Goal: Task Accomplishment & Management: Manage account settings

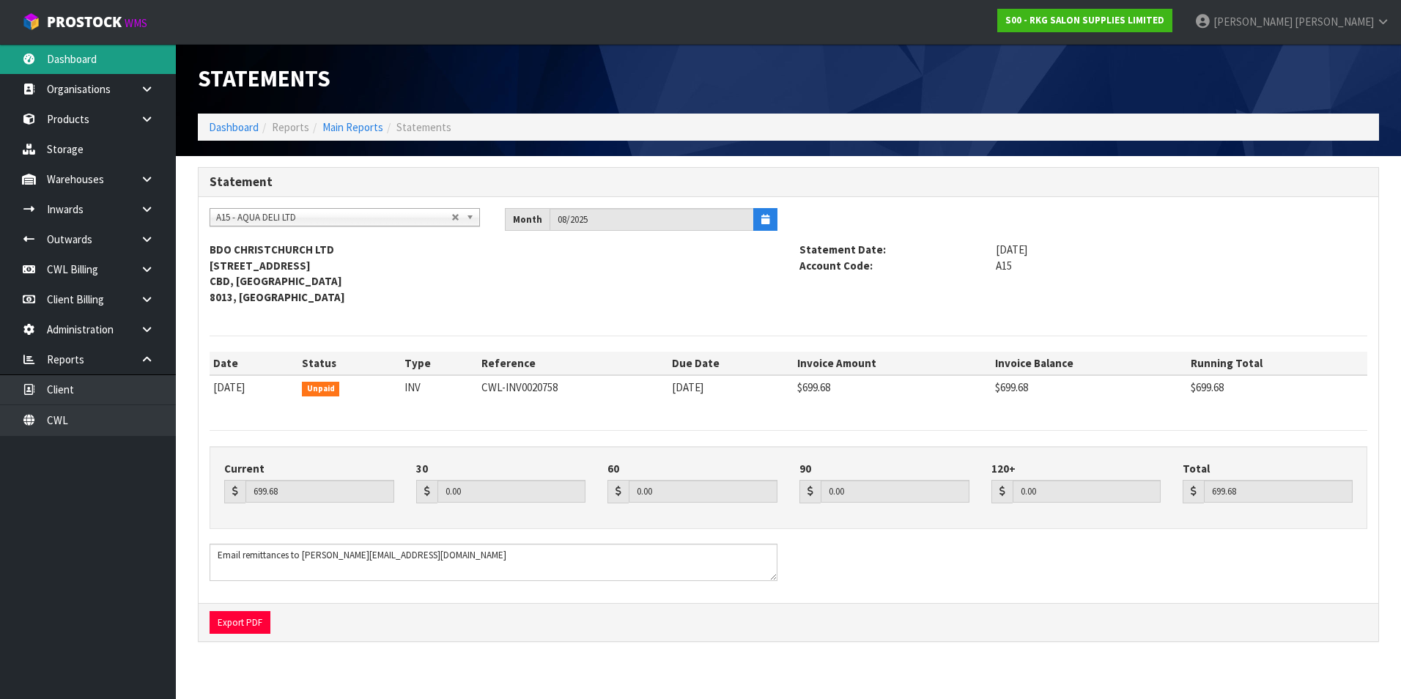
click at [74, 62] on link "Dashboard" at bounding box center [88, 59] width 176 height 30
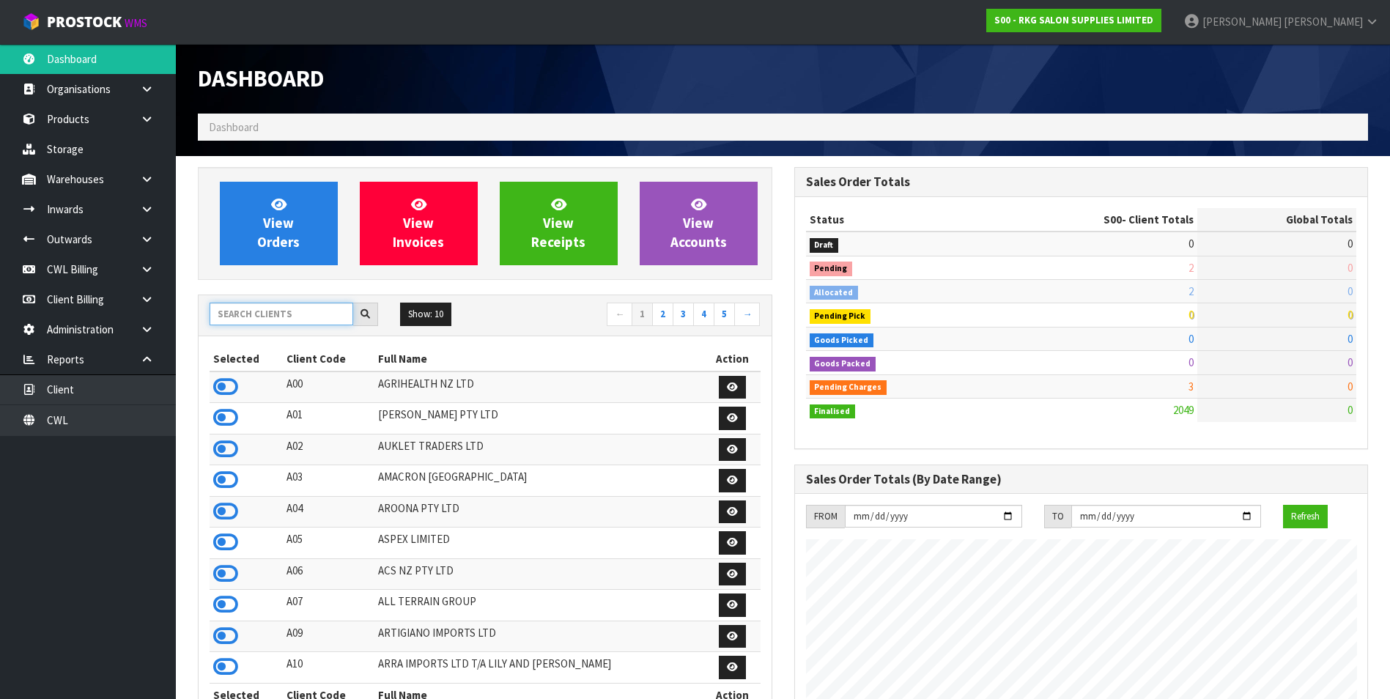
scroll to position [1110, 596]
click at [297, 308] on input "text" at bounding box center [282, 314] width 144 height 23
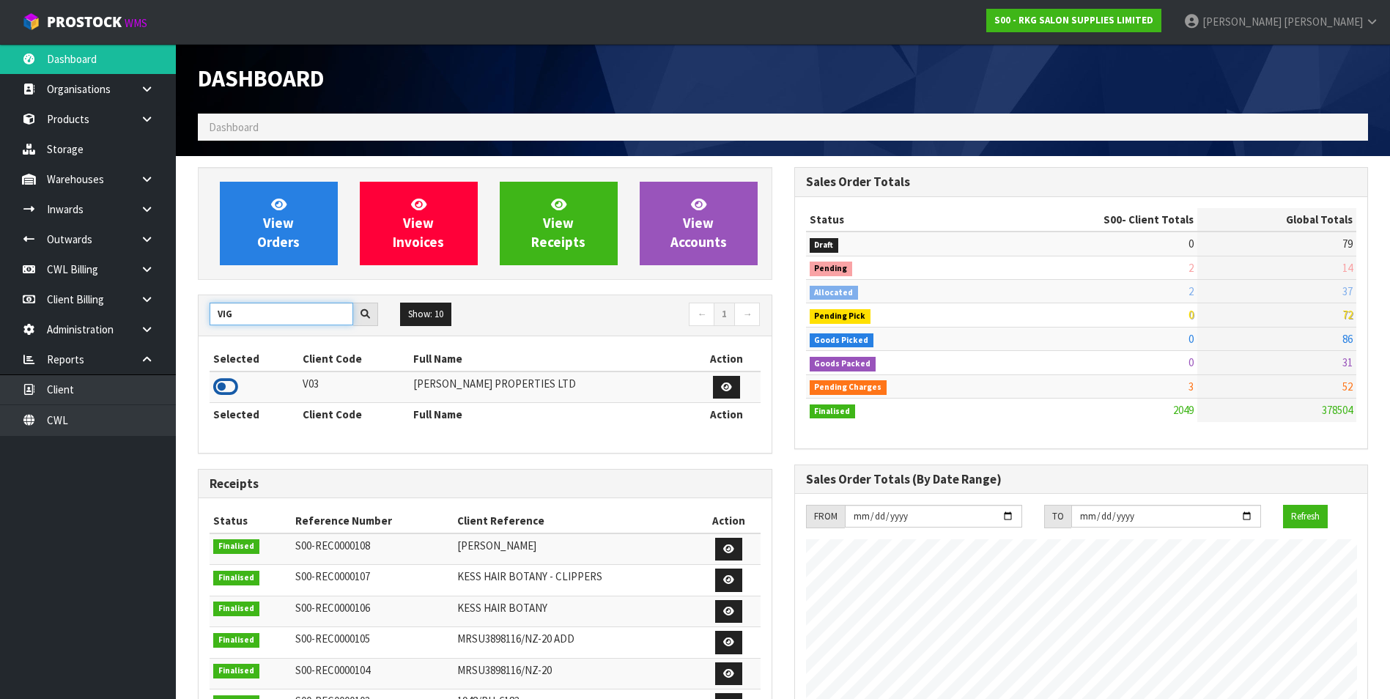
type input "VIG"
click at [224, 382] on icon at bounding box center [225, 387] width 25 height 22
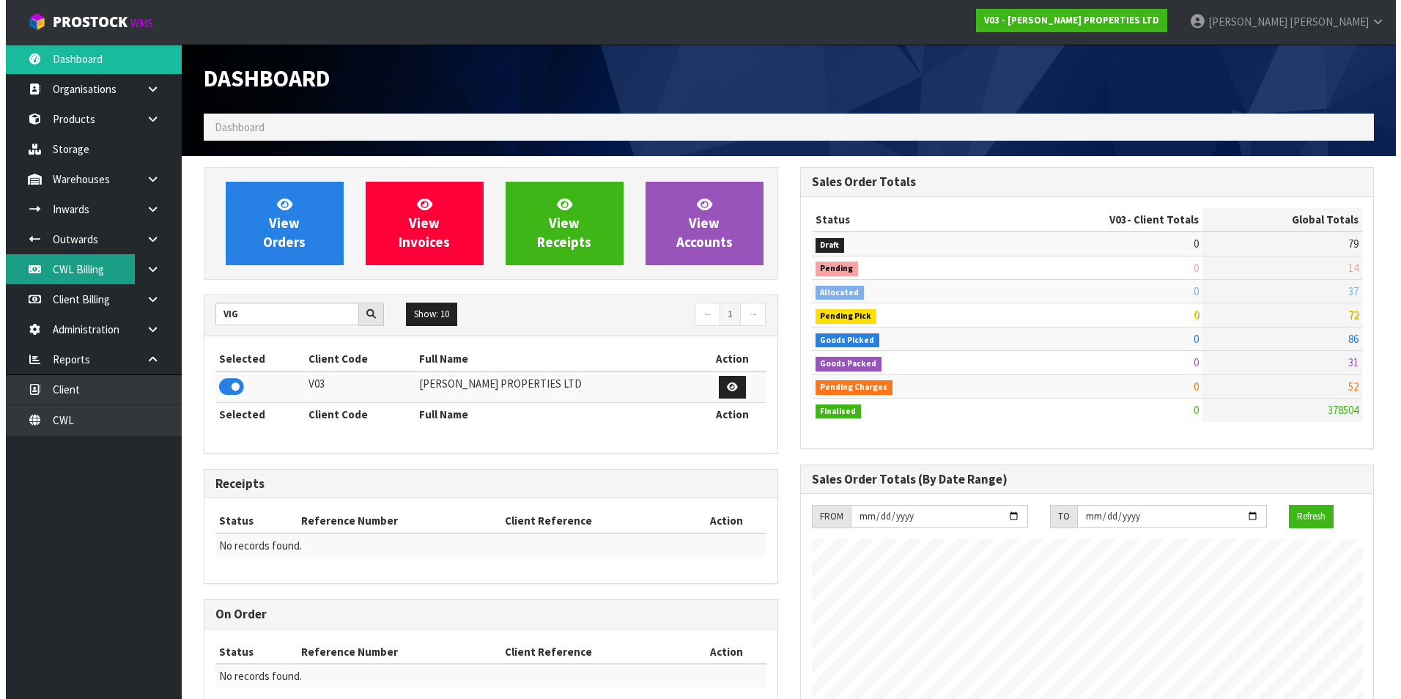
scroll to position [896, 596]
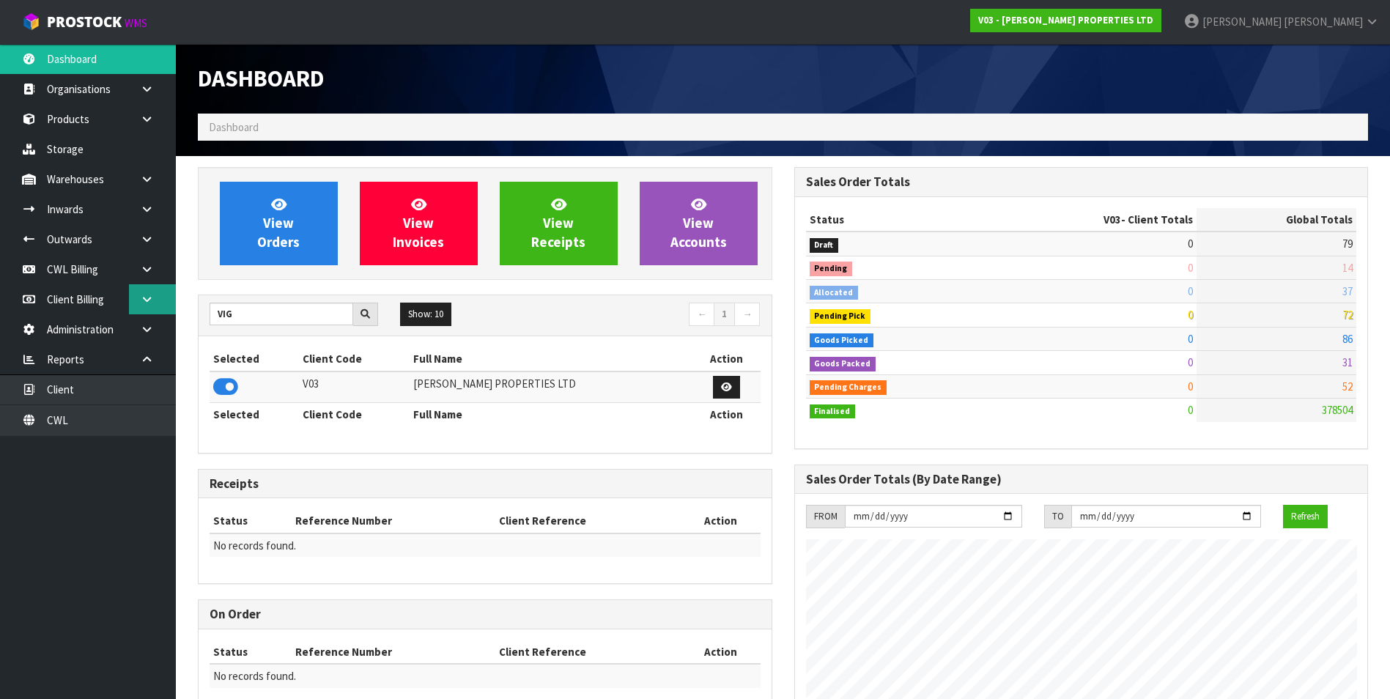
click at [143, 300] on icon at bounding box center [147, 299] width 14 height 11
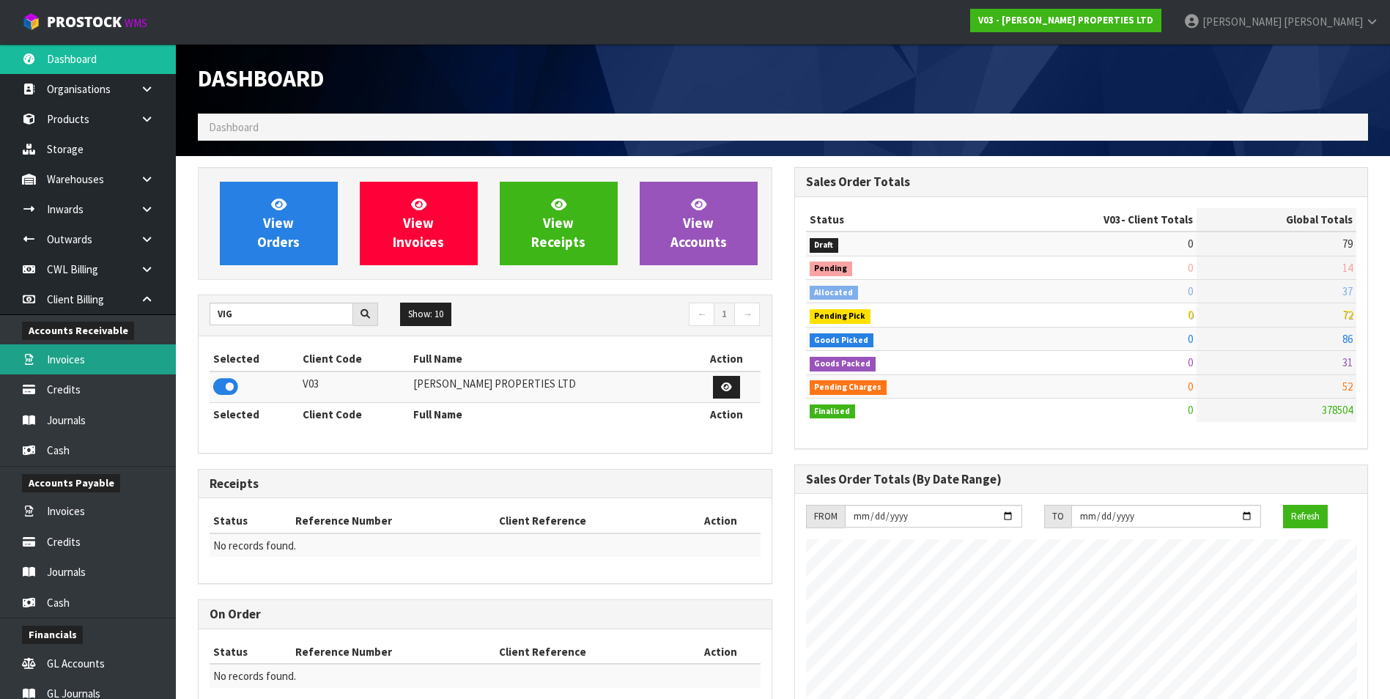
click at [98, 359] on link "Invoices" at bounding box center [88, 359] width 176 height 30
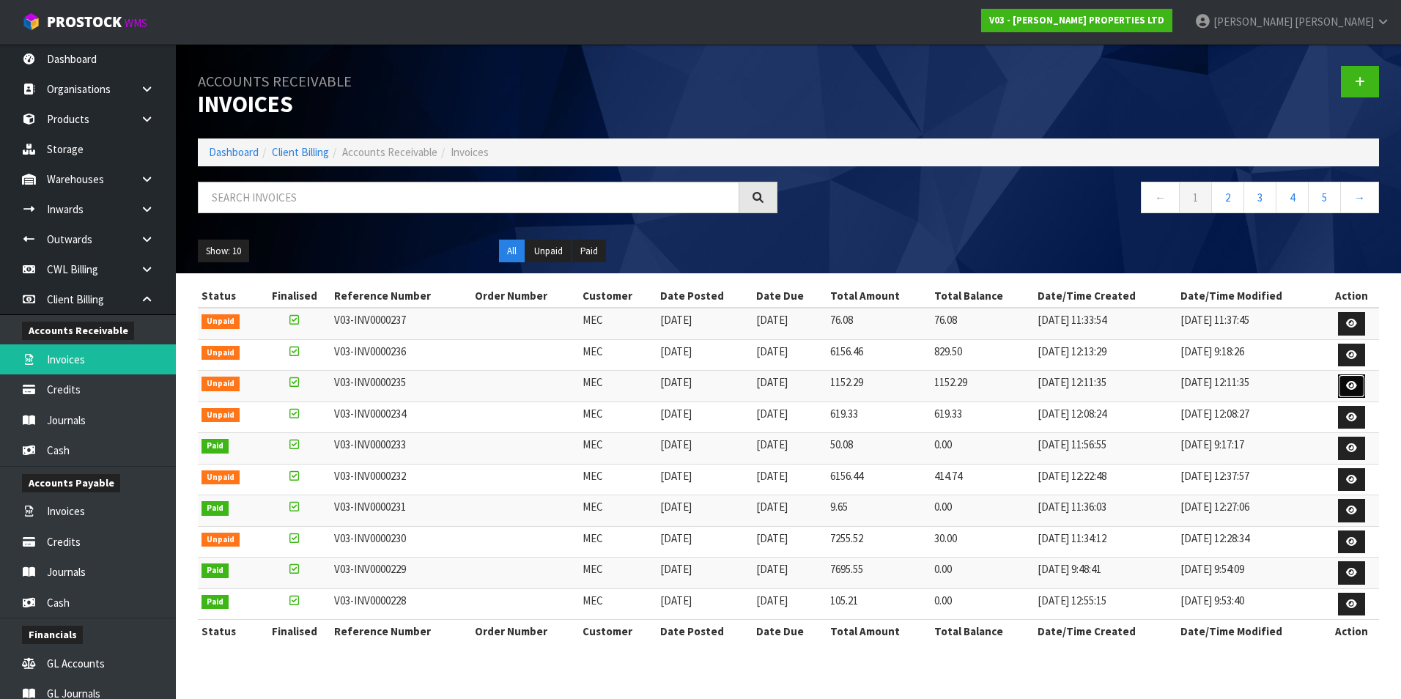
click at [1353, 383] on icon at bounding box center [1351, 386] width 11 height 10
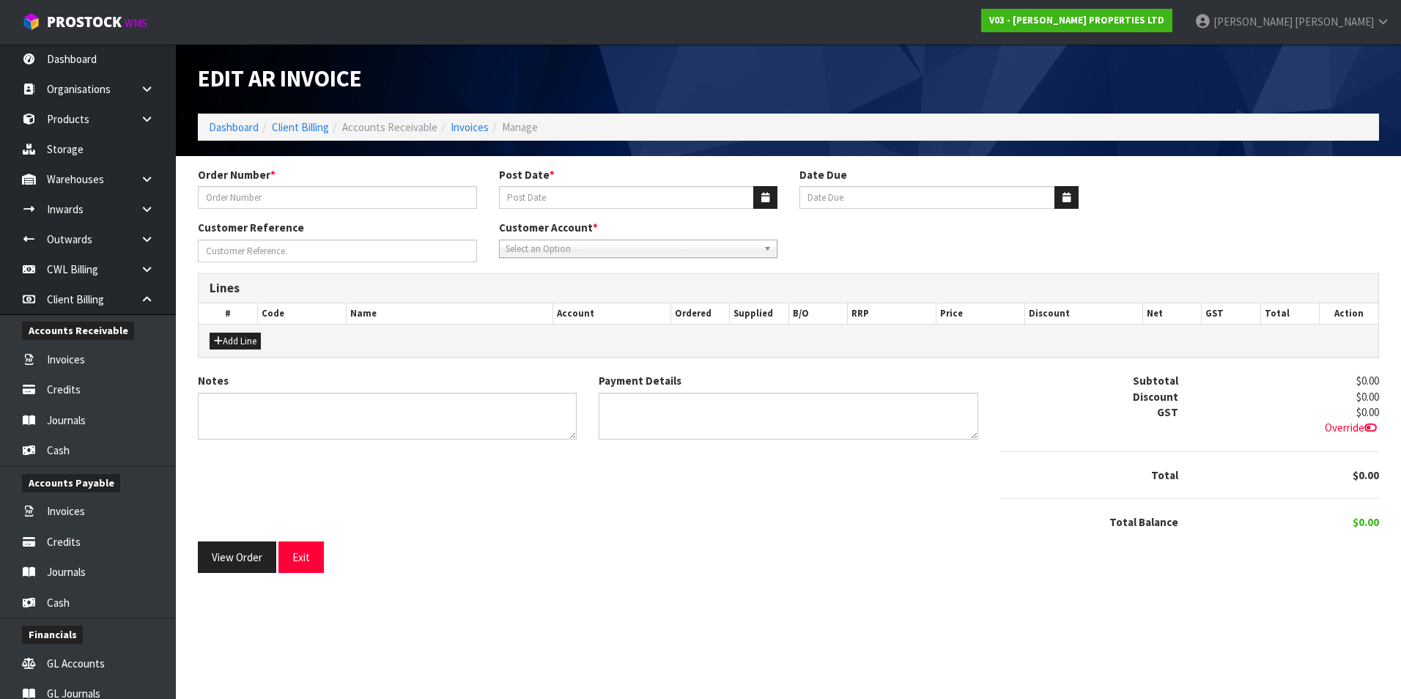
type input "BODY CORP"
type input "31/07/2025"
type input "20/08/2025"
type input "MAR 25-FEB 26"
type textarea "PLEASE BY 1ST SEPTEMBER 2025"
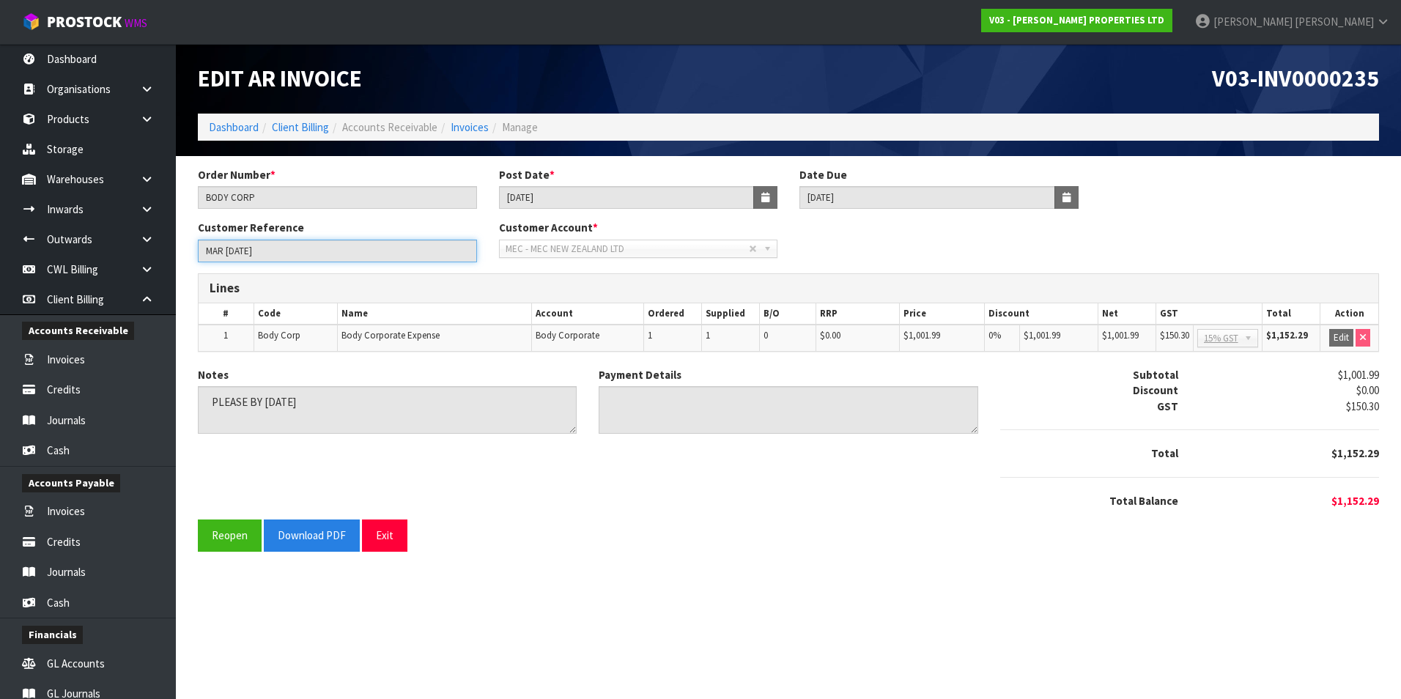
drag, startPoint x: 289, startPoint y: 255, endPoint x: 203, endPoint y: 256, distance: 85.7
click at [203, 256] on input "MAR 25-FEB 26" at bounding box center [337, 251] width 279 height 23
drag, startPoint x: 203, startPoint y: 256, endPoint x: 214, endPoint y: 247, distance: 14.1
click at [928, 484] on div "Notes Payment Details Subtotal $1,001.99 Discount $0.00 GST $150.30 Total $1,15…" at bounding box center [788, 443] width 1203 height 152
click at [380, 539] on button "Exit" at bounding box center [384, 535] width 45 height 32
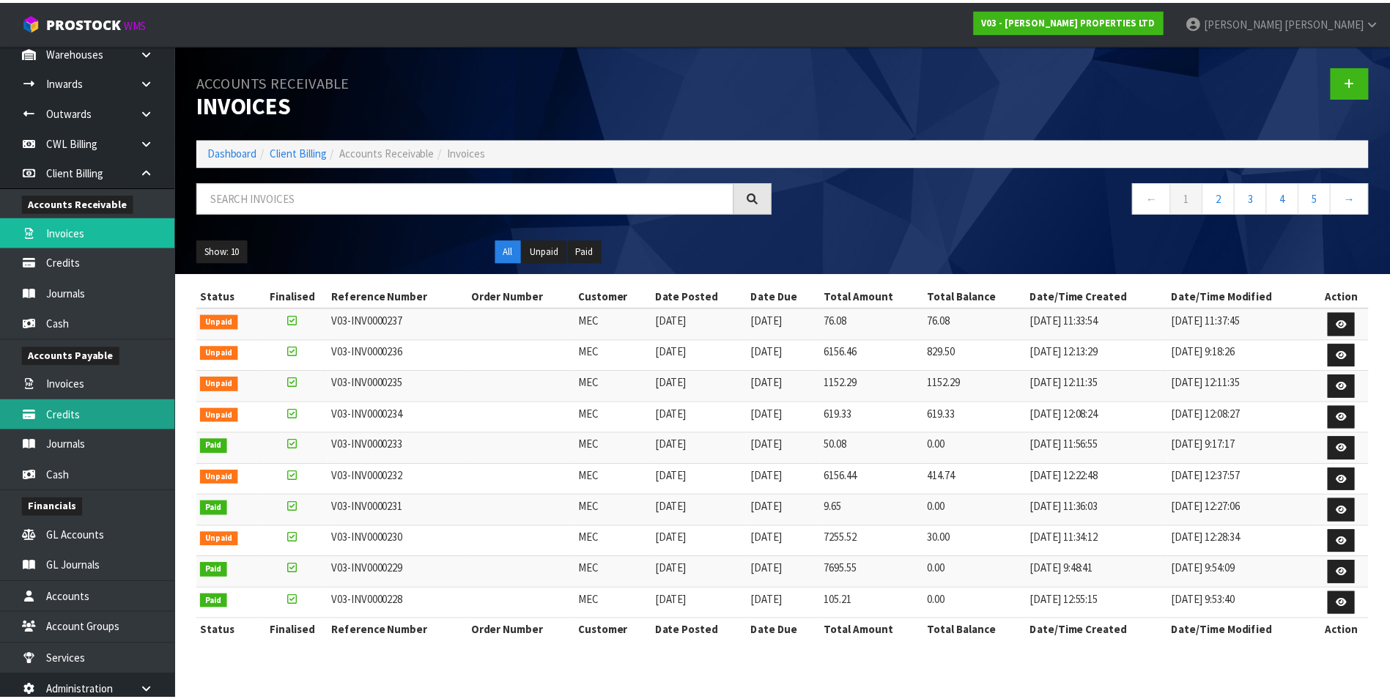
scroll to position [256, 0]
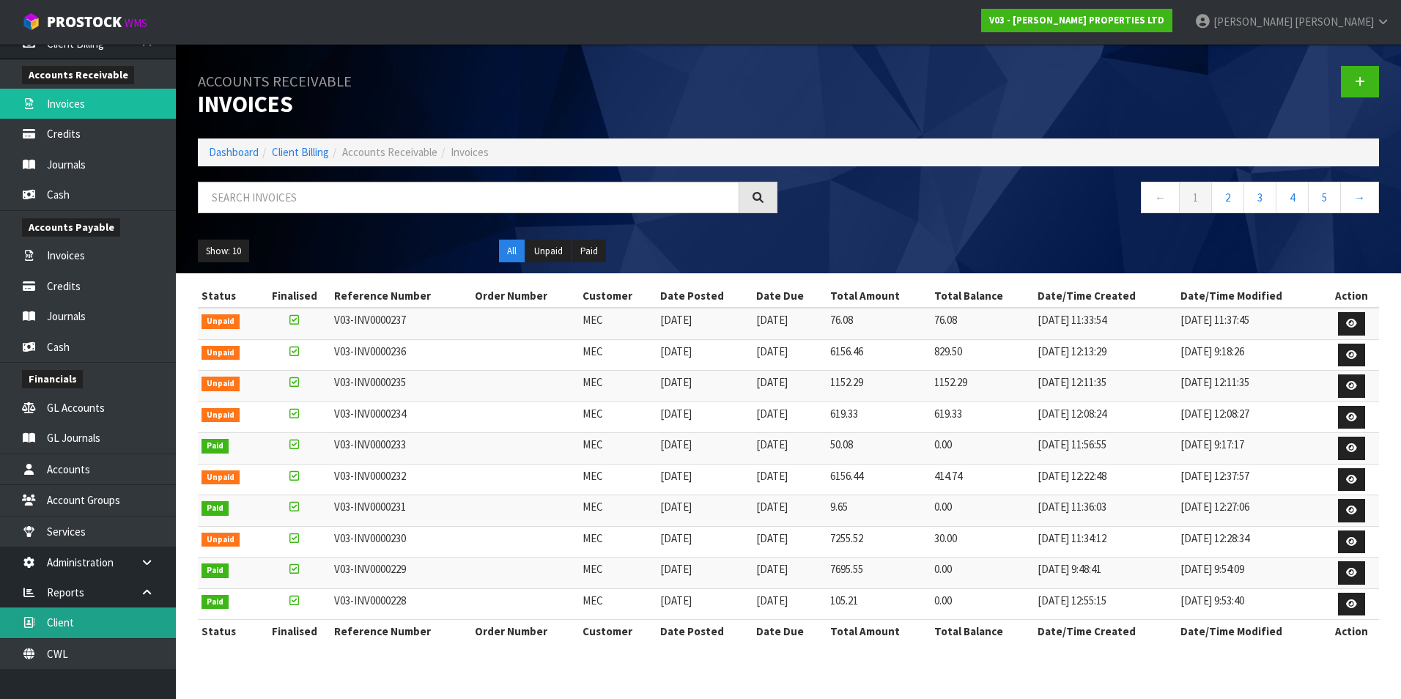
click at [116, 626] on link "Client" at bounding box center [88, 622] width 176 height 30
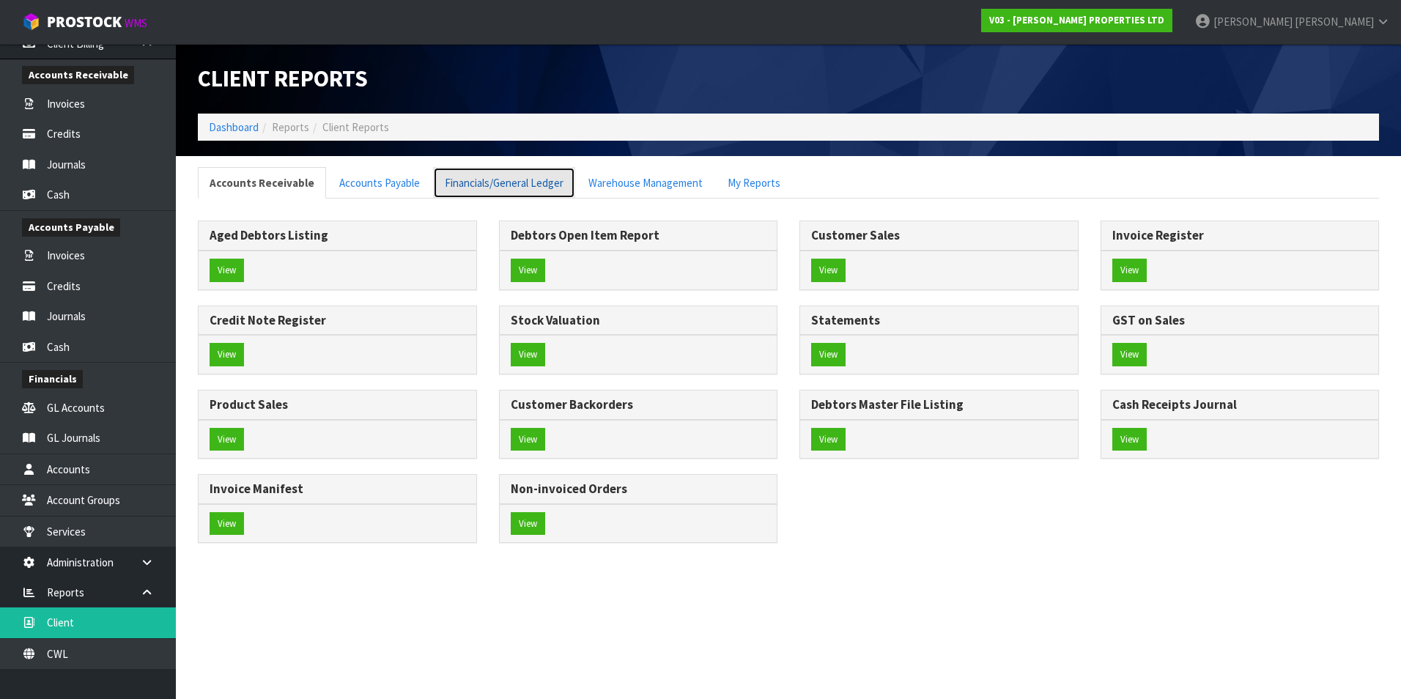
click at [470, 191] on link "Financials/General Ledger" at bounding box center [504, 183] width 142 height 32
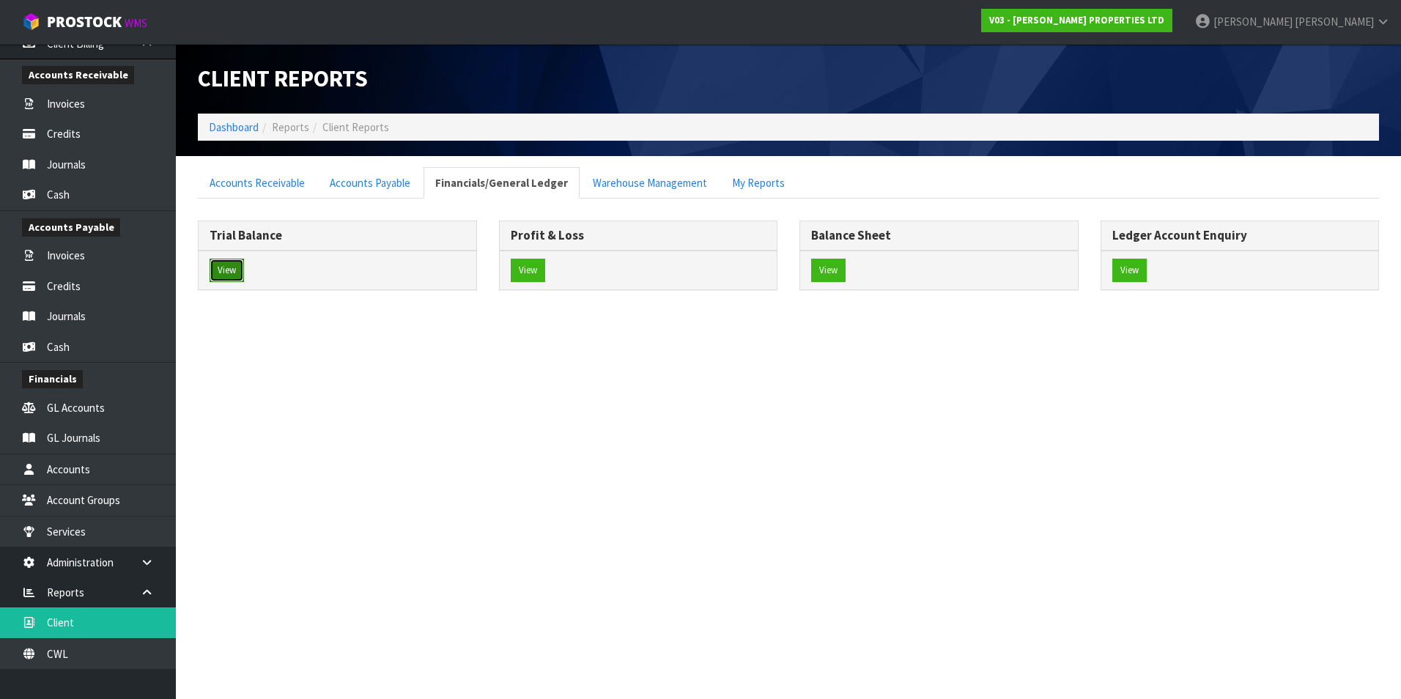
click at [229, 269] on button "View" at bounding box center [227, 270] width 34 height 23
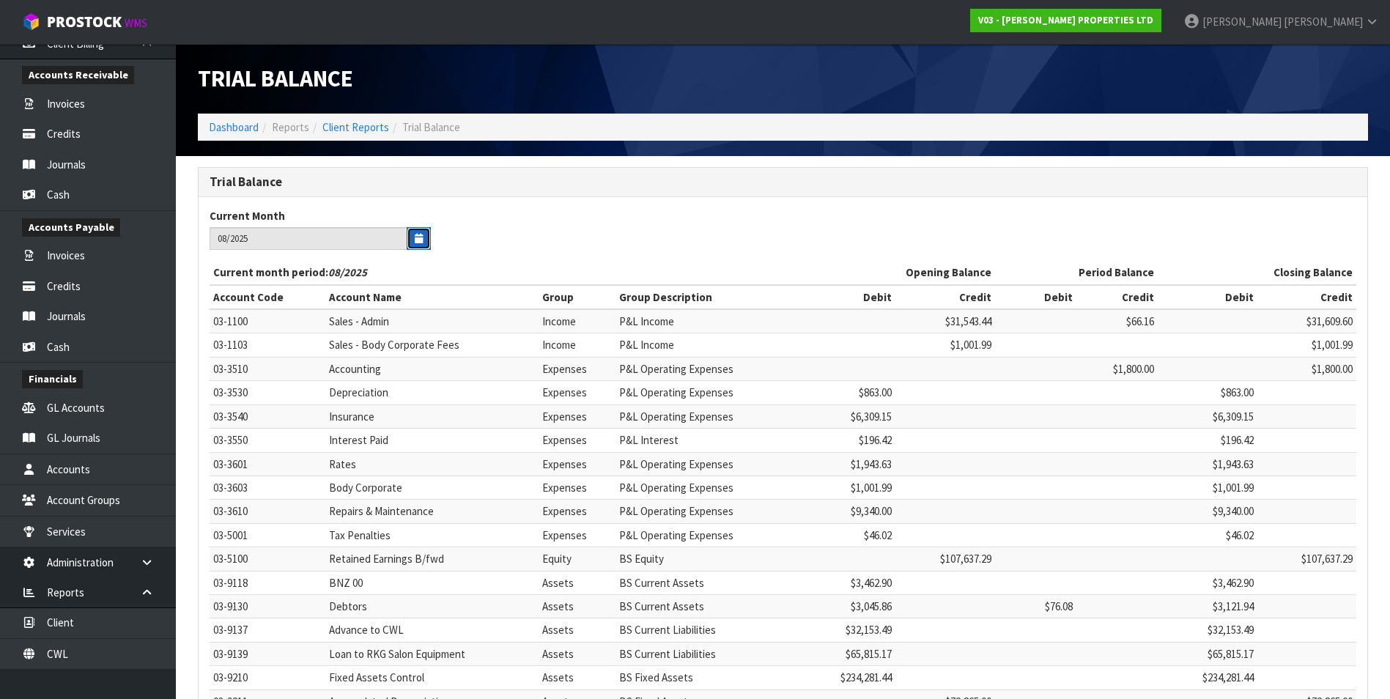
click at [421, 240] on icon "button" at bounding box center [419, 239] width 8 height 10
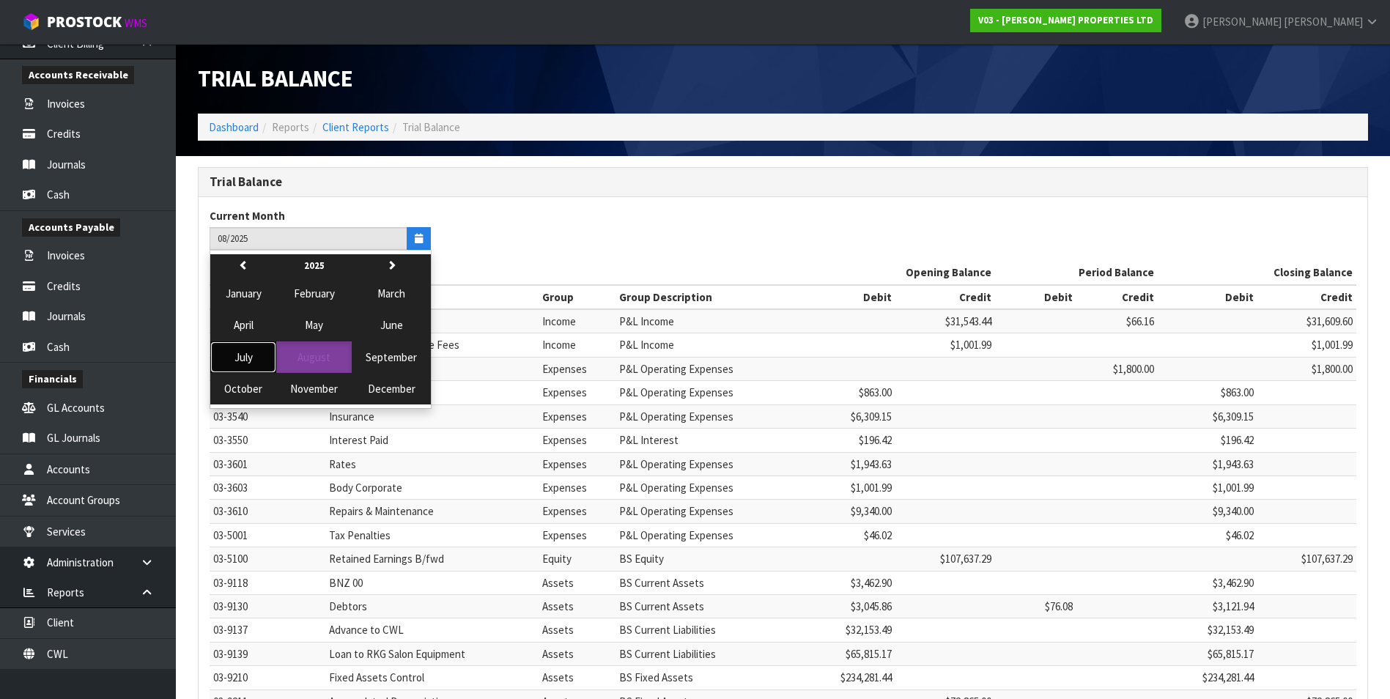
click at [251, 359] on span "July" at bounding box center [243, 357] width 18 height 14
type input "07/2025"
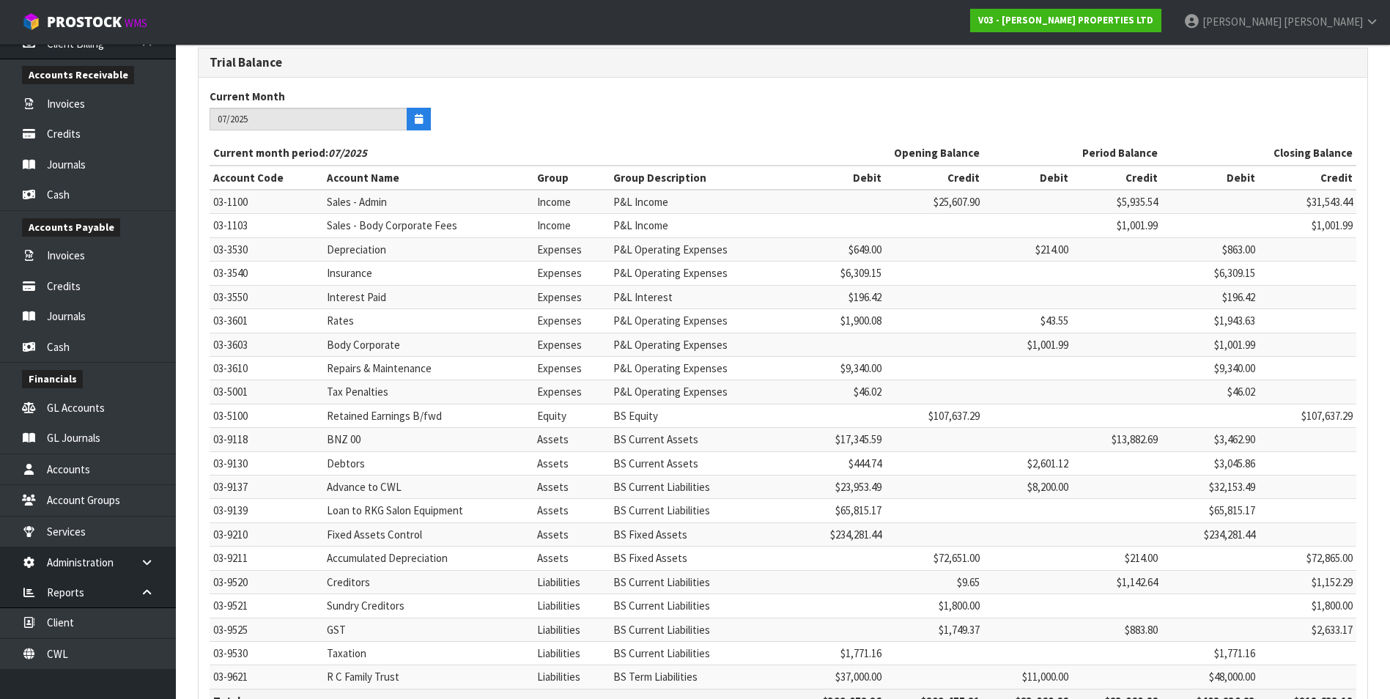
scroll to position [248, 0]
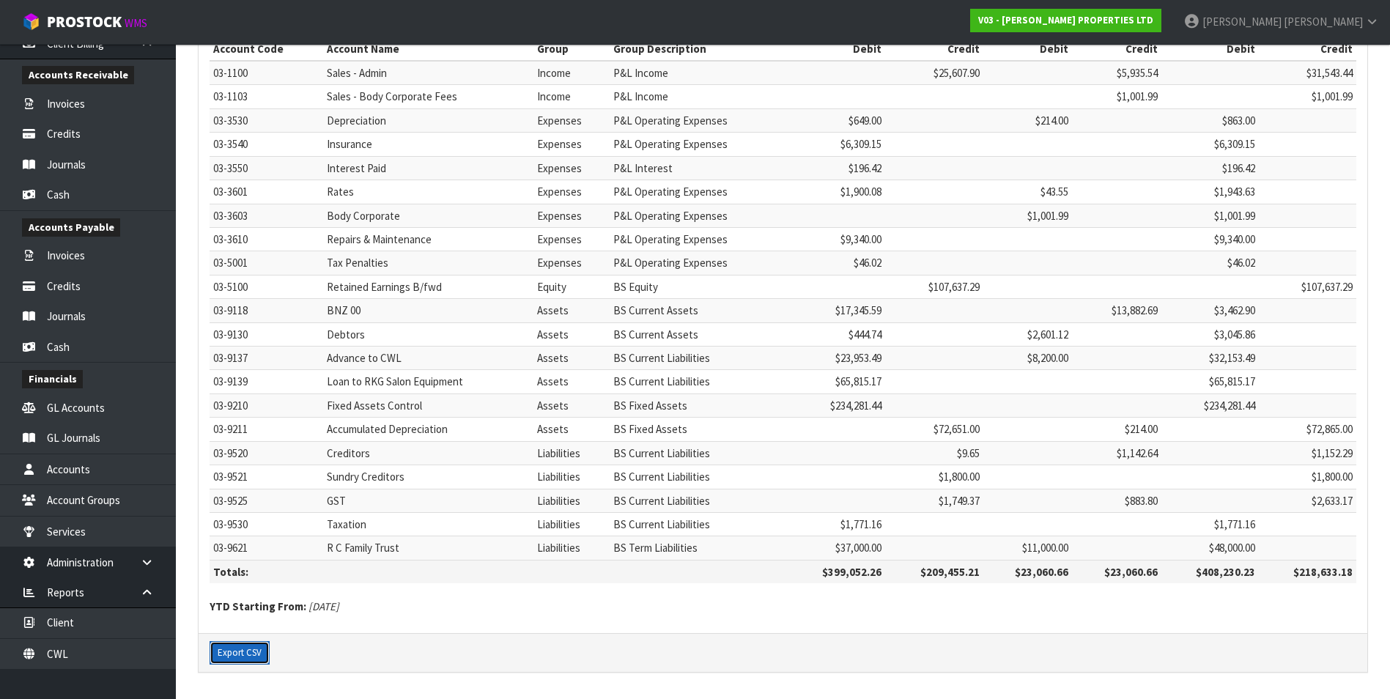
click at [246, 650] on button "Export CSV" at bounding box center [240, 652] width 60 height 23
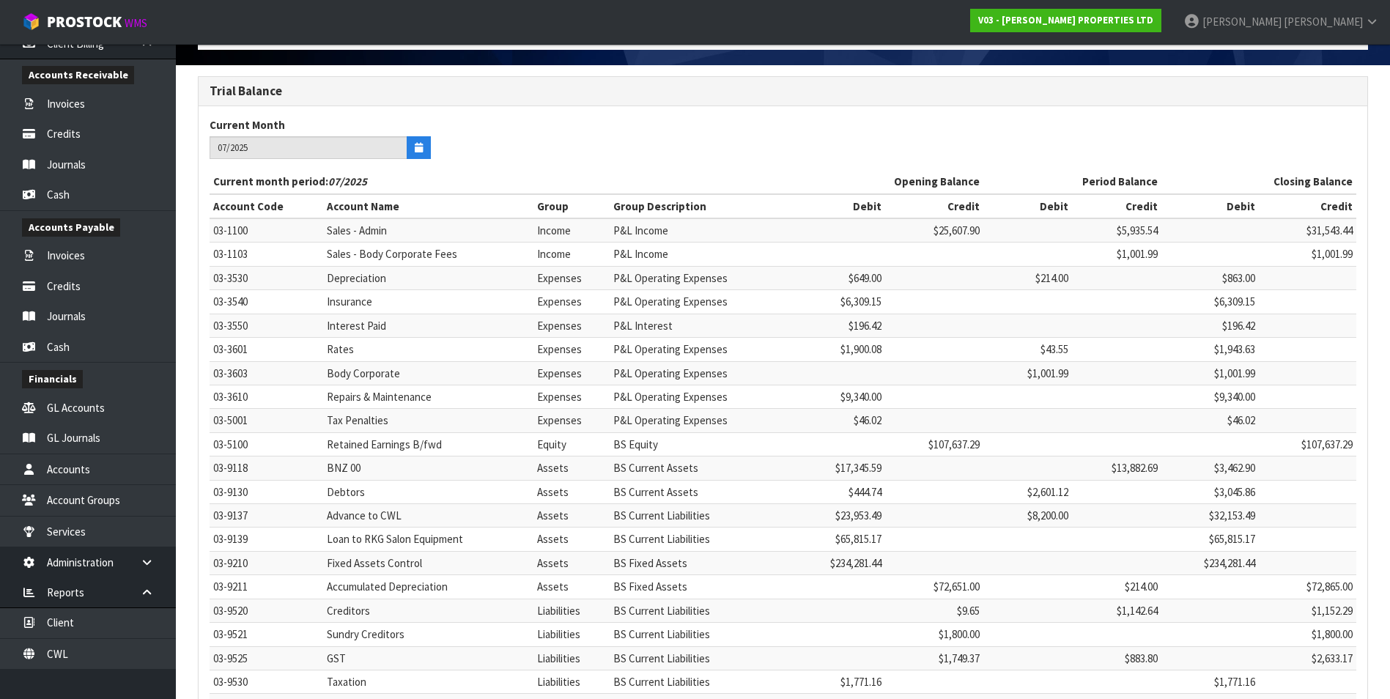
scroll to position [0, 0]
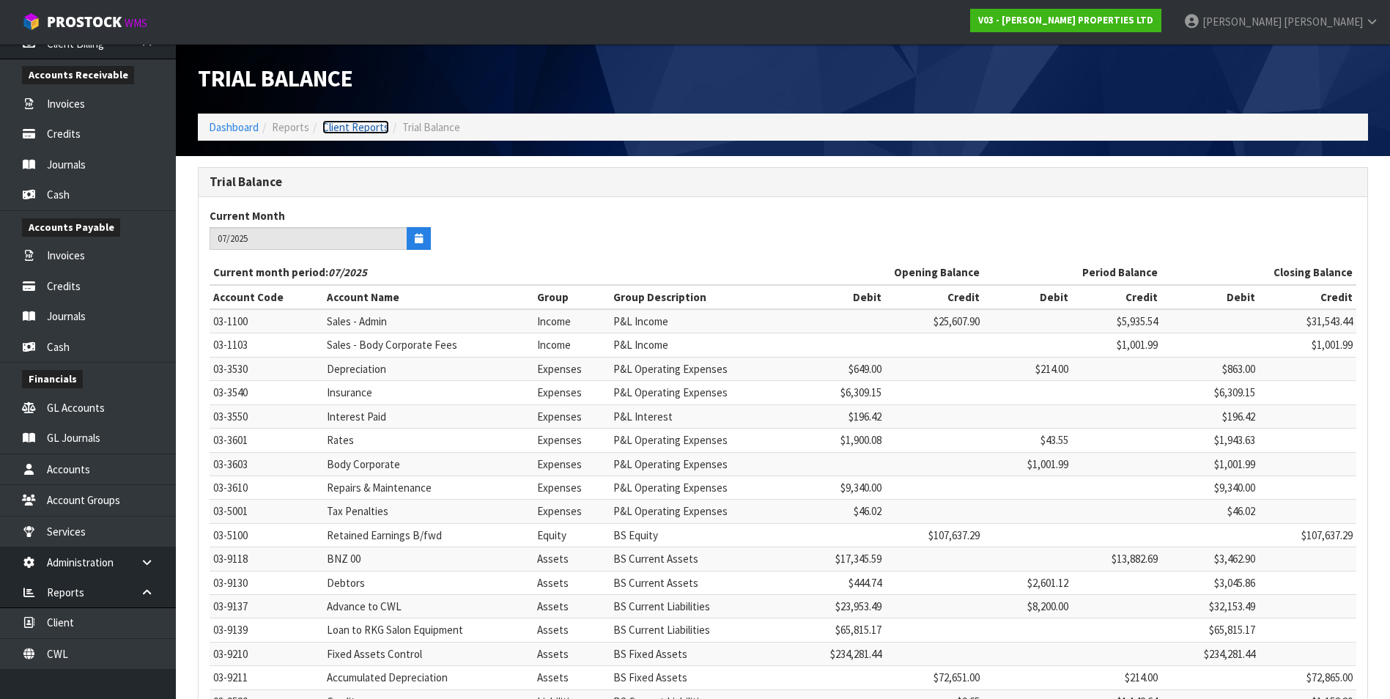
click at [376, 129] on link "Client Reports" at bounding box center [355, 127] width 67 height 14
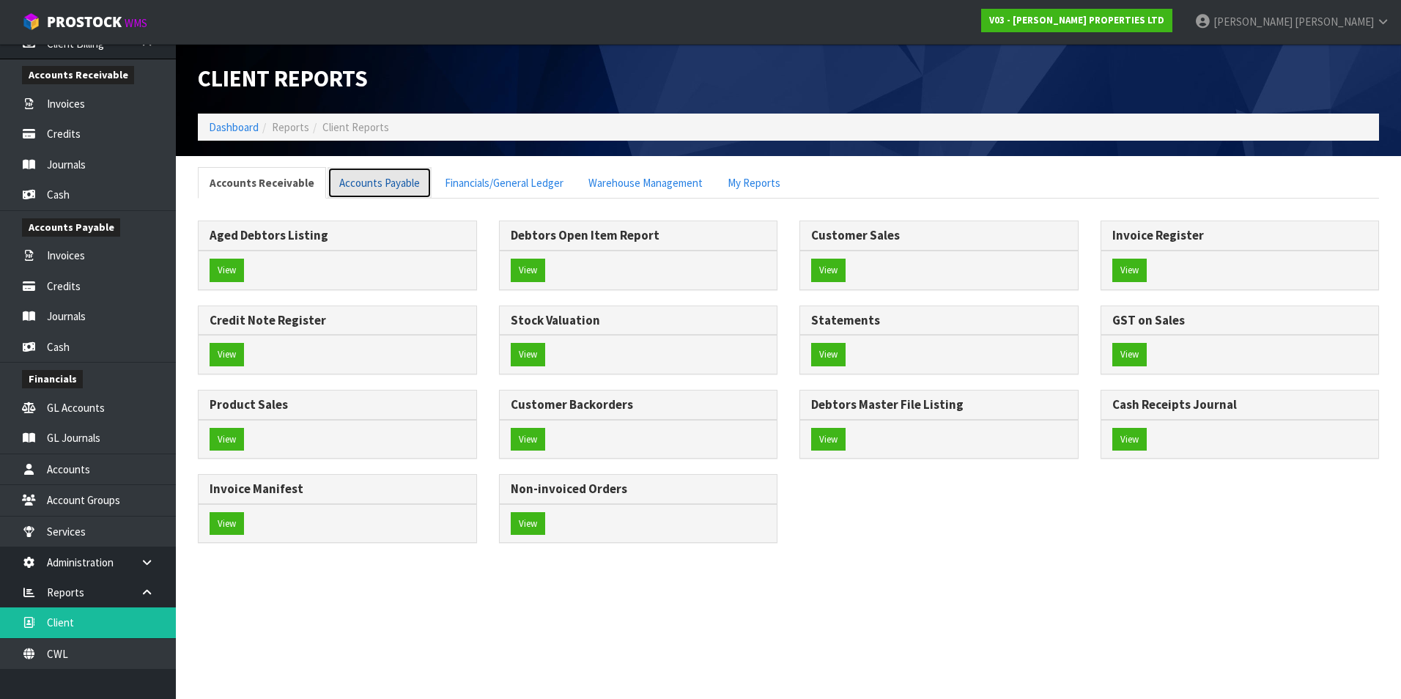
click at [383, 185] on link "Accounts Payable" at bounding box center [380, 183] width 104 height 32
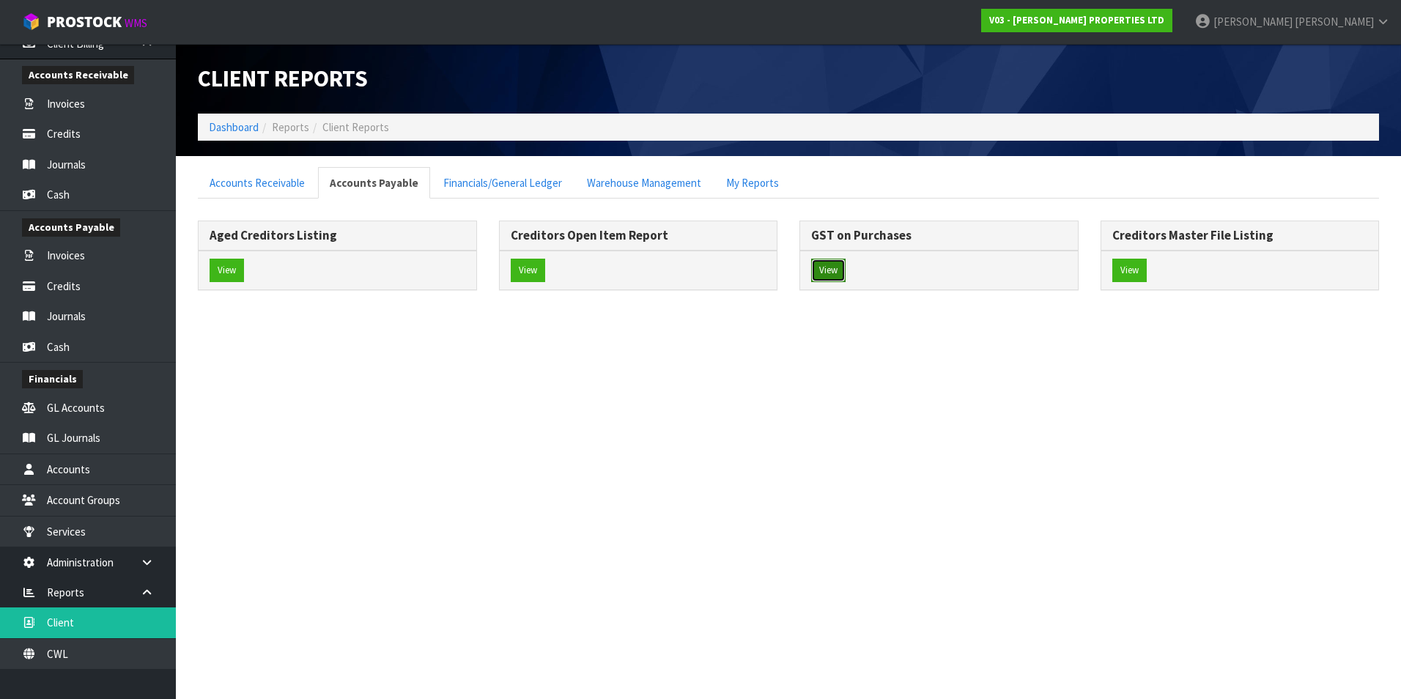
click at [836, 266] on button "View" at bounding box center [828, 270] width 34 height 23
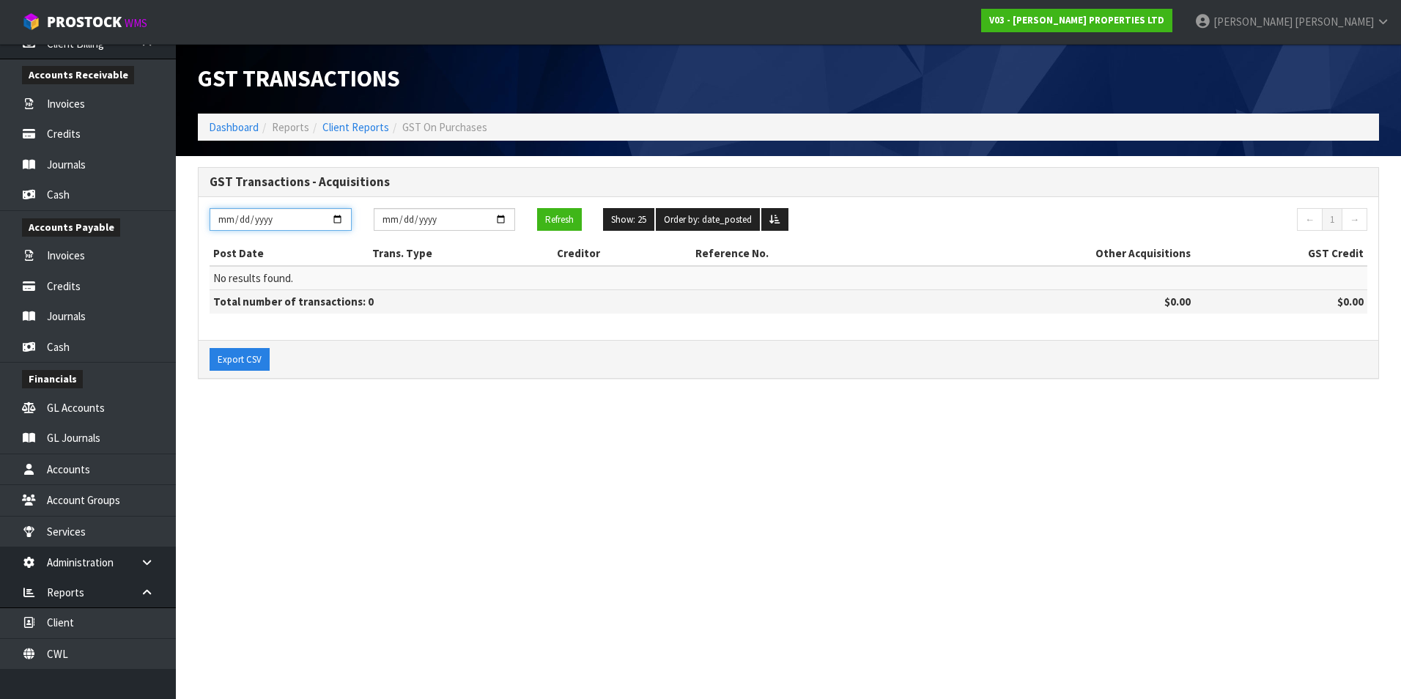
click at [340, 218] on input "[DATE]" at bounding box center [281, 219] width 142 height 23
type input "2025-07-01"
click at [504, 218] on input "[DATE]" at bounding box center [445, 219] width 142 height 23
type input "2025-07-31"
click at [550, 221] on button "Refresh" at bounding box center [559, 219] width 45 height 23
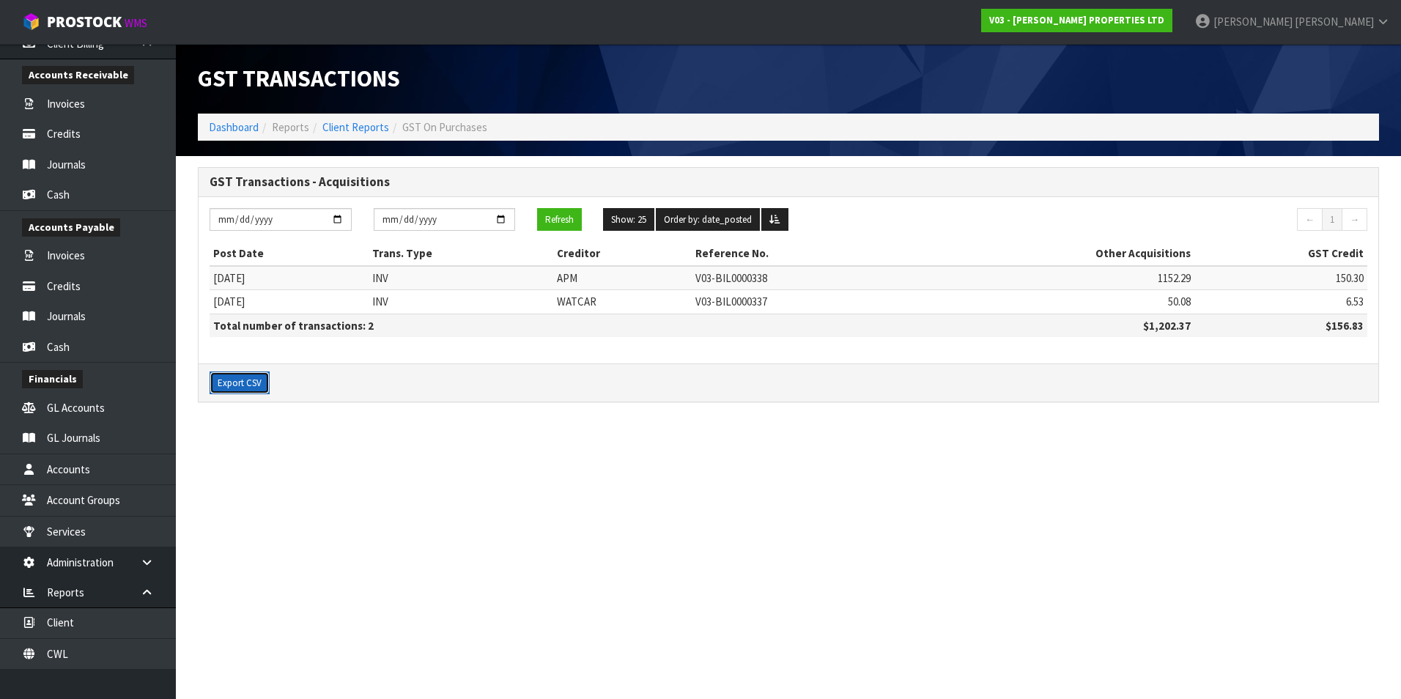
click at [246, 380] on button "Export CSV" at bounding box center [240, 382] width 60 height 23
click at [339, 221] on input "2025-07-01" at bounding box center [281, 219] width 142 height 23
type input "2025-06-01"
click at [248, 387] on button "Export CSV" at bounding box center [240, 382] width 60 height 23
drag, startPoint x: 1143, startPoint y: 410, endPoint x: 1134, endPoint y: 396, distance: 16.5
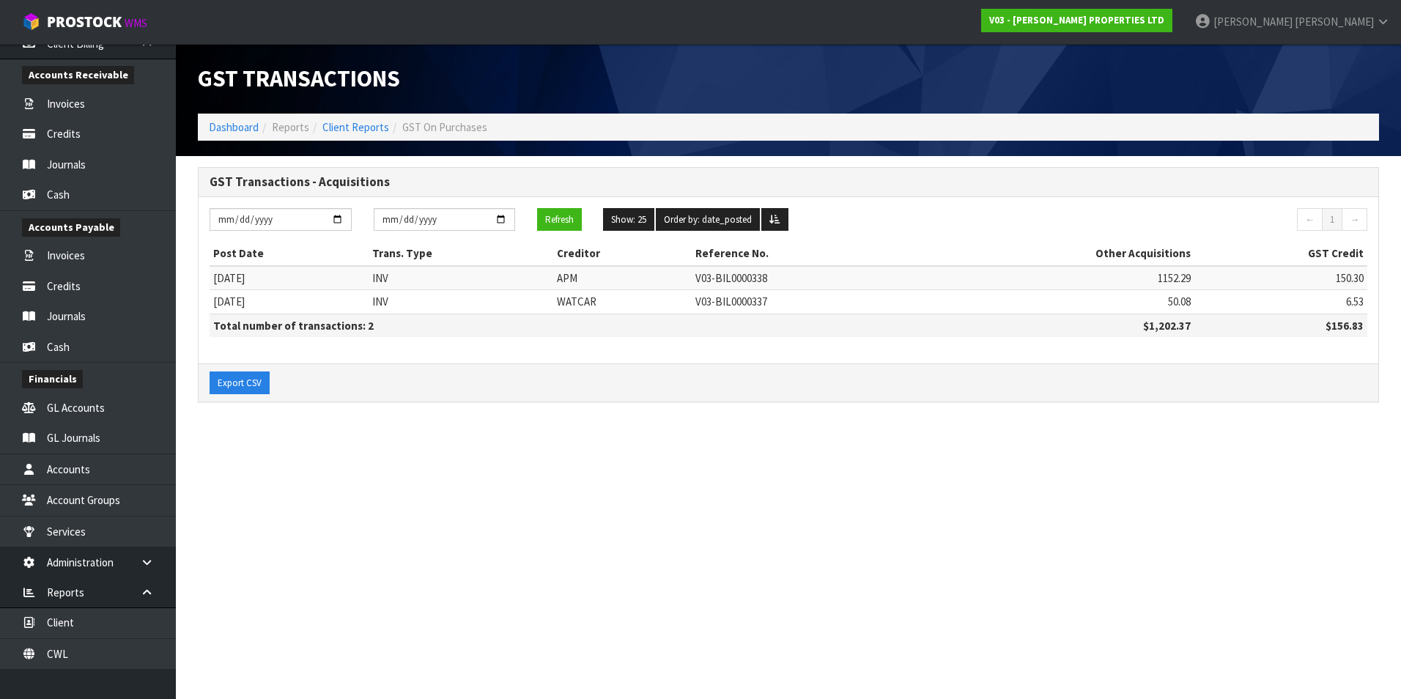
click at [1140, 409] on div "GST Transactions - Acquisitions 2025-06-01 2025-07-31 Refresh Show: 25 5 10 25 …" at bounding box center [788, 292] width 1203 height 251
click at [564, 218] on button "Refresh" at bounding box center [559, 219] width 45 height 23
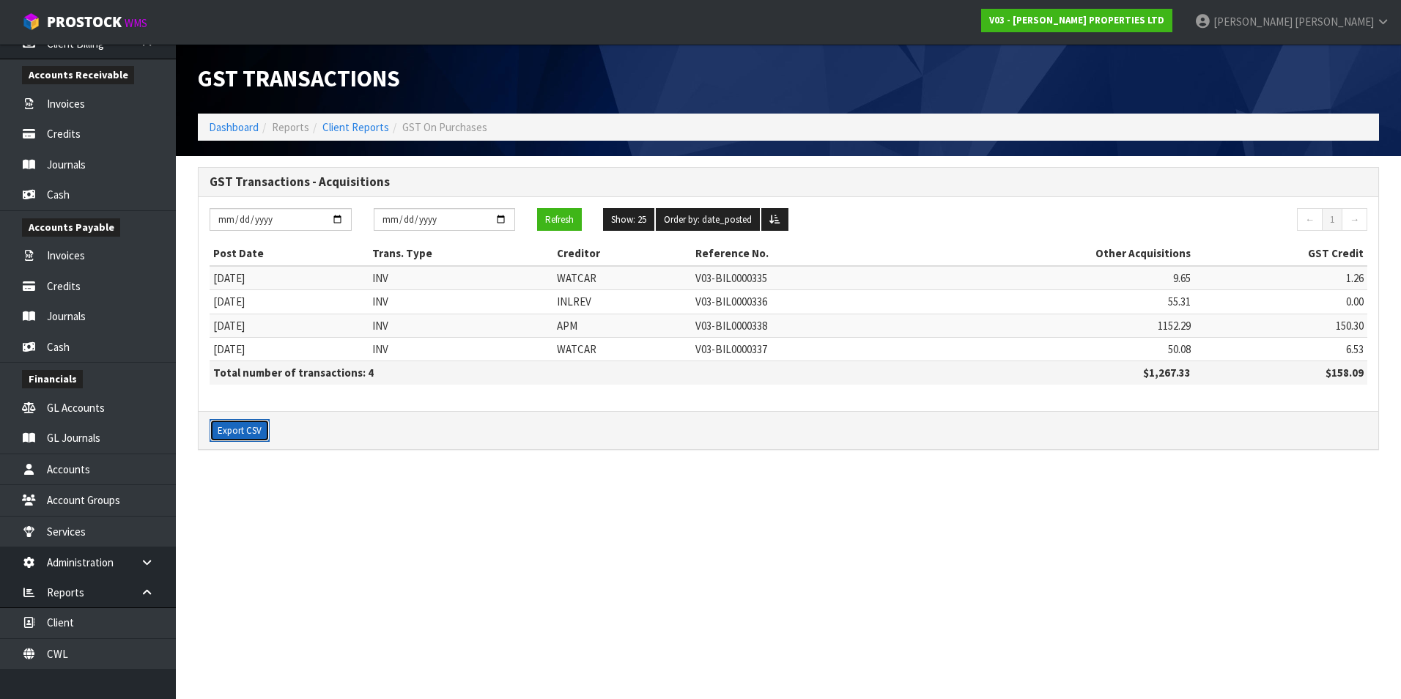
click at [248, 433] on button "Export CSV" at bounding box center [240, 430] width 60 height 23
click at [360, 125] on link "Client Reports" at bounding box center [355, 127] width 67 height 14
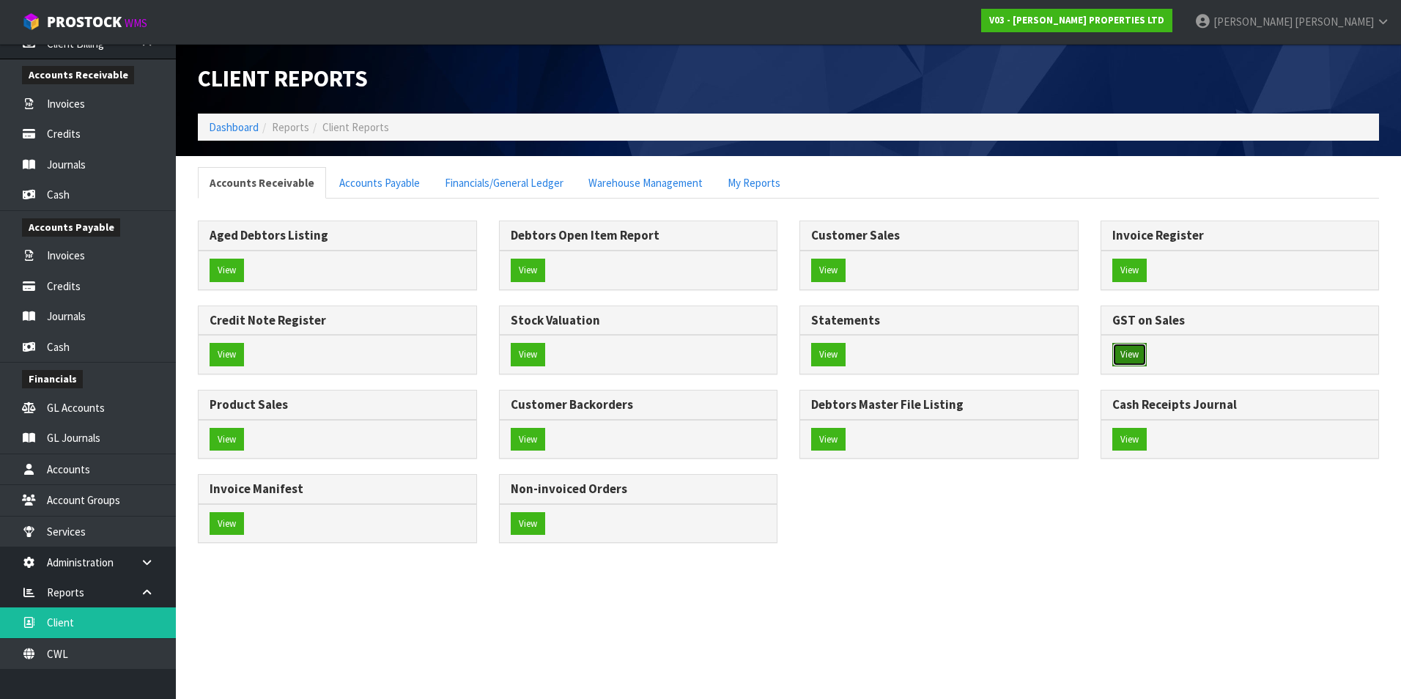
click at [1131, 356] on button "View" at bounding box center [1129, 354] width 34 height 23
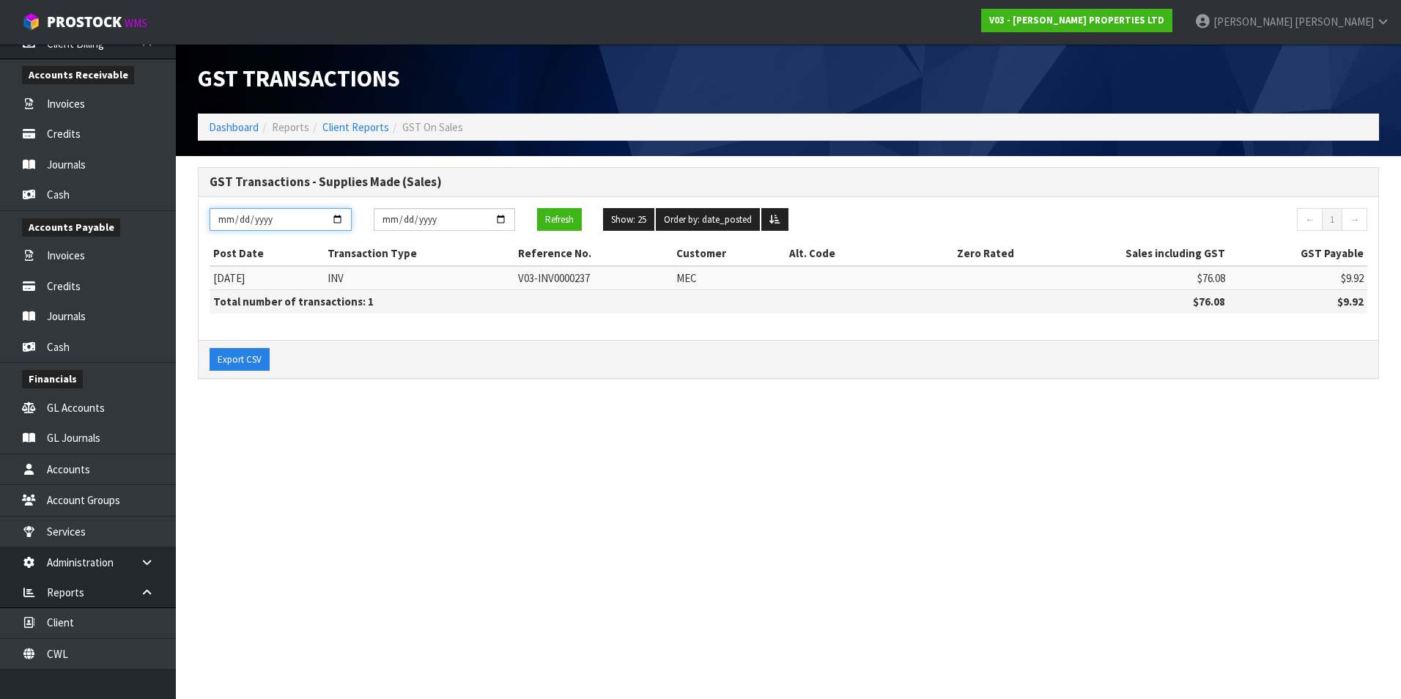
click at [341, 218] on input "[DATE]" at bounding box center [281, 219] width 142 height 23
type input "2025-06-01"
click at [500, 217] on input "[DATE]" at bounding box center [445, 219] width 142 height 23
type input "2025-07-31"
click at [565, 223] on button "Refresh" at bounding box center [559, 219] width 45 height 23
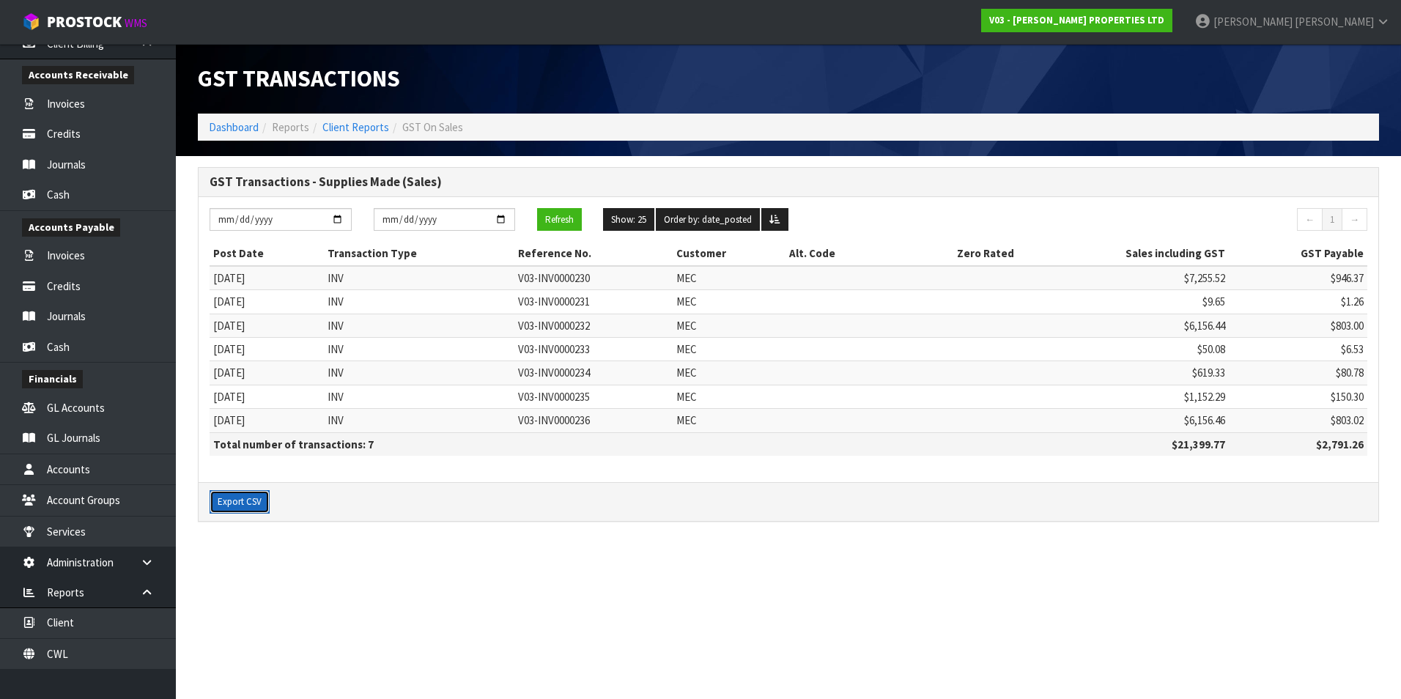
click at [232, 506] on button "Export CSV" at bounding box center [240, 501] width 60 height 23
click at [378, 126] on link "Client Reports" at bounding box center [355, 127] width 67 height 14
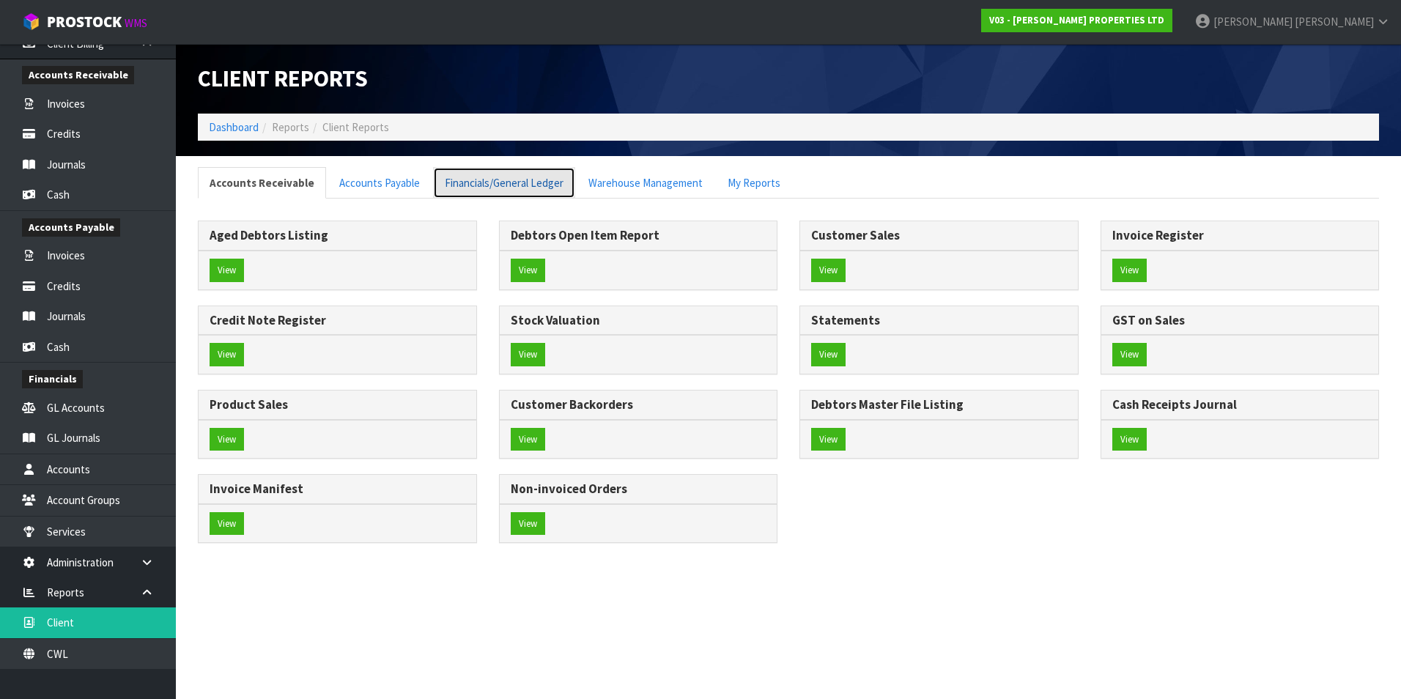
click at [532, 188] on link "Financials/General Ledger" at bounding box center [504, 183] width 142 height 32
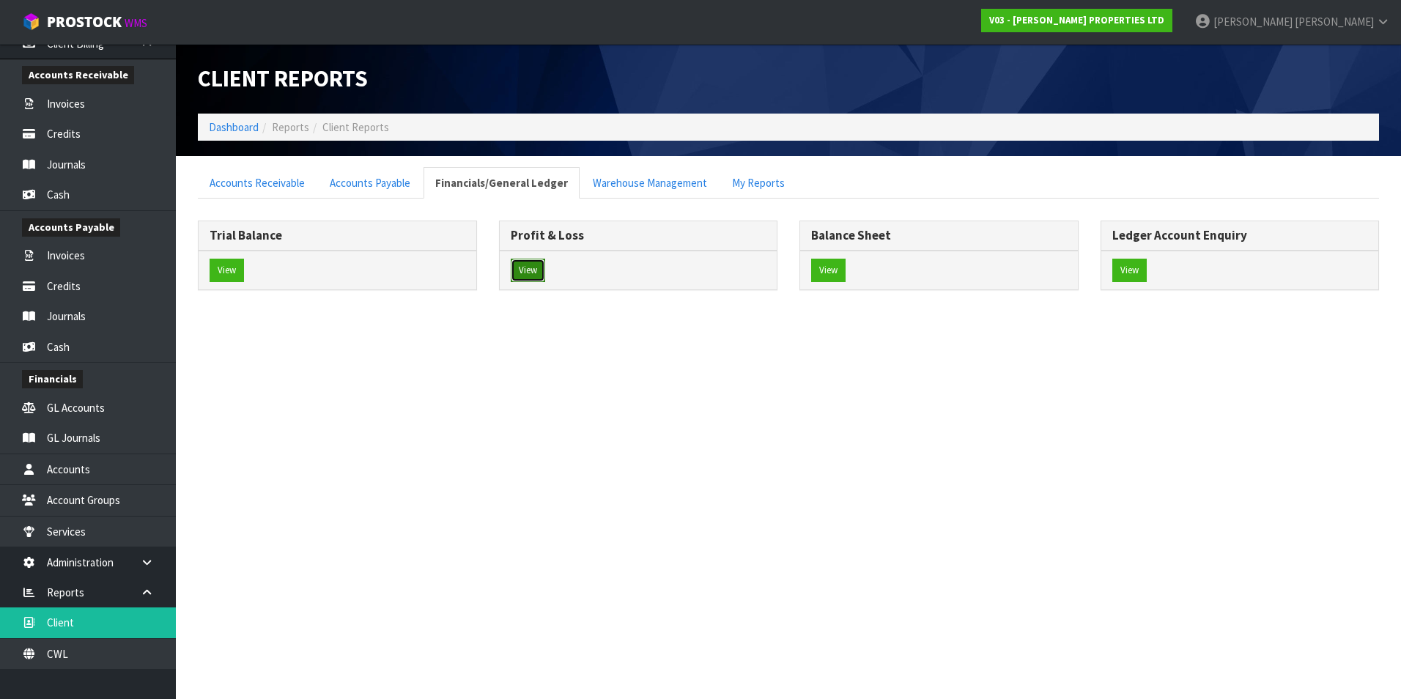
click at [533, 270] on button "View" at bounding box center [528, 270] width 34 height 23
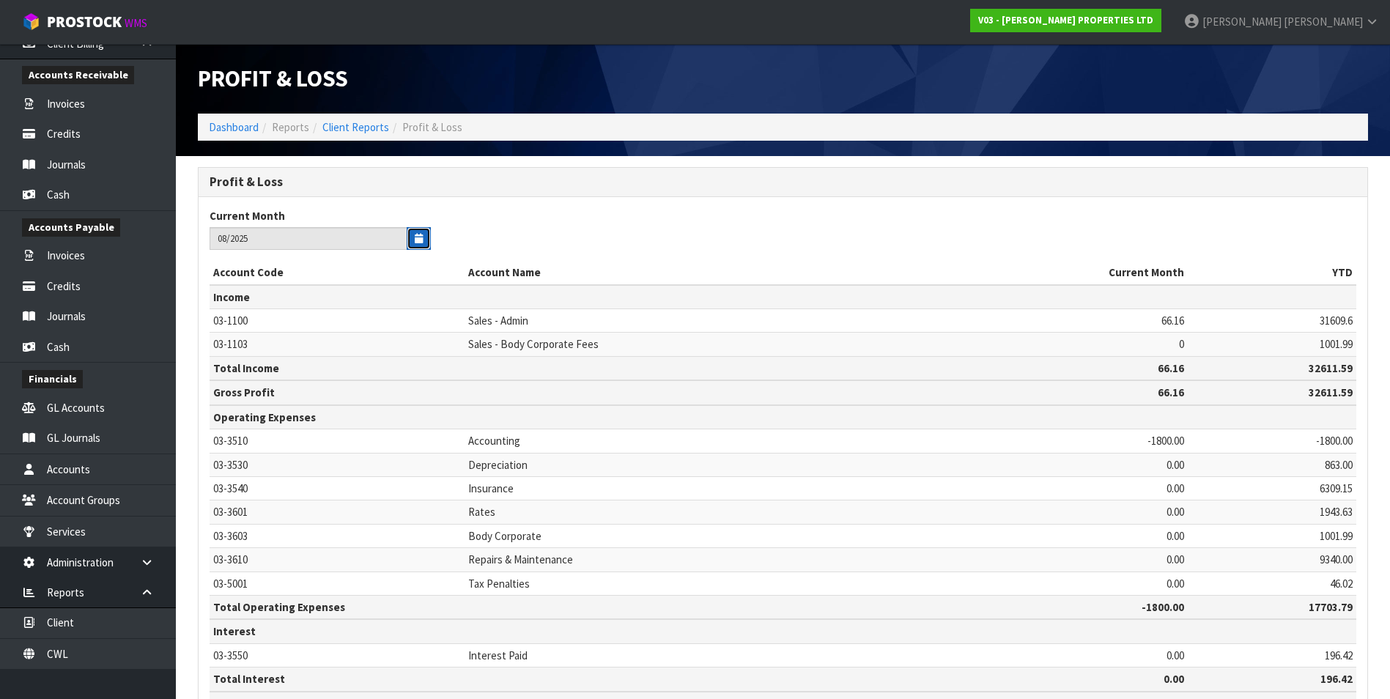
click at [426, 237] on button "button" at bounding box center [419, 238] width 24 height 23
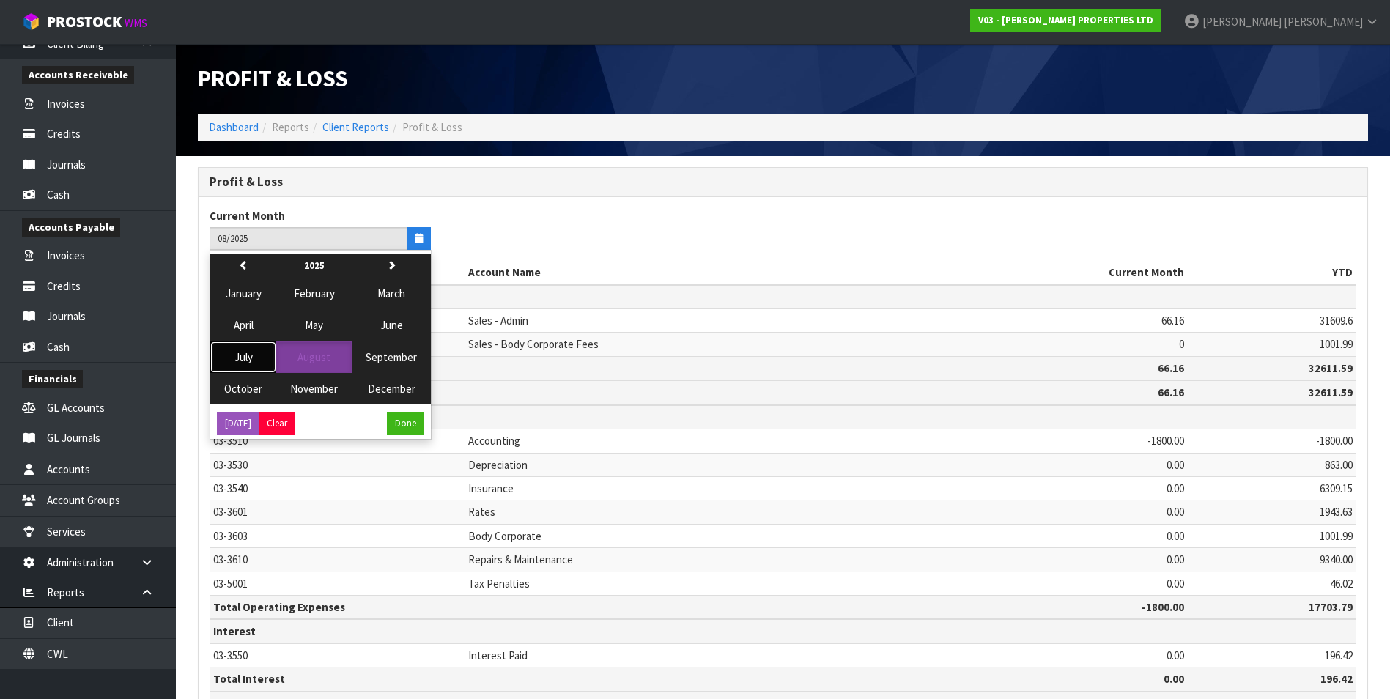
click at [238, 359] on span "July" at bounding box center [243, 357] width 18 height 14
type input "07/2025"
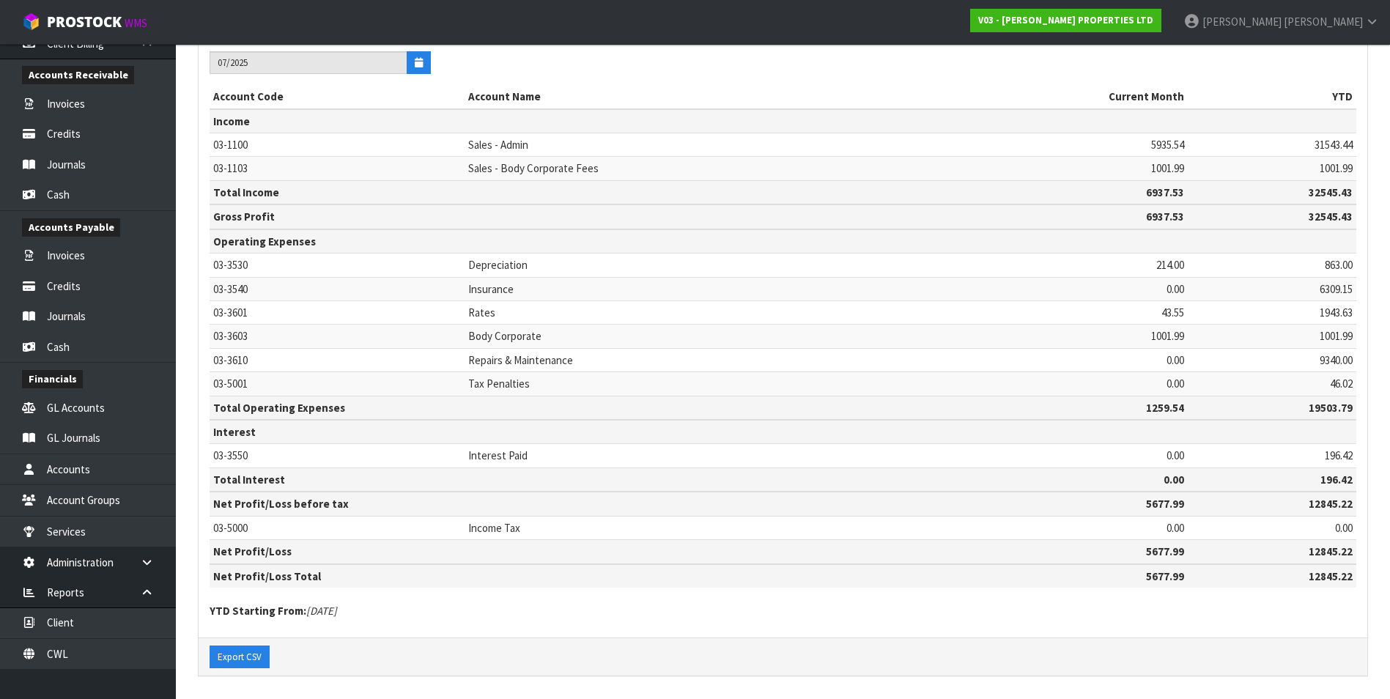
scroll to position [180, 0]
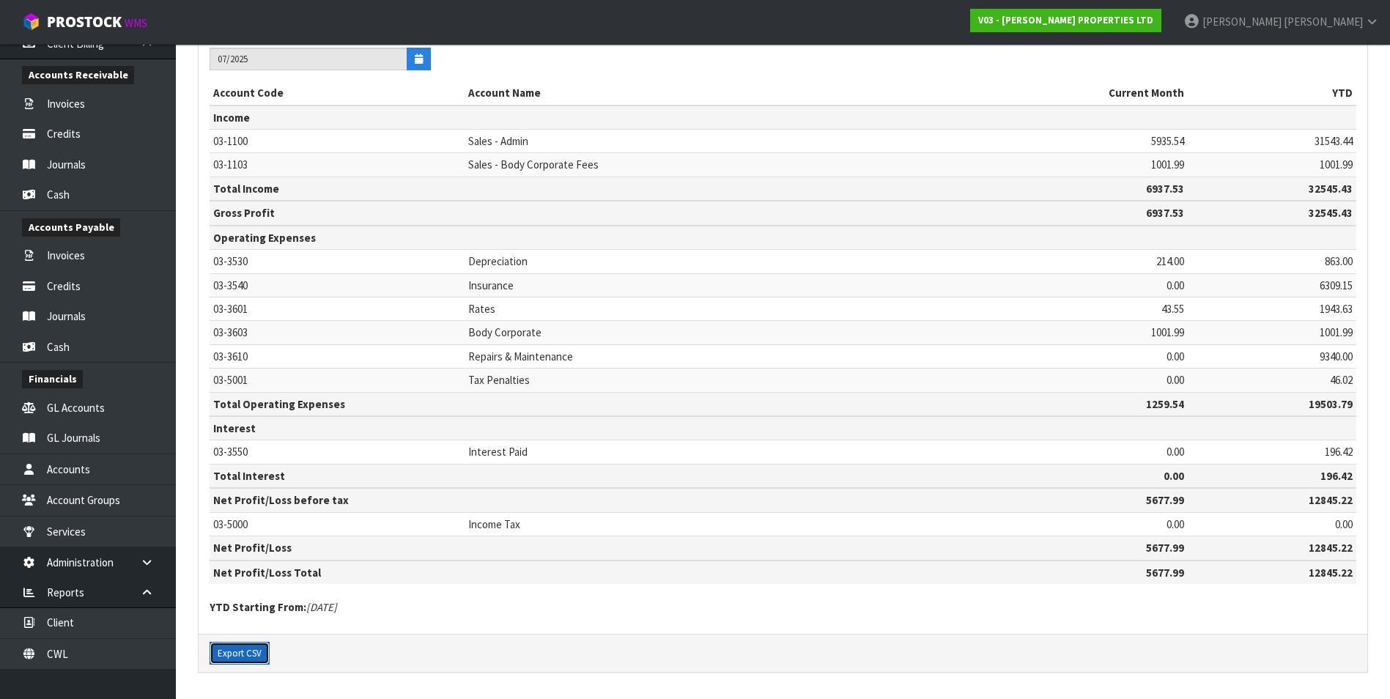
click at [255, 655] on button "Export CSV" at bounding box center [240, 653] width 60 height 23
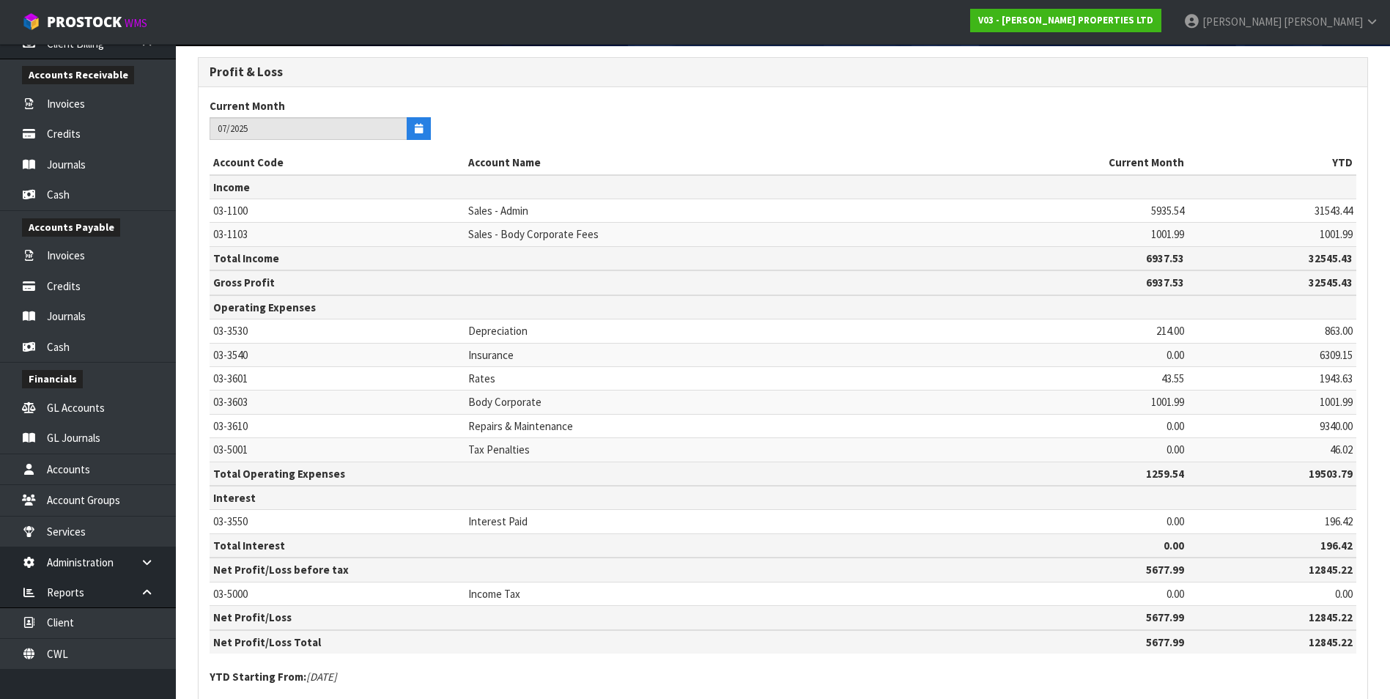
scroll to position [0, 0]
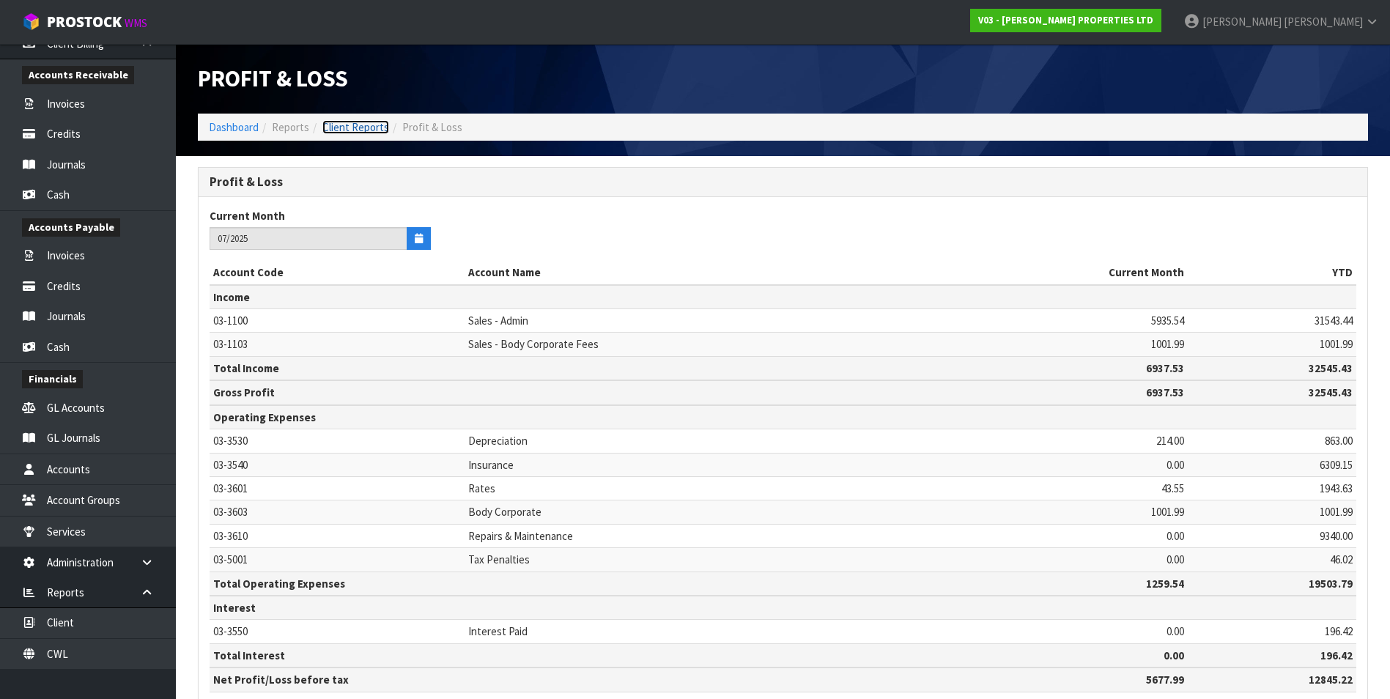
click at [369, 128] on link "Client Reports" at bounding box center [355, 127] width 67 height 14
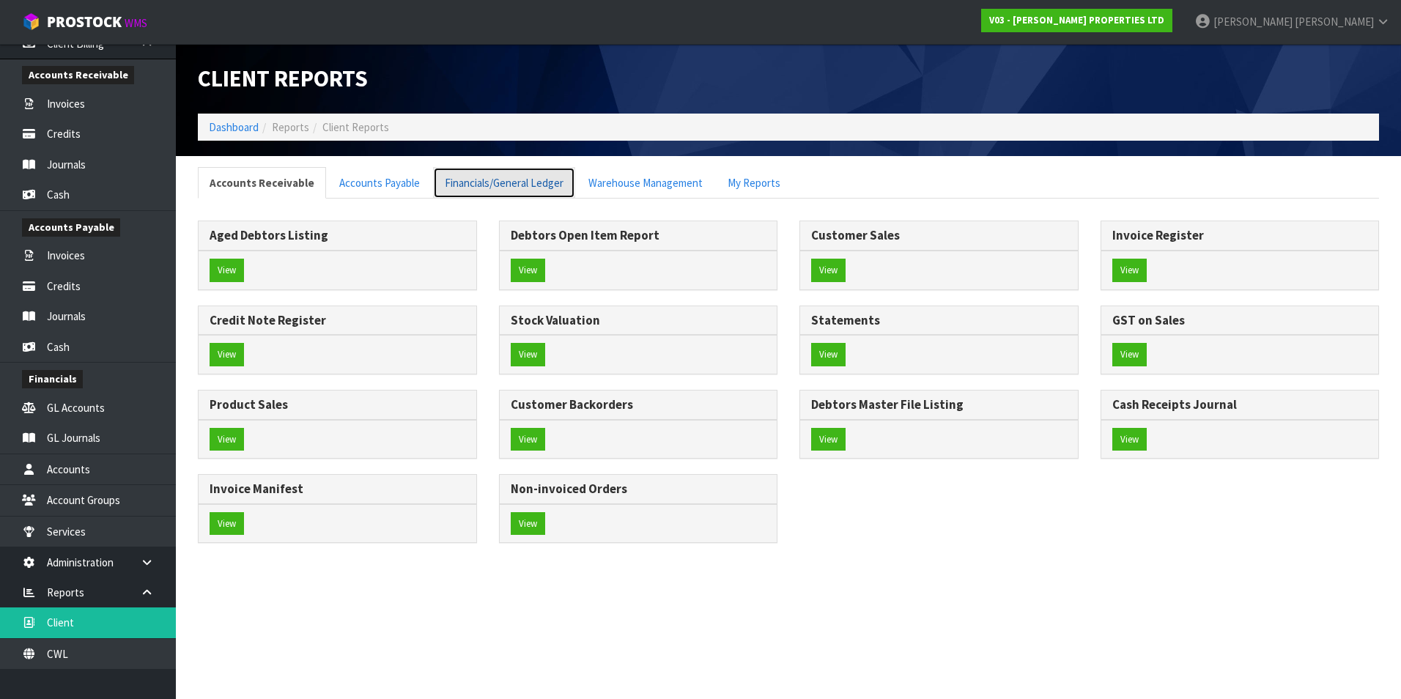
click at [465, 188] on link "Financials/General Ledger" at bounding box center [504, 183] width 142 height 32
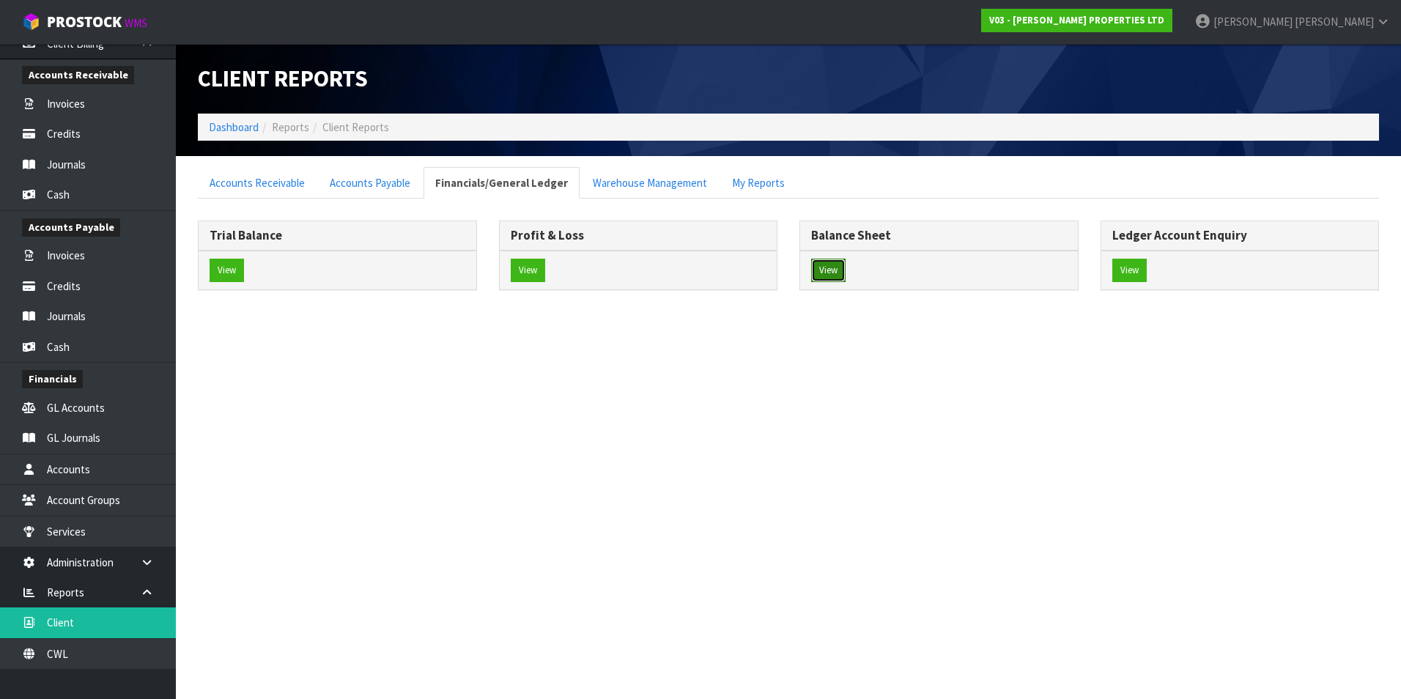
click at [832, 268] on button "View" at bounding box center [828, 270] width 34 height 23
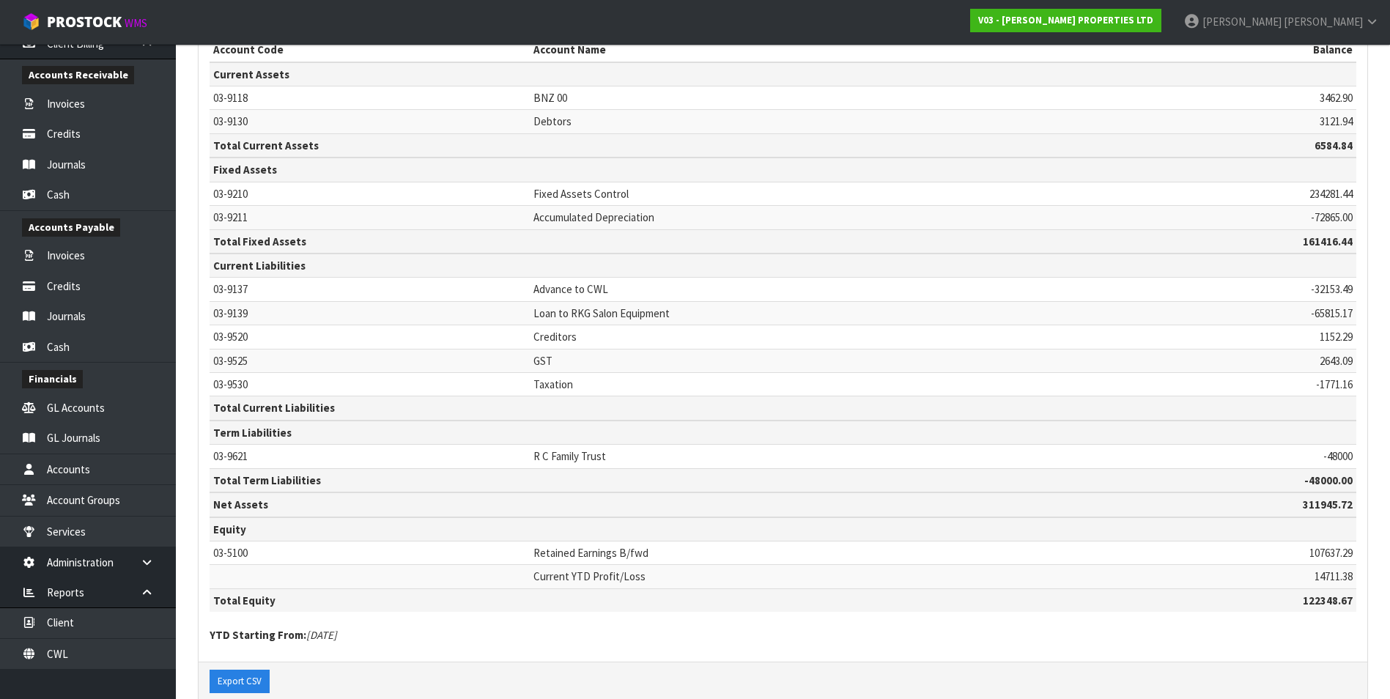
scroll to position [251, 0]
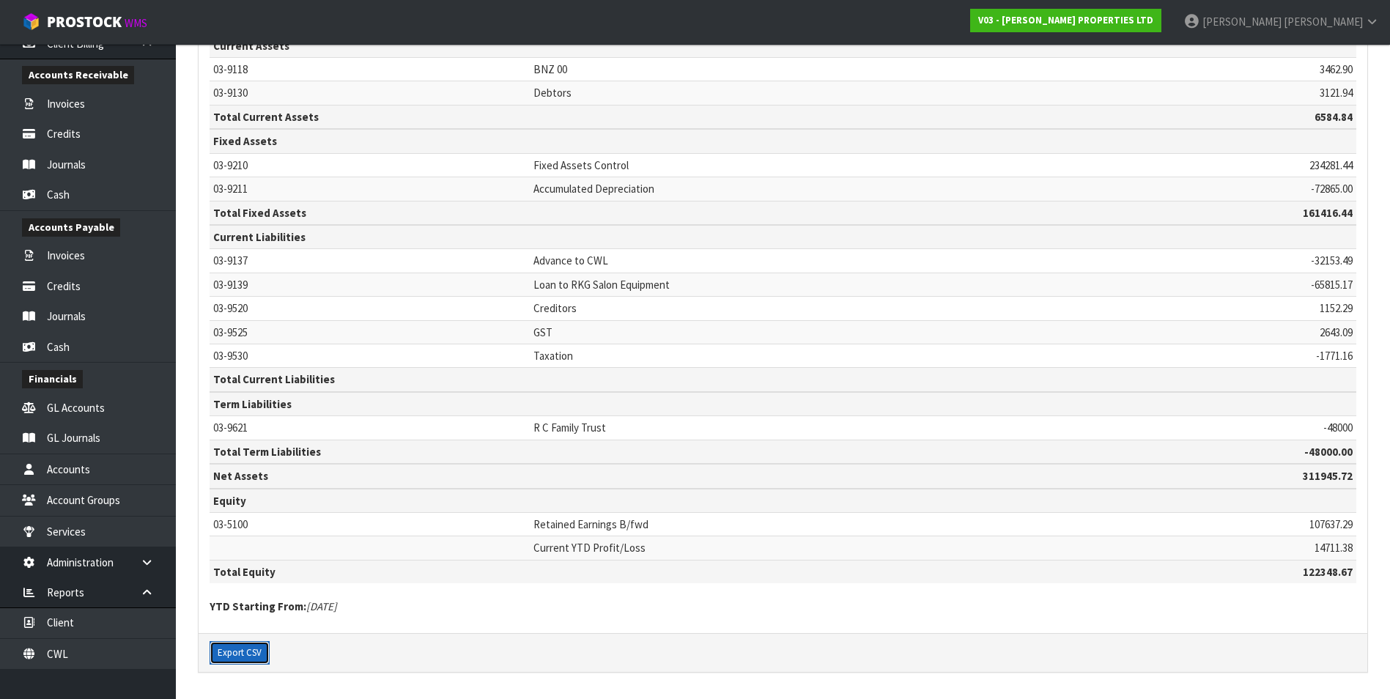
click at [242, 651] on button "Export CSV" at bounding box center [240, 652] width 60 height 23
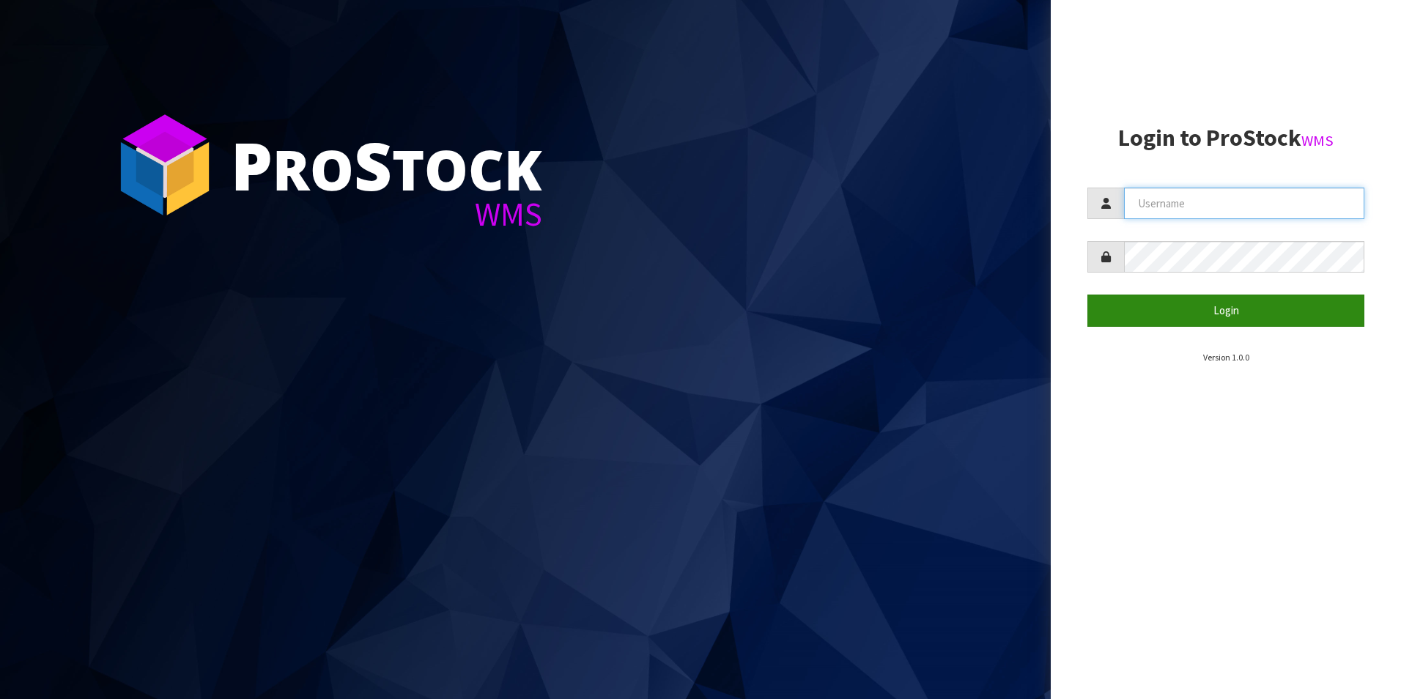
type input "TRACEY@CWL.CO.NZ"
click at [1227, 317] on button "Login" at bounding box center [1225, 311] width 277 height 32
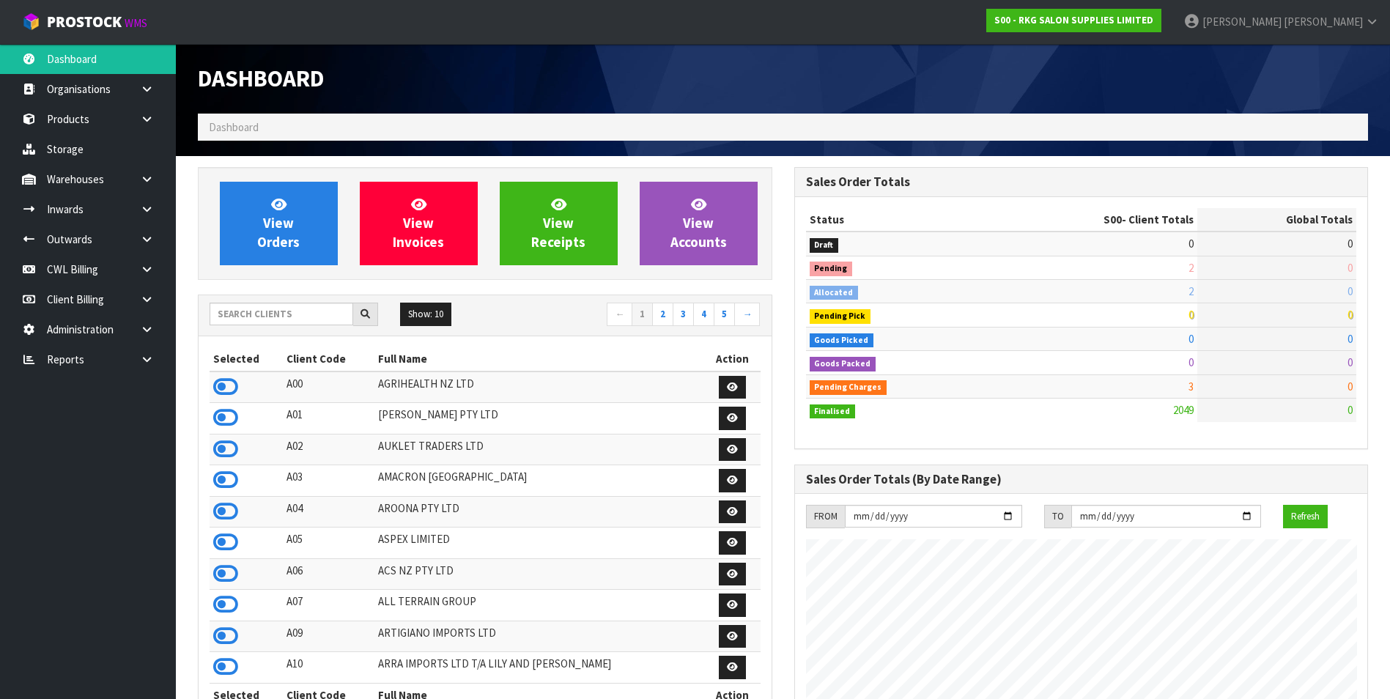
scroll to position [1110, 596]
click at [150, 356] on icon at bounding box center [147, 359] width 14 height 11
click at [102, 393] on link "Client" at bounding box center [88, 389] width 176 height 30
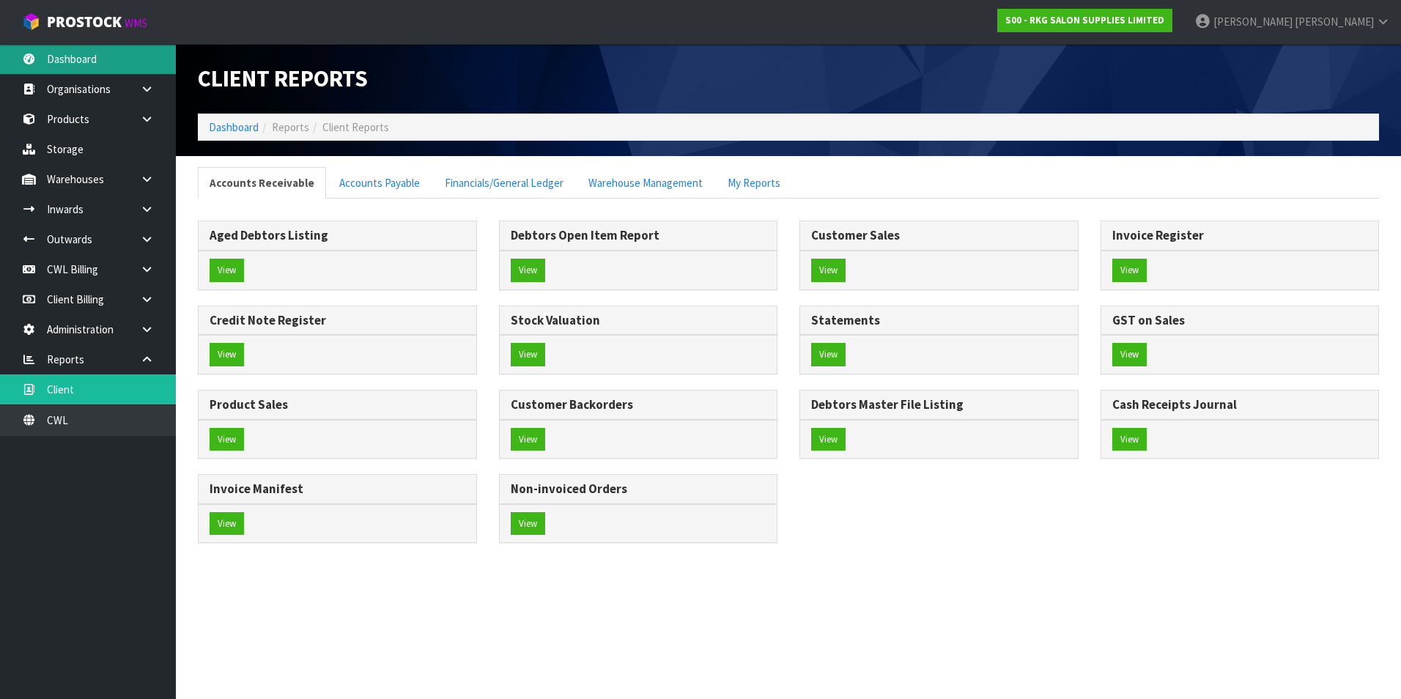
click at [88, 64] on link "Dashboard" at bounding box center [88, 59] width 176 height 30
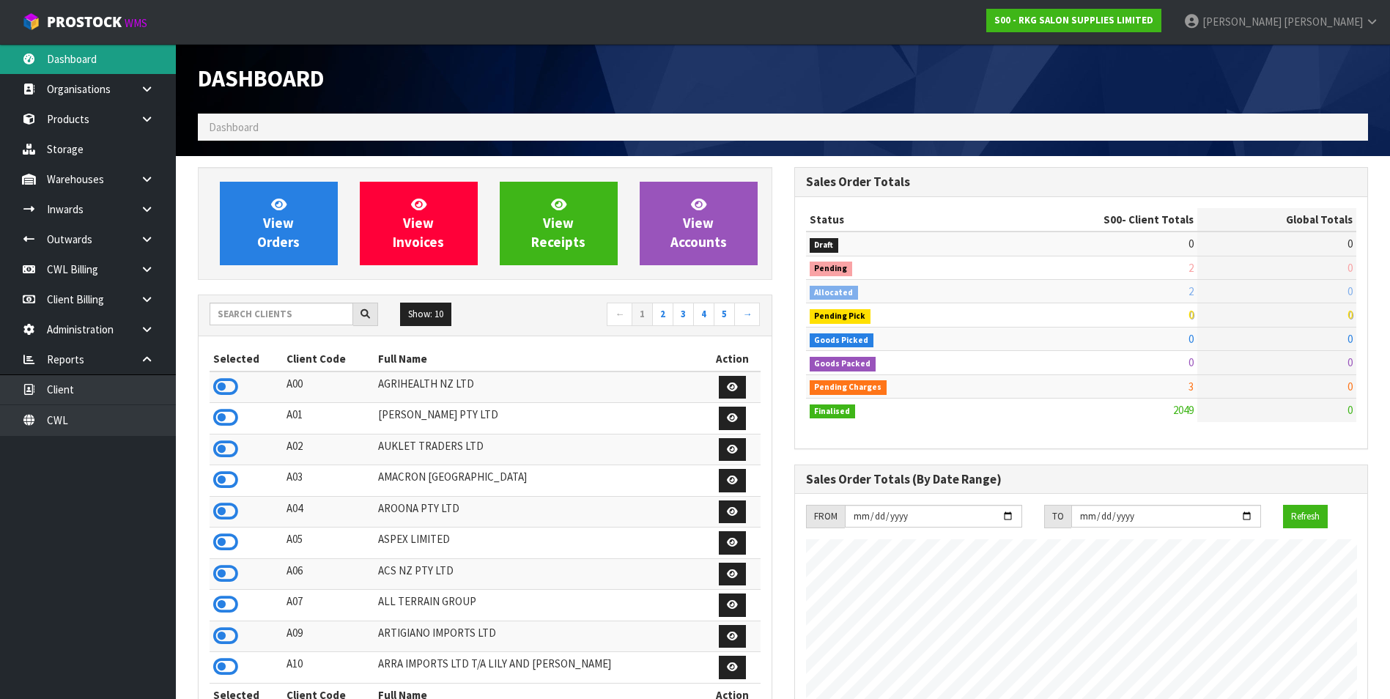
scroll to position [1110, 596]
click at [293, 308] on input "text" at bounding box center [282, 314] width 144 height 23
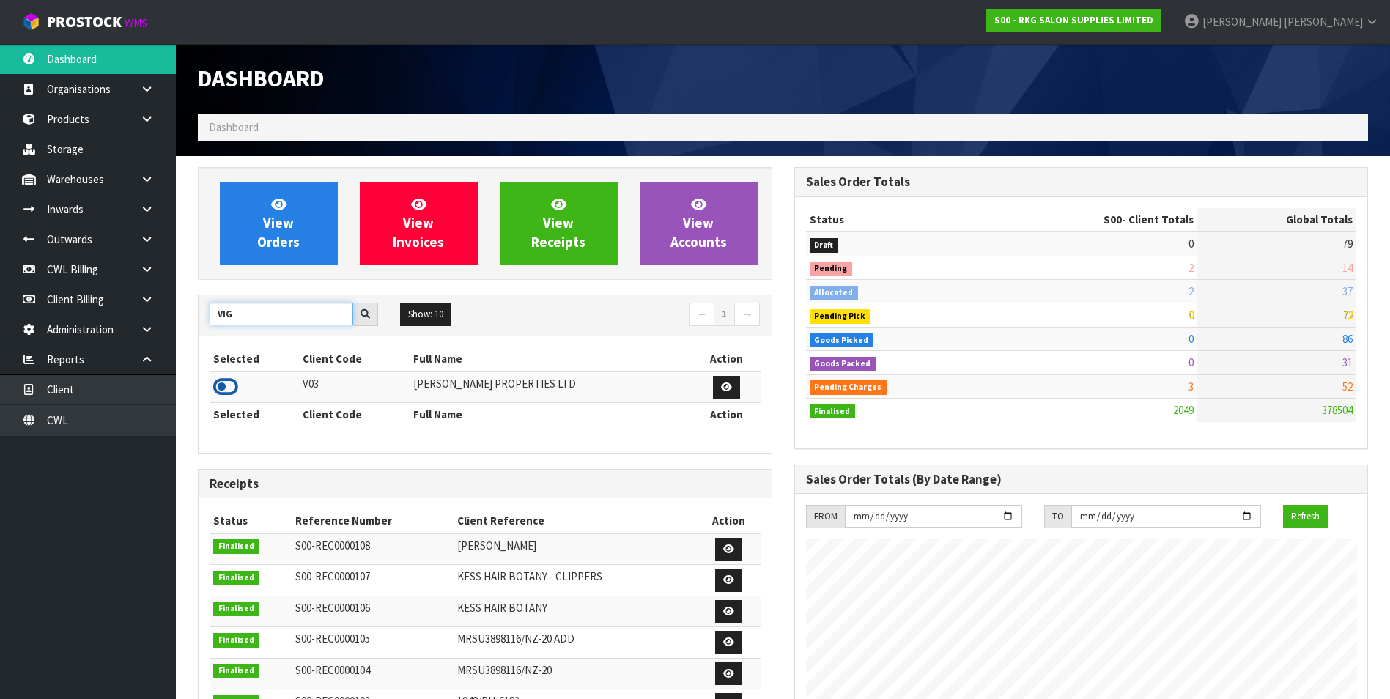
type input "VIG"
click at [228, 385] on icon at bounding box center [225, 387] width 25 height 22
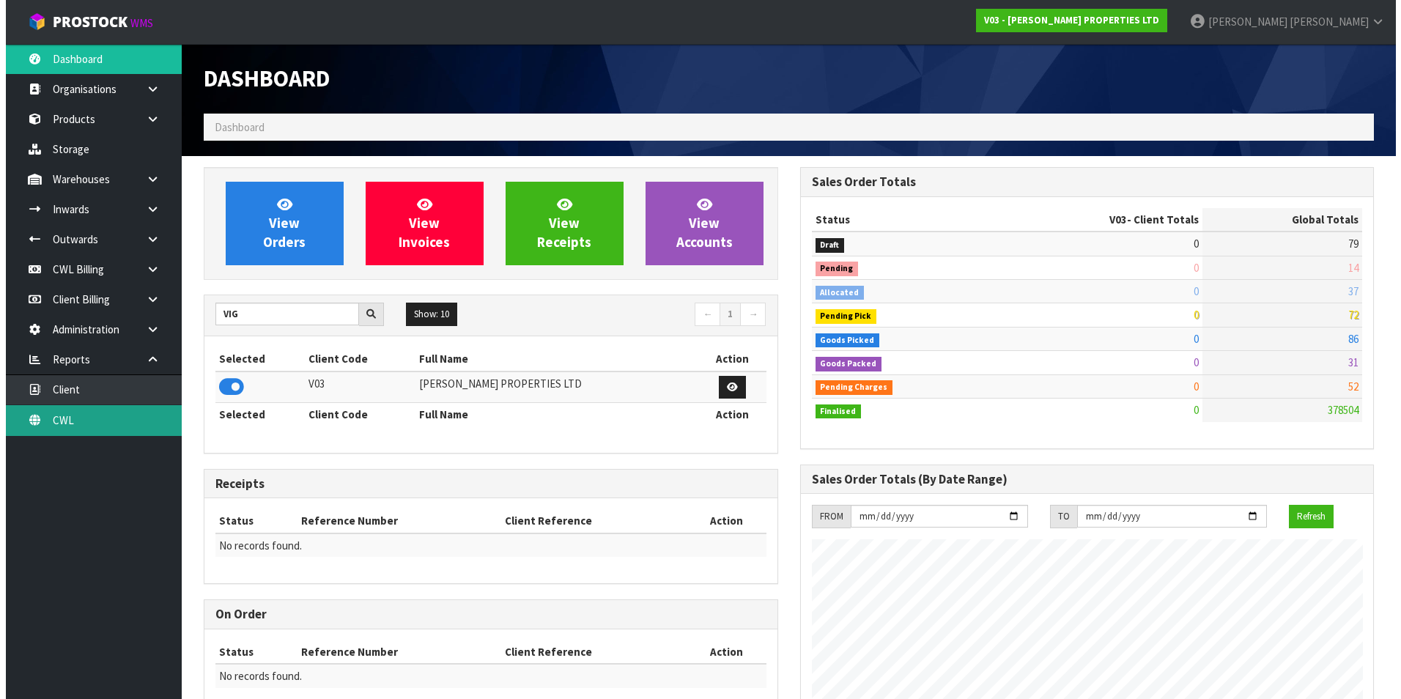
scroll to position [896, 596]
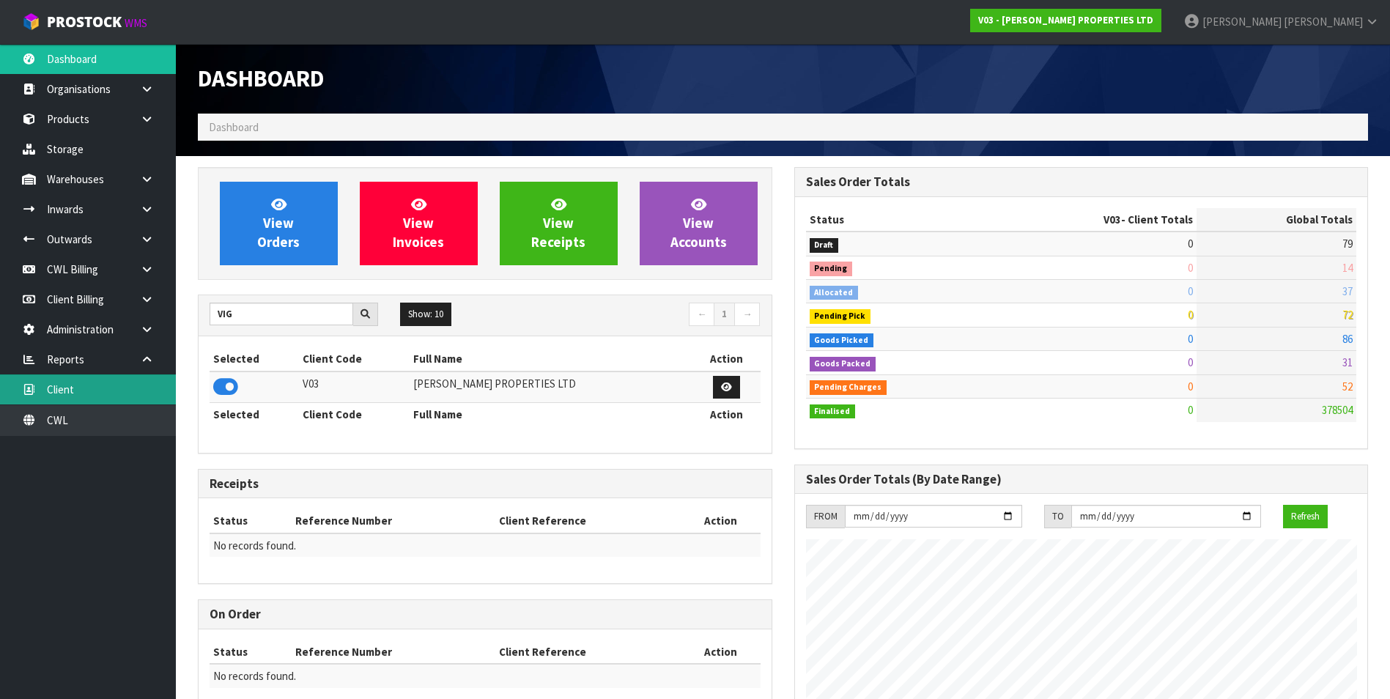
click at [122, 388] on link "Client" at bounding box center [88, 389] width 176 height 30
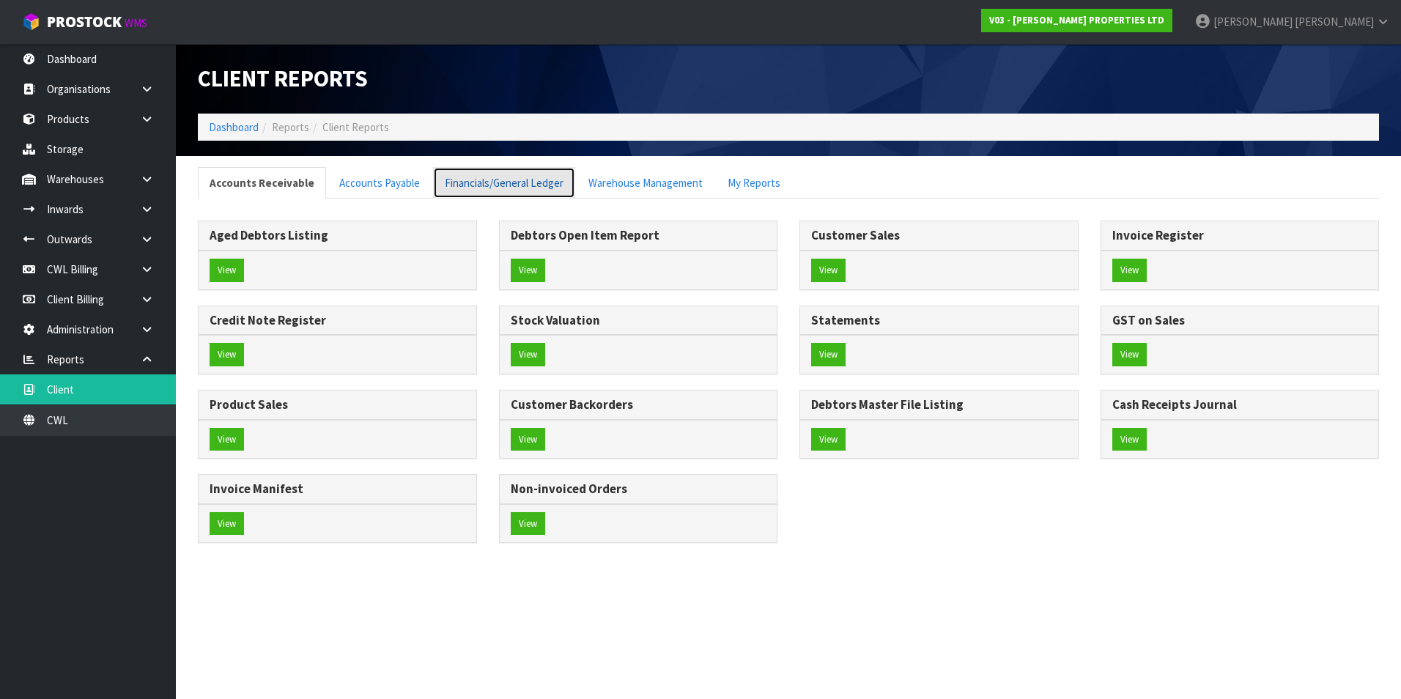
click at [487, 186] on link "Financials/General Ledger" at bounding box center [504, 183] width 142 height 32
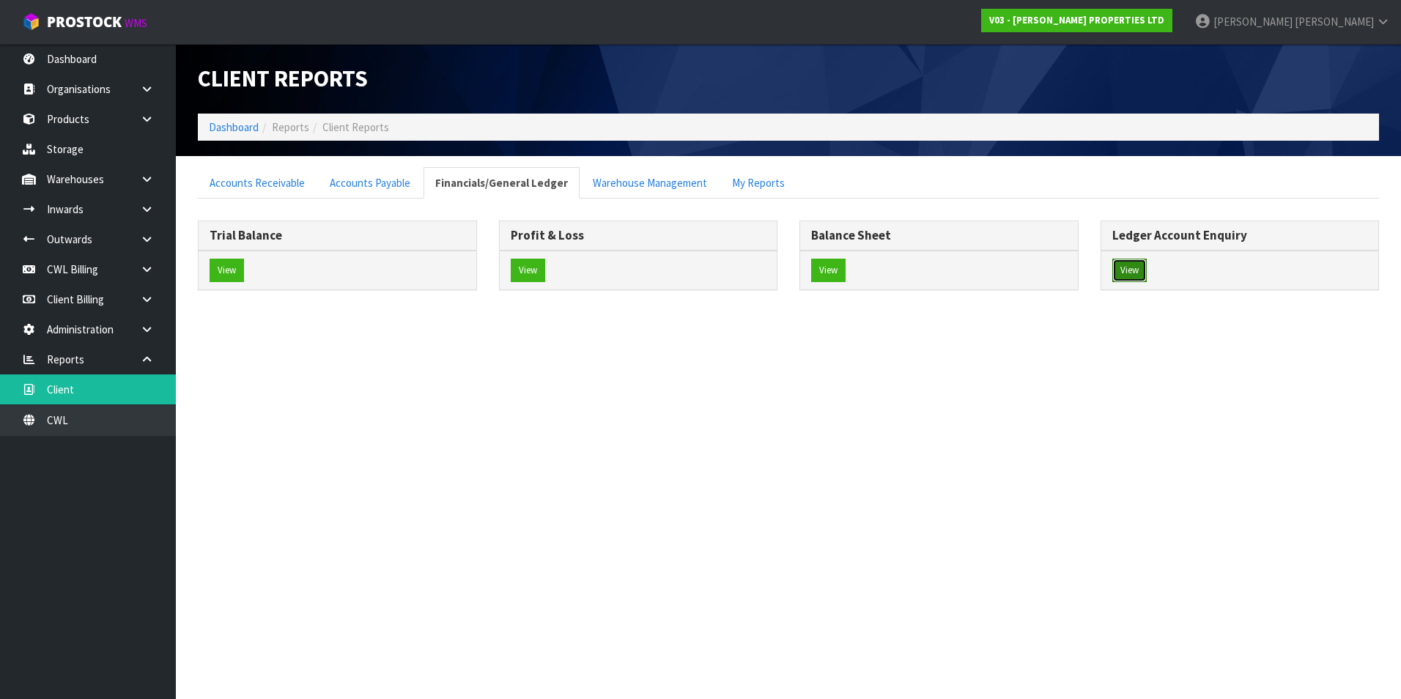
click at [1131, 267] on button "View" at bounding box center [1129, 270] width 34 height 23
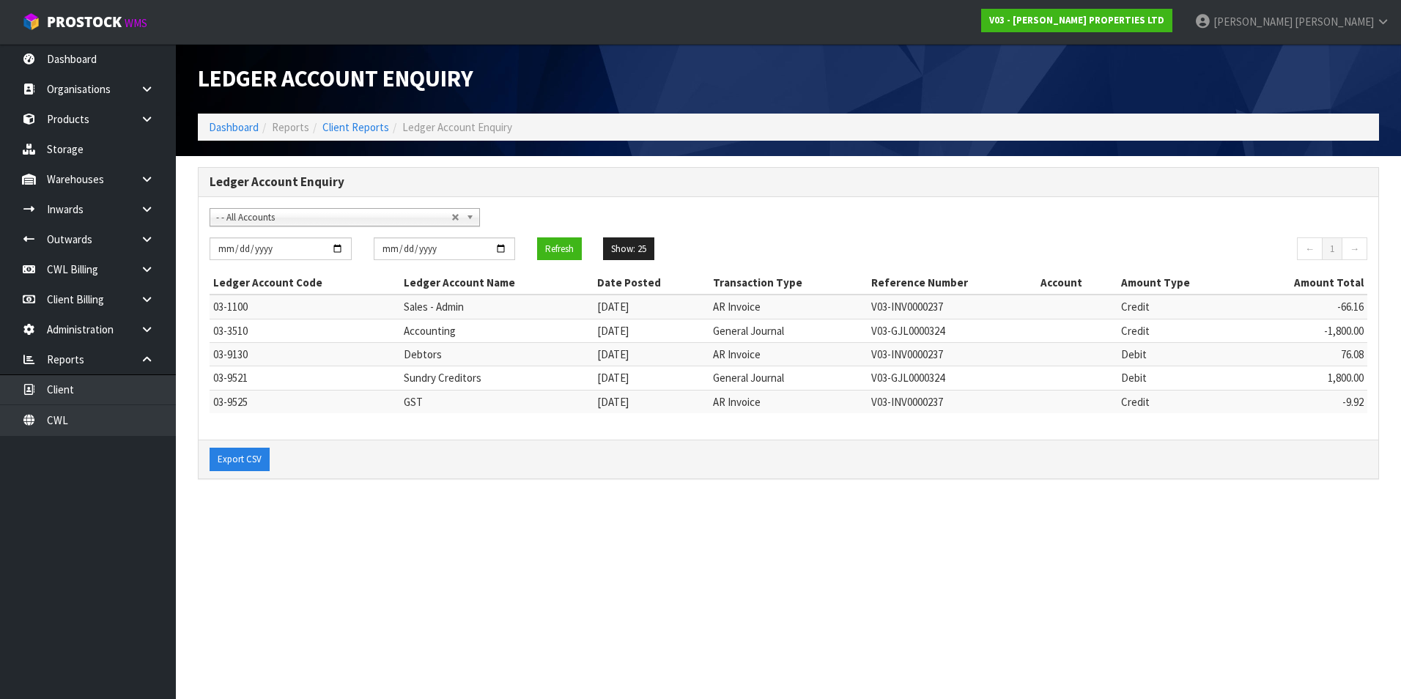
click at [315, 221] on span "- - All Accounts" at bounding box center [333, 218] width 235 height 18
type input "r"
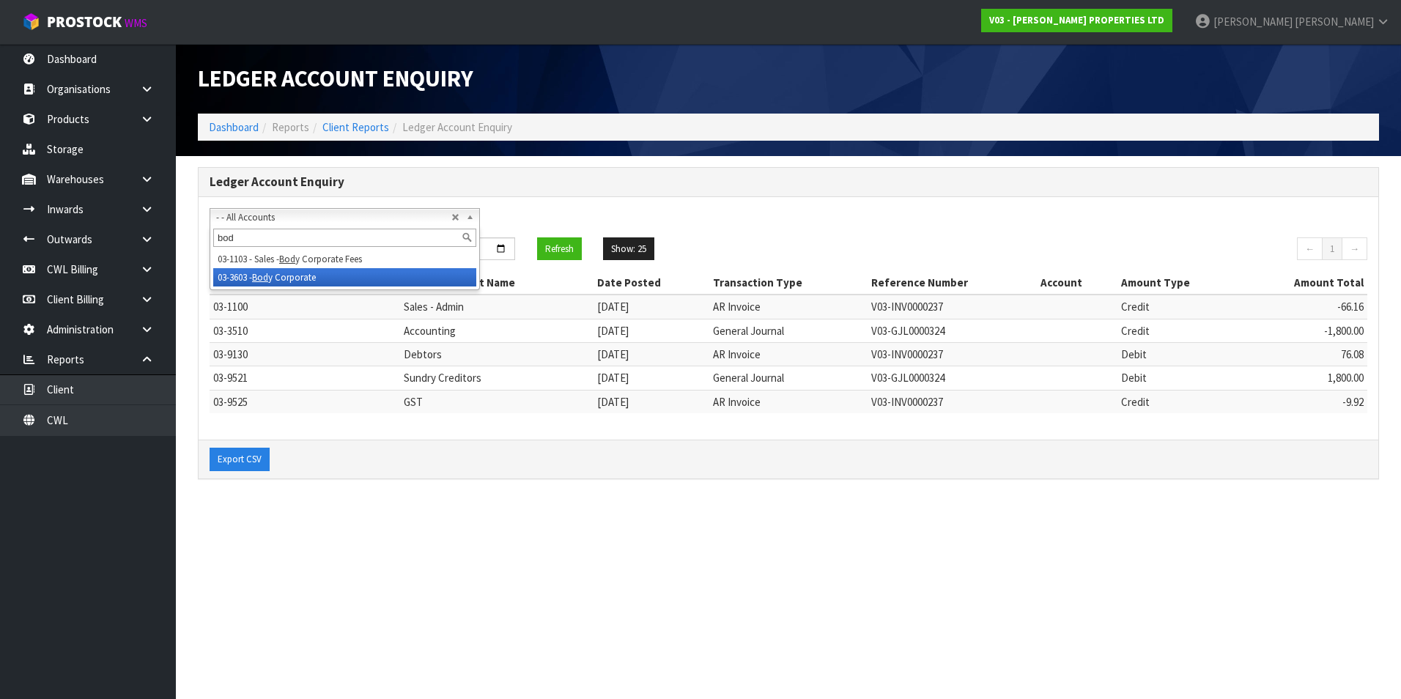
type input "bod"
click at [287, 275] on li "03-3603 - Bod y Corporate" at bounding box center [344, 277] width 263 height 18
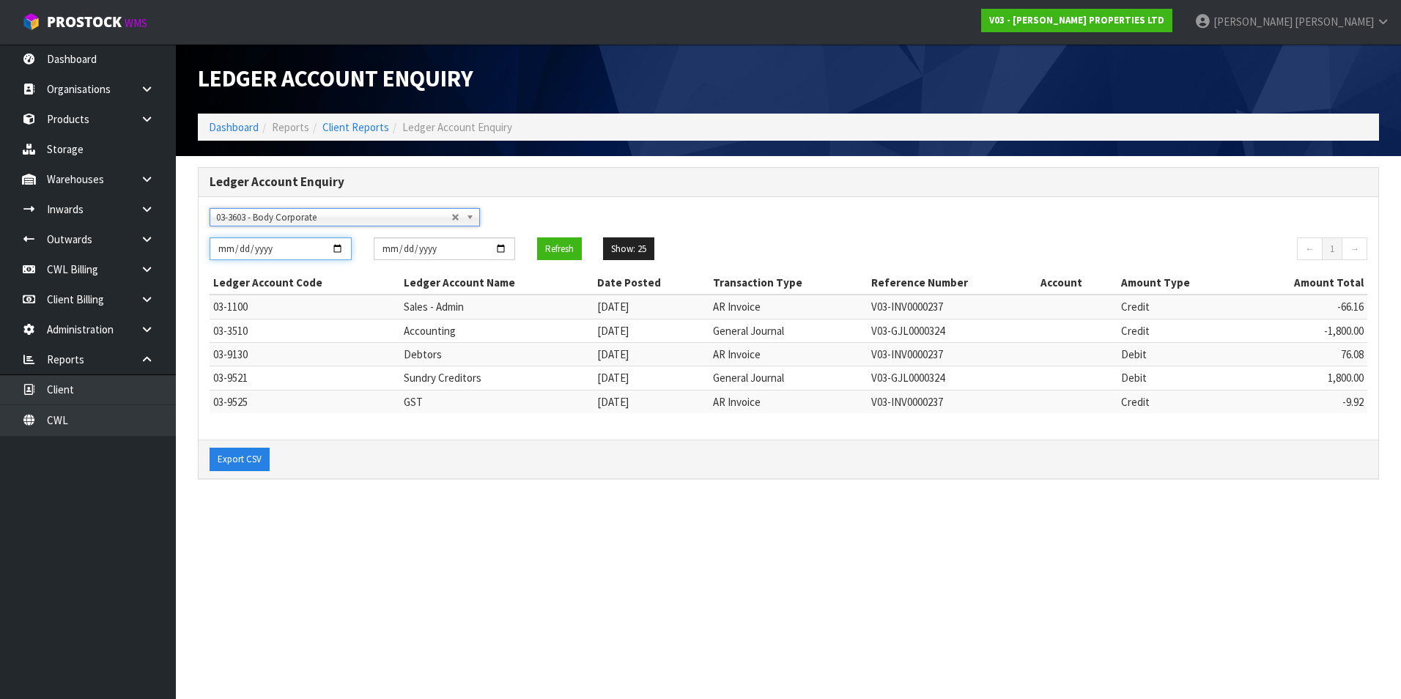
click at [338, 251] on input "[DATE]" at bounding box center [281, 248] width 142 height 23
type input "2024-07-01"
click at [565, 248] on button "Refresh" at bounding box center [559, 248] width 45 height 23
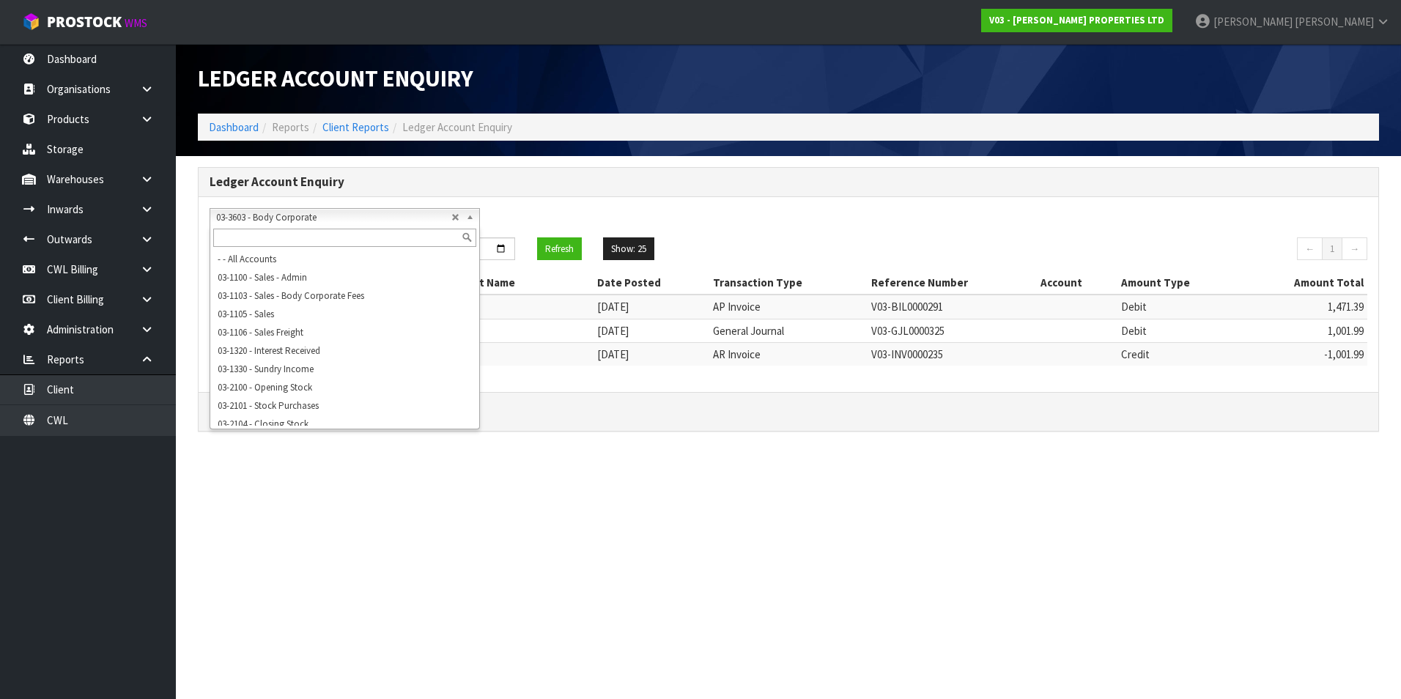
scroll to position [465, 0]
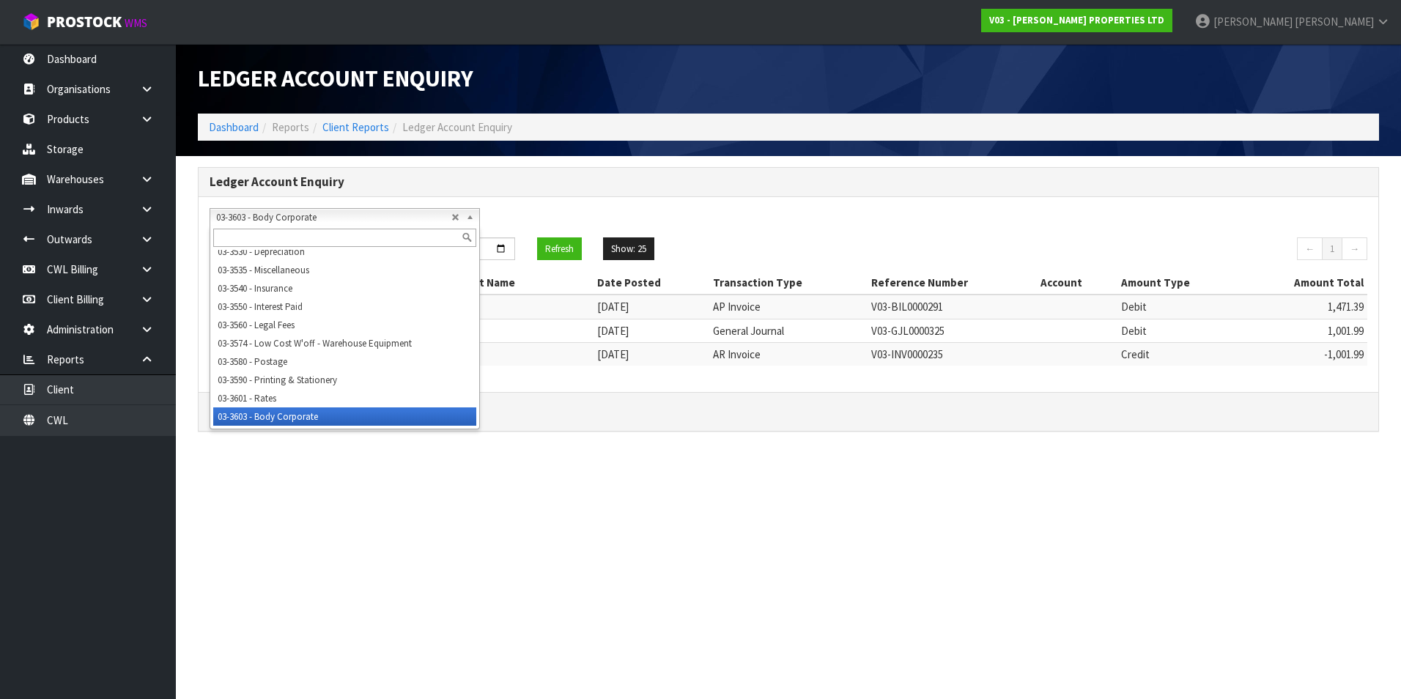
click at [250, 215] on span "03-3603 - Body Corporate" at bounding box center [333, 218] width 235 height 18
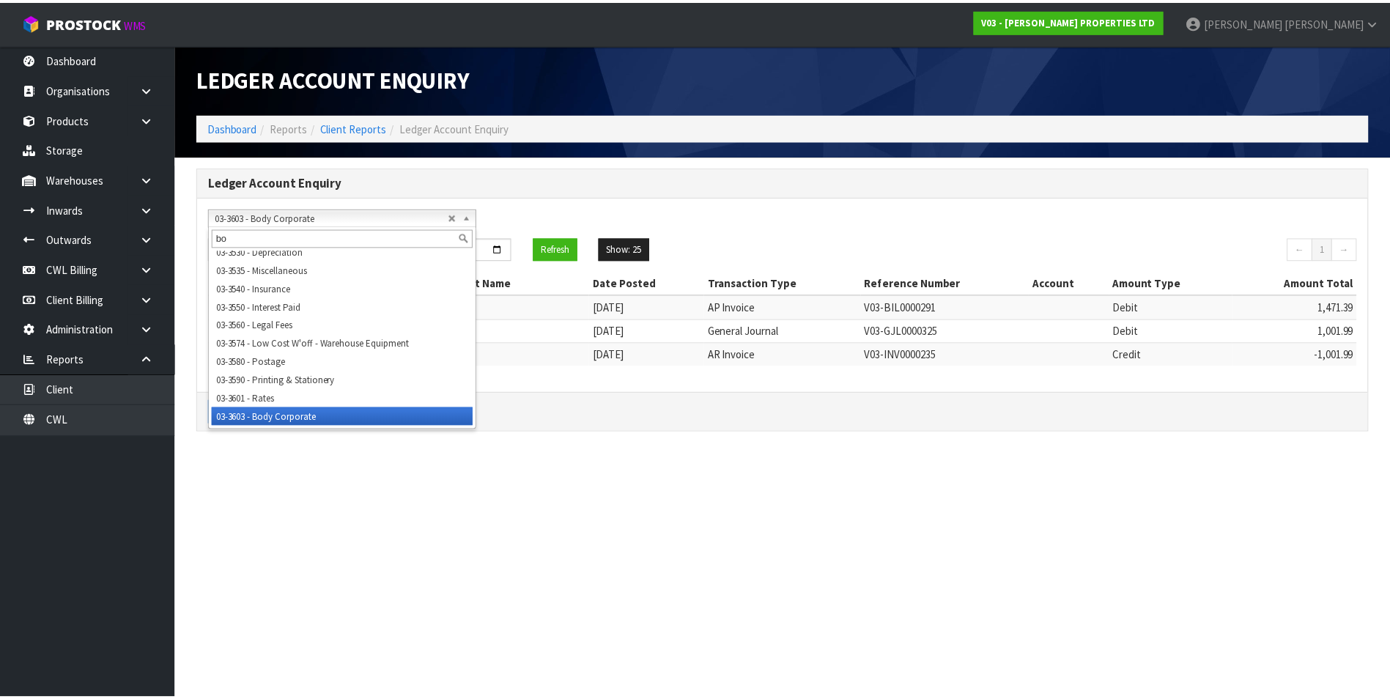
scroll to position [0, 0]
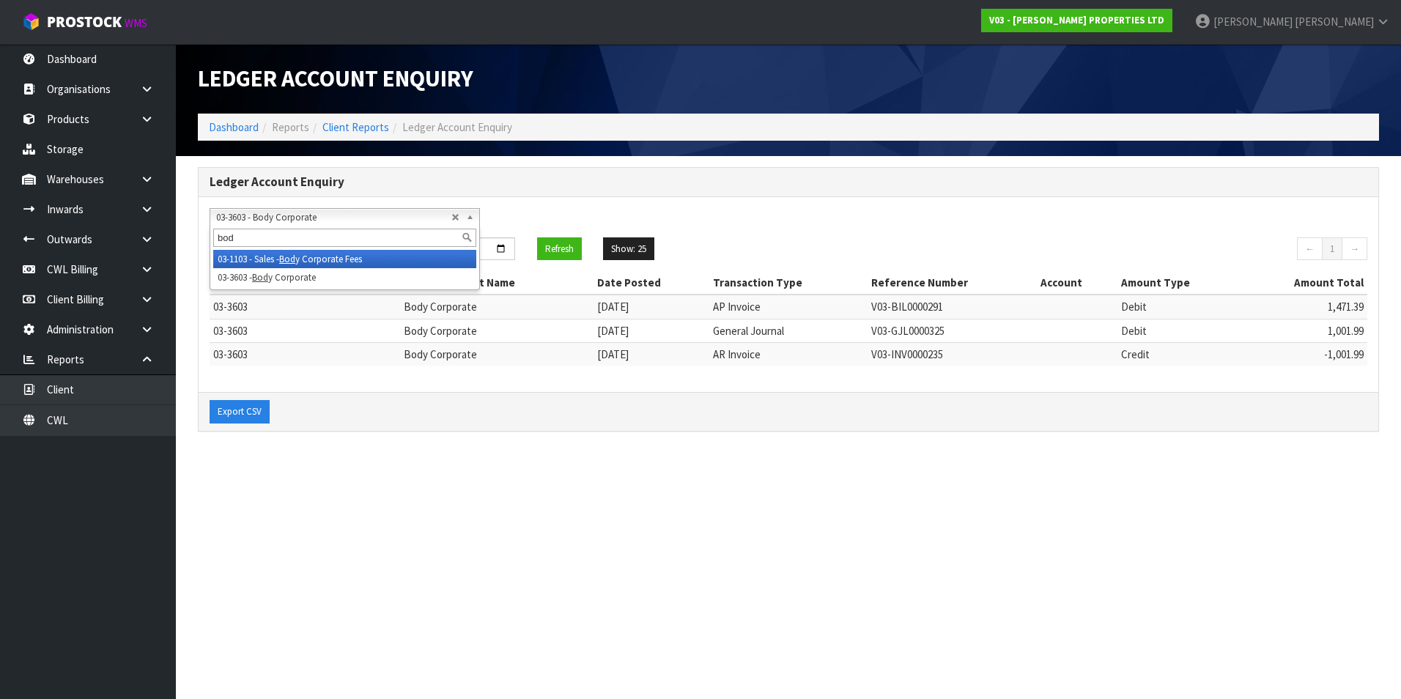
type input "bod"
click at [292, 256] on em "Bod" at bounding box center [287, 259] width 16 height 12
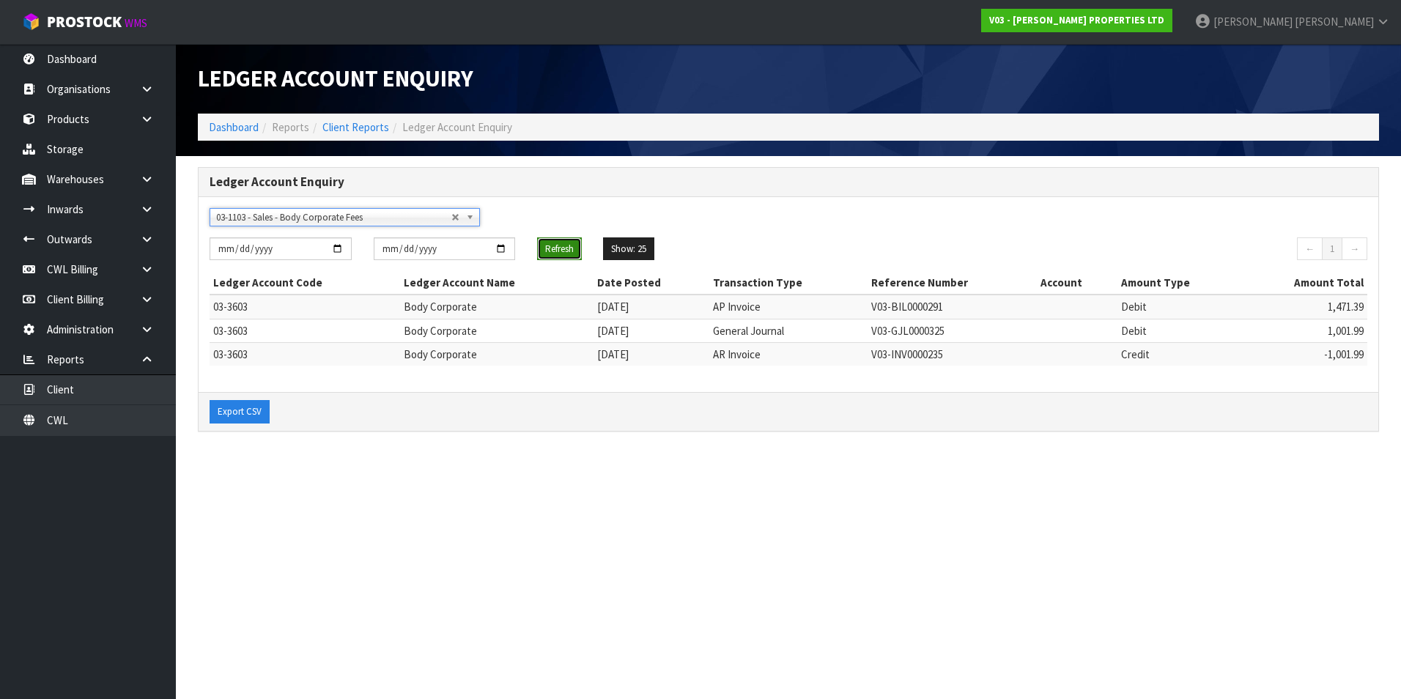
click at [552, 248] on button "Refresh" at bounding box center [559, 248] width 45 height 23
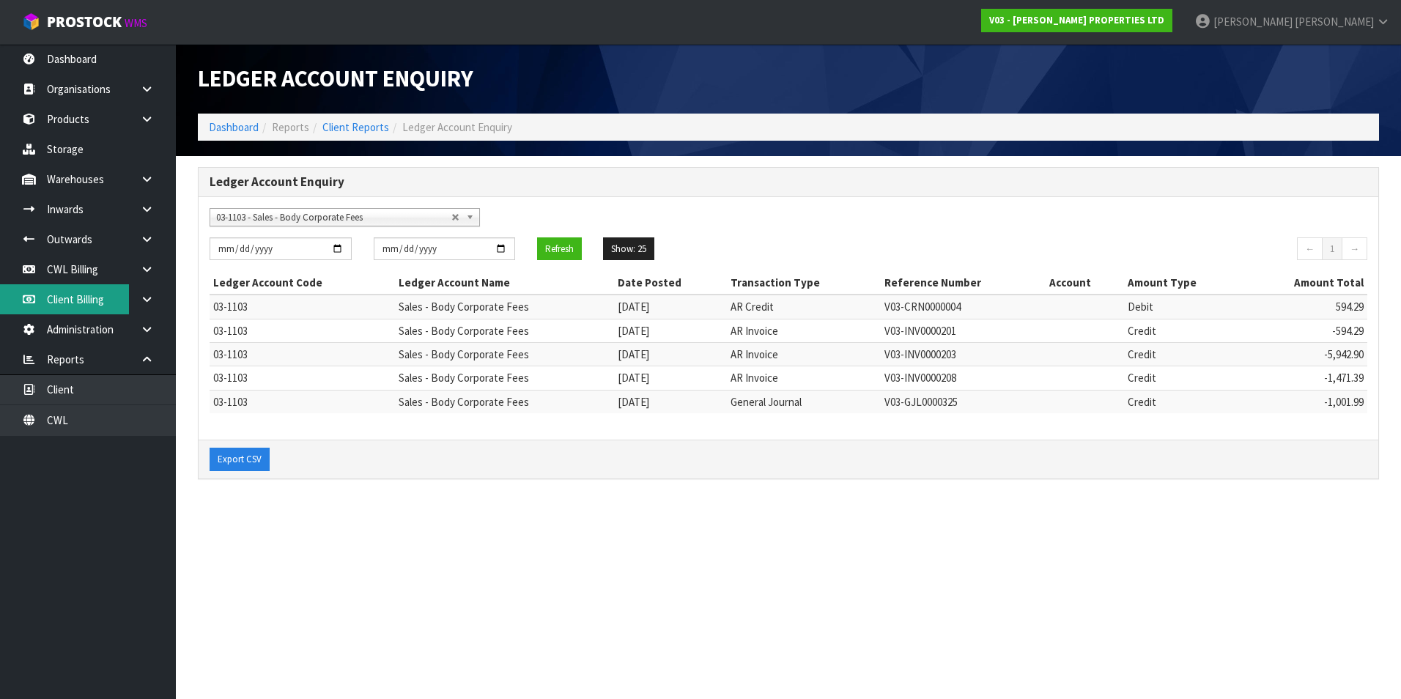
click at [86, 297] on link "Client Billing" at bounding box center [88, 299] width 176 height 30
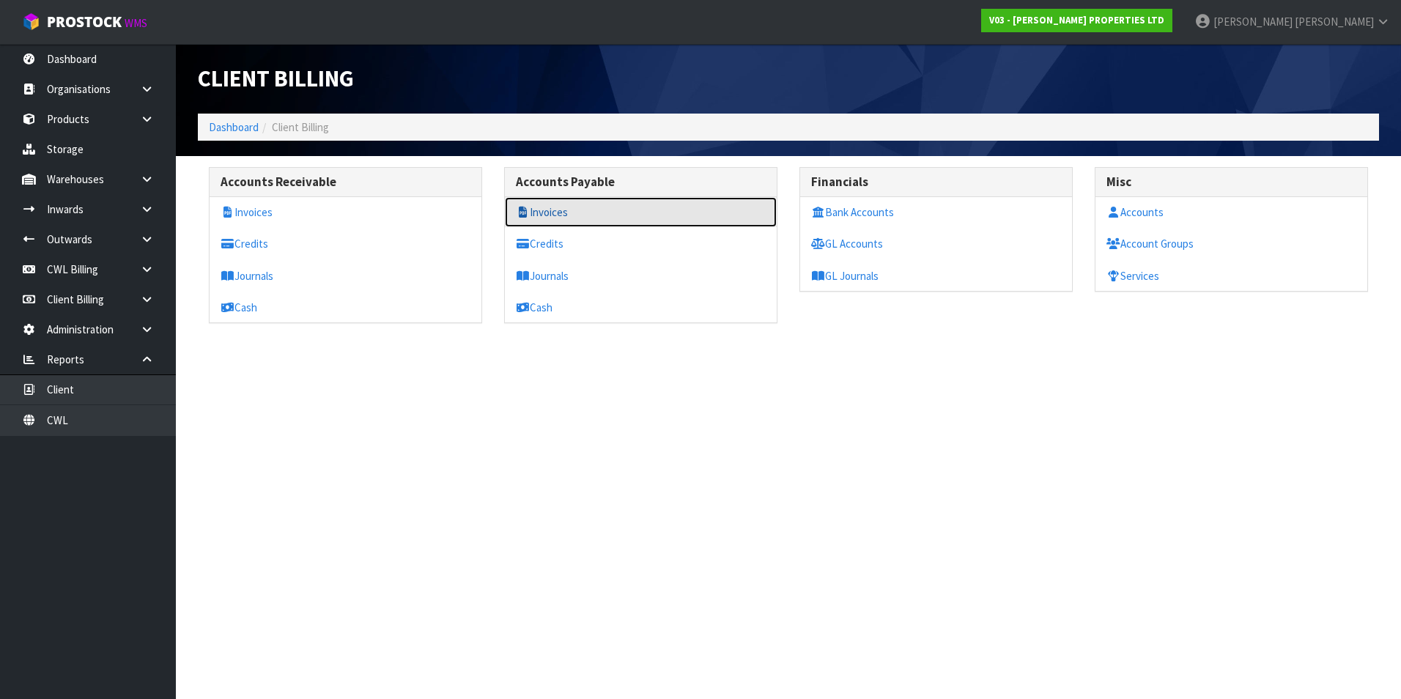
click at [538, 213] on link "Invoices" at bounding box center [641, 212] width 272 height 30
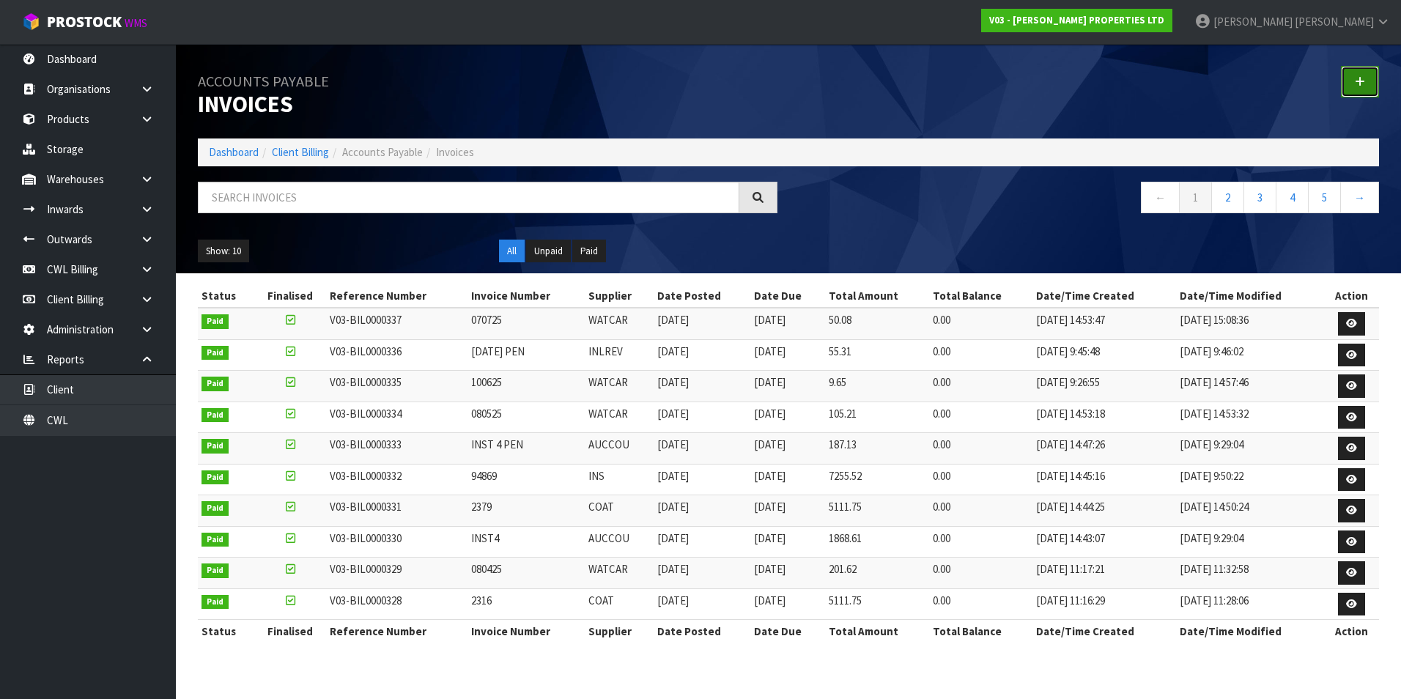
click at [1361, 84] on icon at bounding box center [1360, 81] width 10 height 11
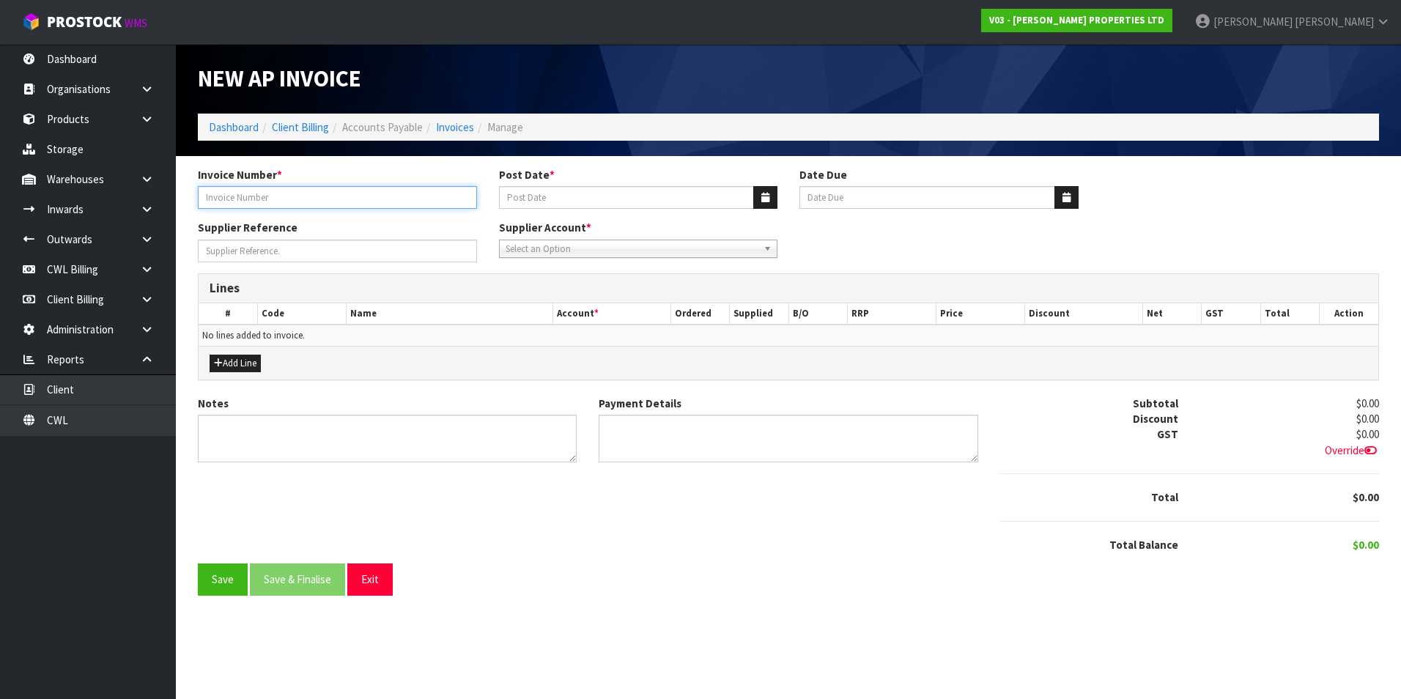
click at [303, 203] on input "Invoice Number *" at bounding box center [337, 197] width 279 height 23
click at [559, 251] on span "Select an Option" at bounding box center [632, 249] width 253 height 18
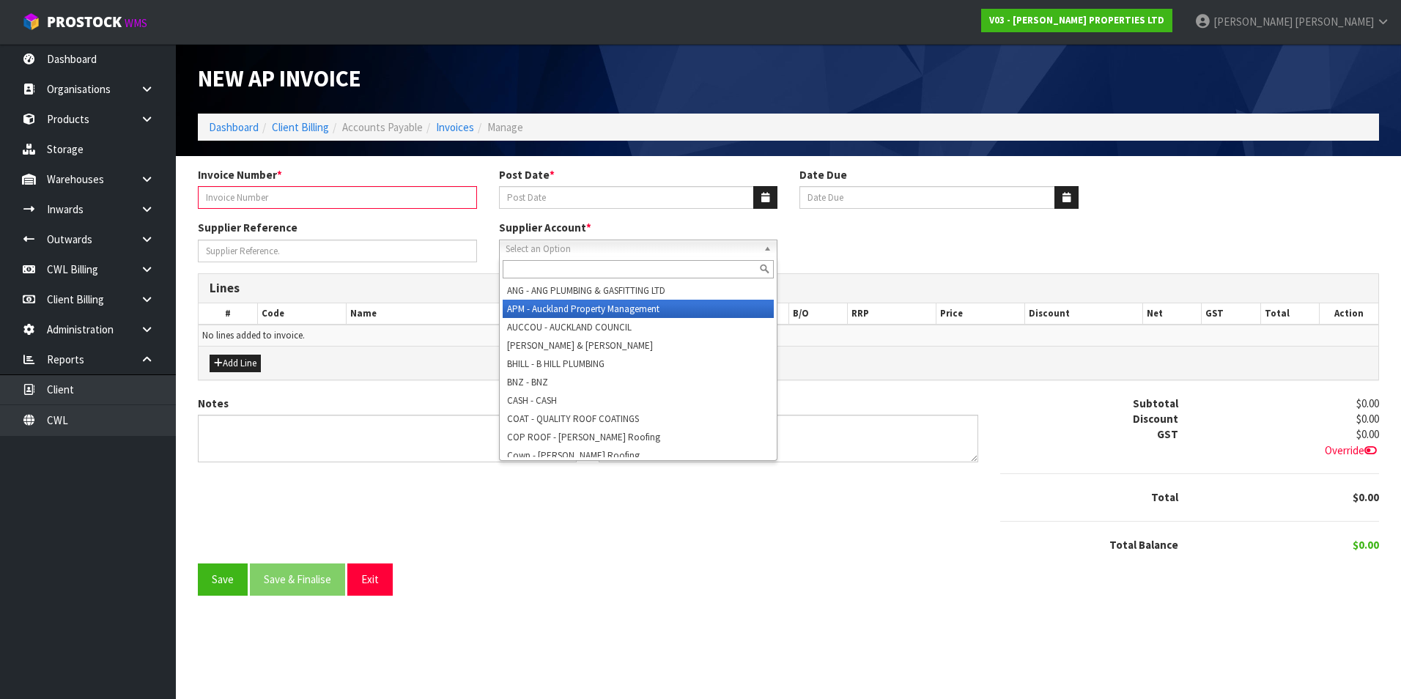
click at [569, 308] on li "APM - Auckland Property Management" at bounding box center [639, 309] width 272 height 18
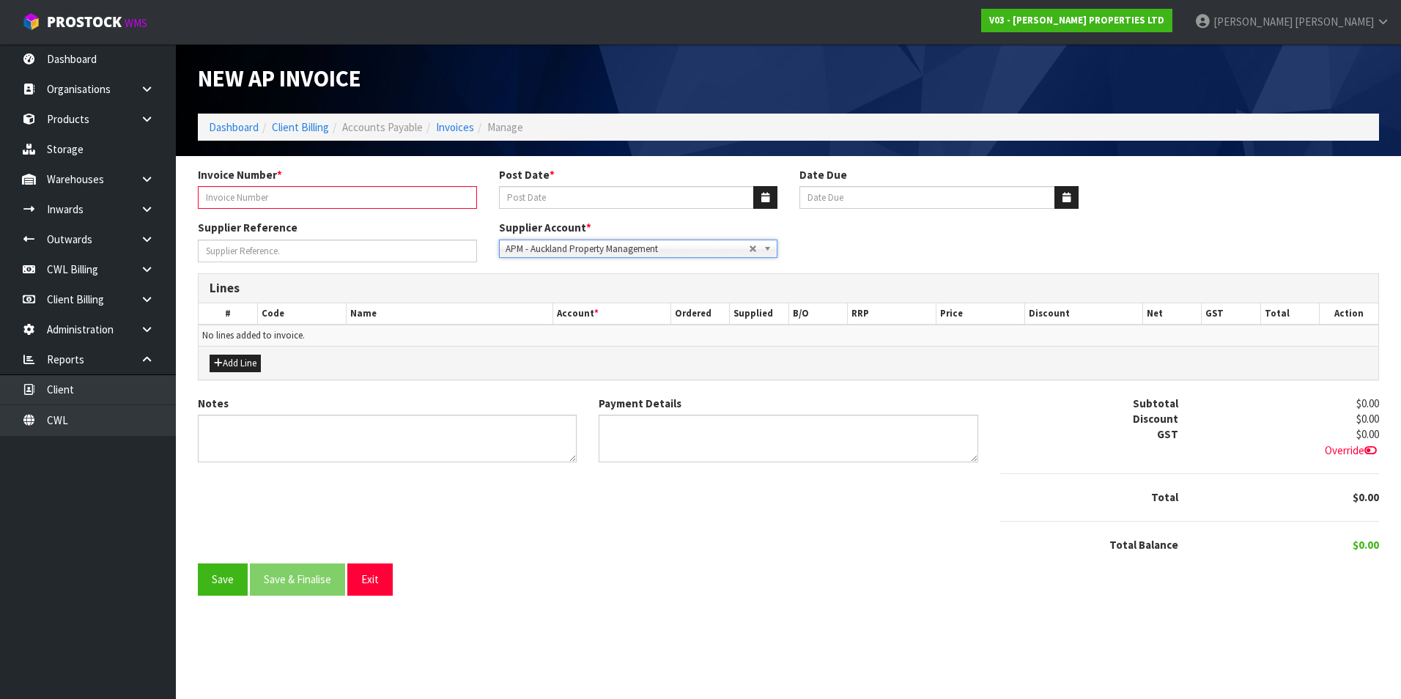
click at [272, 196] on input "Invoice Number *" at bounding box center [337, 197] width 279 height 23
click at [217, 191] on input "Invoice Number *" at bounding box center [337, 197] width 279 height 23
paste input "MAR 25-FEB 26"
type input "MAR 25-FEB 26"
click at [758, 201] on button "button" at bounding box center [765, 197] width 24 height 23
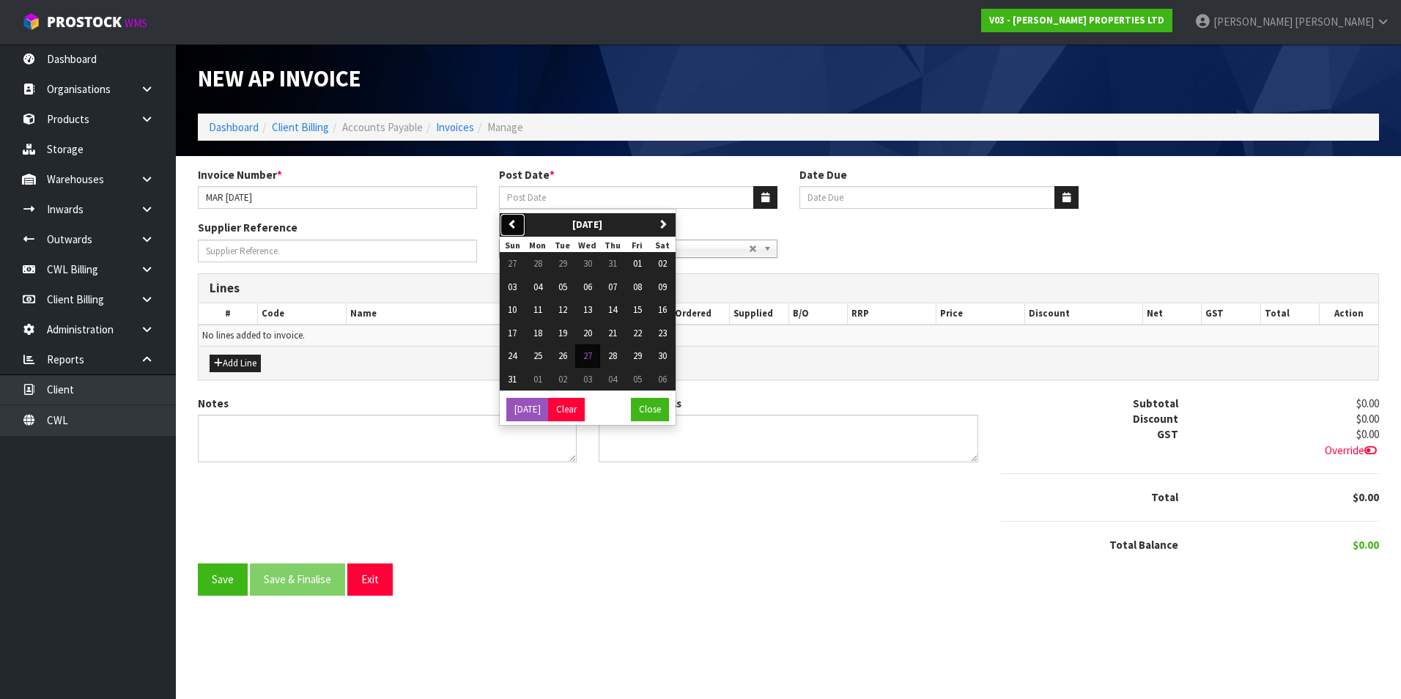
click at [519, 225] on button "previous" at bounding box center [513, 224] width 26 height 23
click at [569, 263] on button "01" at bounding box center [562, 263] width 25 height 23
type input "01/07/2025"
type input "20/08/2025"
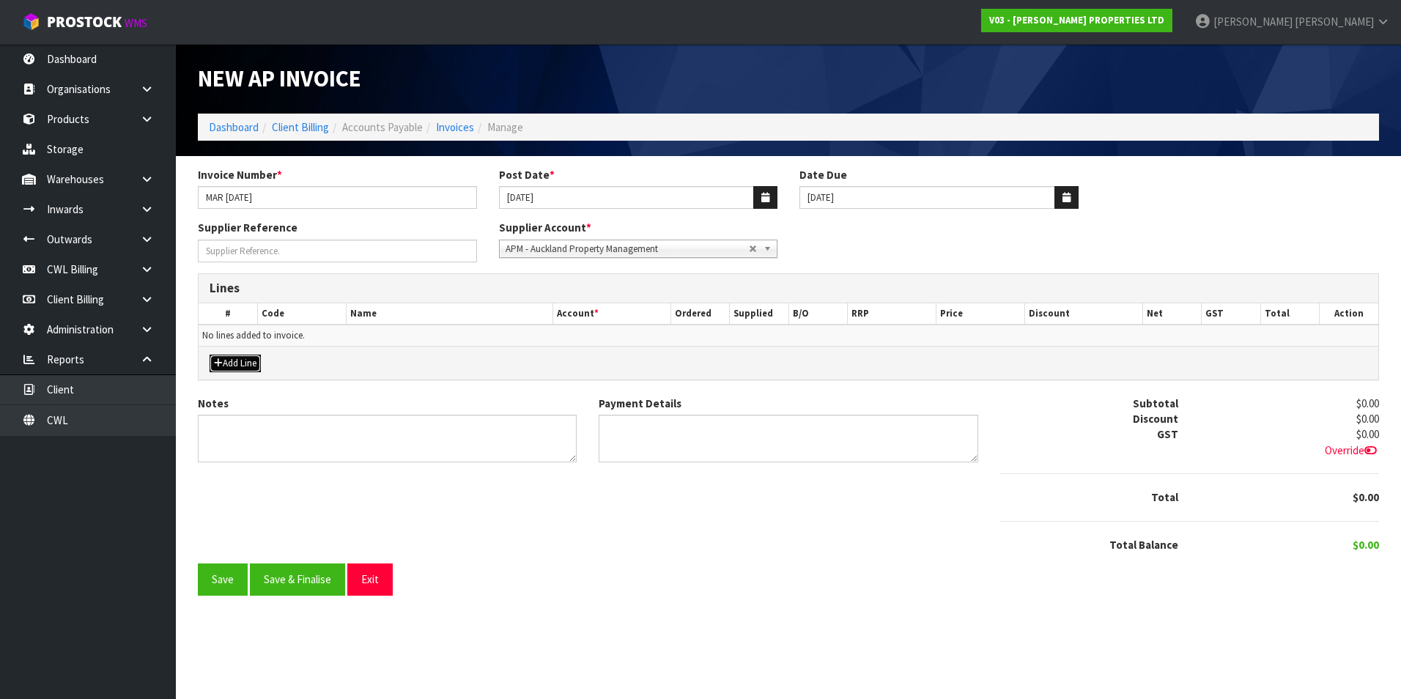
click at [244, 362] on button "Add Line" at bounding box center [235, 364] width 51 height 18
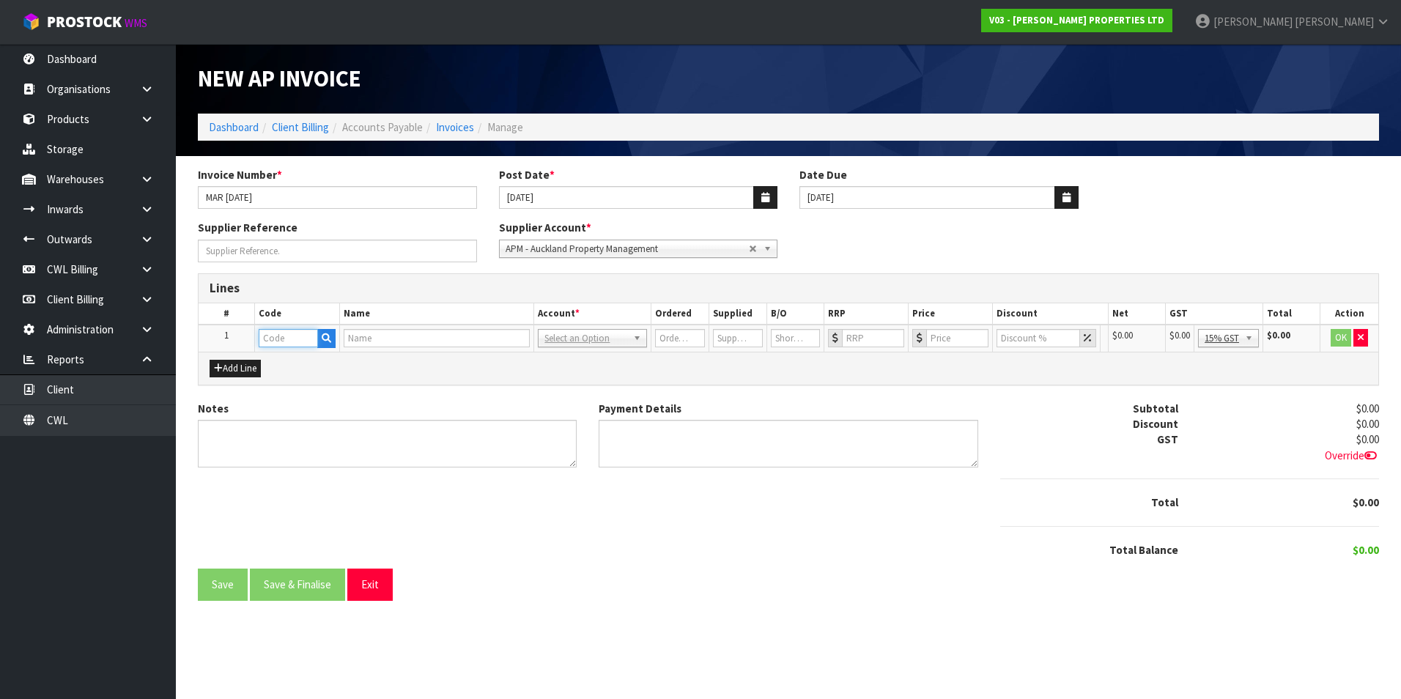
click at [283, 343] on input "text" at bounding box center [288, 338] width 59 height 18
type input "BOD"
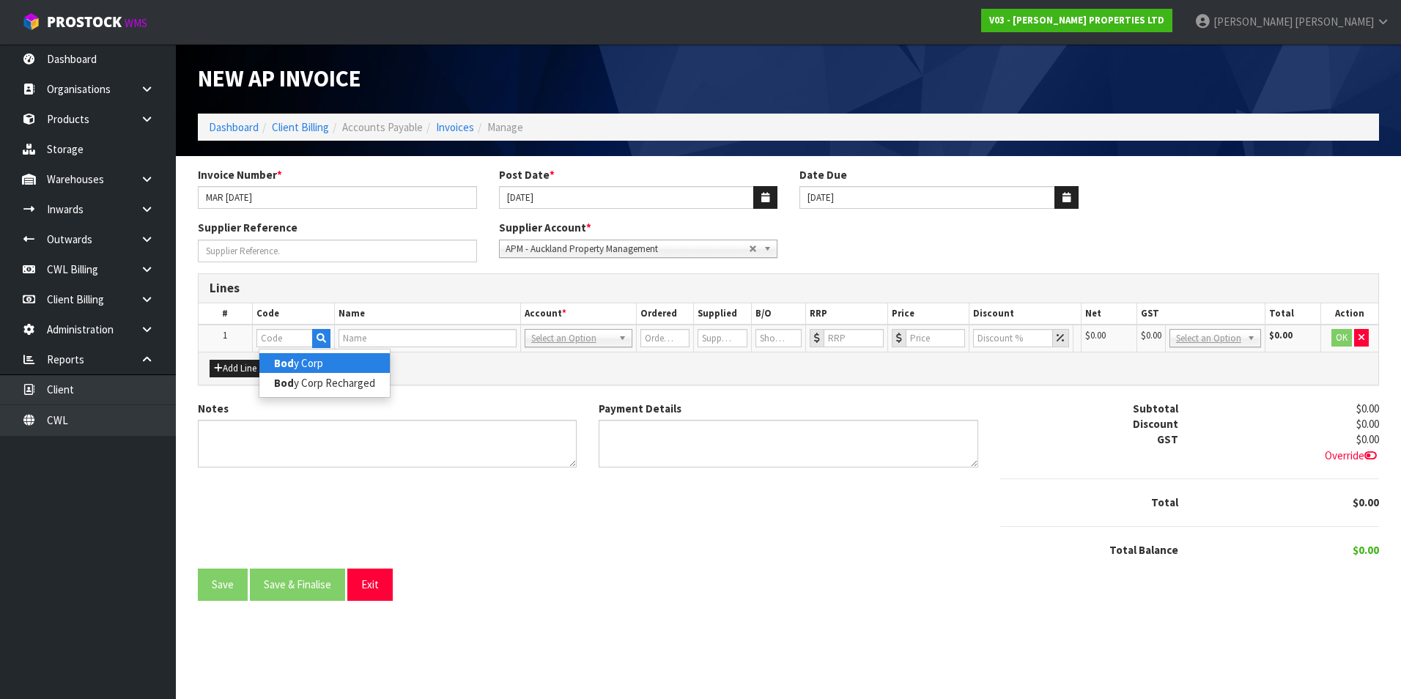
click at [297, 362] on link "Bod y Corp" at bounding box center [324, 363] width 130 height 20
type input "Body Corp"
type input "Body Corporate Expense"
type input "1"
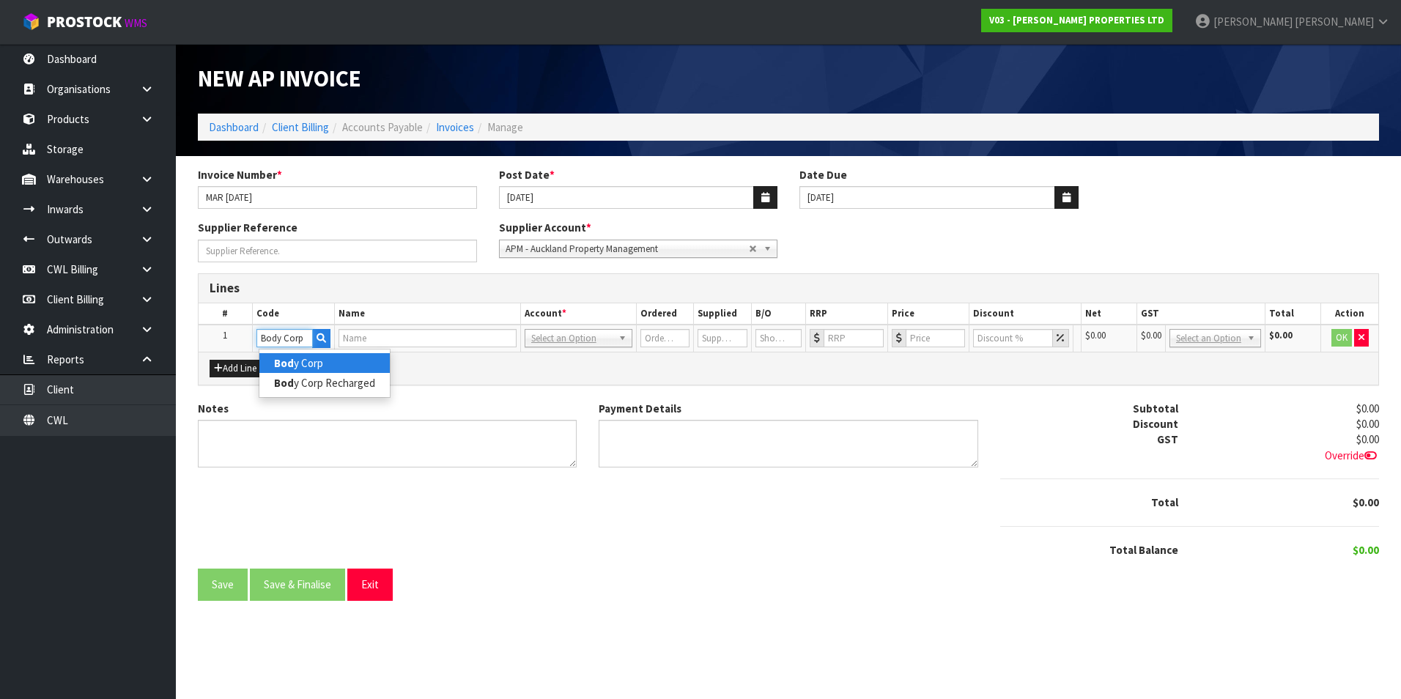
type input "0"
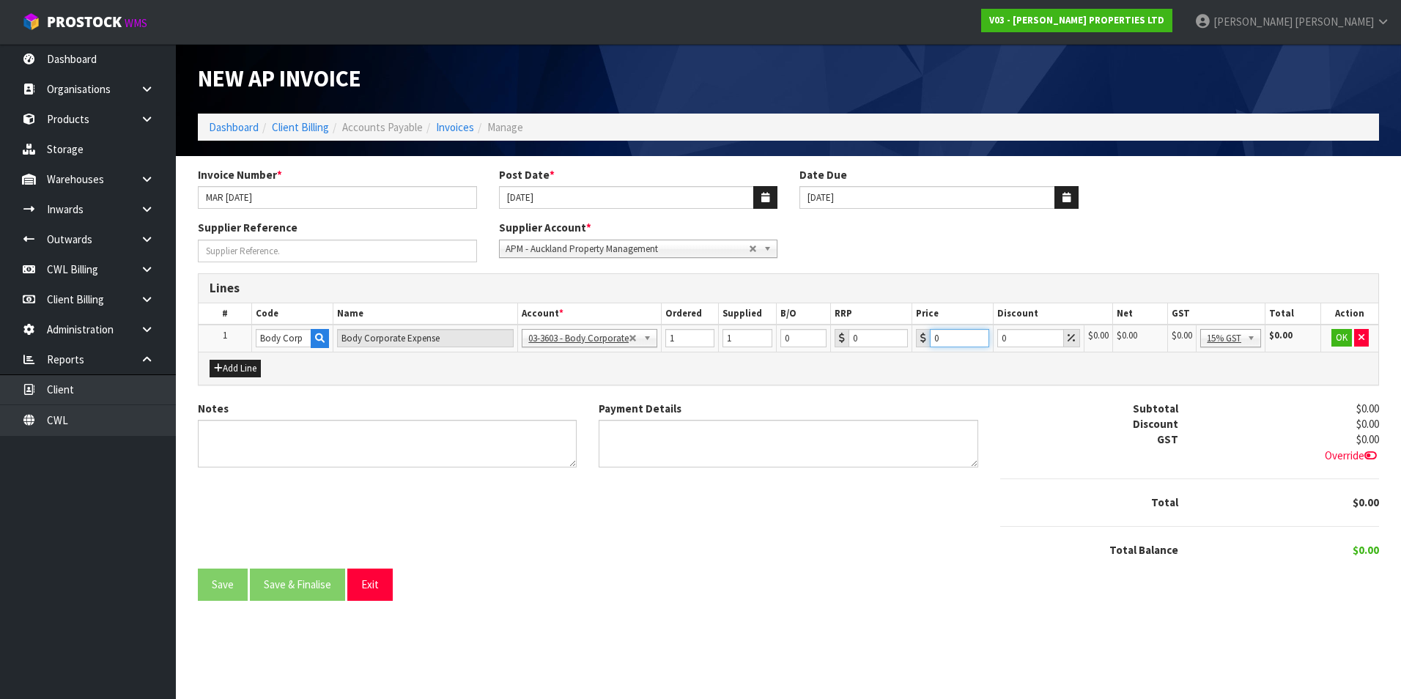
click at [960, 334] on input "0" at bounding box center [959, 338] width 59 height 18
type input "1001.99"
click at [1336, 336] on button "OK" at bounding box center [1341, 338] width 21 height 18
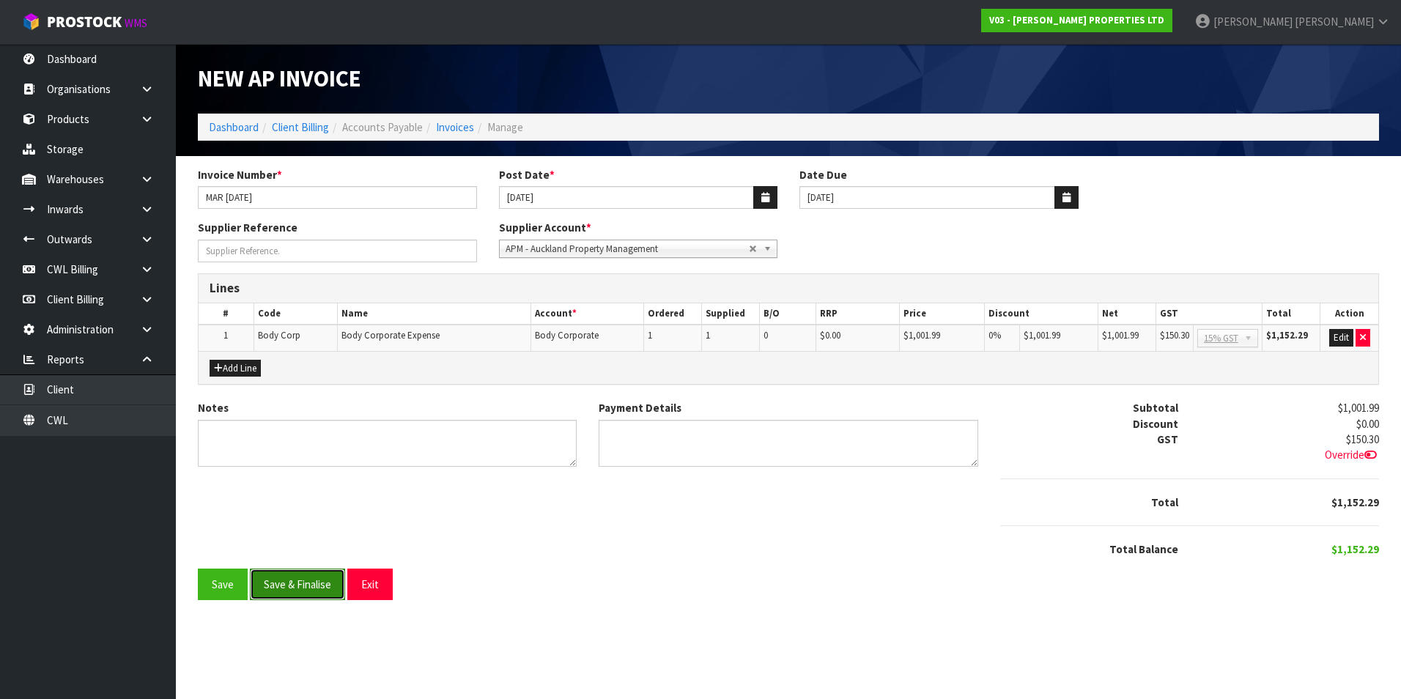
click at [319, 581] on button "Save & Finalise" at bounding box center [297, 585] width 95 height 32
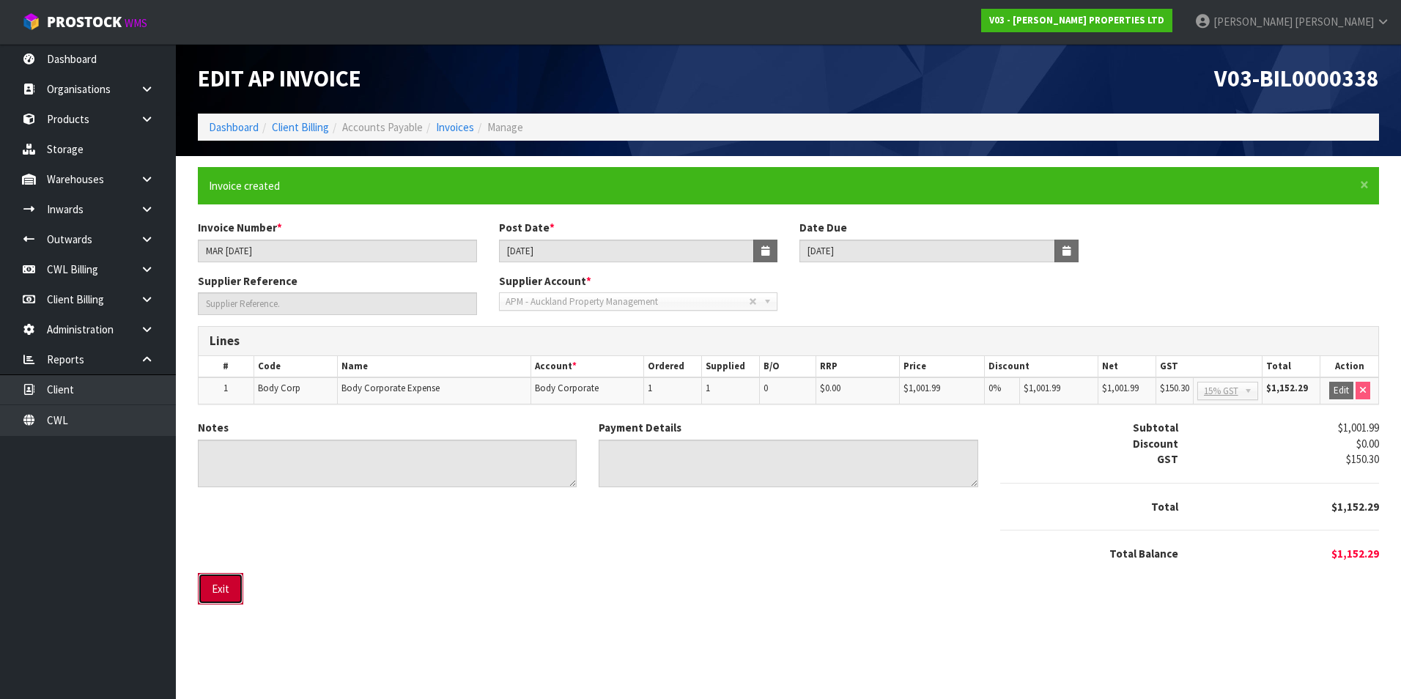
click at [224, 591] on button "Exit" at bounding box center [220, 589] width 45 height 32
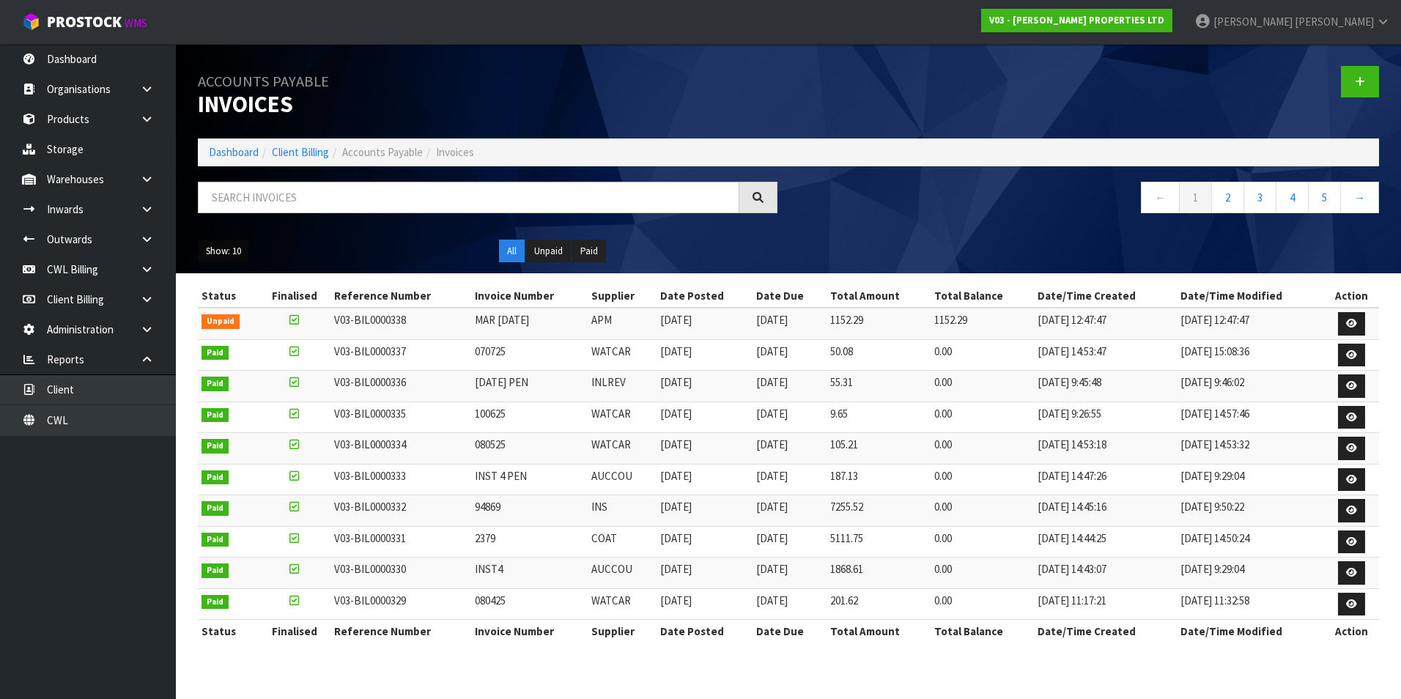
click at [232, 254] on button "Show: 10" at bounding box center [223, 251] width 51 height 23
click at [246, 343] on link "50" at bounding box center [257, 338] width 116 height 20
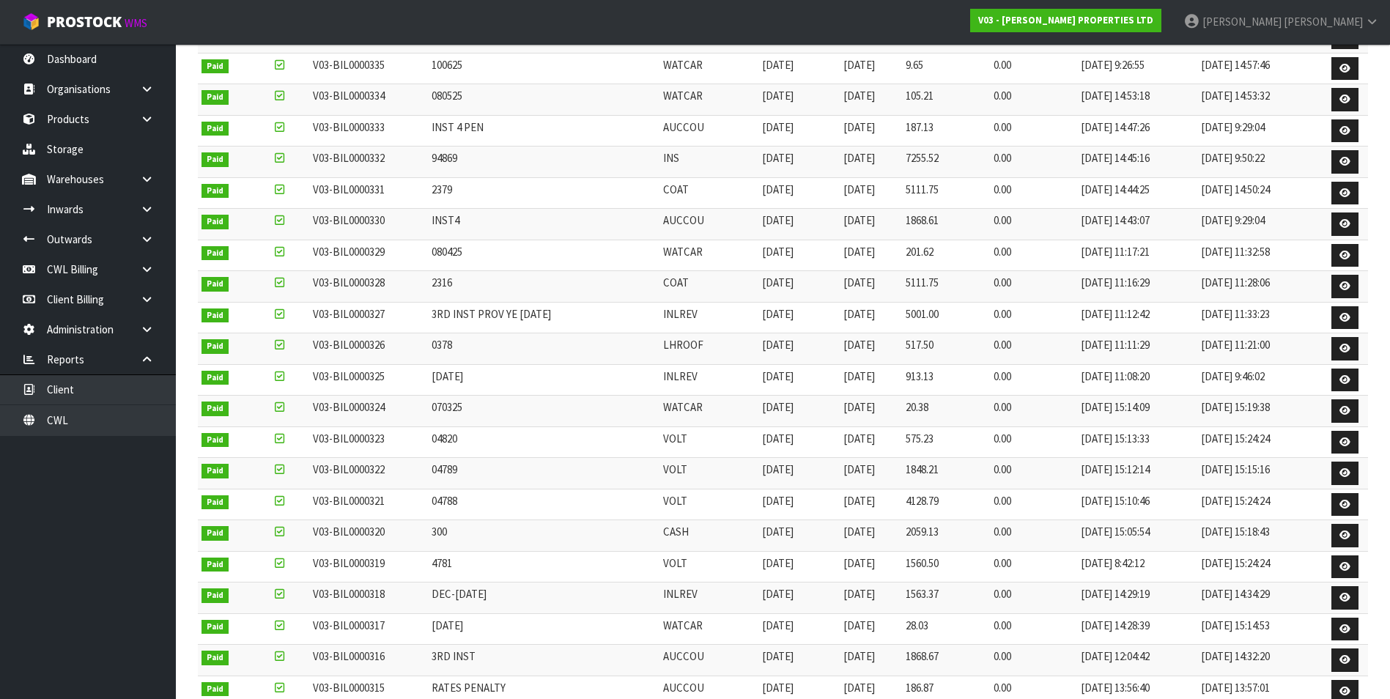
scroll to position [366, 0]
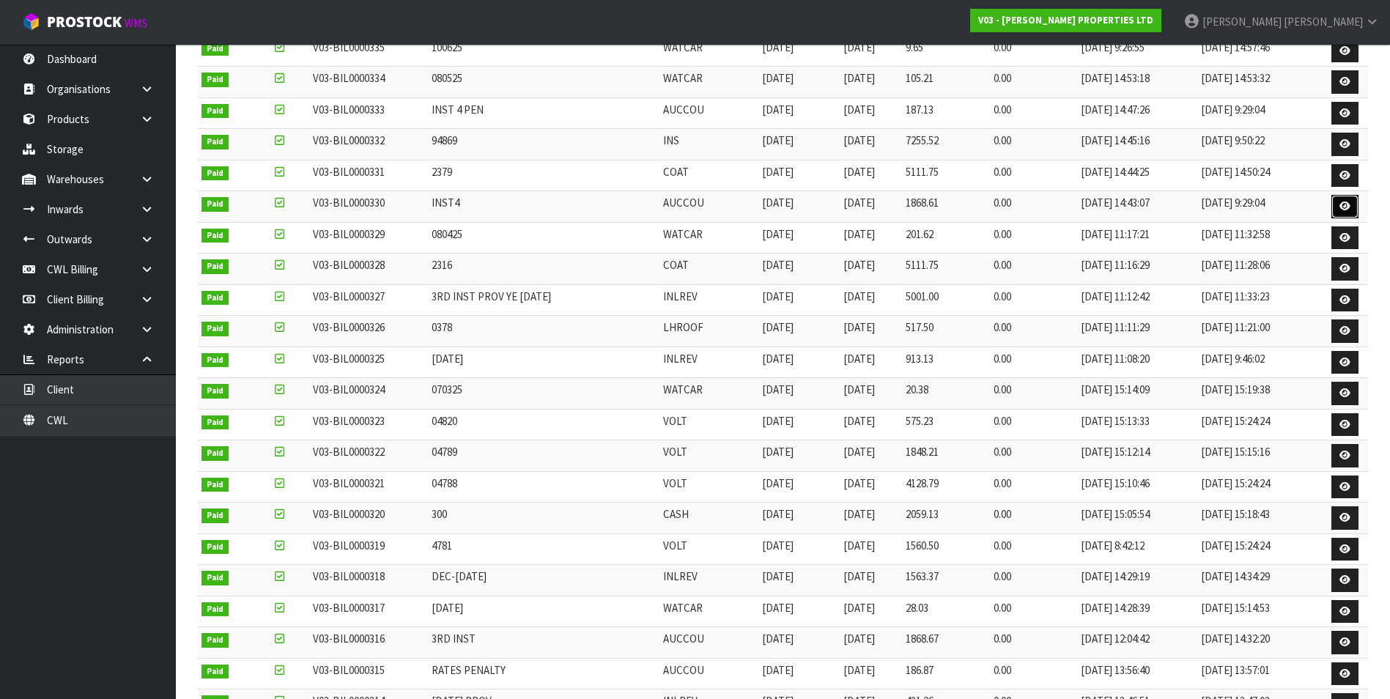
click at [1347, 203] on icon at bounding box center [1344, 206] width 11 height 10
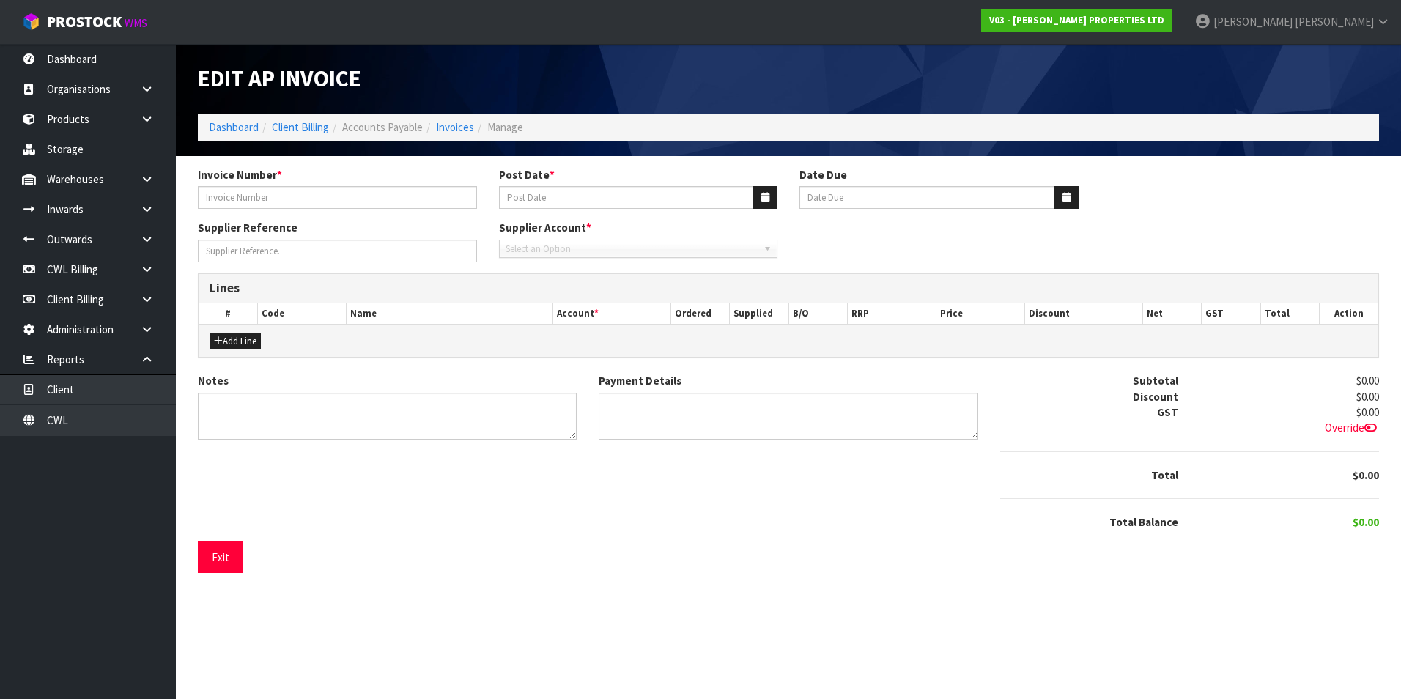
type input "INST4"
type input "30/05/2025"
type input "20/06/2025"
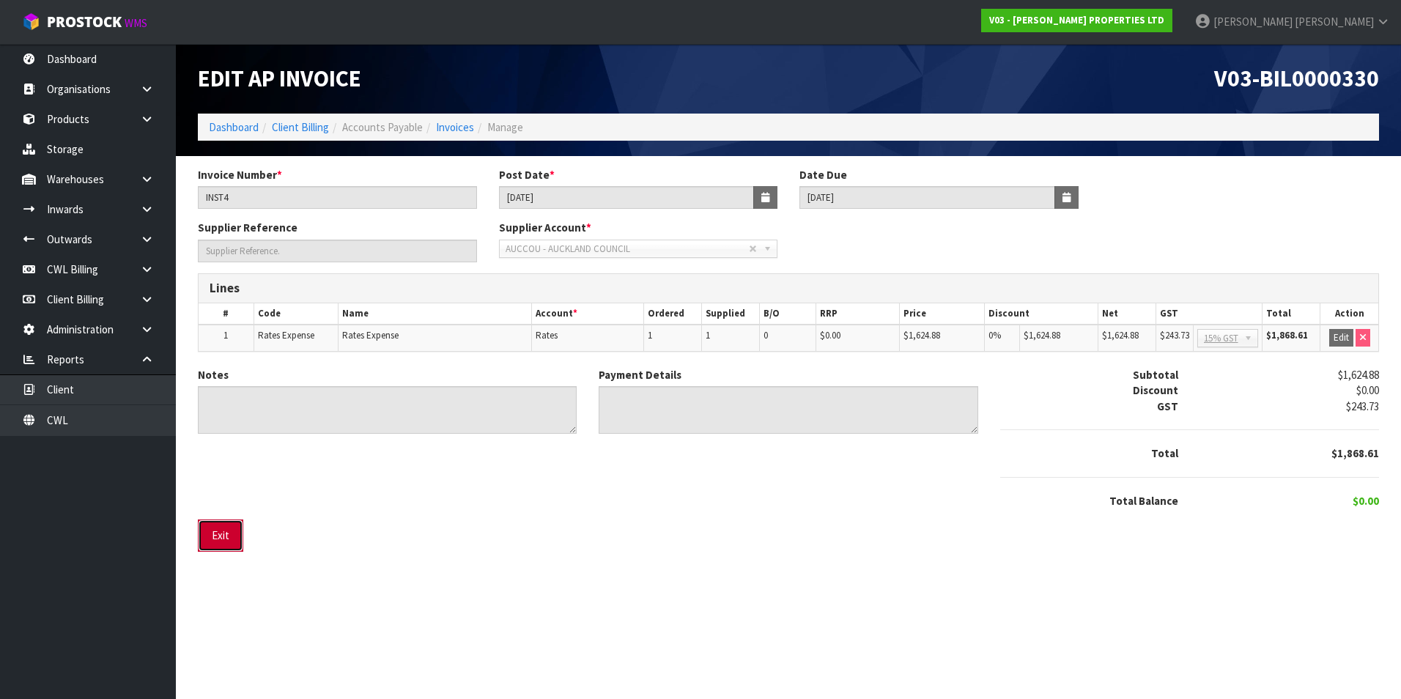
click at [232, 537] on button "Exit" at bounding box center [220, 535] width 45 height 32
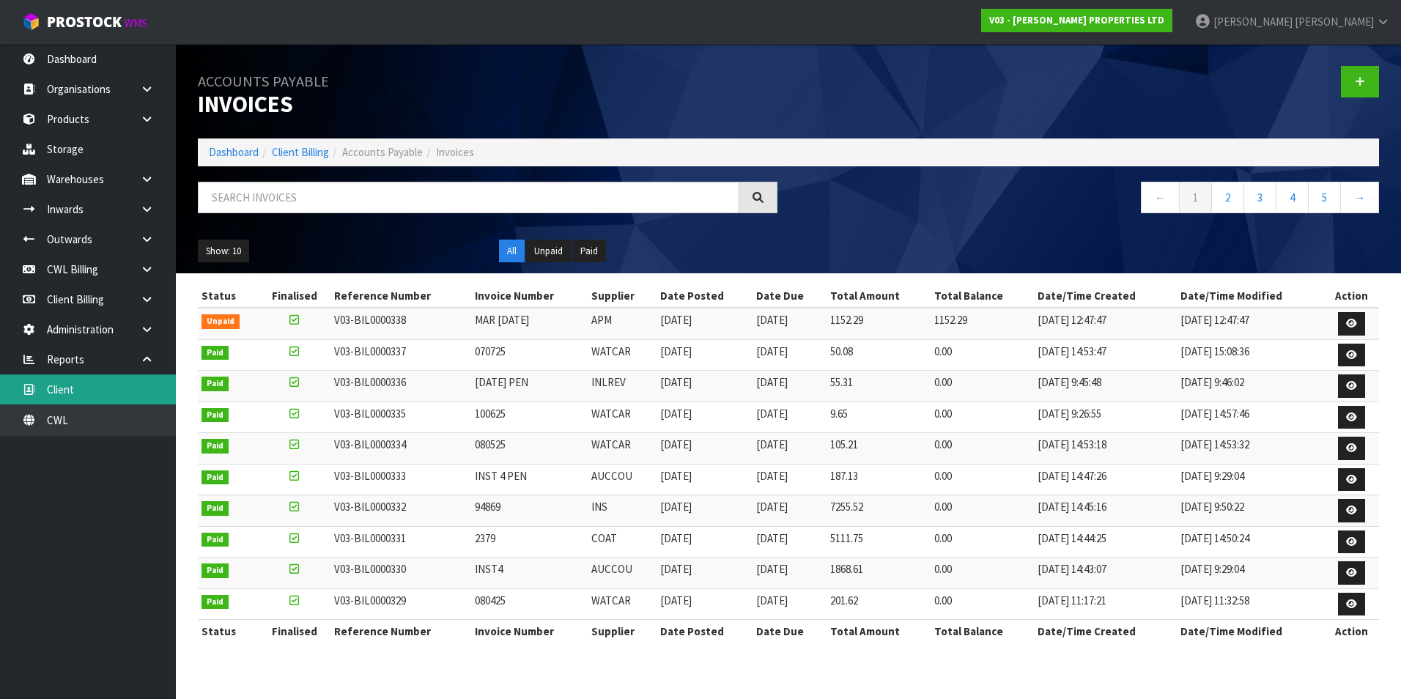
click at [152, 393] on link "Client" at bounding box center [88, 389] width 176 height 30
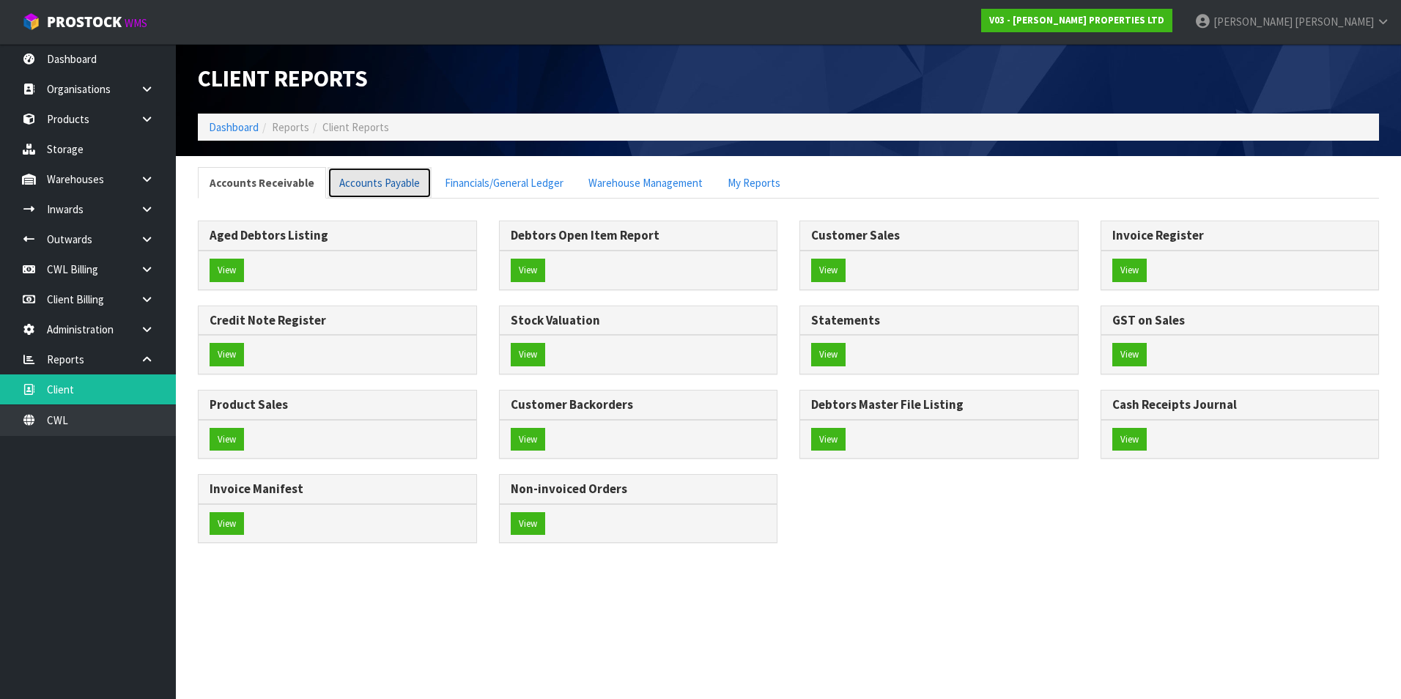
click at [369, 177] on link "Accounts Payable" at bounding box center [380, 183] width 104 height 32
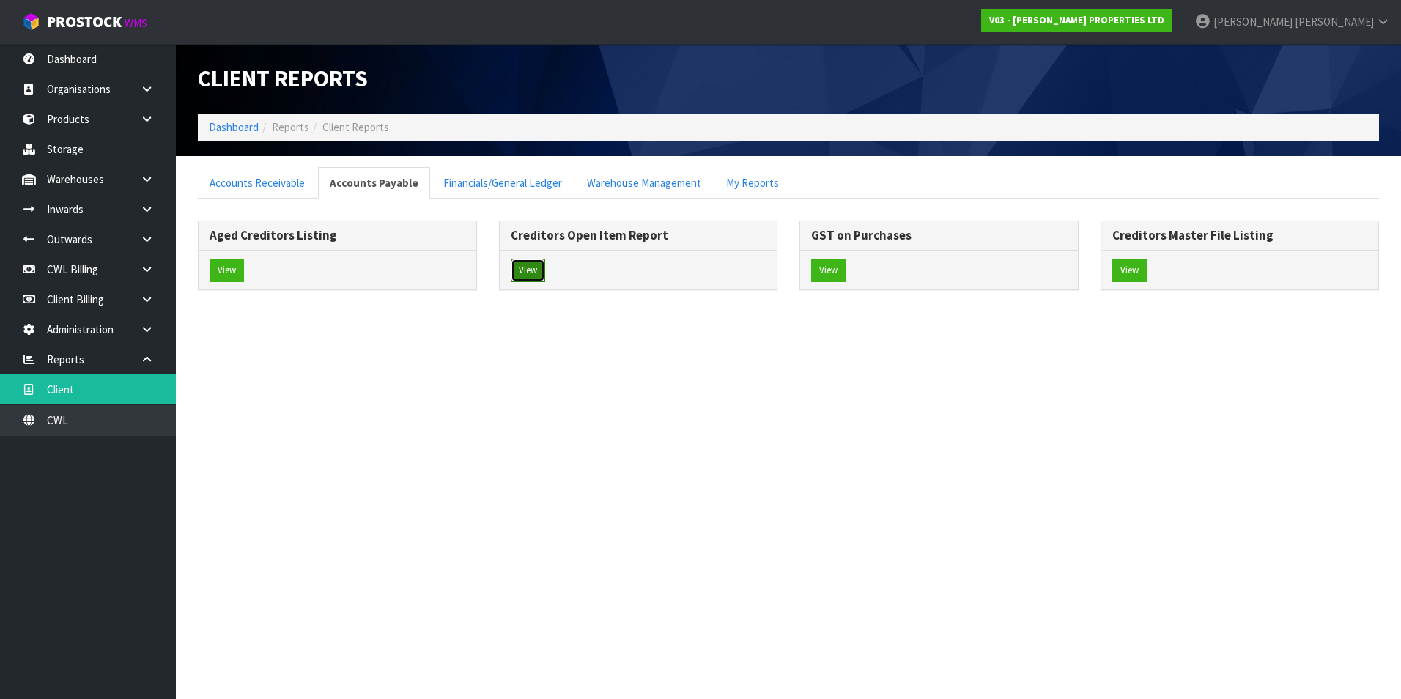
click at [528, 273] on button "View" at bounding box center [528, 270] width 34 height 23
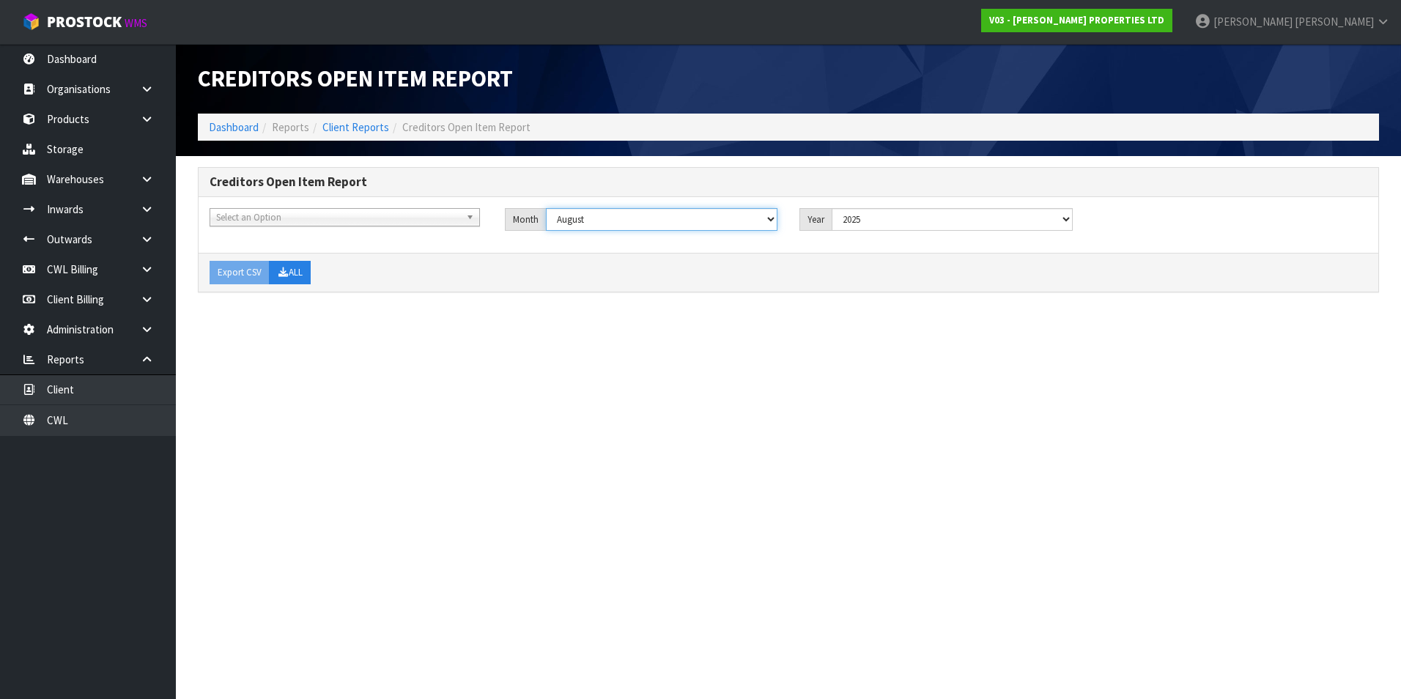
drag, startPoint x: 650, startPoint y: 215, endPoint x: 643, endPoint y: 221, distance: 9.4
click at [650, 215] on select "January February March April May June July August September October November De…" at bounding box center [662, 219] width 232 height 23
select select "object:1385"
click at [546, 208] on select "January February March April May June July August September October November De…" at bounding box center [662, 219] width 232 height 23
click at [292, 273] on button "ALL" at bounding box center [290, 272] width 42 height 23
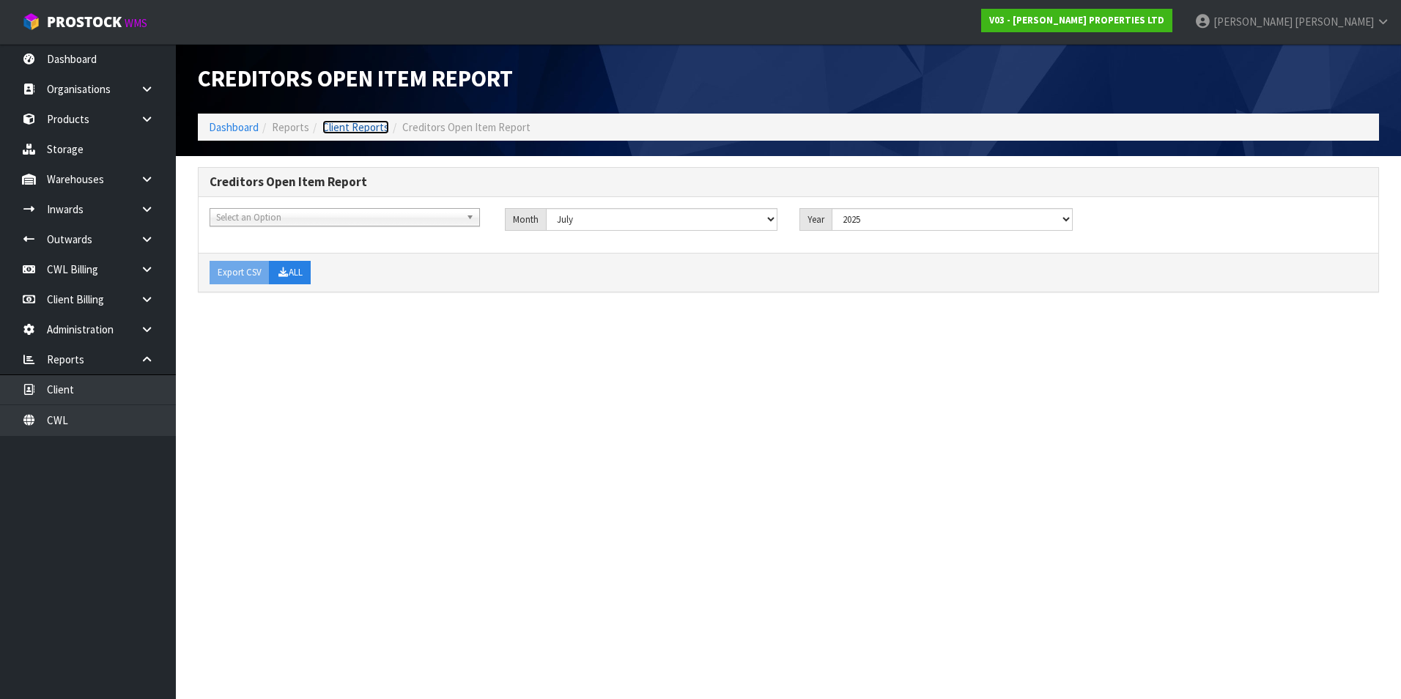
click at [368, 127] on link "Client Reports" at bounding box center [355, 127] width 67 height 14
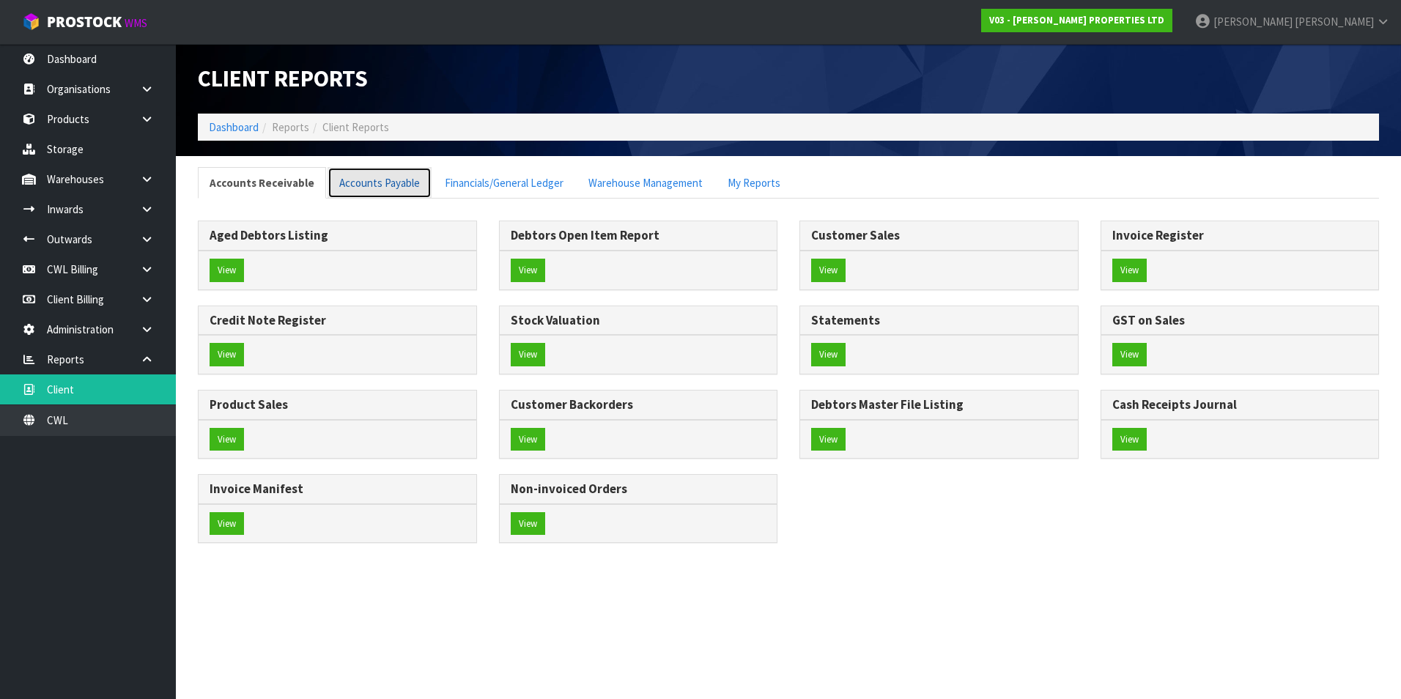
click at [386, 186] on link "Accounts Payable" at bounding box center [380, 183] width 104 height 32
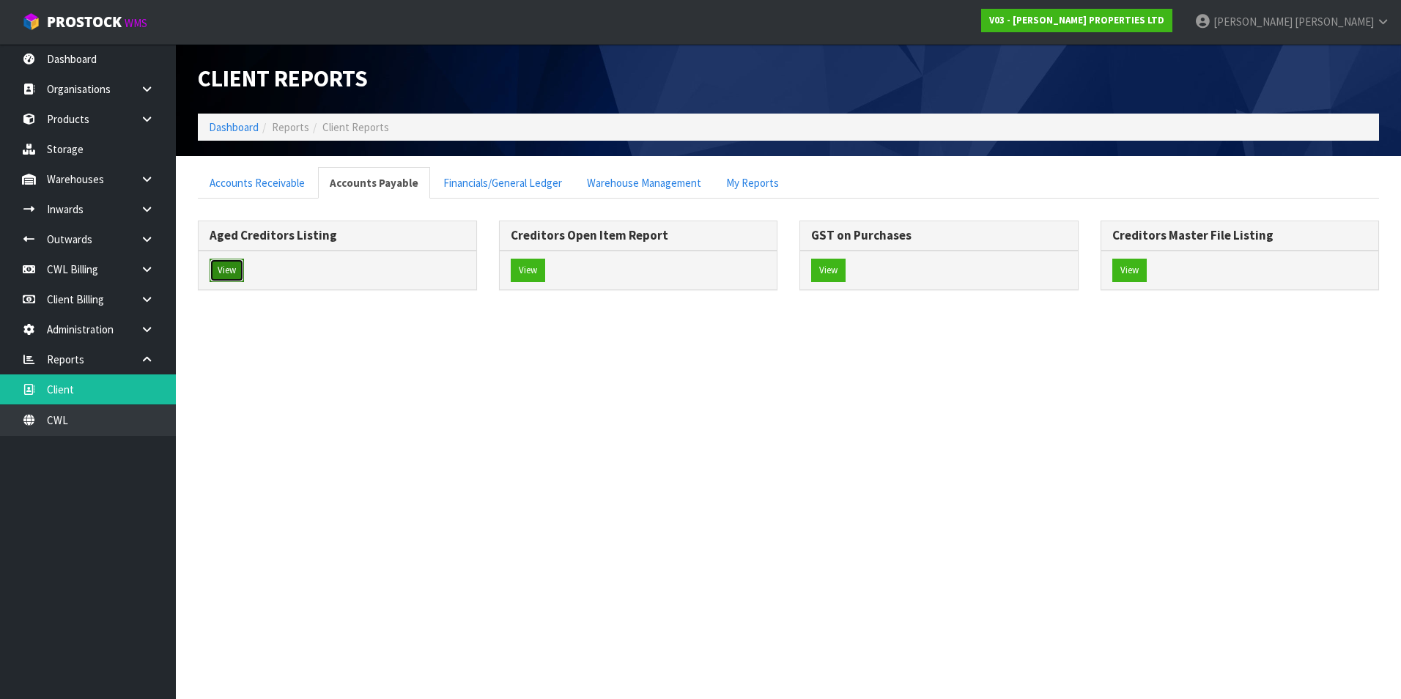
click at [226, 270] on button "View" at bounding box center [227, 270] width 34 height 23
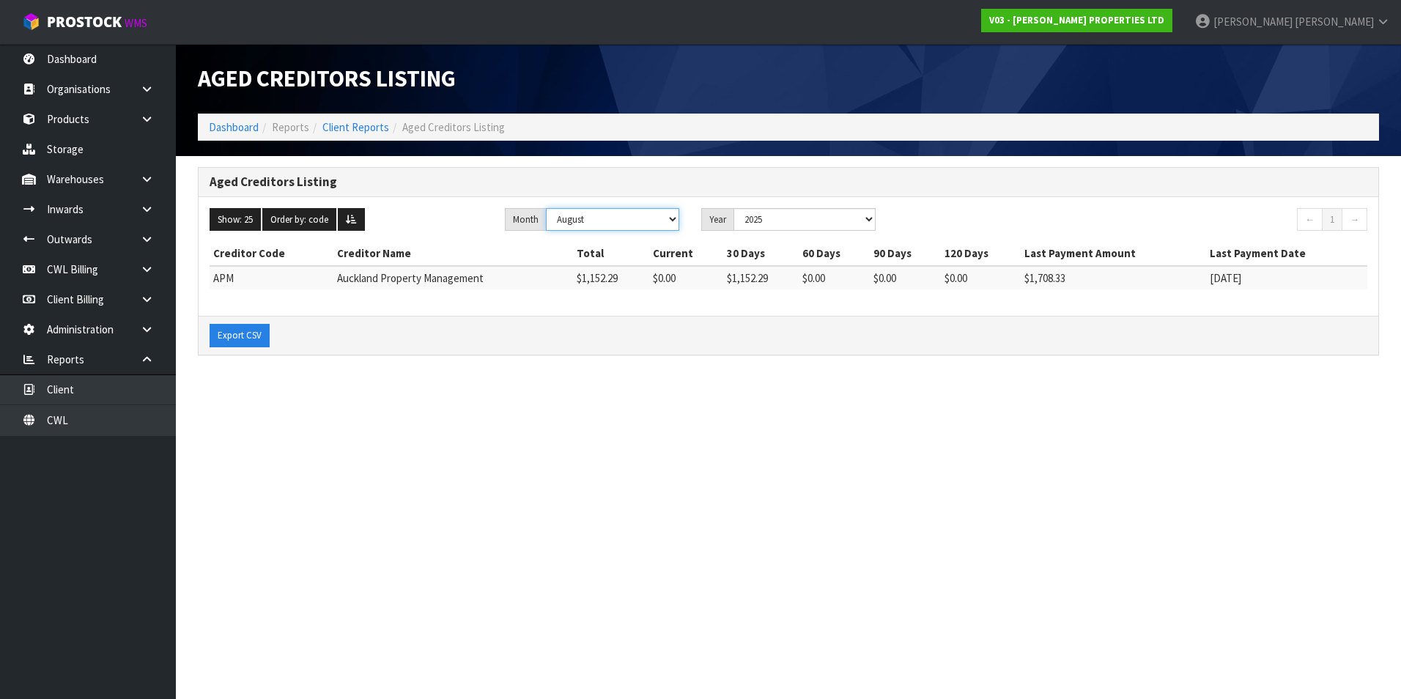
click at [659, 222] on select "January February March April May June July August September October November De…" at bounding box center [612, 219] width 133 height 23
select select "object:1494"
click at [546, 208] on select "January February March April May June July August September October November De…" at bounding box center [612, 219] width 133 height 23
click at [243, 336] on button "Export CSV" at bounding box center [240, 335] width 60 height 23
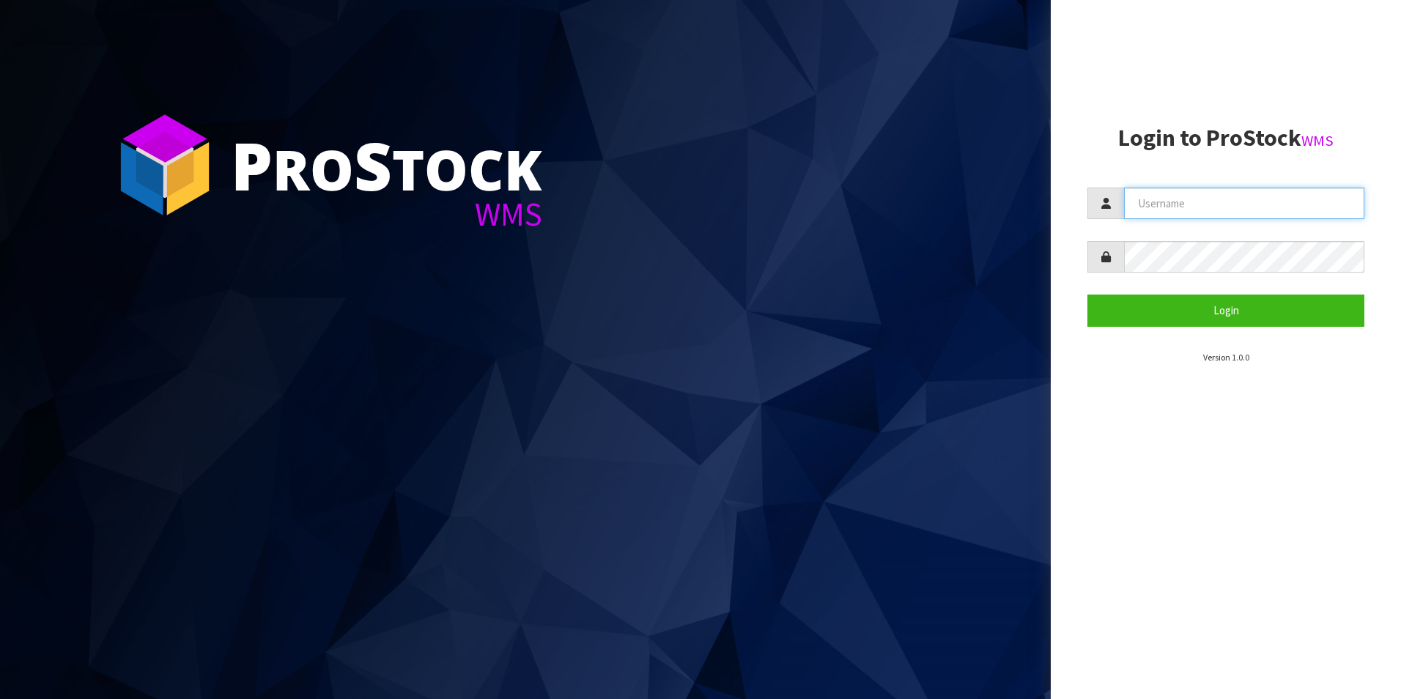
click at [1182, 207] on input "text" at bounding box center [1244, 204] width 240 height 32
type input "[PERSON_NAME][EMAIL_ADDRESS][DOMAIN_NAME]"
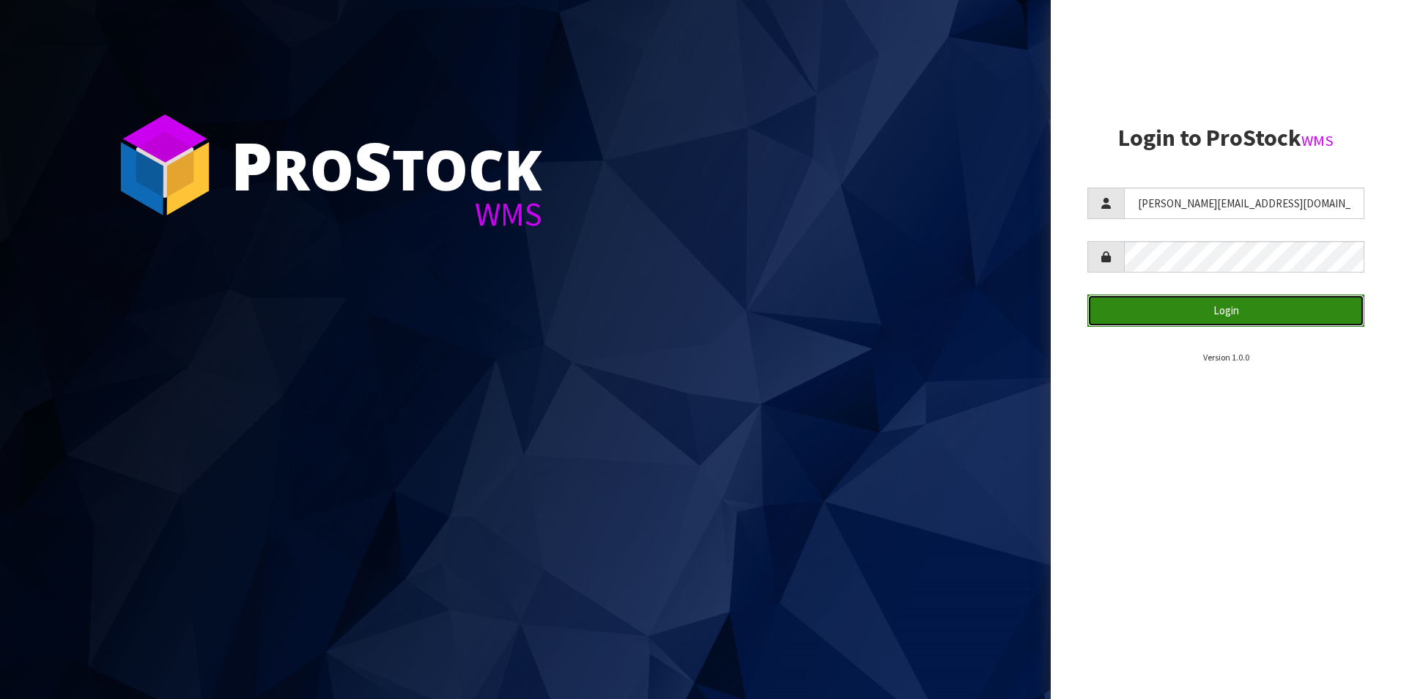
click at [1229, 314] on button "Login" at bounding box center [1225, 311] width 277 height 32
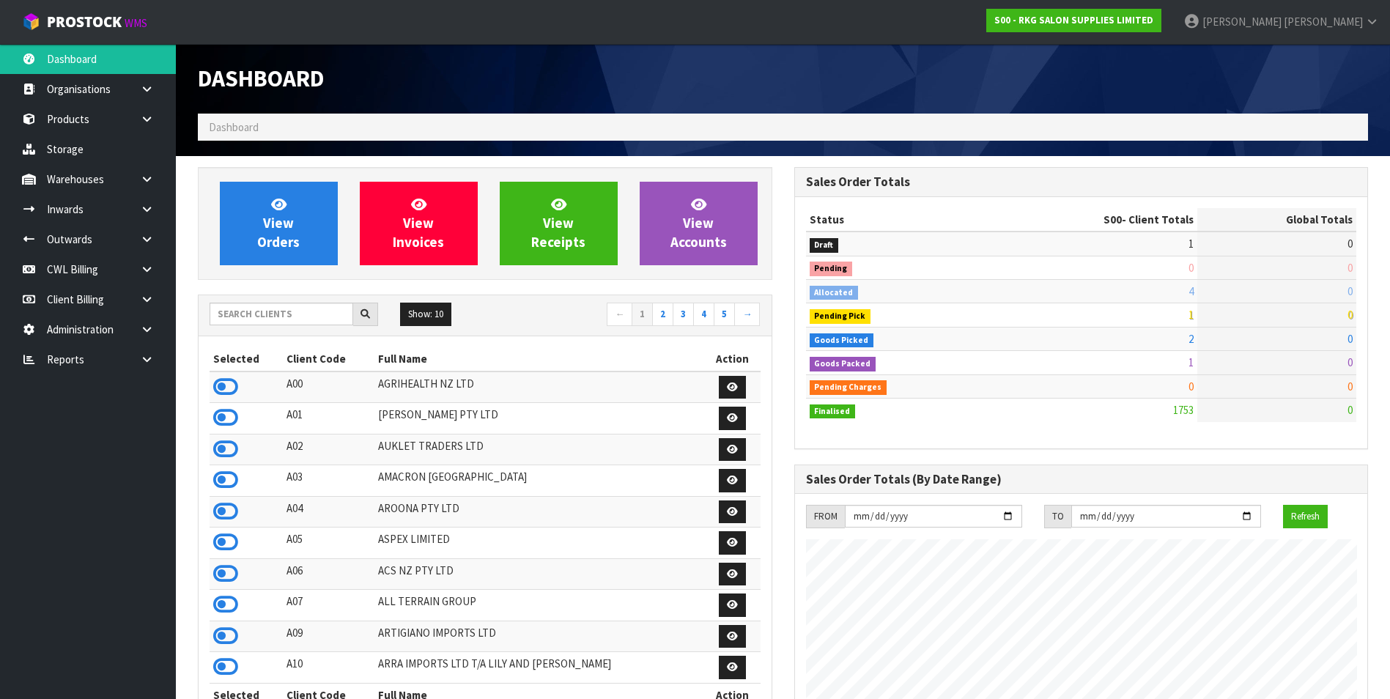
scroll to position [896, 596]
click at [73, 267] on link "CWL Billing" at bounding box center [88, 269] width 176 height 30
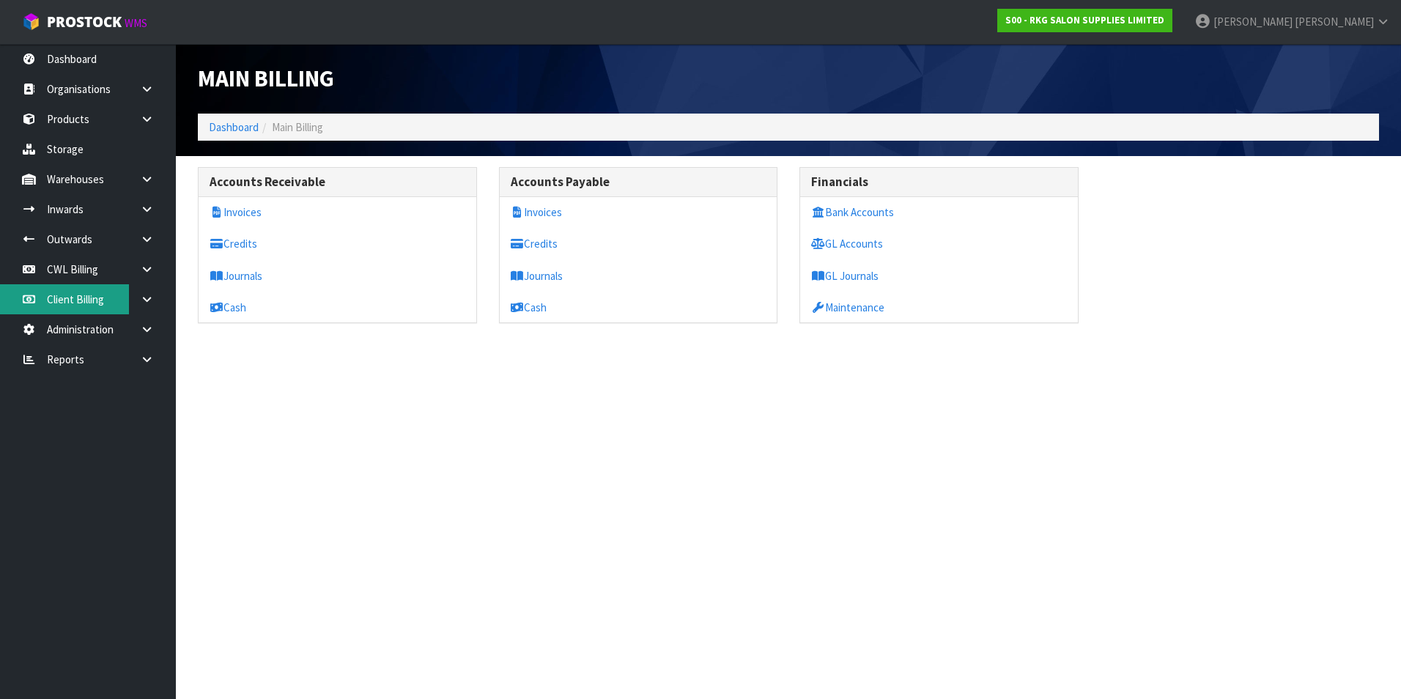
click at [80, 303] on link "Client Billing" at bounding box center [88, 299] width 176 height 30
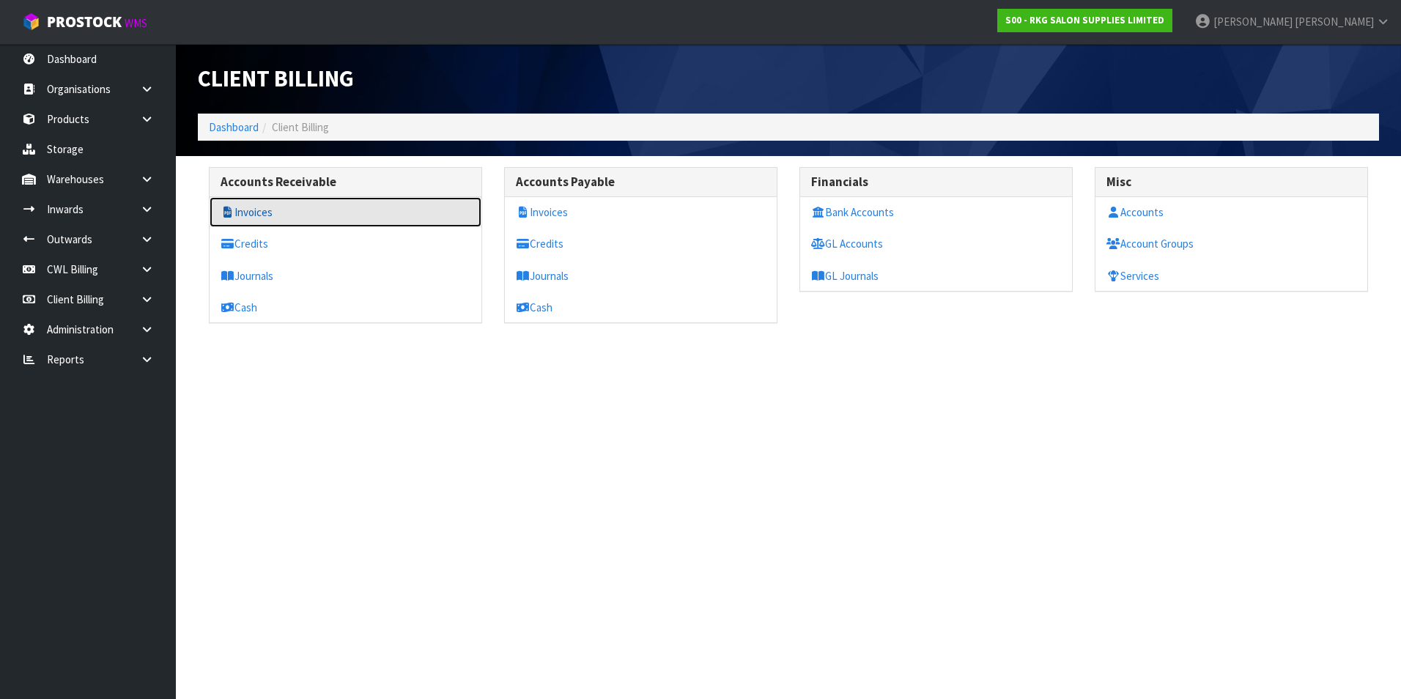
click at [272, 215] on link "Invoices" at bounding box center [346, 212] width 272 height 30
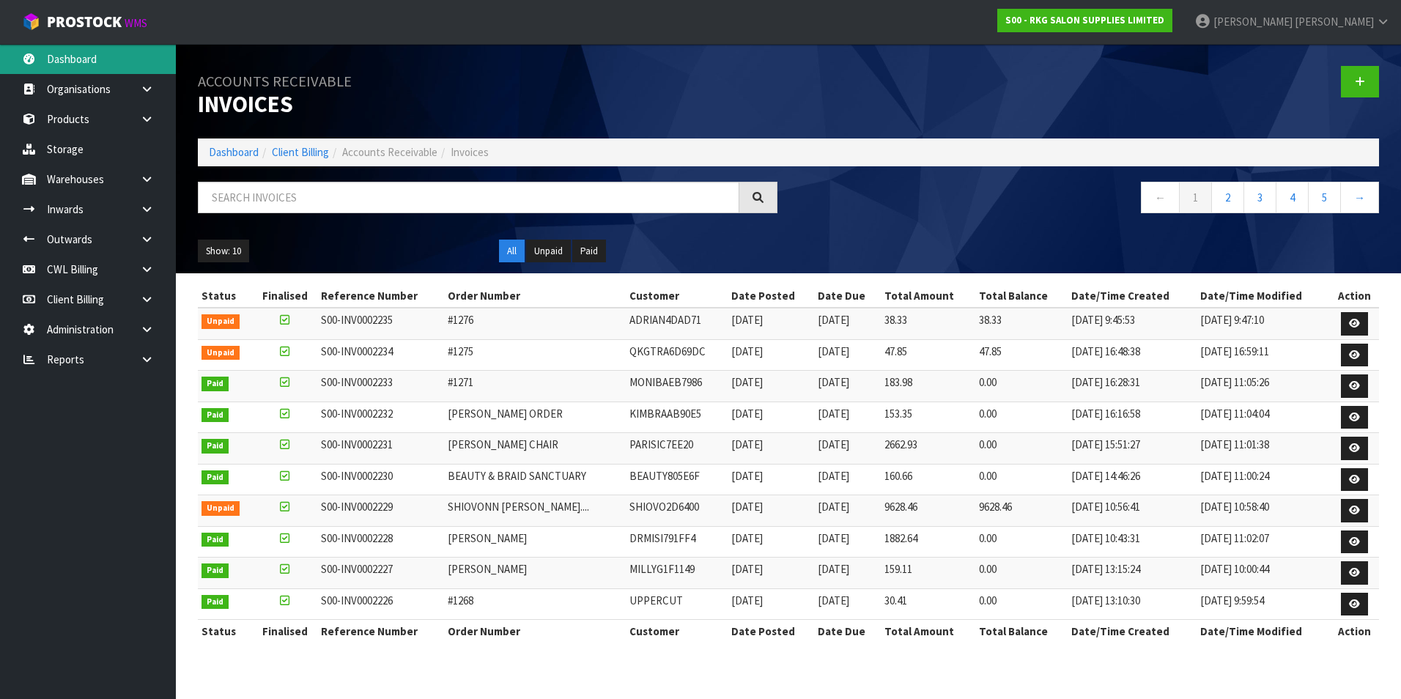
click at [100, 64] on link "Dashboard" at bounding box center [88, 59] width 176 height 30
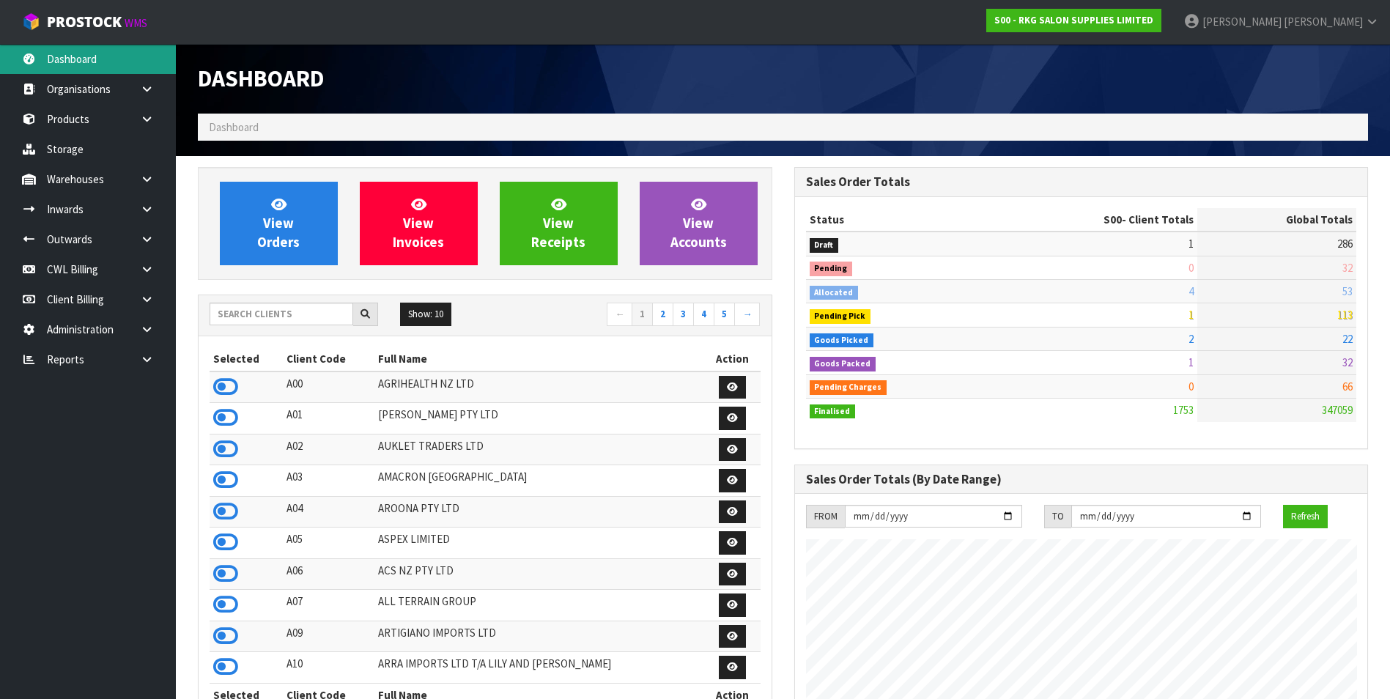
scroll to position [896, 596]
click at [149, 333] on icon at bounding box center [147, 329] width 14 height 11
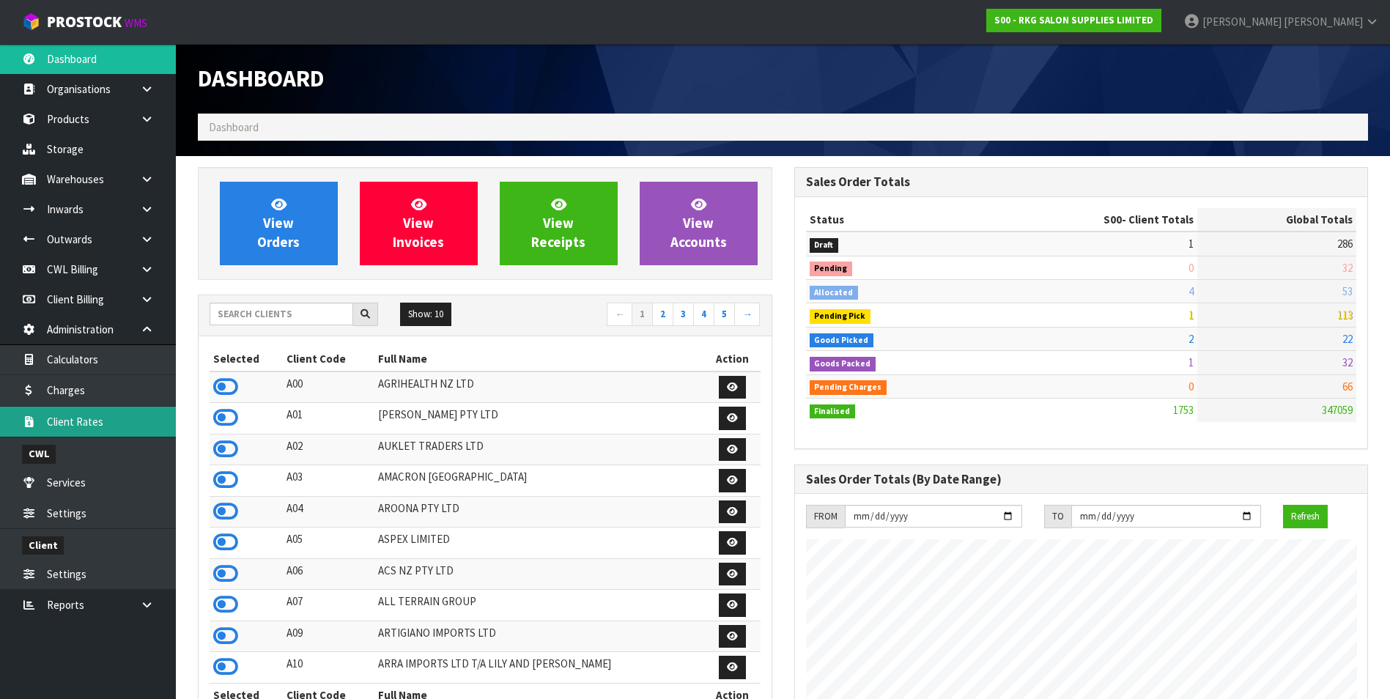
click at [106, 421] on link "Client Rates" at bounding box center [88, 422] width 176 height 30
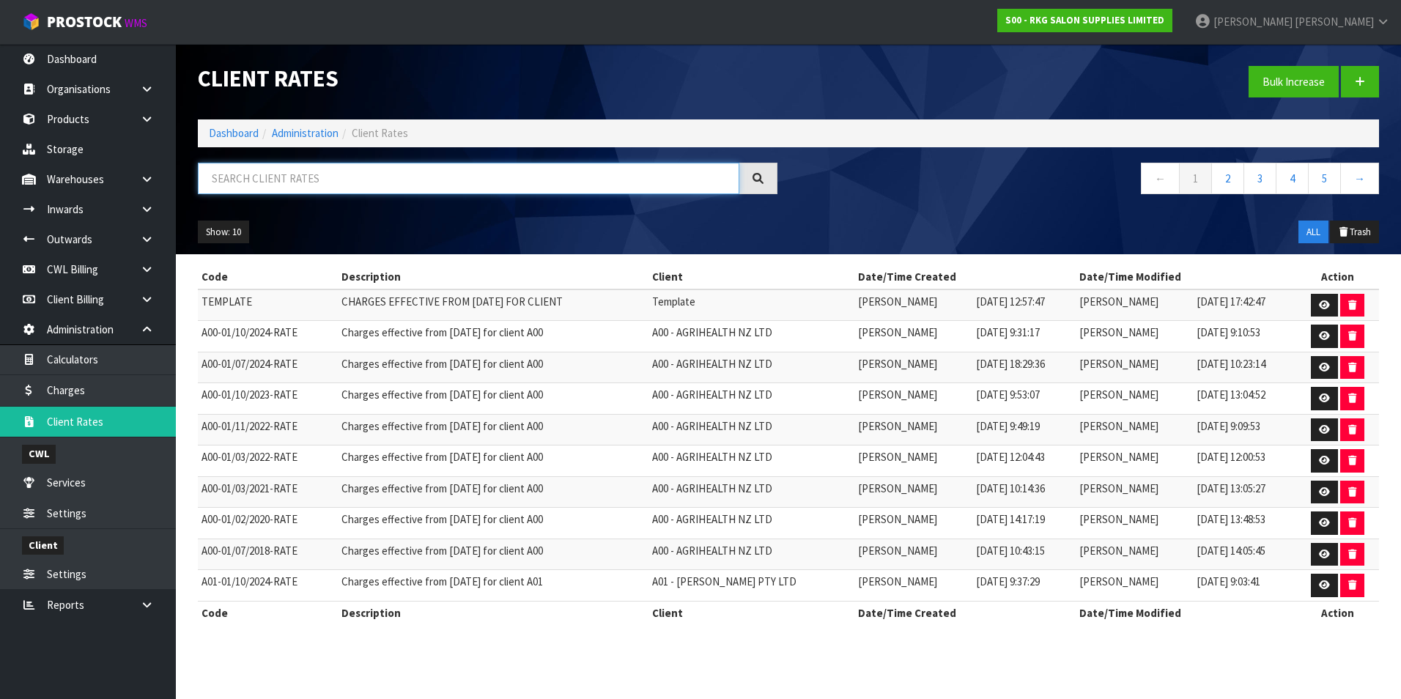
click at [262, 166] on input "text" at bounding box center [468, 179] width 541 height 32
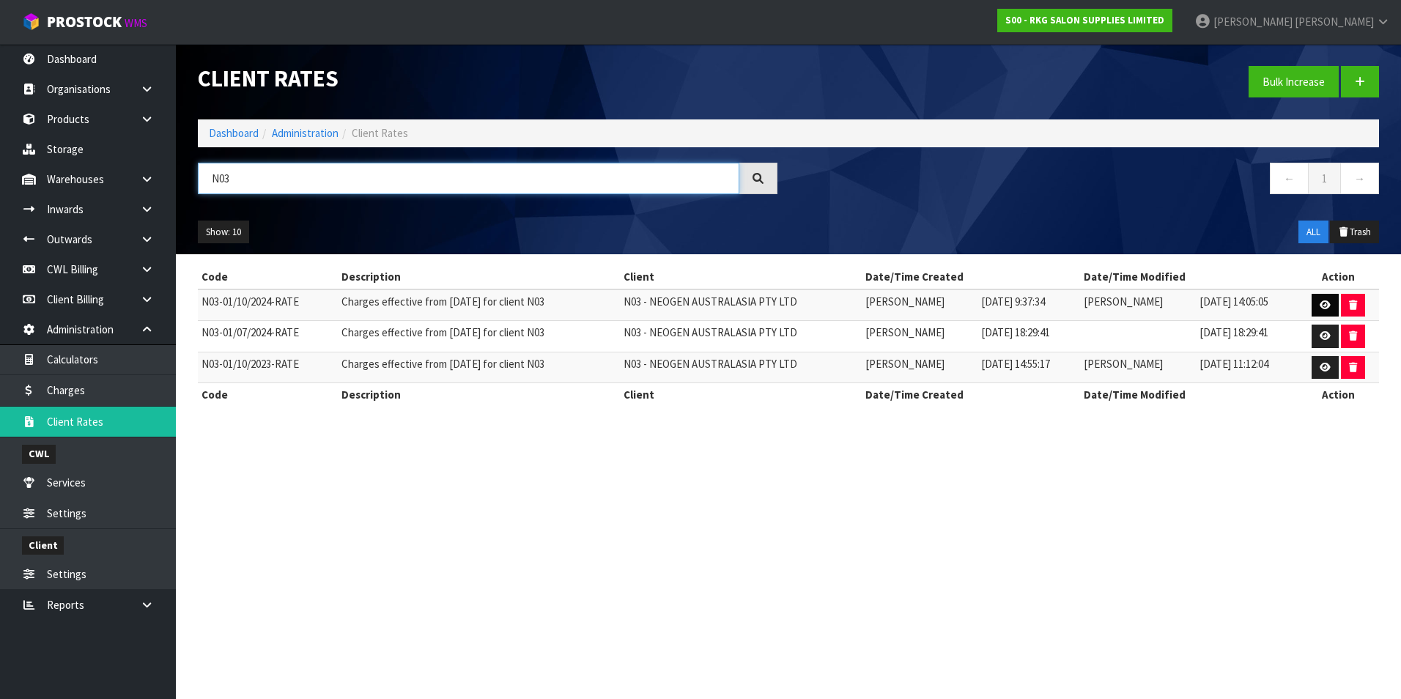
type input "N03"
click at [1322, 303] on icon at bounding box center [1325, 305] width 11 height 10
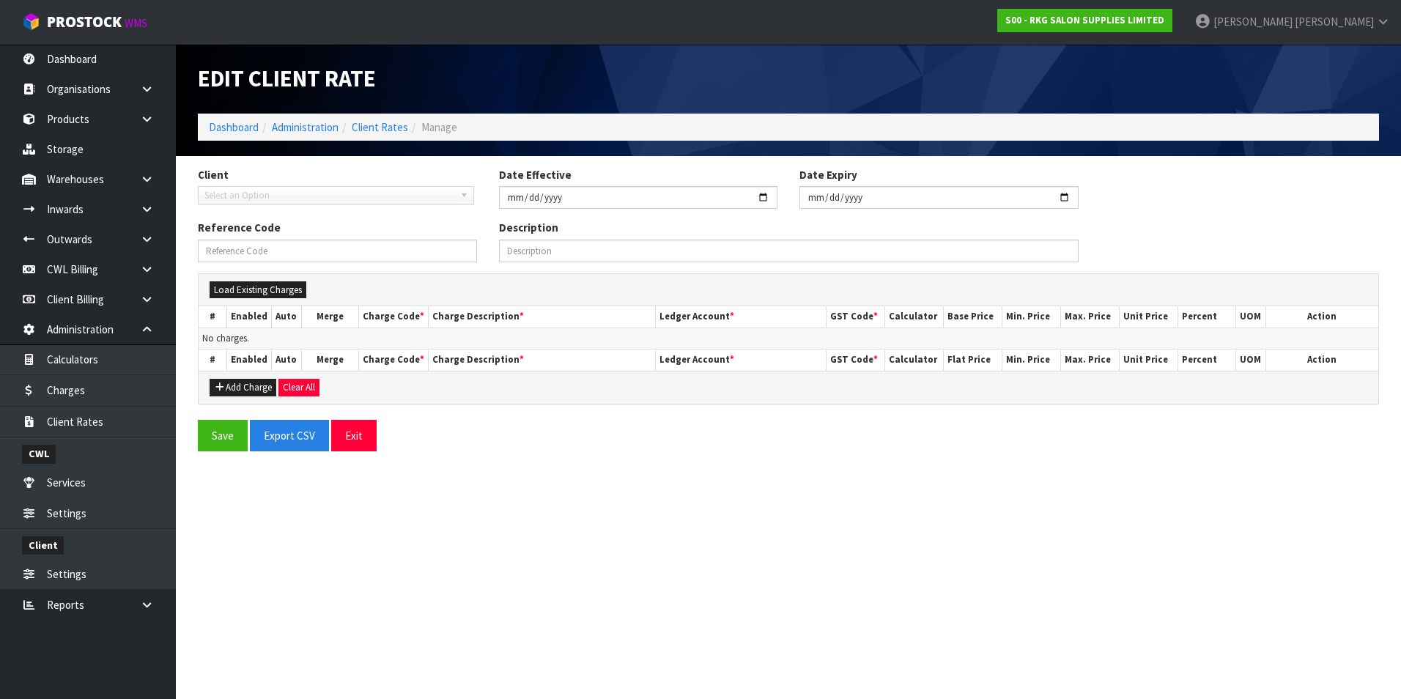
type input "[DATE]"
type input "N03-01/10/2024-RATE"
type input "Charges effective from [DATE] for client N03"
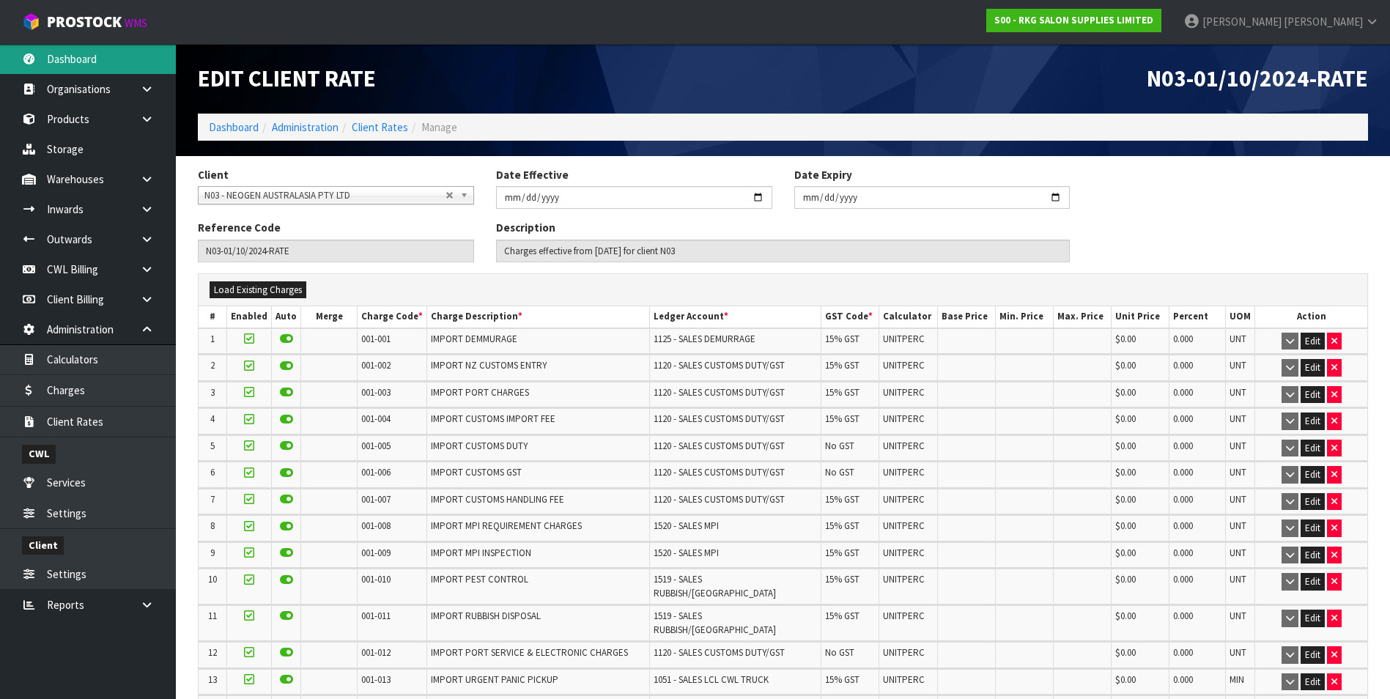
click at [101, 56] on link "Dashboard" at bounding box center [88, 59] width 176 height 30
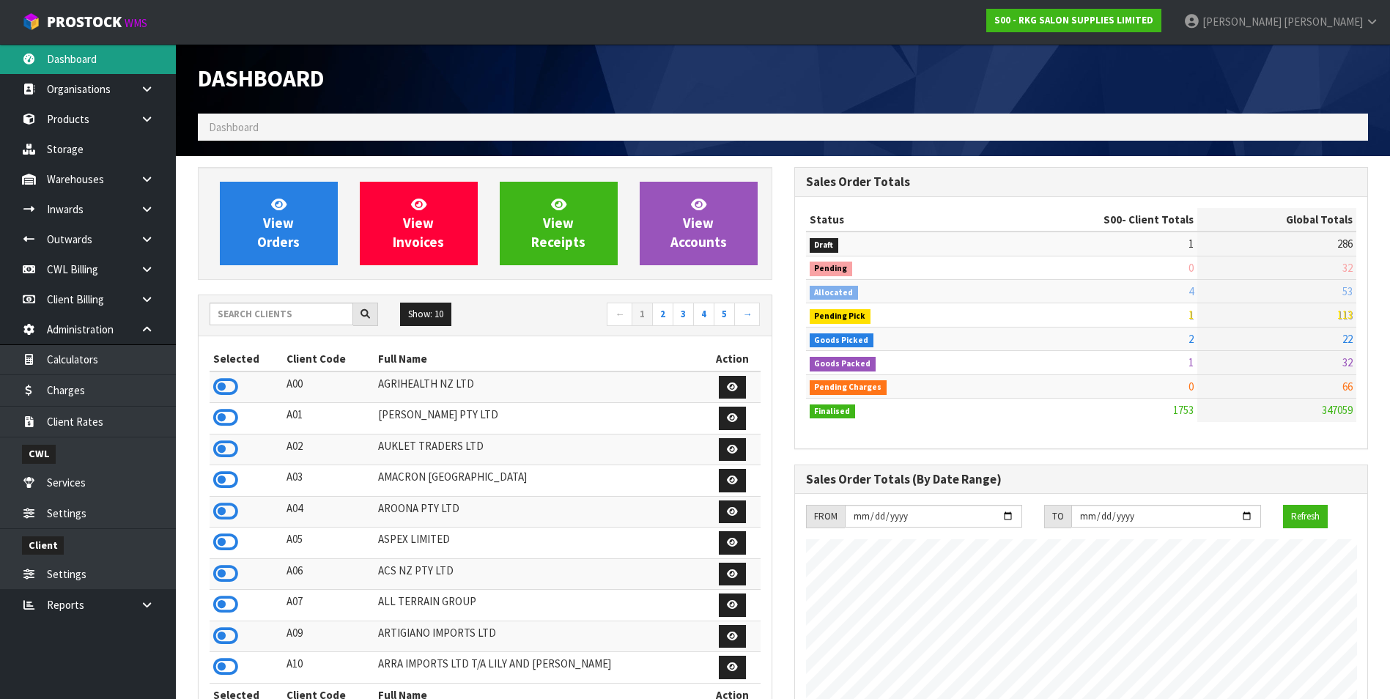
scroll to position [896, 596]
click at [243, 310] on input "text" at bounding box center [282, 314] width 144 height 23
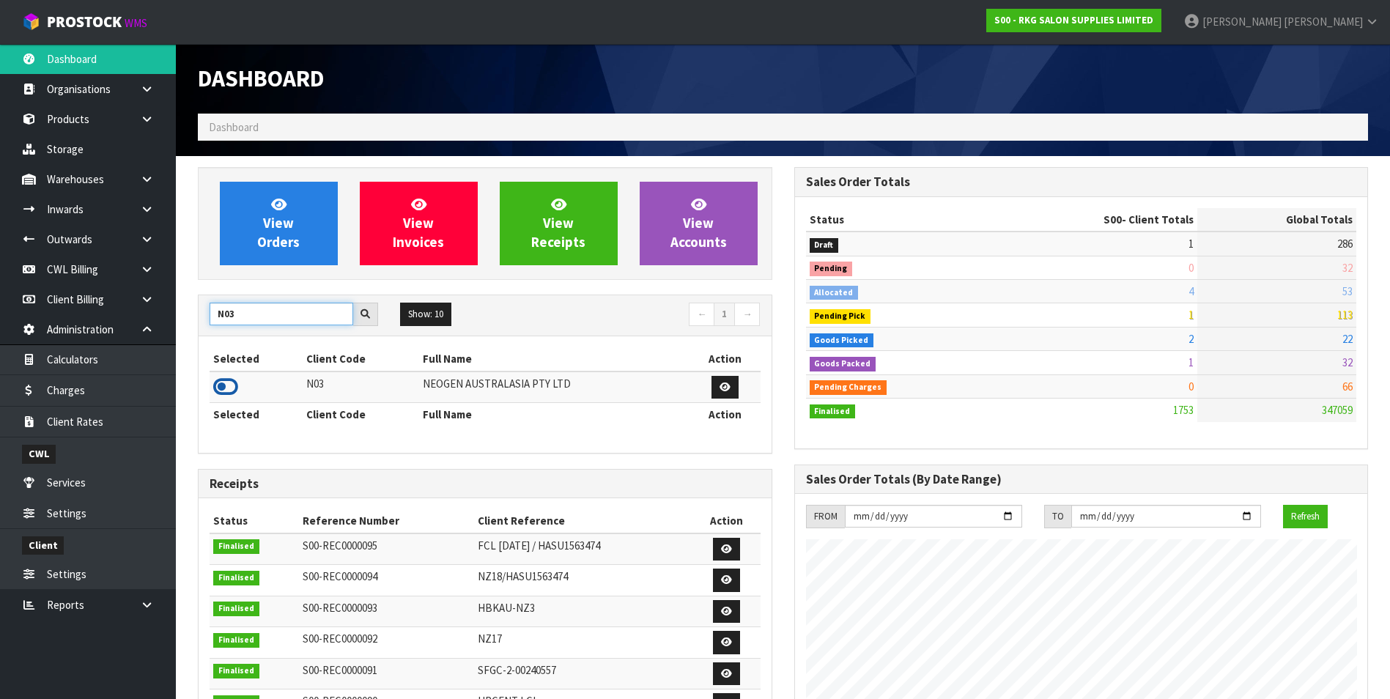
type input "N03"
click at [223, 382] on icon at bounding box center [225, 387] width 25 height 22
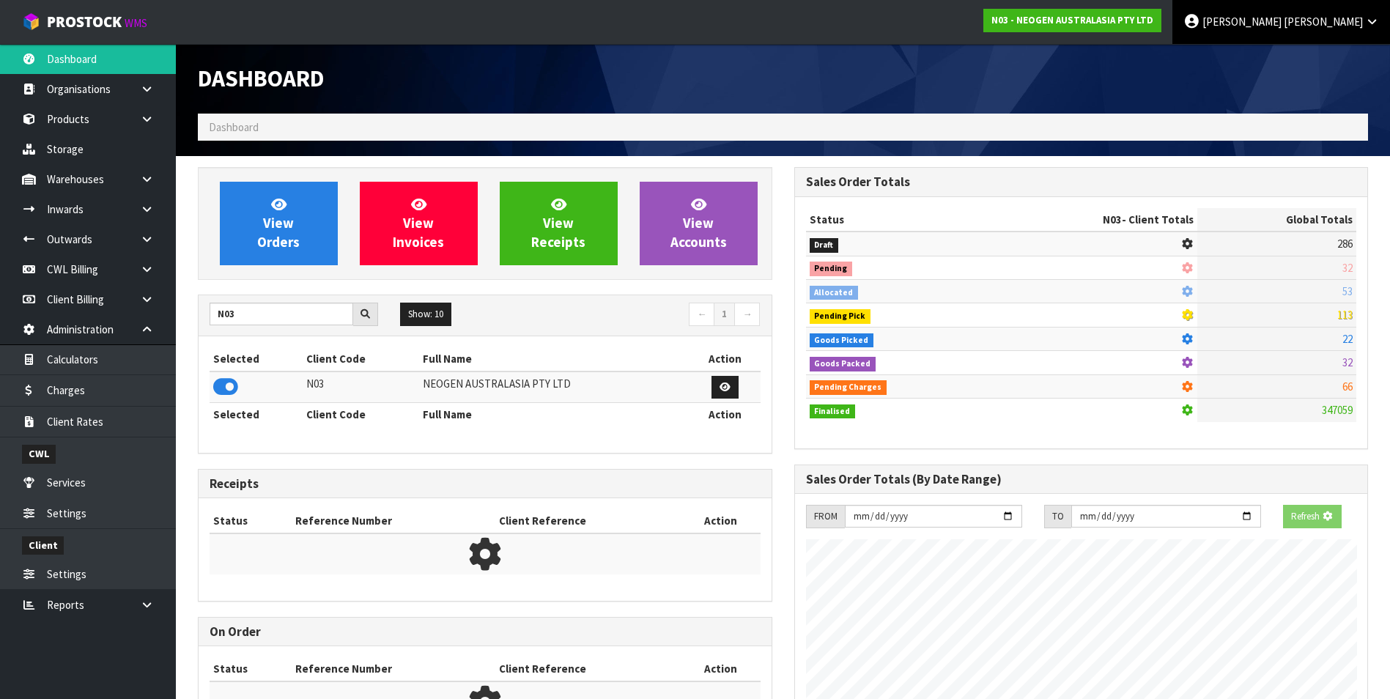
scroll to position [731787, 732087]
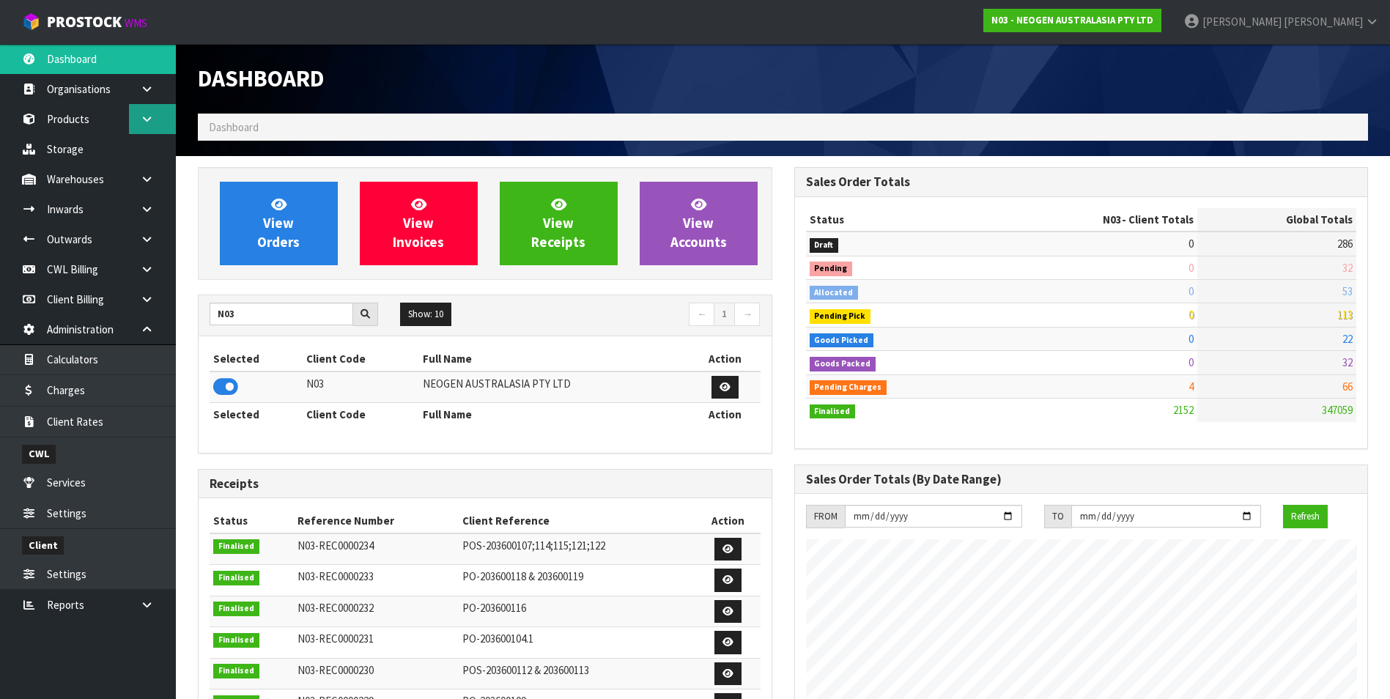
click at [136, 121] on link at bounding box center [152, 119] width 47 height 30
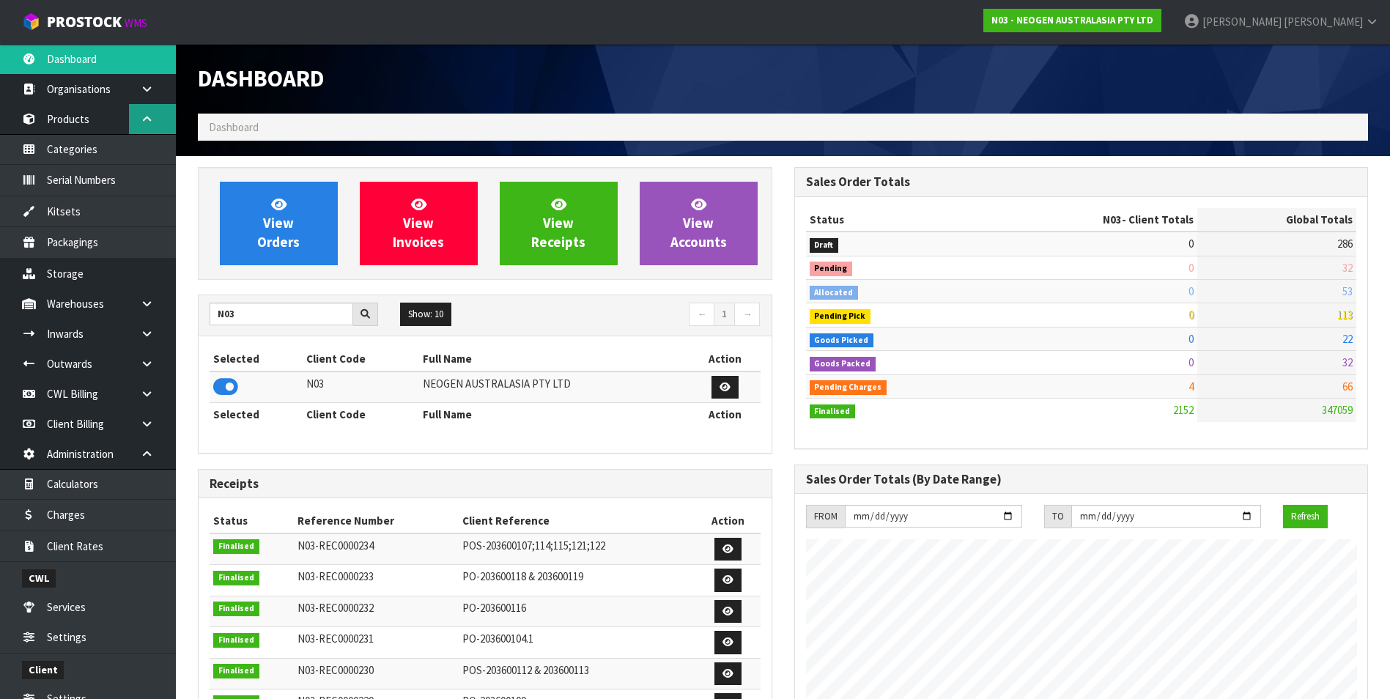
click at [140, 122] on icon at bounding box center [147, 119] width 14 height 11
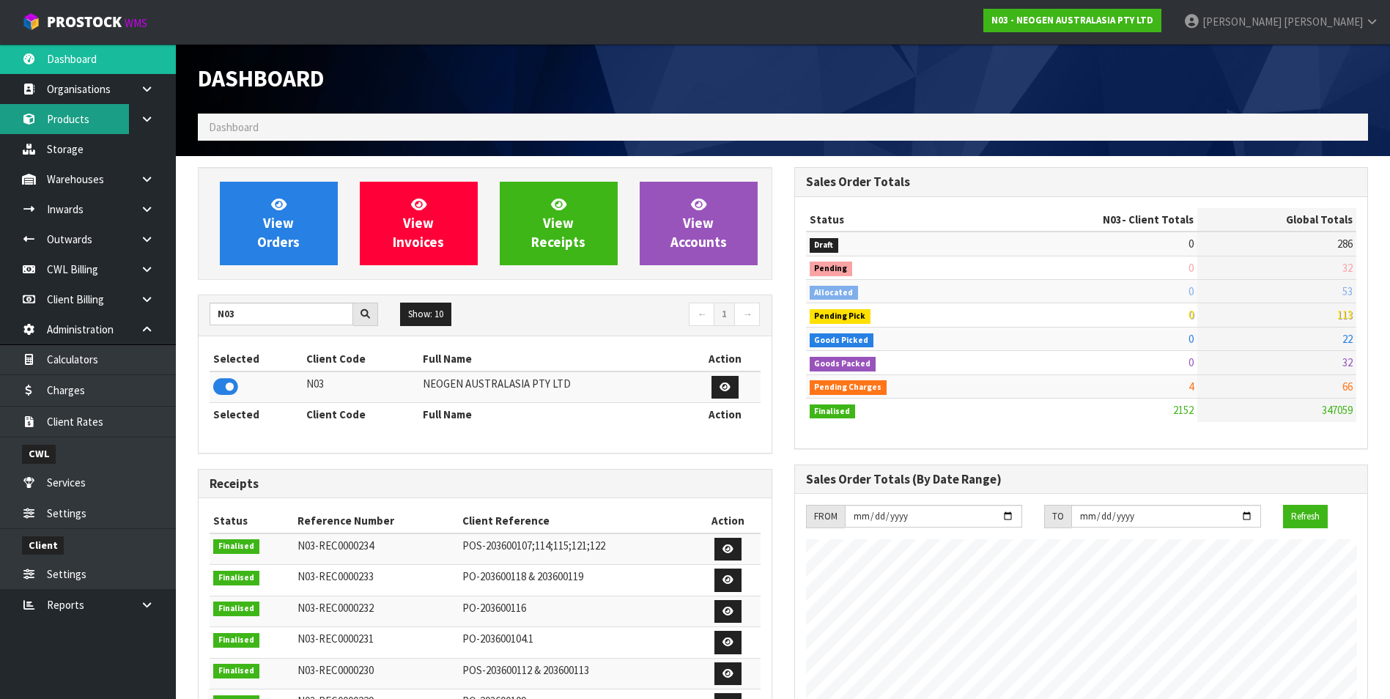
click at [97, 124] on link "Products" at bounding box center [88, 119] width 176 height 30
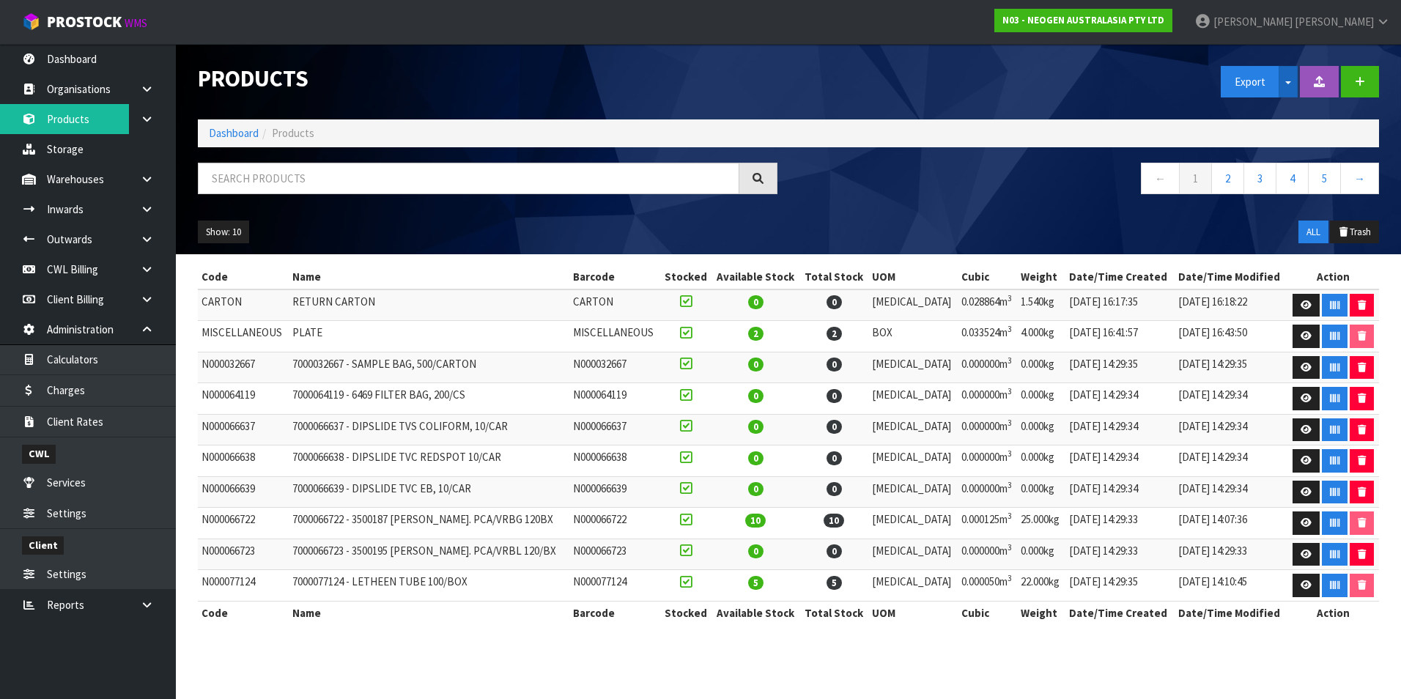
click at [1289, 81] on button "Split button!" at bounding box center [1288, 82] width 19 height 32
click at [1265, 152] on link "Dangerous Goods" at bounding box center [1279, 154] width 116 height 20
drag, startPoint x: 476, startPoint y: 52, endPoint x: 463, endPoint y: 56, distance: 13.7
click at [476, 52] on div "Products" at bounding box center [488, 79] width 602 height 70
click at [78, 242] on link "Outwards" at bounding box center [88, 239] width 176 height 30
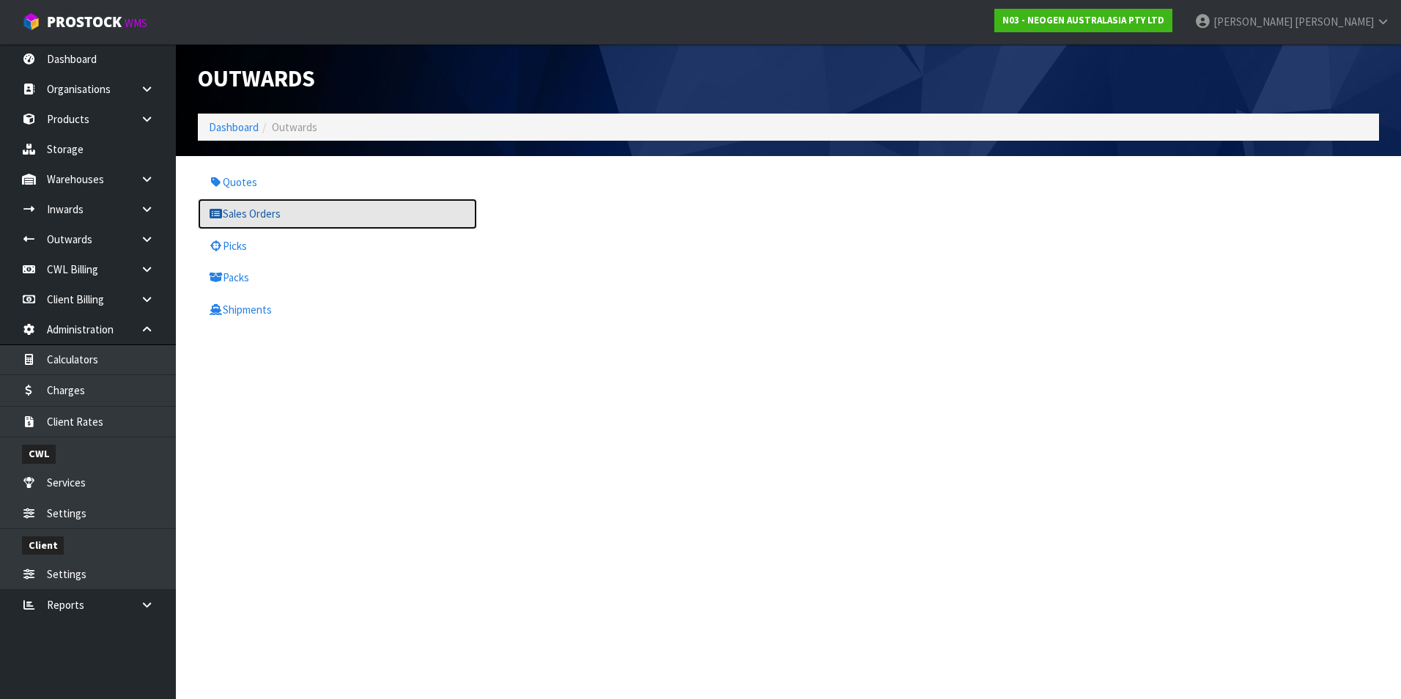
click at [264, 215] on link "Sales Orders" at bounding box center [337, 214] width 279 height 30
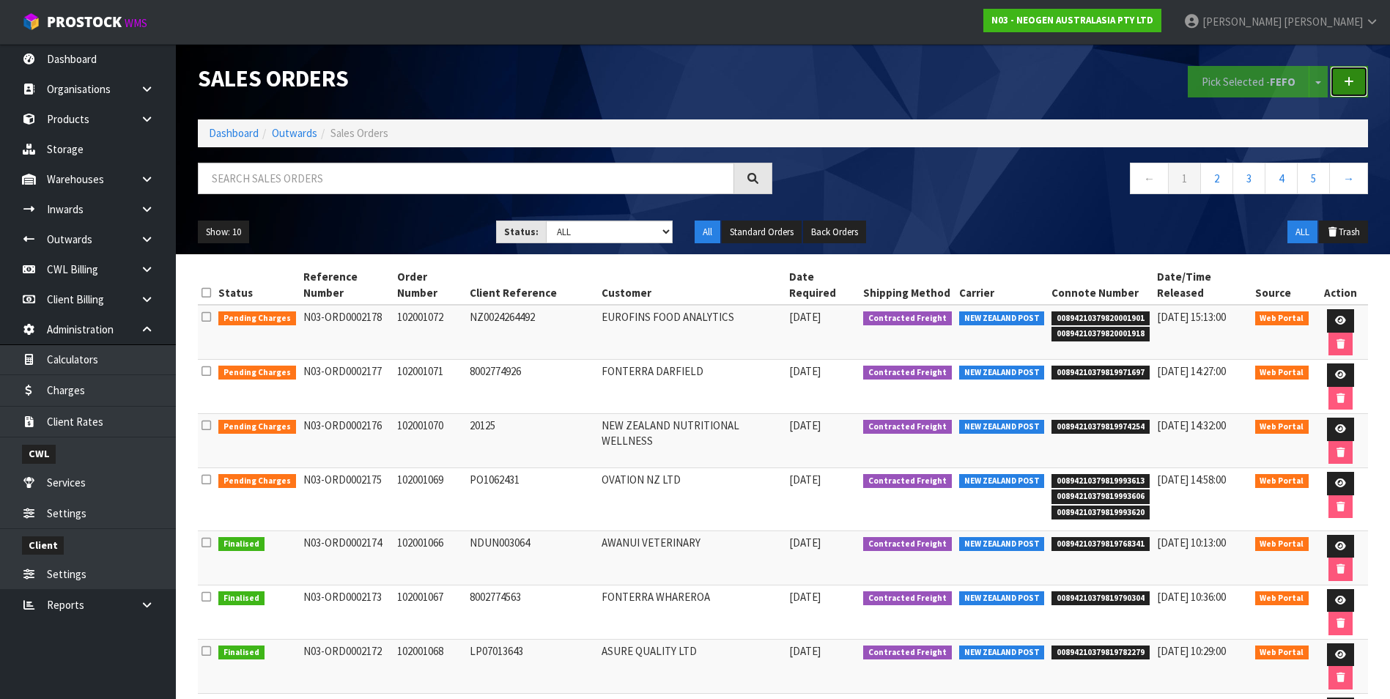
click at [1356, 84] on link at bounding box center [1349, 82] width 38 height 32
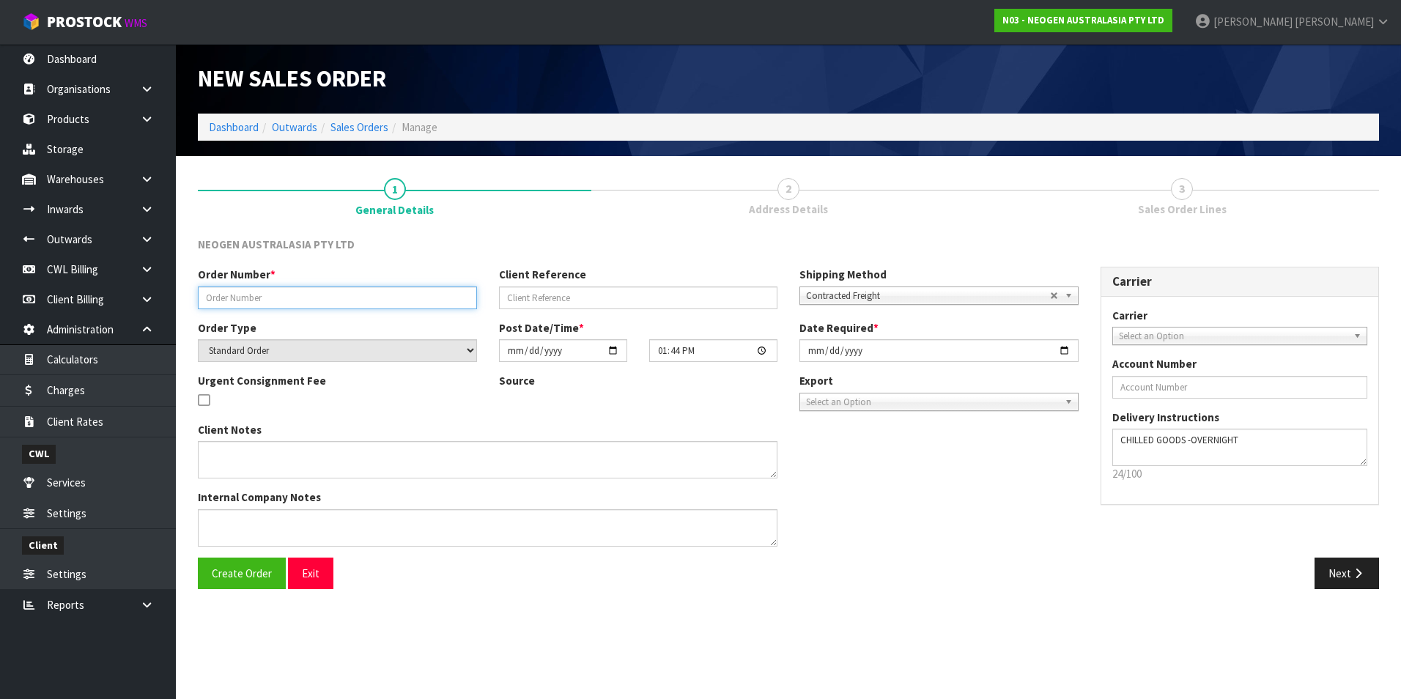
click at [265, 292] on input "text" at bounding box center [337, 297] width 279 height 23
type input "TRACEY"
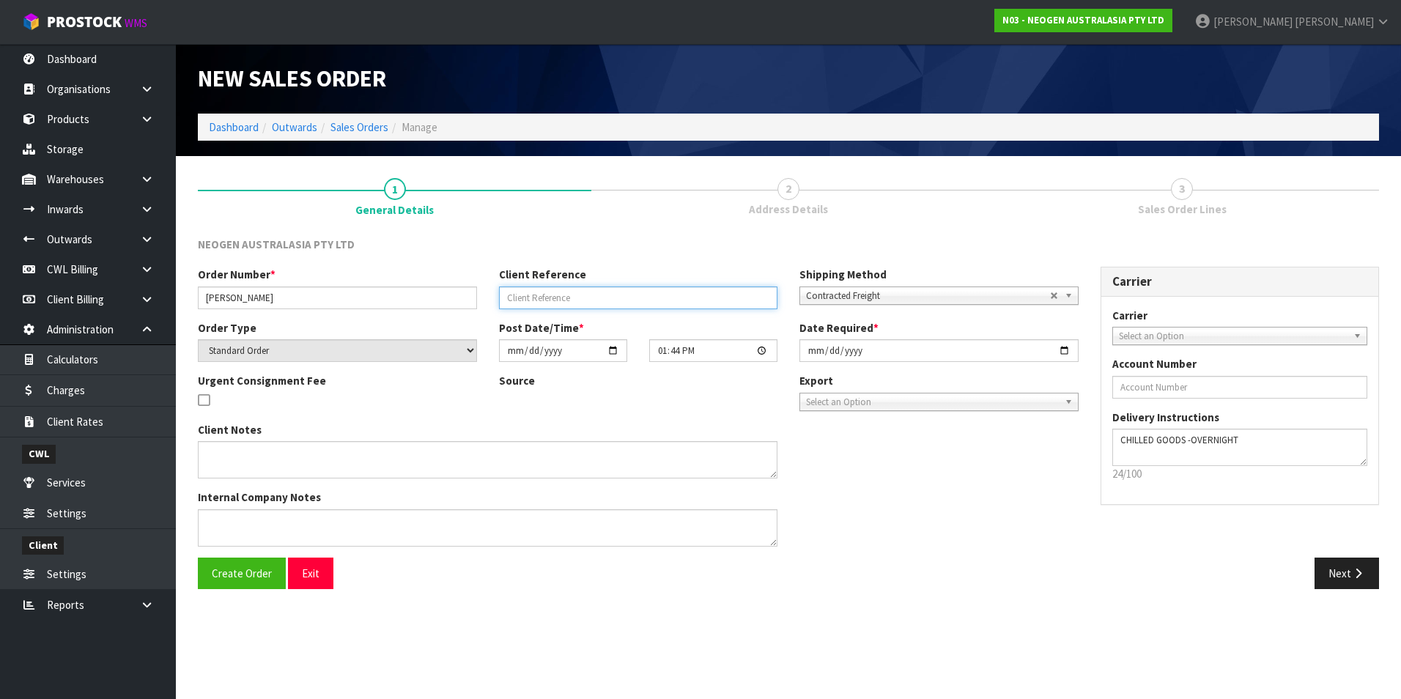
click at [558, 300] on input "text" at bounding box center [638, 297] width 279 height 23
type input "TEST"
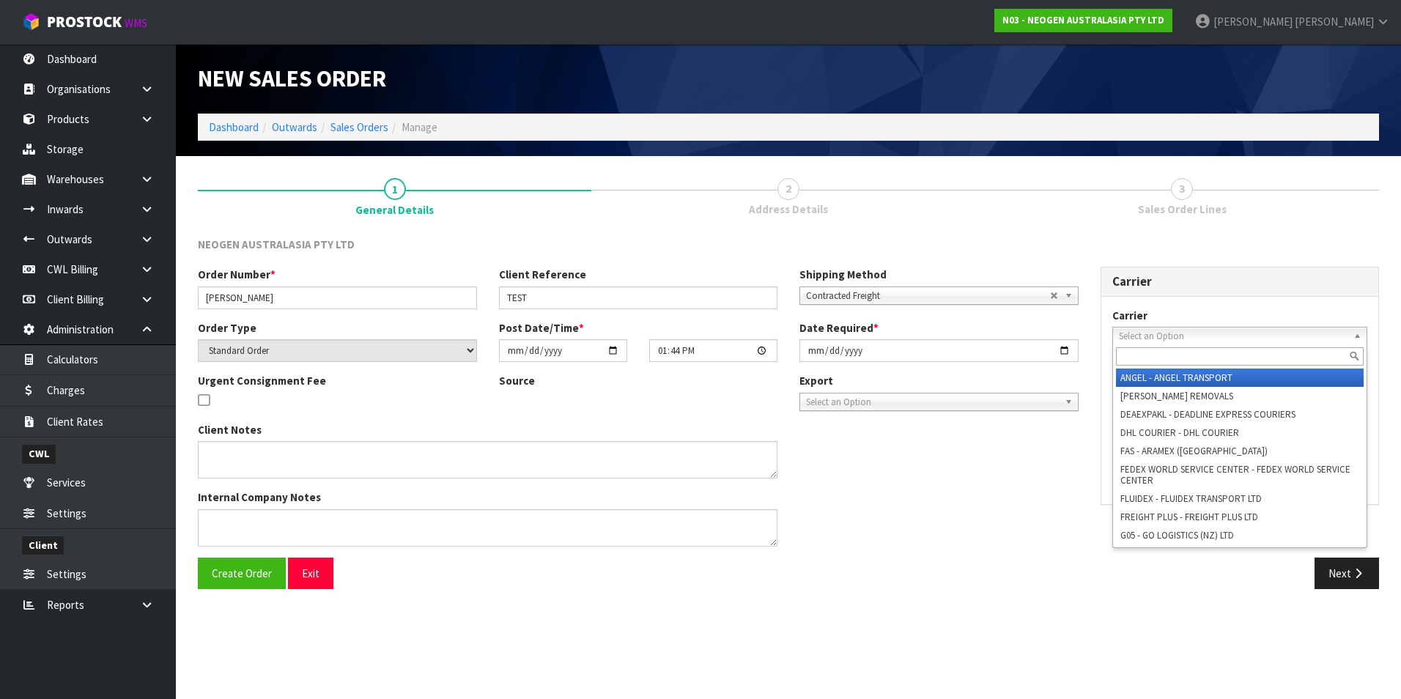
click at [1357, 338] on b at bounding box center [1359, 336] width 13 height 17
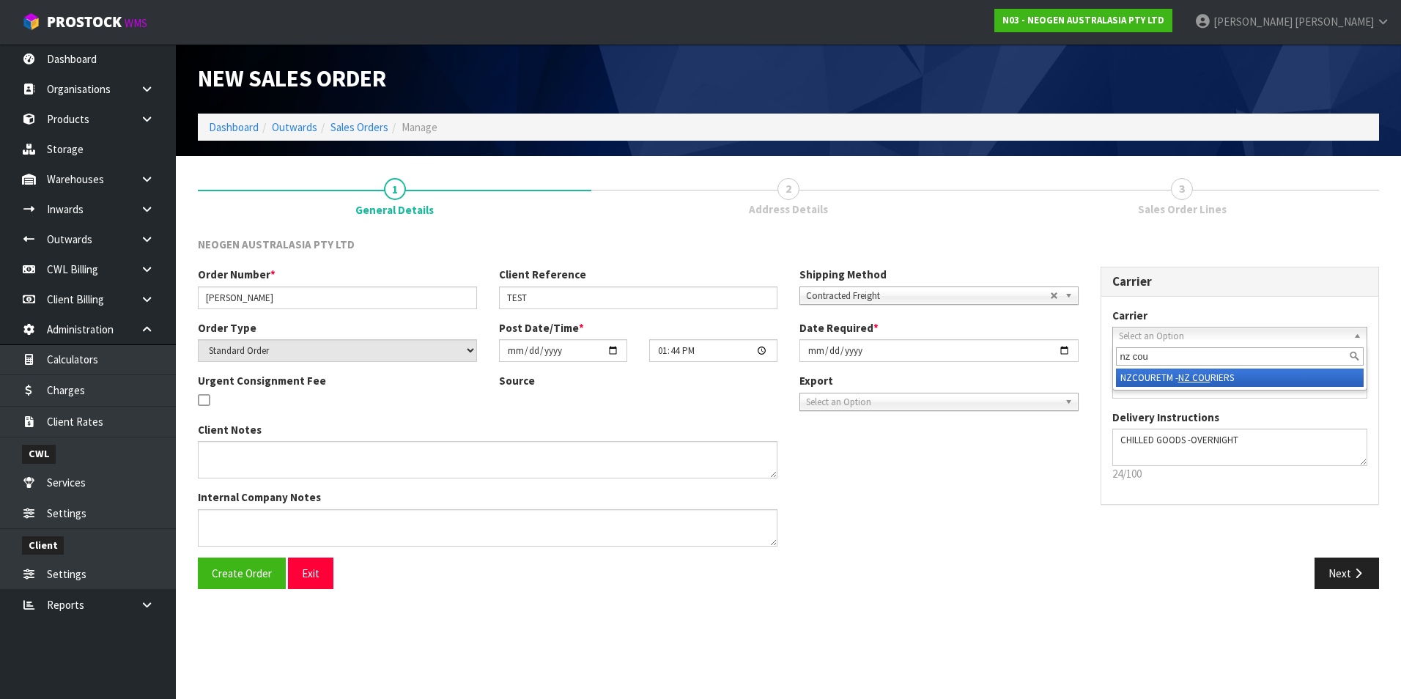
type input "nz cou"
click at [1256, 384] on li "NZCOURETM - NZ COU RIERS" at bounding box center [1240, 378] width 248 height 18
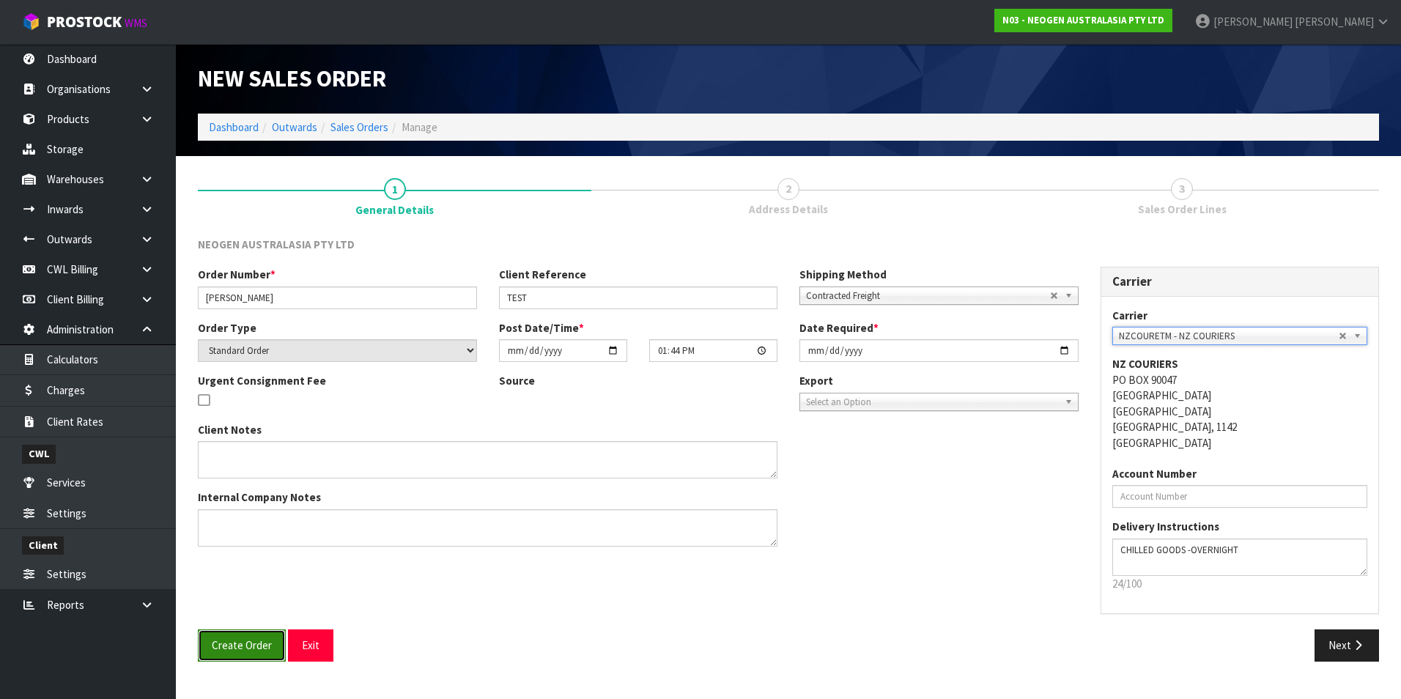
click at [254, 648] on span "Create Order" at bounding box center [242, 645] width 60 height 14
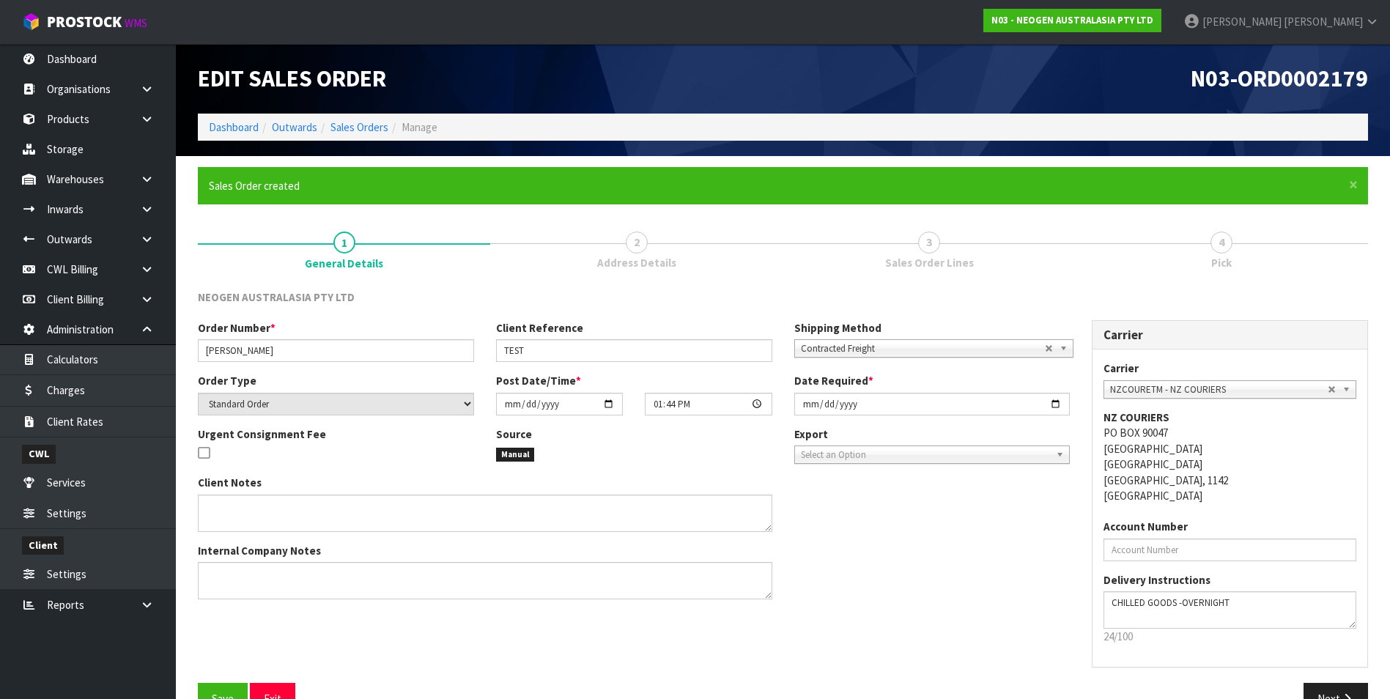
scroll to position [37, 0]
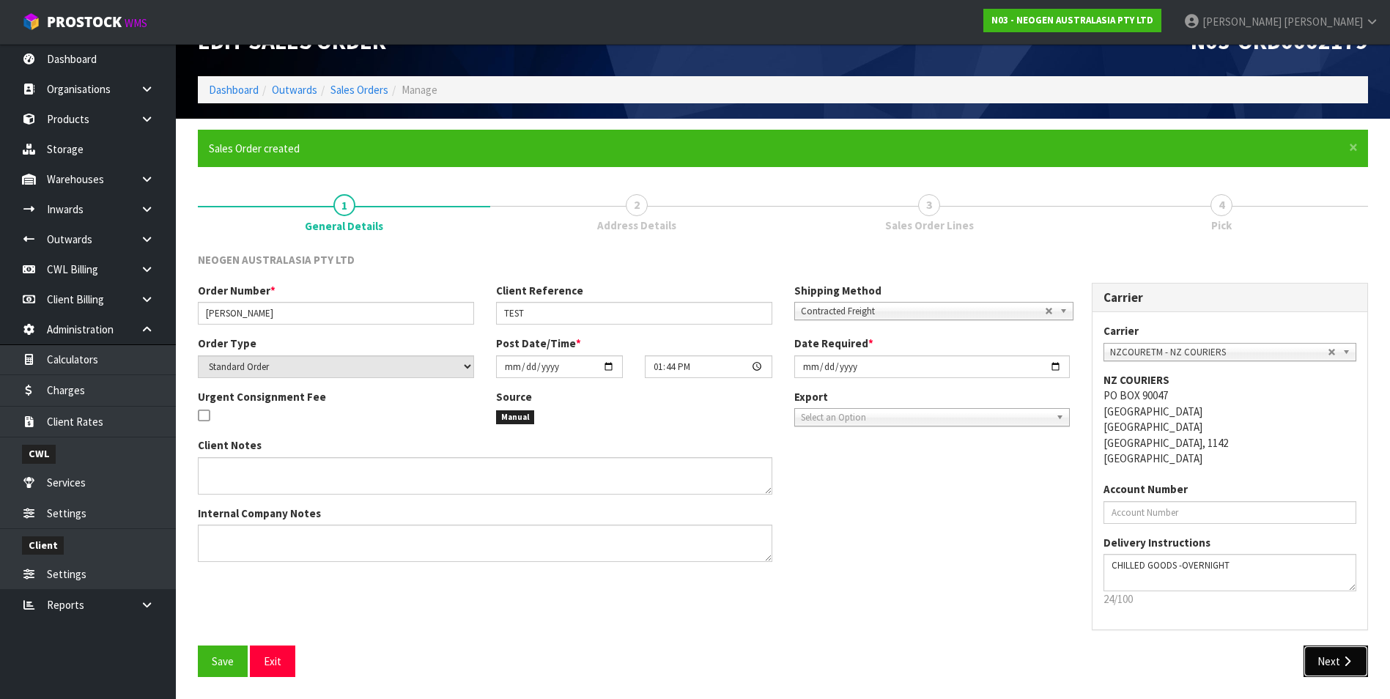
click at [1342, 659] on icon "button" at bounding box center [1347, 661] width 14 height 11
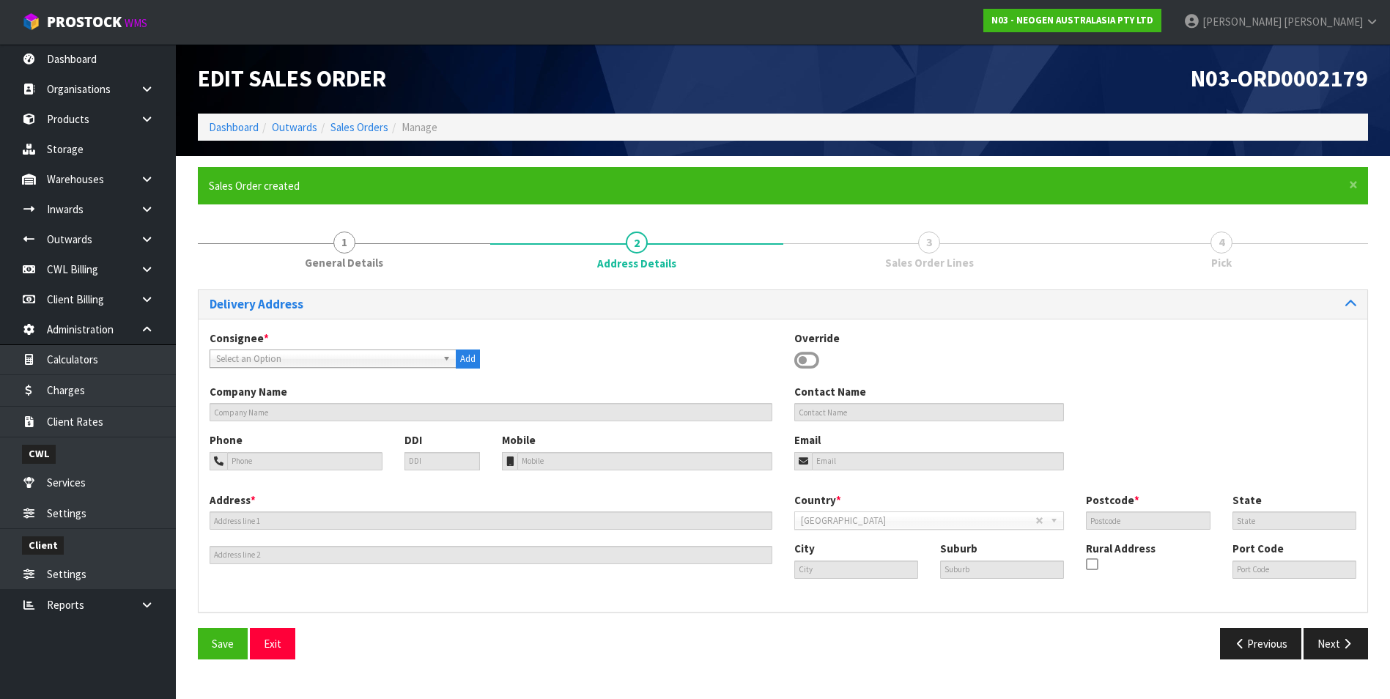
scroll to position [0, 0]
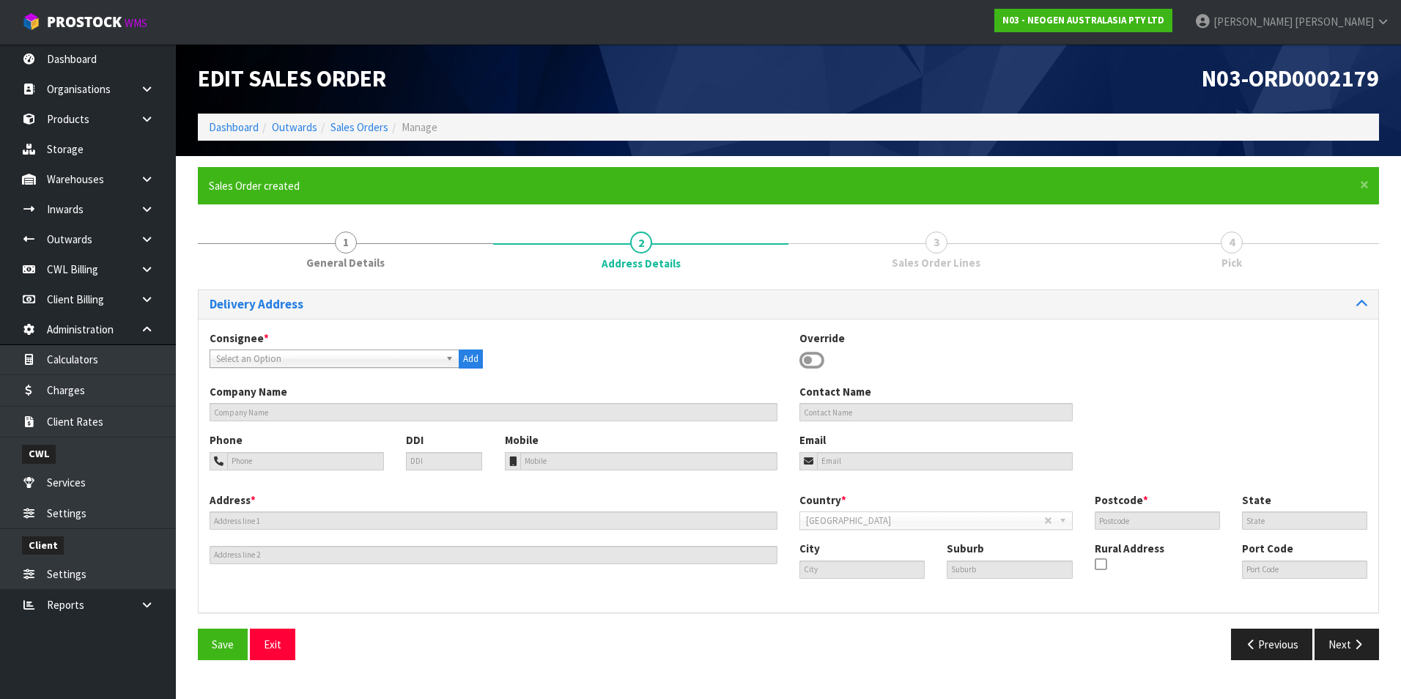
click at [447, 358] on b at bounding box center [451, 358] width 13 height 17
type input "ass"
click at [392, 399] on li "ASS BOAMMU - ASSAULT BOARDRIDERS" at bounding box center [334, 400] width 243 height 18
type input "ASSAULT BOARDRIDERS"
type input "+64 27 245 7540"
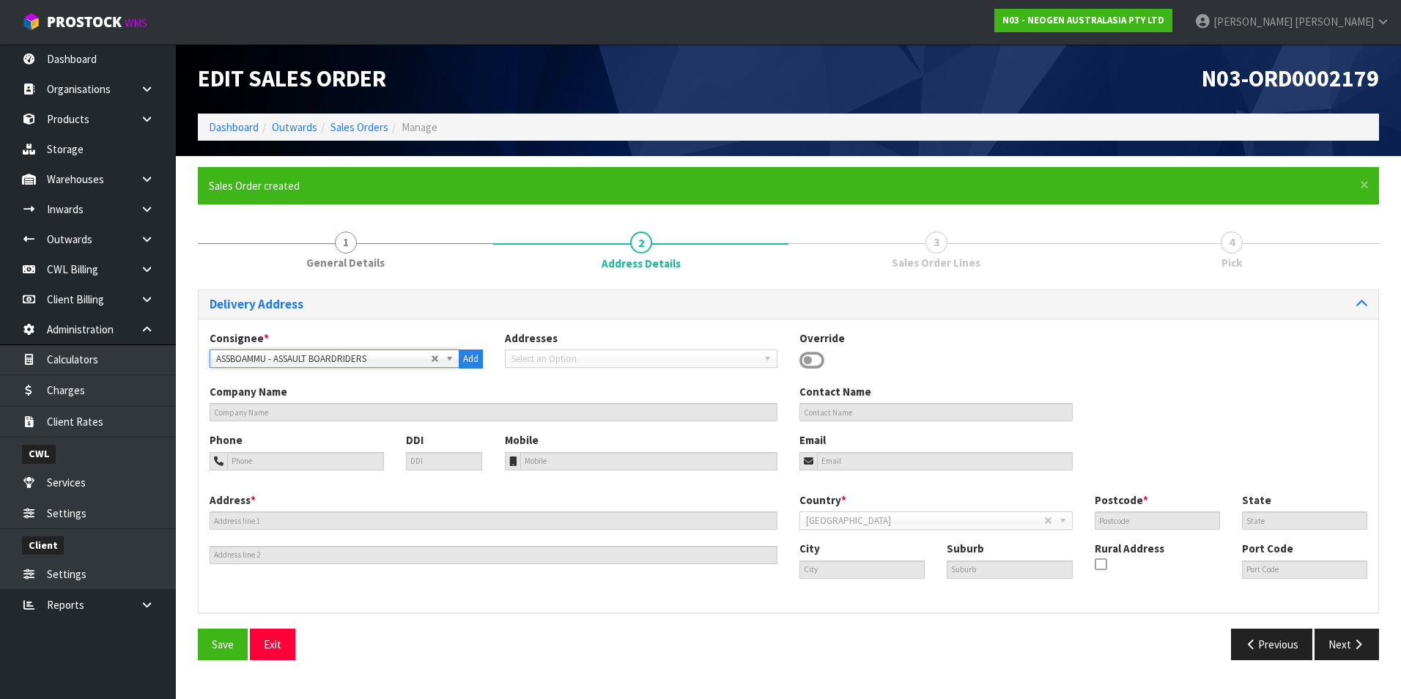
type input "glennbright@gmail.com"
type input "UNIT 2A/12 HOCKING ST"
type input "3116"
type input "BOP"
type input "TAURANGA"
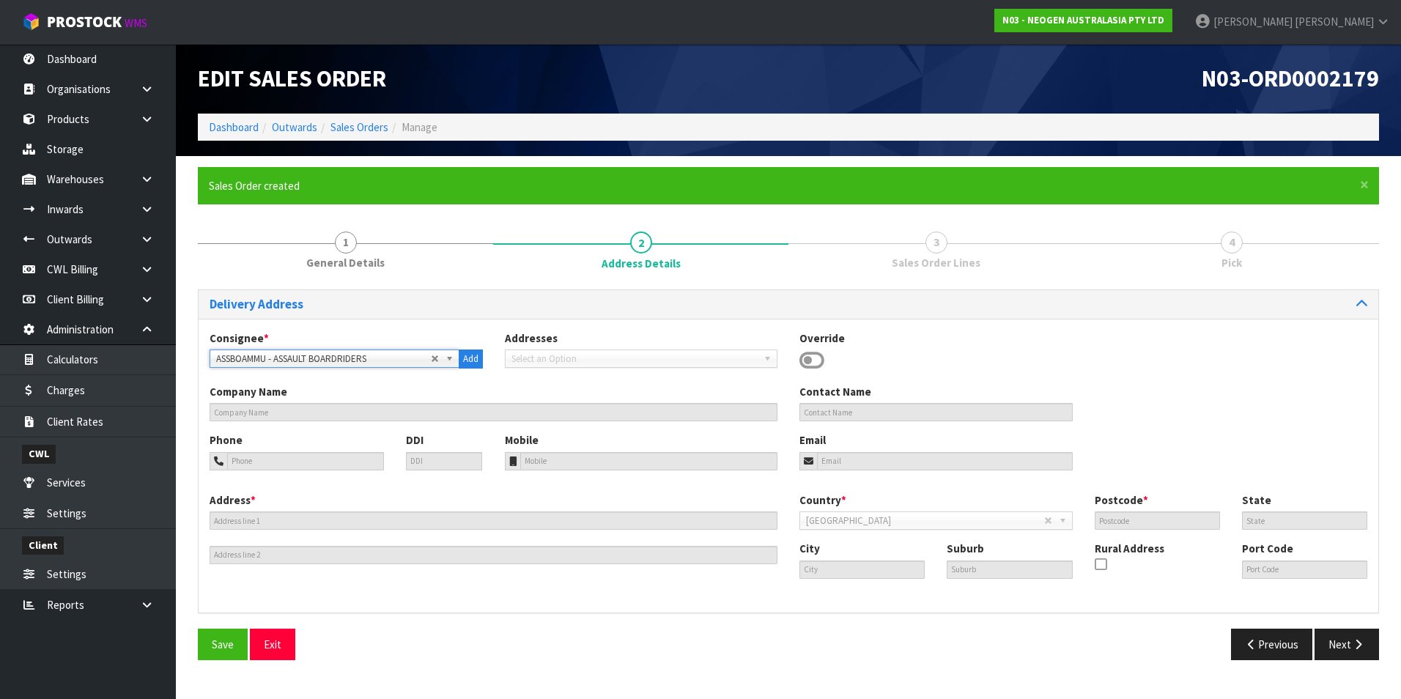
type input "MOUNT MAUNGANUI"
type input "NZMMU"
click at [1342, 645] on button "Next" at bounding box center [1346, 645] width 64 height 32
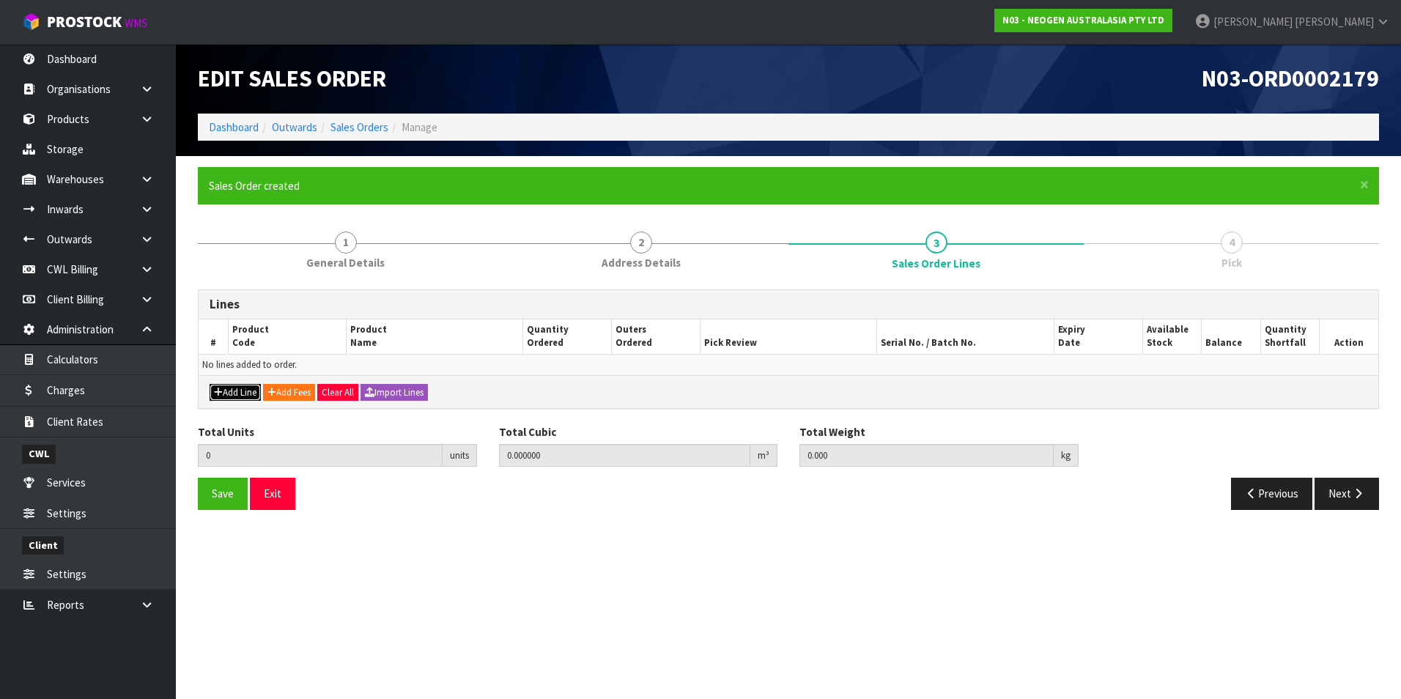
click at [237, 396] on button "Add Line" at bounding box center [235, 393] width 51 height 18
type input "0"
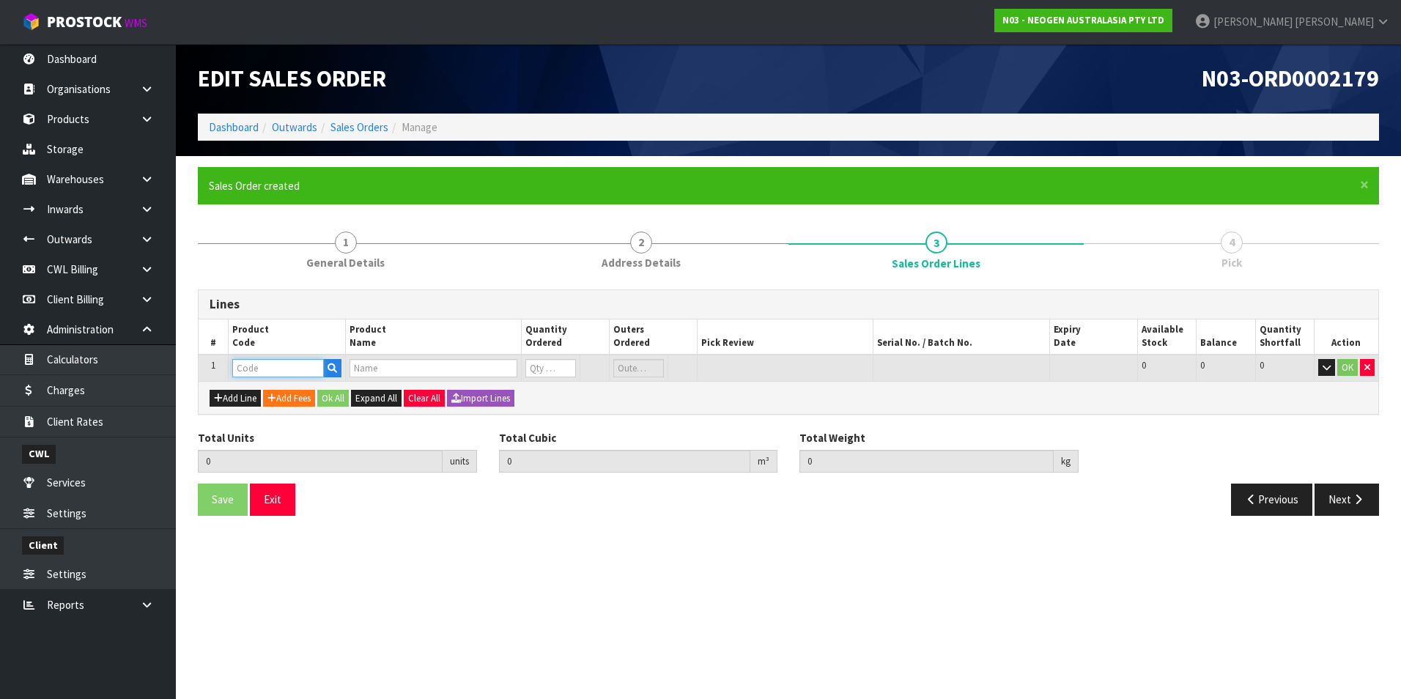
click at [271, 365] on input "text" at bounding box center [278, 368] width 92 height 18
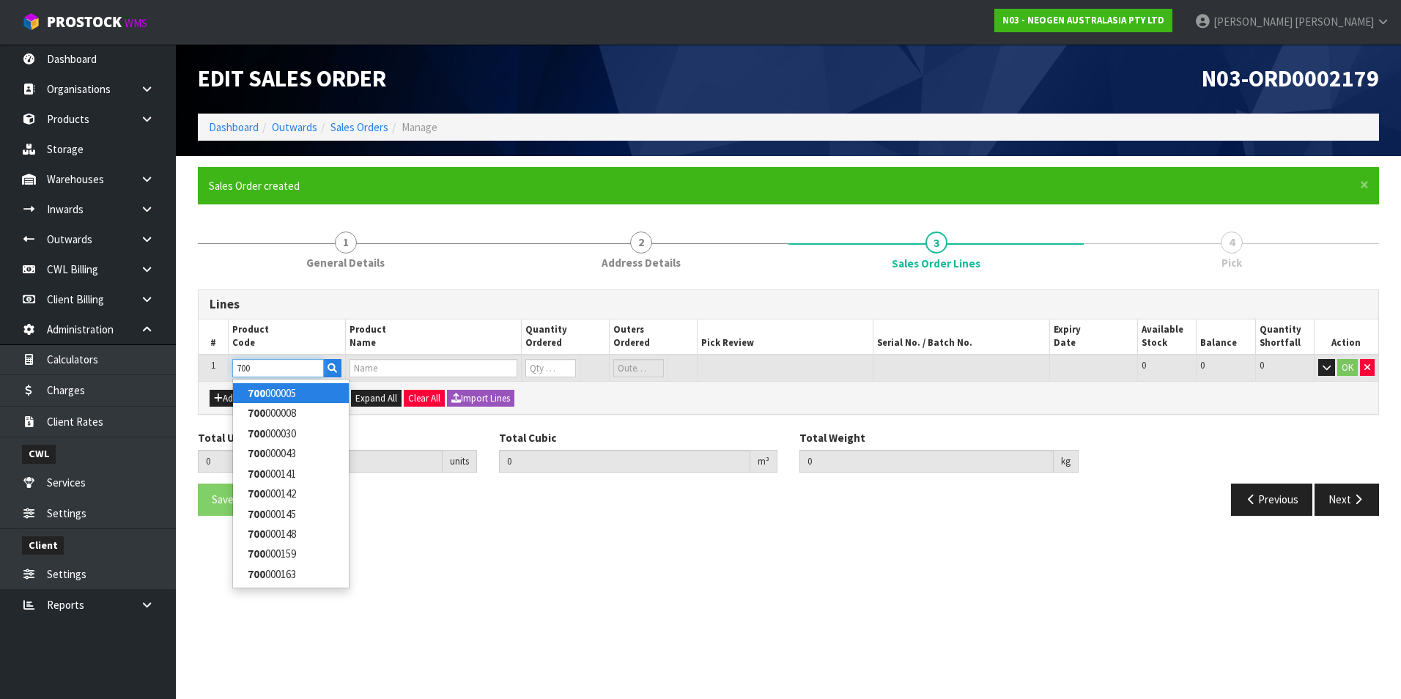
type input "700"
click at [291, 388] on link "700 000005" at bounding box center [291, 393] width 116 height 20
type input "700000005"
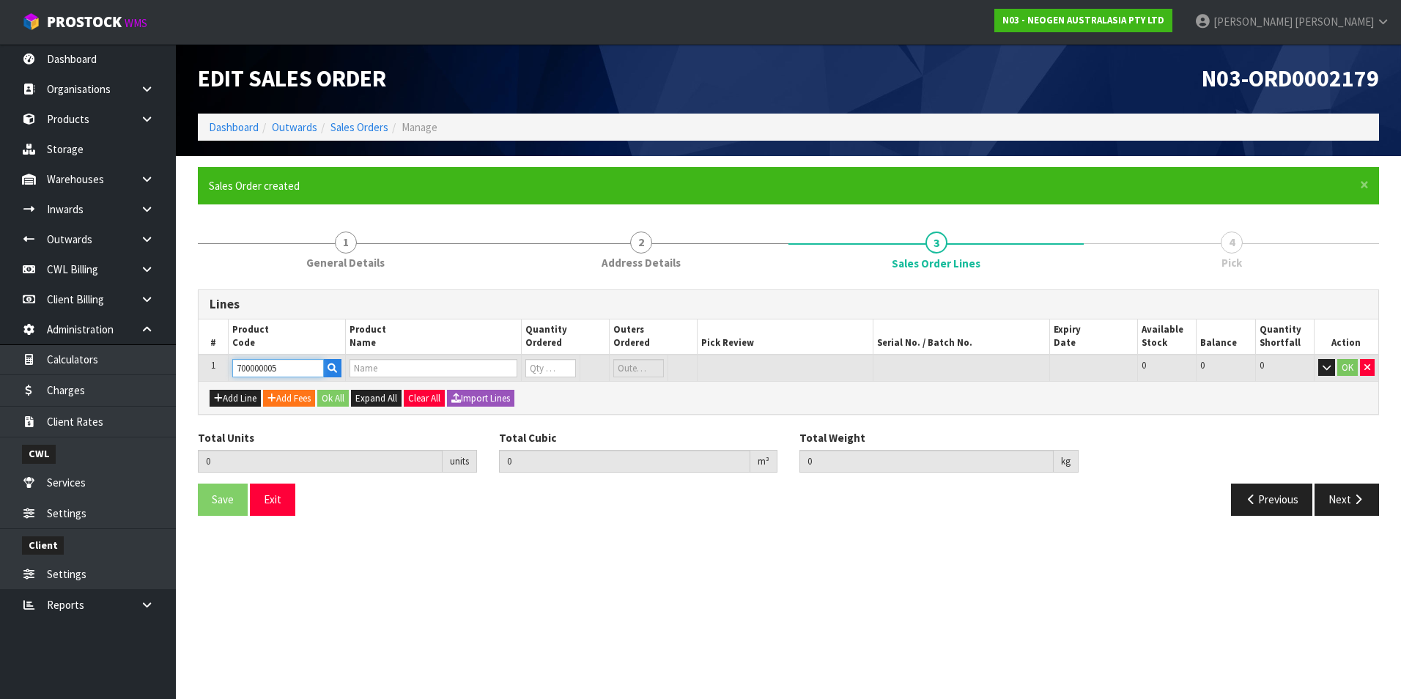
type input "0.000000"
type input "0.000"
type input "7000043165 - BMLSCK MLS WEEKLY CLEANING KIT"
type input "0"
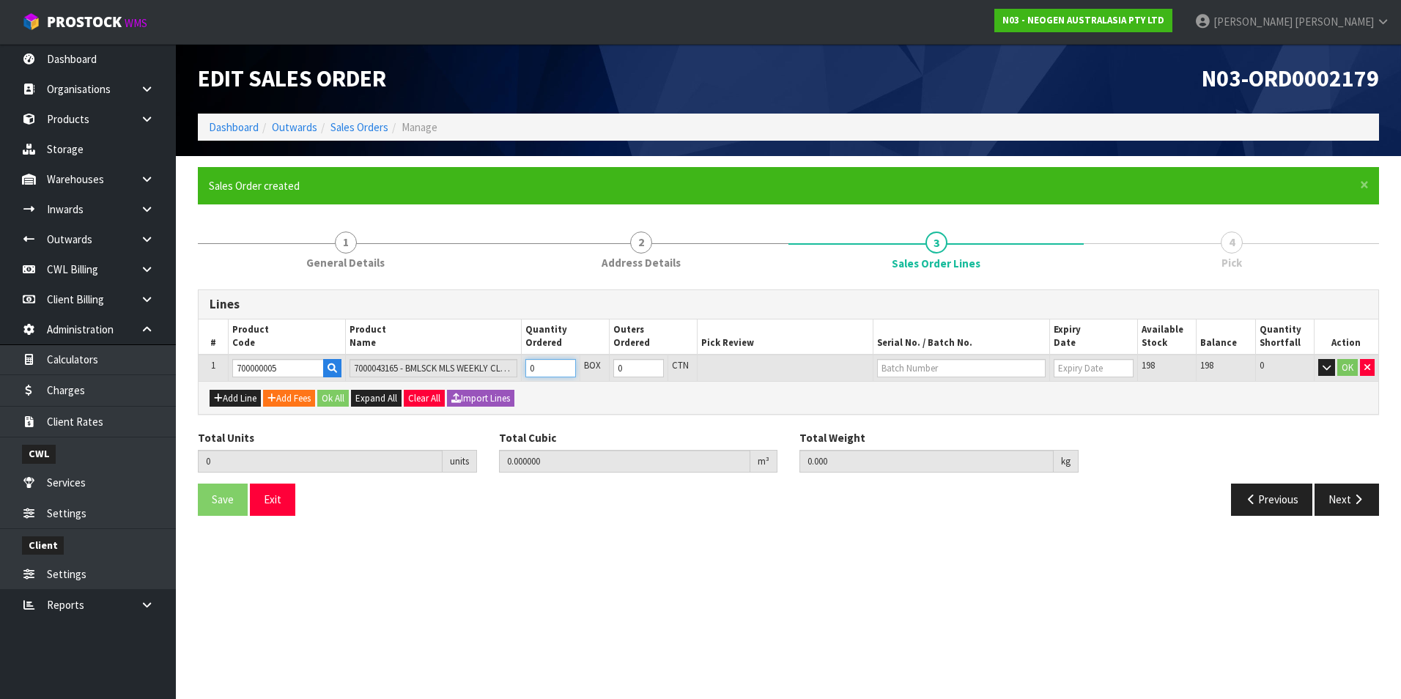
click at [548, 369] on input "0" at bounding box center [550, 368] width 51 height 18
type input "0"
type input "5"
type input "0.018975"
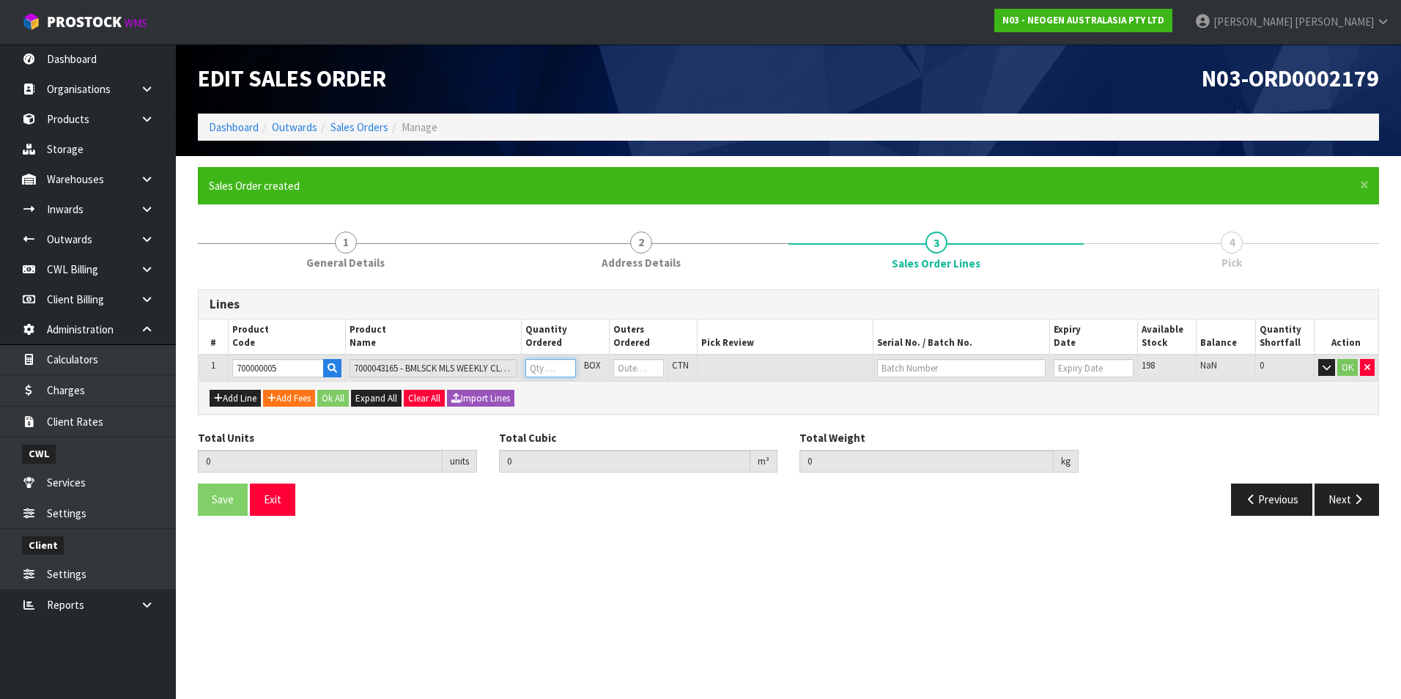
type input "3.3"
type input "5"
click at [1345, 368] on button "OK" at bounding box center [1347, 368] width 21 height 18
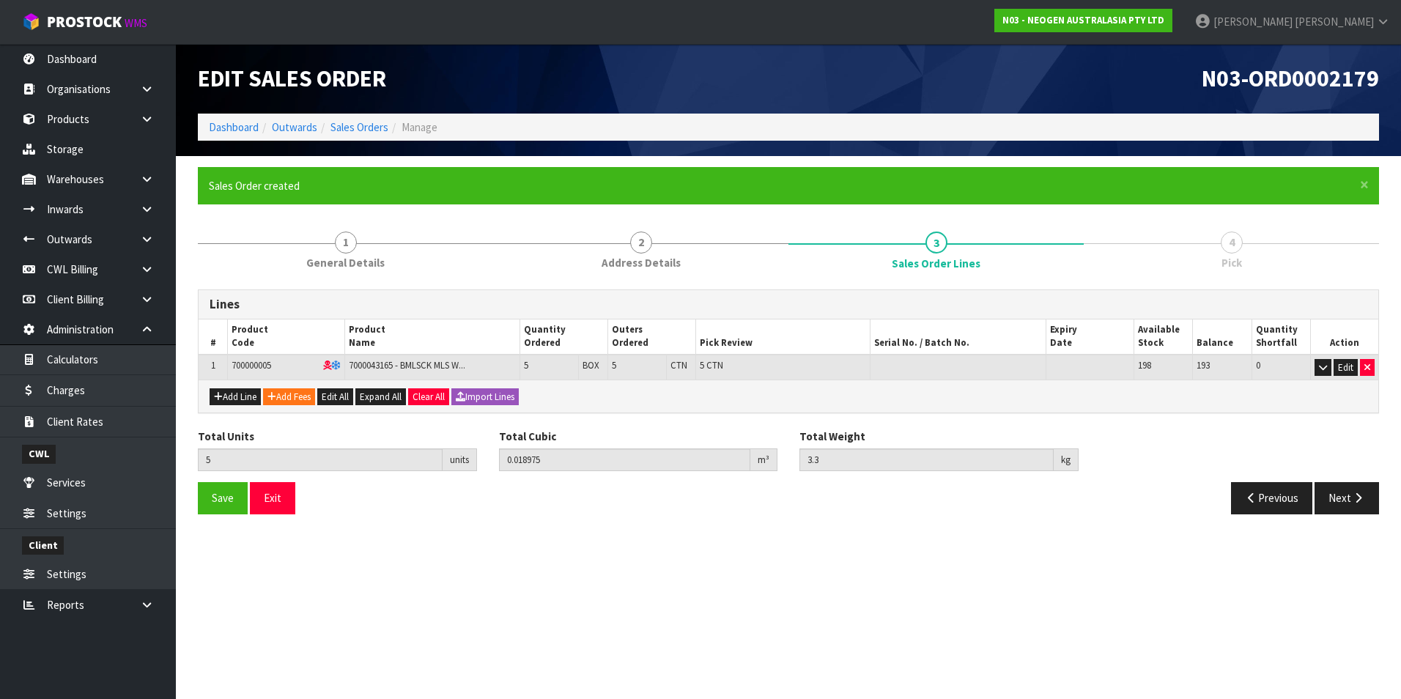
click at [325, 363] on icon at bounding box center [327, 366] width 8 height 10
click at [1348, 496] on button "Next" at bounding box center [1346, 498] width 64 height 32
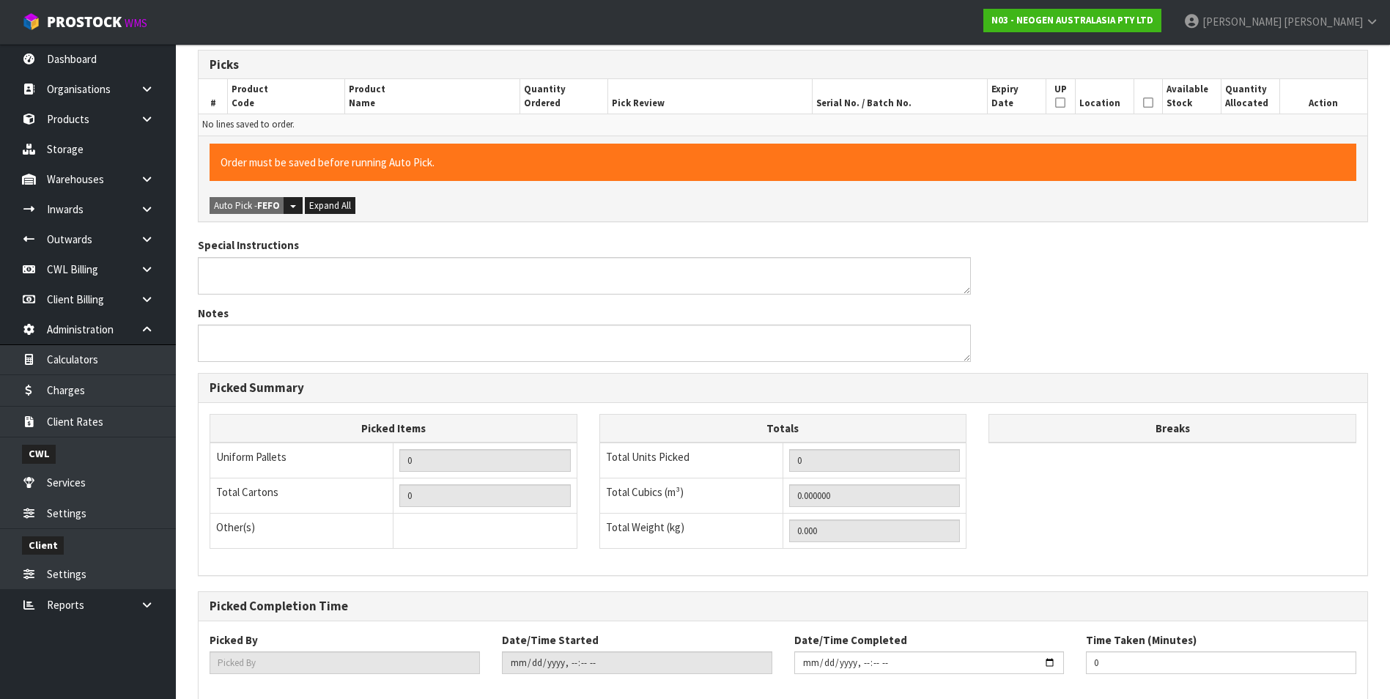
scroll to position [371, 0]
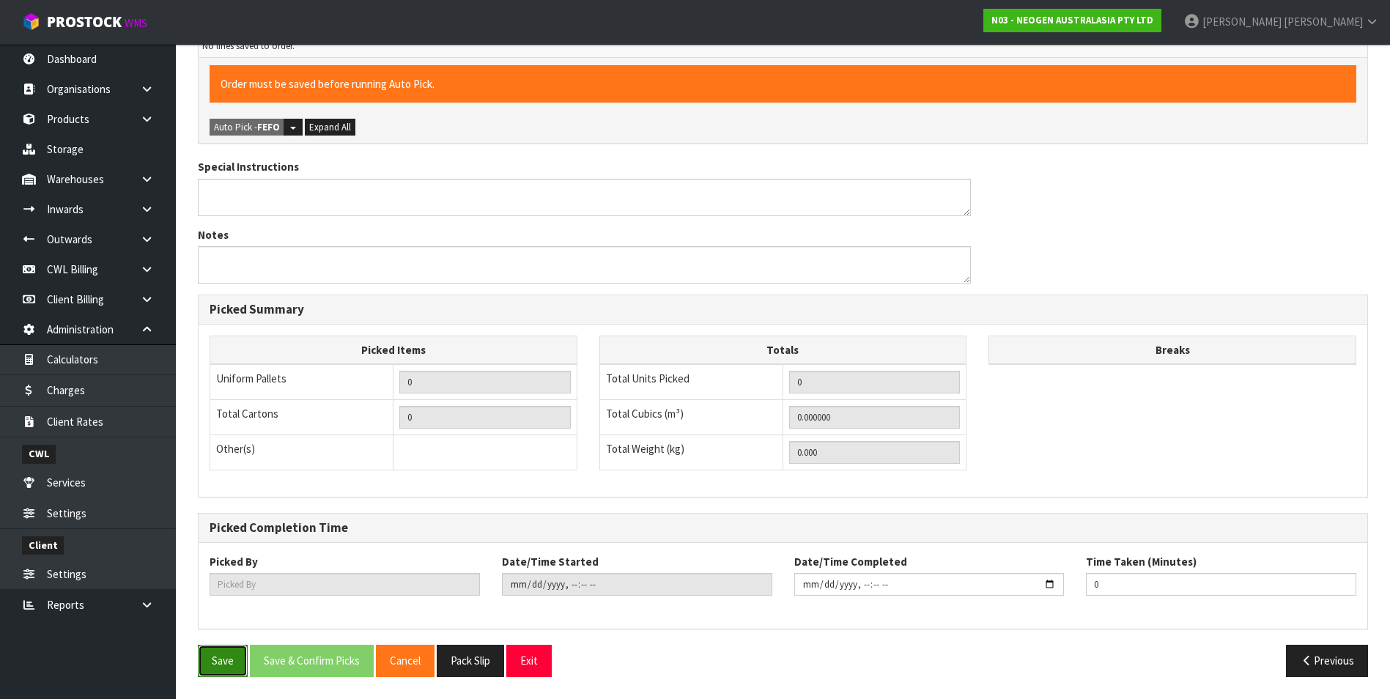
click at [224, 661] on button "Save" at bounding box center [223, 661] width 50 height 32
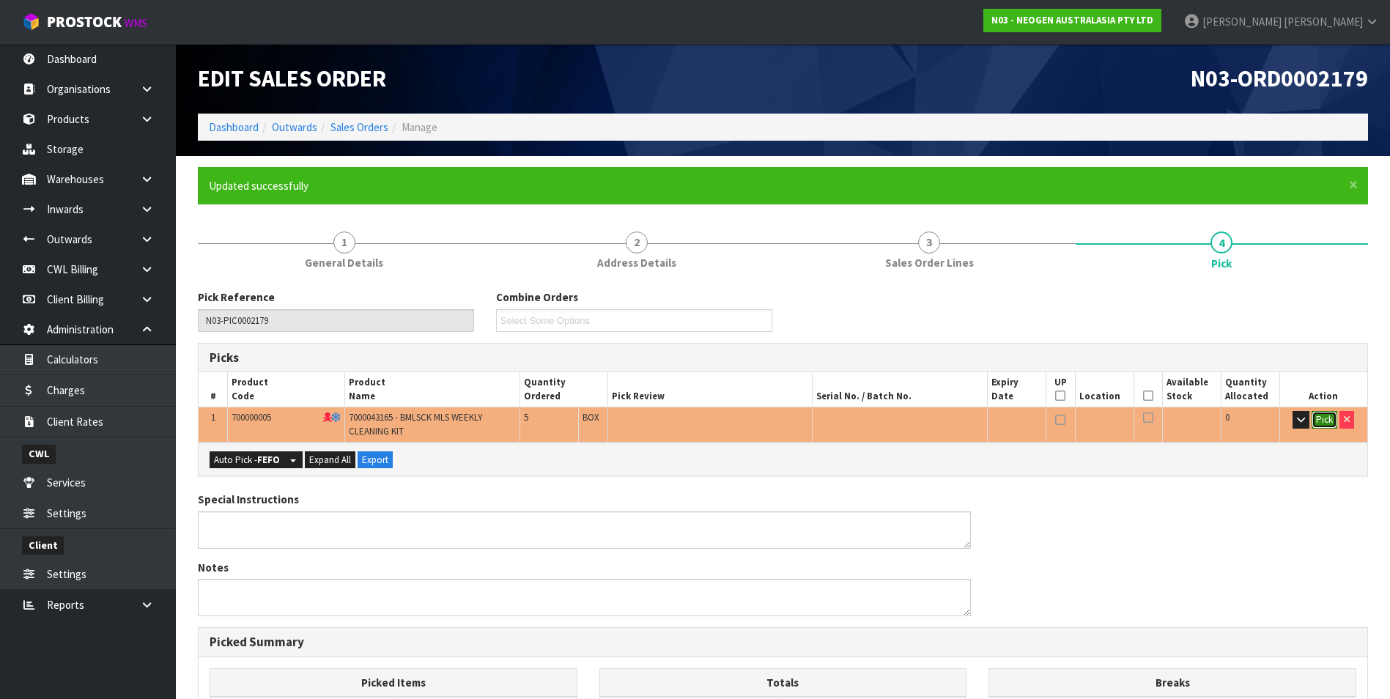
click at [1328, 421] on button "Pick" at bounding box center [1325, 420] width 26 height 18
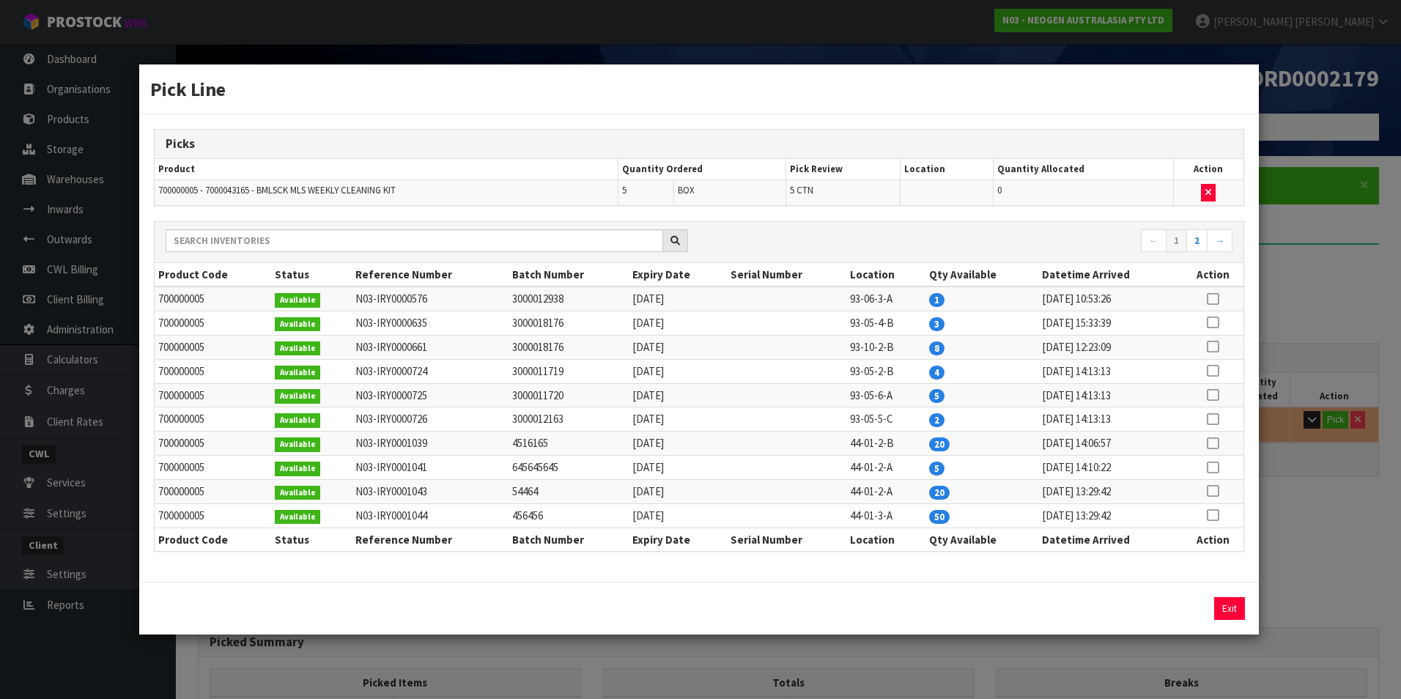
click at [1215, 395] on icon at bounding box center [1213, 395] width 12 height 1
click at [1178, 611] on button "Assign Pick" at bounding box center [1180, 608] width 60 height 23
type input "5"
type input "0.018975"
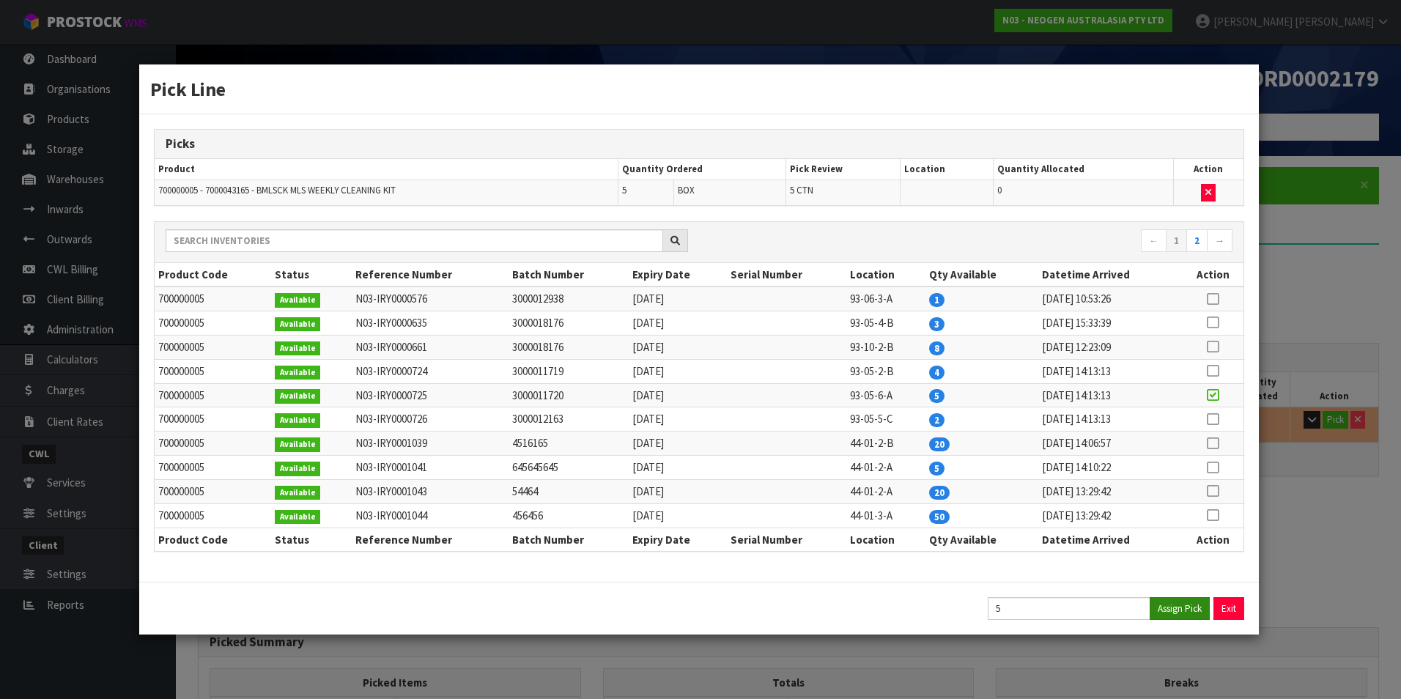
type input "3.3"
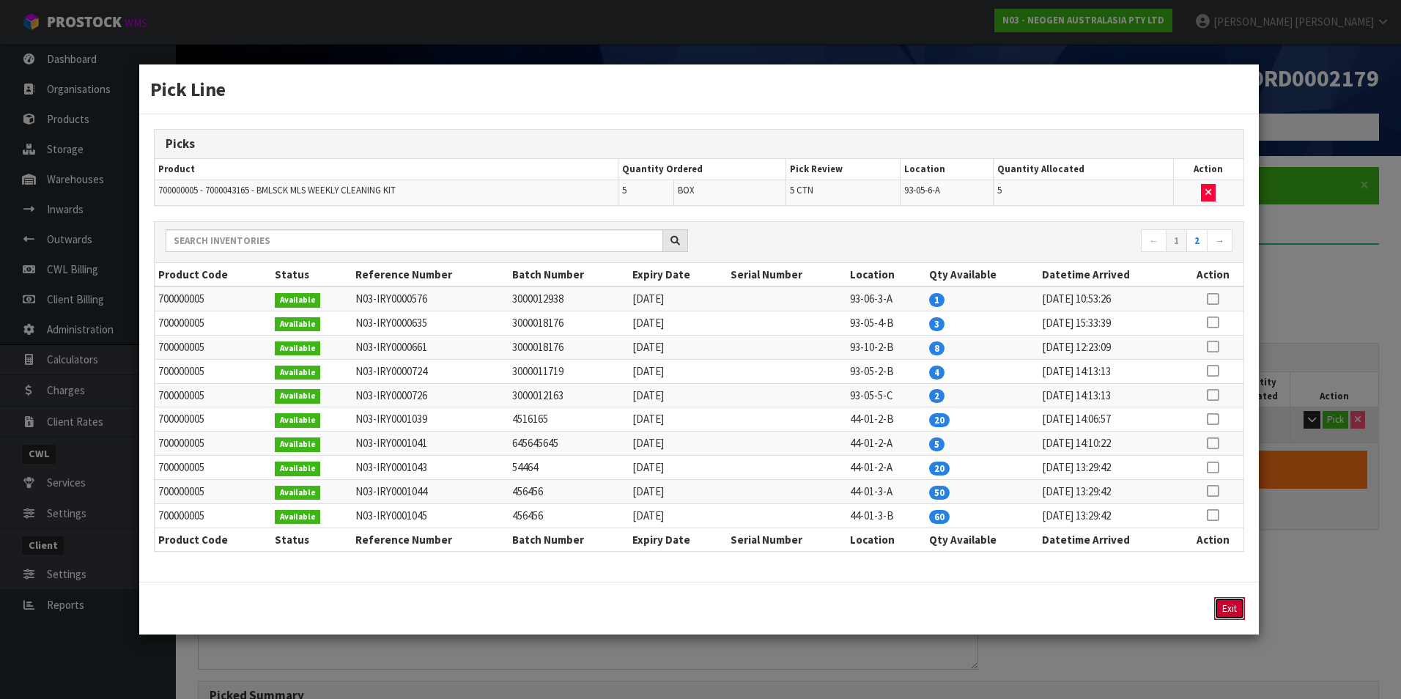
click at [1225, 613] on button "Exit" at bounding box center [1229, 608] width 31 height 23
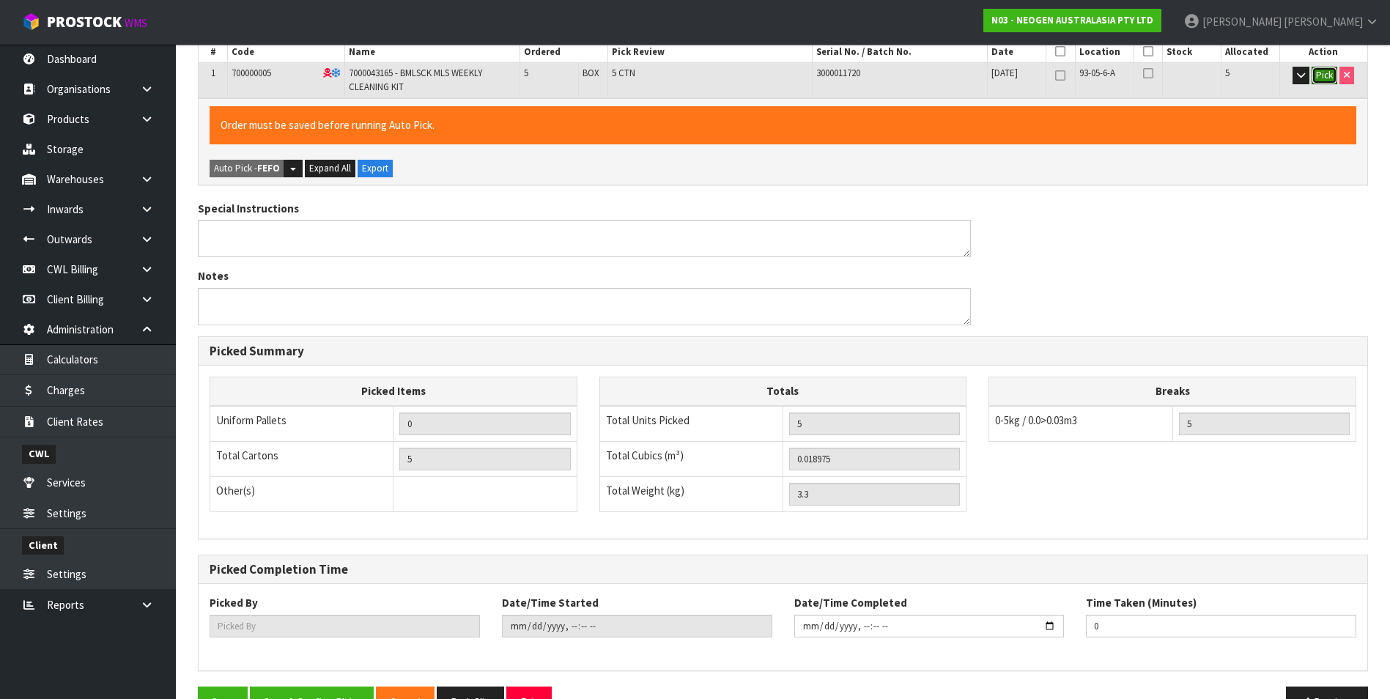
scroll to position [385, 0]
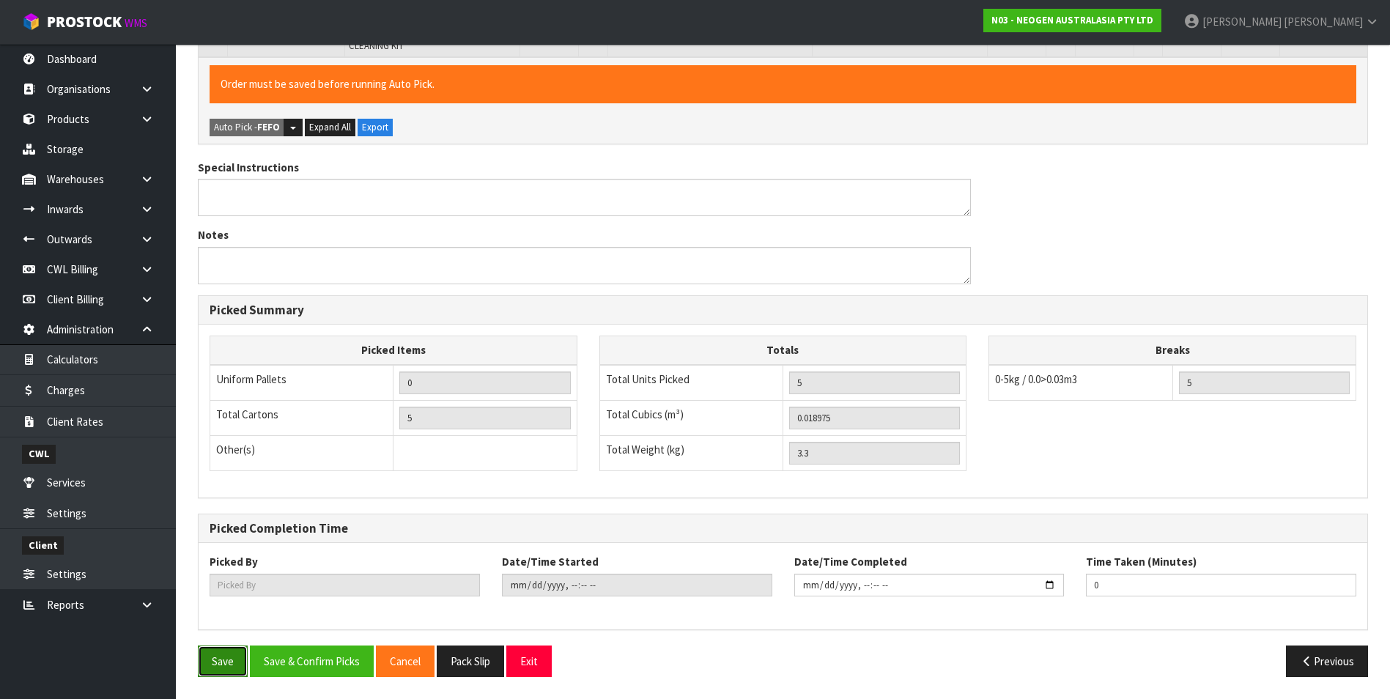
click at [232, 655] on button "Save" at bounding box center [223, 661] width 50 height 32
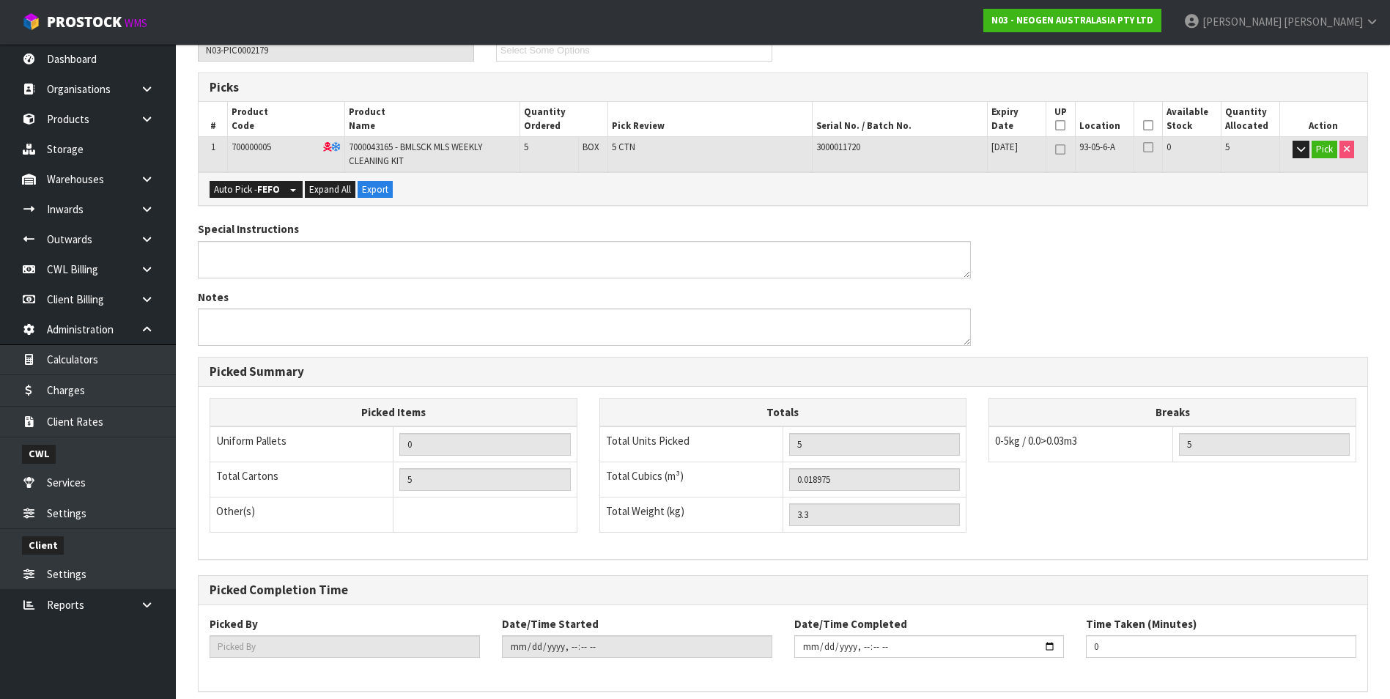
scroll to position [333, 0]
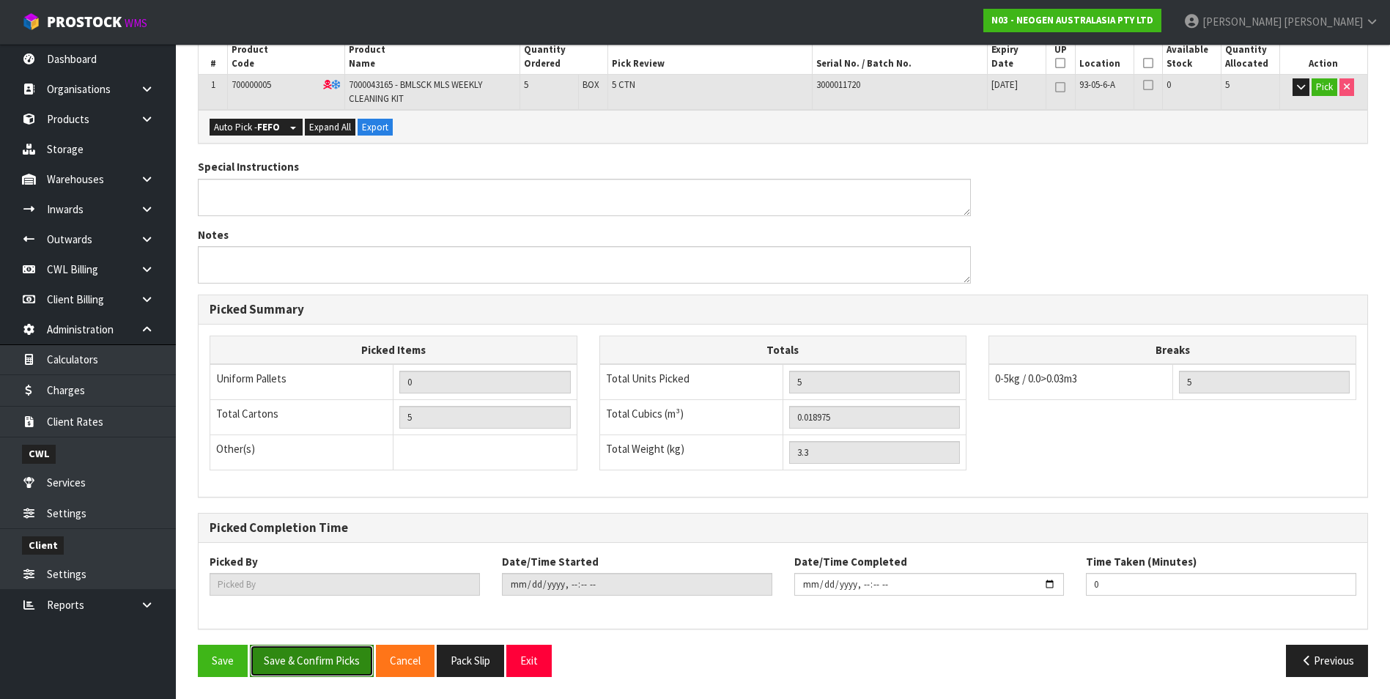
click at [322, 664] on button "Save & Confirm Picks" at bounding box center [312, 661] width 124 height 32
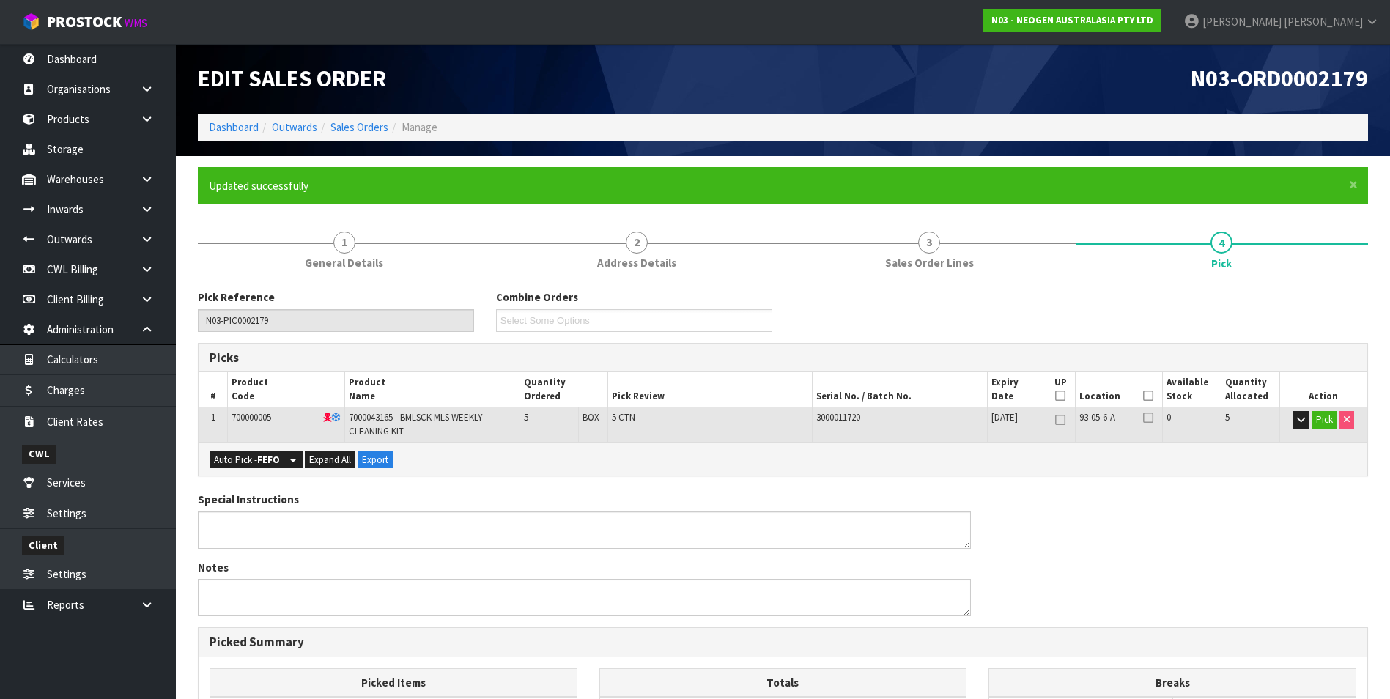
type input "[PERSON_NAME]"
type input "2025-08-27T13:47:23"
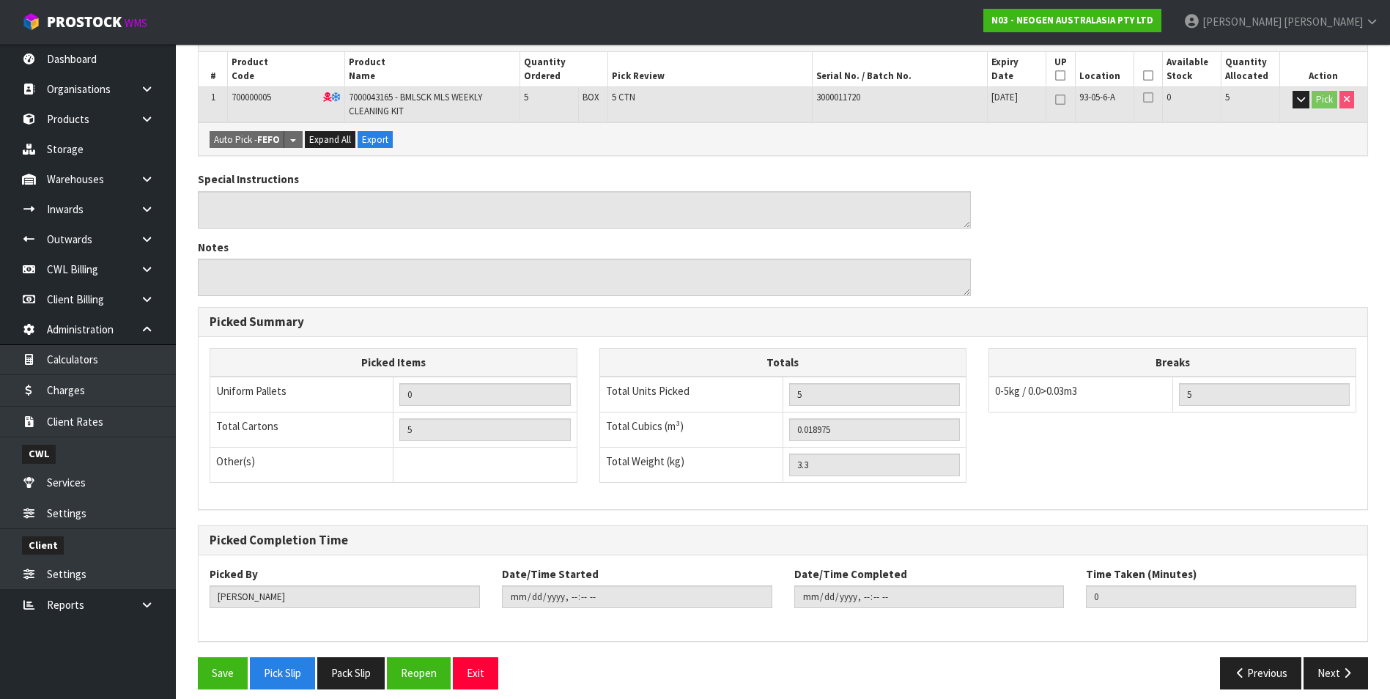
scroll to position [333, 0]
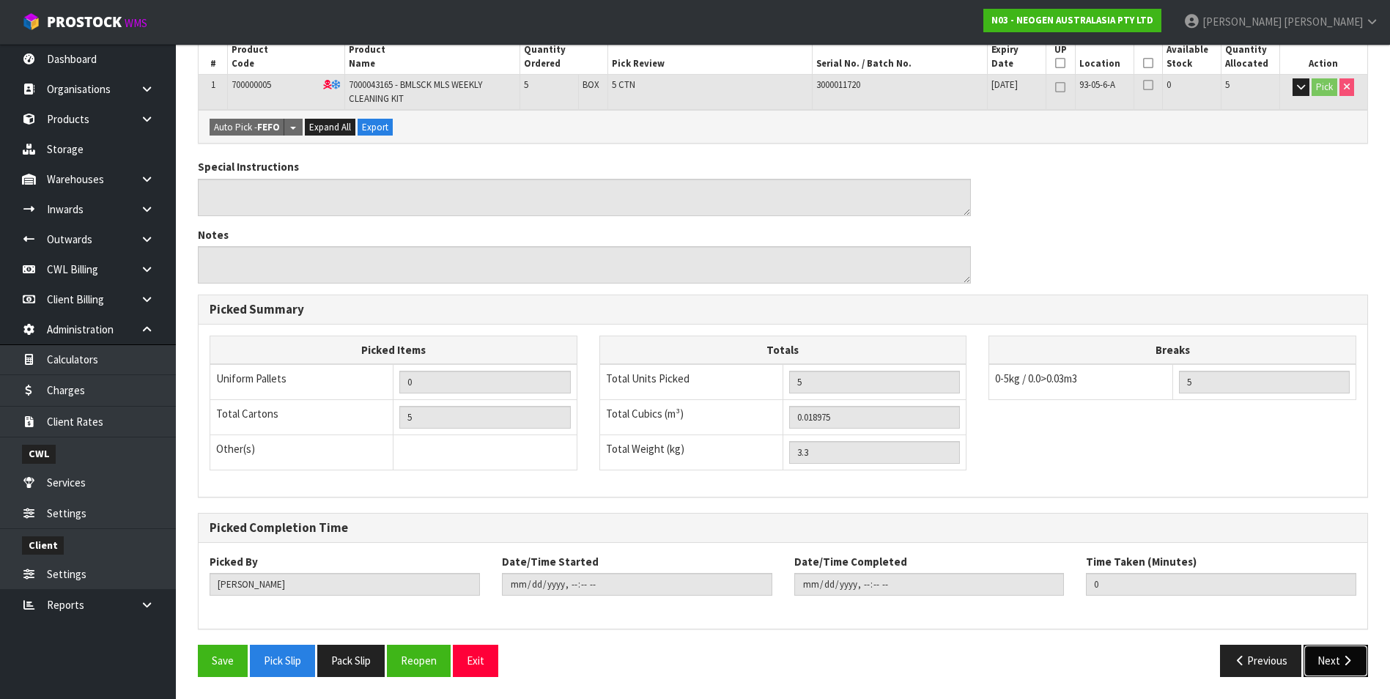
click at [1348, 662] on icon "button" at bounding box center [1347, 660] width 14 height 11
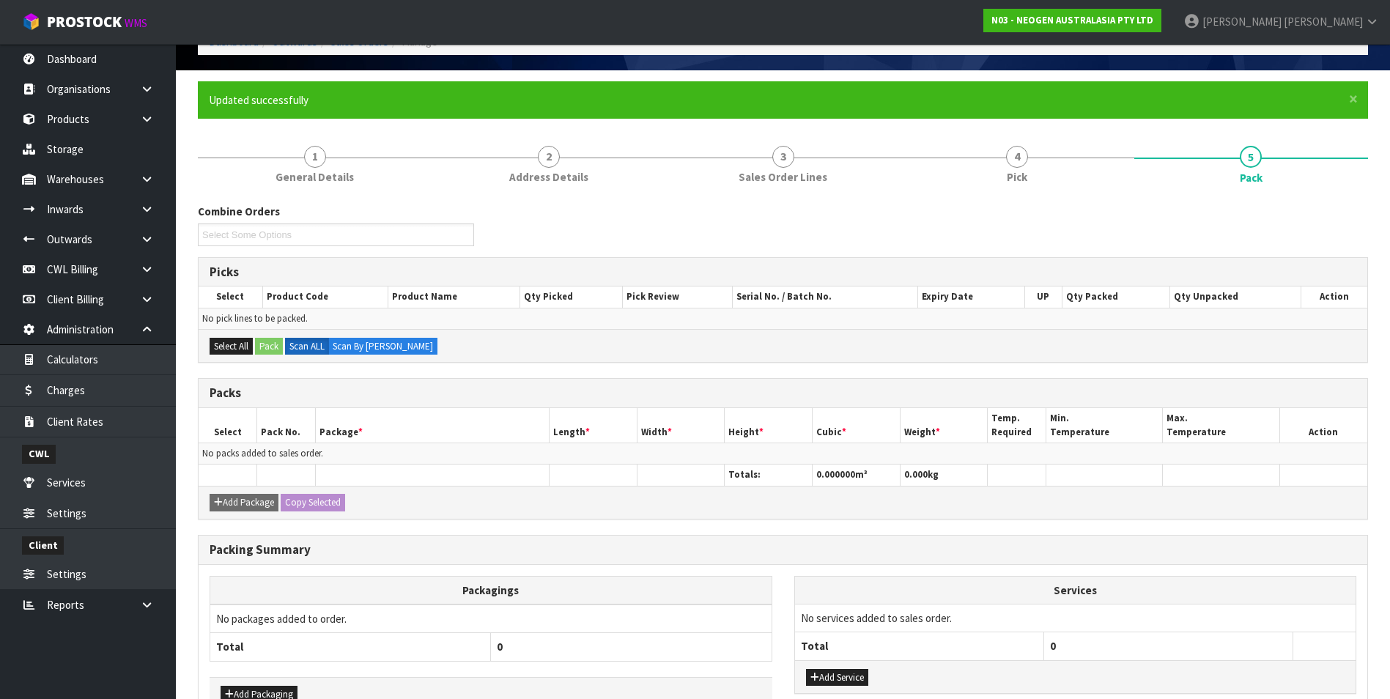
scroll to position [177, 0]
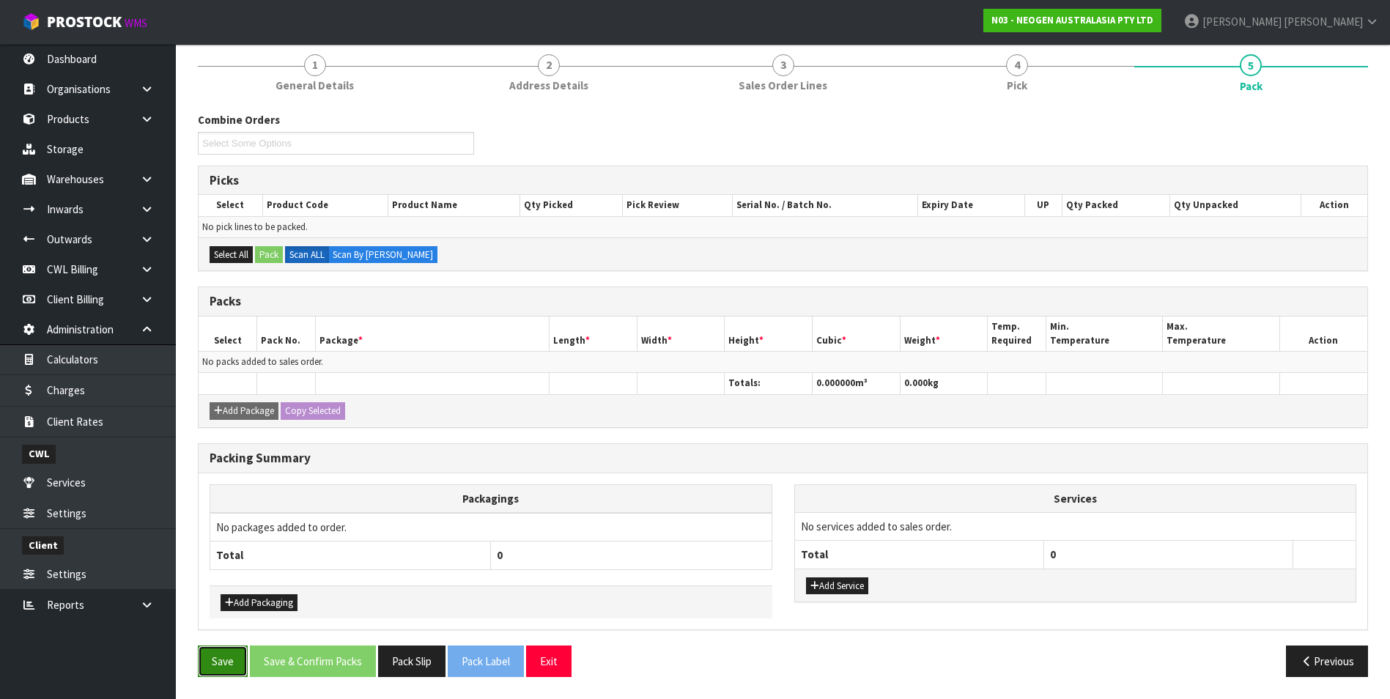
click at [224, 663] on button "Save" at bounding box center [223, 661] width 50 height 32
click at [1328, 659] on button "Previous" at bounding box center [1327, 661] width 82 height 32
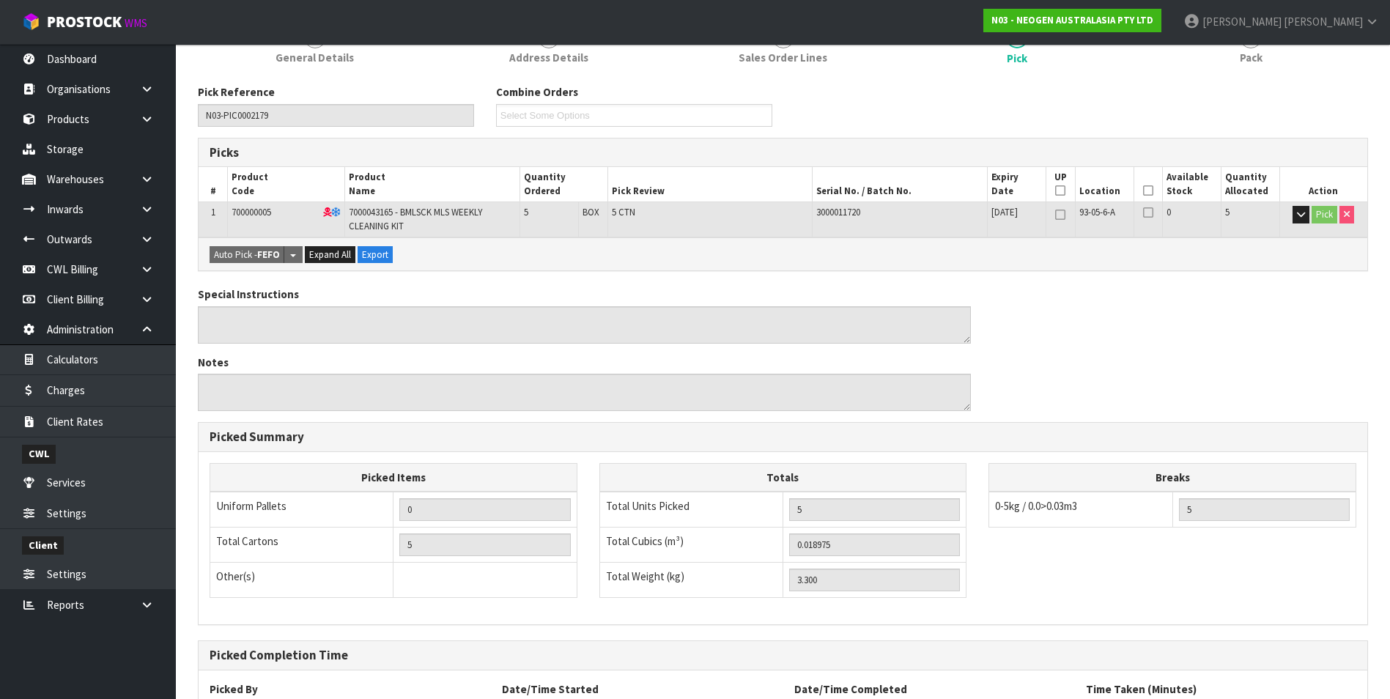
scroll to position [333, 0]
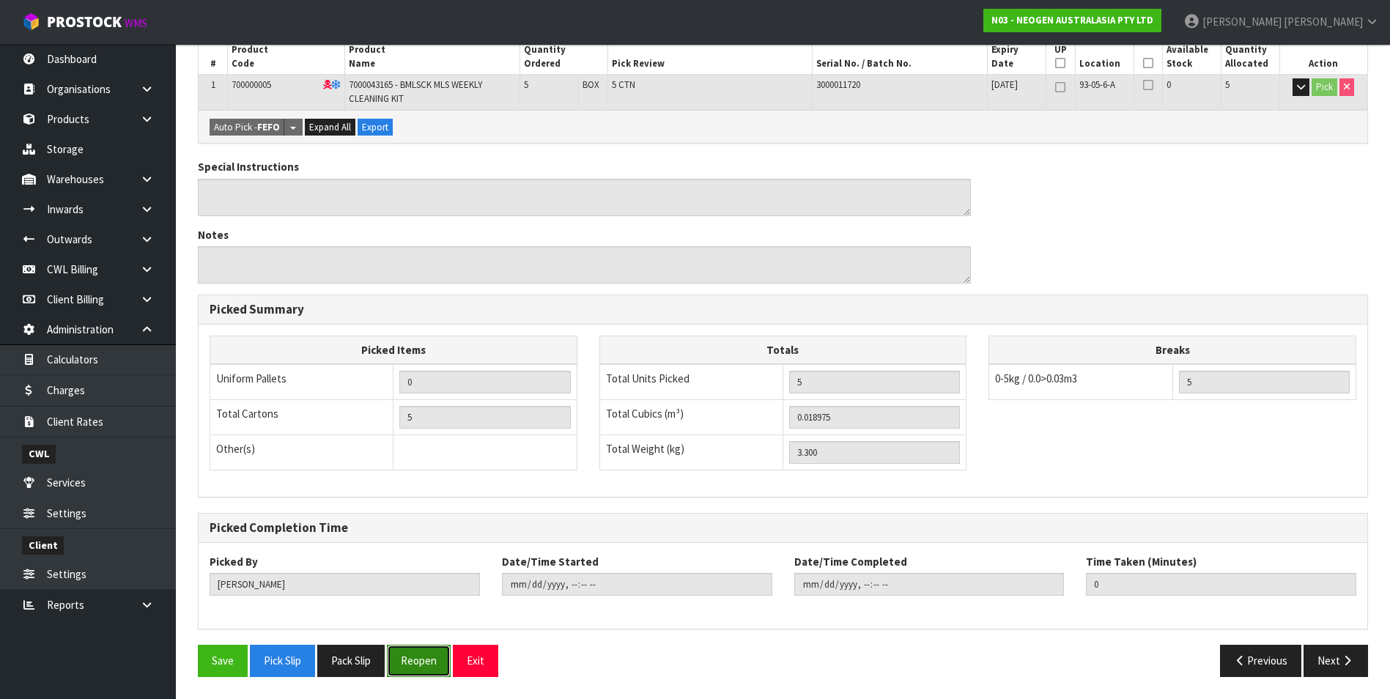
click at [423, 662] on button "Reopen" at bounding box center [419, 661] width 64 height 32
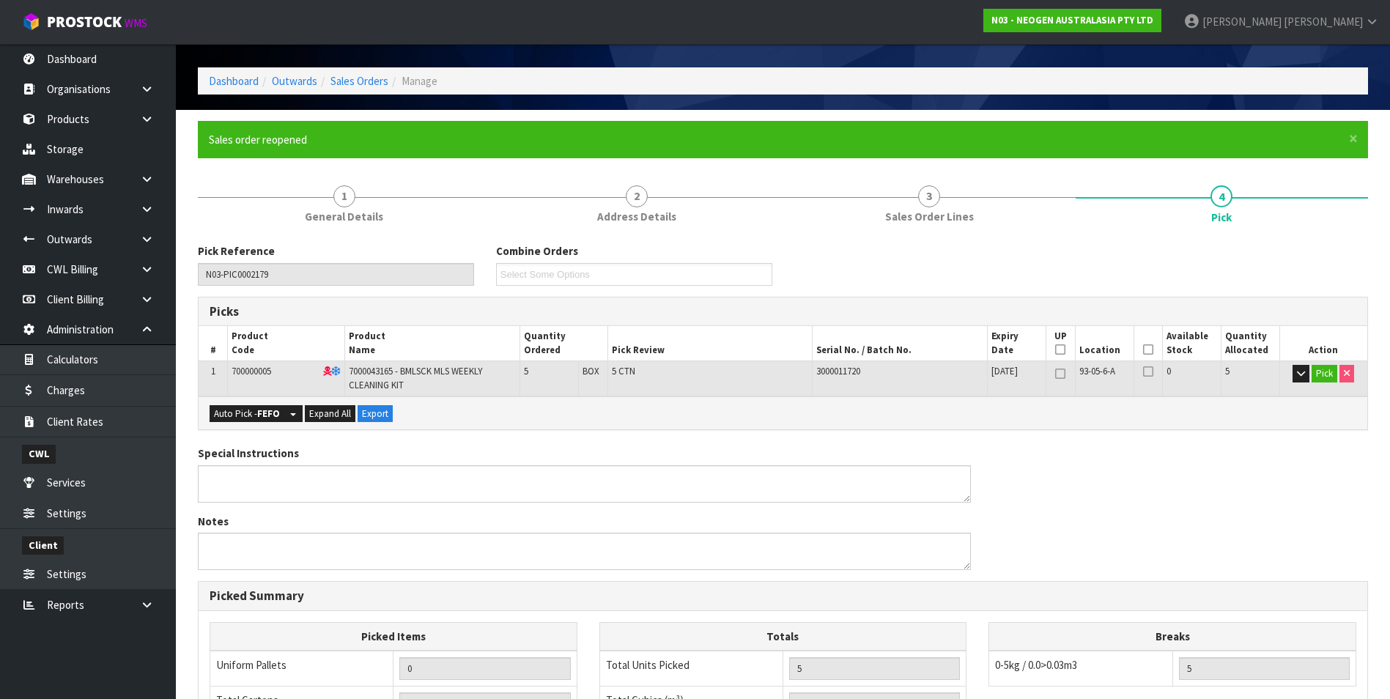
scroll to position [220, 0]
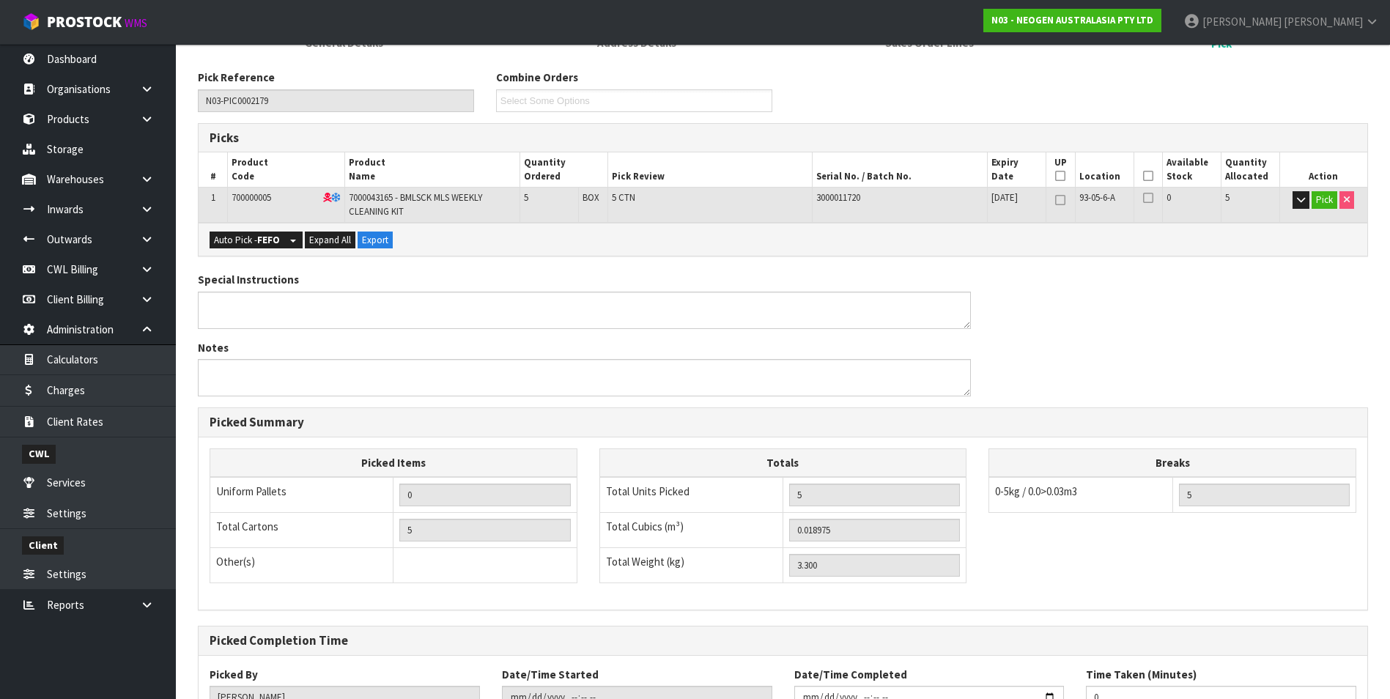
click at [1151, 199] on icon at bounding box center [1148, 198] width 10 height 12
click at [0, 0] on input "checkbox" at bounding box center [0, 0] width 0 height 0
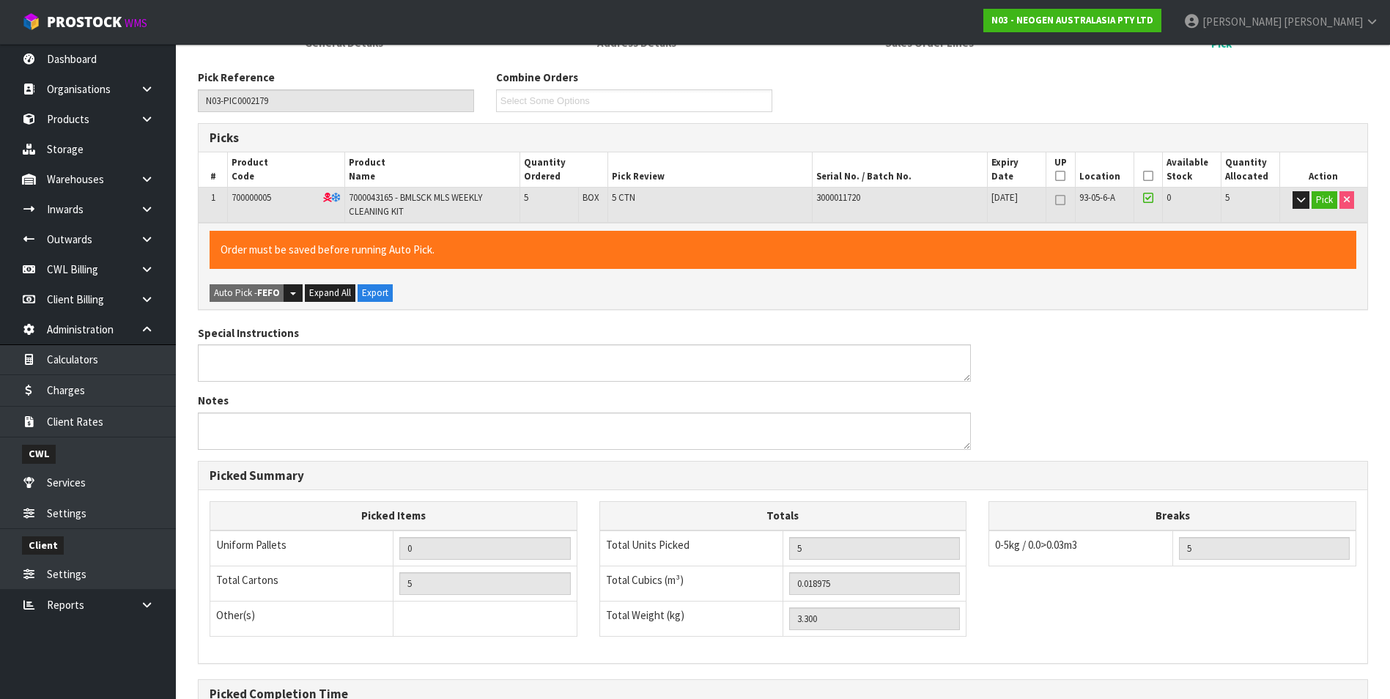
click at [1061, 201] on icon at bounding box center [1060, 200] width 10 height 1
type input "1"
click at [1326, 201] on button "Pick" at bounding box center [1325, 200] width 26 height 18
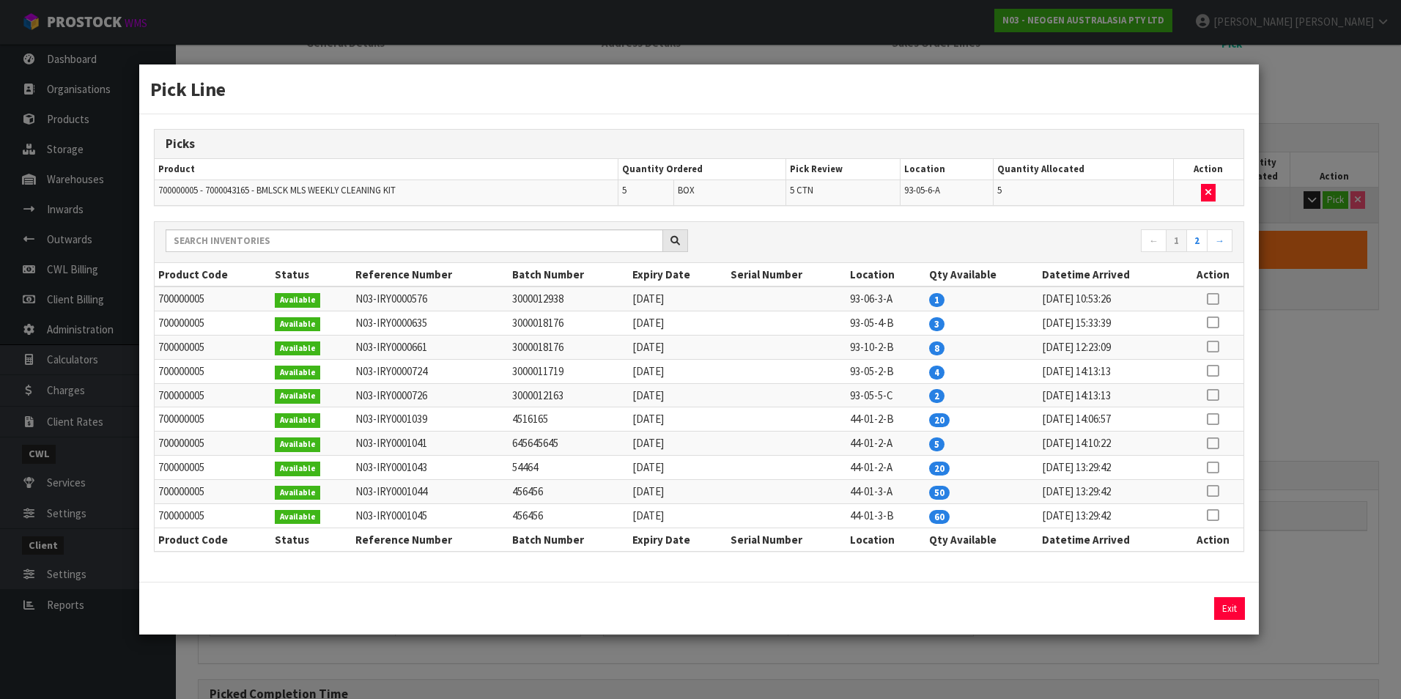
click at [1215, 444] on icon at bounding box center [1213, 443] width 12 height 1
click at [1087, 613] on input "0" at bounding box center [1069, 608] width 162 height 23
type input "5"
click at [1315, 591] on div "Pick Line Picks Product Quantity Ordered Pick Review Location Quantity Allocate…" at bounding box center [700, 349] width 1401 height 699
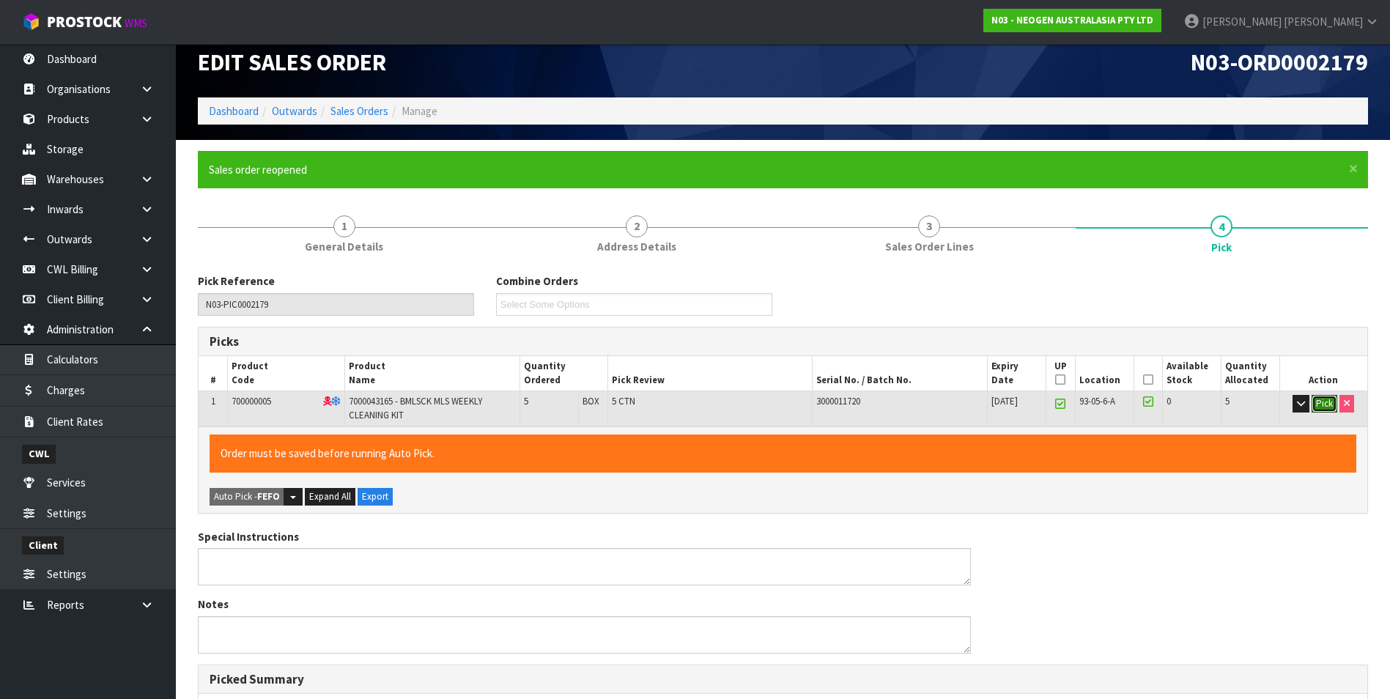
scroll to position [0, 0]
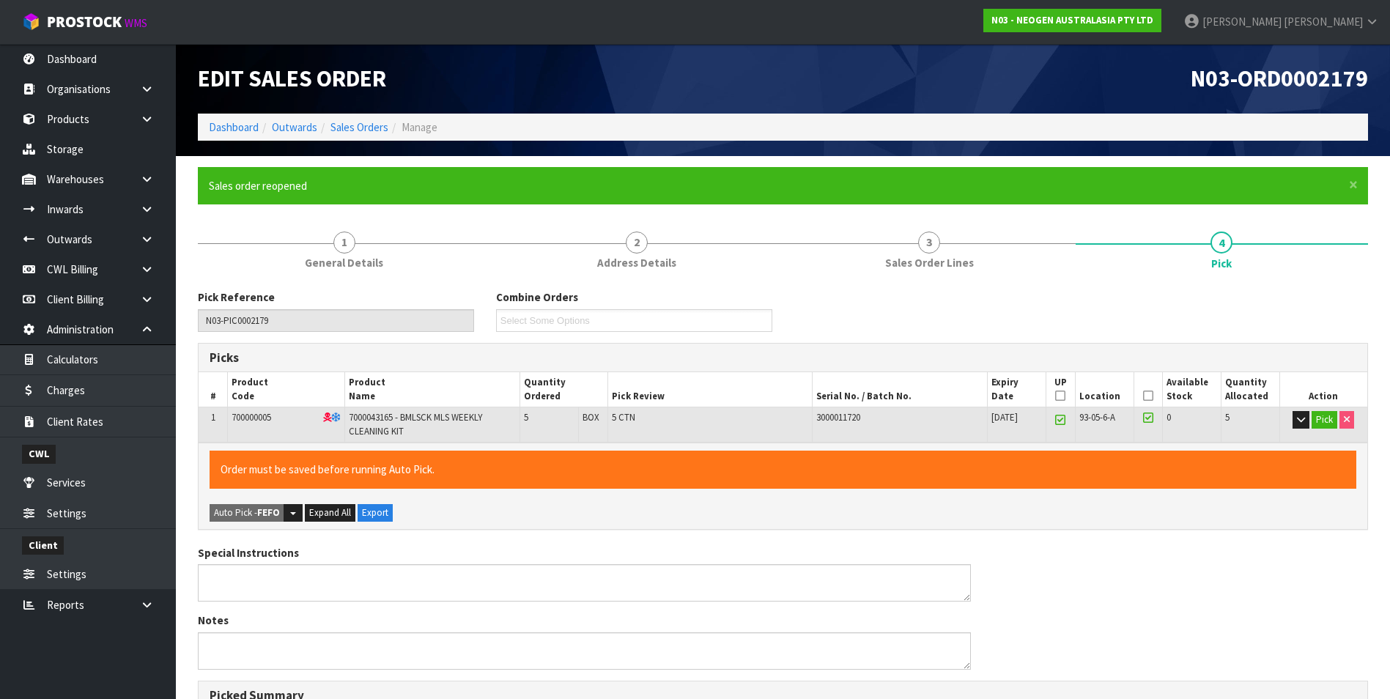
click at [1065, 420] on icon at bounding box center [1060, 420] width 10 height 1
type input "0"
click at [1325, 421] on button "Pick" at bounding box center [1325, 420] width 26 height 18
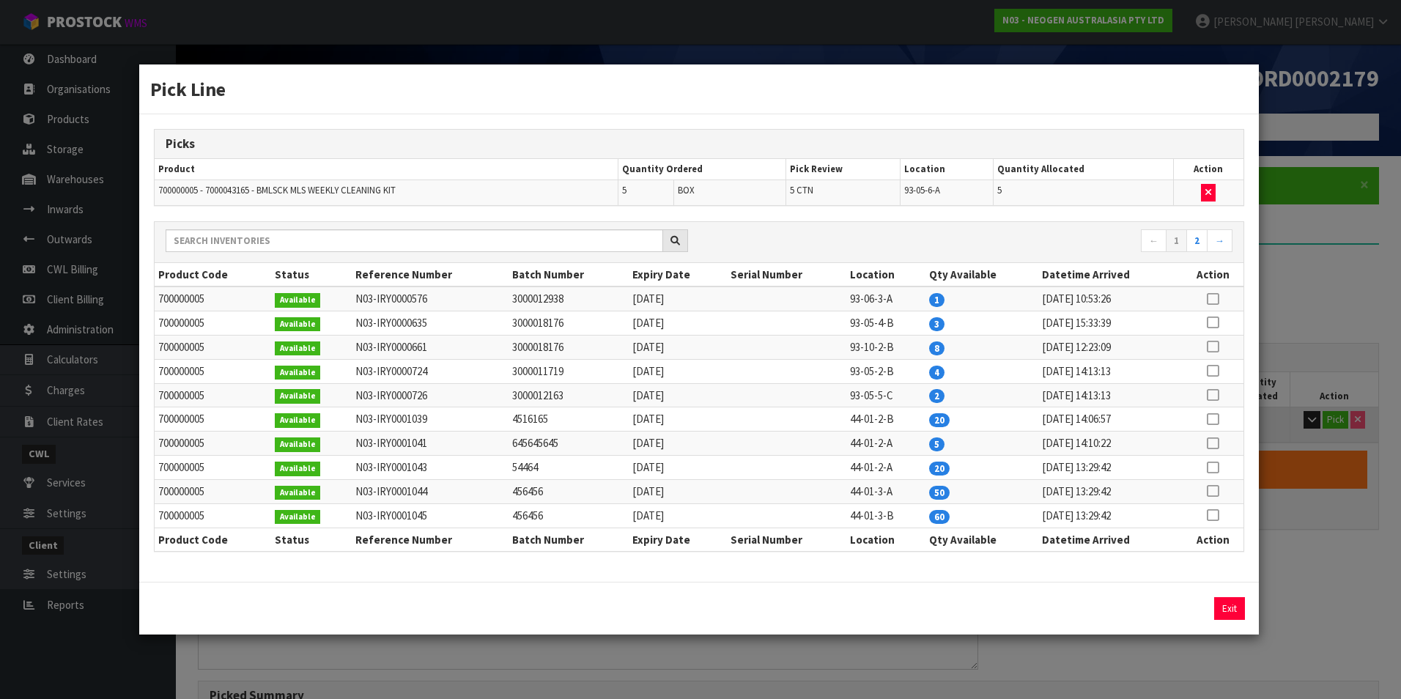
click at [1210, 443] on icon at bounding box center [1213, 443] width 12 height 1
click at [1095, 600] on input "0" at bounding box center [1069, 608] width 162 height 23
click at [1216, 444] on icon at bounding box center [1213, 443] width 12 height 1
type input "0"
click at [1216, 444] on icon at bounding box center [1213, 443] width 12 height 1
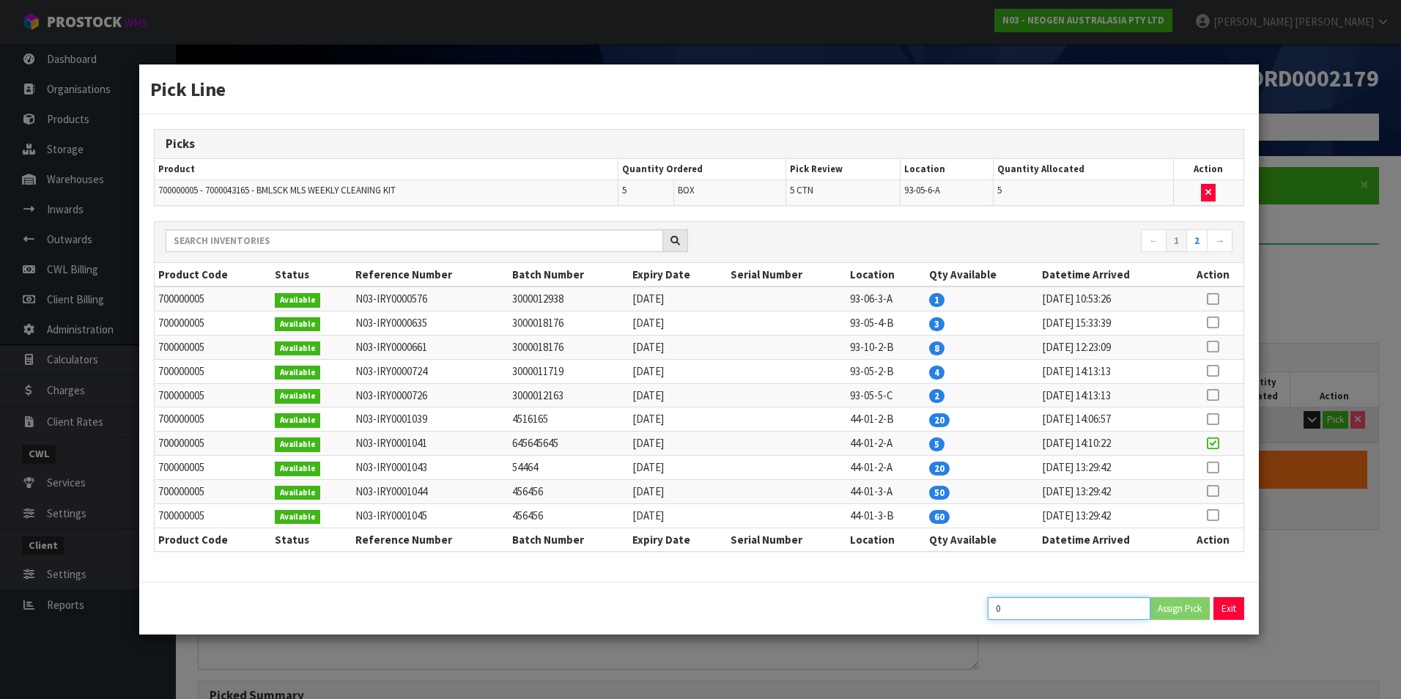
click at [1044, 612] on input "0" at bounding box center [1069, 608] width 162 height 23
click at [1211, 192] on icon "button" at bounding box center [1208, 193] width 6 height 10
type input "0"
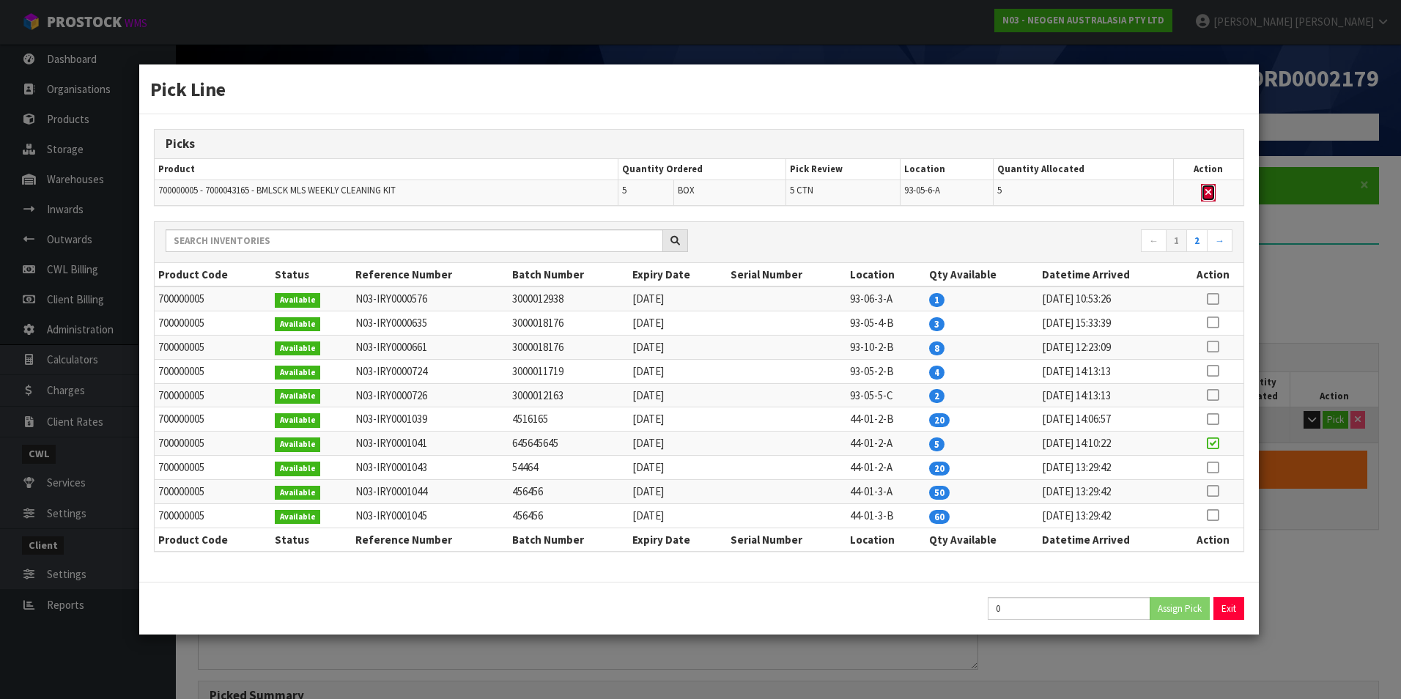
type input "0"
click at [1212, 396] on icon at bounding box center [1213, 395] width 12 height 1
type input "5"
click at [1180, 607] on button "Assign Pick" at bounding box center [1180, 608] width 60 height 23
type input "5"
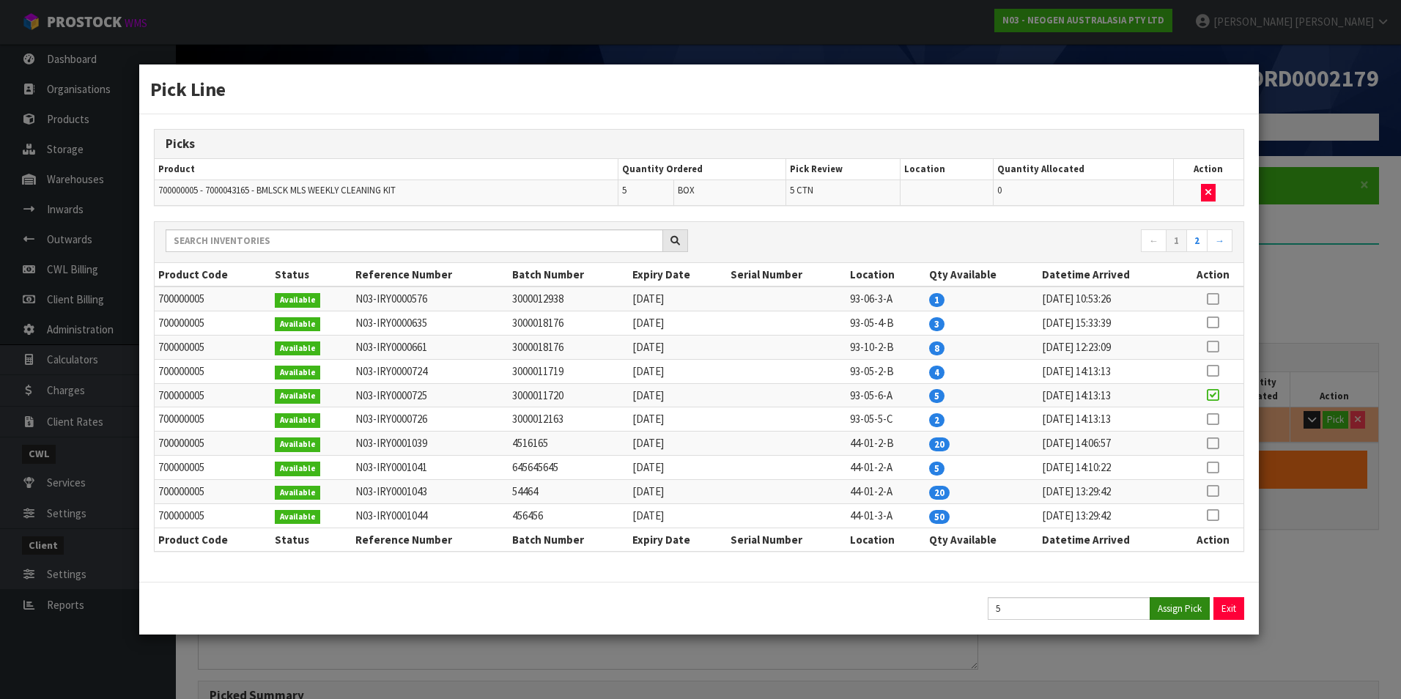
type input "5"
type input "0.018975"
type input "3.3"
click at [1227, 612] on button "Exit" at bounding box center [1229, 608] width 31 height 23
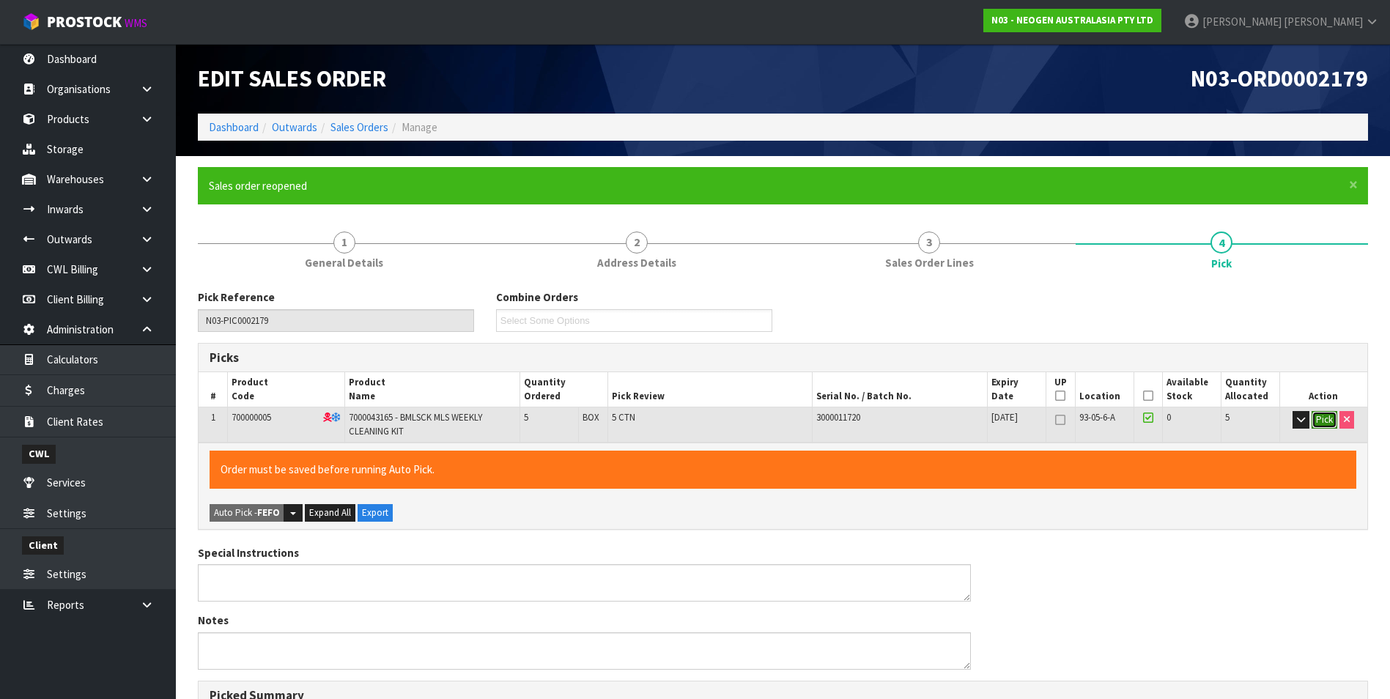
click at [1322, 418] on button "Pick" at bounding box center [1325, 420] width 26 height 18
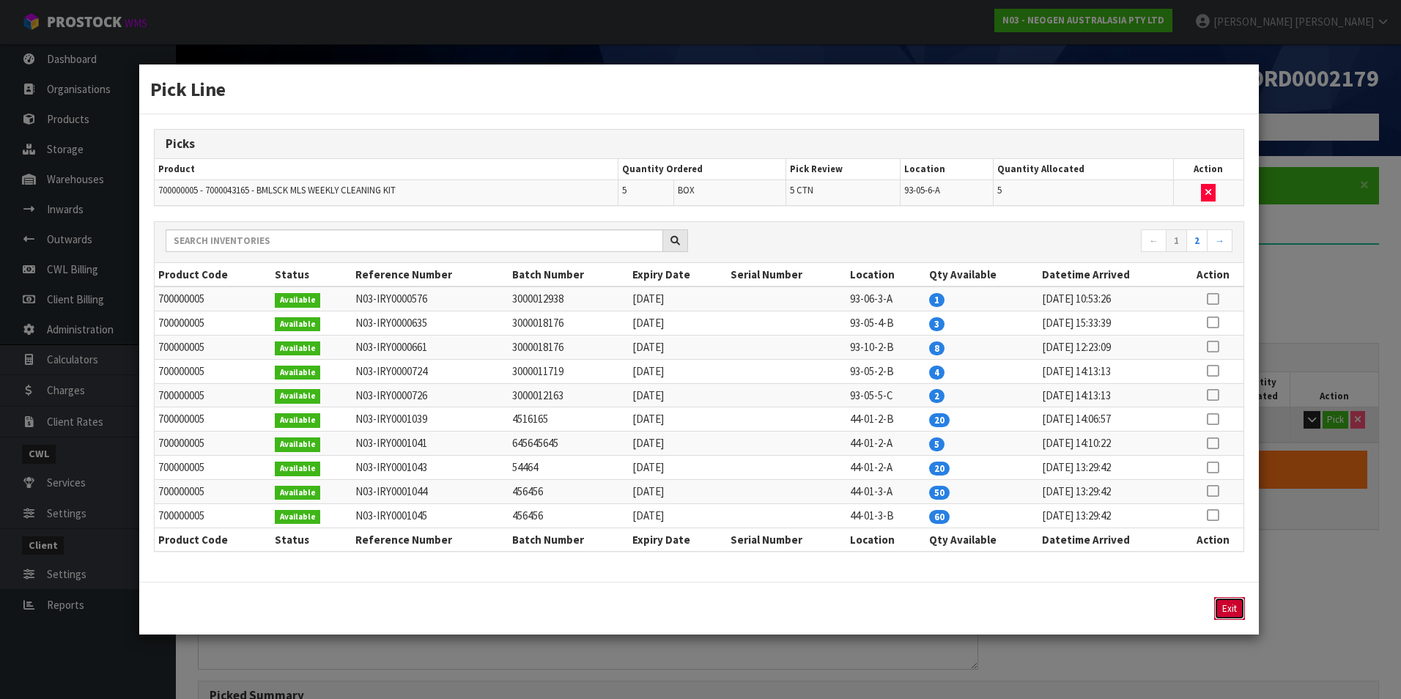
click at [1230, 604] on button "Exit" at bounding box center [1229, 608] width 31 height 23
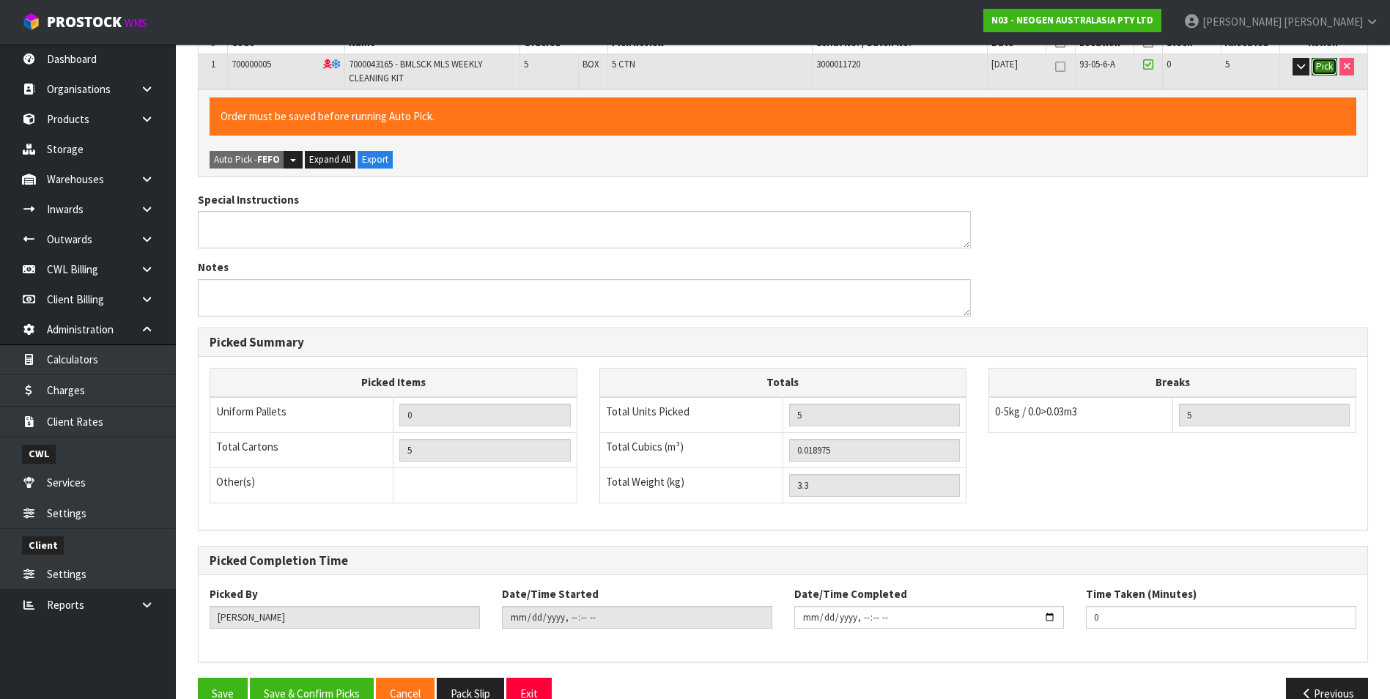
scroll to position [366, 0]
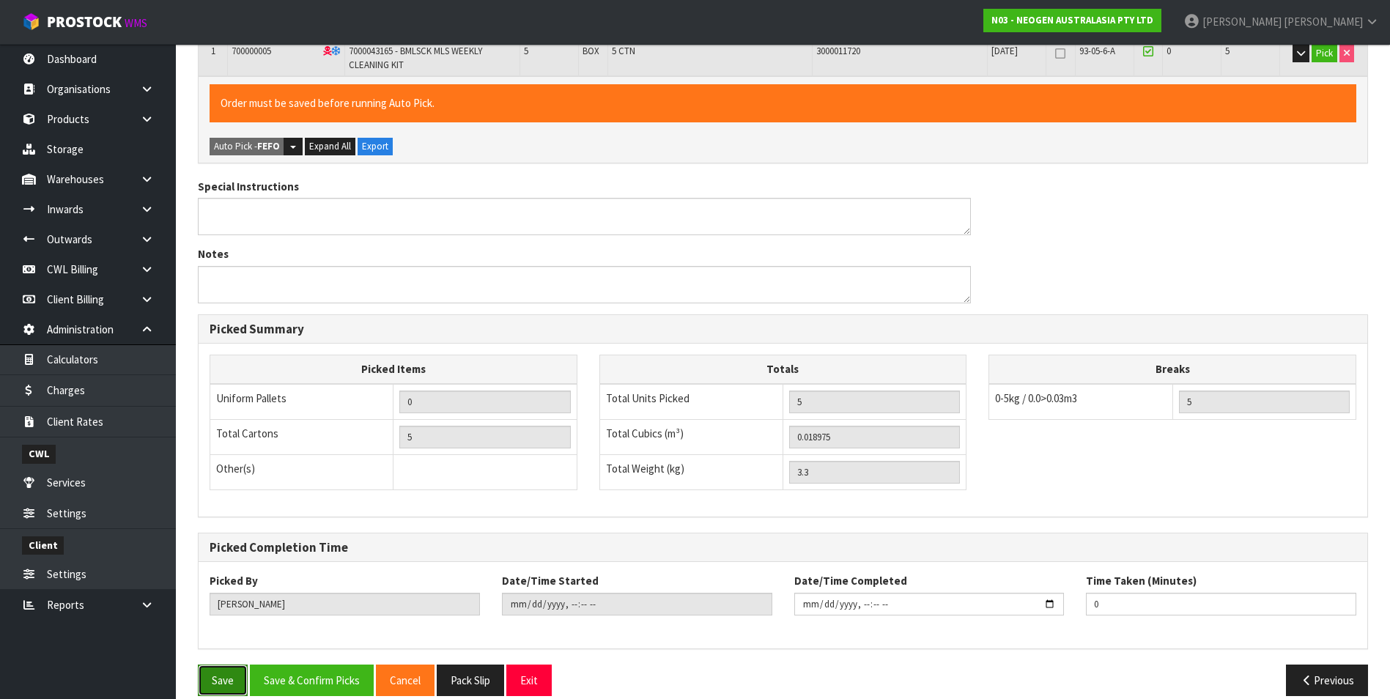
click at [216, 678] on button "Save" at bounding box center [223, 681] width 50 height 32
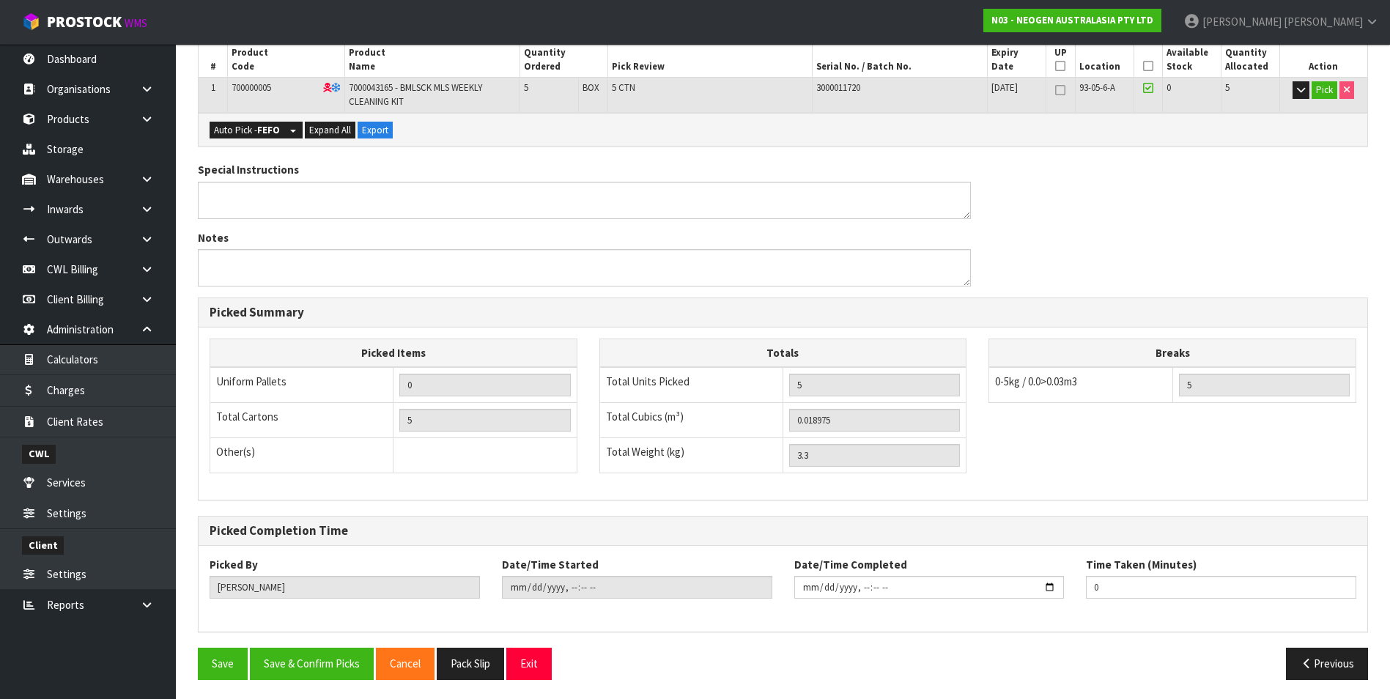
scroll to position [333, 0]
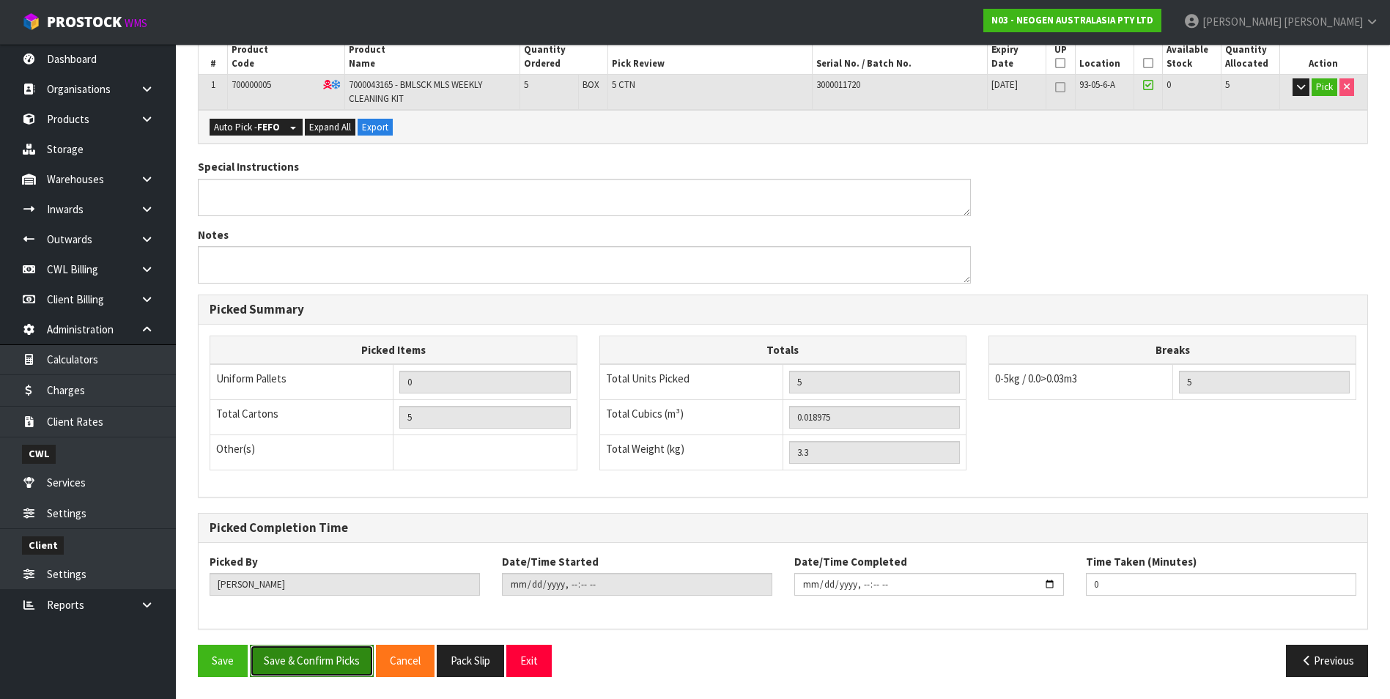
click at [330, 663] on button "Save & Confirm Picks" at bounding box center [312, 661] width 124 height 32
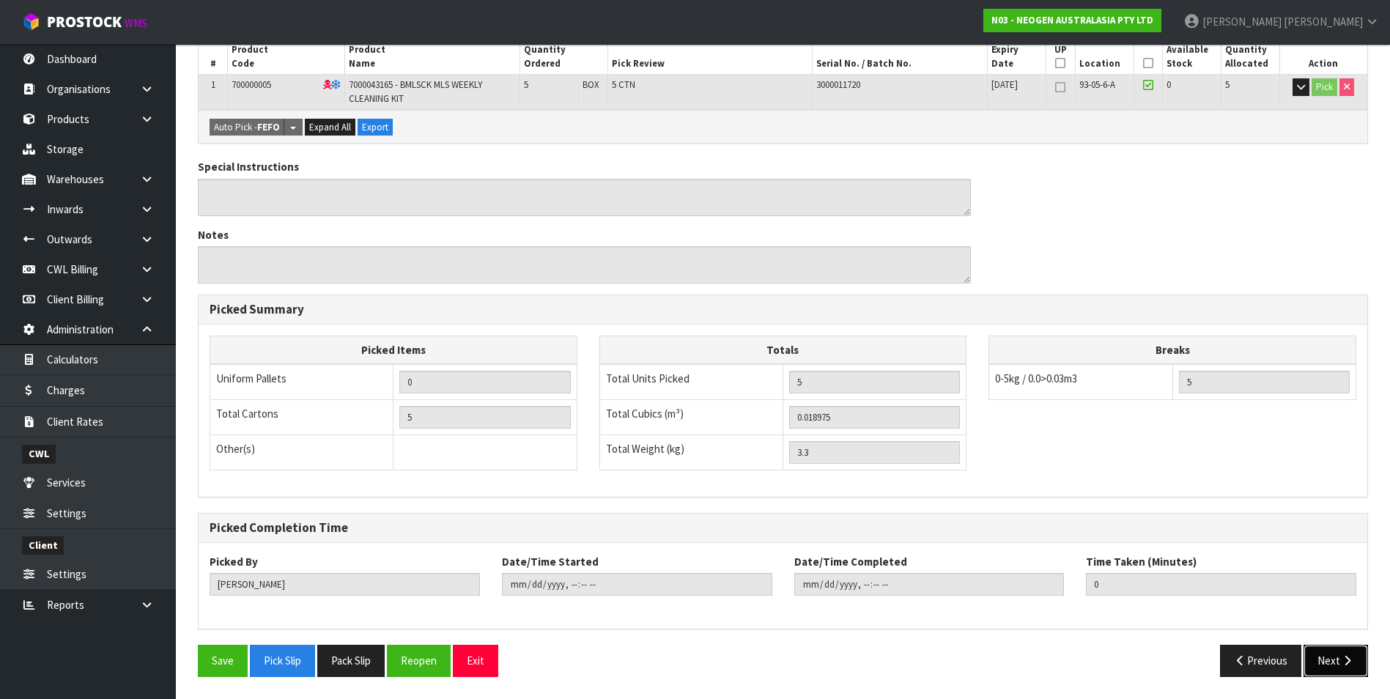
click at [1338, 661] on button "Next" at bounding box center [1335, 661] width 64 height 32
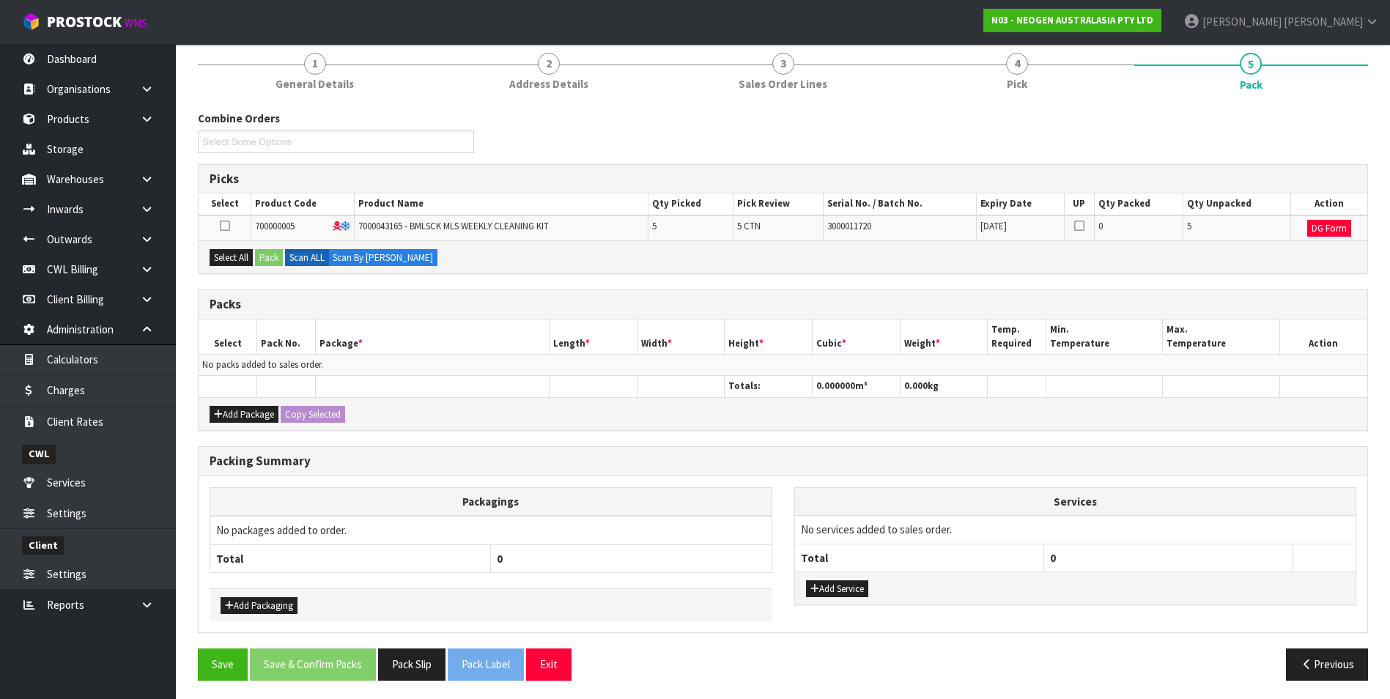
scroll to position [182, 0]
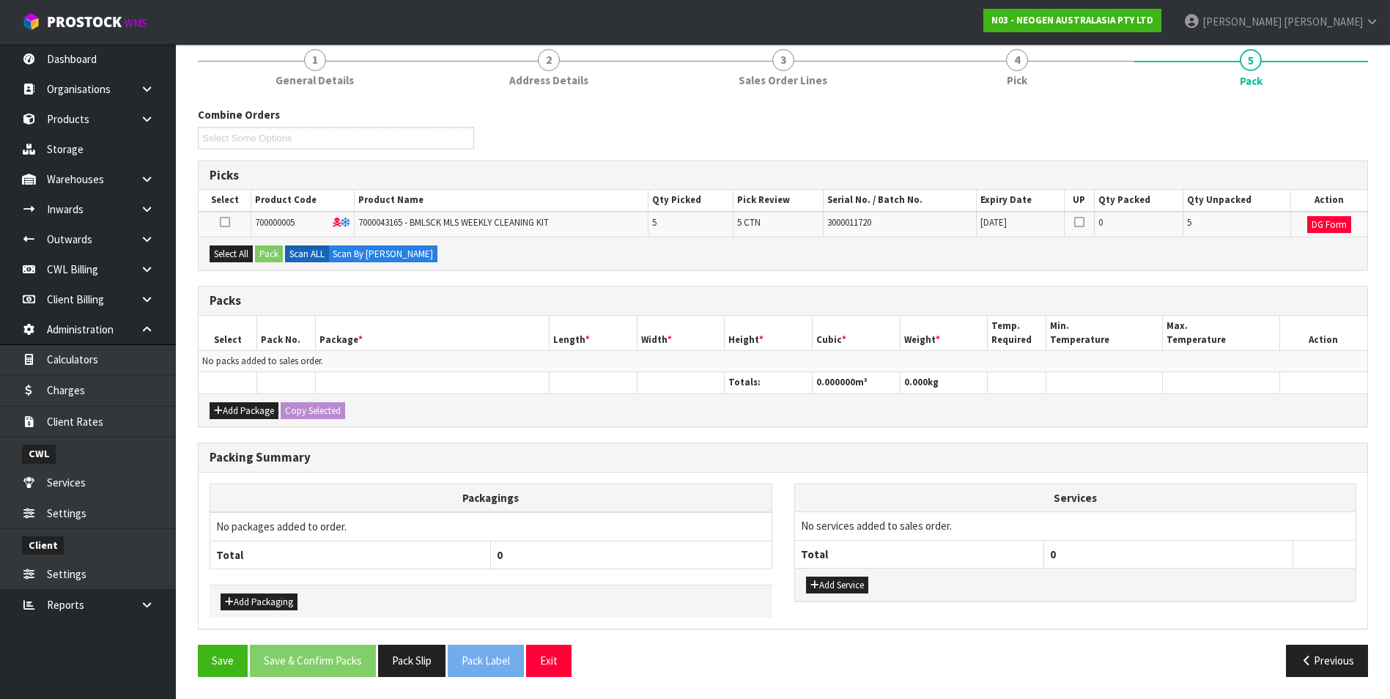
click at [223, 222] on icon at bounding box center [225, 222] width 10 height 1
click at [0, 0] on input "checkbox" at bounding box center [0, 0] width 0 height 0
click at [275, 250] on button "Pack" at bounding box center [269, 254] width 28 height 18
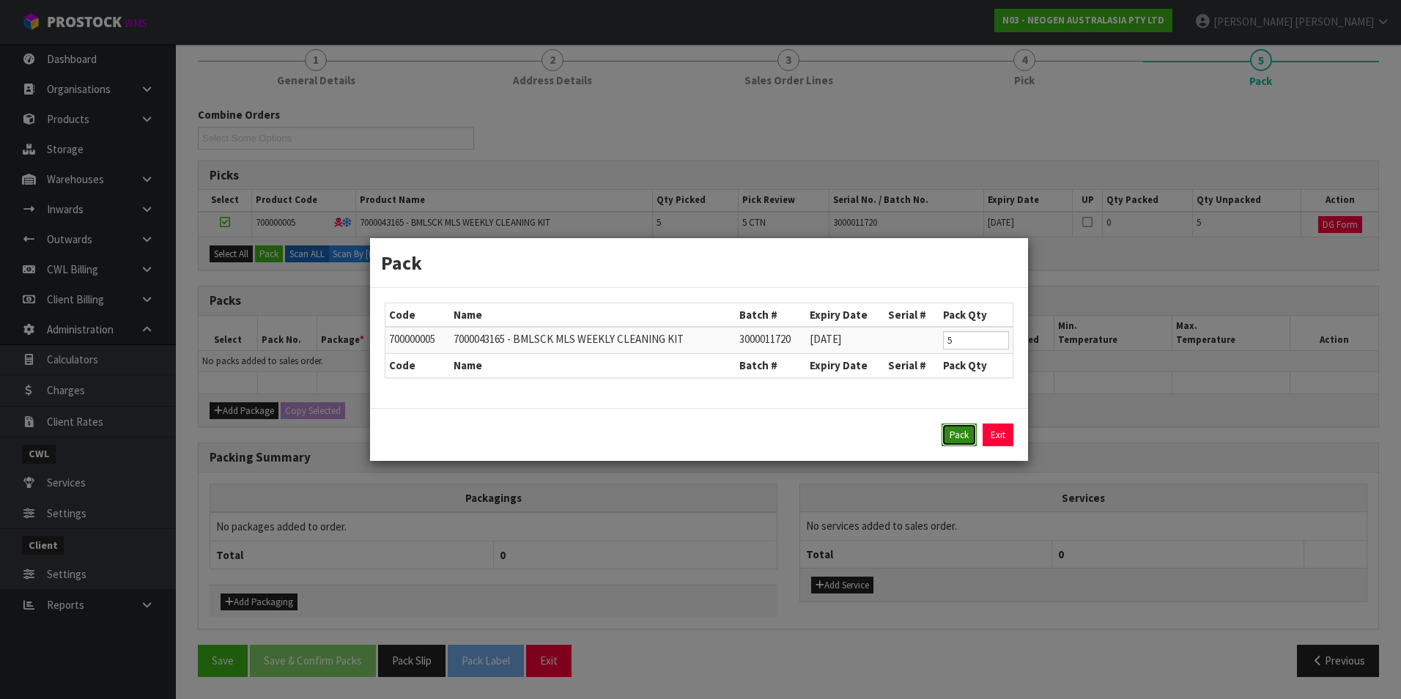
click at [969, 437] on button "Pack" at bounding box center [958, 434] width 35 height 23
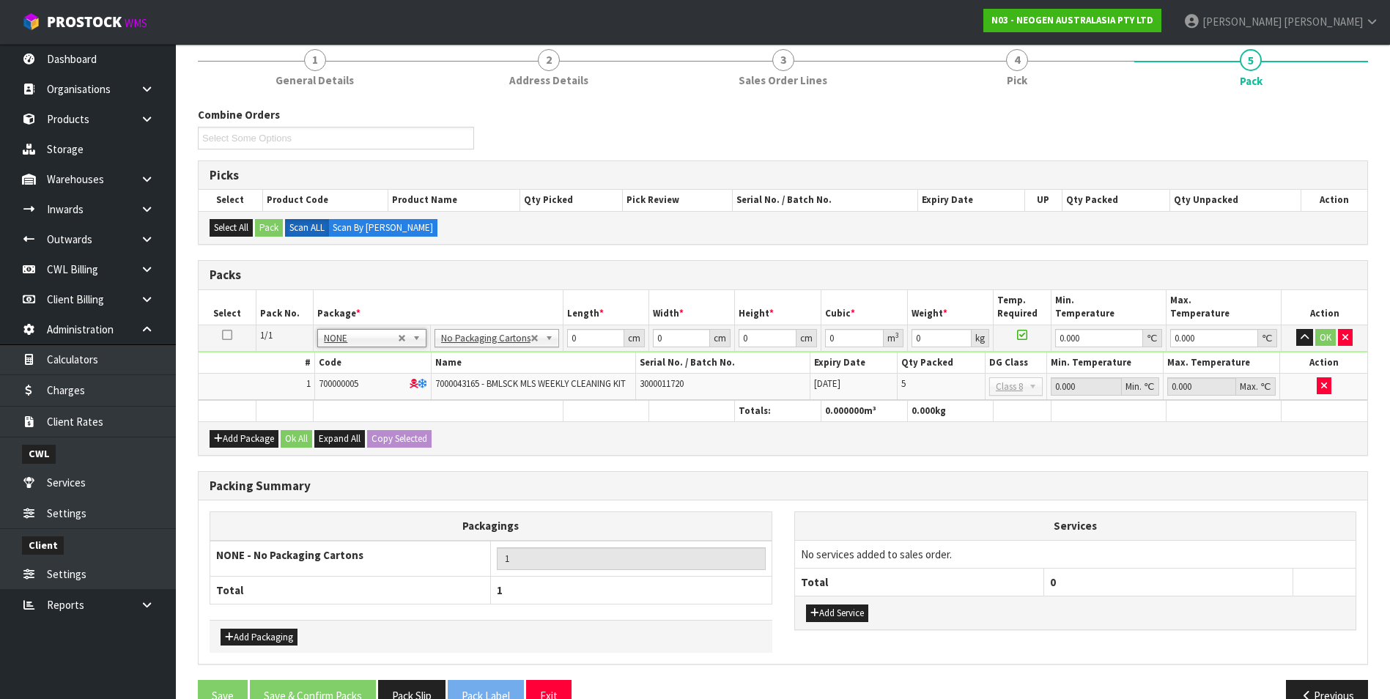
click at [227, 336] on icon at bounding box center [227, 335] width 10 height 1
click at [610, 337] on input "0.001" at bounding box center [595, 338] width 57 height 18
type input "0"
type input "5"
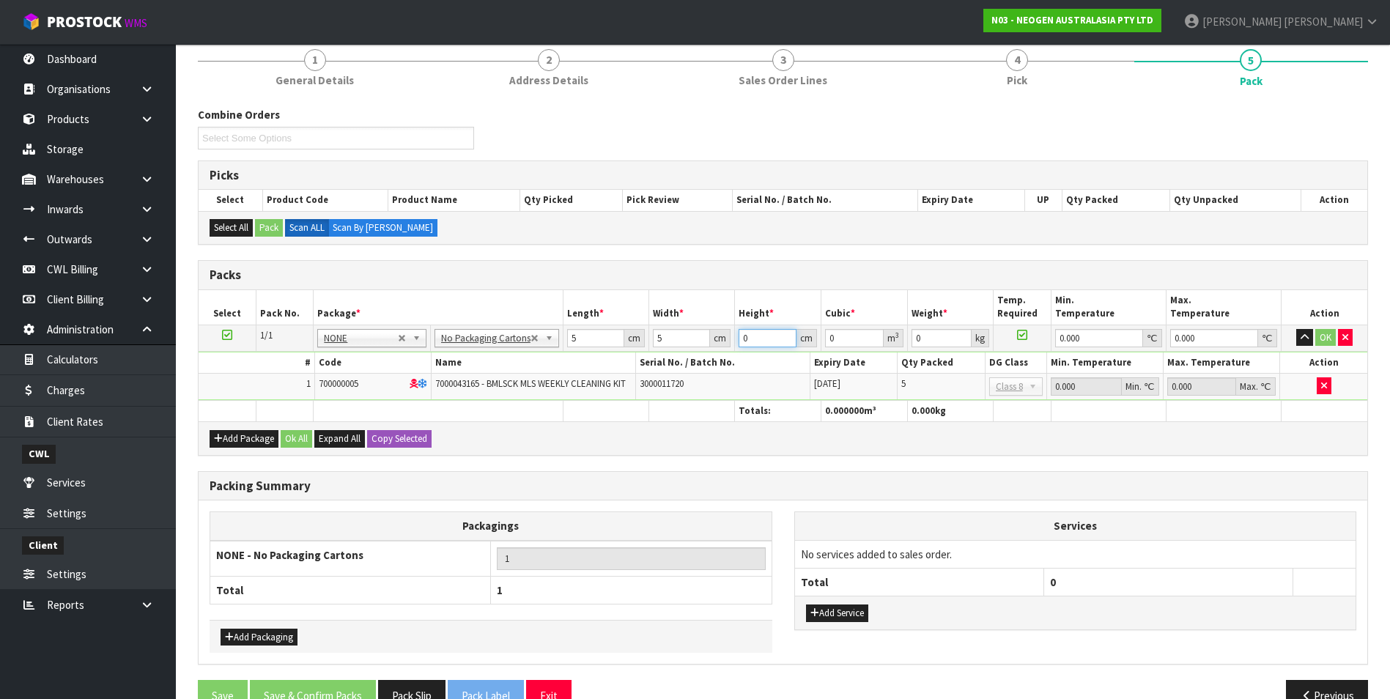
type input "5"
type input "0.000125"
type input "5"
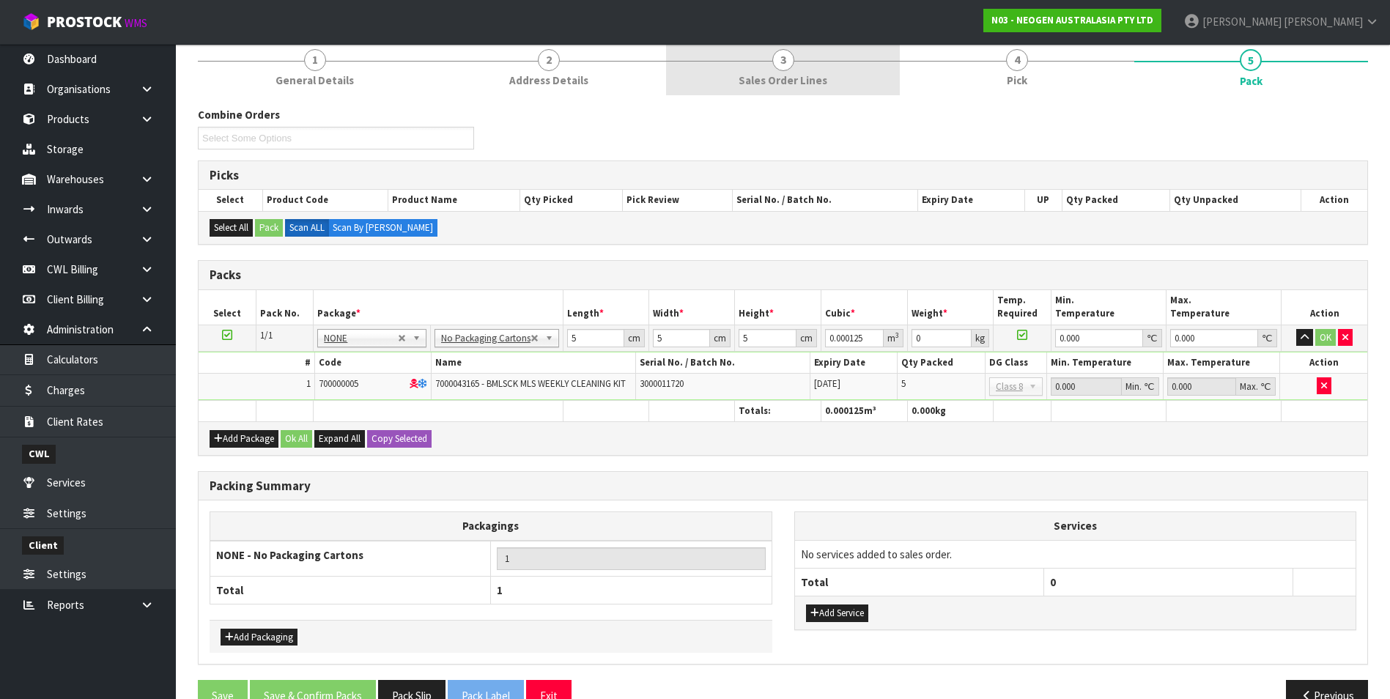
click at [785, 63] on span "3" at bounding box center [783, 60] width 22 height 22
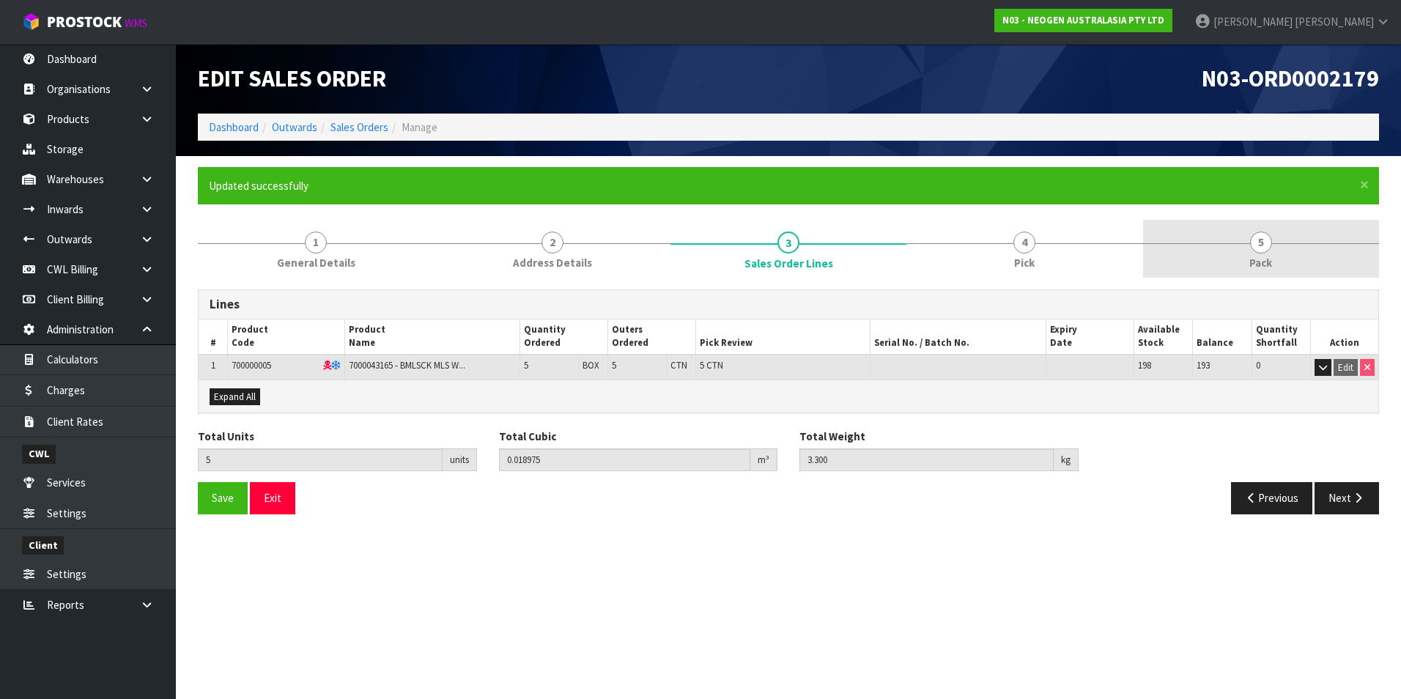
click at [1259, 251] on span "5" at bounding box center [1261, 243] width 22 height 22
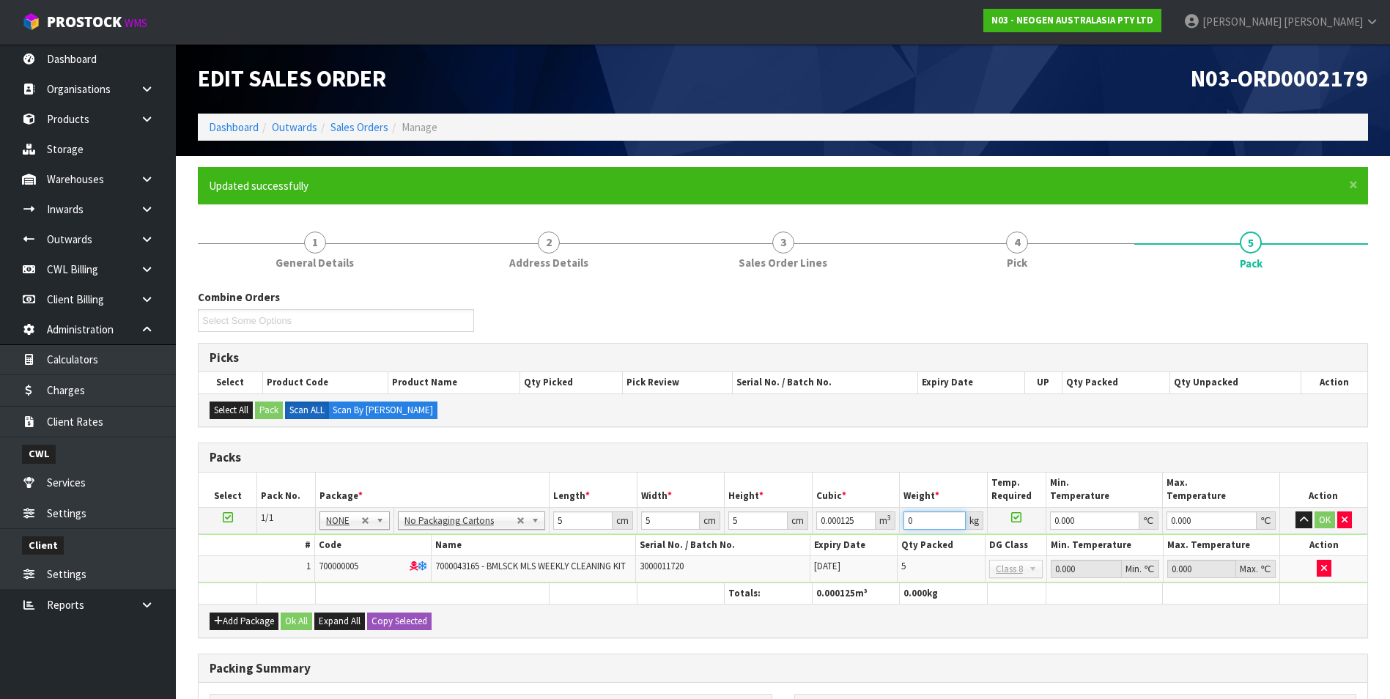
click at [925, 519] on input "0" at bounding box center [934, 520] width 62 height 18
type input "4"
click at [1326, 520] on button "OK" at bounding box center [1324, 520] width 21 height 18
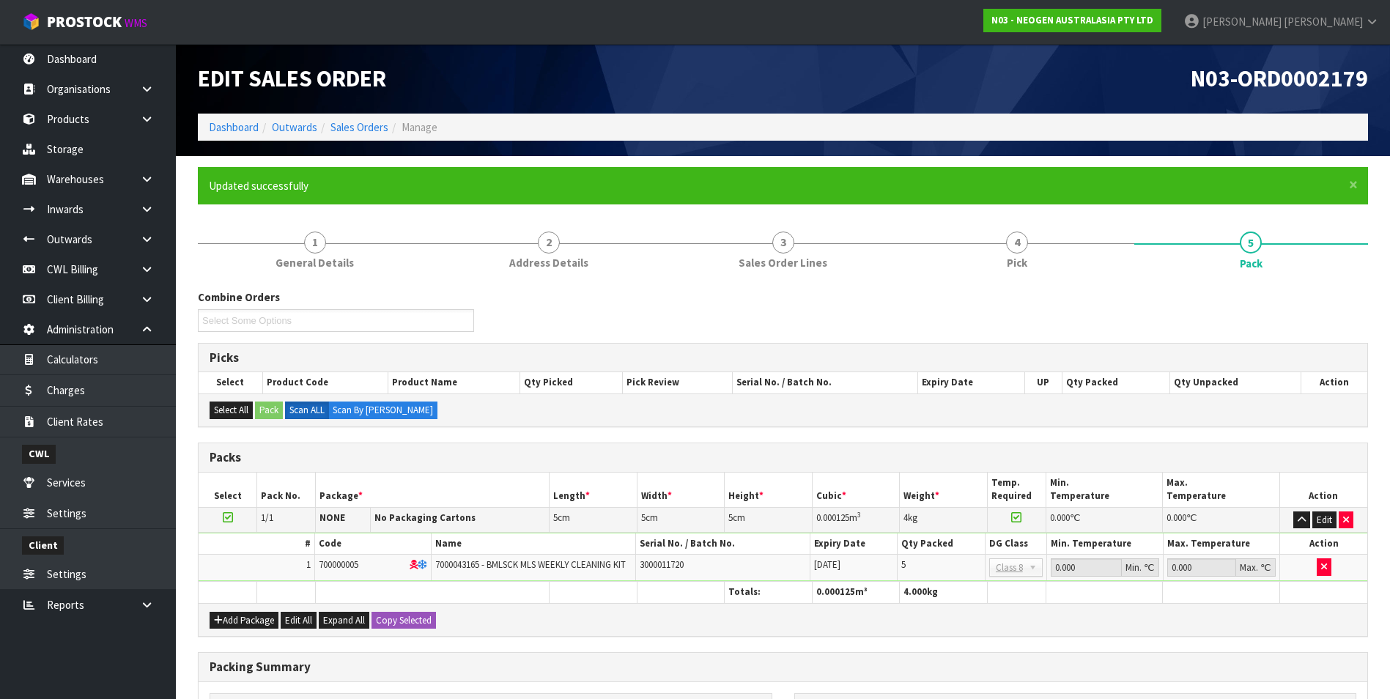
scroll to position [216, 0]
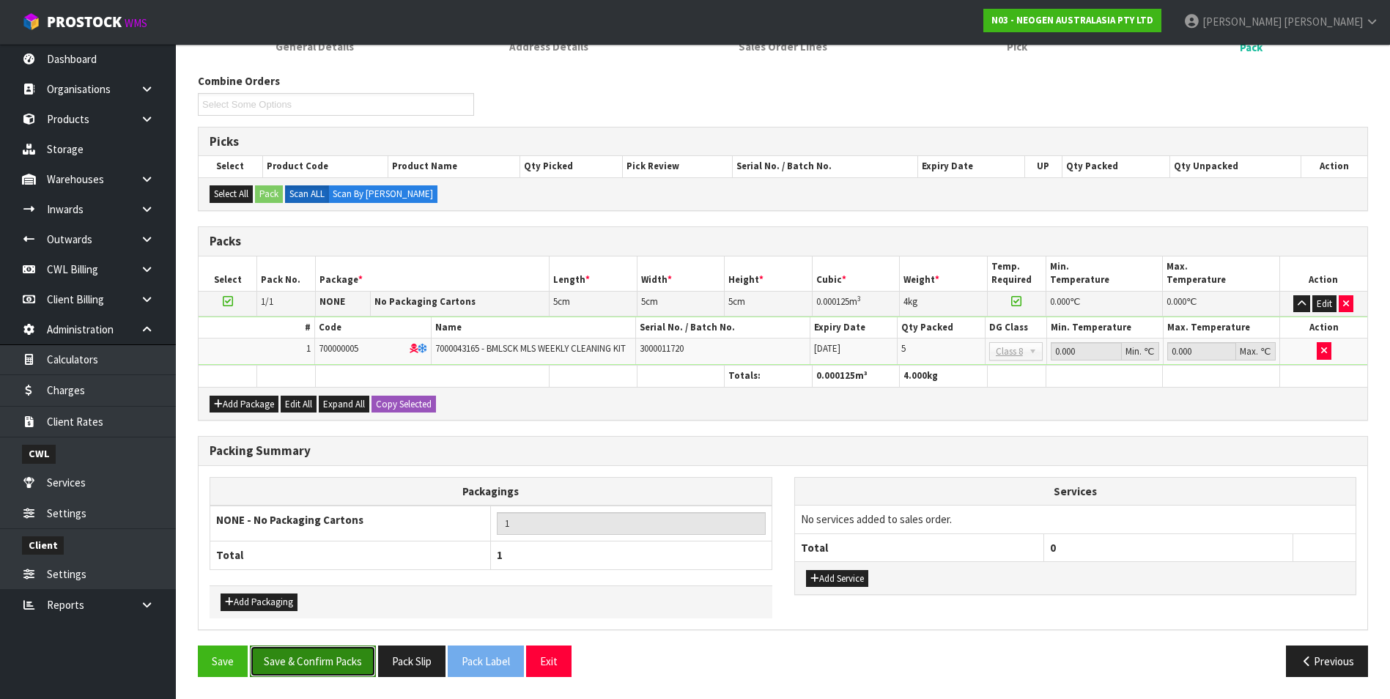
click at [336, 661] on button "Save & Confirm Packs" at bounding box center [313, 661] width 126 height 32
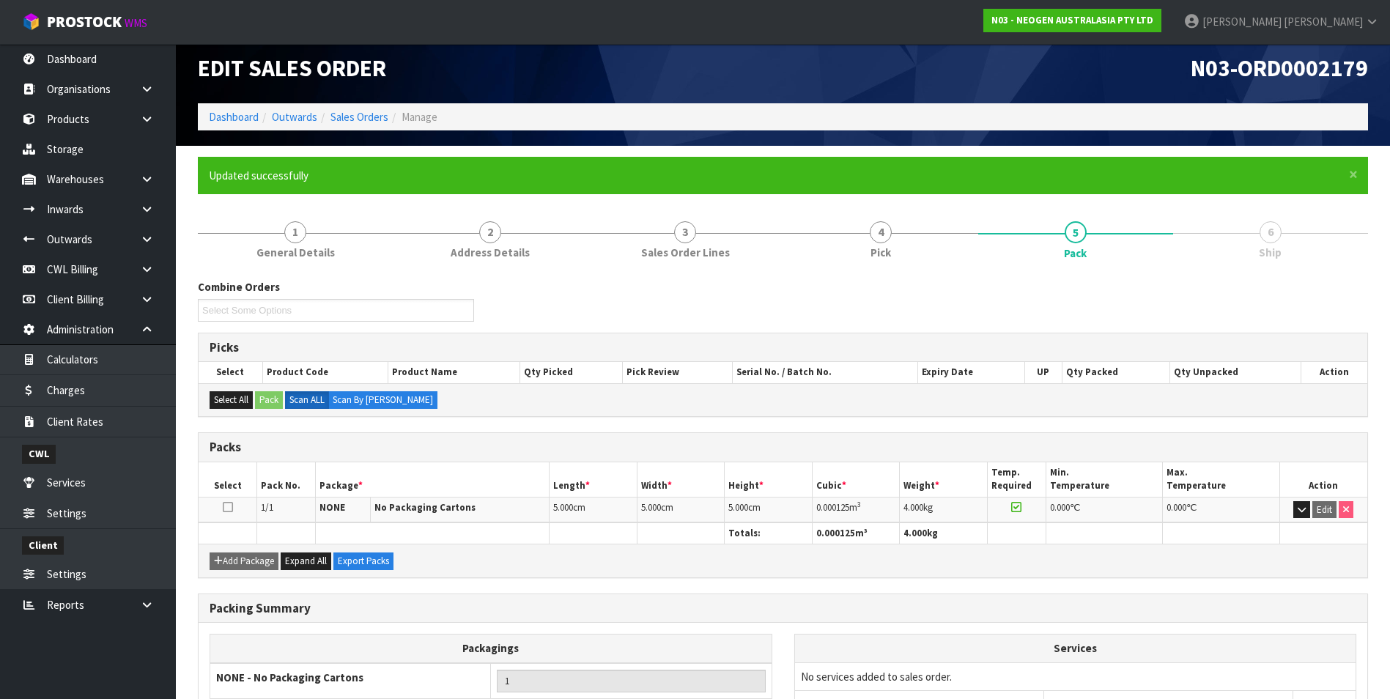
scroll to position [135, 0]
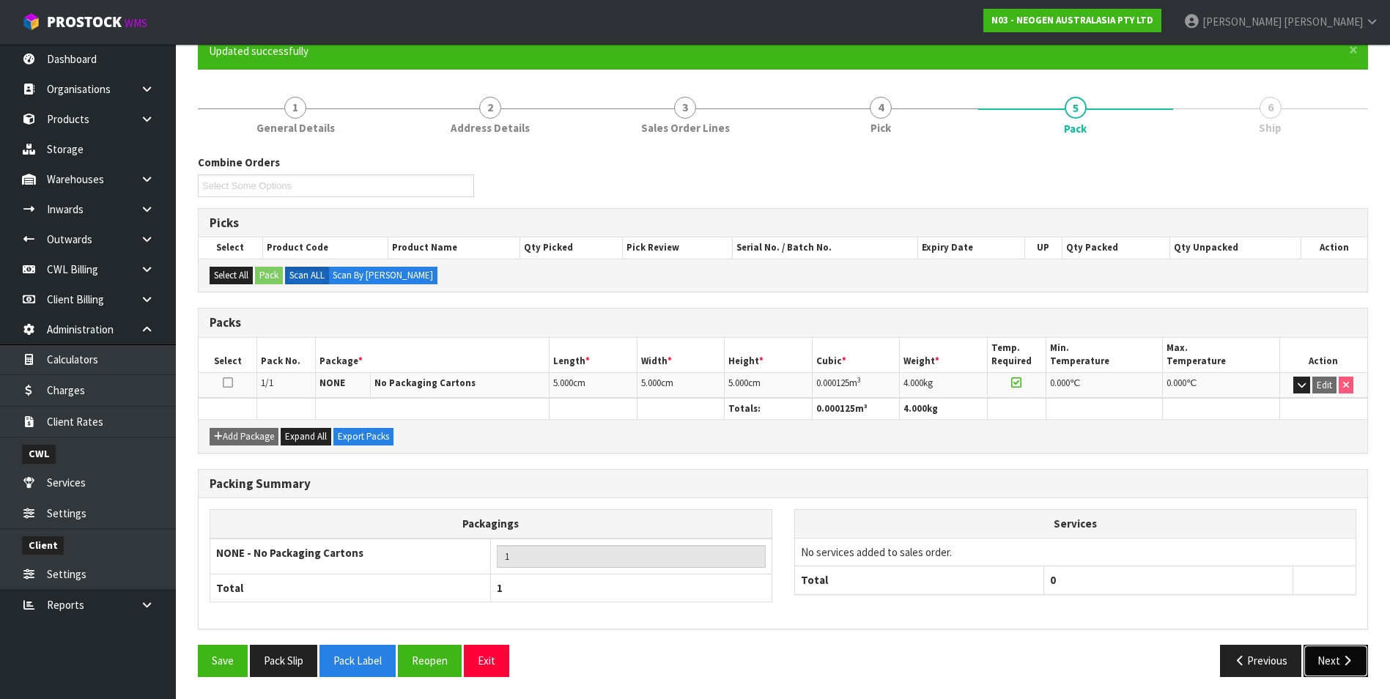
click at [1337, 658] on button "Next" at bounding box center [1335, 661] width 64 height 32
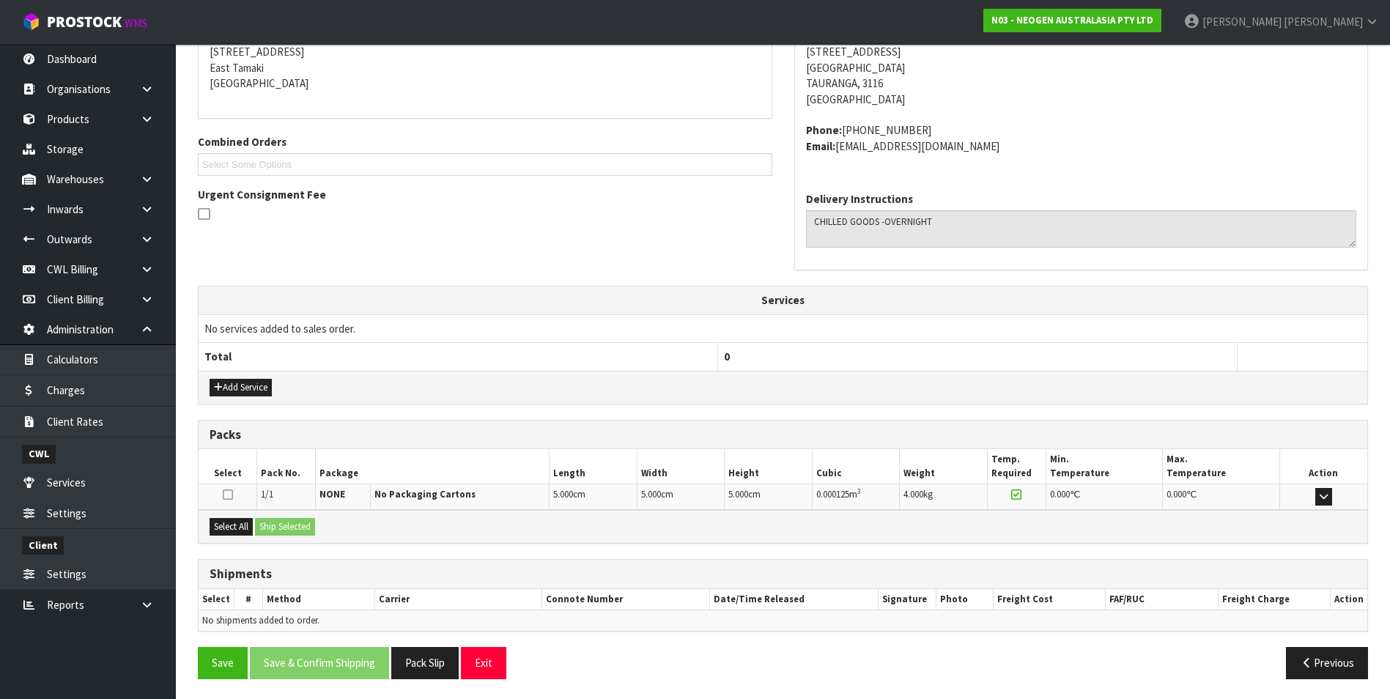
scroll to position [304, 0]
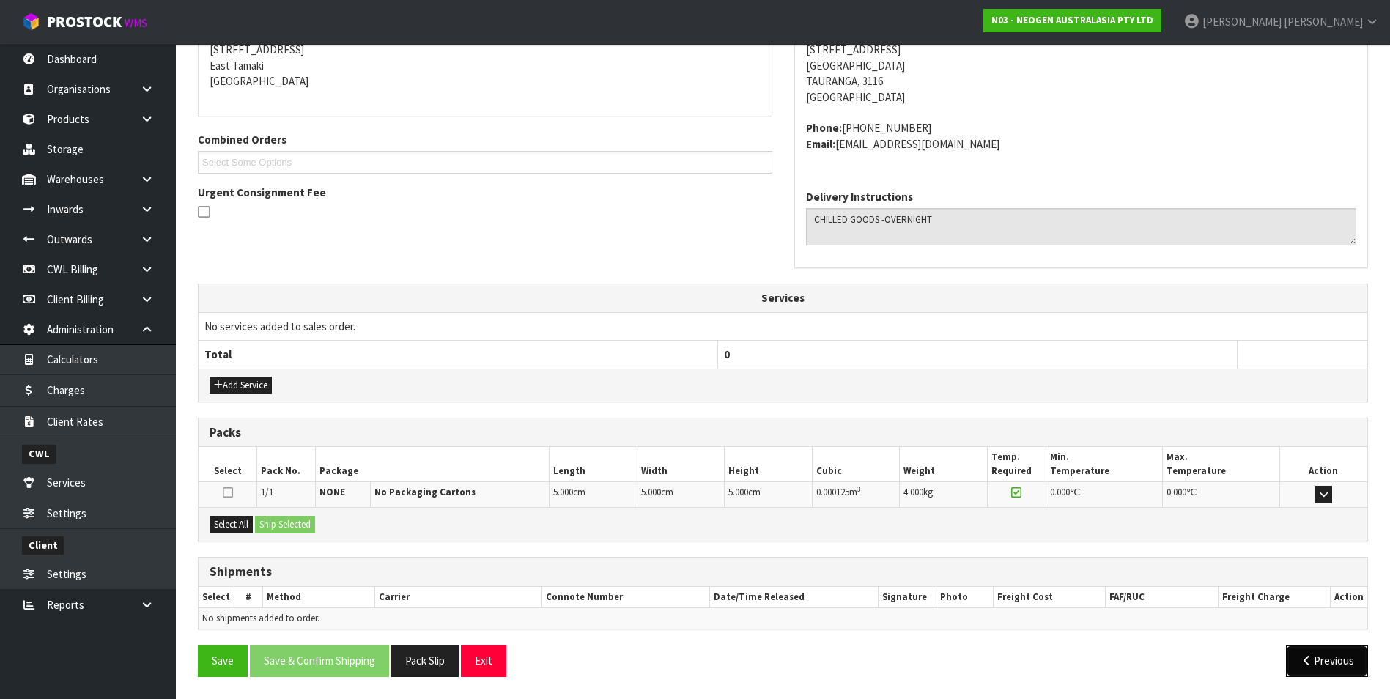
click at [1333, 655] on button "Previous" at bounding box center [1327, 661] width 82 height 32
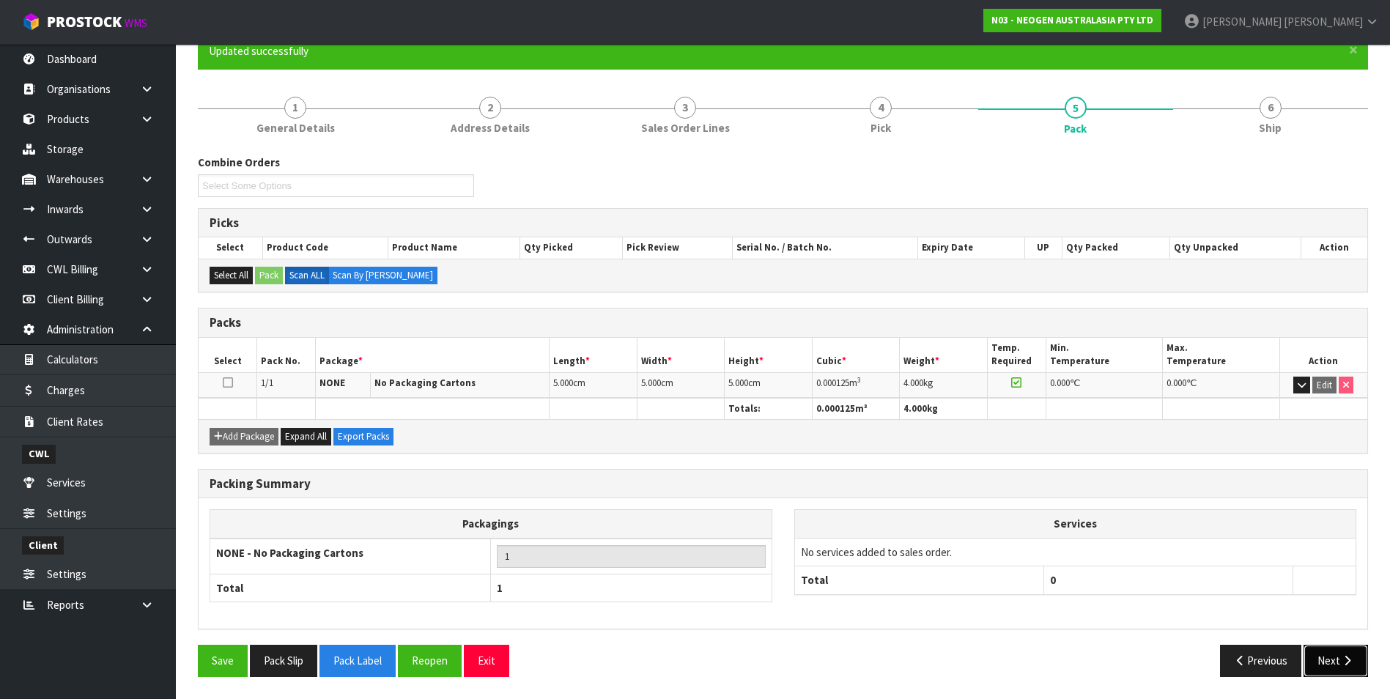
click at [1345, 664] on icon "button" at bounding box center [1347, 660] width 14 height 11
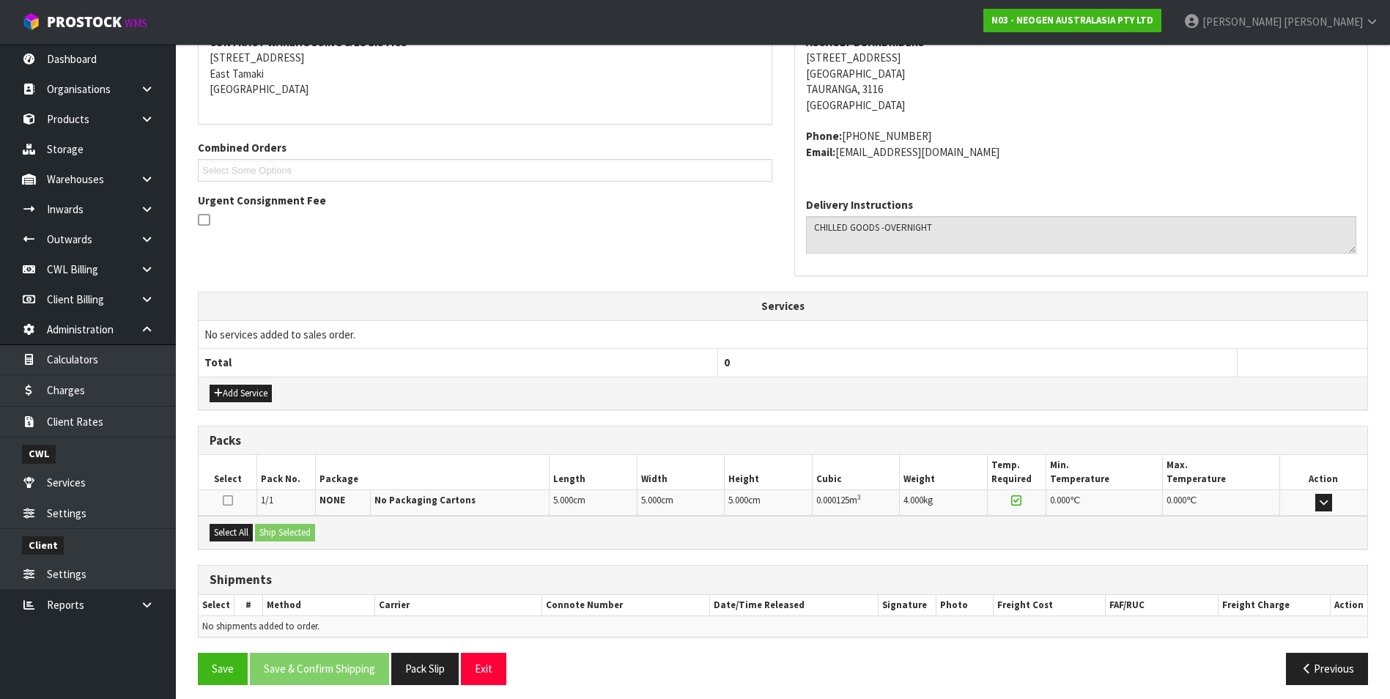
scroll to position [304, 0]
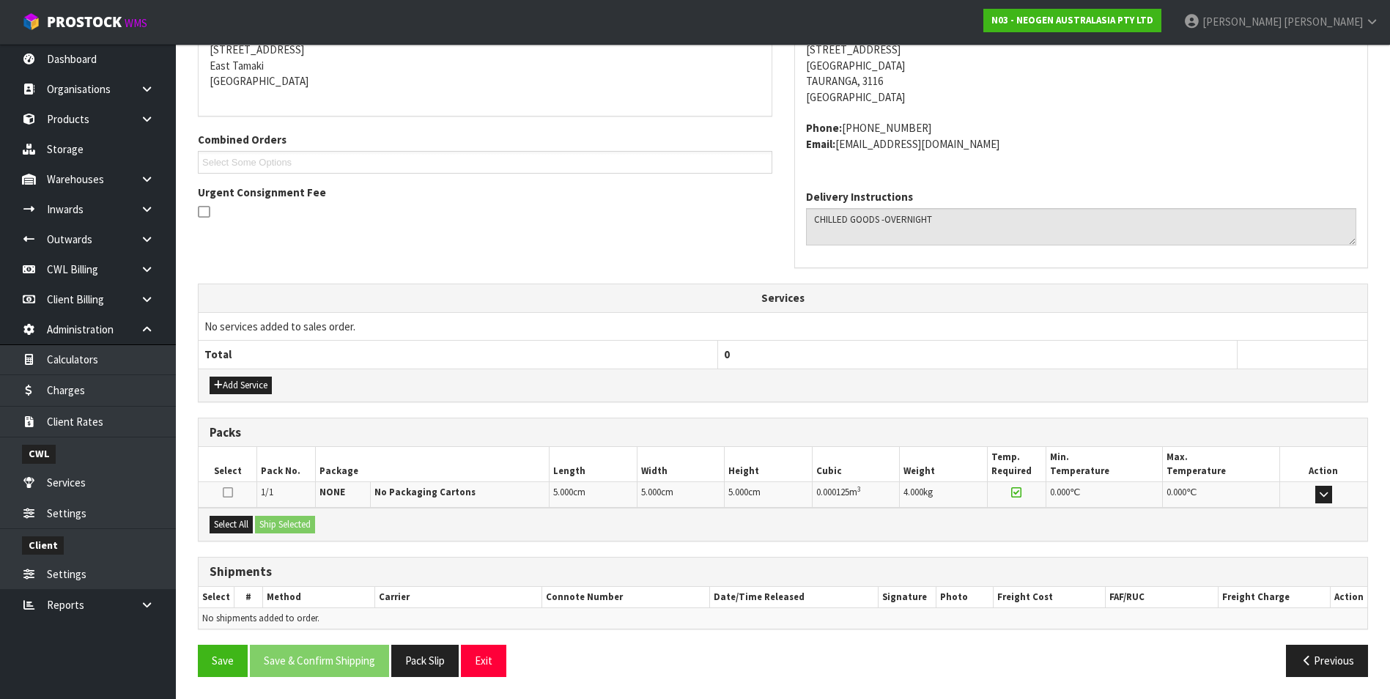
click at [226, 493] on icon at bounding box center [228, 493] width 10 height 12
click at [0, 0] on input "checkbox" at bounding box center [0, 0] width 0 height 0
click at [297, 523] on button "Ship Selected" at bounding box center [285, 525] width 60 height 18
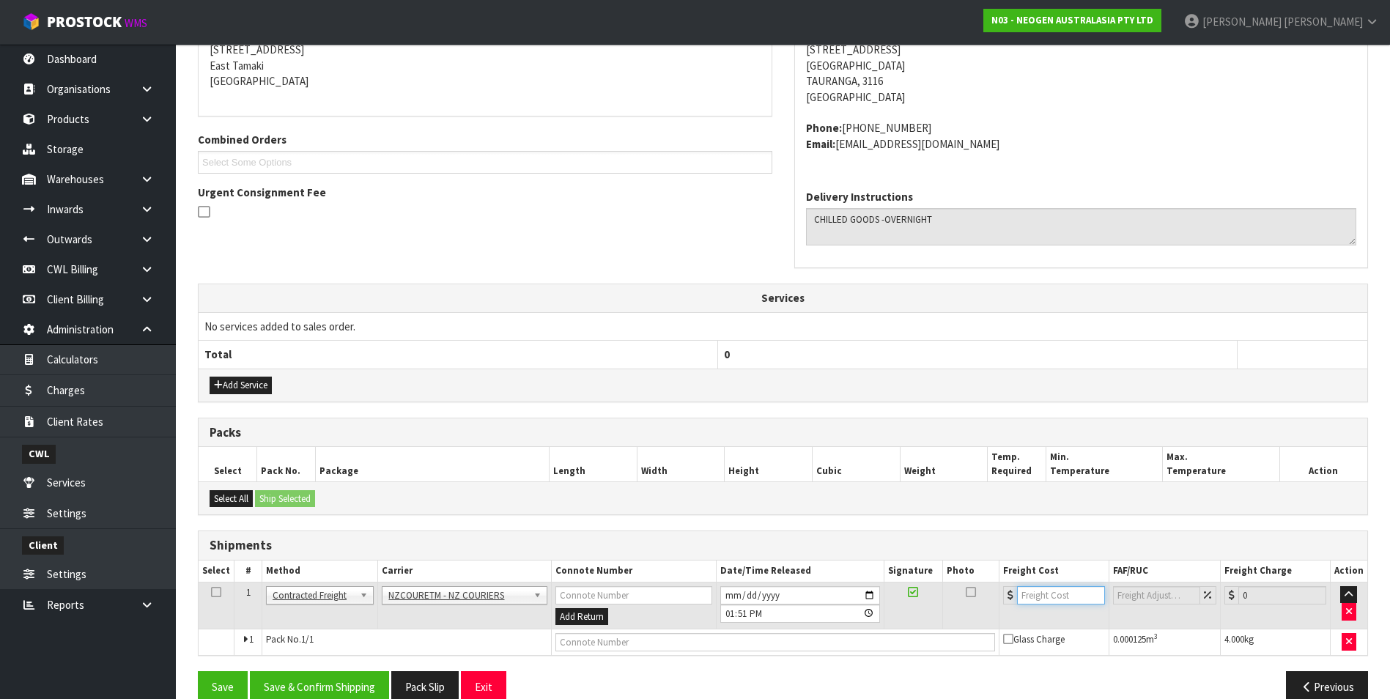
click at [1060, 596] on input "number" at bounding box center [1061, 595] width 88 height 18
type input "15"
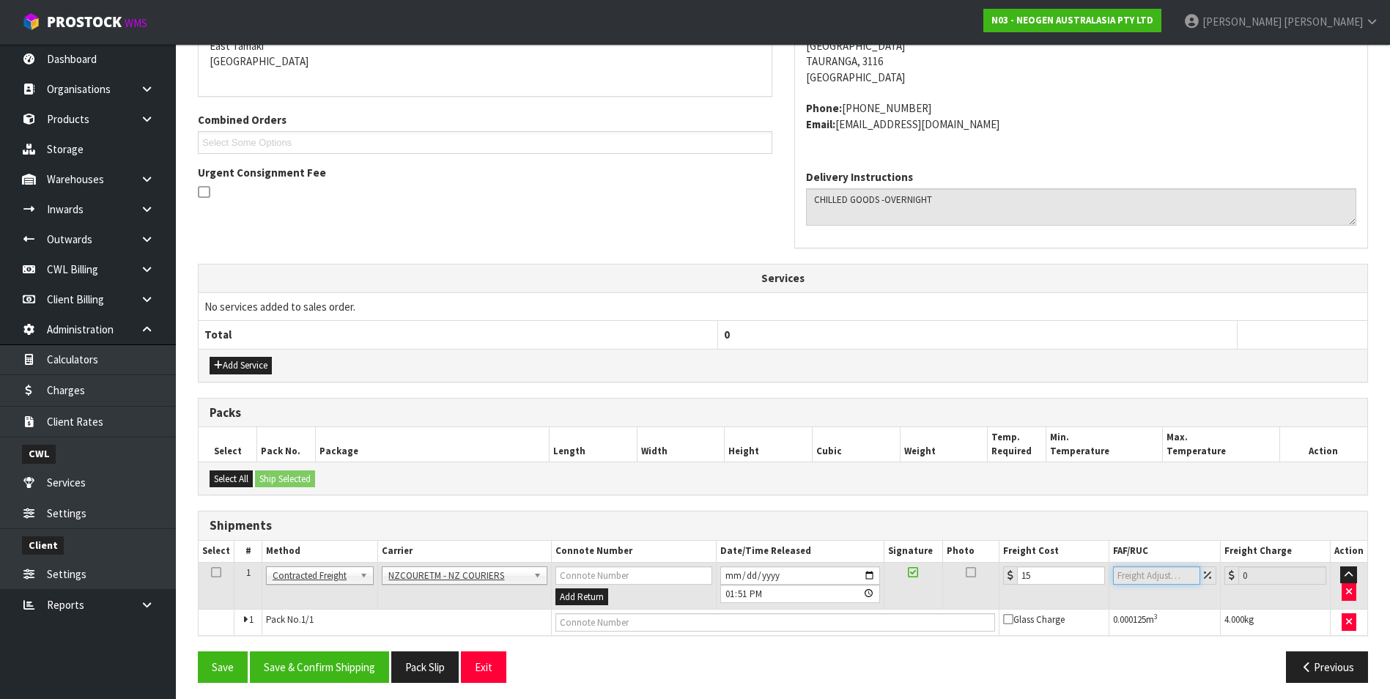
scroll to position [330, 0]
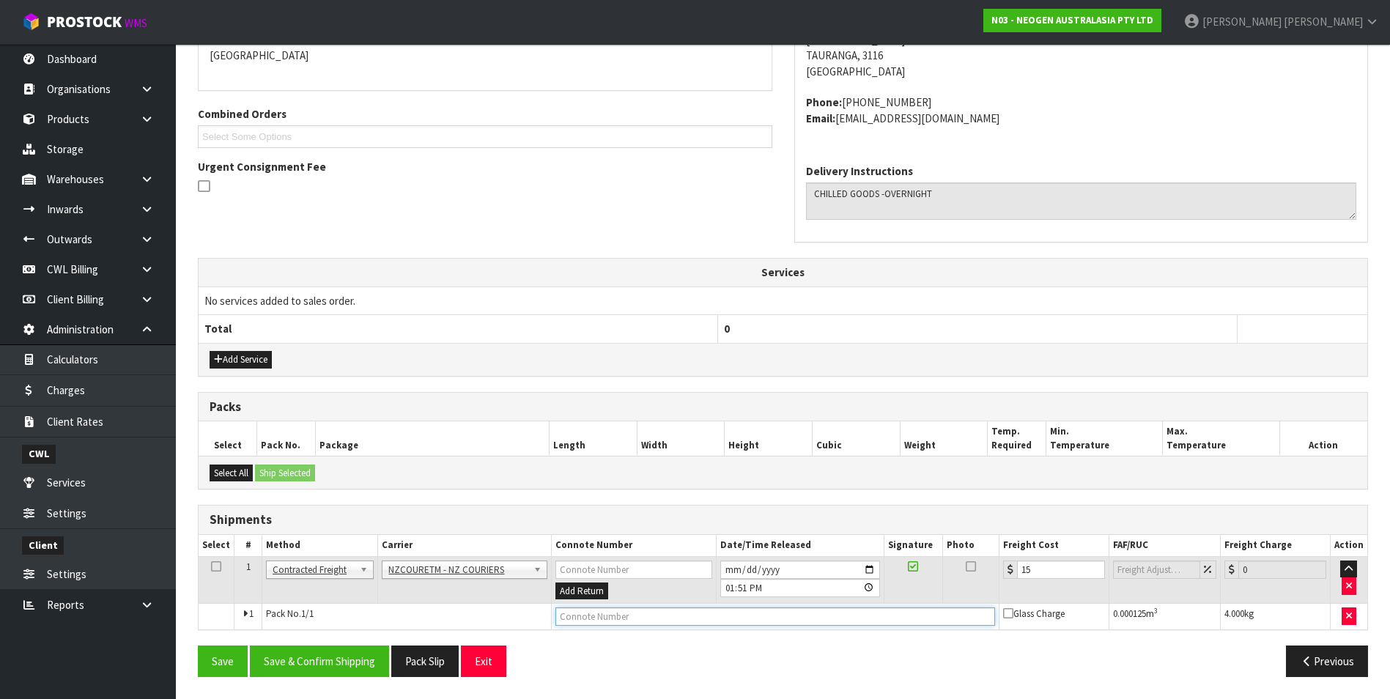
click at [607, 615] on input "text" at bounding box center [775, 616] width 440 height 18
type input "BZGG11111"
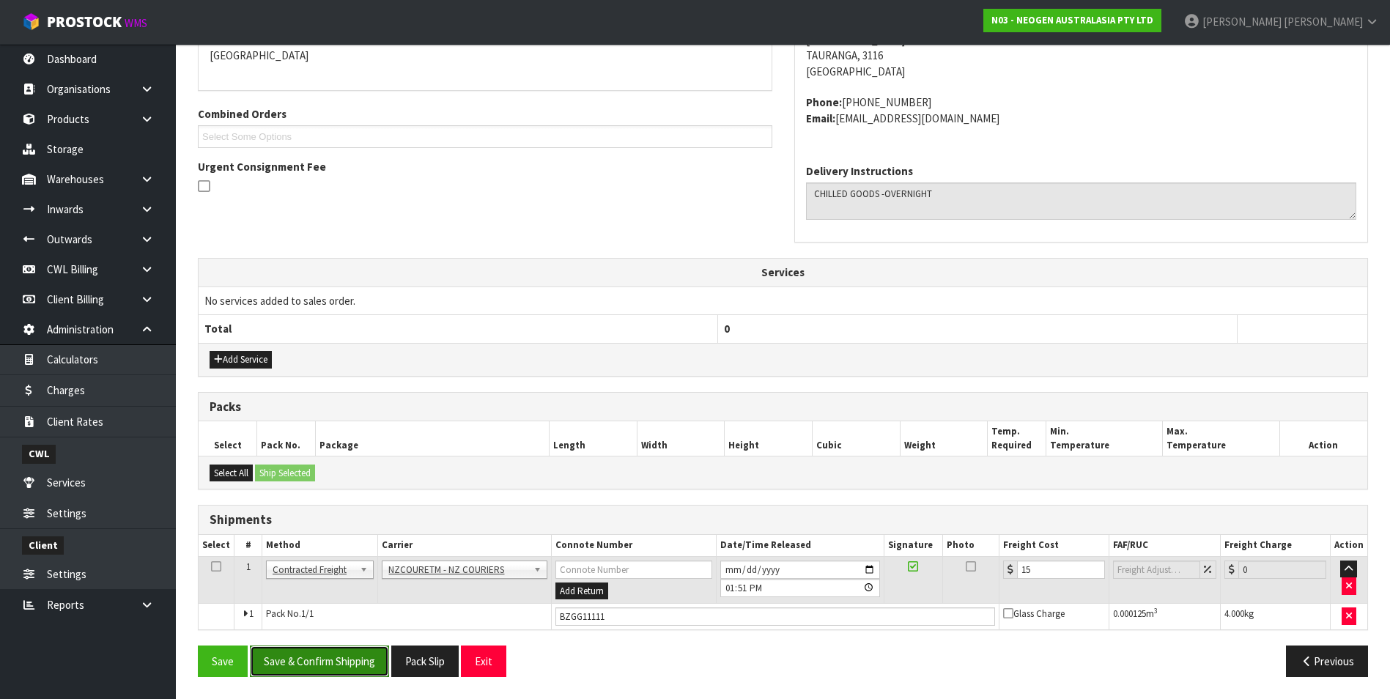
click at [349, 662] on button "Save & Confirm Shipping" at bounding box center [319, 661] width 139 height 32
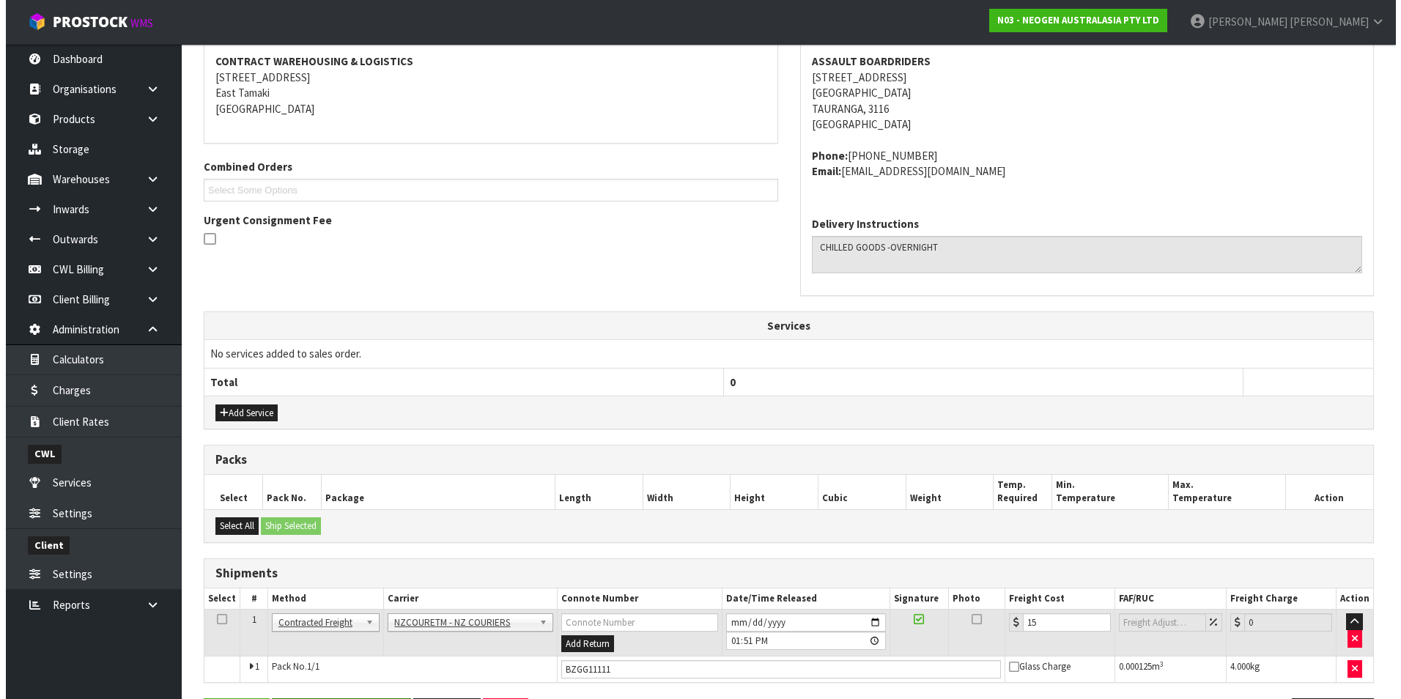
scroll to position [0, 0]
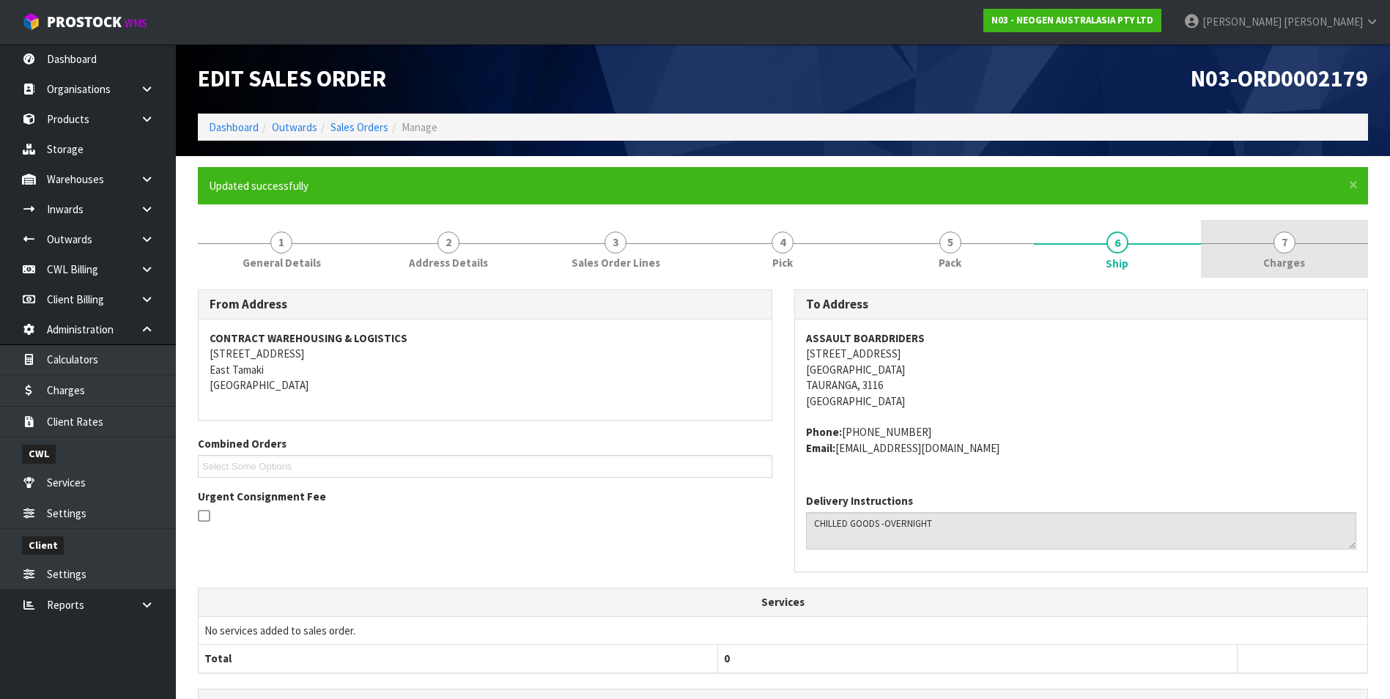
click at [1286, 245] on span "7" at bounding box center [1284, 243] width 22 height 22
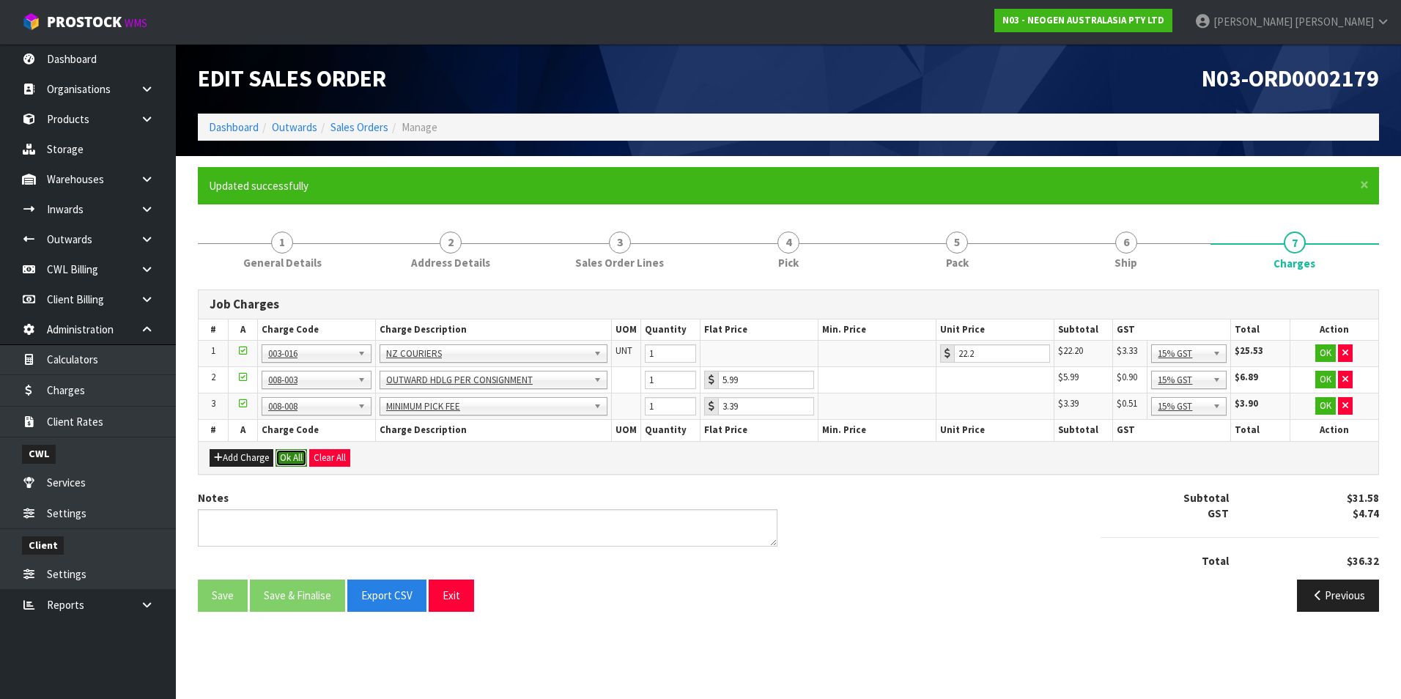
click at [301, 455] on button "Ok All" at bounding box center [291, 458] width 32 height 18
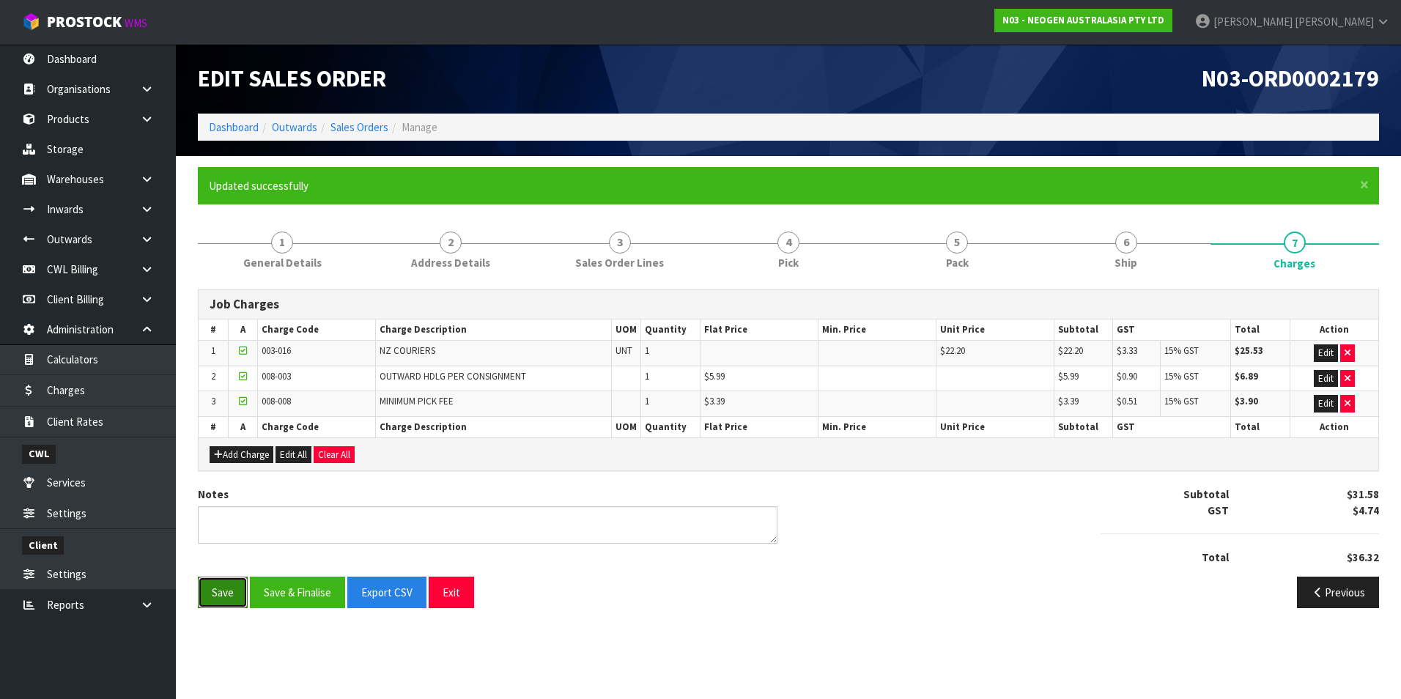
click at [225, 591] on button "Save" at bounding box center [223, 593] width 50 height 32
click at [621, 242] on span "3" at bounding box center [620, 243] width 22 height 22
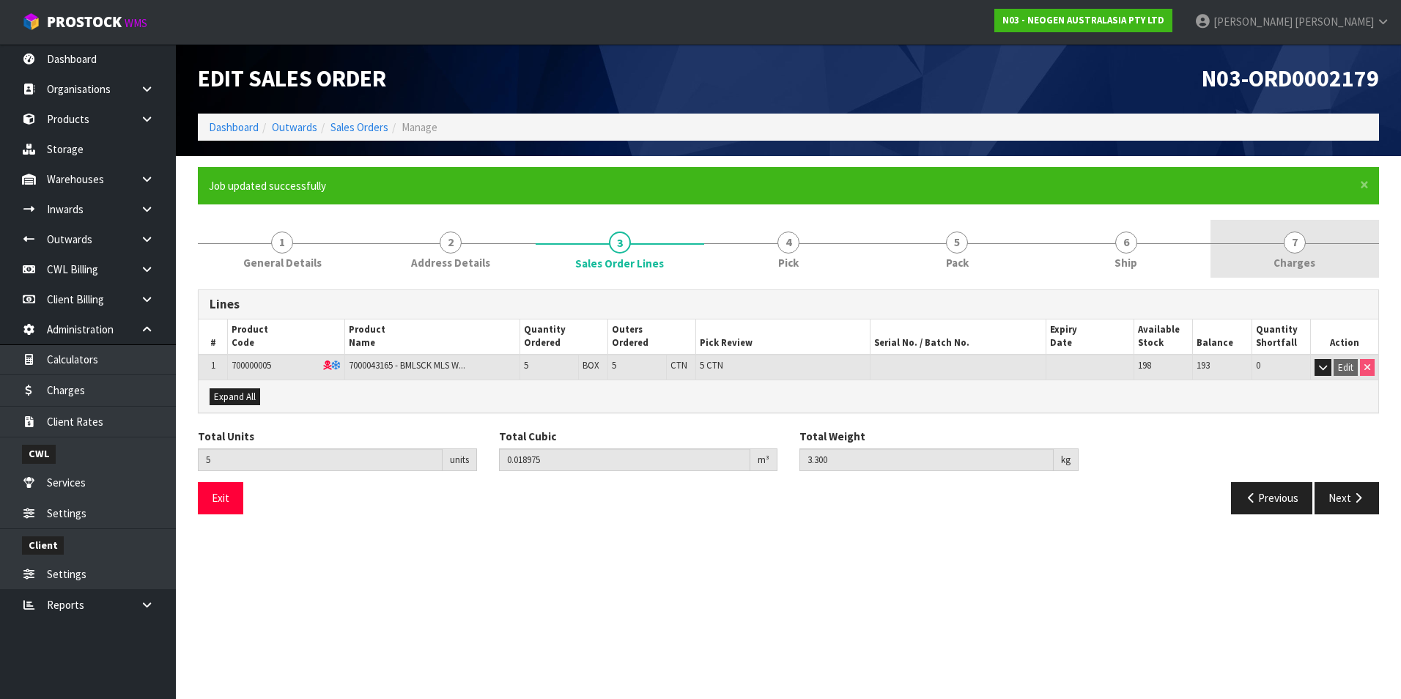
click at [1298, 243] on span "7" at bounding box center [1295, 243] width 22 height 22
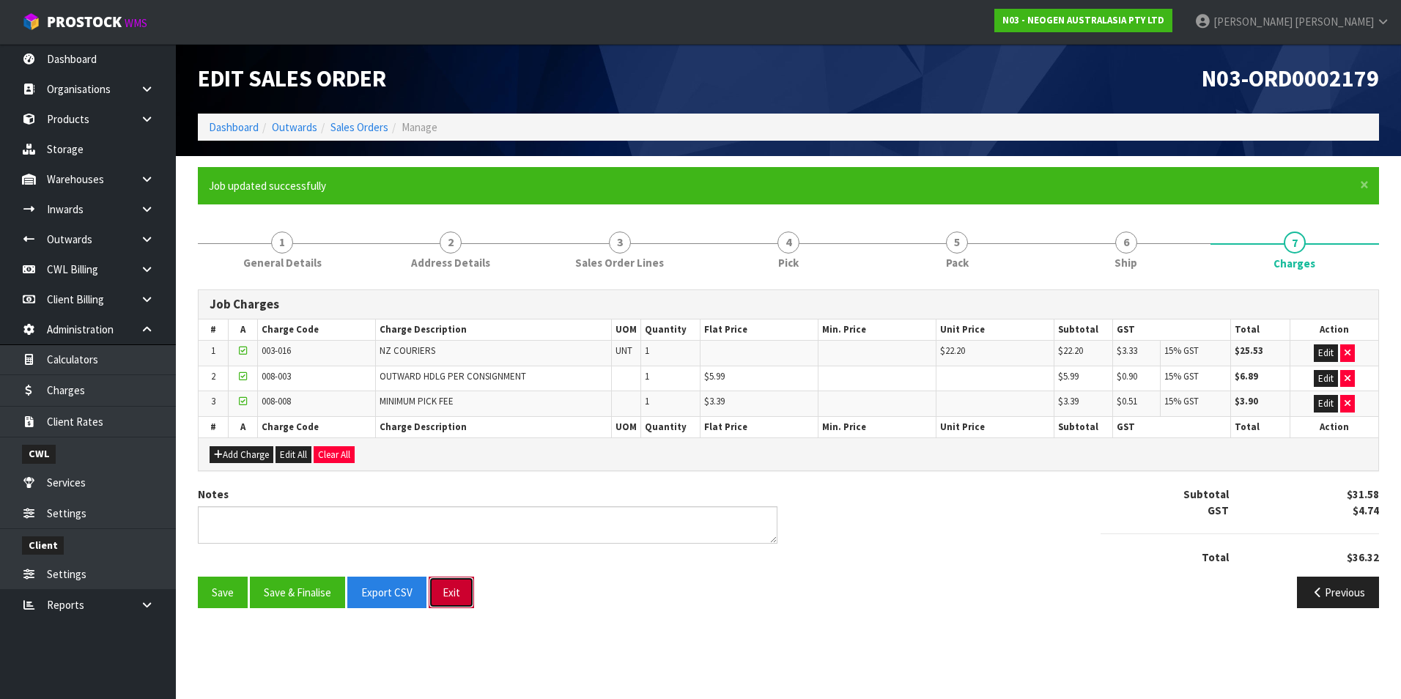
click at [451, 594] on button "Exit" at bounding box center [451, 593] width 45 height 32
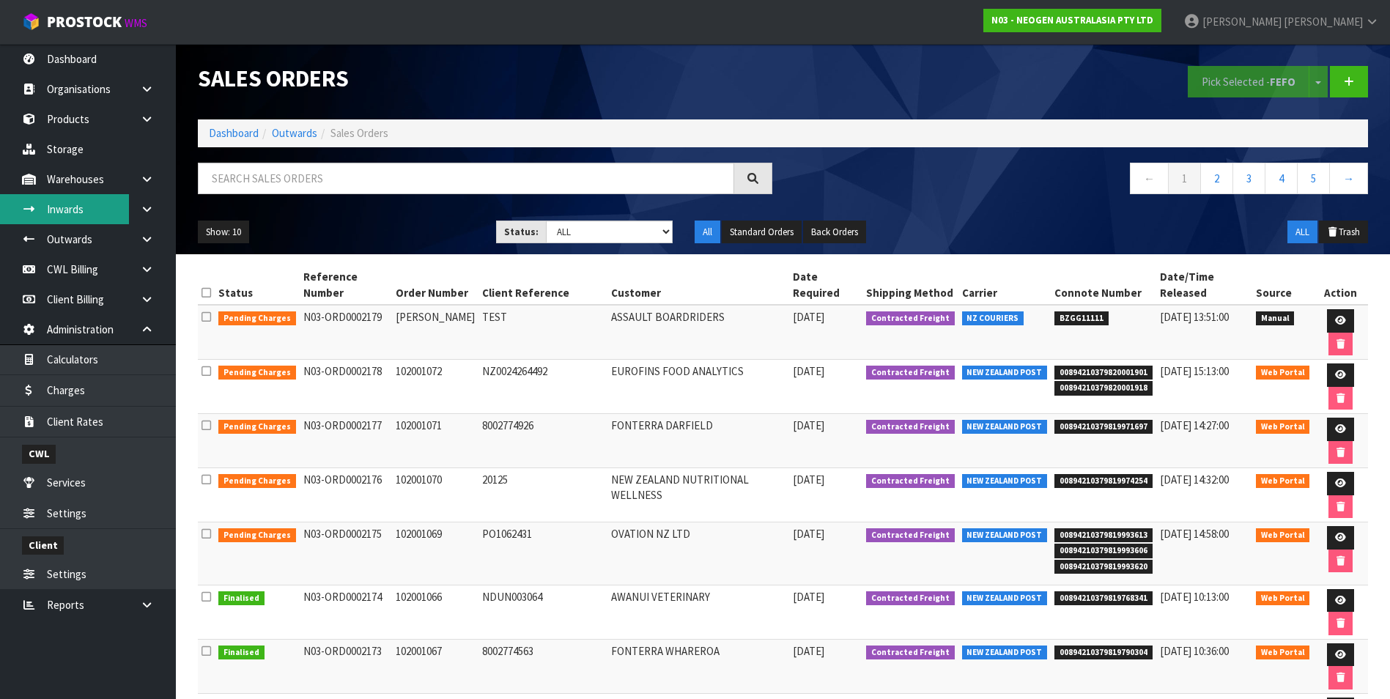
click at [65, 209] on link "Inwards" at bounding box center [88, 209] width 176 height 30
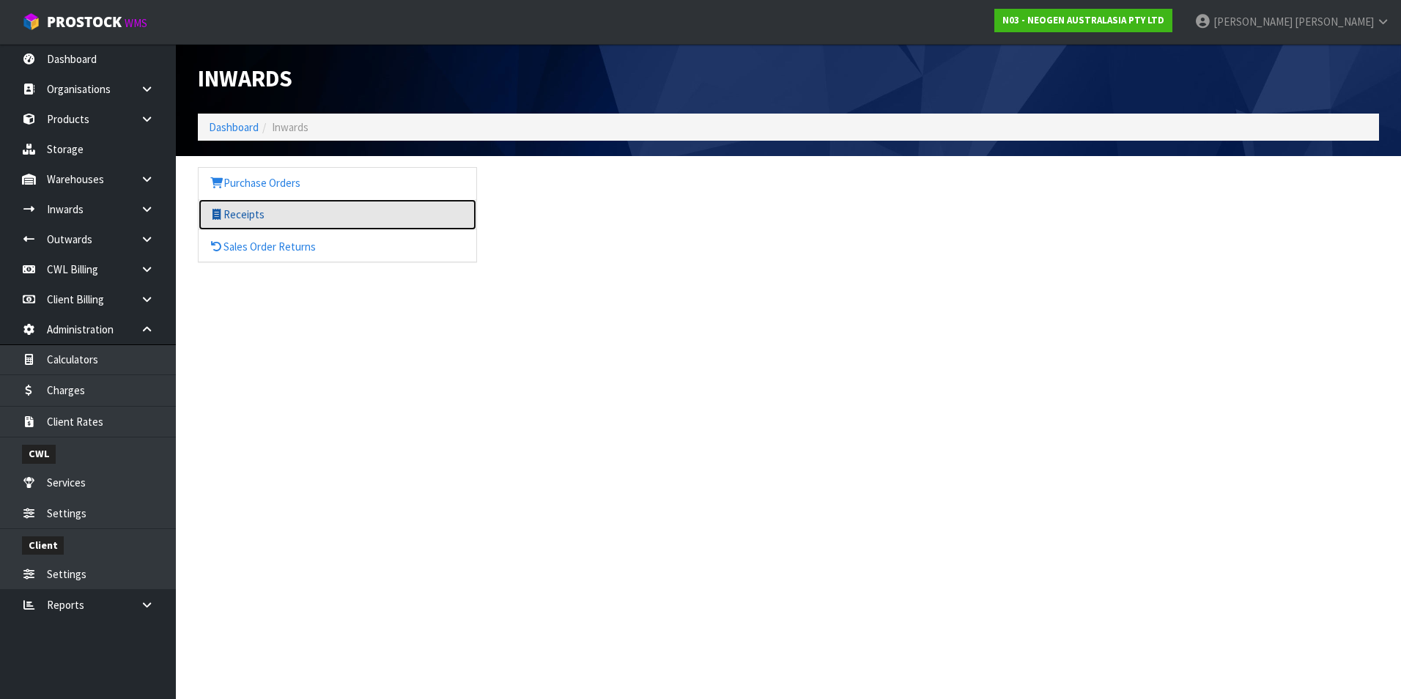
click at [259, 212] on link "Receipts" at bounding box center [338, 214] width 278 height 30
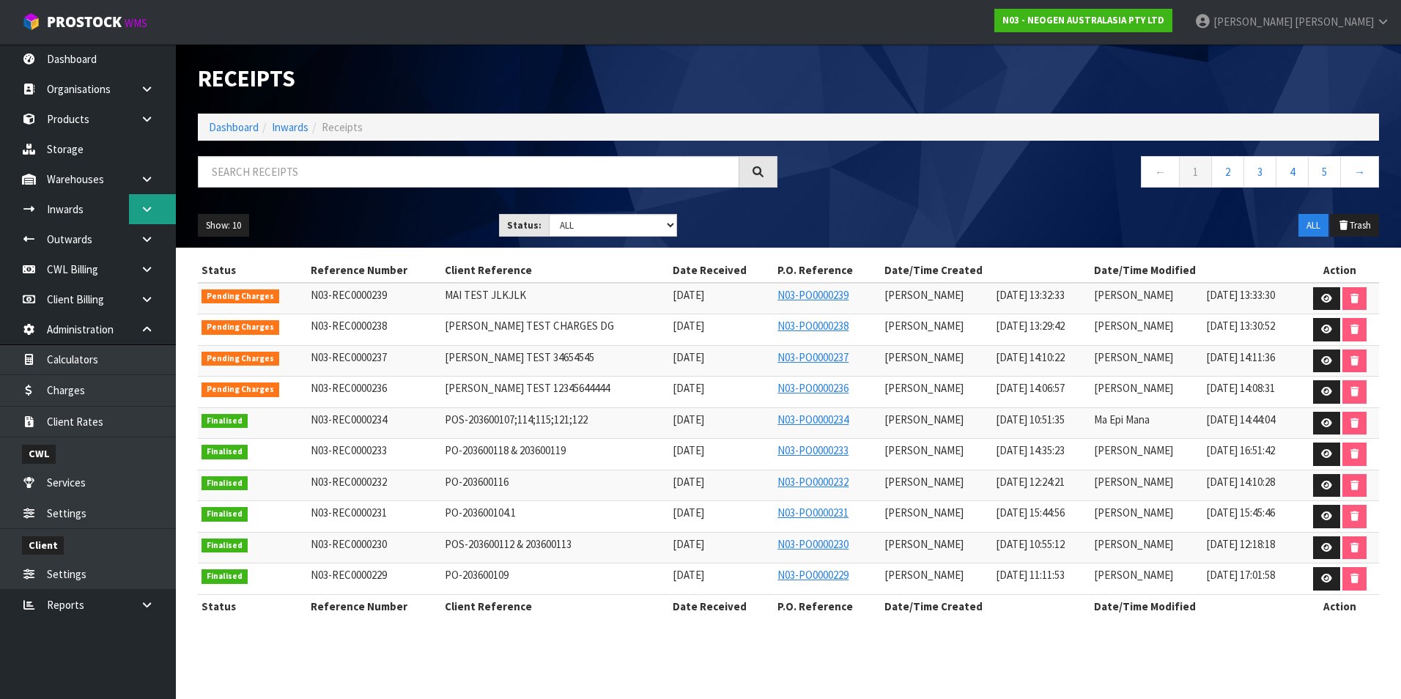
click at [141, 204] on icon at bounding box center [147, 209] width 14 height 11
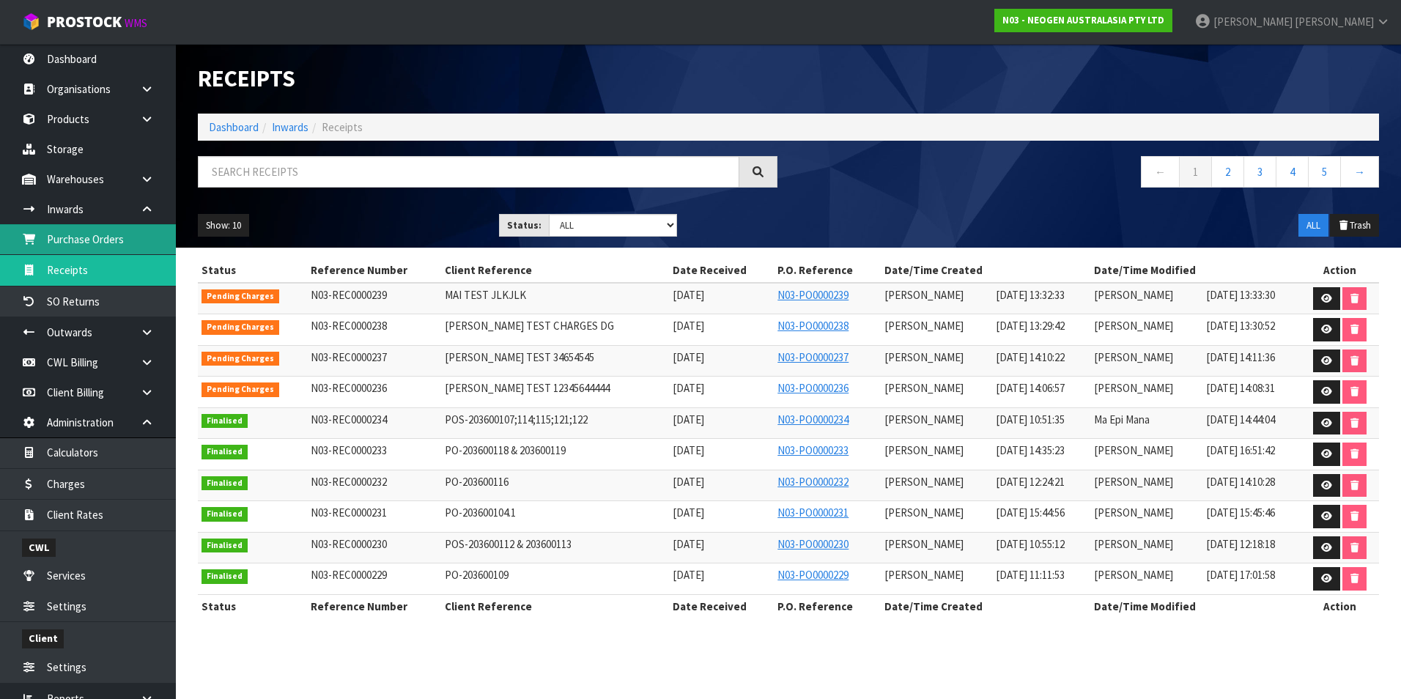
click at [117, 243] on link "Purchase Orders" at bounding box center [88, 239] width 176 height 30
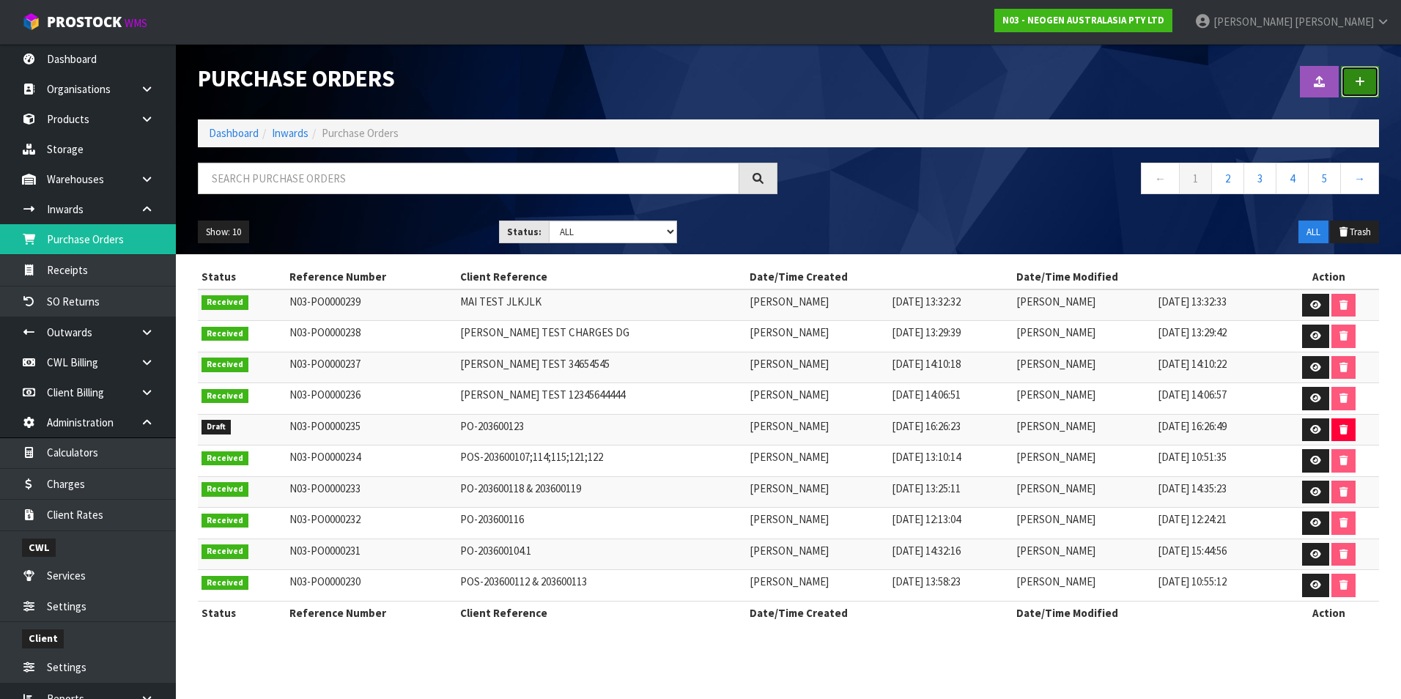
click at [1350, 82] on link at bounding box center [1360, 82] width 38 height 32
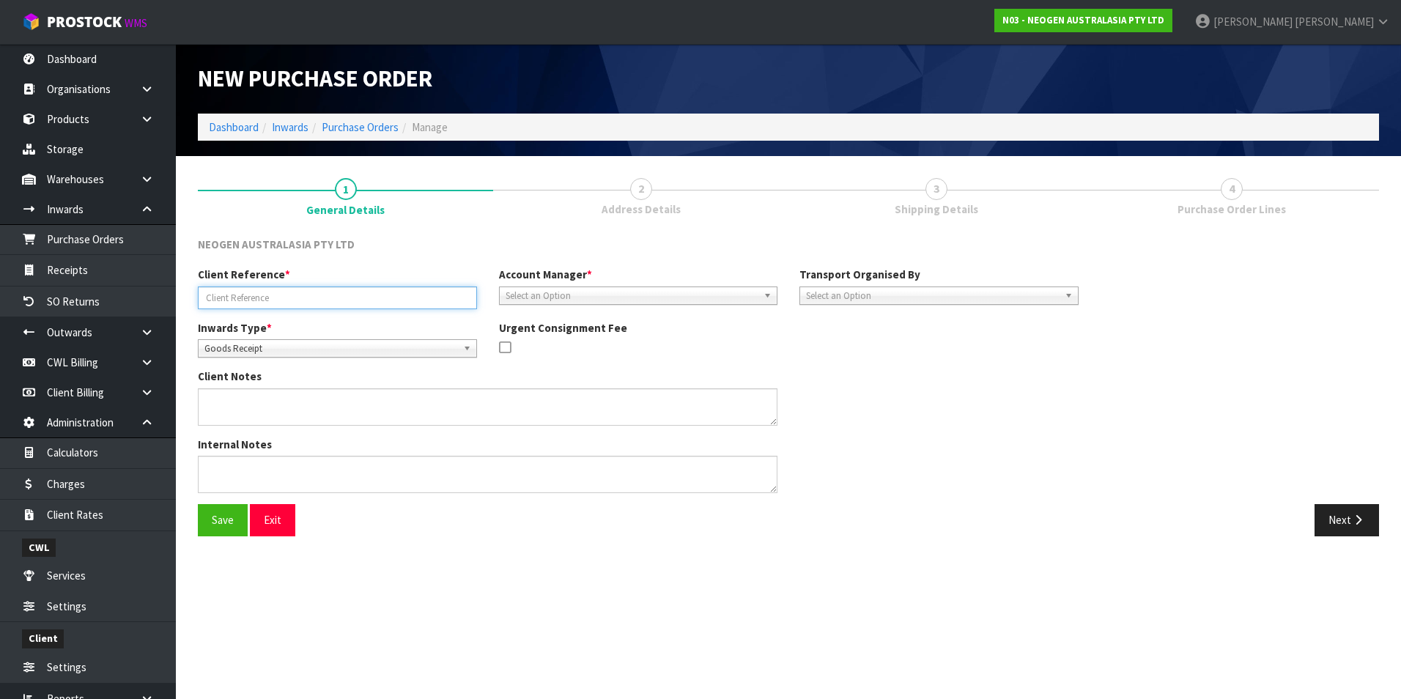
click at [317, 302] on input "text" at bounding box center [337, 297] width 279 height 23
type input "XYZ"
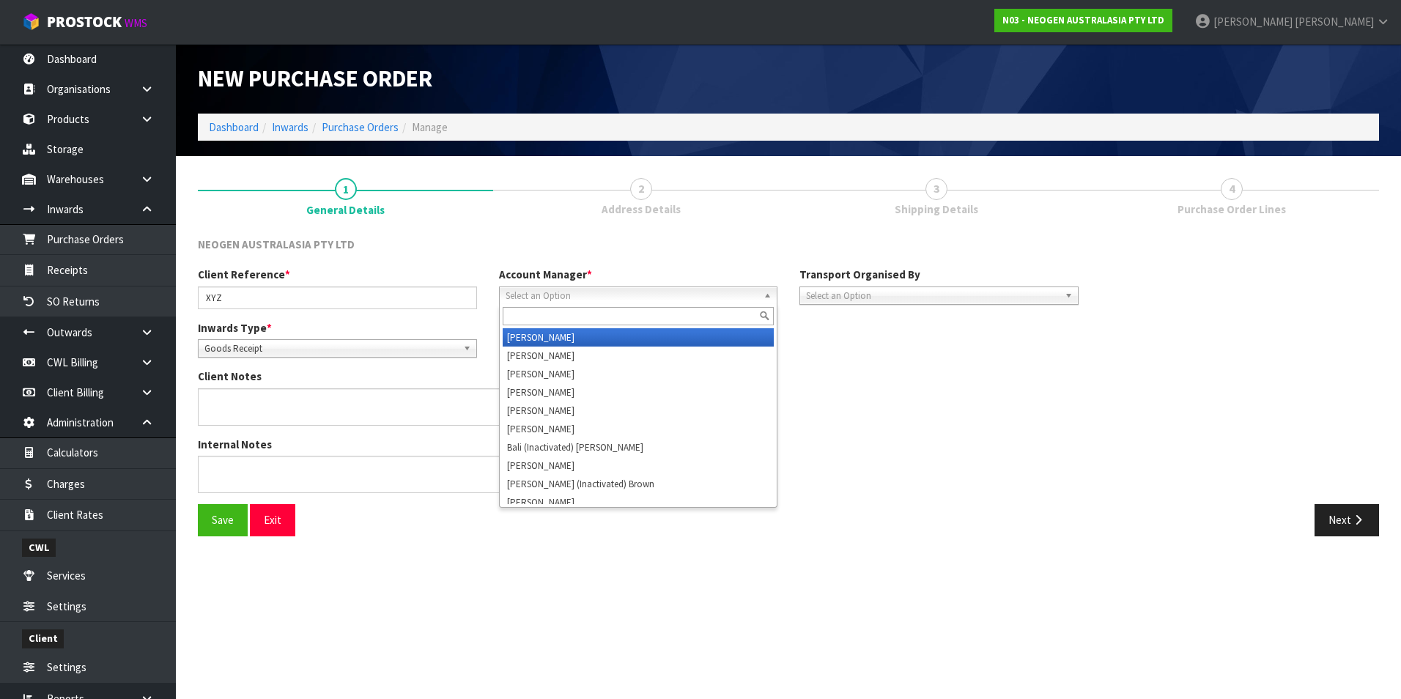
click at [561, 295] on span "Select an Option" at bounding box center [632, 296] width 253 height 18
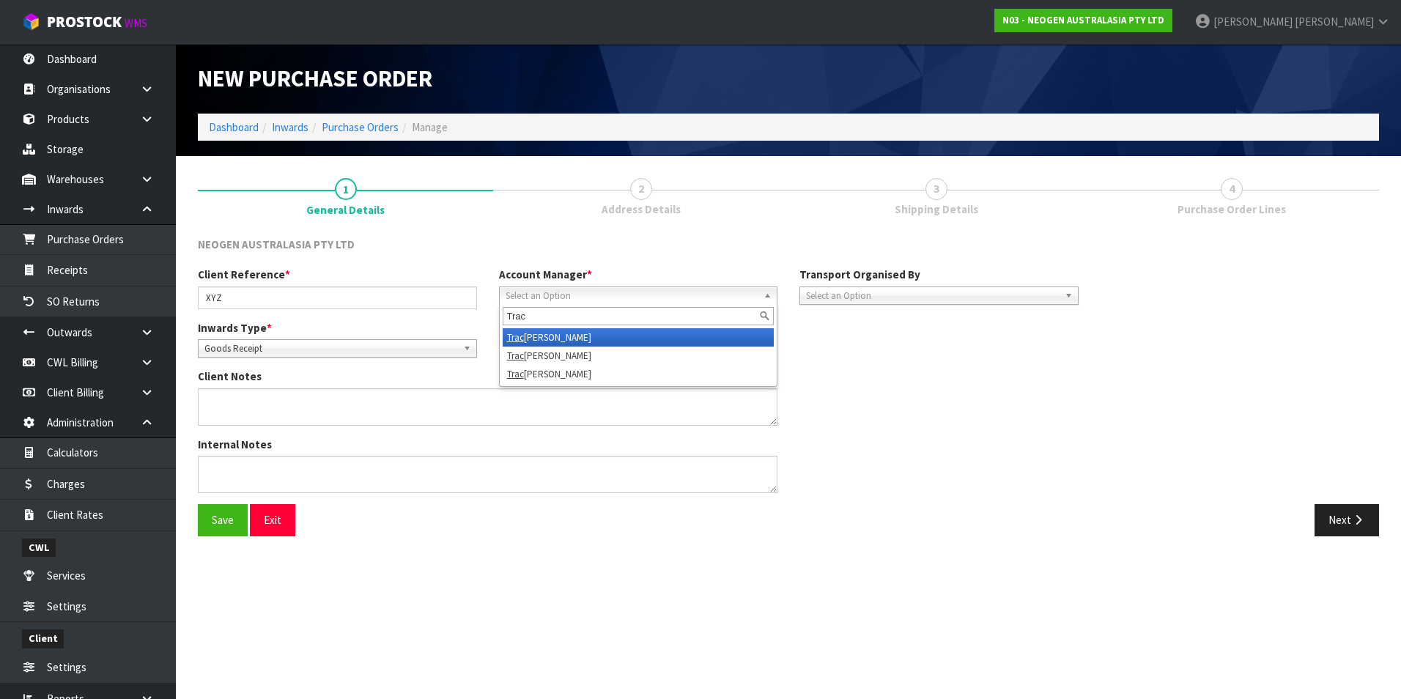
type input "Trac"
click at [533, 335] on li "Trac ey Retter" at bounding box center [639, 337] width 272 height 18
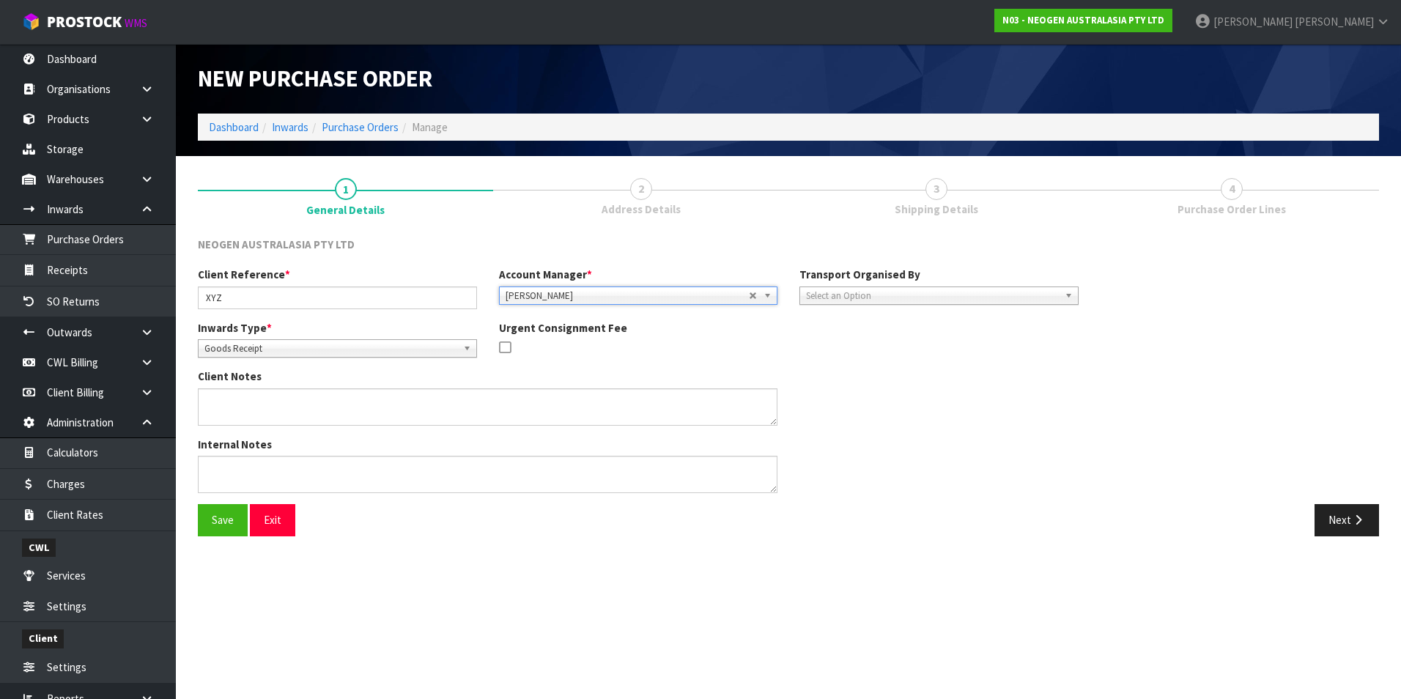
click at [859, 300] on span "Select an Option" at bounding box center [932, 296] width 253 height 18
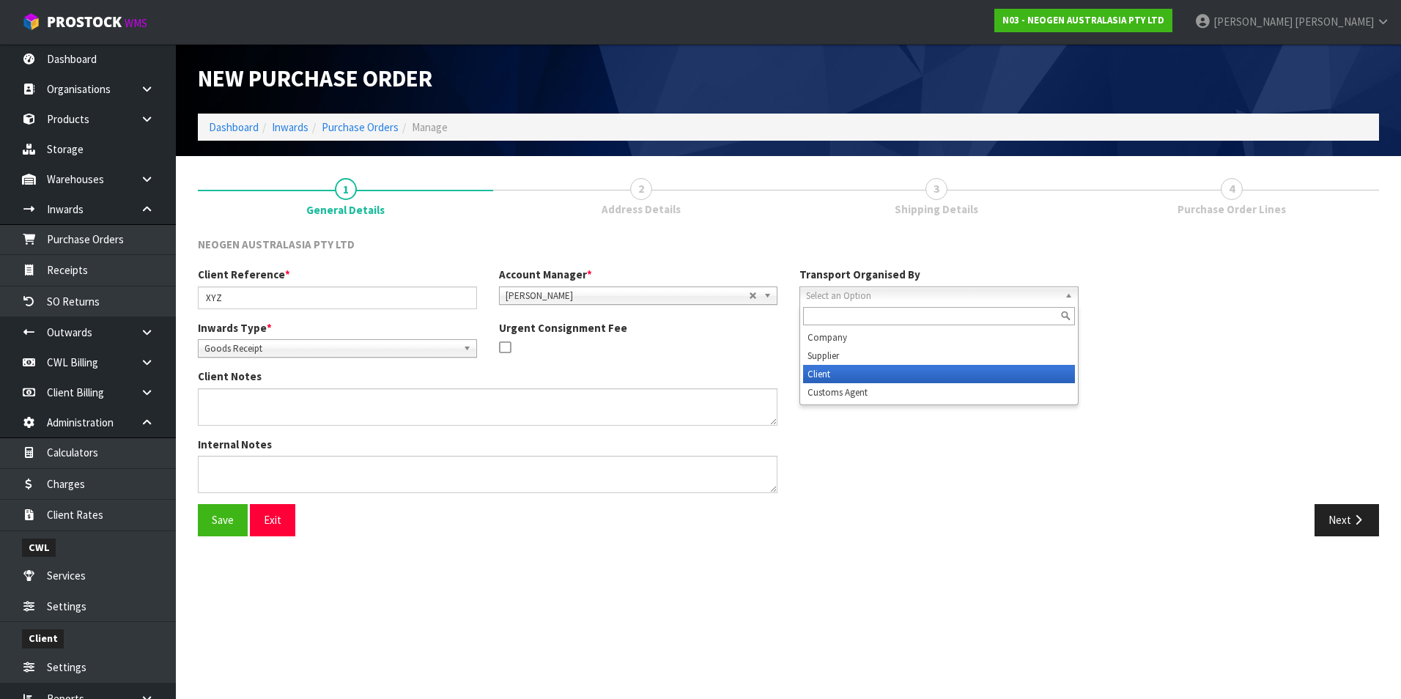
click at [847, 371] on li "Client" at bounding box center [939, 374] width 272 height 18
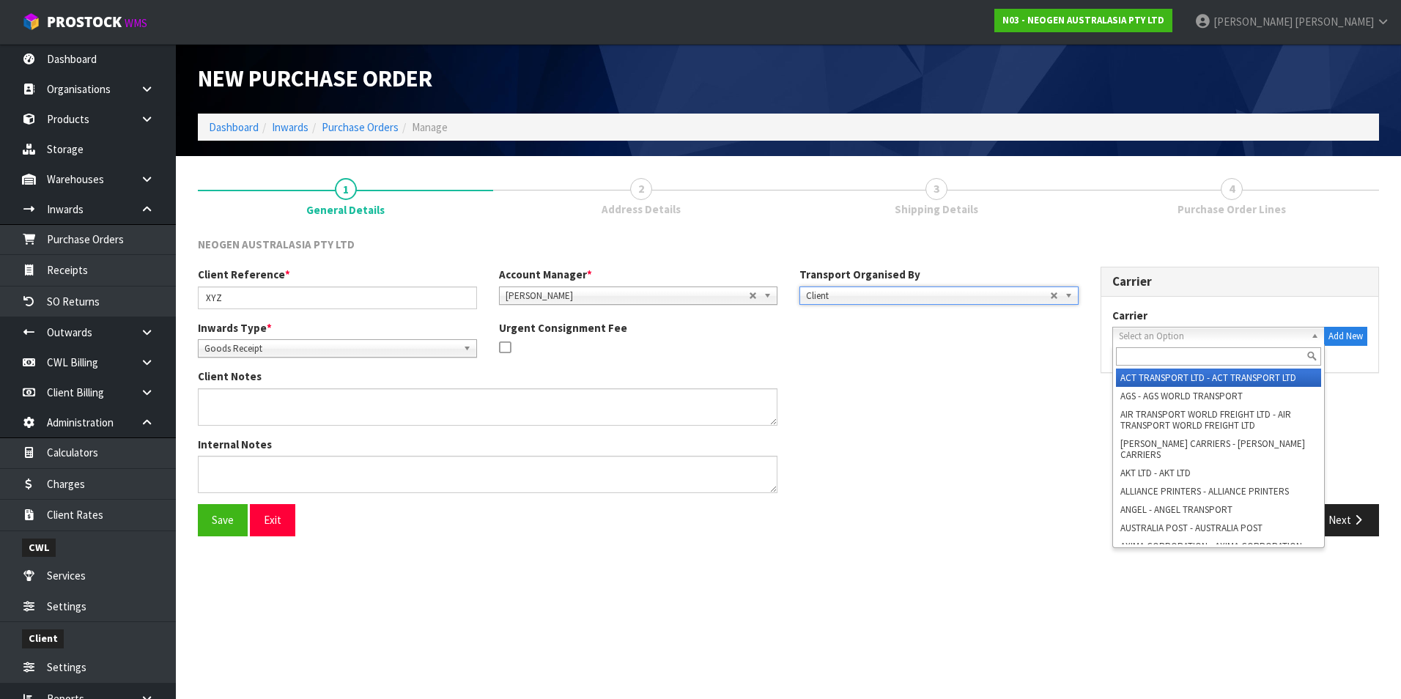
click at [1257, 341] on span "Select an Option" at bounding box center [1212, 337] width 187 height 18
click at [1266, 378] on li "ACT TRANSPORT LTD - ACT TRANSPORT LTD" at bounding box center [1219, 378] width 206 height 18
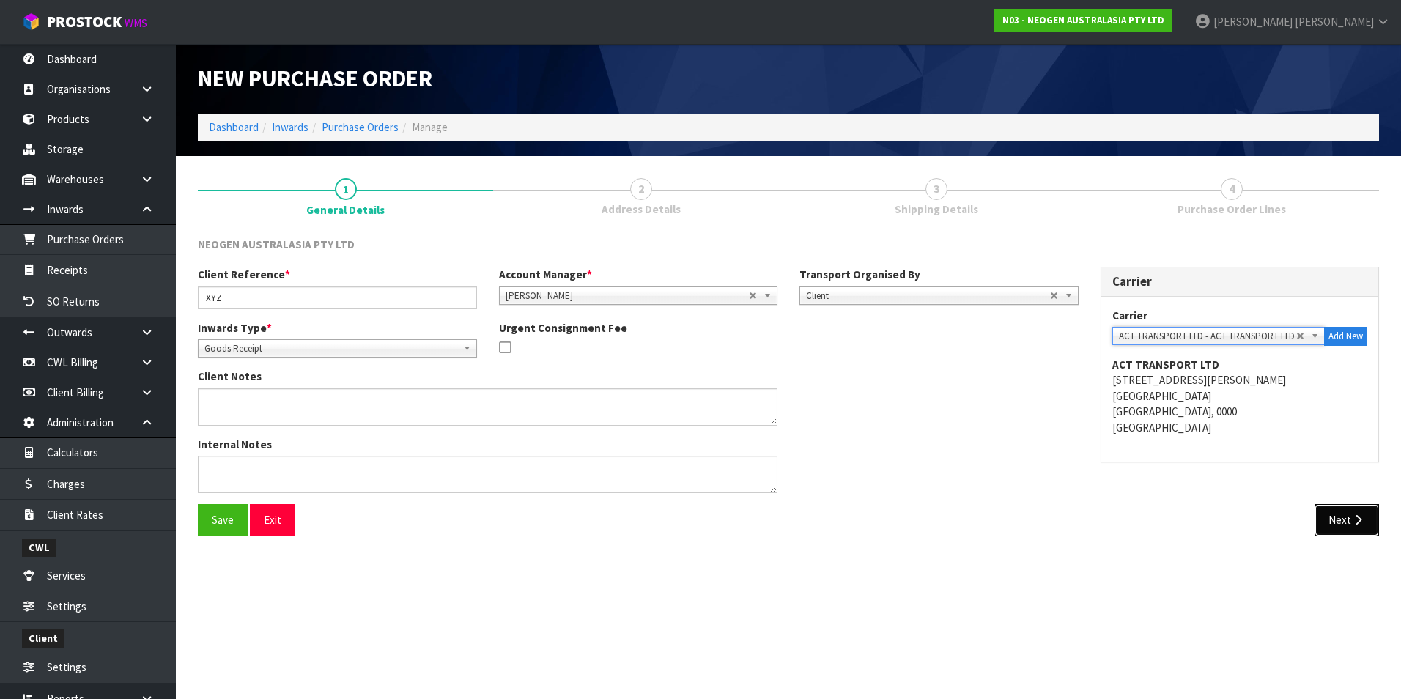
click at [1350, 517] on button "Next" at bounding box center [1346, 520] width 64 height 32
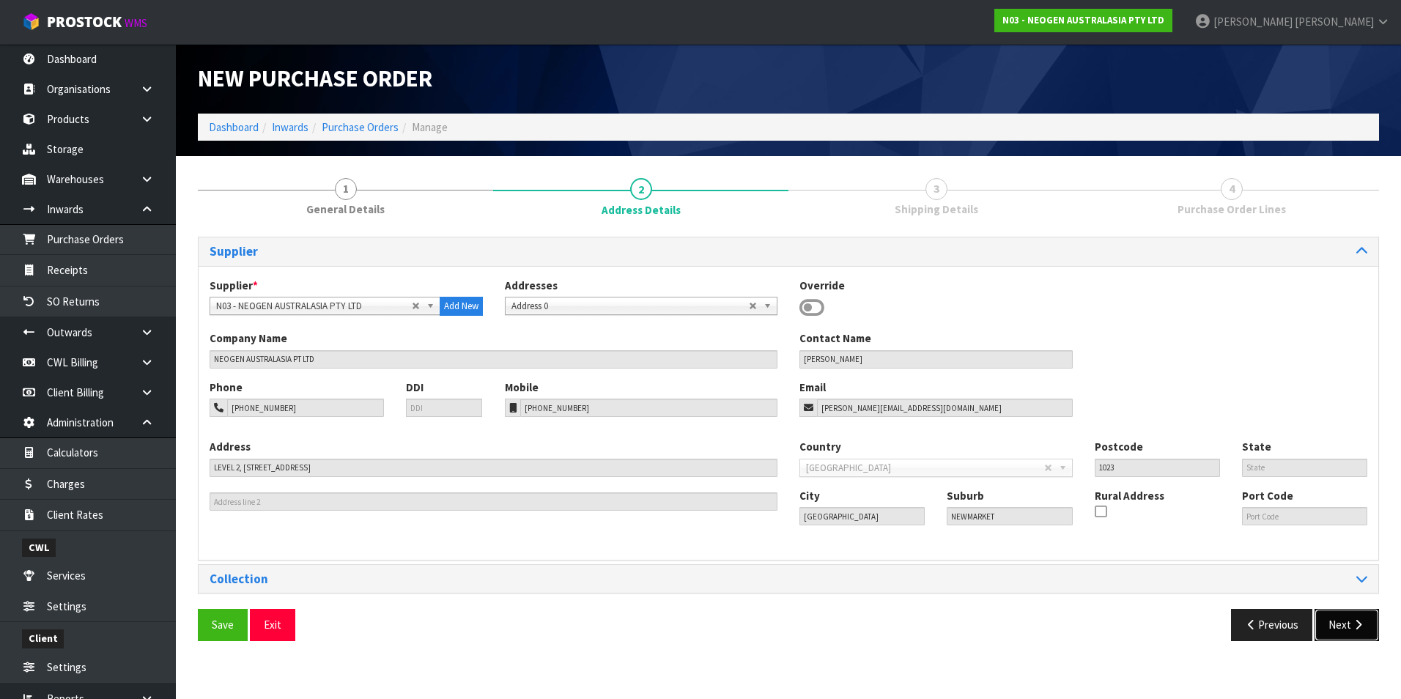
click at [1357, 626] on icon "button" at bounding box center [1358, 624] width 14 height 11
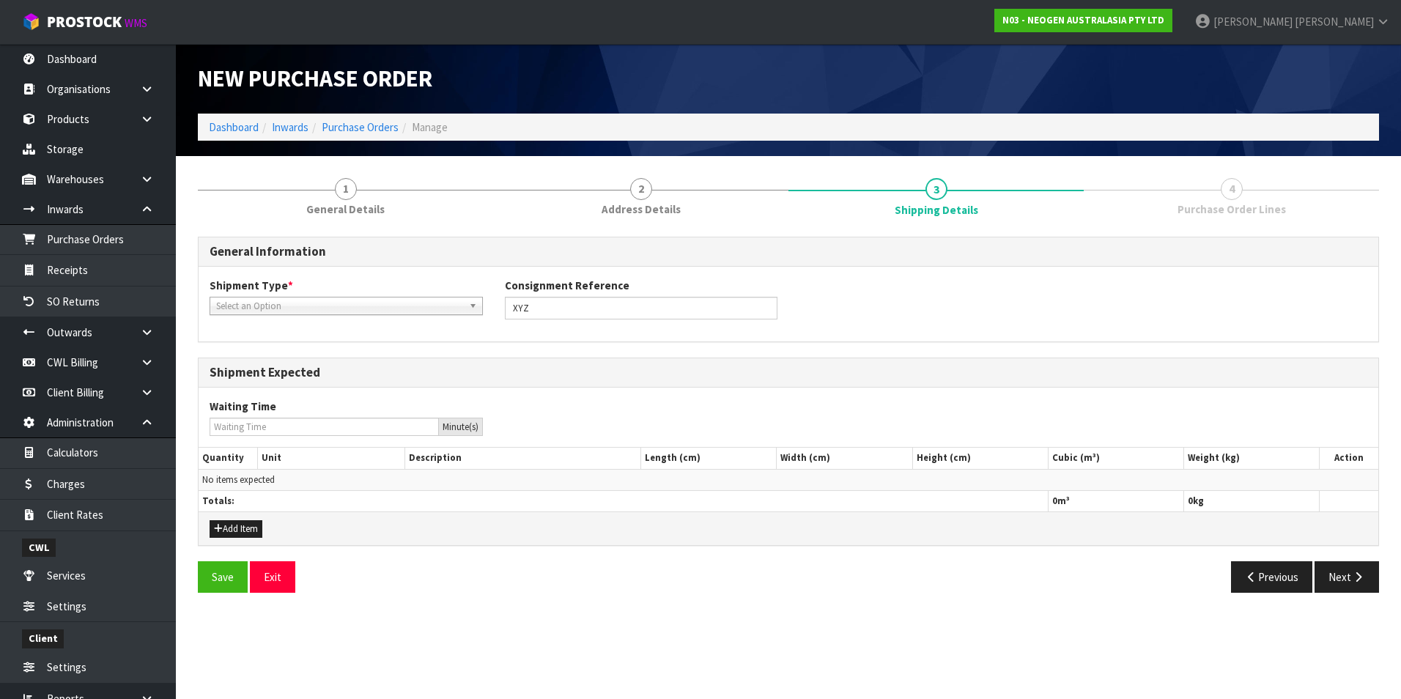
click at [334, 307] on span "Select an Option" at bounding box center [339, 306] width 247 height 18
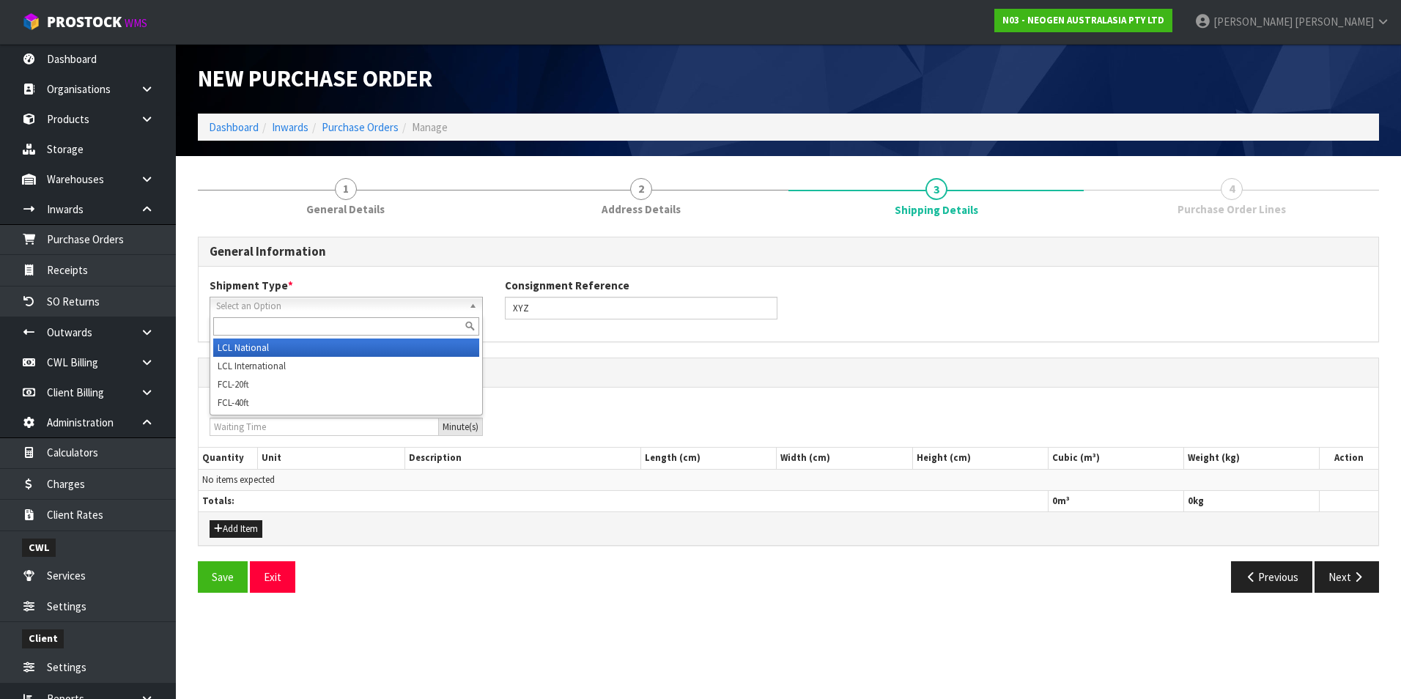
click at [273, 351] on li "LCL National" at bounding box center [346, 347] width 266 height 18
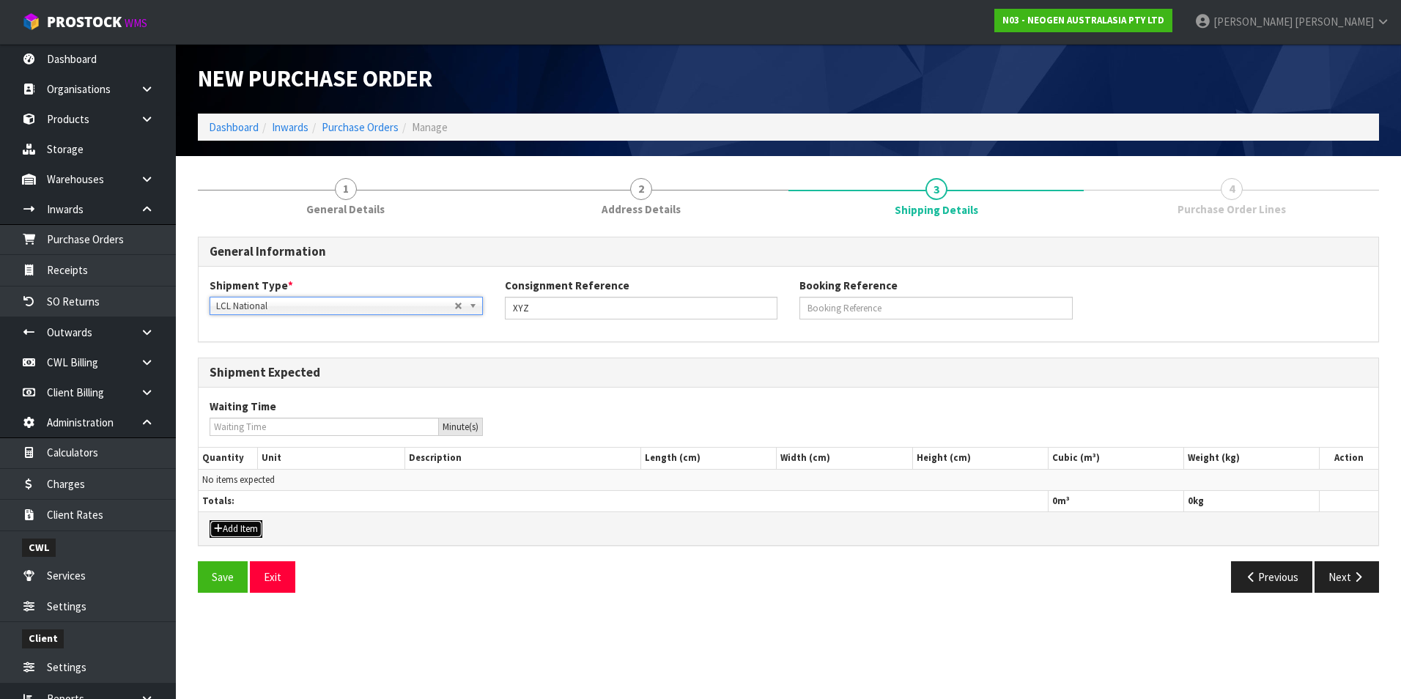
click at [245, 529] on button "Add Item" at bounding box center [236, 529] width 53 height 18
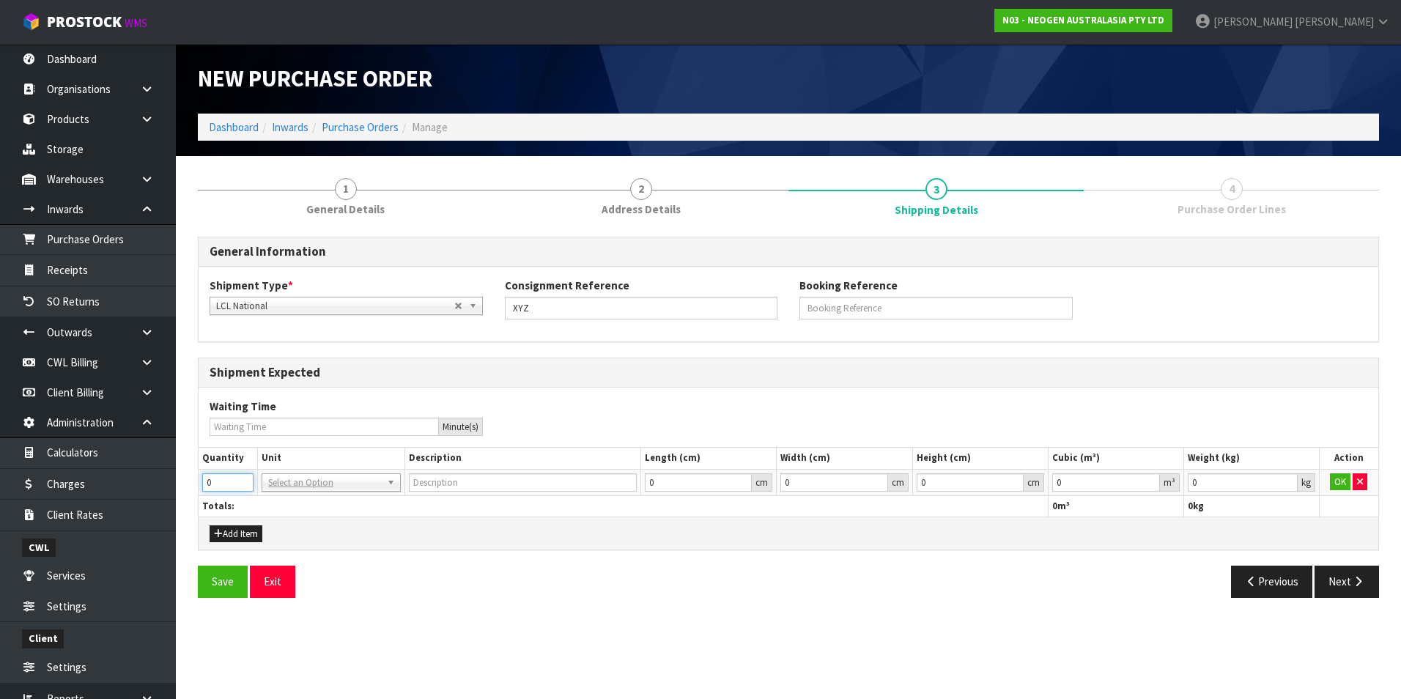
click at [242, 487] on input "0" at bounding box center [227, 482] width 51 height 18
type input "50"
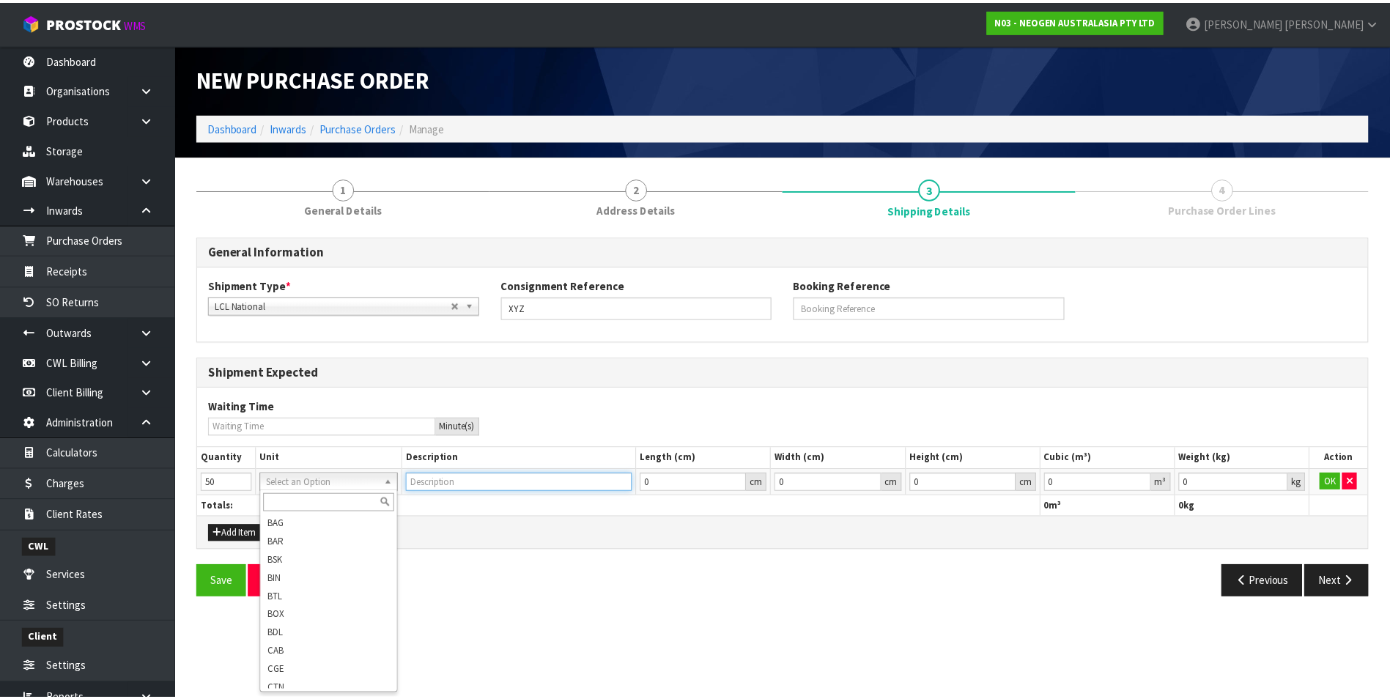
scroll to position [73, 0]
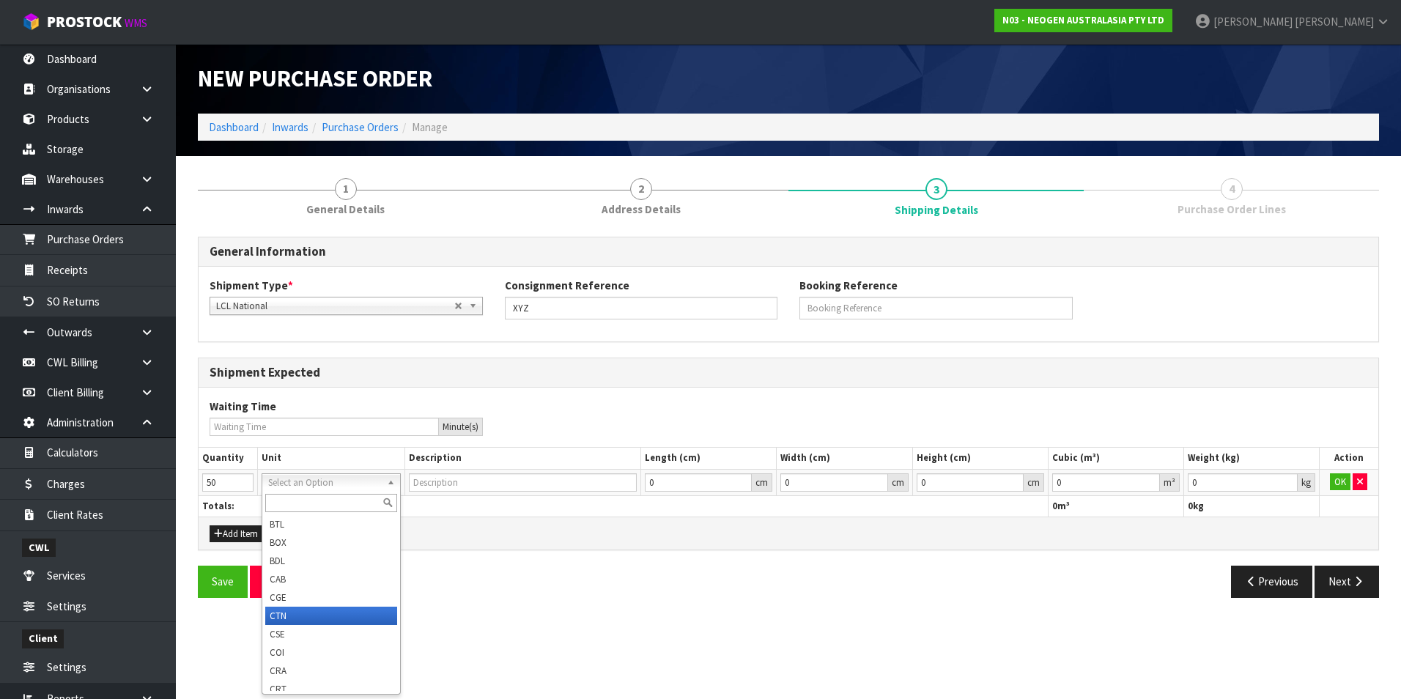
type input "CARTON"
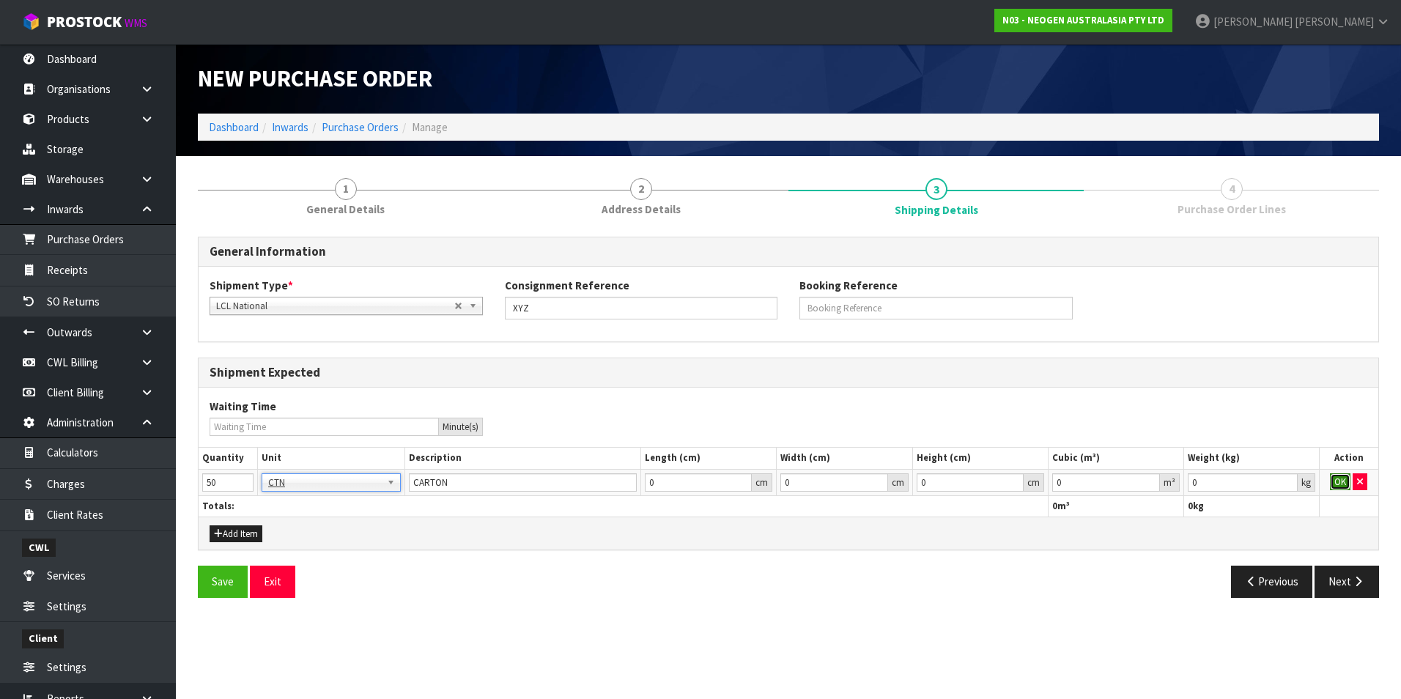
click at [1342, 485] on button "OK" at bounding box center [1340, 482] width 21 height 18
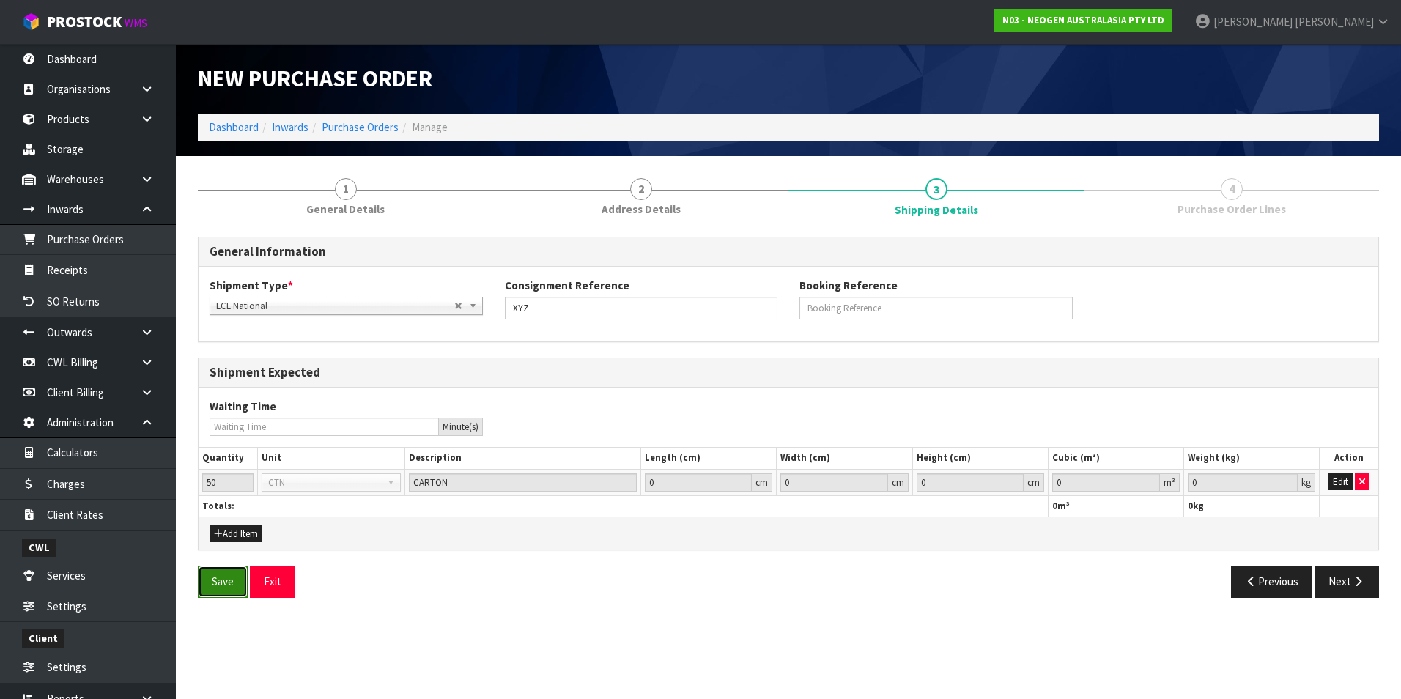
click at [221, 580] on button "Save" at bounding box center [223, 582] width 50 height 32
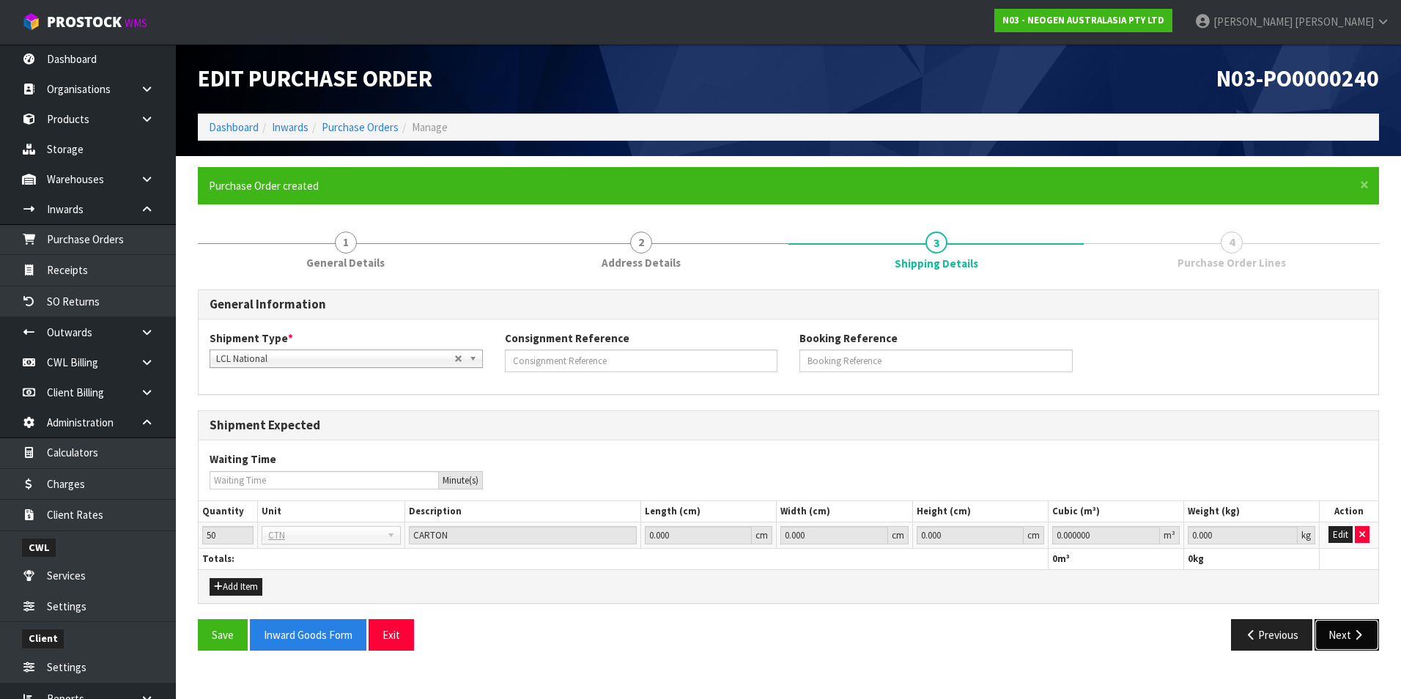
click at [1362, 638] on icon "button" at bounding box center [1358, 634] width 14 height 11
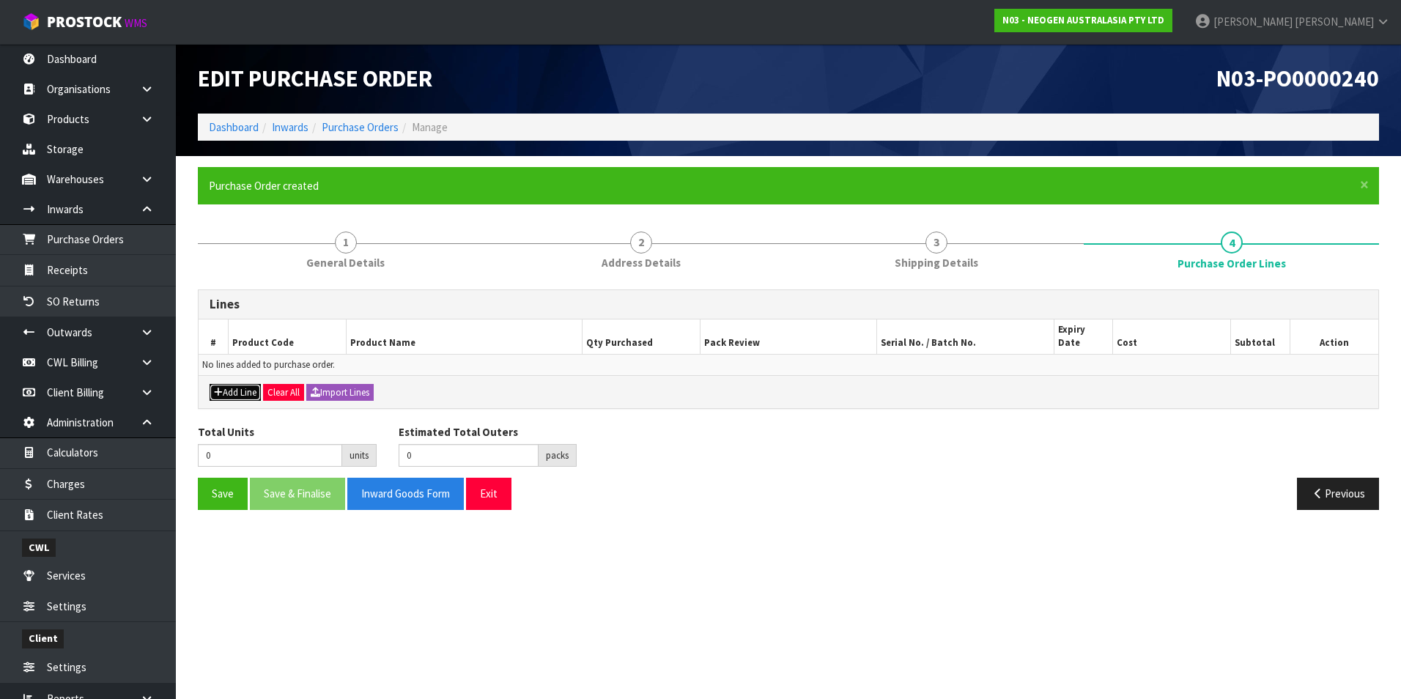
click at [243, 384] on button "Add Line" at bounding box center [235, 393] width 51 height 18
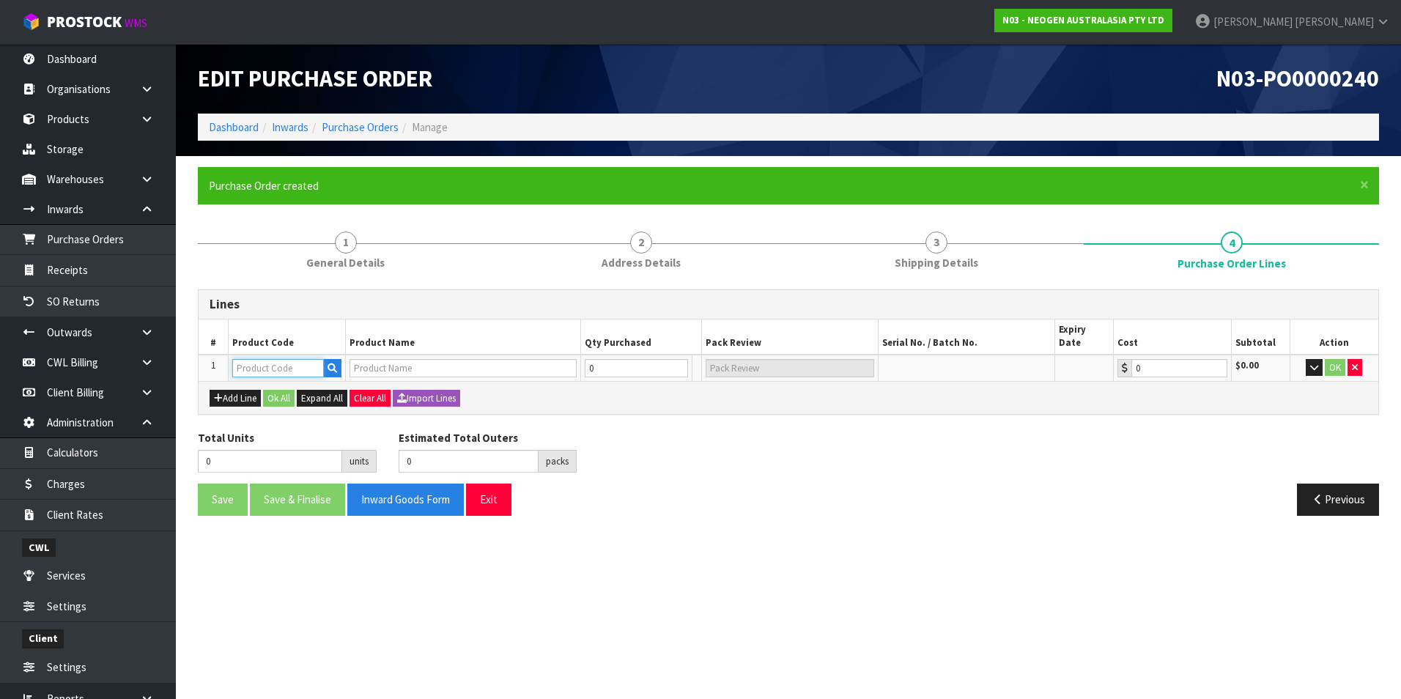
click at [273, 359] on input "text" at bounding box center [278, 368] width 92 height 18
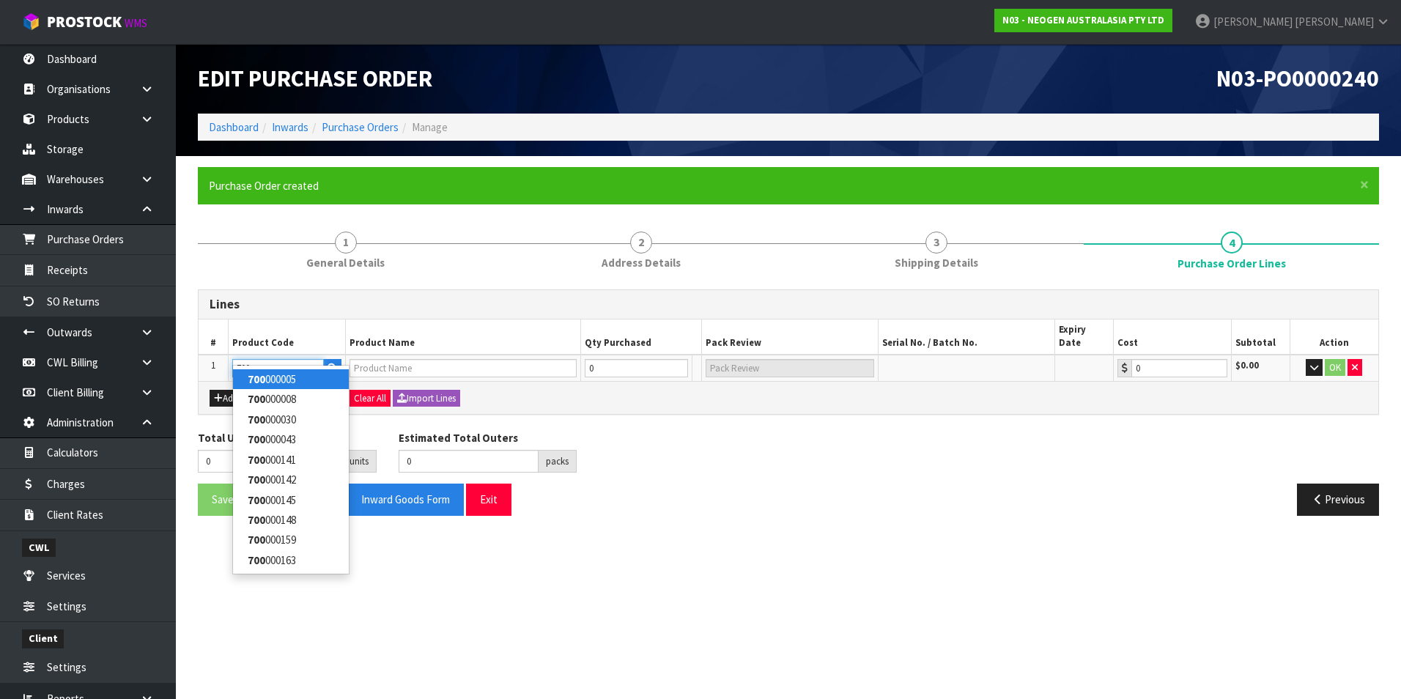
type input "700"
click at [295, 376] on link "700 000005" at bounding box center [291, 379] width 116 height 20
type input "700000005"
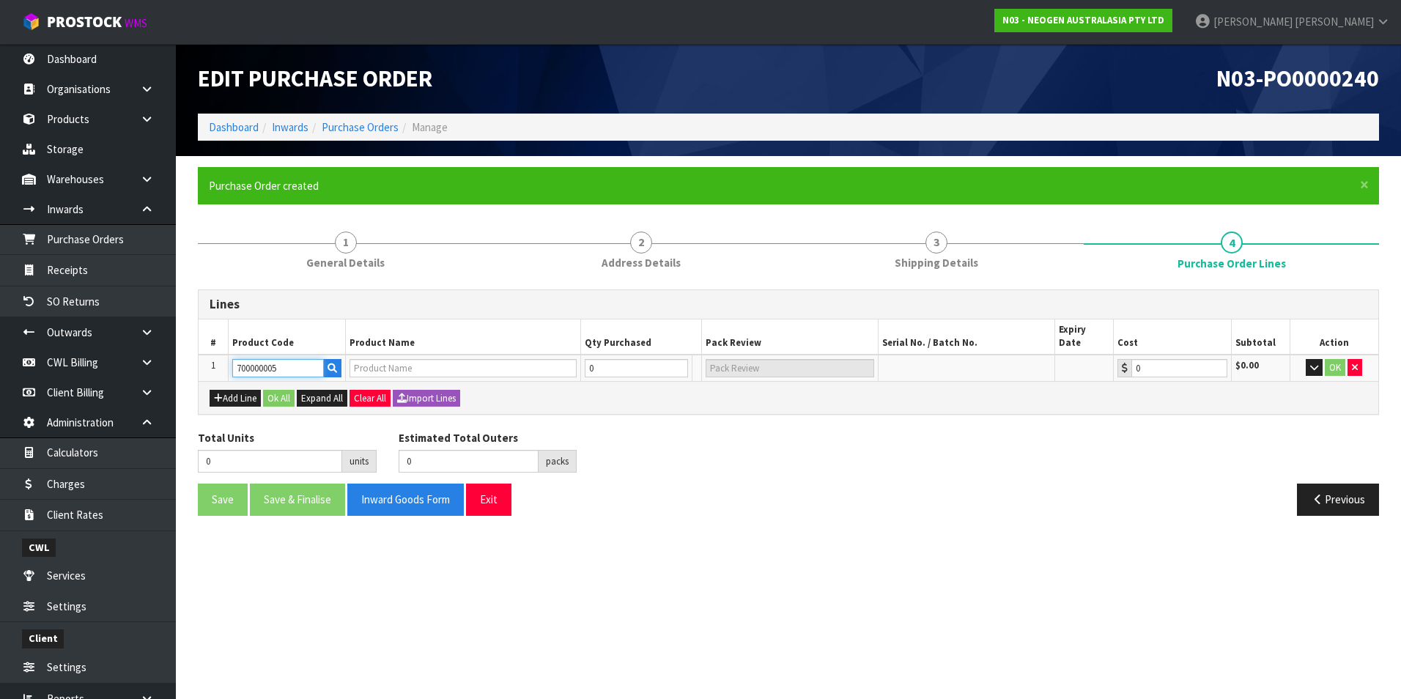
type input "7000043165 - BMLSCK MLS WEEKLY CLEANING KIT"
type input "0.00"
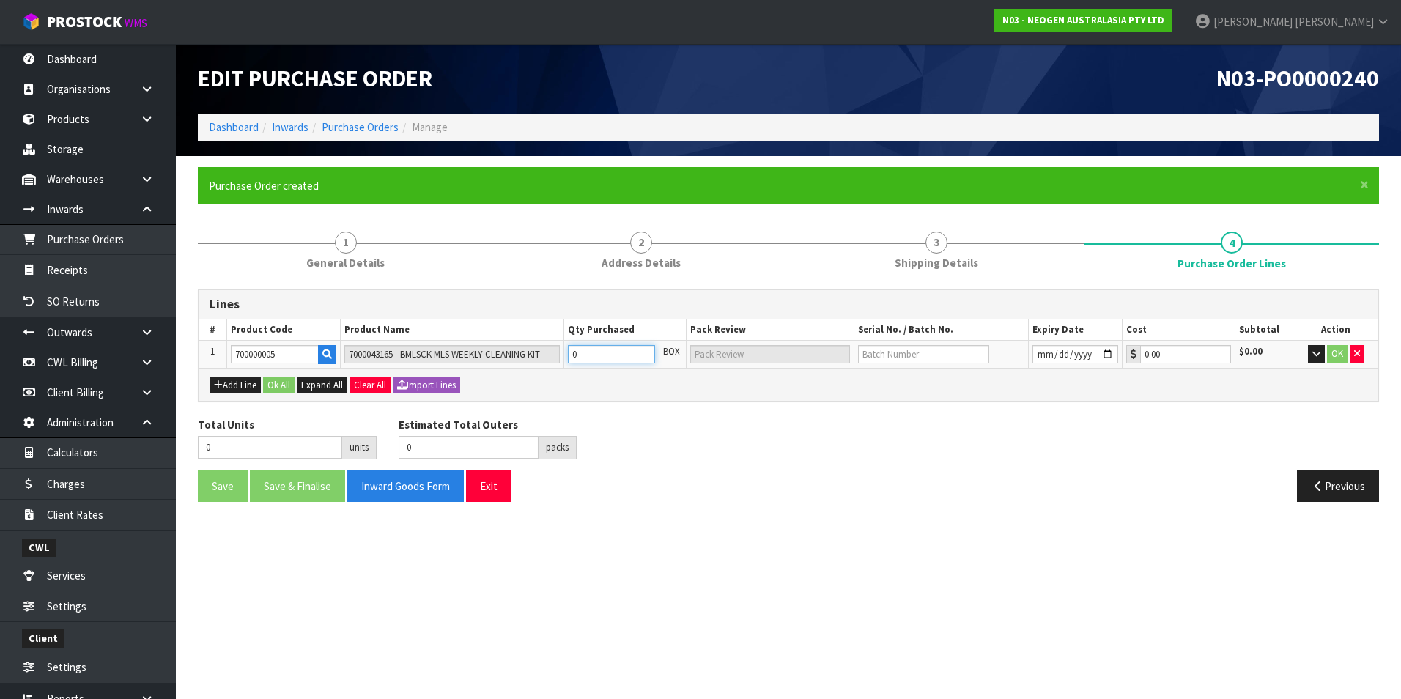
click at [599, 351] on input "0" at bounding box center [611, 354] width 87 height 18
type input "5"
type input "5 CTN"
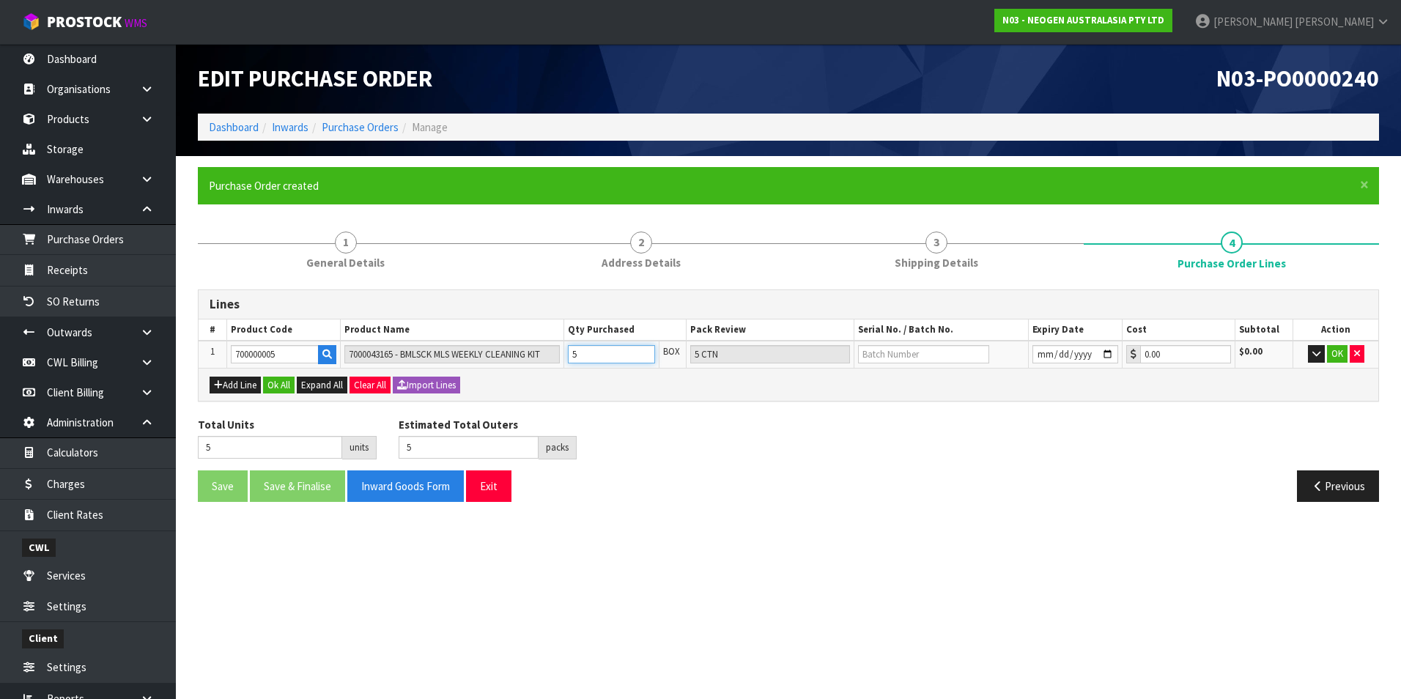
type input "50"
type input "50 CTN"
type input "50"
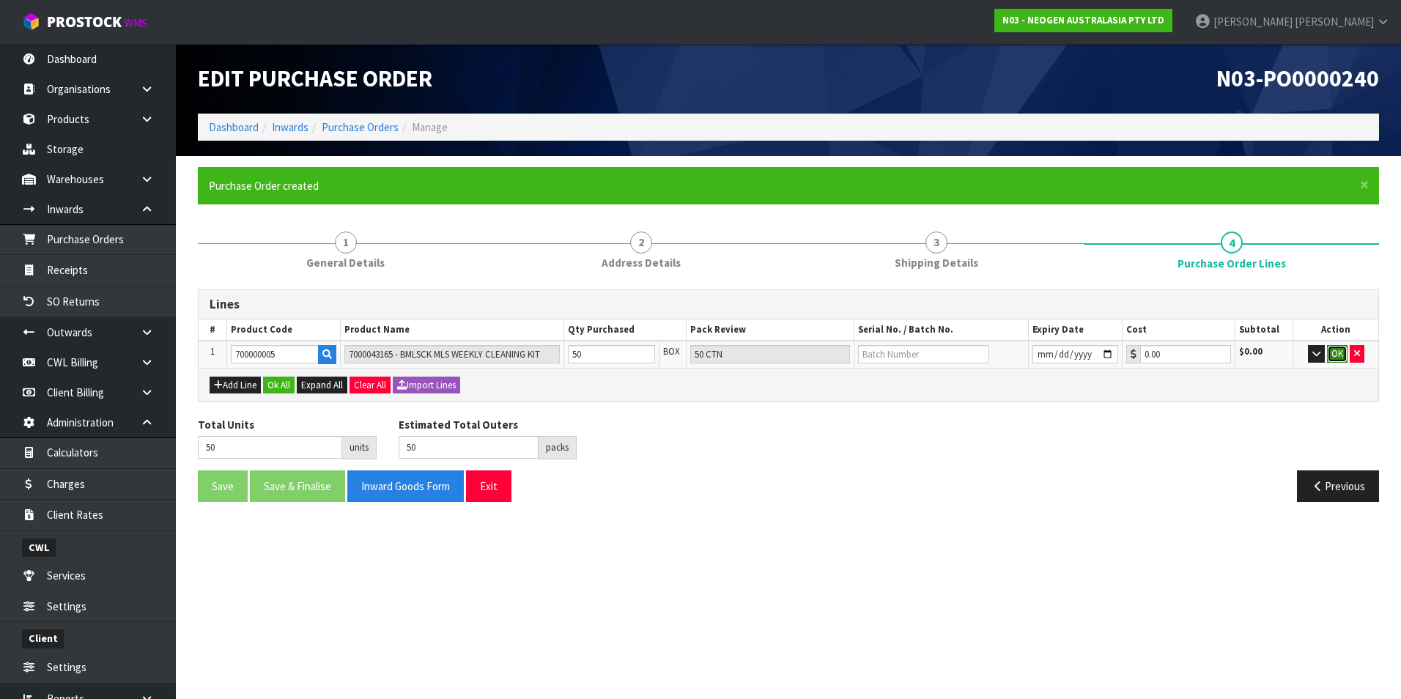
click at [1337, 355] on button "OK" at bounding box center [1337, 354] width 21 height 18
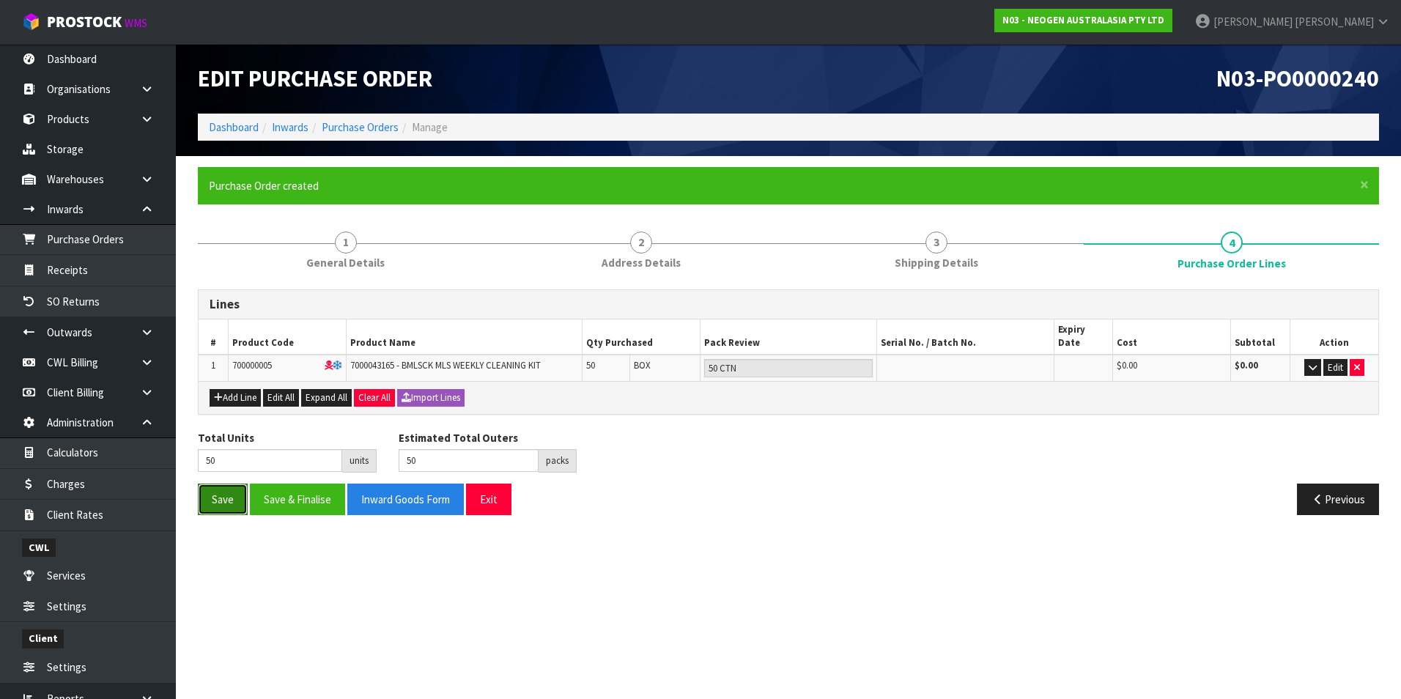
click at [223, 484] on button "Save" at bounding box center [223, 500] width 50 height 32
click at [295, 487] on button "Save & Finalise" at bounding box center [297, 500] width 95 height 32
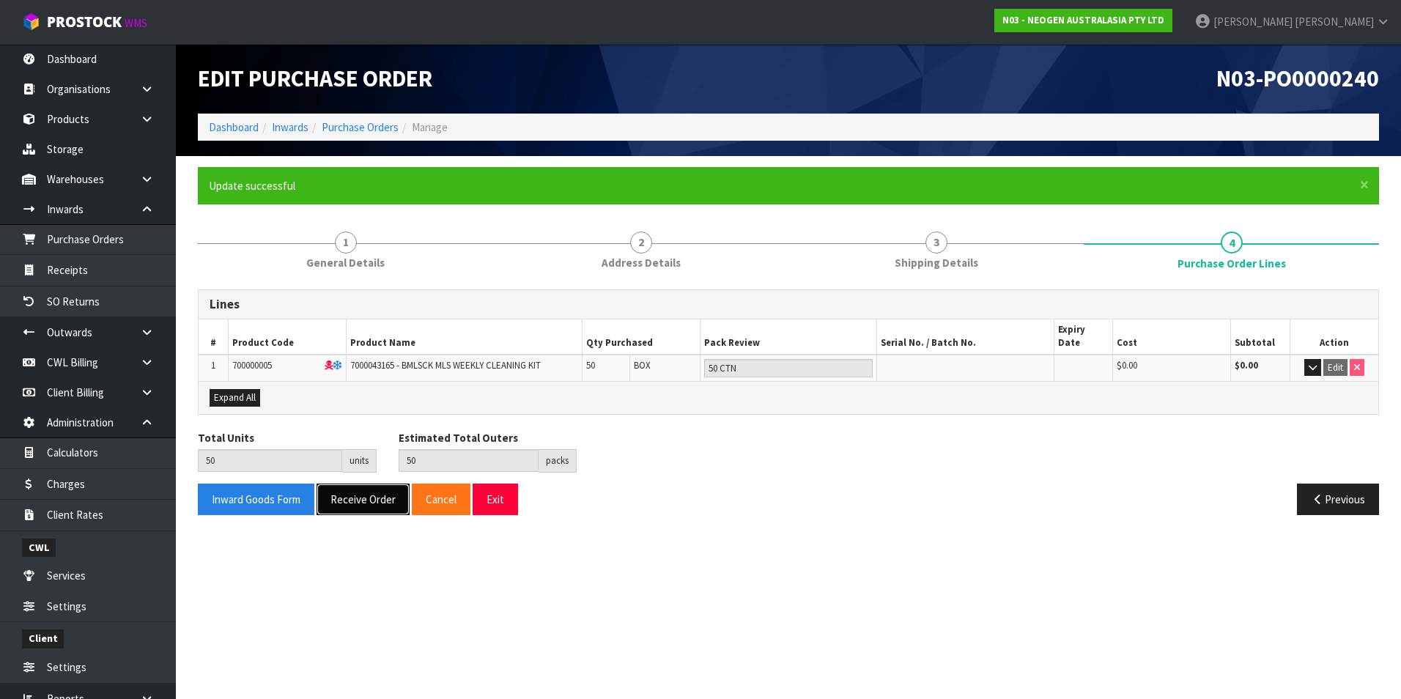
click at [349, 487] on button "Receive Order" at bounding box center [363, 500] width 93 height 32
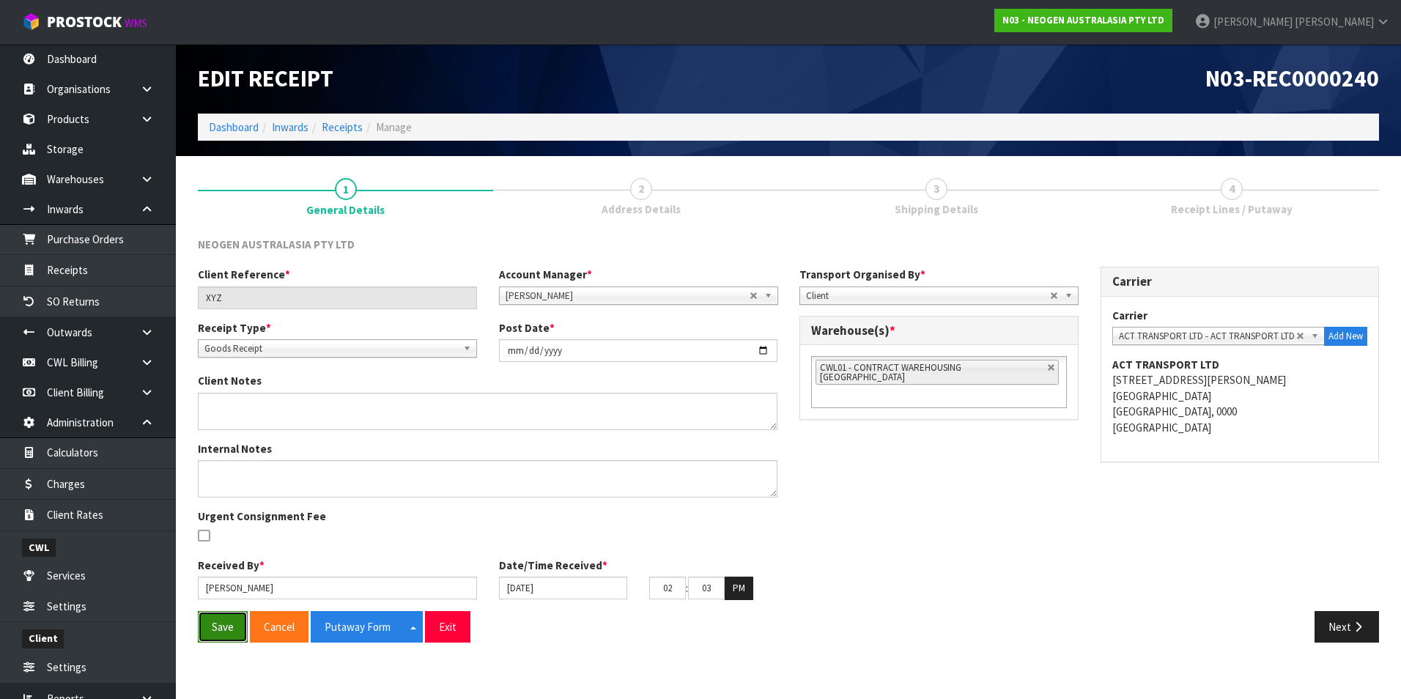
click at [226, 621] on button "Save" at bounding box center [223, 627] width 50 height 32
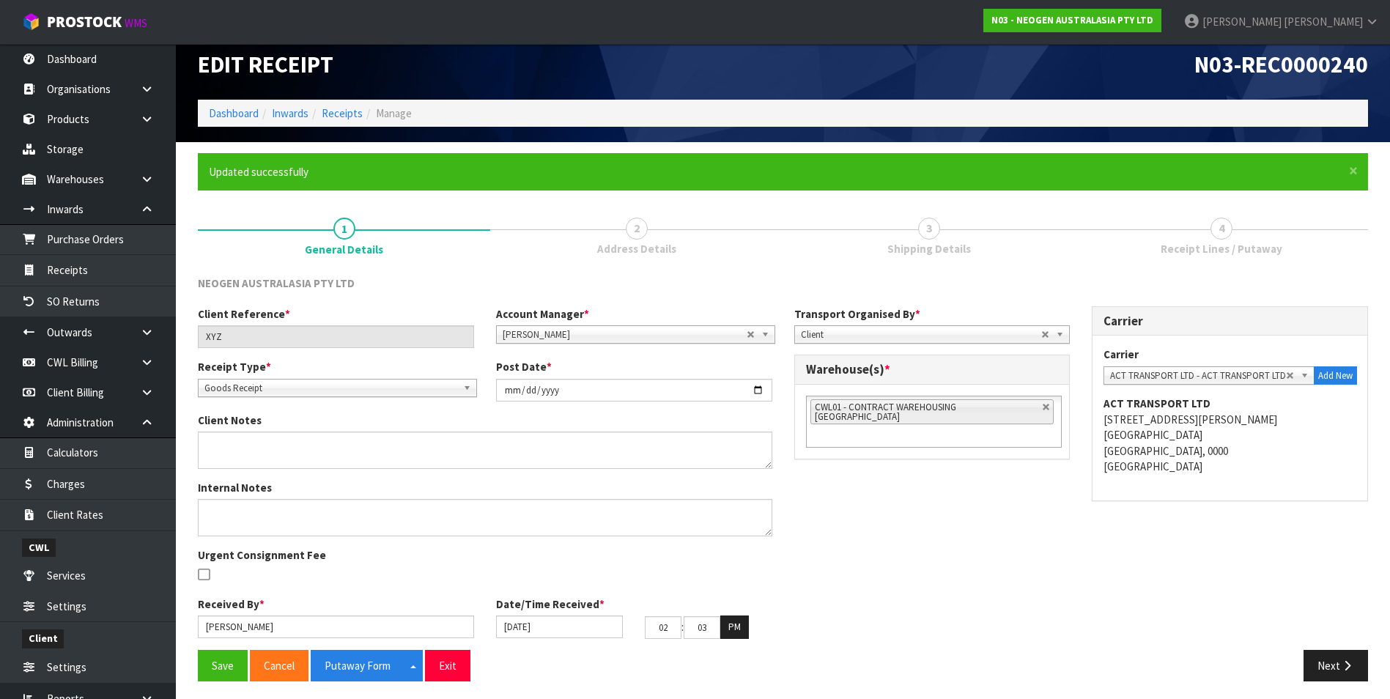
scroll to position [18, 0]
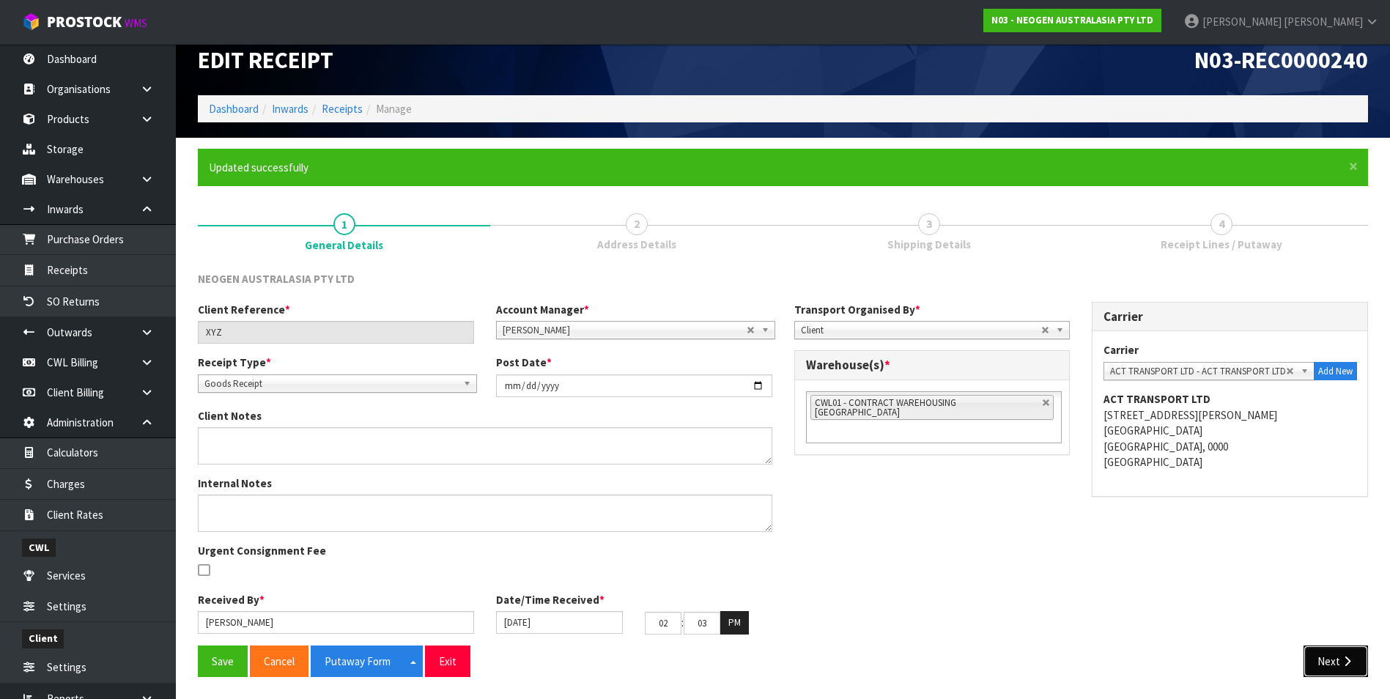
click at [1336, 670] on button "Next" at bounding box center [1335, 661] width 64 height 32
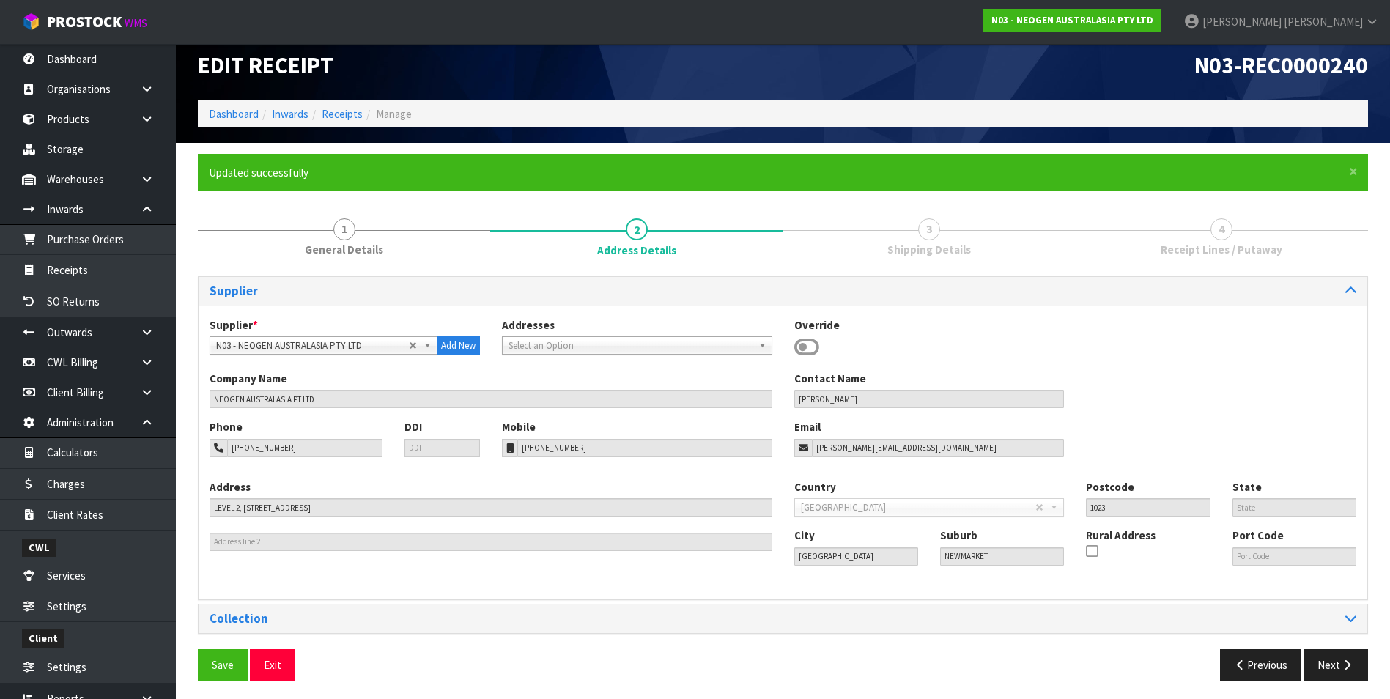
scroll to position [17, 0]
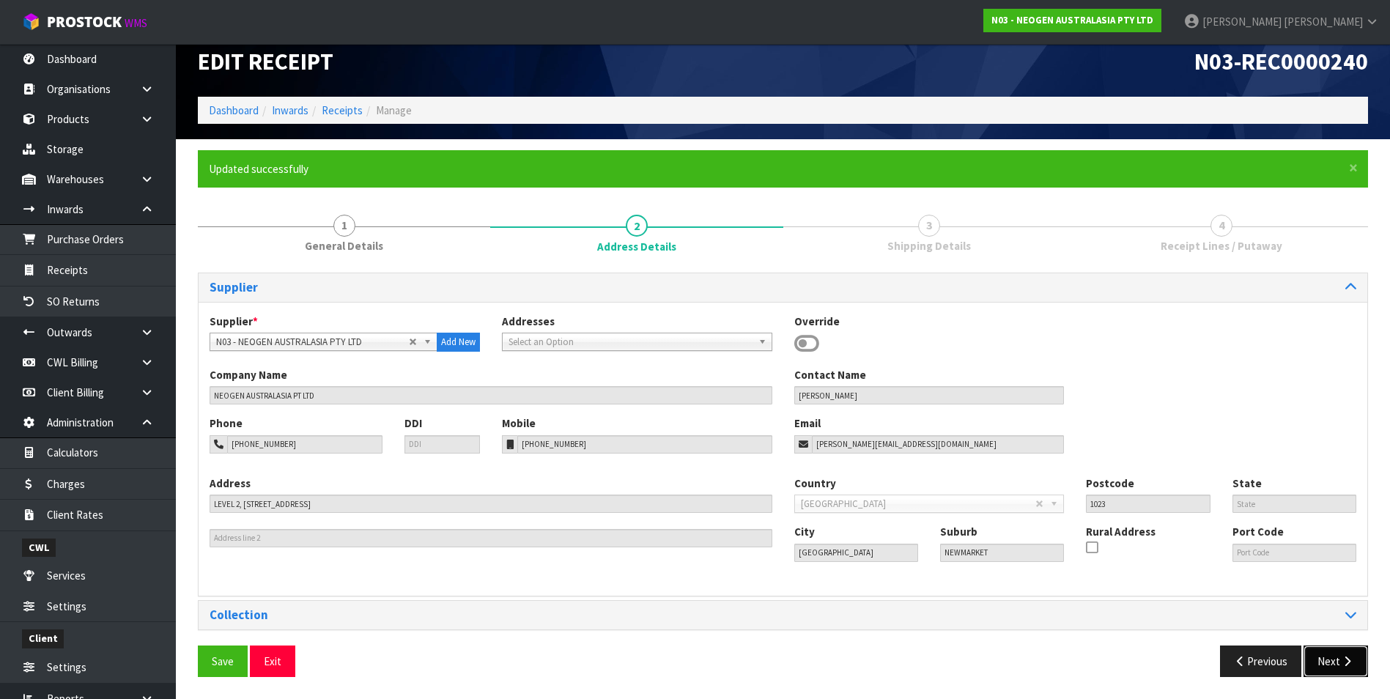
click at [1347, 665] on icon "button" at bounding box center [1347, 661] width 14 height 11
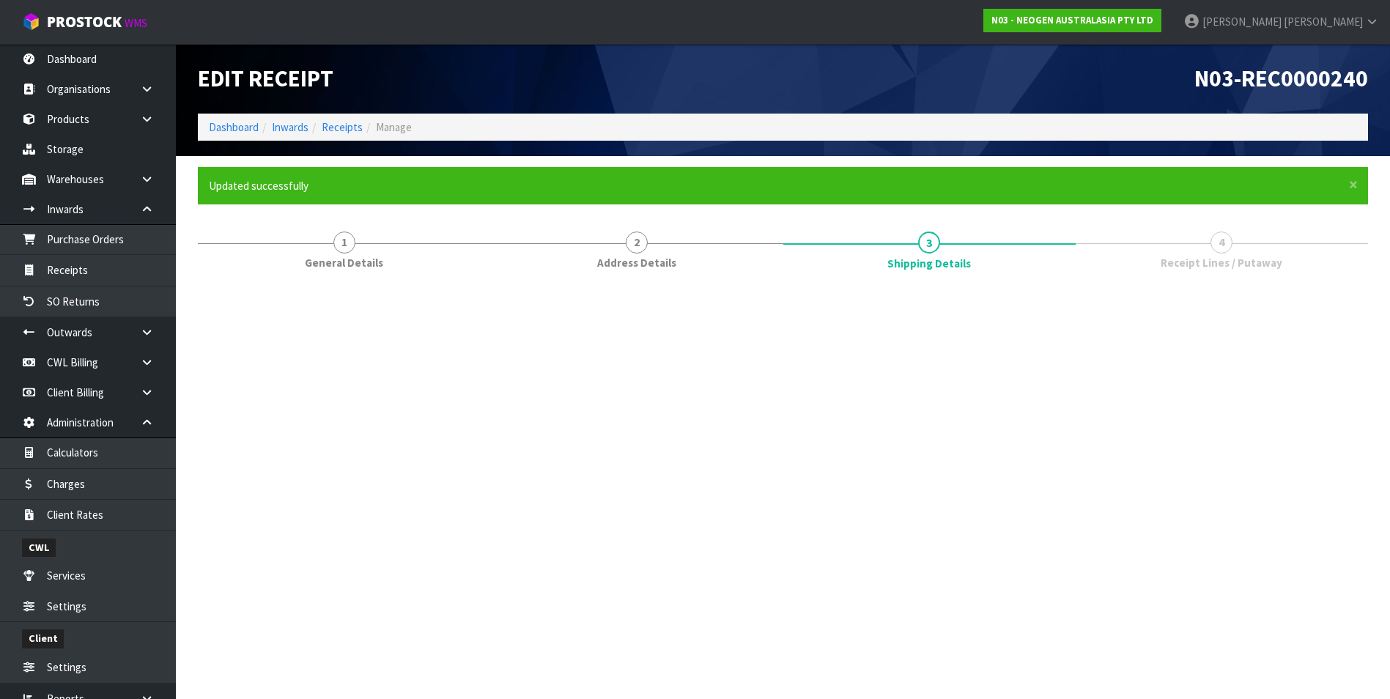
scroll to position [0, 0]
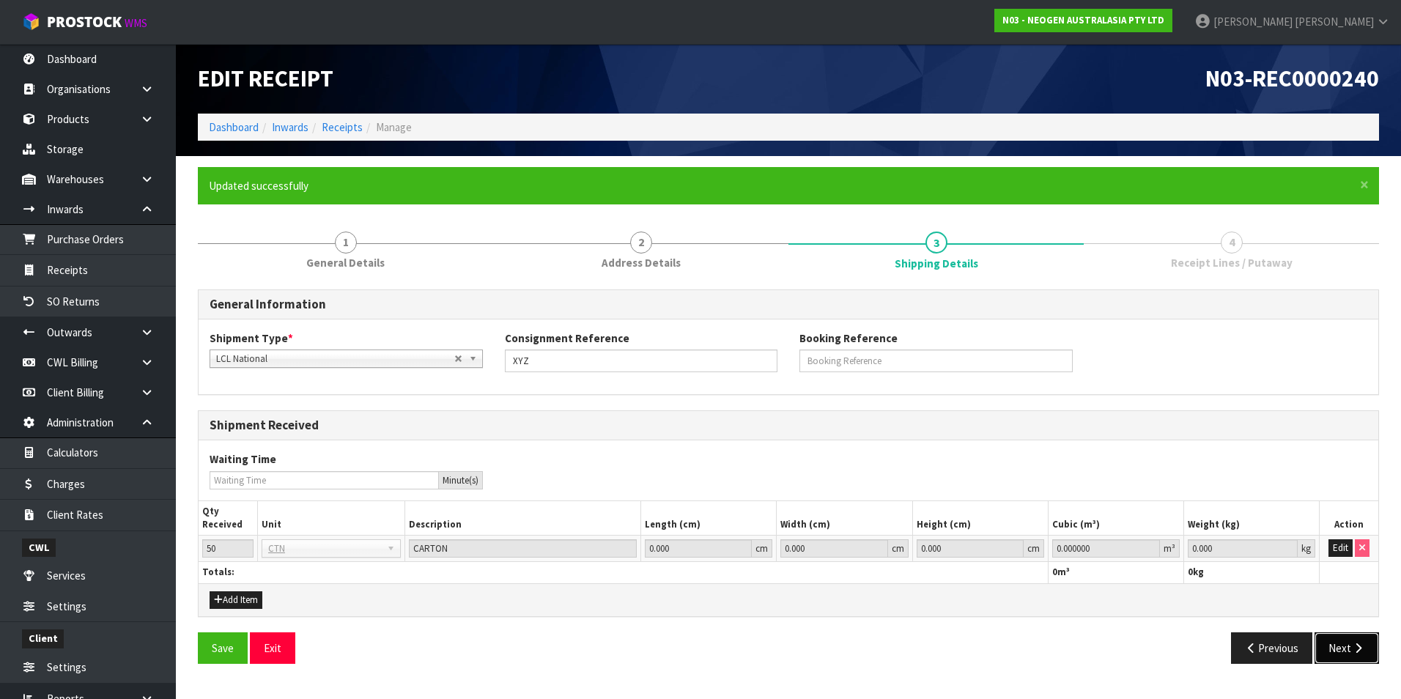
click at [1352, 653] on icon "button" at bounding box center [1358, 648] width 14 height 11
click at [1126, 550] on input "0.000000" at bounding box center [1105, 548] width 107 height 18
click at [1099, 548] on input "0.000000" at bounding box center [1105, 548] width 107 height 18
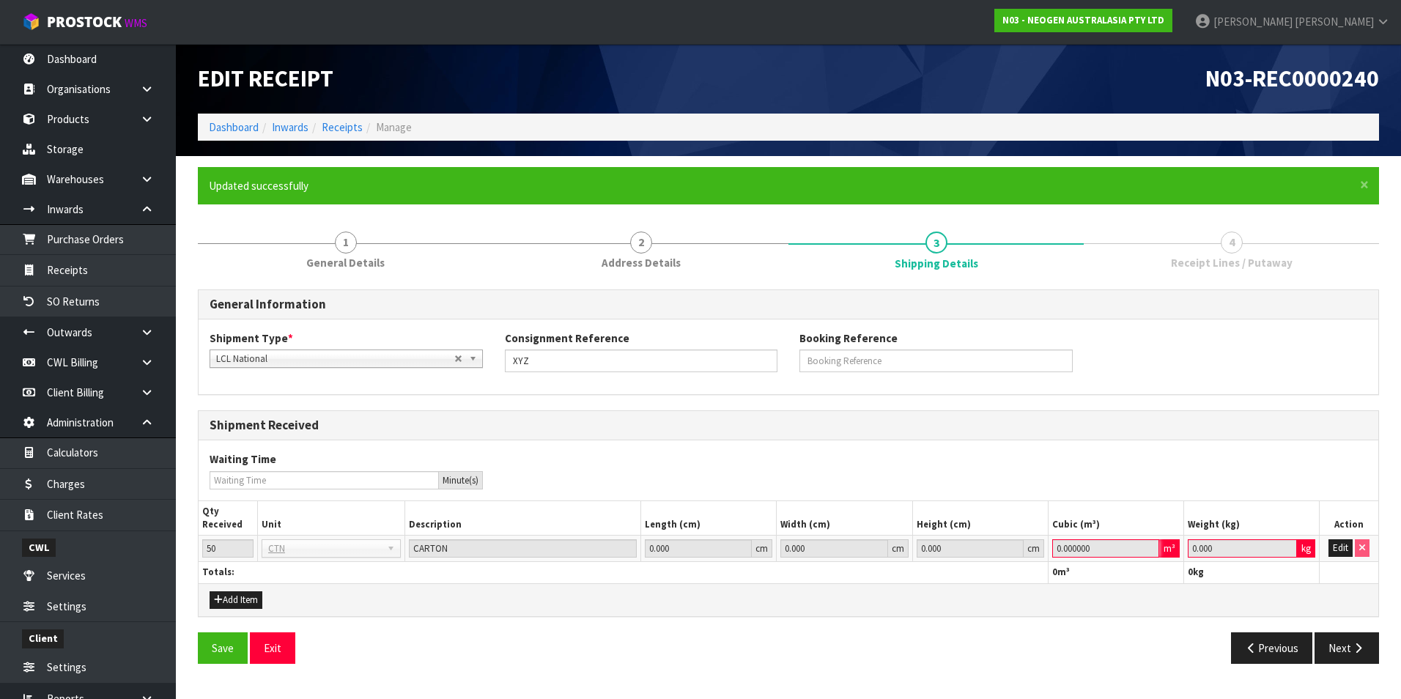
click at [1099, 548] on input "0.000000" at bounding box center [1105, 548] width 107 height 18
click at [721, 543] on input "0.000" at bounding box center [698, 548] width 107 height 18
click at [1342, 547] on button "Edit" at bounding box center [1340, 548] width 24 height 18
click at [1106, 548] on input "0.000000" at bounding box center [1105, 548] width 107 height 18
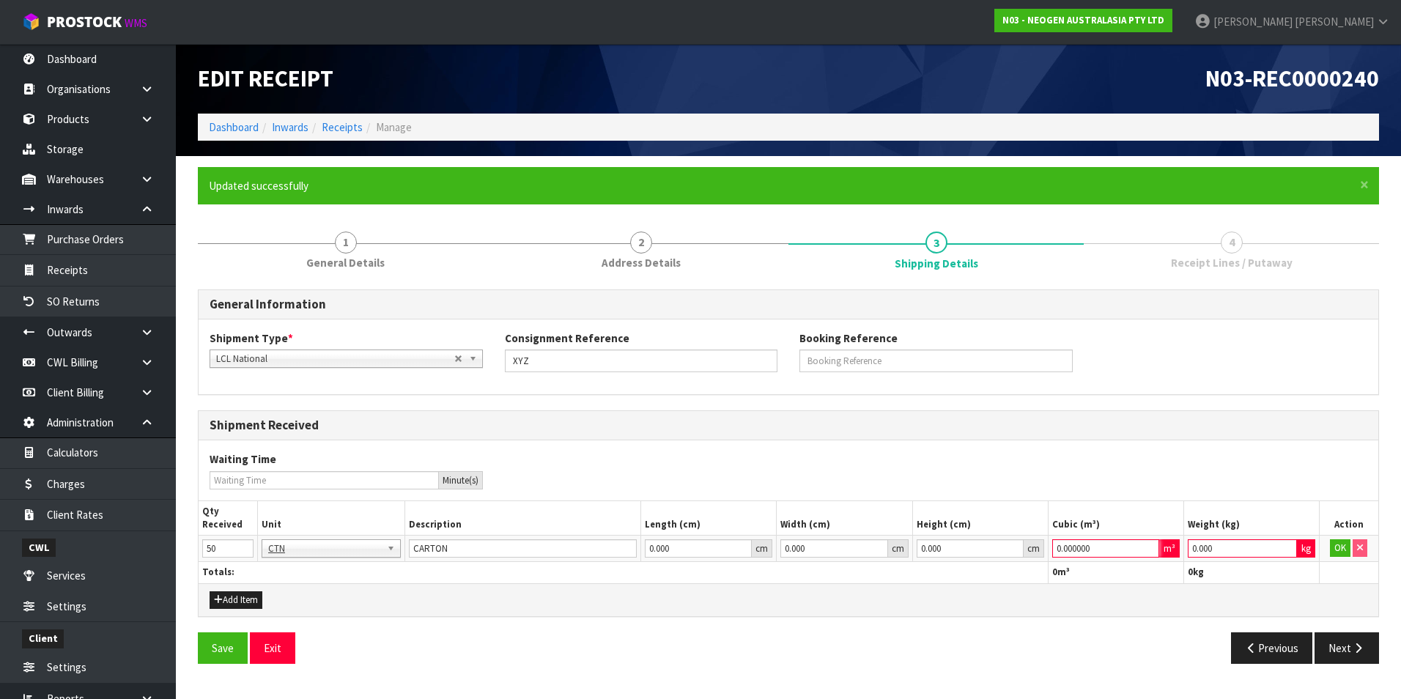
type input "0"
type input "0.56"
type input "50"
click at [1343, 550] on button "OK" at bounding box center [1340, 548] width 21 height 18
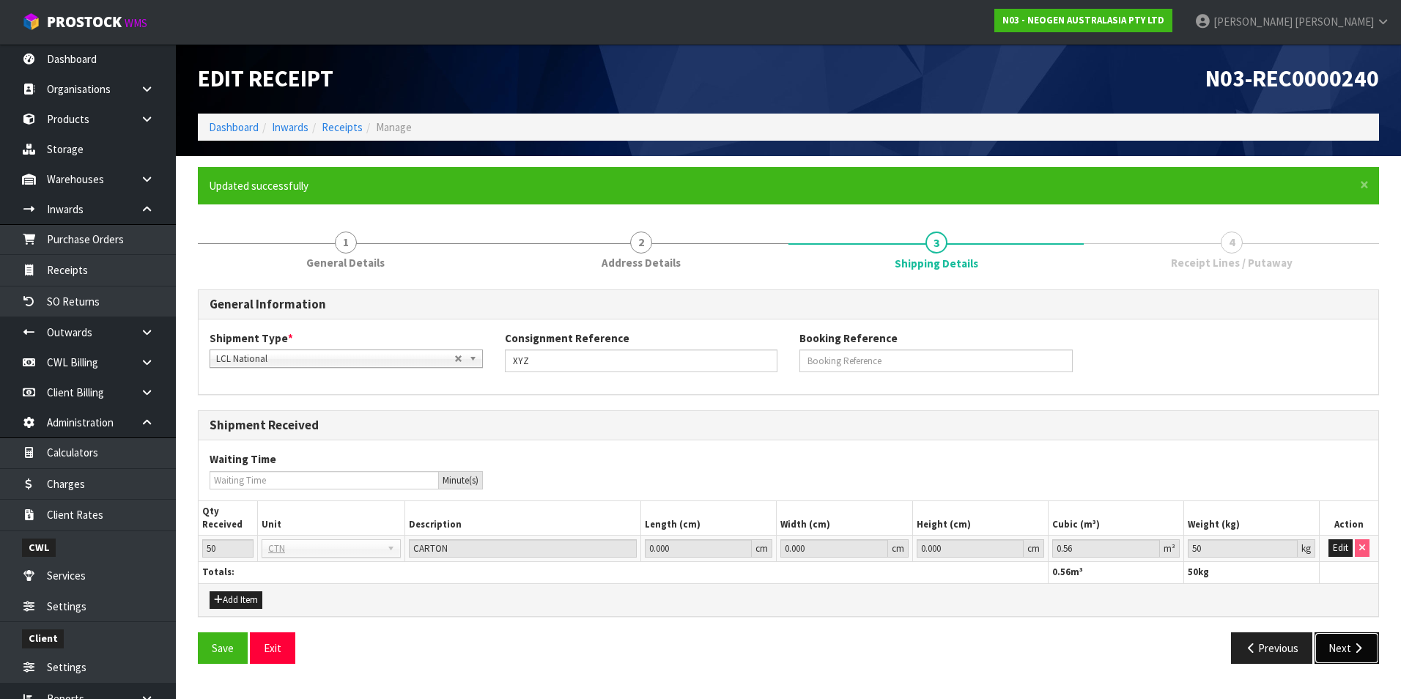
click at [1336, 648] on button "Next" at bounding box center [1346, 648] width 64 height 32
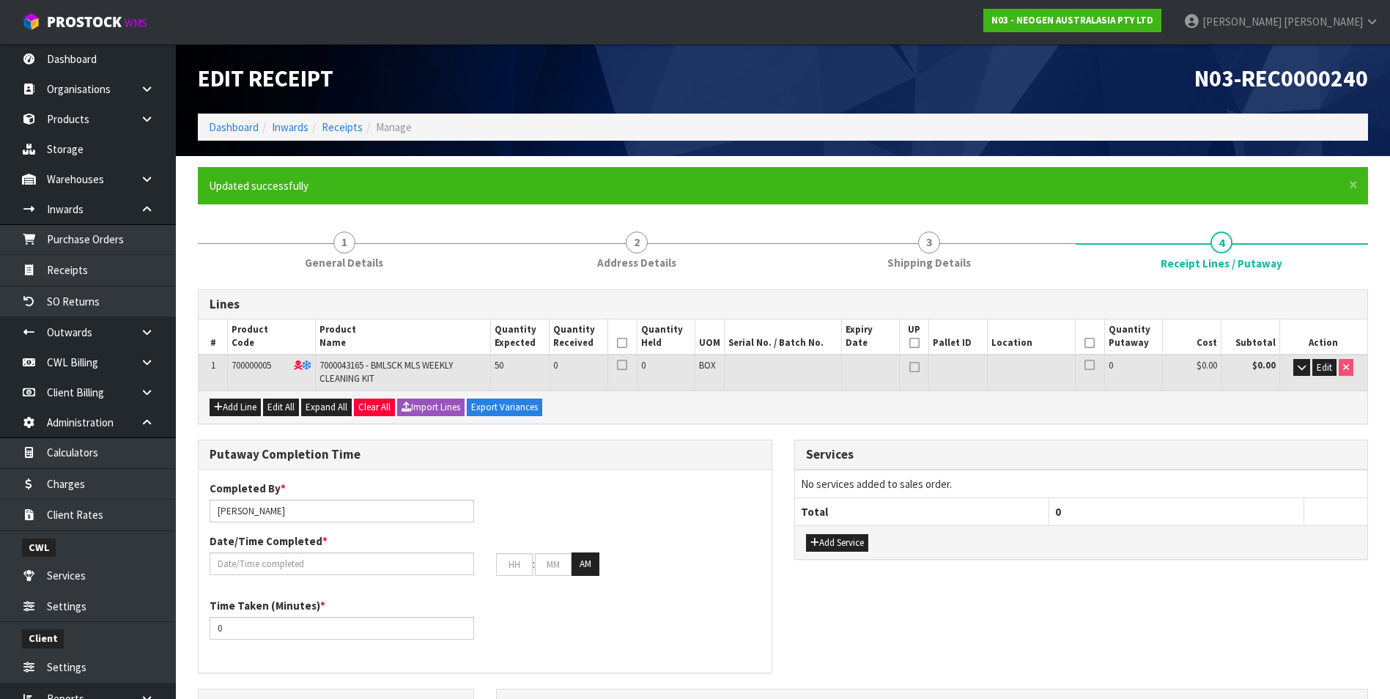
click at [621, 365] on icon at bounding box center [622, 365] width 10 height 1
click at [0, 0] on input "checkbox" at bounding box center [0, 0] width 0 height 0
click at [1322, 369] on span "Edit" at bounding box center [1324, 367] width 15 height 12
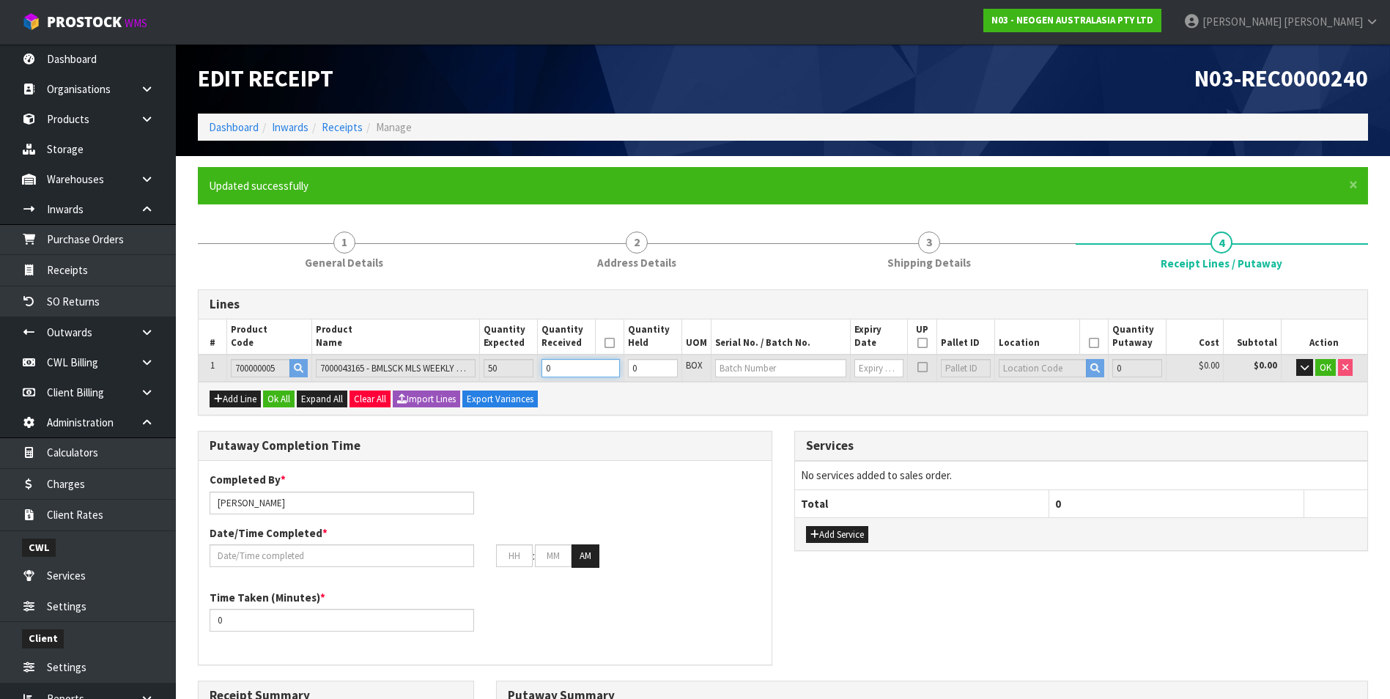
click at [581, 369] on input "0" at bounding box center [580, 368] width 78 height 18
type input "0"
type input "5"
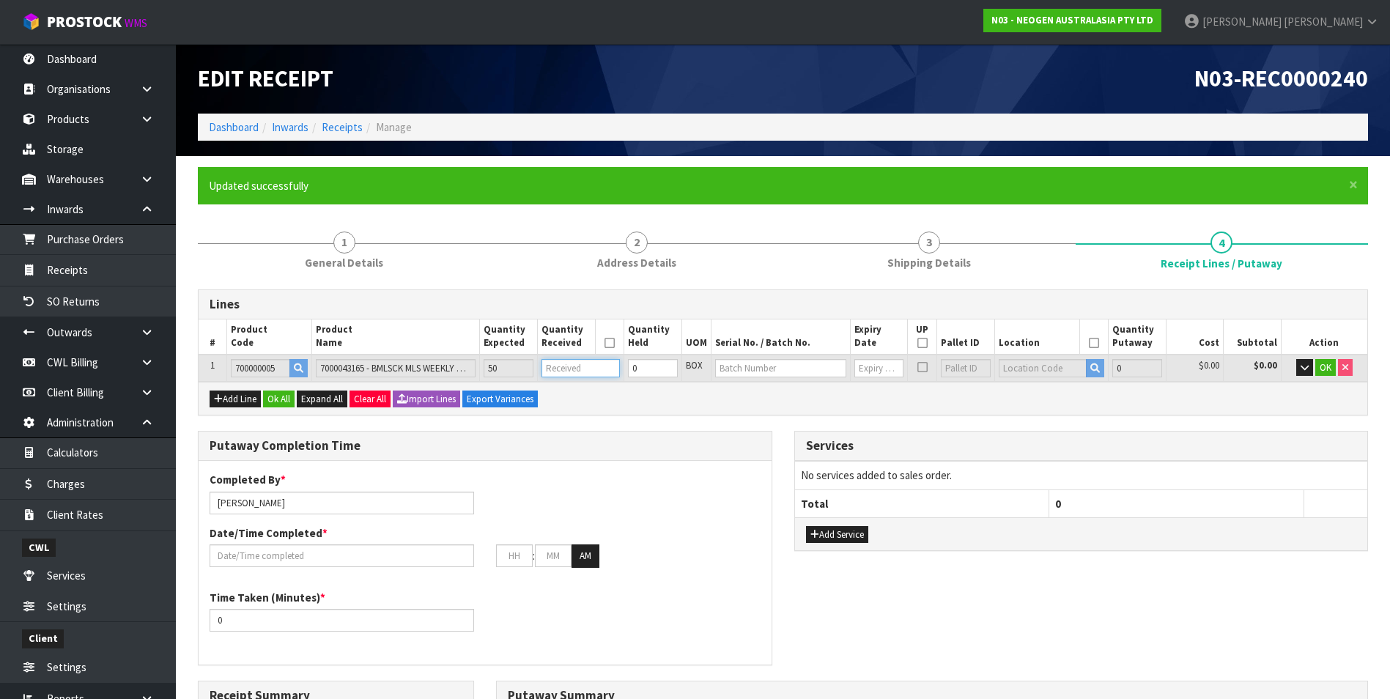
type input "0.018975"
type input "3.3"
type input "5"
type input "50"
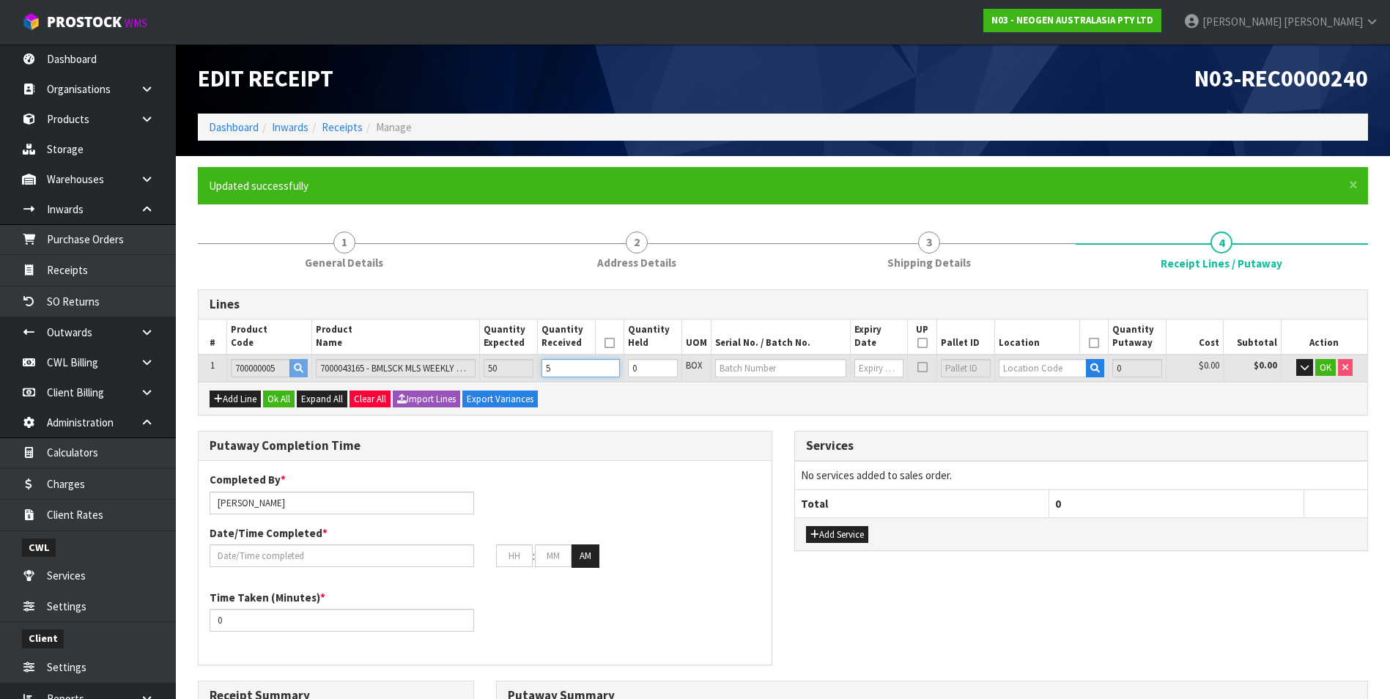
type input "0.18975"
type input "33"
type input "50"
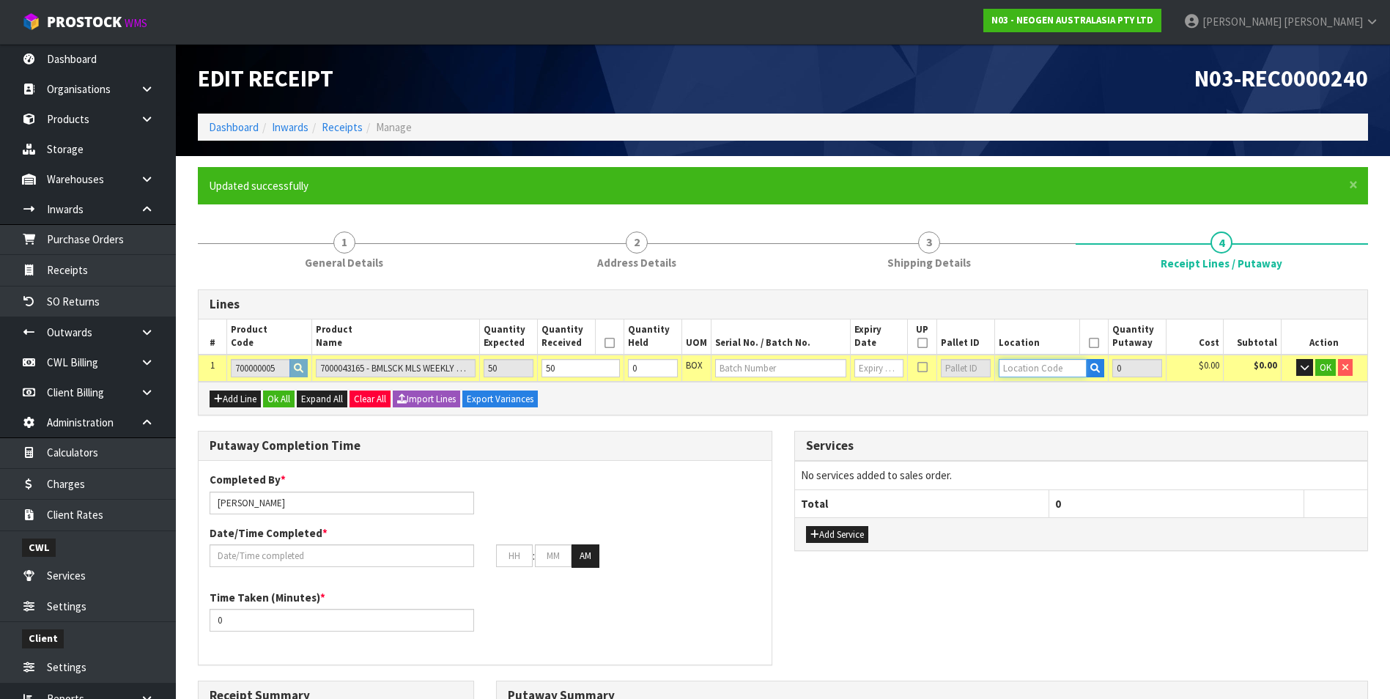
click at [1071, 370] on input "text" at bounding box center [1043, 368] width 89 height 18
click at [1097, 370] on icon "button" at bounding box center [1095, 368] width 10 height 10
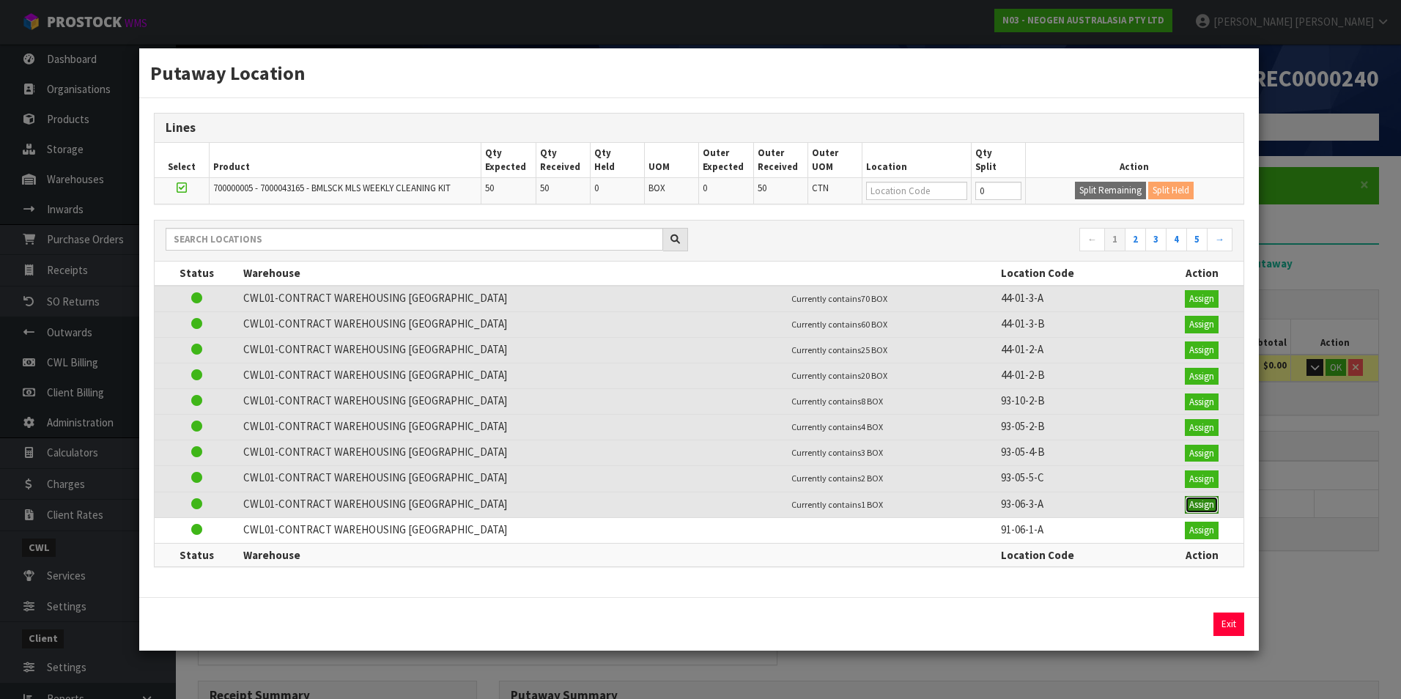
click at [1202, 504] on button "Assign" at bounding box center [1202, 505] width 34 height 18
type input "50"
type input "93-06-3-A"
type input "50"
type input "93-06-3-A"
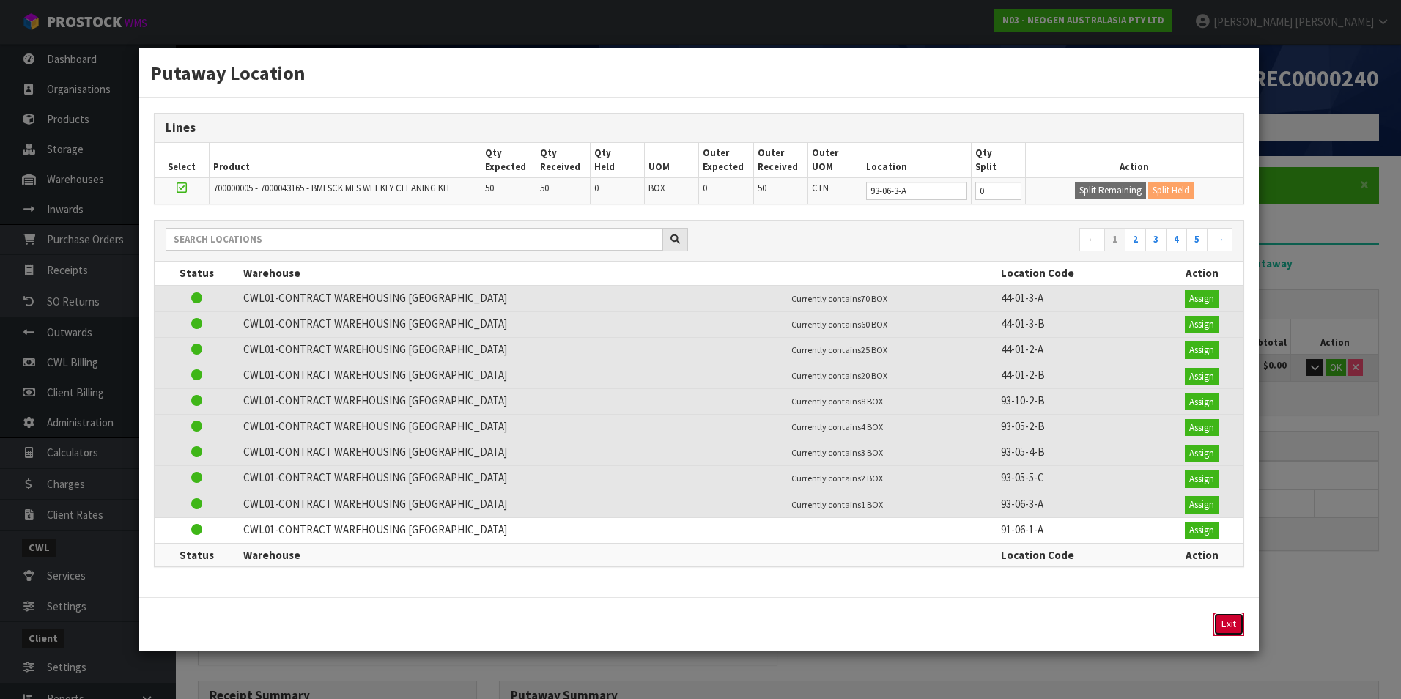
click at [1228, 630] on button "Exit" at bounding box center [1228, 624] width 31 height 23
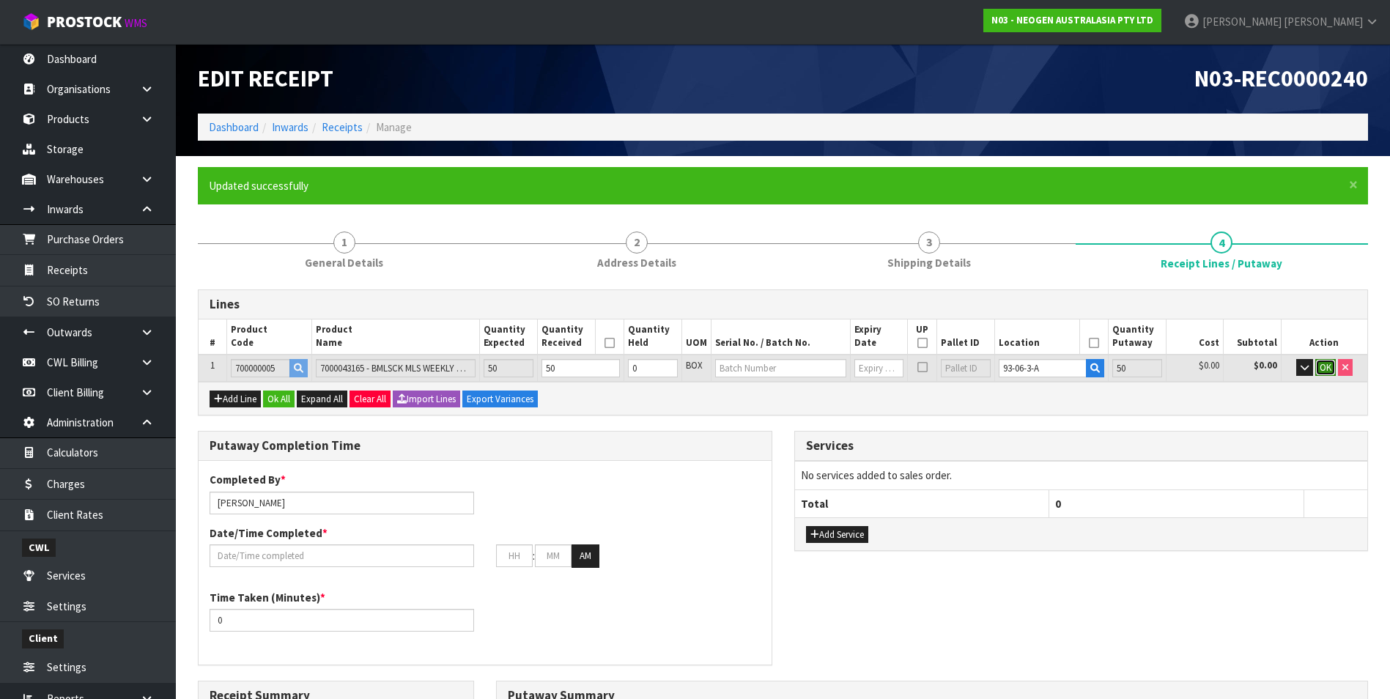
click at [1325, 369] on span "OK" at bounding box center [1326, 367] width 12 height 12
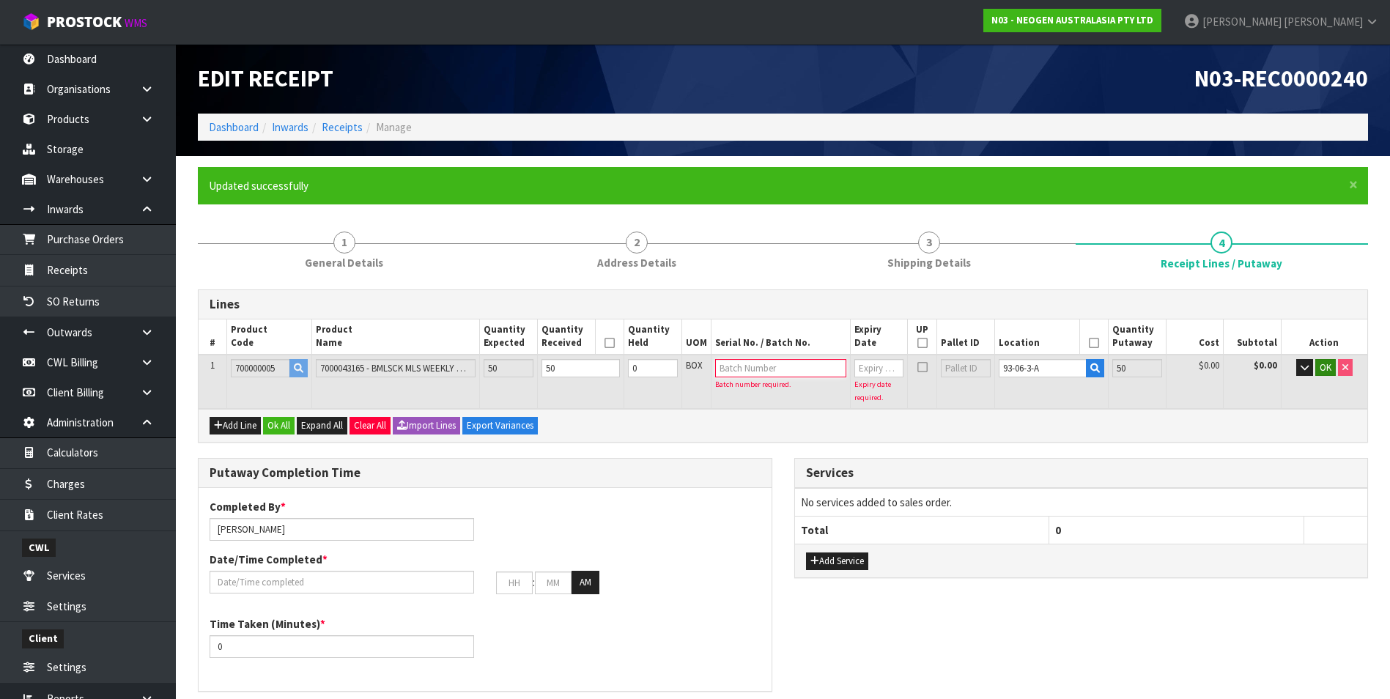
click at [780, 372] on input "text" at bounding box center [780, 368] width 131 height 18
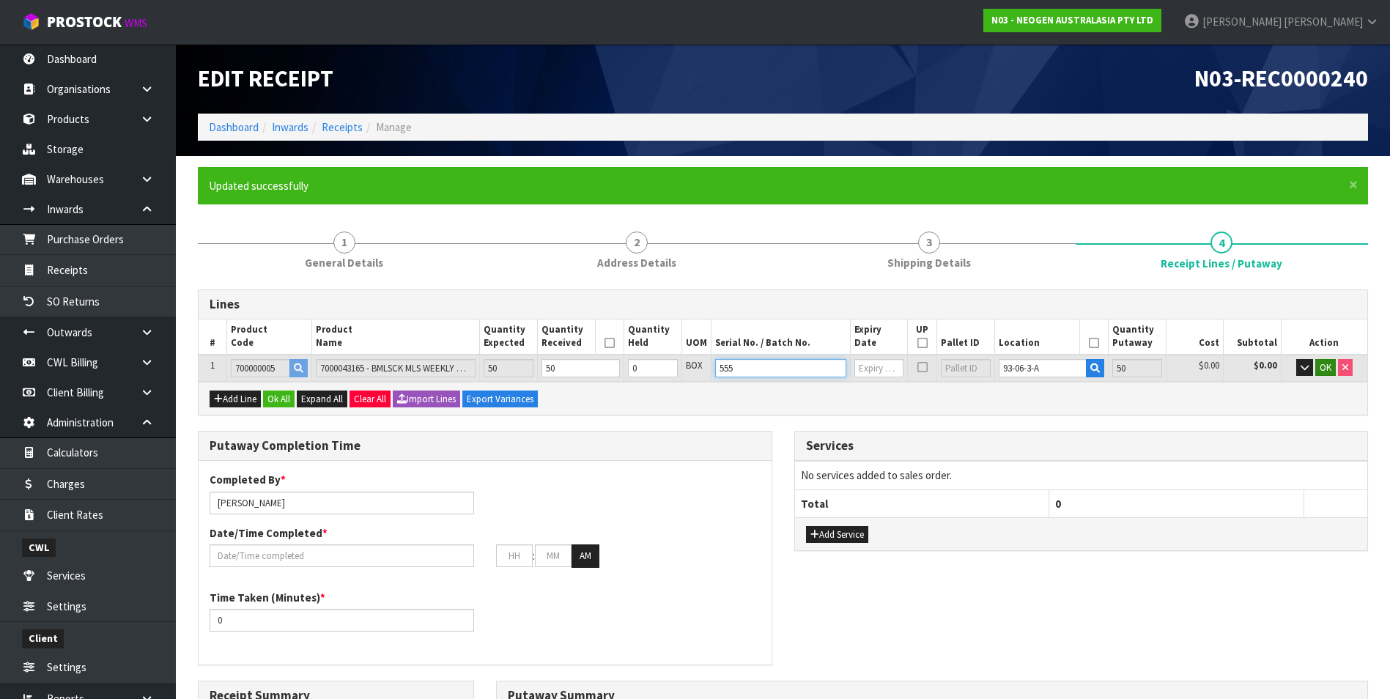
type input "555"
click at [1323, 369] on span "OK" at bounding box center [1326, 367] width 12 height 12
click at [859, 369] on input "text" at bounding box center [878, 368] width 49 height 18
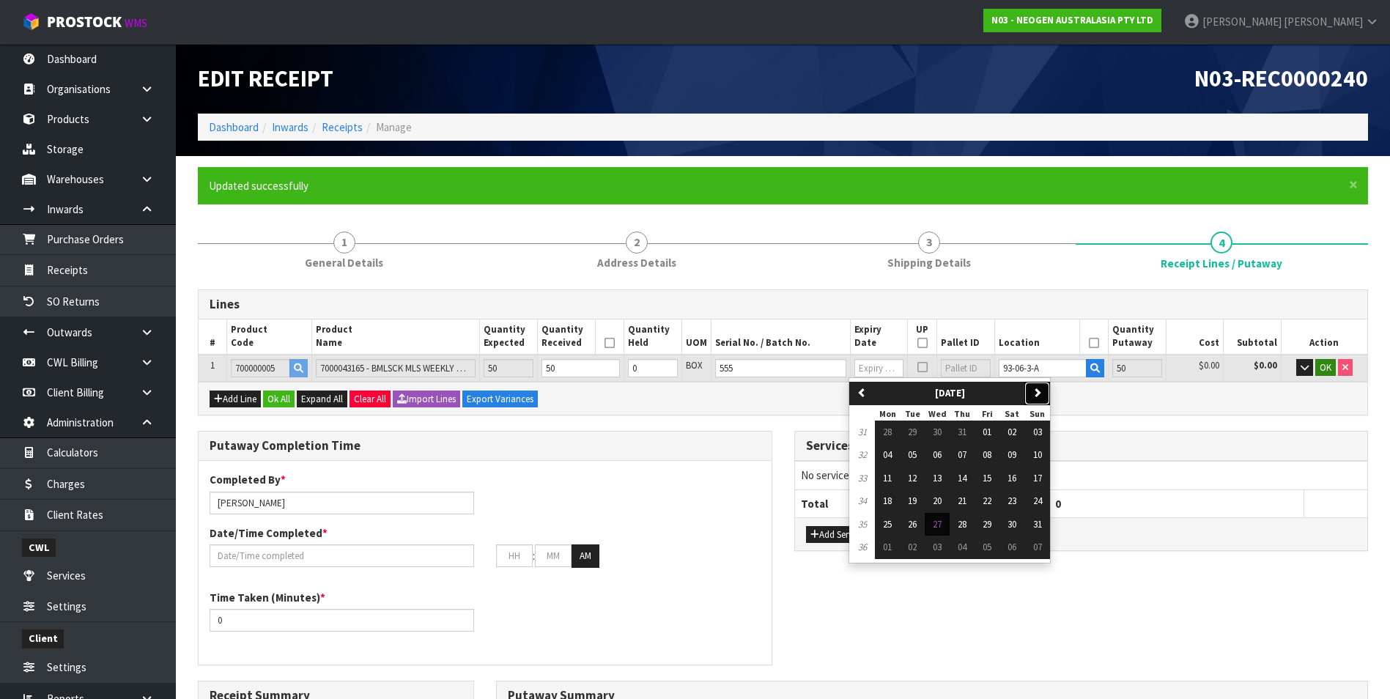
click at [1037, 391] on icon "button" at bounding box center [1037, 393] width 10 height 10
click at [986, 523] on span "31" at bounding box center [987, 524] width 9 height 12
type input "31/10/2025"
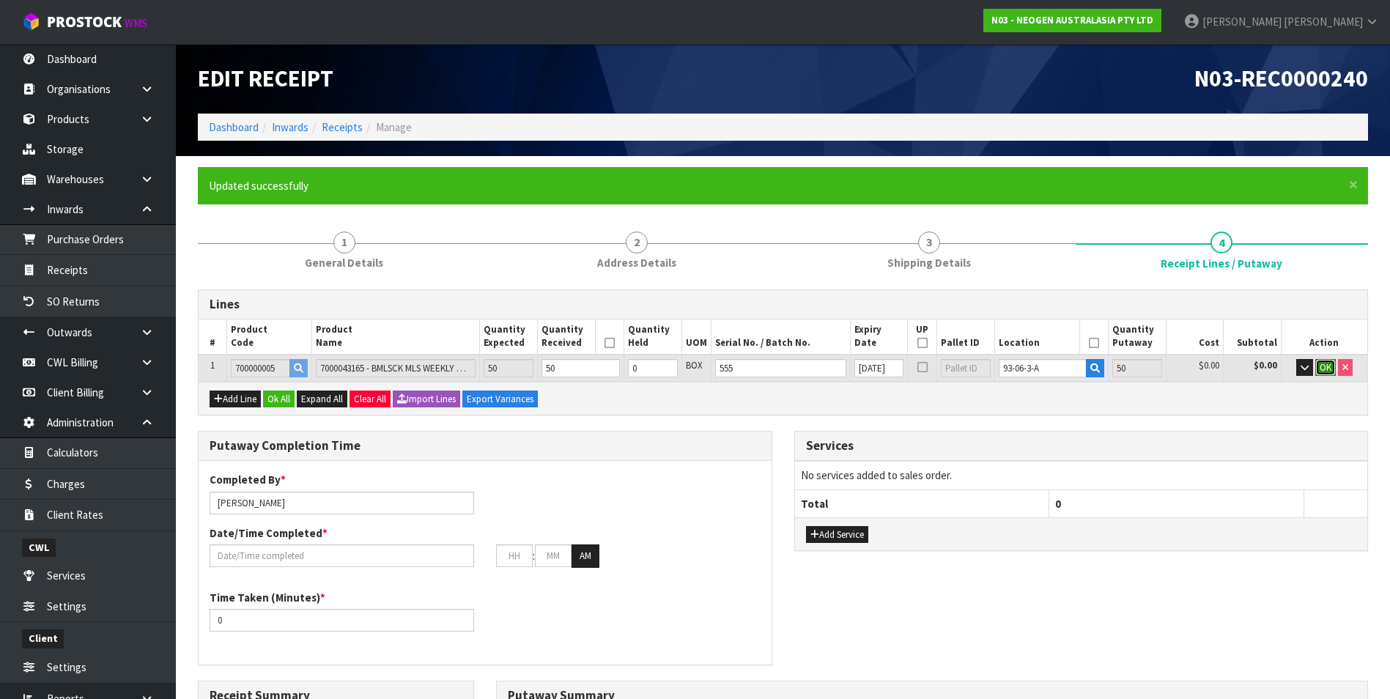
click at [1325, 370] on span "OK" at bounding box center [1326, 367] width 12 height 12
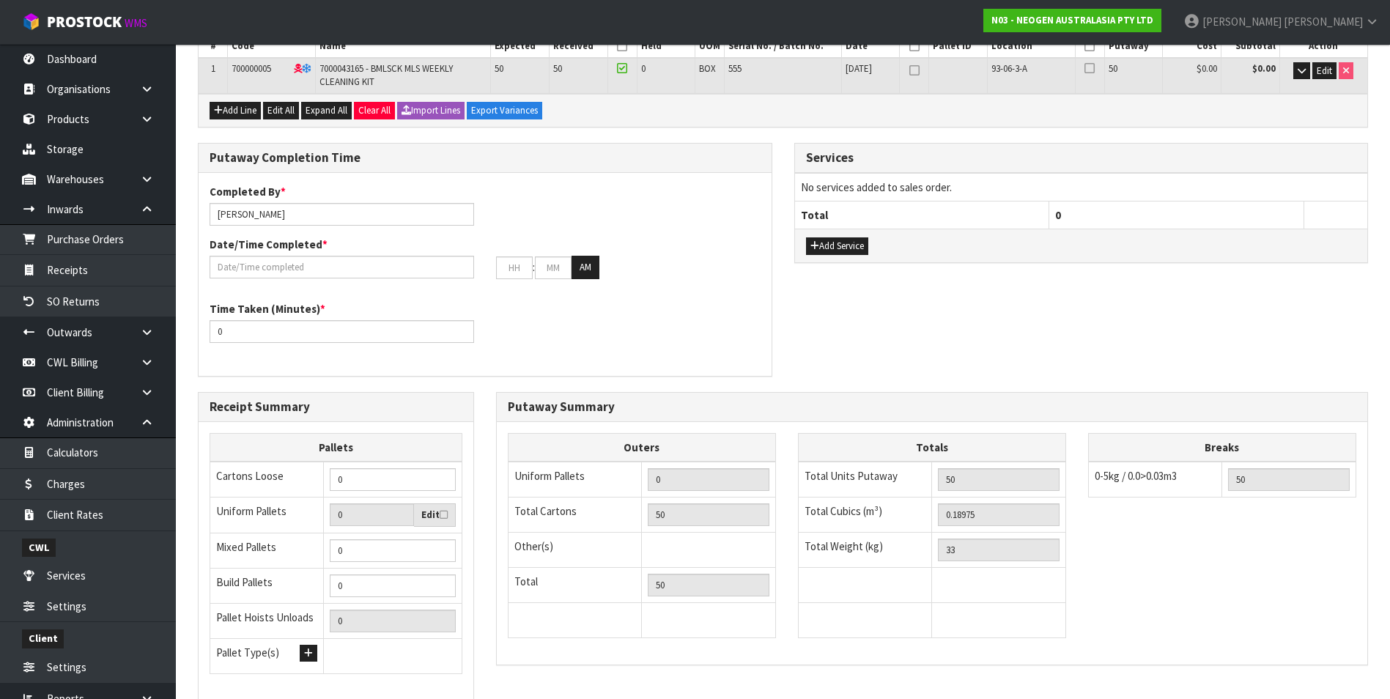
scroll to position [402, 0]
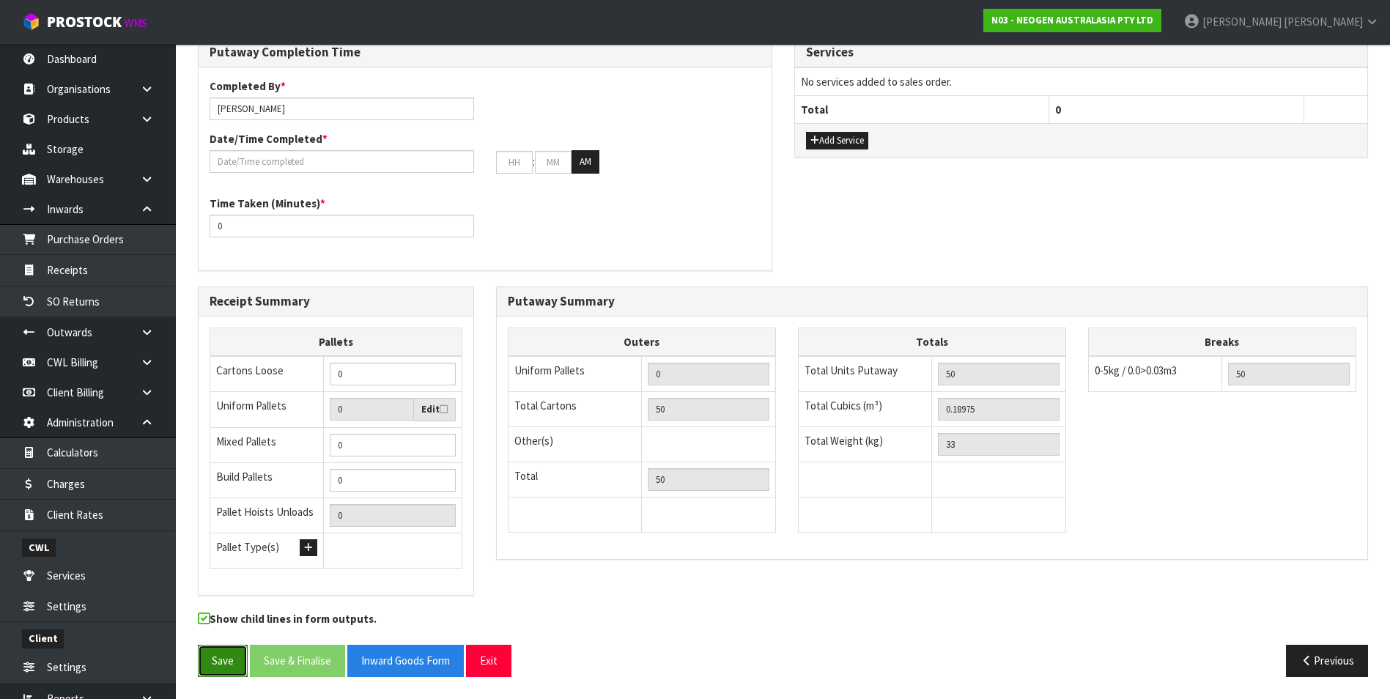
click at [210, 665] on button "Save" at bounding box center [223, 661] width 50 height 32
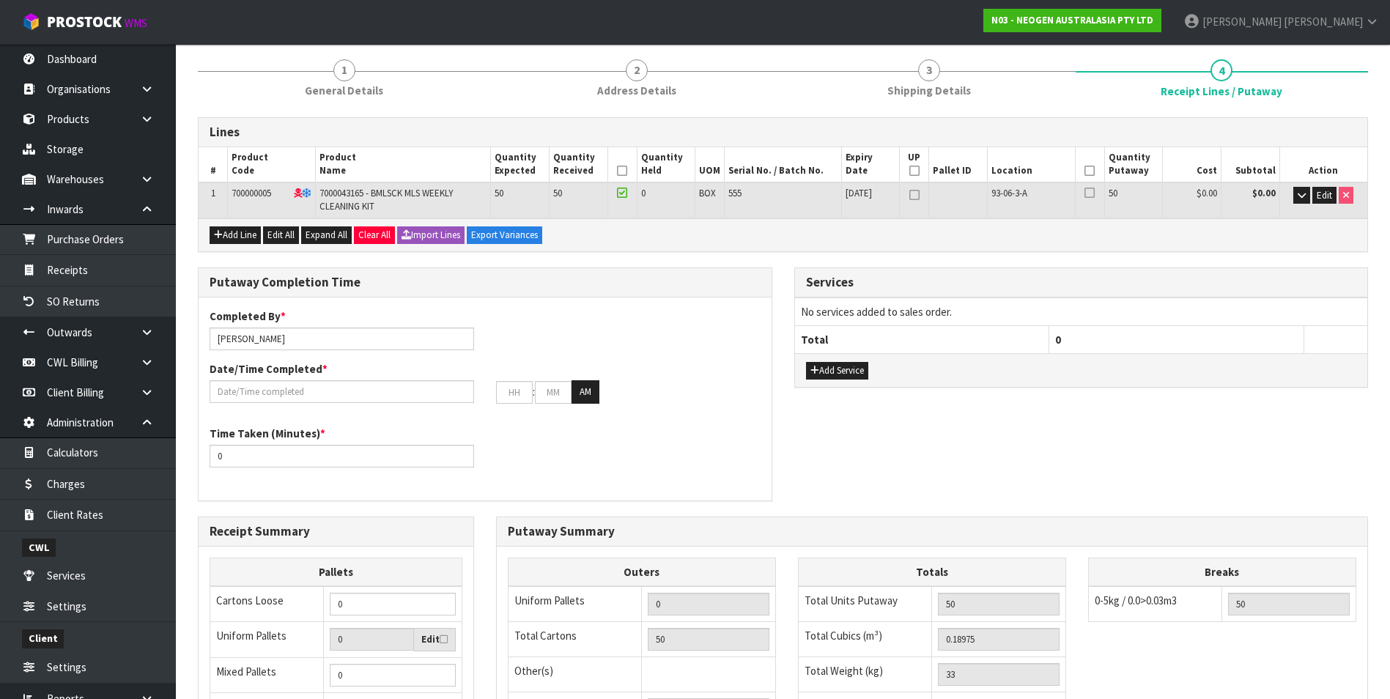
scroll to position [36, 0]
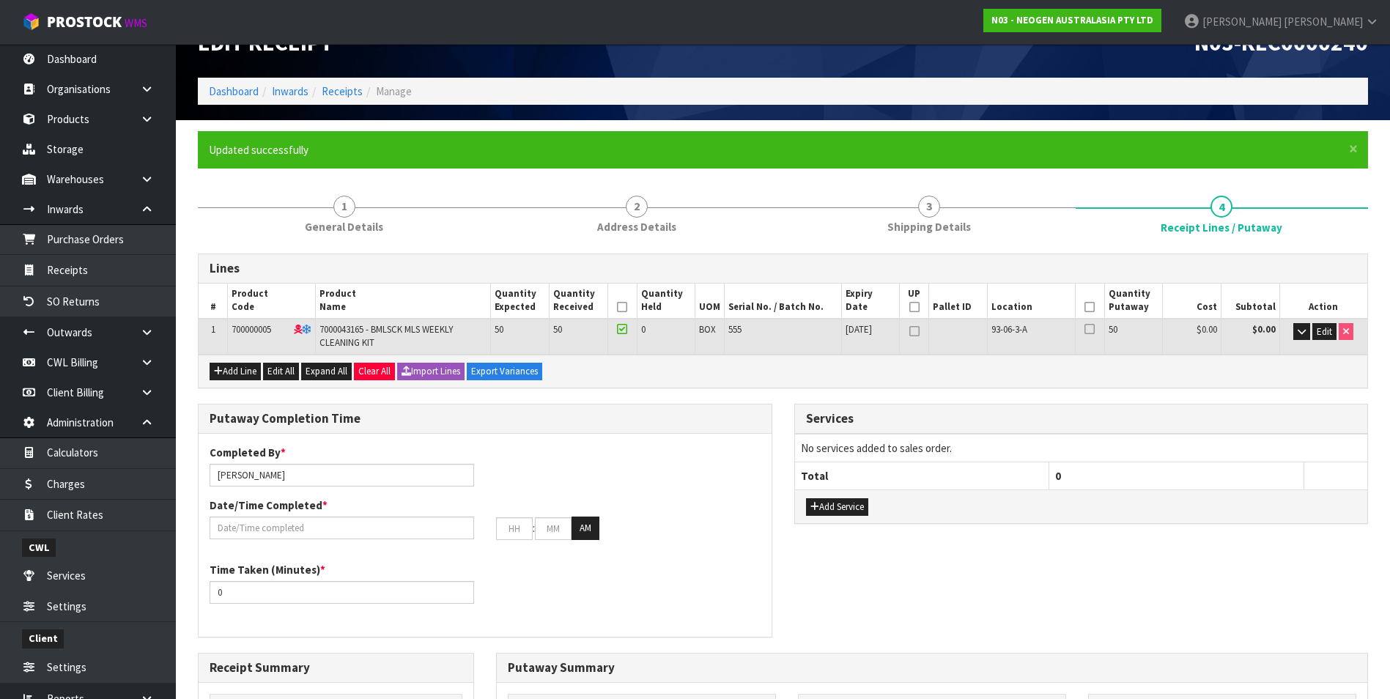
click at [1091, 330] on icon at bounding box center [1089, 329] width 10 height 1
click at [0, 0] on input "checkbox" at bounding box center [0, 0] width 0 height 0
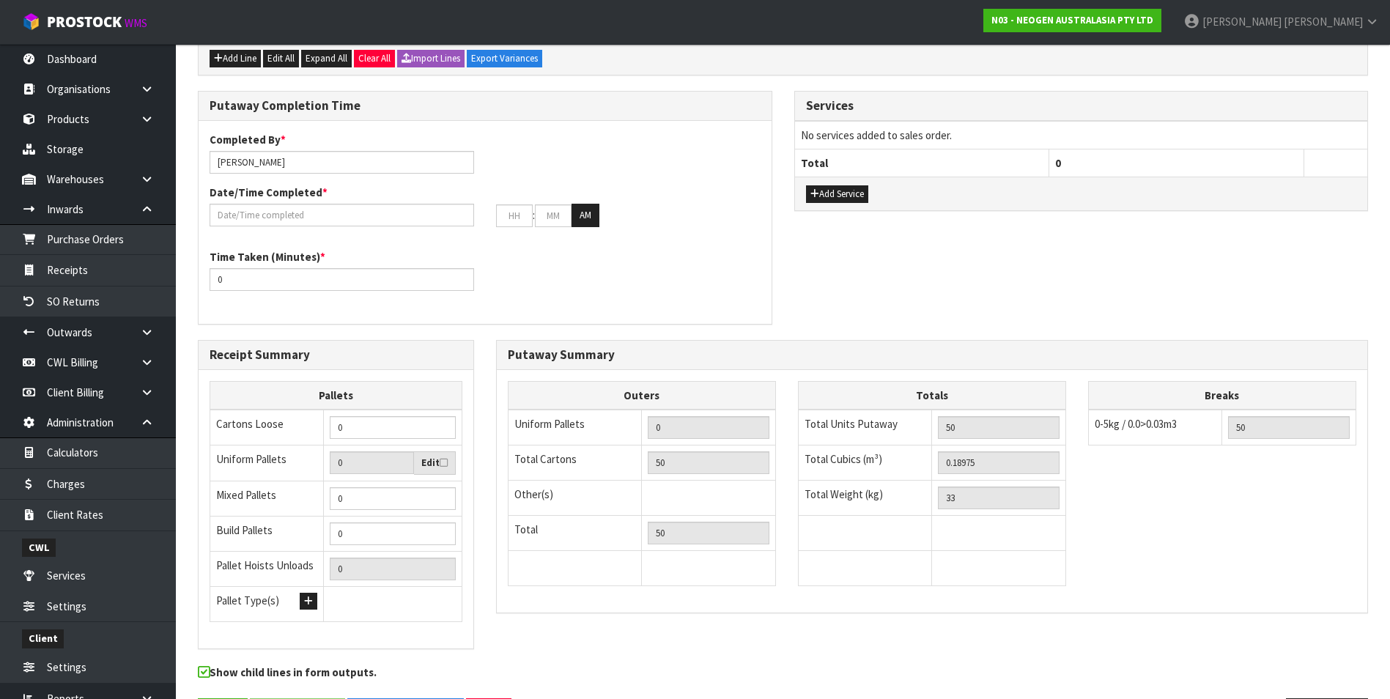
scroll to position [402, 0]
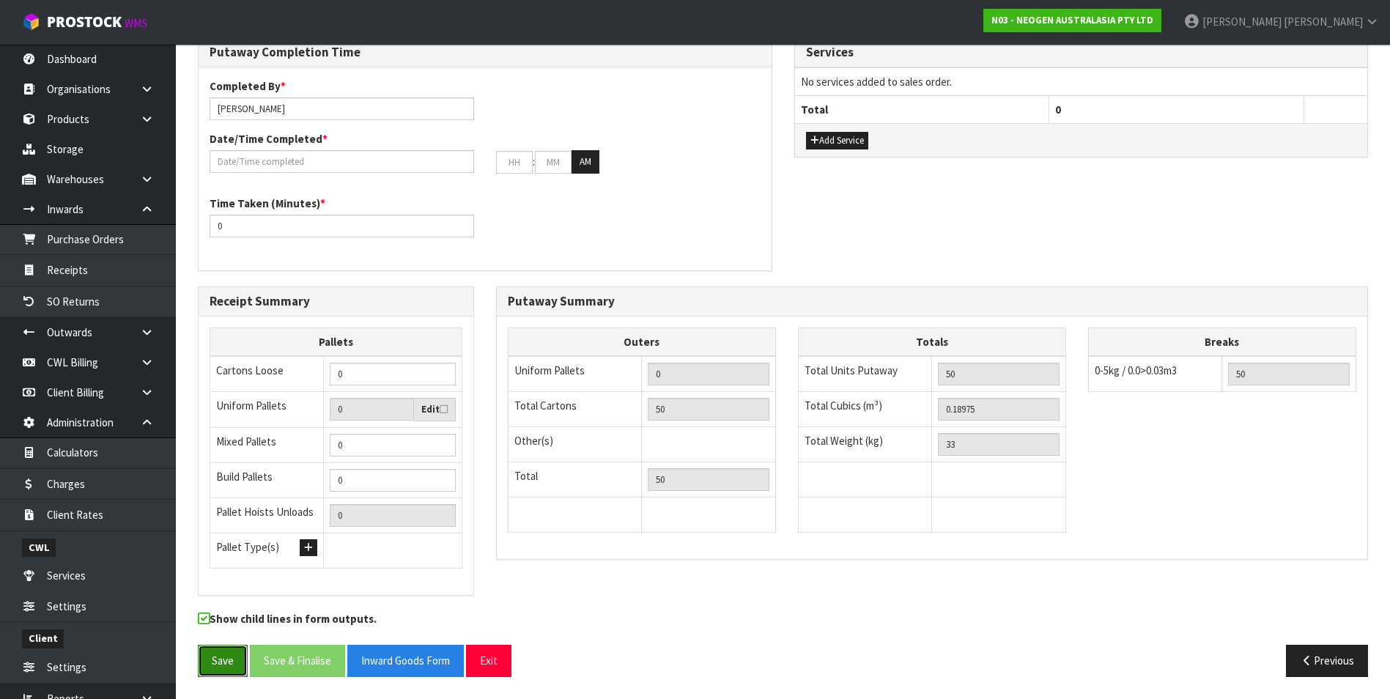
click at [221, 667] on button "Save" at bounding box center [223, 661] width 50 height 32
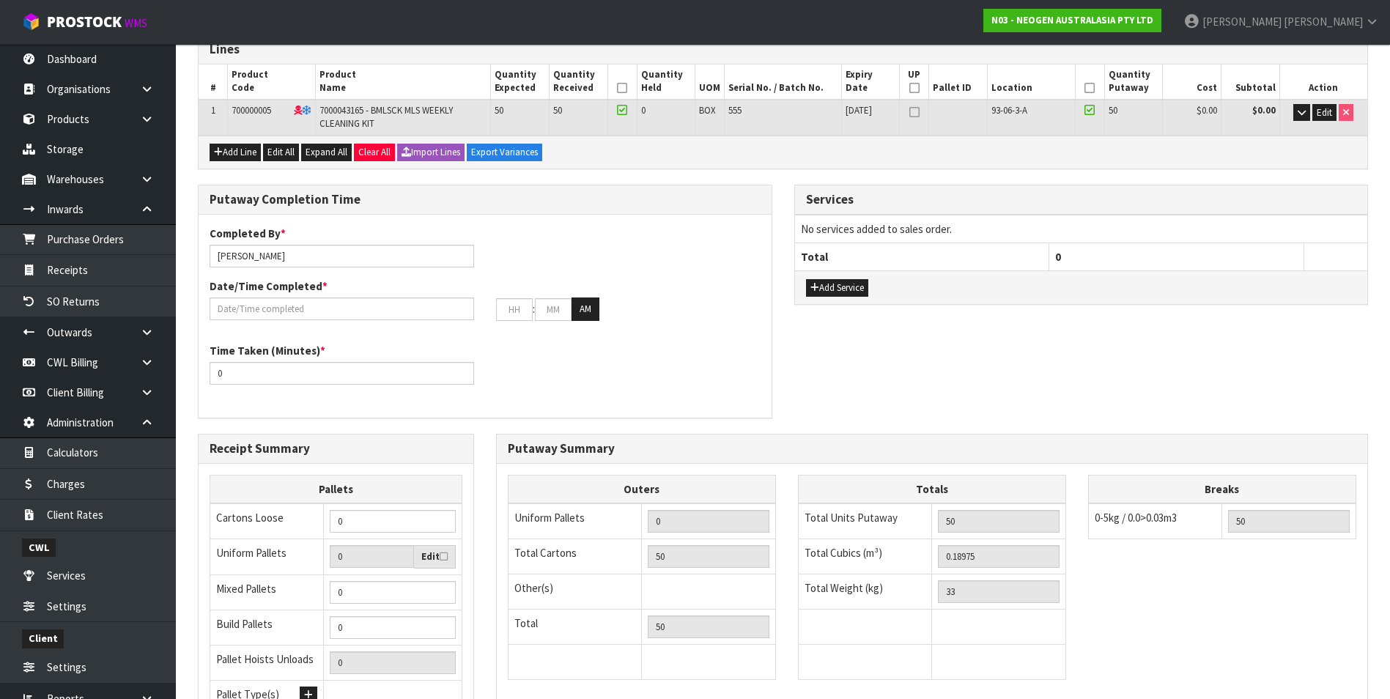
scroll to position [109, 0]
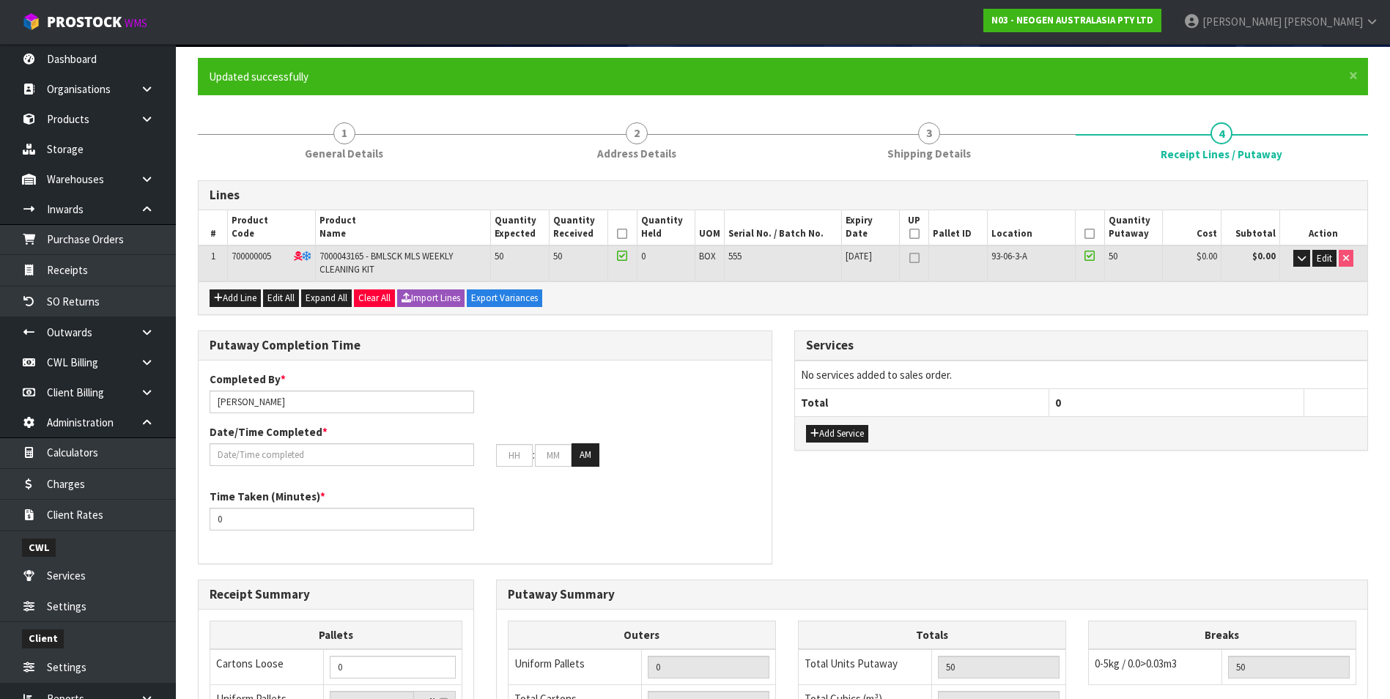
click at [1093, 234] on icon at bounding box center [1089, 234] width 10 height 1
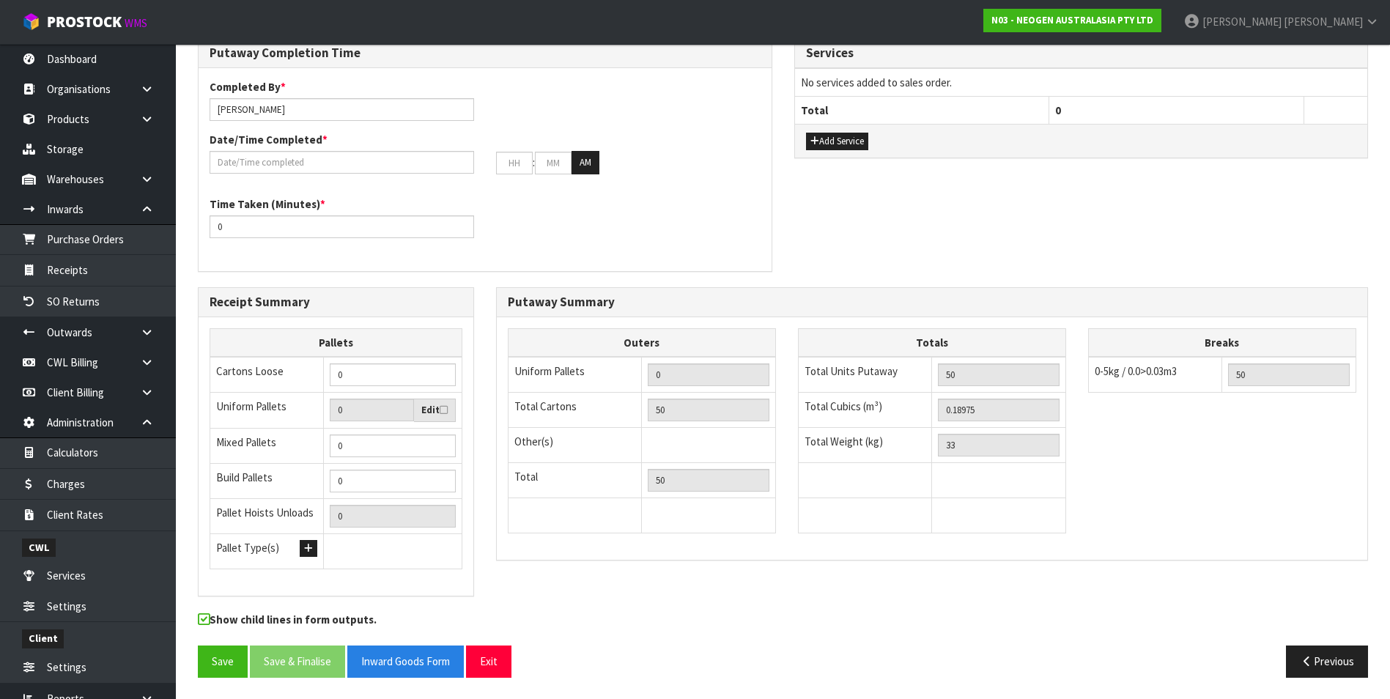
scroll to position [402, 0]
click at [232, 664] on button "Save" at bounding box center [223, 661] width 50 height 32
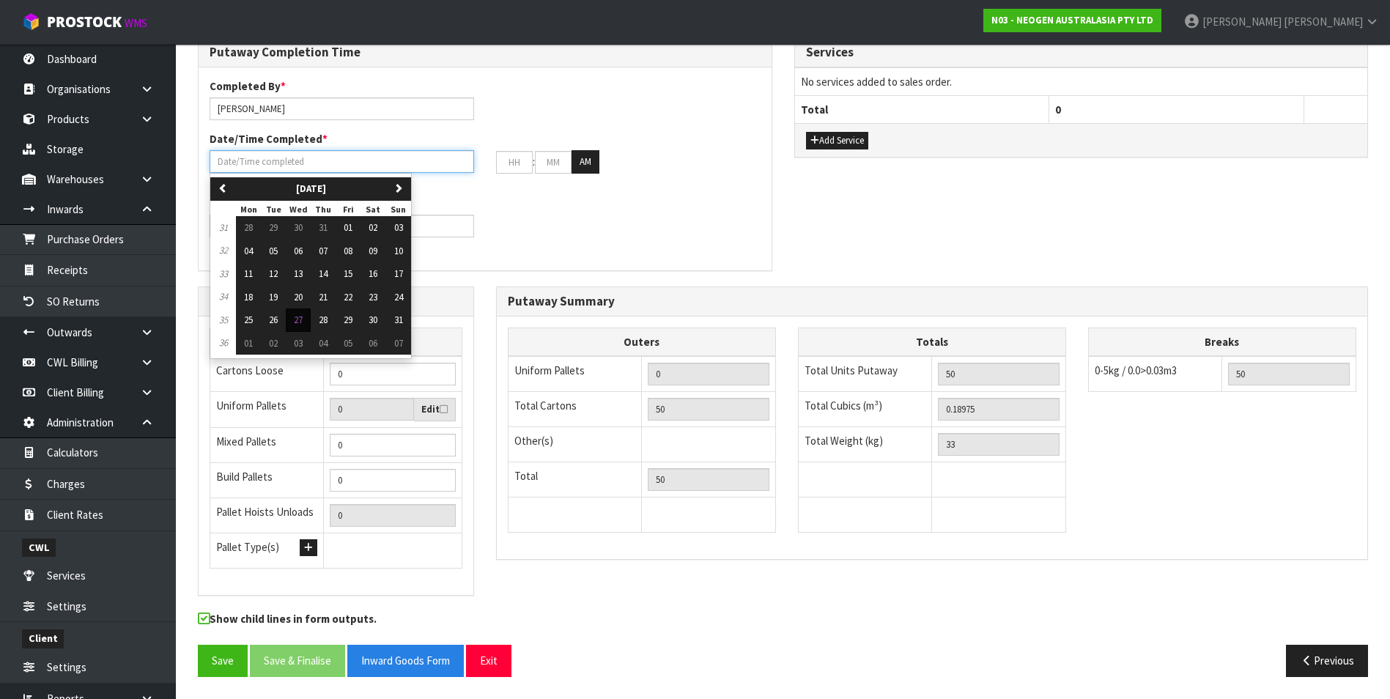
click at [281, 161] on input "text" at bounding box center [342, 161] width 264 height 23
click at [301, 320] on span "27" at bounding box center [298, 320] width 9 height 12
type input "[DATE]"
type input "12"
type input "00"
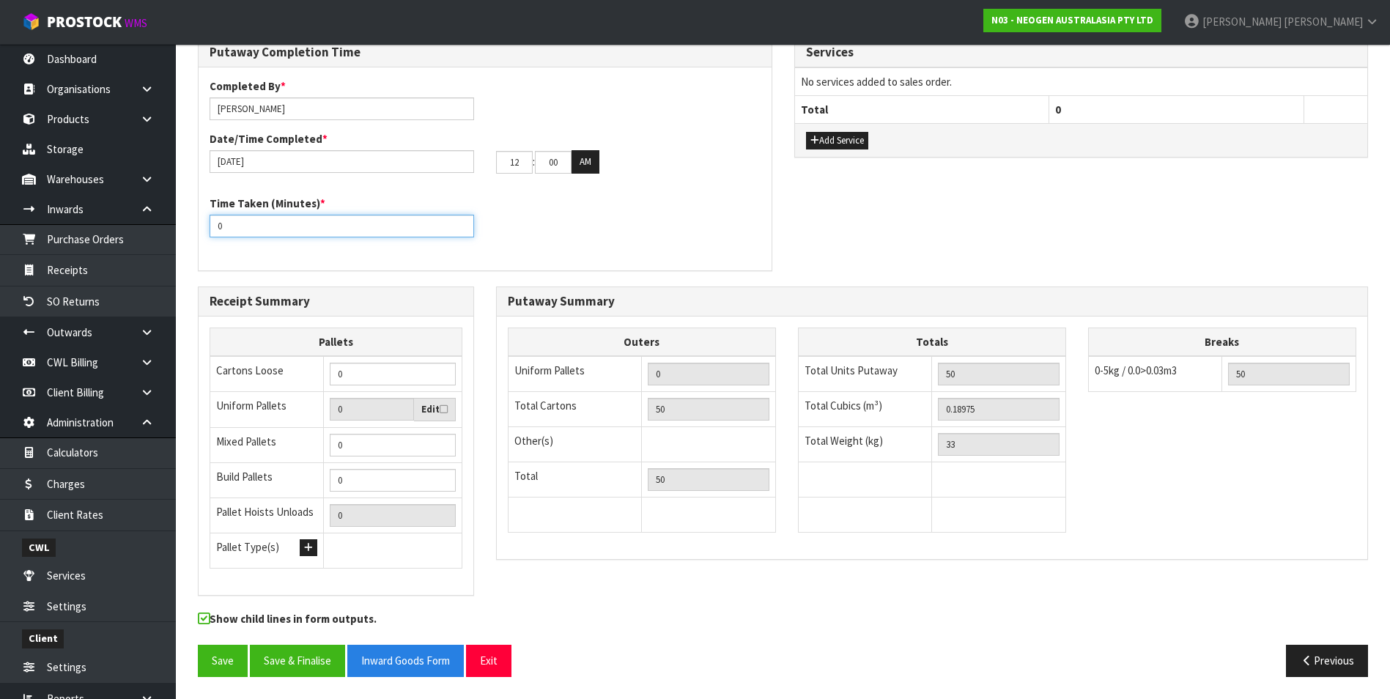
click at [269, 226] on input "0" at bounding box center [342, 226] width 264 height 23
type input "2"
click at [298, 661] on button "Save & Finalise" at bounding box center [297, 661] width 95 height 32
click at [322, 656] on button "Save & Finalise" at bounding box center [297, 661] width 95 height 32
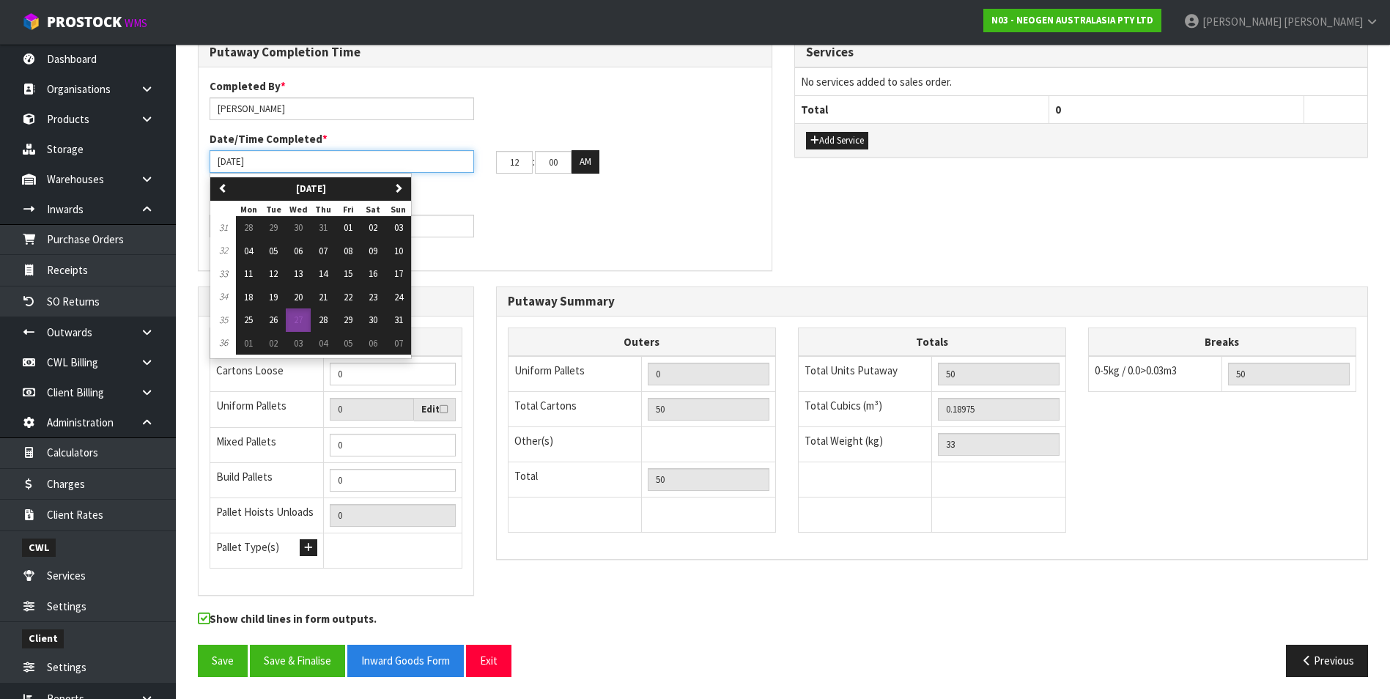
click at [227, 159] on input "[DATE]" at bounding box center [342, 161] width 264 height 23
type input "2/08/2025"
type input "[DATE]"
type input "12"
type input "00"
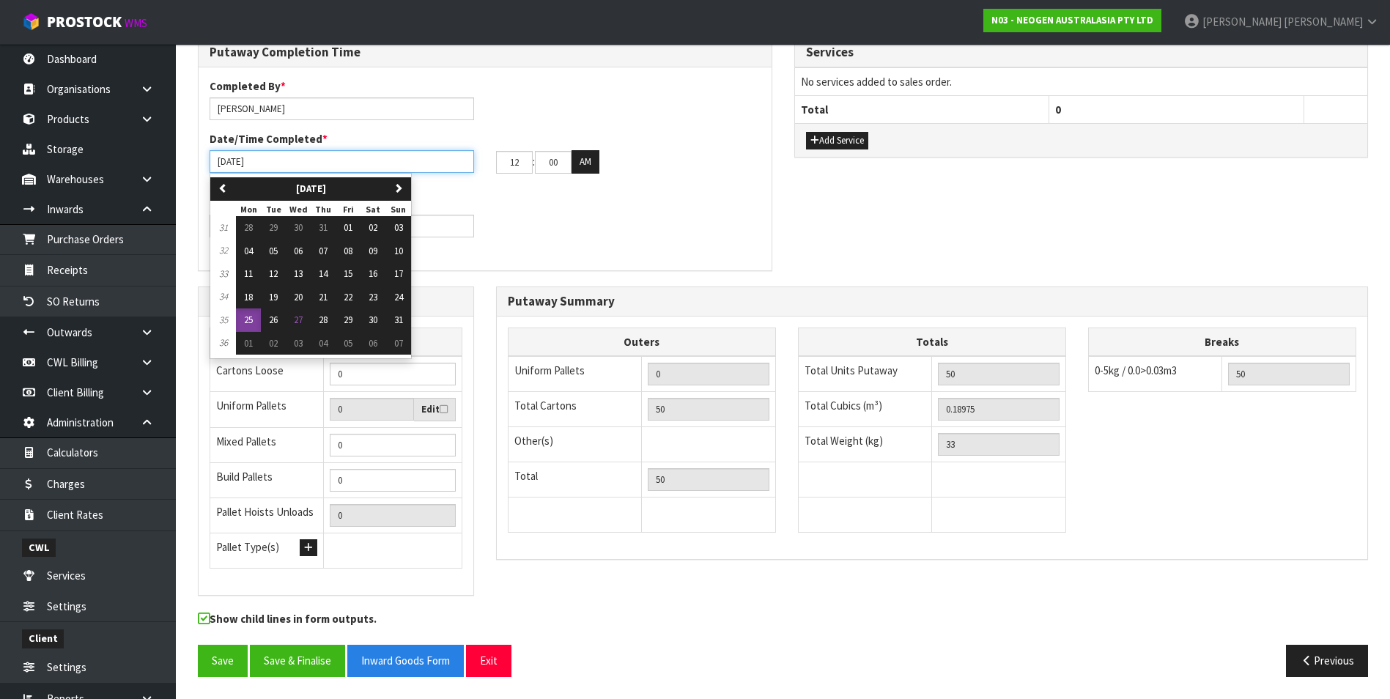
type input "2/08/2025"
type input "28/08/2025"
type input "12"
type input "00"
type input "28/08/2025"
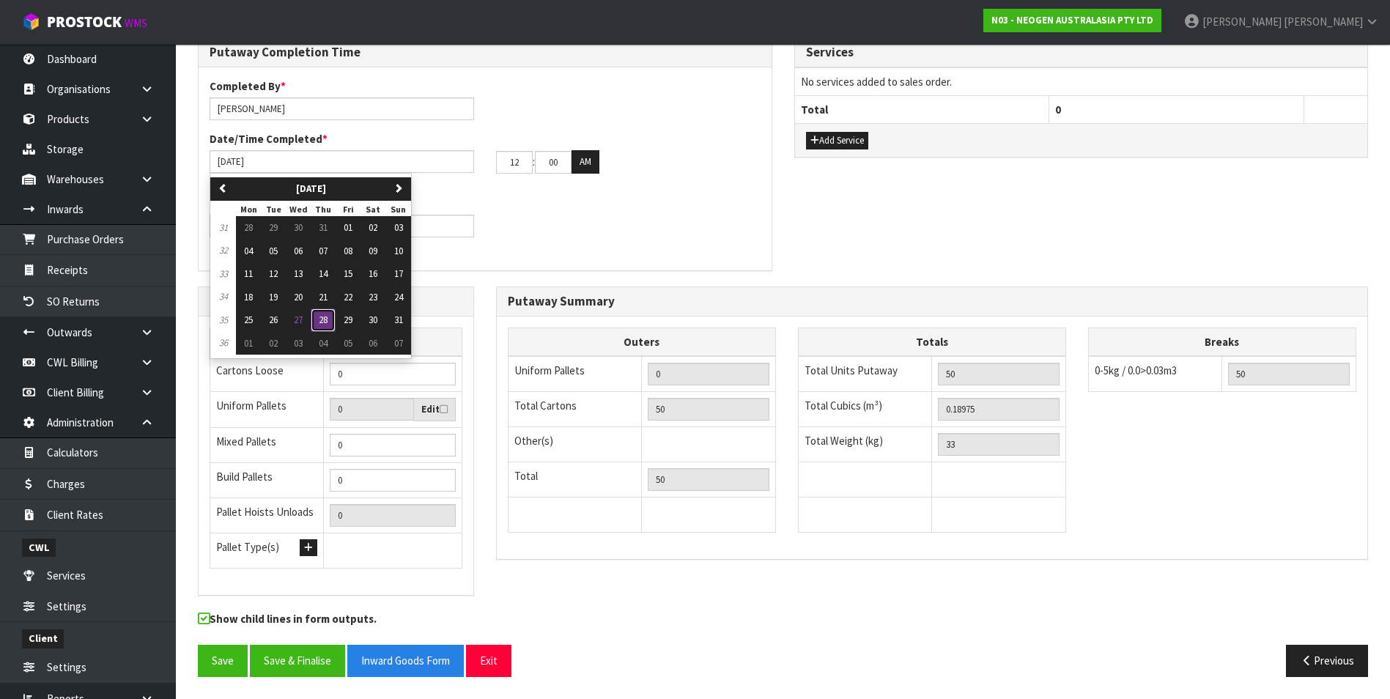
click at [325, 320] on span "28" at bounding box center [323, 320] width 9 height 12
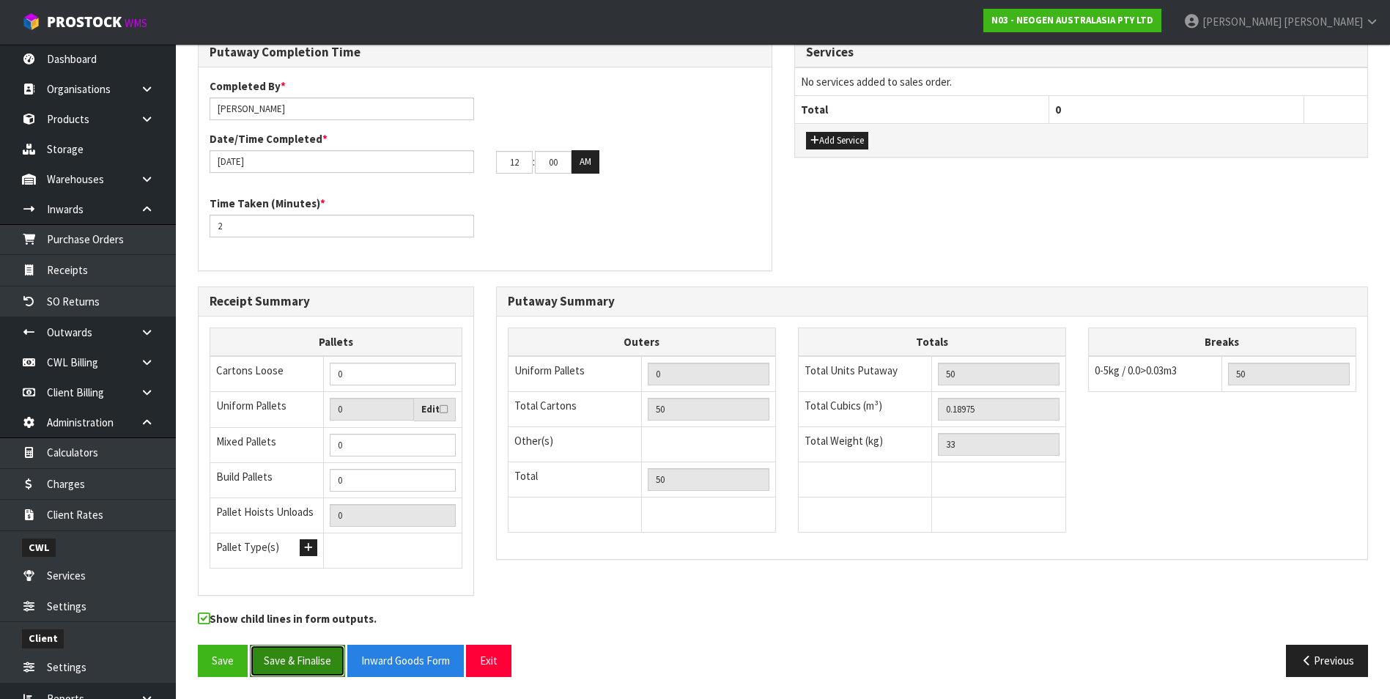
click at [311, 657] on button "Save & Finalise" at bounding box center [297, 661] width 95 height 32
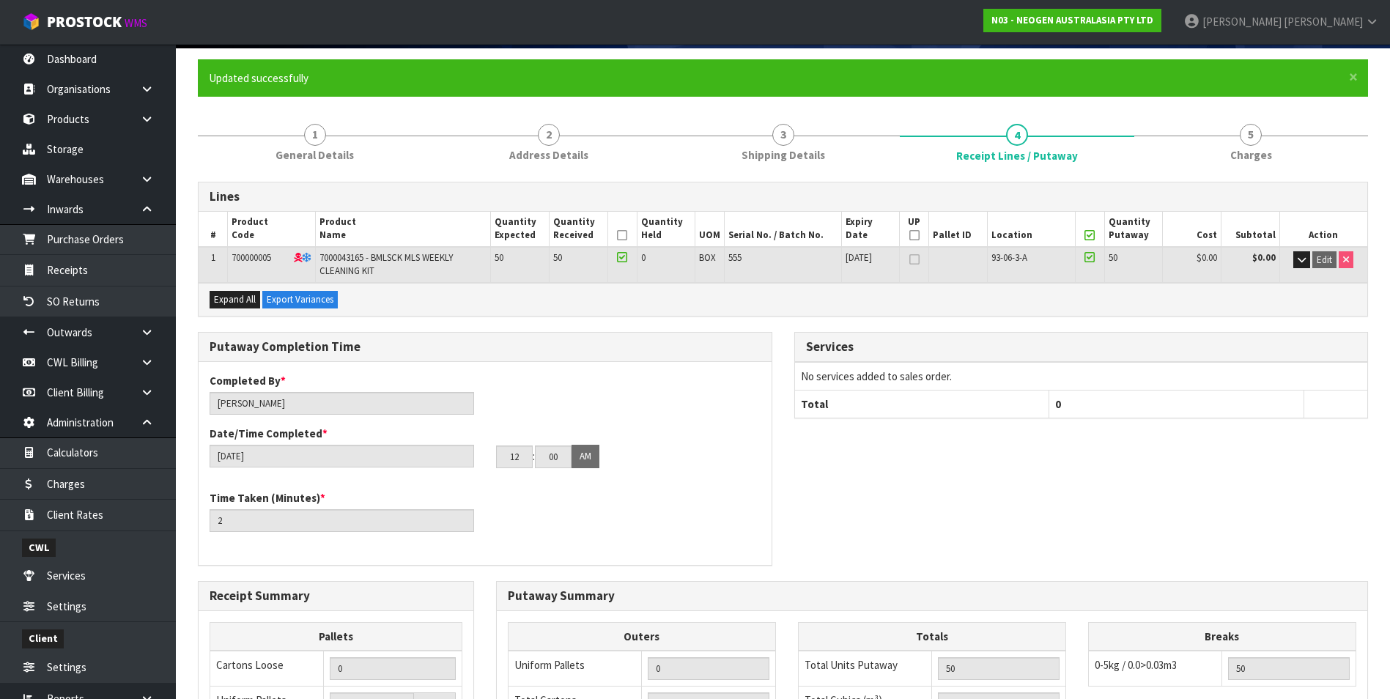
scroll to position [293, 0]
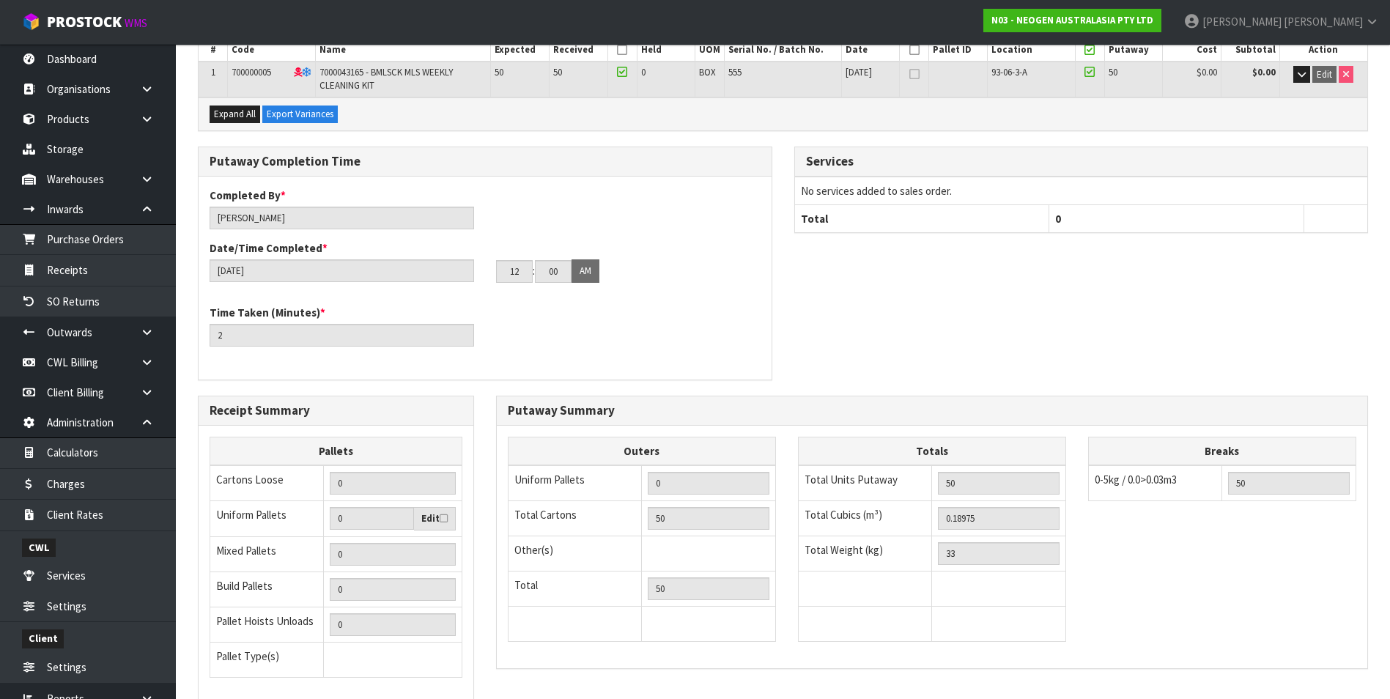
click at [1263, 592] on div "Outers Uniform Pallets 0 Total Cartons 50 Other(s) Bag x 0 Bar x 0 Basket x 0 B…" at bounding box center [932, 547] width 870 height 221
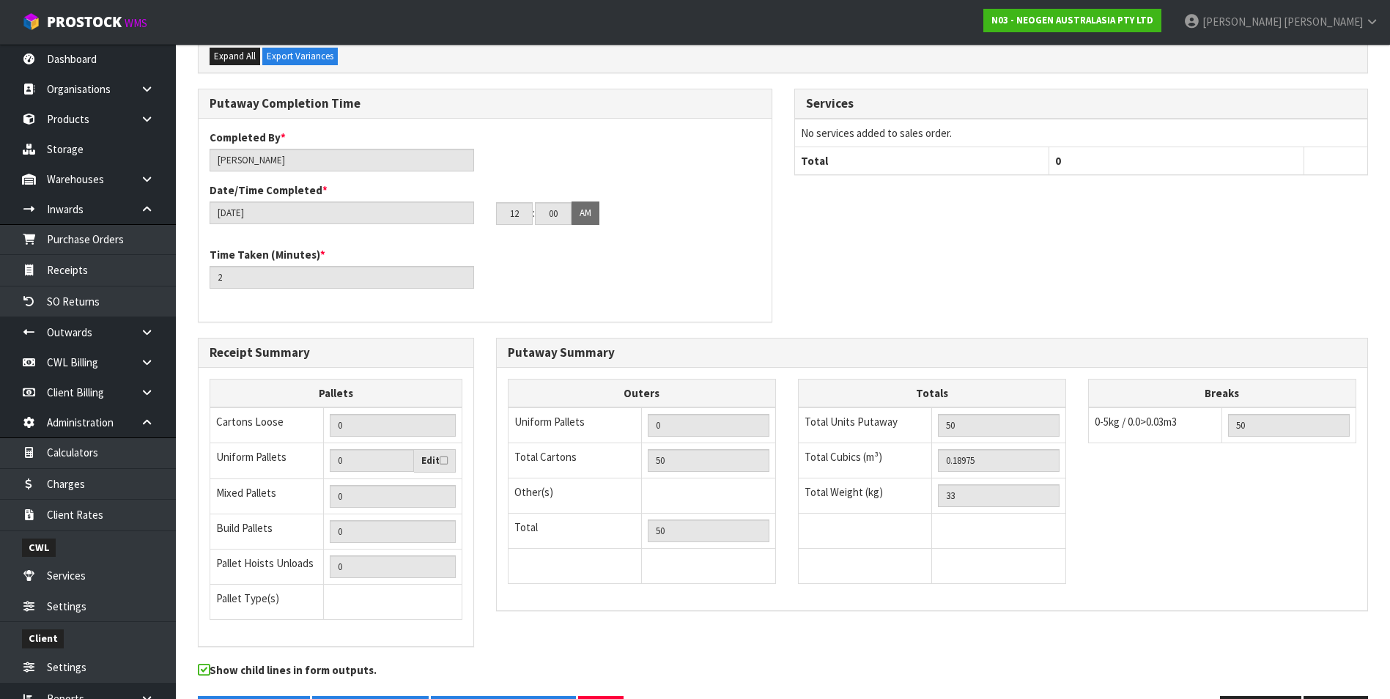
scroll to position [402, 0]
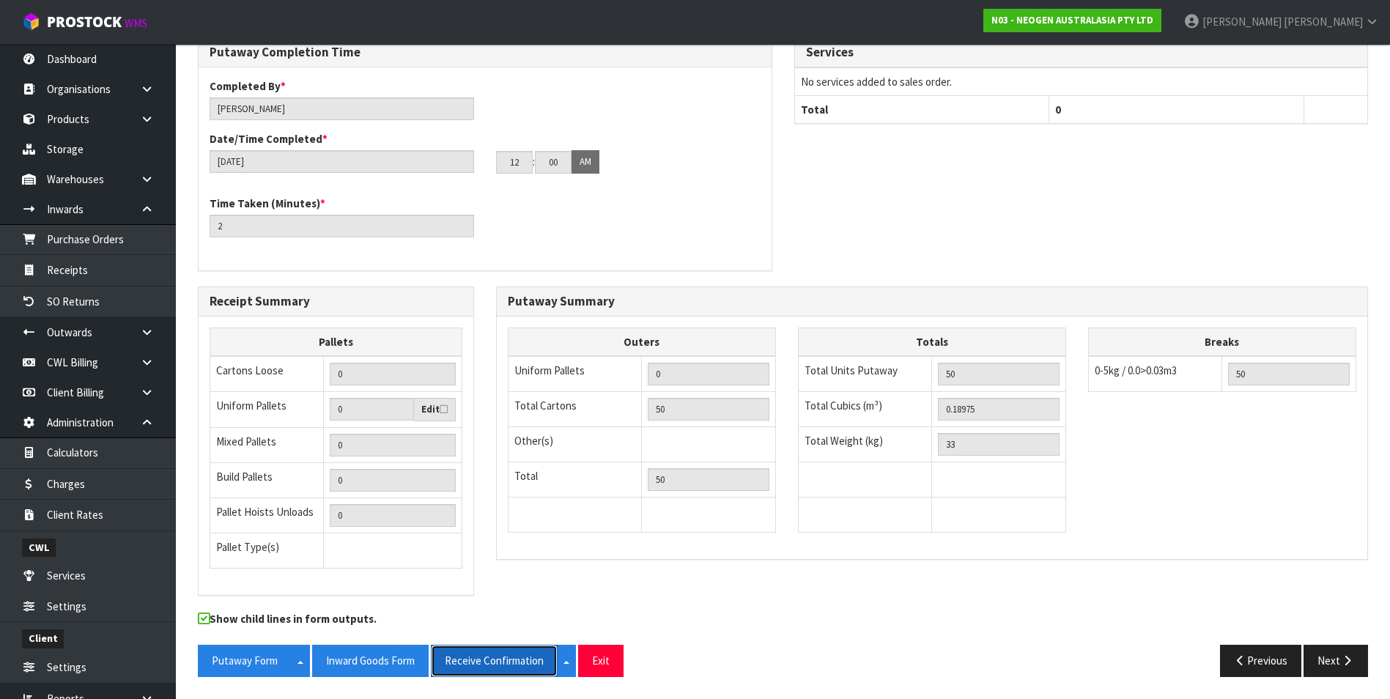
click at [492, 662] on button "Receive Confirmation" at bounding box center [494, 661] width 127 height 32
click at [1341, 654] on button "Next" at bounding box center [1335, 661] width 64 height 32
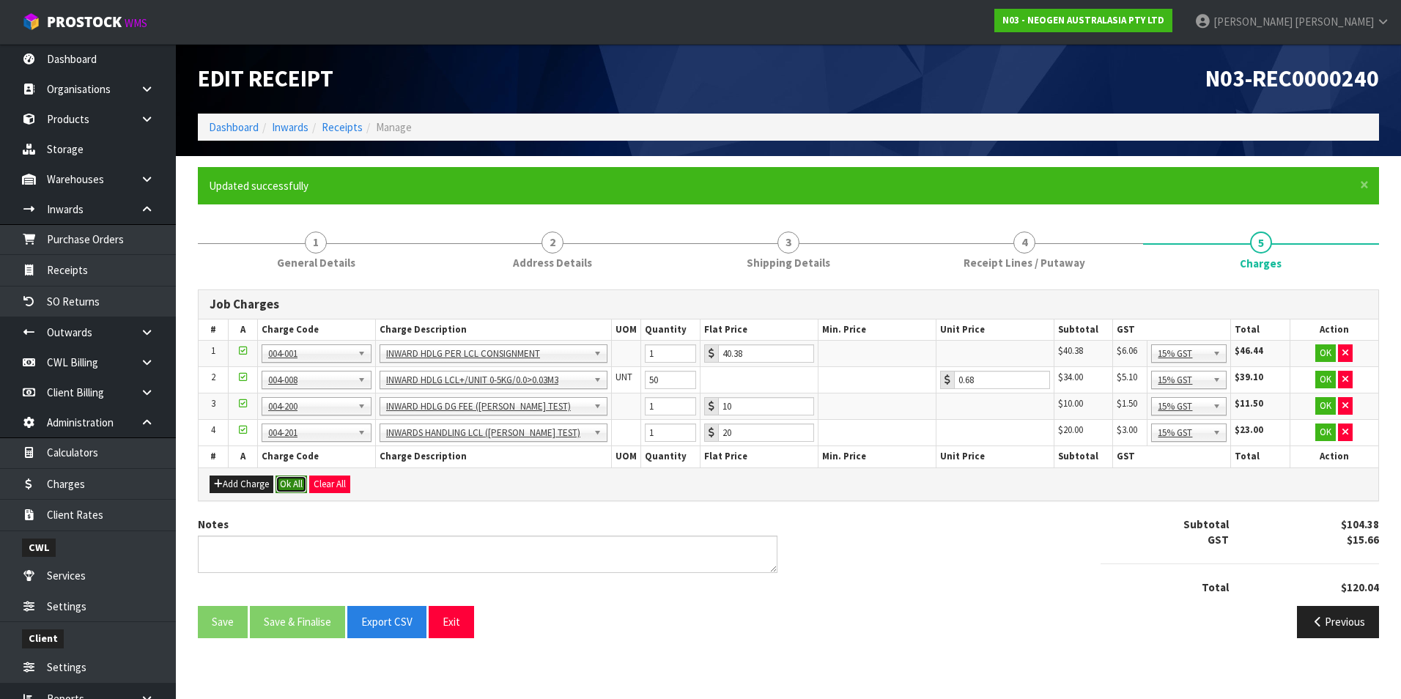
click at [289, 483] on button "Ok All" at bounding box center [291, 485] width 32 height 18
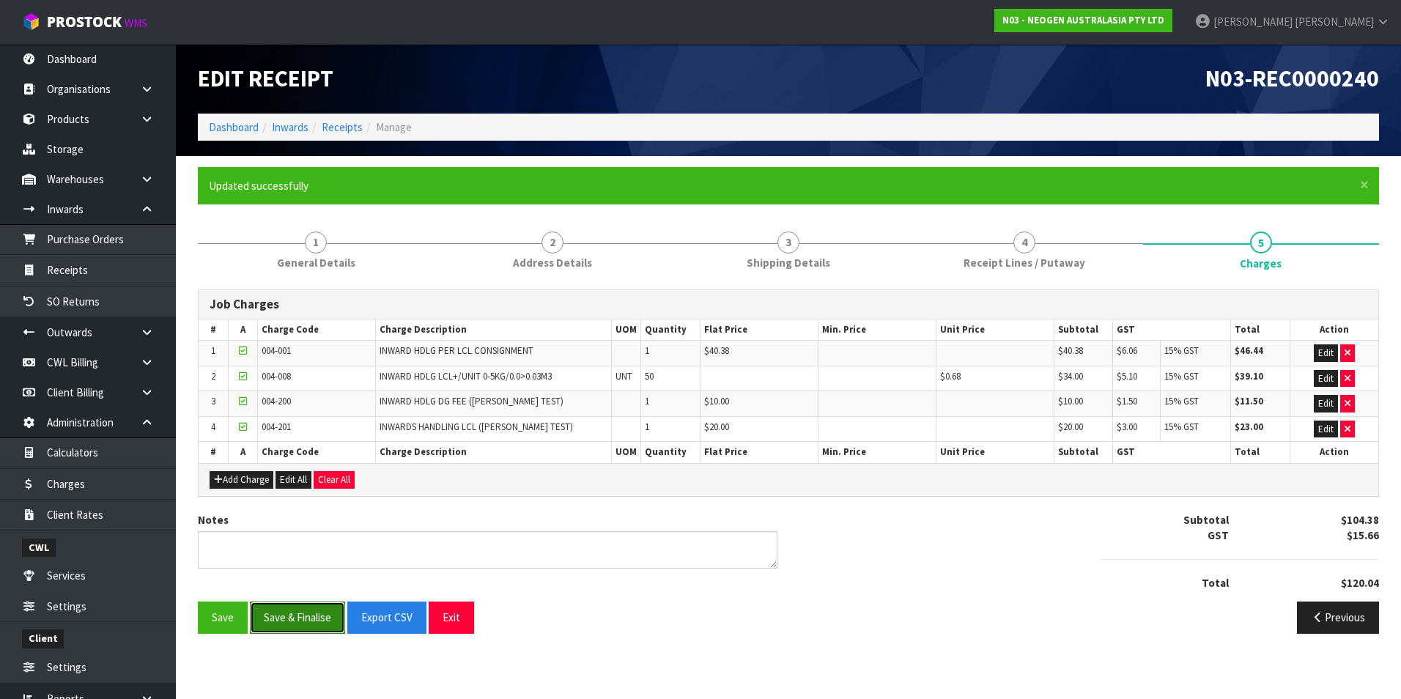
click at [305, 615] on button "Save & Finalise" at bounding box center [297, 618] width 95 height 32
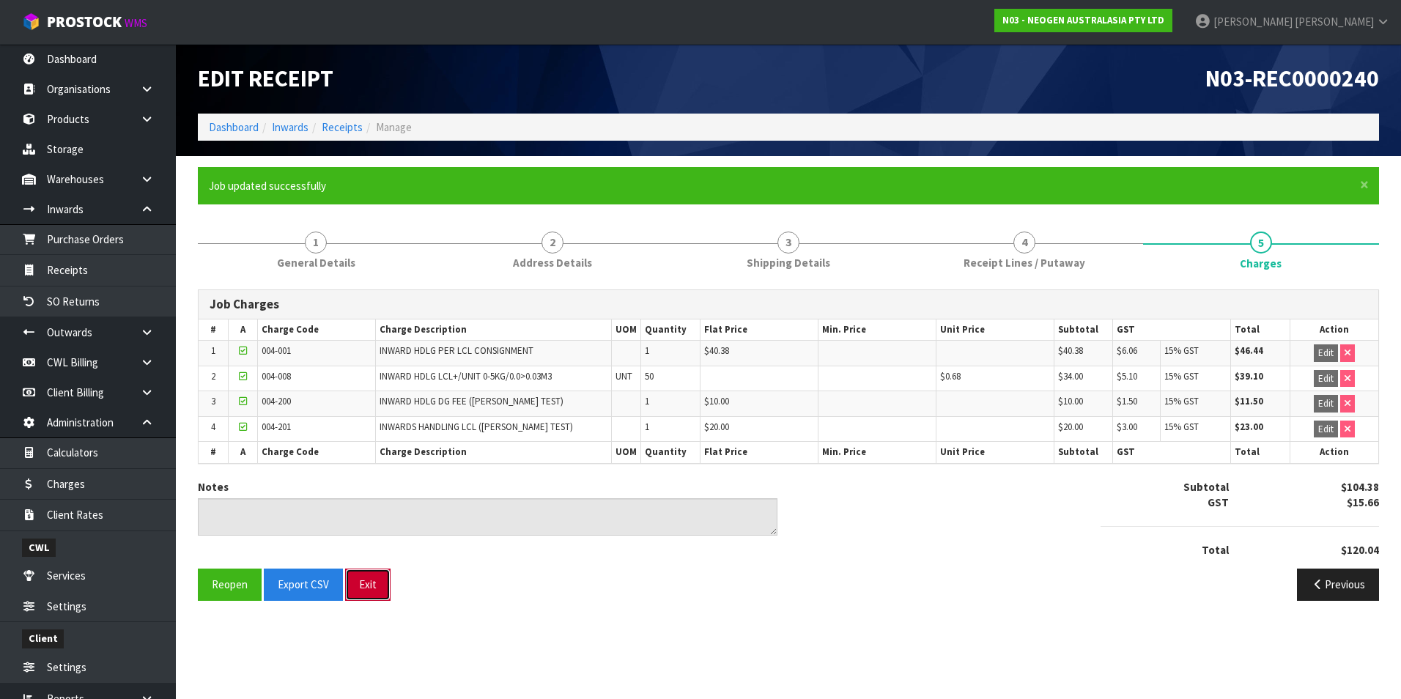
click at [366, 586] on button "Exit" at bounding box center [367, 585] width 45 height 32
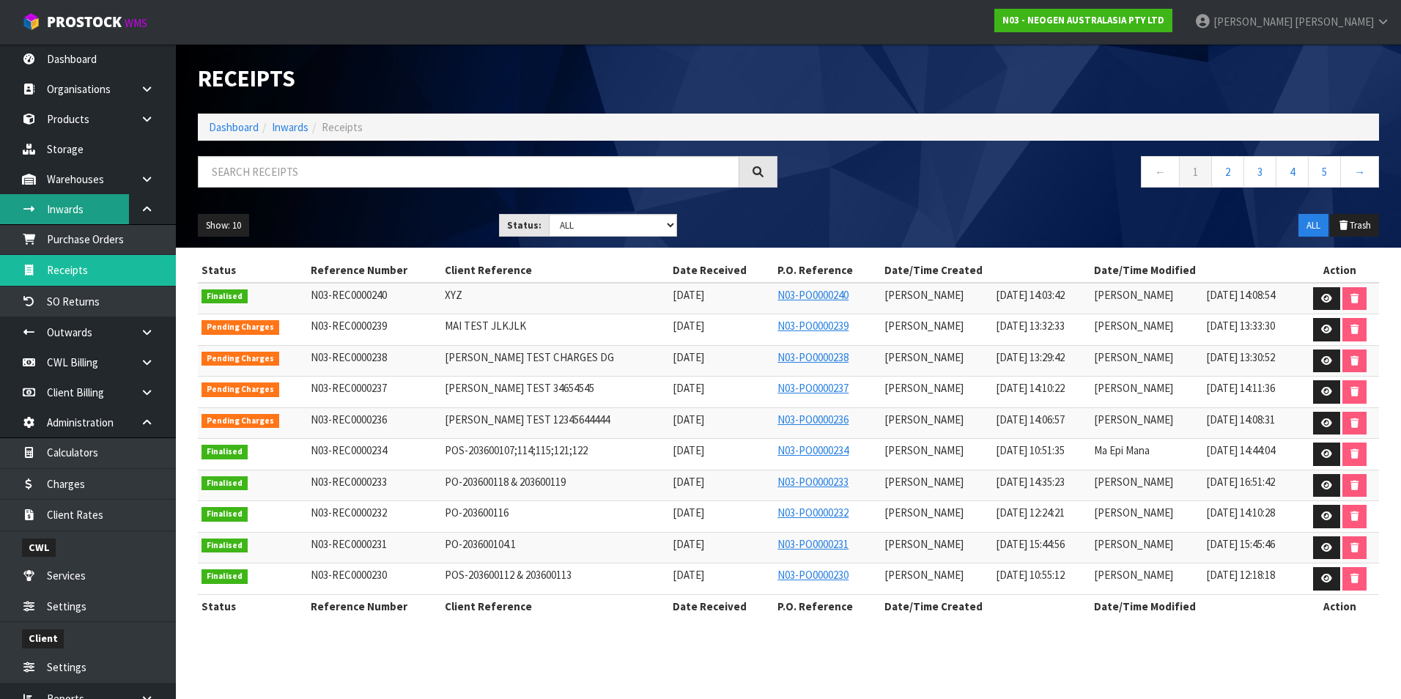
click at [83, 209] on link "Inwards" at bounding box center [88, 209] width 176 height 30
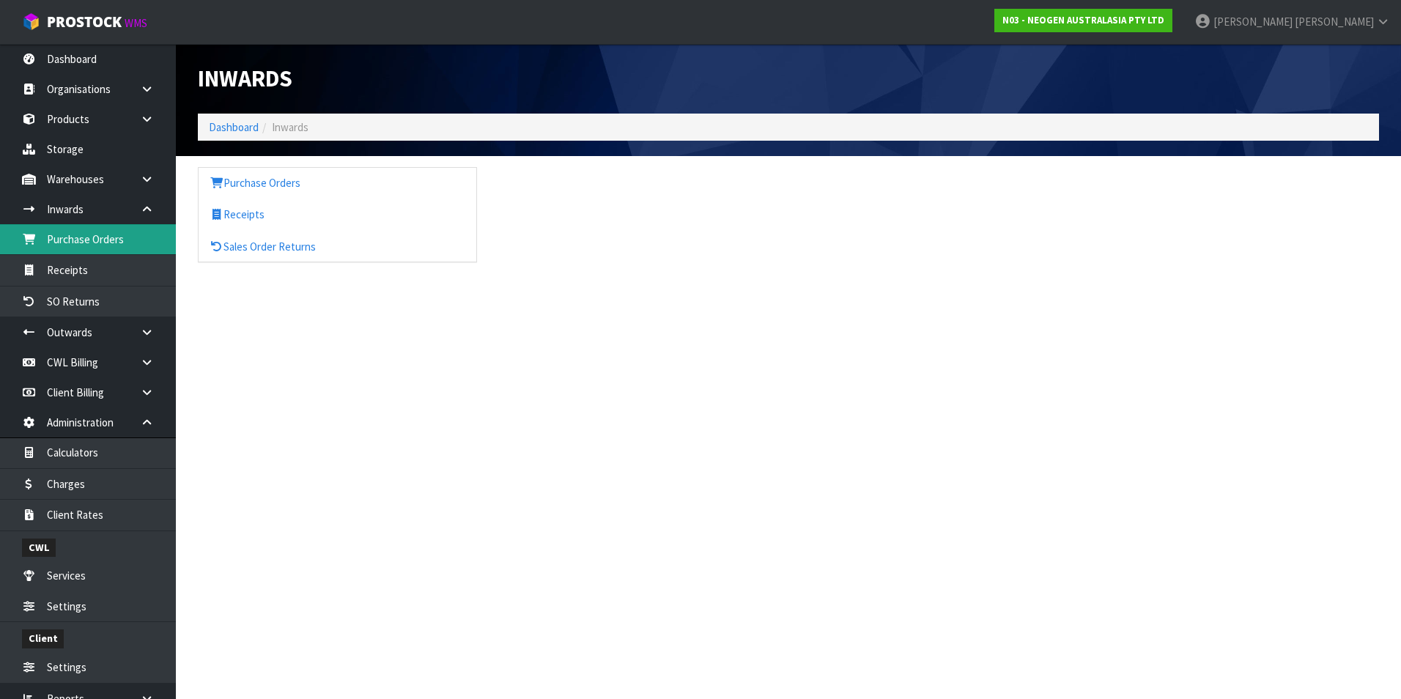
click at [90, 243] on link "Purchase Orders" at bounding box center [88, 239] width 176 height 30
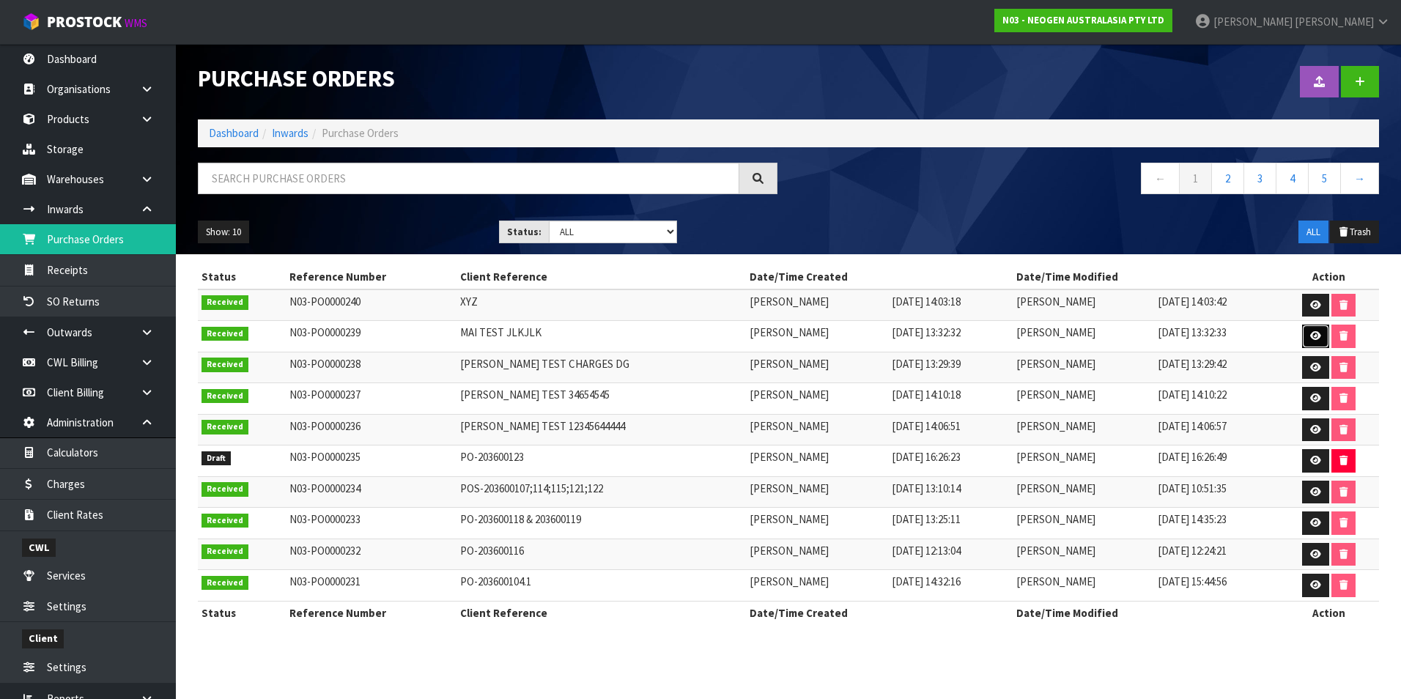
click at [1316, 336] on icon at bounding box center [1315, 336] width 11 height 10
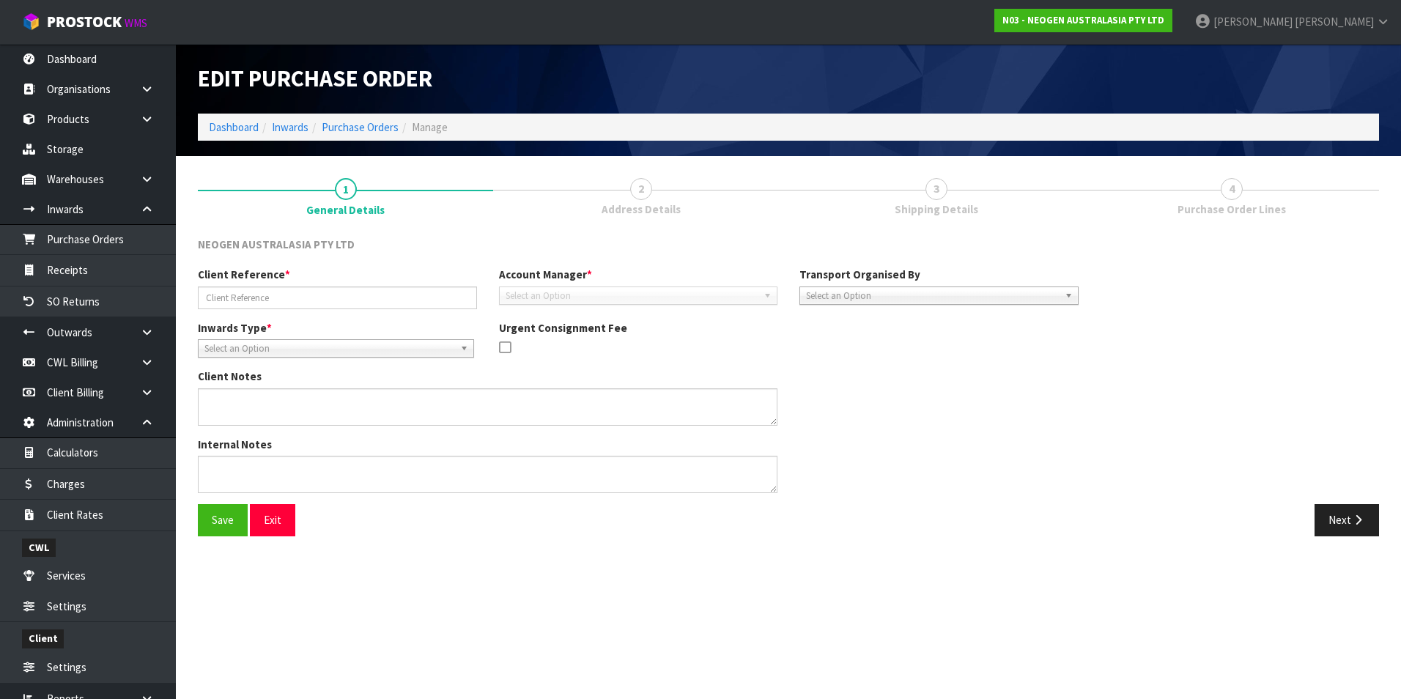
type input "MAI TEST JLKJLK"
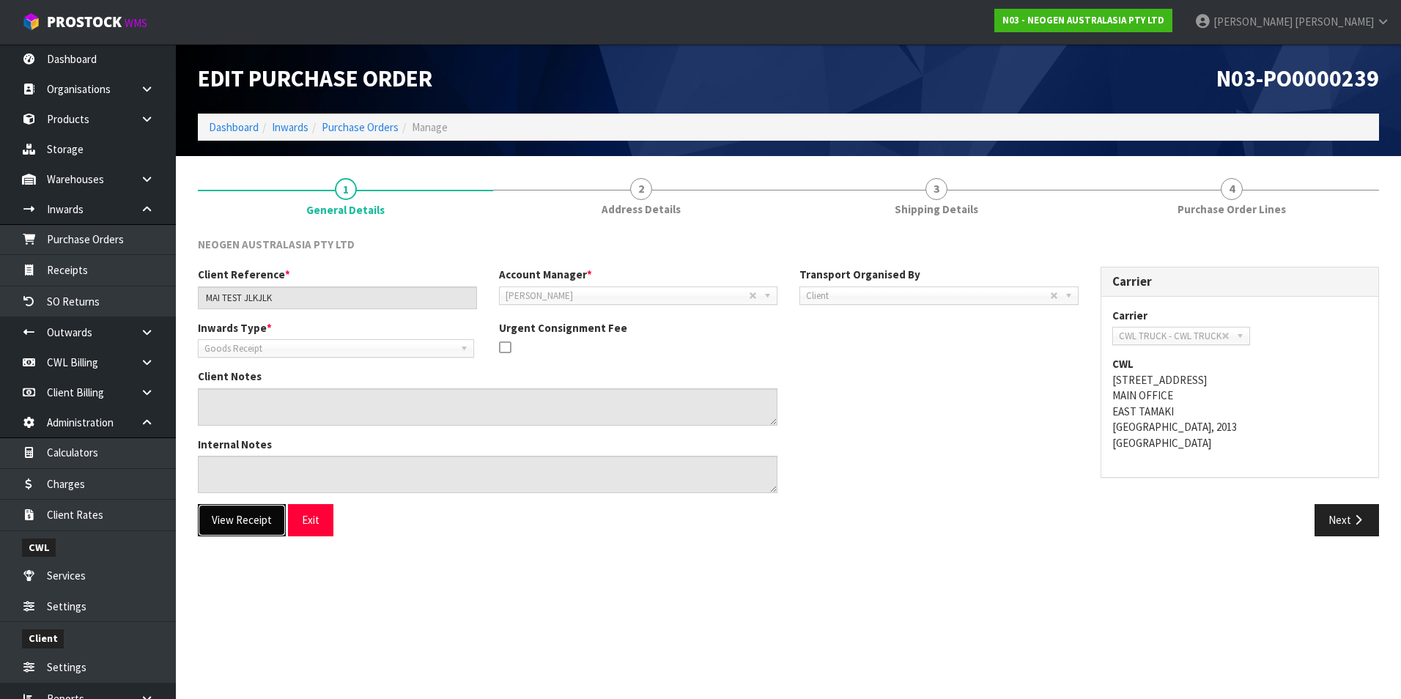
click at [245, 524] on button "View Receipt" at bounding box center [242, 520] width 88 height 32
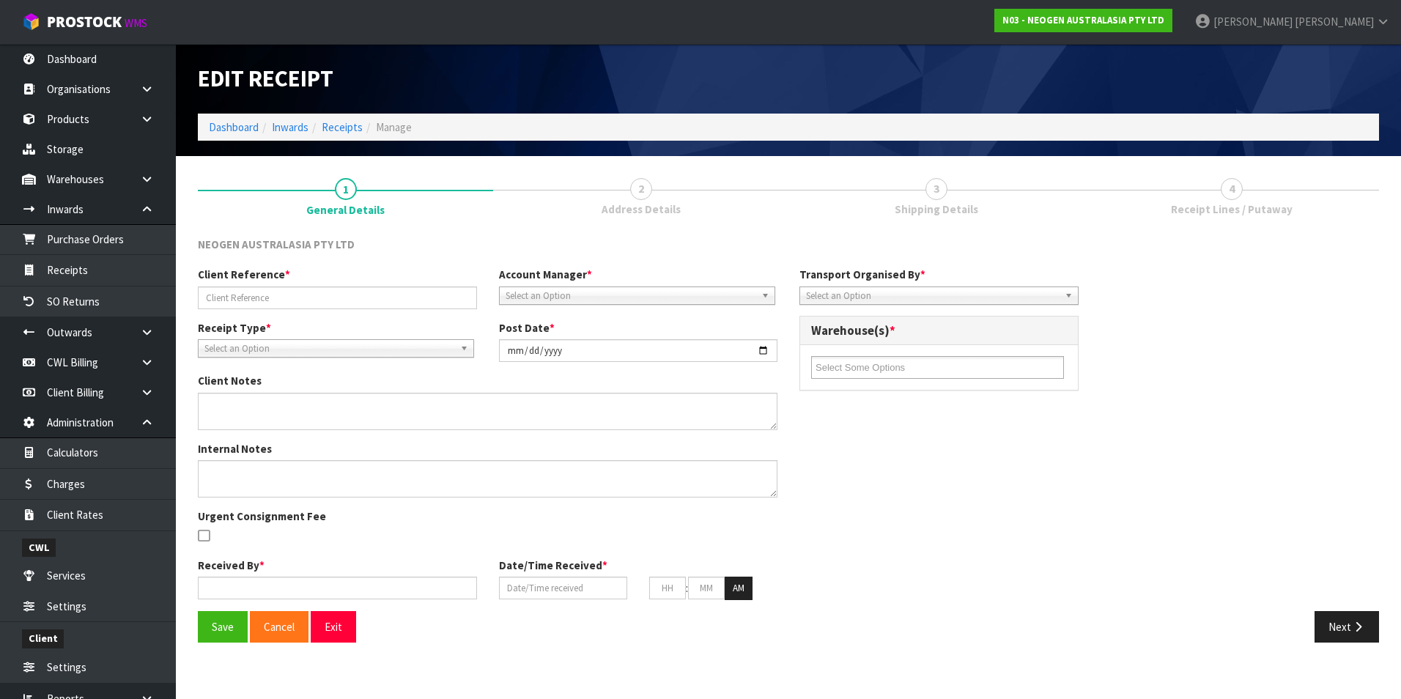
type input "MAI TEST JLKJLK"
type input "2025-08-27"
type input "[PERSON_NAME]"
type input "[DATE]"
type input "01"
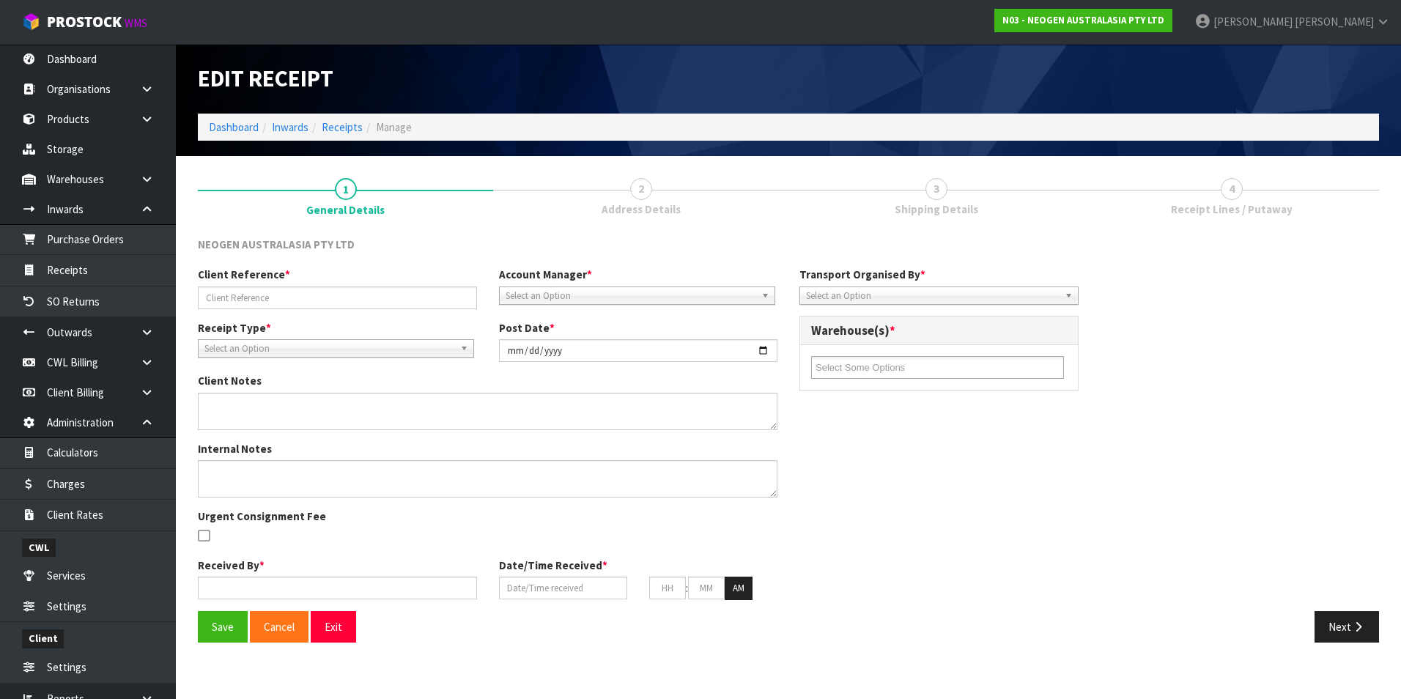
type input "32"
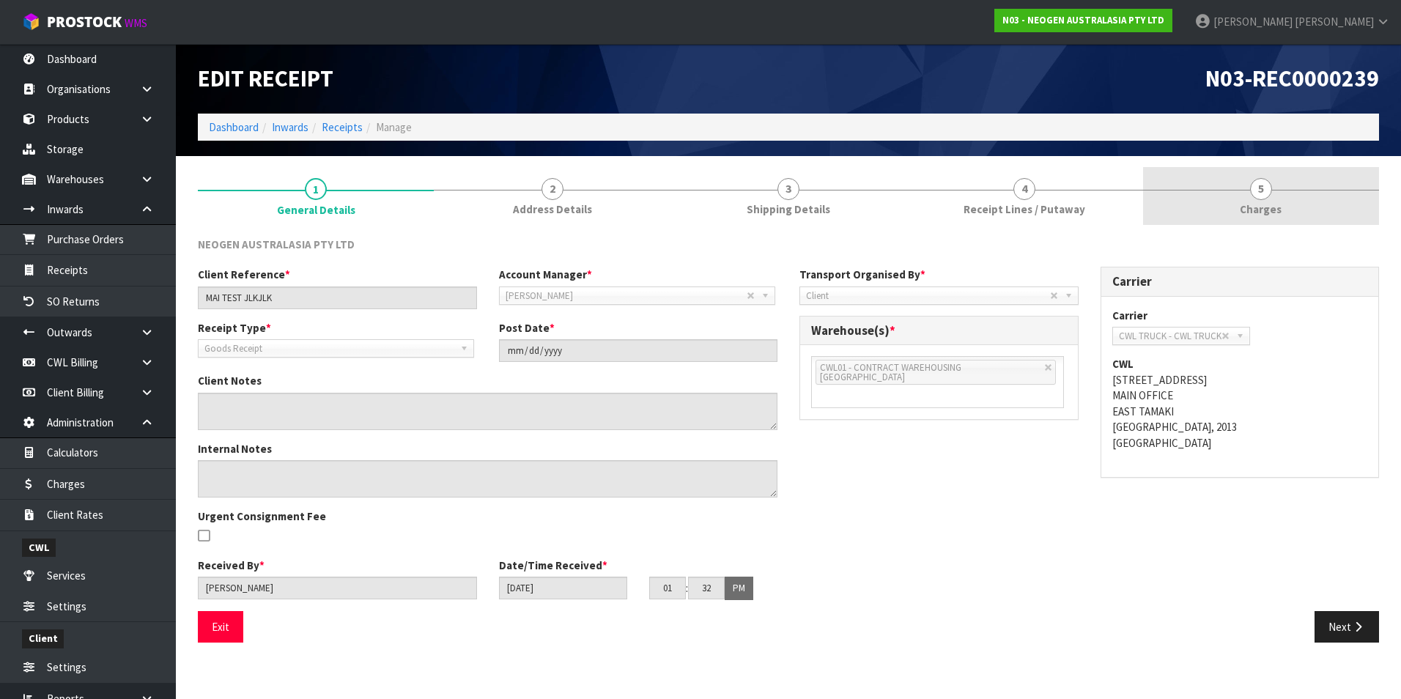
click at [1263, 190] on span "5" at bounding box center [1261, 189] width 22 height 22
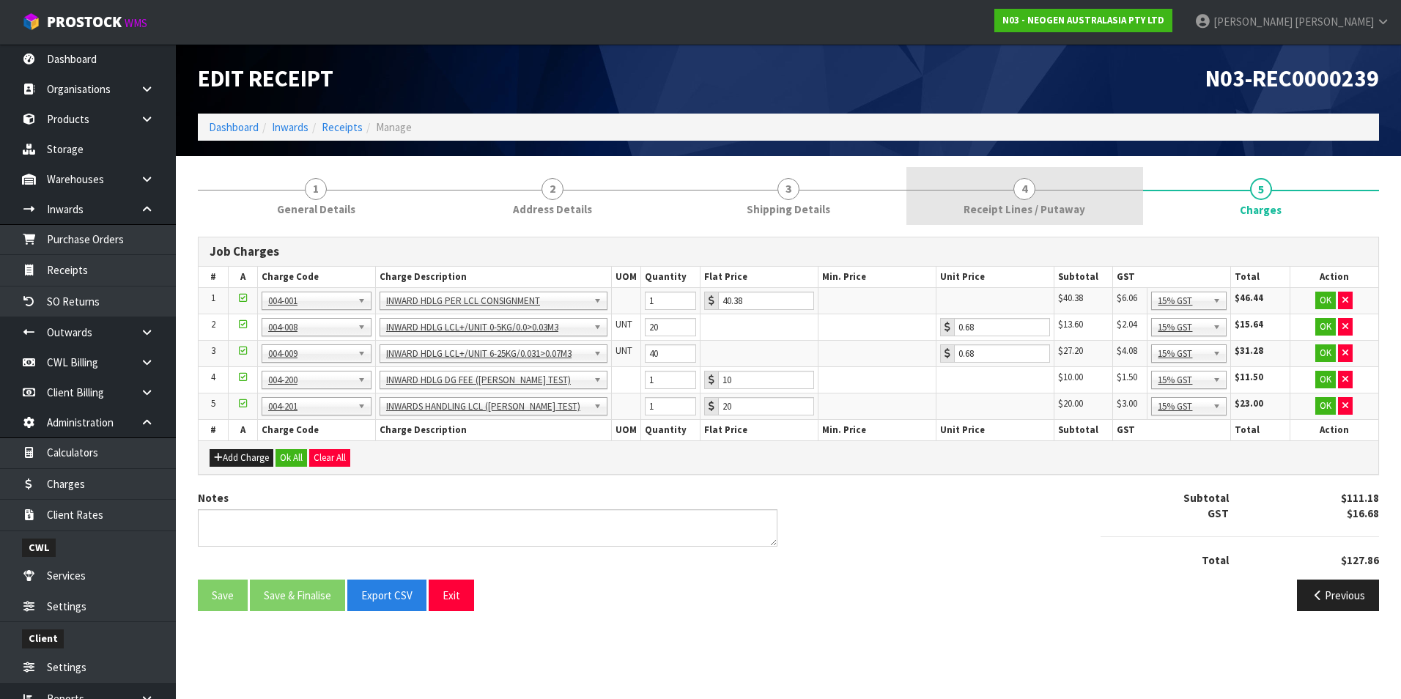
click at [1022, 191] on span "4" at bounding box center [1024, 189] width 22 height 22
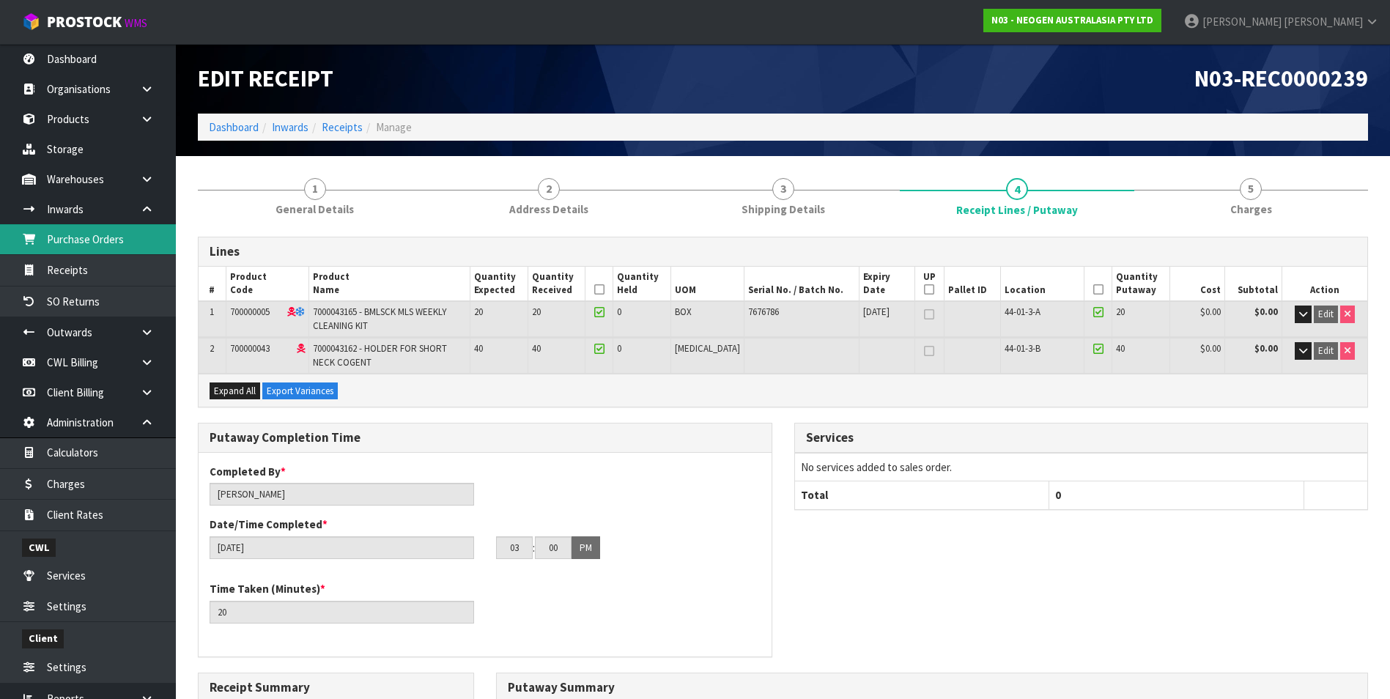
click at [82, 240] on link "Purchase Orders" at bounding box center [88, 239] width 176 height 30
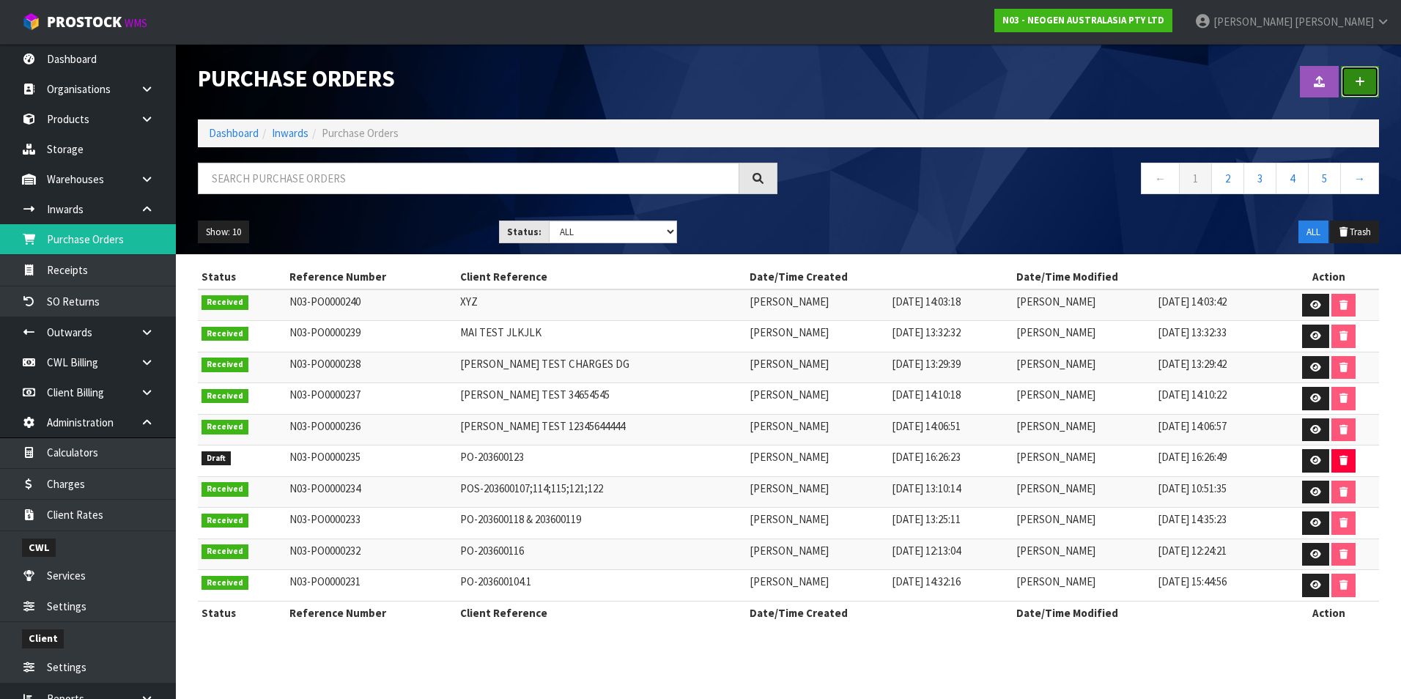
click at [1366, 76] on link at bounding box center [1360, 82] width 38 height 32
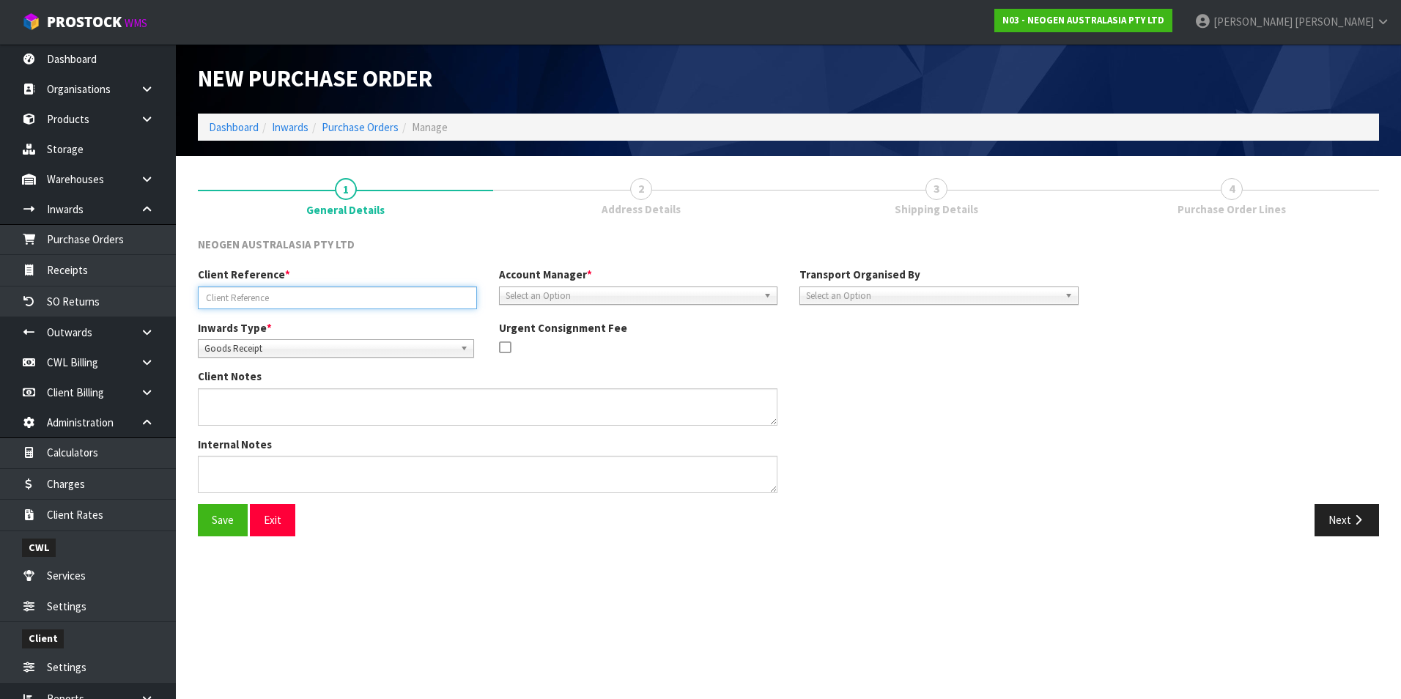
click at [245, 297] on input "text" at bounding box center [337, 297] width 279 height 23
type input "ABC"
drag, startPoint x: 663, startPoint y: 294, endPoint x: 656, endPoint y: 293, distance: 7.4
click at [662, 293] on span "Select an Option" at bounding box center [632, 296] width 253 height 18
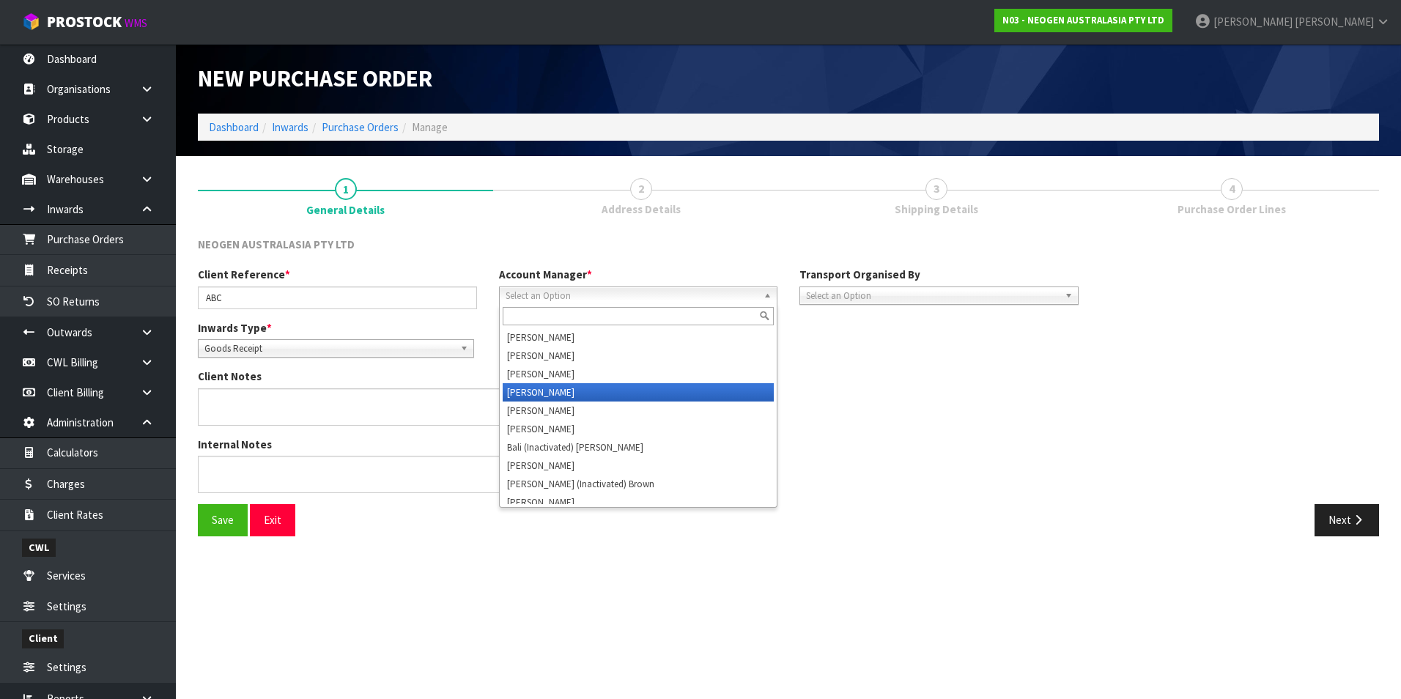
click at [548, 395] on li "[PERSON_NAME]" at bounding box center [639, 392] width 272 height 18
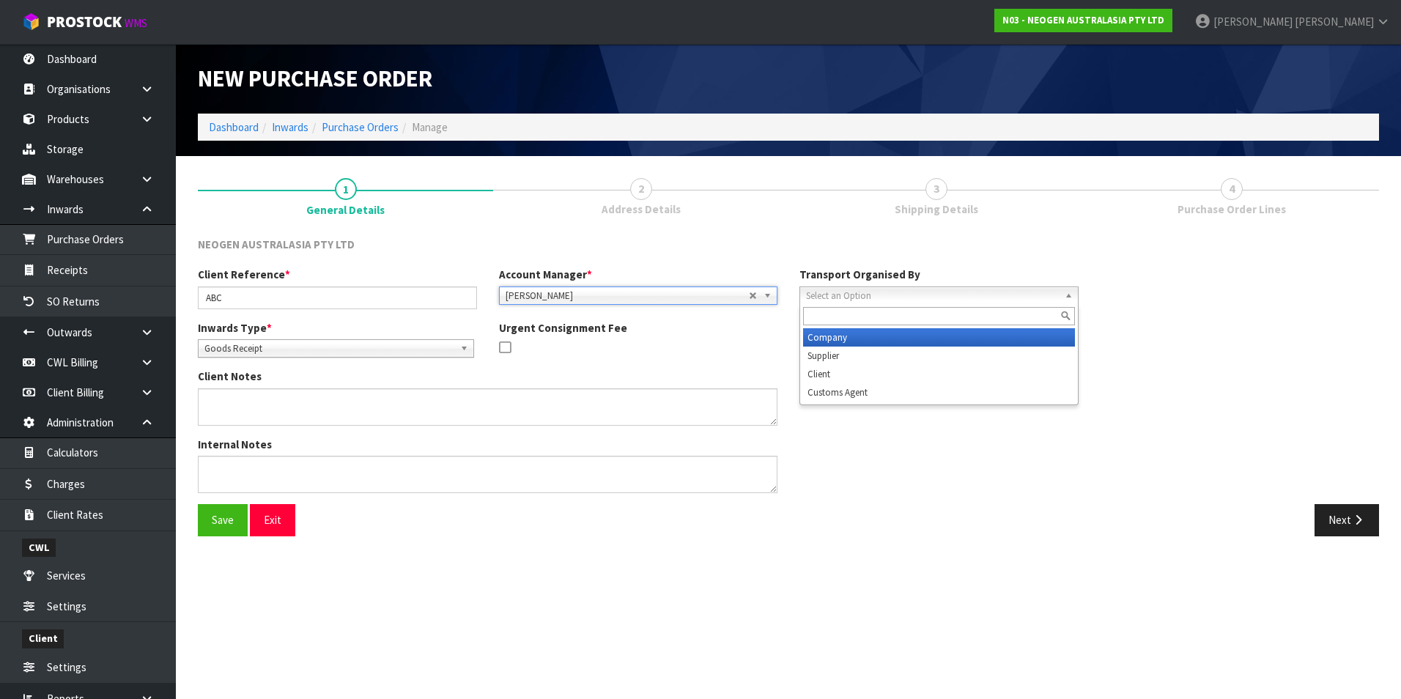
click at [908, 298] on span "Select an Option" at bounding box center [932, 296] width 253 height 18
click at [865, 338] on li "Company" at bounding box center [939, 337] width 272 height 18
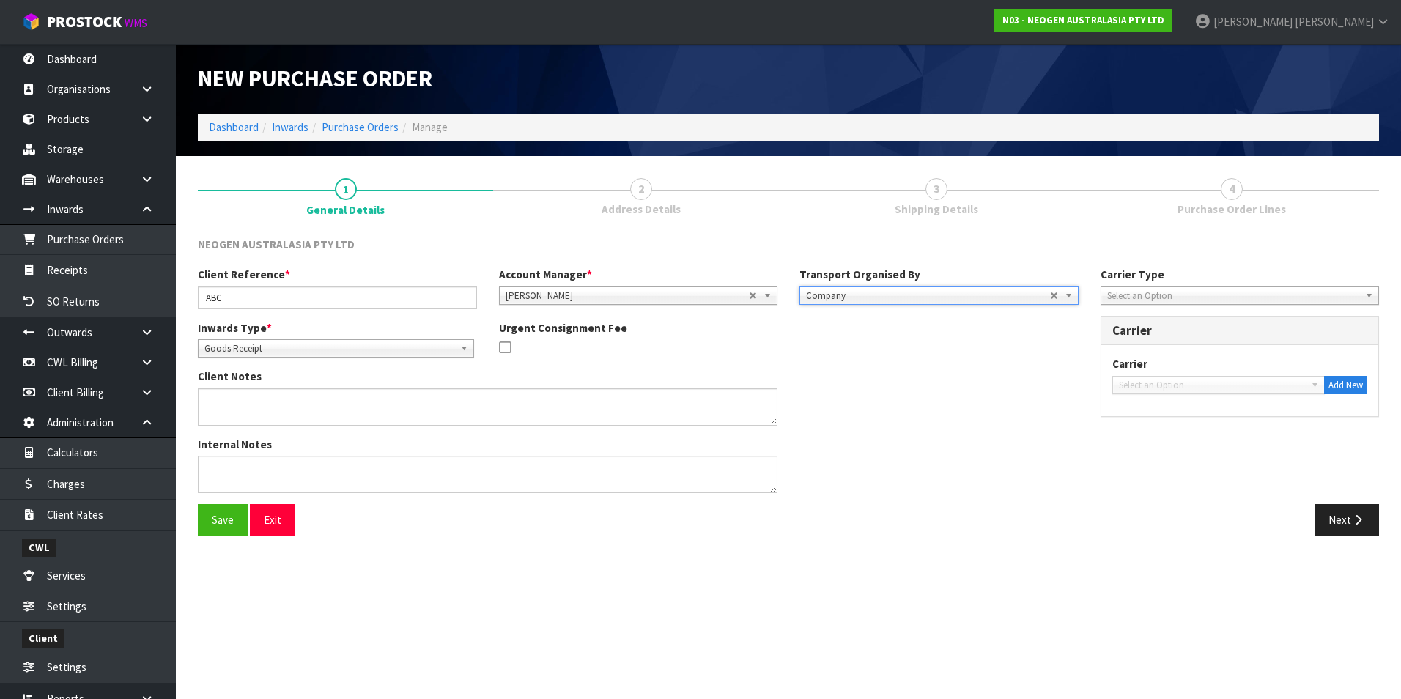
click at [1343, 291] on span "Select an Option" at bounding box center [1233, 296] width 253 height 18
click at [1259, 375] on li "Courier" at bounding box center [1240, 374] width 272 height 18
click at [1317, 381] on b at bounding box center [1317, 385] width 13 height 17
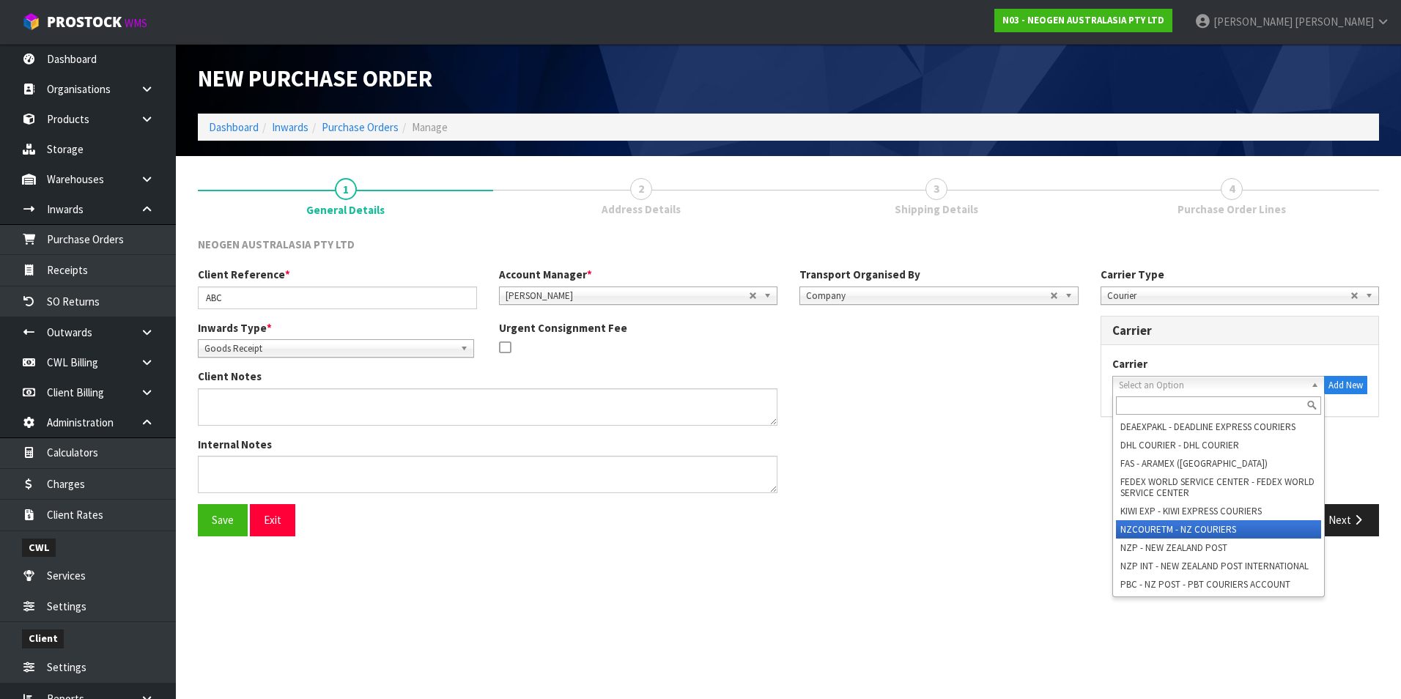
click at [1228, 533] on li "NZCOURETM - NZ COURIERS" at bounding box center [1219, 529] width 206 height 18
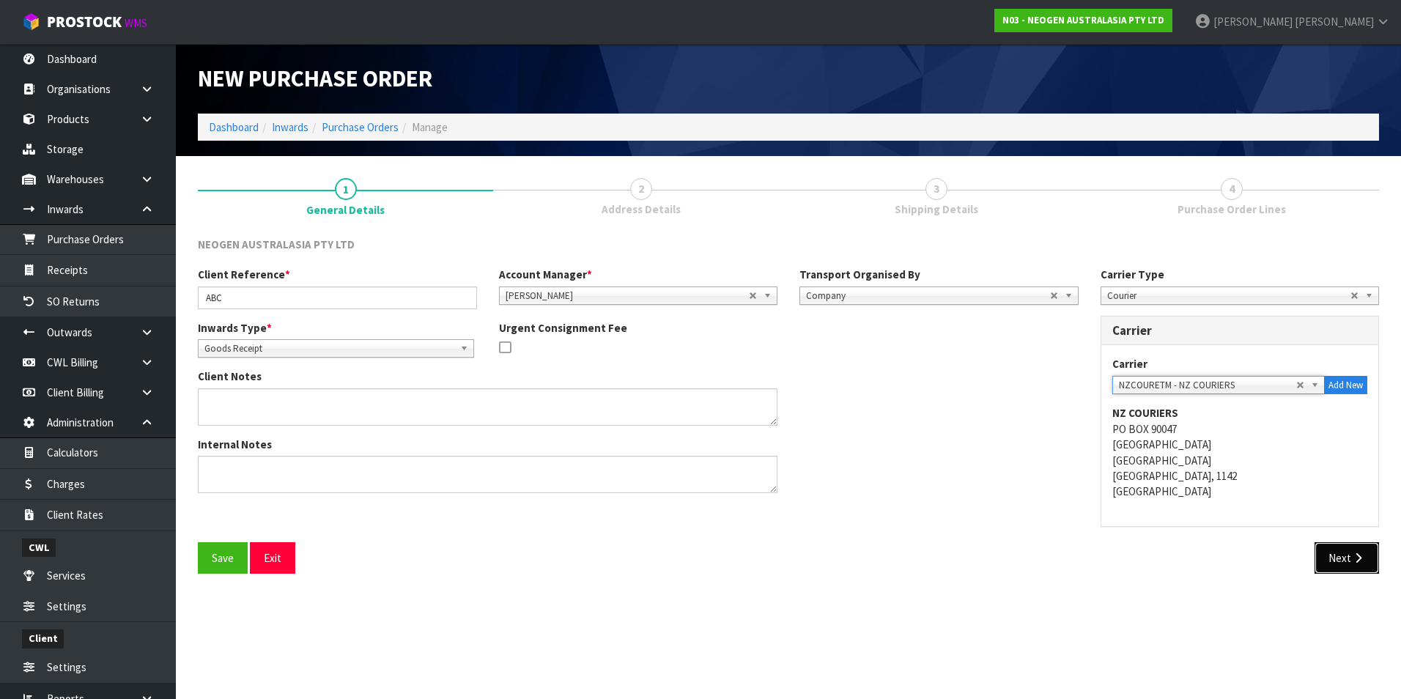
click at [1353, 562] on icon "button" at bounding box center [1358, 557] width 14 height 11
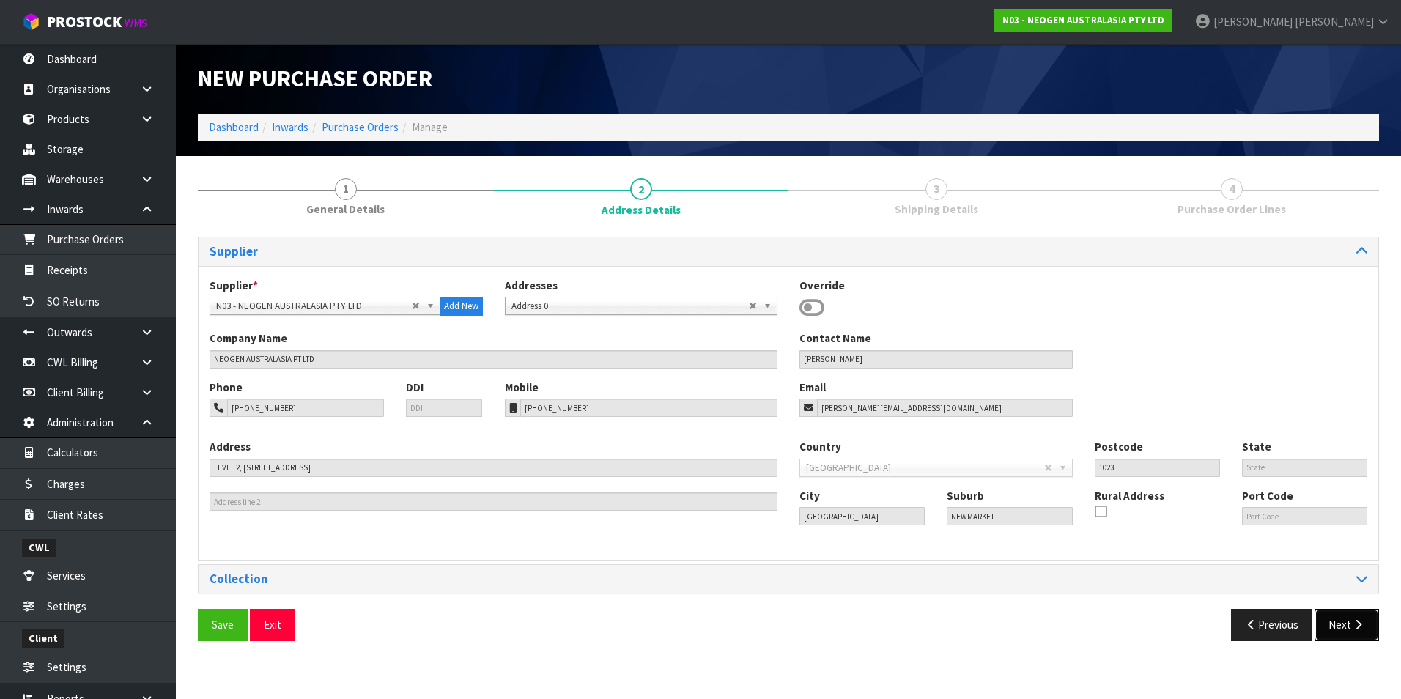
click at [1335, 629] on button "Next" at bounding box center [1346, 625] width 64 height 32
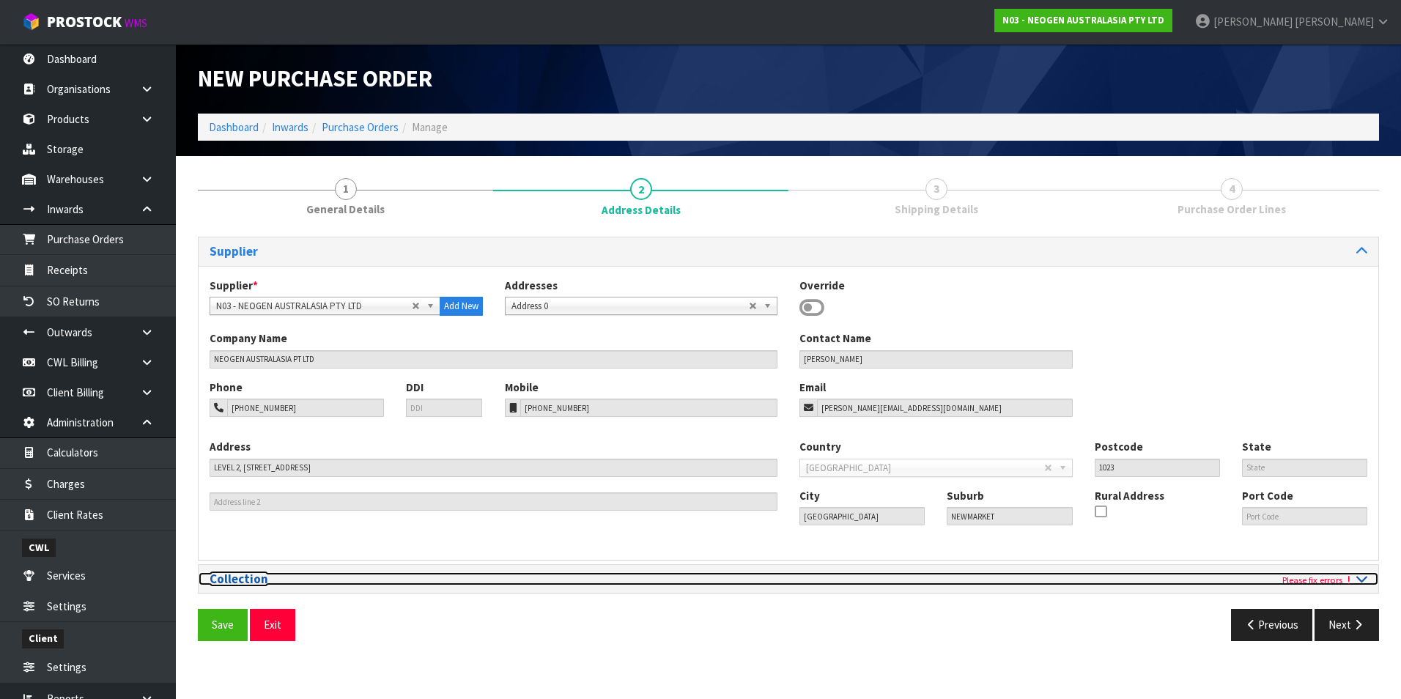
click at [1362, 582] on icon at bounding box center [1361, 578] width 11 height 12
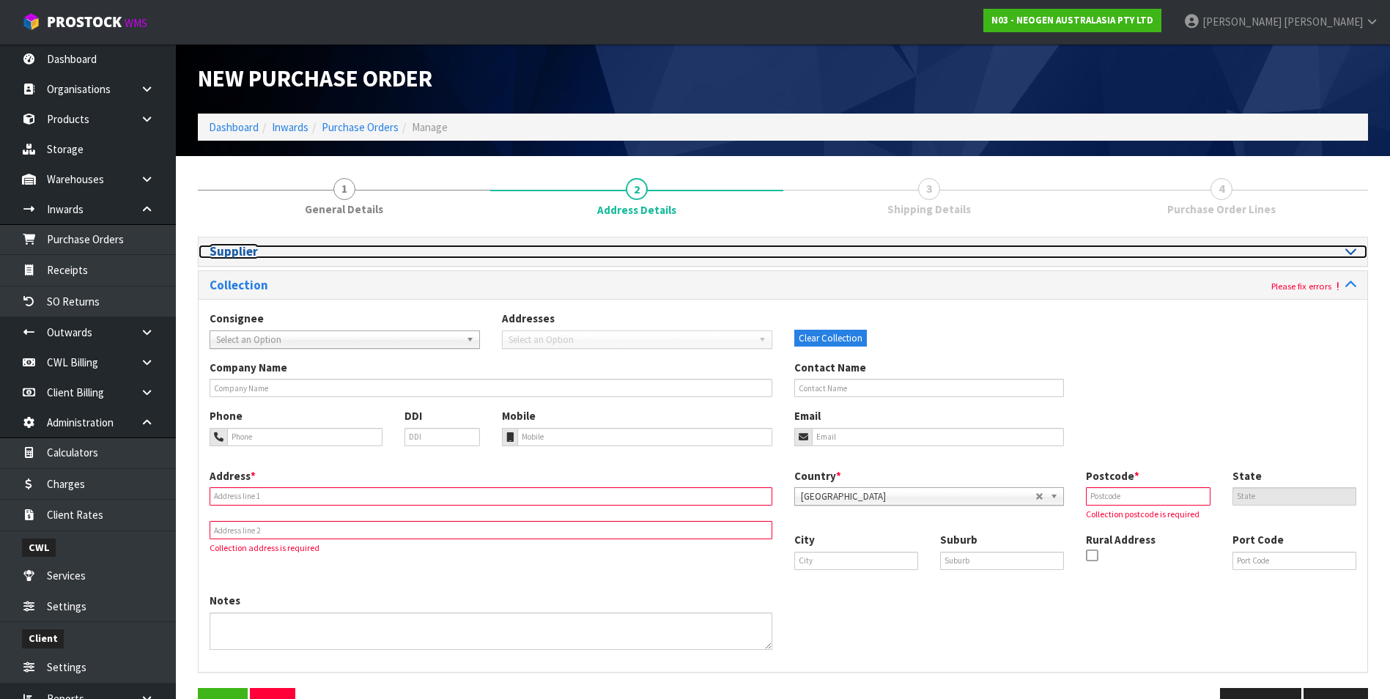
click at [1354, 252] on icon at bounding box center [1350, 251] width 11 height 12
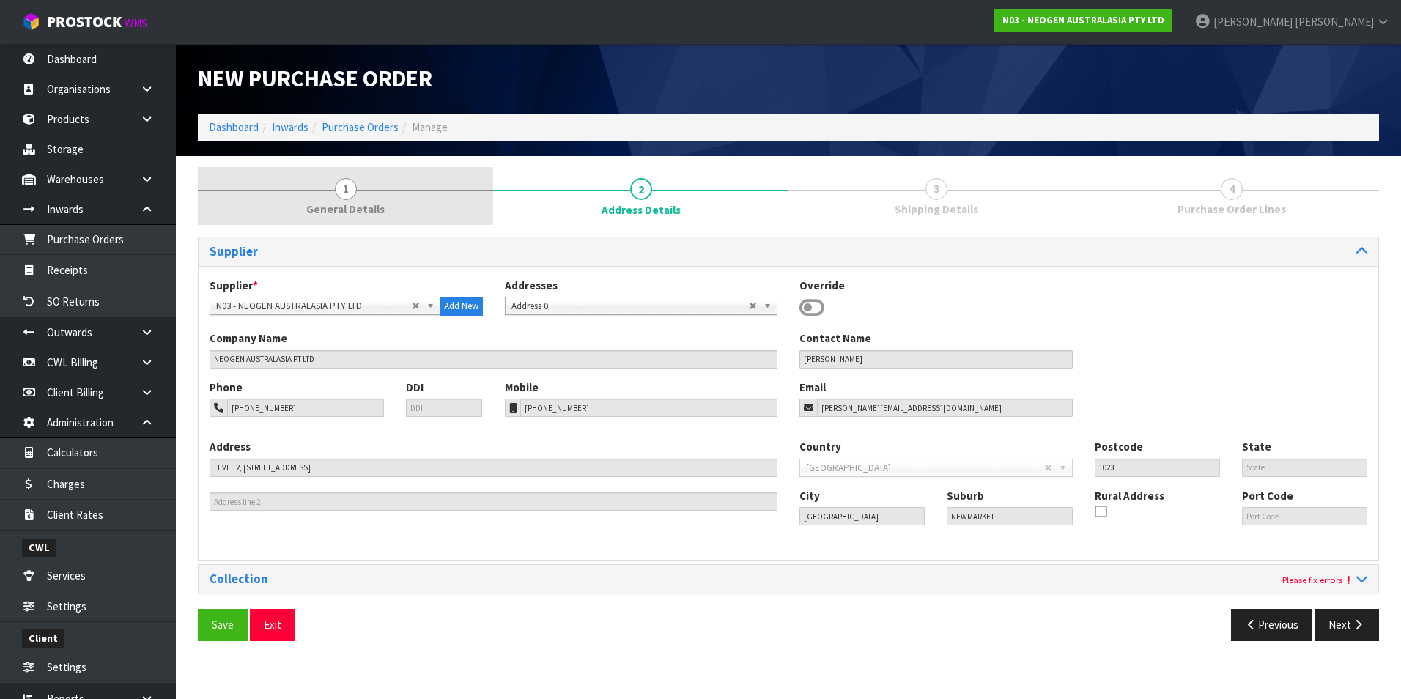
click at [342, 192] on span "1" at bounding box center [346, 189] width 22 height 22
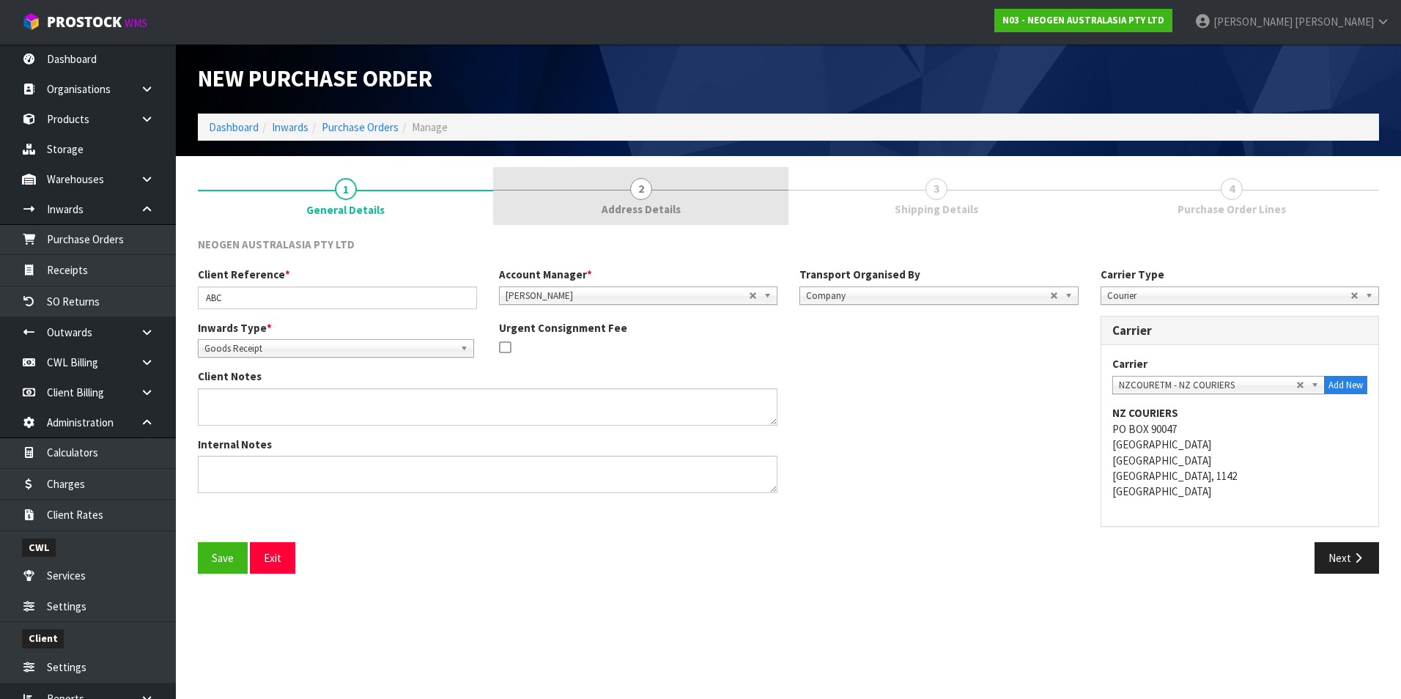
click at [645, 191] on span "2" at bounding box center [641, 189] width 22 height 22
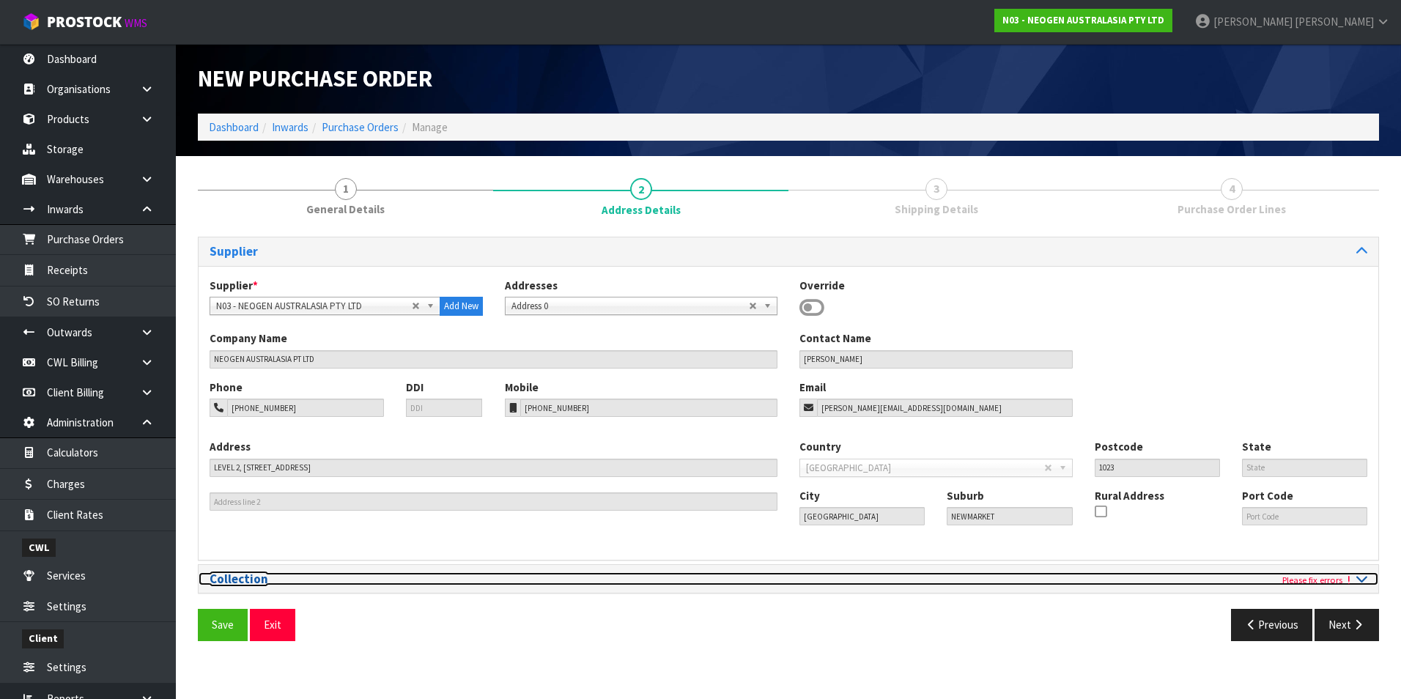
click at [1359, 579] on icon at bounding box center [1361, 578] width 11 height 12
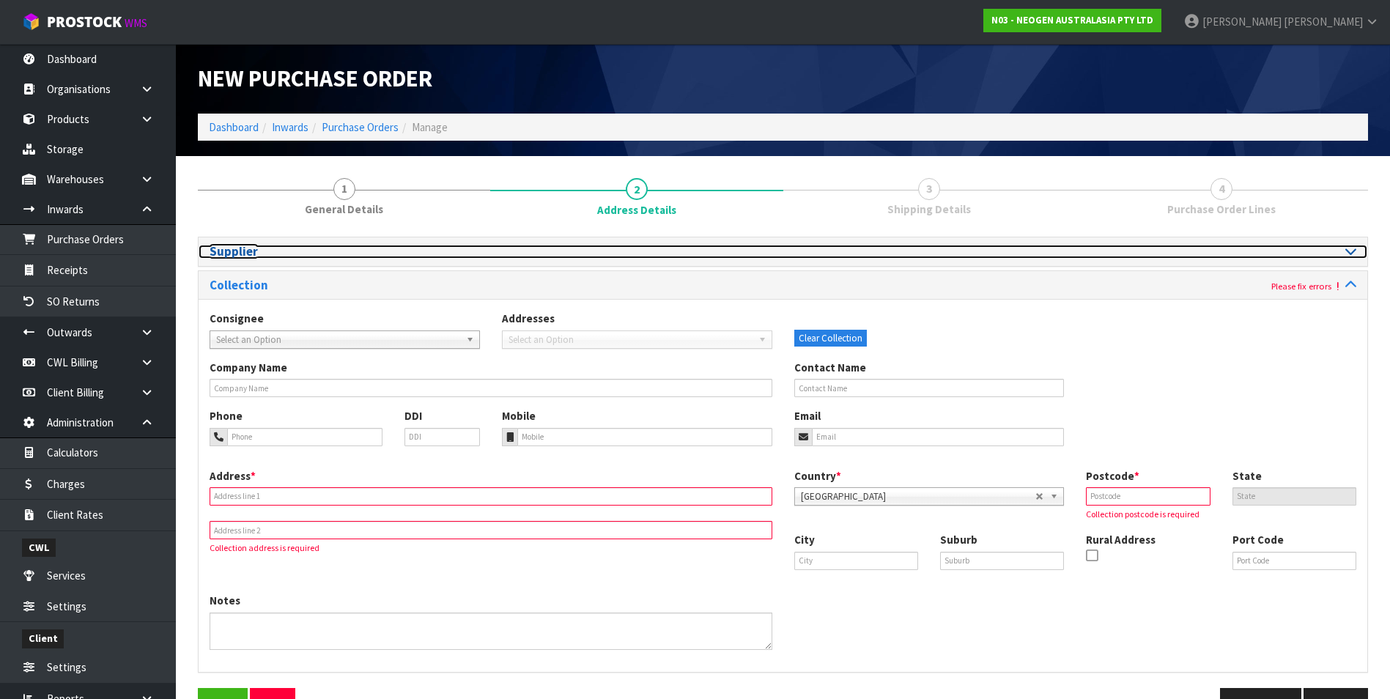
click at [1356, 248] on div at bounding box center [1075, 252] width 585 height 14
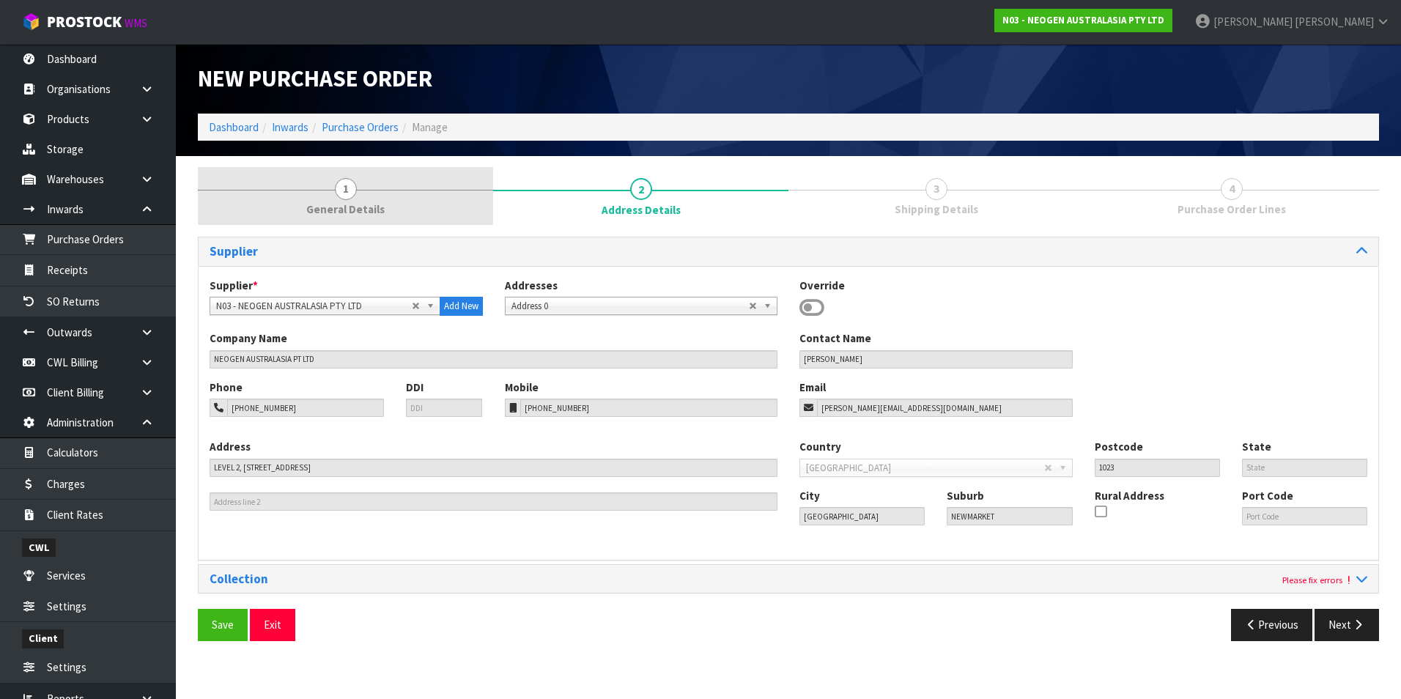
click at [345, 197] on span "1" at bounding box center [346, 189] width 22 height 22
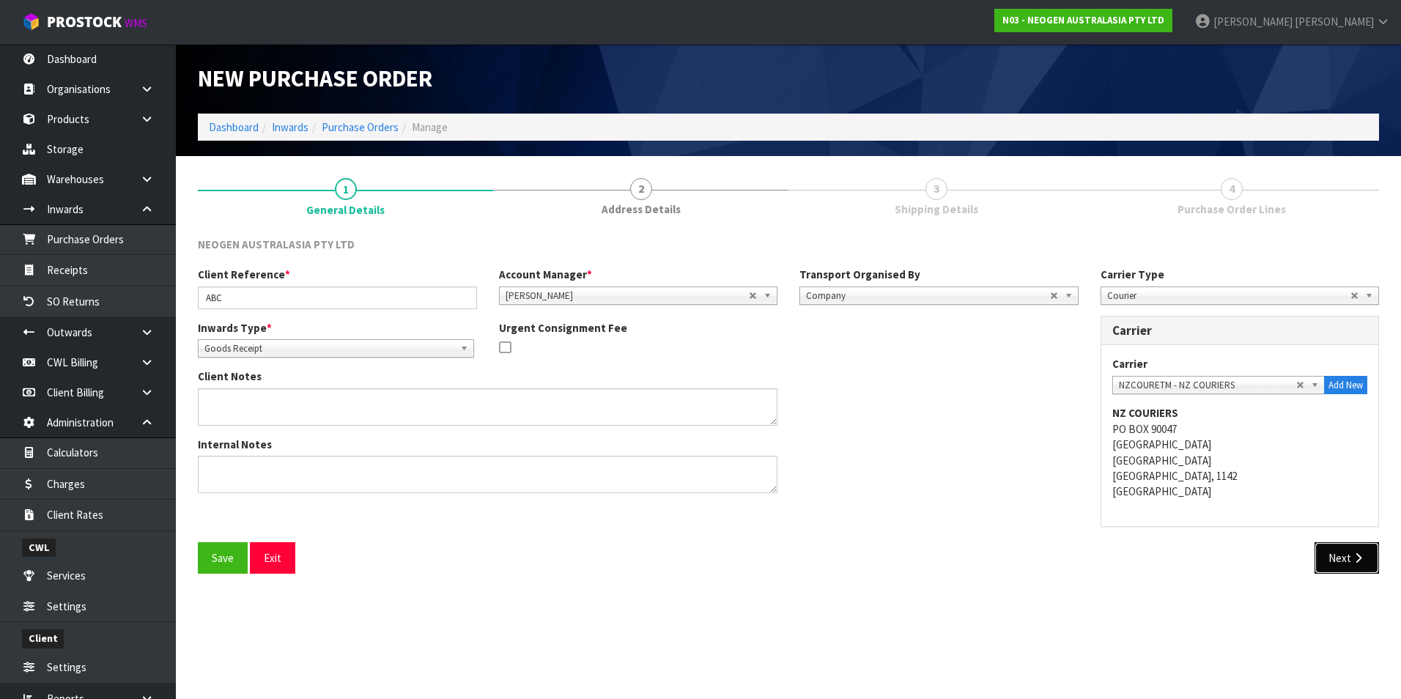
click at [1347, 553] on button "Next" at bounding box center [1346, 558] width 64 height 32
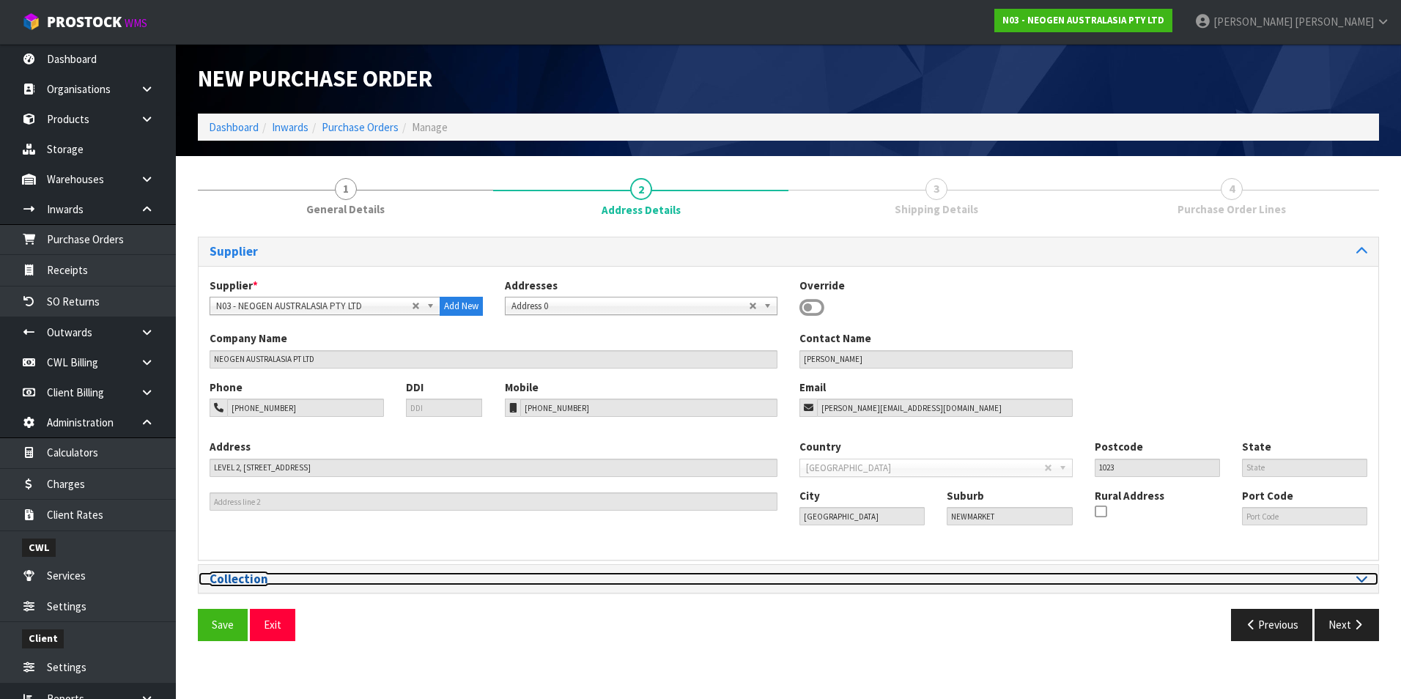
click at [1361, 582] on icon at bounding box center [1361, 578] width 11 height 12
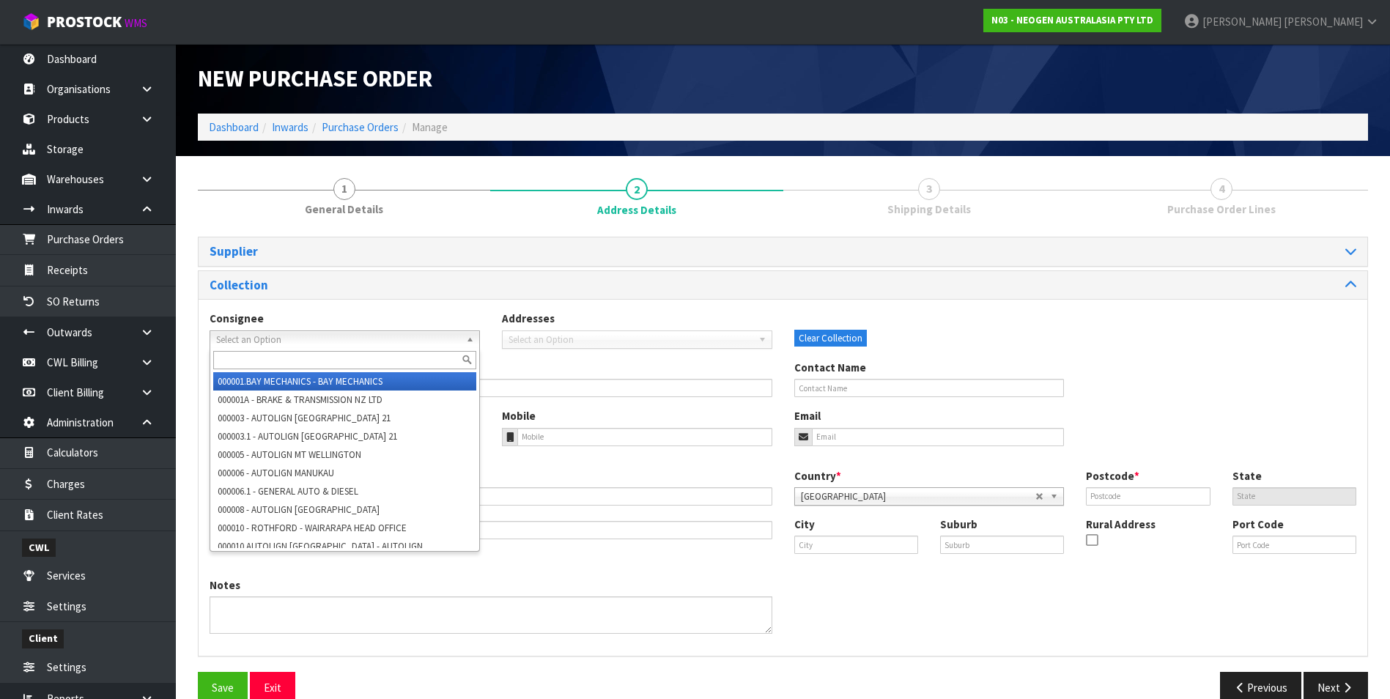
click at [464, 334] on link "Select an Option" at bounding box center [345, 339] width 270 height 18
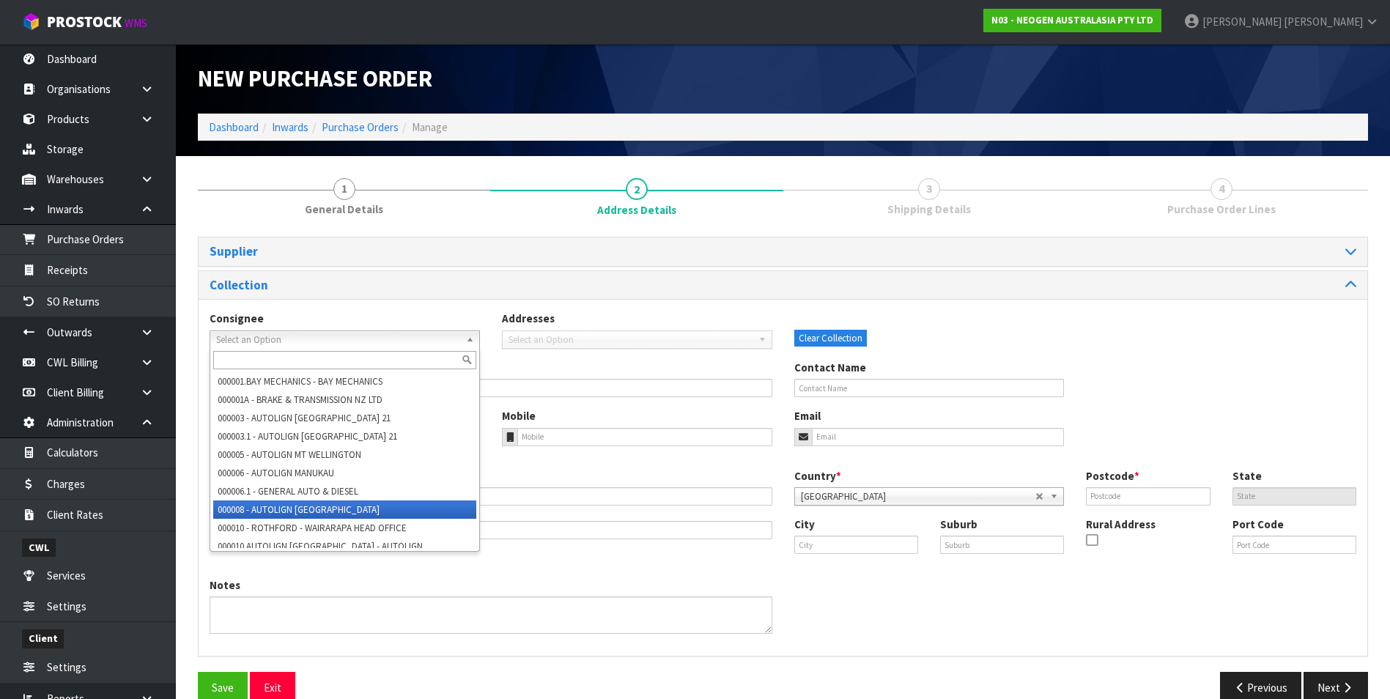
click at [439, 507] on li "000008 - AUTOLIGN PALMERSTON NORTH" at bounding box center [344, 509] width 263 height 18
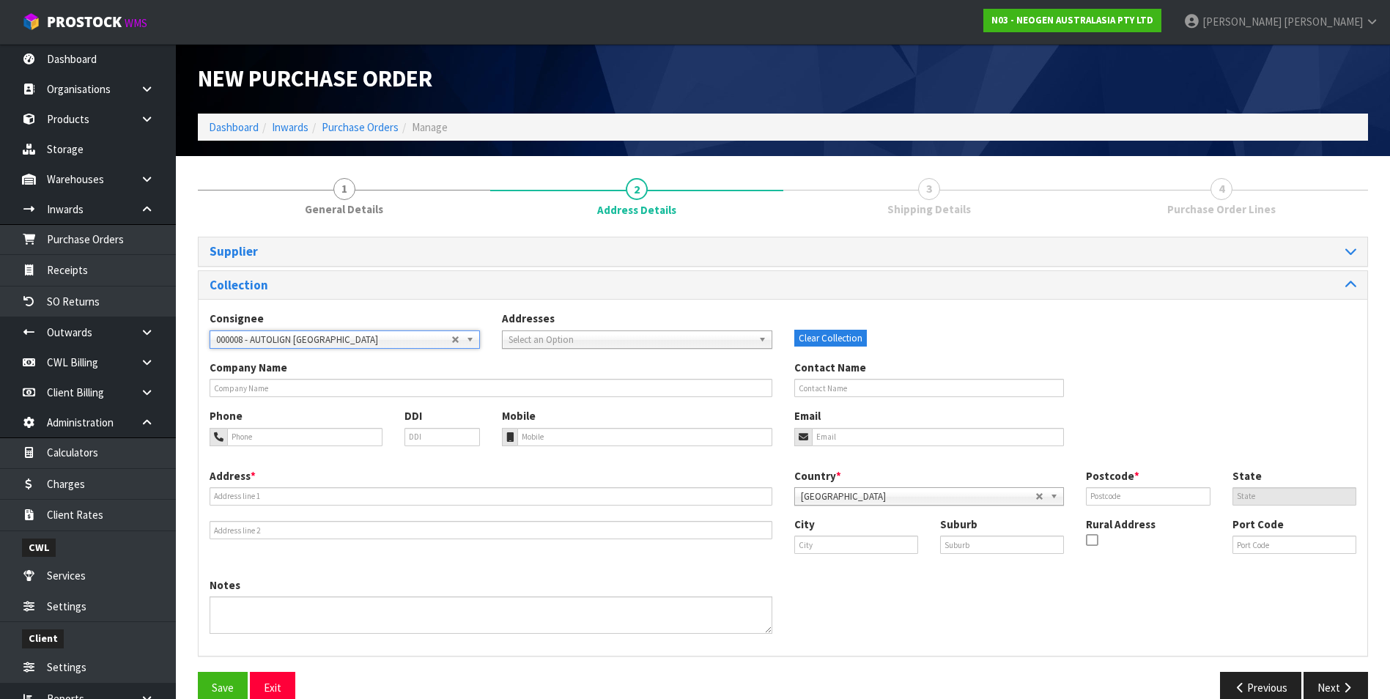
type input "AUTOLIGN PALMERSTON NORTH"
type input "72 CAMPBELL STREET"
type input "4410"
type input "PALMERSTON NORTH"
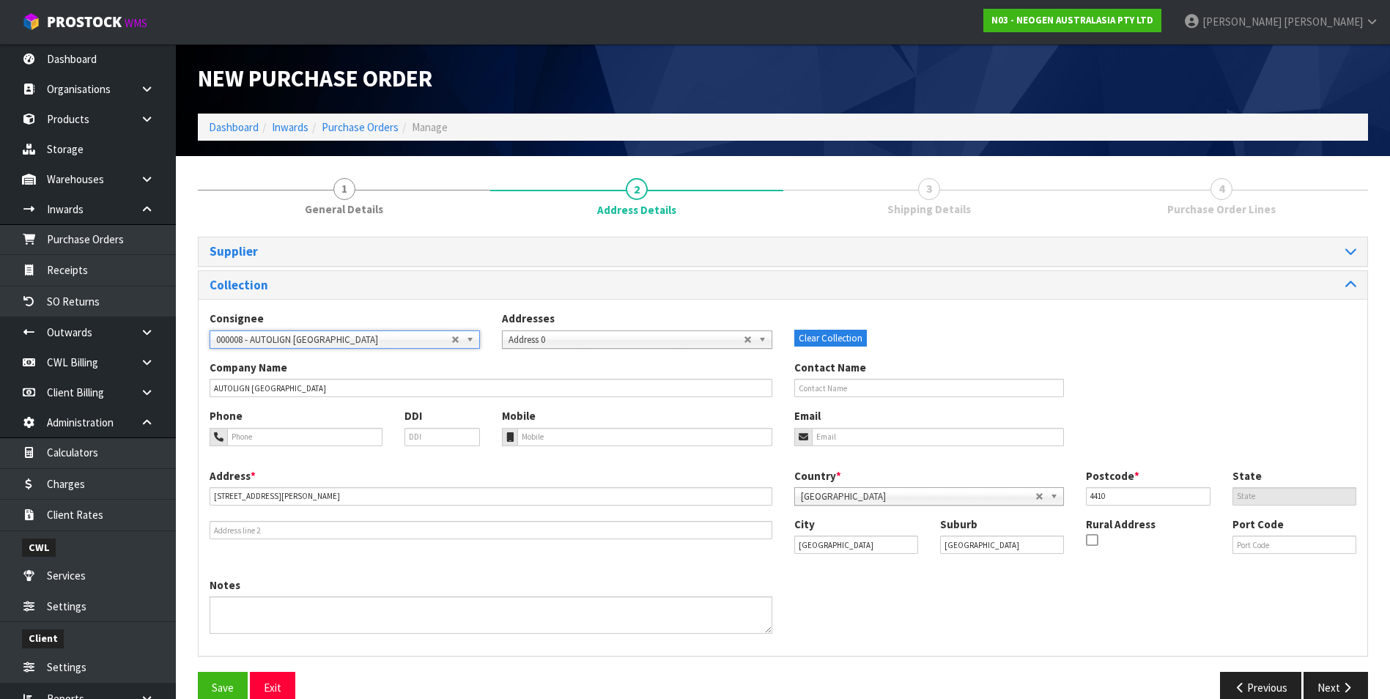
click at [557, 336] on span "Address 0" at bounding box center [625, 340] width 235 height 18
click at [763, 272] on div "Collection" at bounding box center [783, 285] width 1169 height 29
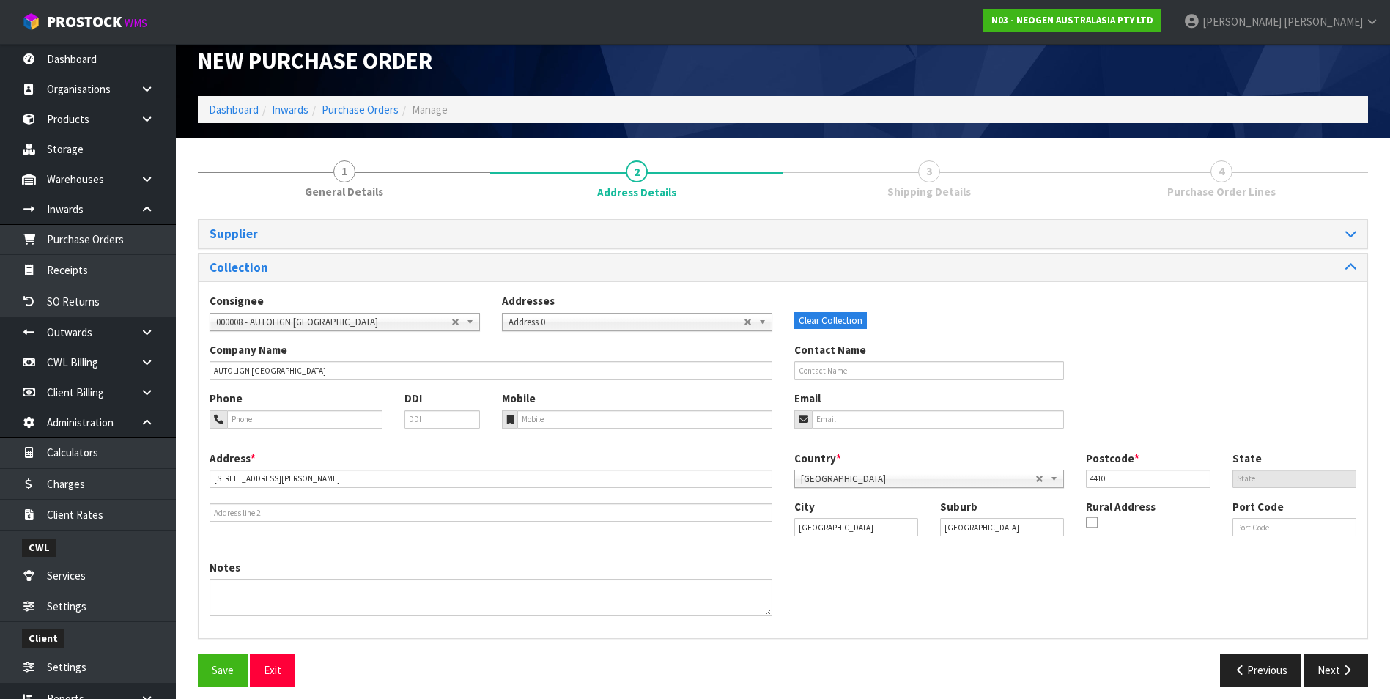
scroll to position [27, 0]
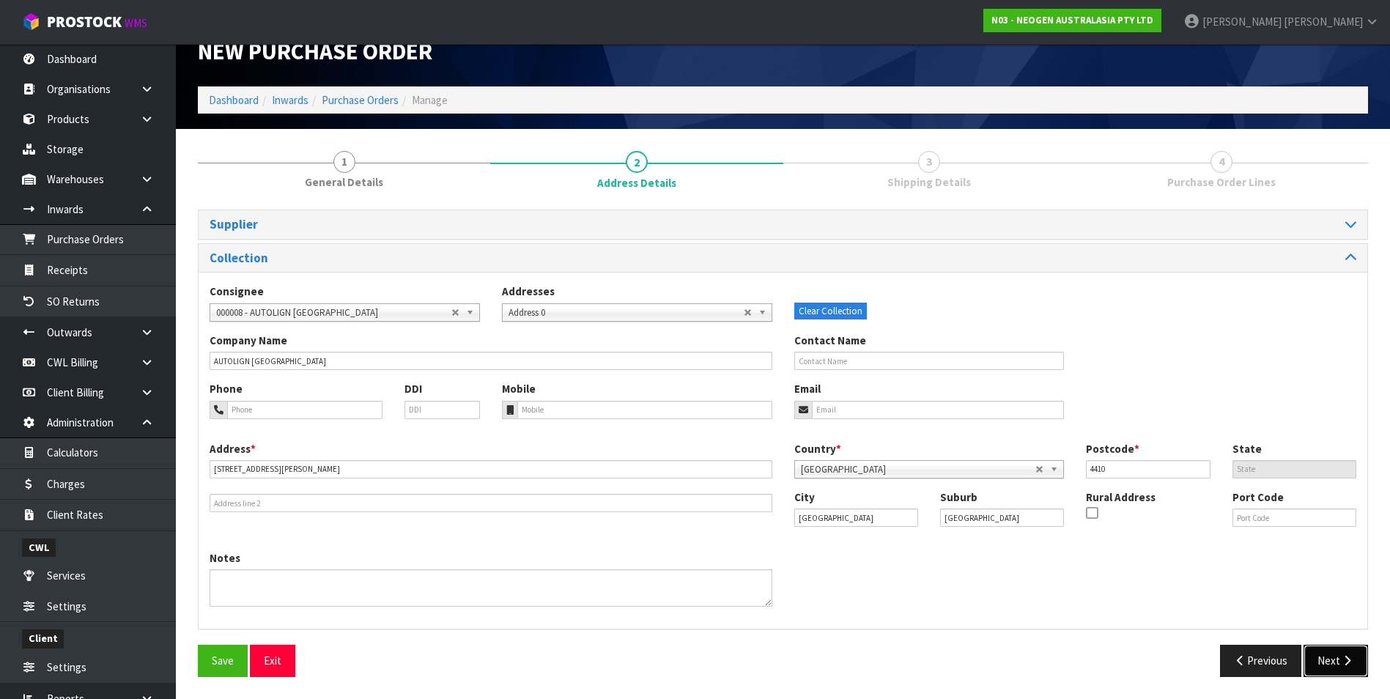
click at [1345, 664] on icon "button" at bounding box center [1347, 660] width 14 height 11
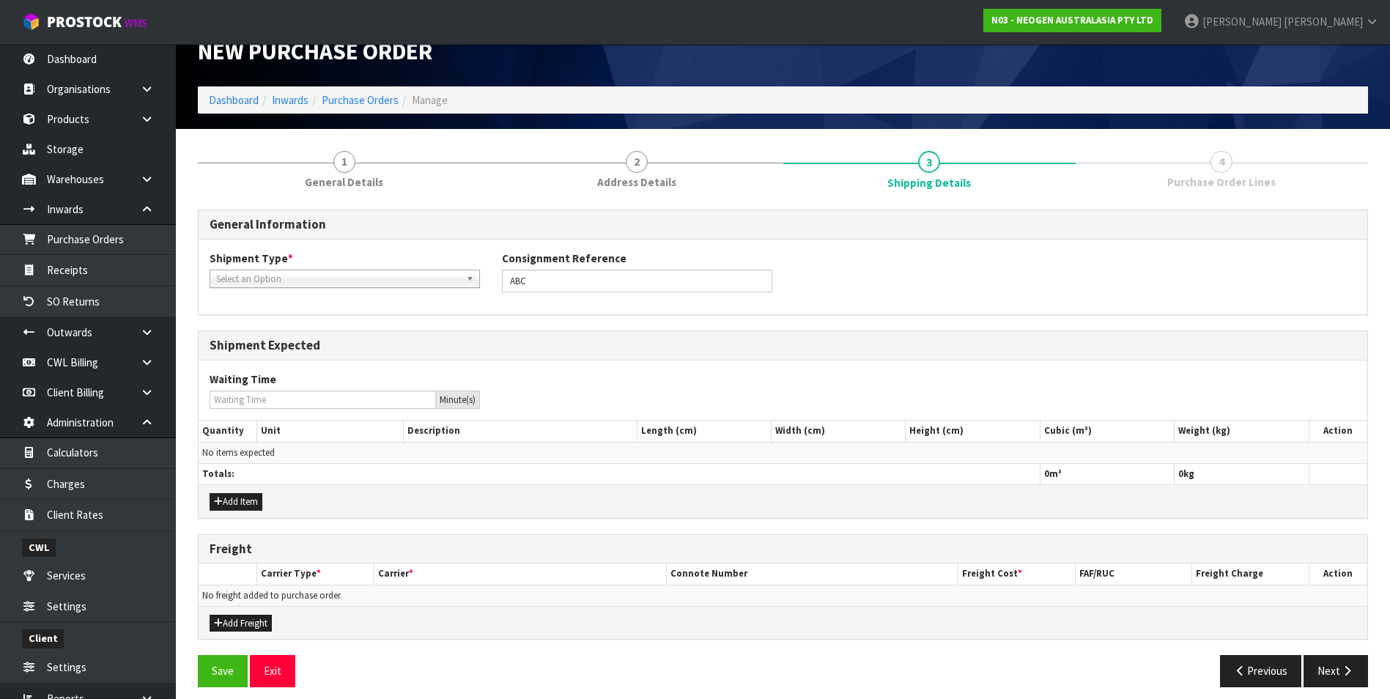
click at [462, 276] on link "Select an Option" at bounding box center [345, 279] width 270 height 18
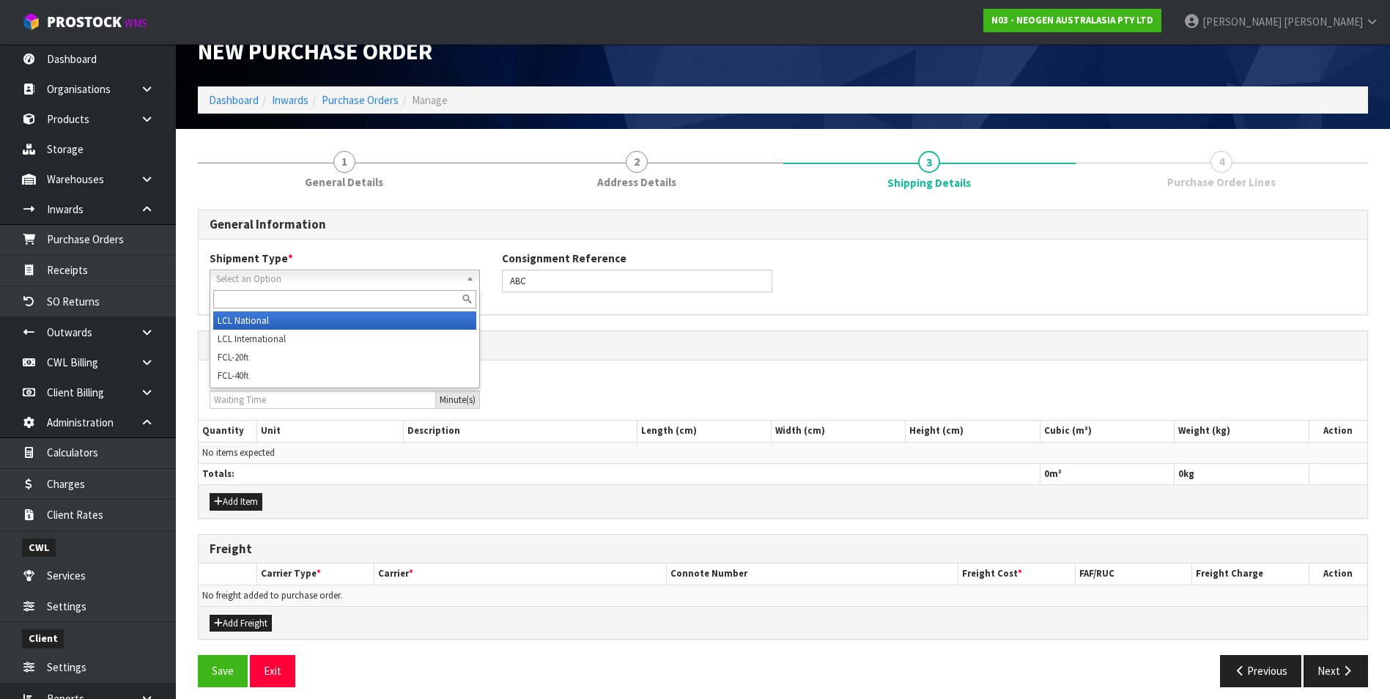
click at [350, 320] on li "LCL National" at bounding box center [344, 320] width 263 height 18
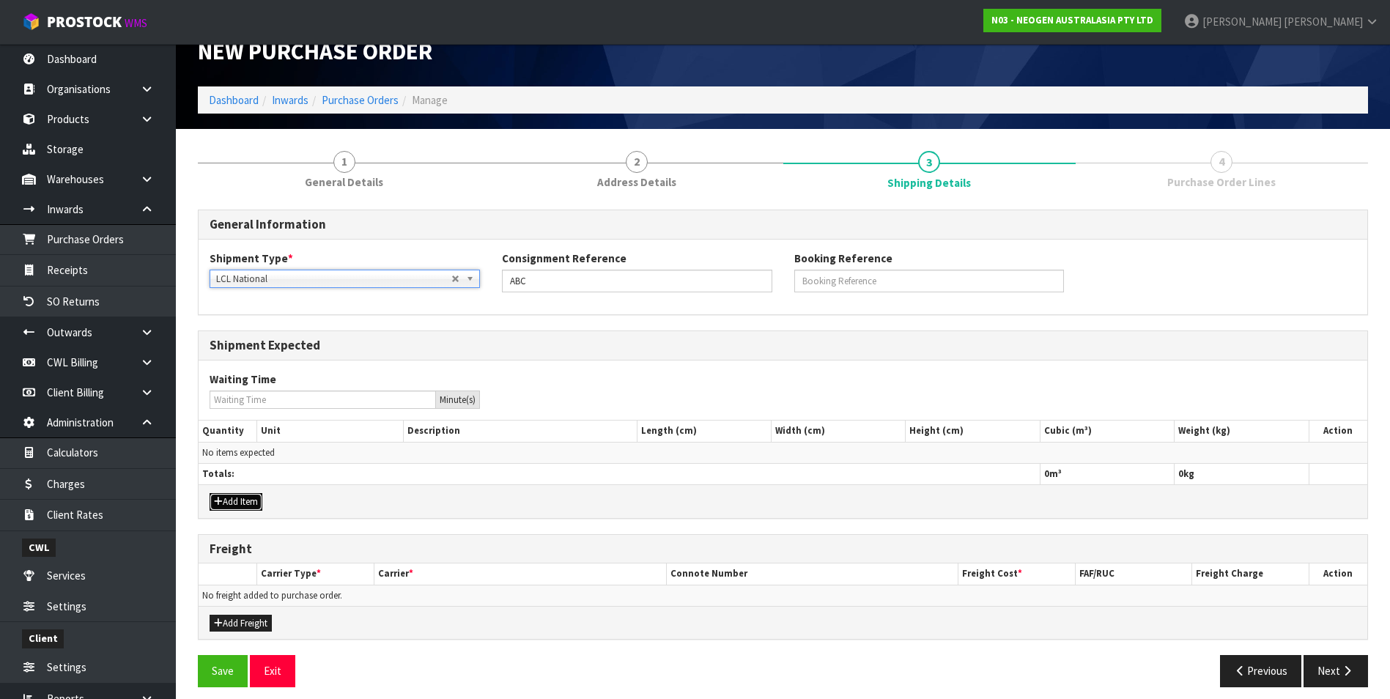
click at [251, 500] on button "Add Item" at bounding box center [236, 502] width 53 height 18
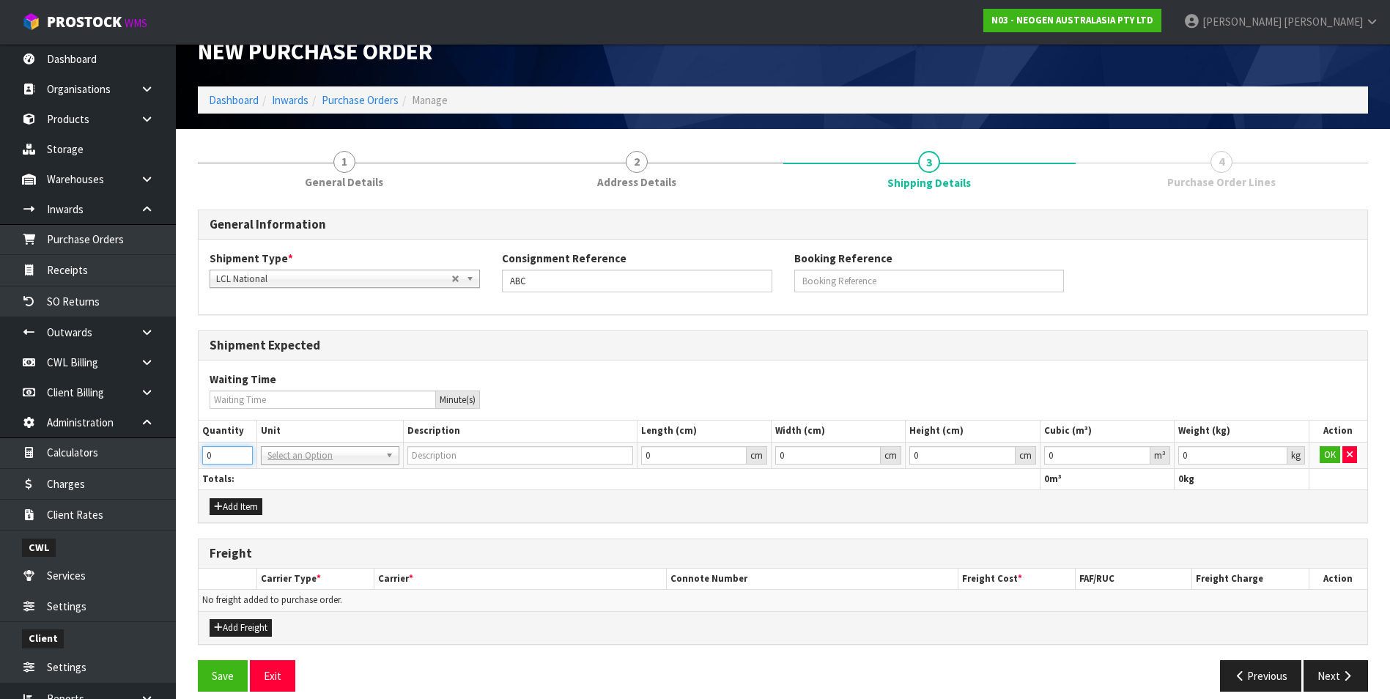
click at [224, 454] on input "0" at bounding box center [227, 455] width 51 height 18
type input "35"
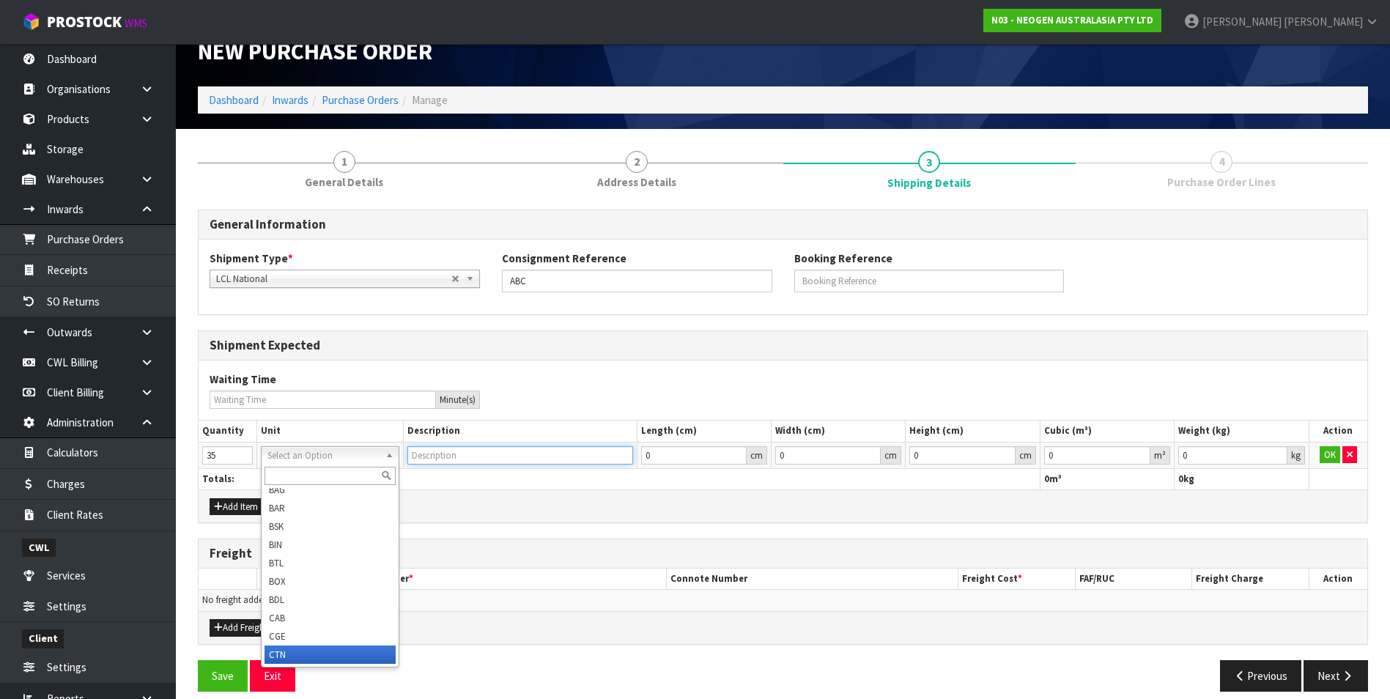
scroll to position [81, 0]
type input "CARTON"
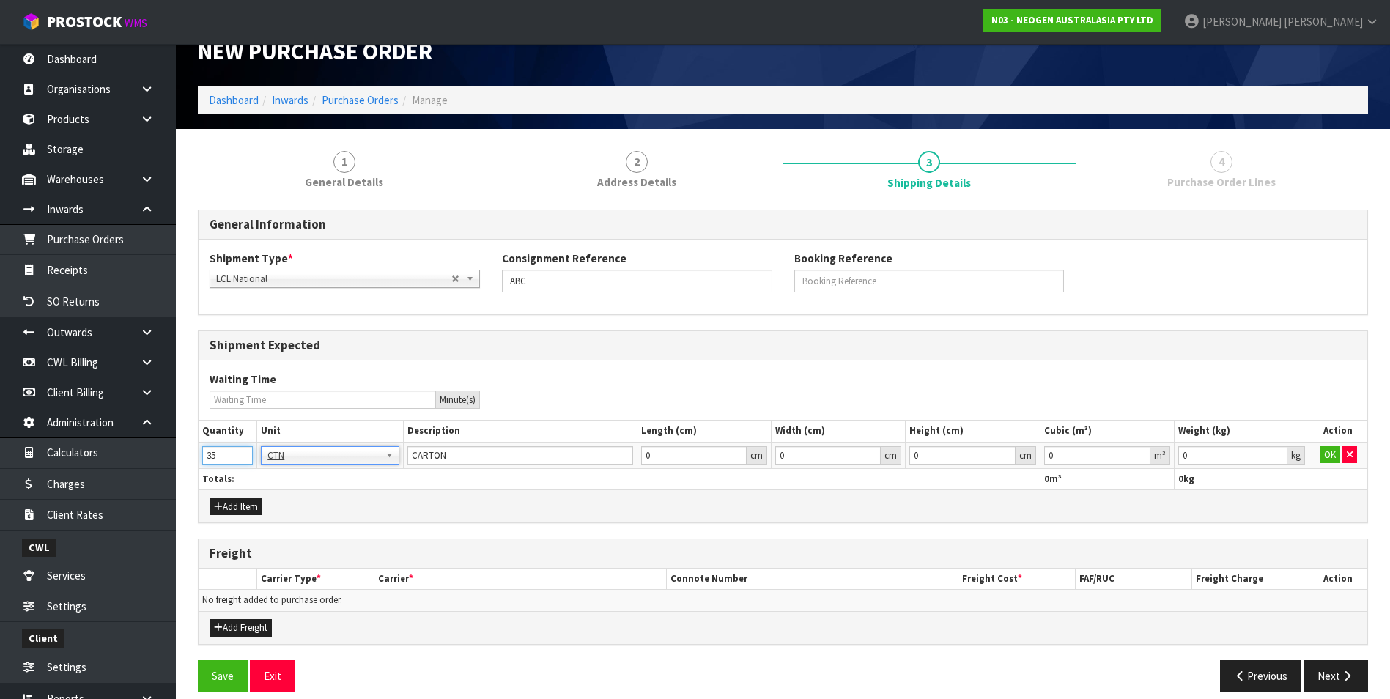
click at [219, 457] on input "35" at bounding box center [227, 455] width 51 height 18
type input "25"
click at [1330, 454] on button "OK" at bounding box center [1330, 455] width 21 height 18
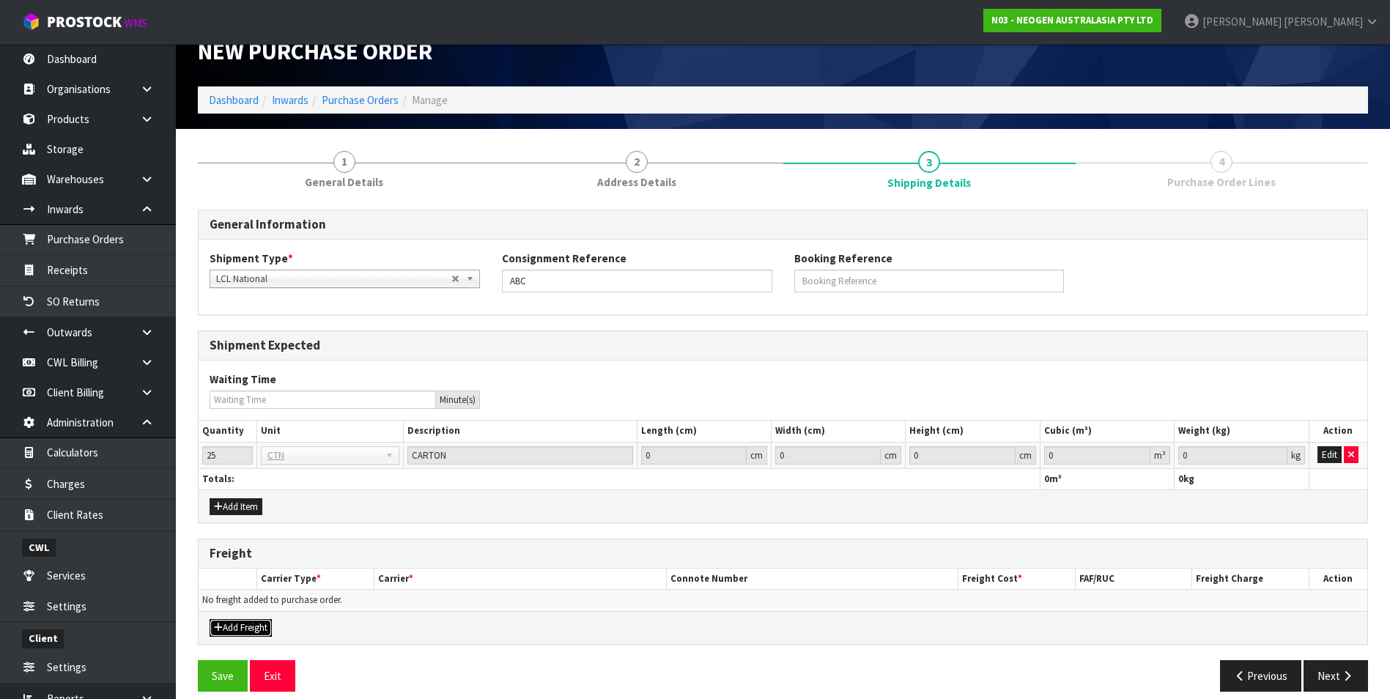
click at [235, 624] on button "Add Freight" at bounding box center [241, 628] width 62 height 18
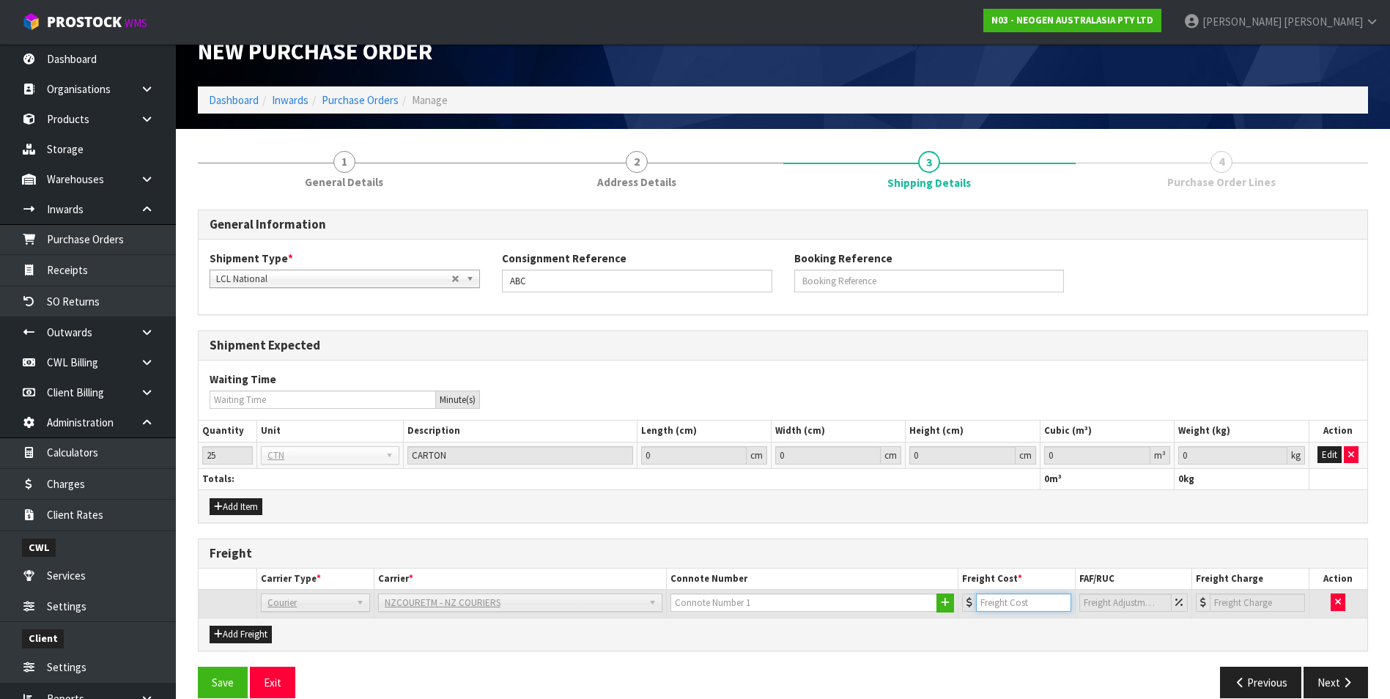
click at [1011, 602] on input "number" at bounding box center [1023, 602] width 95 height 18
type input "45"
click at [1337, 678] on button "Next" at bounding box center [1335, 683] width 64 height 32
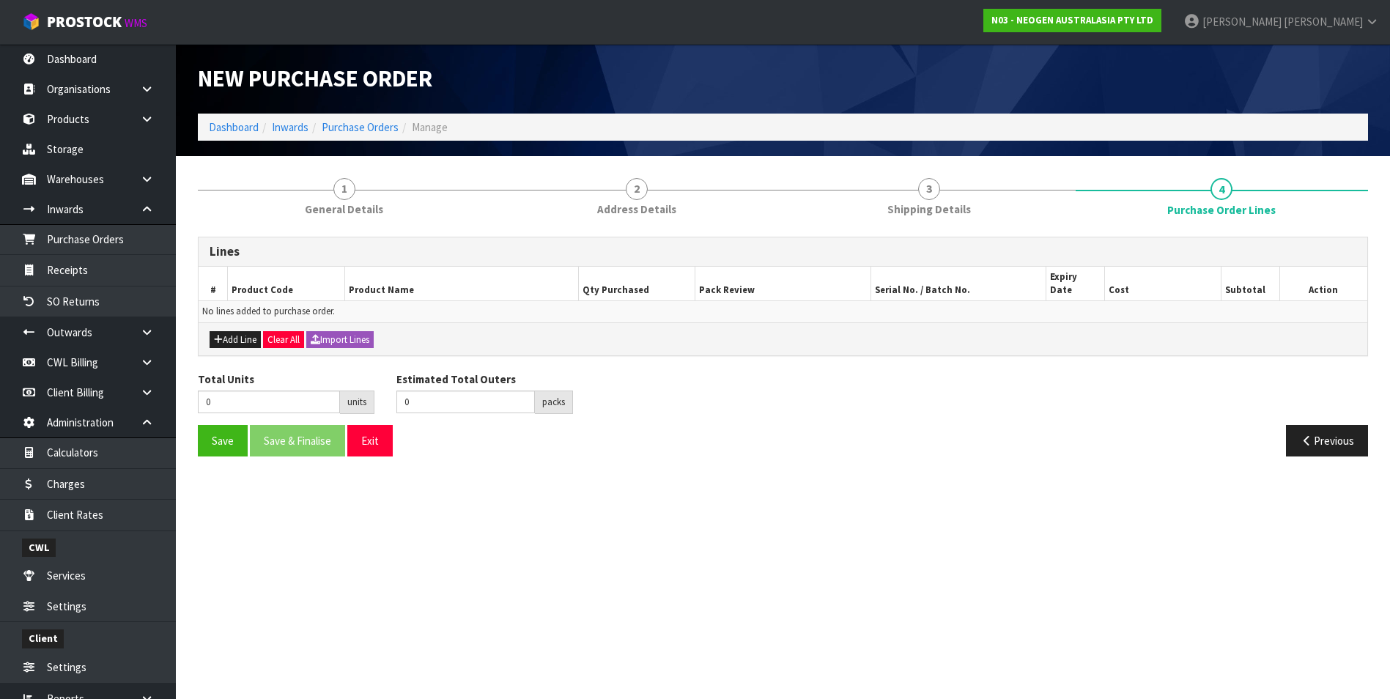
scroll to position [0, 0]
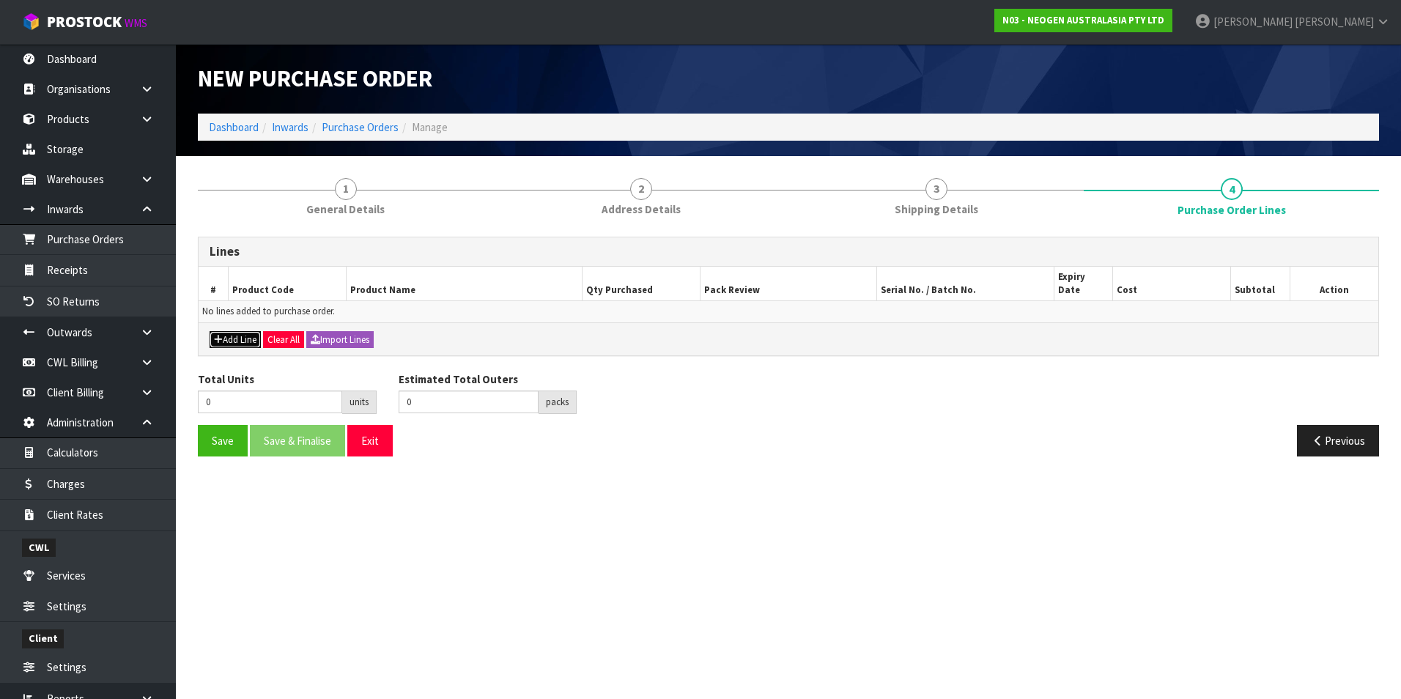
click at [234, 331] on button "Add Line" at bounding box center [235, 340] width 51 height 18
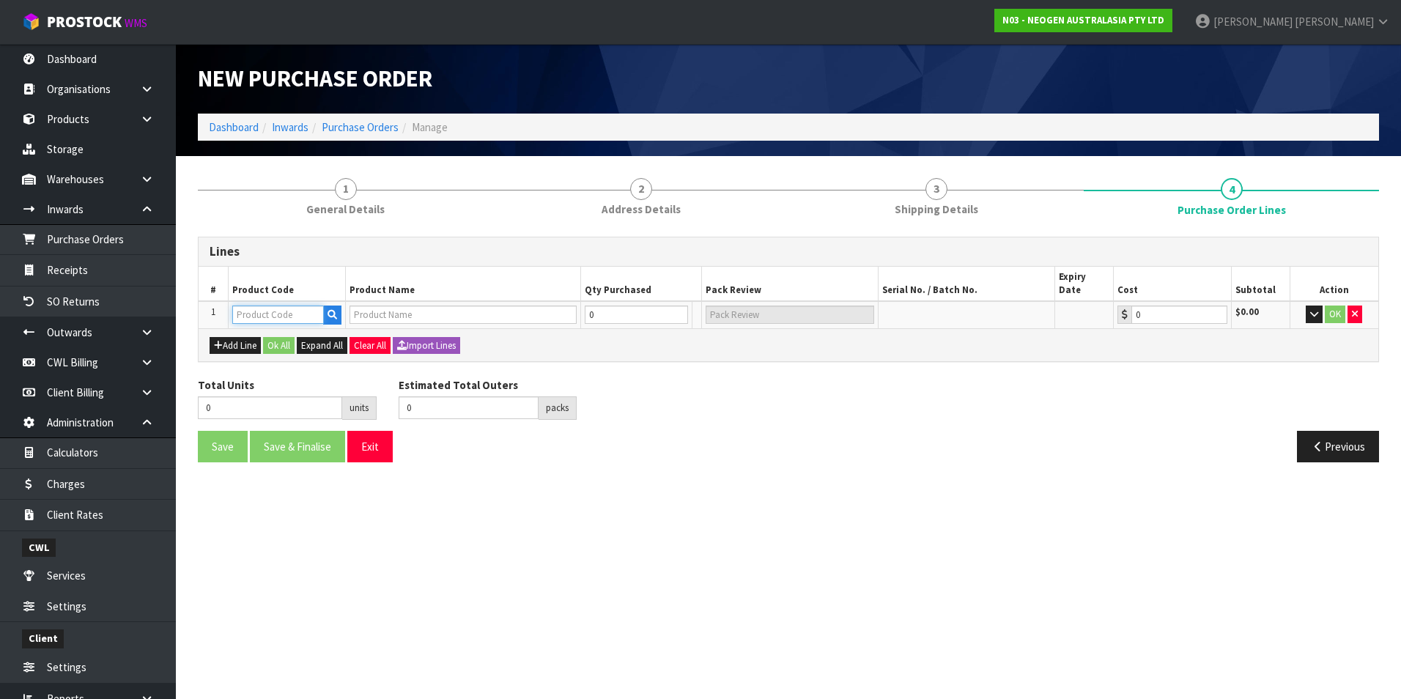
click at [251, 306] on input "text" at bounding box center [278, 315] width 92 height 18
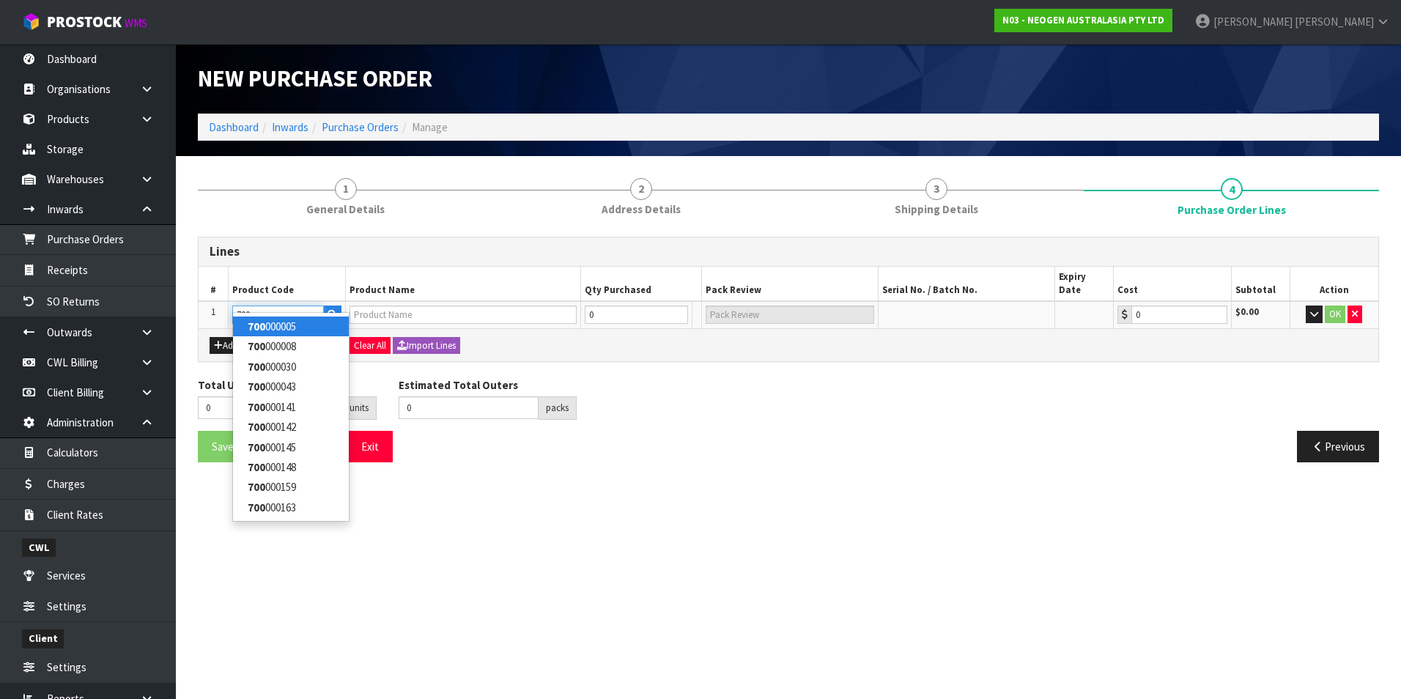
type input "700"
click at [275, 327] on link "700 000005" at bounding box center [291, 327] width 116 height 20
type input "700000005"
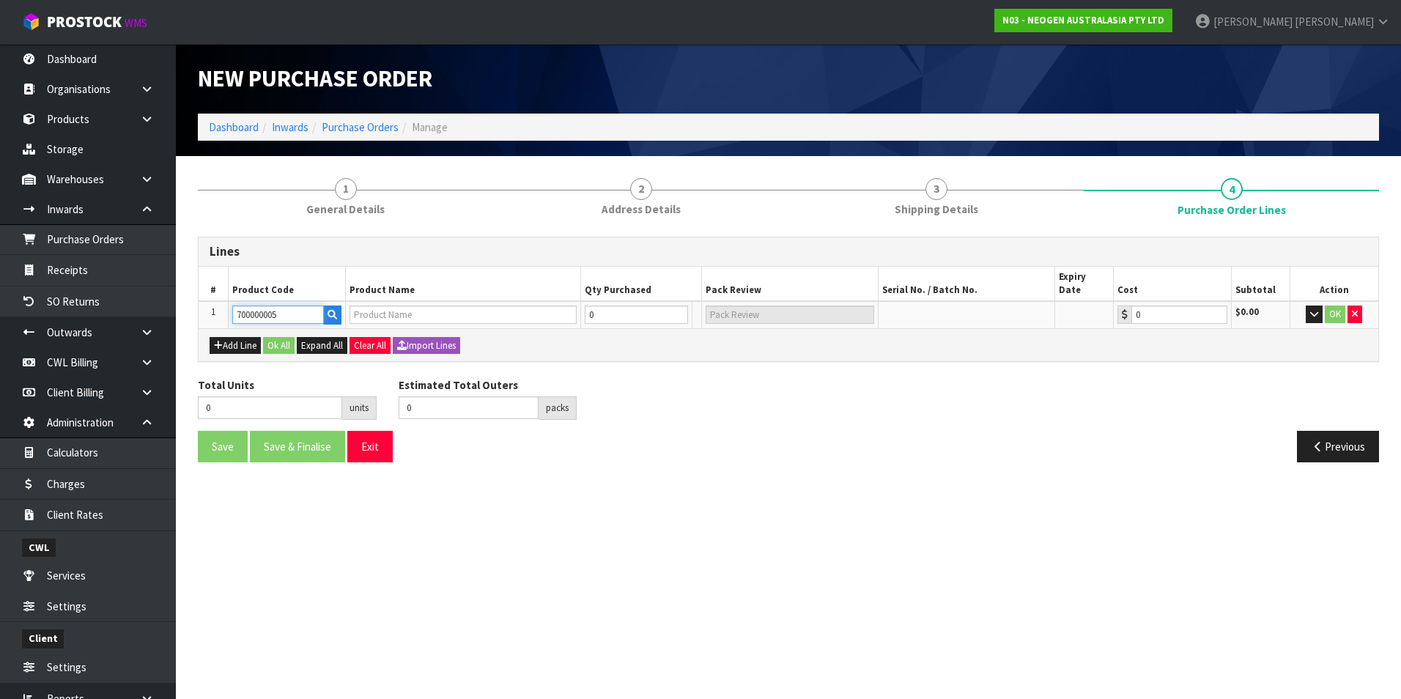
type input "7000043165 - BMLSCK MLS WEEKLY CLEANING KIT"
type input "0.00"
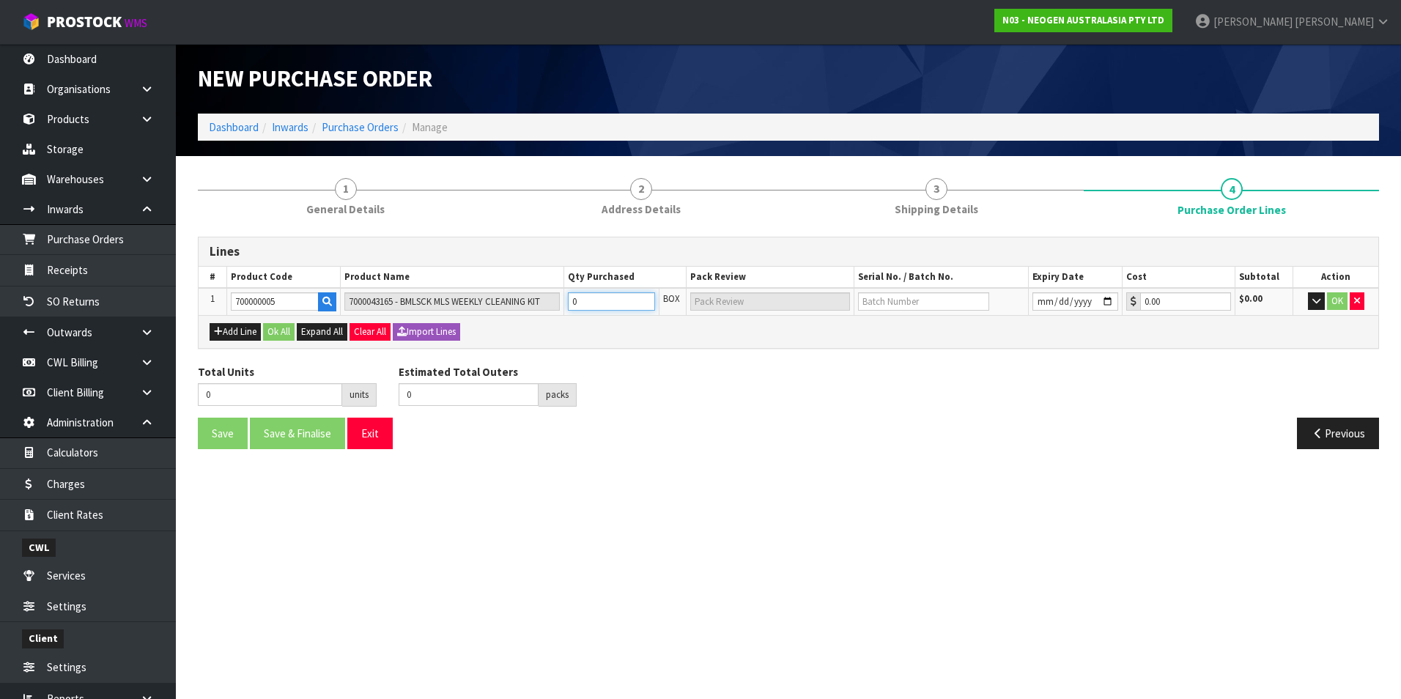
click at [598, 295] on input "0" at bounding box center [611, 301] width 87 height 18
type input "1"
type input "1 CTN"
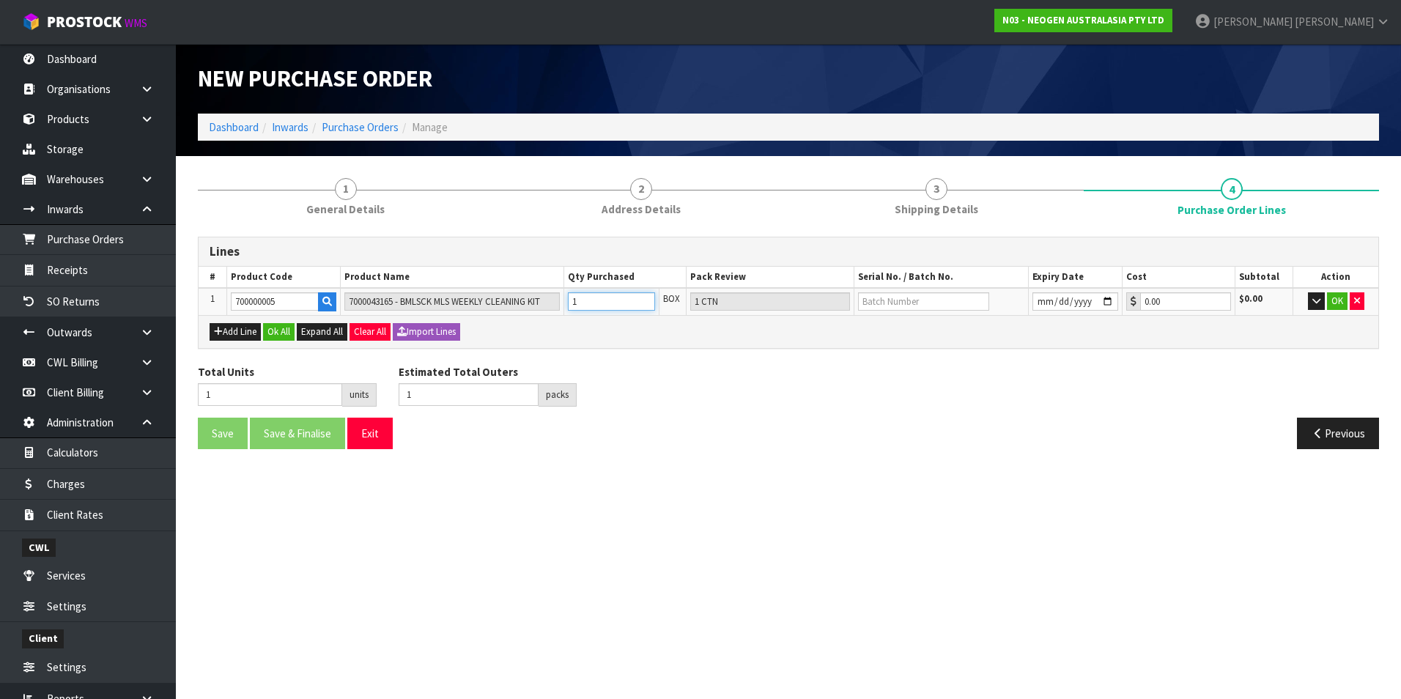
type input "10"
type input "10 CTN"
type input "10"
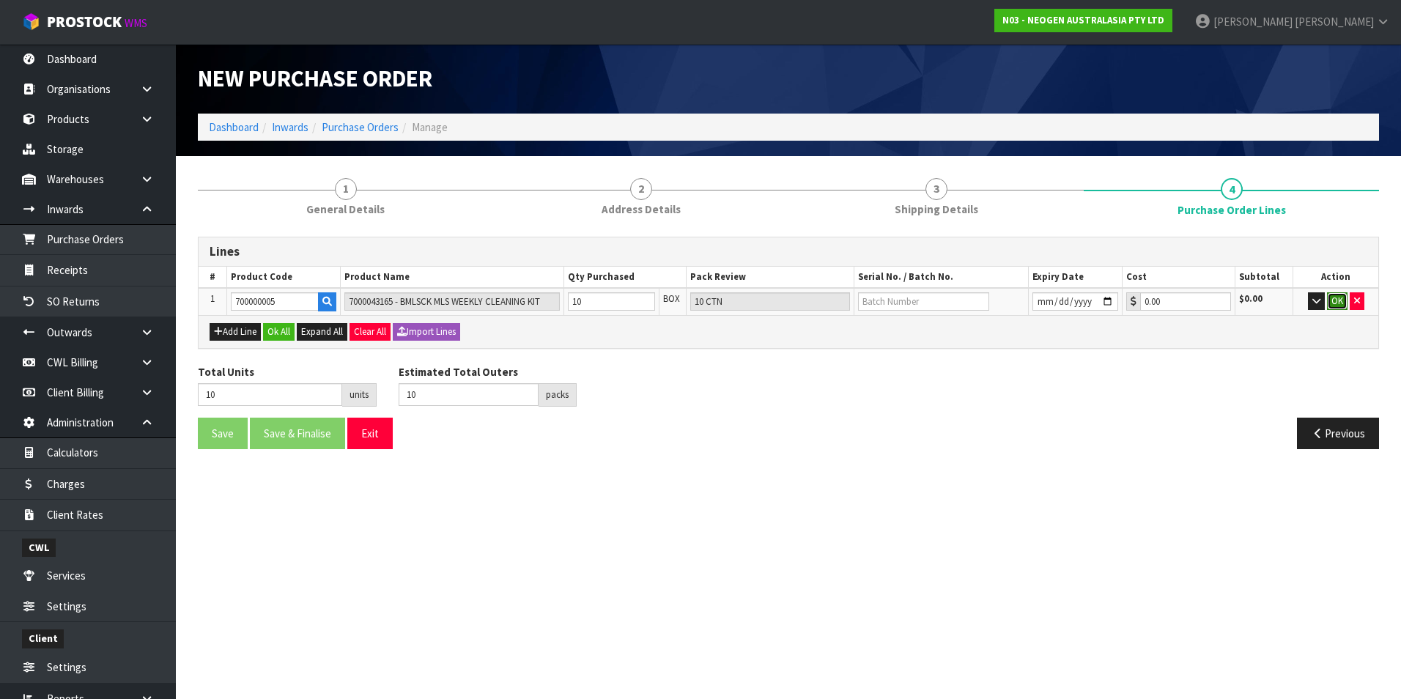
click at [1336, 302] on button "OK" at bounding box center [1337, 301] width 21 height 18
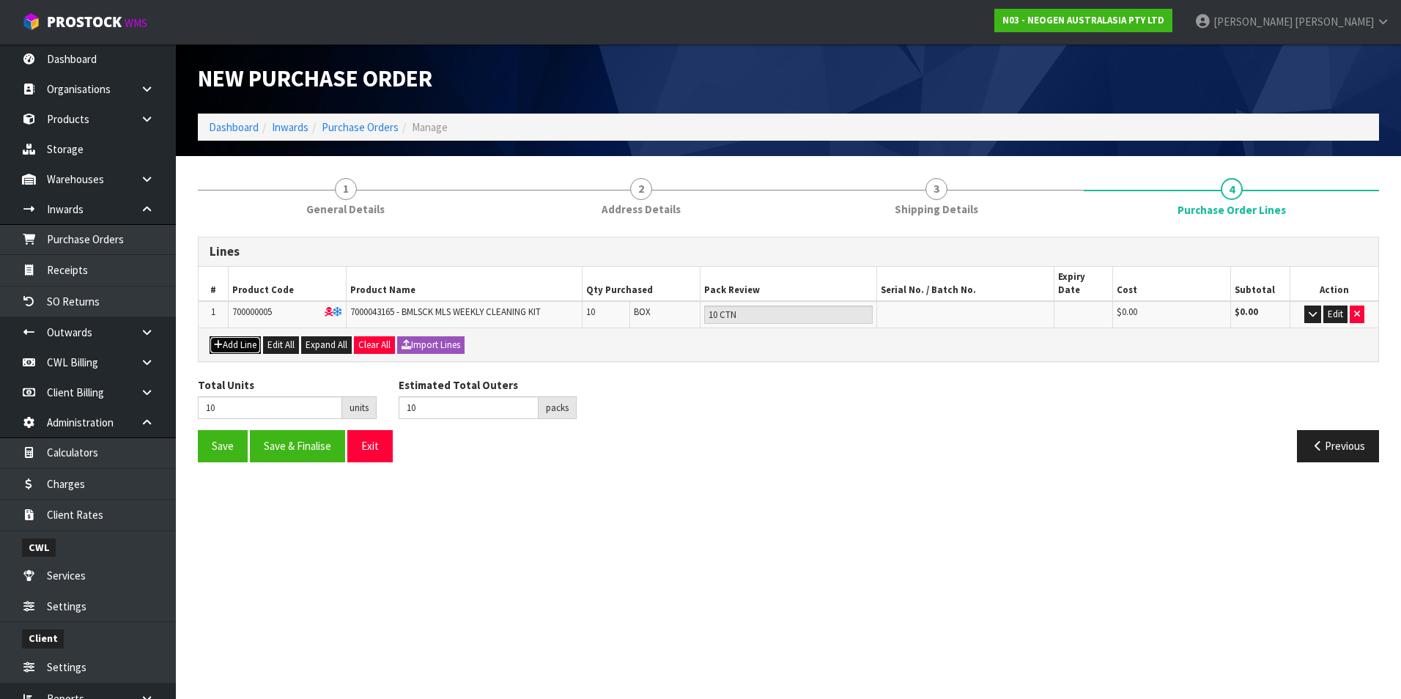
click at [240, 336] on button "Add Line" at bounding box center [235, 345] width 51 height 18
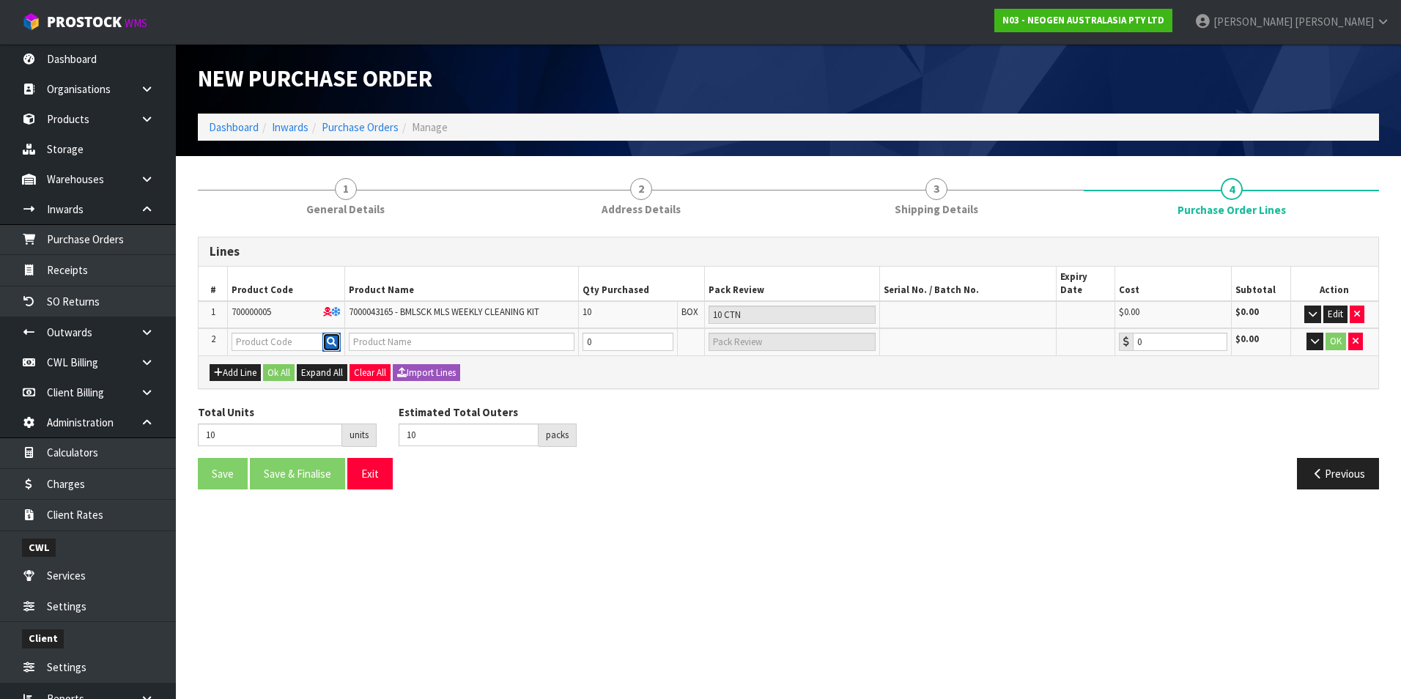
click at [335, 337] on icon "button" at bounding box center [332, 342] width 10 height 10
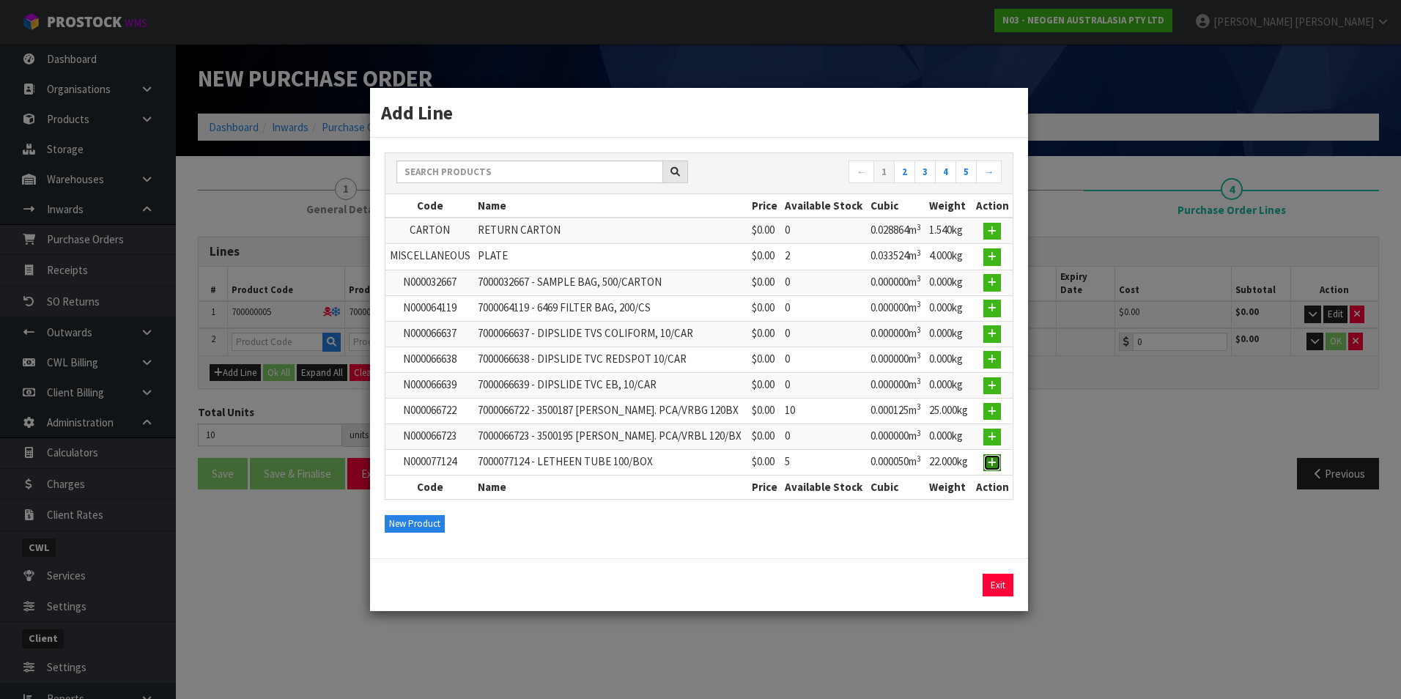
click at [990, 464] on icon "button" at bounding box center [992, 463] width 9 height 10
type input "N000077124"
type input "7000077124 - LETHEEN TUBE 100/BOX"
type input "0.00"
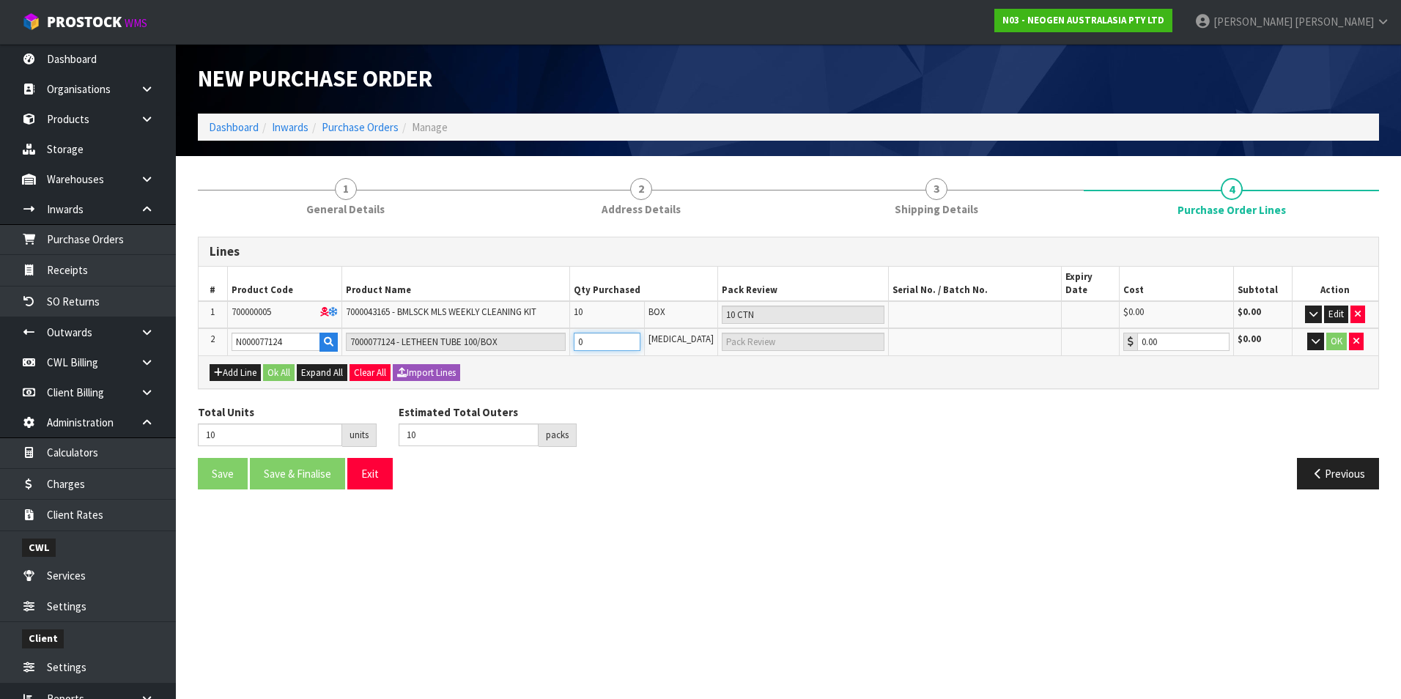
click at [628, 333] on input "0" at bounding box center [607, 342] width 67 height 18
type input "11"
type input "1"
type input "1 PCE"
type input "20"
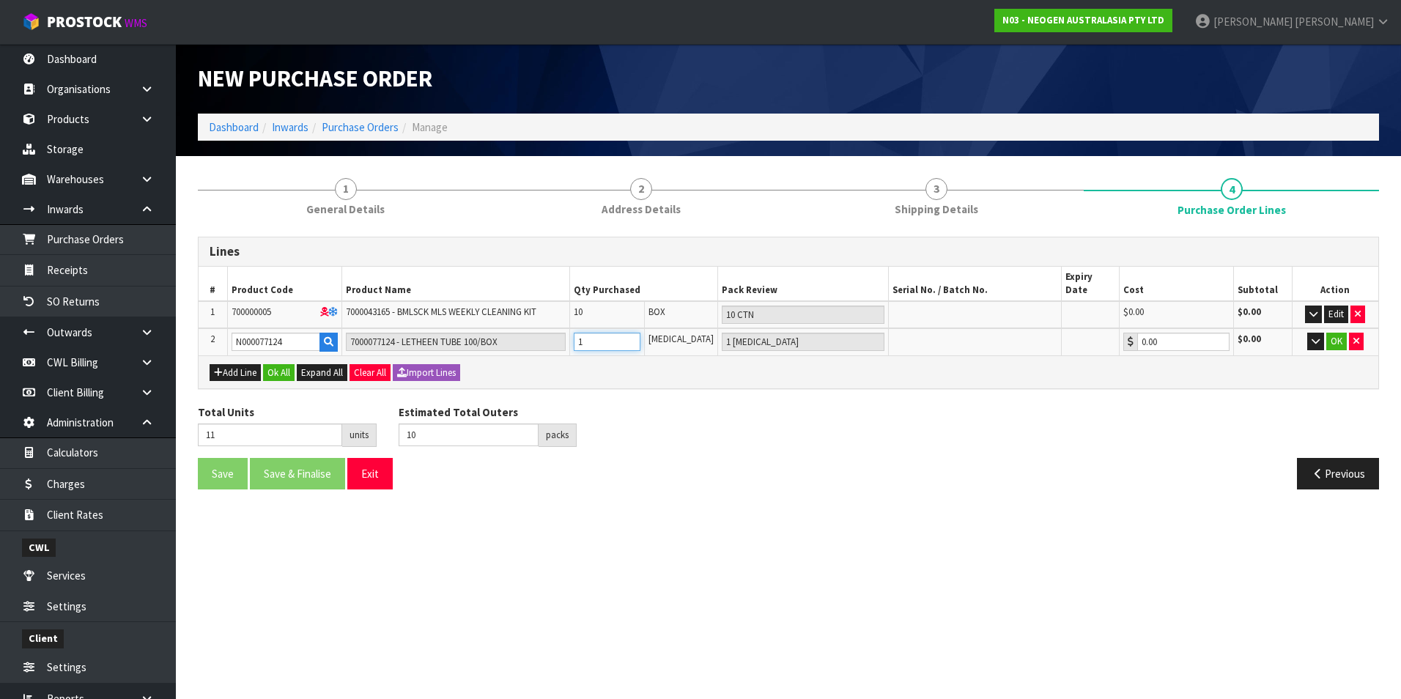
type input "10"
type input "10 PCE"
type input "10"
click at [1334, 333] on button "OK" at bounding box center [1336, 342] width 21 height 18
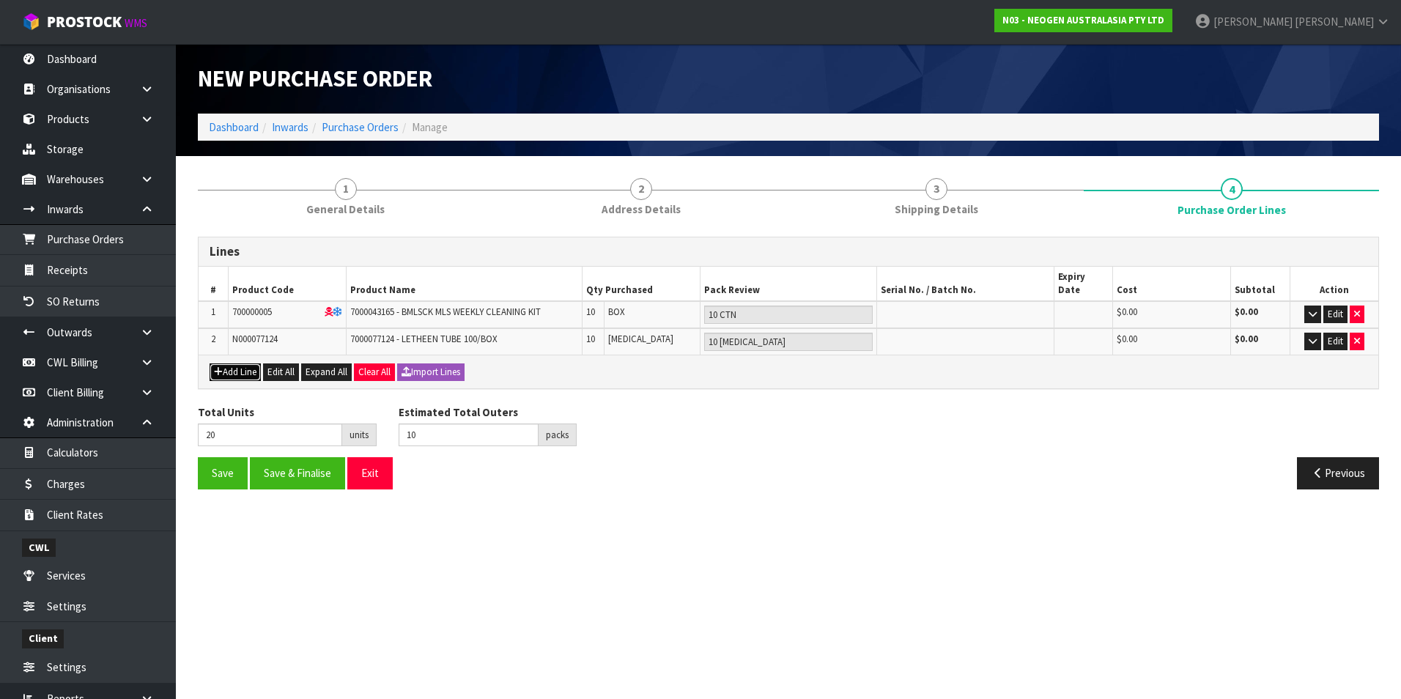
click at [240, 363] on button "Add Line" at bounding box center [235, 372] width 51 height 18
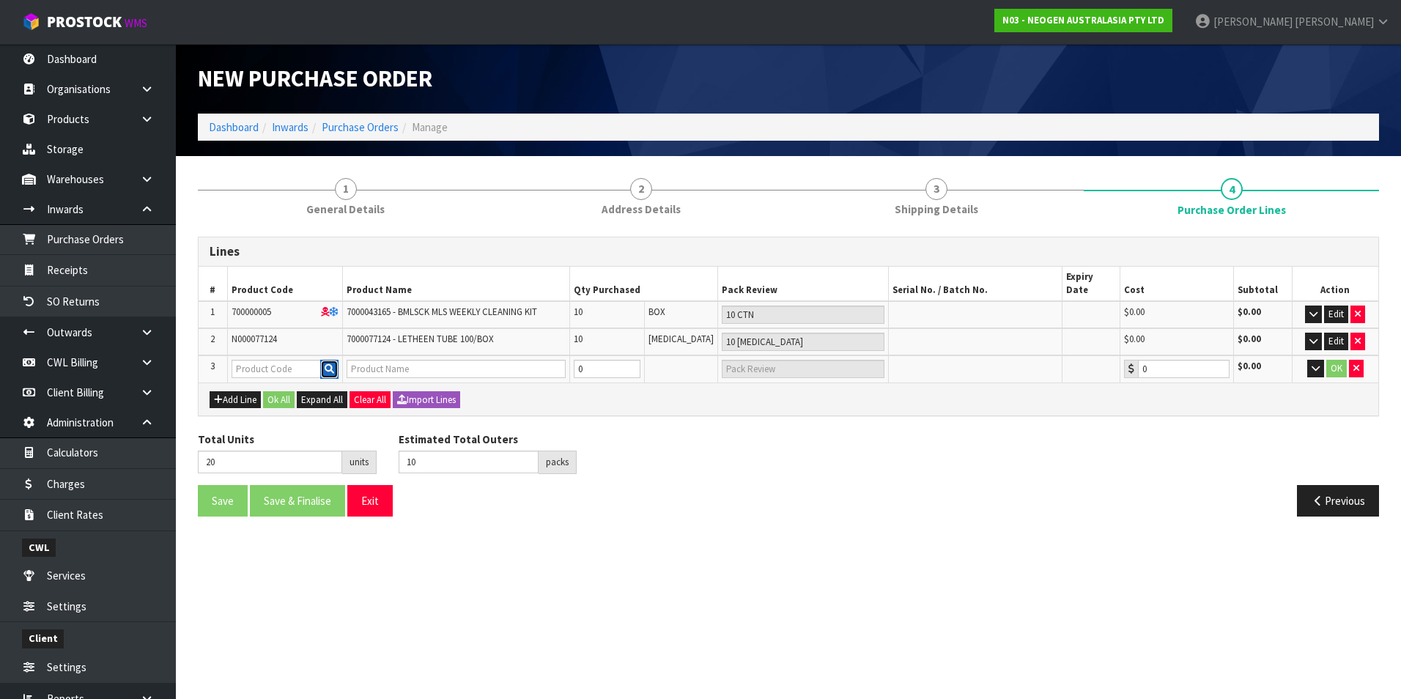
click at [331, 364] on icon "button" at bounding box center [330, 369] width 10 height 10
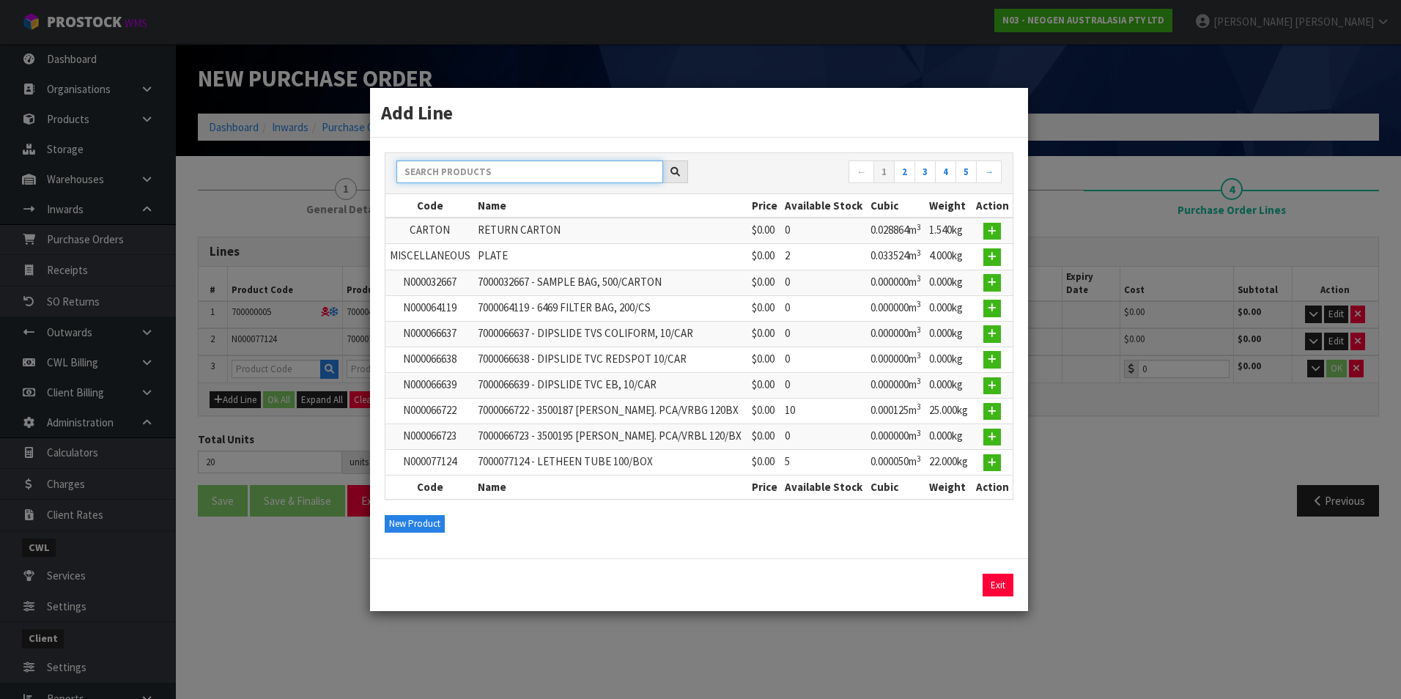
click at [560, 174] on input "text" at bounding box center [529, 171] width 267 height 23
click at [673, 170] on icon at bounding box center [675, 172] width 10 height 10
drag, startPoint x: 519, startPoint y: 157, endPoint x: 498, endPoint y: 170, distance: 25.0
click at [515, 162] on div "← 1 2 3 4 5 →" at bounding box center [698, 173] width 627 height 41
click at [459, 171] on input "text" at bounding box center [529, 171] width 267 height 23
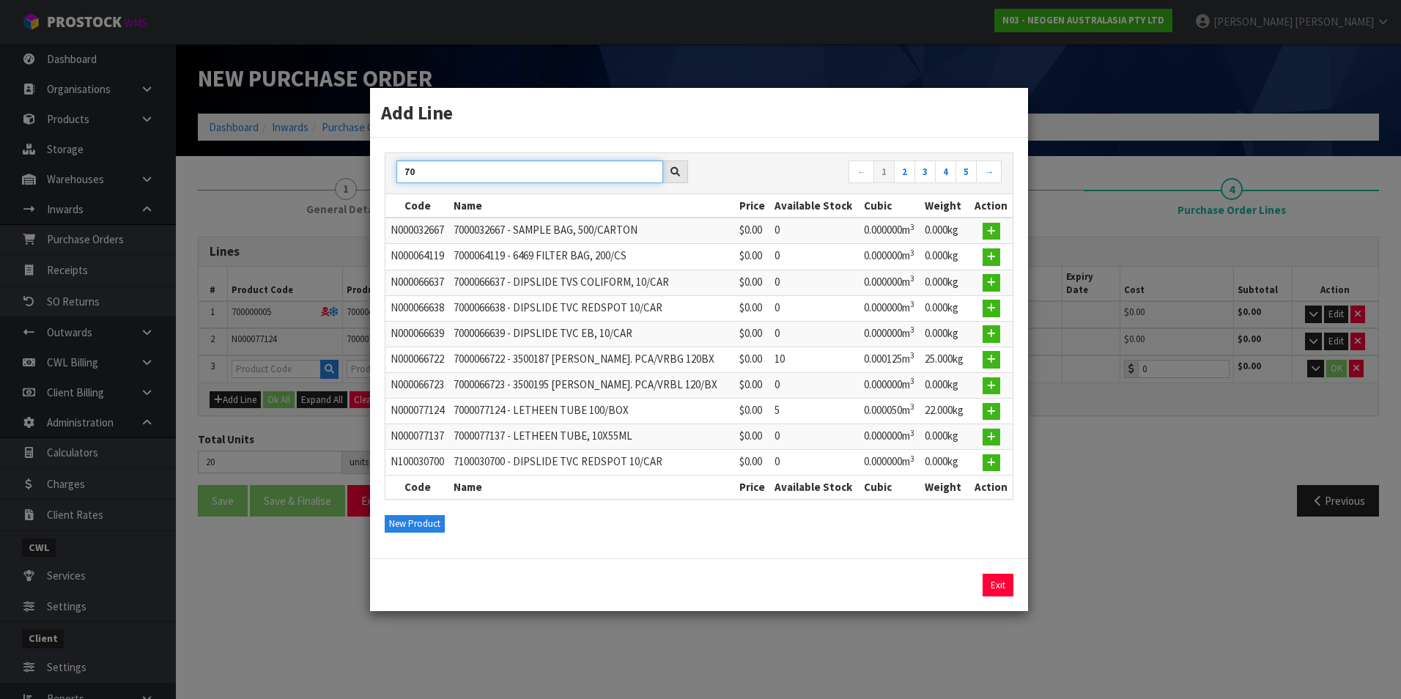
type input "7"
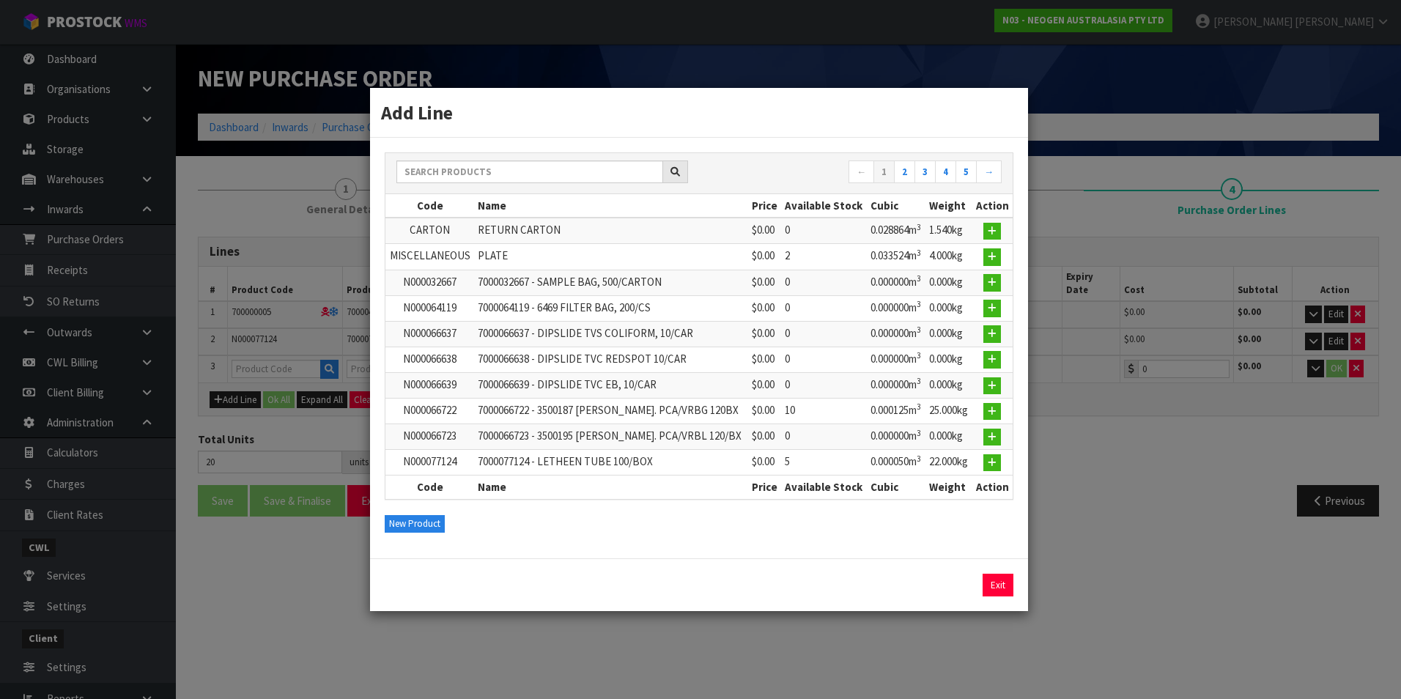
click at [313, 173] on div "Add Line ← 1 2 3 4 5 → Code Name Price Available Stock Cubic Weight Action CART…" at bounding box center [700, 349] width 1401 height 699
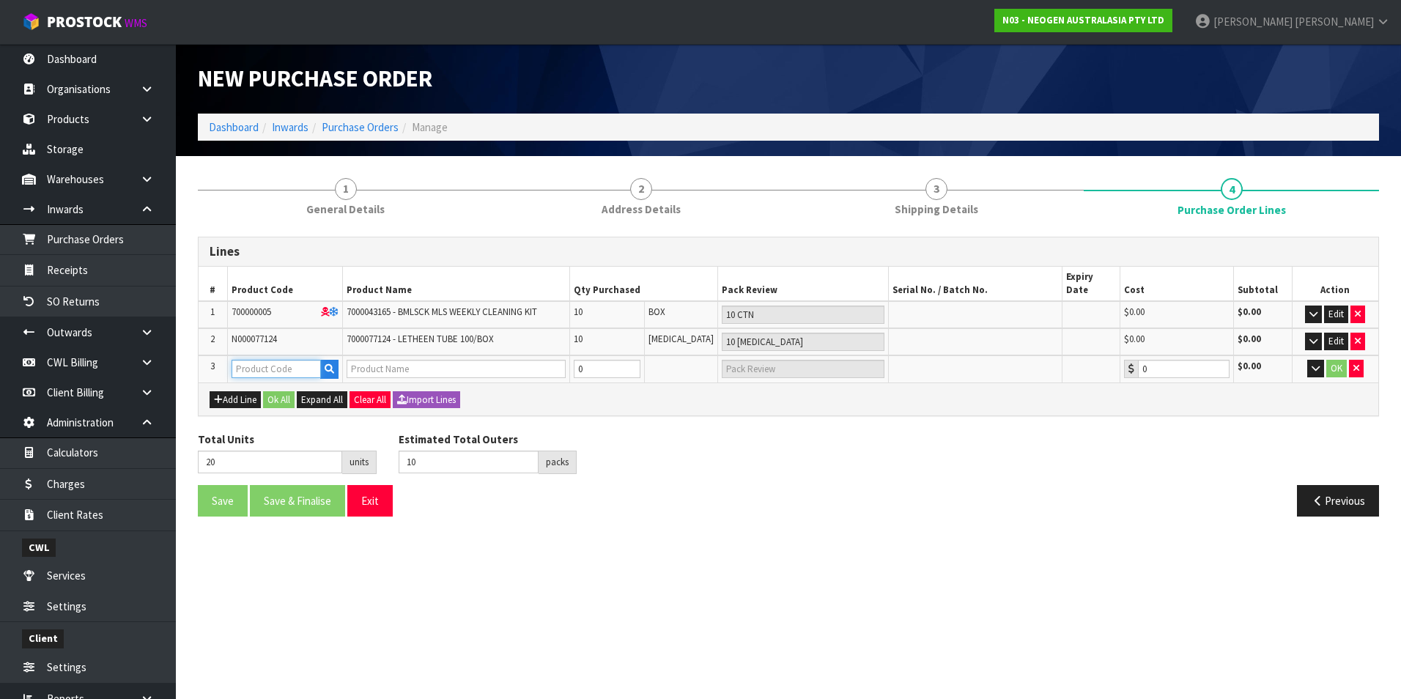
click at [262, 360] on input "text" at bounding box center [276, 369] width 89 height 18
paste input "700000043"
type input "700000043"
type input "7000043162 - HOLDER FOR SHORT NECK COGENT"
type input "0.00"
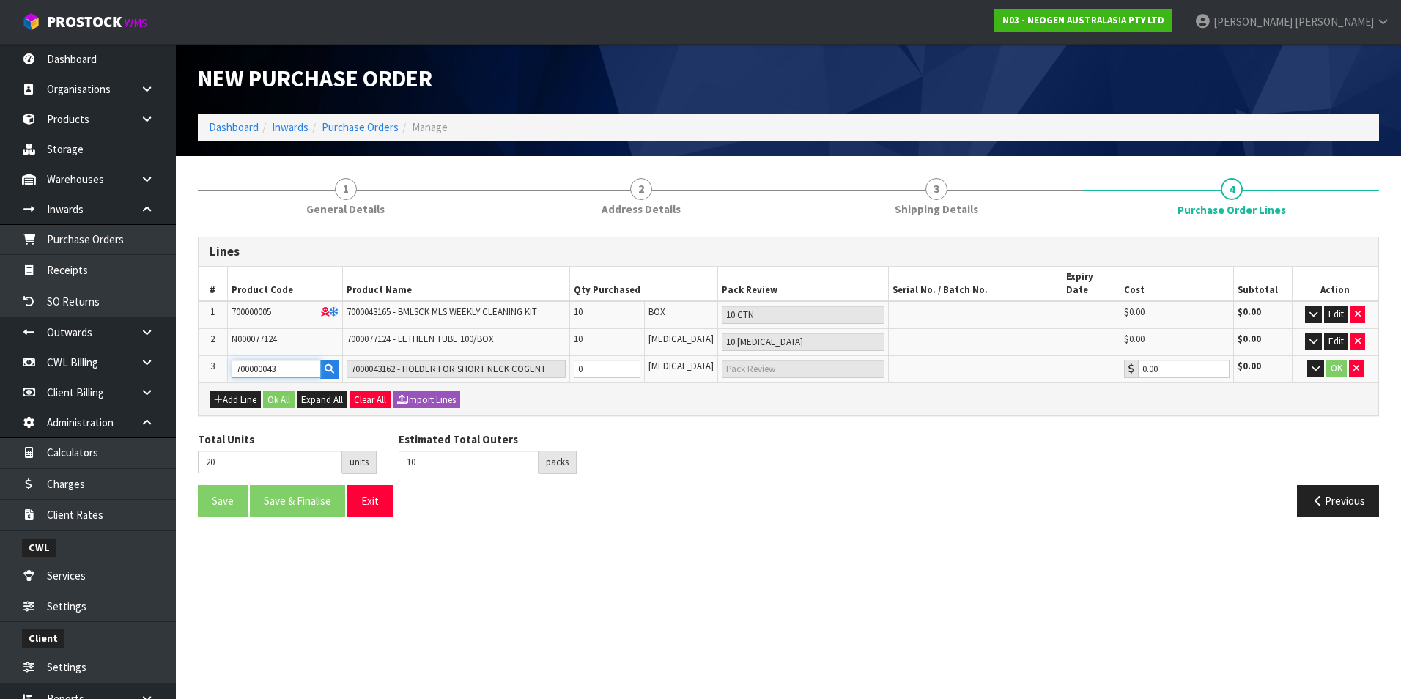
type input "700000043"
click at [333, 364] on icon "button" at bounding box center [330, 369] width 10 height 10
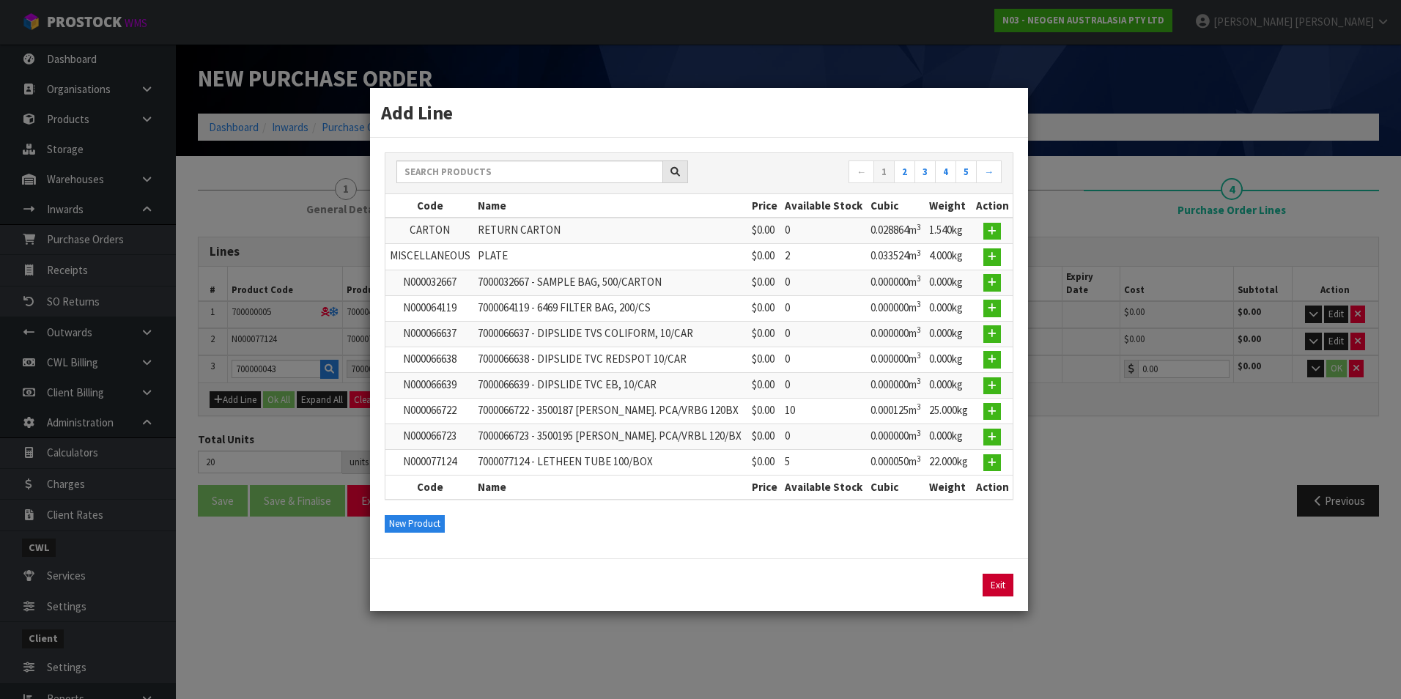
click at [1012, 582] on link "Exit" at bounding box center [998, 585] width 31 height 23
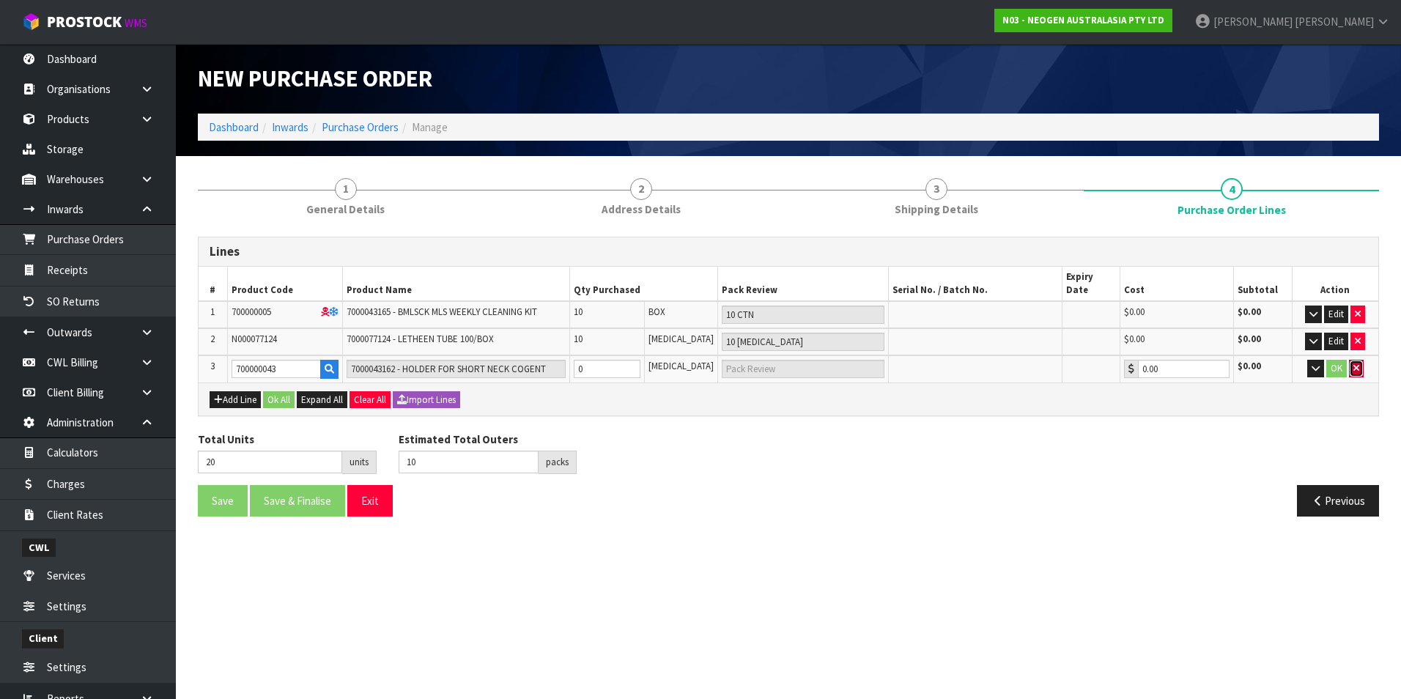
click at [1354, 363] on icon "button" at bounding box center [1356, 368] width 6 height 10
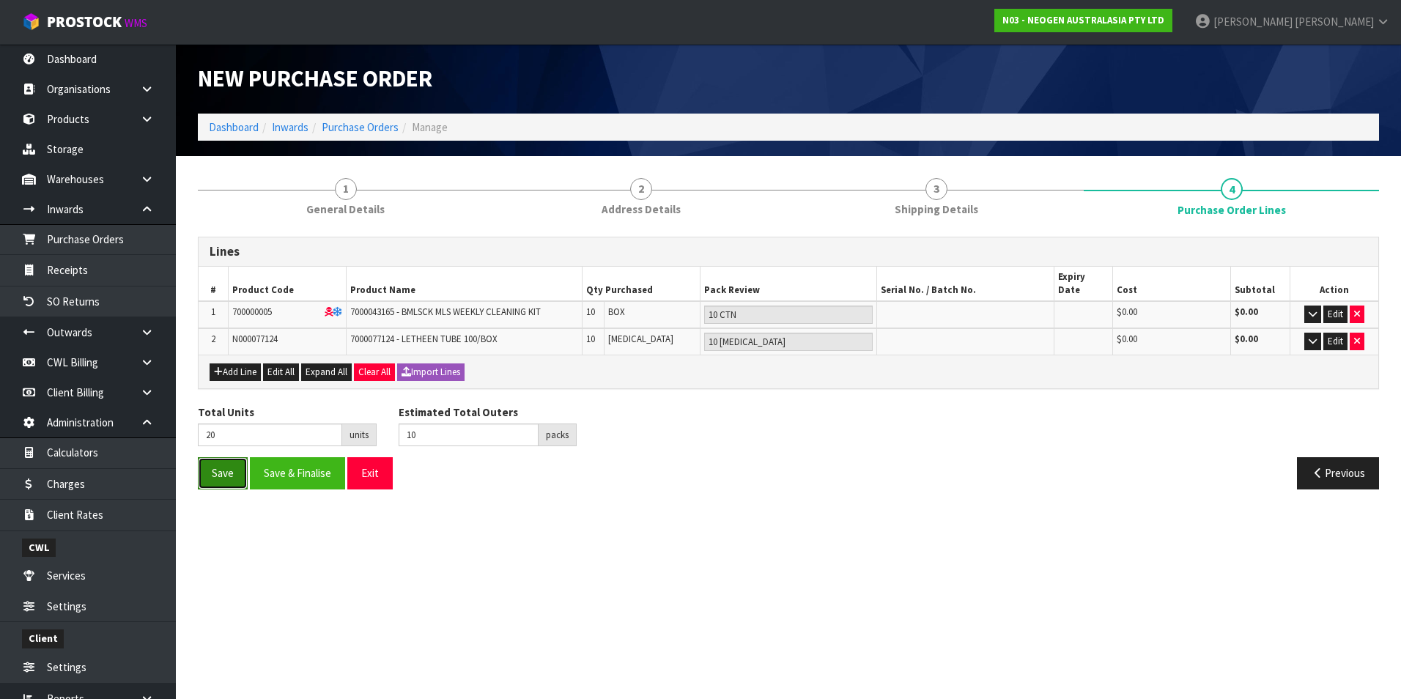
click at [226, 462] on button "Save" at bounding box center [223, 473] width 50 height 32
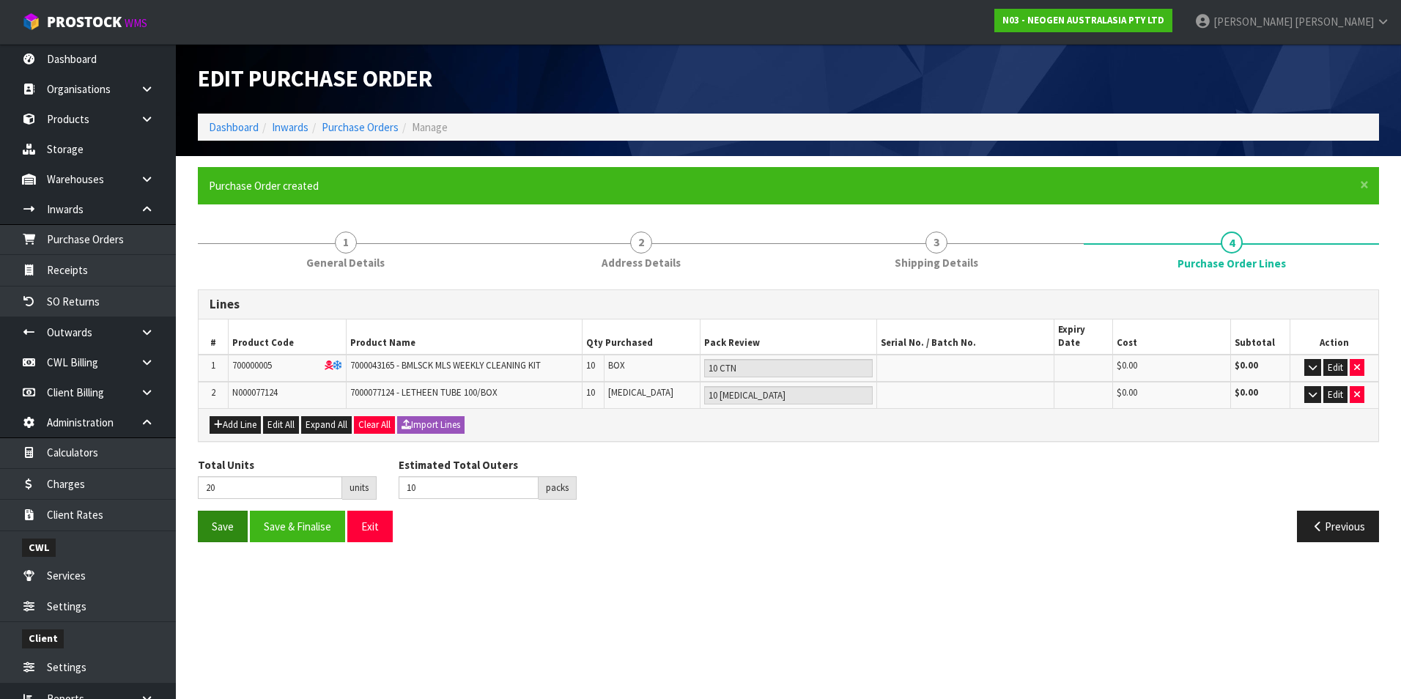
type input "0"
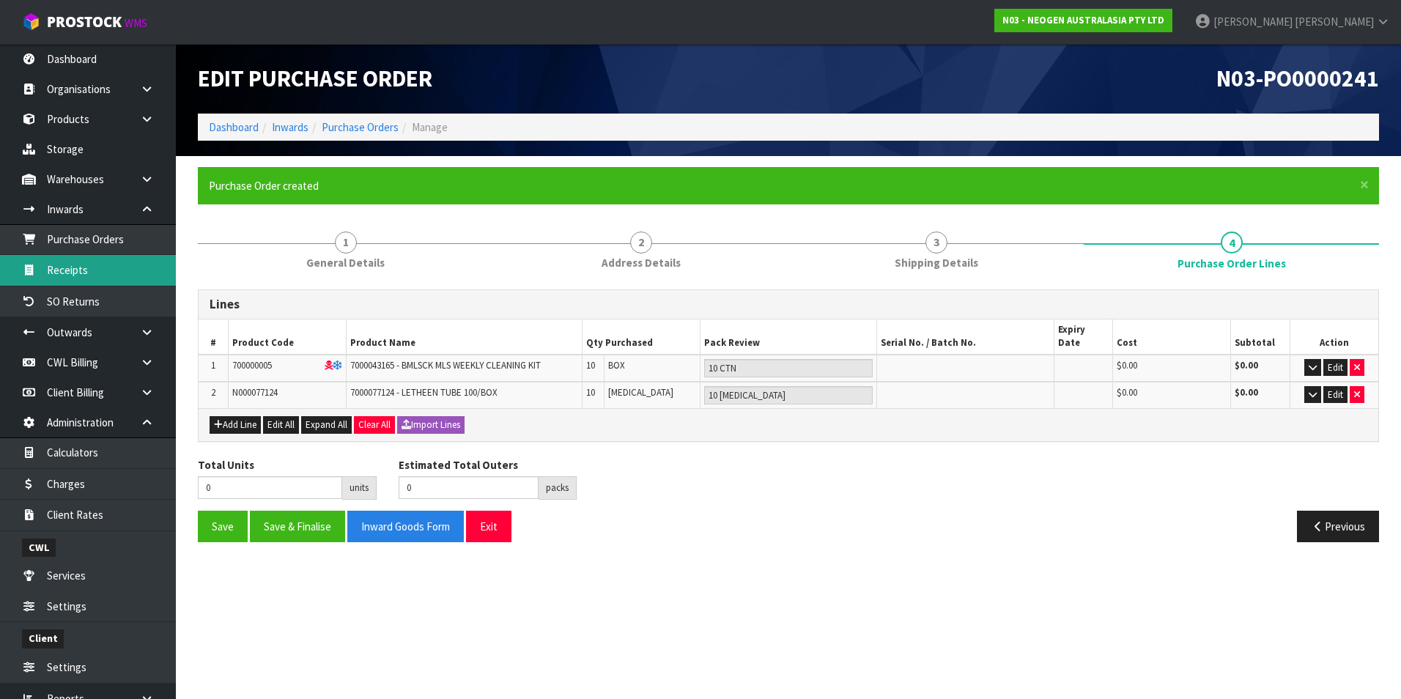
click at [51, 269] on link "Receipts" at bounding box center [88, 270] width 176 height 30
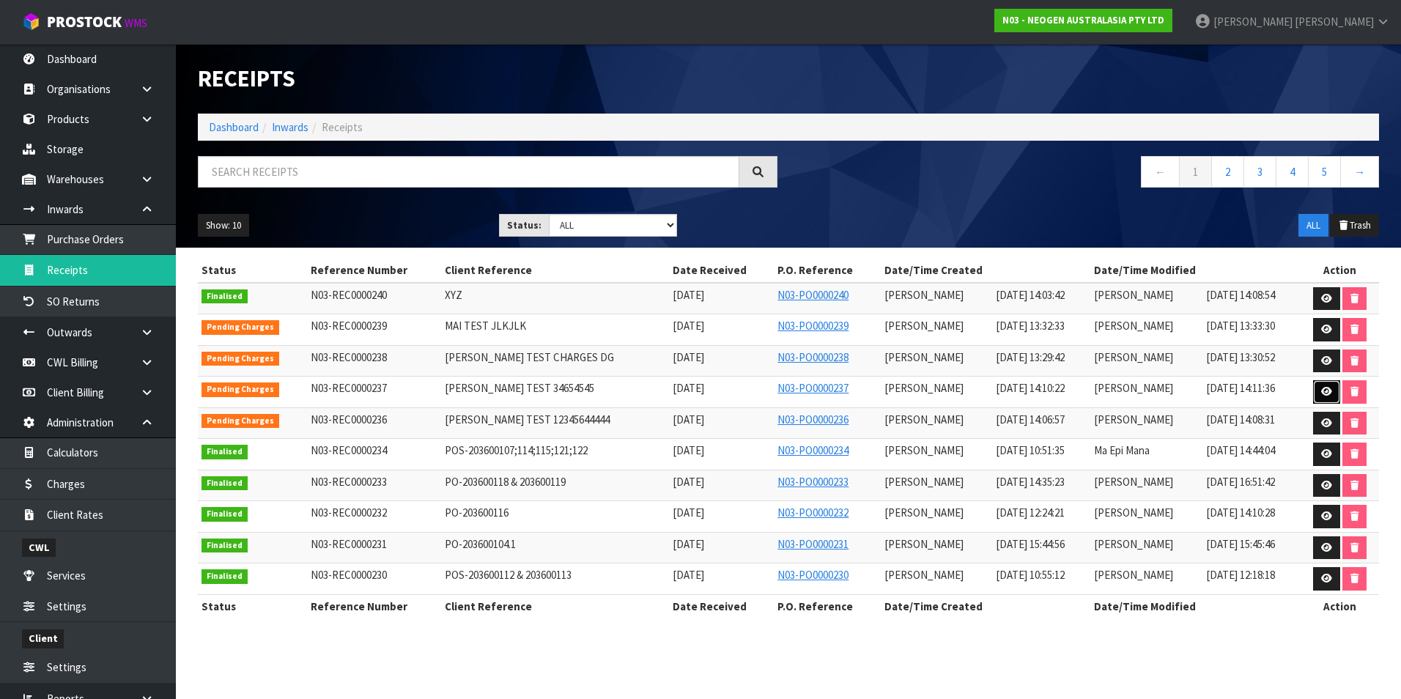
click at [1331, 393] on icon at bounding box center [1326, 392] width 11 height 10
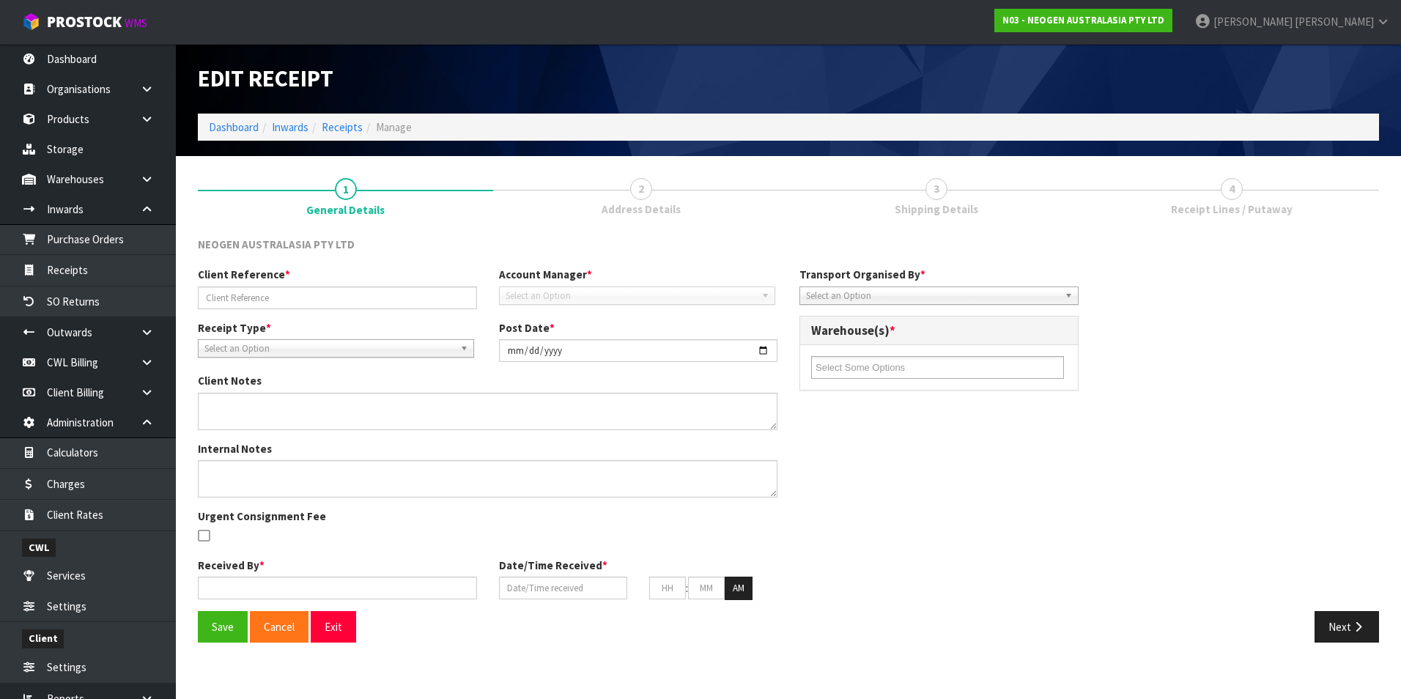
type input "MAJI TEST 34654545"
type input "2025-08-12"
type input "[PERSON_NAME]"
type input "12/08/2025"
type input "02"
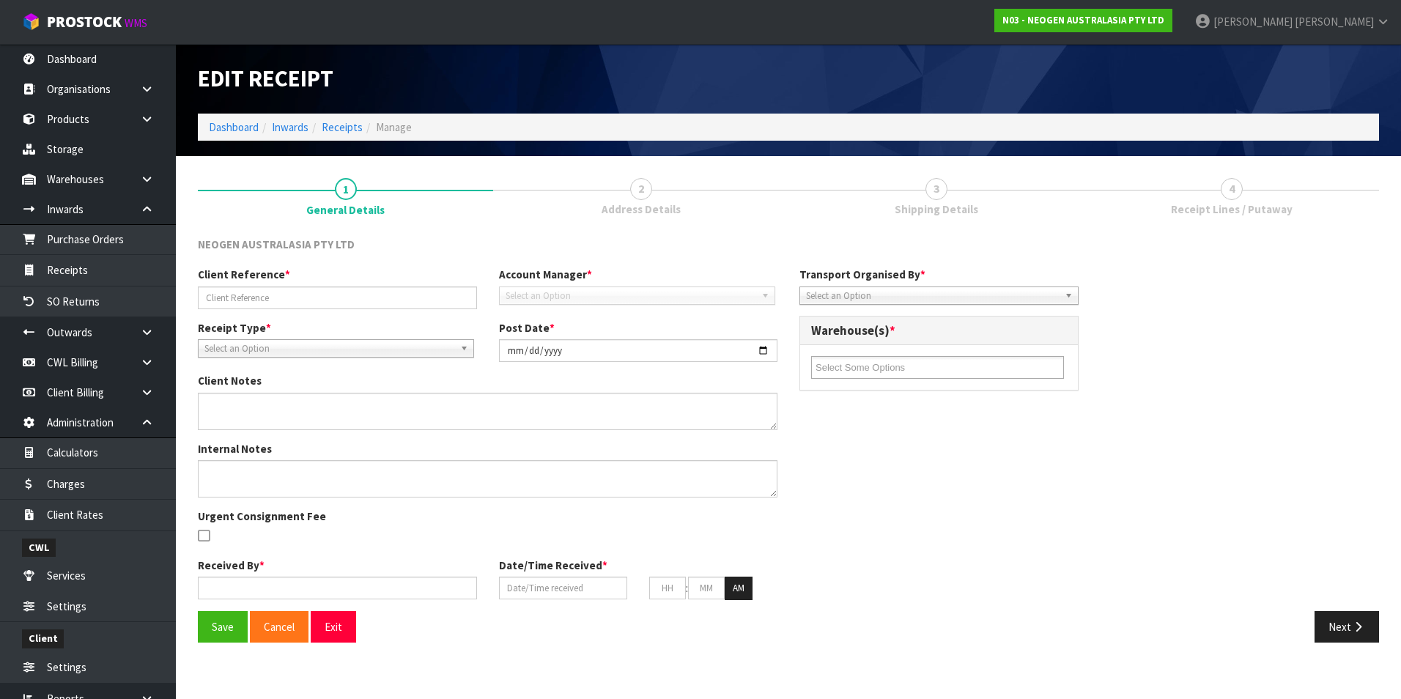
type input "10"
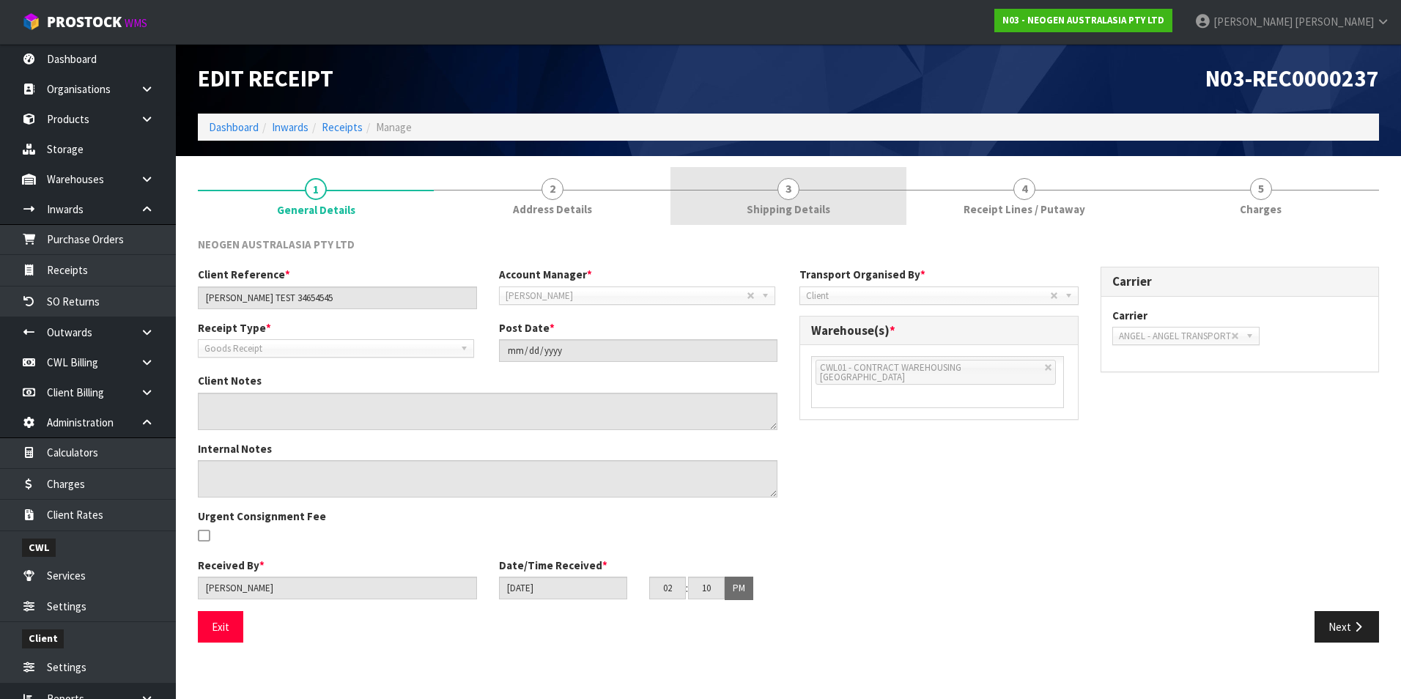
click at [796, 189] on span "3" at bounding box center [788, 189] width 22 height 22
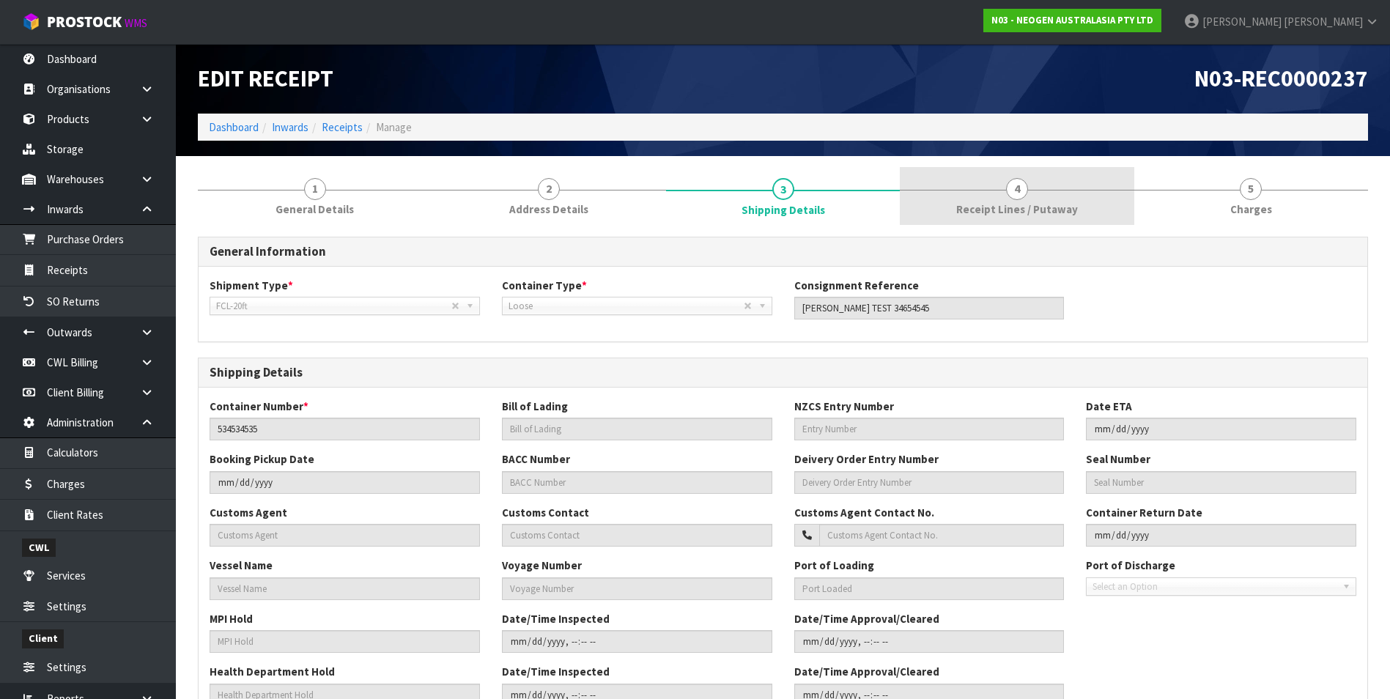
click at [1015, 190] on span "4" at bounding box center [1017, 189] width 22 height 22
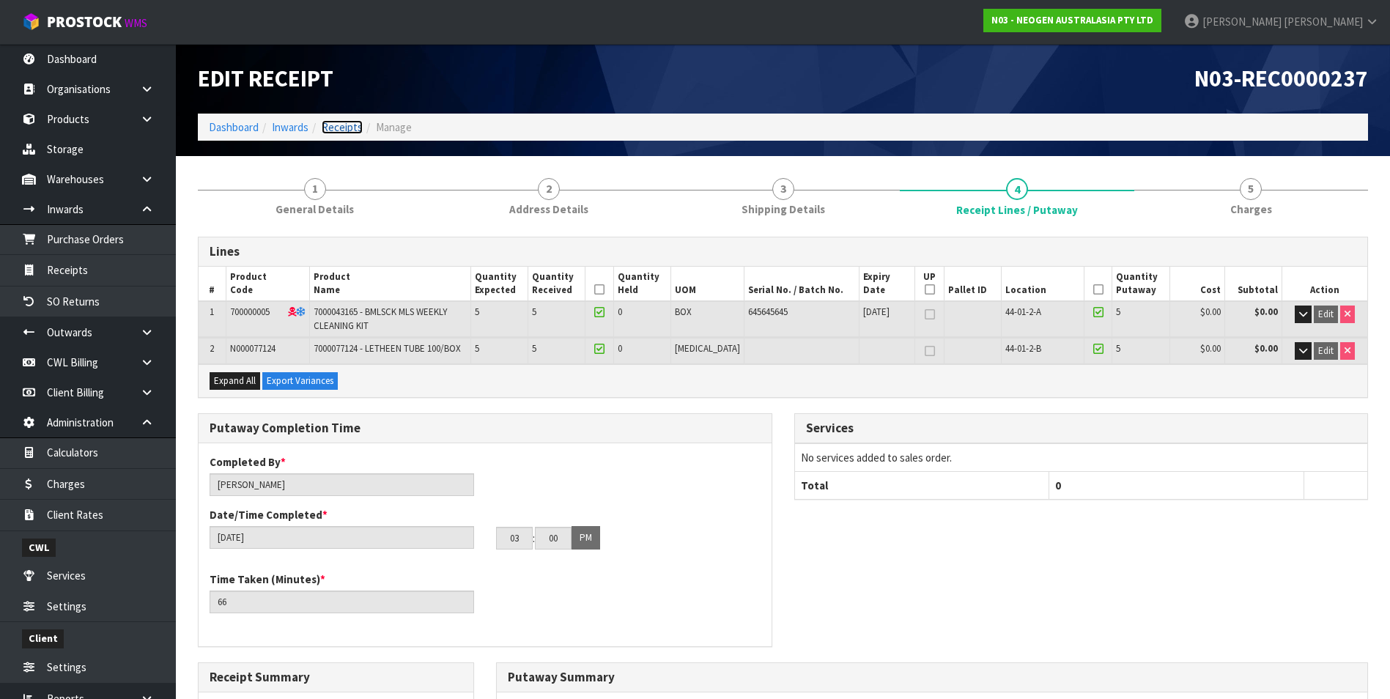
click at [338, 125] on link "Receipts" at bounding box center [342, 127] width 41 height 14
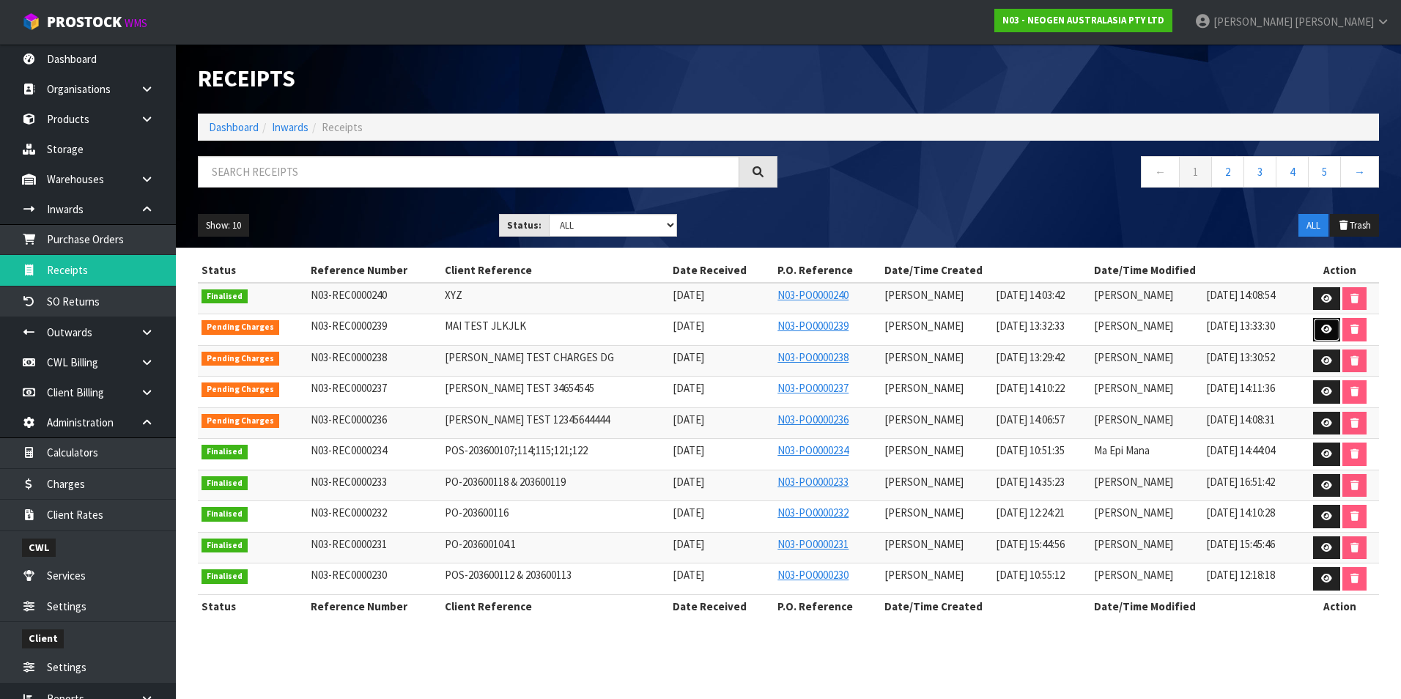
click at [1321, 327] on icon at bounding box center [1326, 330] width 11 height 10
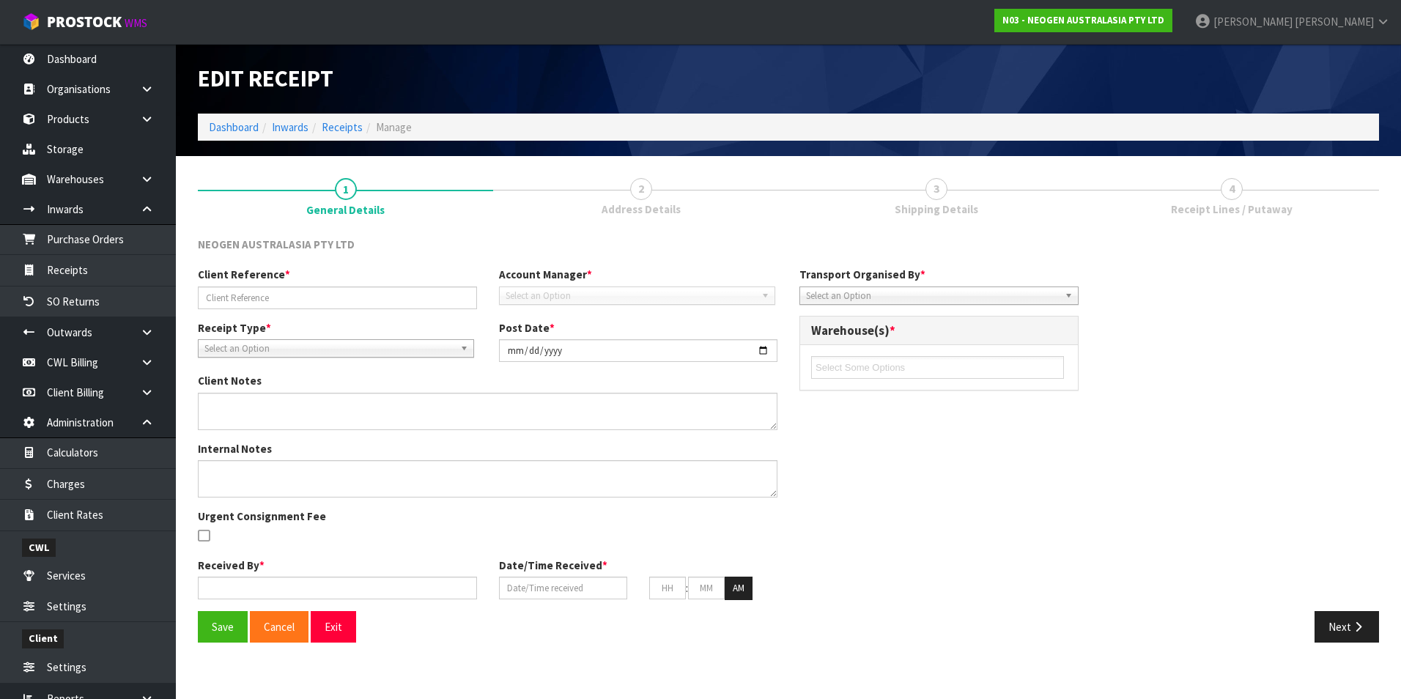
type input "MAI TEST JLKJLK"
type input "2025-08-27"
type input "[PERSON_NAME]"
type input "[DATE]"
type input "01"
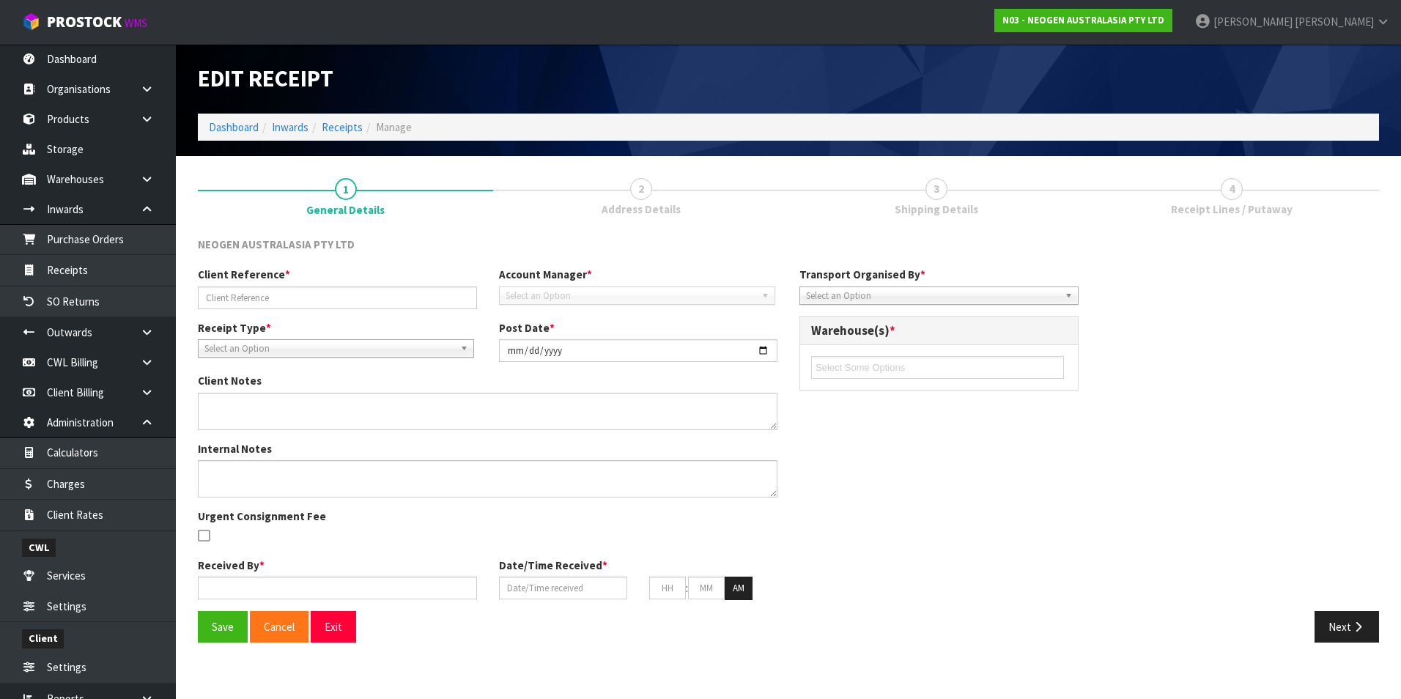
type input "32"
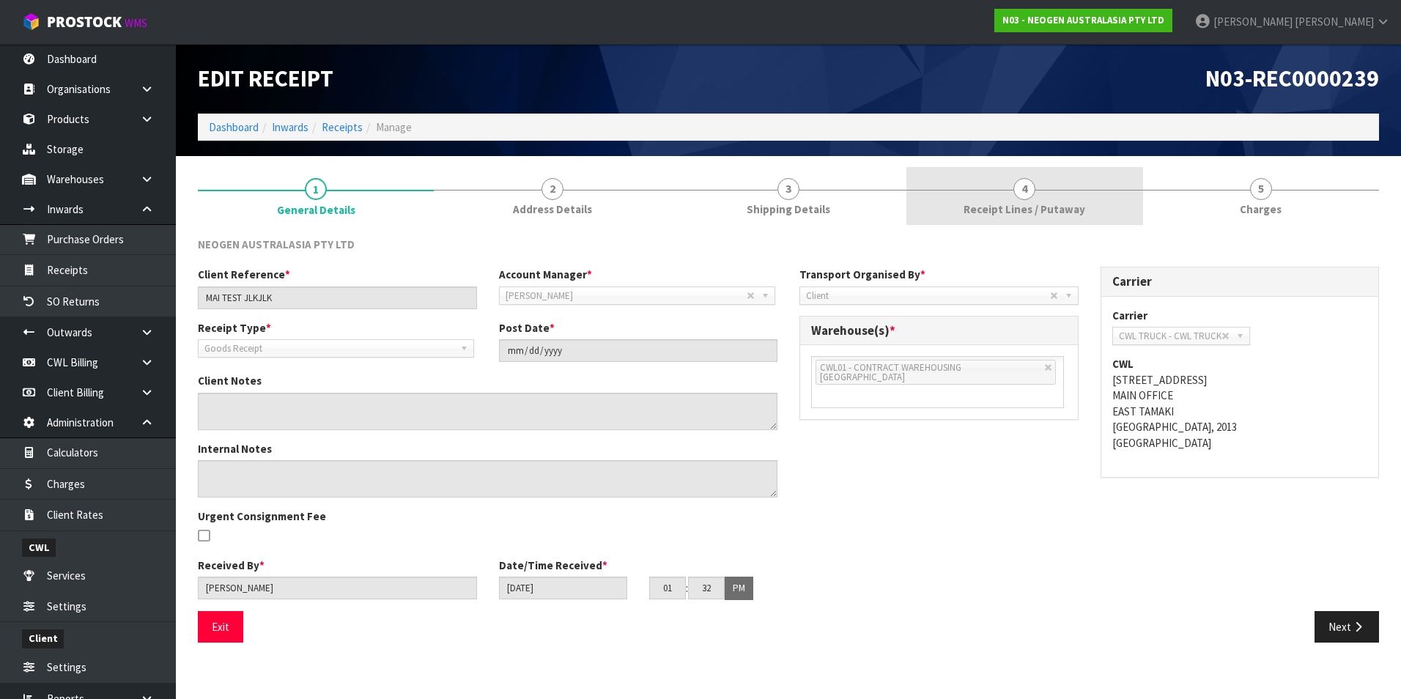
click at [1019, 192] on span "4" at bounding box center [1024, 189] width 22 height 22
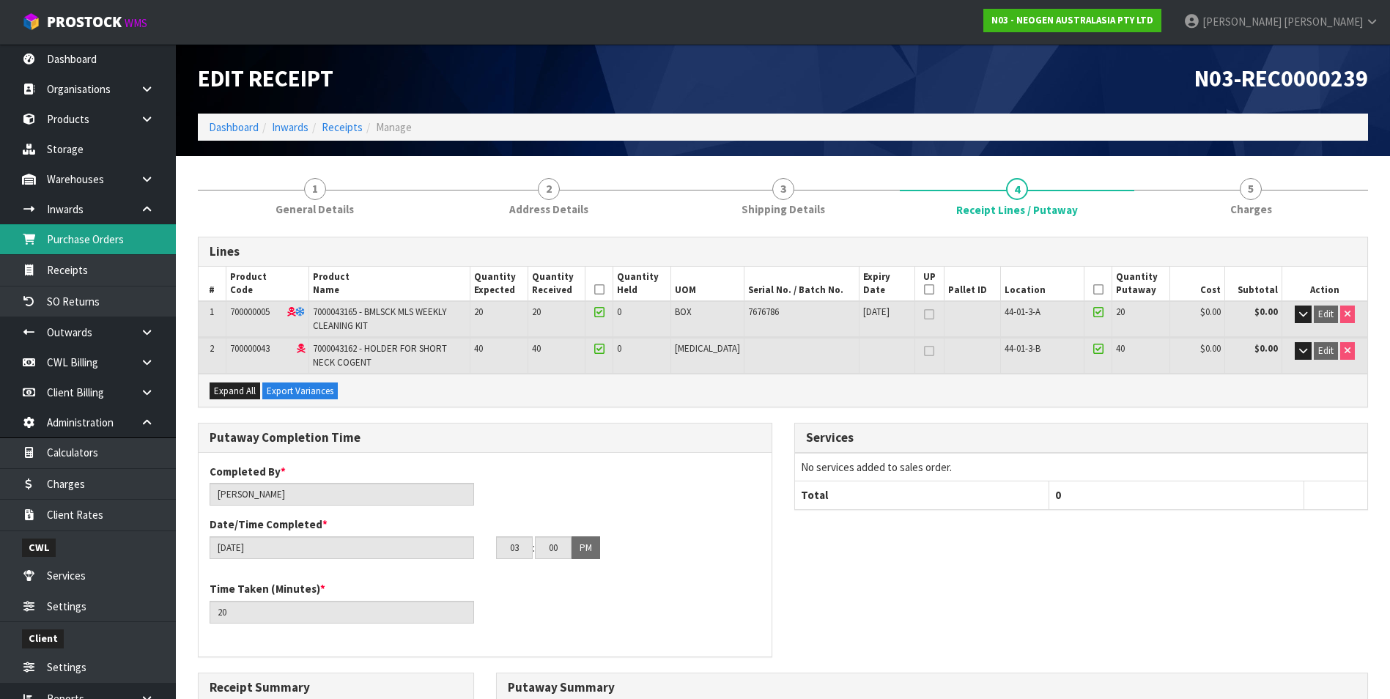
click at [83, 238] on link "Purchase Orders" at bounding box center [88, 239] width 176 height 30
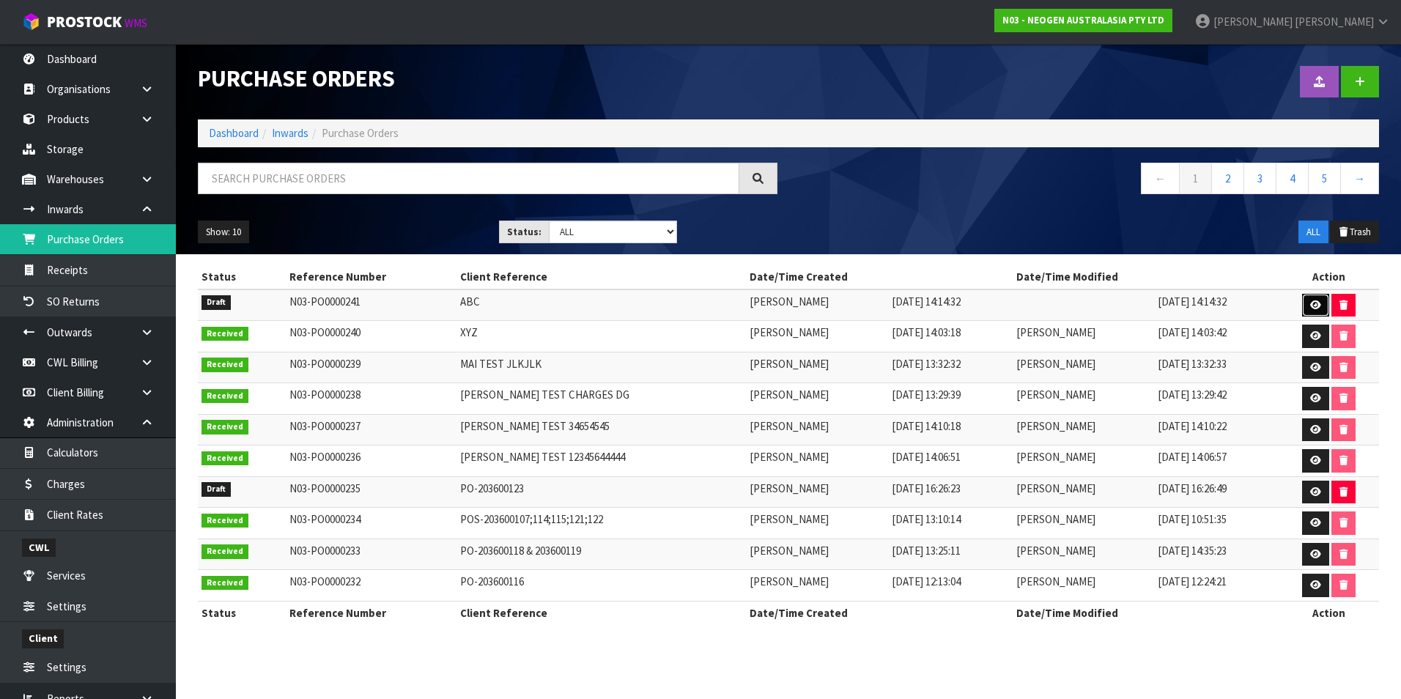
click at [1309, 304] on link at bounding box center [1315, 305] width 27 height 23
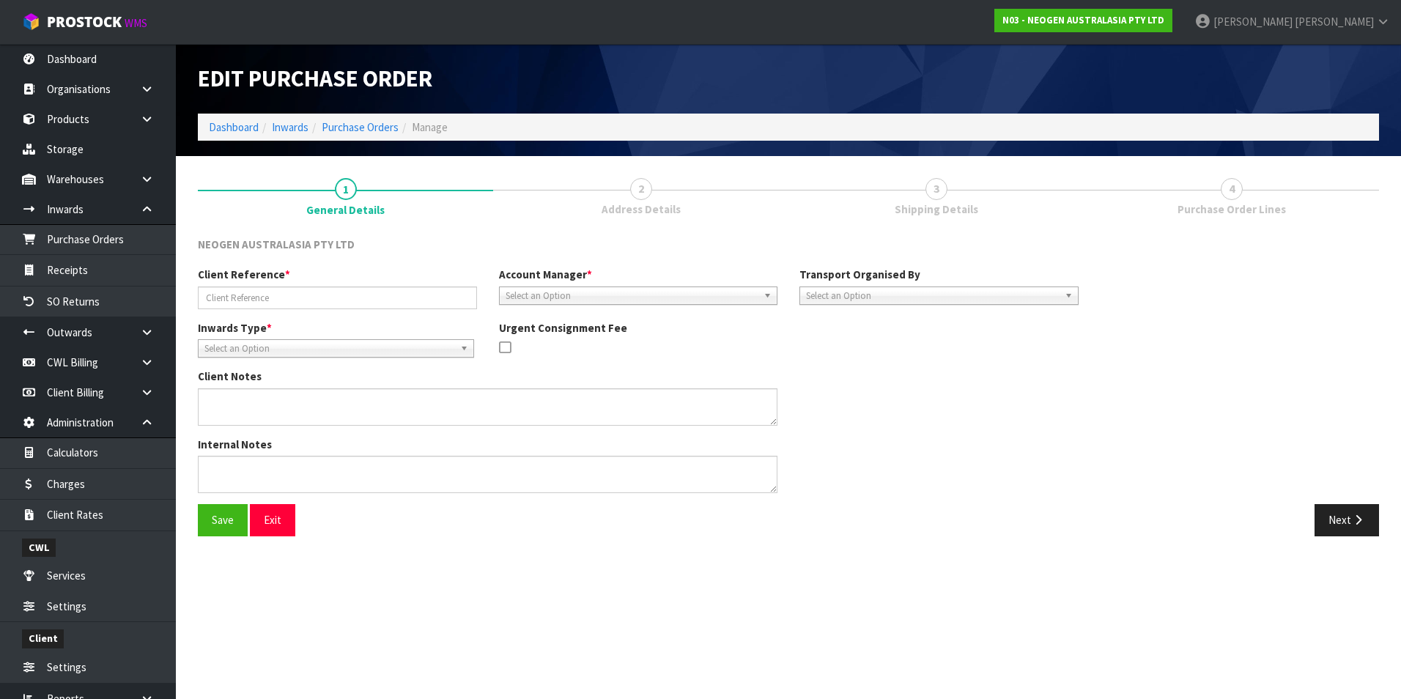
type input "ABC"
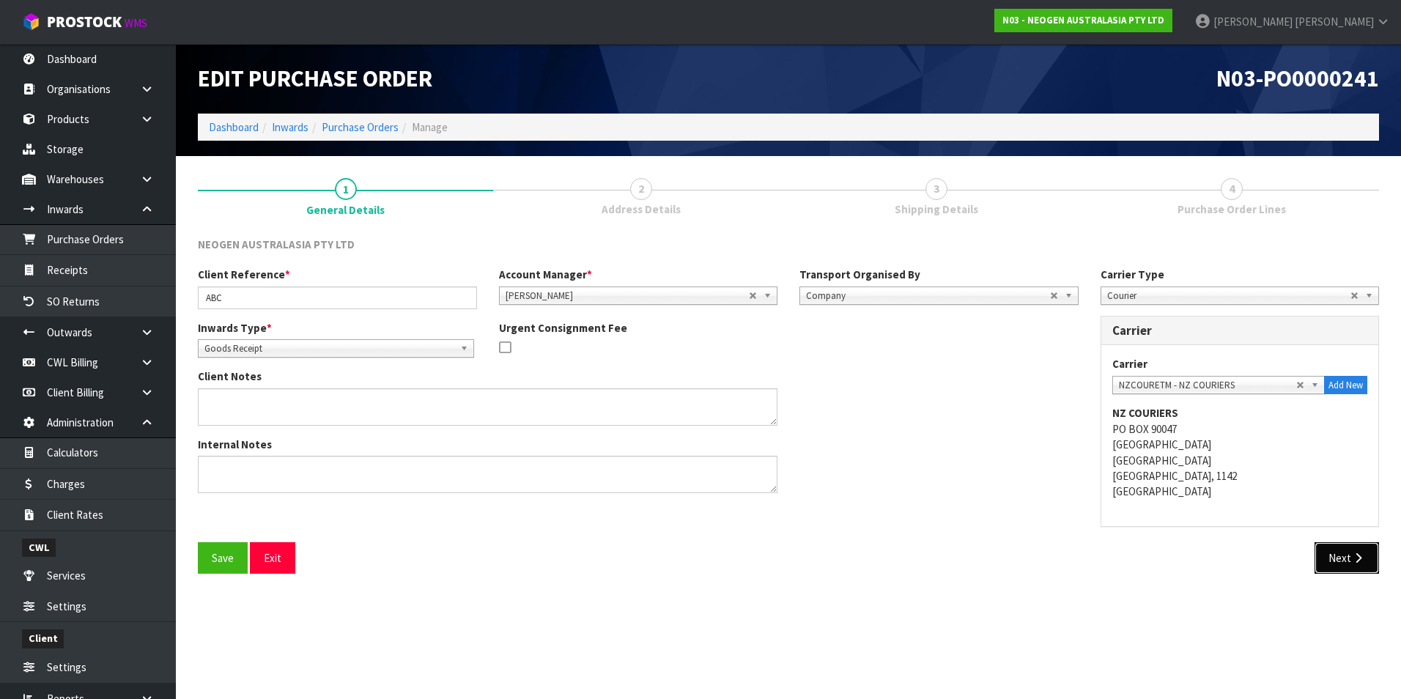
click at [1361, 559] on icon "button" at bounding box center [1358, 557] width 14 height 11
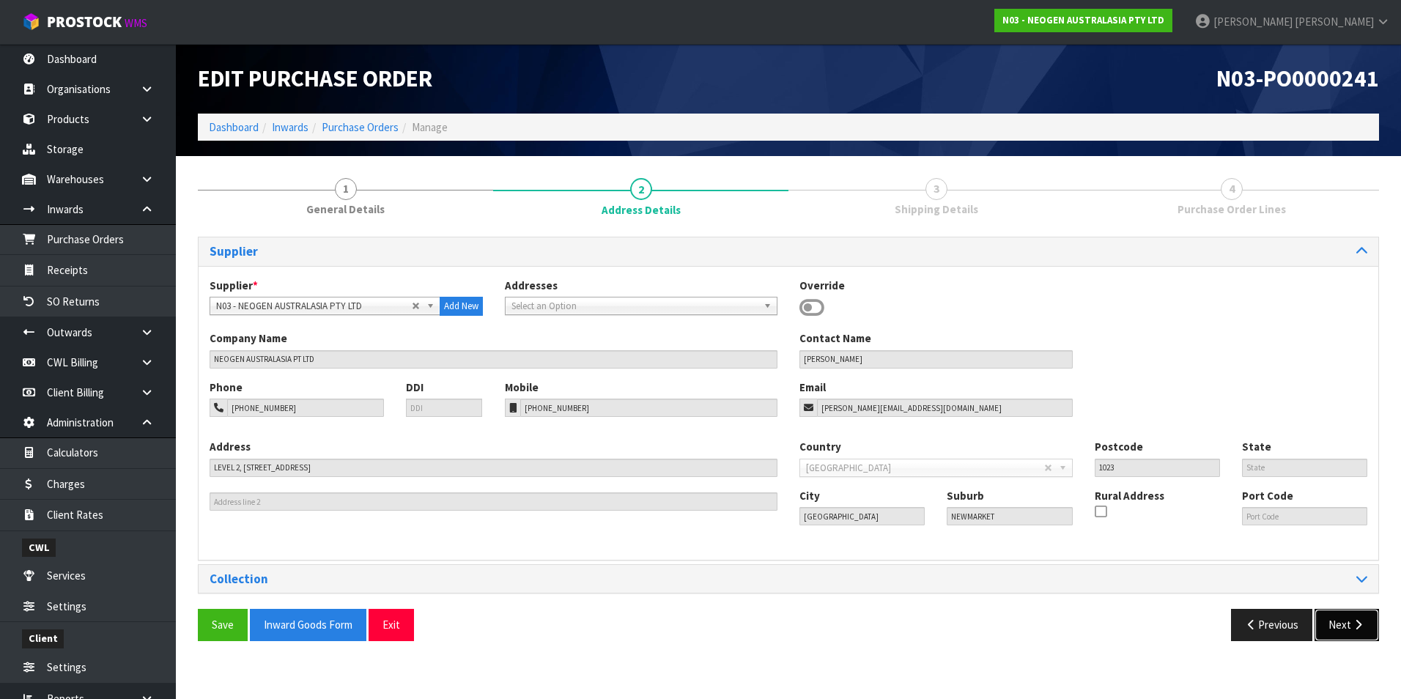
click at [1349, 626] on button "Next" at bounding box center [1346, 625] width 64 height 32
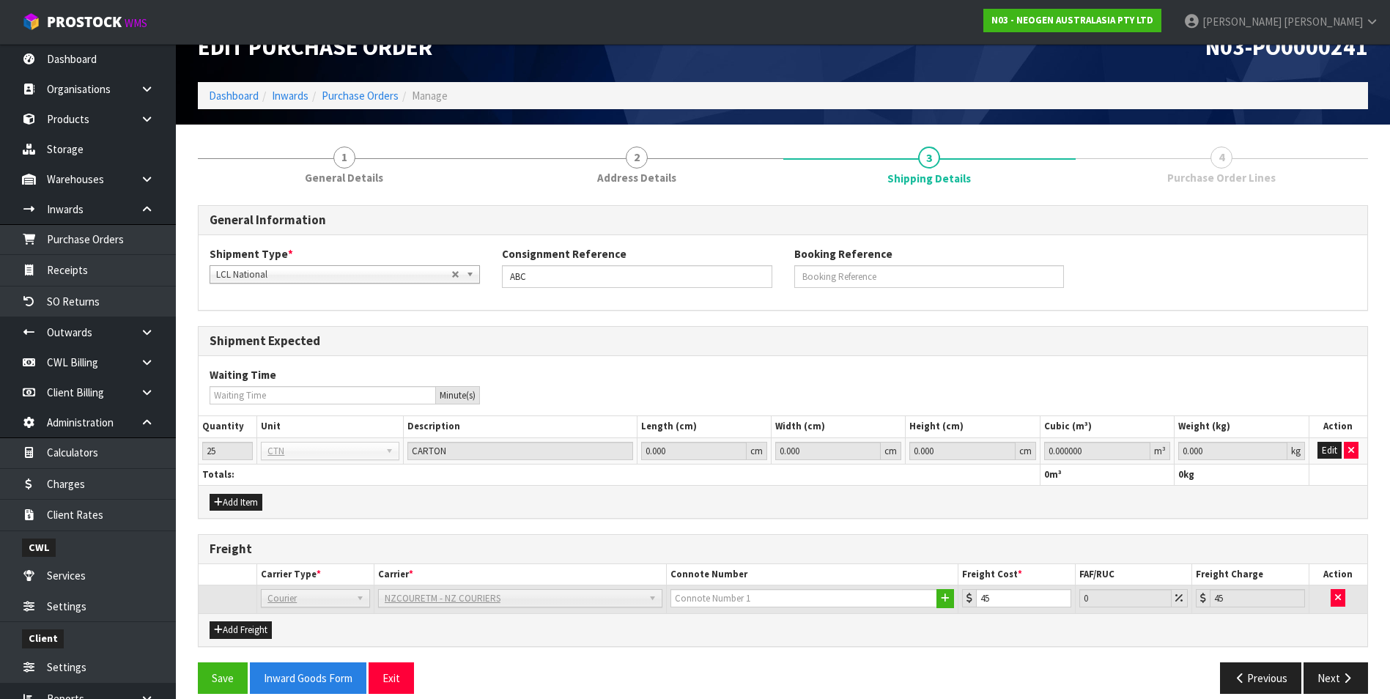
scroll to position [48, 0]
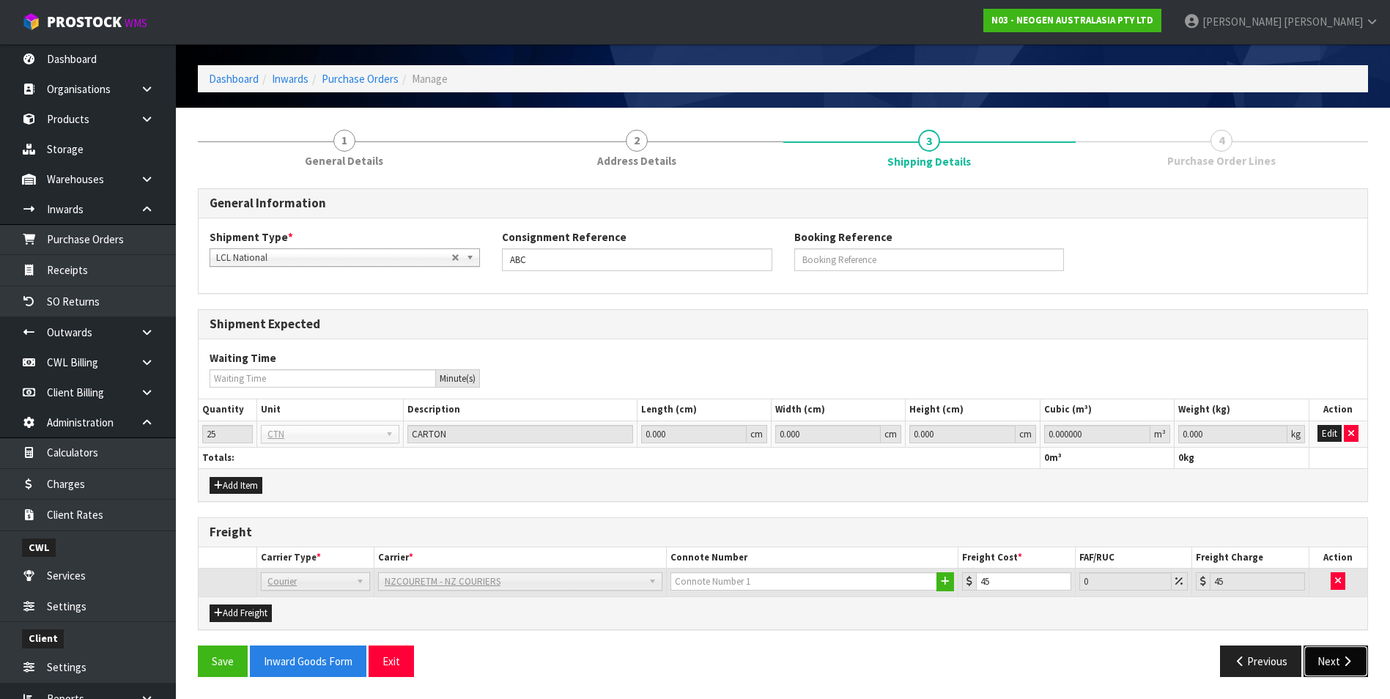
click at [1338, 656] on button "Next" at bounding box center [1335, 661] width 64 height 32
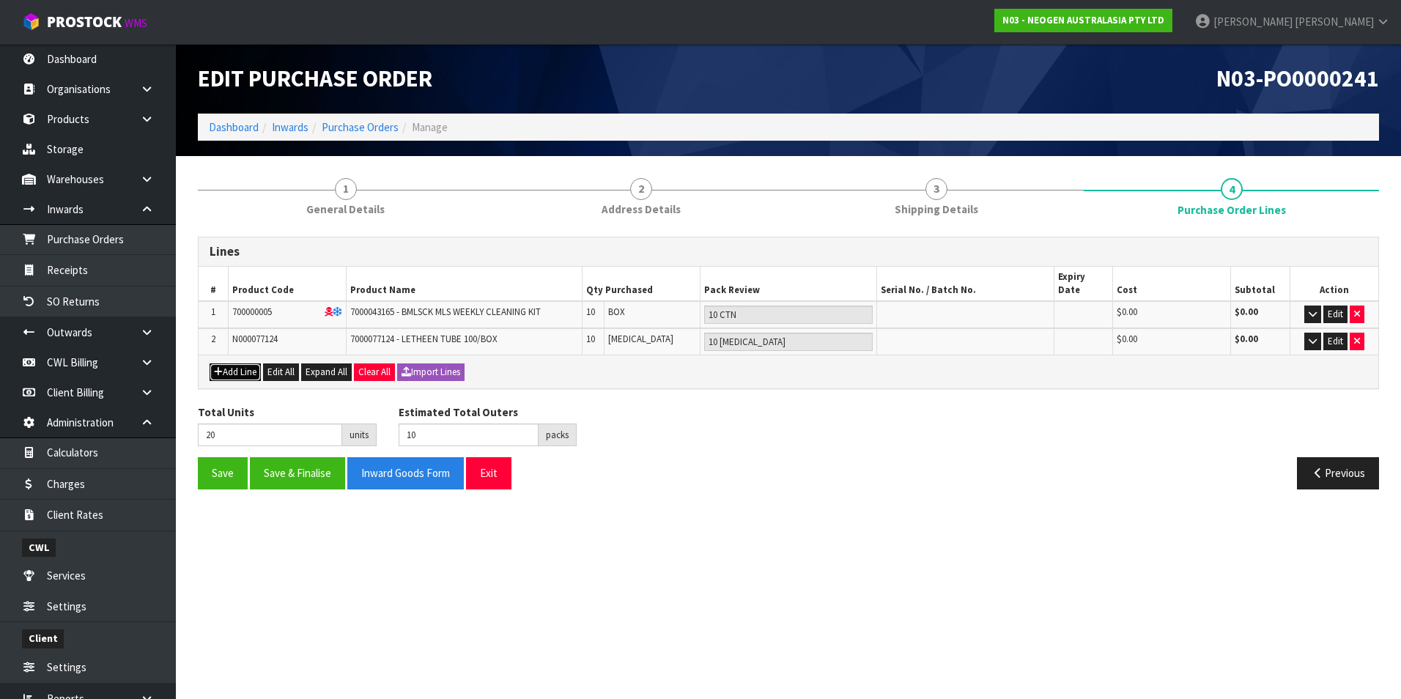
click at [243, 363] on button "Add Line" at bounding box center [235, 372] width 51 height 18
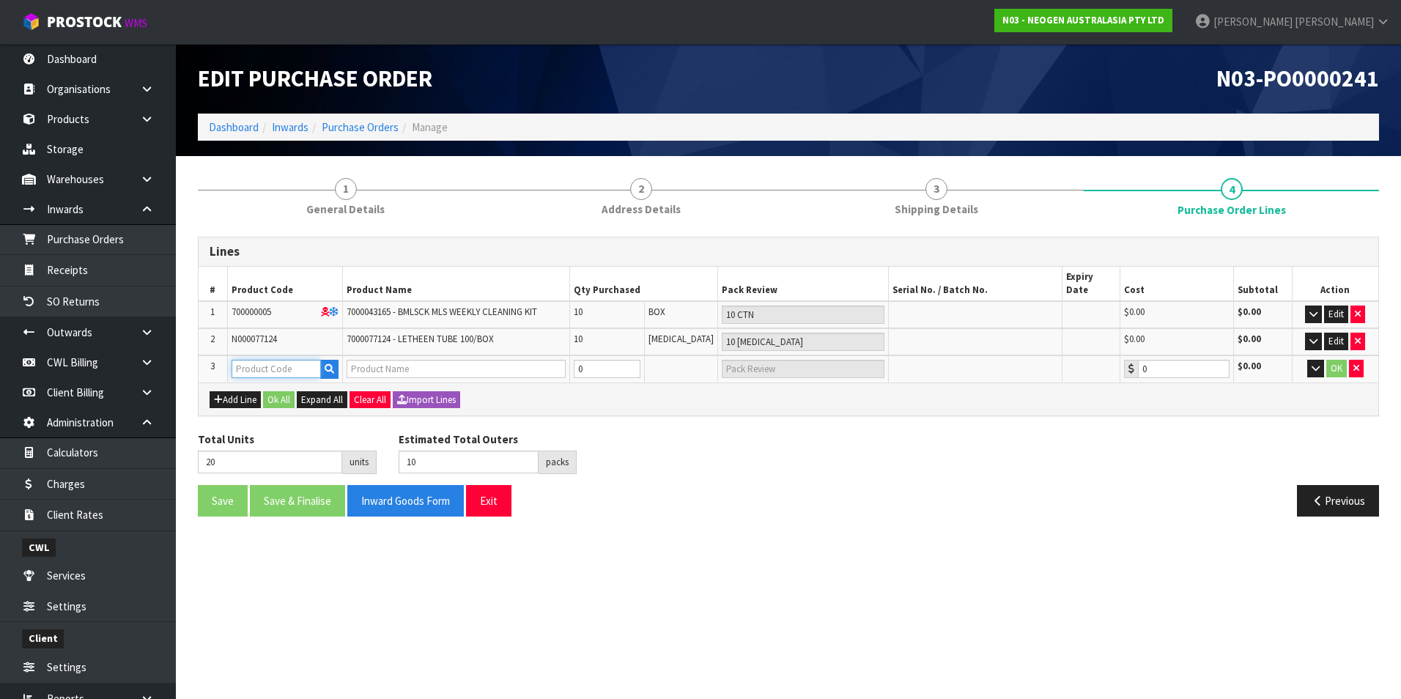
click at [261, 360] on input "text" at bounding box center [276, 369] width 89 height 18
paste input "700000043"
type input "700000043"
click at [623, 360] on input "0" at bounding box center [607, 369] width 67 height 18
click at [1333, 360] on button "OK" at bounding box center [1336, 369] width 21 height 18
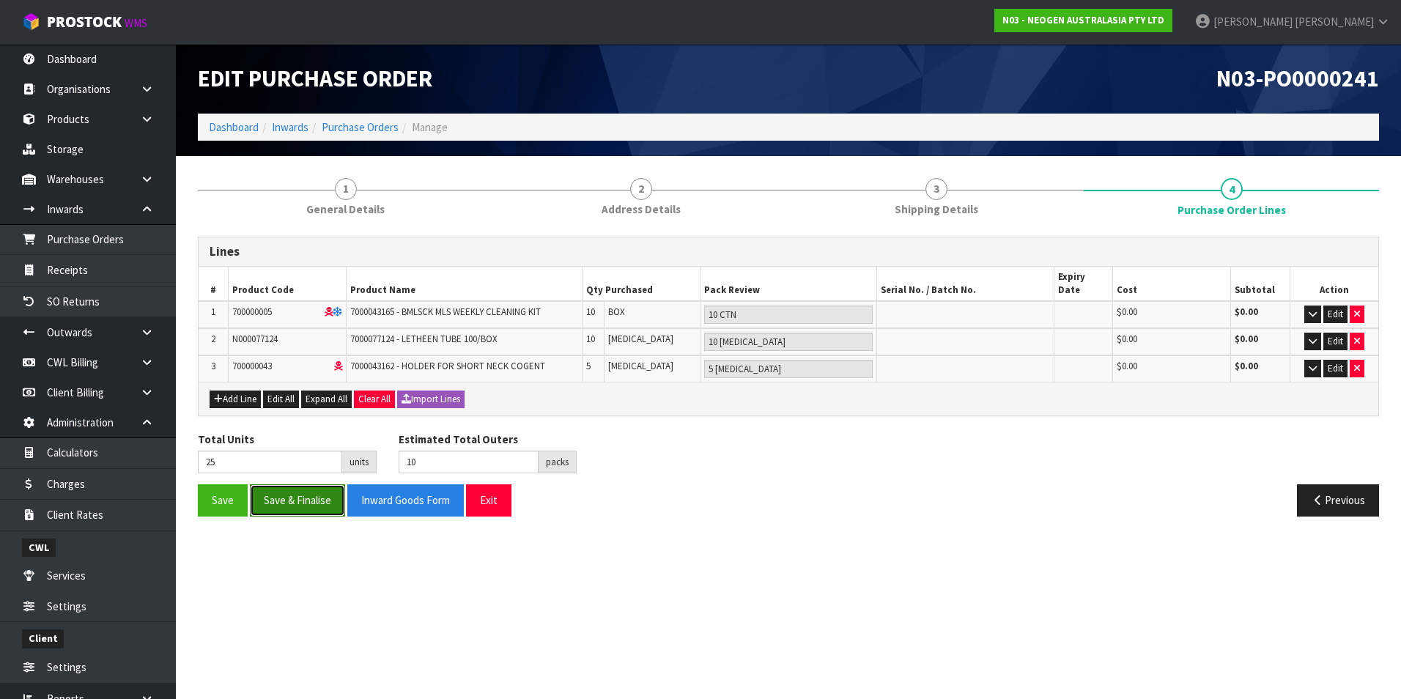
click at [308, 488] on button "Save & Finalise" at bounding box center [297, 500] width 95 height 32
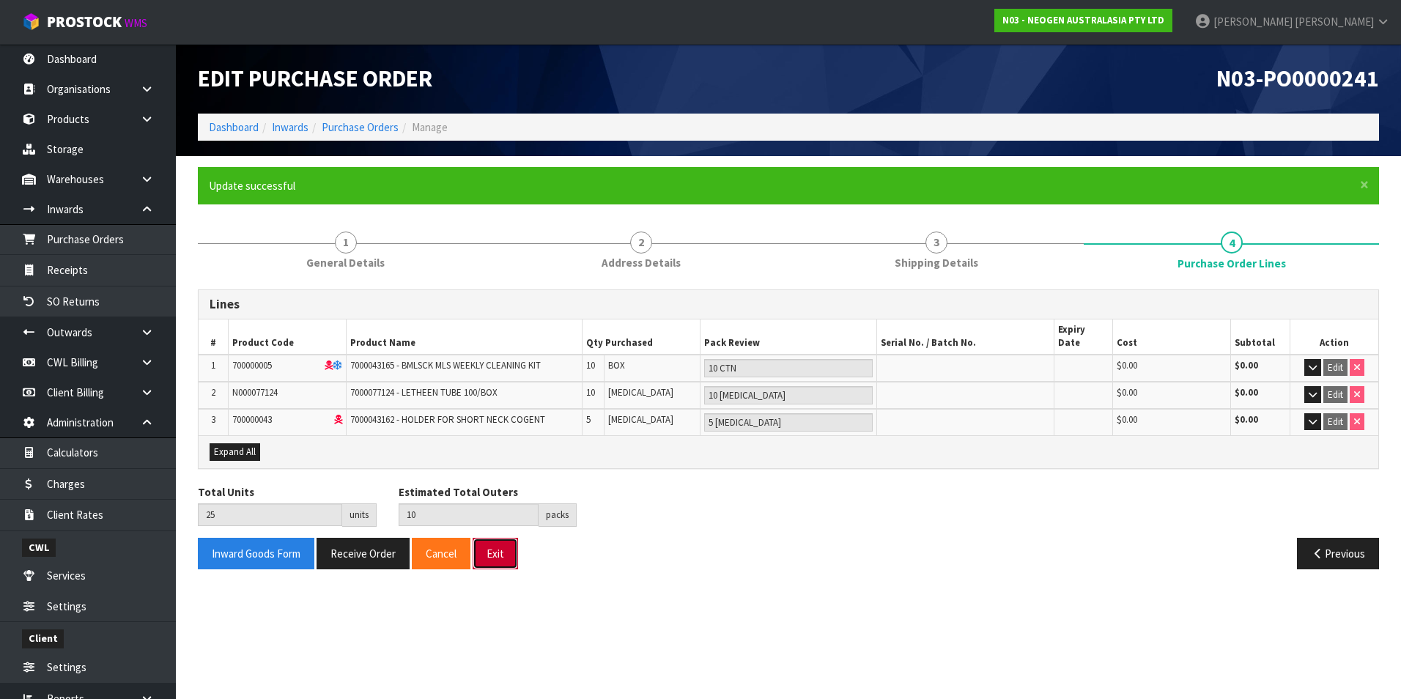
click at [497, 541] on button "Exit" at bounding box center [495, 554] width 45 height 32
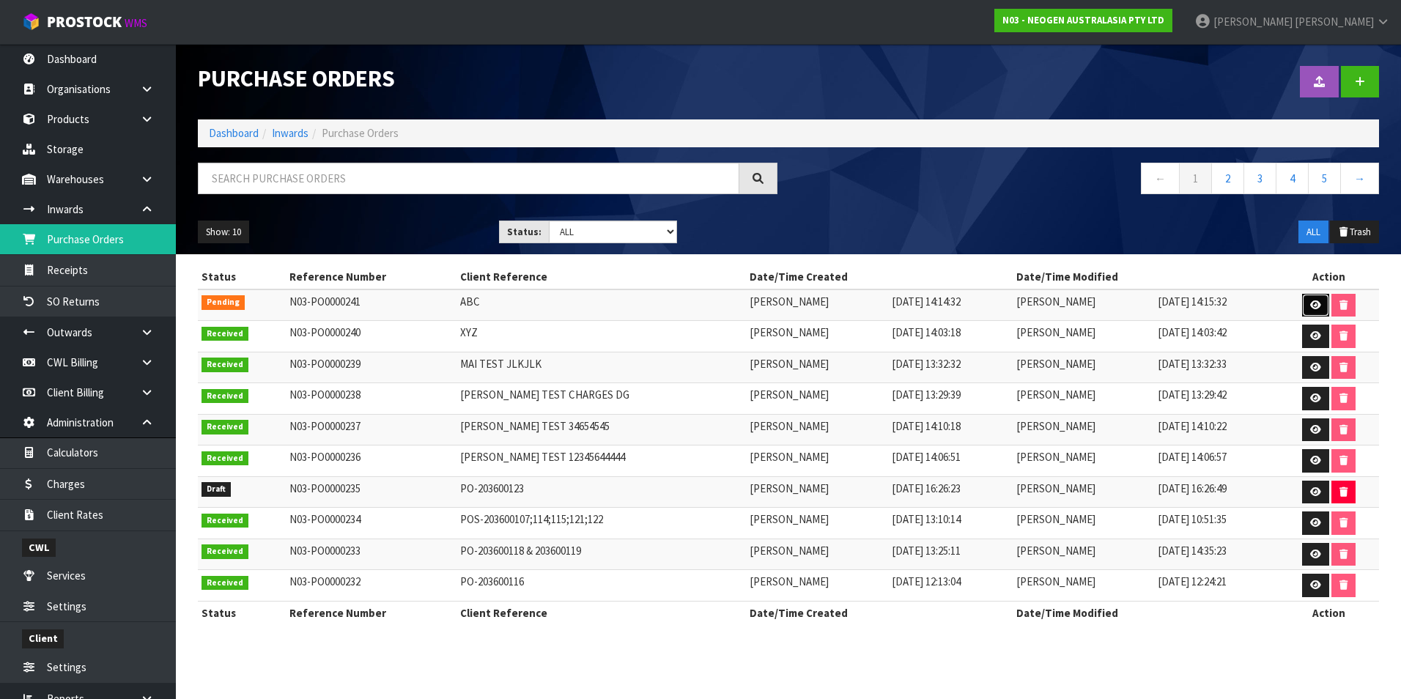
click at [1317, 305] on icon at bounding box center [1315, 305] width 11 height 10
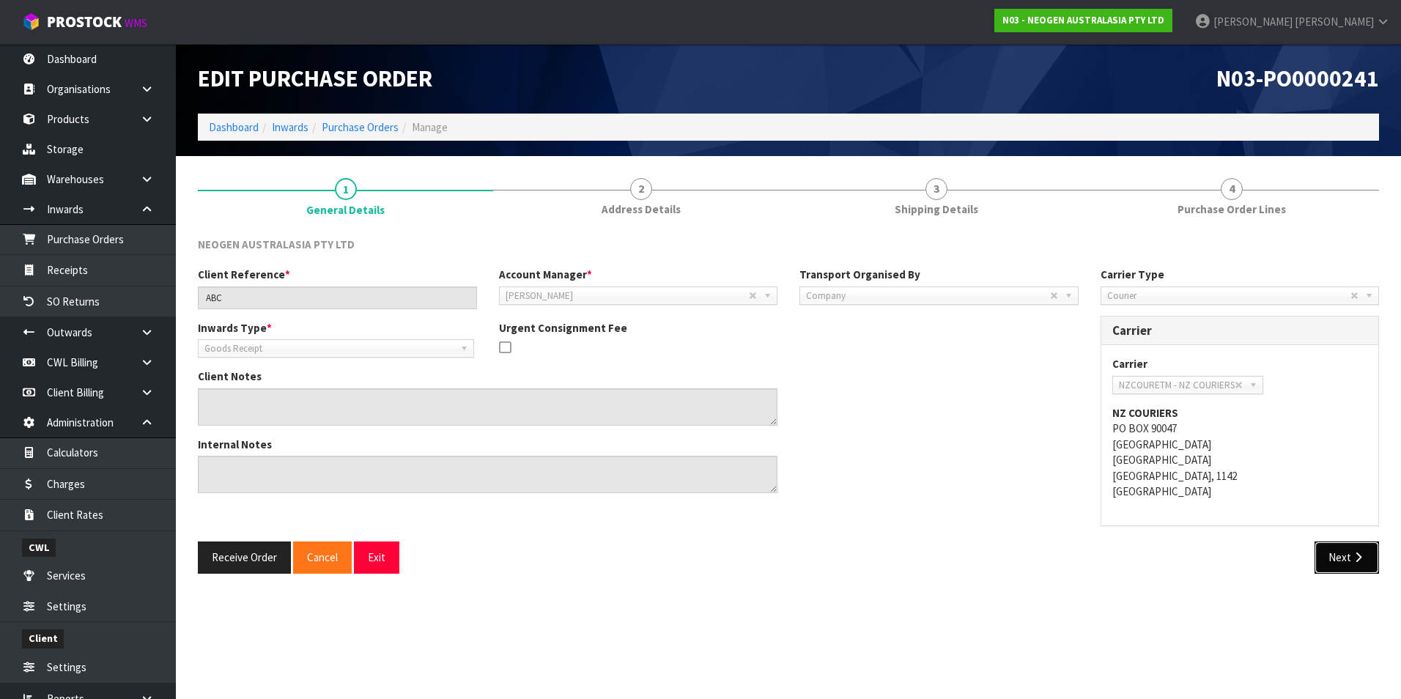
click at [1355, 555] on icon "button" at bounding box center [1358, 557] width 14 height 11
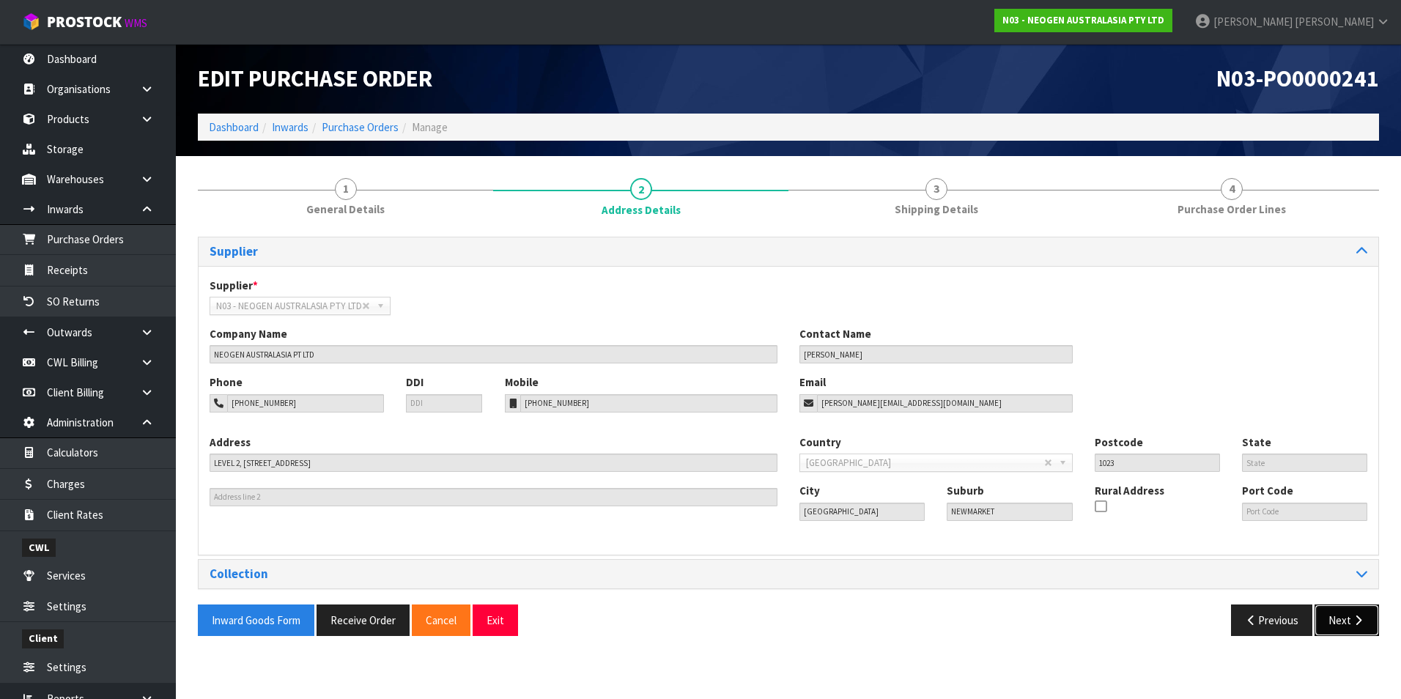
click at [1343, 628] on button "Next" at bounding box center [1346, 620] width 64 height 32
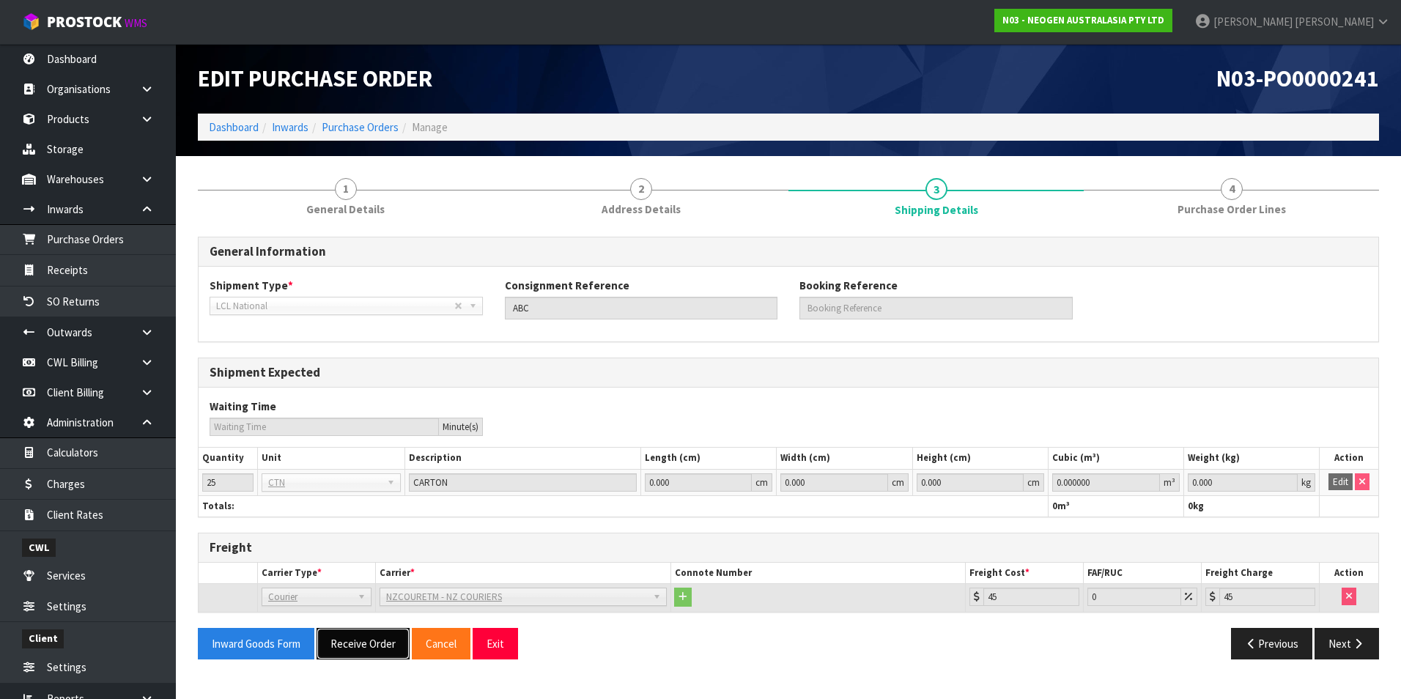
click at [355, 645] on button "Receive Order" at bounding box center [363, 644] width 93 height 32
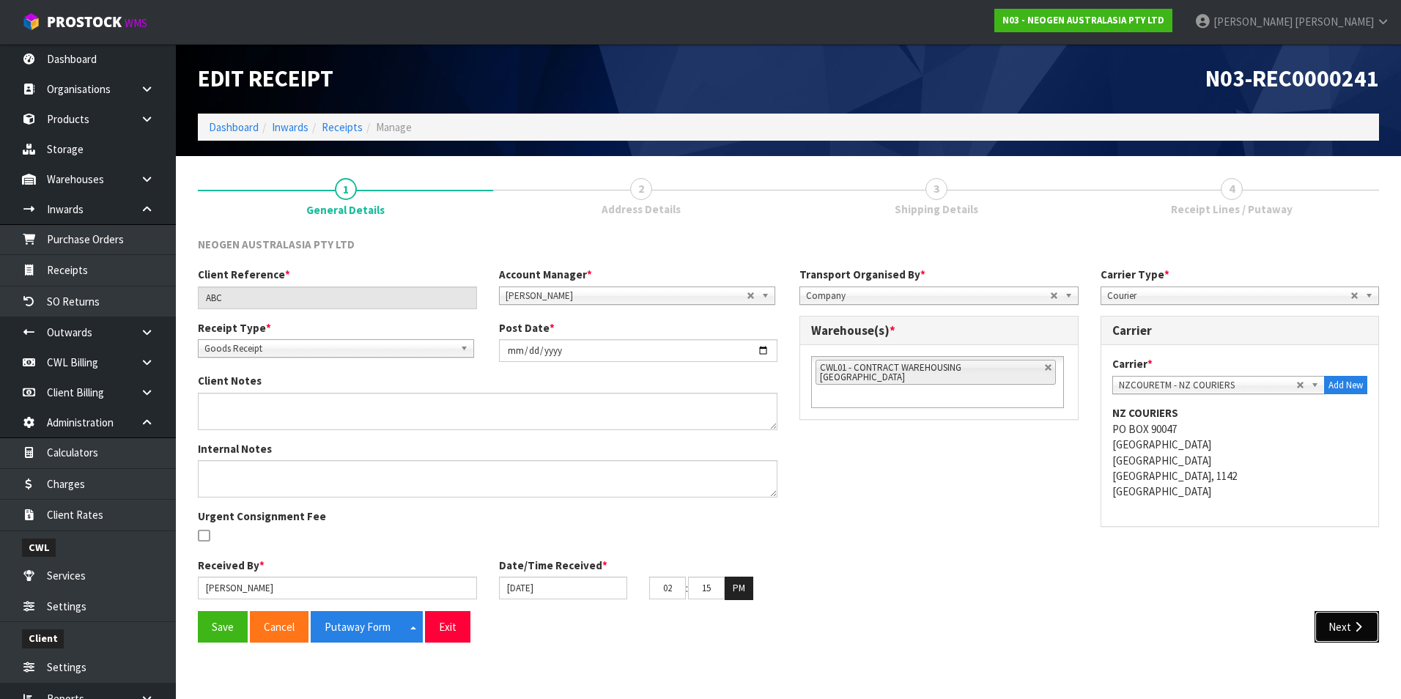
click at [1350, 630] on button "Next" at bounding box center [1346, 627] width 64 height 32
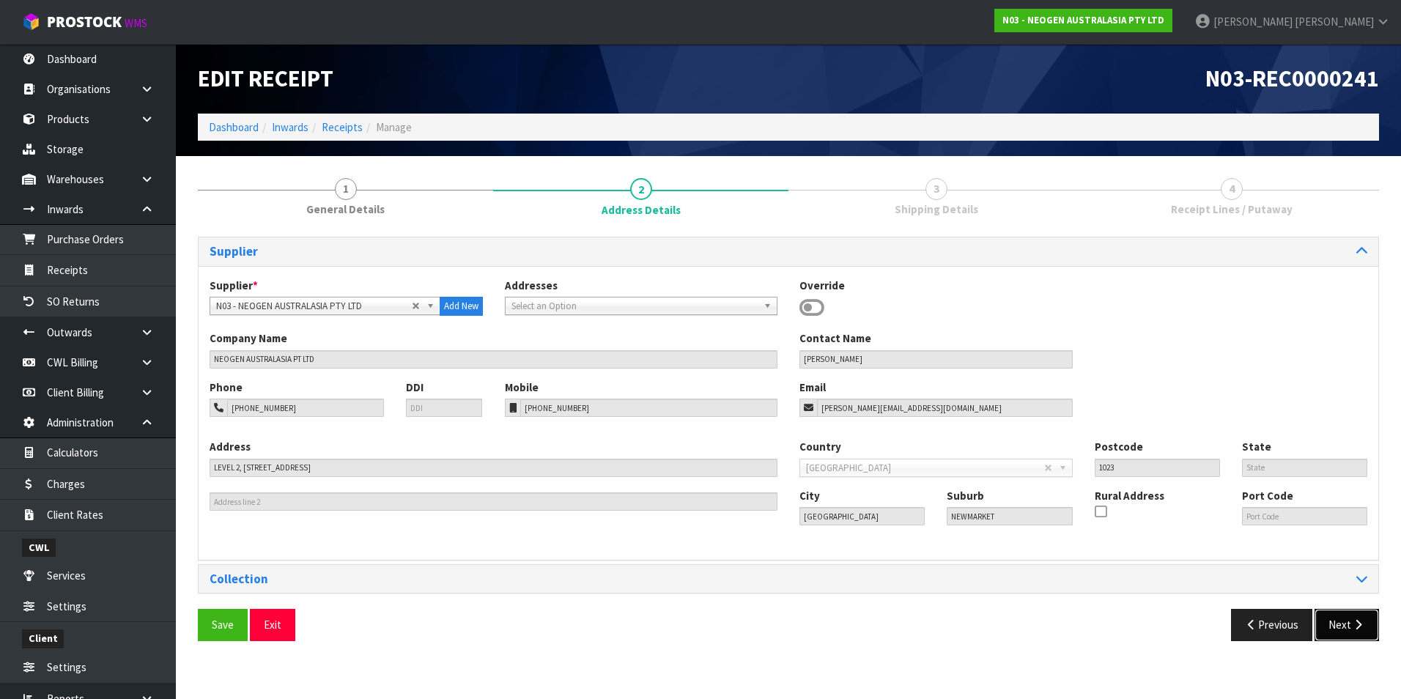
click at [1355, 626] on icon "button" at bounding box center [1358, 624] width 14 height 11
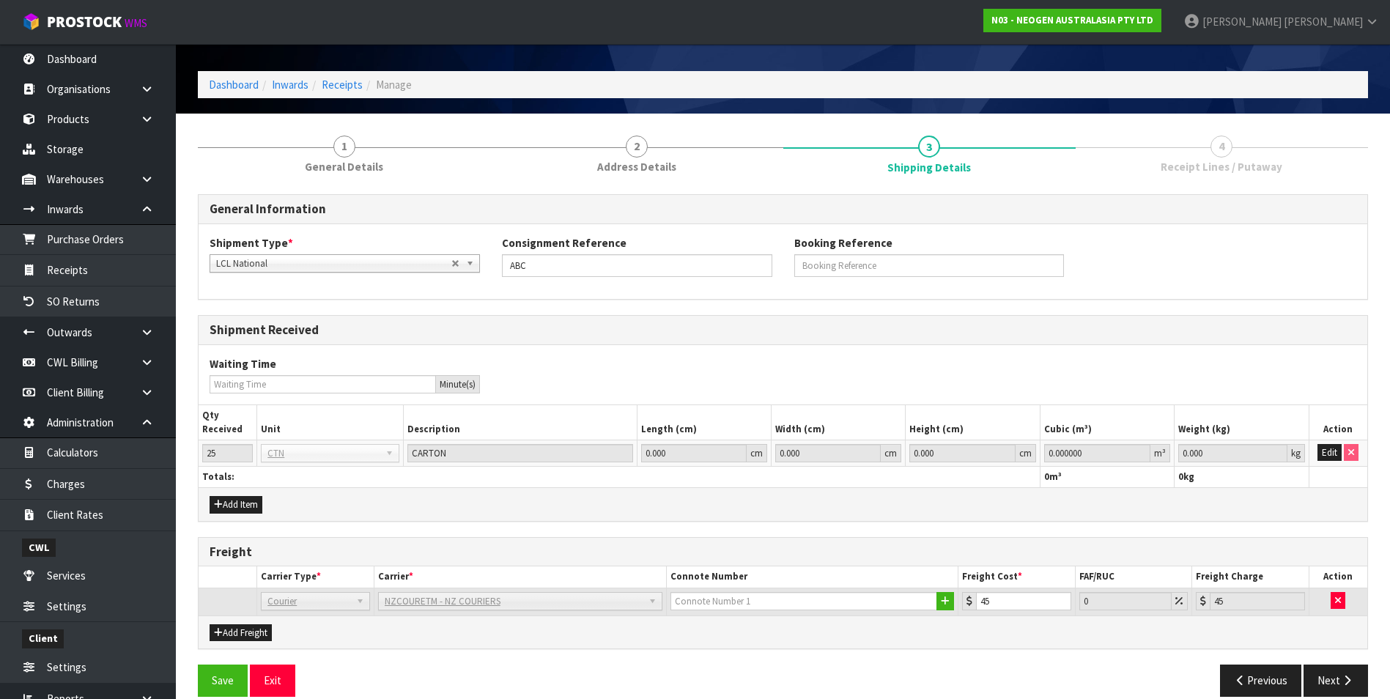
scroll to position [62, 0]
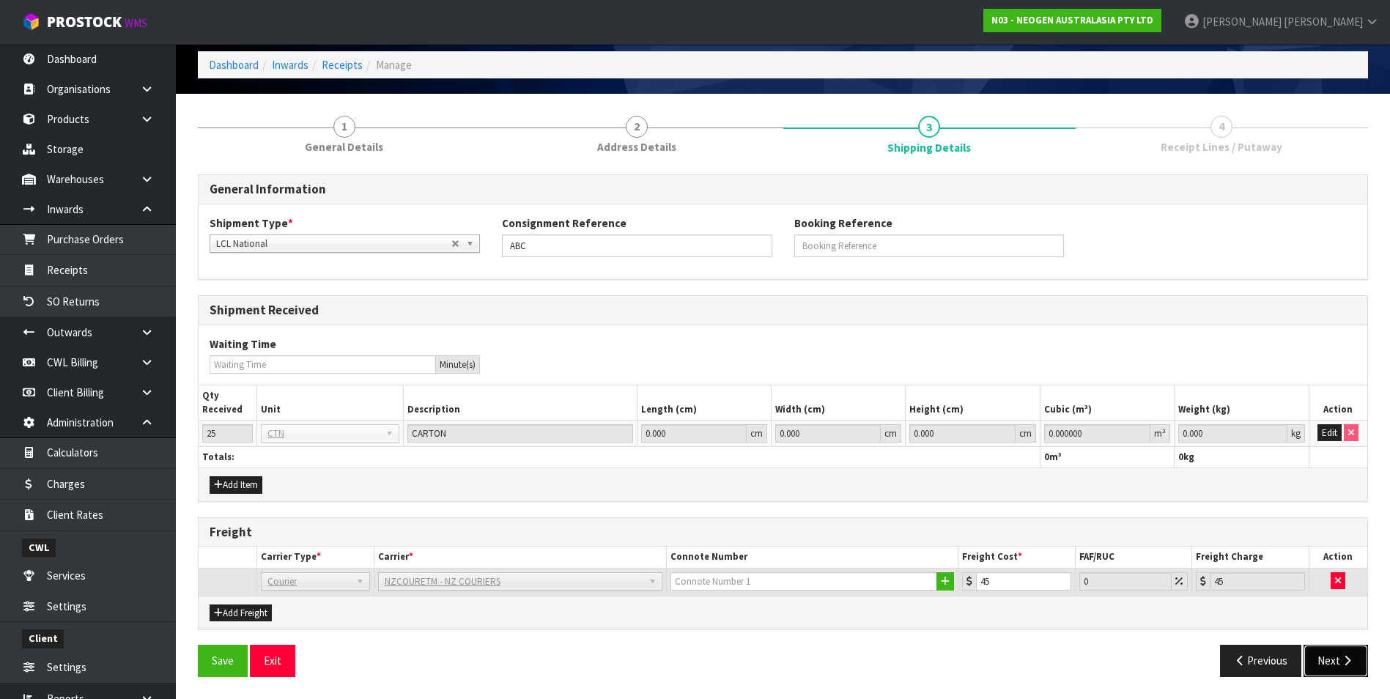
click at [1342, 659] on icon "button" at bounding box center [1347, 660] width 14 height 11
click at [1094, 431] on input "0.000000" at bounding box center [1097, 433] width 106 height 18
click at [1090, 432] on input "0.000000" at bounding box center [1097, 433] width 106 height 18
click at [1329, 431] on button "Edit" at bounding box center [1329, 433] width 24 height 18
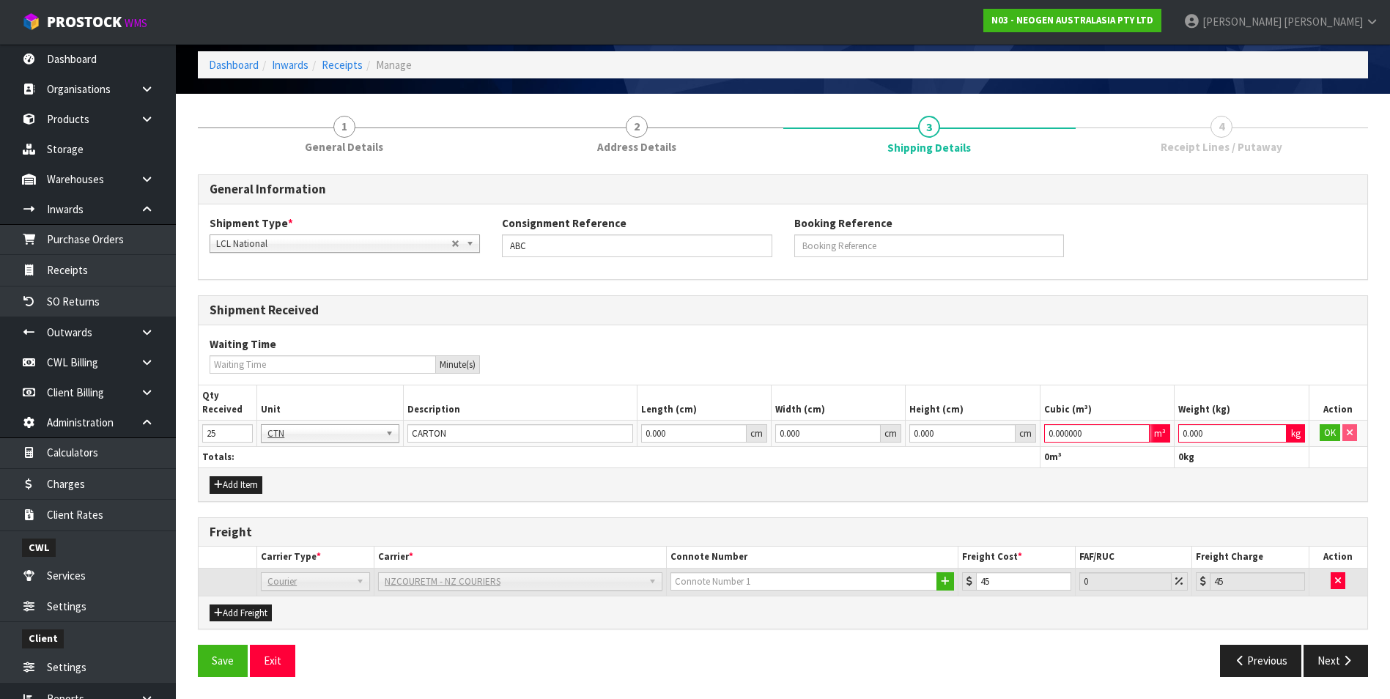
click at [1100, 436] on input "0.000000" at bounding box center [1097, 433] width 106 height 18
type input "0"
type input "0.89"
type input "35"
click at [1328, 434] on button "OK" at bounding box center [1330, 433] width 21 height 18
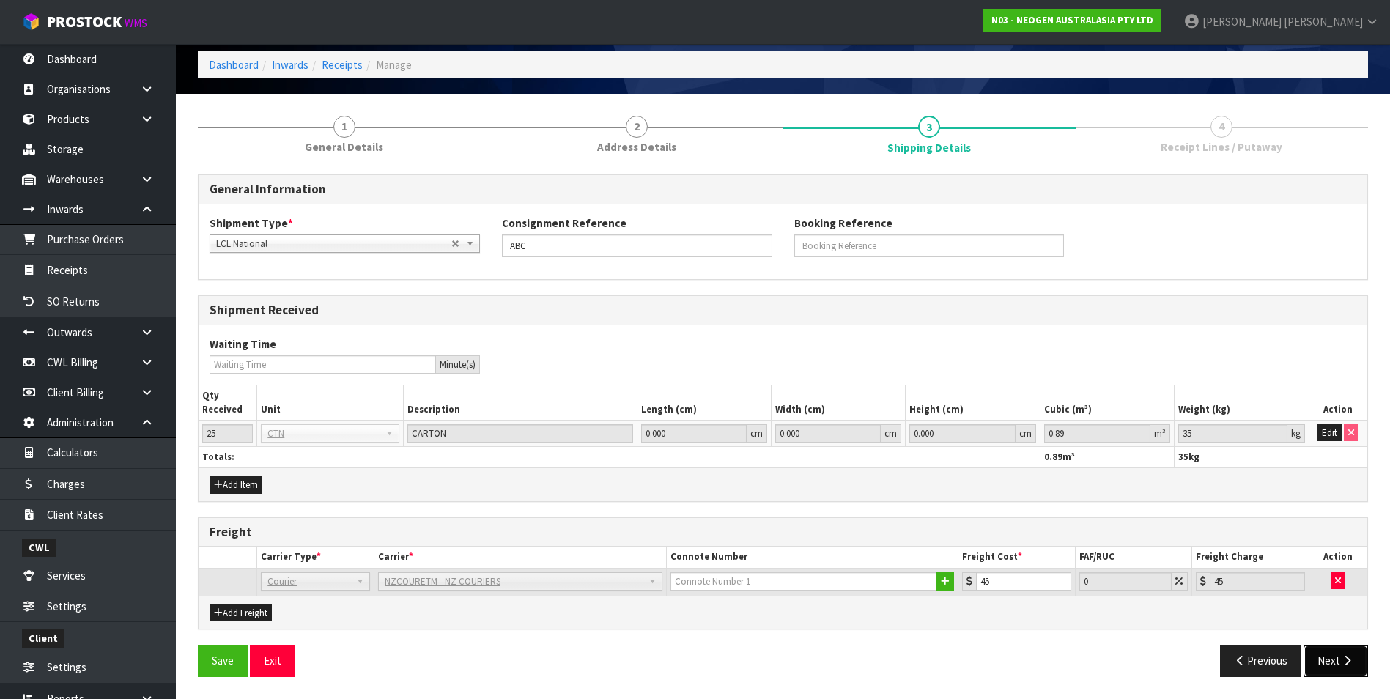
click at [1342, 656] on icon "button" at bounding box center [1347, 660] width 14 height 11
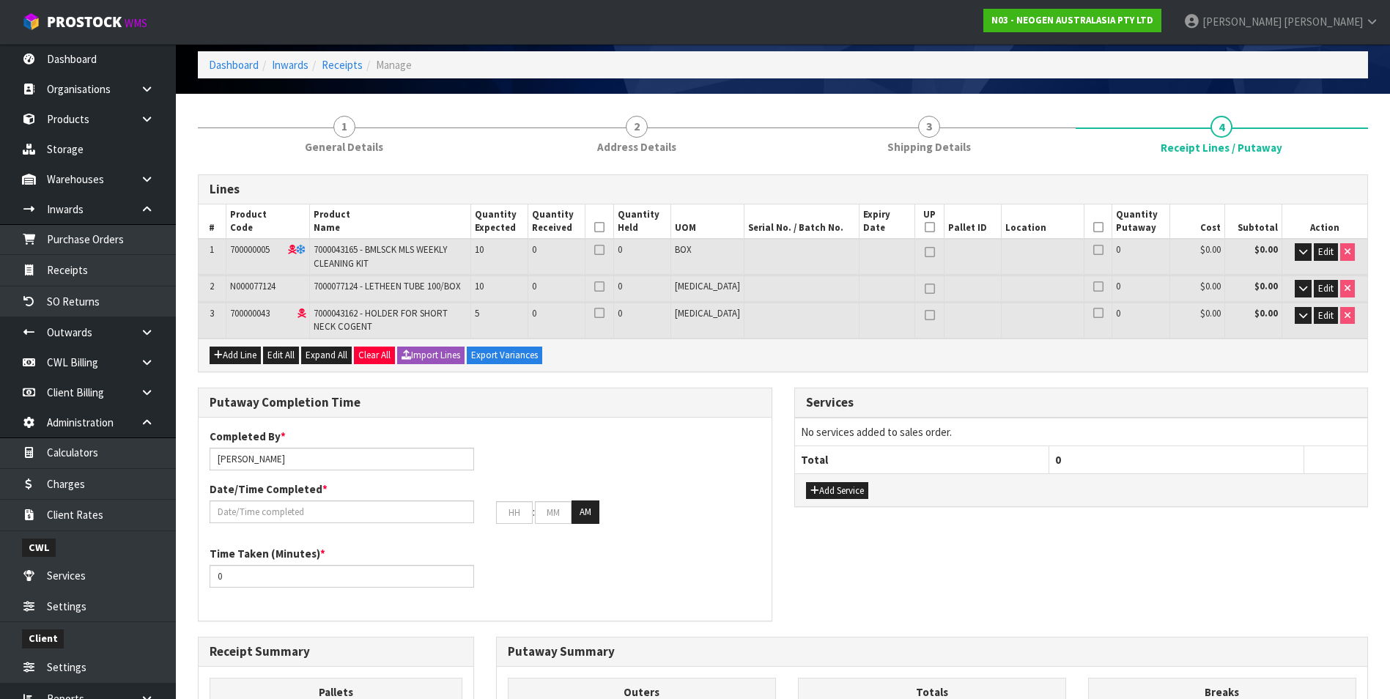
click at [1093, 250] on icon at bounding box center [1098, 250] width 10 height 1
click at [0, 0] on input "checkbox" at bounding box center [0, 0] width 0 height 0
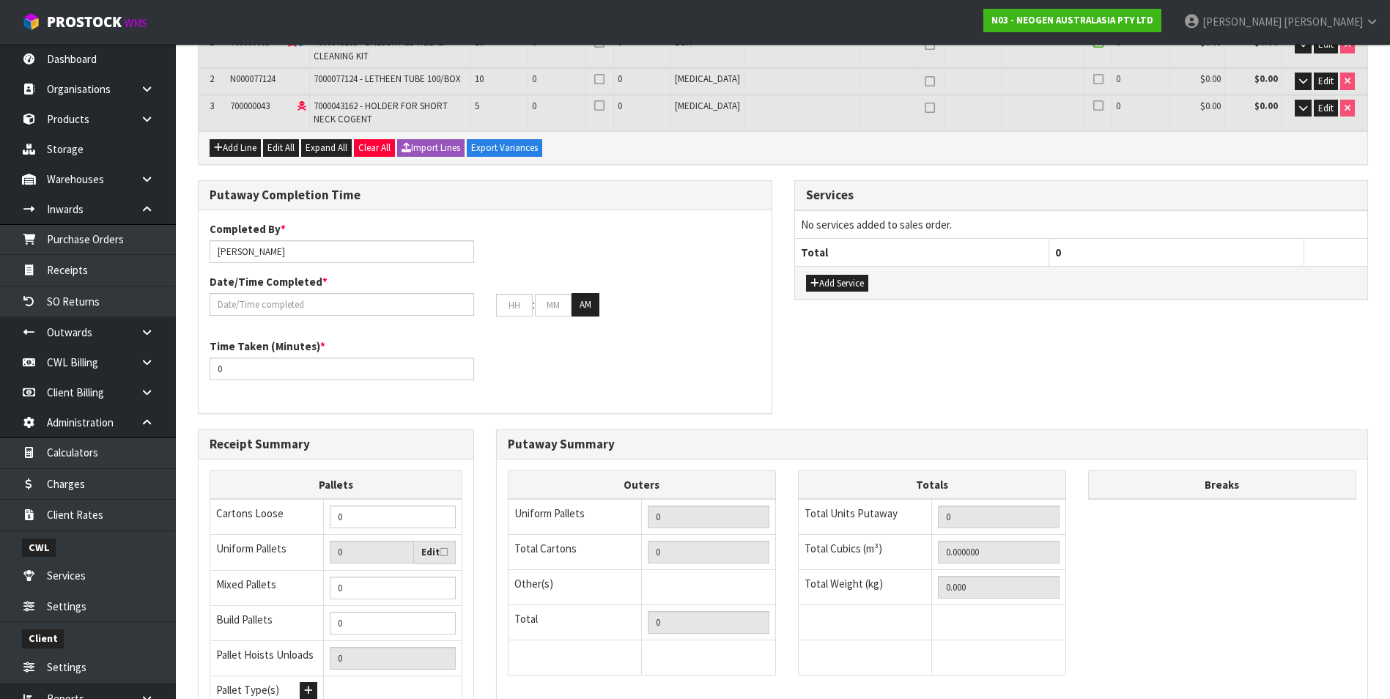
scroll to position [46, 0]
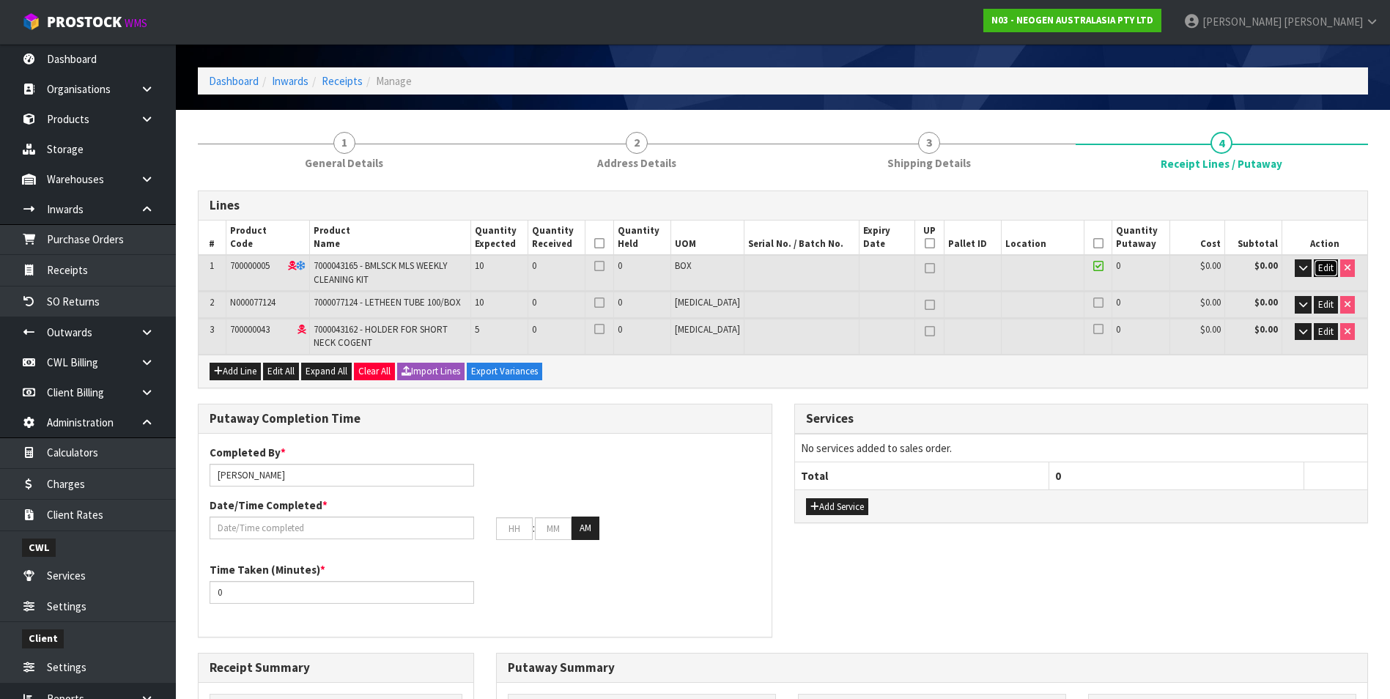
click at [1322, 268] on span "Edit" at bounding box center [1325, 268] width 15 height 12
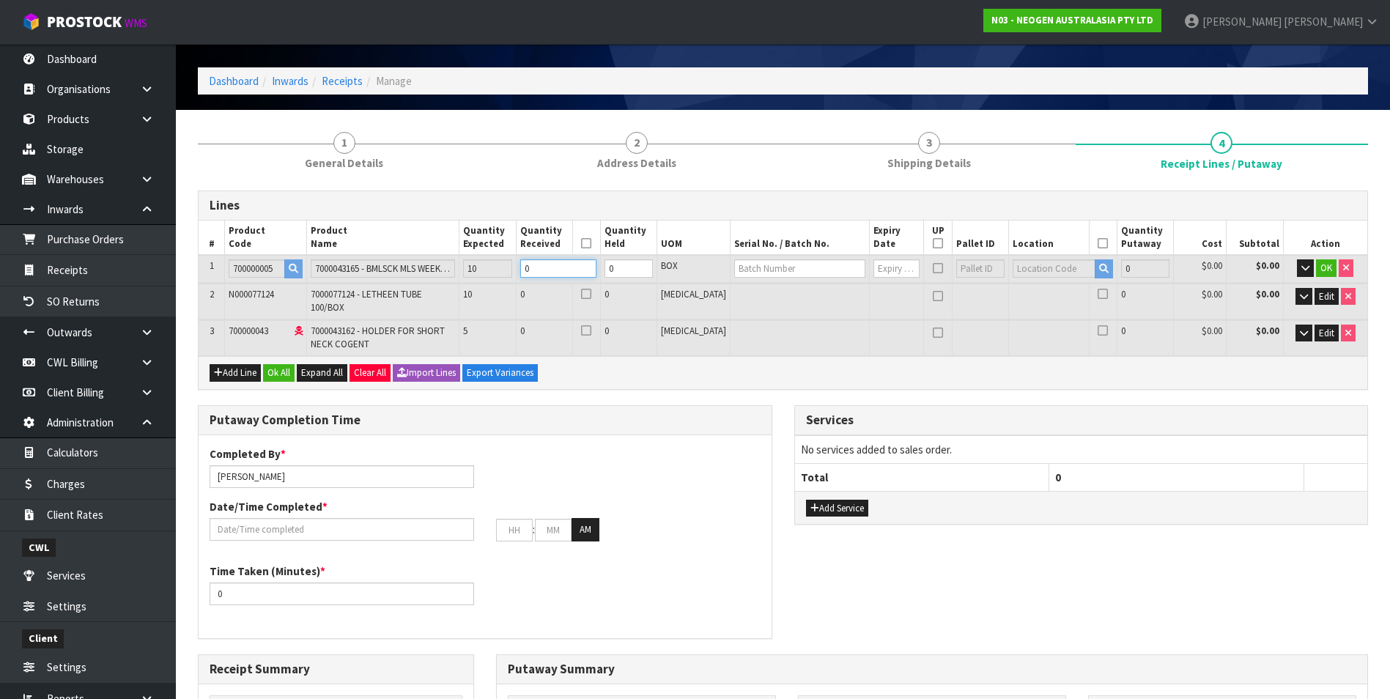
click at [579, 267] on input "0" at bounding box center [558, 268] width 76 height 18
type input "0"
type input "1"
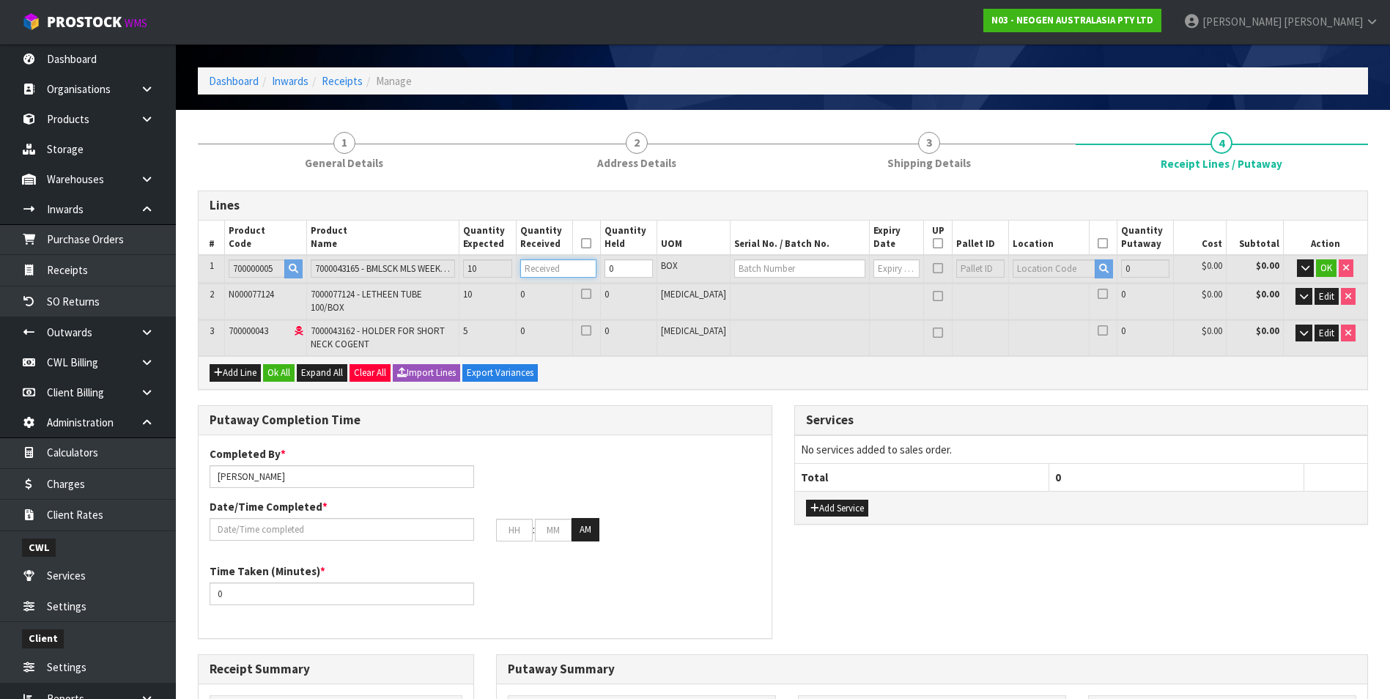
type input "0.003795"
type input "0.66"
type input "1"
type input "10"
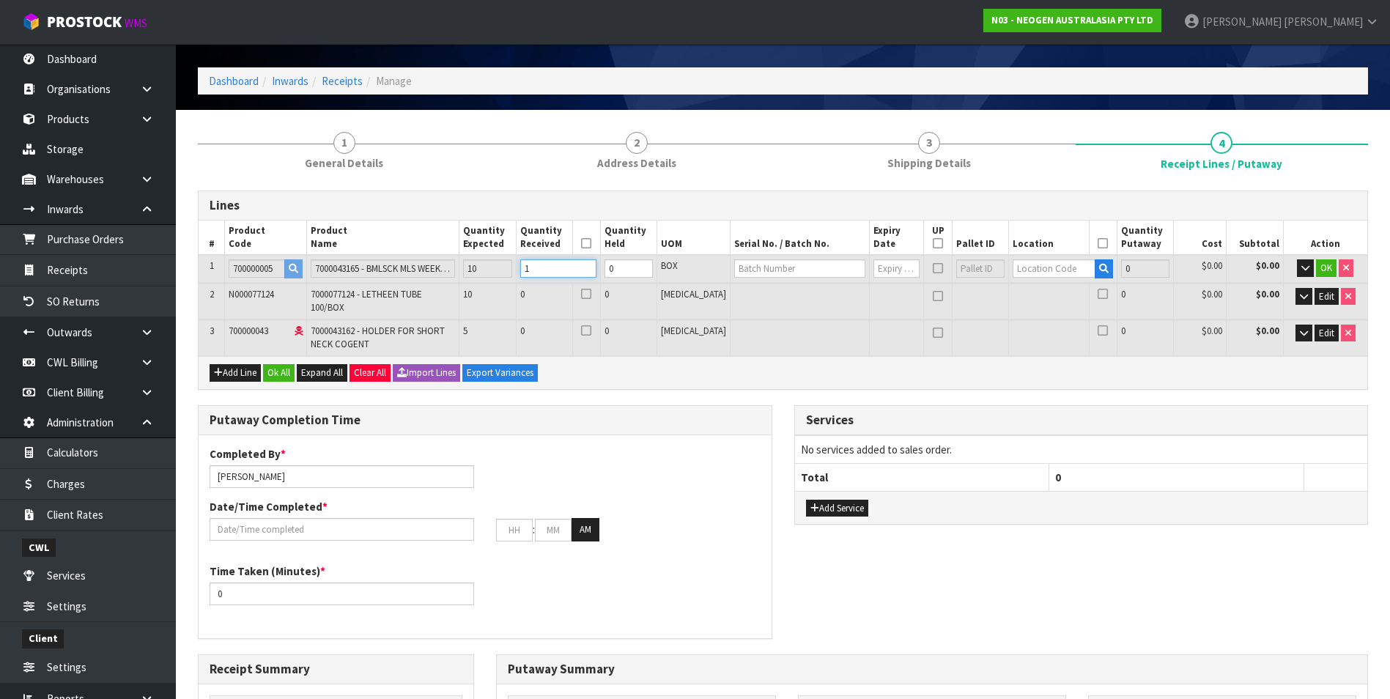
type input "0.03795"
type input "6.6"
type input "10"
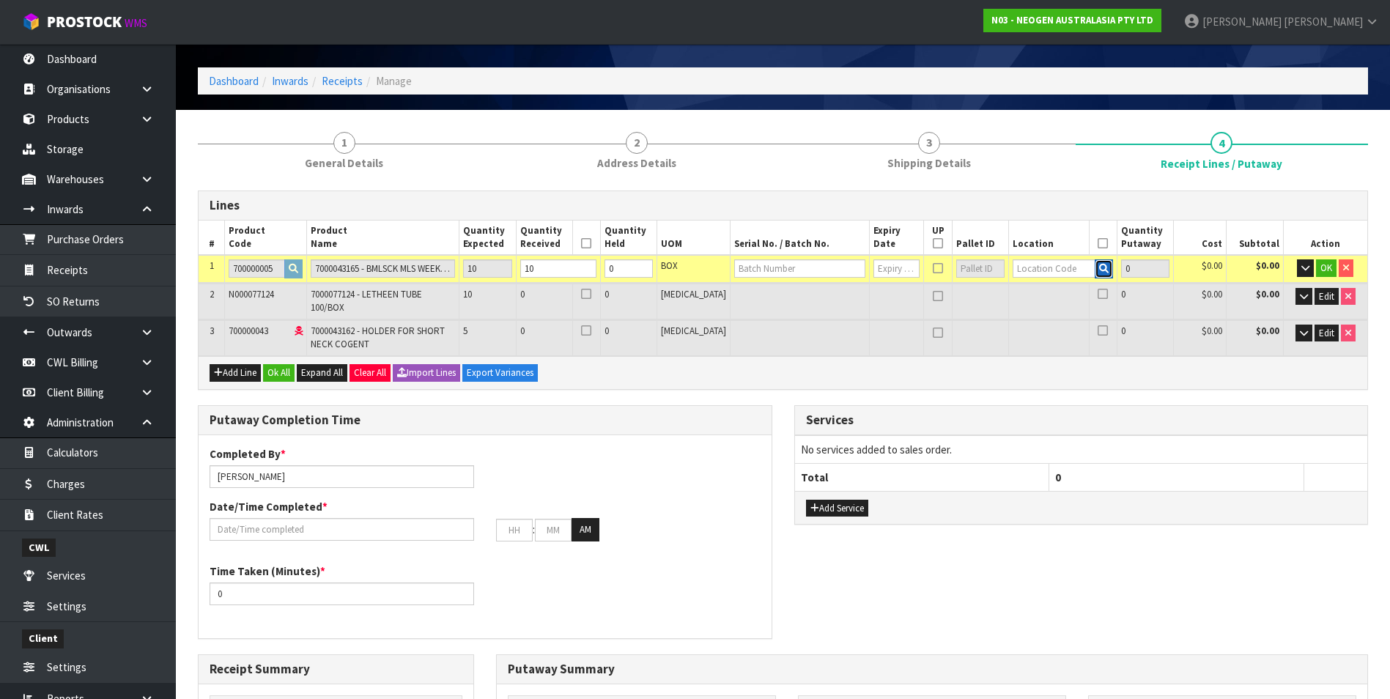
click at [1099, 268] on icon "button" at bounding box center [1104, 269] width 10 height 10
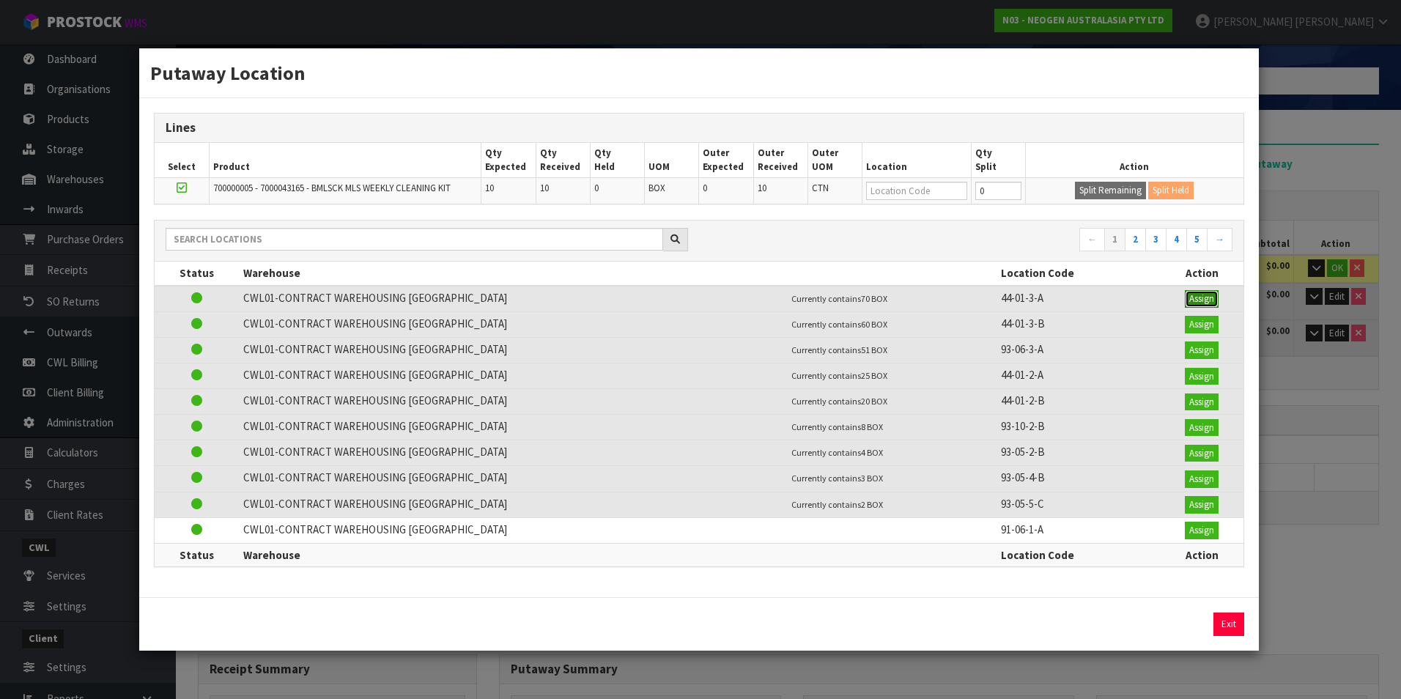
click at [1196, 300] on button "Assign" at bounding box center [1202, 299] width 34 height 18
type input "10"
type input "44-01-3-A"
type input "10"
type input "44-01-3-A"
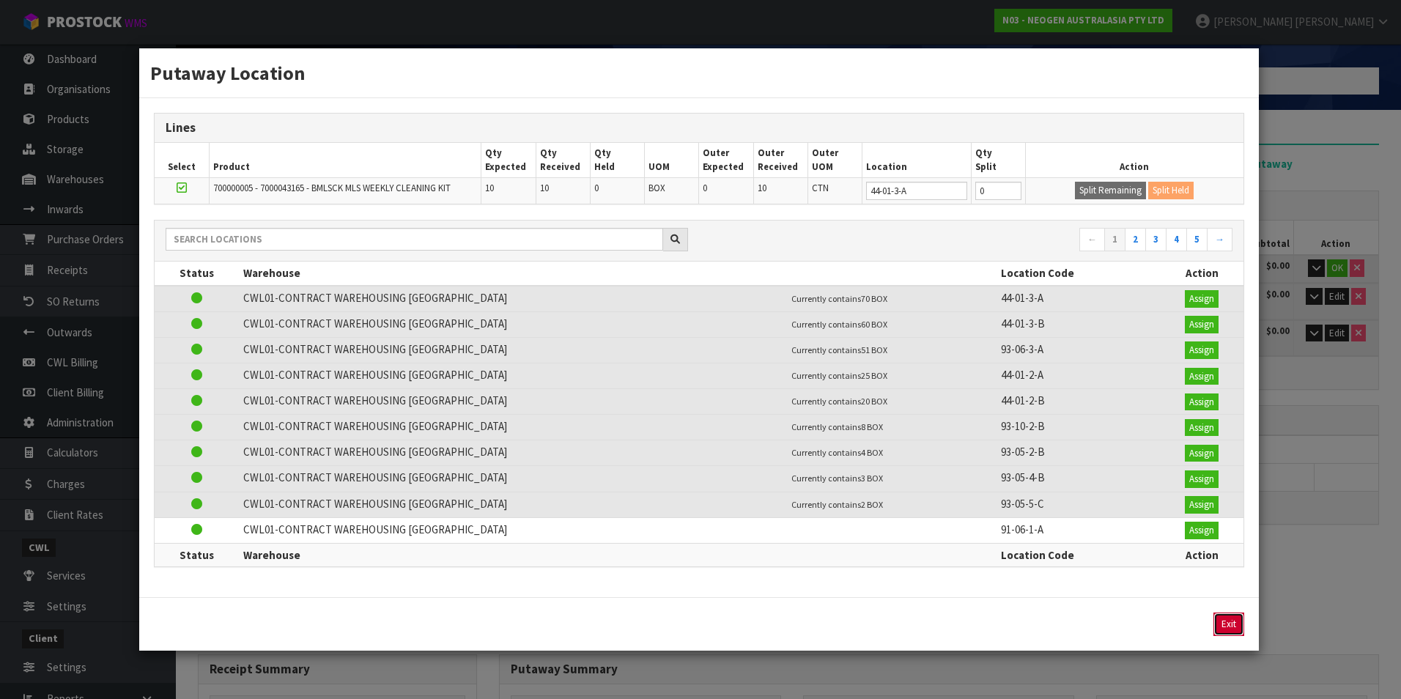
click at [1228, 630] on button "Exit" at bounding box center [1228, 624] width 31 height 23
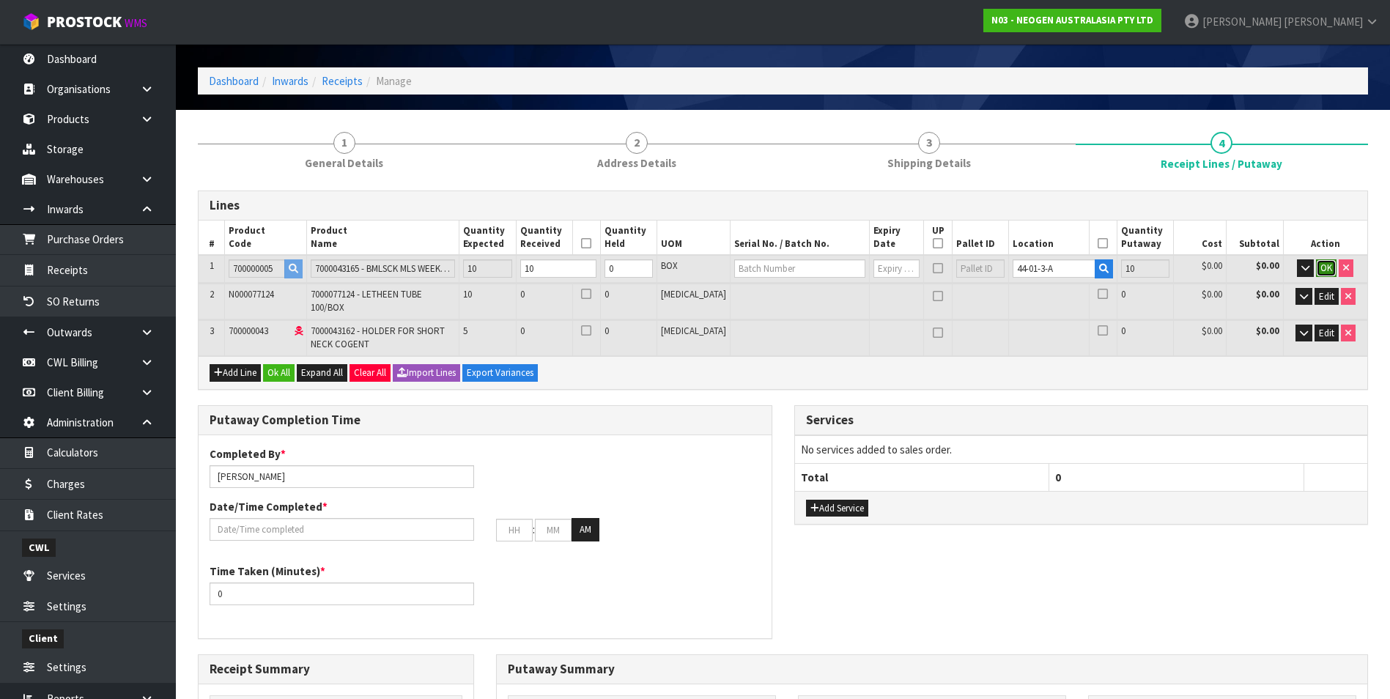
click at [1323, 262] on span "OK" at bounding box center [1326, 268] width 12 height 12
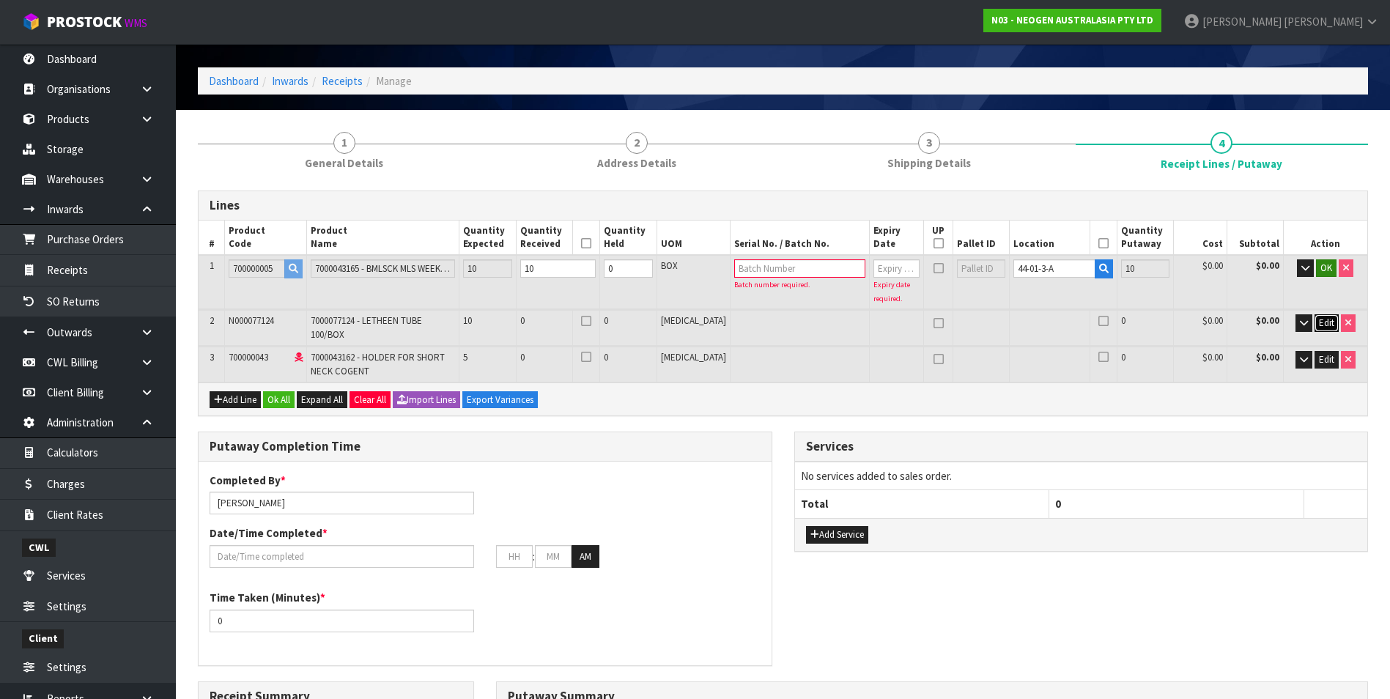
click at [1325, 319] on span "Edit" at bounding box center [1326, 323] width 15 height 12
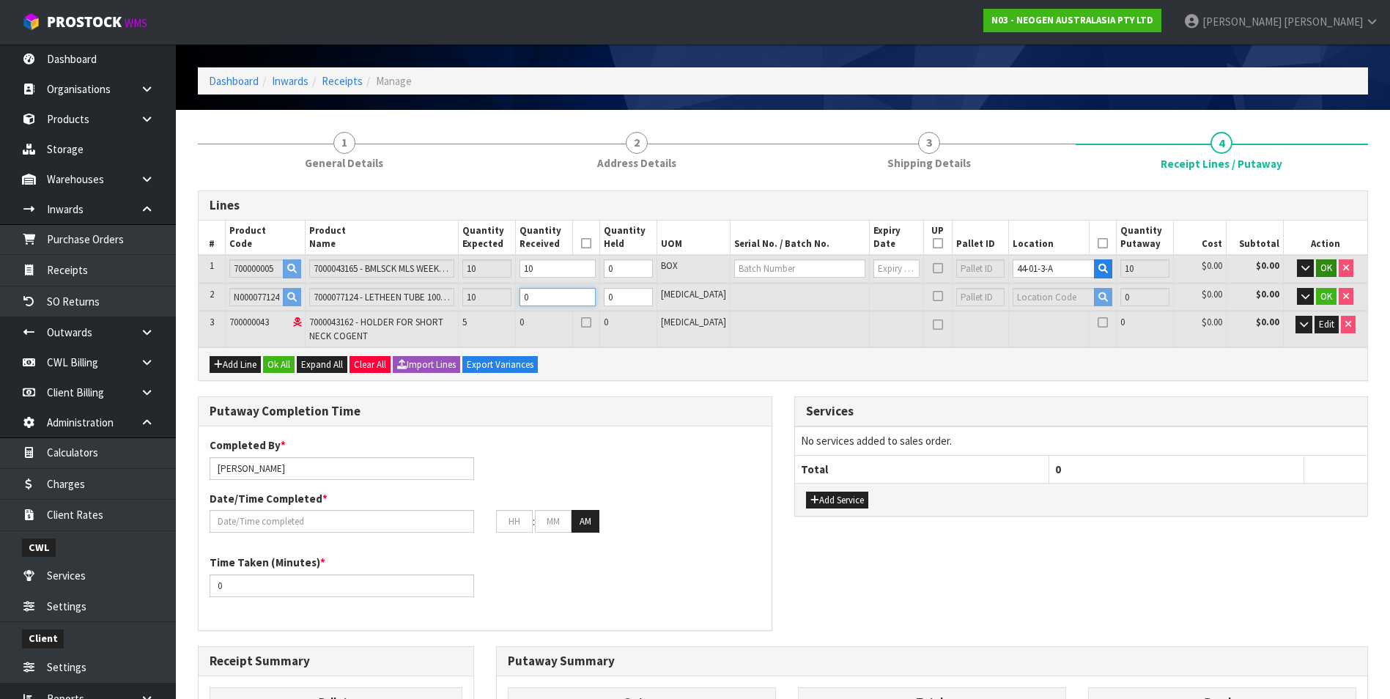
click at [596, 297] on input "0" at bounding box center [557, 297] width 76 height 18
type input "0"
type input "0.038"
type input "28.6"
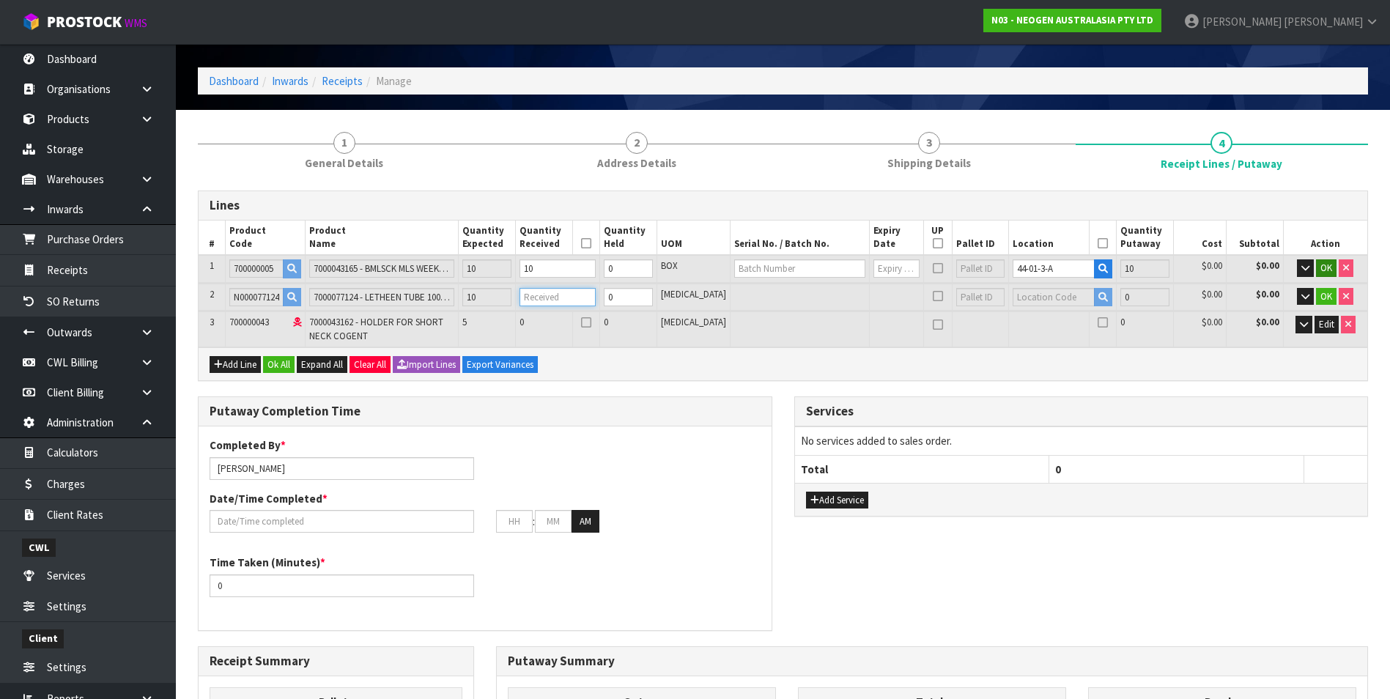
type input "1"
type input "0.03845"
type input "226.6"
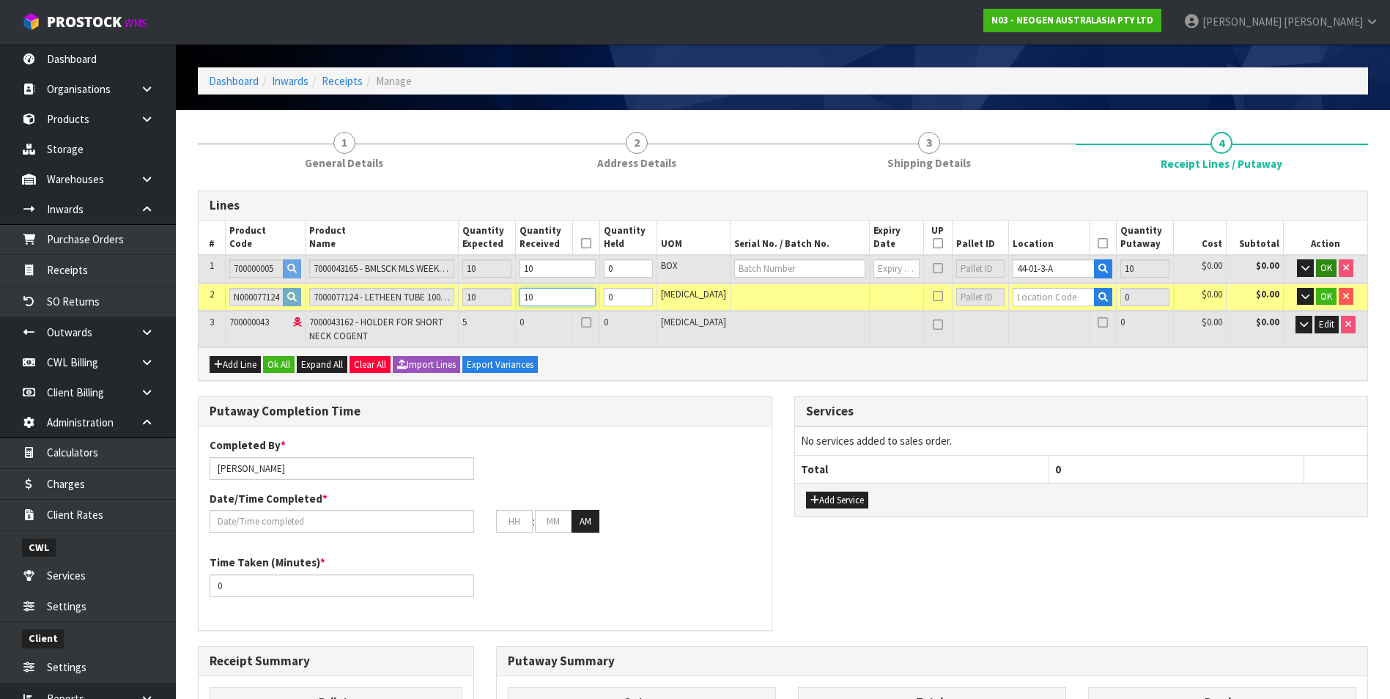
type input "10"
click at [1098, 300] on icon "button" at bounding box center [1103, 297] width 10 height 10
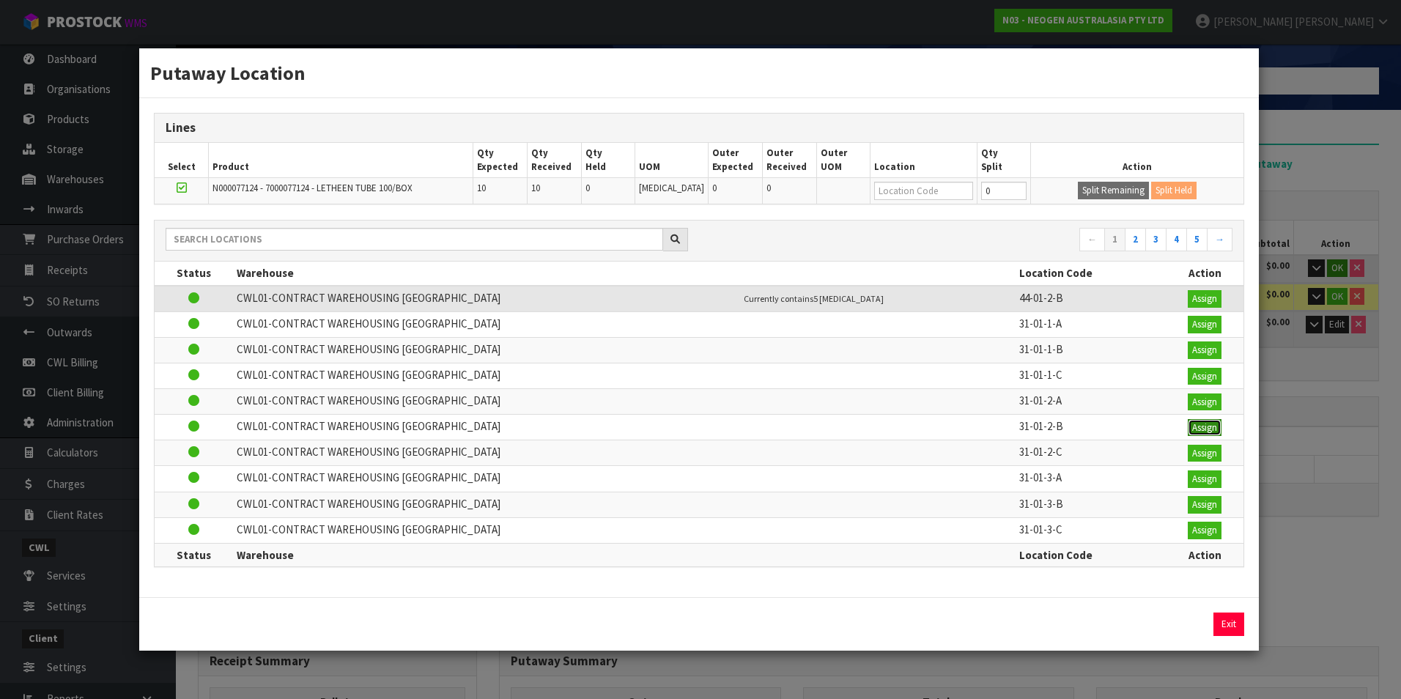
click at [1200, 427] on button "Assign" at bounding box center [1205, 428] width 34 height 18
type input "20"
type input "31-01-2-B"
type input "10"
type input "31-01-2-B"
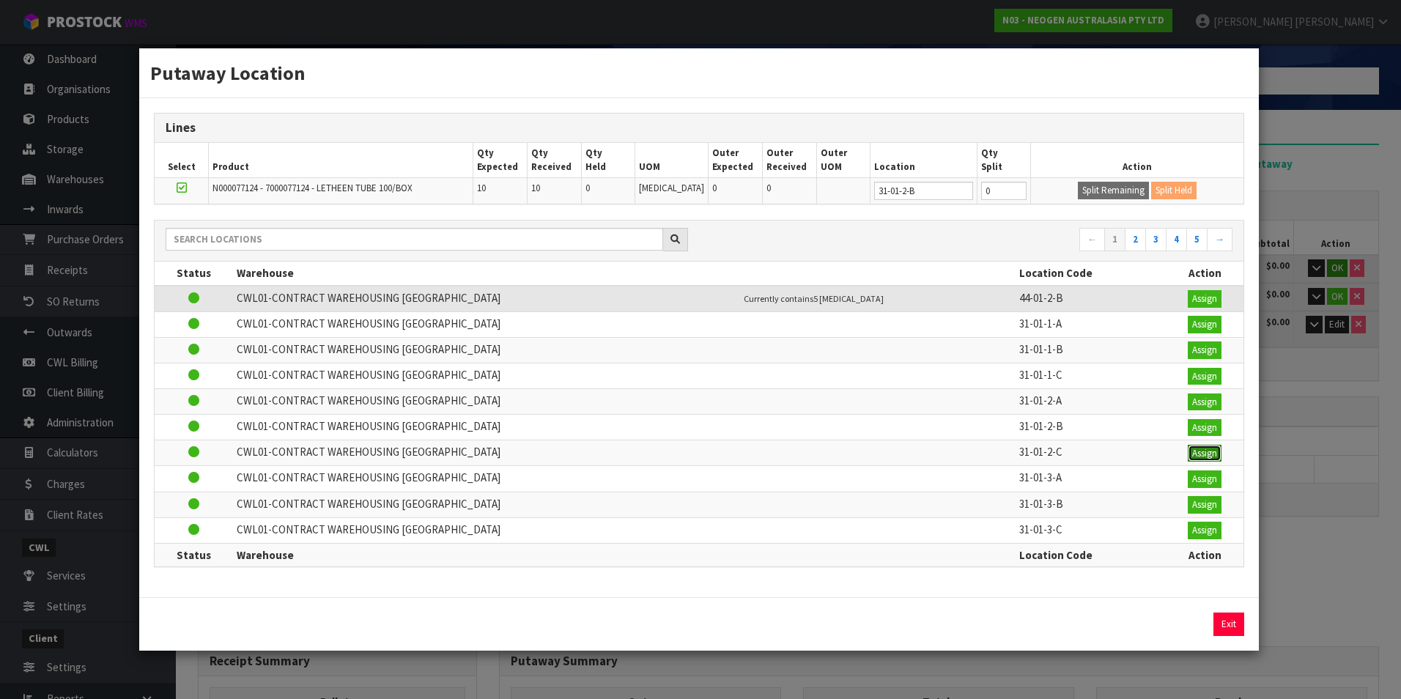
click at [1199, 446] on button "Assign" at bounding box center [1205, 454] width 34 height 18
type input "31-01-2-C"
click at [1224, 623] on button "Exit" at bounding box center [1228, 624] width 31 height 23
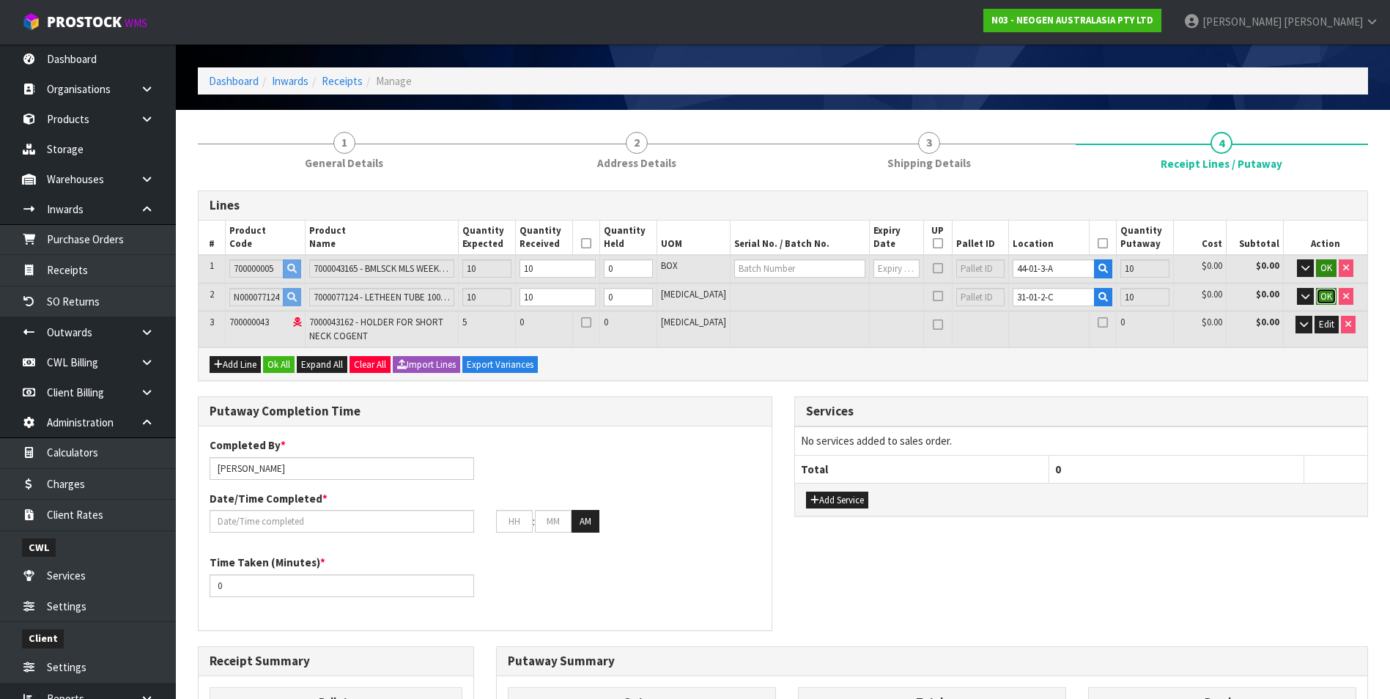
click at [1323, 297] on span "OK" at bounding box center [1326, 296] width 12 height 12
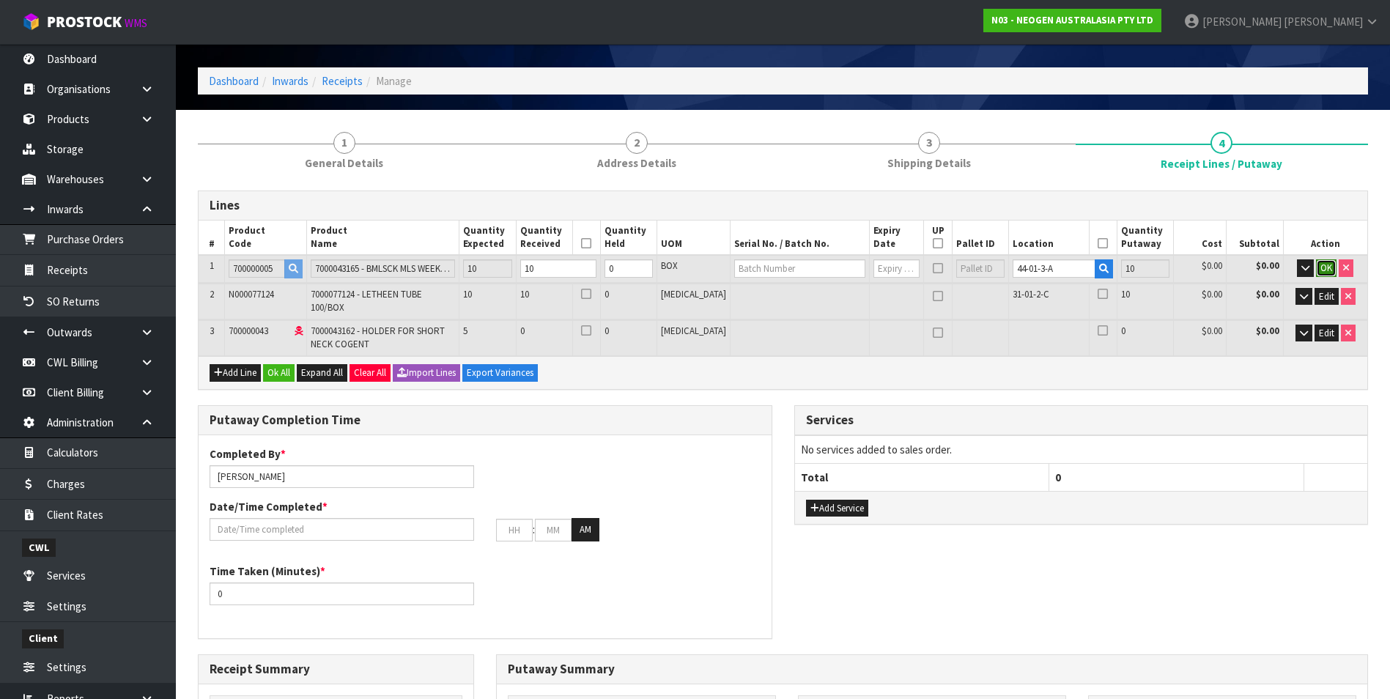
click at [1322, 266] on span "OK" at bounding box center [1326, 268] width 12 height 12
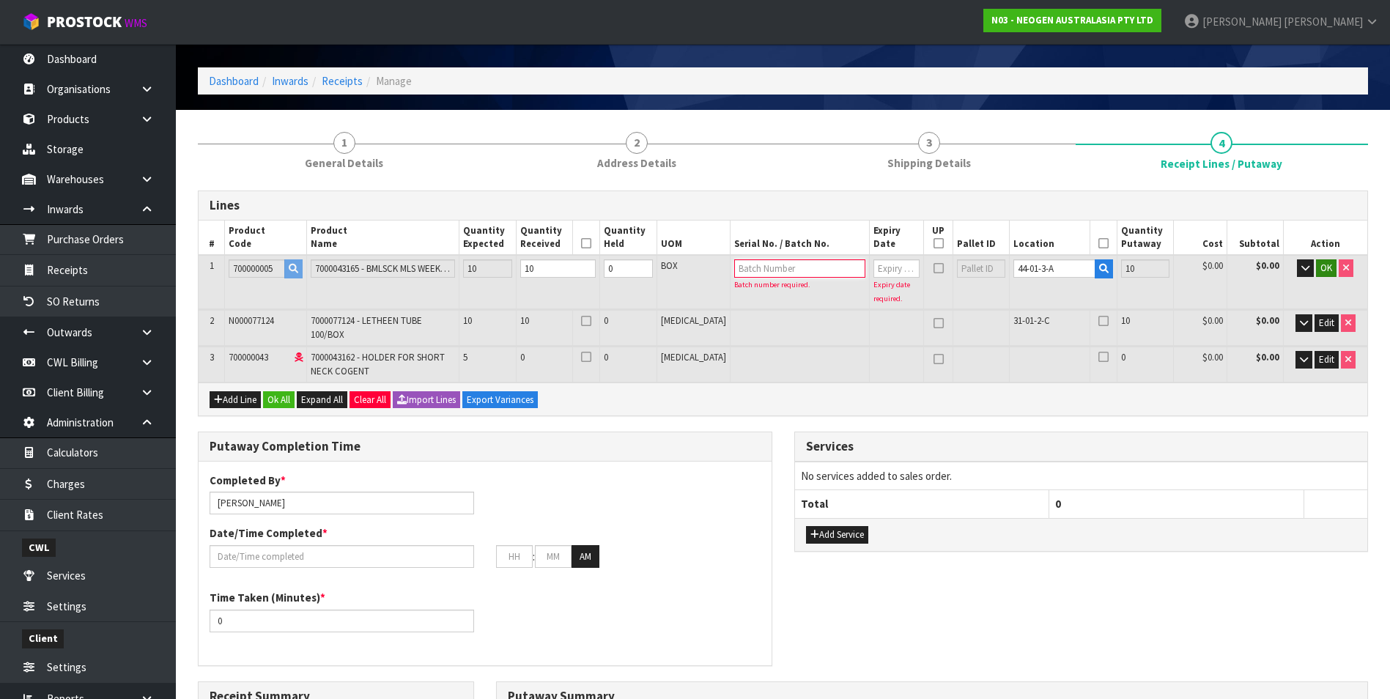
click at [811, 270] on input "text" at bounding box center [799, 268] width 131 height 18
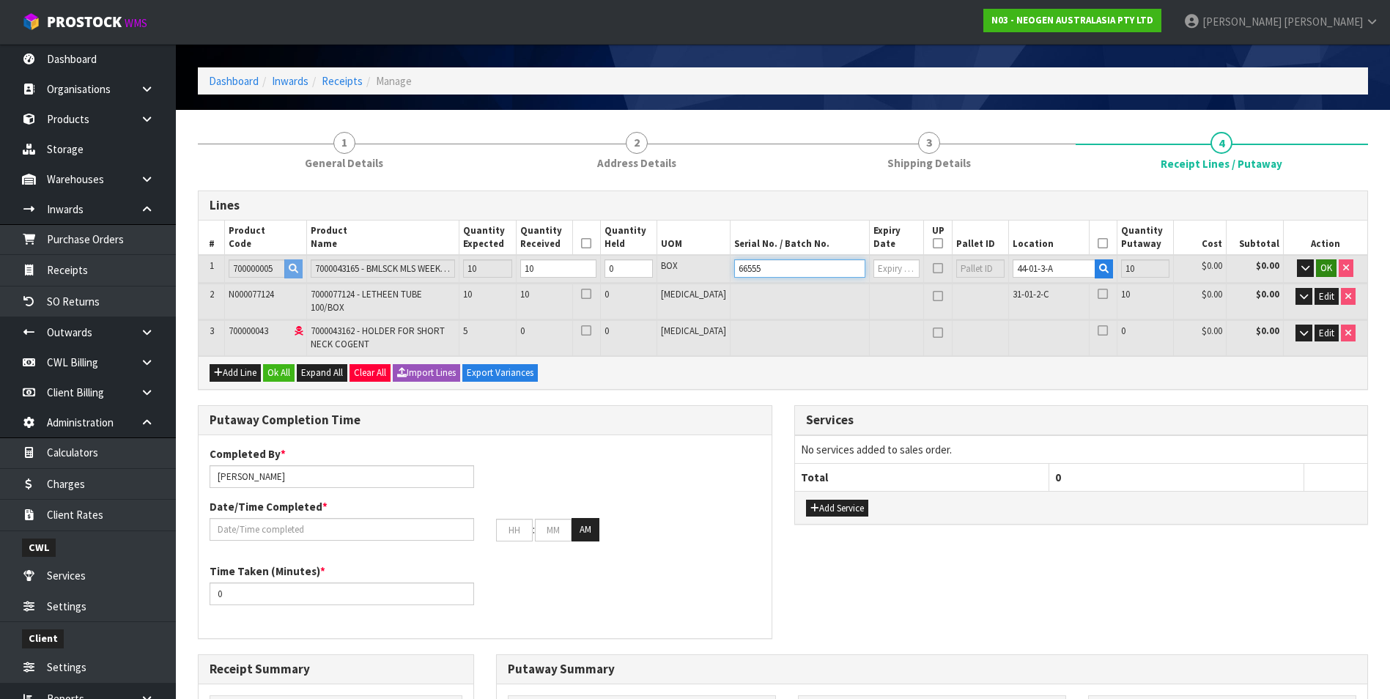
type input "66555"
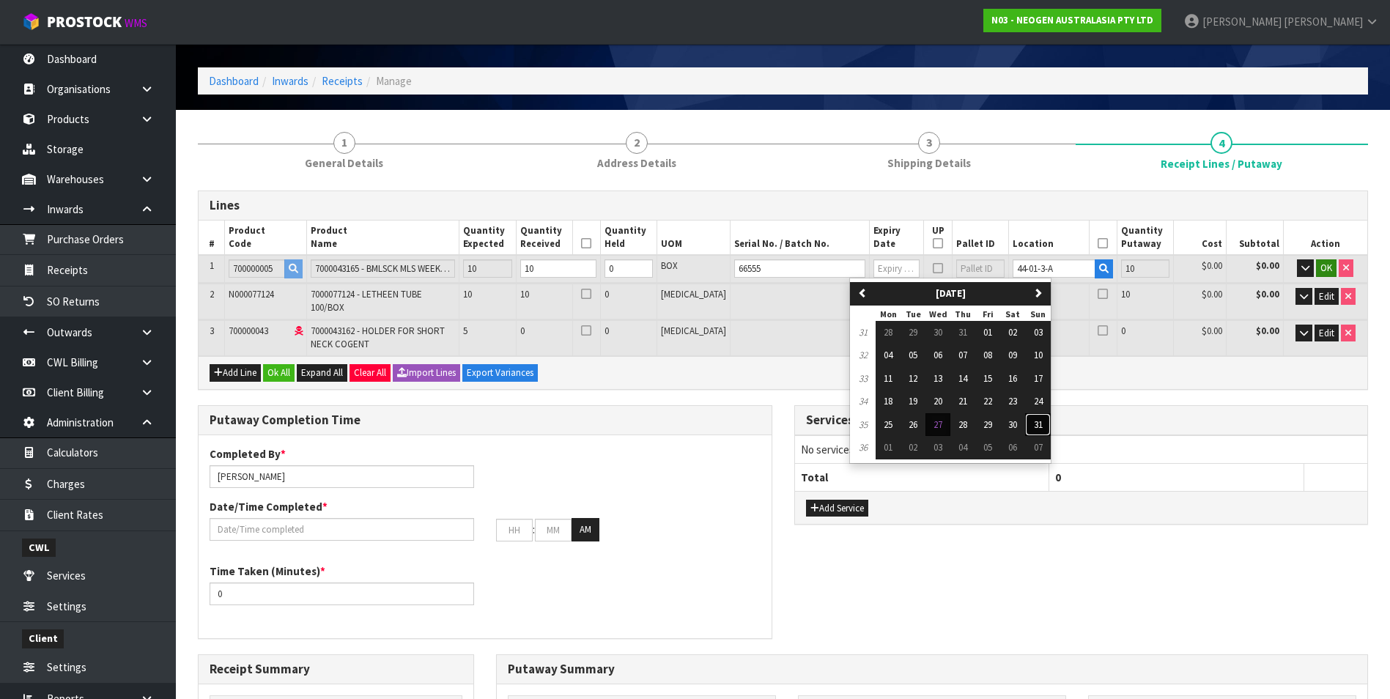
click at [1042, 421] on span "31" at bounding box center [1038, 424] width 9 height 12
type input "31/08/2025"
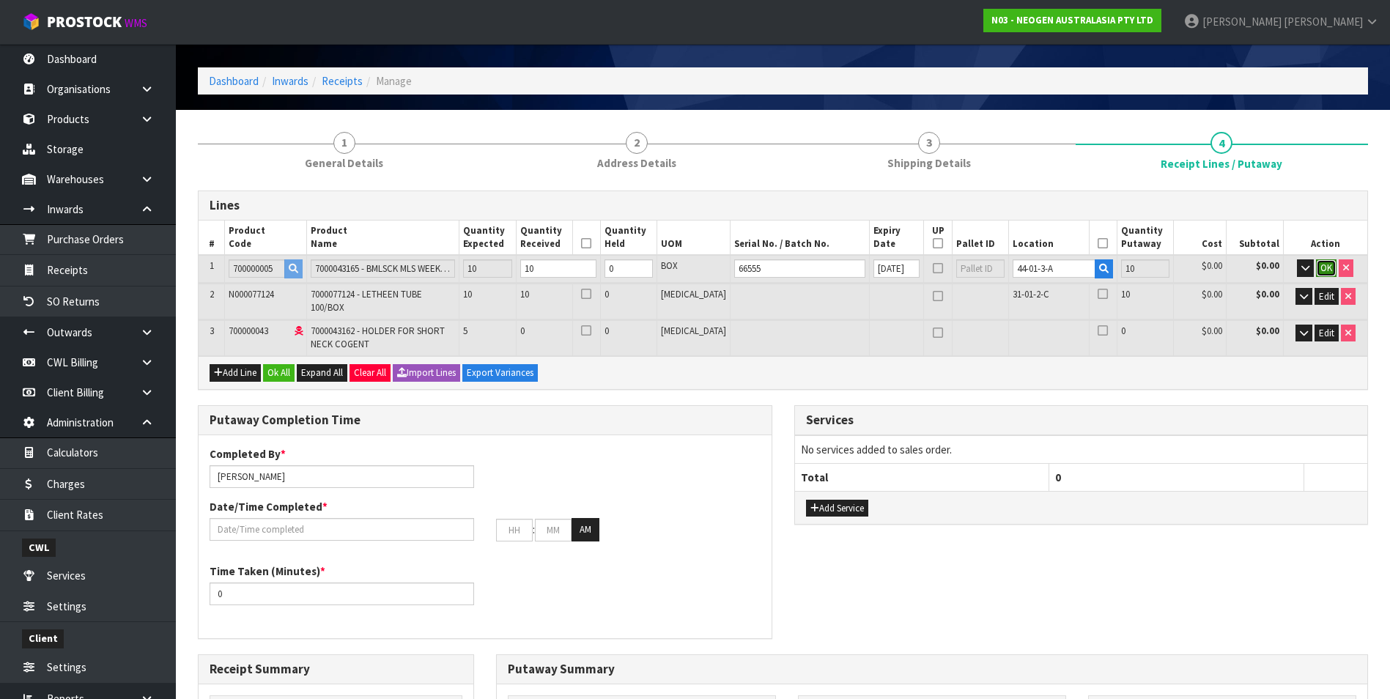
click at [1326, 264] on span "OK" at bounding box center [1326, 268] width 12 height 12
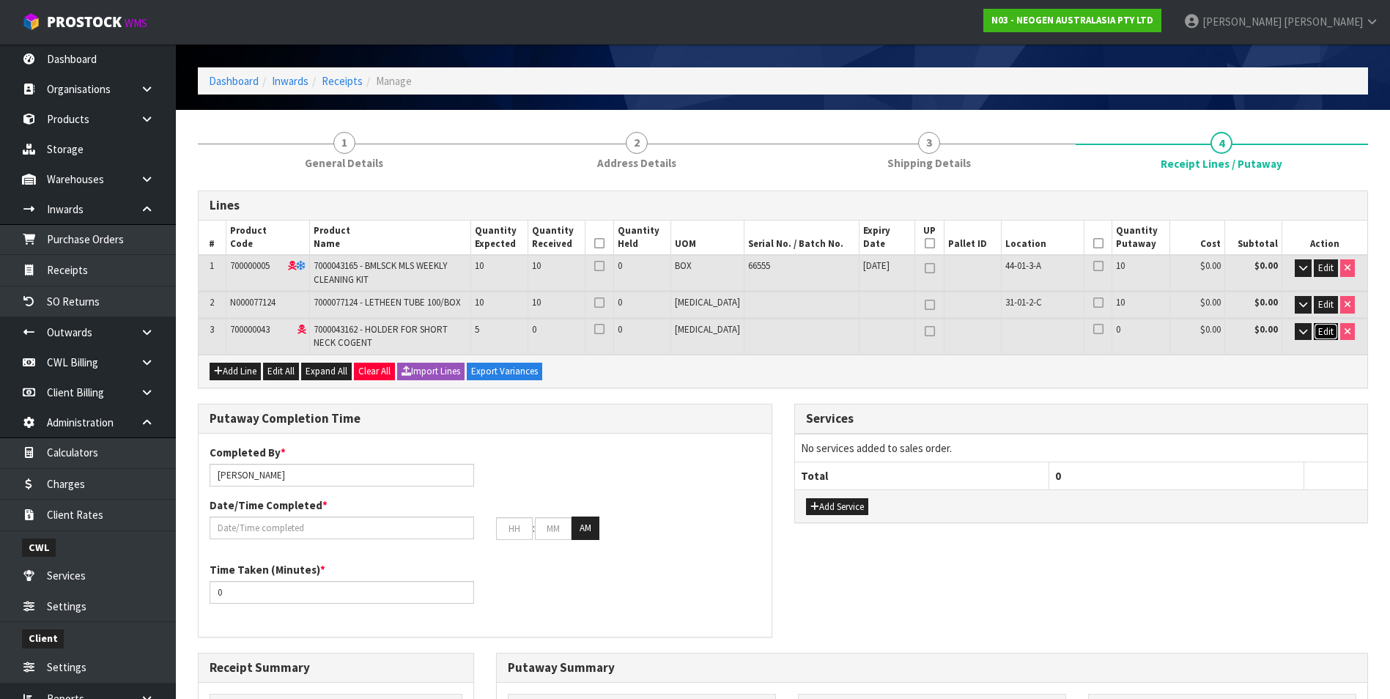
click at [1323, 331] on span "Edit" at bounding box center [1325, 331] width 15 height 12
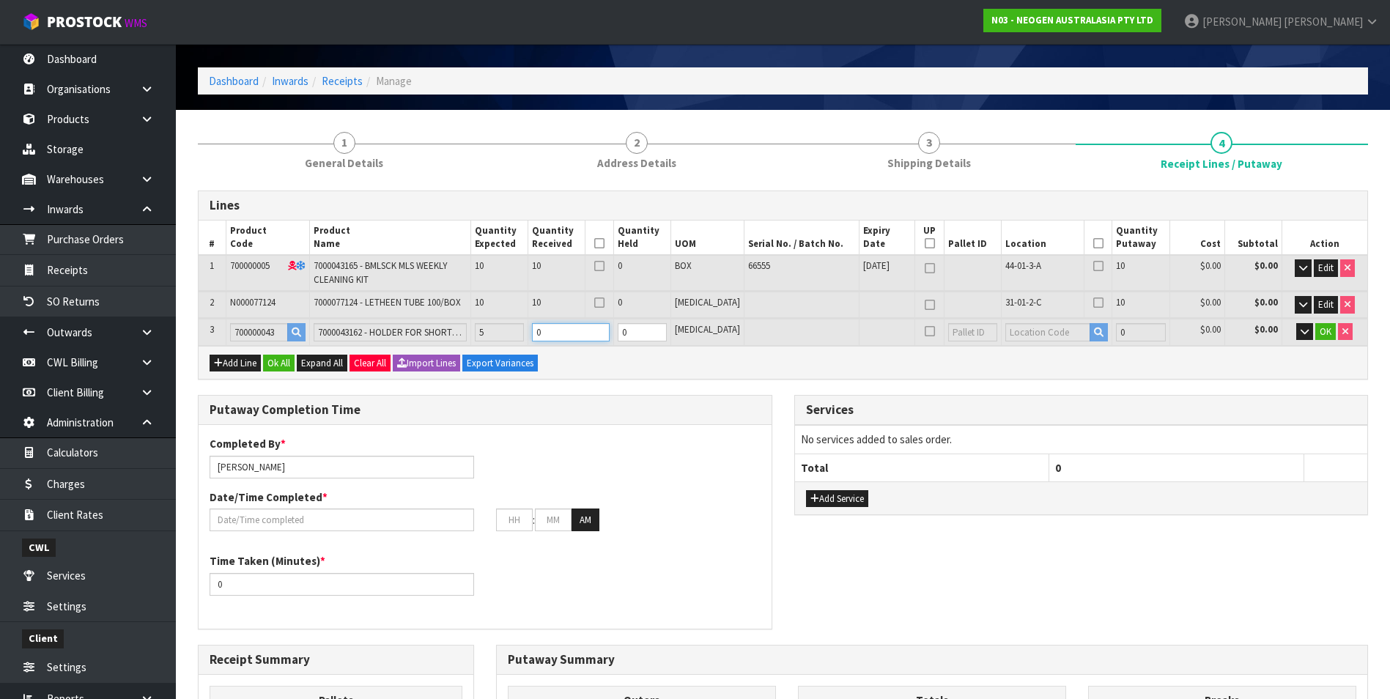
click at [571, 332] on input "0" at bounding box center [571, 332] width 78 height 18
type input "0"
type input "0.04345"
type input "326.6"
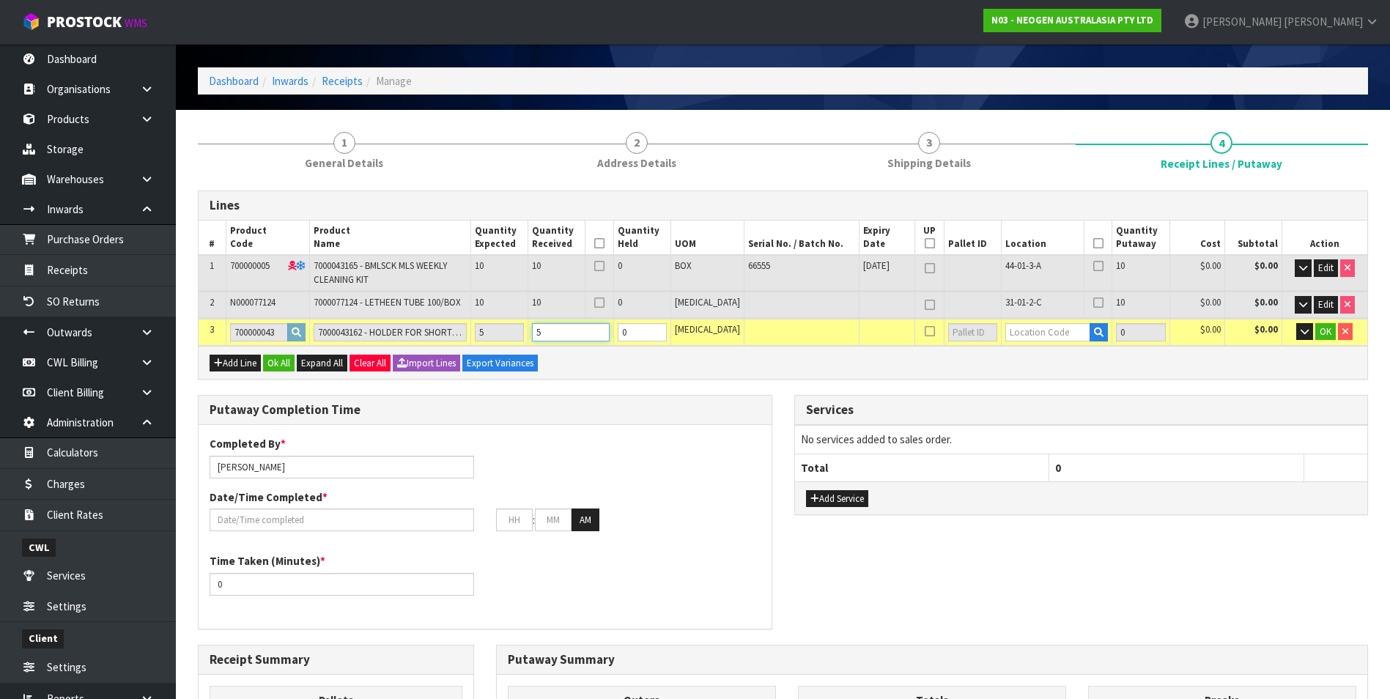
type input "5"
click at [1094, 331] on icon "button" at bounding box center [1099, 333] width 10 height 10
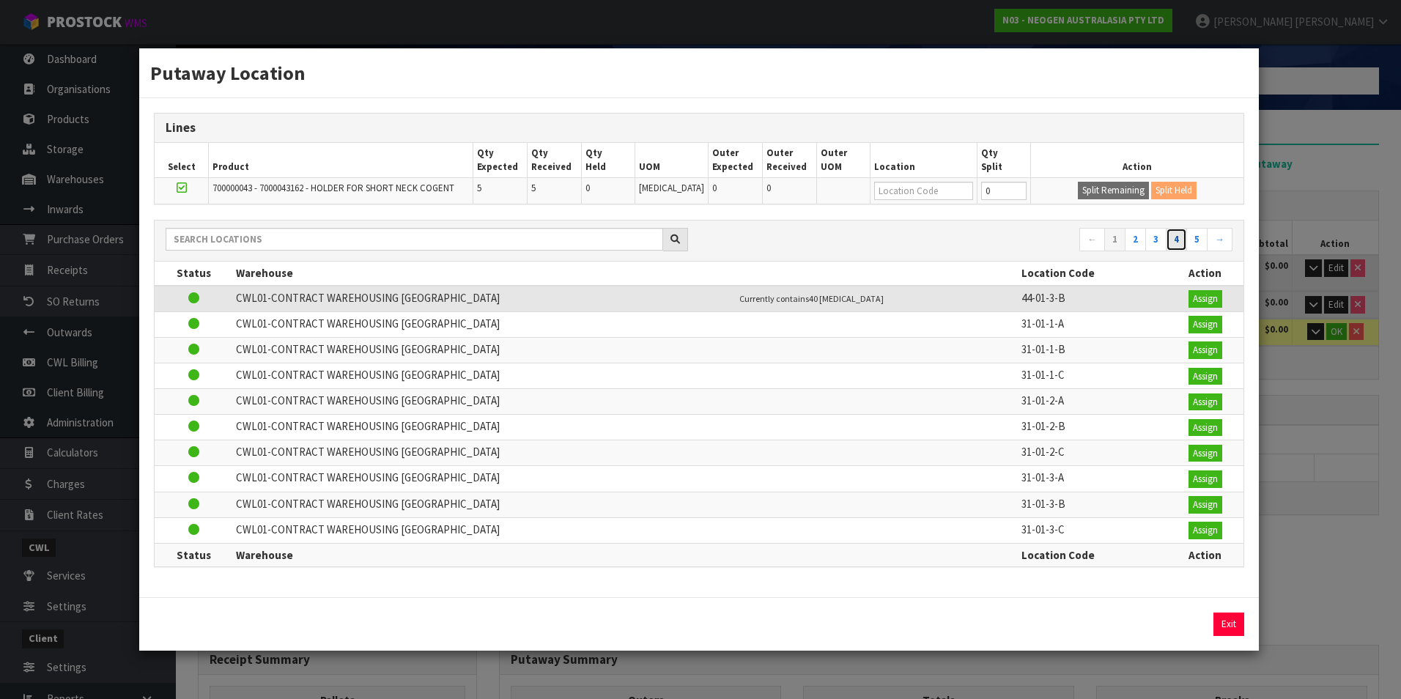
click at [1179, 237] on link "4" at bounding box center [1176, 239] width 21 height 23
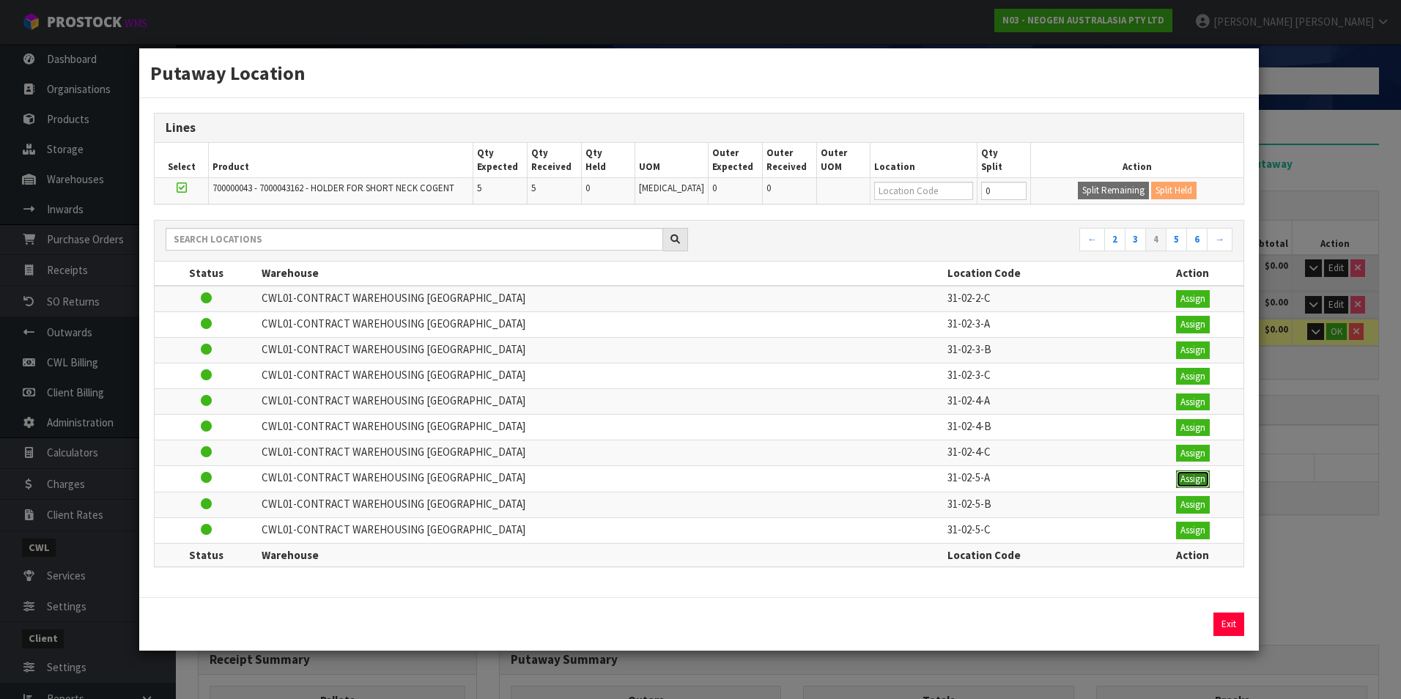
click at [1194, 478] on button "Assign" at bounding box center [1193, 479] width 34 height 18
type input "25"
type input "31-02-5-A"
type input "5"
type input "31-02-5-A"
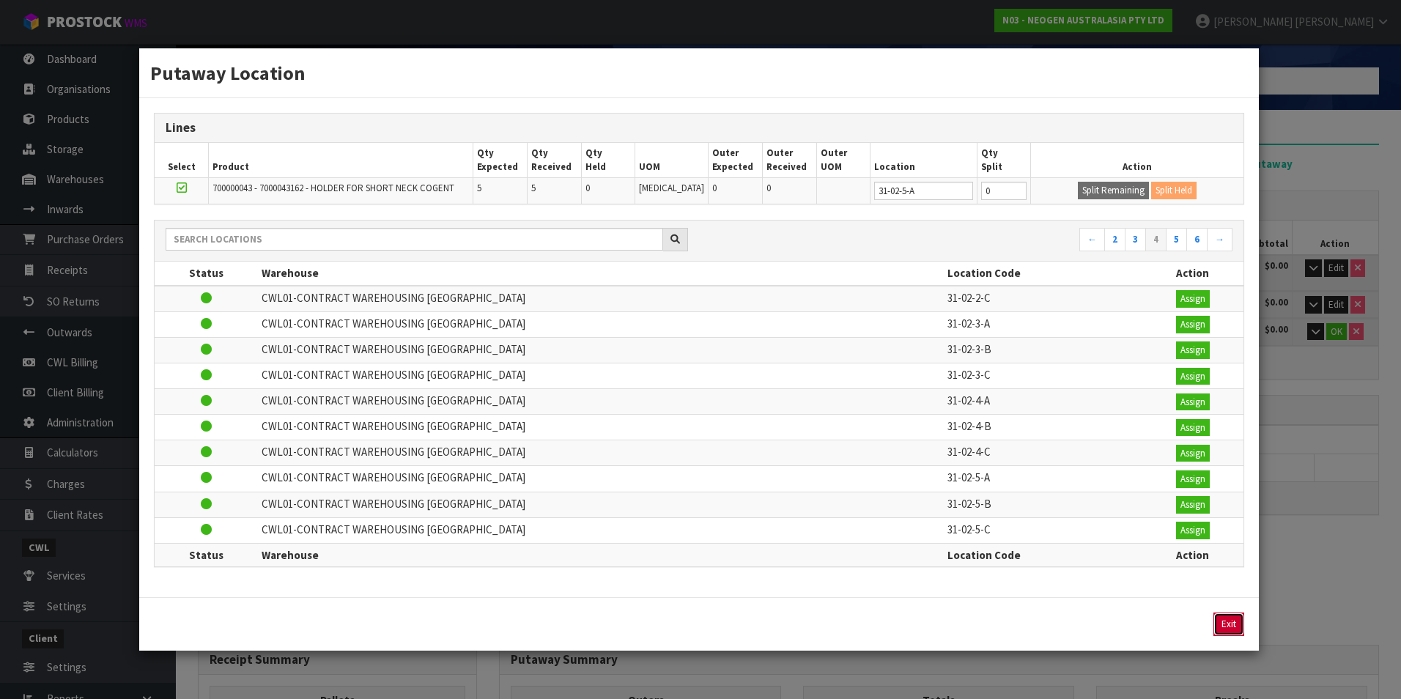
click at [1227, 626] on button "Exit" at bounding box center [1228, 624] width 31 height 23
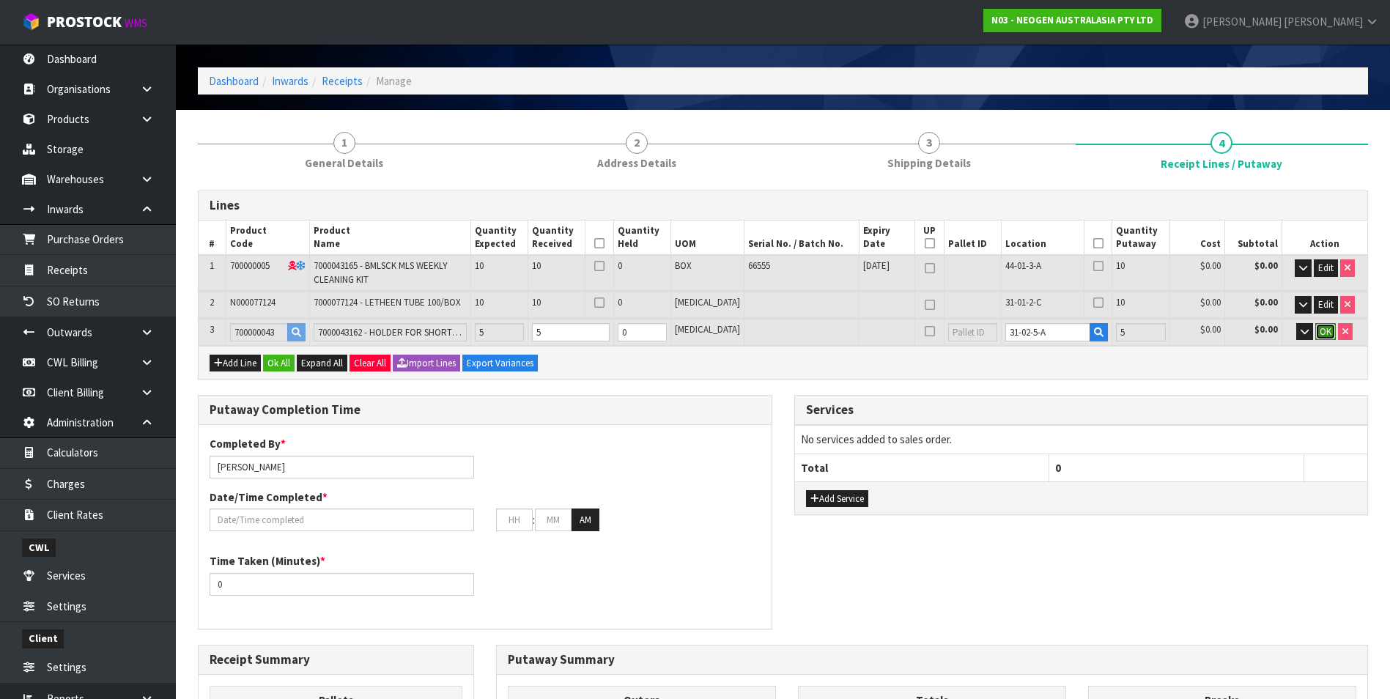
click at [1324, 332] on span "OK" at bounding box center [1326, 331] width 12 height 12
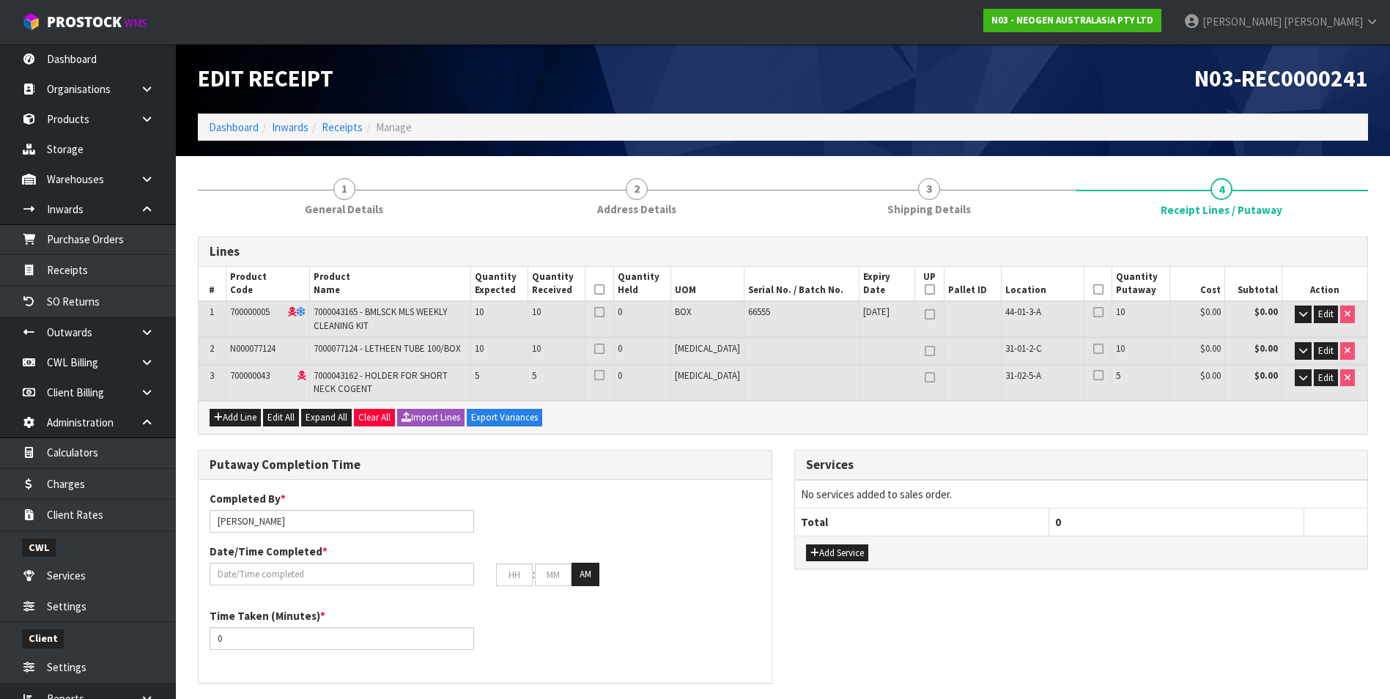
scroll to position [220, 0]
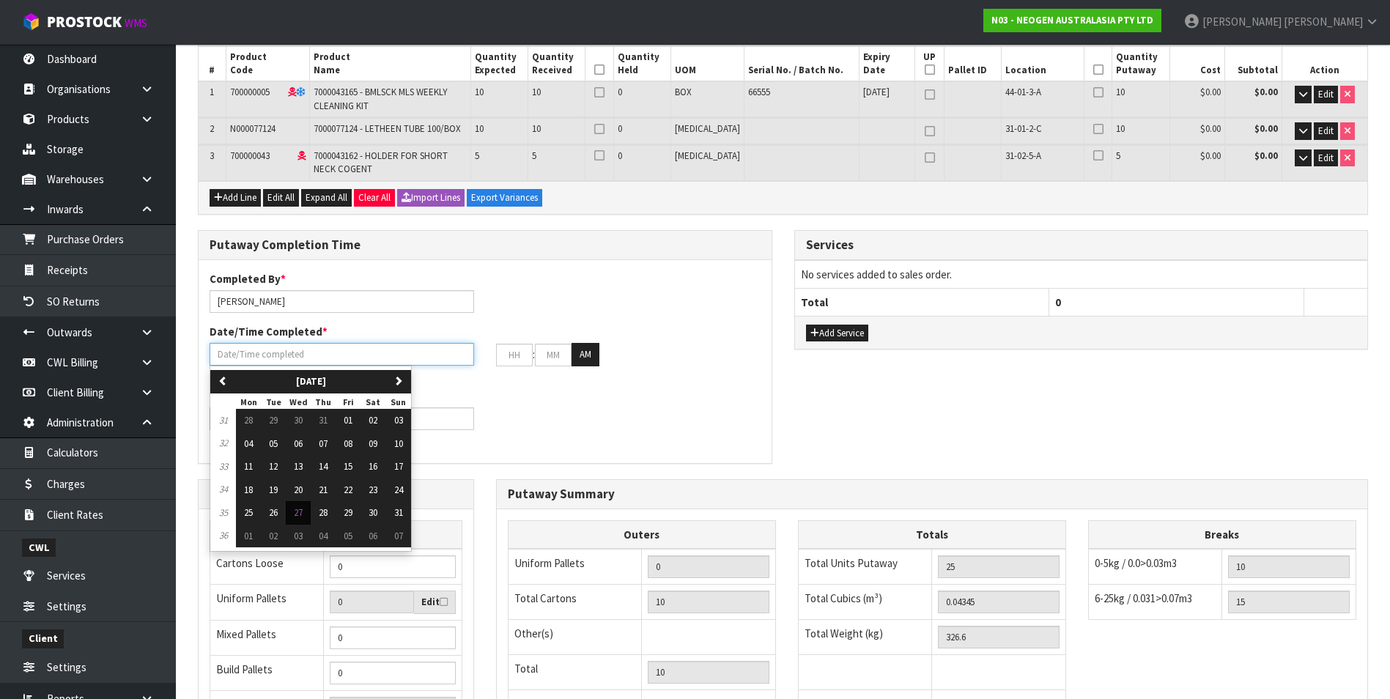
click at [256, 356] on input "text" at bounding box center [342, 354] width 264 height 23
click at [375, 514] on span "30" at bounding box center [373, 512] width 9 height 12
type input "30/08/2025"
type input "12"
type input "00"
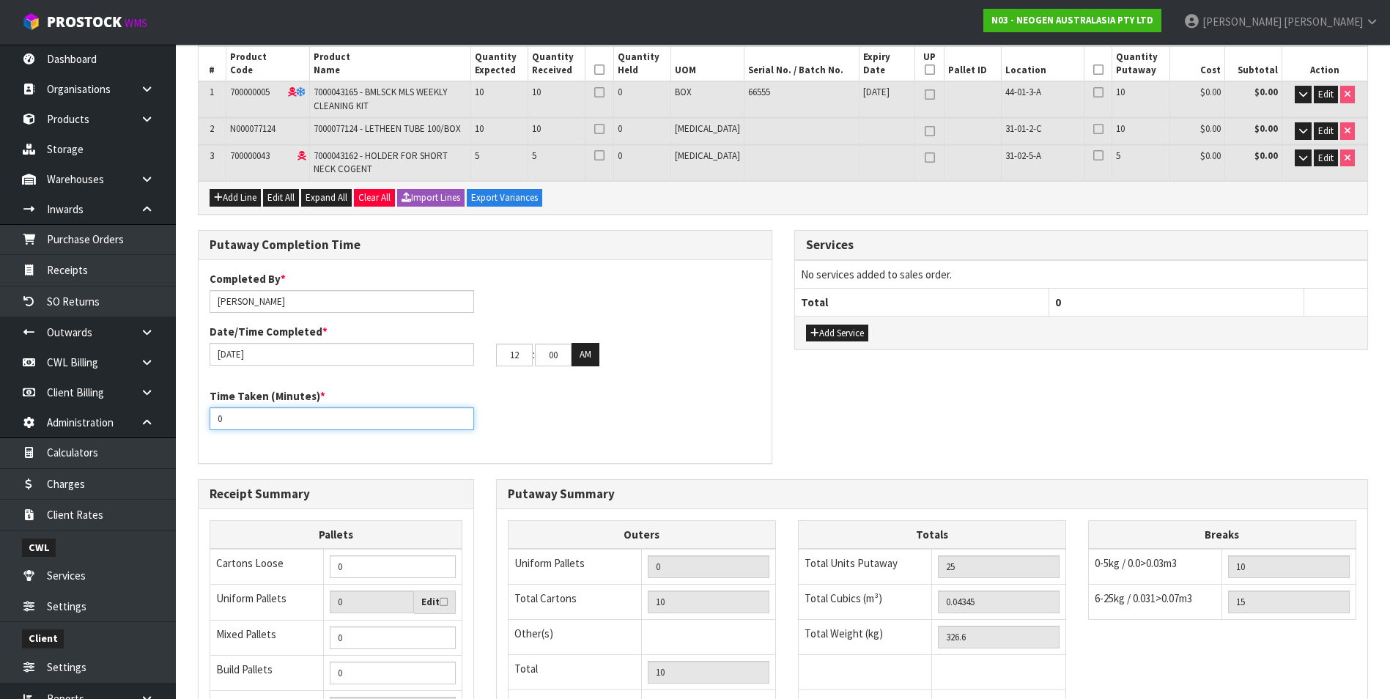
click at [251, 421] on input "0" at bounding box center [342, 418] width 264 height 23
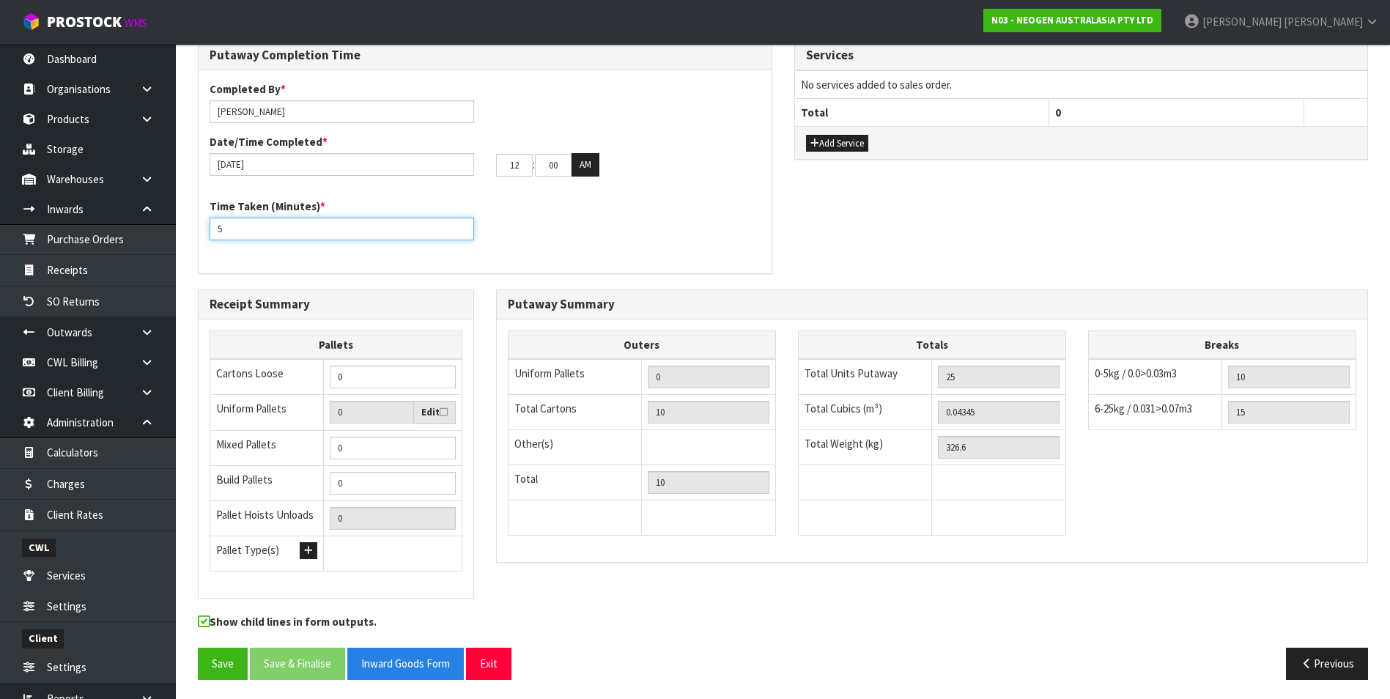
scroll to position [413, 0]
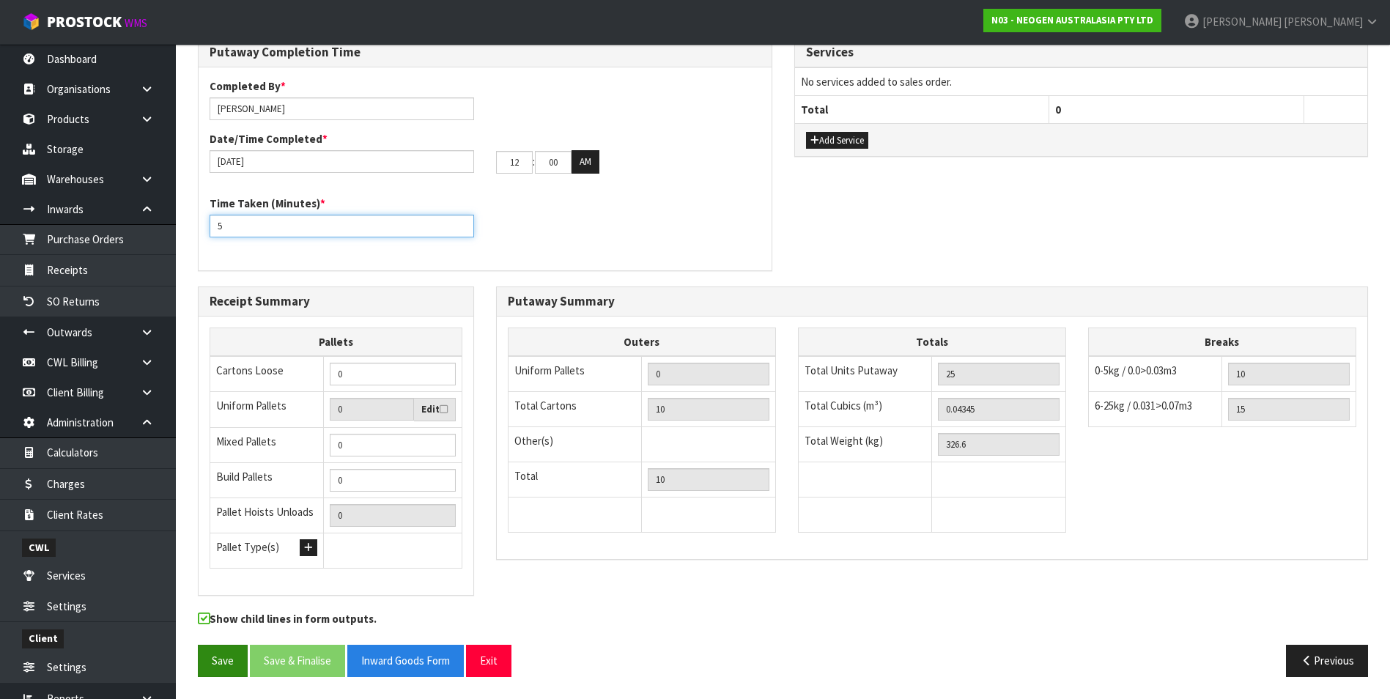
type input "5"
click at [221, 664] on button "Save" at bounding box center [223, 661] width 50 height 32
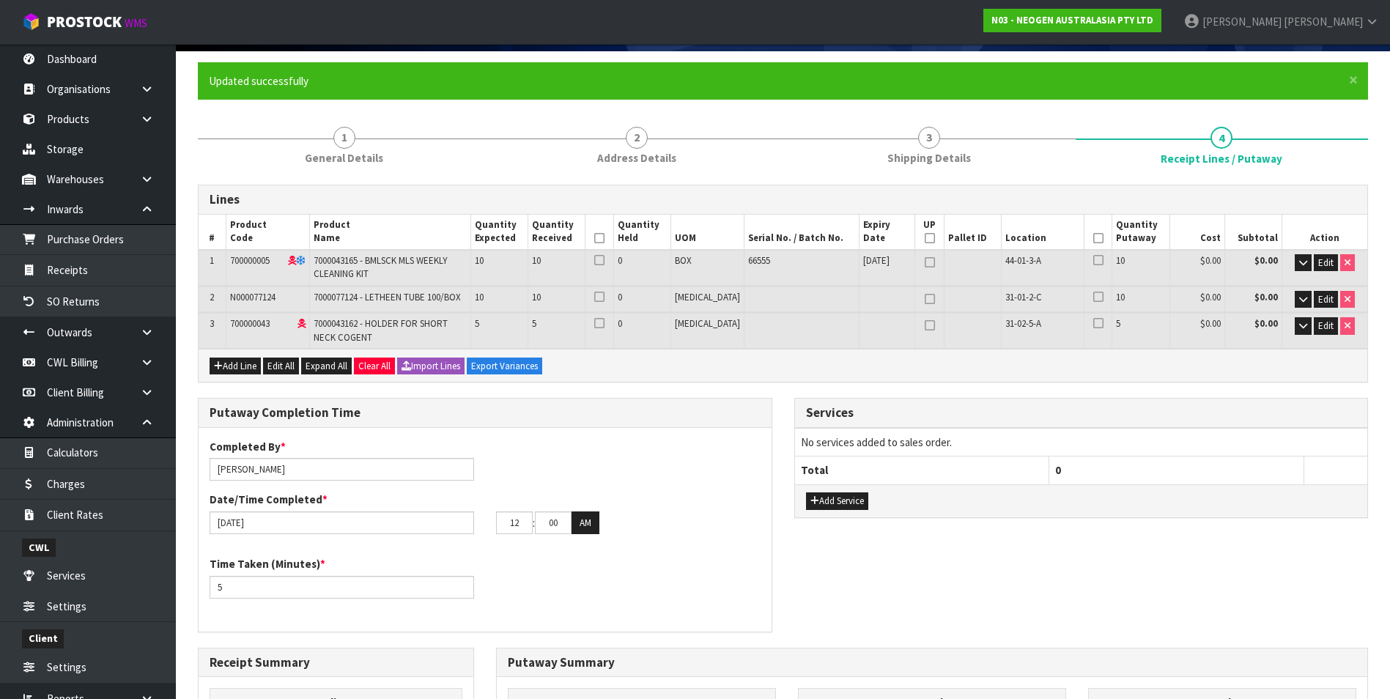
scroll to position [73, 0]
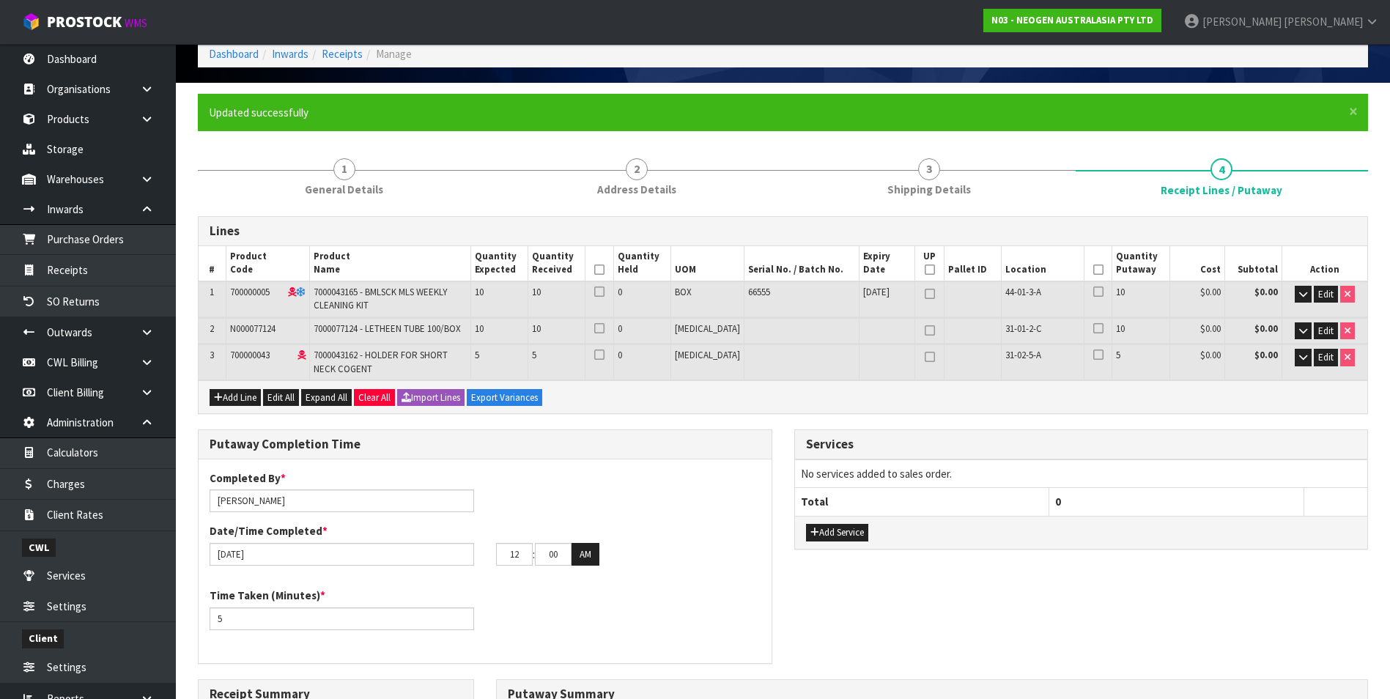
click at [1093, 292] on icon at bounding box center [1098, 292] width 10 height 1
click at [0, 0] on input "checkbox" at bounding box center [0, 0] width 0 height 0
click at [1093, 328] on icon at bounding box center [1098, 328] width 10 height 1
click at [0, 0] on input "checkbox" at bounding box center [0, 0] width 0 height 0
click at [1093, 355] on icon at bounding box center [1098, 355] width 10 height 1
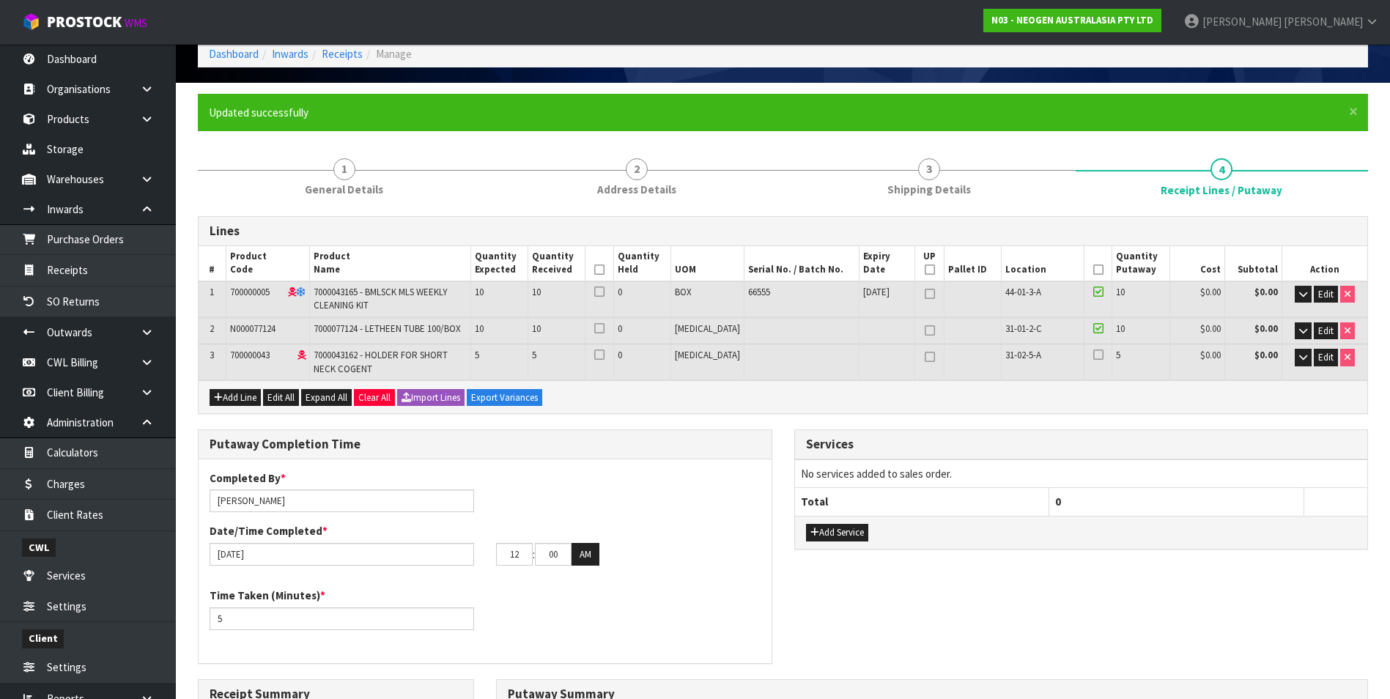
click at [0, 0] on input "checkbox" at bounding box center [0, 0] width 0 height 0
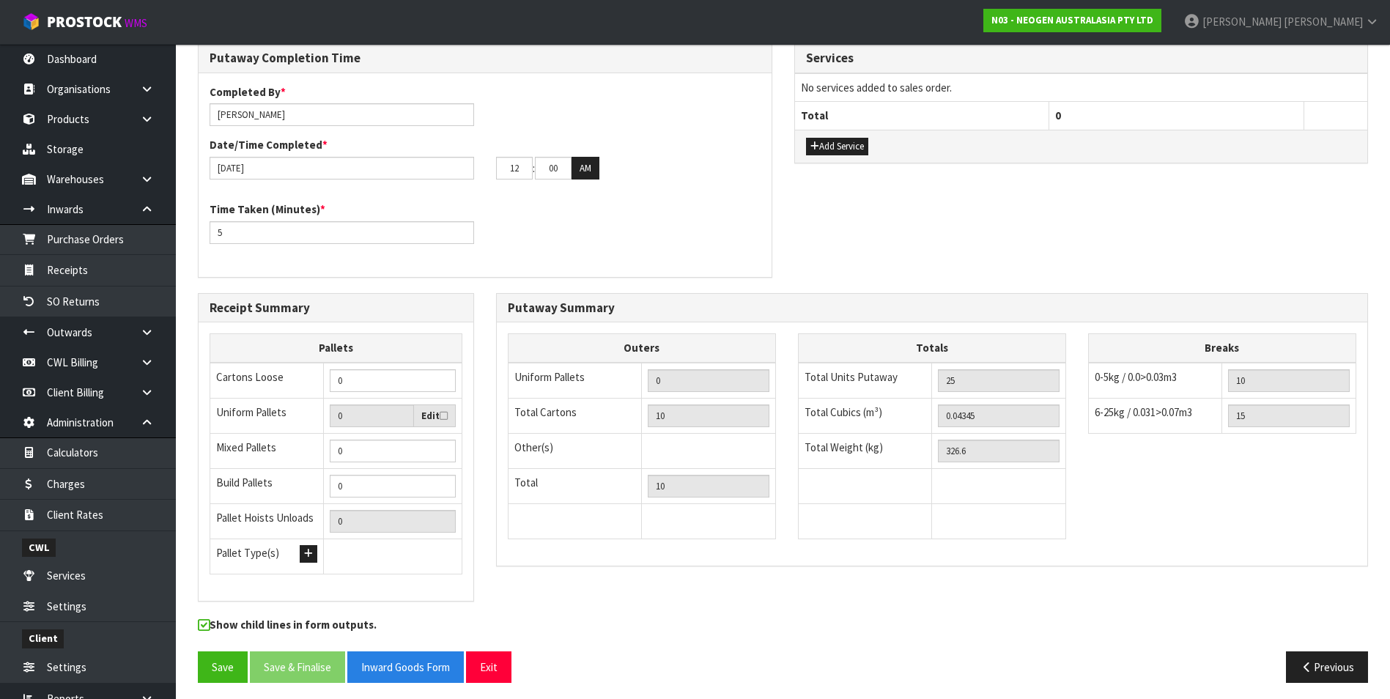
scroll to position [465, 0]
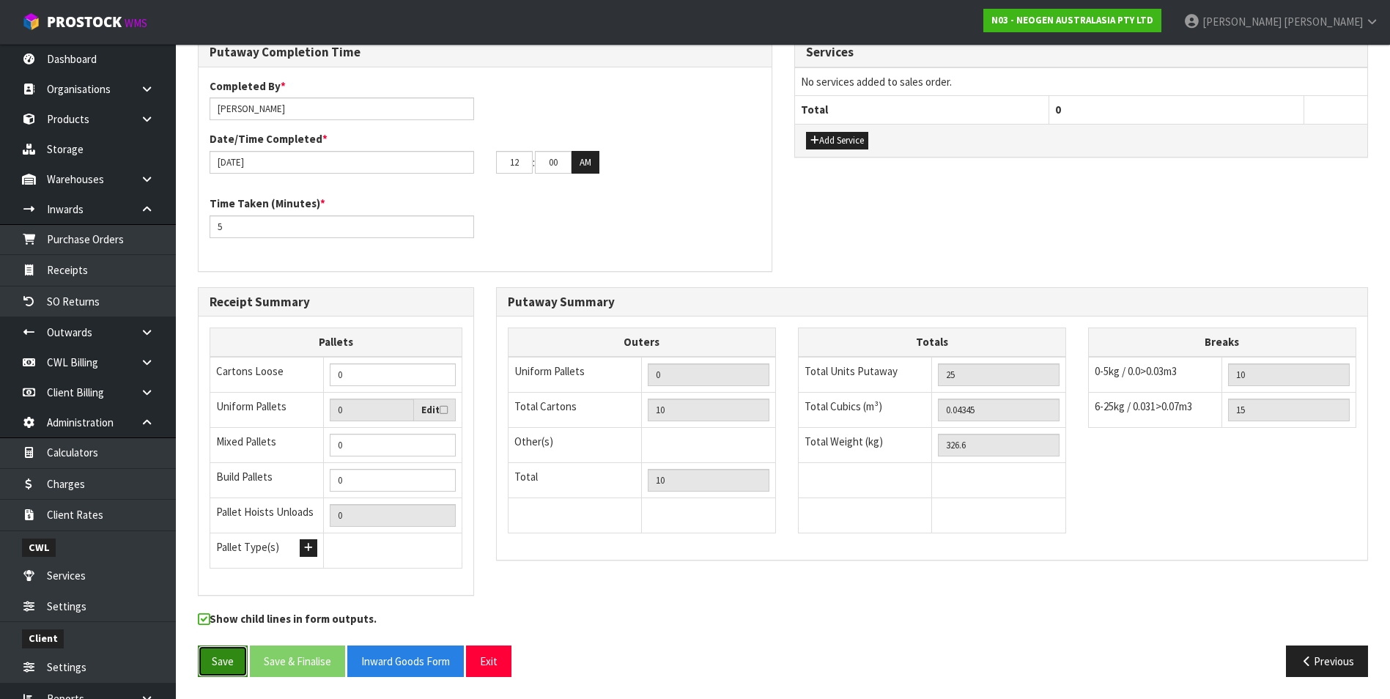
click at [221, 666] on button "Save" at bounding box center [223, 661] width 50 height 32
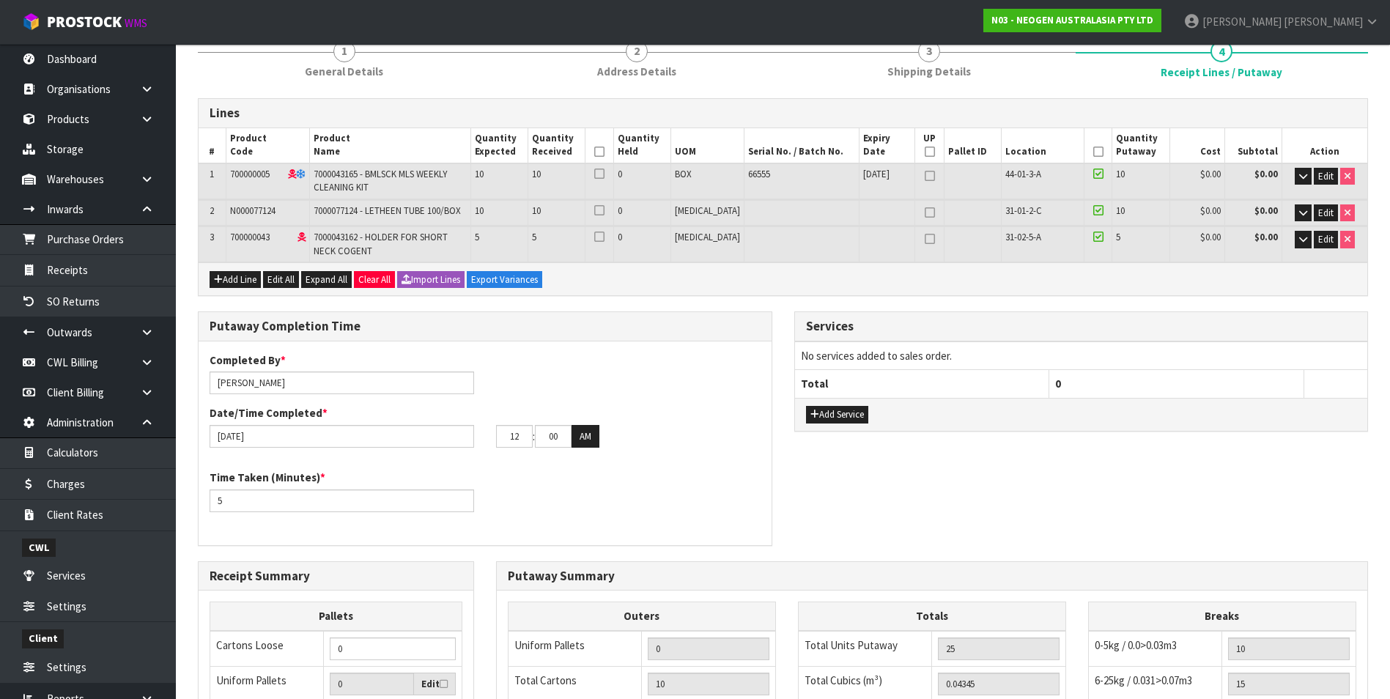
scroll to position [99, 0]
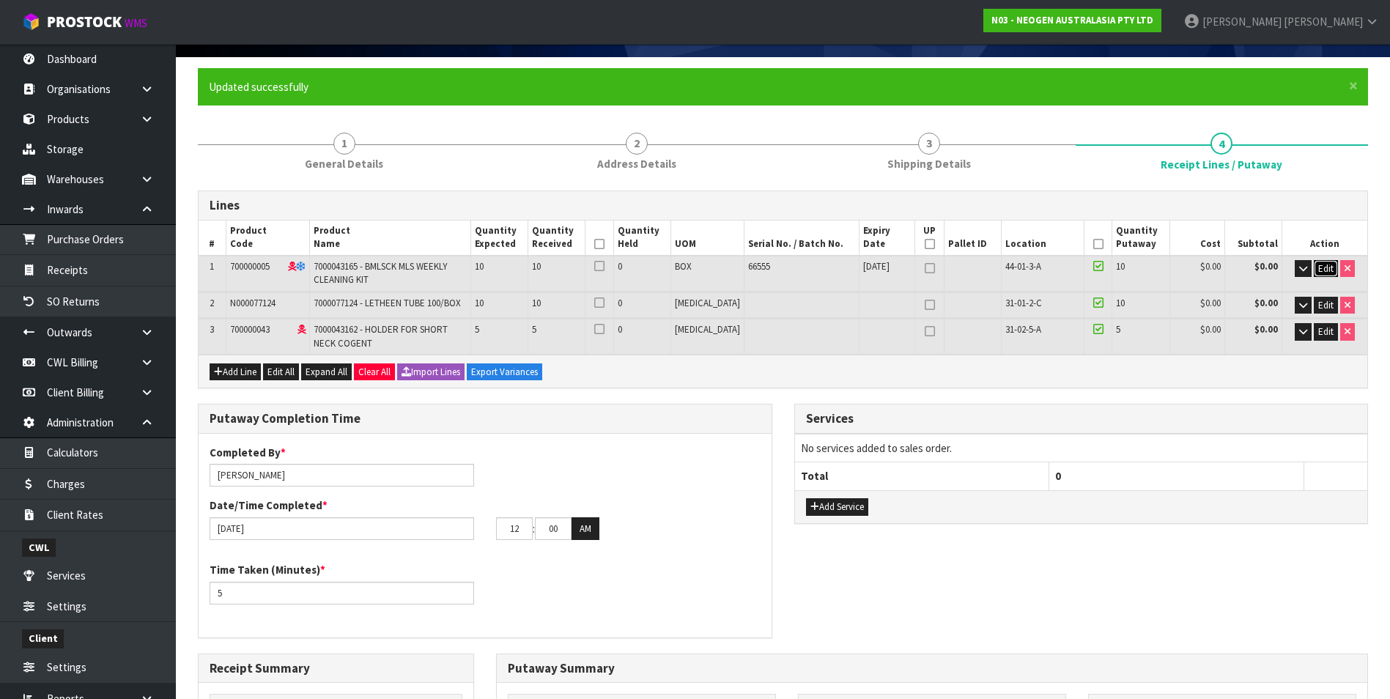
click at [1324, 269] on span "Edit" at bounding box center [1325, 268] width 15 height 12
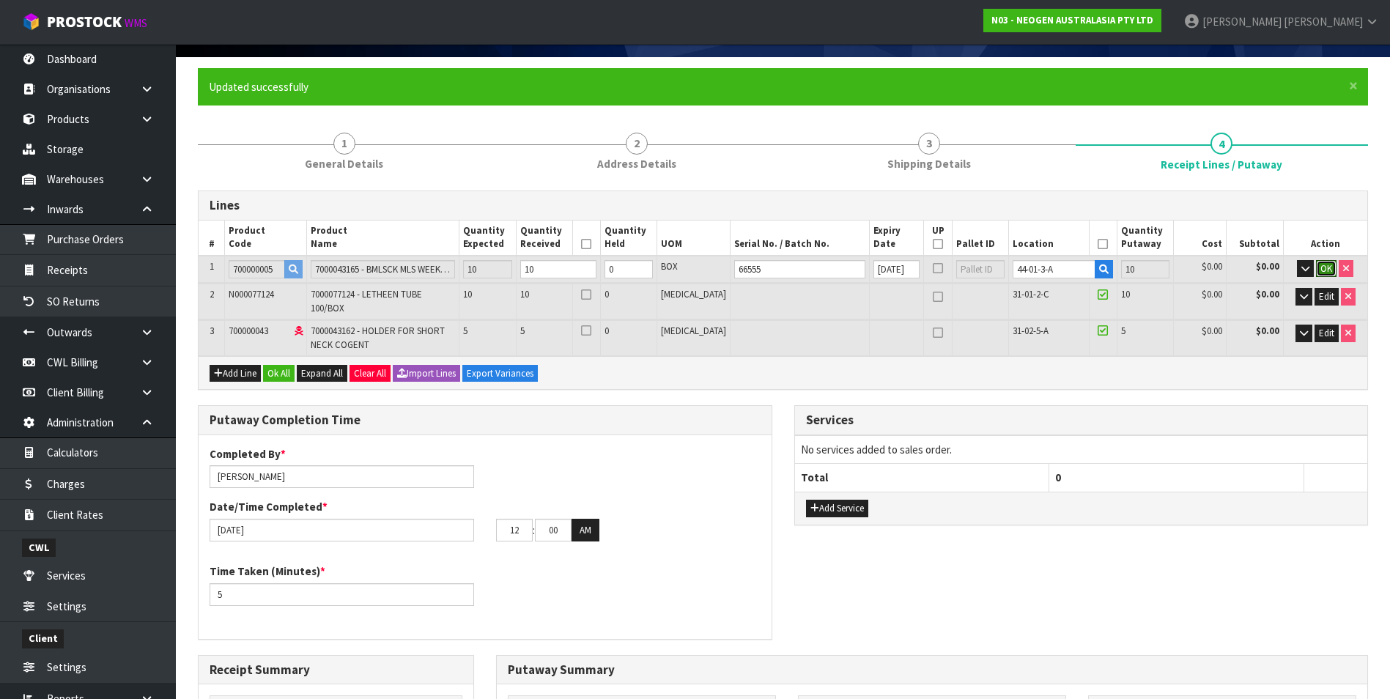
click at [1324, 269] on span "OK" at bounding box center [1326, 268] width 12 height 12
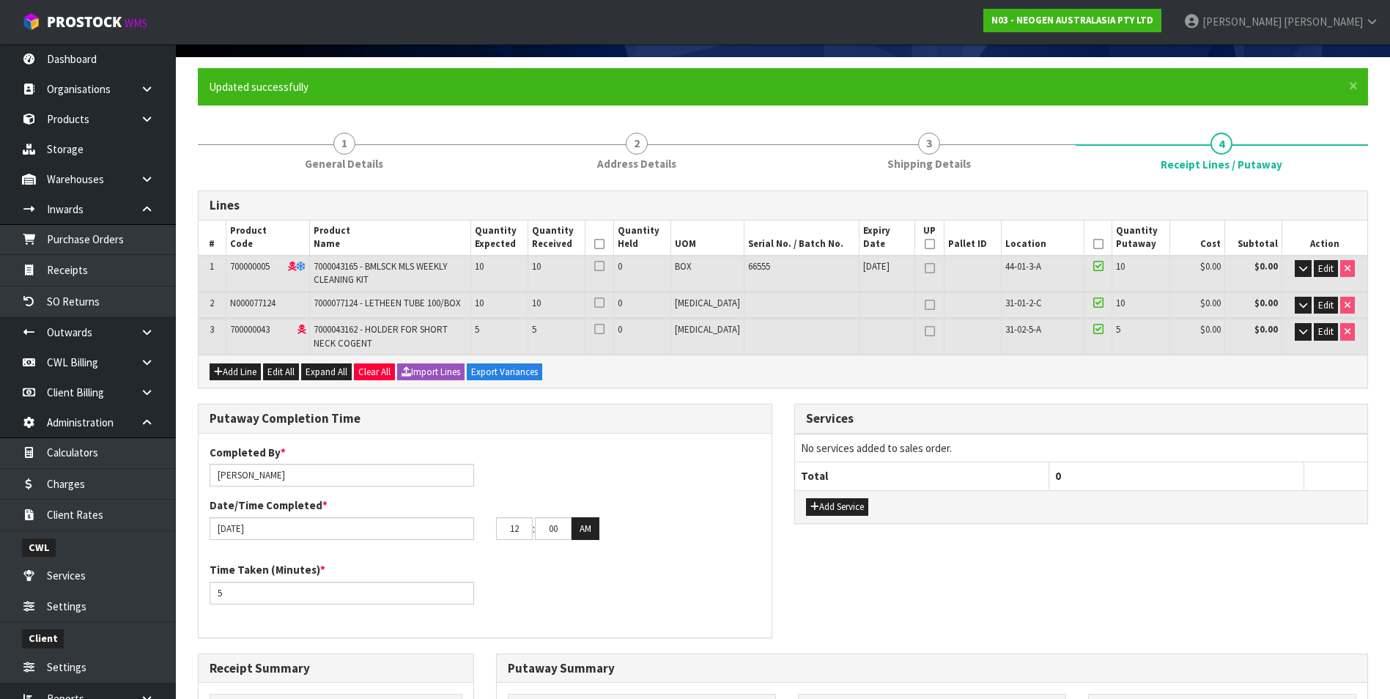
click at [1093, 244] on icon at bounding box center [1098, 244] width 10 height 1
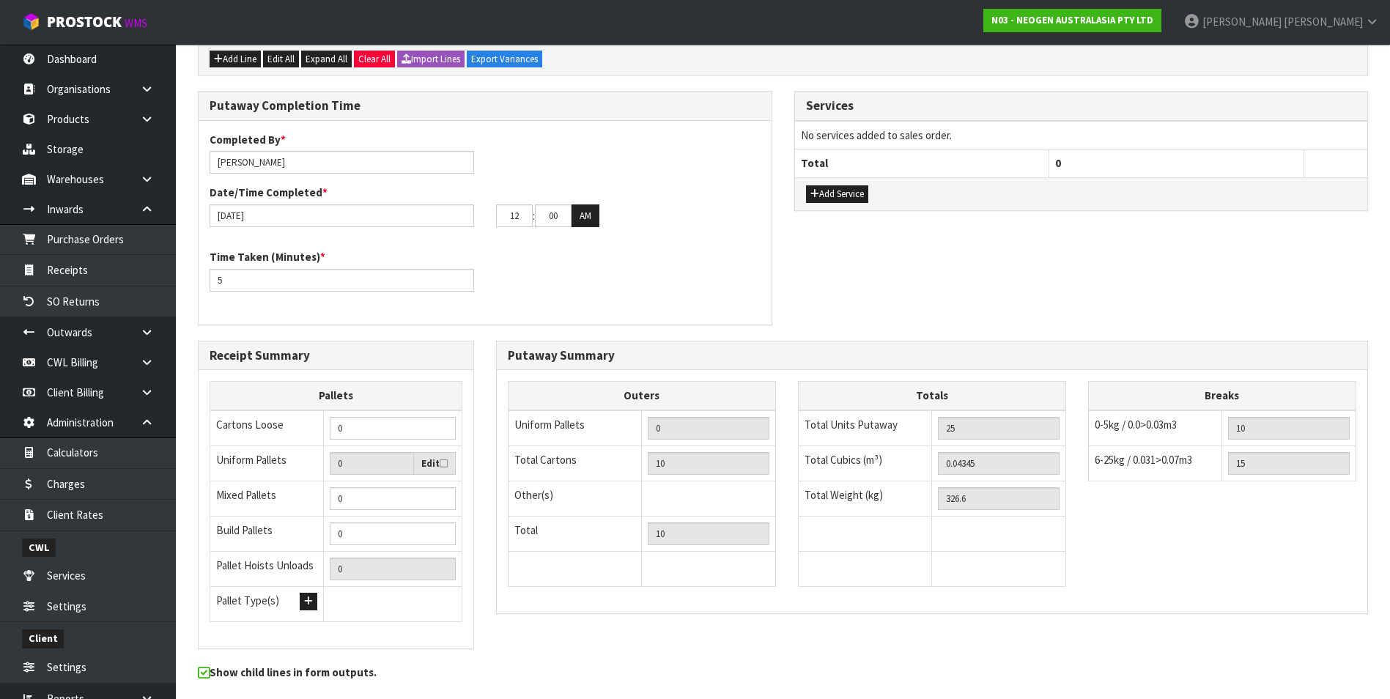
scroll to position [465, 0]
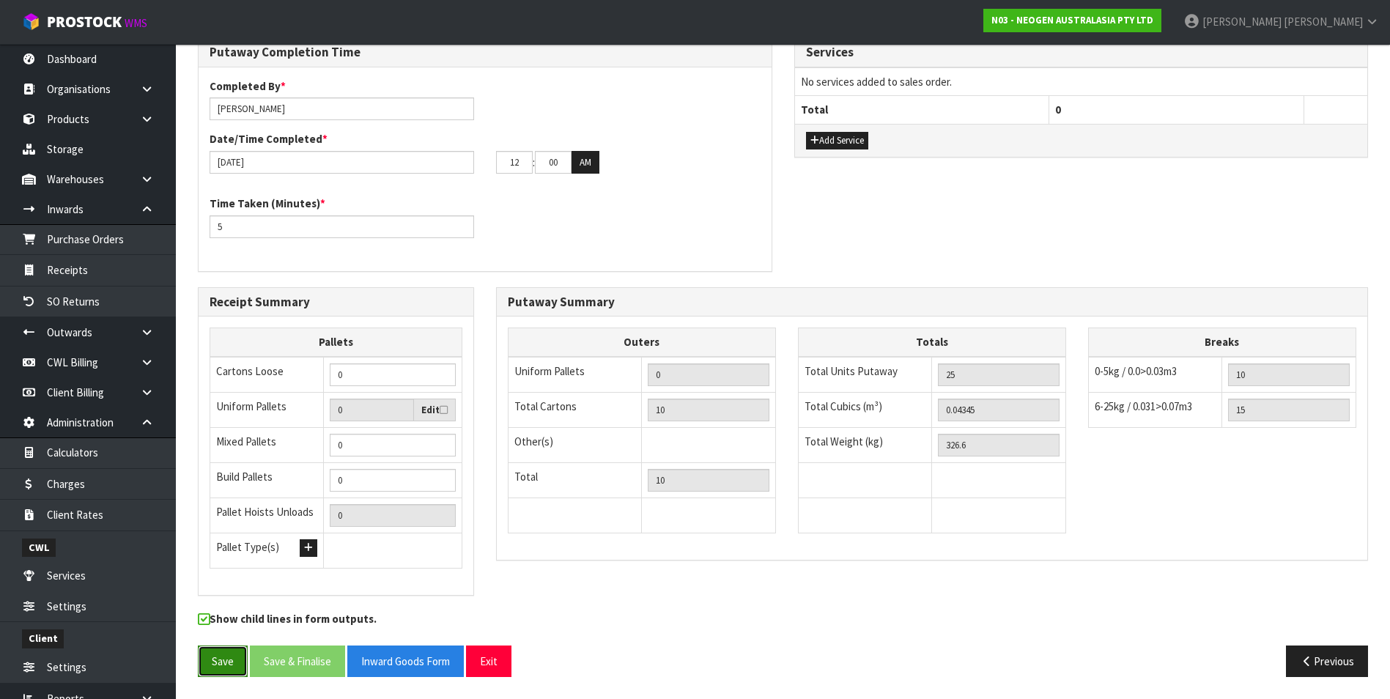
click at [215, 668] on button "Save" at bounding box center [223, 661] width 50 height 32
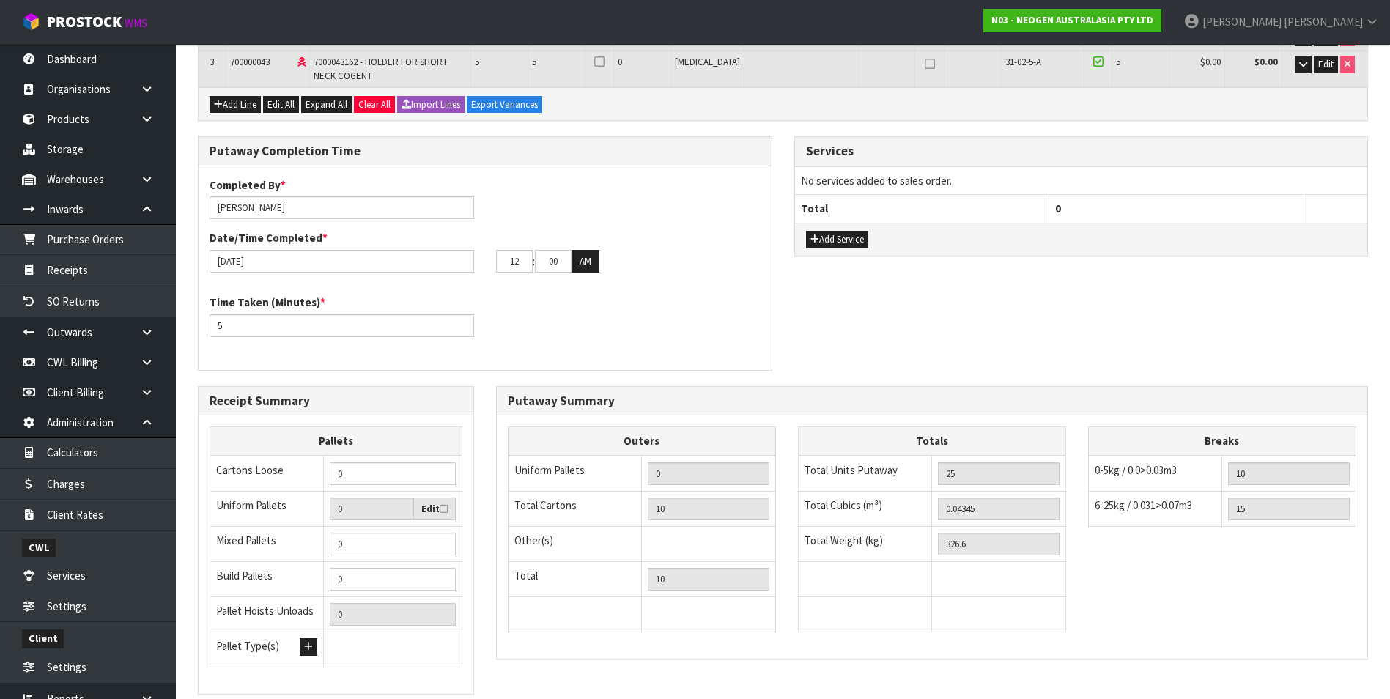
scroll to position [172, 0]
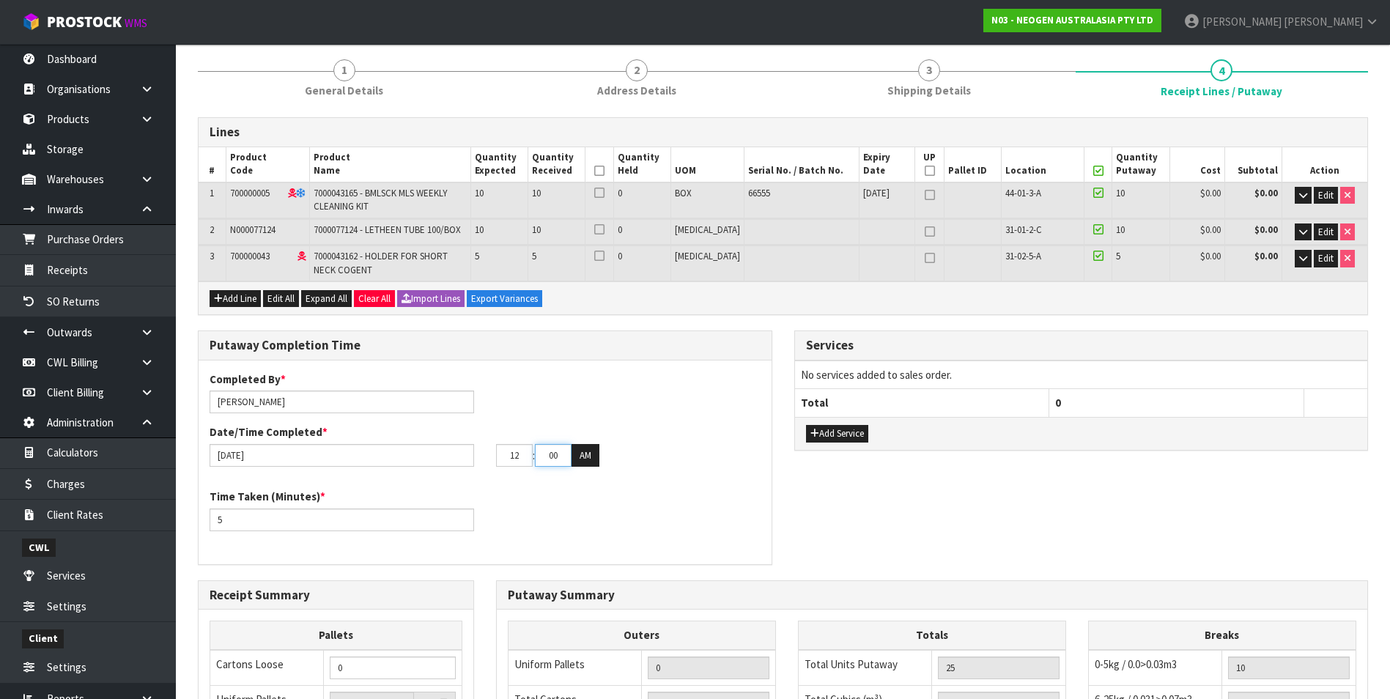
click at [563, 453] on input "00" at bounding box center [553, 455] width 37 height 23
click at [588, 455] on button "AM" at bounding box center [585, 455] width 28 height 23
click at [520, 454] on input "12" at bounding box center [514, 455] width 37 height 23
type input "1"
type input "30/08/2025"
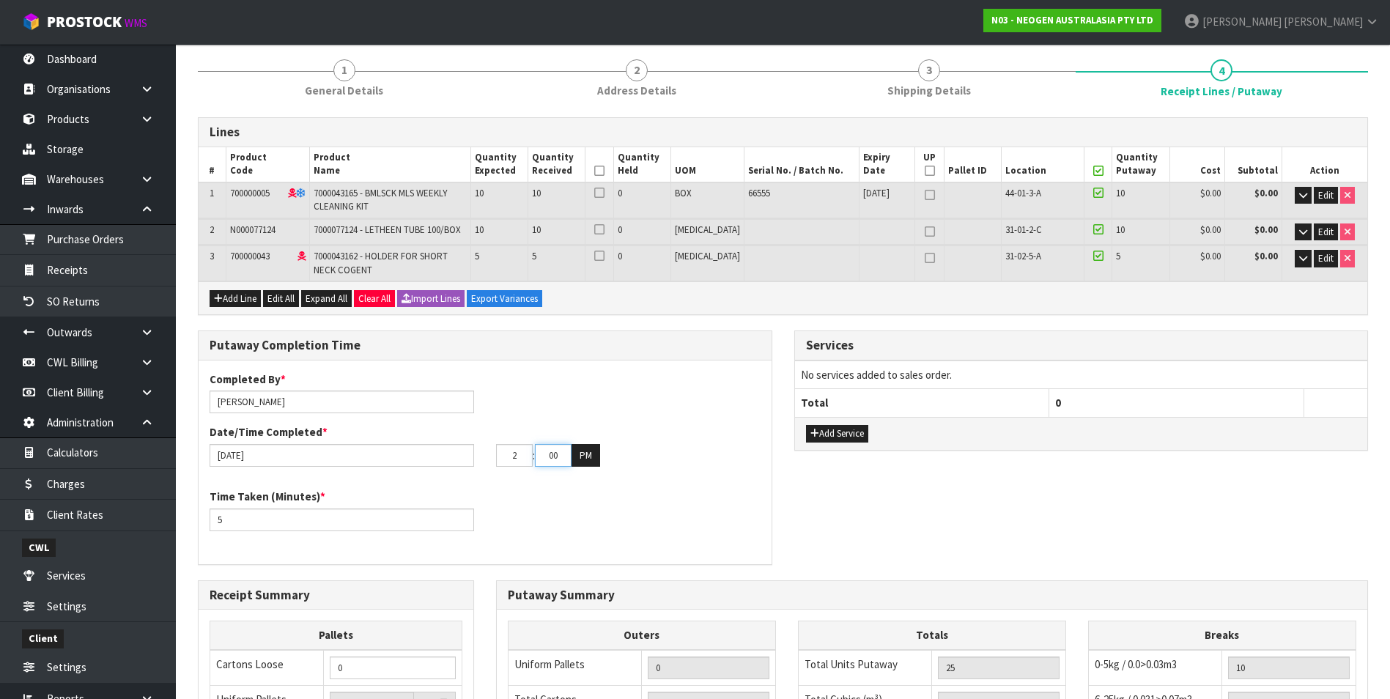
type input "02"
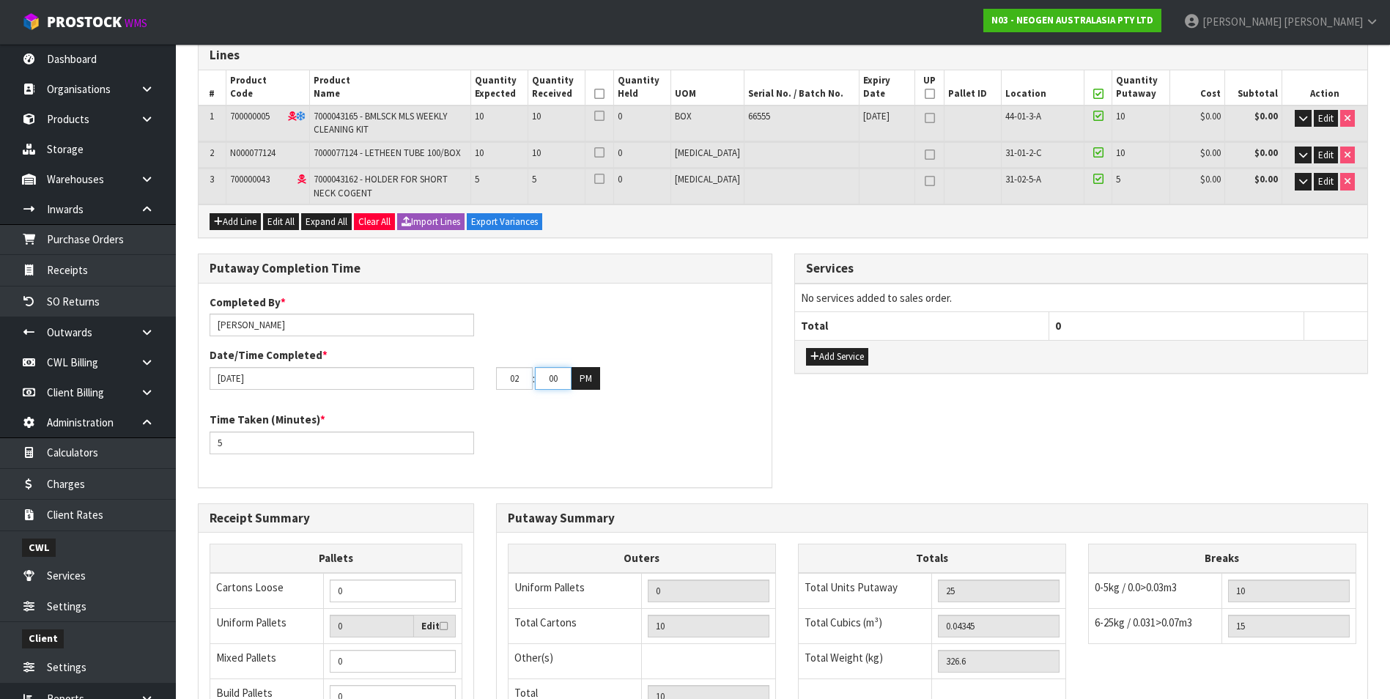
scroll to position [465, 0]
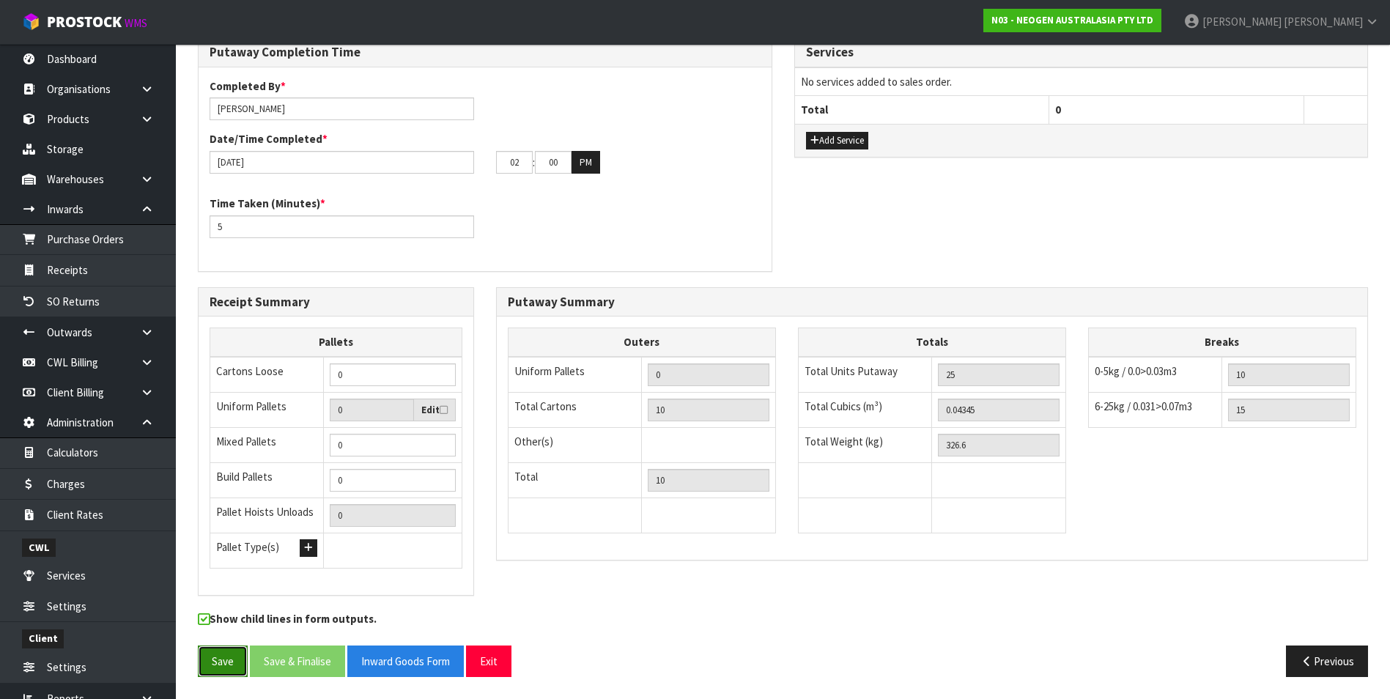
click at [223, 665] on button "Save" at bounding box center [223, 661] width 50 height 32
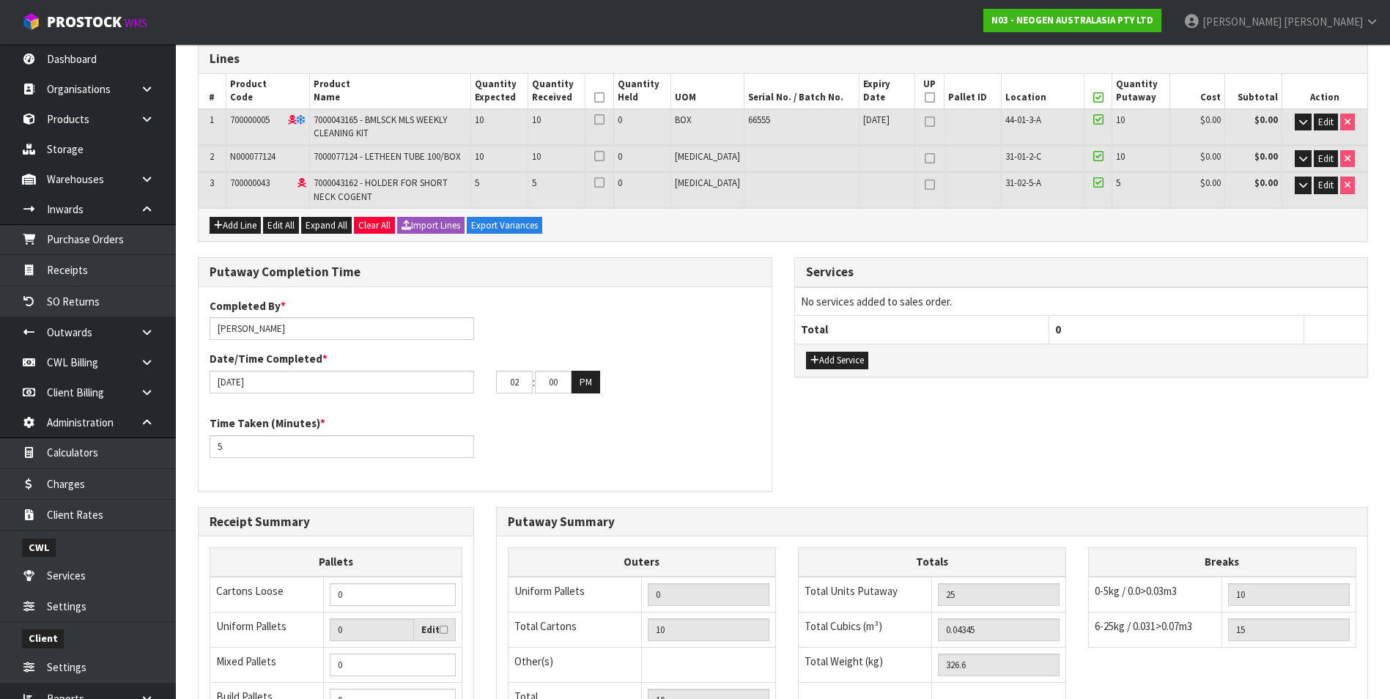
scroll to position [0, 0]
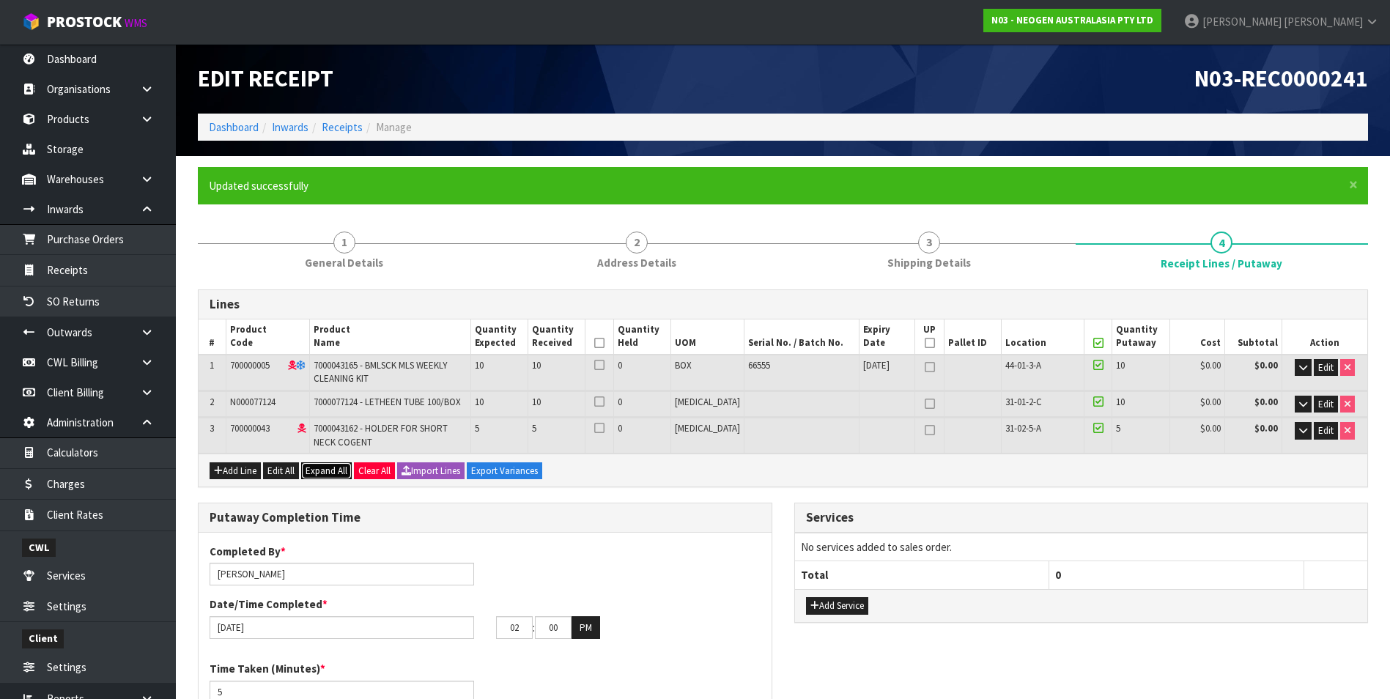
click at [333, 473] on span "Expand All" at bounding box center [327, 471] width 42 height 12
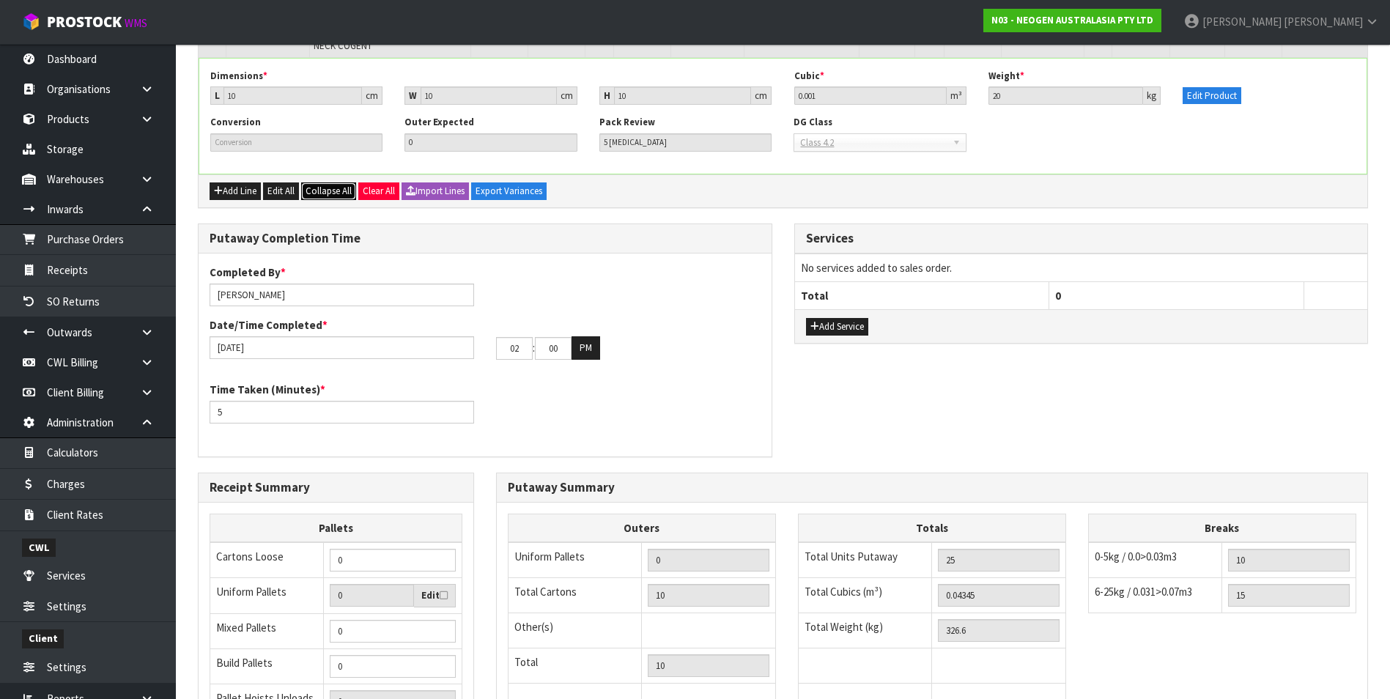
scroll to position [815, 0]
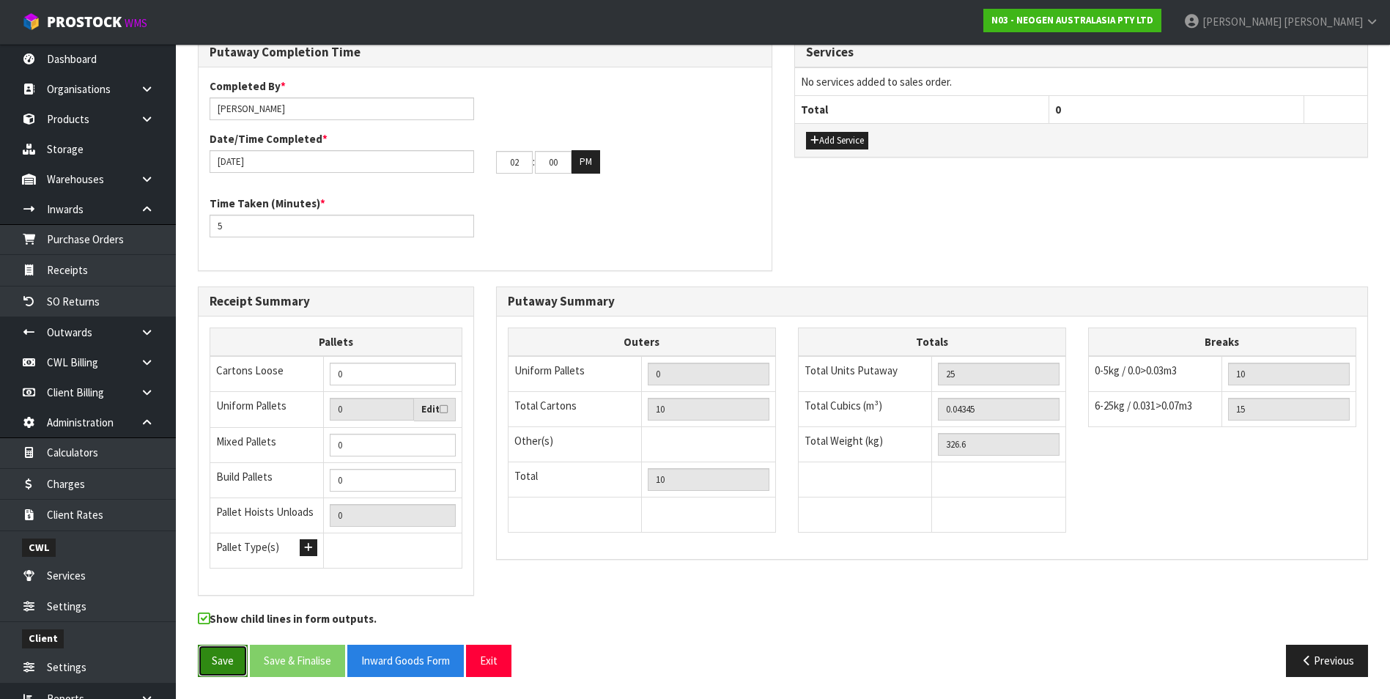
click at [237, 662] on button "Save" at bounding box center [223, 661] width 50 height 32
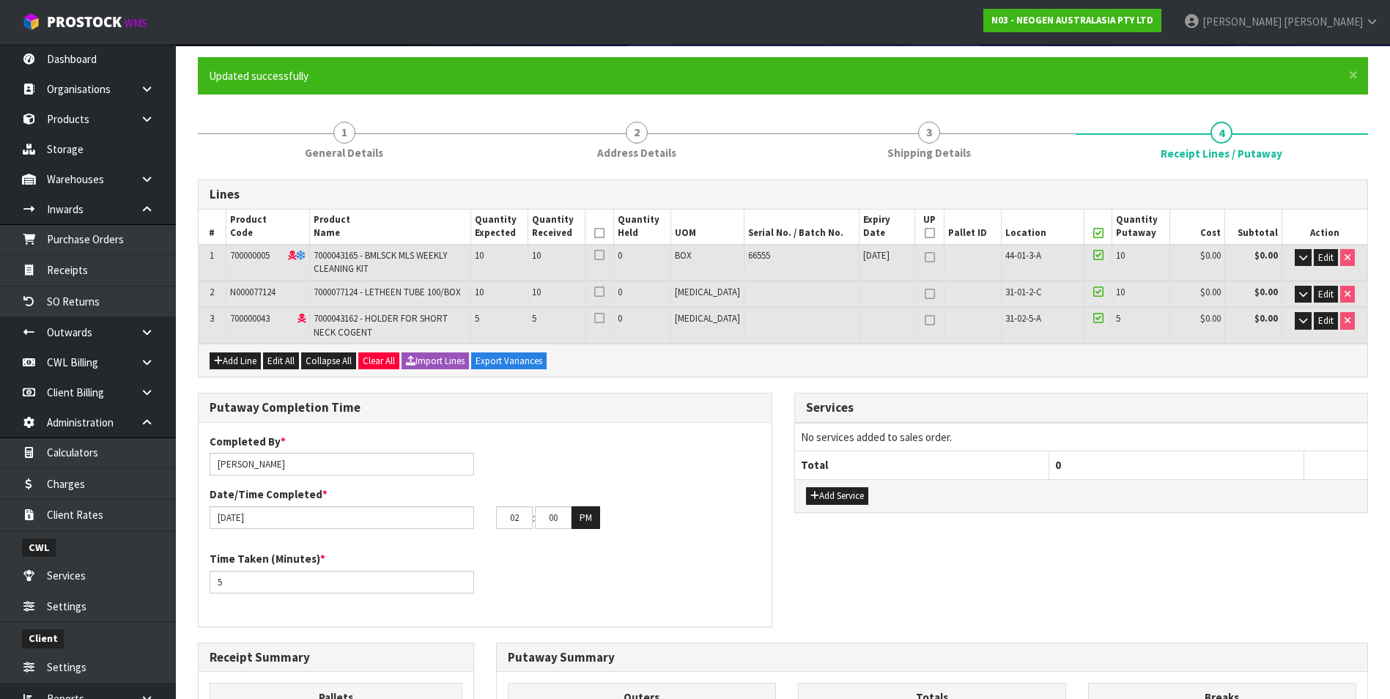
scroll to position [0, 0]
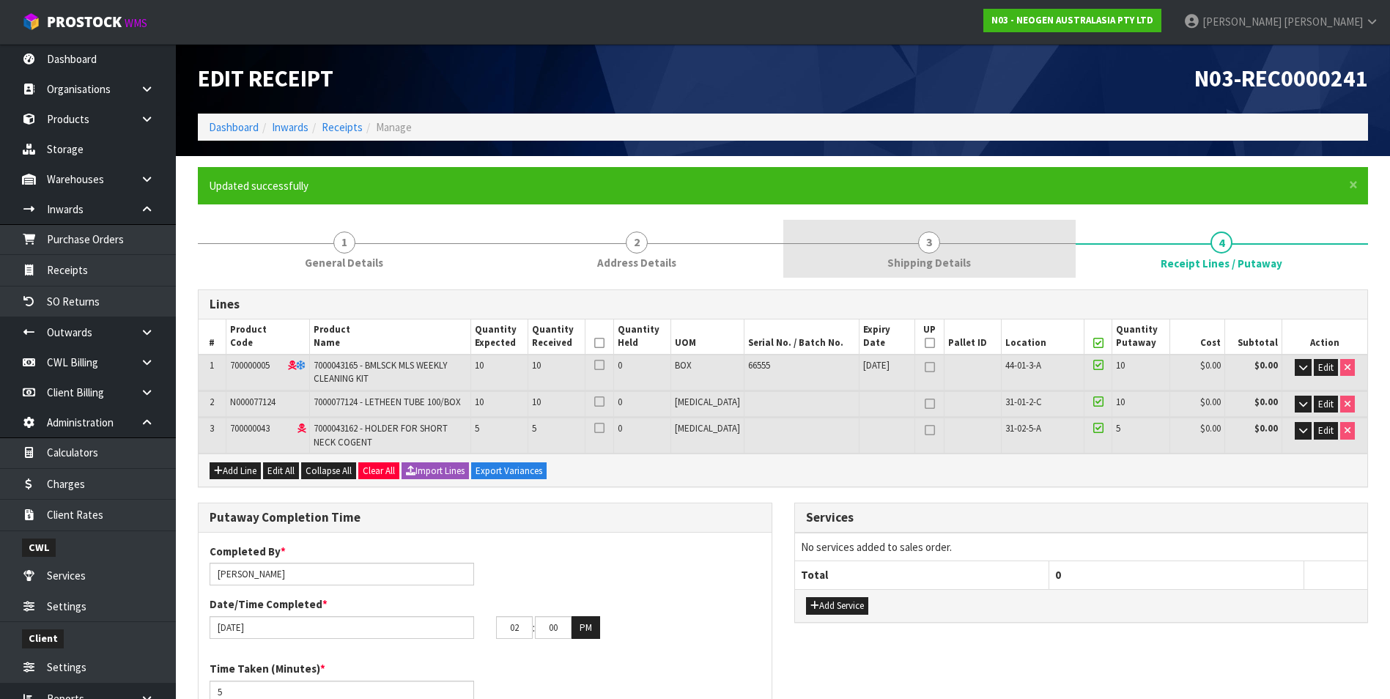
click at [939, 251] on link "3 Shipping Details" at bounding box center [929, 249] width 292 height 58
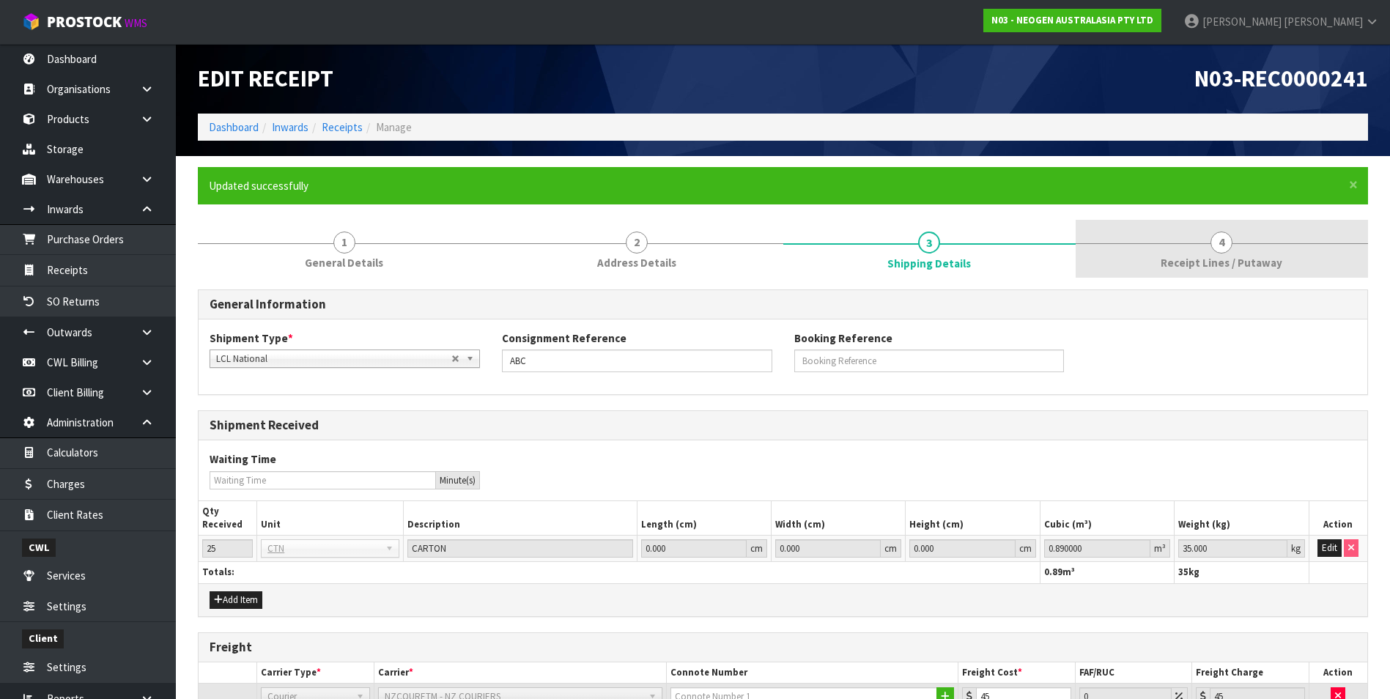
click at [1209, 249] on link "4 Receipt Lines / Putaway" at bounding box center [1222, 249] width 292 height 58
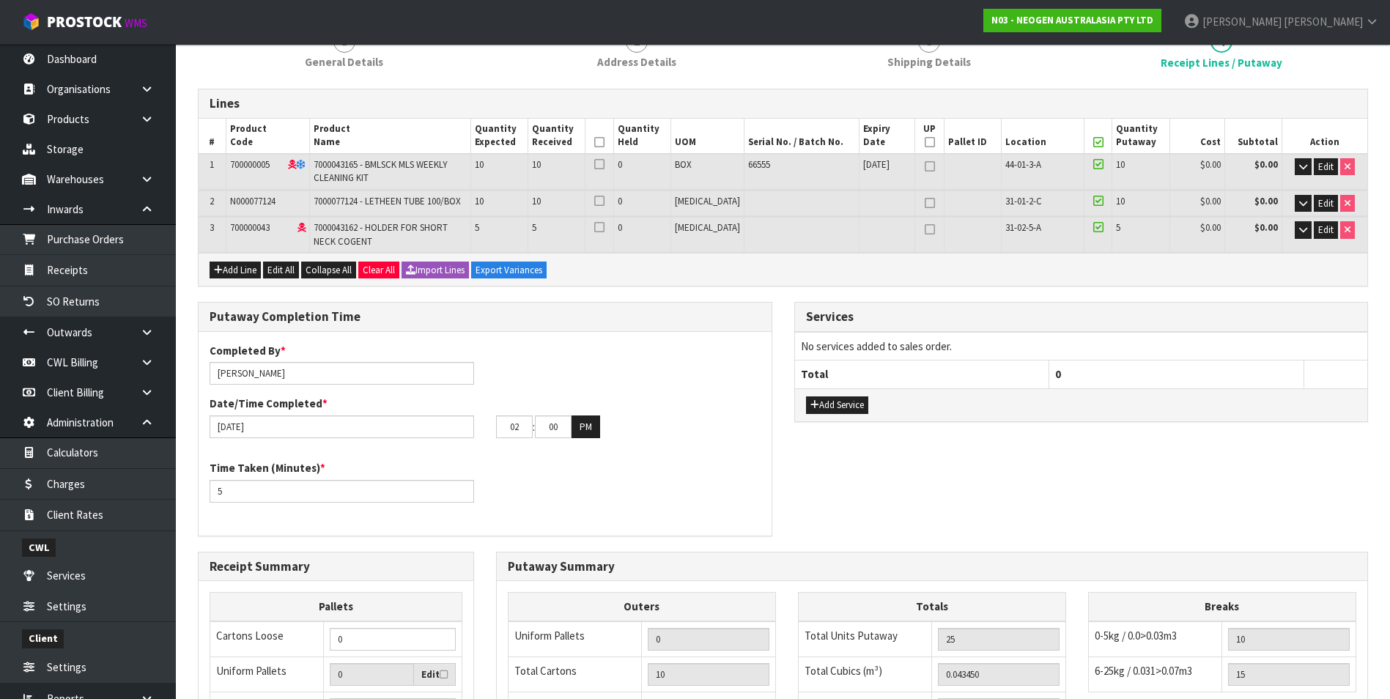
scroll to position [220, 0]
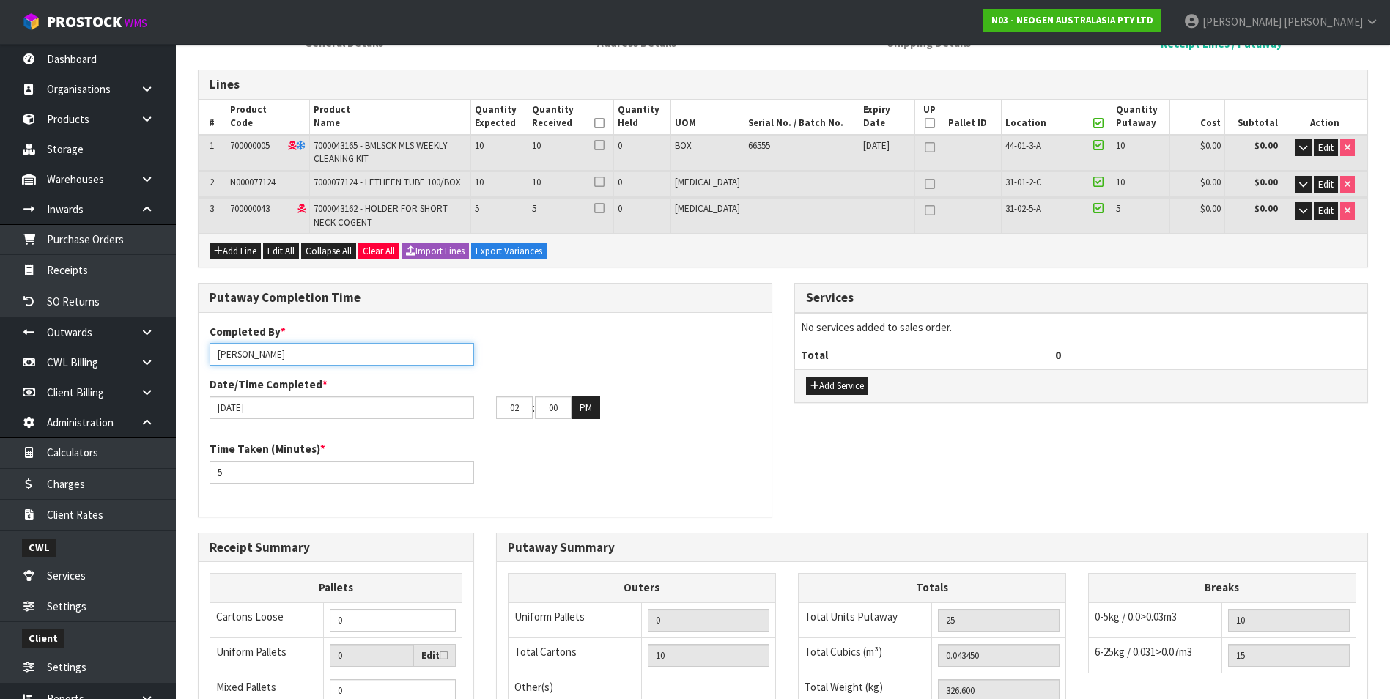
click at [388, 360] on input "Tracey Retter" at bounding box center [342, 354] width 264 height 23
click at [1281, 467] on div "Putaway Completion Time Completed By * Tracey Retter Date/Time Completed * 30/0…" at bounding box center [783, 407] width 1192 height 249
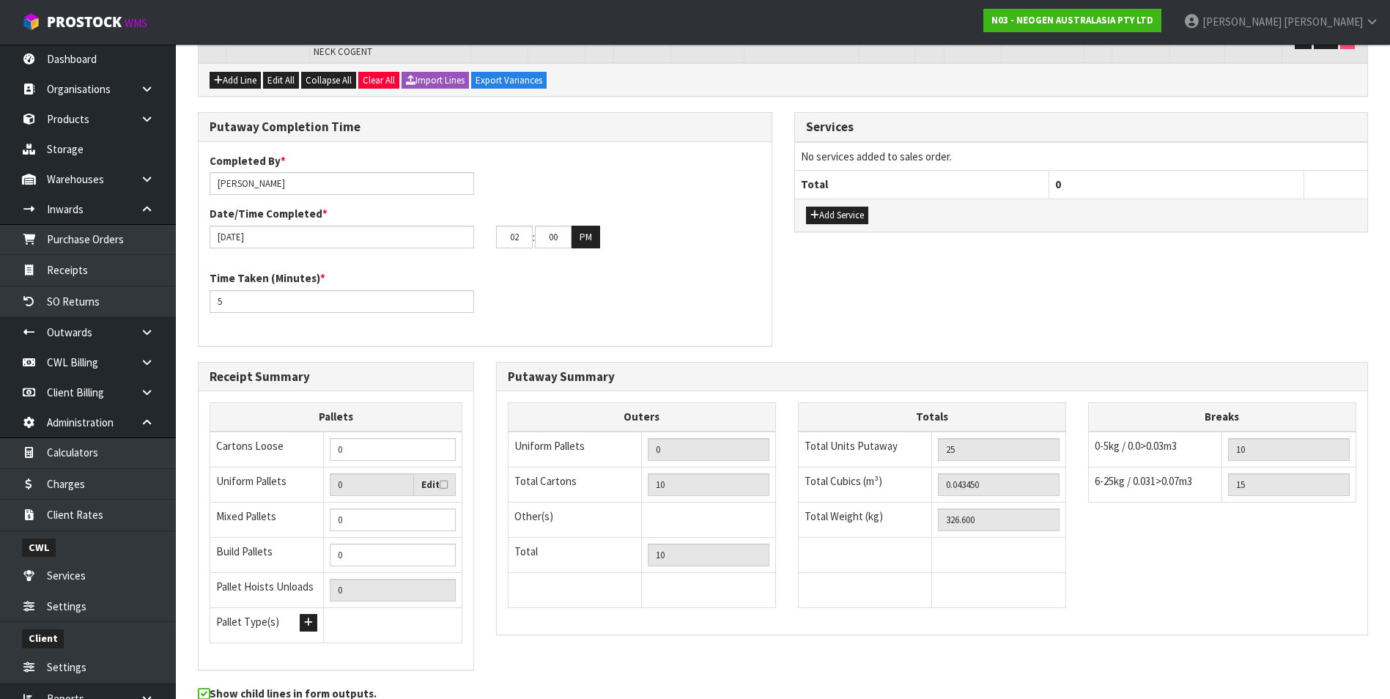
scroll to position [440, 0]
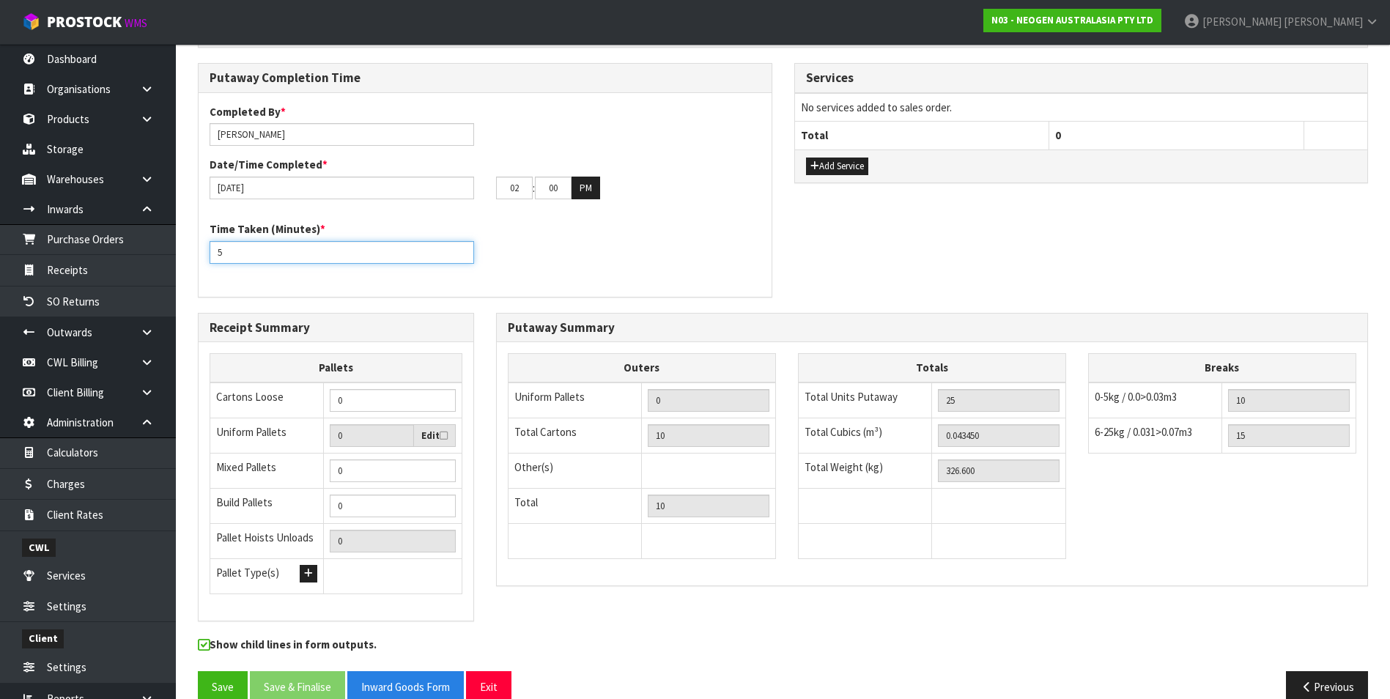
click at [227, 252] on input "5" at bounding box center [342, 252] width 264 height 23
type input "5.0"
click at [217, 684] on button "Save" at bounding box center [223, 687] width 50 height 32
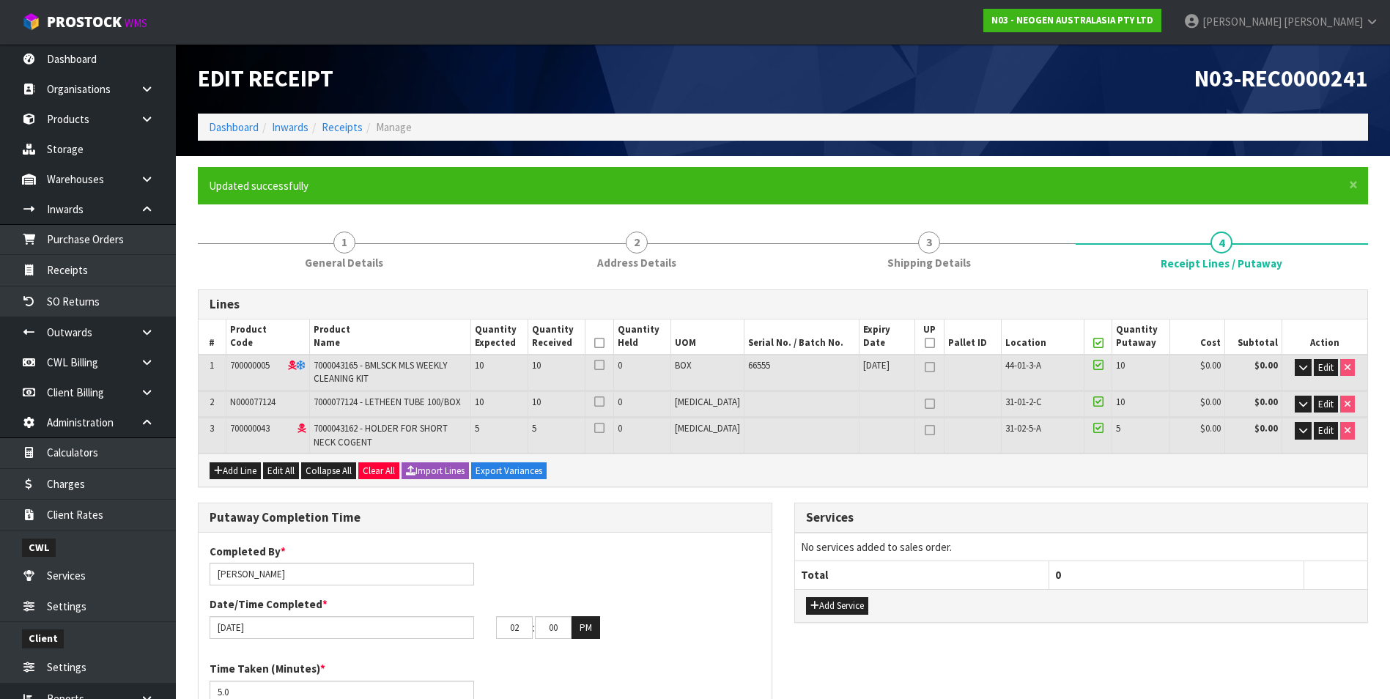
scroll to position [73, 0]
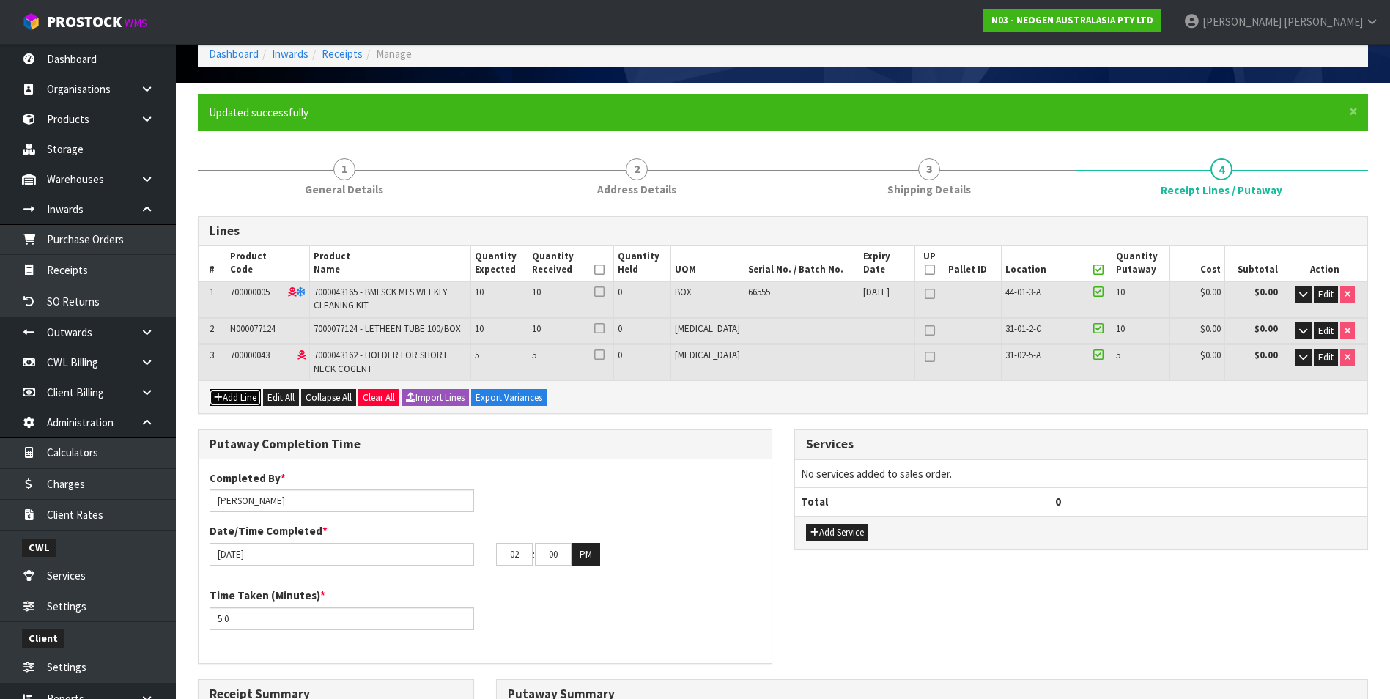
click at [234, 398] on button "Add Line" at bounding box center [235, 398] width 51 height 18
type input "0"
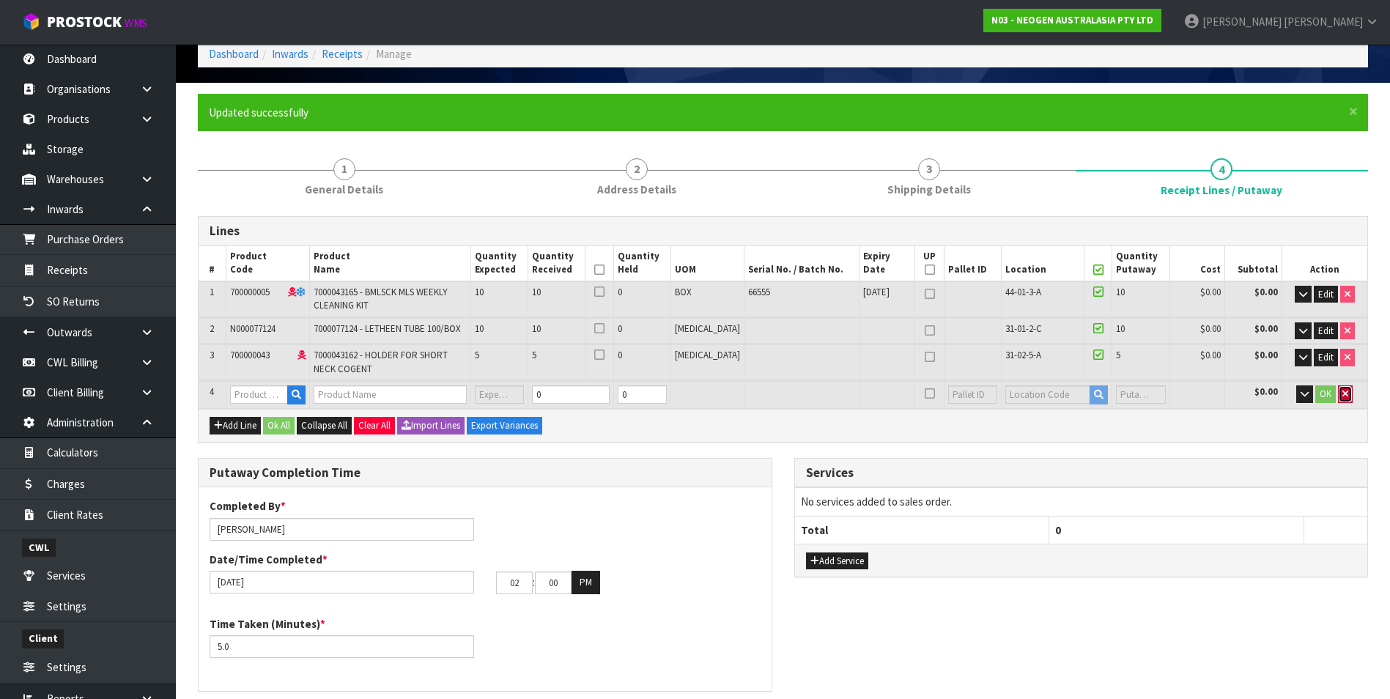
click at [1347, 396] on button "button" at bounding box center [1345, 394] width 15 height 18
type input "10"
type input "0.04345"
type input "326.6"
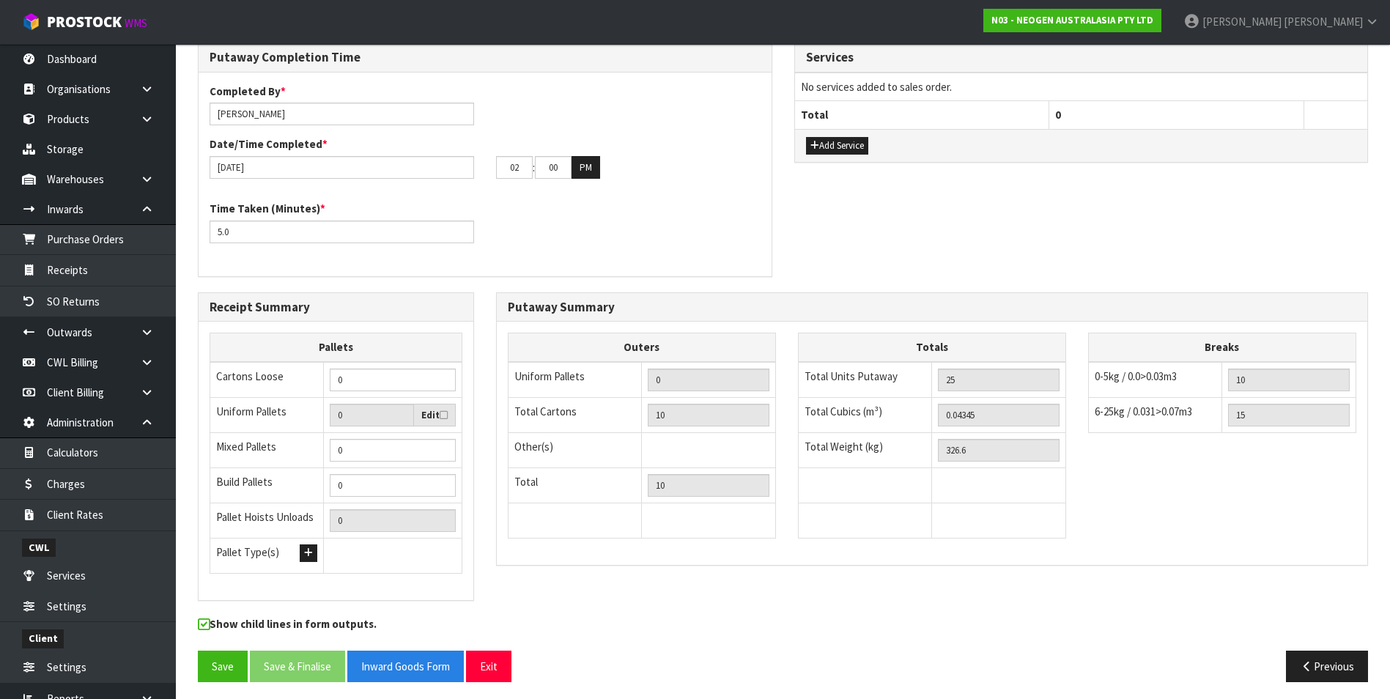
scroll to position [465, 0]
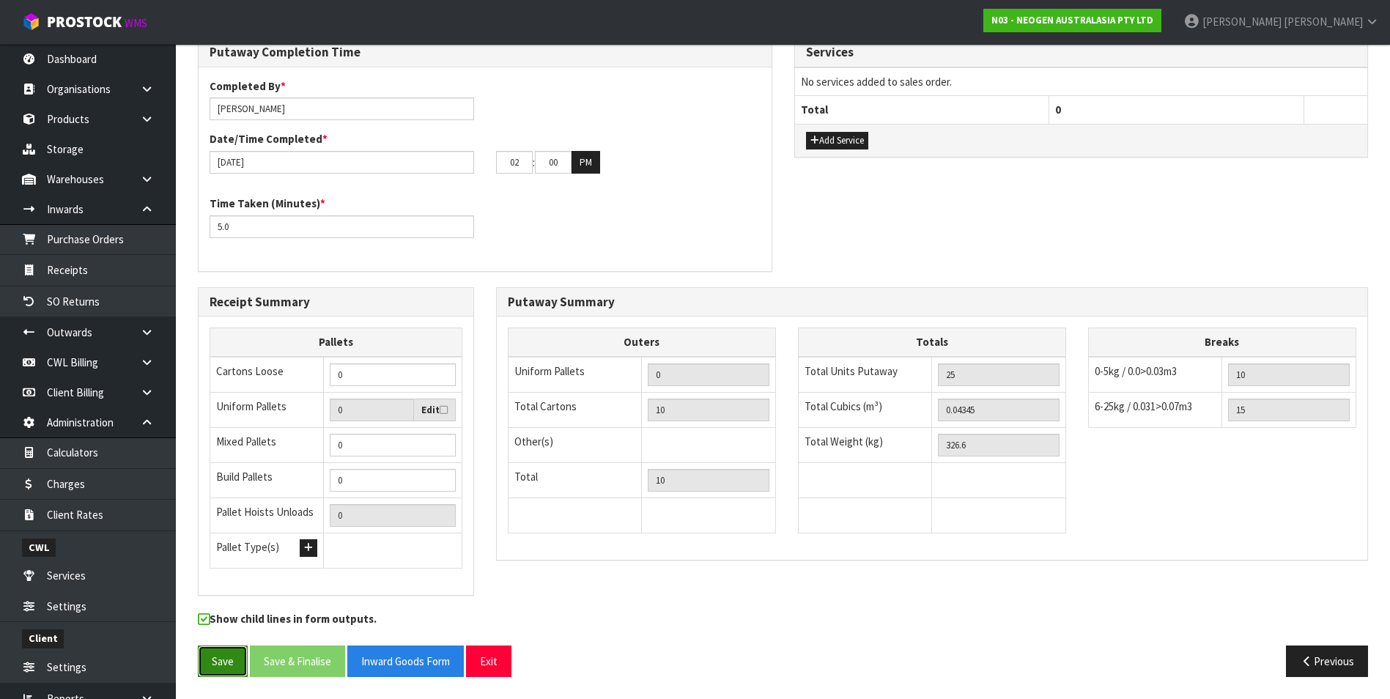
click at [226, 657] on button "Save" at bounding box center [223, 661] width 50 height 32
click at [1350, 661] on button "Previous" at bounding box center [1327, 661] width 82 height 32
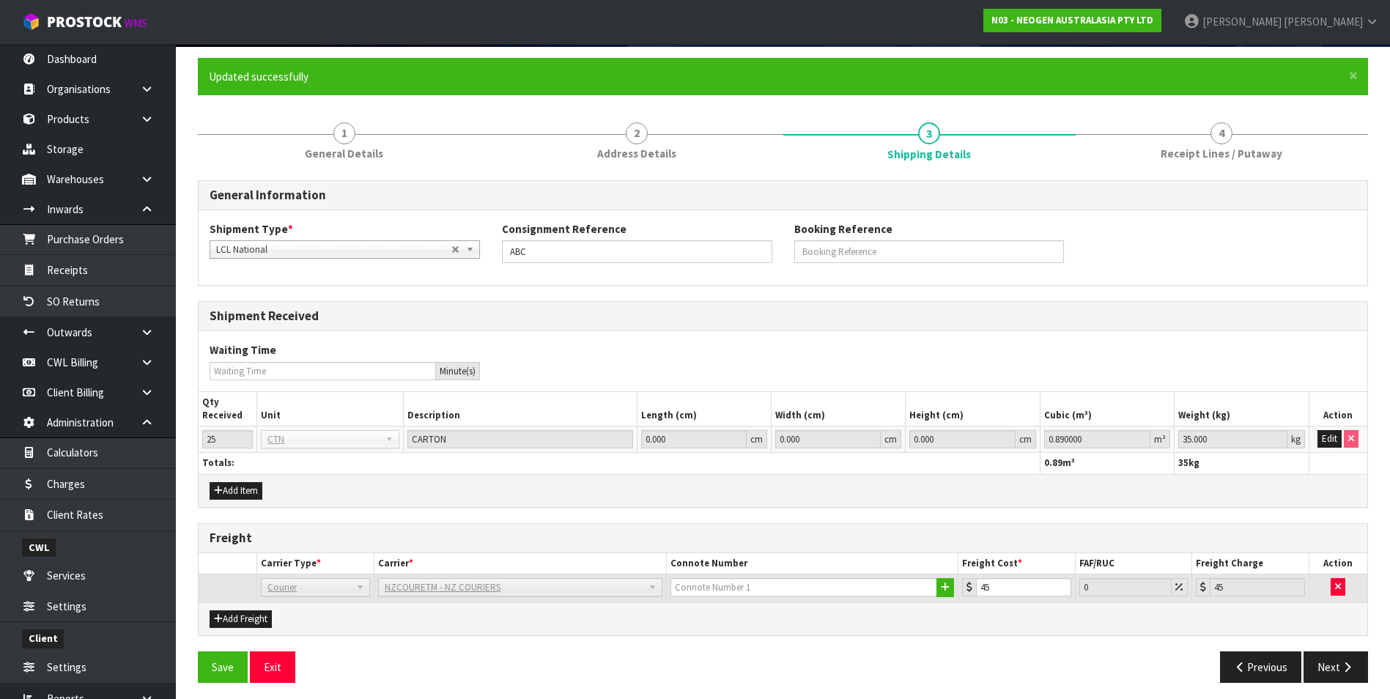
scroll to position [115, 0]
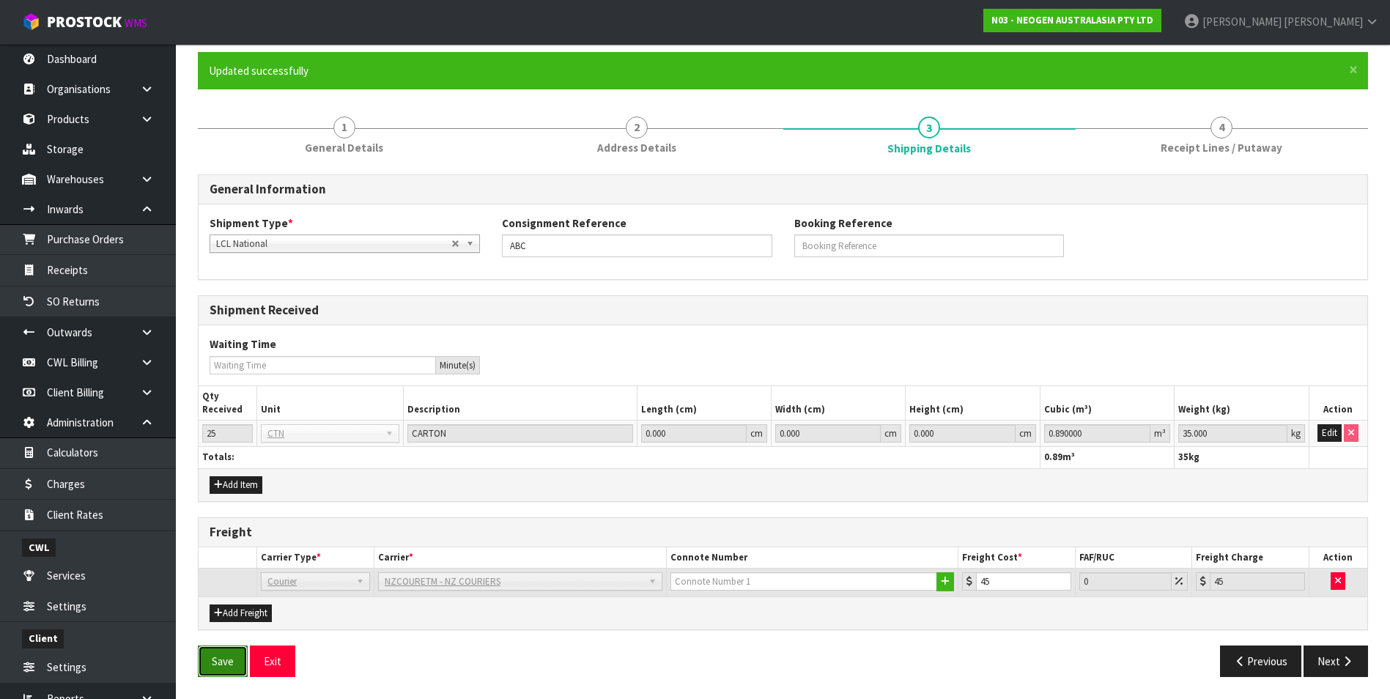
click at [222, 658] on button "Save" at bounding box center [223, 661] width 50 height 32
click at [1342, 665] on icon "button" at bounding box center [1347, 661] width 14 height 11
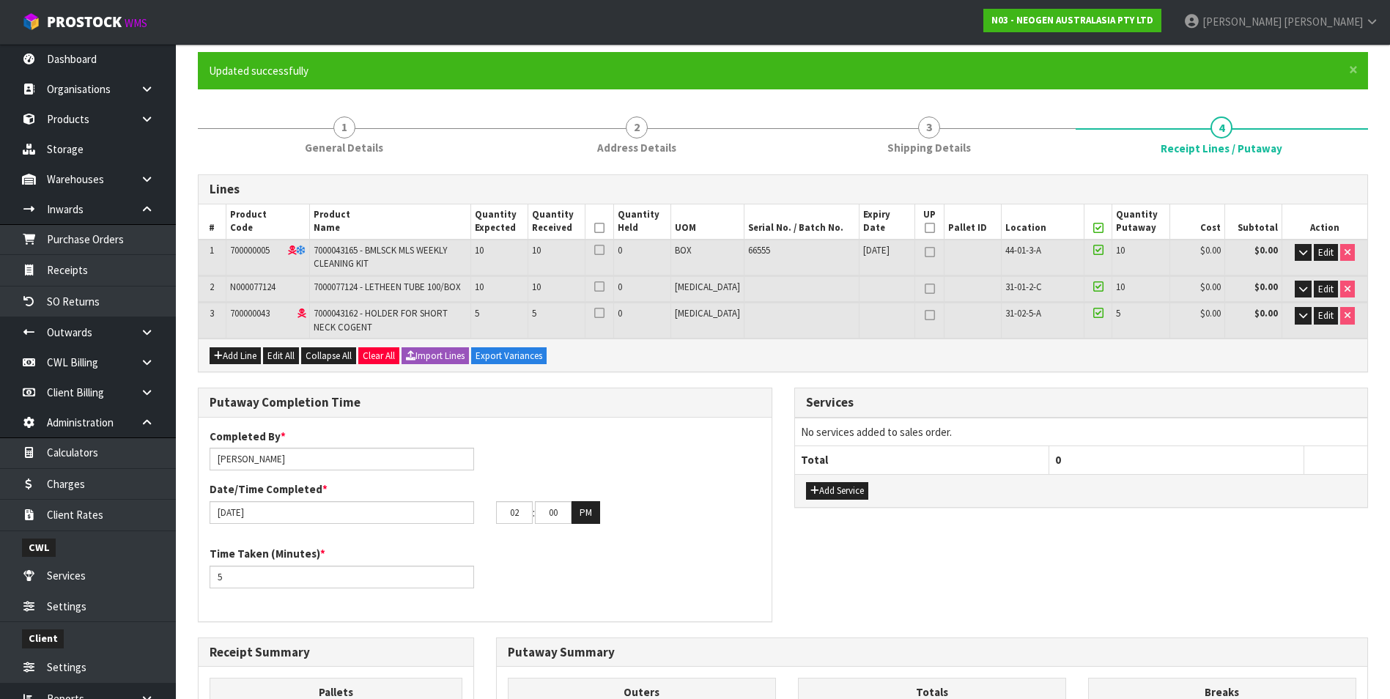
click at [1093, 228] on icon at bounding box center [1098, 228] width 10 height 1
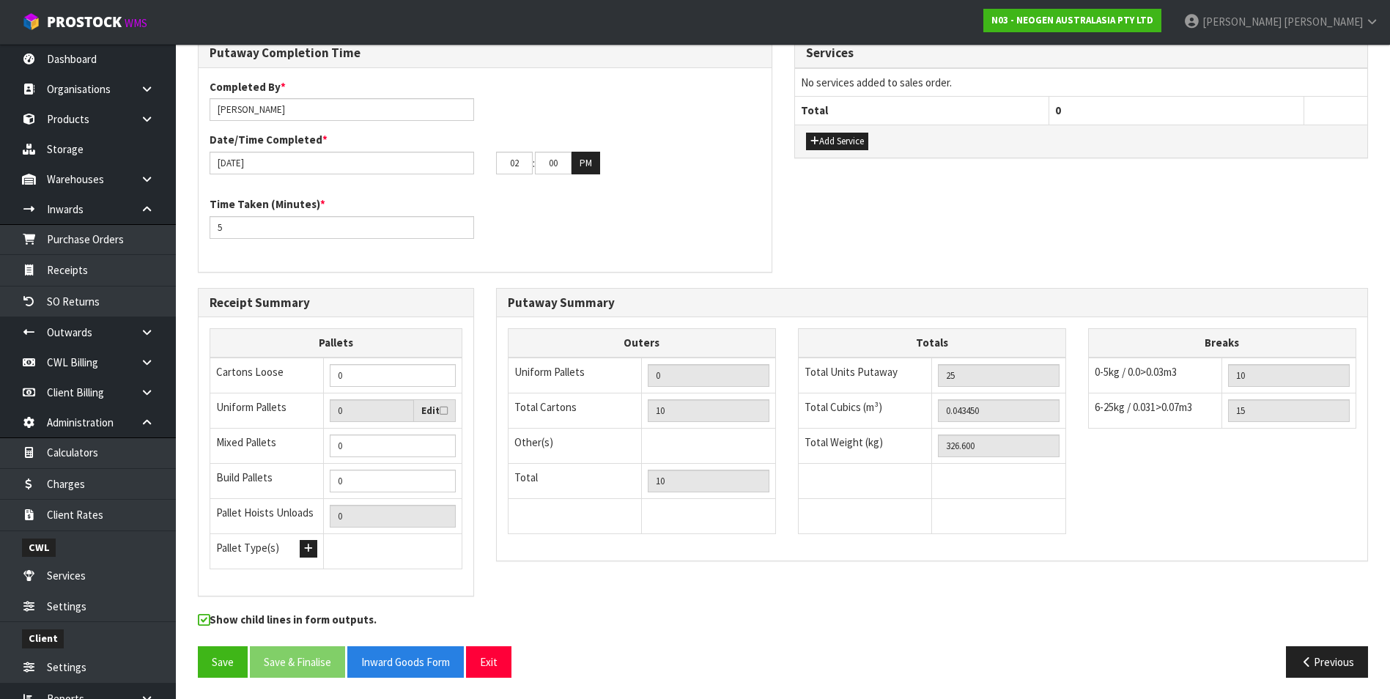
scroll to position [465, 0]
click at [225, 666] on button "Save" at bounding box center [223, 661] width 50 height 32
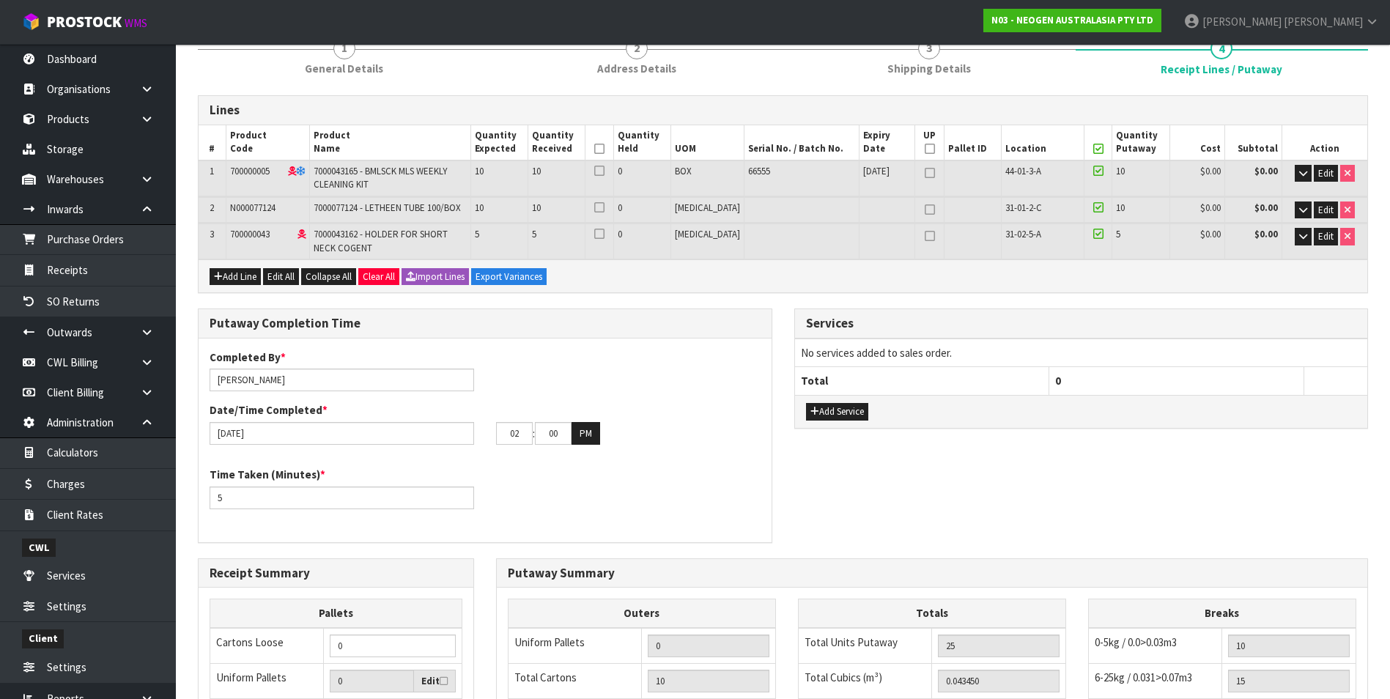
scroll to position [172, 0]
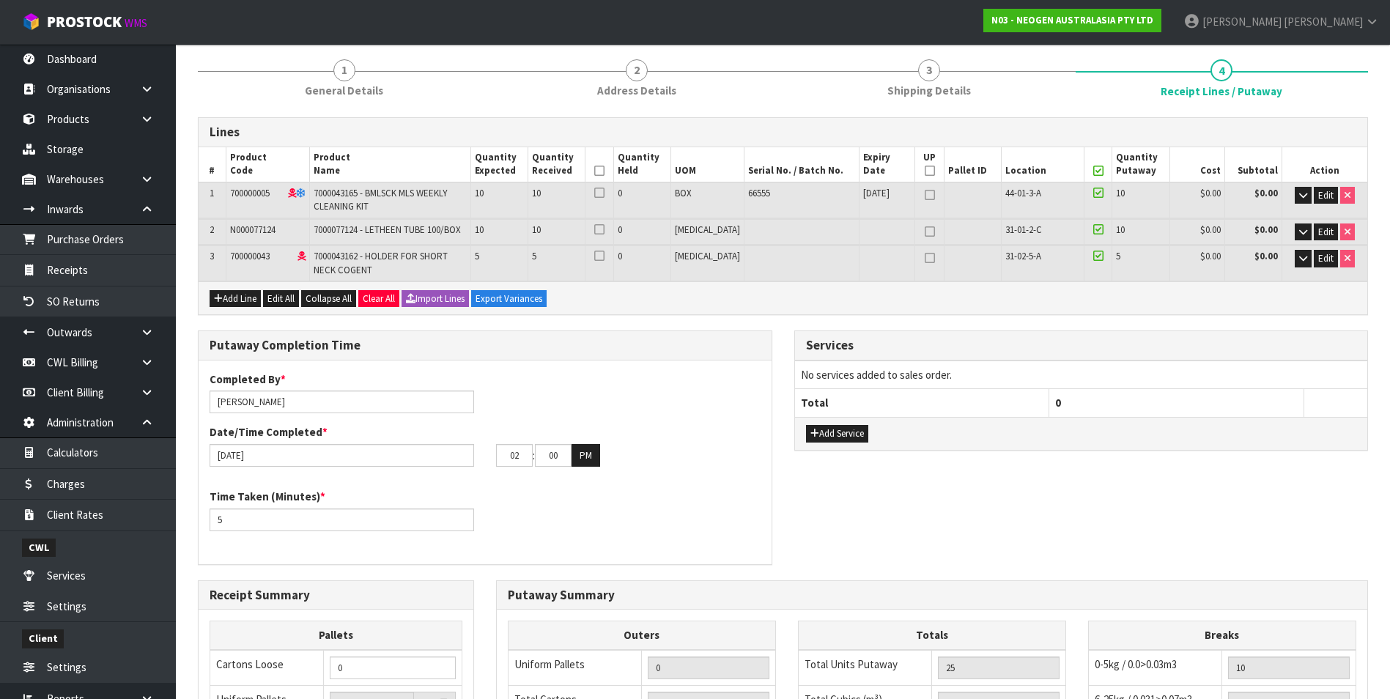
click at [1093, 171] on icon at bounding box center [1098, 171] width 10 height 1
click at [604, 193] on icon at bounding box center [599, 193] width 10 height 1
click at [0, 0] on input "checkbox" at bounding box center [0, 0] width 0 height 0
click at [1093, 193] on icon at bounding box center [1098, 193] width 10 height 1
click at [0, 0] on input "checkbox" at bounding box center [0, 0] width 0 height 0
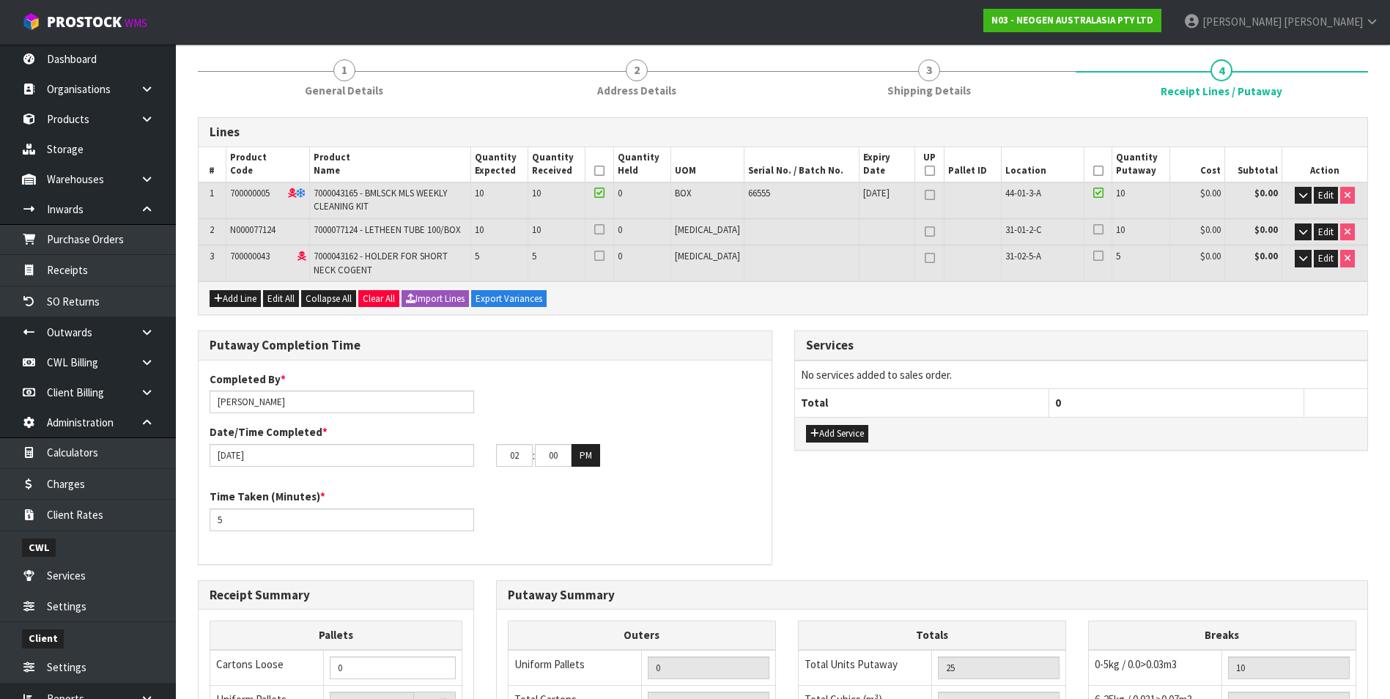
click at [604, 230] on icon at bounding box center [599, 229] width 10 height 1
click at [0, 0] on input "checkbox" at bounding box center [0, 0] width 0 height 0
click at [1093, 230] on icon at bounding box center [1098, 229] width 10 height 1
click at [0, 0] on input "checkbox" at bounding box center [0, 0] width 0 height 0
click at [604, 256] on icon at bounding box center [599, 256] width 10 height 1
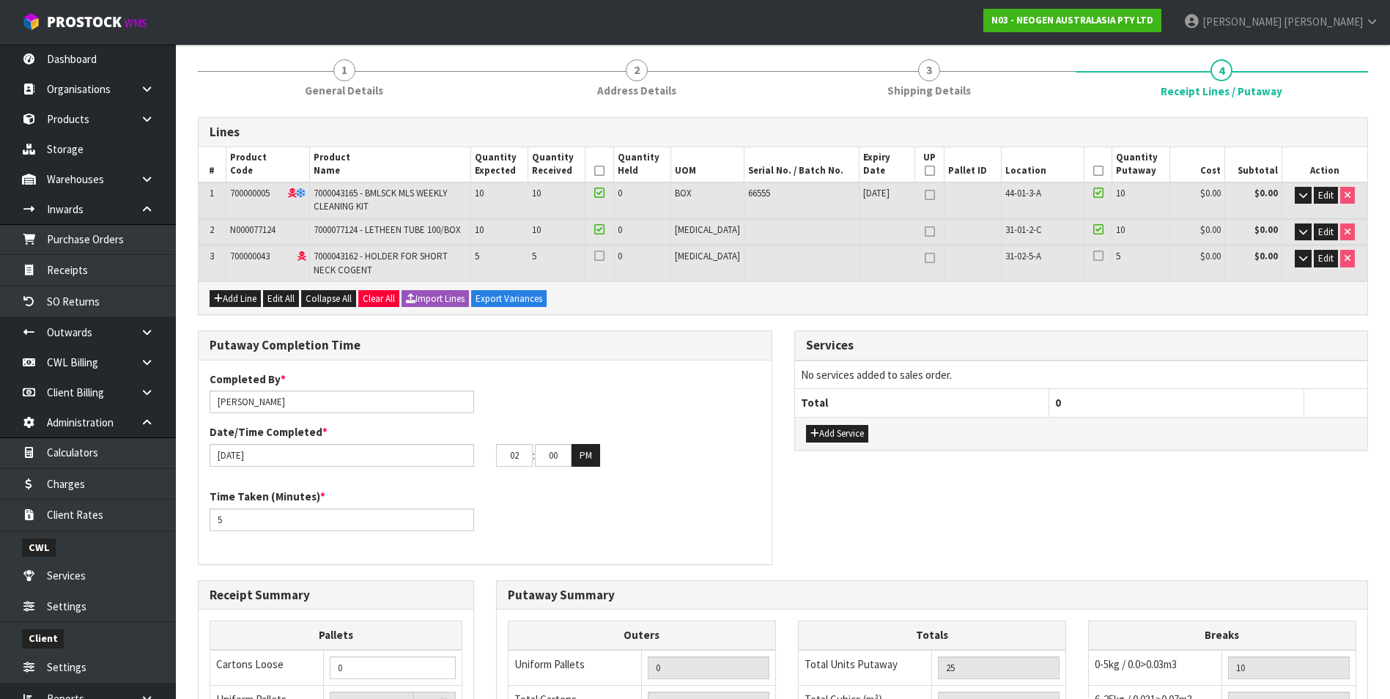
click at [0, 0] on input "checkbox" at bounding box center [0, 0] width 0 height 0
click at [1093, 256] on icon at bounding box center [1098, 256] width 10 height 1
click at [0, 0] on input "checkbox" at bounding box center [0, 0] width 0 height 0
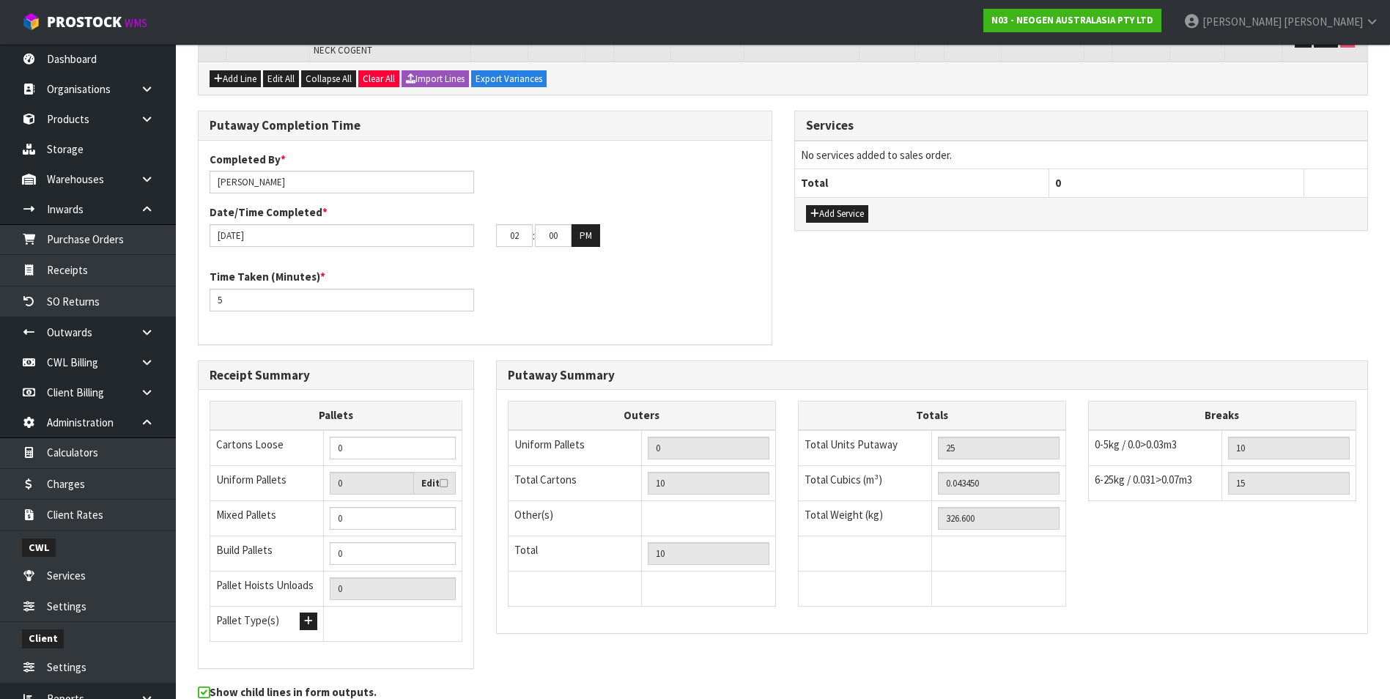
scroll to position [465, 0]
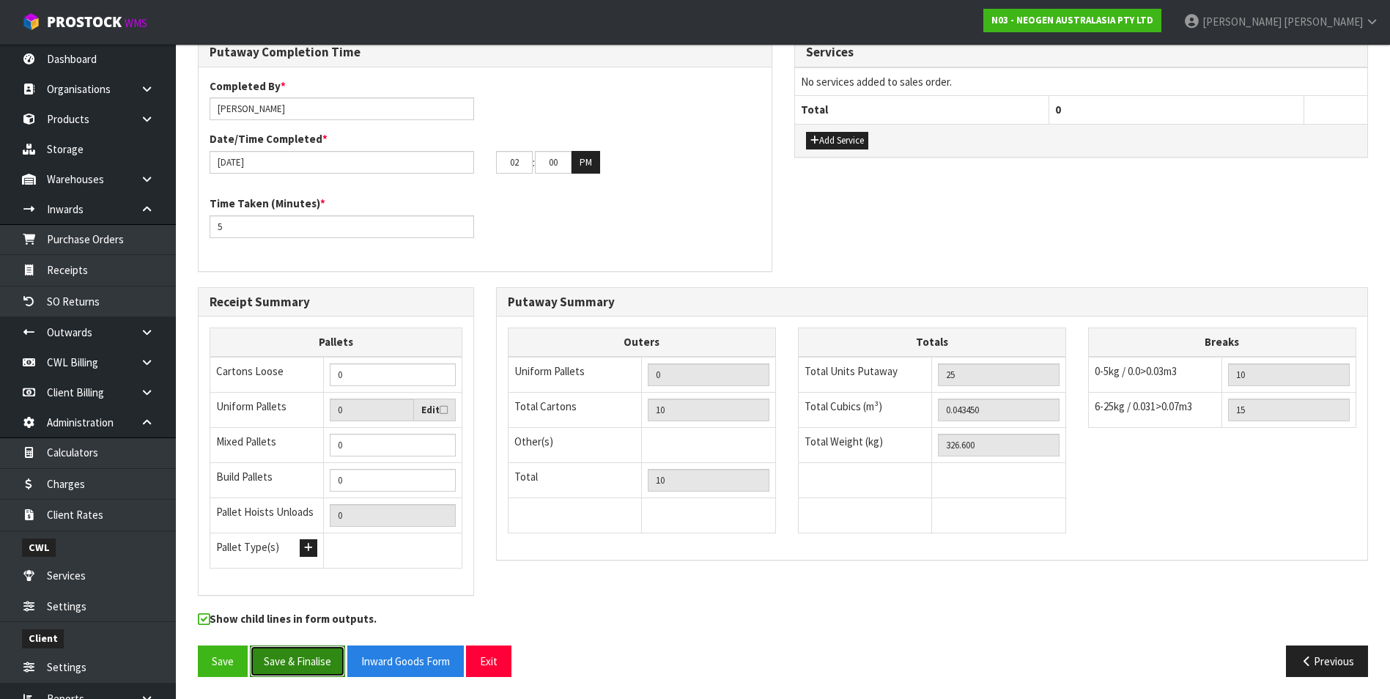
click at [308, 660] on button "Save & Finalise" at bounding box center [297, 661] width 95 height 32
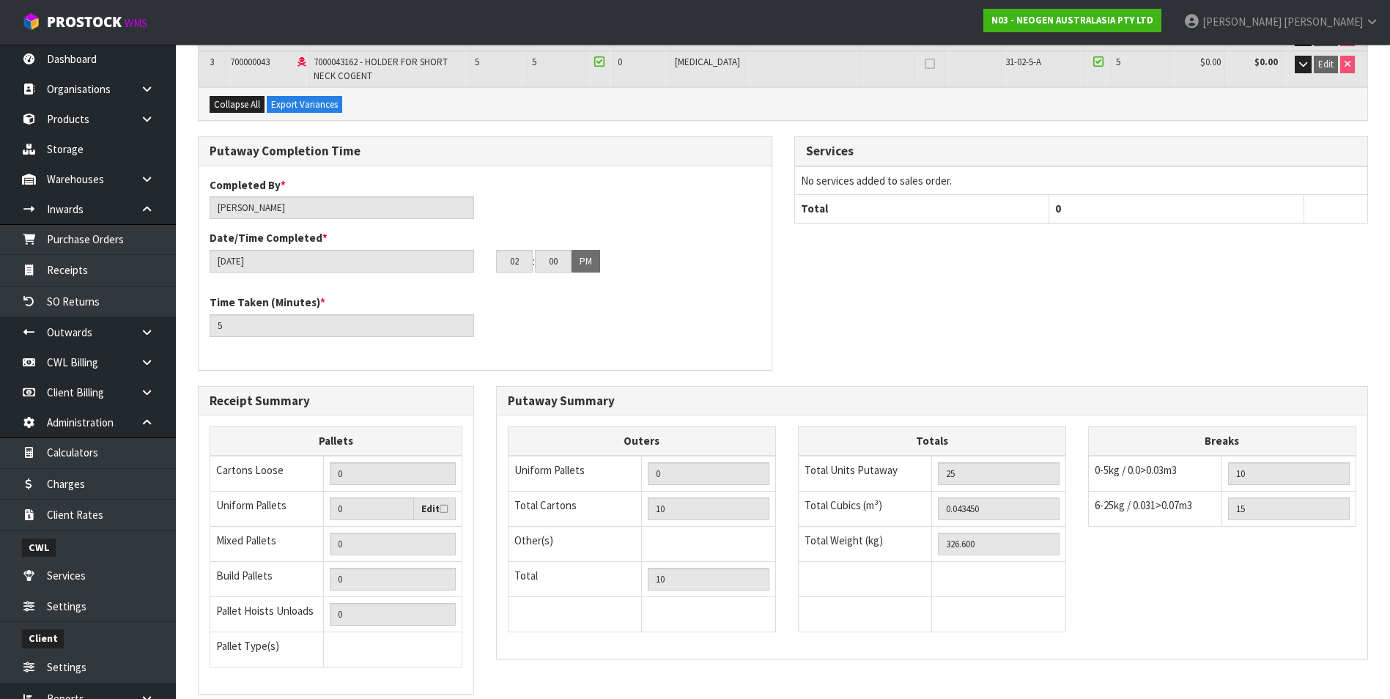
scroll to position [147, 0]
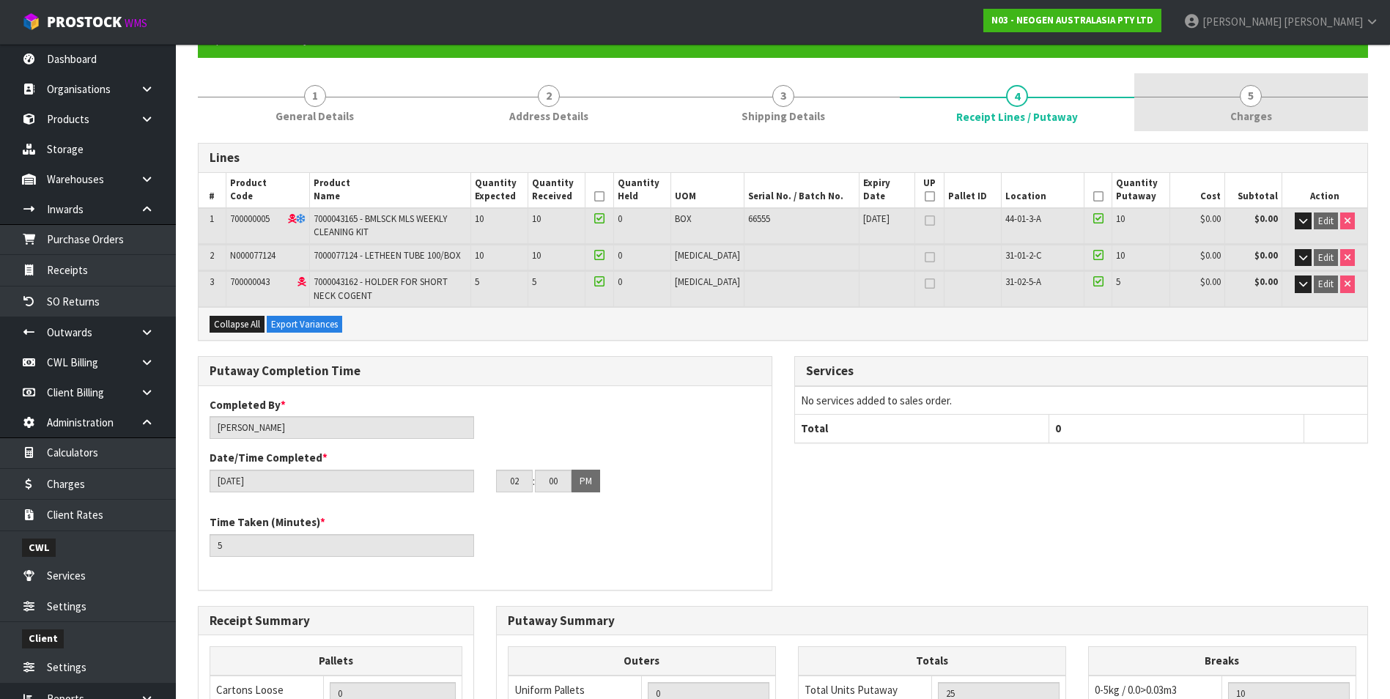
click at [1248, 97] on span "5" at bounding box center [1251, 96] width 22 height 22
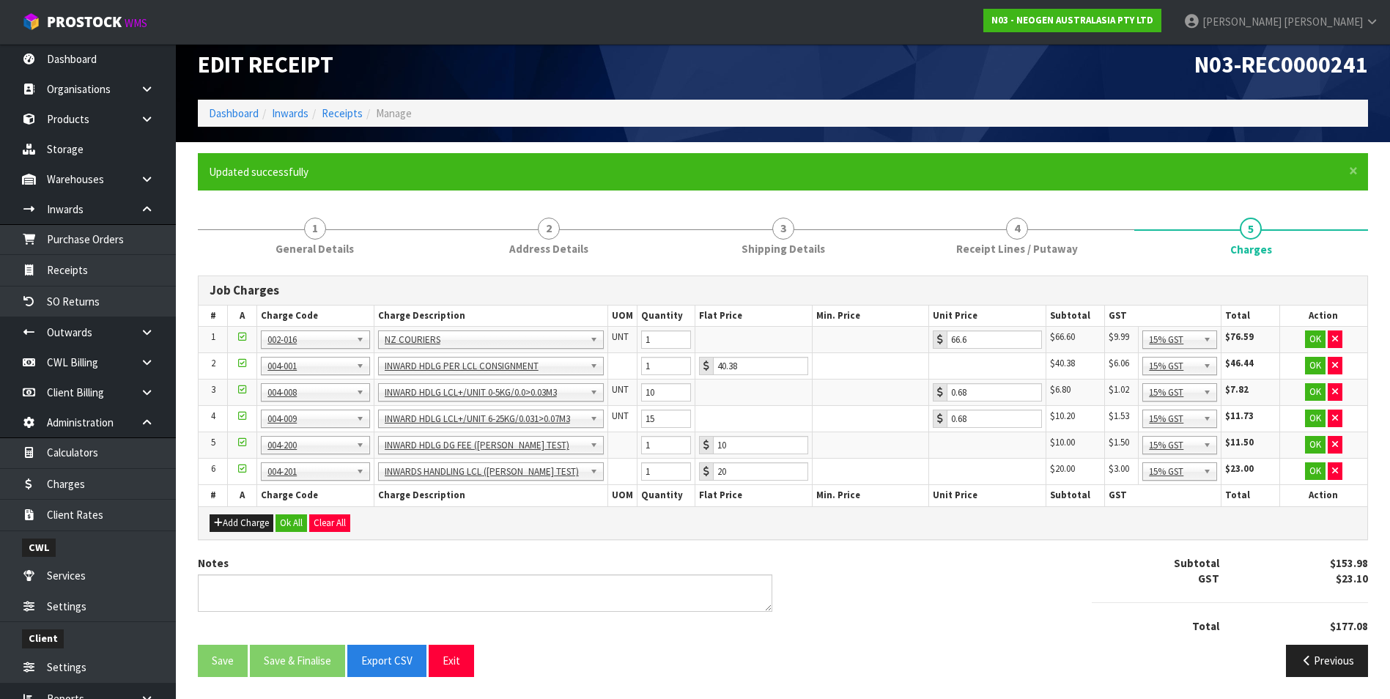
scroll to position [14, 0]
click at [298, 524] on button "Ok All" at bounding box center [291, 523] width 32 height 18
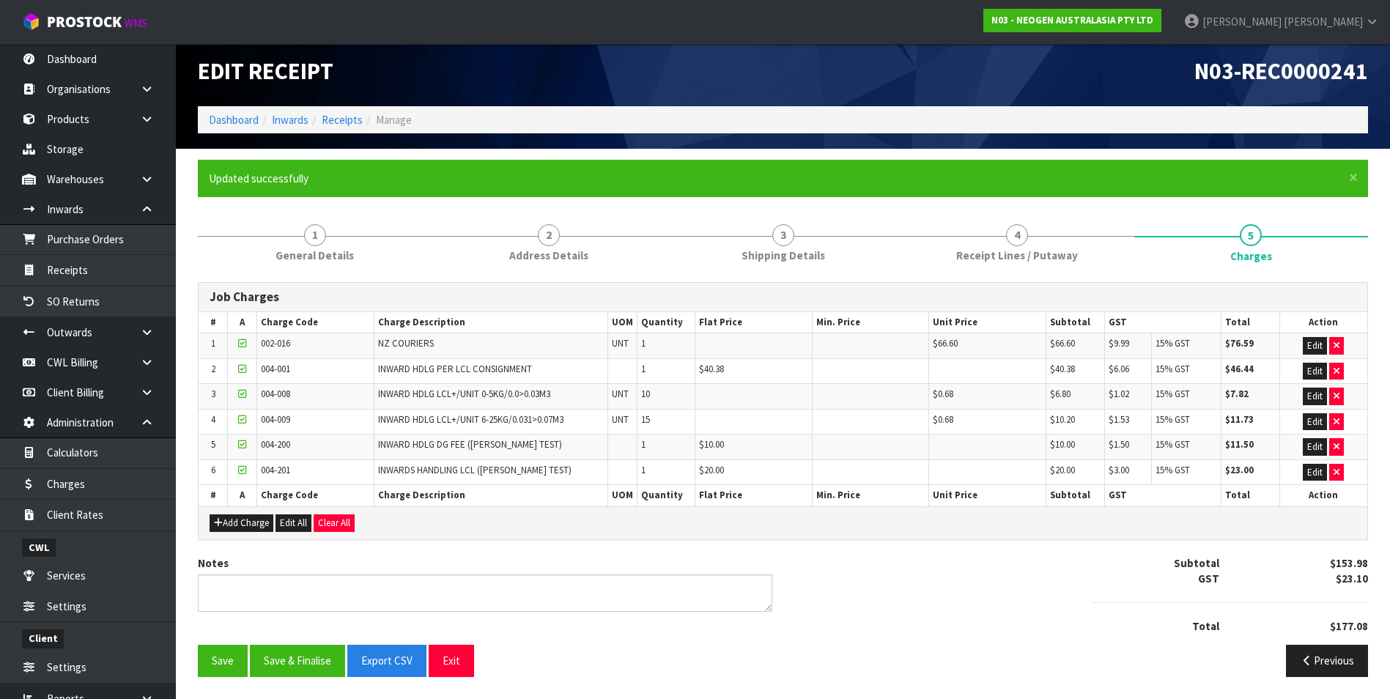
scroll to position [7, 0]
click at [452, 654] on button "Exit" at bounding box center [451, 661] width 45 height 32
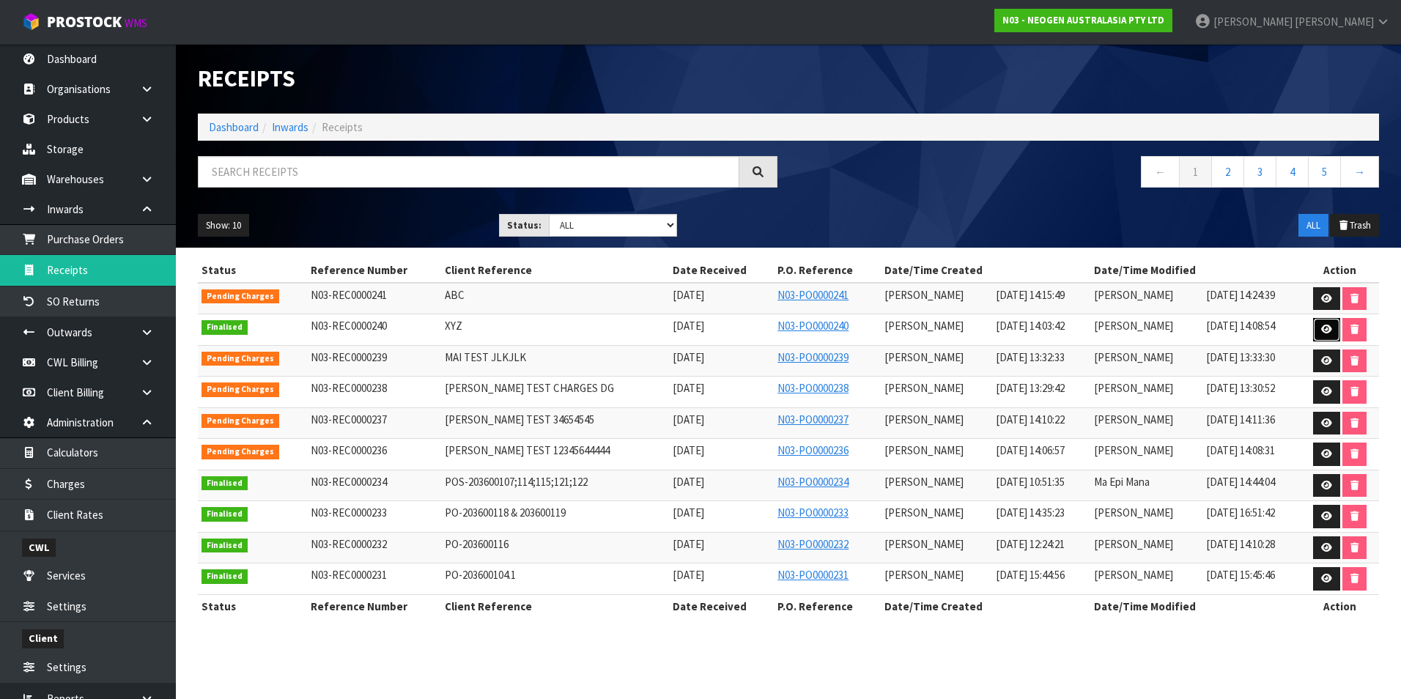
click at [1322, 328] on icon at bounding box center [1326, 330] width 11 height 10
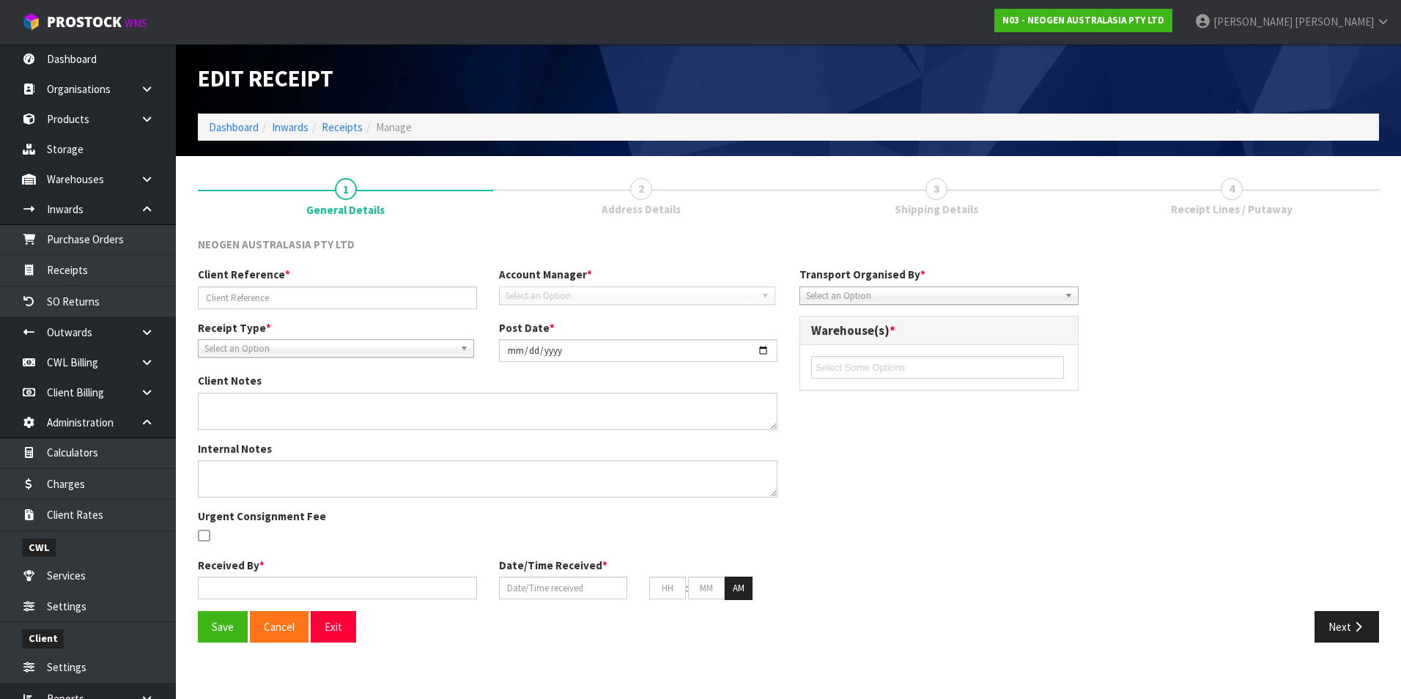
type input "XYZ"
type input "2025-08-27"
type input "[PERSON_NAME]"
type input "[DATE]"
type input "02"
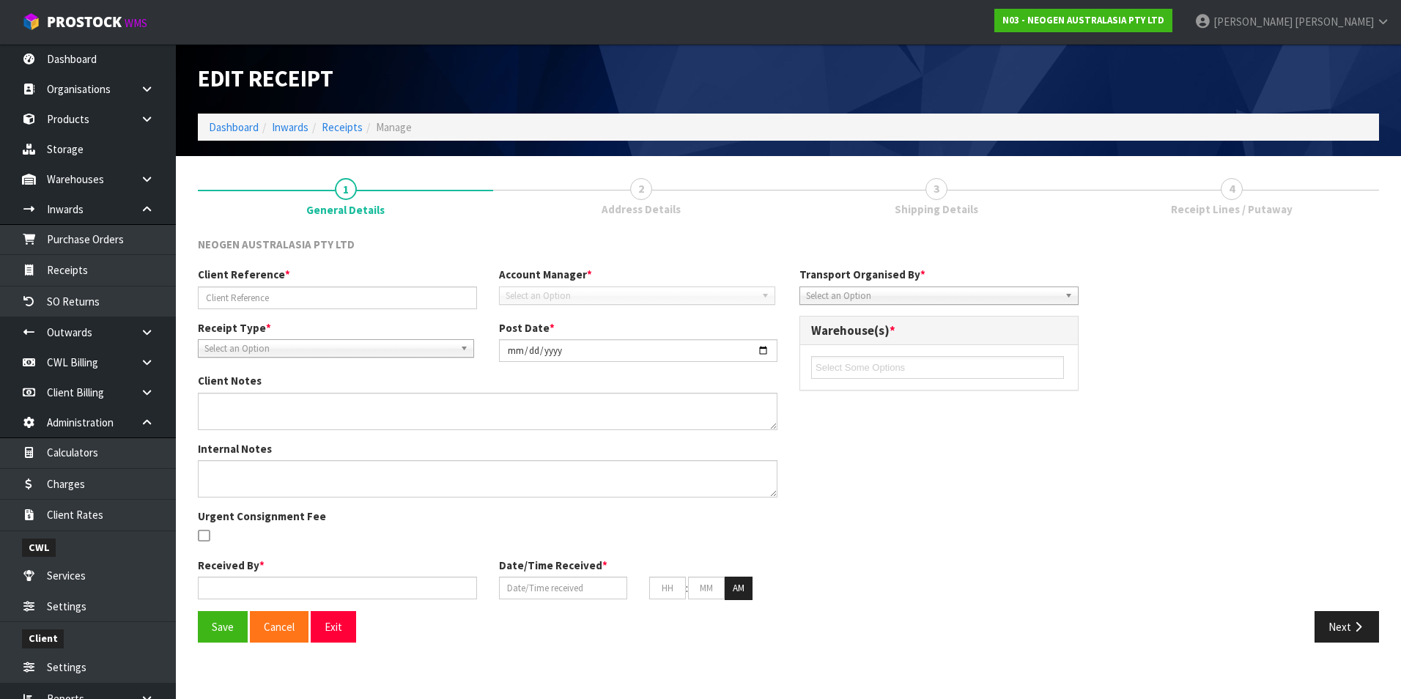
type input "03"
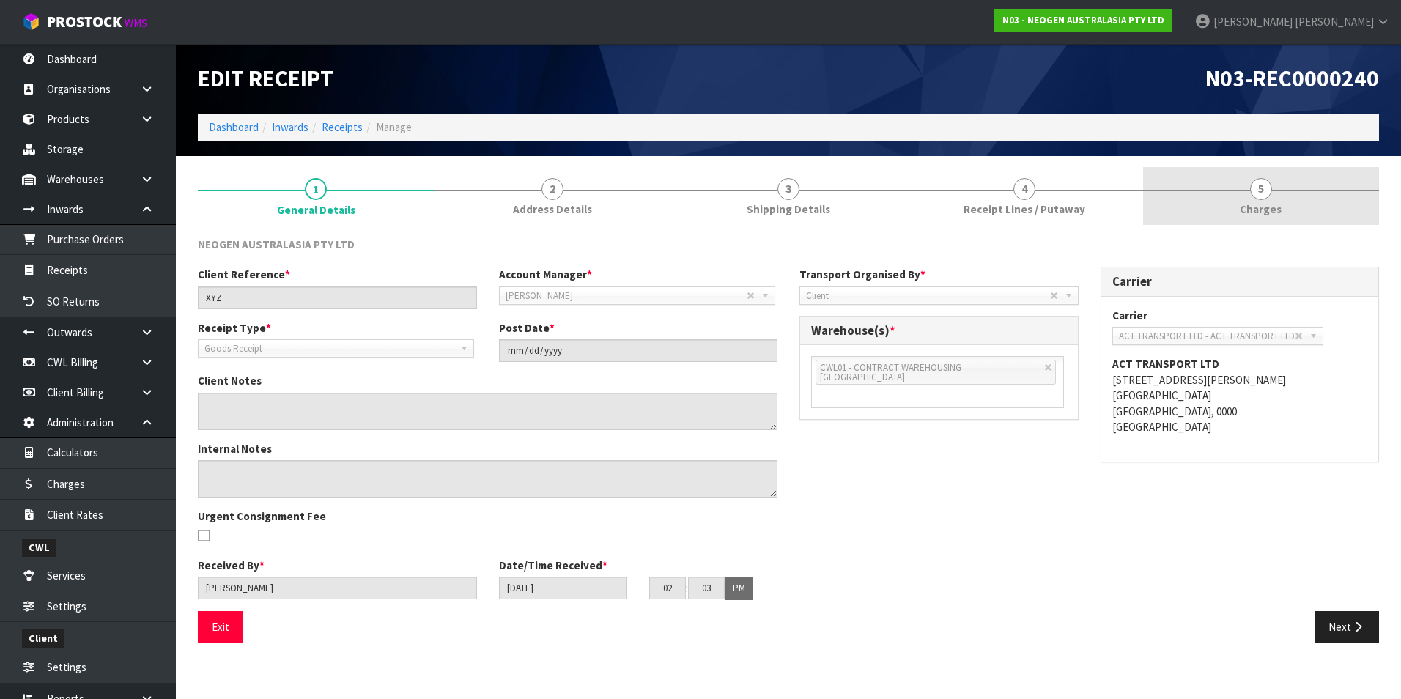
click at [1261, 189] on span "5" at bounding box center [1261, 189] width 22 height 22
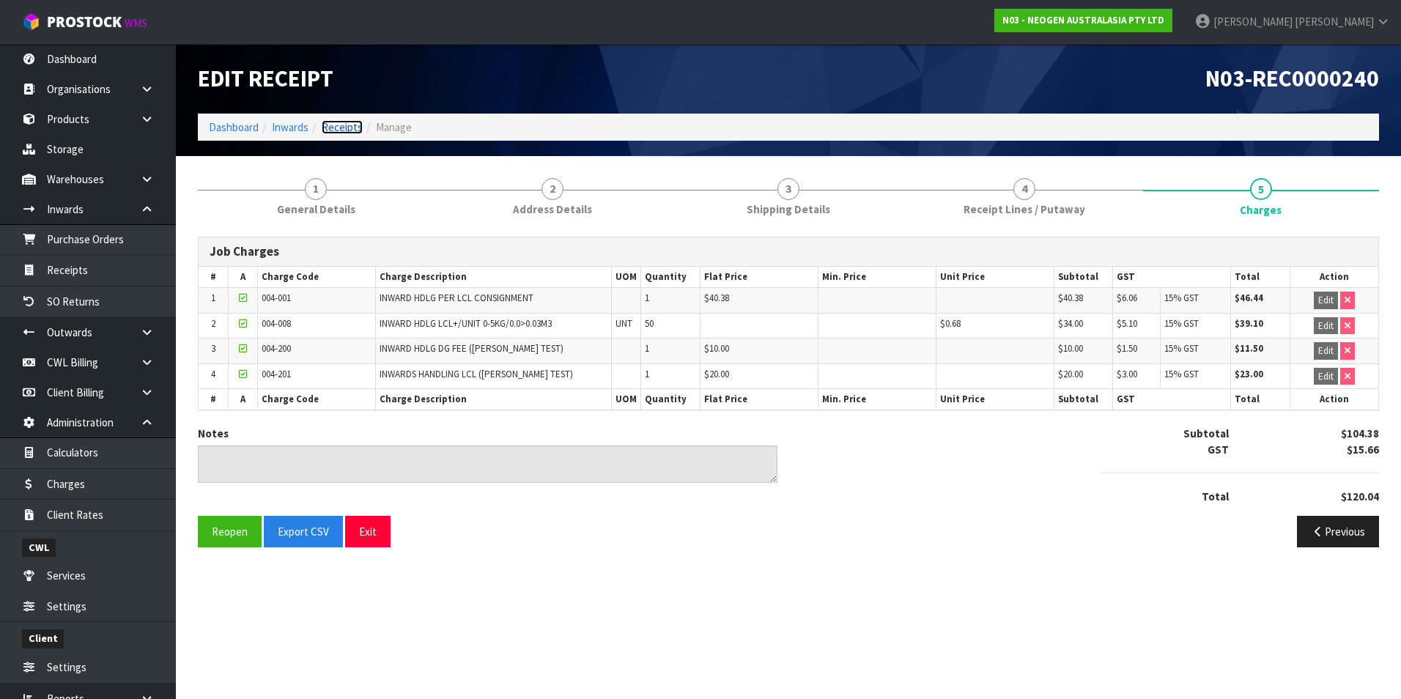
click at [341, 127] on link "Receipts" at bounding box center [342, 127] width 41 height 14
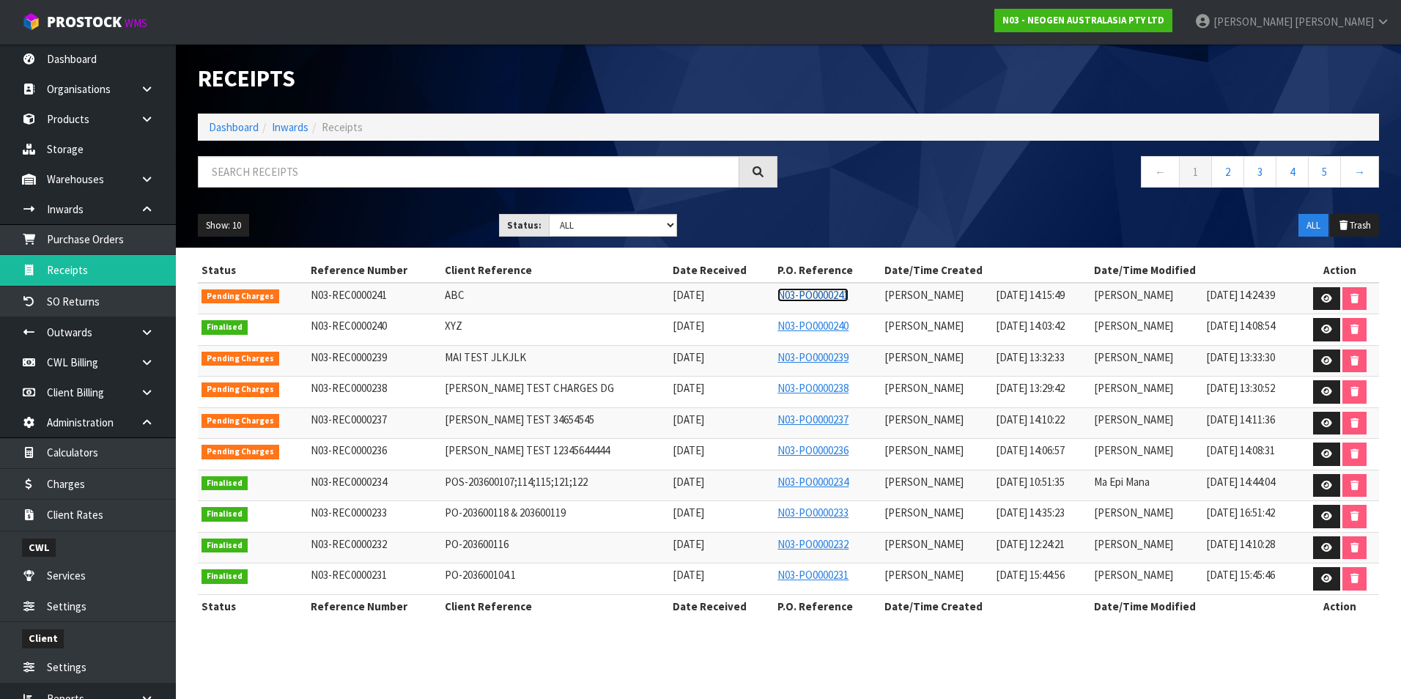
click at [790, 296] on link "N03-PO0000241" at bounding box center [812, 295] width 71 height 14
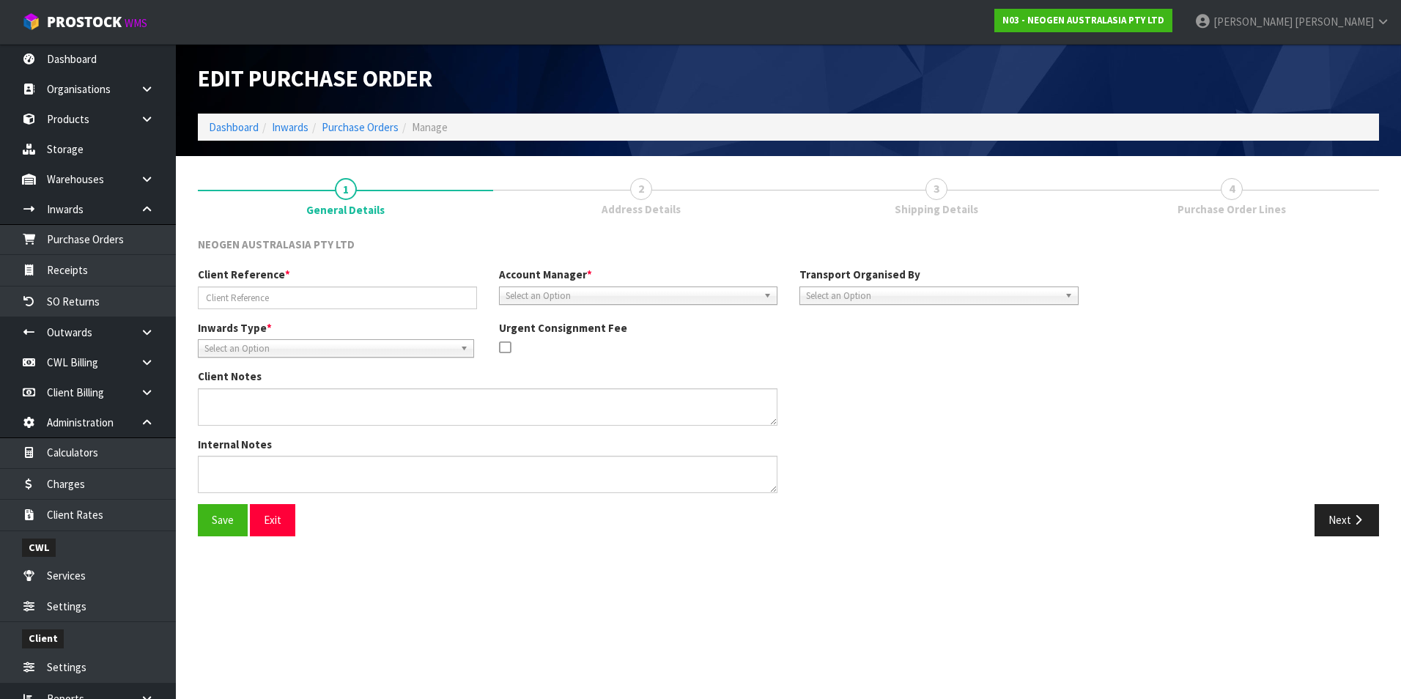
type input "ABC"
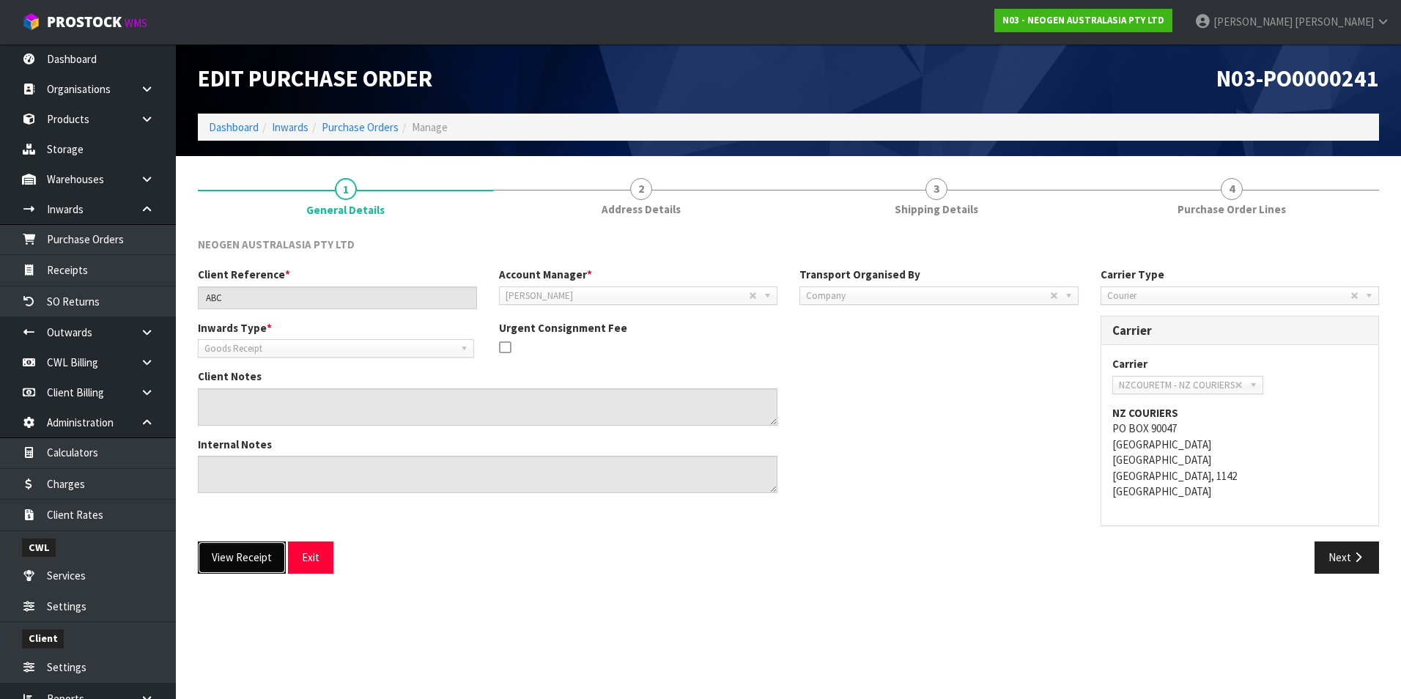
click at [245, 560] on button "View Receipt" at bounding box center [242, 557] width 88 height 32
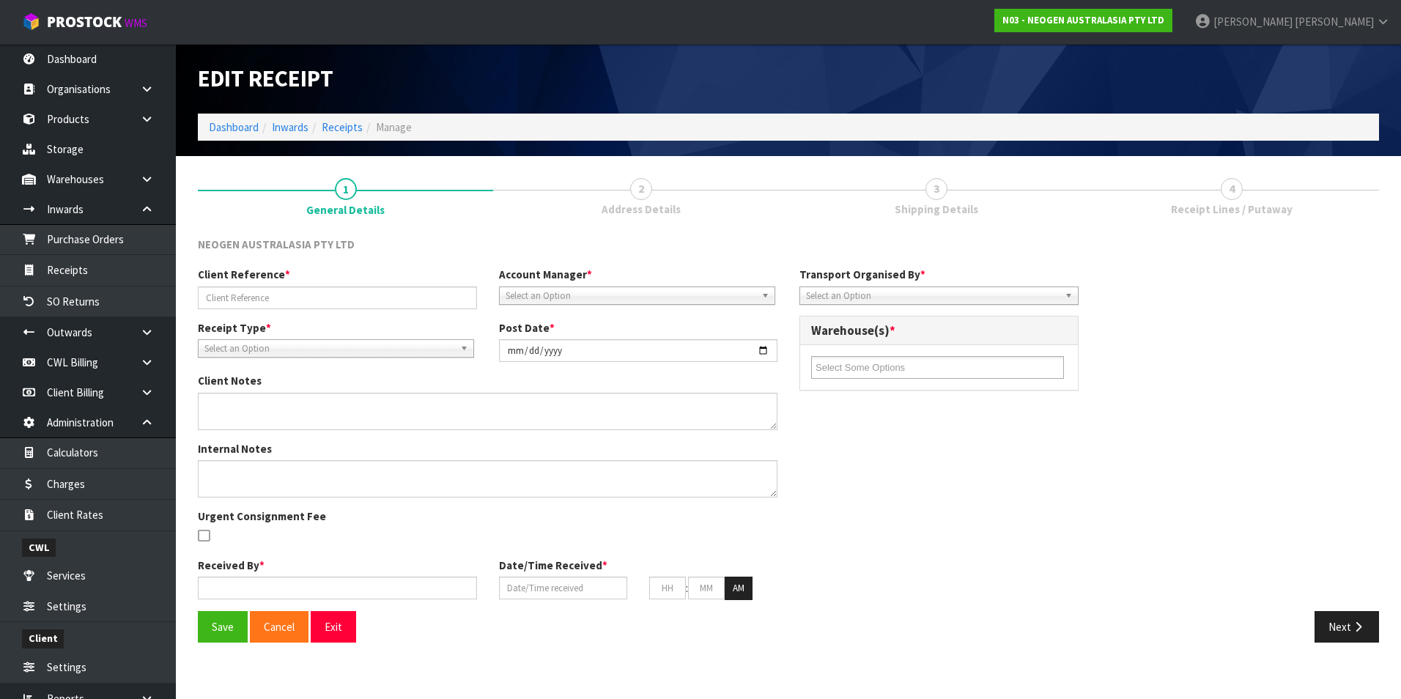
type input "ABC"
type input "2025-08-27"
type input "[PERSON_NAME]"
type input "[DATE]"
type input "02"
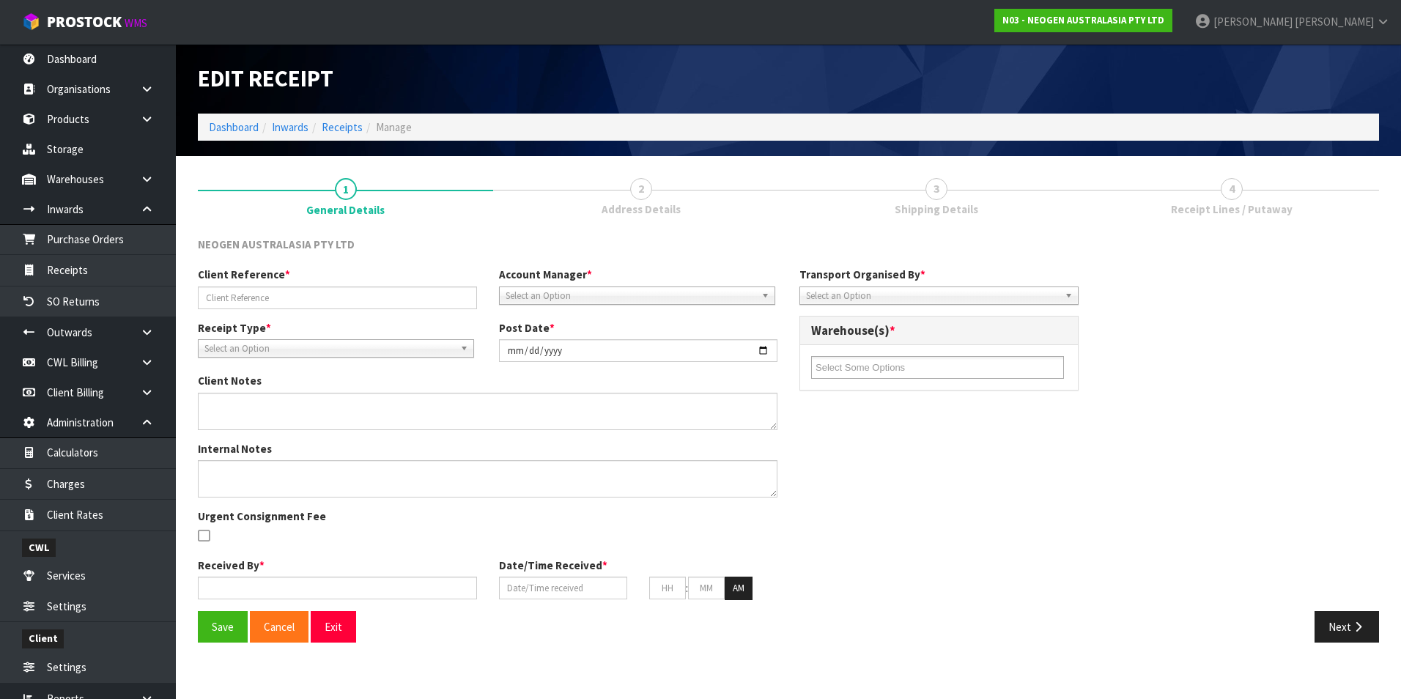
type input "15"
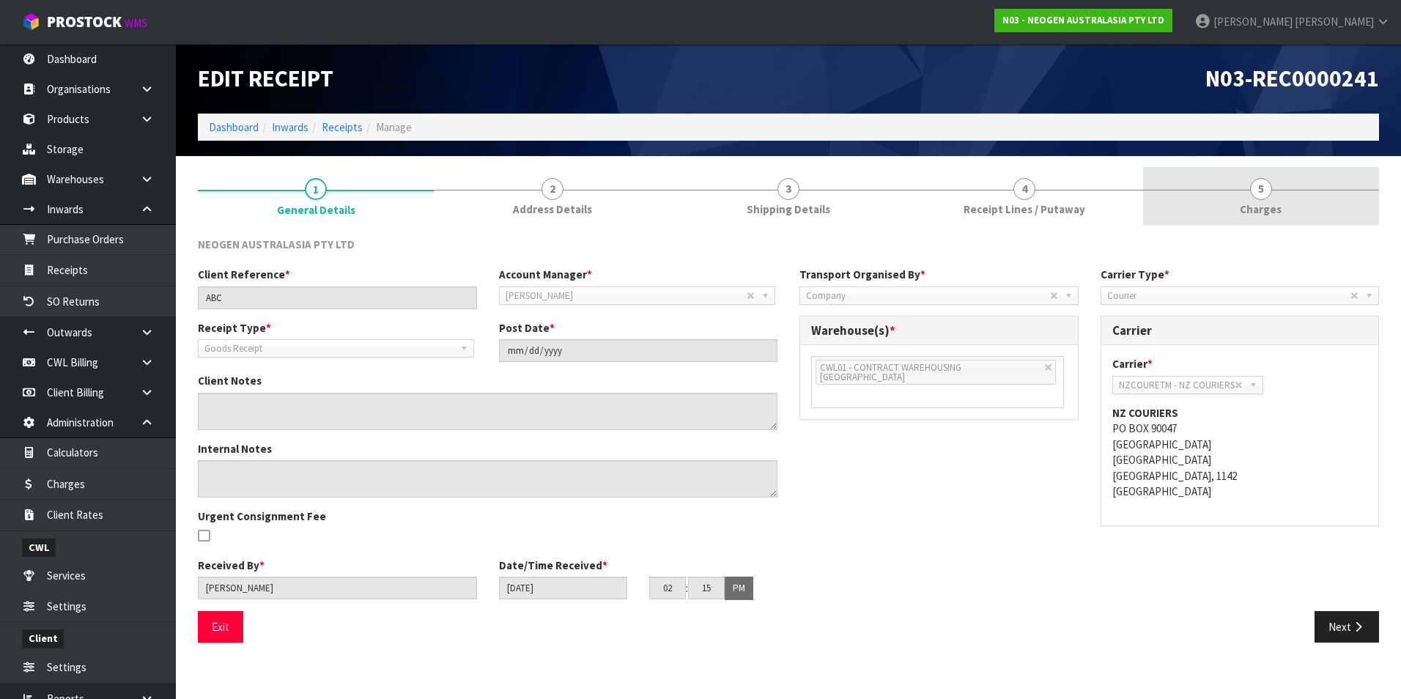
click at [1263, 193] on span "5" at bounding box center [1261, 189] width 22 height 22
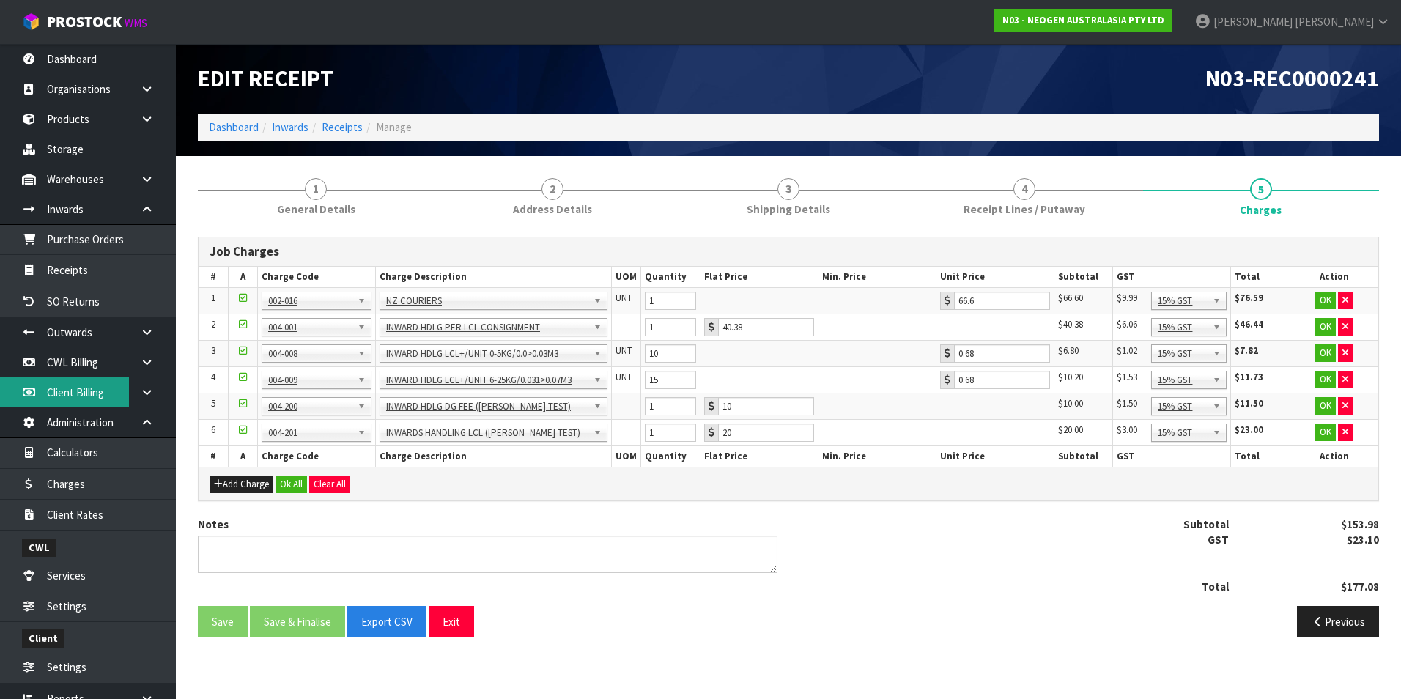
click at [18, 380] on link "Client Billing" at bounding box center [88, 392] width 176 height 30
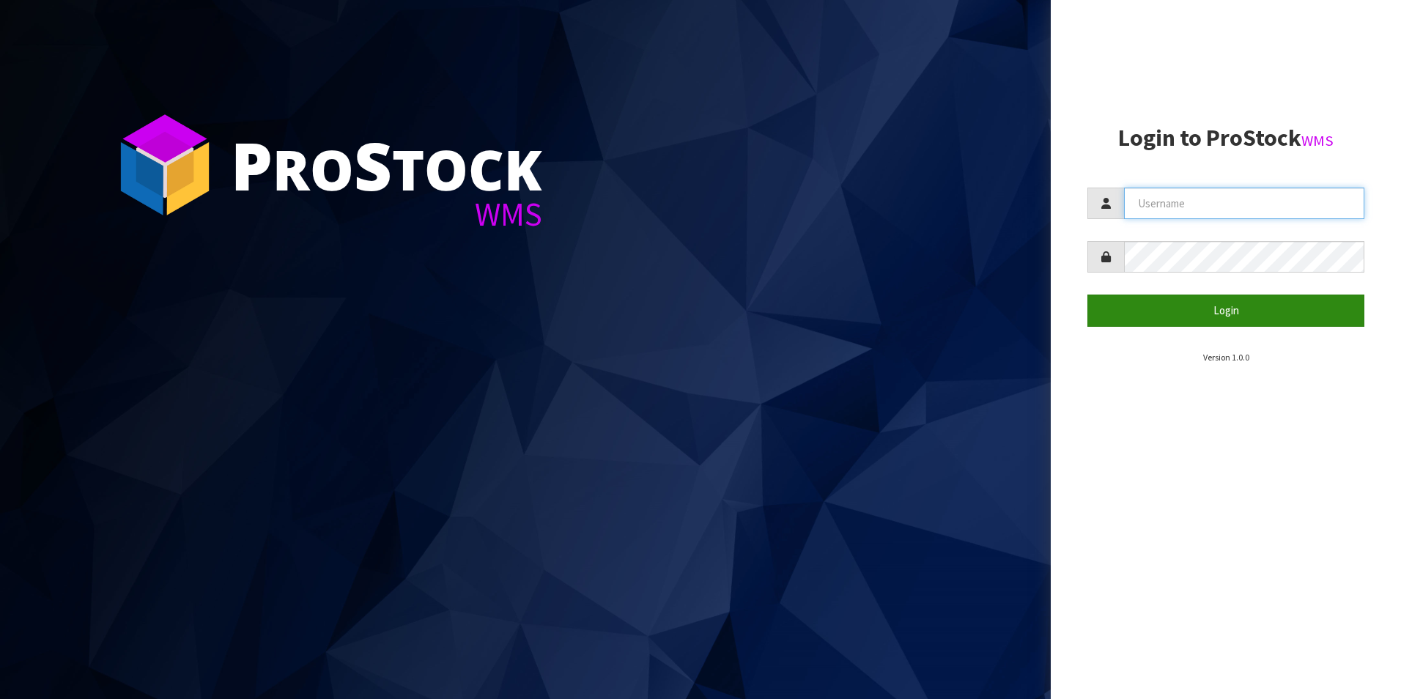
type input "[PERSON_NAME][EMAIL_ADDRESS][DOMAIN_NAME]"
click at [1213, 313] on button "Login" at bounding box center [1225, 311] width 277 height 32
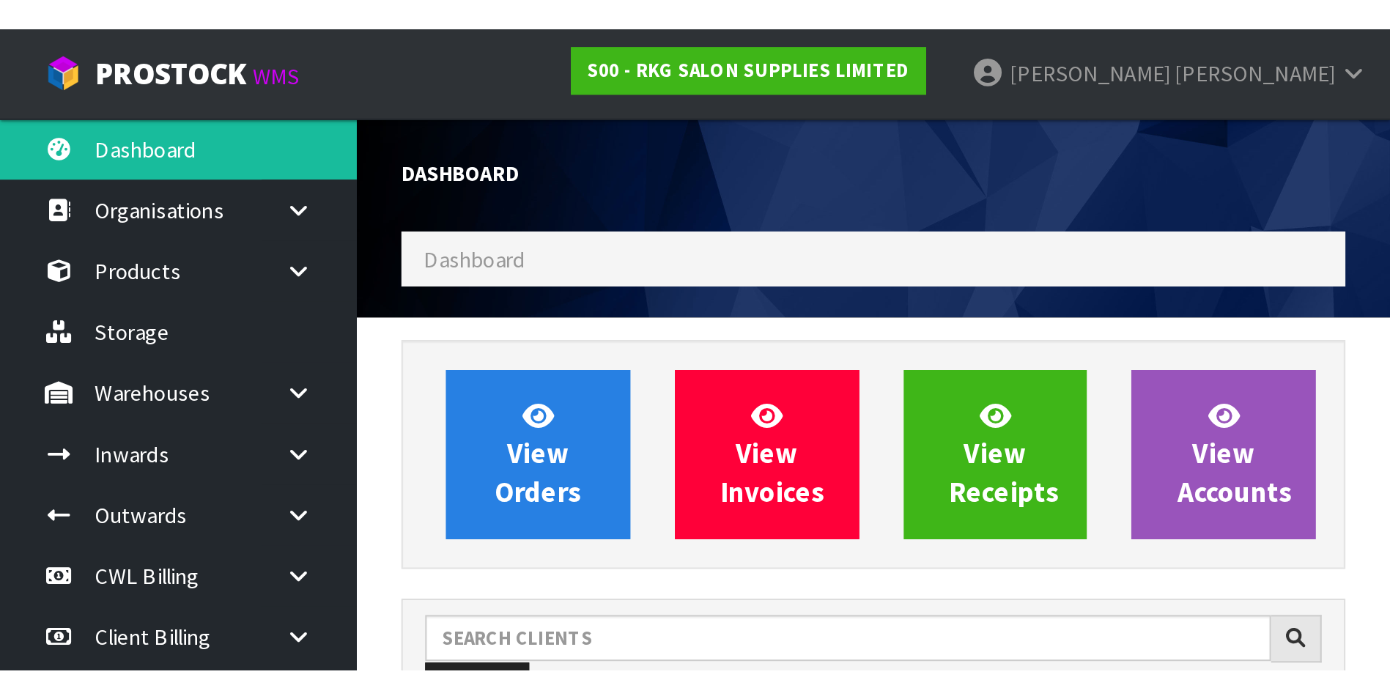
scroll to position [896, 596]
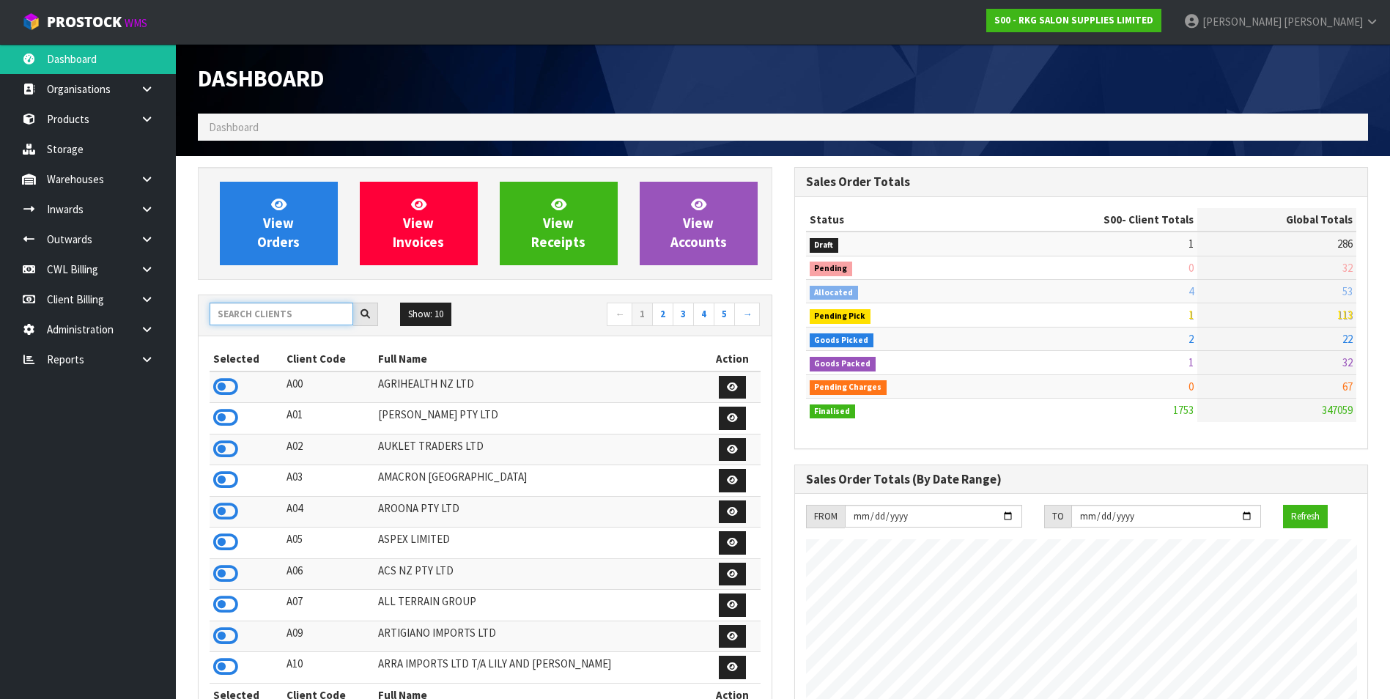
click at [239, 312] on input "text" at bounding box center [282, 314] width 144 height 23
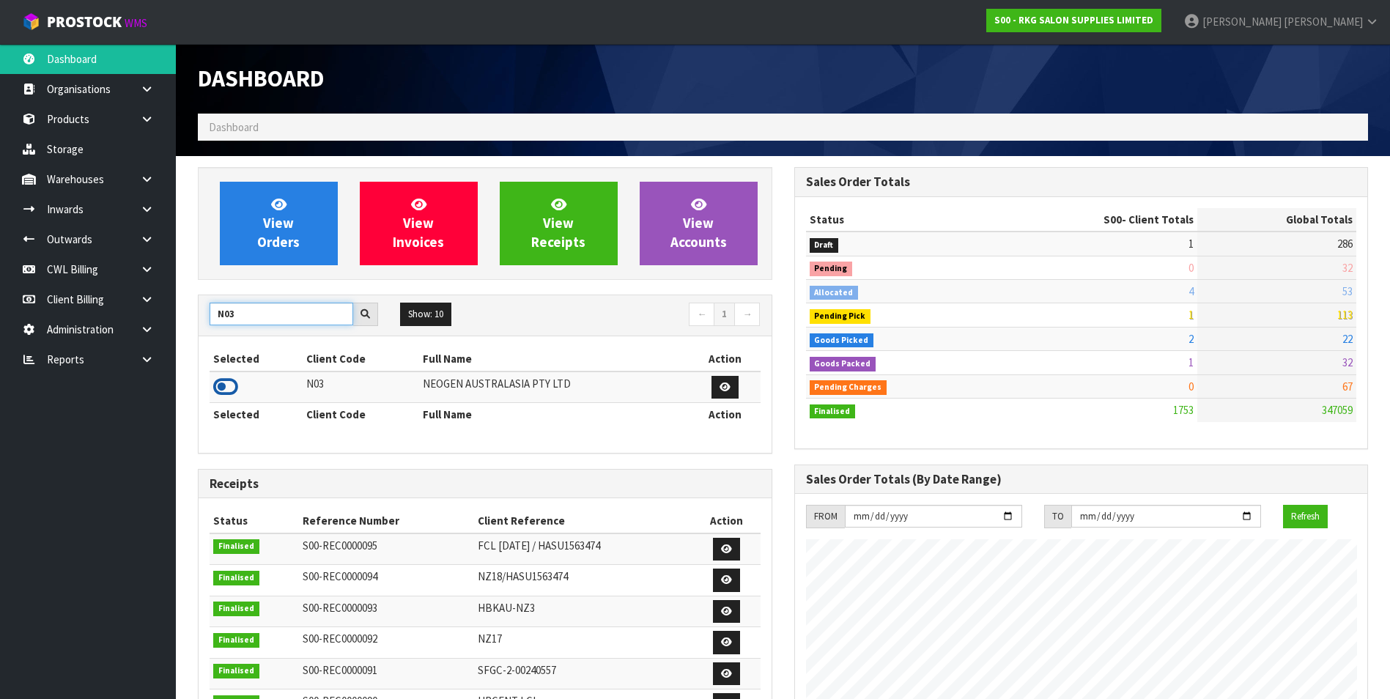
type input "N03"
click at [220, 383] on icon at bounding box center [225, 387] width 25 height 22
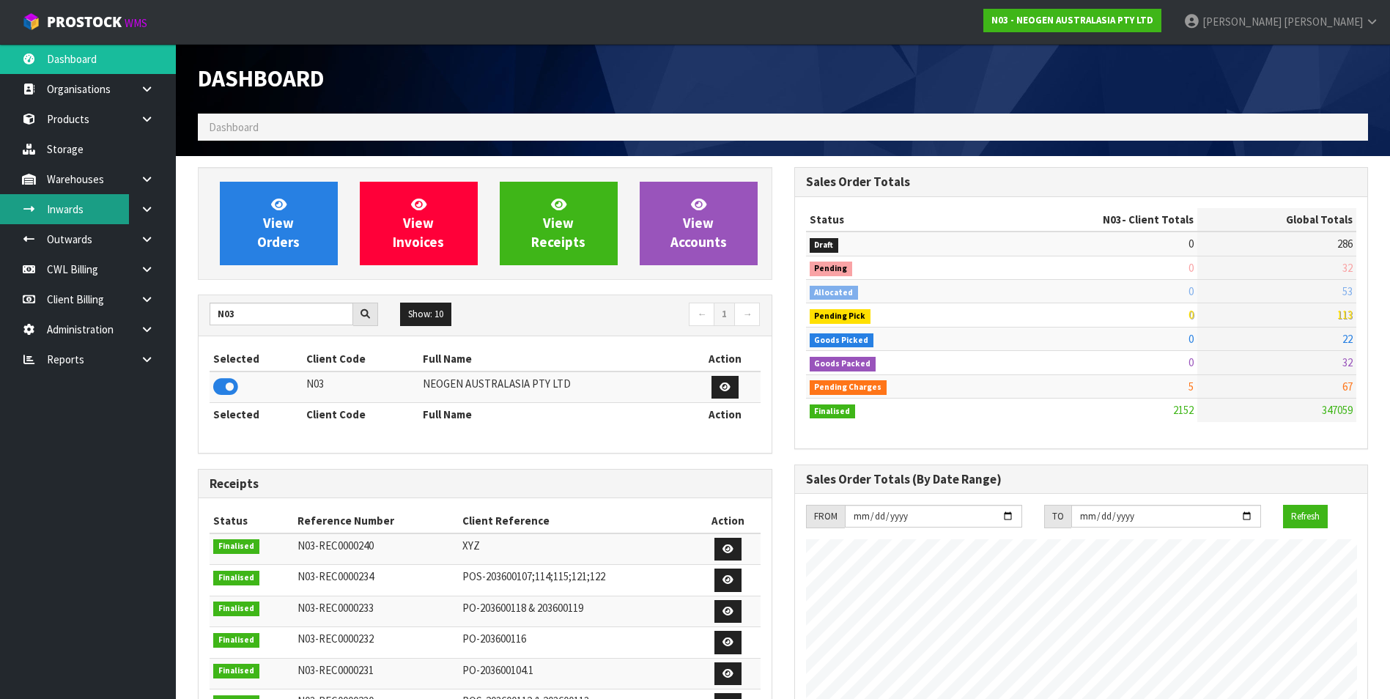
click at [94, 212] on link "Inwards" at bounding box center [88, 209] width 176 height 30
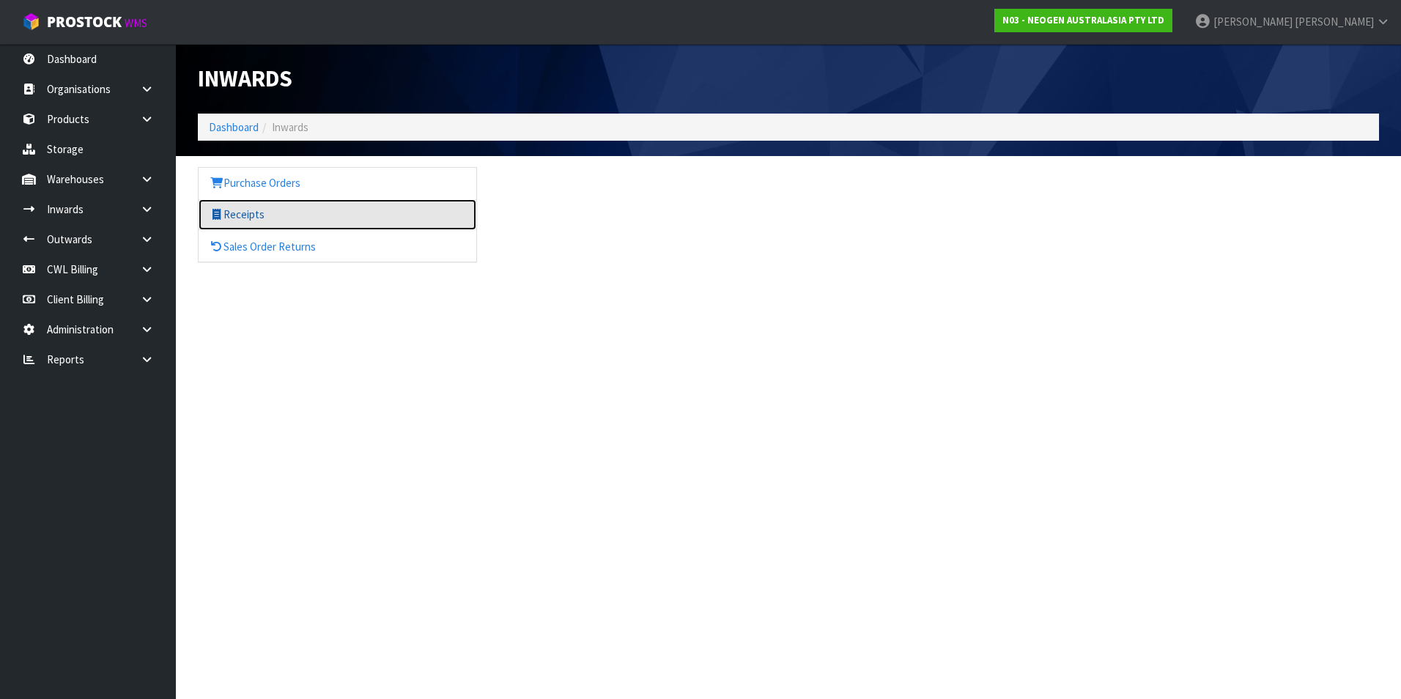
click at [278, 223] on link "Receipts" at bounding box center [338, 214] width 278 height 30
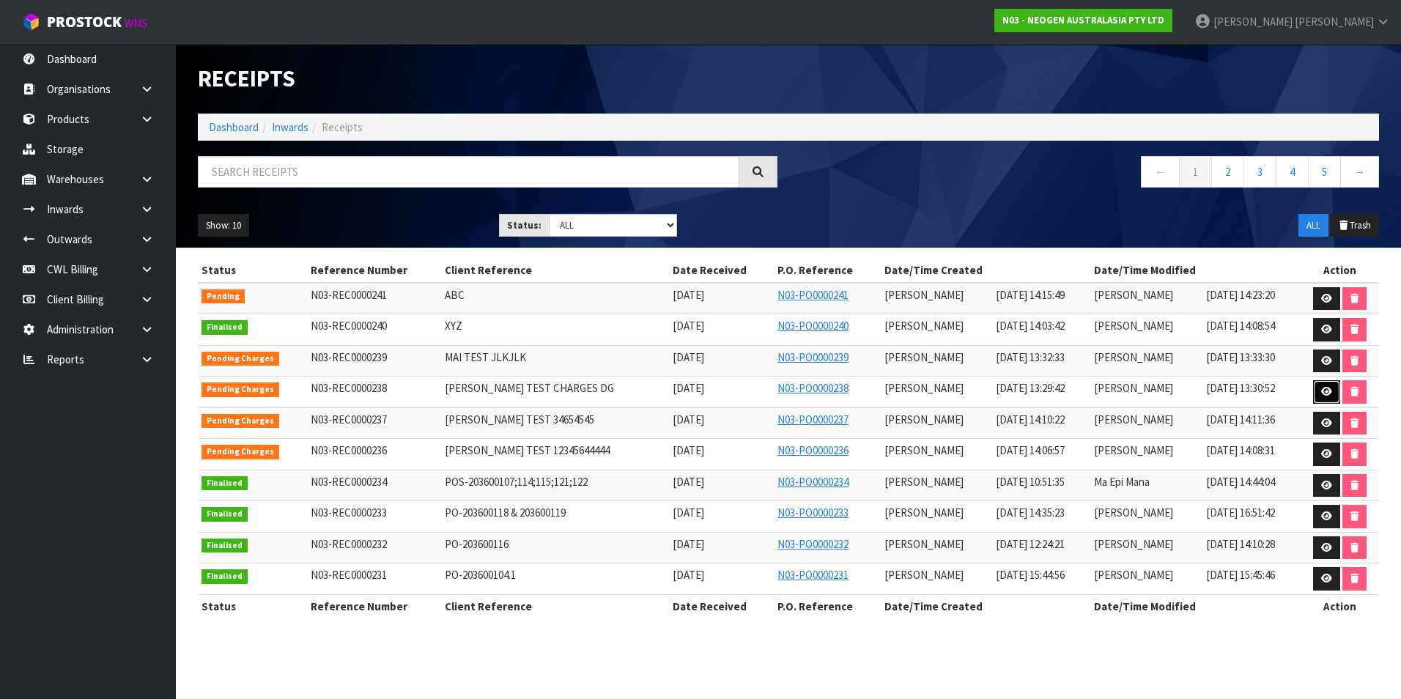
click at [1314, 388] on link at bounding box center [1326, 391] width 27 height 23
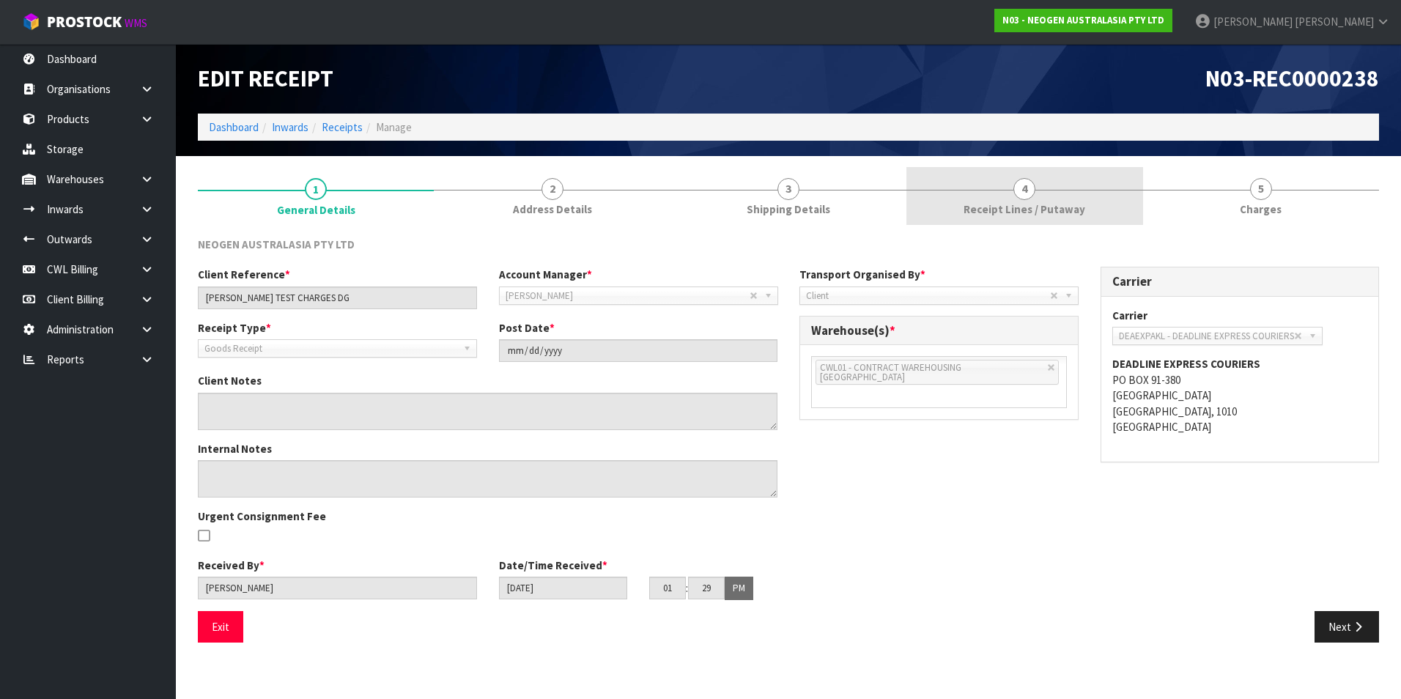
click at [1026, 193] on span "4" at bounding box center [1024, 189] width 22 height 22
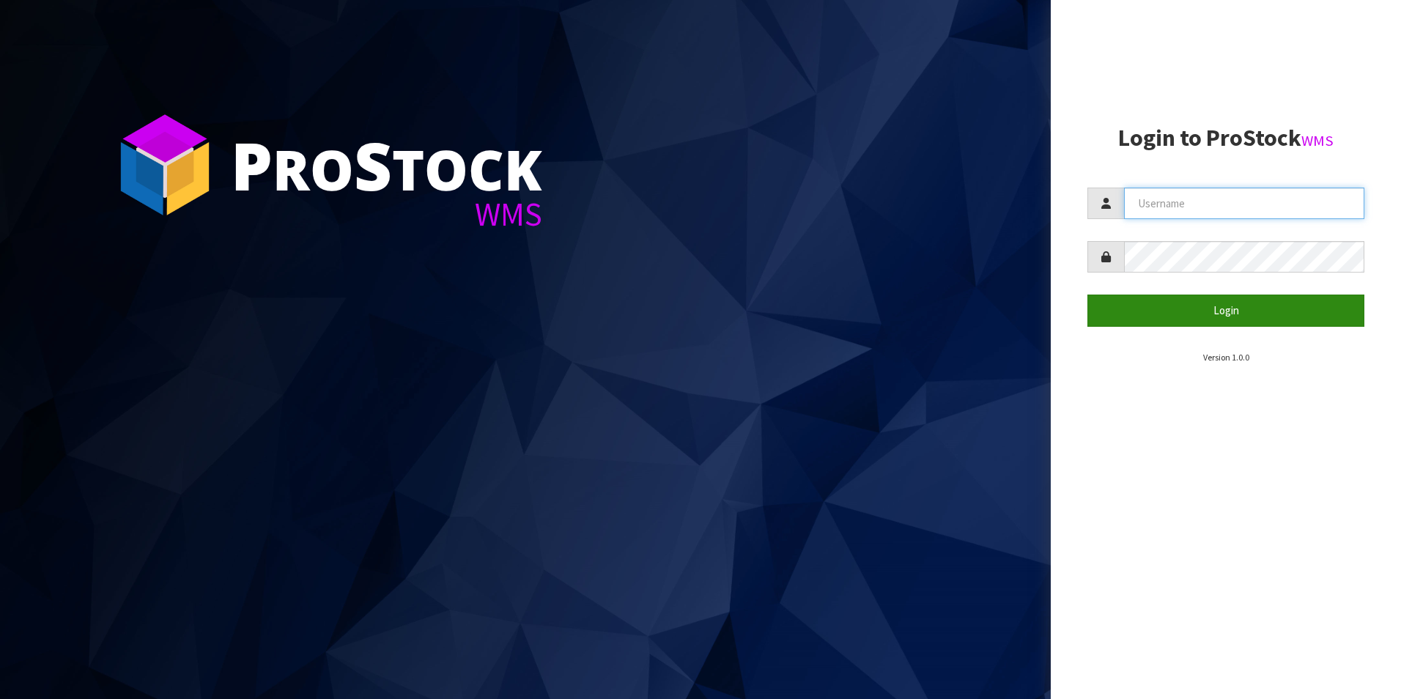
type input "[PERSON_NAME][EMAIL_ADDRESS][DOMAIN_NAME]"
click at [1196, 313] on button "Login" at bounding box center [1225, 311] width 277 height 32
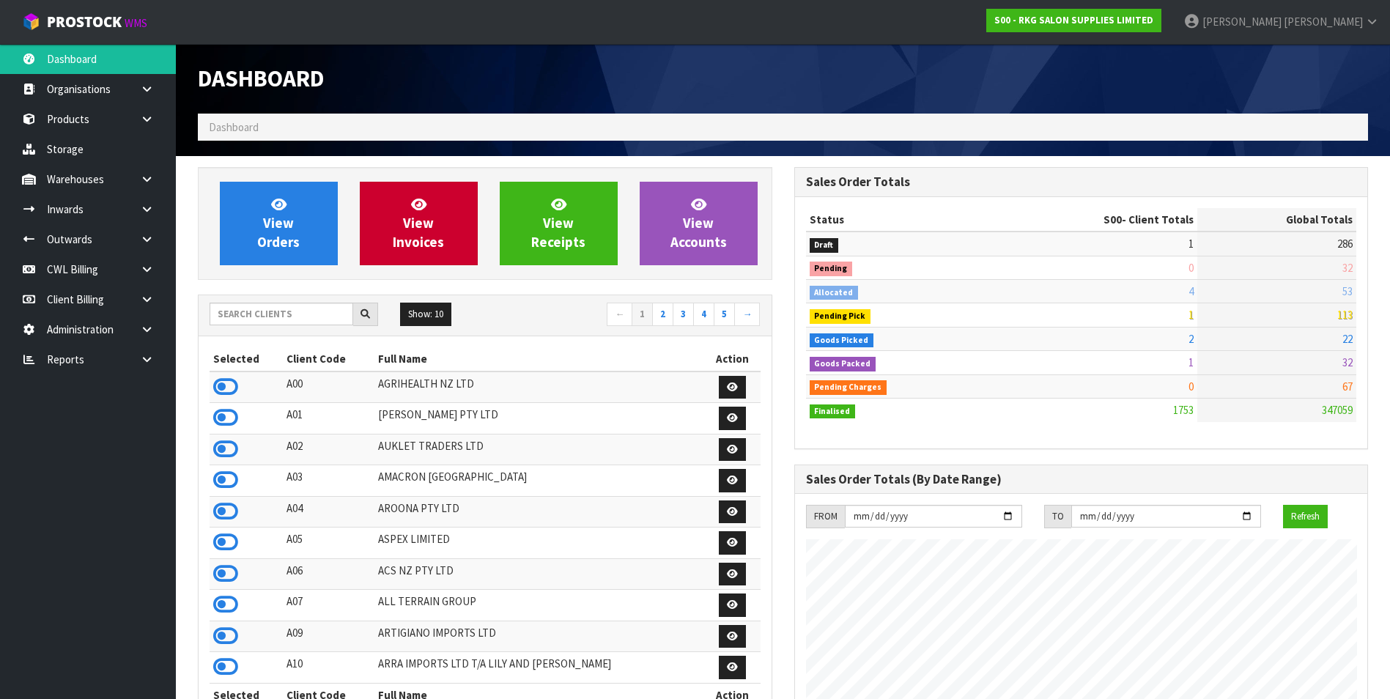
scroll to position [896, 596]
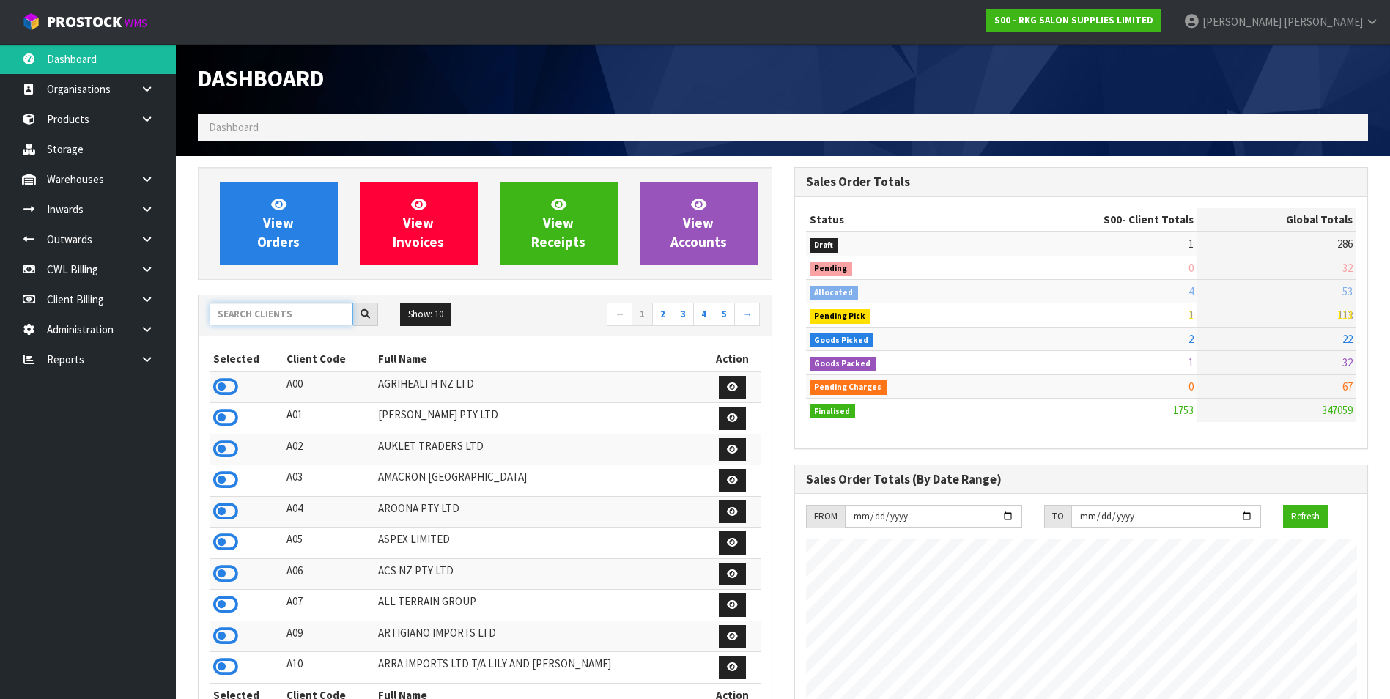
click at [259, 309] on input "text" at bounding box center [282, 314] width 144 height 23
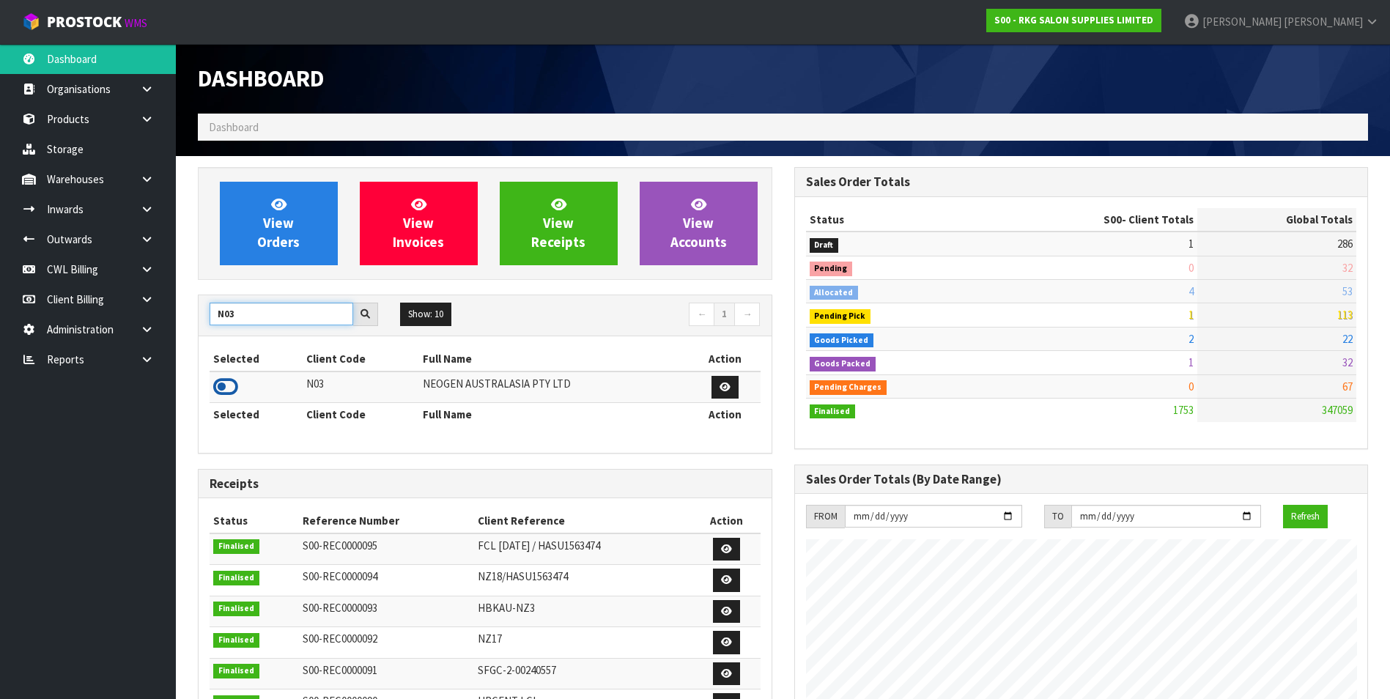
type input "N03"
click at [226, 388] on icon at bounding box center [225, 387] width 25 height 22
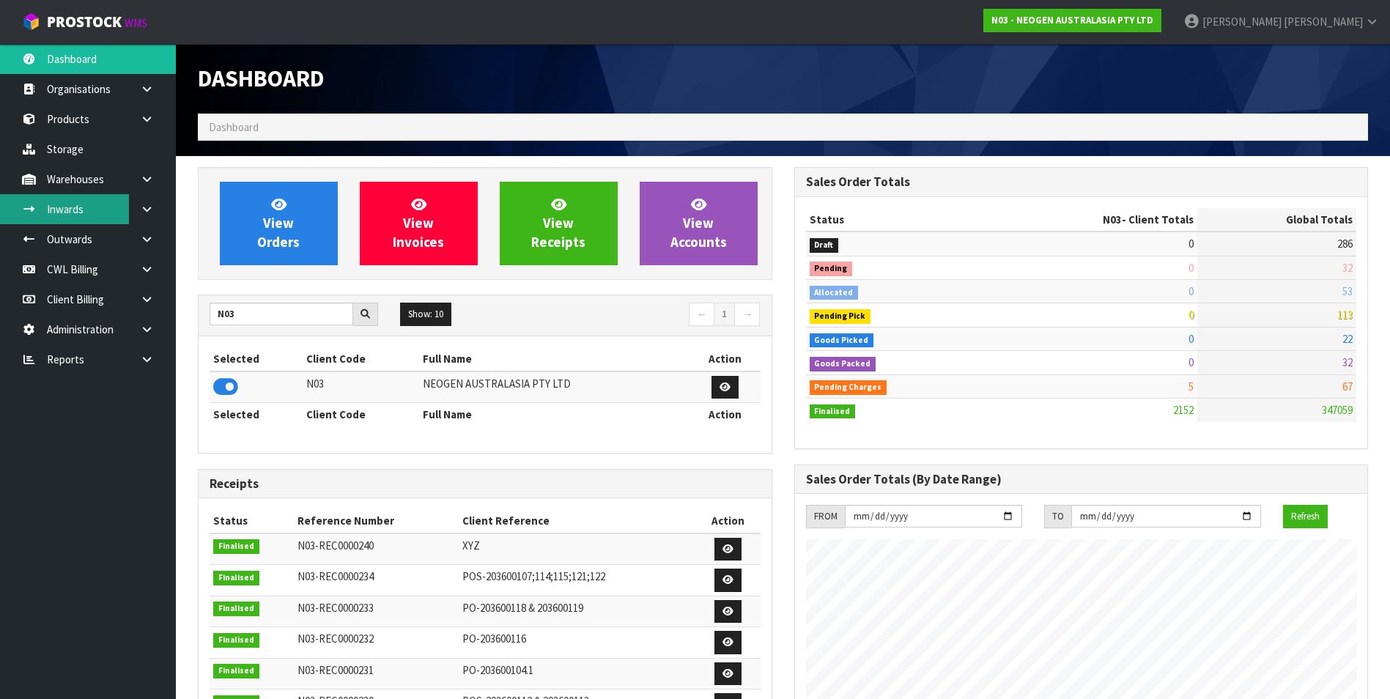
click at [106, 210] on link "Inwards" at bounding box center [88, 209] width 176 height 30
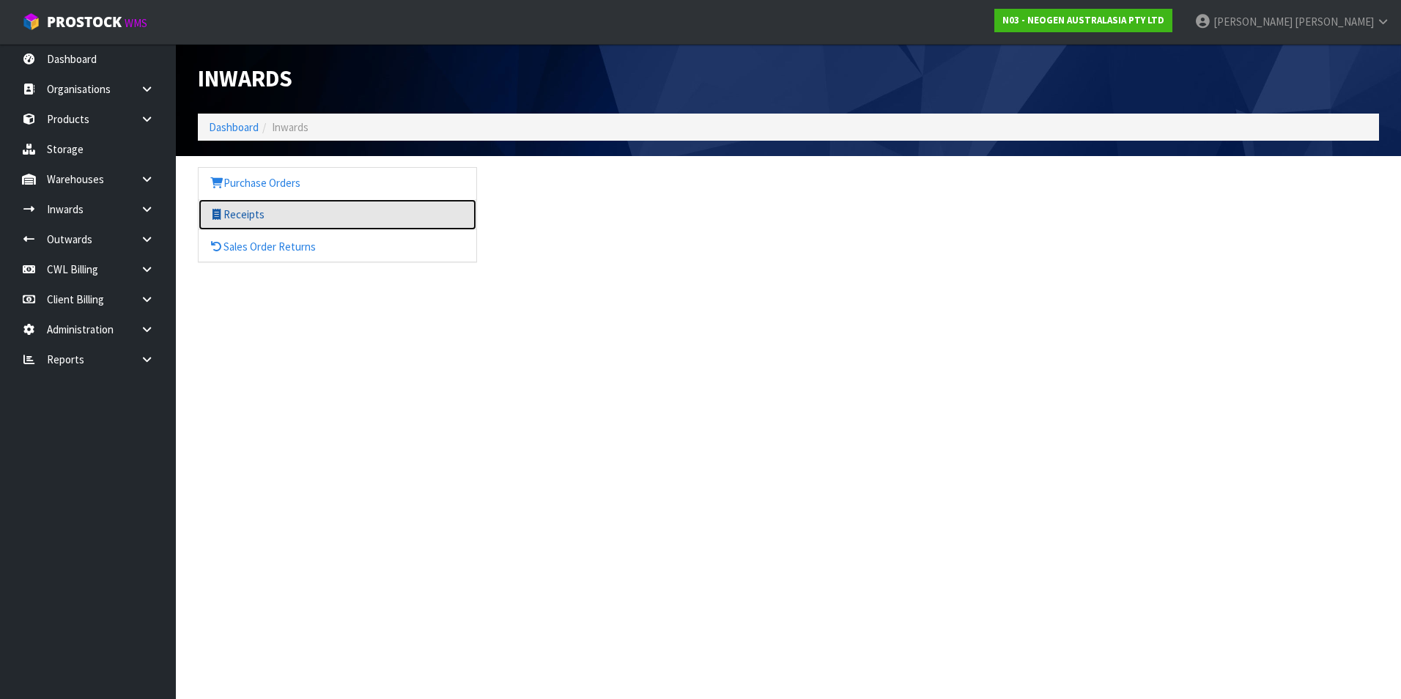
click at [234, 215] on link "Receipts" at bounding box center [338, 214] width 278 height 30
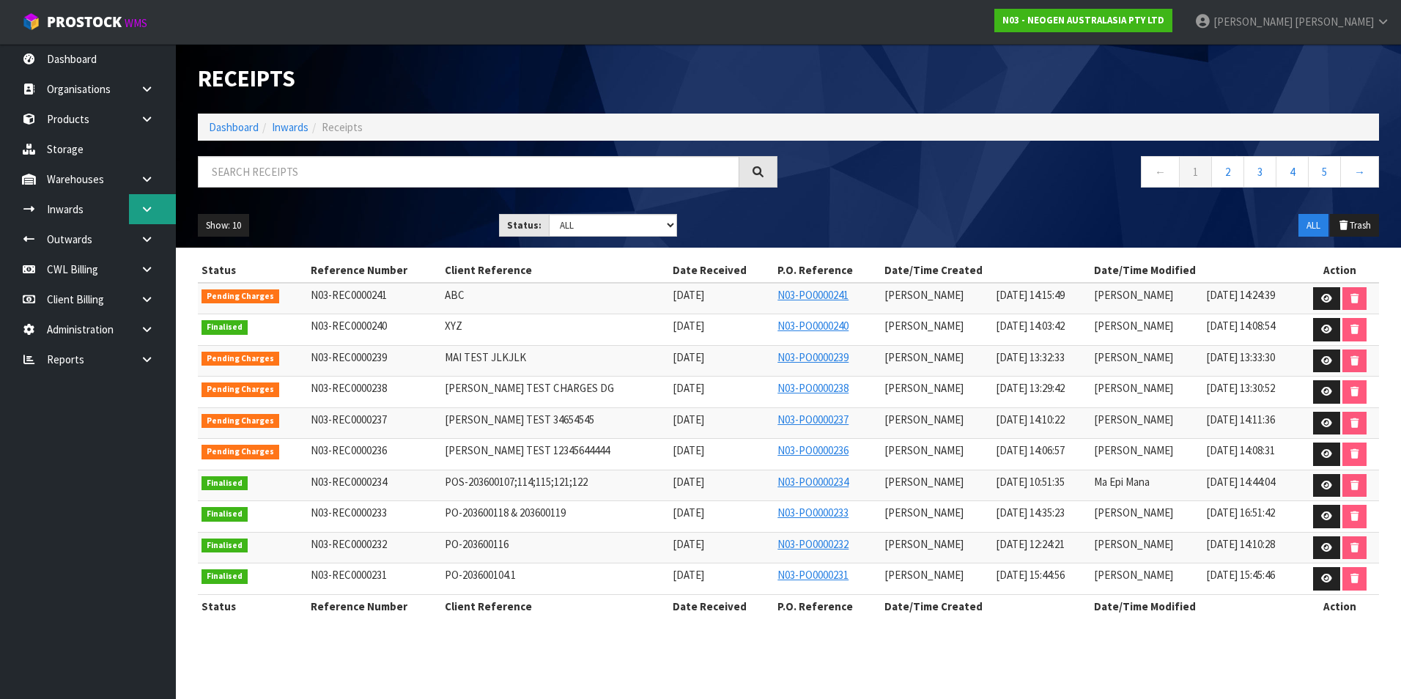
click at [148, 204] on icon at bounding box center [147, 209] width 14 height 11
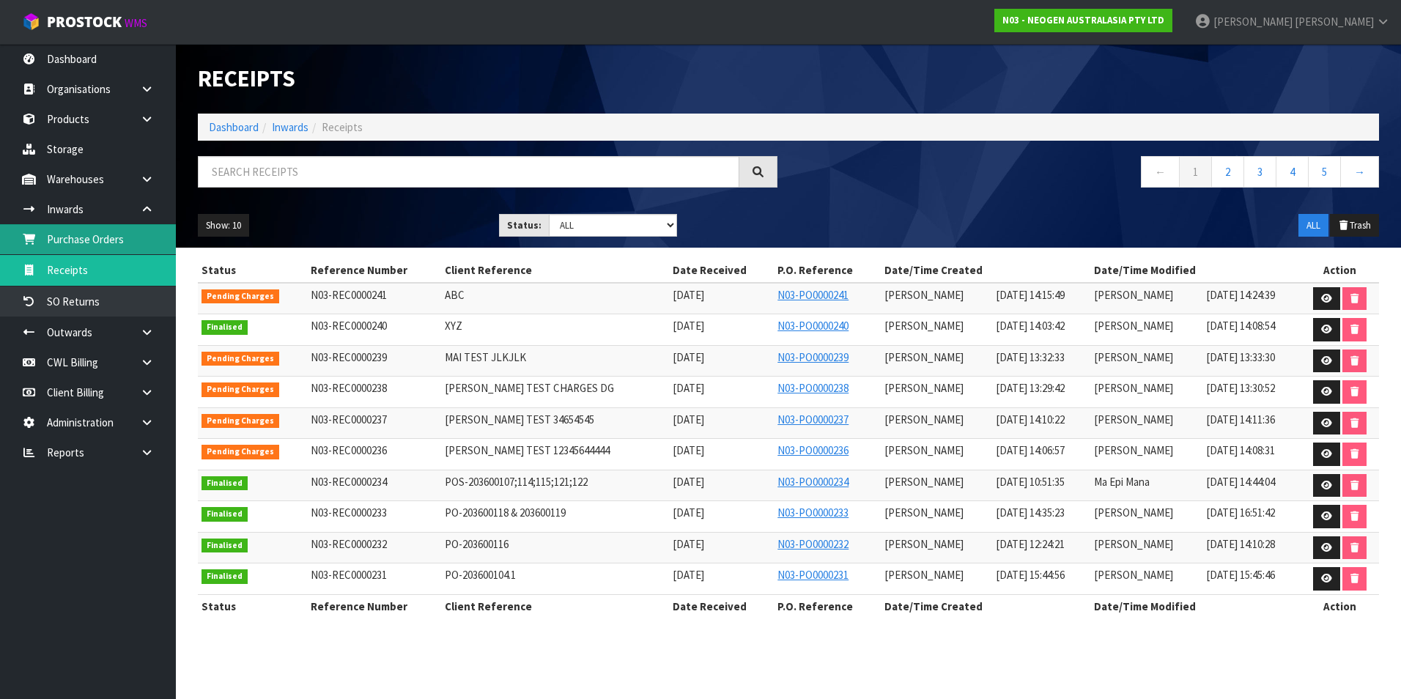
click at [103, 242] on link "Purchase Orders" at bounding box center [88, 239] width 176 height 30
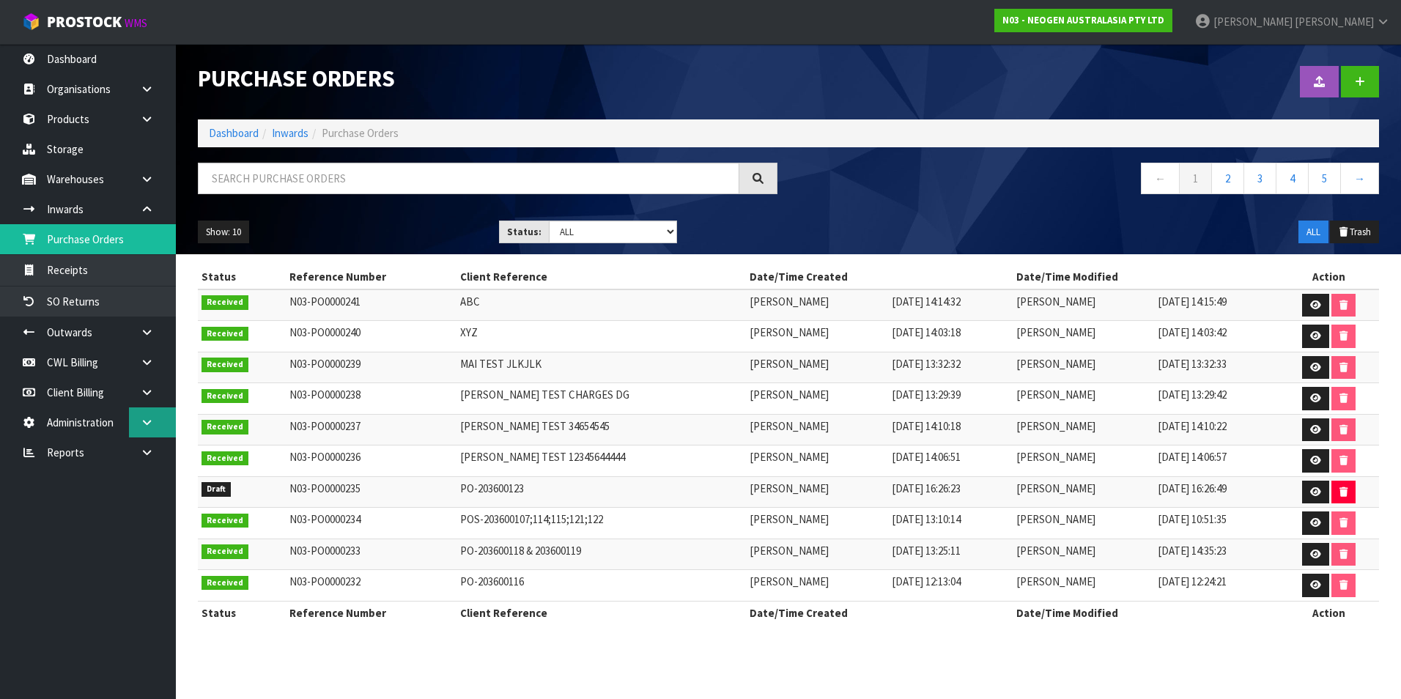
click at [146, 425] on icon at bounding box center [147, 422] width 14 height 11
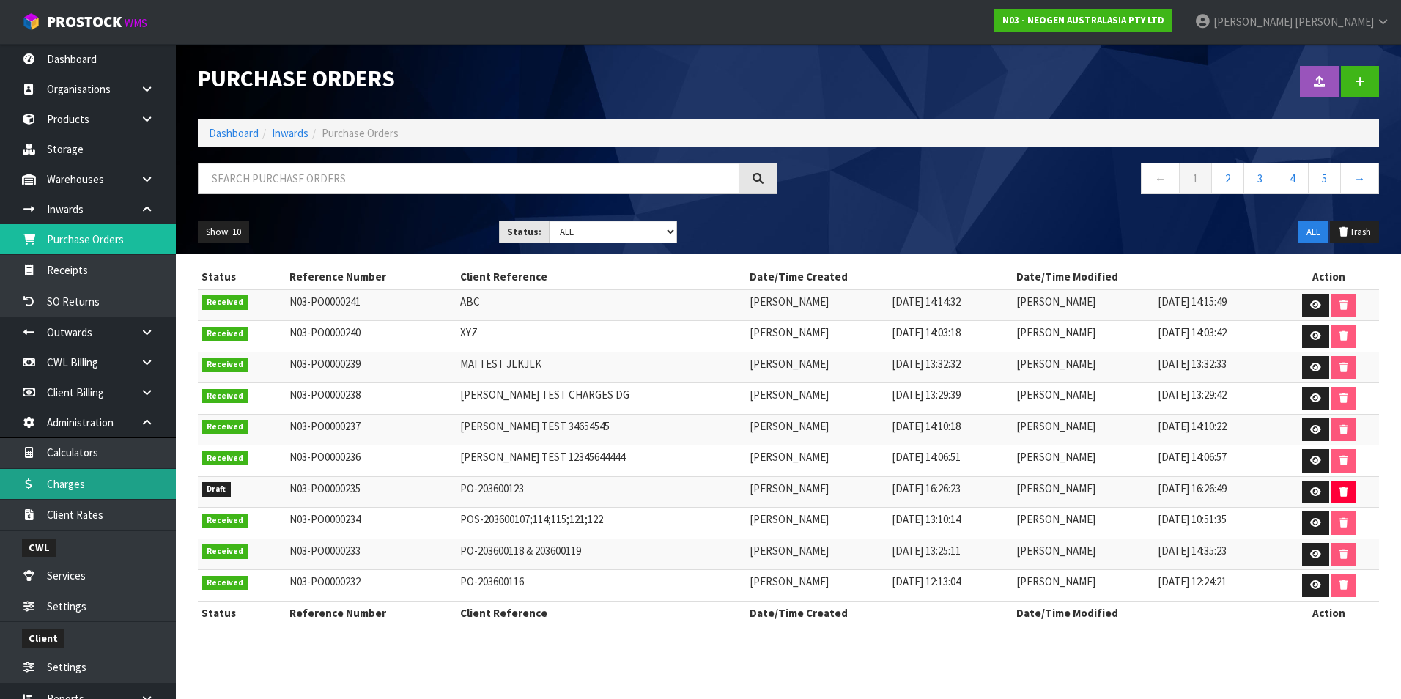
click at [101, 480] on link "Charges" at bounding box center [88, 484] width 176 height 30
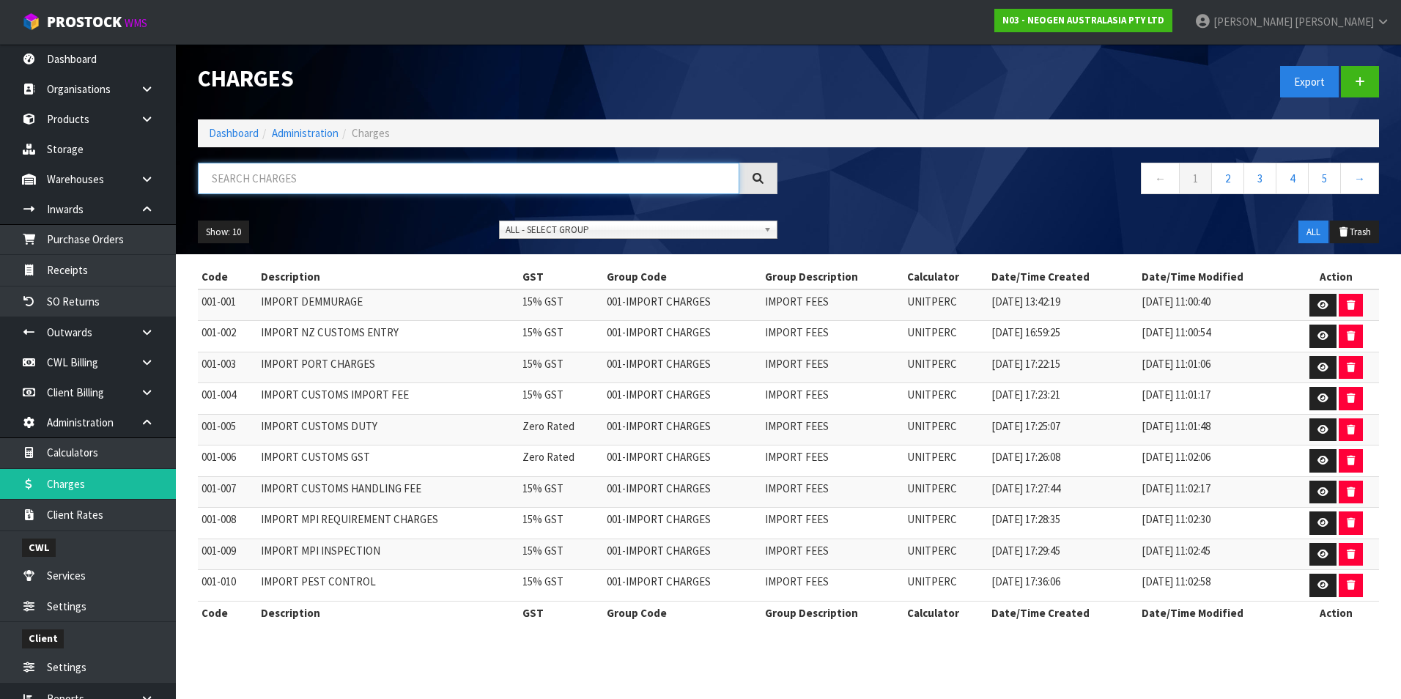
click at [271, 185] on input "text" at bounding box center [468, 179] width 541 height 32
type input "004-201"
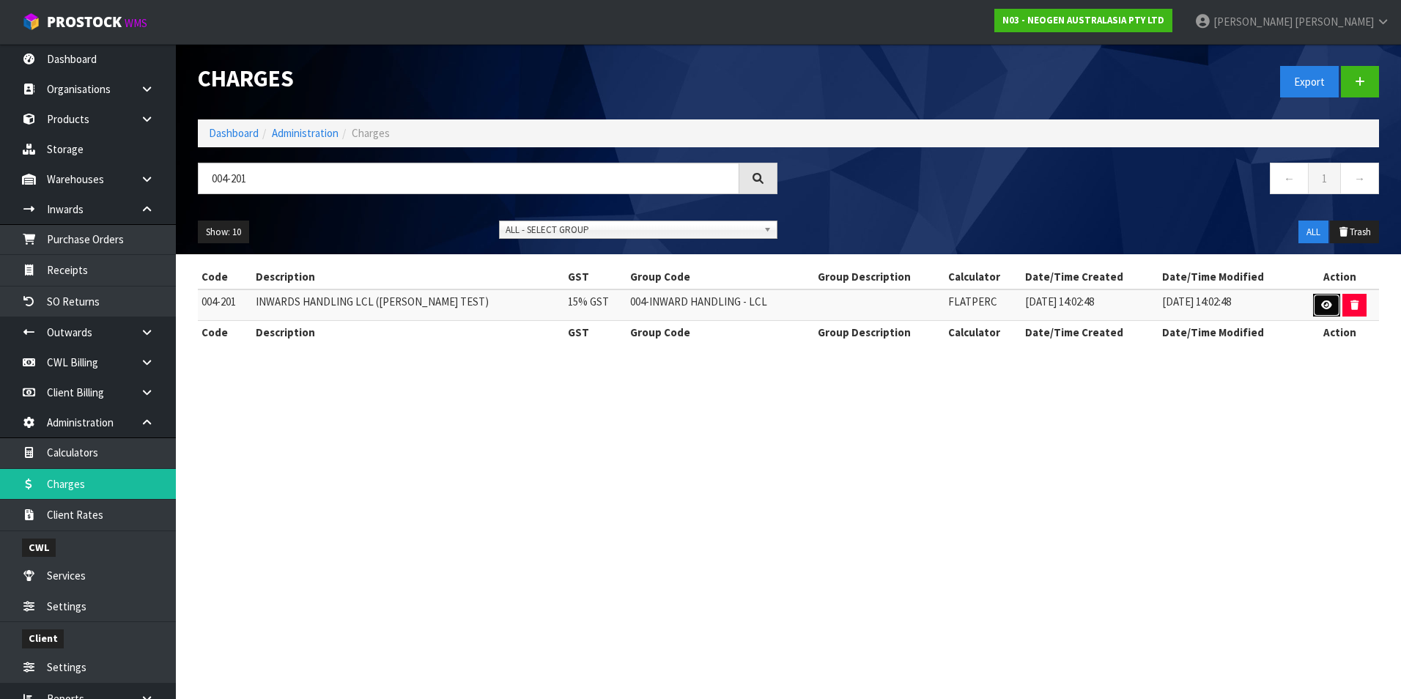
click at [1325, 306] on icon at bounding box center [1326, 305] width 11 height 10
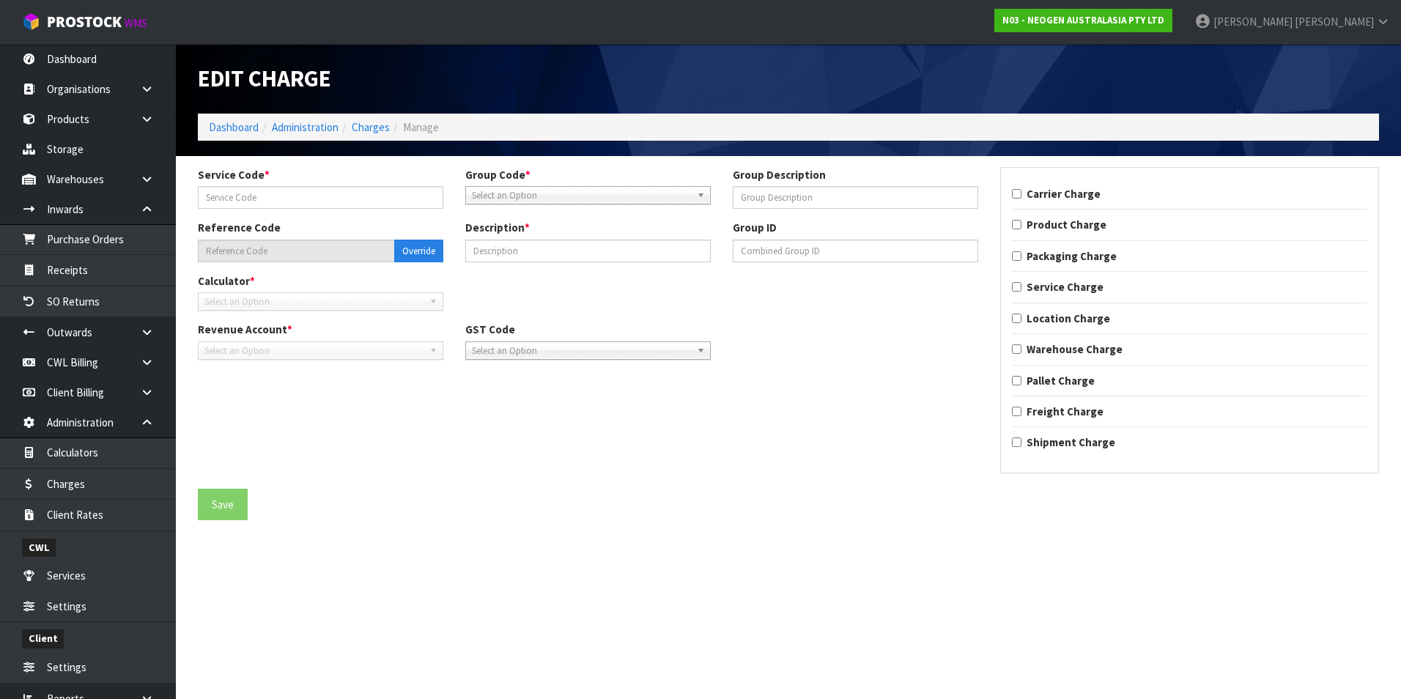
type input "201"
type input "004-201"
type input "INWARDS HANDLING LCL ([PERSON_NAME] TEST)"
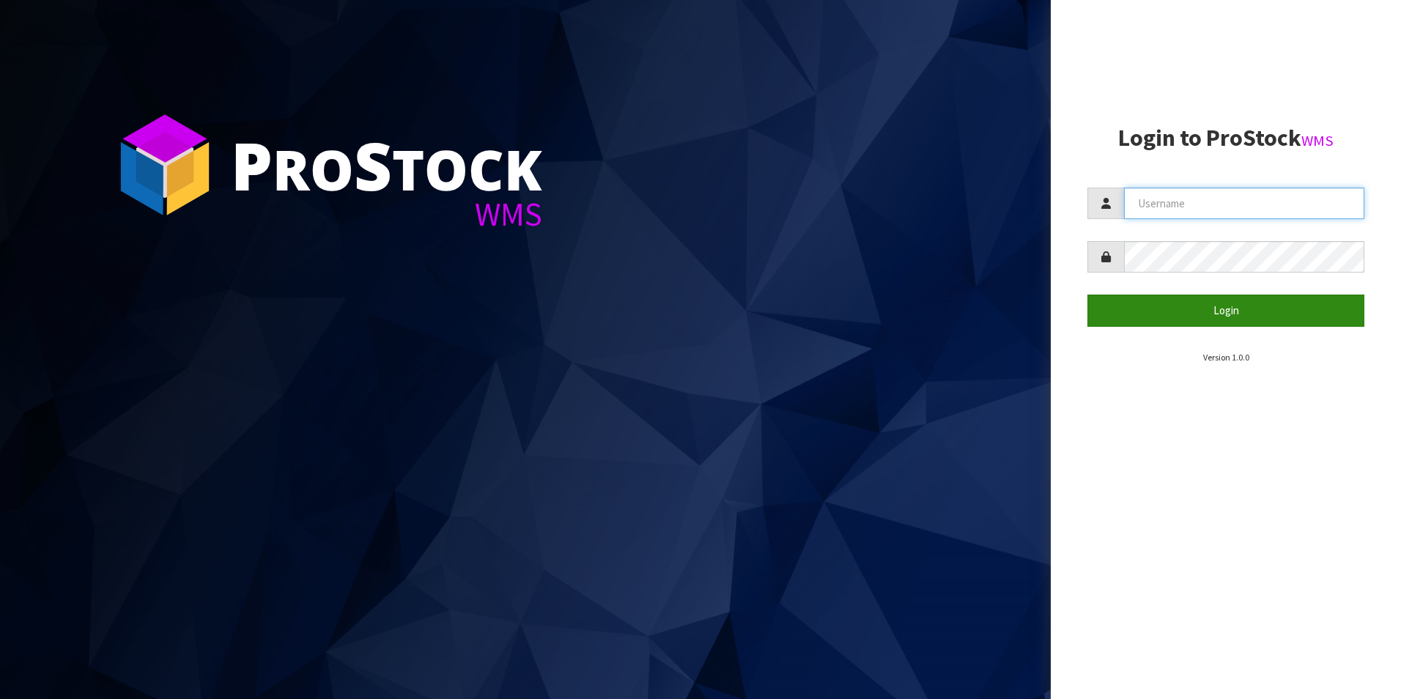
type input "[PERSON_NAME][EMAIL_ADDRESS][DOMAIN_NAME]"
click at [1205, 321] on button "Login" at bounding box center [1225, 311] width 277 height 32
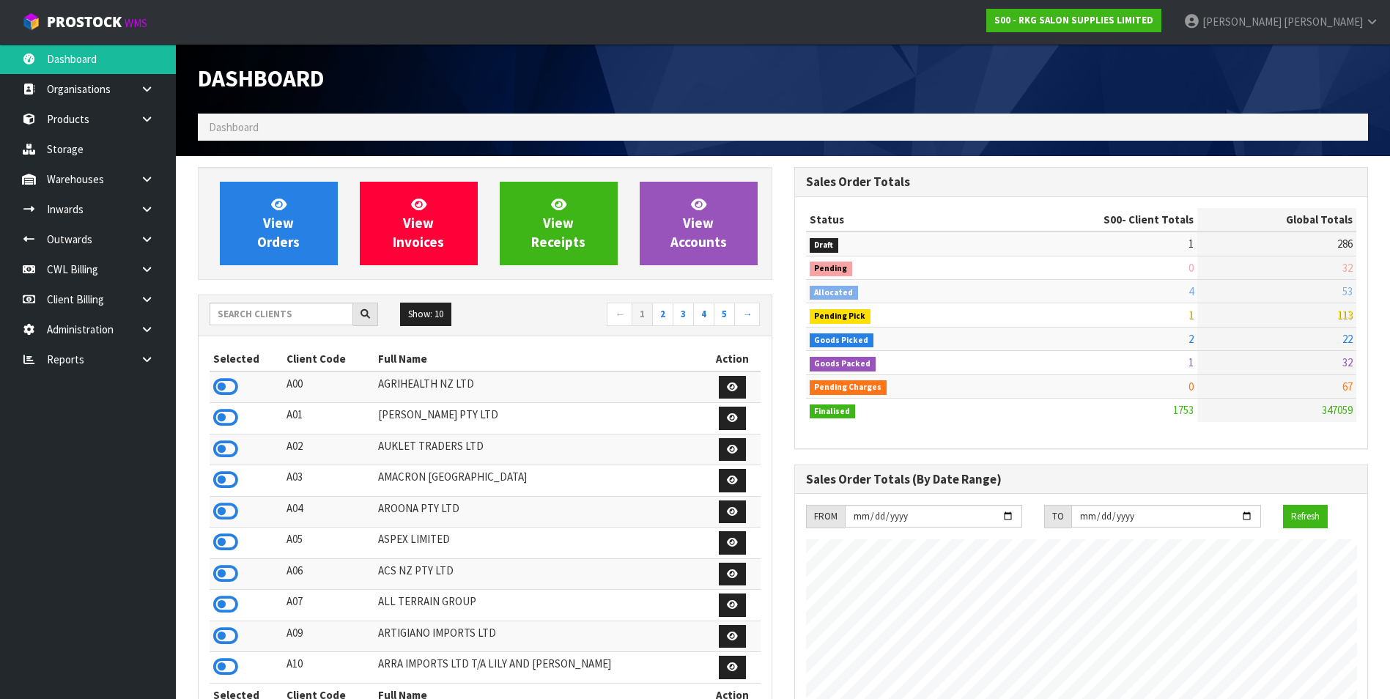
scroll to position [896, 596]
drag, startPoint x: 249, startPoint y: 308, endPoint x: 245, endPoint y: 297, distance: 11.6
click at [249, 307] on input "text" at bounding box center [282, 314] width 144 height 23
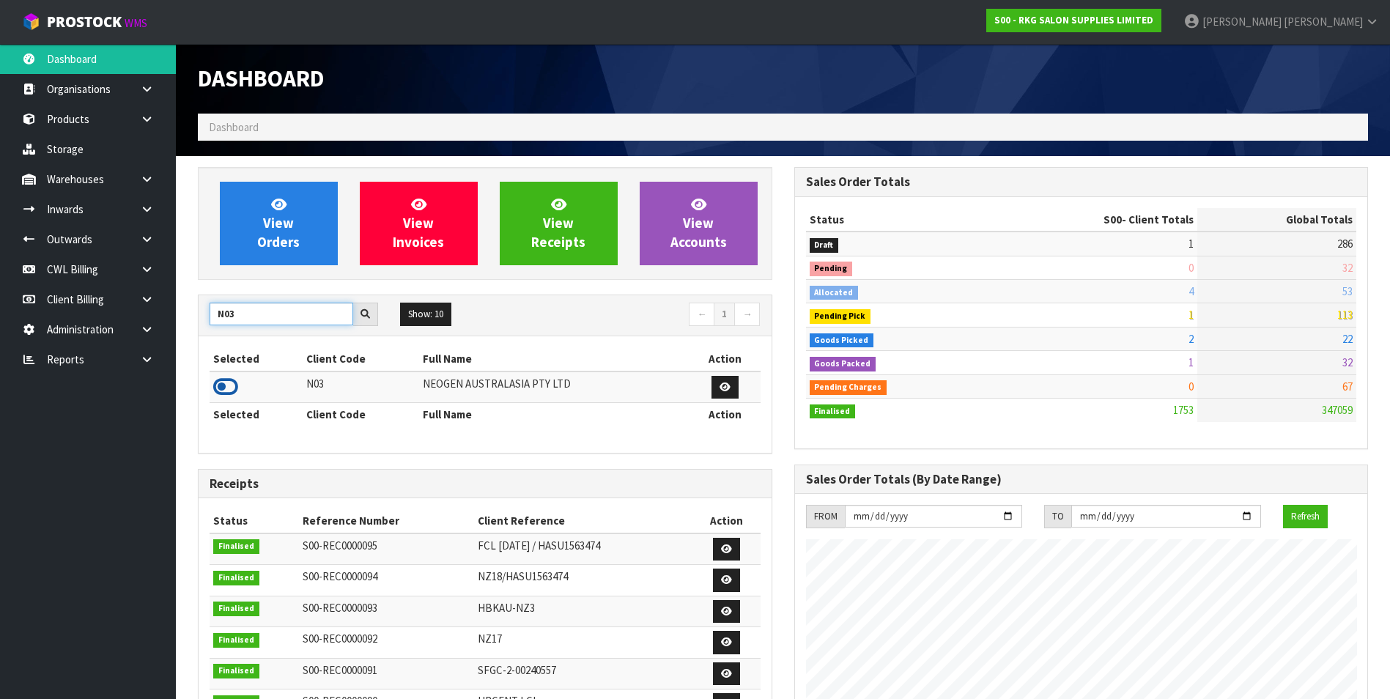
type input "N03"
click at [230, 385] on icon at bounding box center [225, 387] width 25 height 22
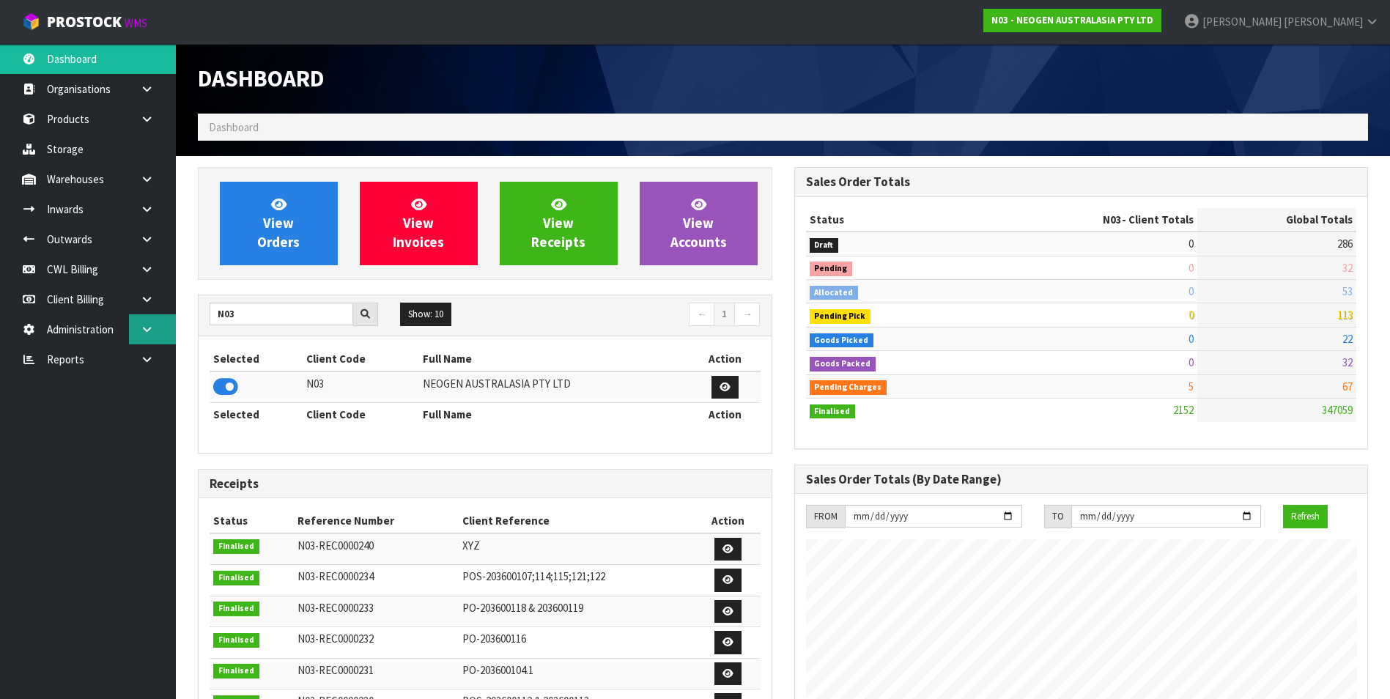
click at [156, 328] on link at bounding box center [152, 329] width 47 height 30
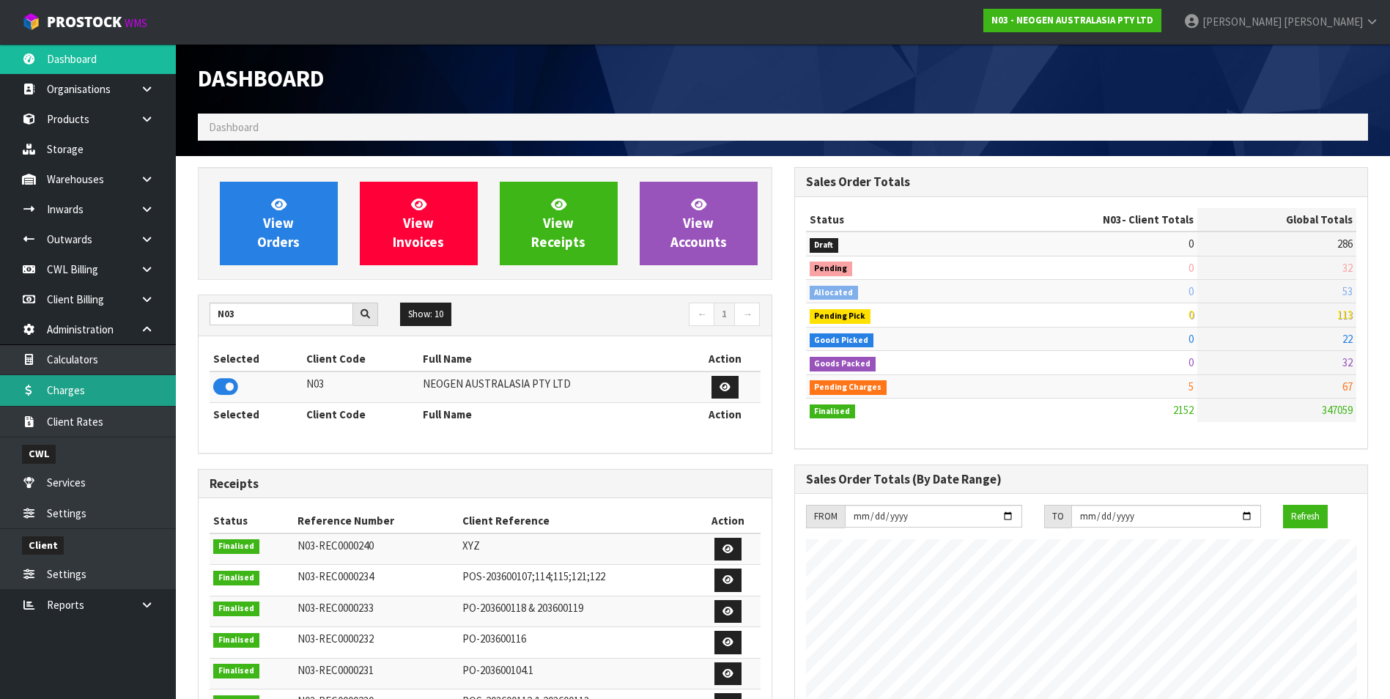
click at [120, 391] on link "Charges" at bounding box center [88, 390] width 176 height 30
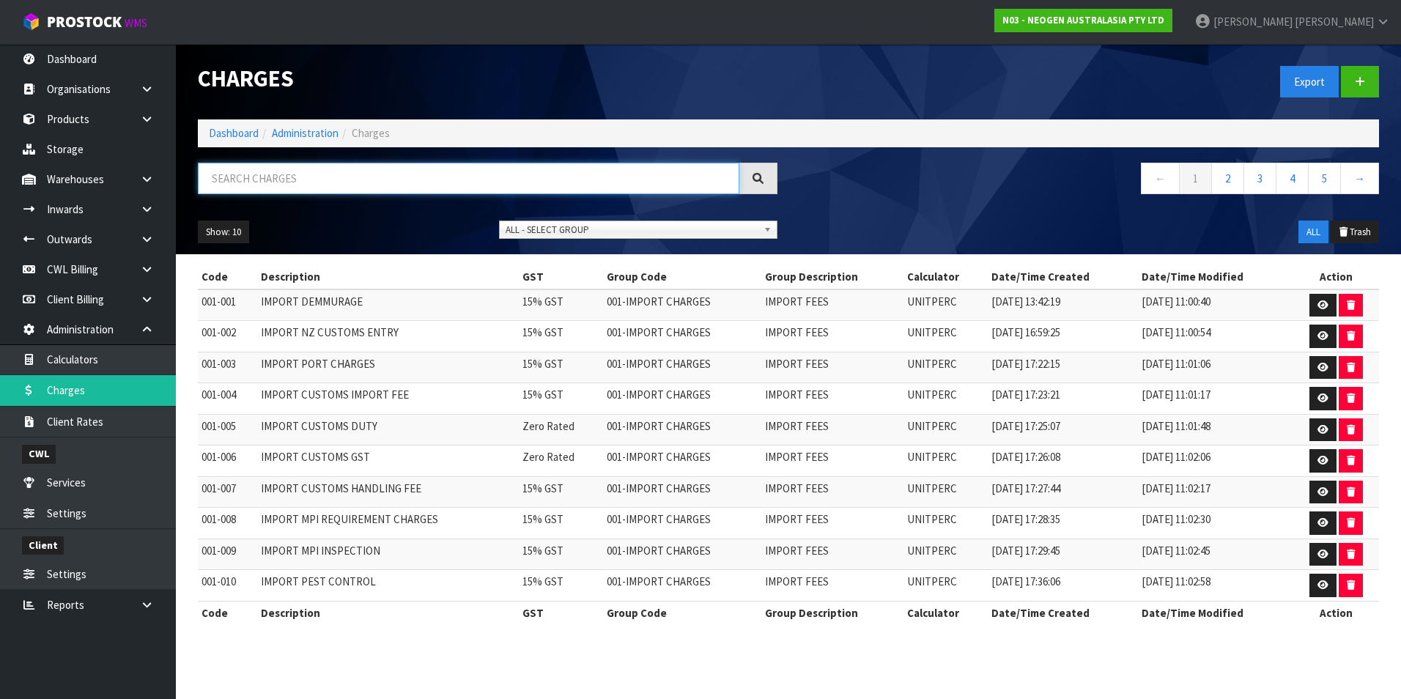
click at [248, 180] on input "text" at bounding box center [468, 179] width 541 height 32
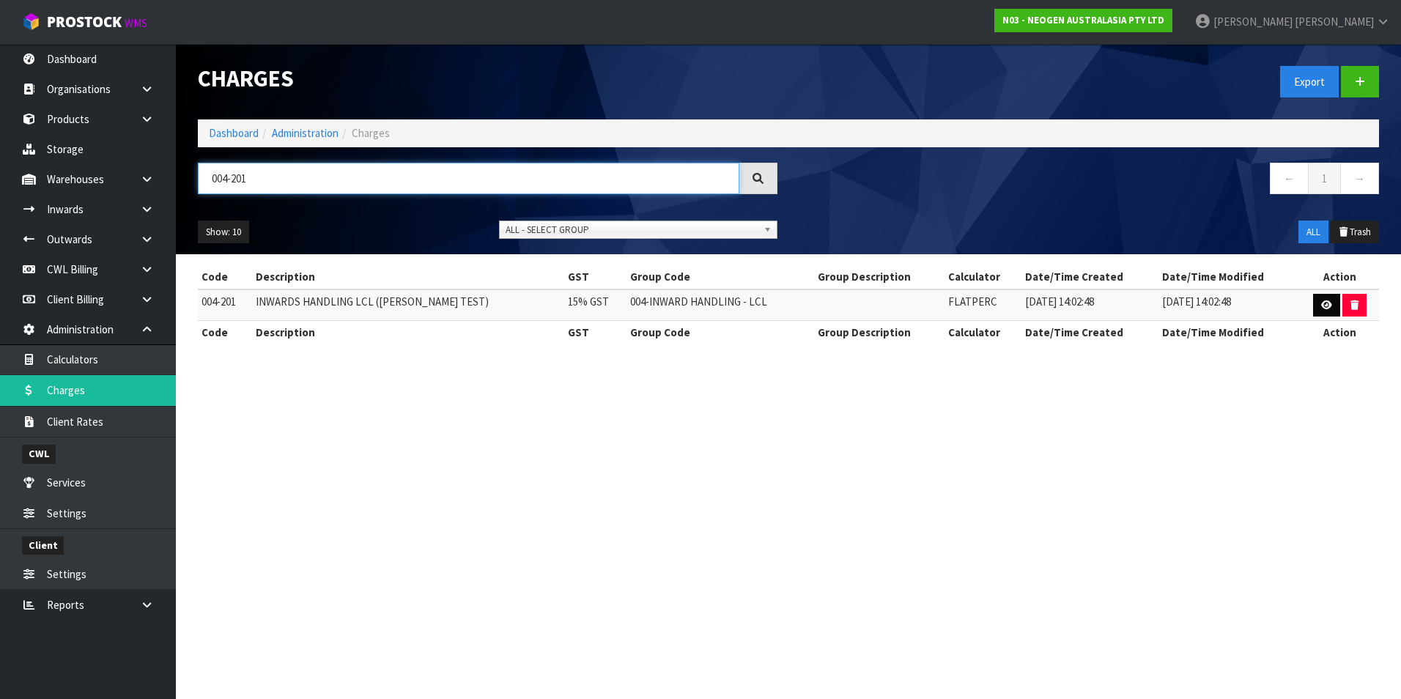
type input "004-201"
click at [1327, 306] on icon at bounding box center [1326, 305] width 11 height 10
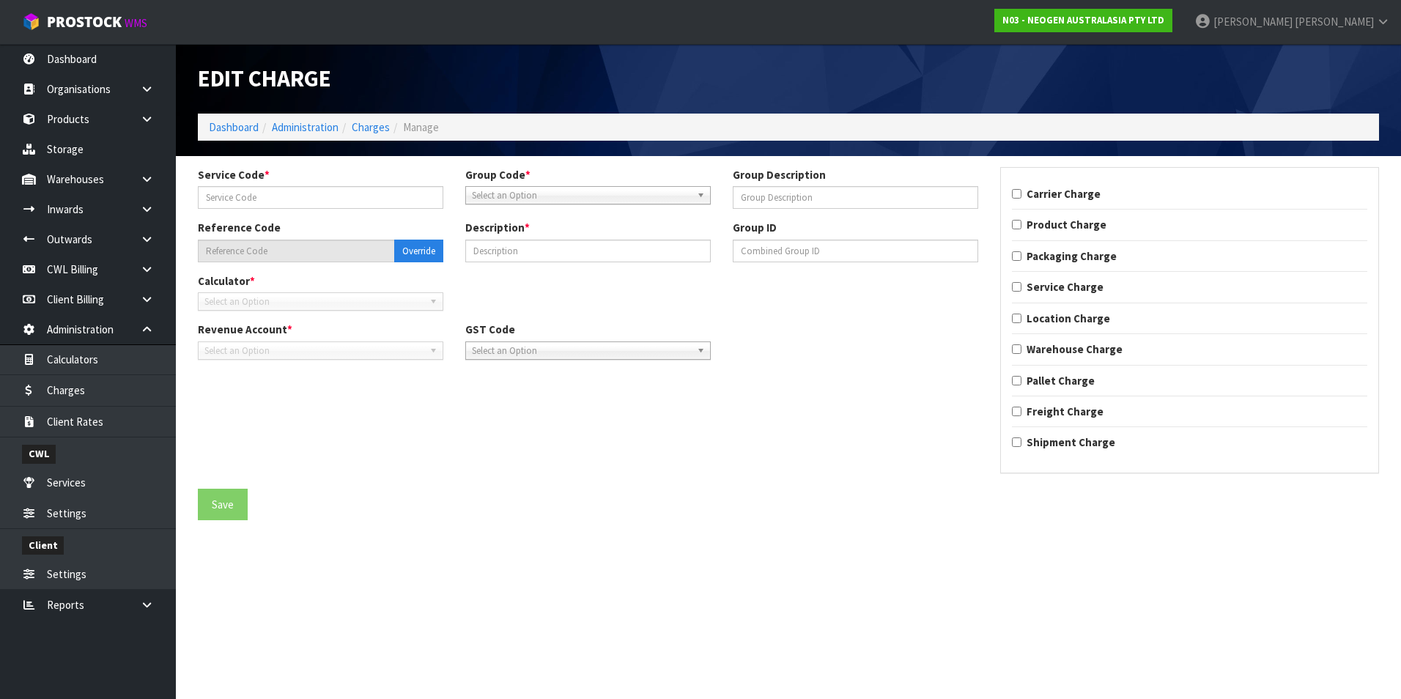
type input "201"
type input "004-201"
type input "INWARDS HANDLING LCL ([PERSON_NAME] TEST)"
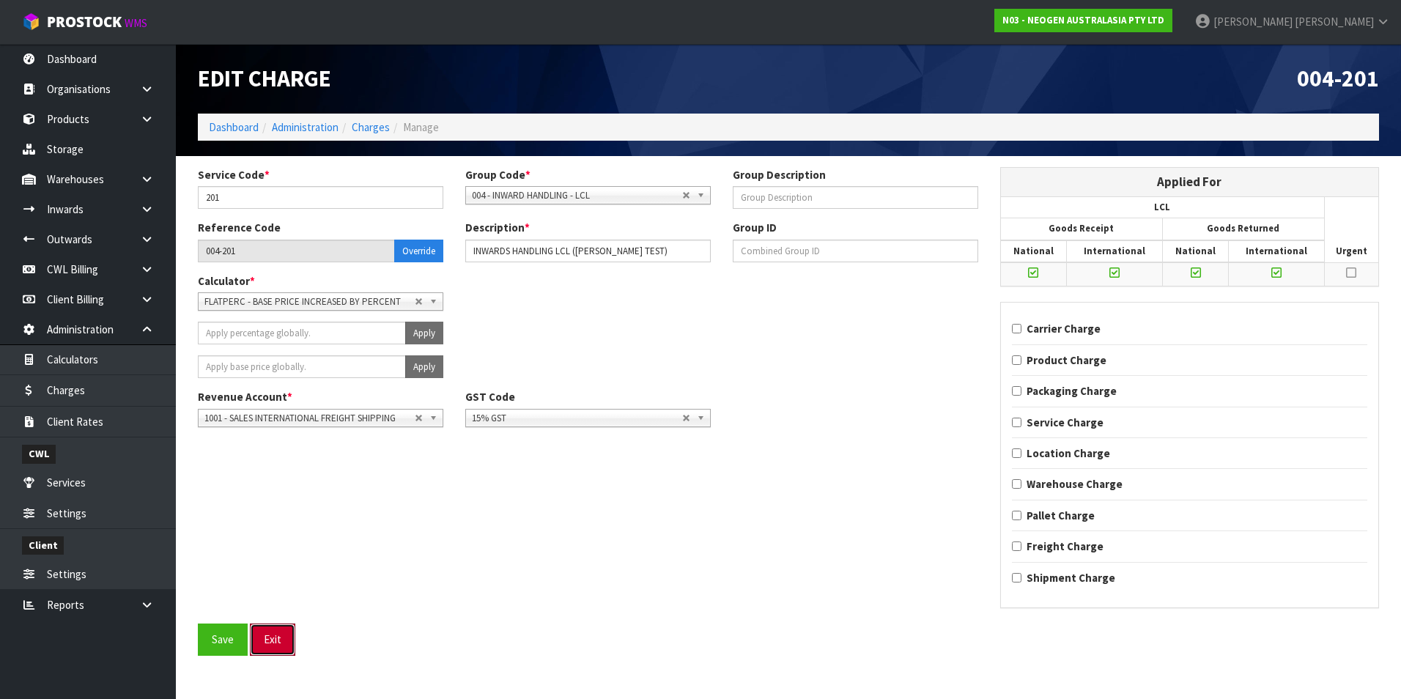
drag, startPoint x: 273, startPoint y: 636, endPoint x: 273, endPoint y: 562, distance: 74.0
click at [273, 635] on button "Exit" at bounding box center [272, 640] width 45 height 32
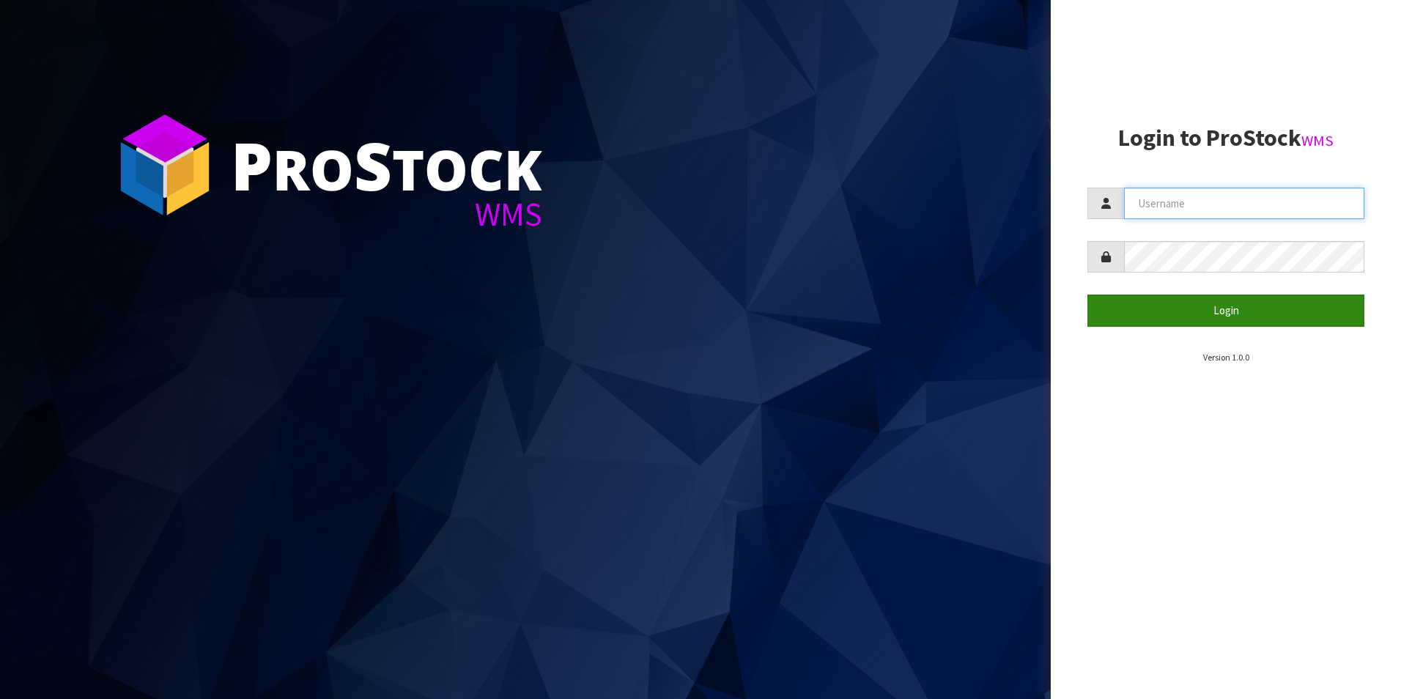
type input "[PERSON_NAME][EMAIL_ADDRESS][DOMAIN_NAME]"
click at [1221, 314] on button "Login" at bounding box center [1225, 311] width 277 height 32
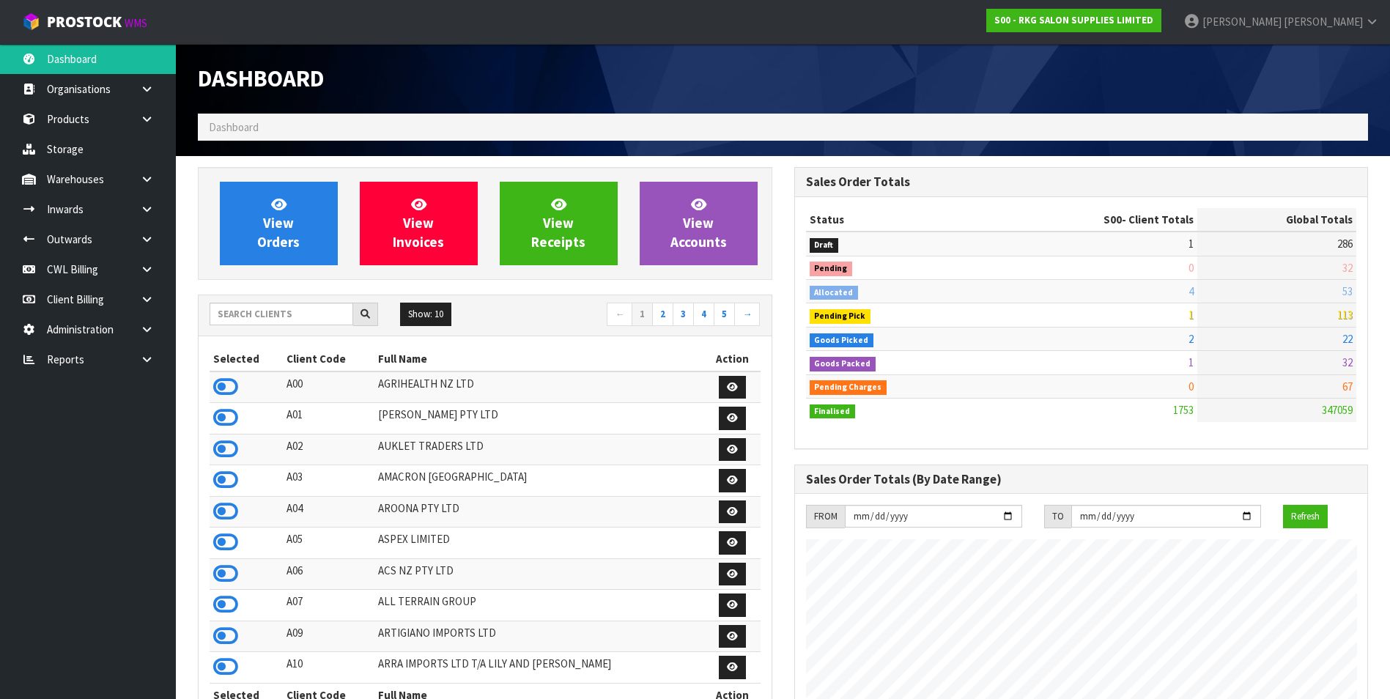
scroll to position [896, 596]
click at [253, 311] on input "text" at bounding box center [282, 314] width 144 height 23
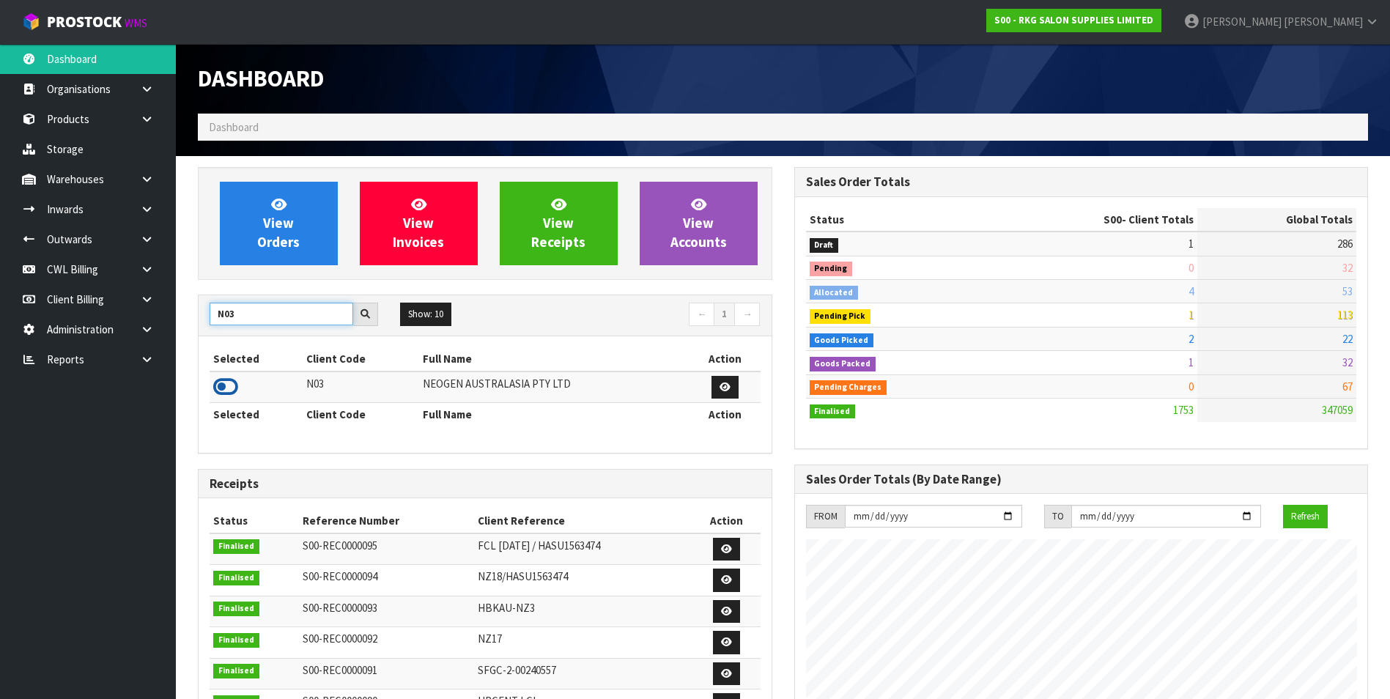
type input "N03"
click at [226, 386] on icon at bounding box center [225, 387] width 25 height 22
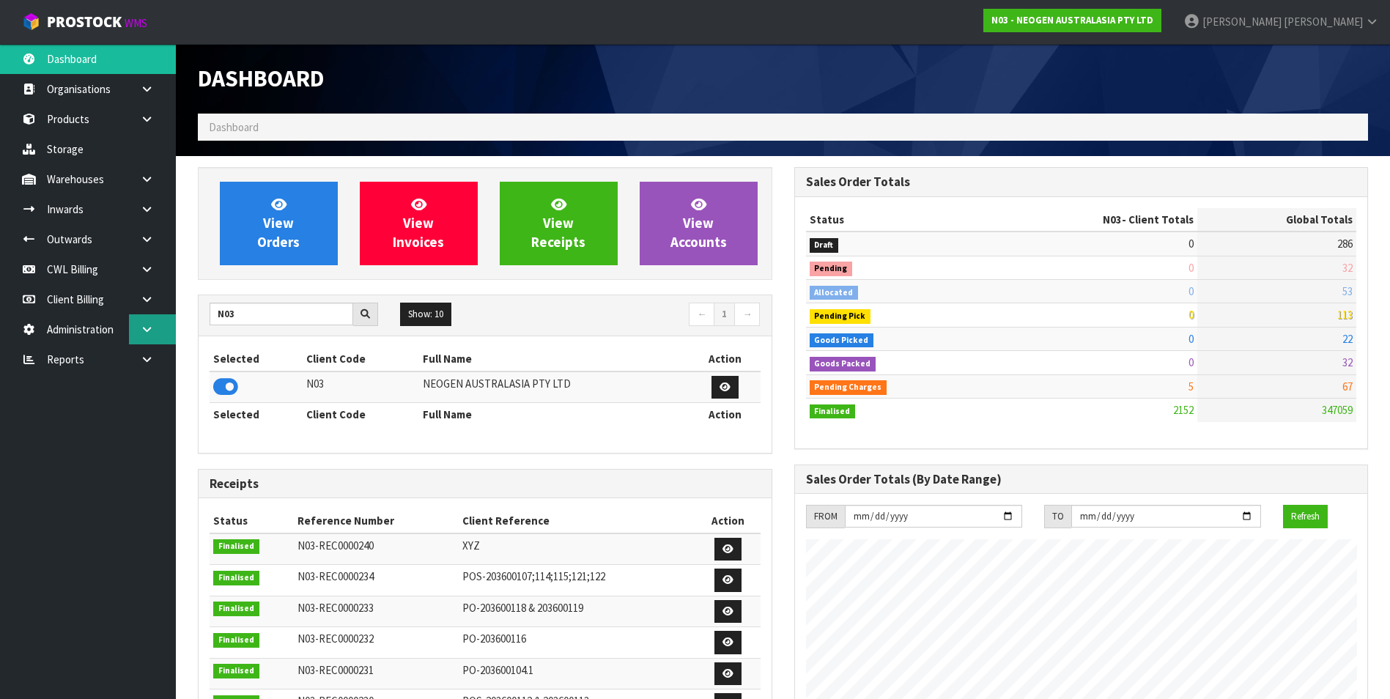
click at [147, 328] on icon at bounding box center [147, 329] width 14 height 11
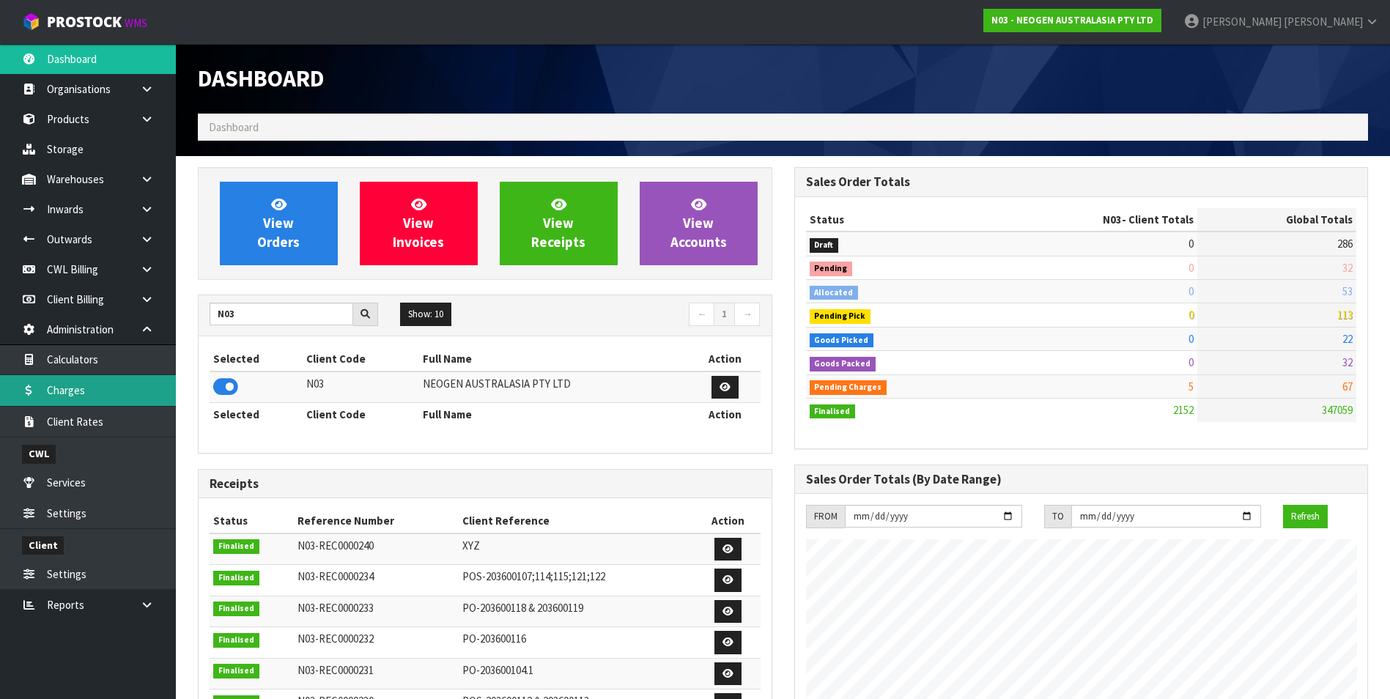
click at [126, 393] on link "Charges" at bounding box center [88, 390] width 176 height 30
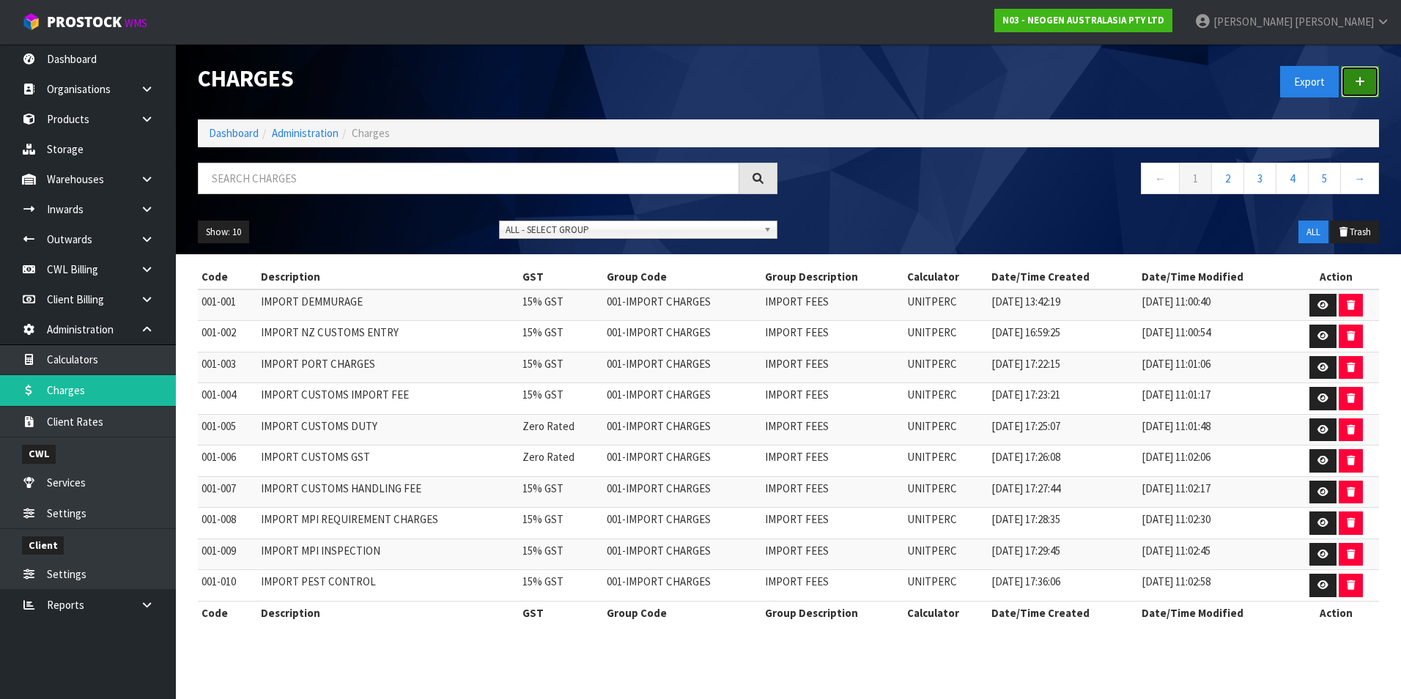
click at [1363, 80] on icon at bounding box center [1360, 81] width 10 height 11
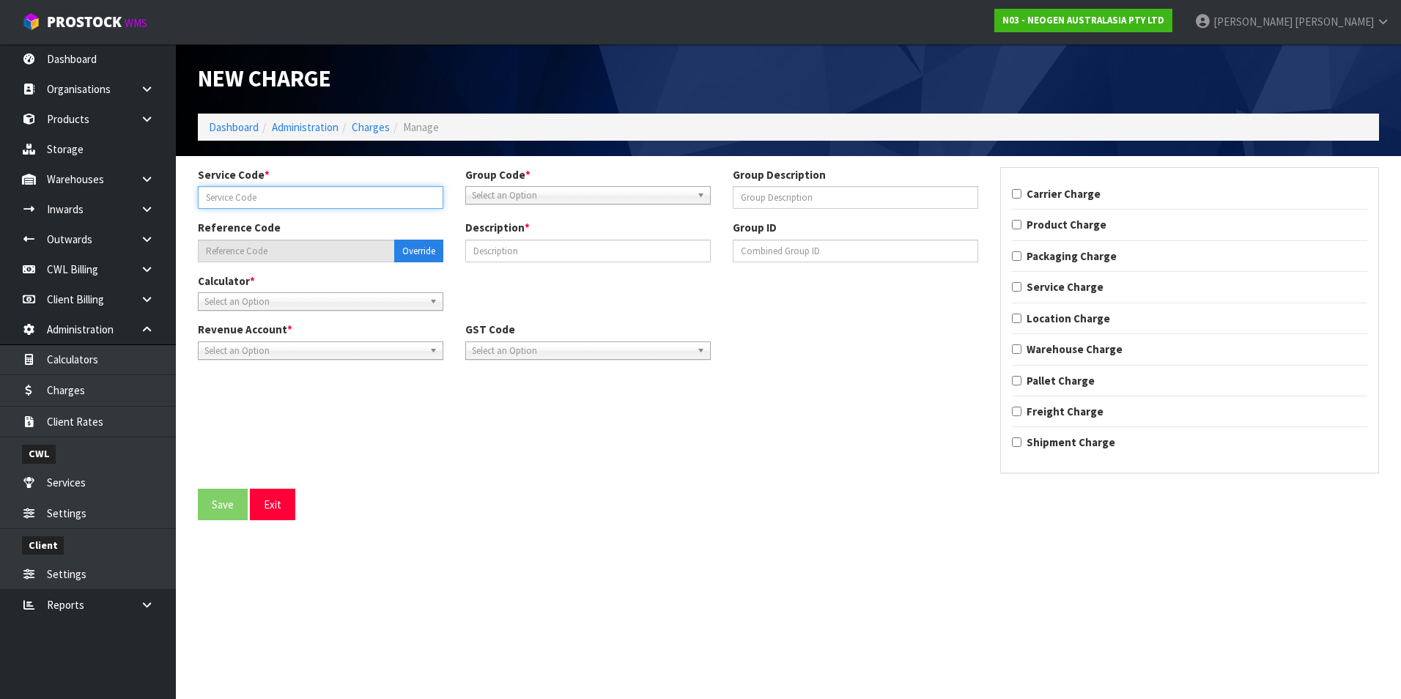
click at [304, 196] on input "text" at bounding box center [320, 197] width 245 height 23
type input "038"
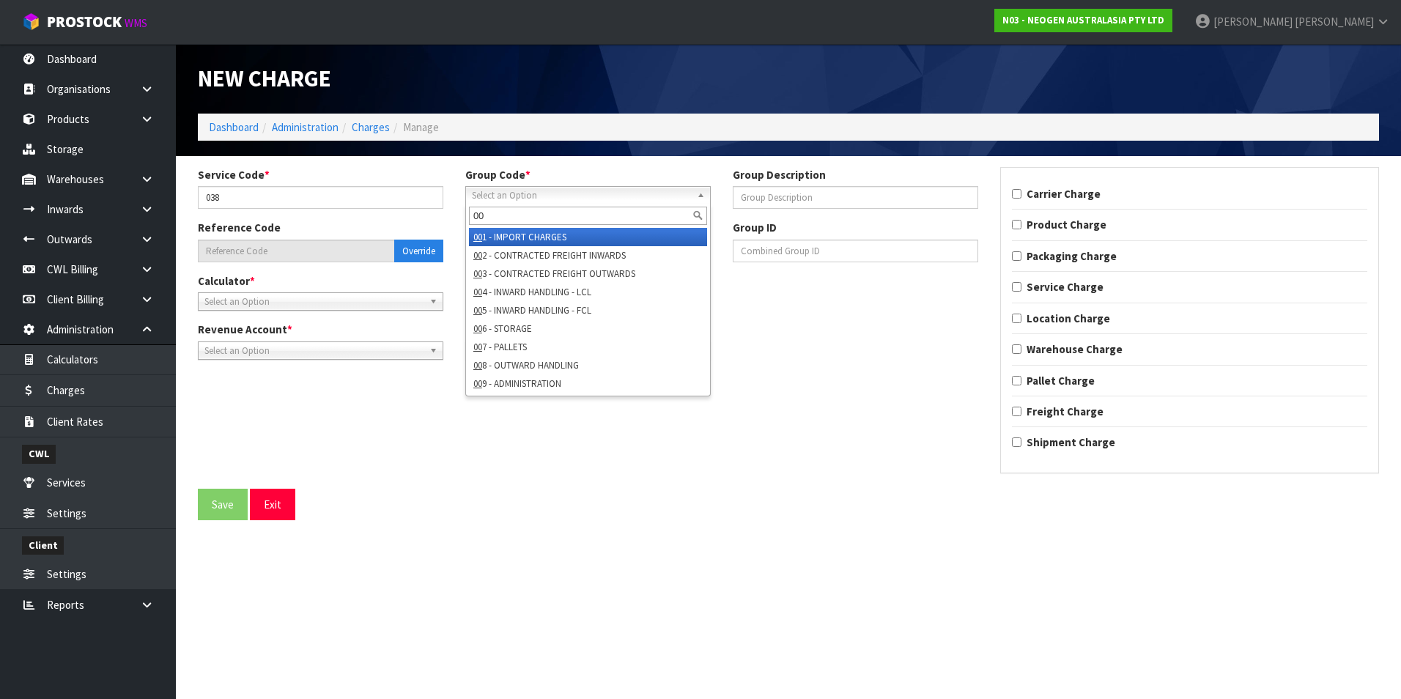
type input "005"
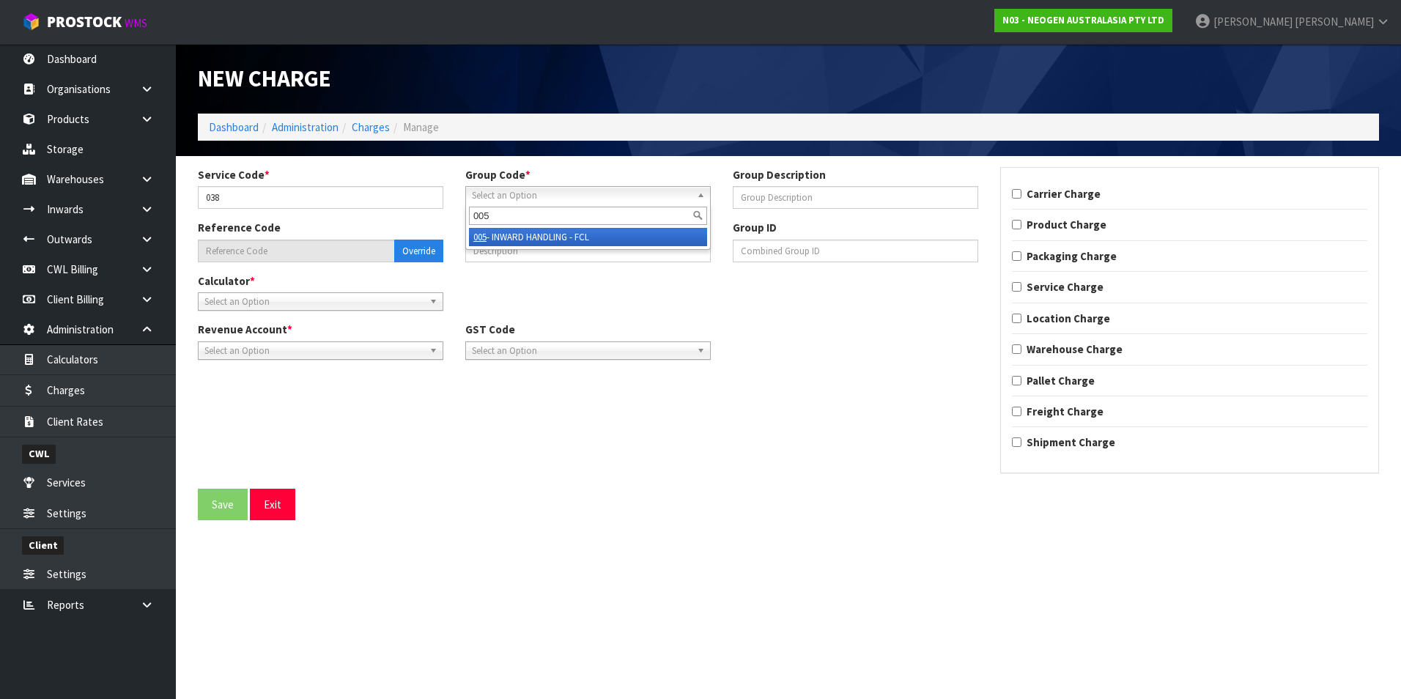
type input "005-038"
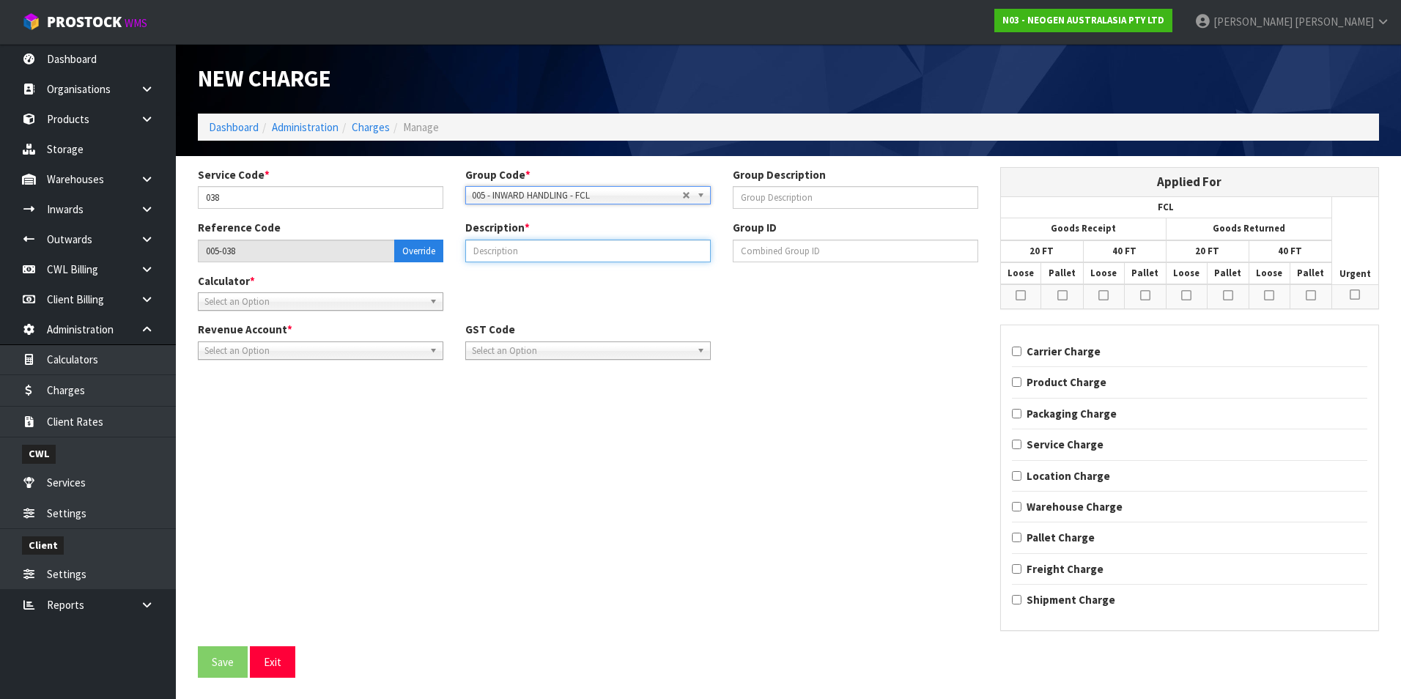
click at [498, 254] on input "text" at bounding box center [587, 251] width 245 height 23
click at [429, 300] on b at bounding box center [435, 301] width 13 height 17
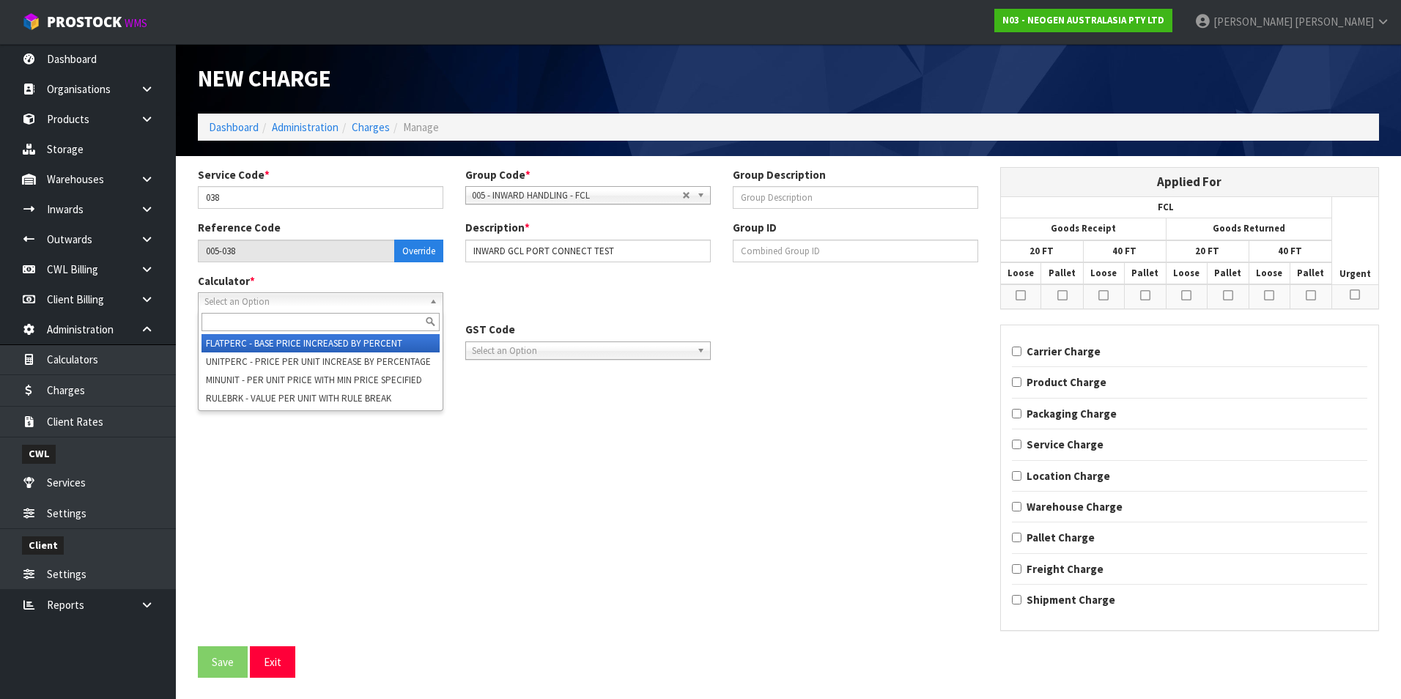
click at [403, 341] on li "FLATPERC - BASE PRICE INCREASED BY PERCENT" at bounding box center [320, 343] width 238 height 18
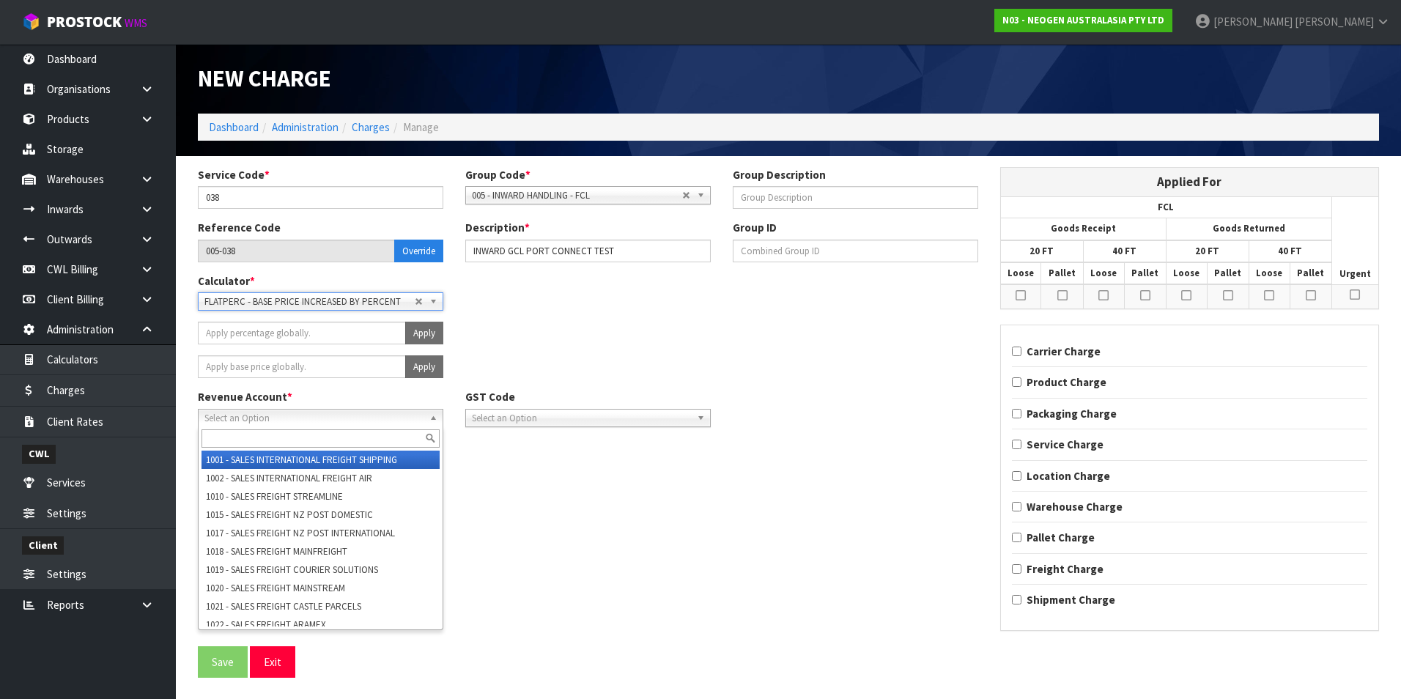
click at [373, 418] on span "Select an Option" at bounding box center [313, 419] width 219 height 18
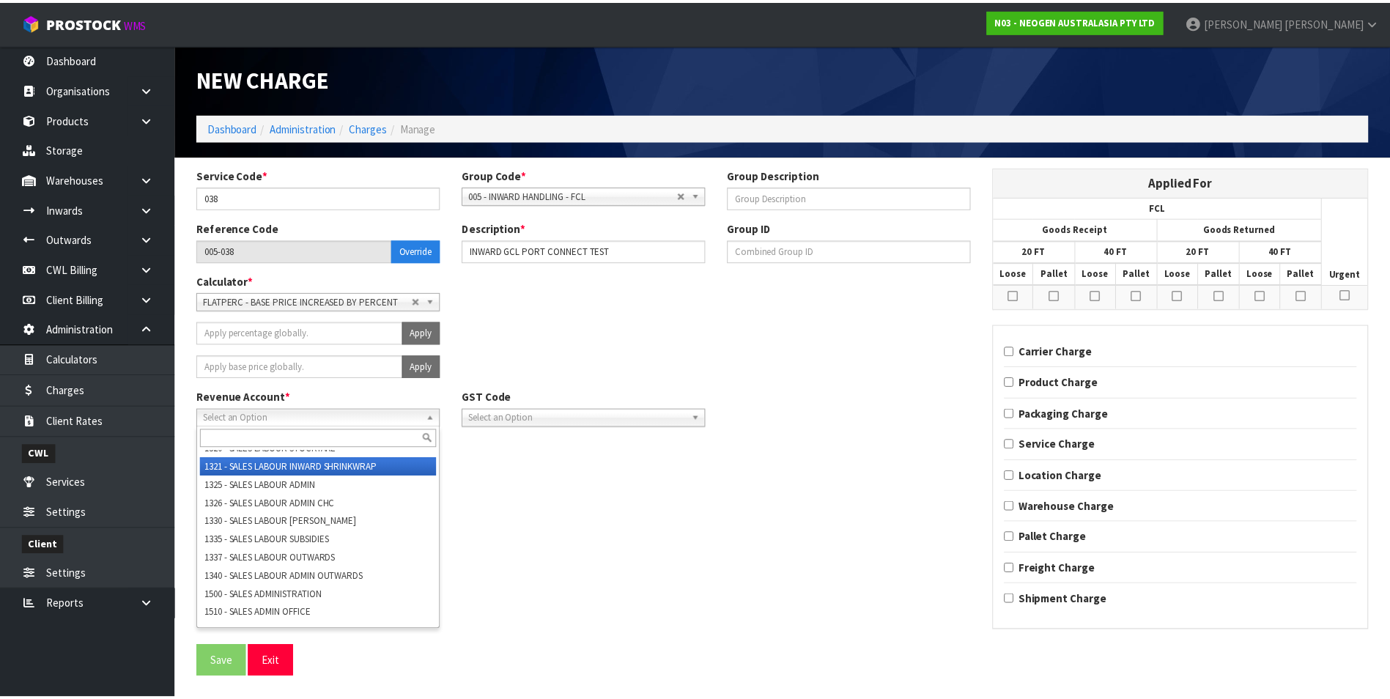
scroll to position [945, 0]
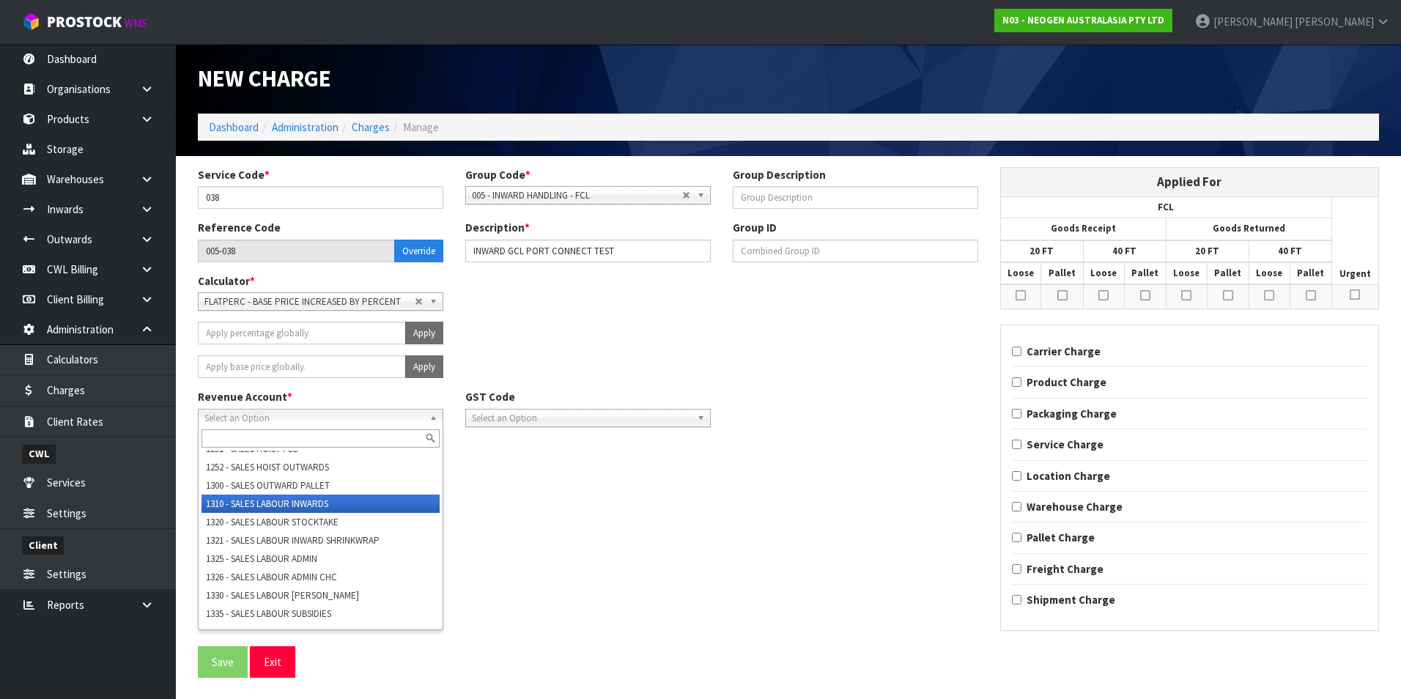
click at [303, 513] on li "1310 - SALES LABOUR INWARDS" at bounding box center [320, 504] width 238 height 18
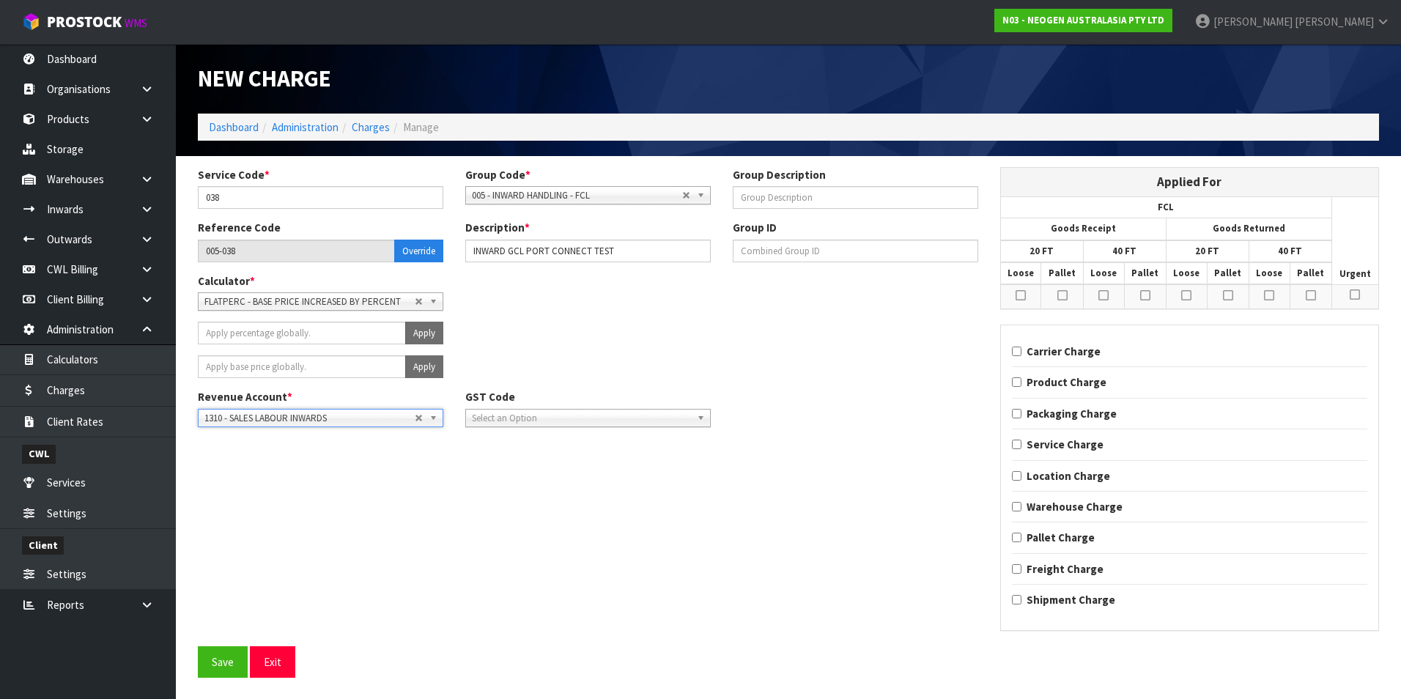
click at [495, 421] on span "Select an Option" at bounding box center [581, 419] width 219 height 18
click at [503, 495] on li "Zero Rated" at bounding box center [588, 496] width 238 height 18
click at [1018, 297] on icon at bounding box center [1020, 295] width 10 height 12
click at [0, 0] on input "checkbox" at bounding box center [0, 0] width 0 height 0
click at [1063, 294] on icon at bounding box center [1062, 295] width 10 height 12
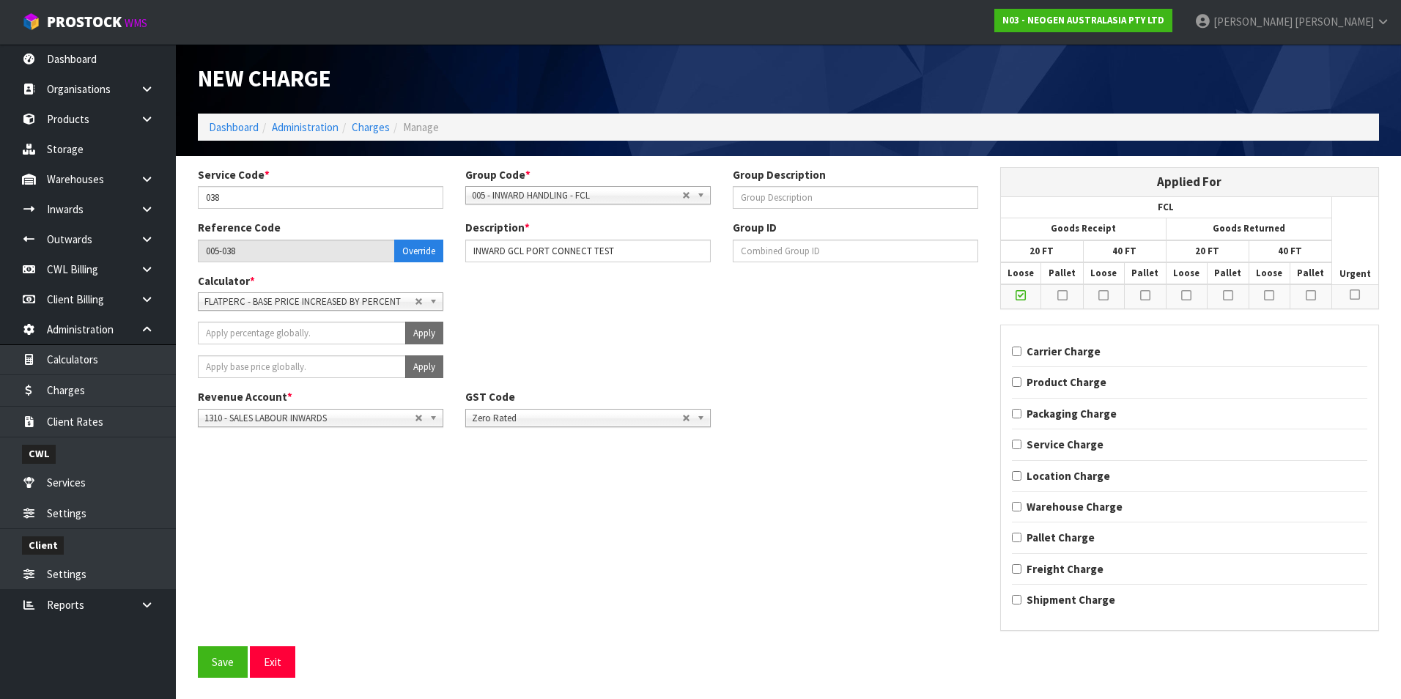
click at [0, 0] on input "checkbox" at bounding box center [0, 0] width 0 height 0
click at [1107, 295] on icon at bounding box center [1103, 295] width 10 height 12
click at [0, 0] on input "checkbox" at bounding box center [0, 0] width 0 height 0
click at [1146, 295] on icon at bounding box center [1145, 295] width 10 height 12
click at [0, 0] on input "checkbox" at bounding box center [0, 0] width 0 height 0
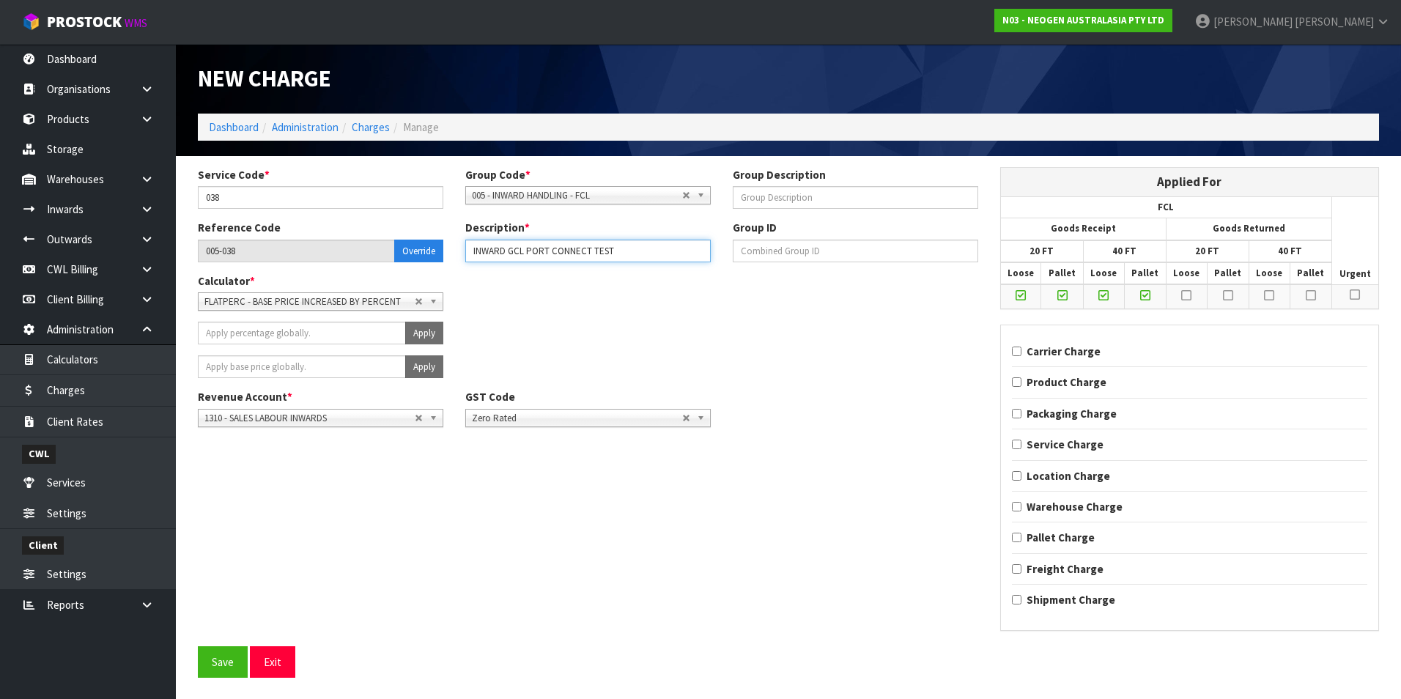
drag, startPoint x: 510, startPoint y: 253, endPoint x: 521, endPoint y: 252, distance: 11.0
click at [513, 253] on input "INWARD GCL PORT CONNECT TEST" at bounding box center [587, 251] width 245 height 23
type input "INWARD FCL PORT CONNECT TEST"
click at [223, 666] on button "Save" at bounding box center [223, 662] width 50 height 32
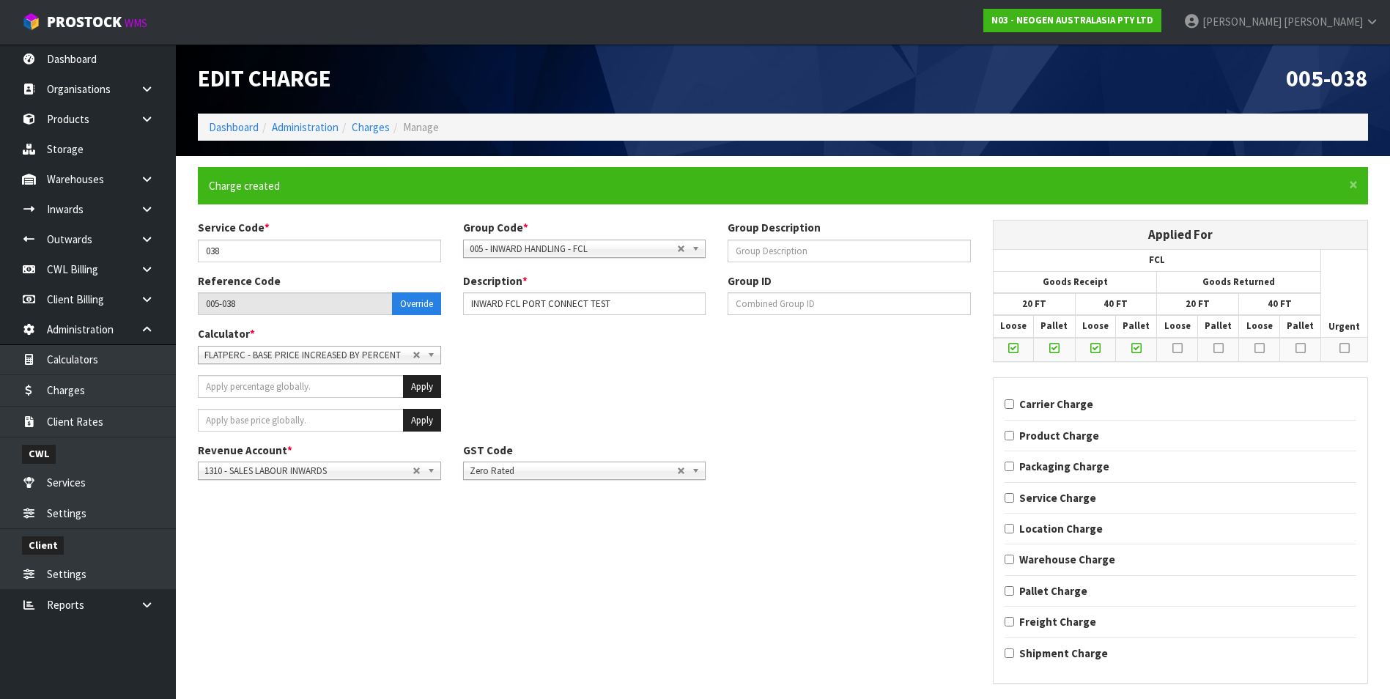
scroll to position [42, 0]
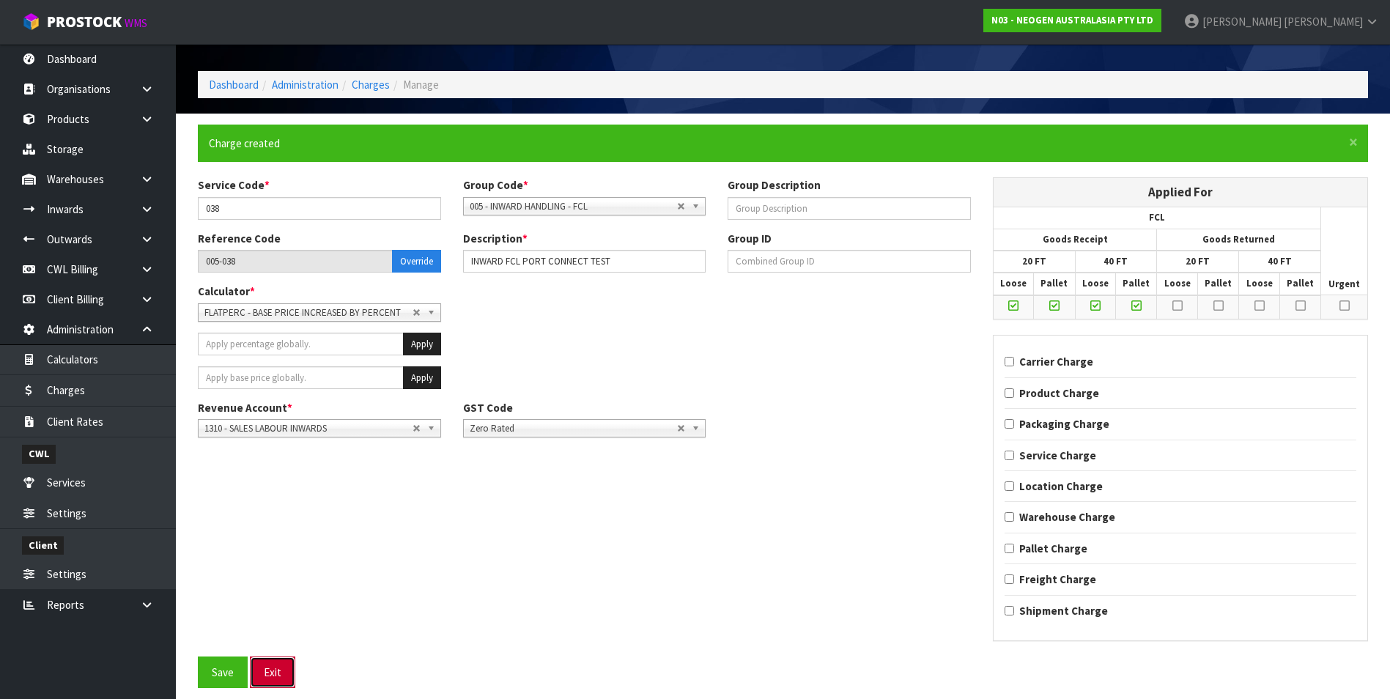
click at [269, 673] on button "Exit" at bounding box center [272, 672] width 45 height 32
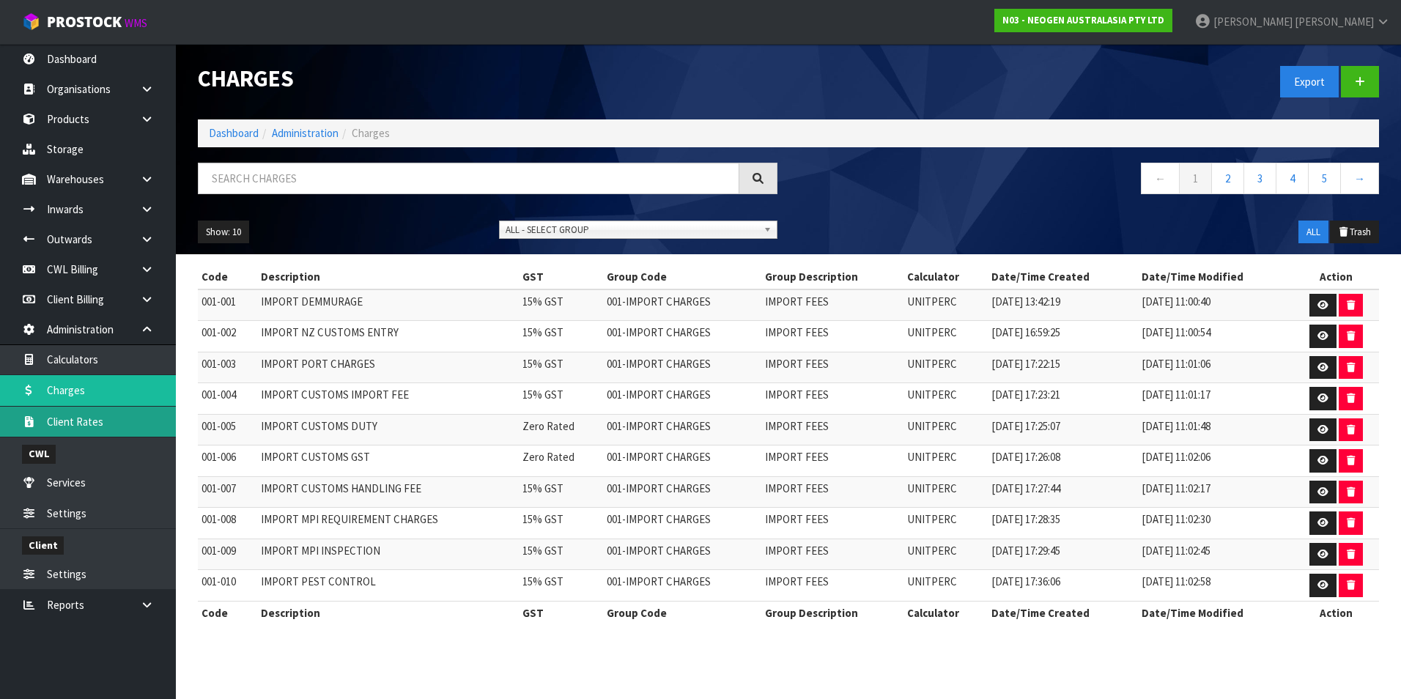
click at [125, 421] on link "Client Rates" at bounding box center [88, 422] width 176 height 30
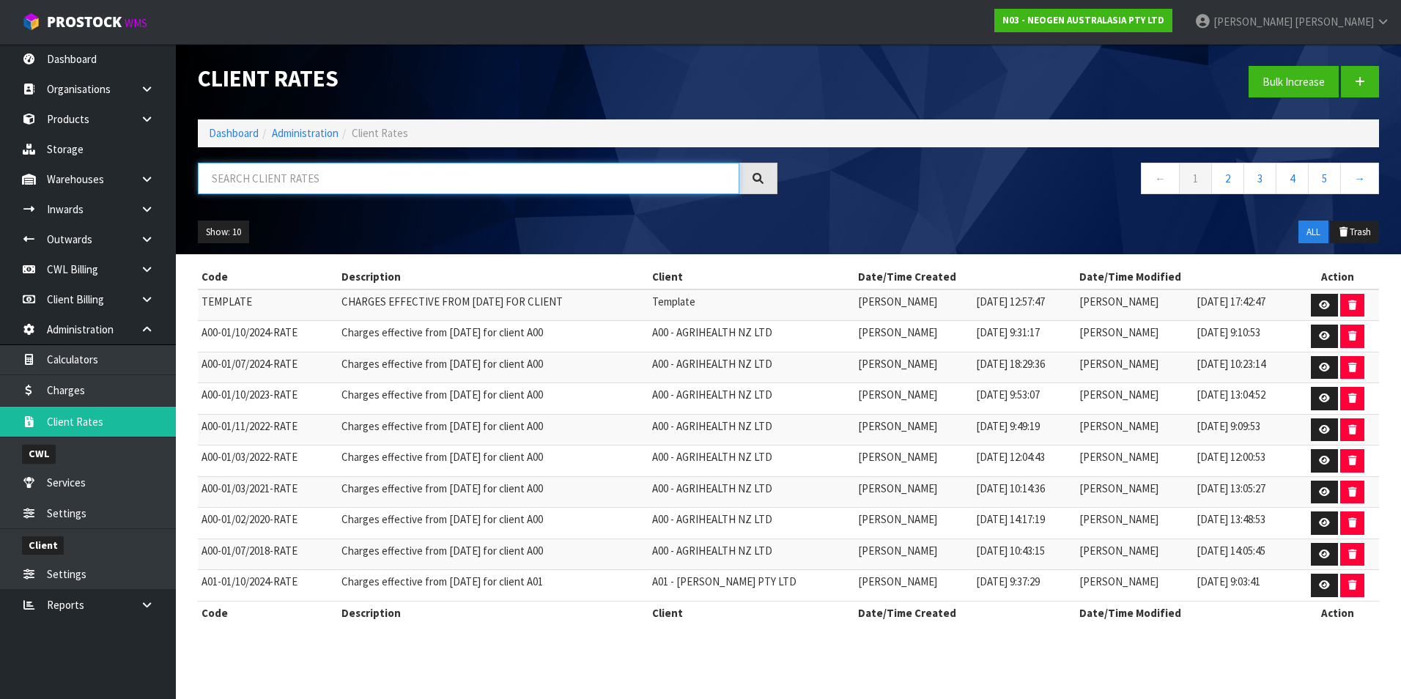
click at [340, 181] on input "text" at bounding box center [468, 179] width 541 height 32
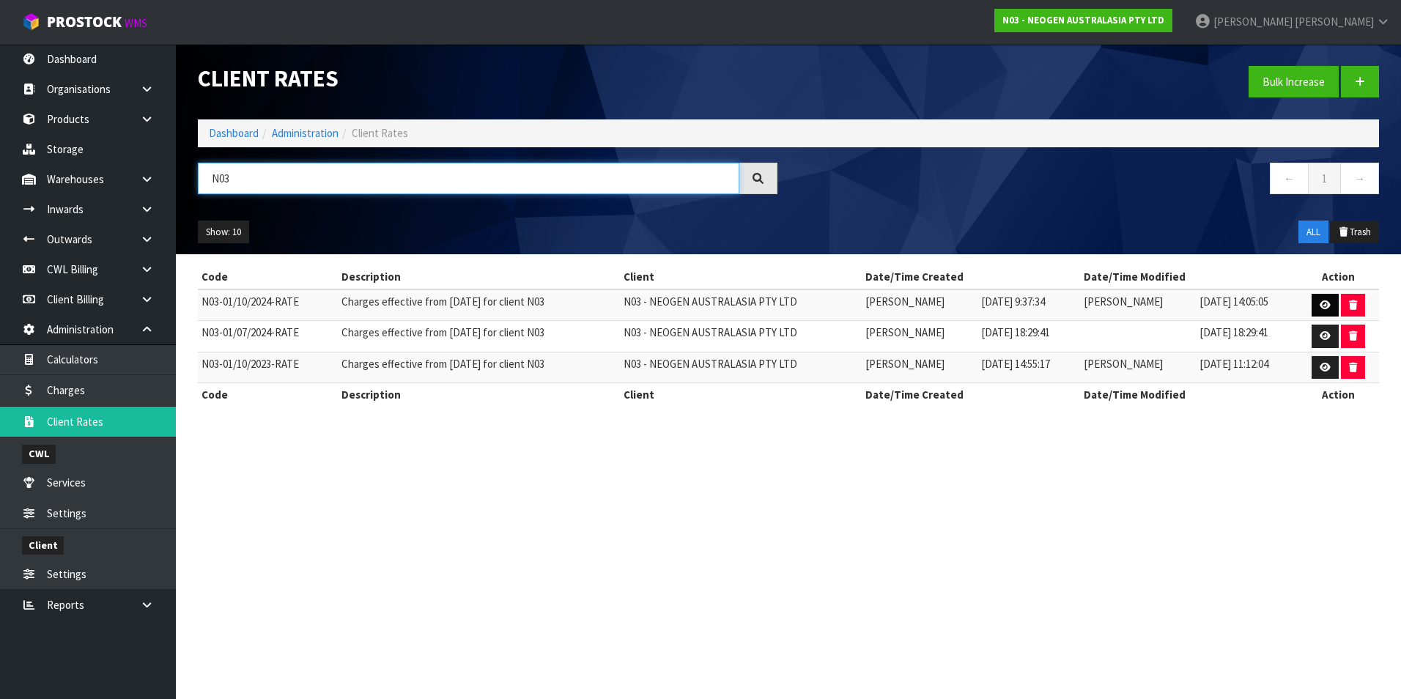
type input "N03"
click at [1320, 303] on icon at bounding box center [1325, 305] width 11 height 10
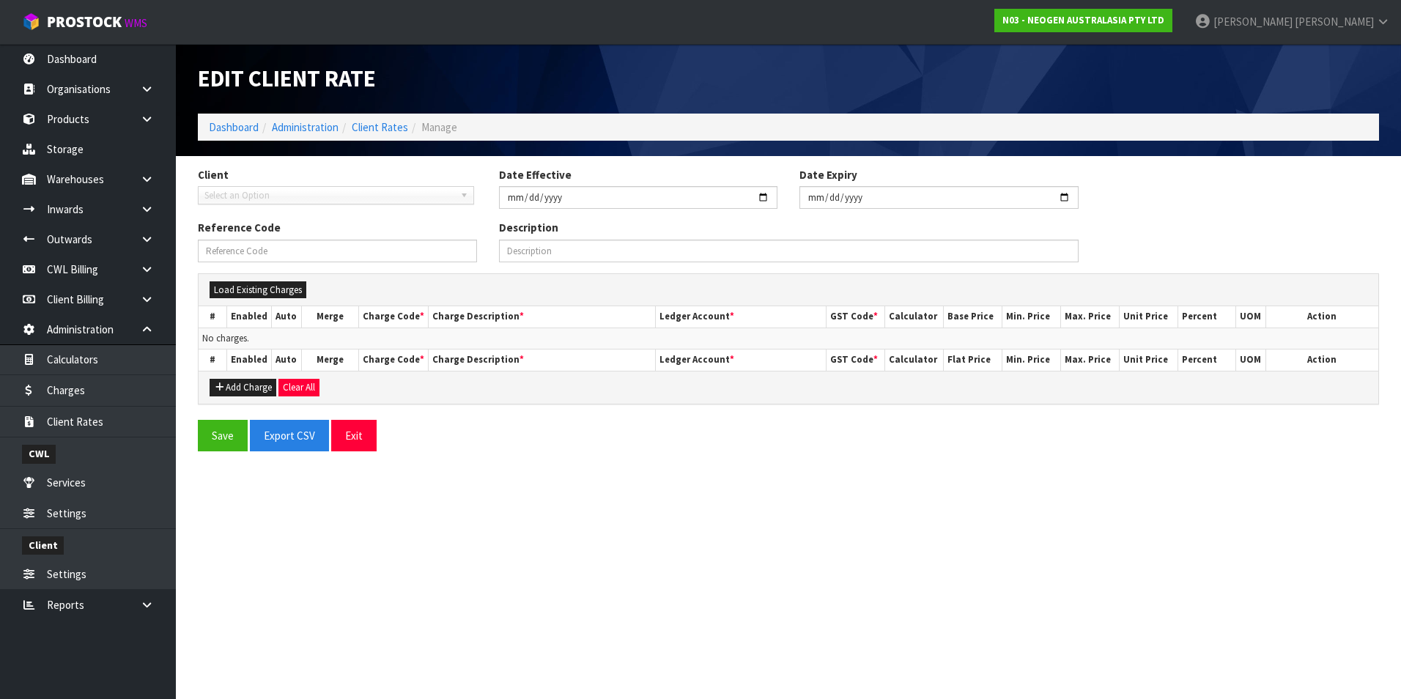
type input "2024-10-01"
type input "N03-01/10/2024-RATE"
type input "Charges effective from 01/10/2024 for client N03"
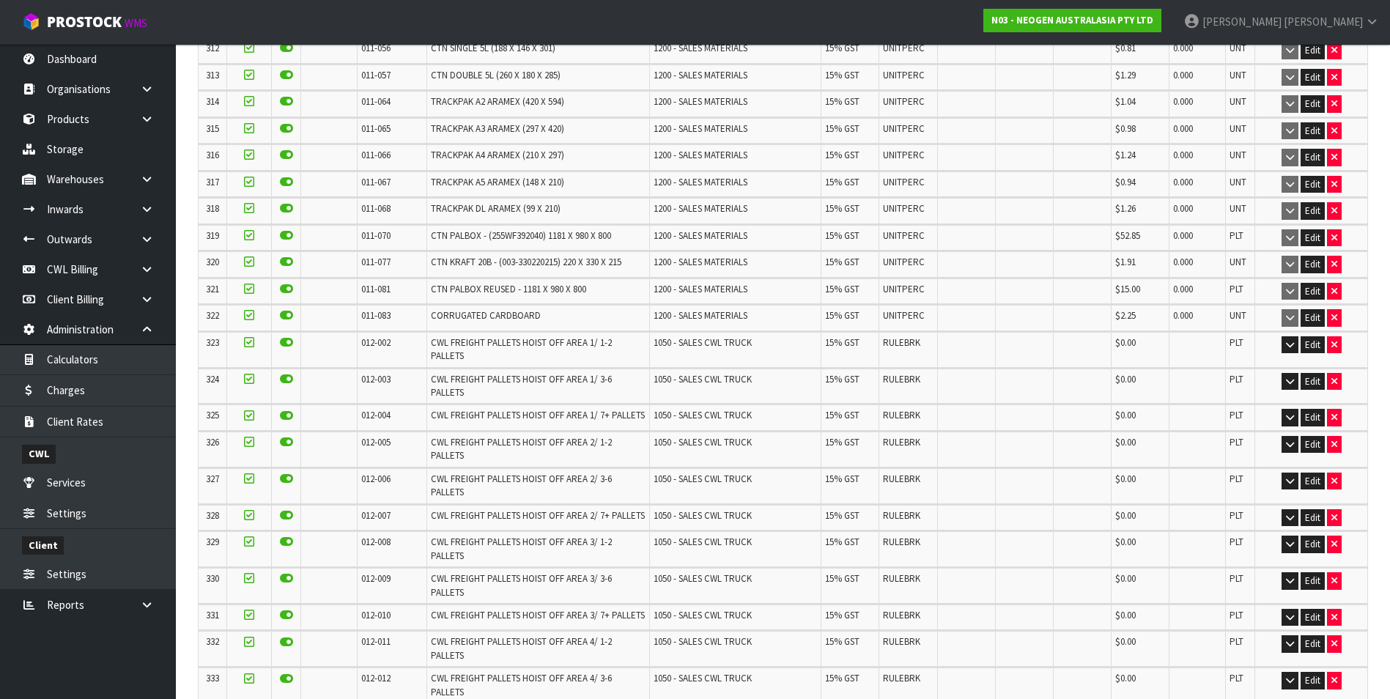
scroll to position [9590, 0]
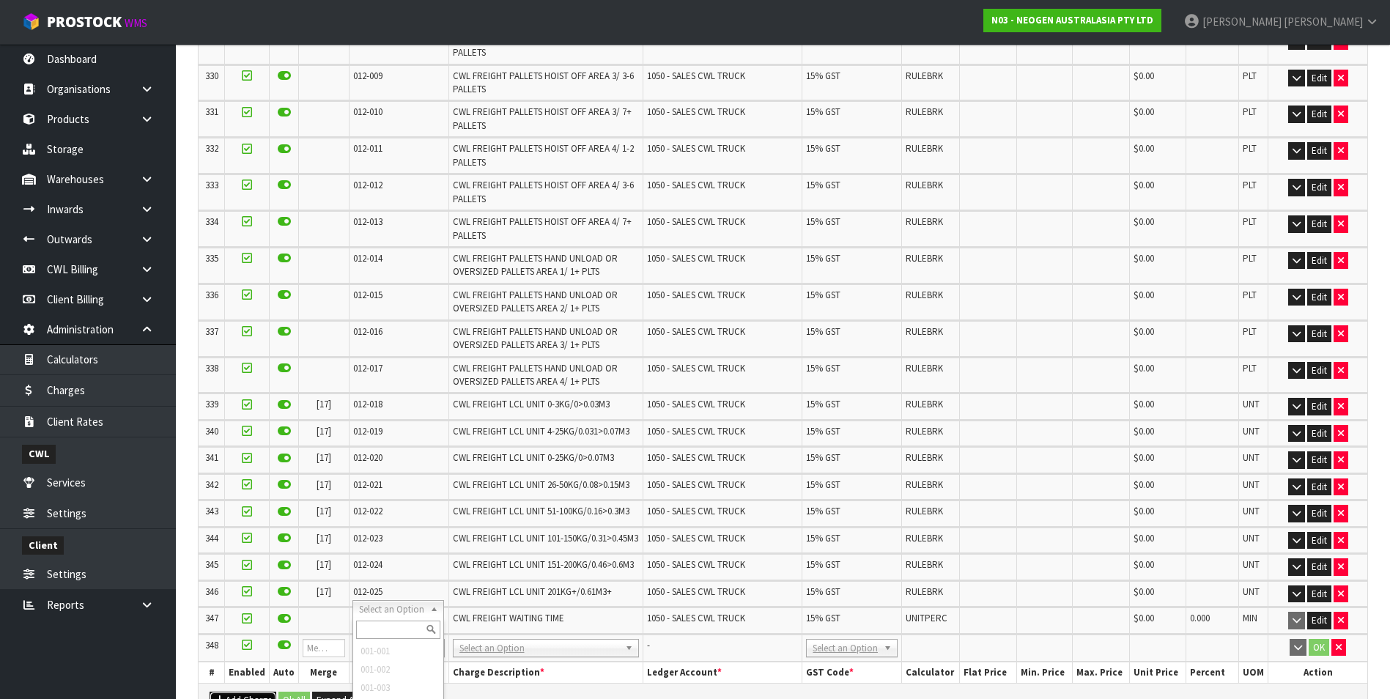
scroll to position [10418, 0]
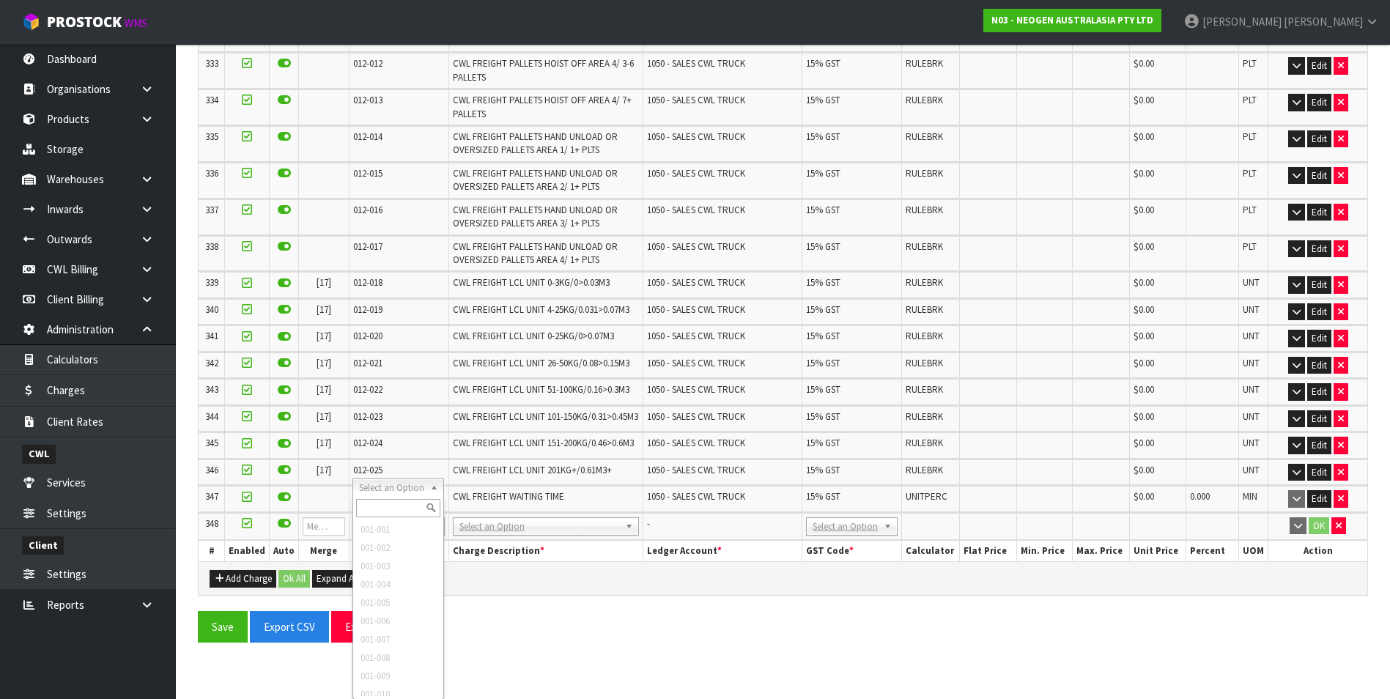
click at [392, 503] on input "text" at bounding box center [398, 508] width 85 height 18
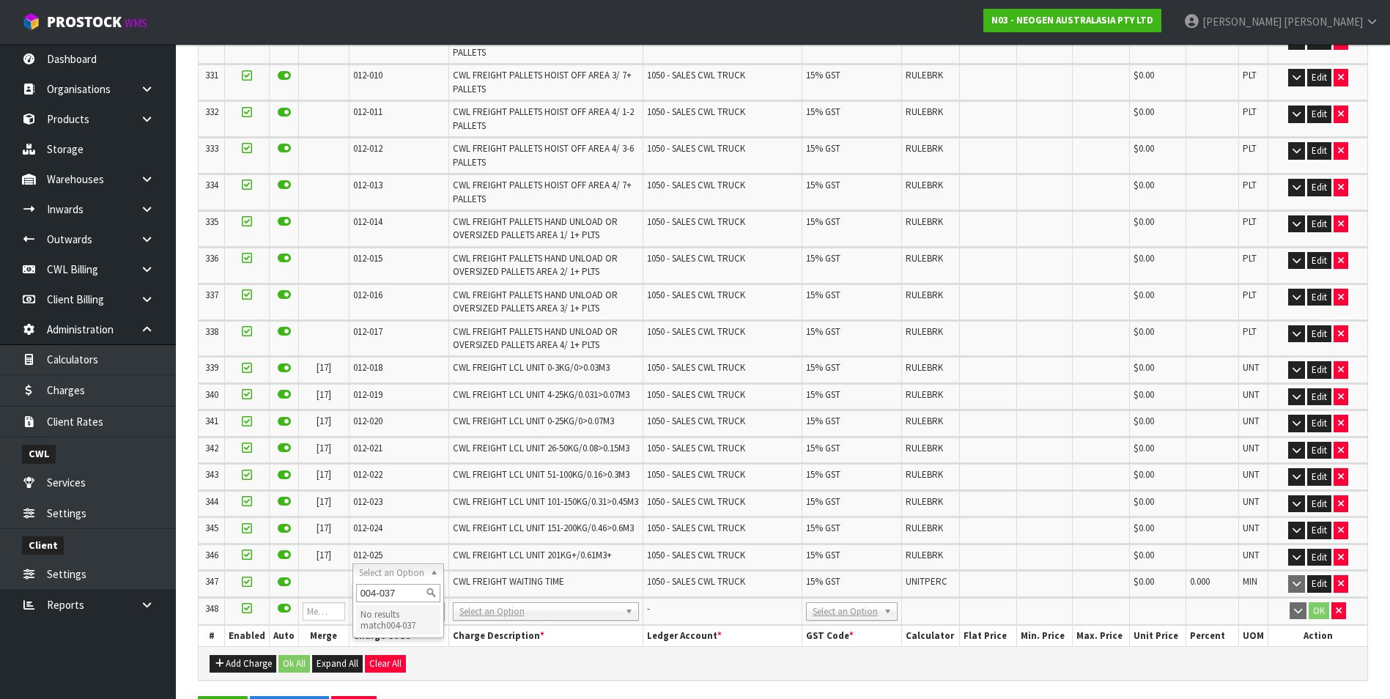
type input "004-037"
click at [396, 593] on input "text" at bounding box center [398, 593] width 85 height 18
type input "004-037"
click at [103, 395] on link "Charges" at bounding box center [88, 390] width 176 height 30
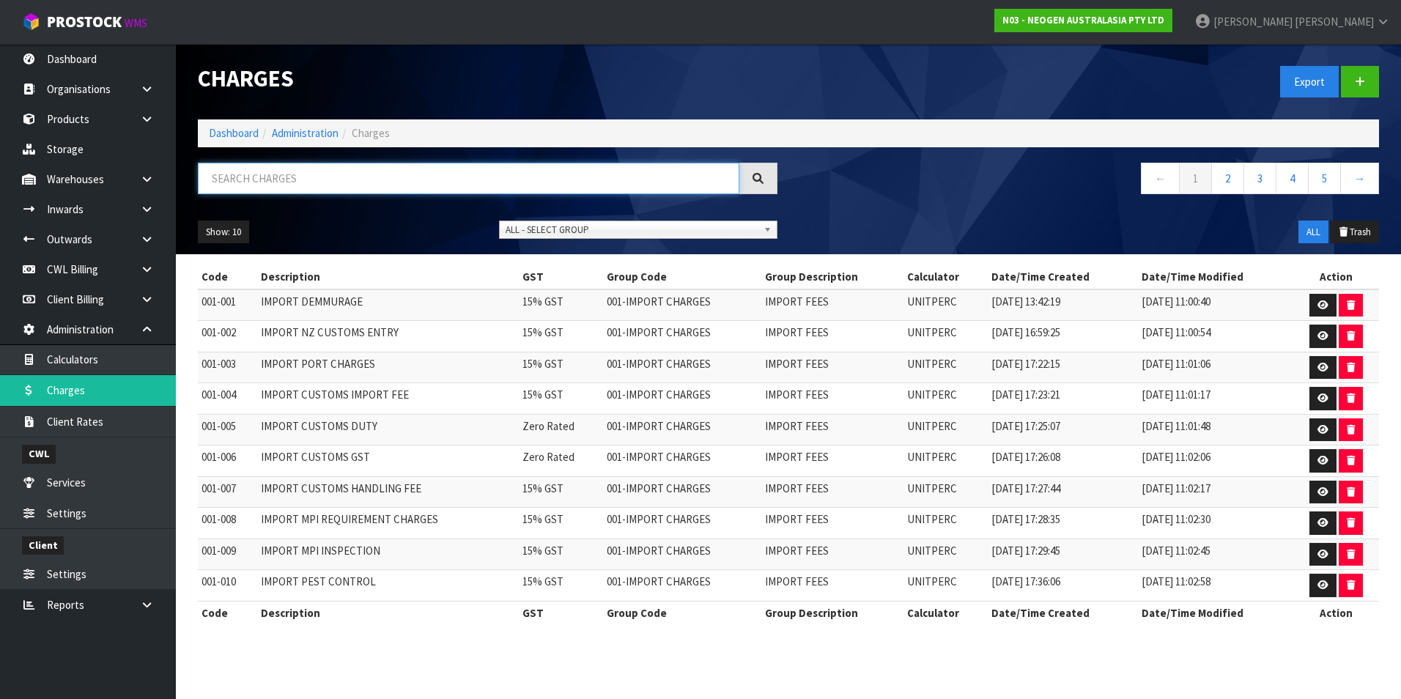
click at [304, 182] on input "text" at bounding box center [468, 179] width 541 height 32
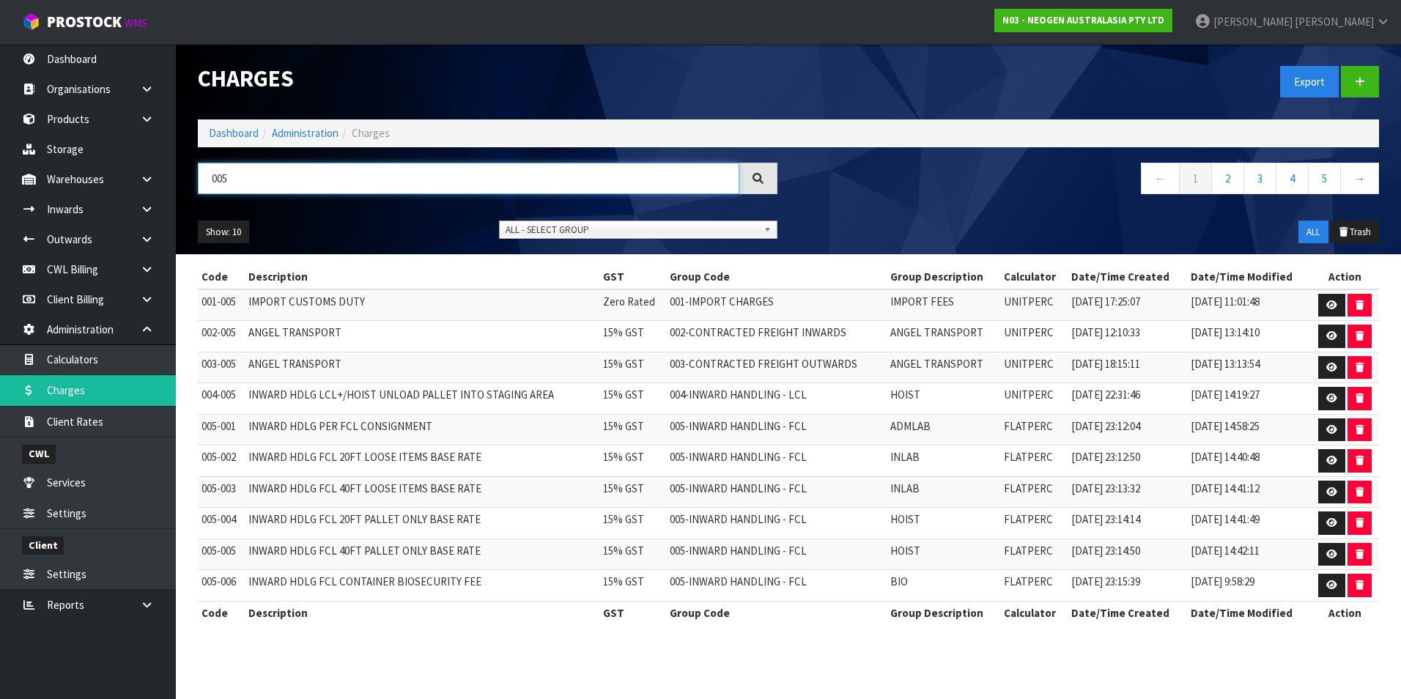
type input "005"
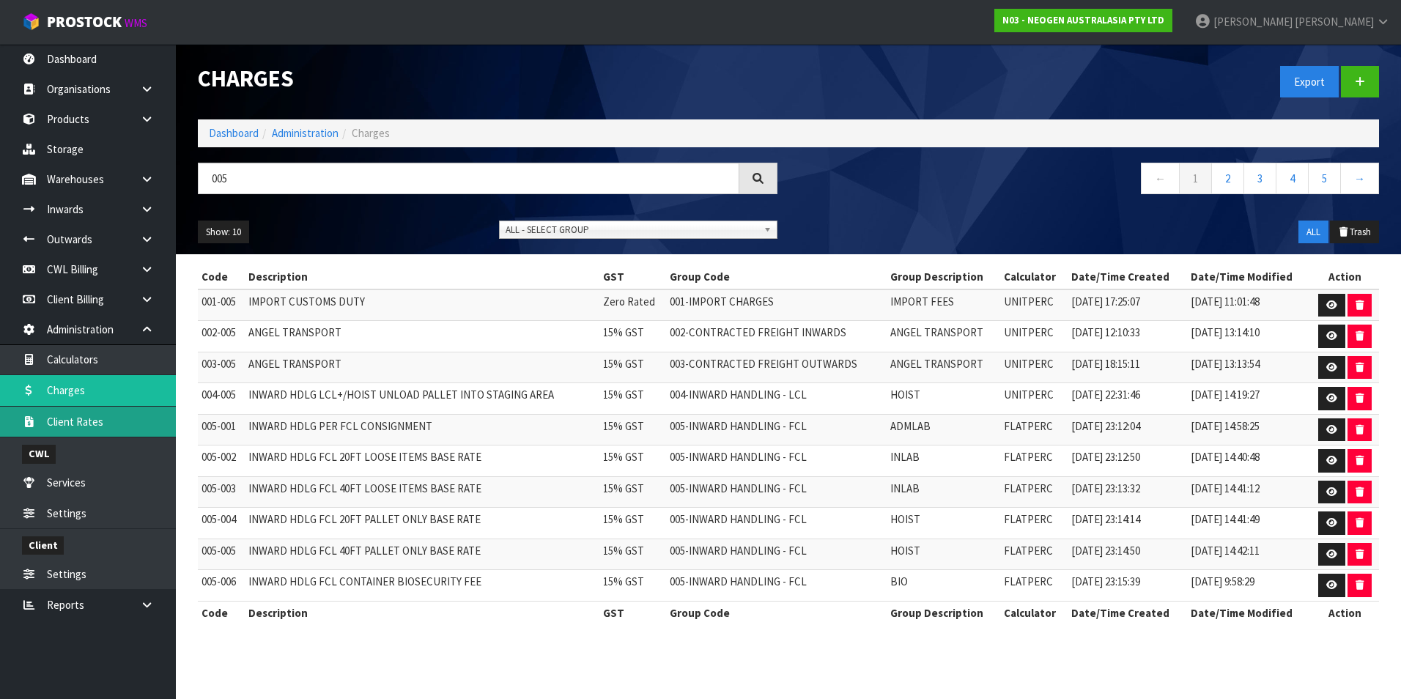
click at [89, 418] on link "Client Rates" at bounding box center [88, 422] width 176 height 30
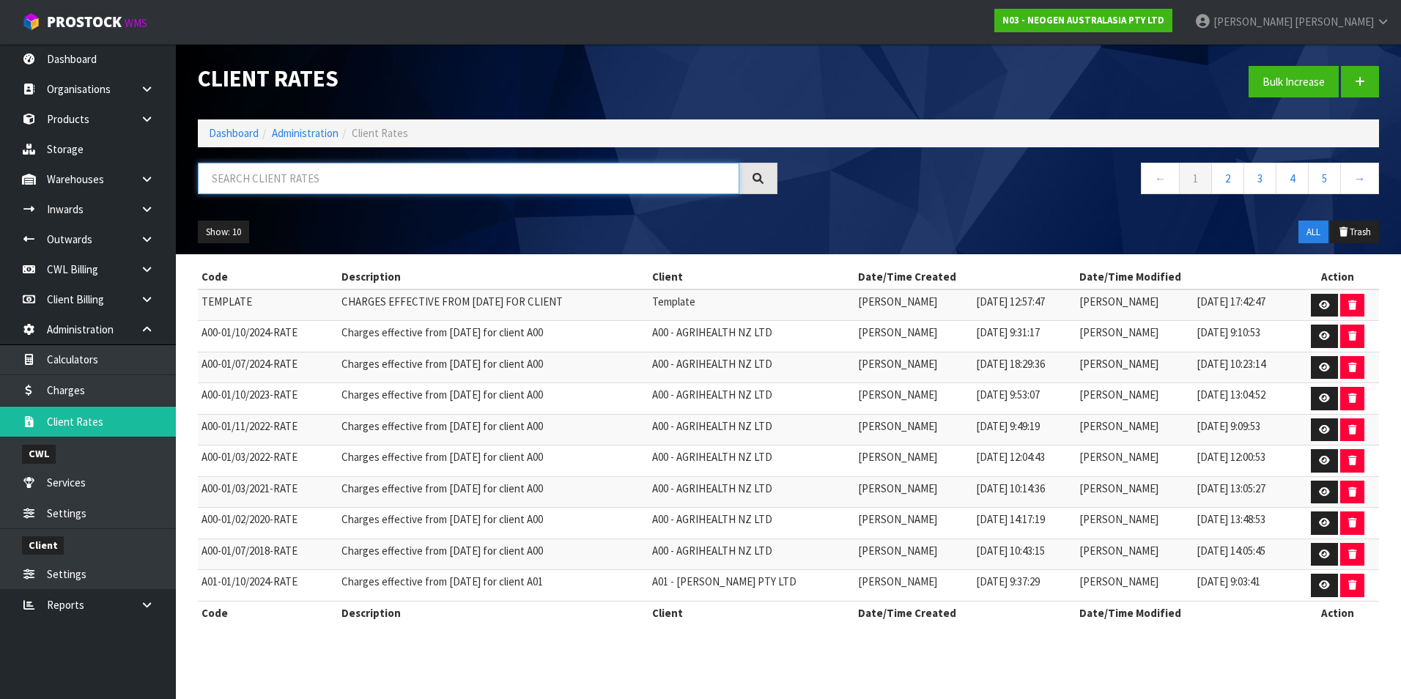
click at [254, 180] on input "text" at bounding box center [468, 179] width 541 height 32
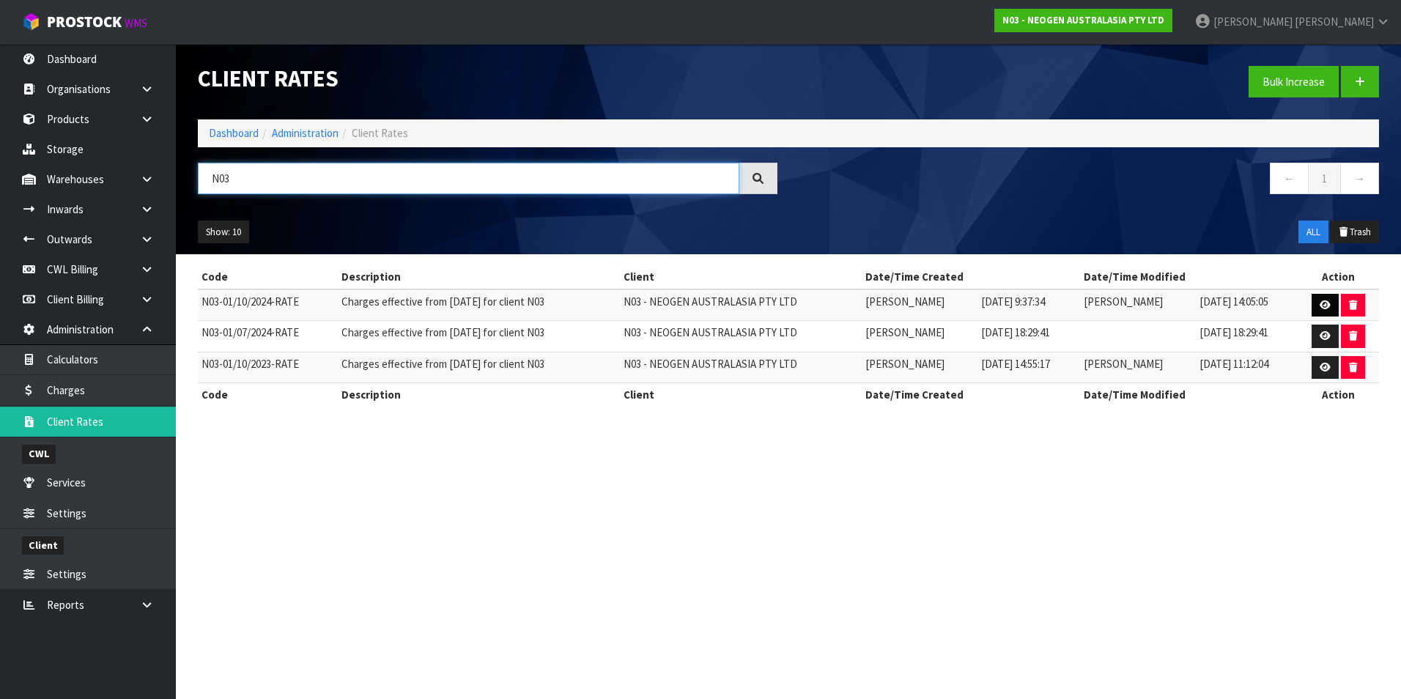
type input "N03"
click at [1317, 303] on link at bounding box center [1325, 305] width 27 height 23
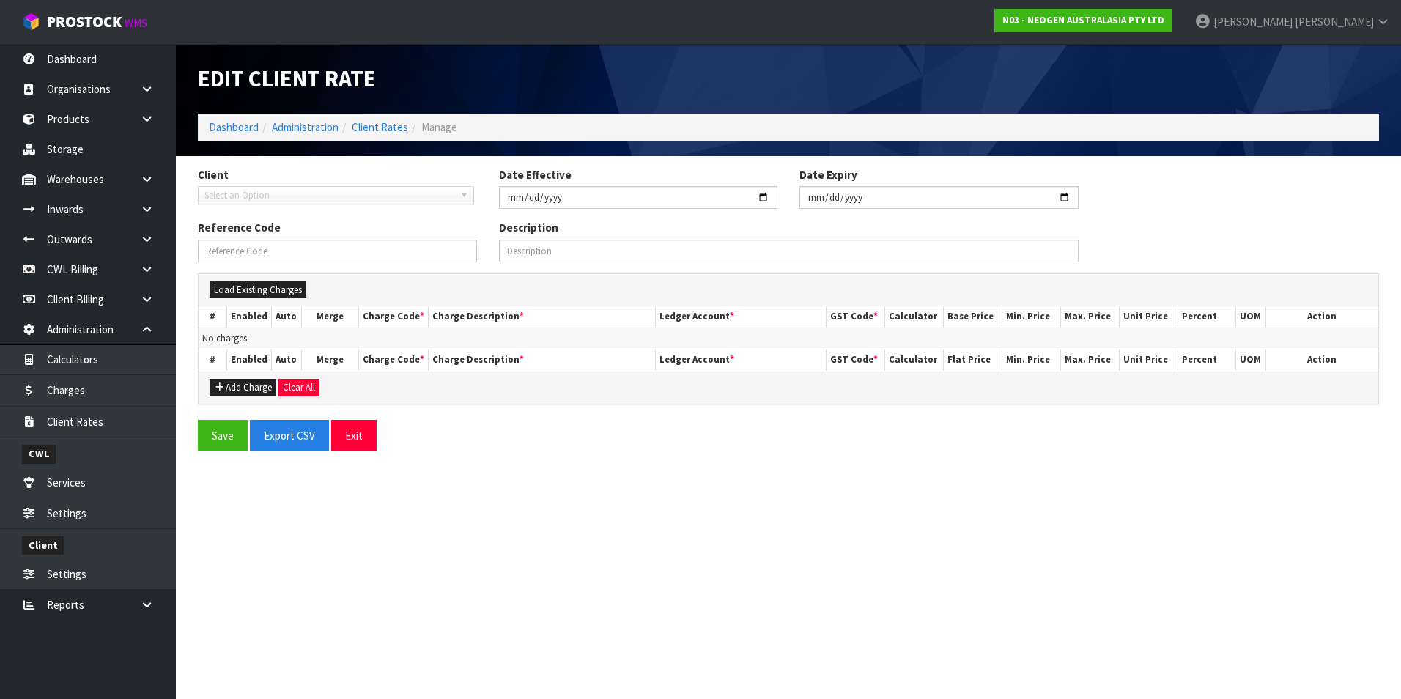
type input "2024-10-01"
type input "N03-01/10/2024-RATE"
type input "Charges effective from 01/10/2024 for client N03"
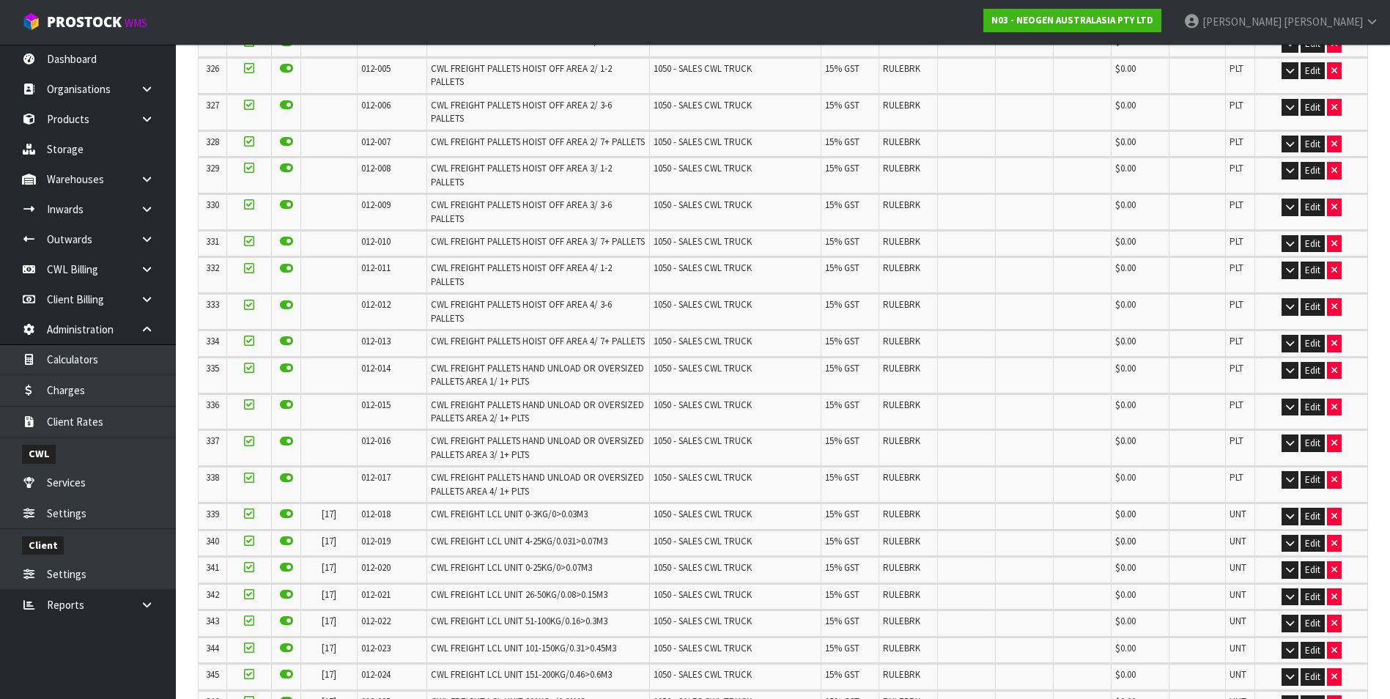
scroll to position [9590, 0]
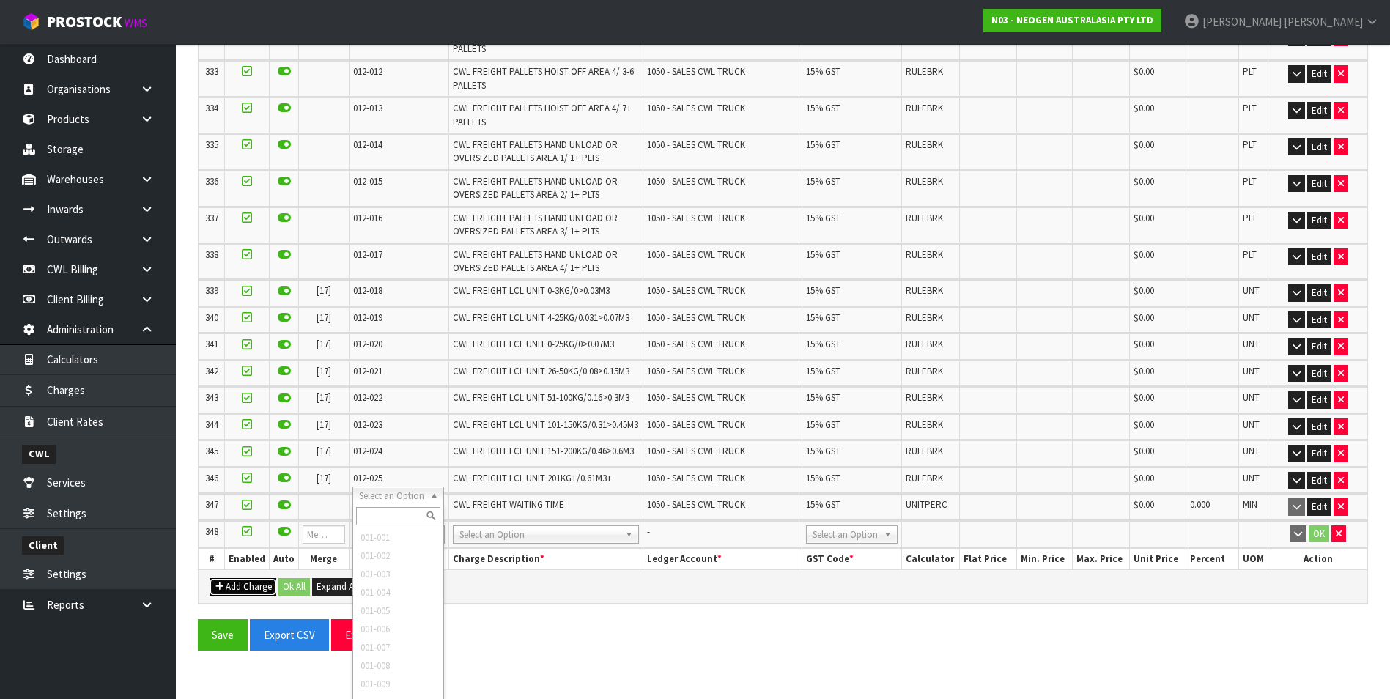
scroll to position [10418, 0]
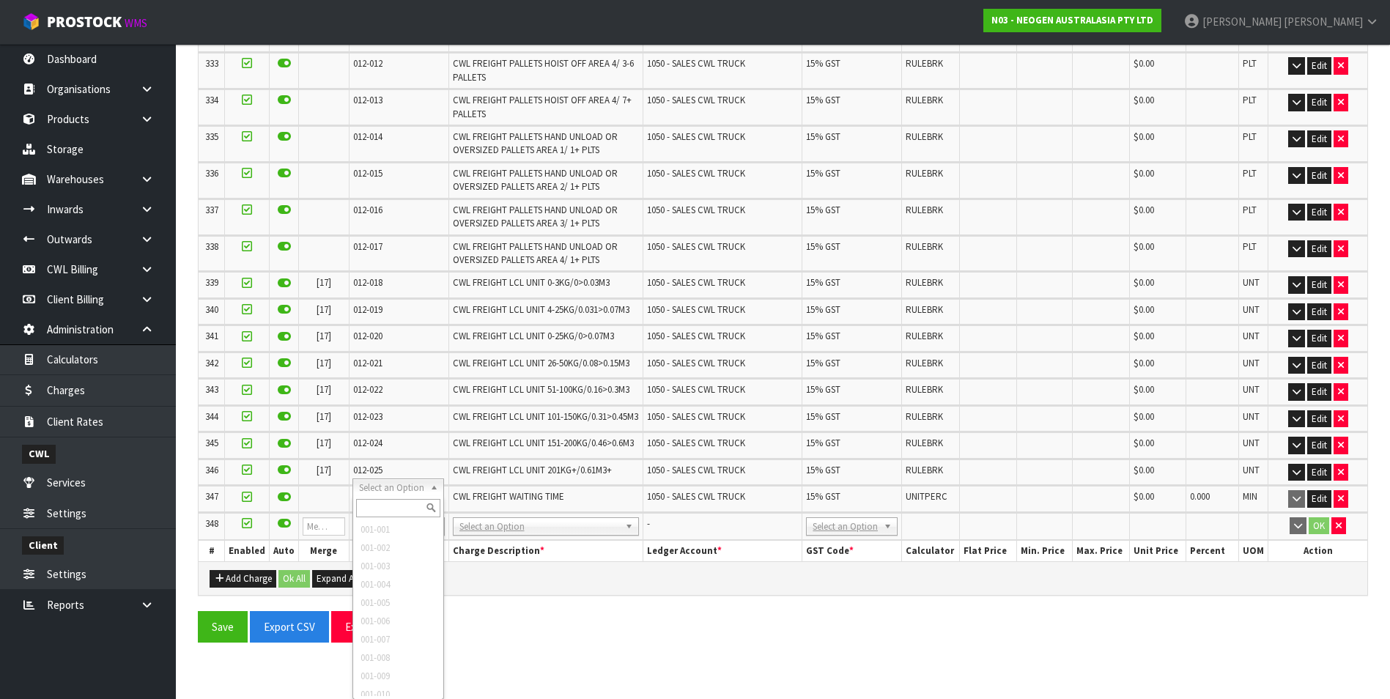
click at [384, 505] on input "text" at bounding box center [398, 508] width 85 height 18
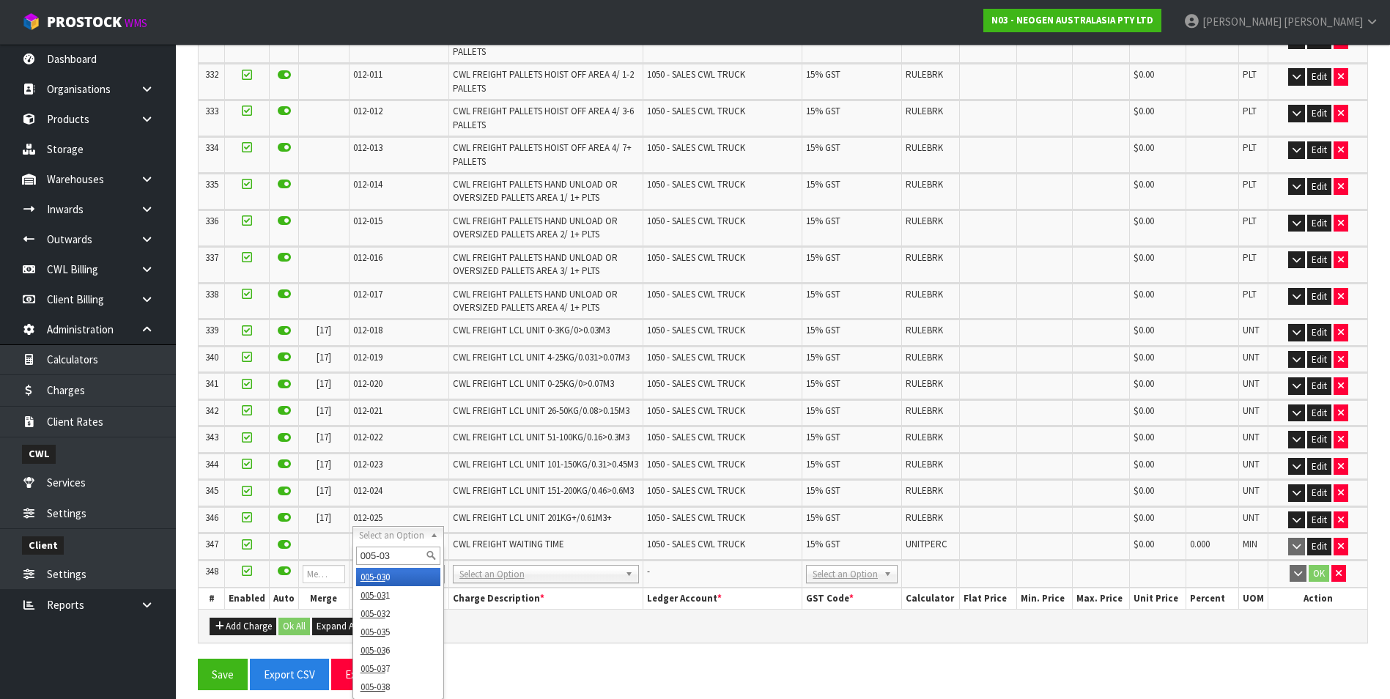
scroll to position [0, 0]
type input "005-038"
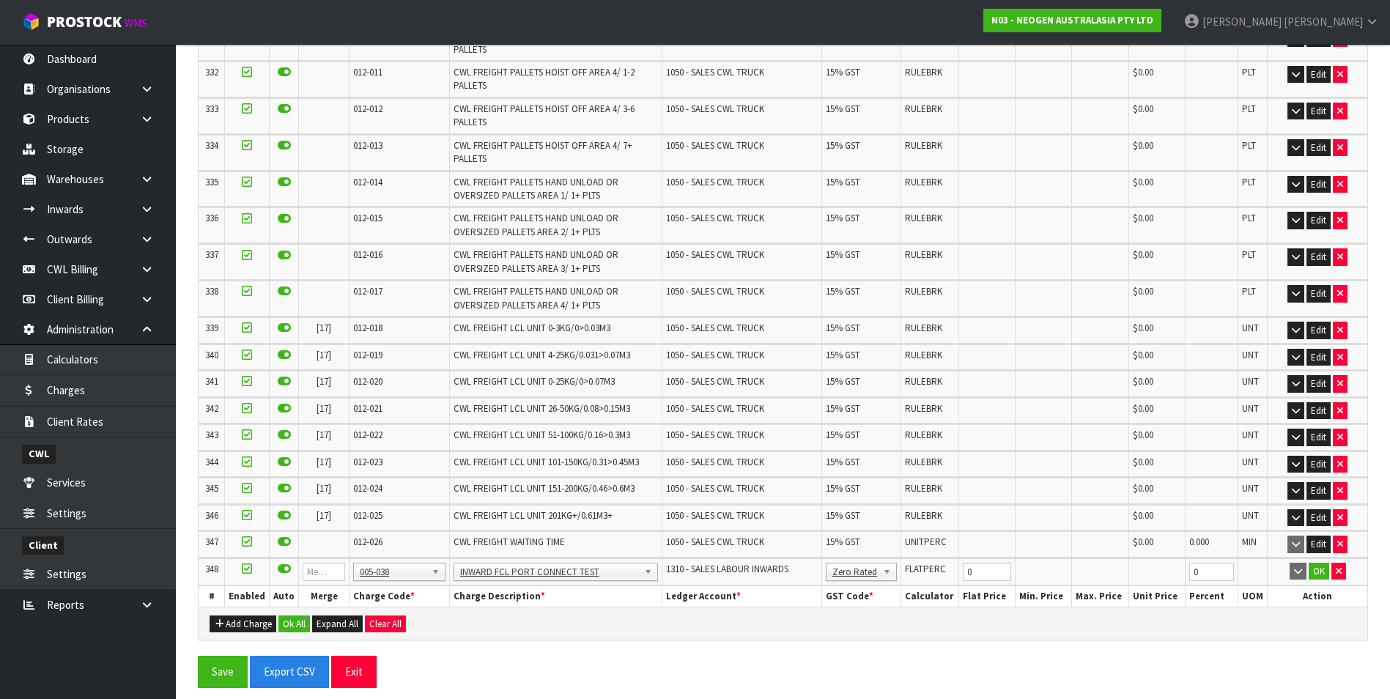
scroll to position [10069, 0]
click at [971, 574] on input "0" at bounding box center [987, 572] width 49 height 18
type input "5.5"
click at [1320, 571] on button "OK" at bounding box center [1319, 572] width 21 height 18
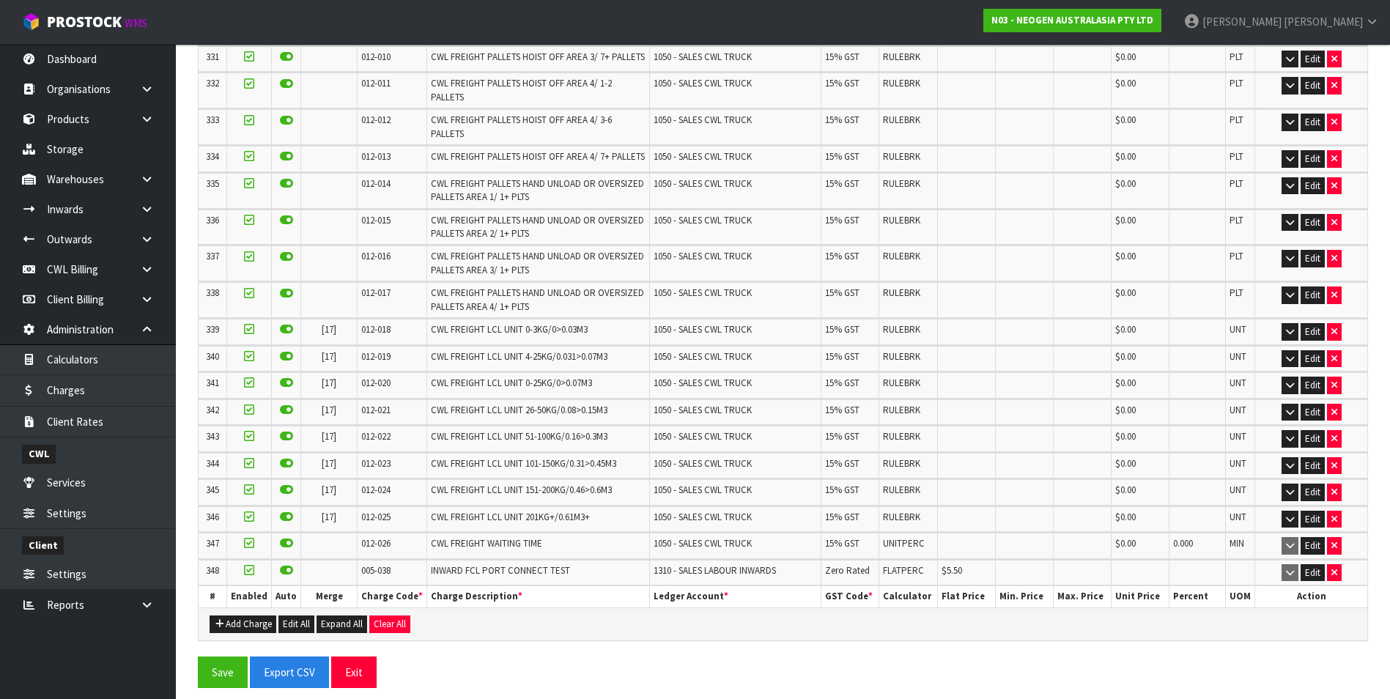
scroll to position [9617, 0]
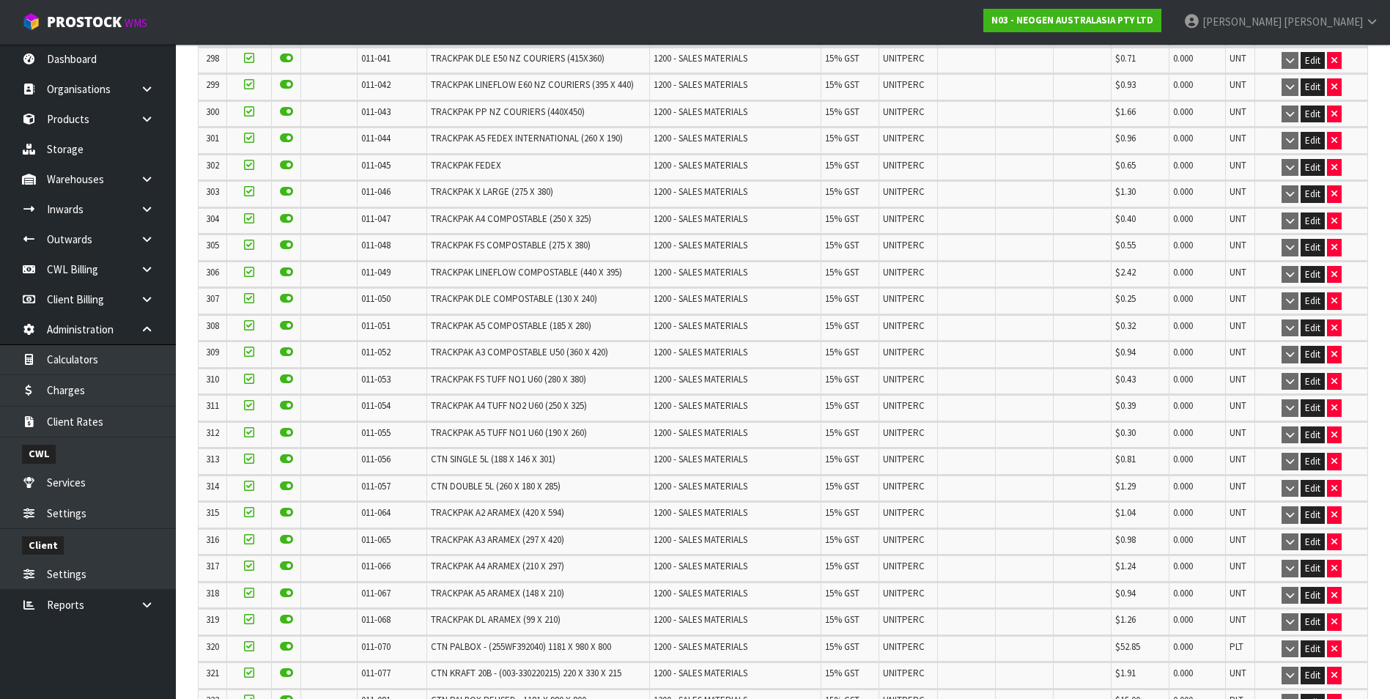
scroll to position [9670, 0]
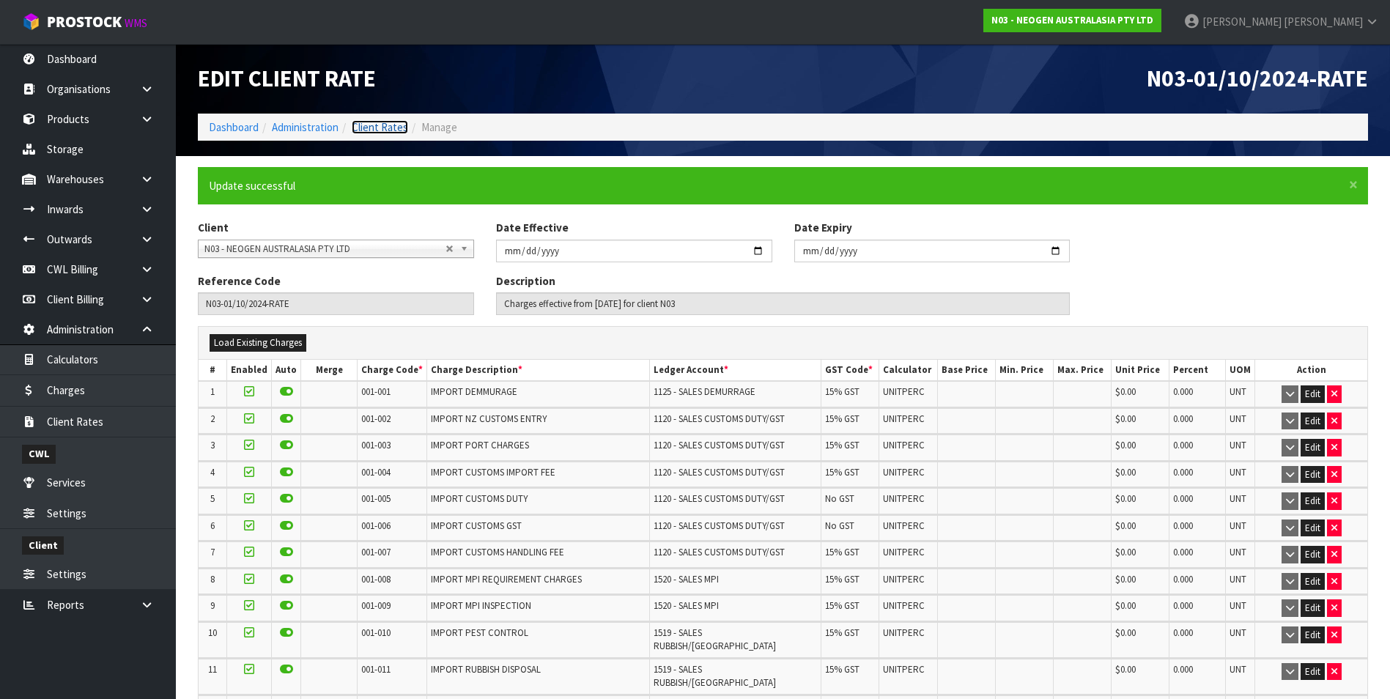
click at [389, 127] on link "Client Rates" at bounding box center [380, 127] width 56 height 14
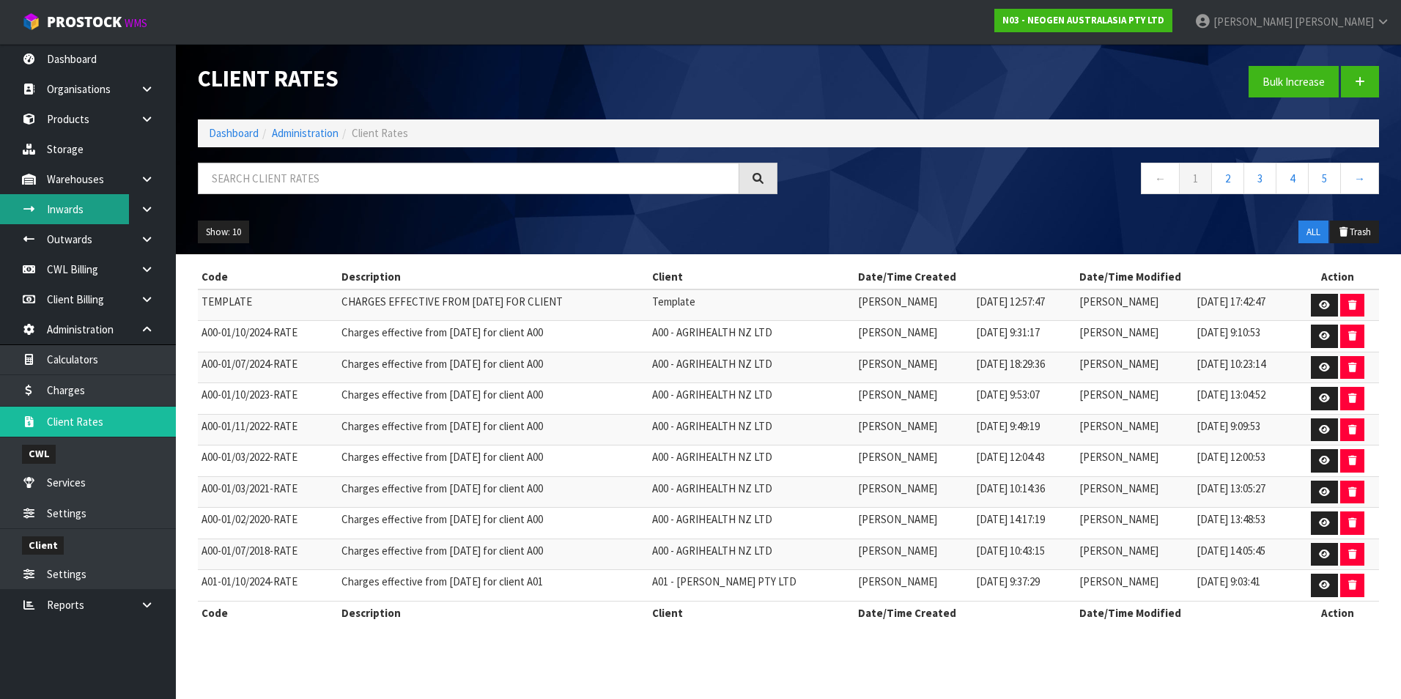
click at [90, 213] on link "Inwards" at bounding box center [88, 209] width 176 height 30
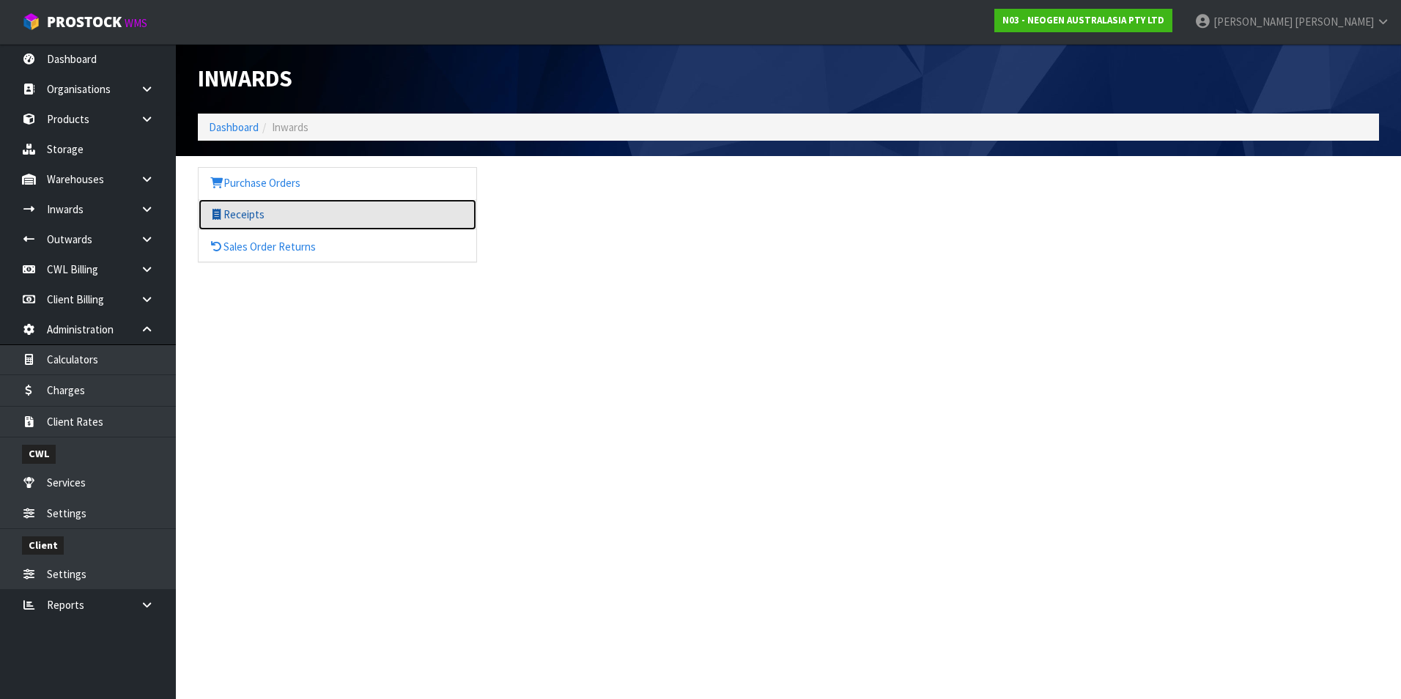
click at [239, 218] on link "Receipts" at bounding box center [338, 214] width 278 height 30
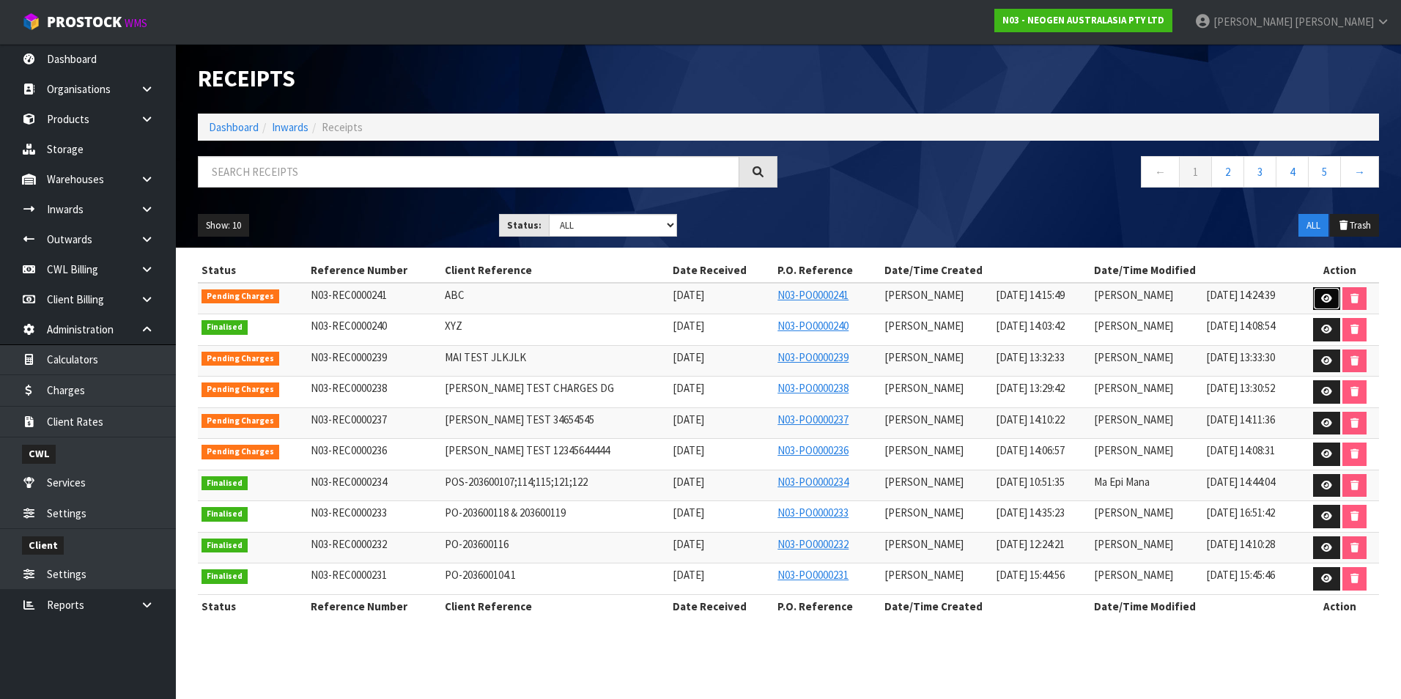
click at [1325, 300] on icon at bounding box center [1326, 299] width 11 height 10
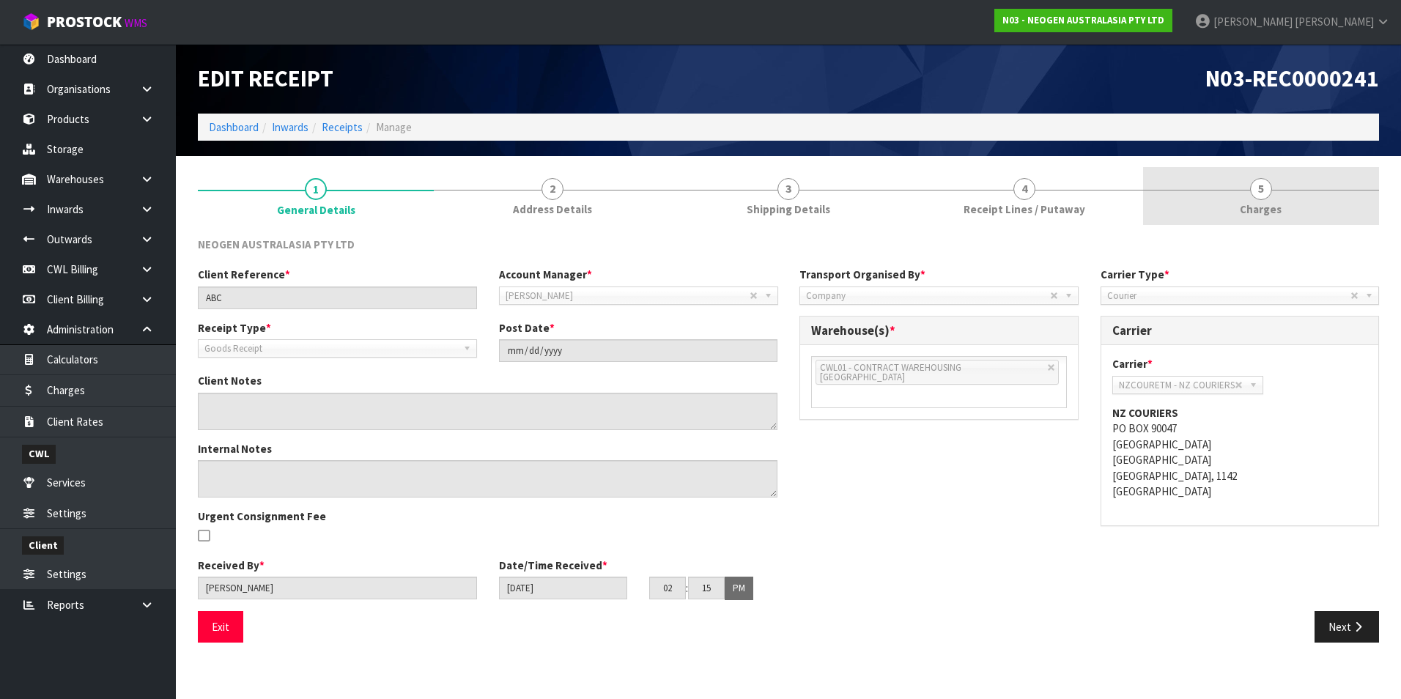
click at [1265, 190] on span "5" at bounding box center [1261, 189] width 22 height 22
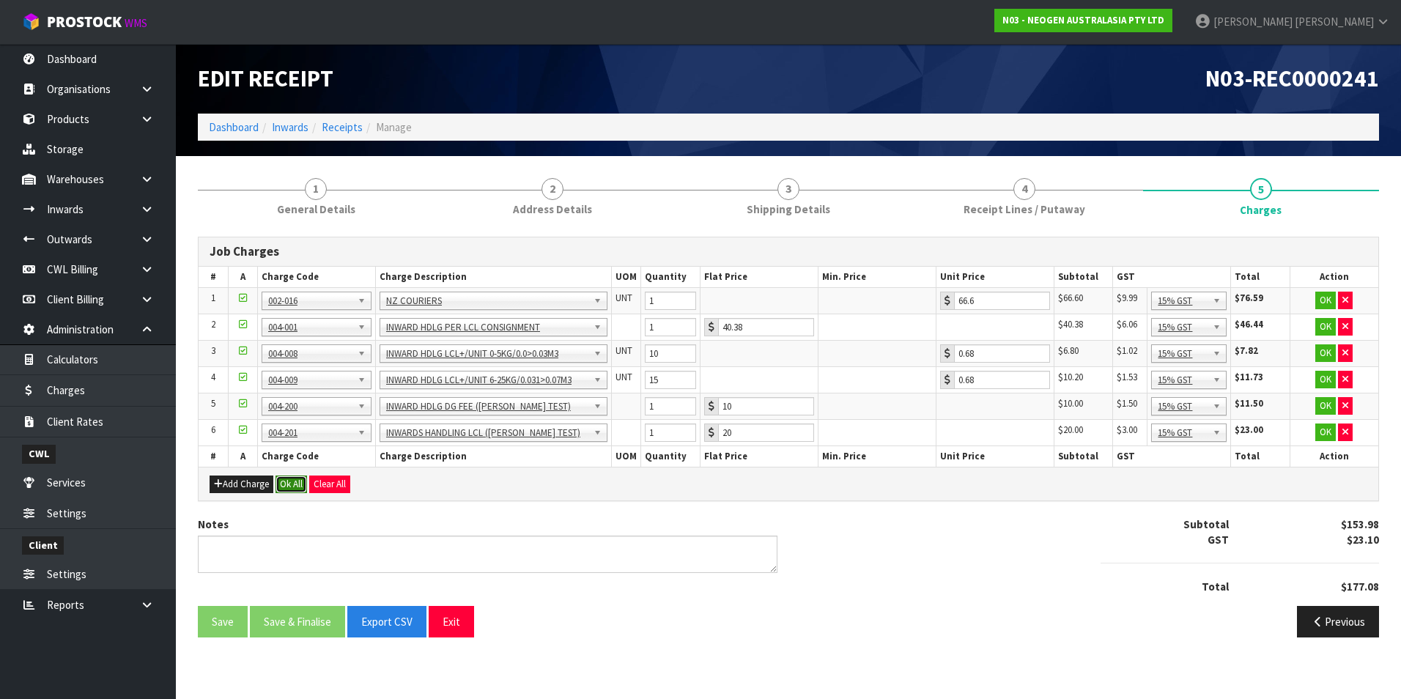
click at [297, 486] on button "Ok All" at bounding box center [291, 485] width 32 height 18
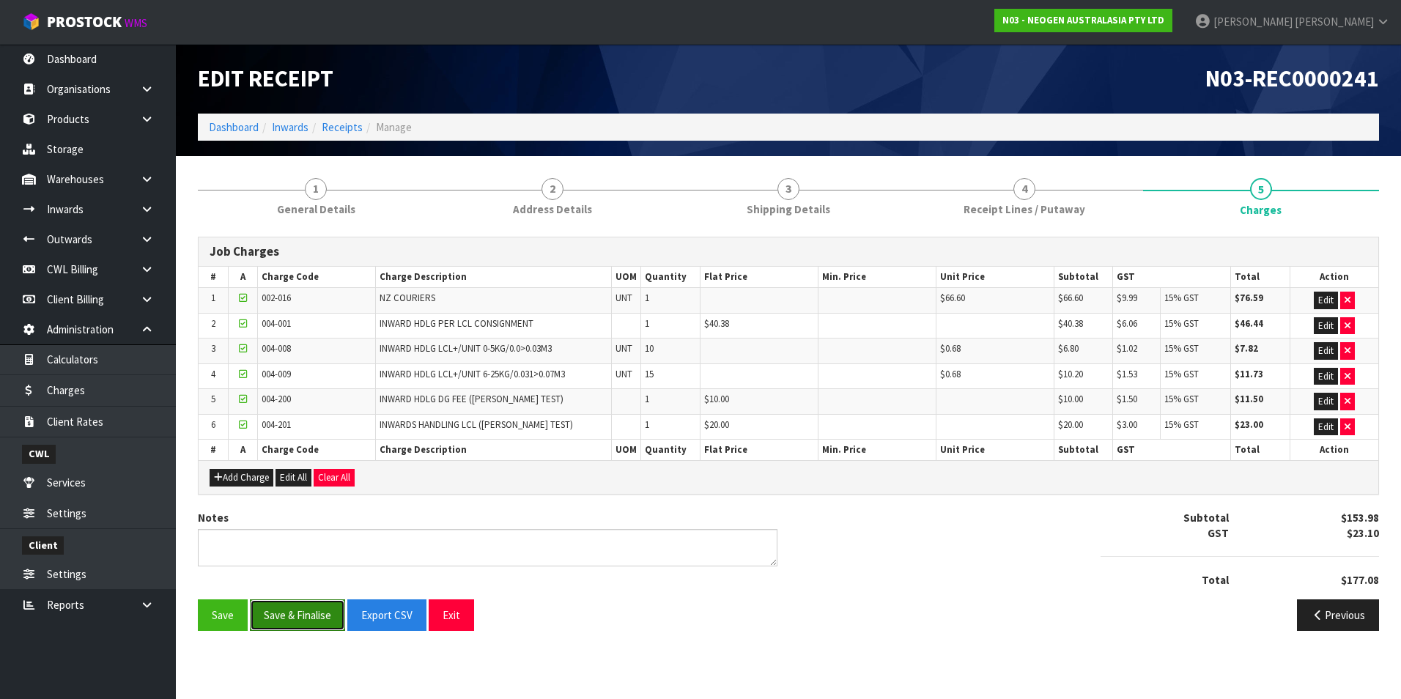
click at [296, 617] on button "Save & Finalise" at bounding box center [297, 615] width 95 height 32
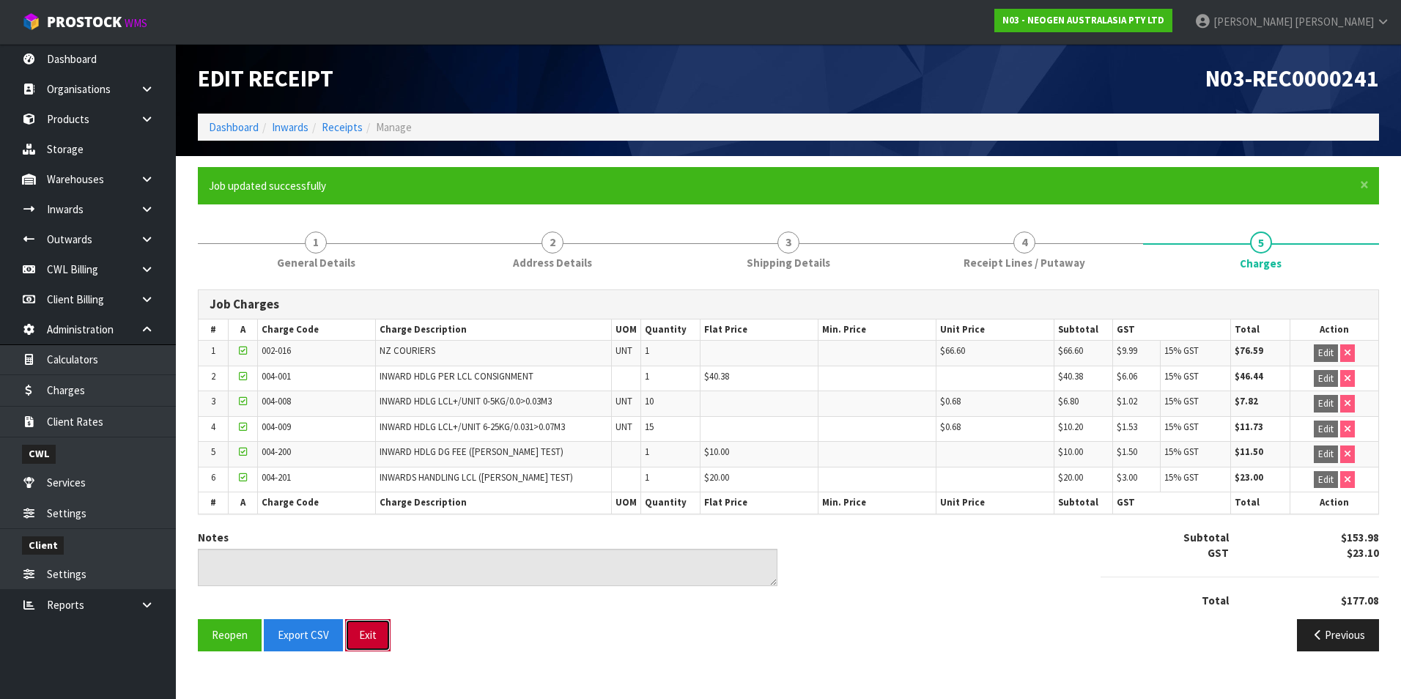
click at [369, 634] on button "Exit" at bounding box center [367, 635] width 45 height 32
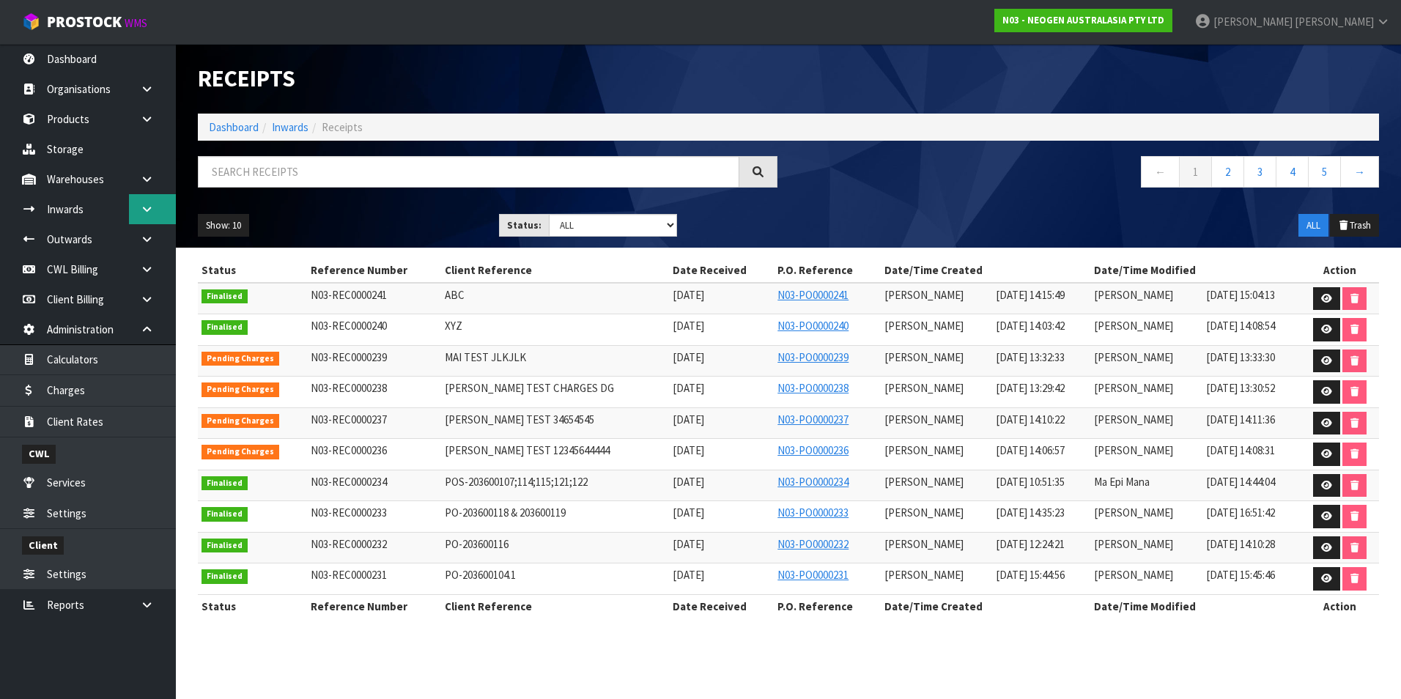
click at [149, 210] on icon at bounding box center [147, 209] width 14 height 11
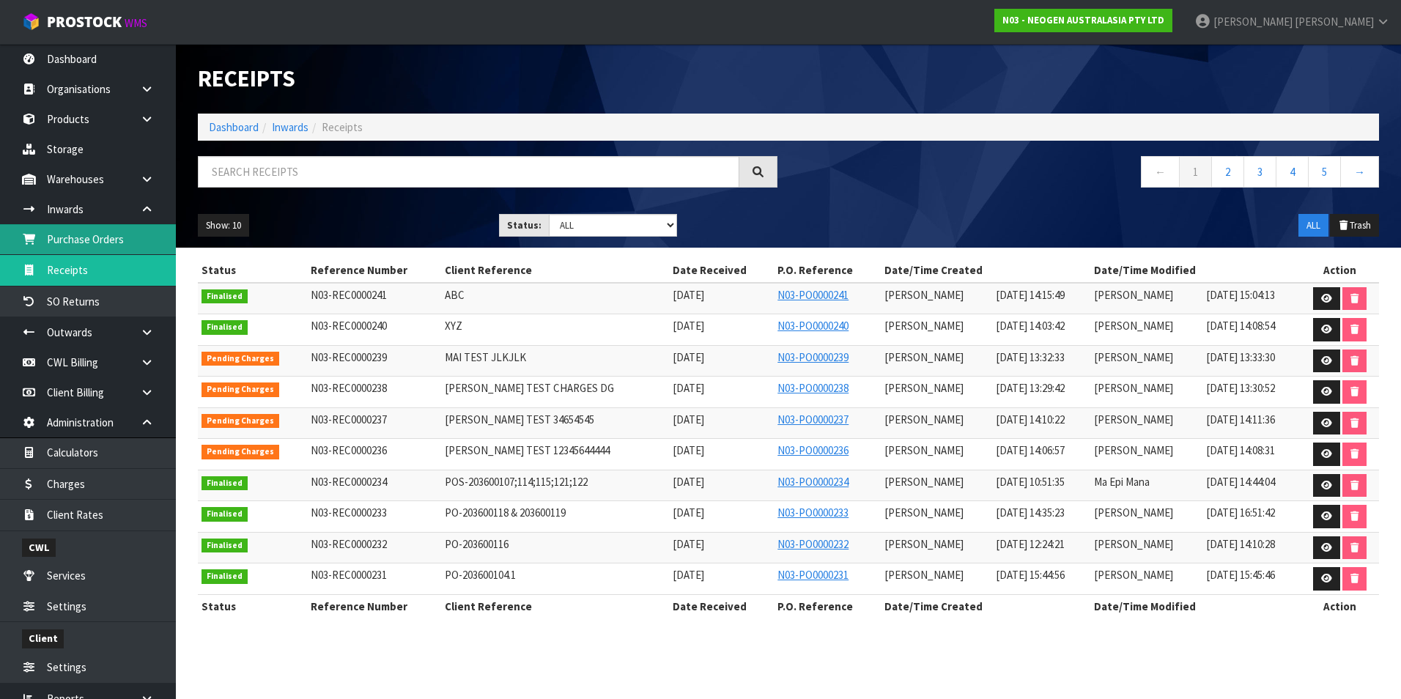
click at [111, 243] on link "Purchase Orders" at bounding box center [88, 239] width 176 height 30
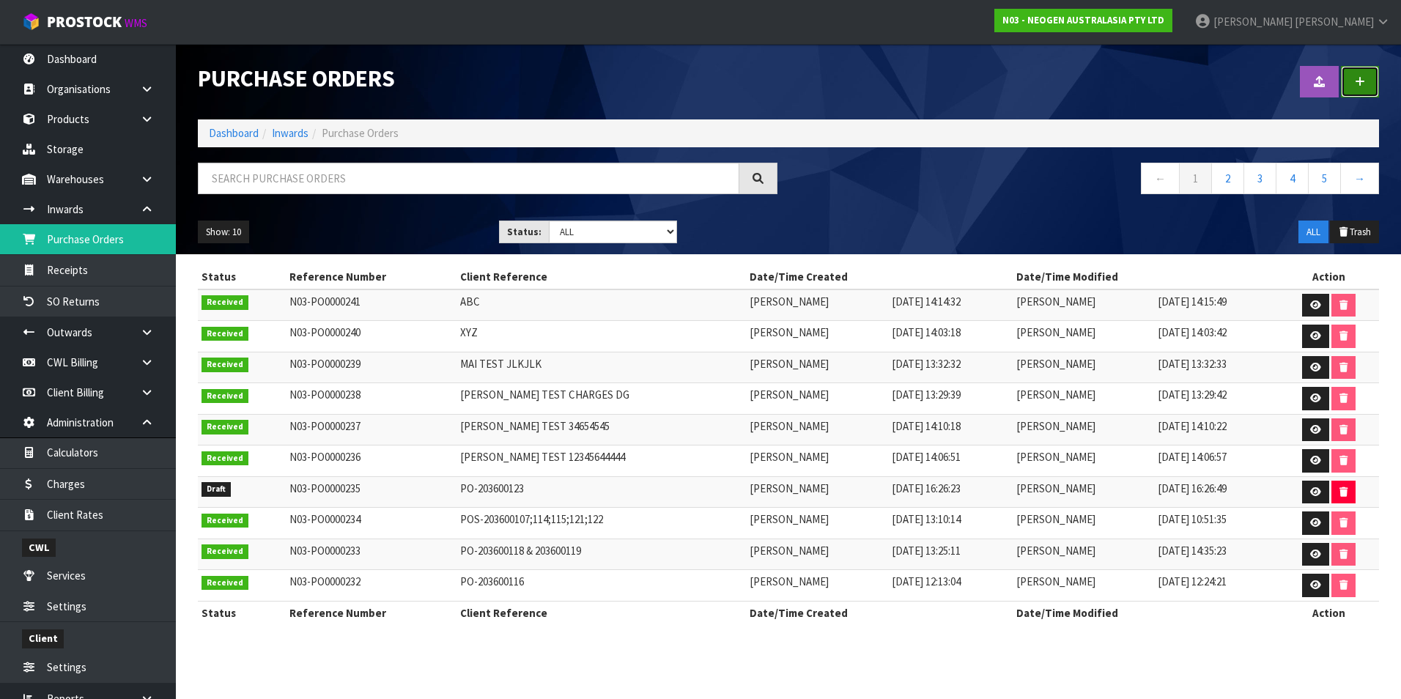
click at [1364, 87] on link at bounding box center [1360, 82] width 38 height 32
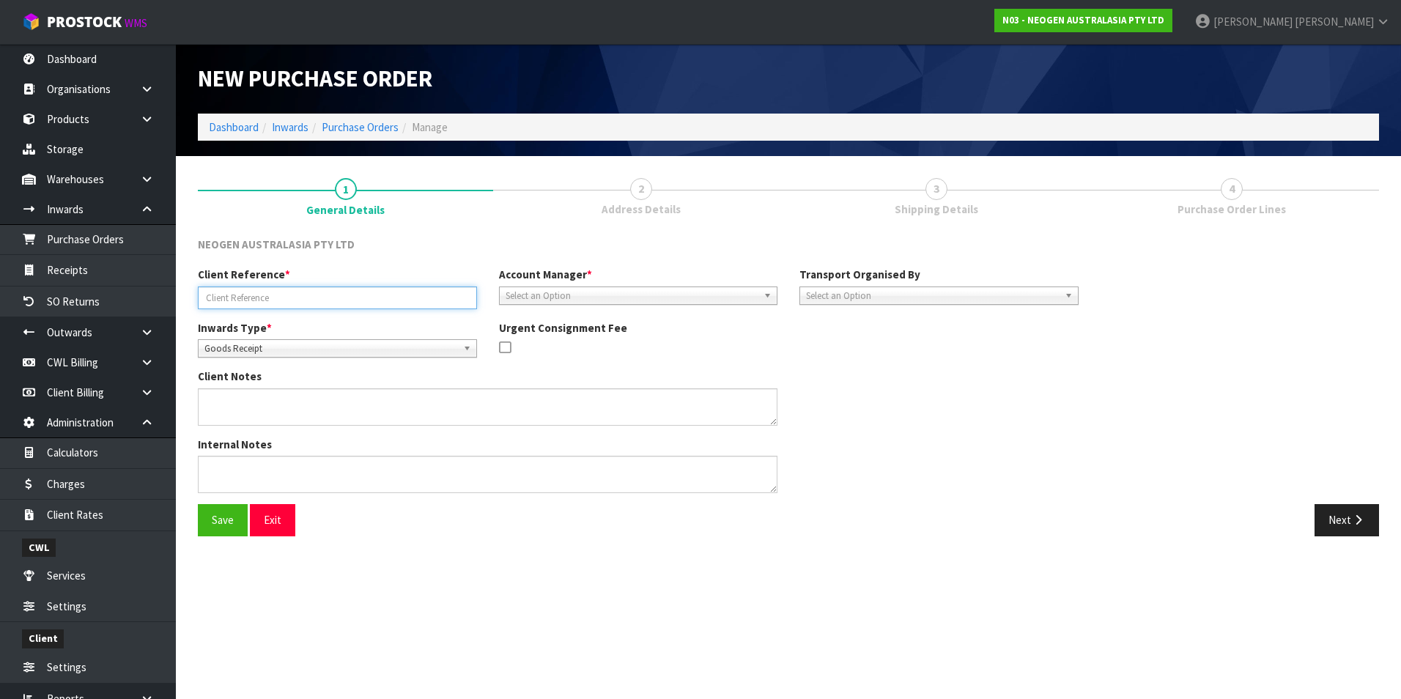
click at [297, 301] on input "text" at bounding box center [337, 297] width 279 height 23
type input "1234"
click at [632, 289] on span "Select an Option" at bounding box center [632, 296] width 253 height 18
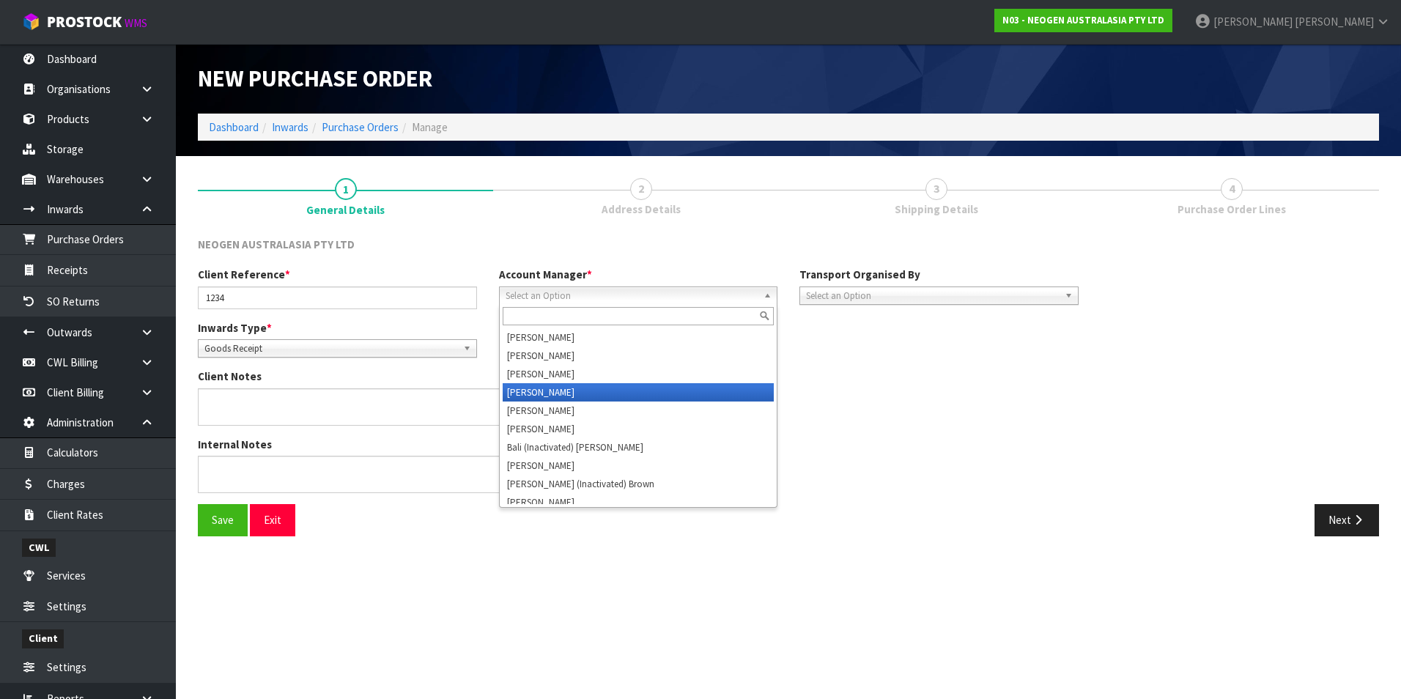
click at [550, 392] on li "[PERSON_NAME]" at bounding box center [639, 392] width 272 height 18
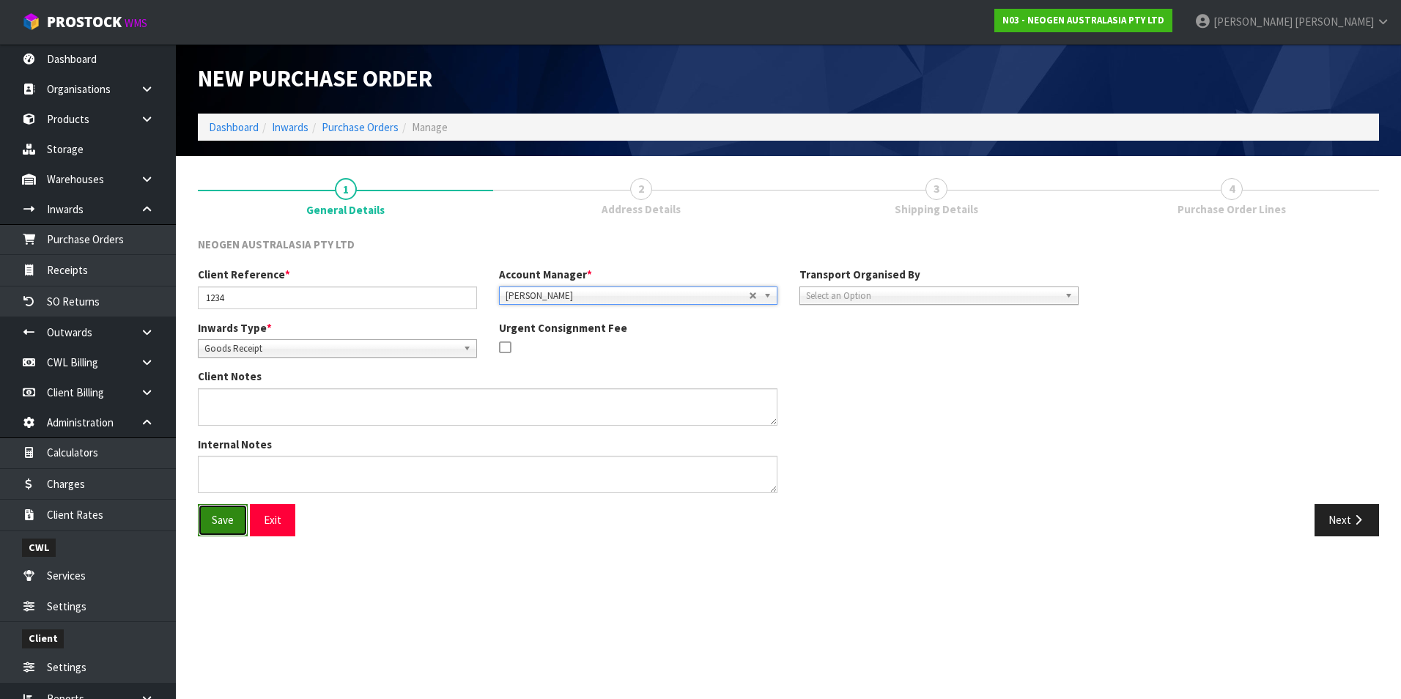
click at [221, 525] on button "Save" at bounding box center [223, 520] width 50 height 32
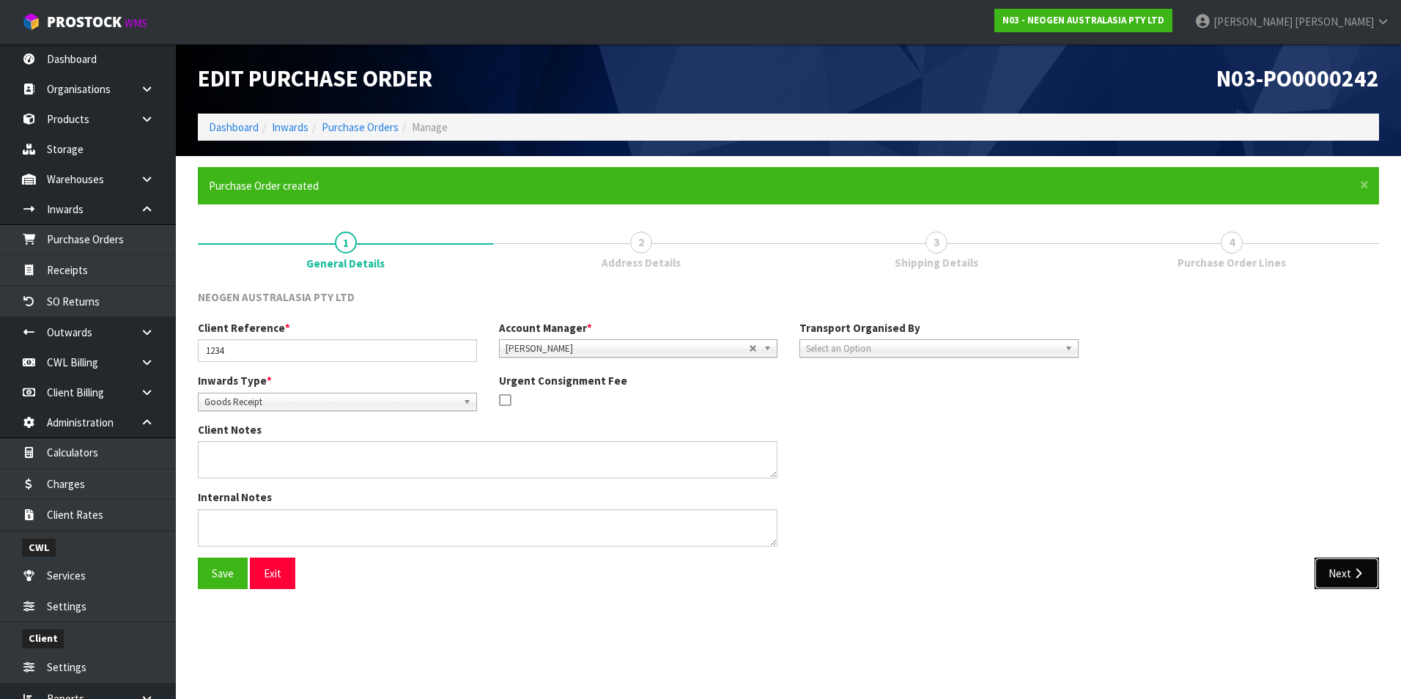
click at [1360, 575] on icon "button" at bounding box center [1358, 573] width 14 height 11
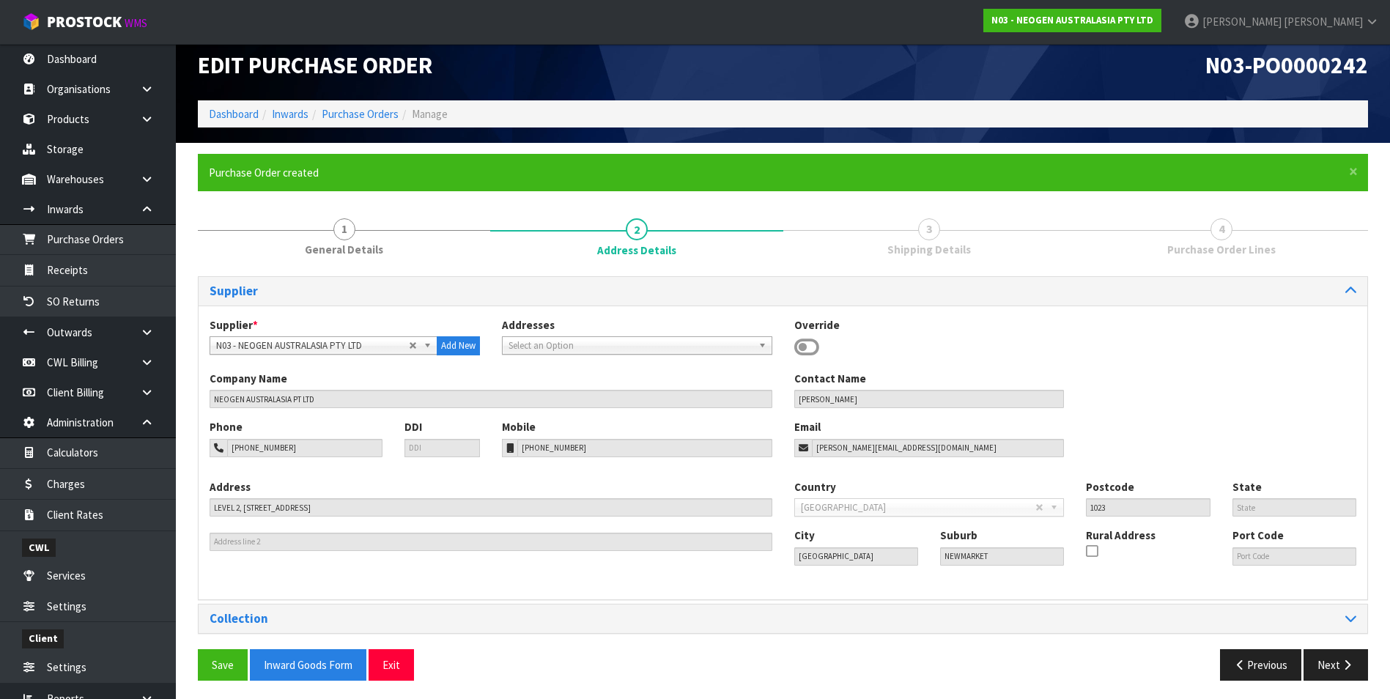
scroll to position [17, 0]
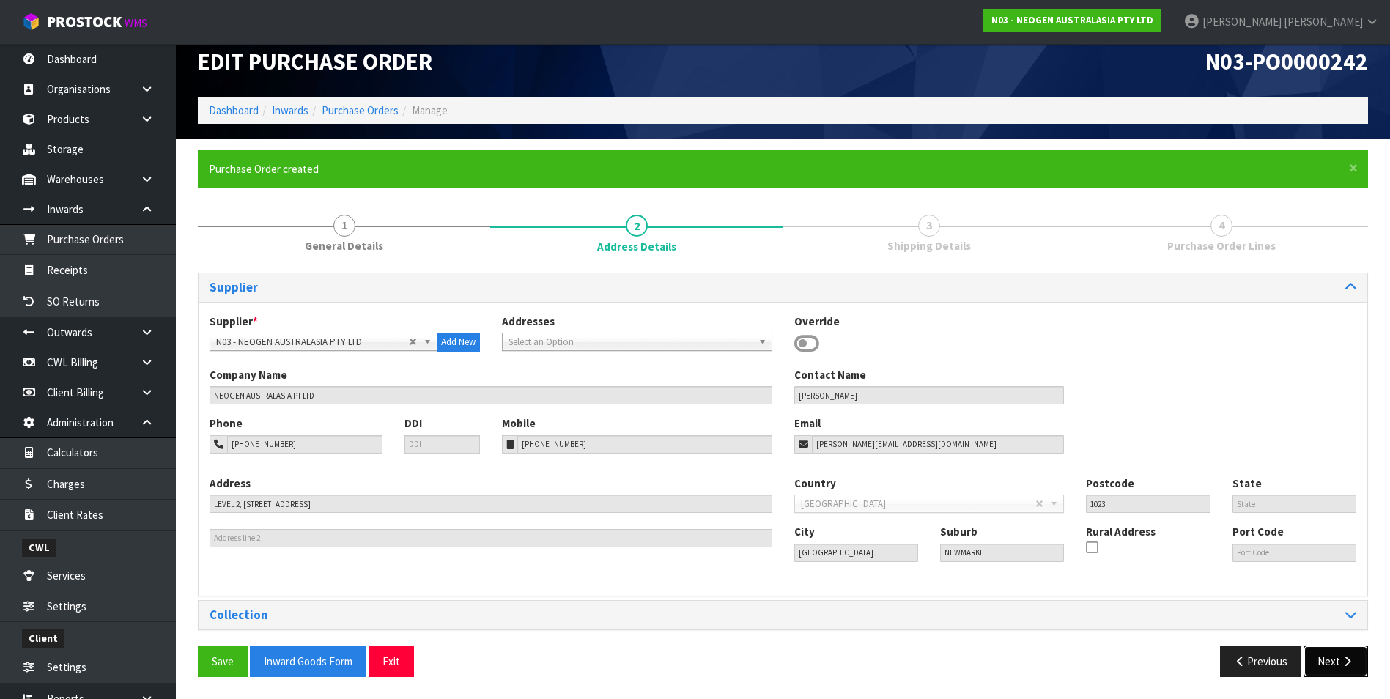
click at [1334, 666] on button "Next" at bounding box center [1335, 661] width 64 height 32
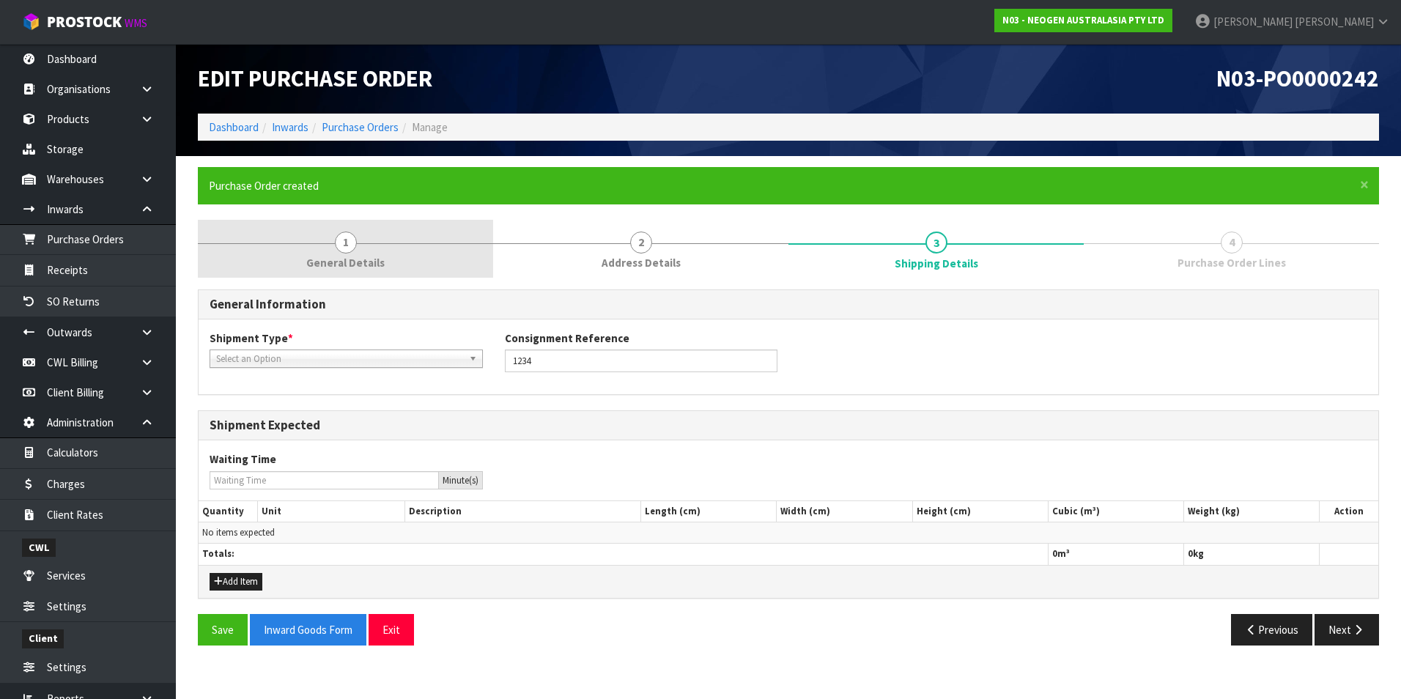
click at [347, 243] on span "1" at bounding box center [346, 243] width 22 height 22
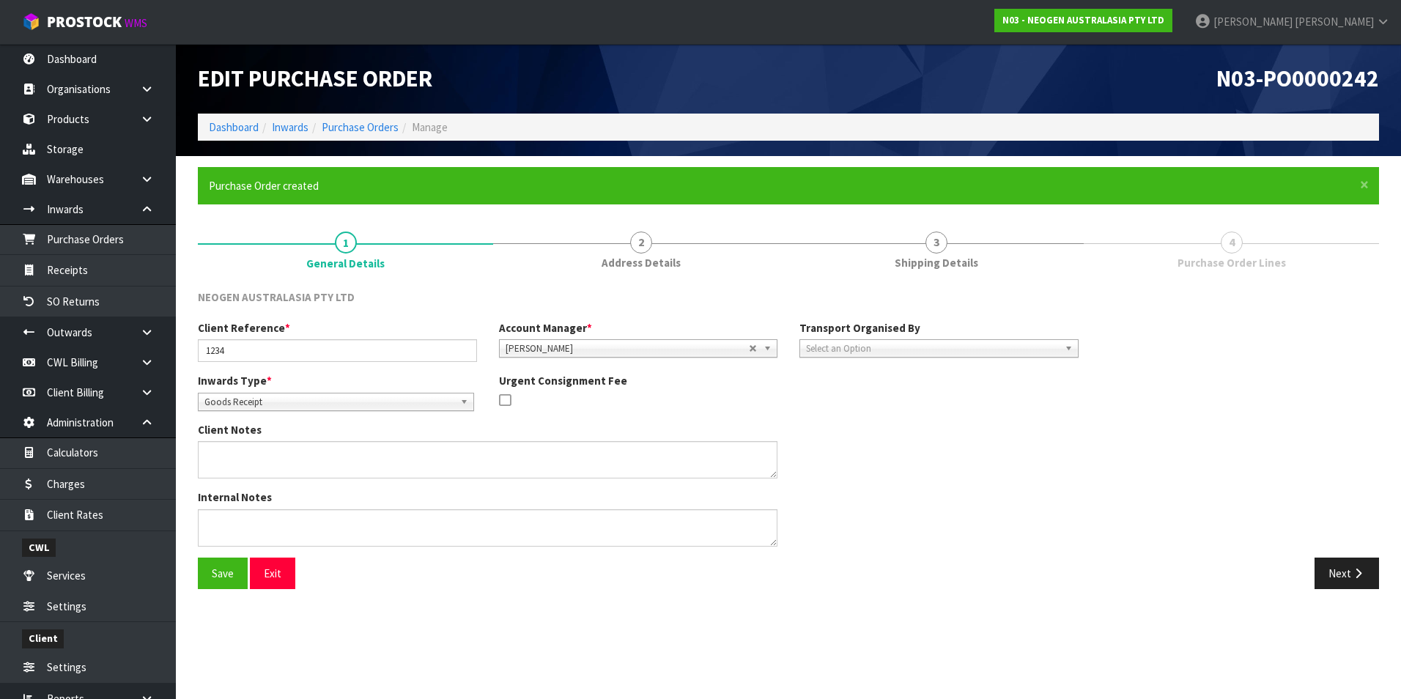
click at [909, 349] on span "Select an Option" at bounding box center [932, 349] width 253 height 18
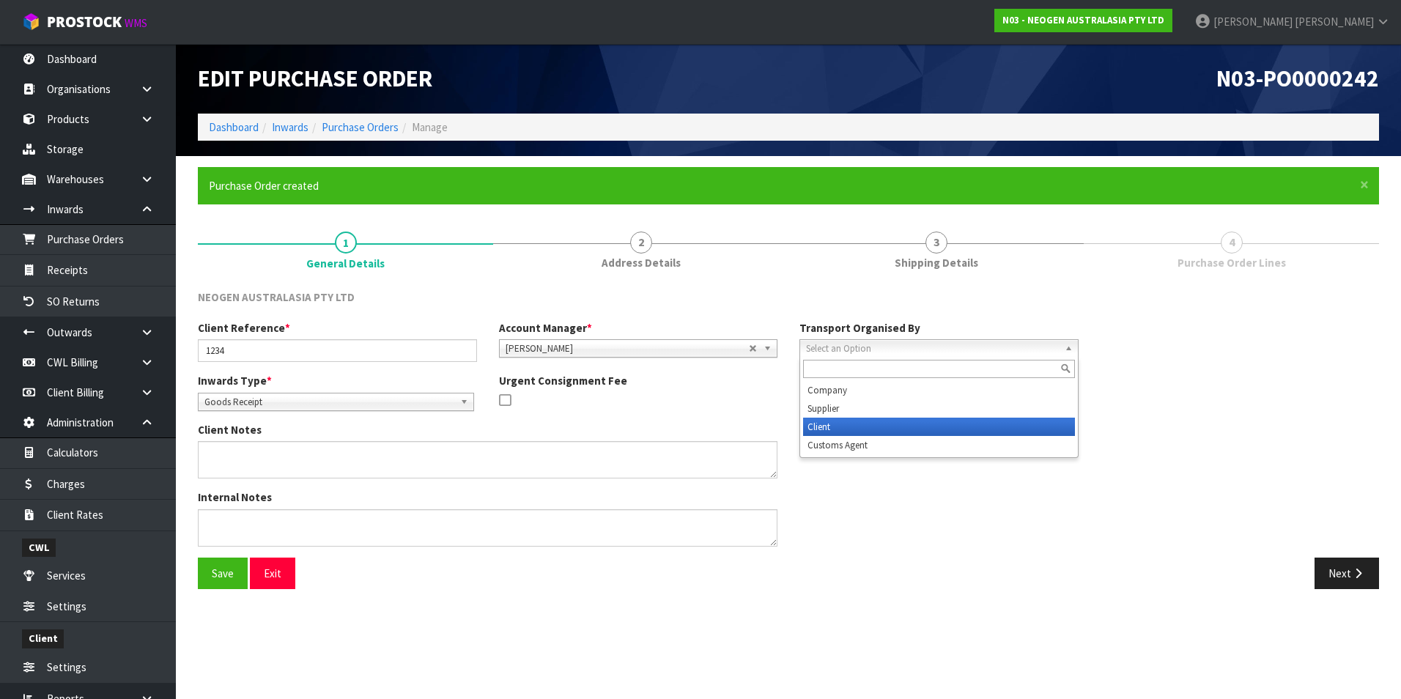
click at [865, 429] on li "Client" at bounding box center [939, 427] width 272 height 18
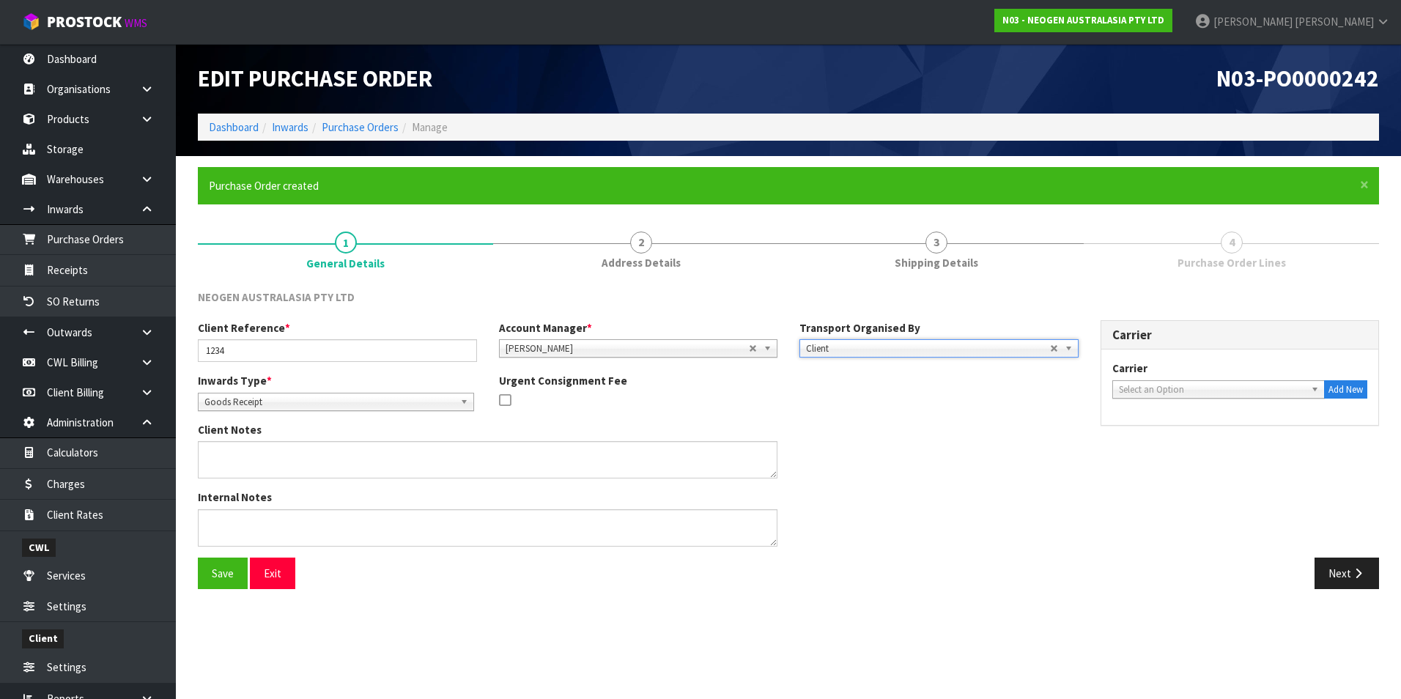
click at [1317, 390] on b at bounding box center [1317, 389] width 13 height 17
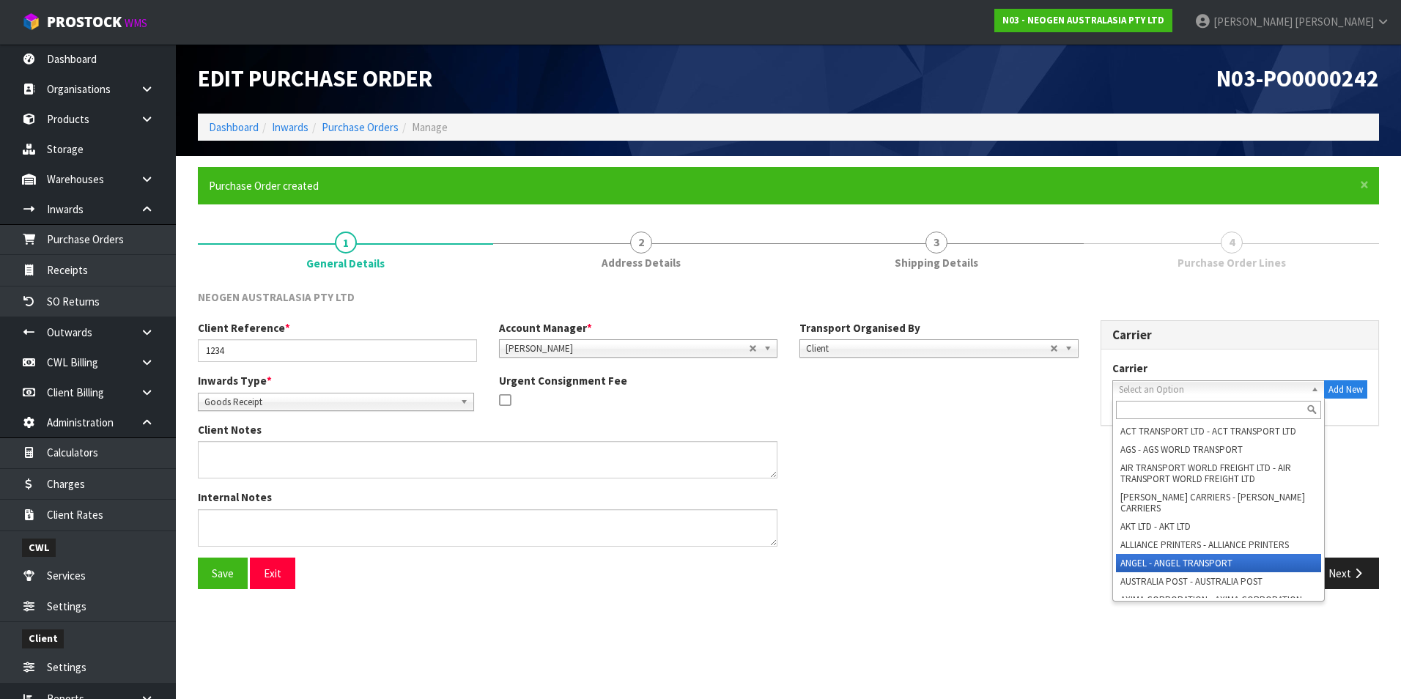
click at [1266, 554] on li "ANGEL - ANGEL TRANSPORT" at bounding box center [1219, 563] width 206 height 18
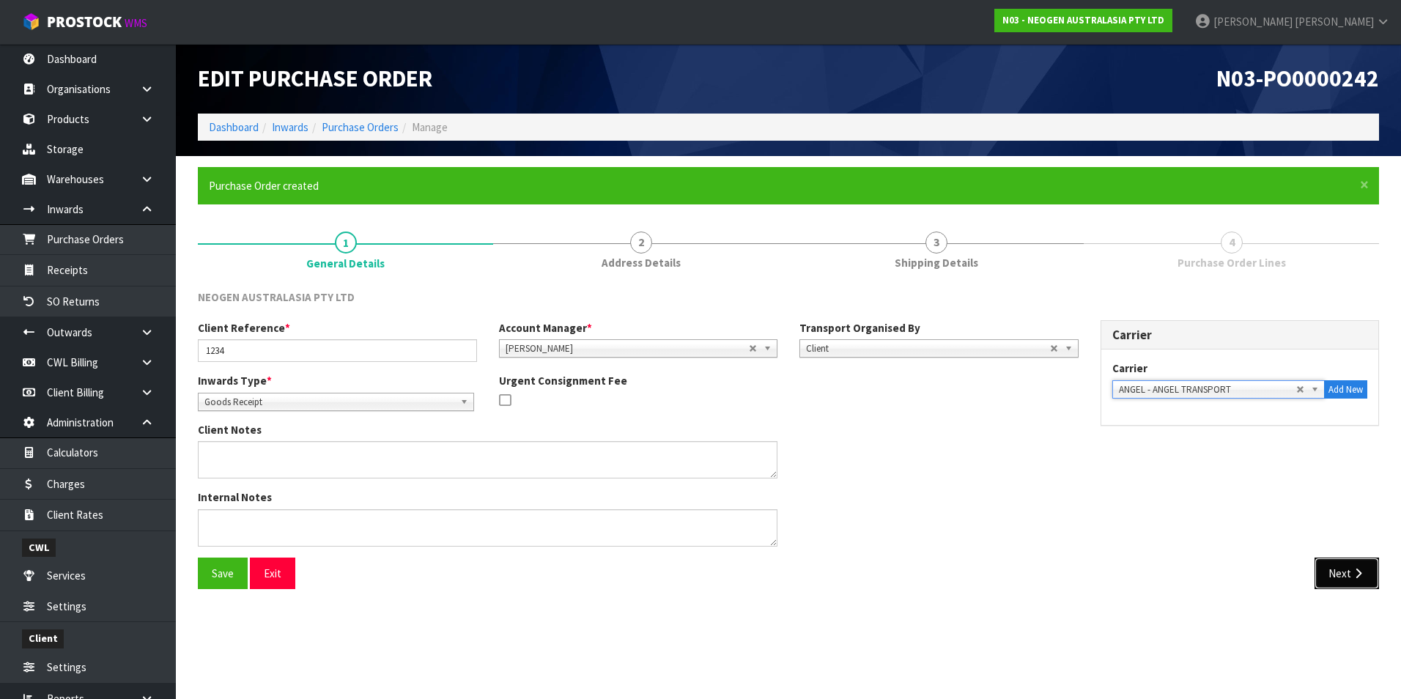
click at [1338, 570] on button "Next" at bounding box center [1346, 574] width 64 height 32
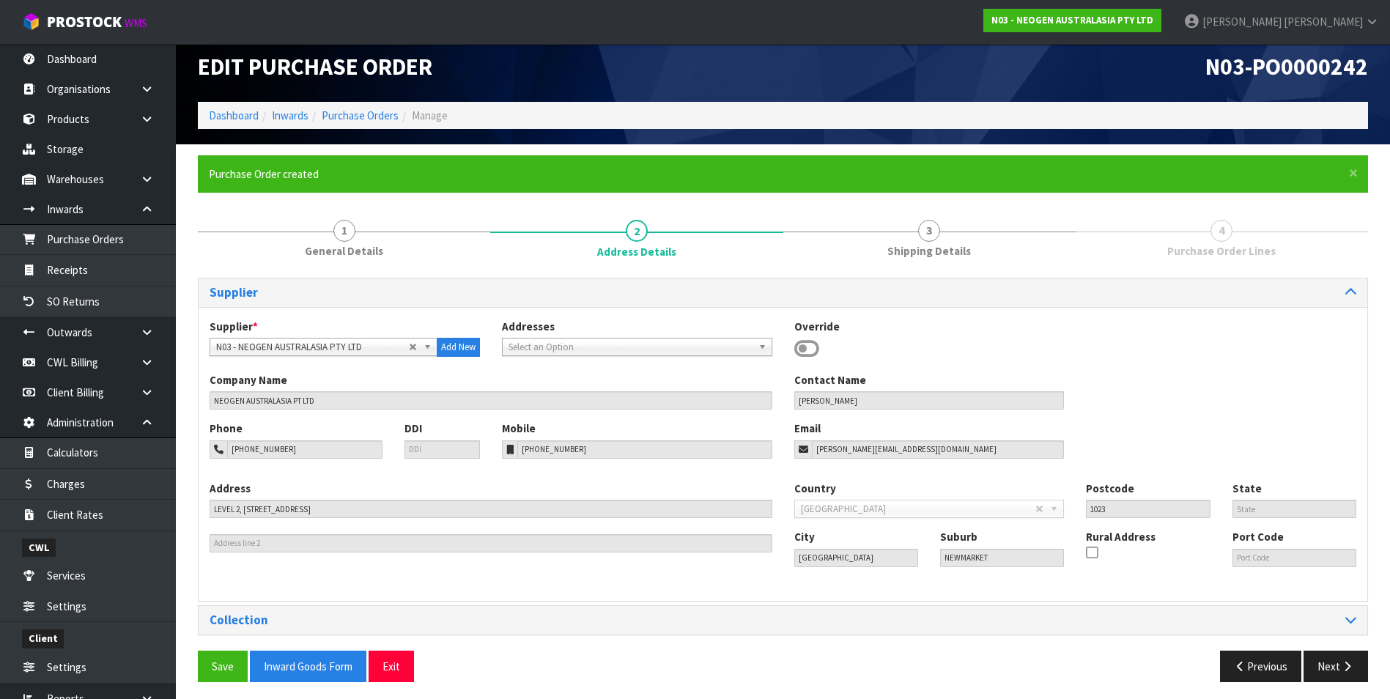
scroll to position [17, 0]
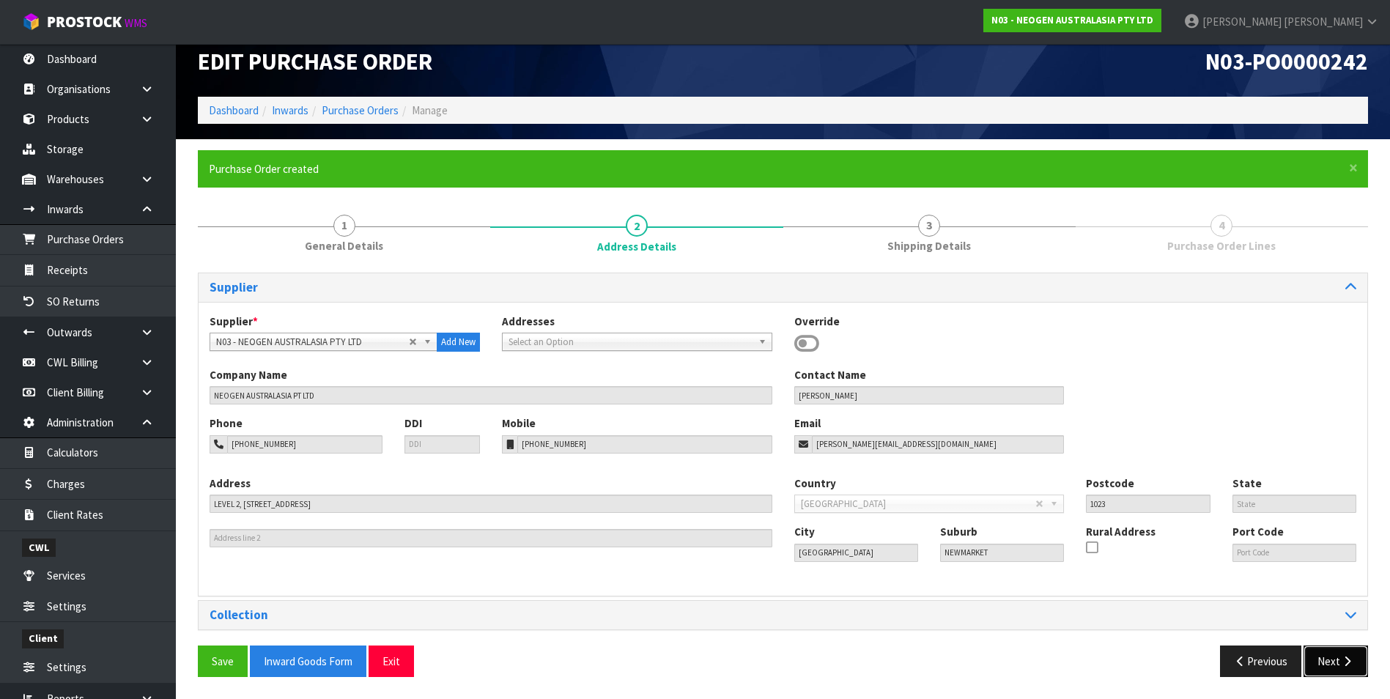
click at [1323, 667] on button "Next" at bounding box center [1335, 661] width 64 height 32
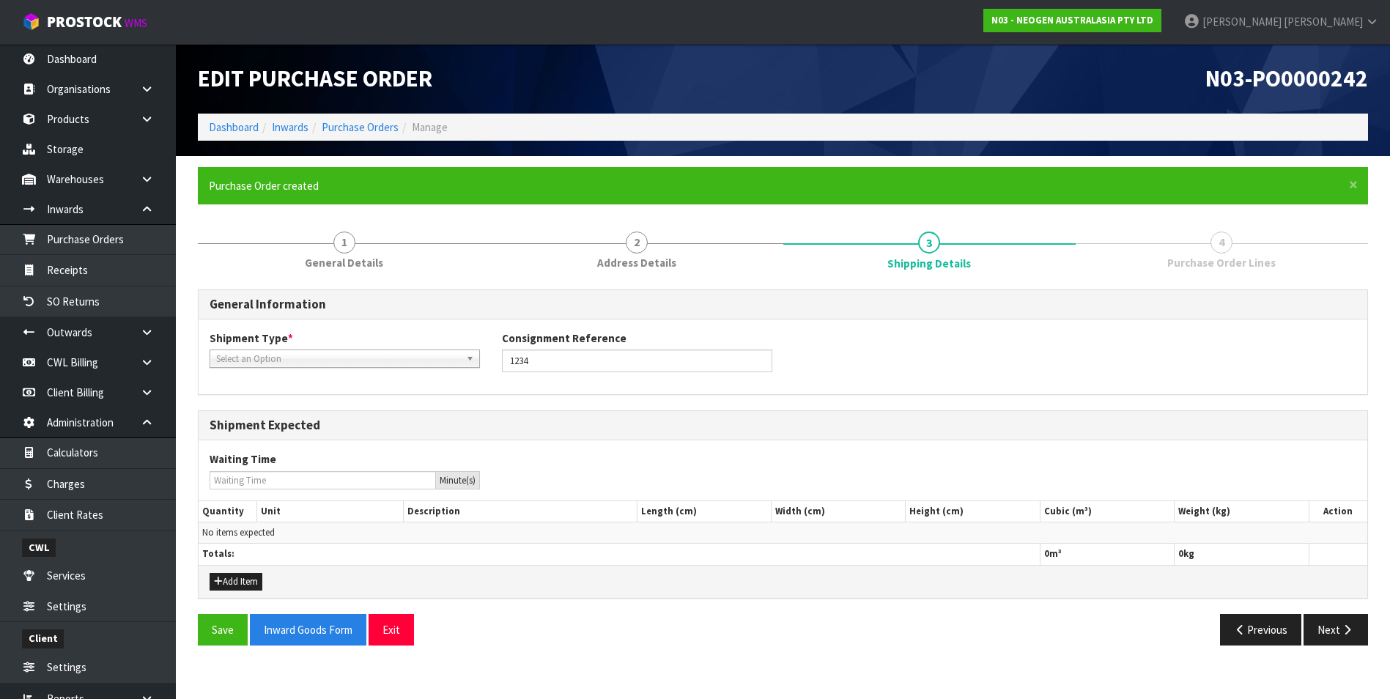
scroll to position [0, 0]
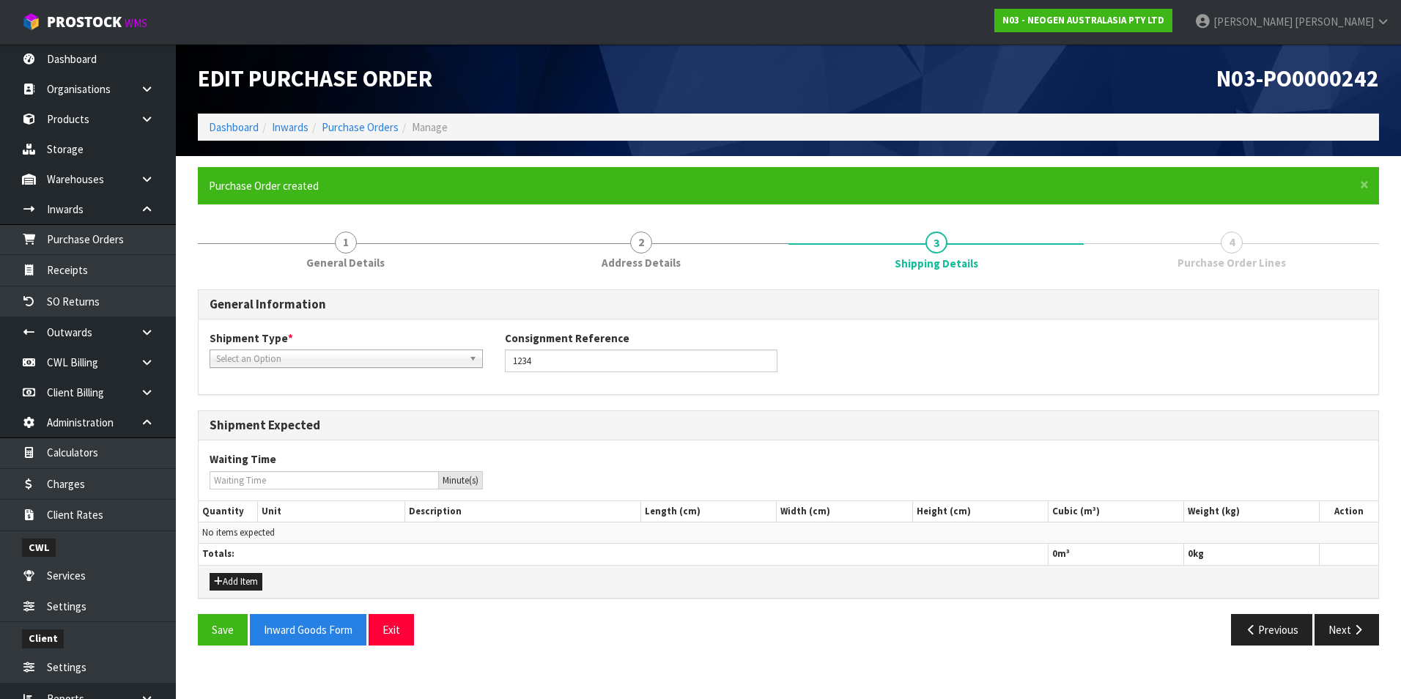
click at [469, 357] on b at bounding box center [475, 358] width 13 height 17
click at [341, 429] on li "FCL-20ft" at bounding box center [346, 437] width 266 height 18
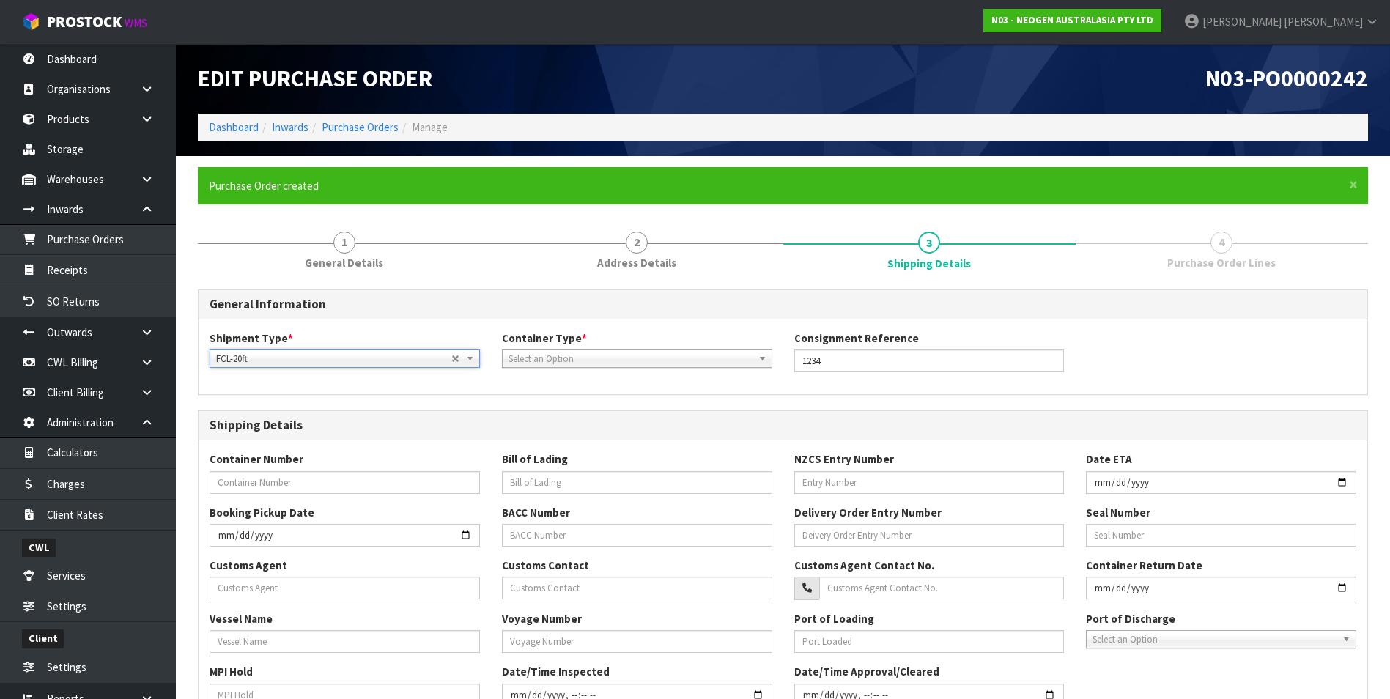
scroll to position [220, 0]
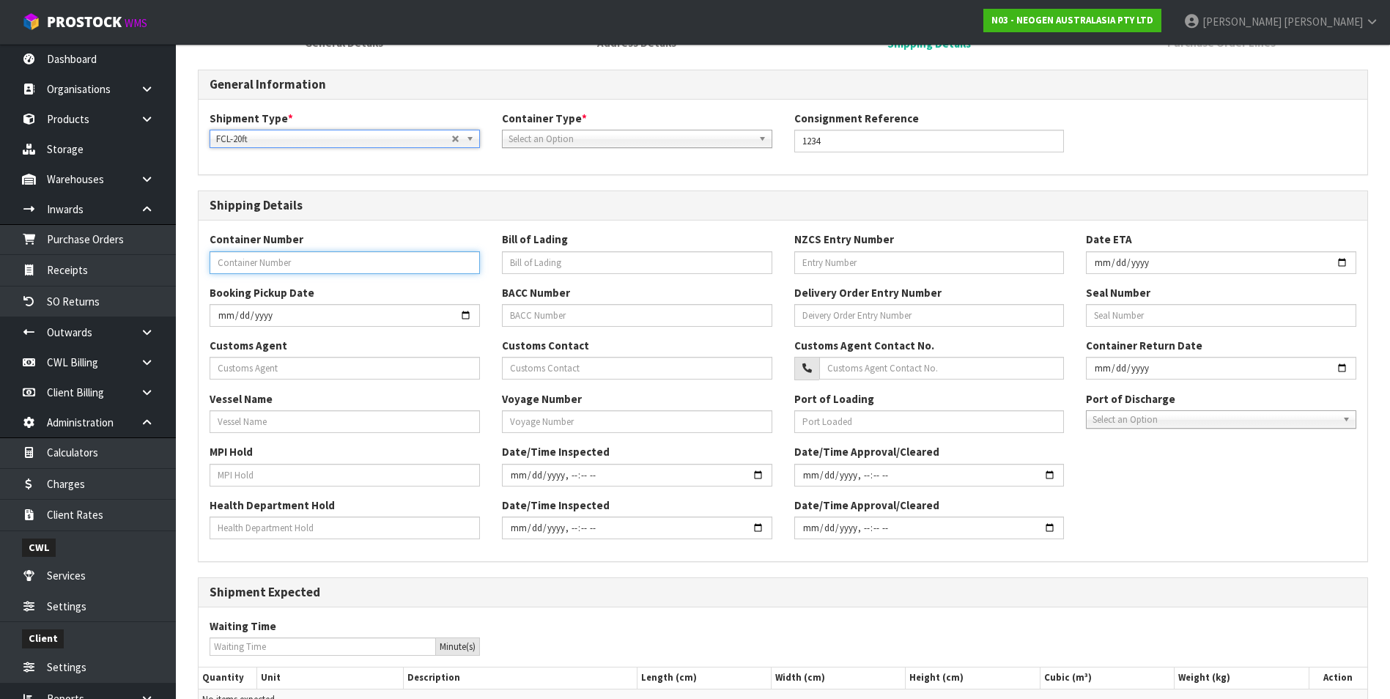
click at [261, 266] on input "text" at bounding box center [345, 262] width 270 height 23
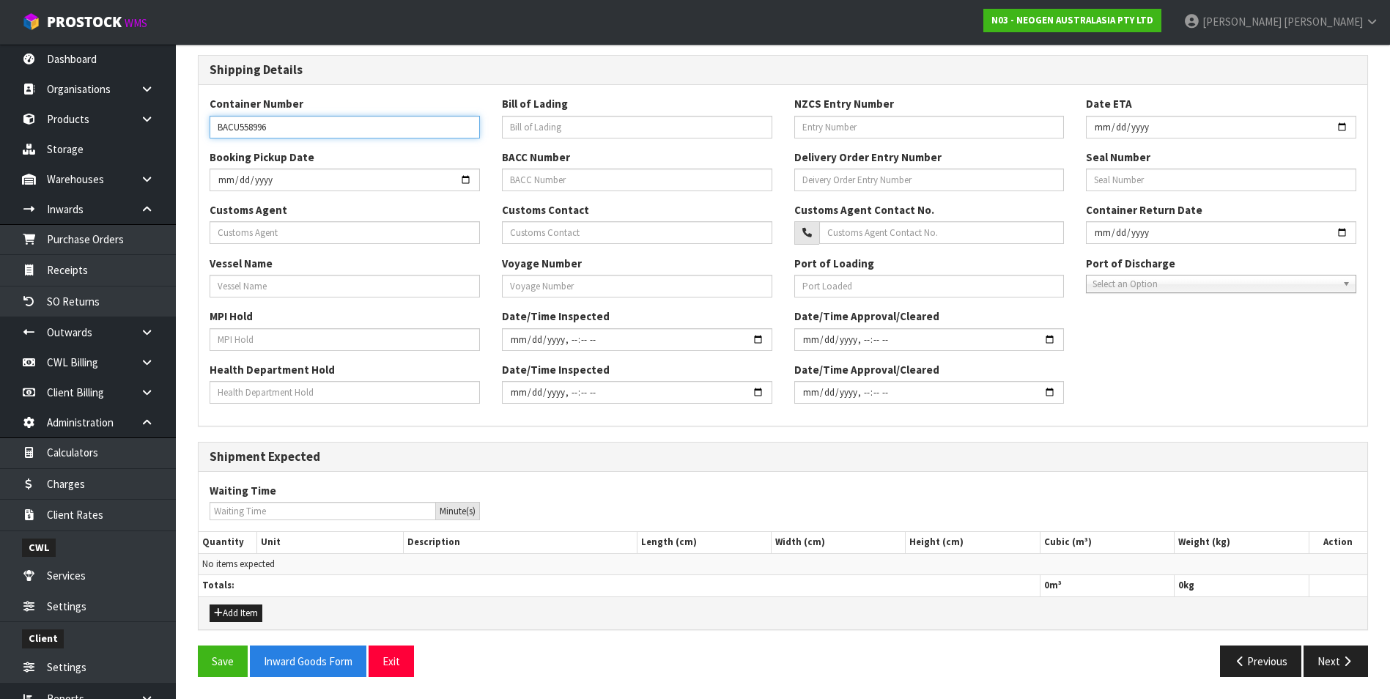
type input "BACU558996"
click at [1343, 125] on input "date" at bounding box center [1221, 127] width 270 height 23
type input "2025-08-27"
click at [1346, 661] on icon "button" at bounding box center [1347, 661] width 14 height 11
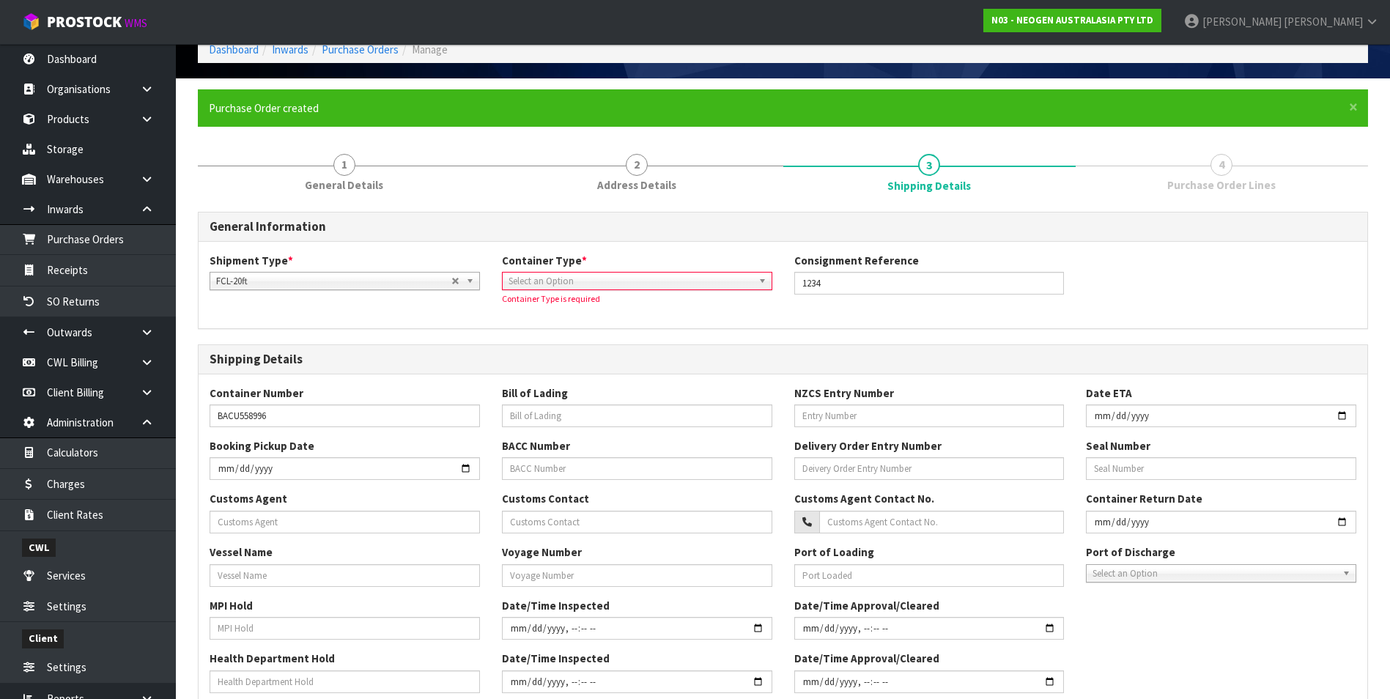
scroll to position [0, 0]
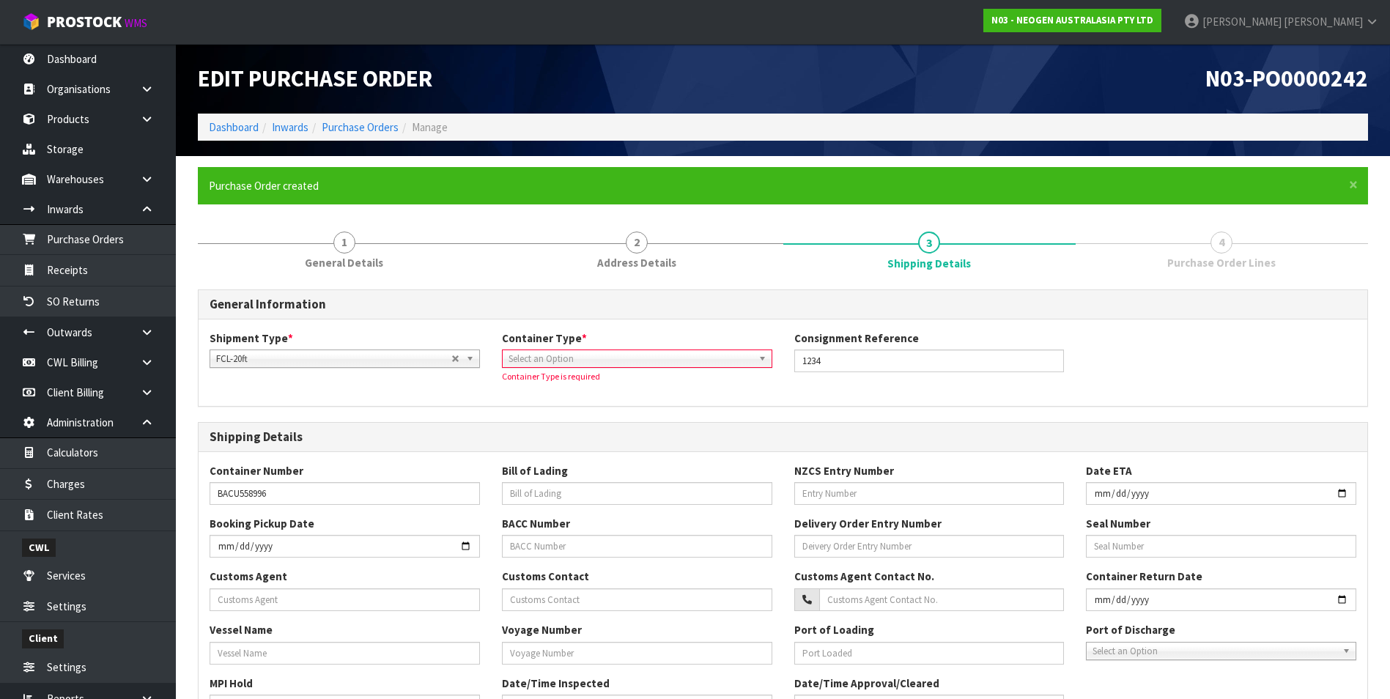
click at [734, 357] on span "Select an Option" at bounding box center [630, 359] width 244 height 18
click at [602, 418] on li "Pallet" at bounding box center [637, 419] width 263 height 18
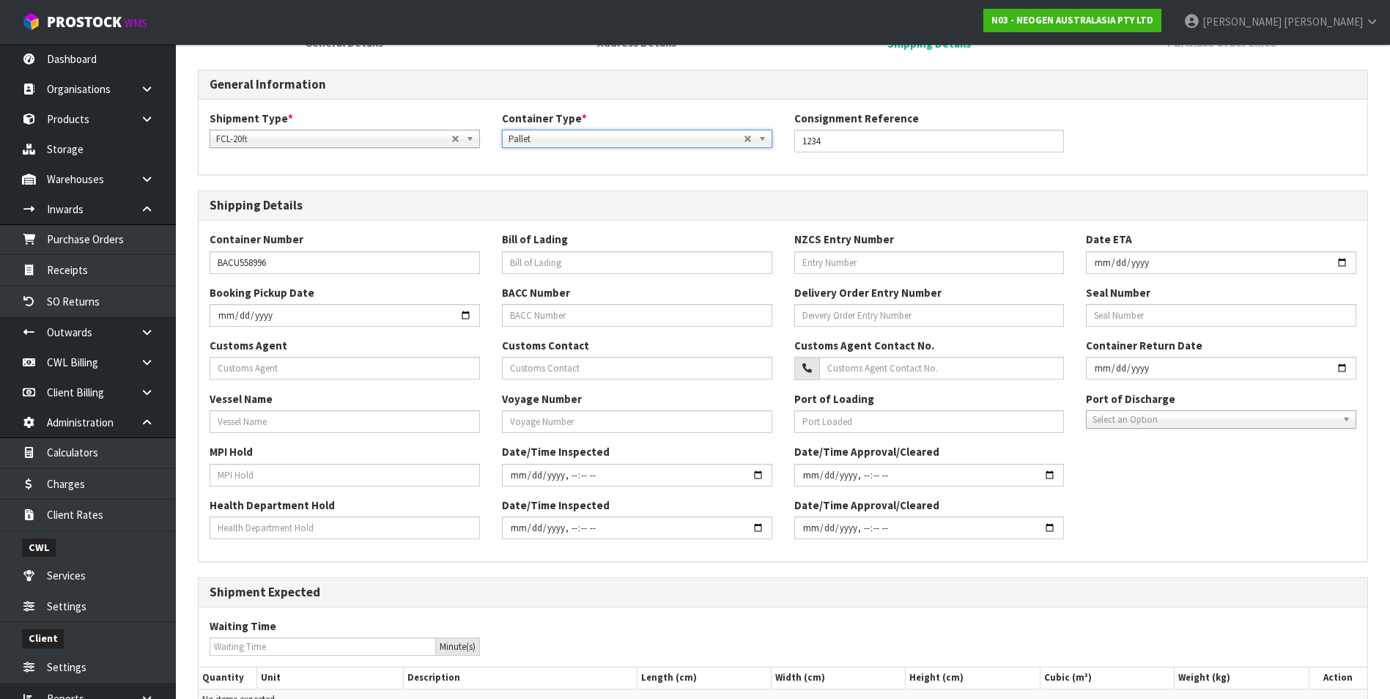
scroll to position [355, 0]
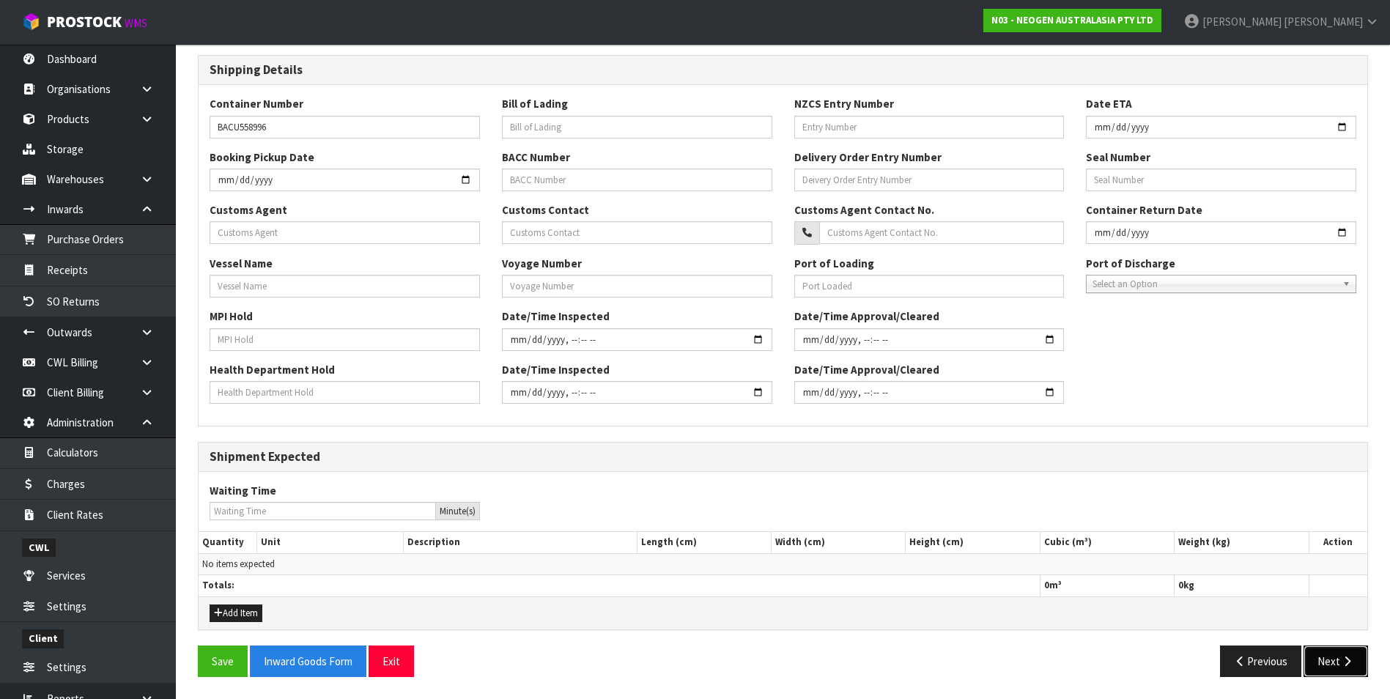
click at [1331, 664] on button "Next" at bounding box center [1335, 661] width 64 height 32
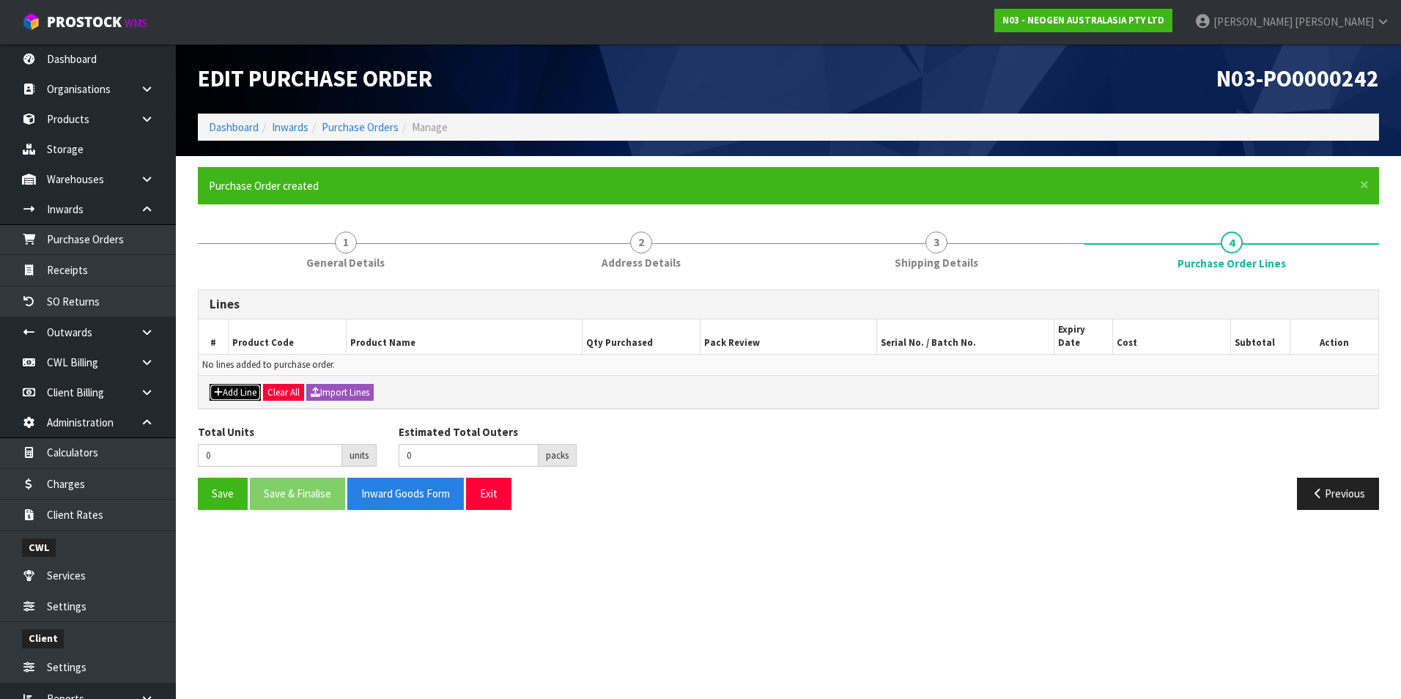
click at [234, 384] on button "Add Line" at bounding box center [235, 393] width 51 height 18
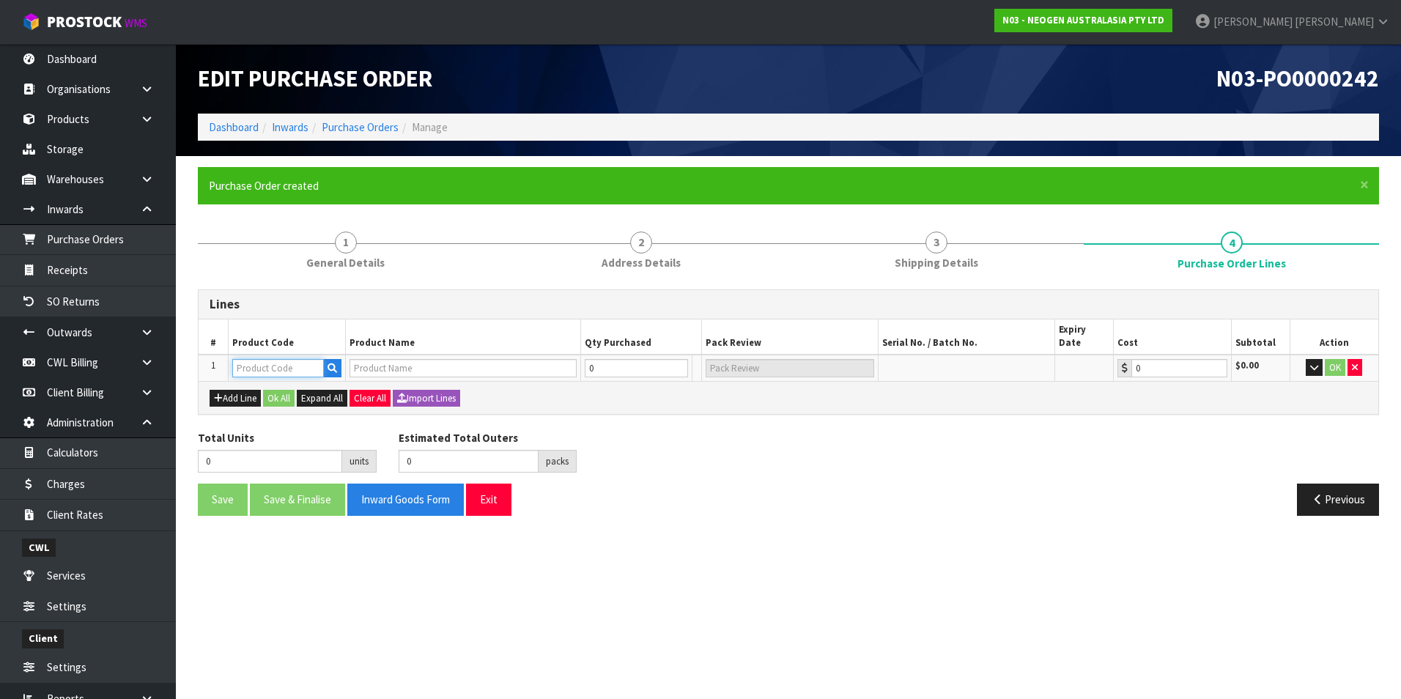
click at [278, 360] on input "text" at bounding box center [278, 368] width 92 height 18
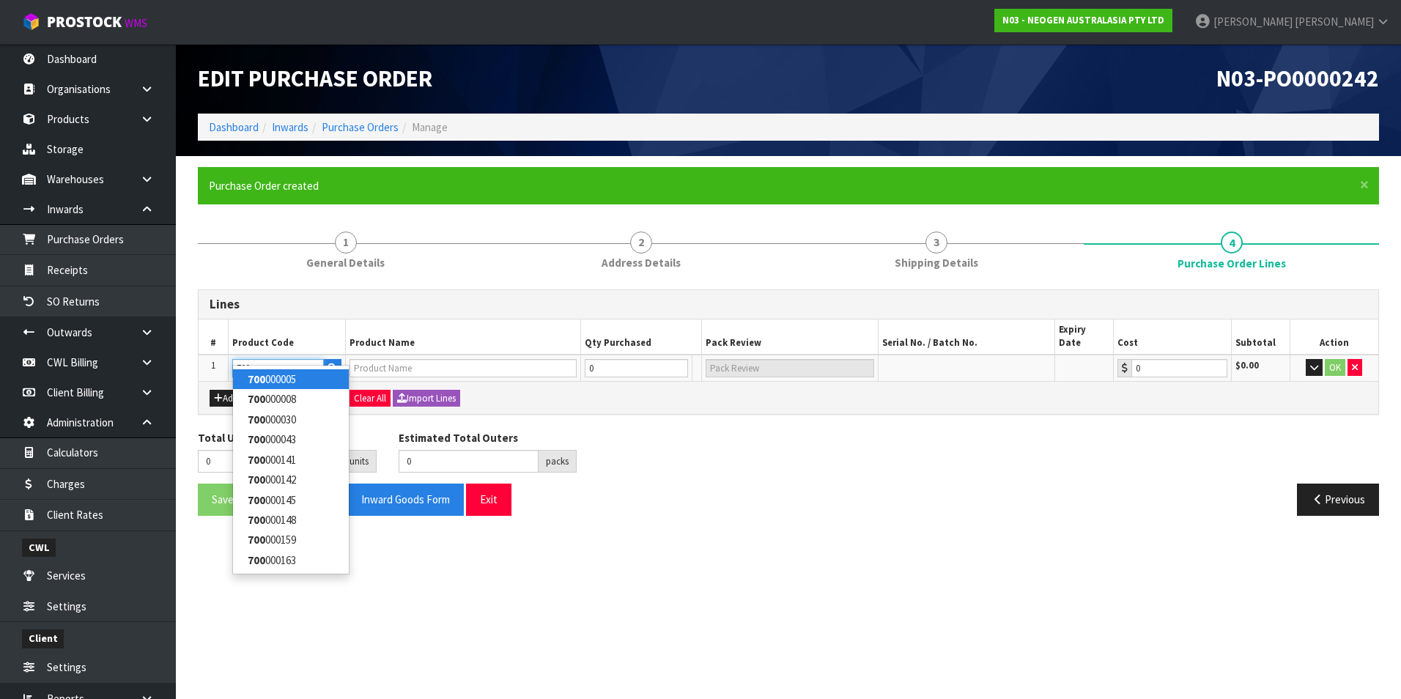
type input "700"
click at [291, 379] on link "700 000005" at bounding box center [291, 379] width 116 height 20
type input "700000005"
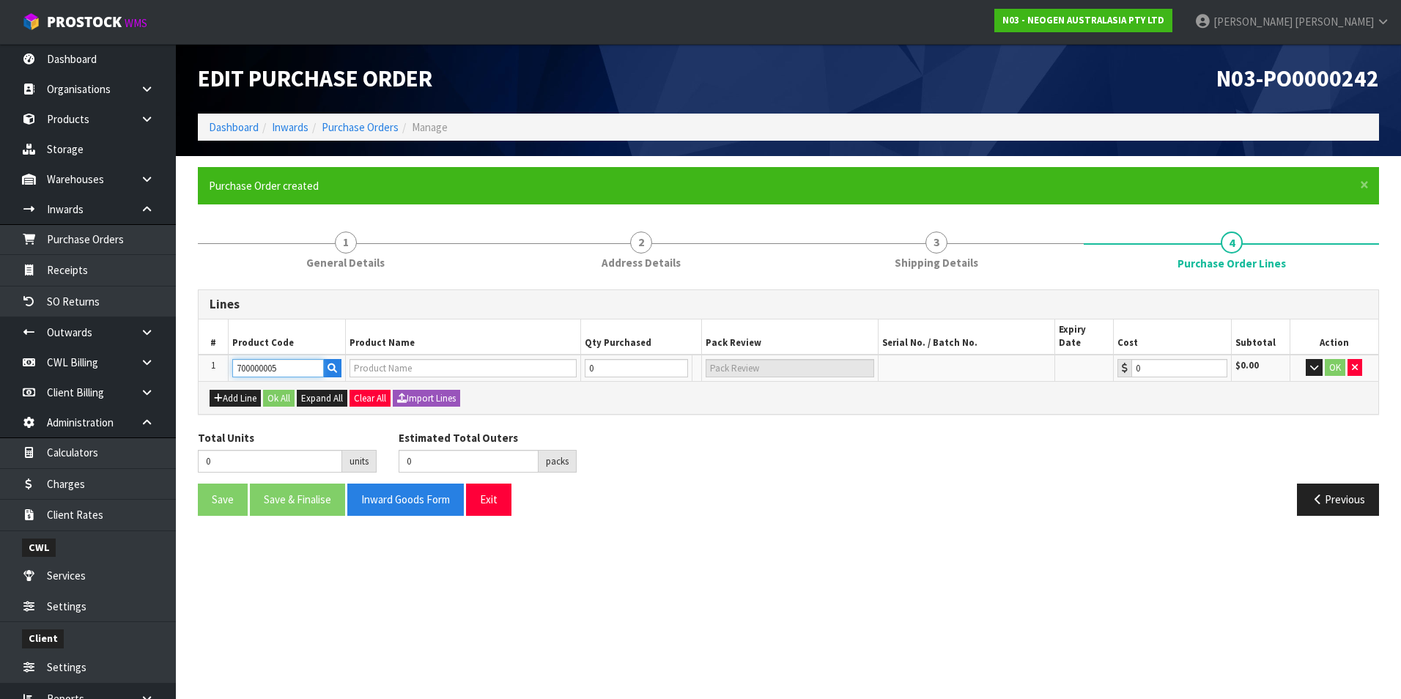
type input "7000043165 - BMLSCK MLS WEEKLY CLEANING KIT"
type input "0.00"
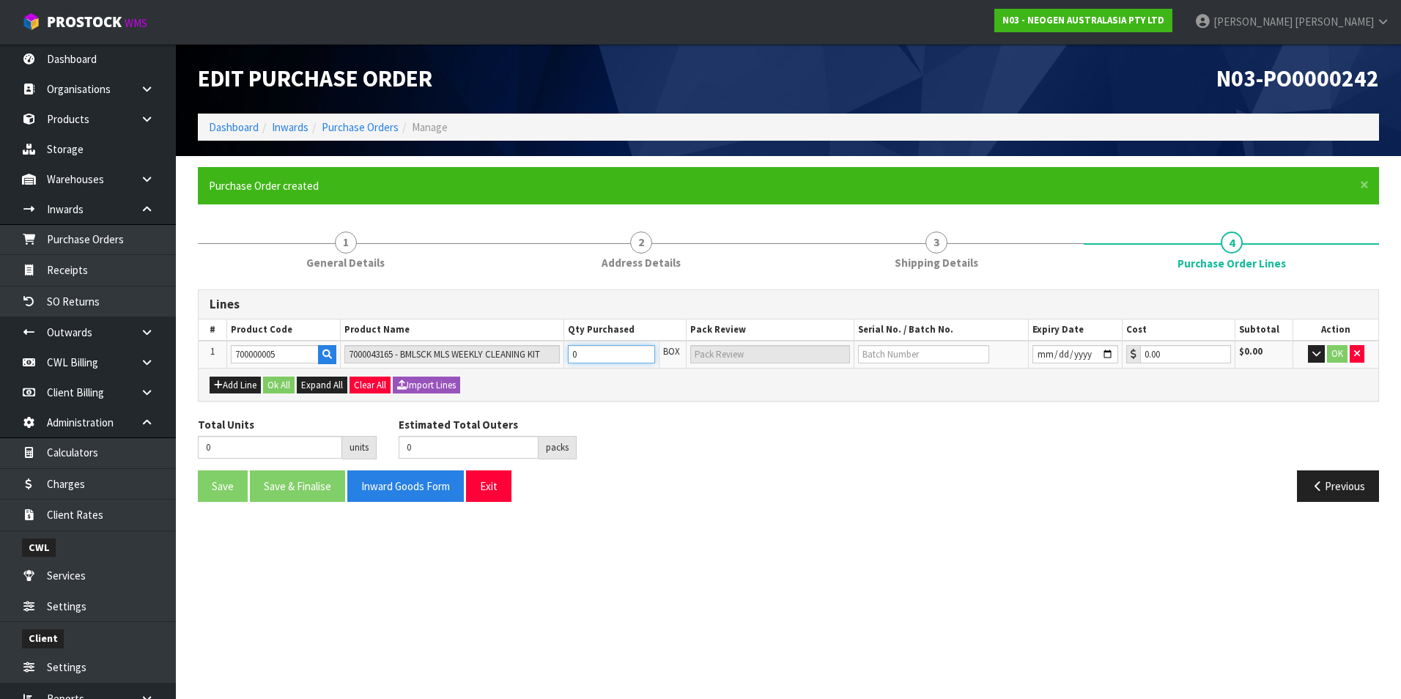
click at [617, 356] on input "0" at bounding box center [611, 354] width 87 height 18
type input "5"
type input "5 CTN"
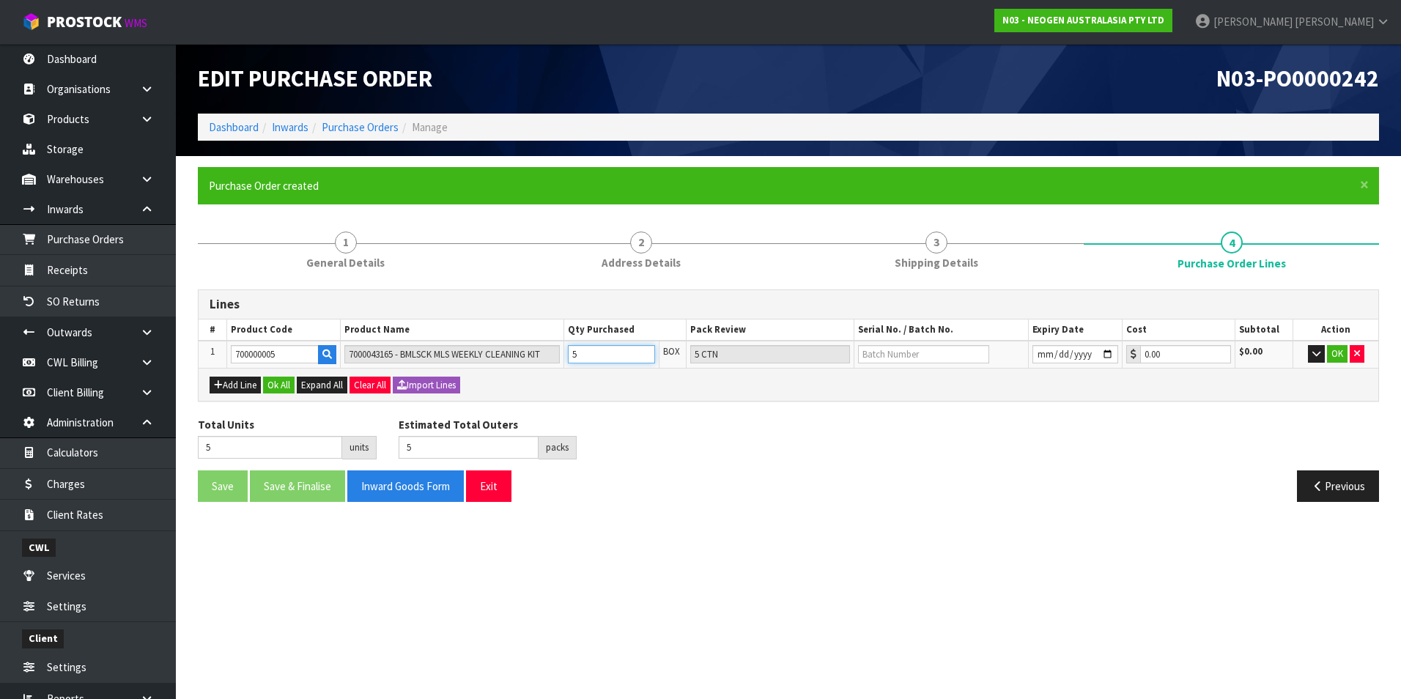
type input "50"
type input "50 CTN"
type input "50"
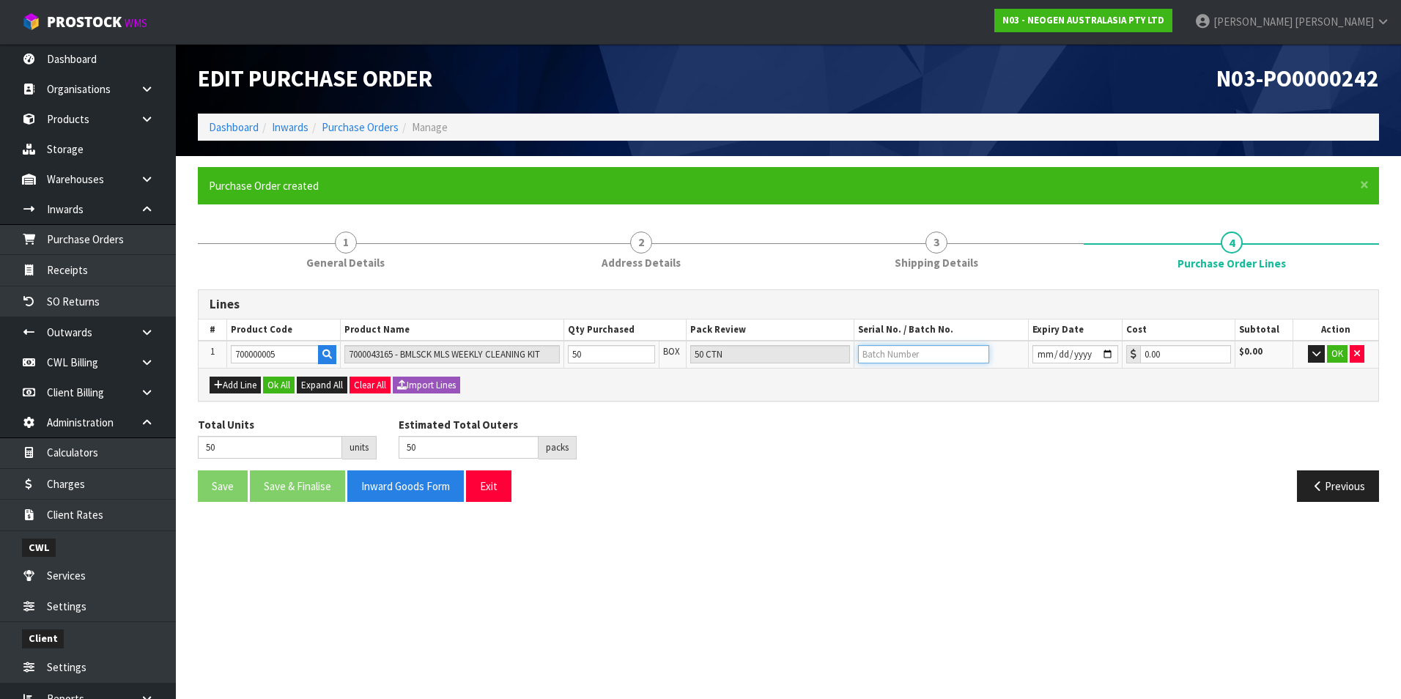
click at [909, 358] on input "text" at bounding box center [923, 354] width 131 height 18
type input "9965"
click at [1108, 352] on input "date" at bounding box center [1075, 354] width 86 height 18
type input "2025-11-30"
click at [1339, 355] on button "OK" at bounding box center [1337, 354] width 21 height 18
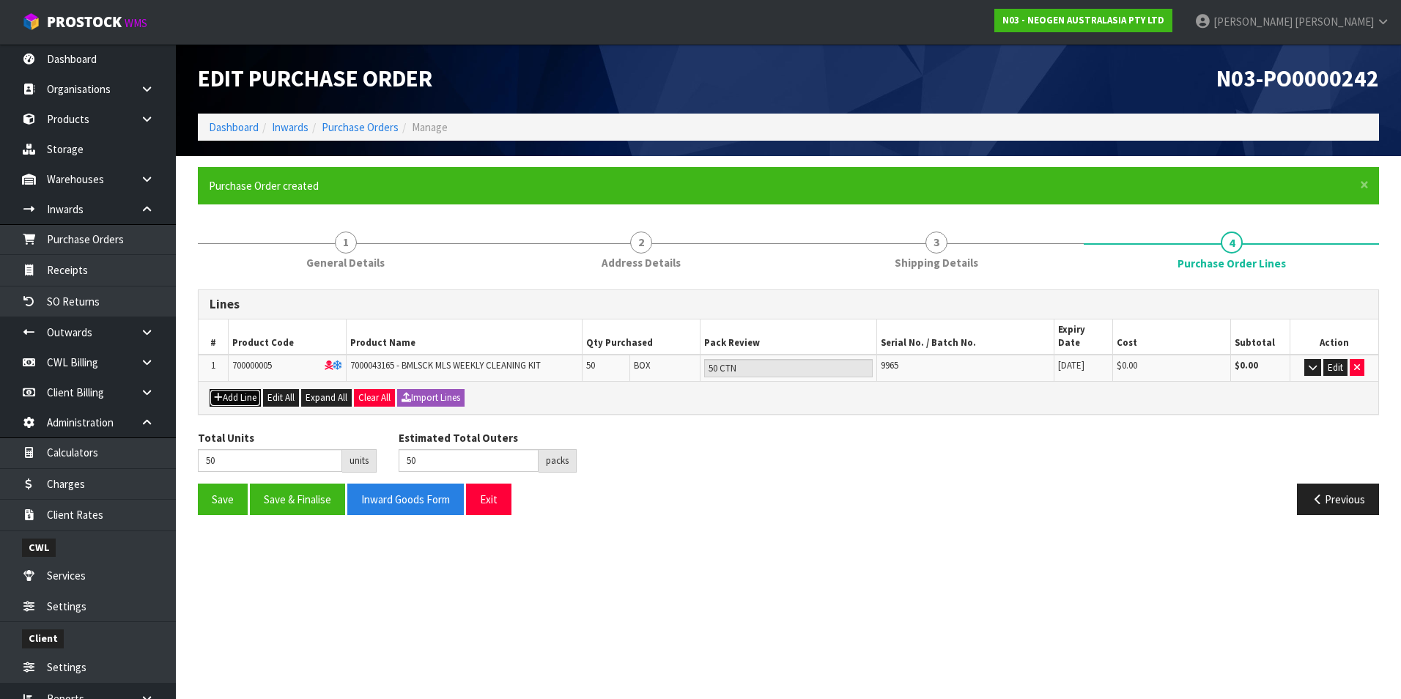
click at [237, 389] on button "Add Line" at bounding box center [235, 398] width 51 height 18
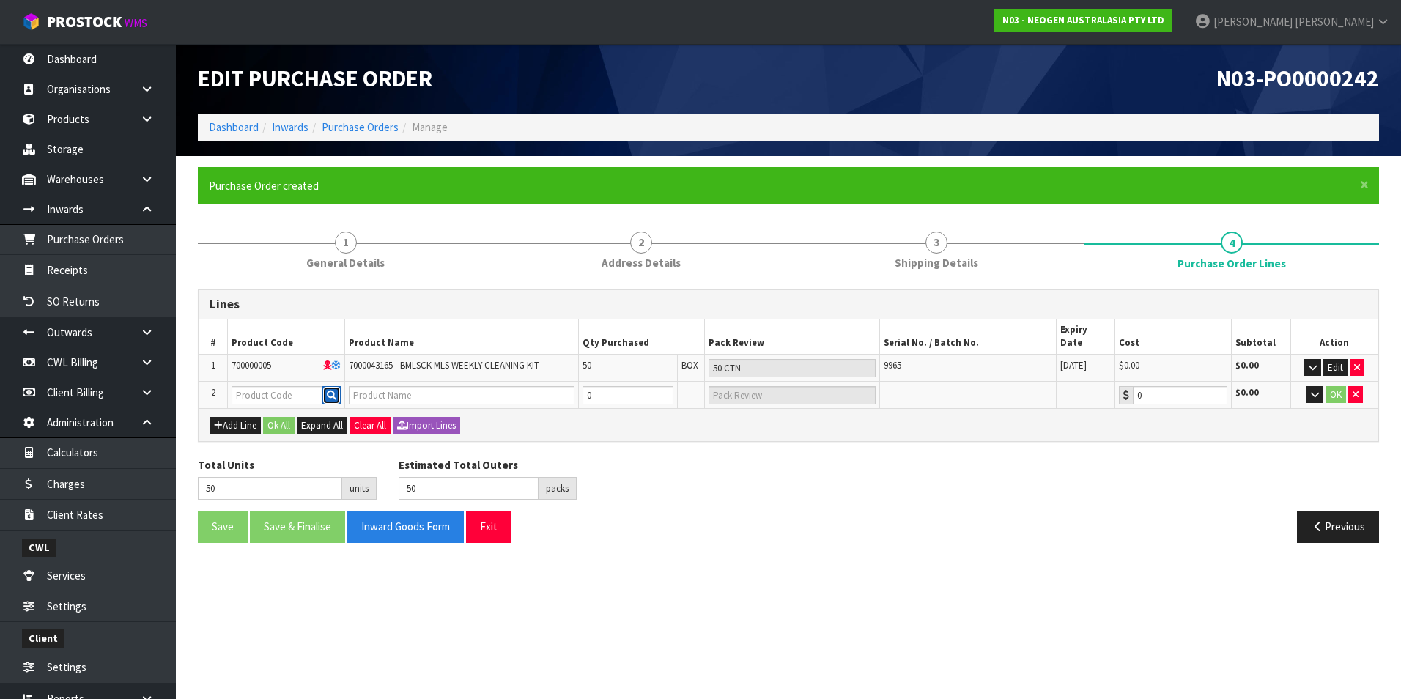
click at [332, 391] on icon "button" at bounding box center [332, 396] width 10 height 10
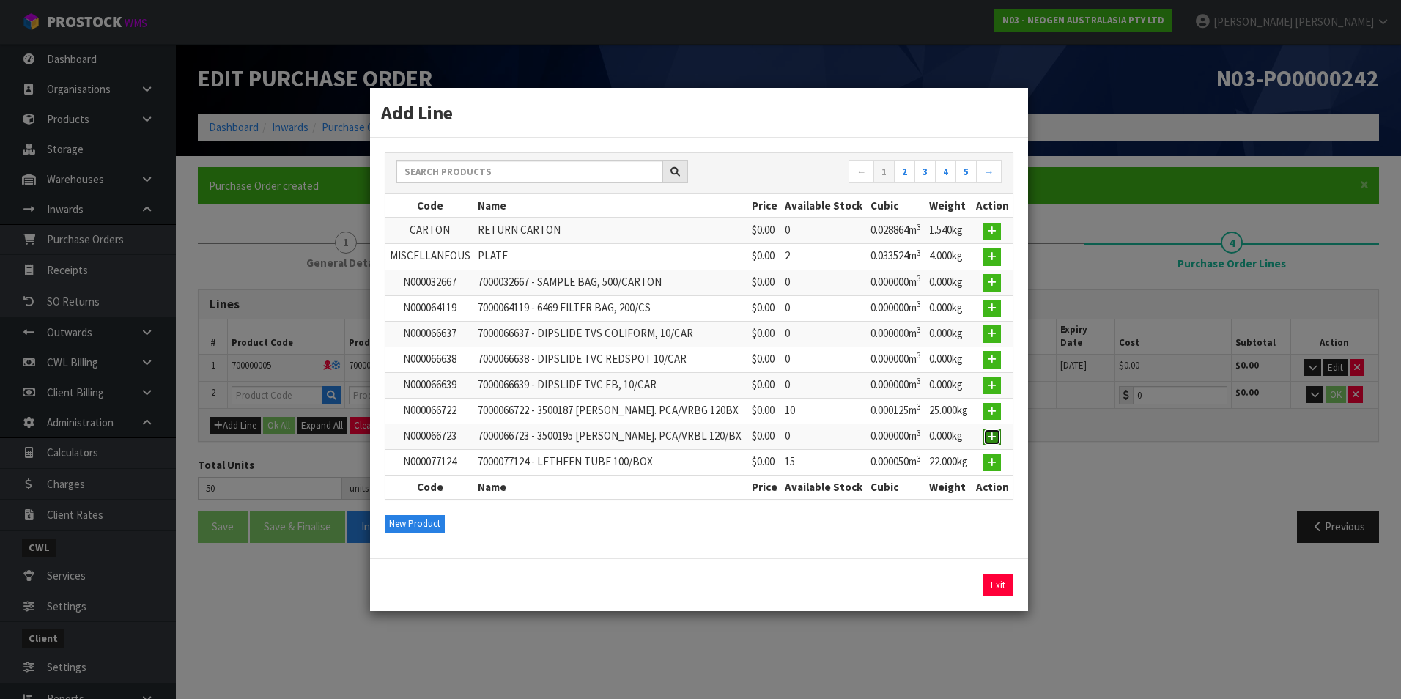
click at [994, 434] on icon "button" at bounding box center [992, 437] width 9 height 10
type input "N000066723"
type input "7000066723 - 3500195 LAM BIGEL. PCA/VRBL 120/BX"
type input "0.00"
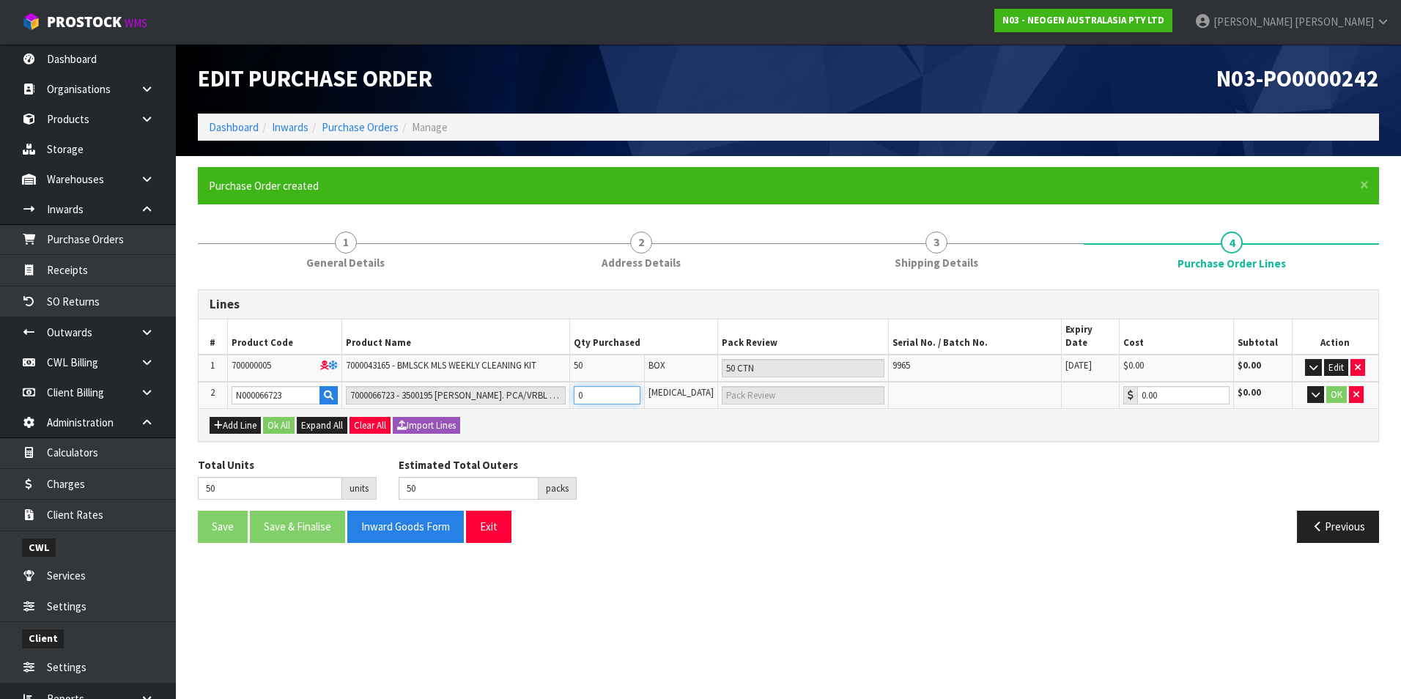
click at [607, 386] on input "0" at bounding box center [607, 395] width 67 height 18
type input "51"
type input "1"
type input "1 PCE"
type input "60"
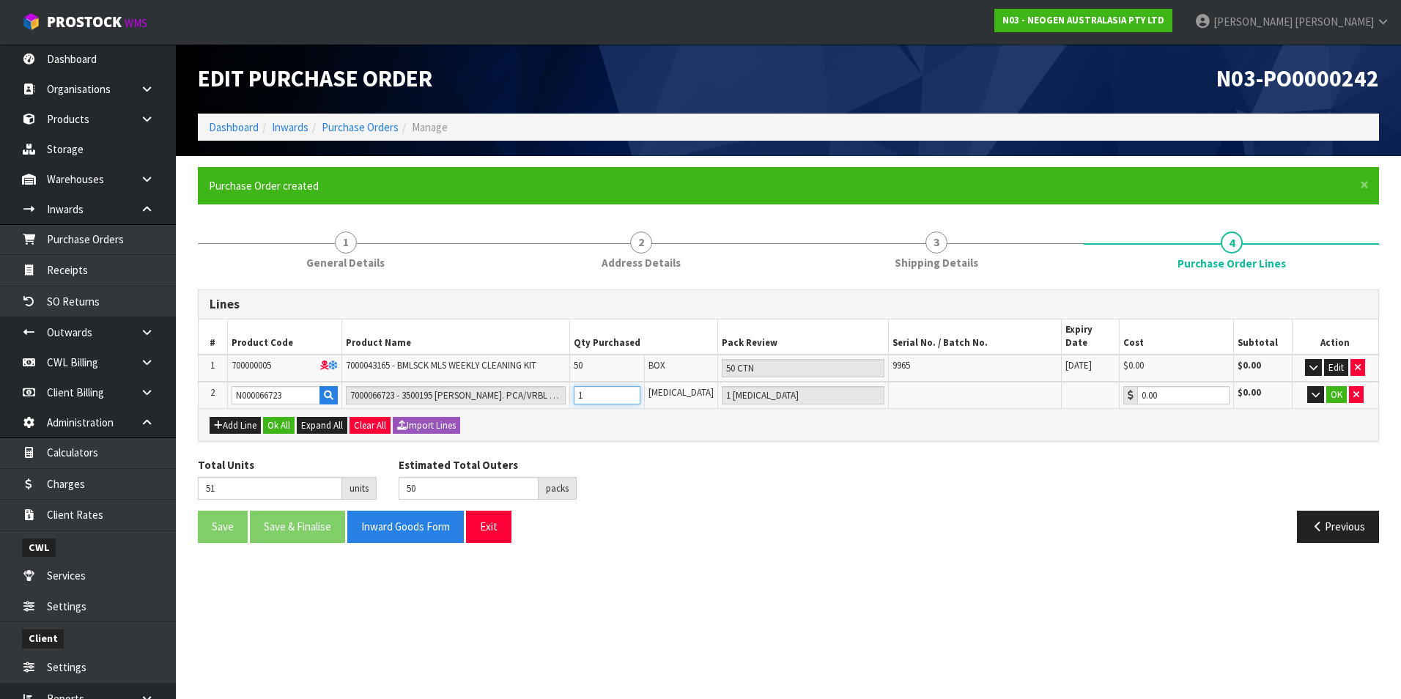
type input "10"
type input "10 PCE"
type input "150"
type input "100"
type input "100 PCE"
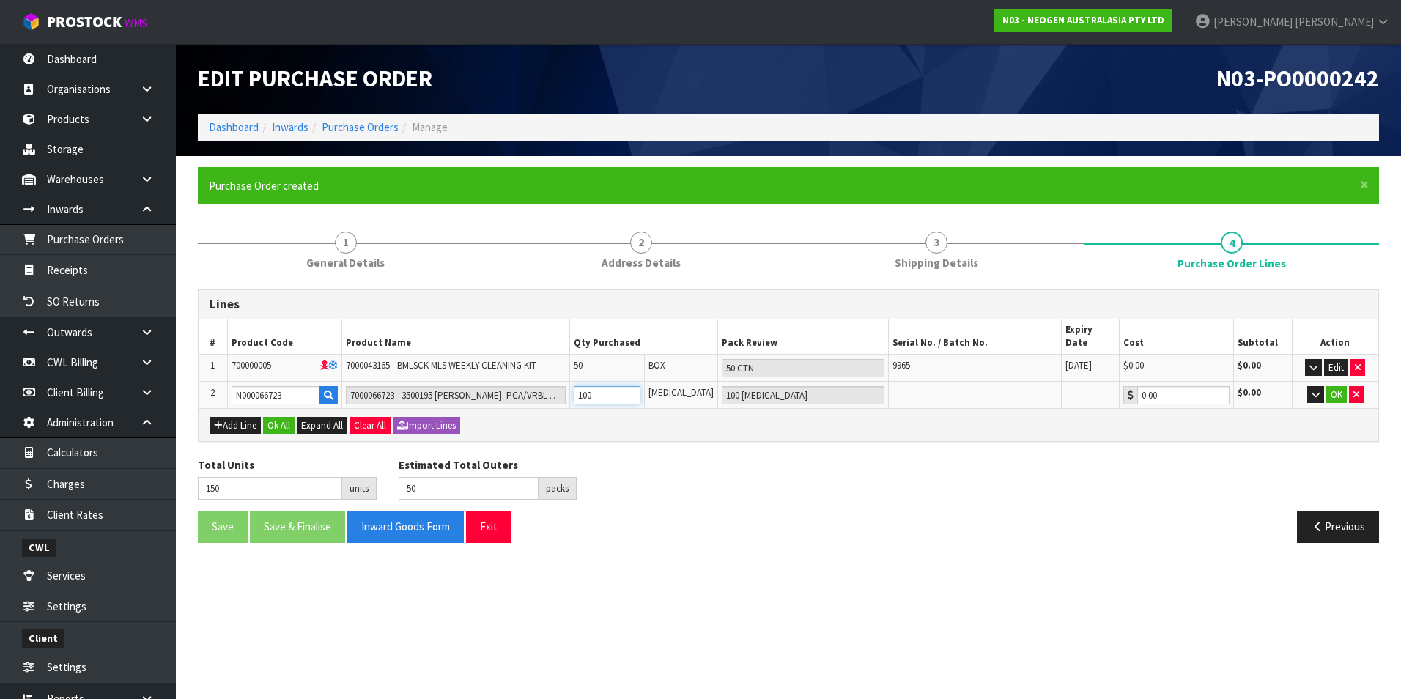
type input "100"
click at [1335, 386] on button "OK" at bounding box center [1336, 395] width 21 height 18
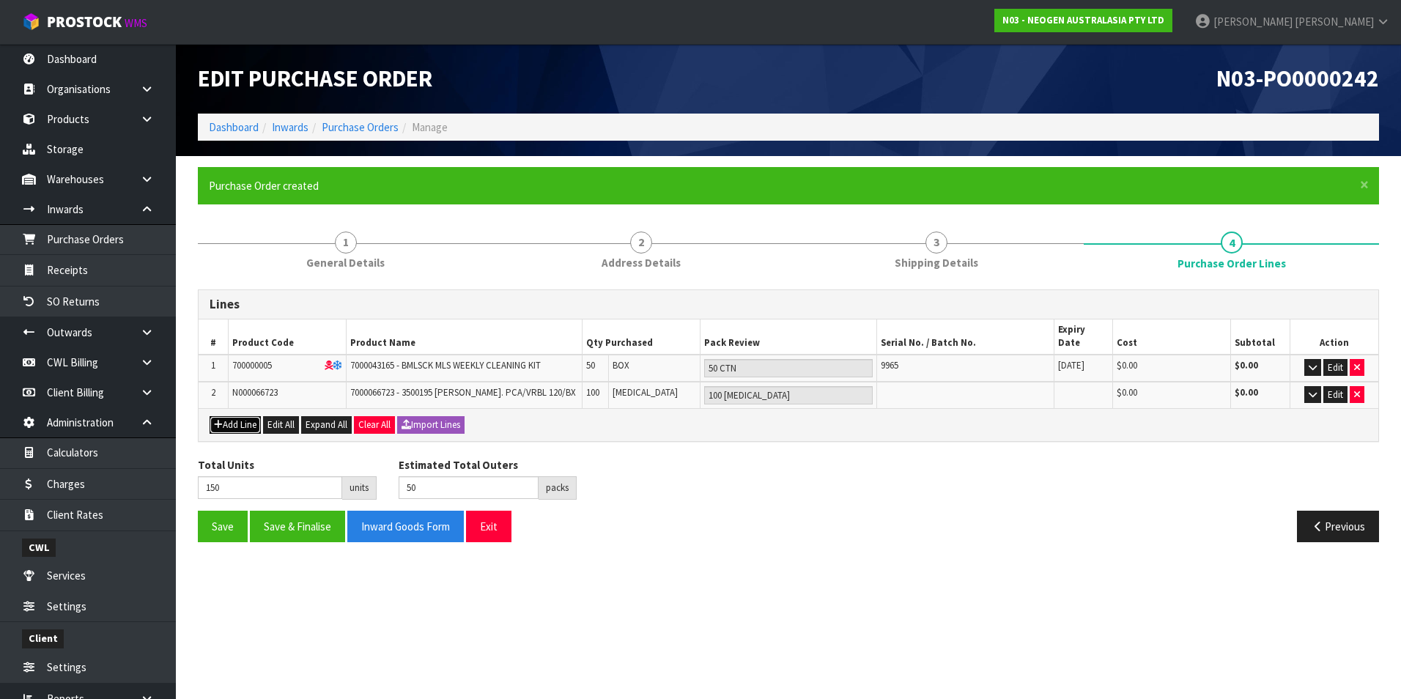
click at [243, 418] on button "Add Line" at bounding box center [235, 425] width 51 height 18
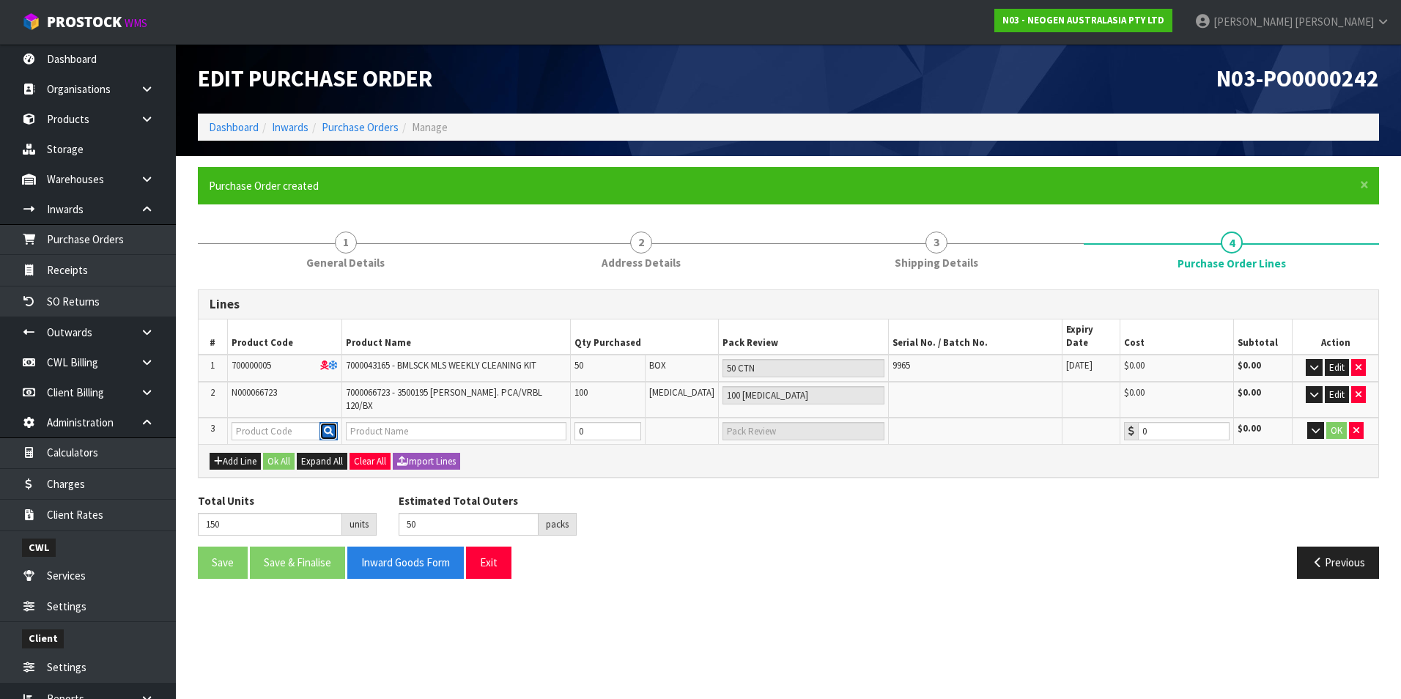
click at [329, 426] on icon "button" at bounding box center [329, 431] width 10 height 10
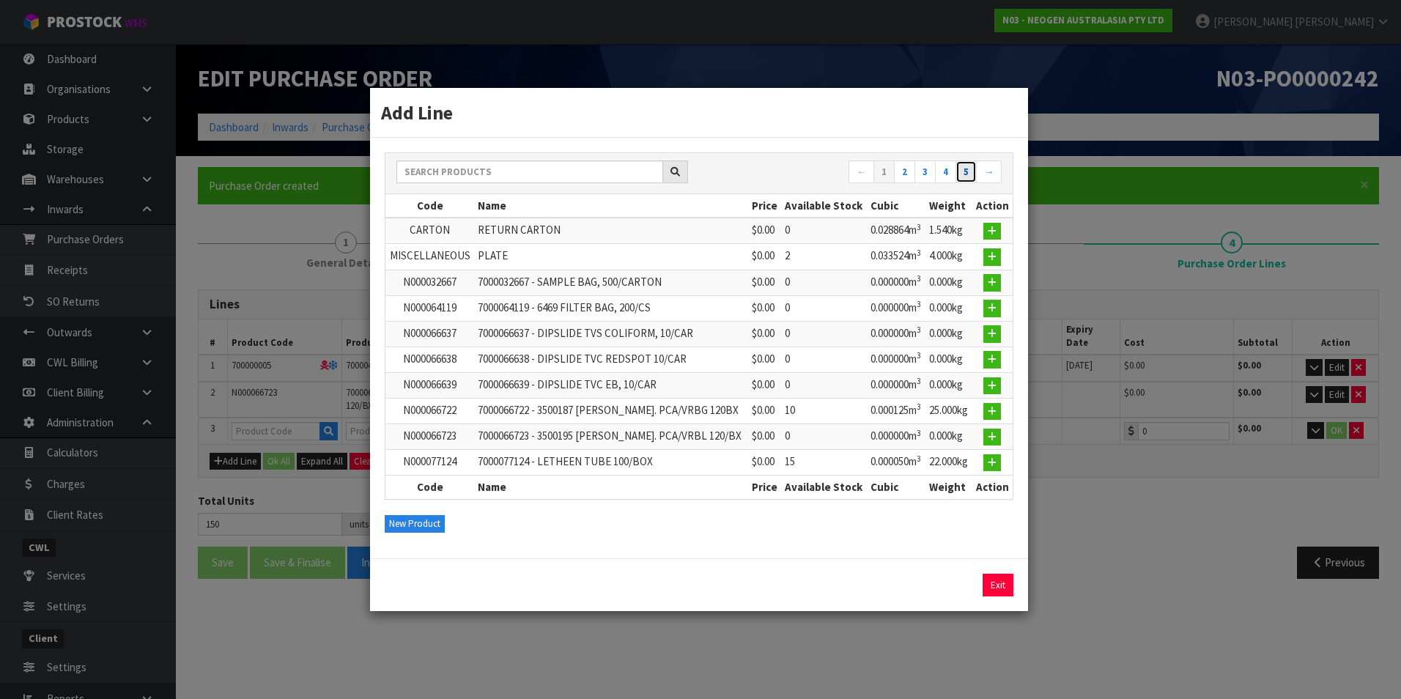
click at [967, 169] on link "5" at bounding box center [965, 171] width 21 height 23
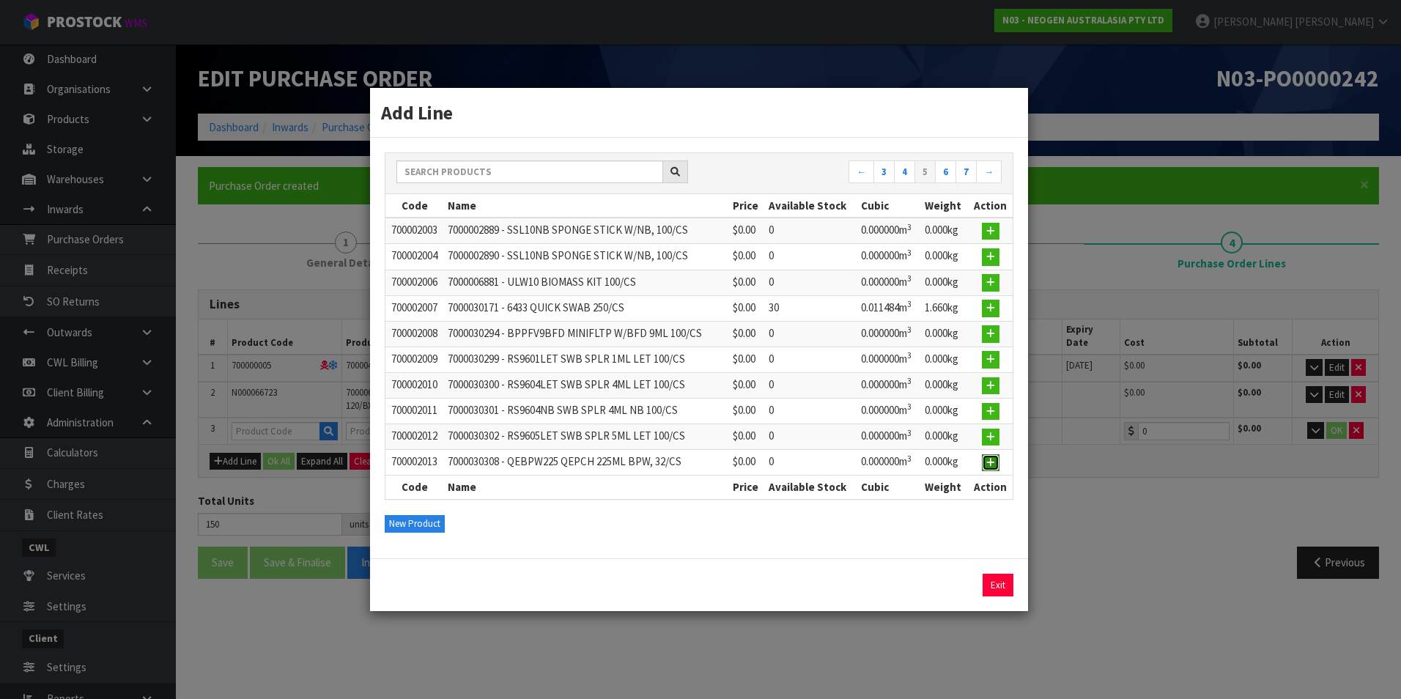
click at [994, 464] on icon "button" at bounding box center [990, 463] width 9 height 10
type input "700002013"
type input "7000030308 - QEBPW225 QEPCH 225ML BPW, 32/CS"
type input "0.00"
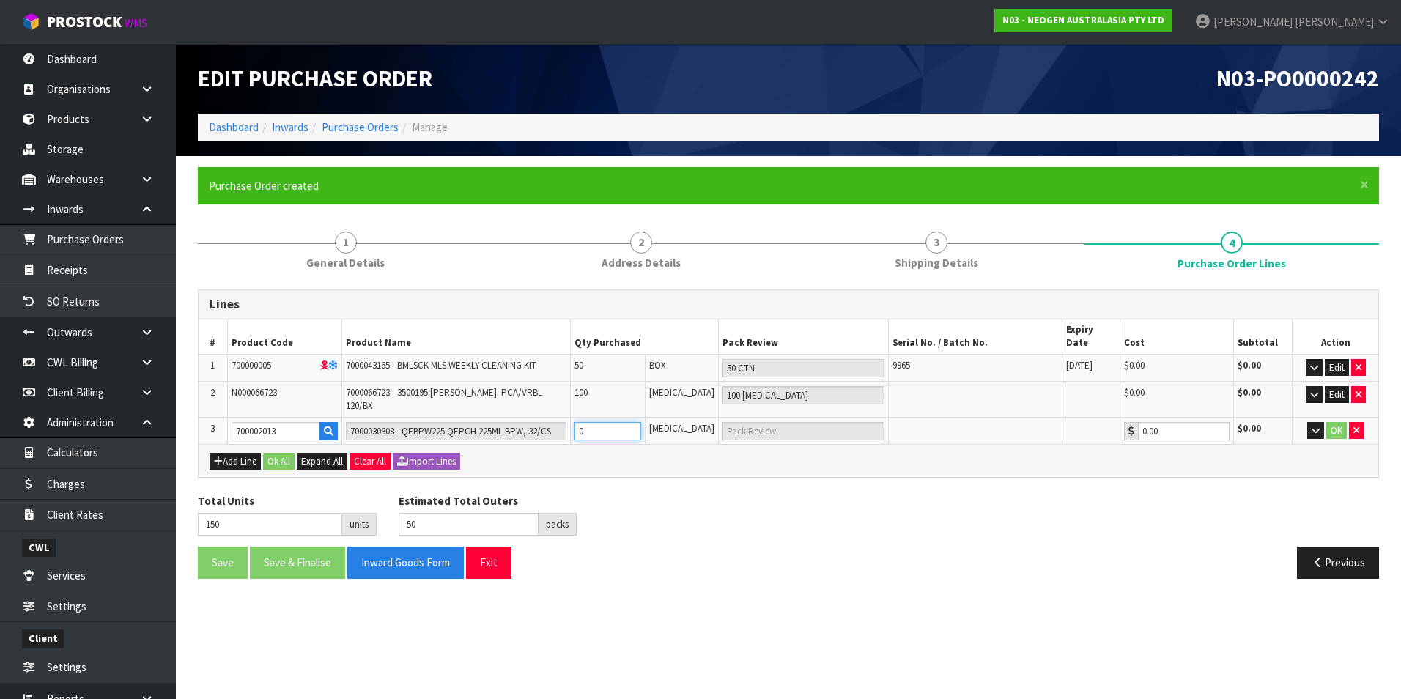
click at [636, 422] on input "0" at bounding box center [607, 431] width 67 height 18
type input "152"
type input "2"
type input "2 PCE"
type input "170"
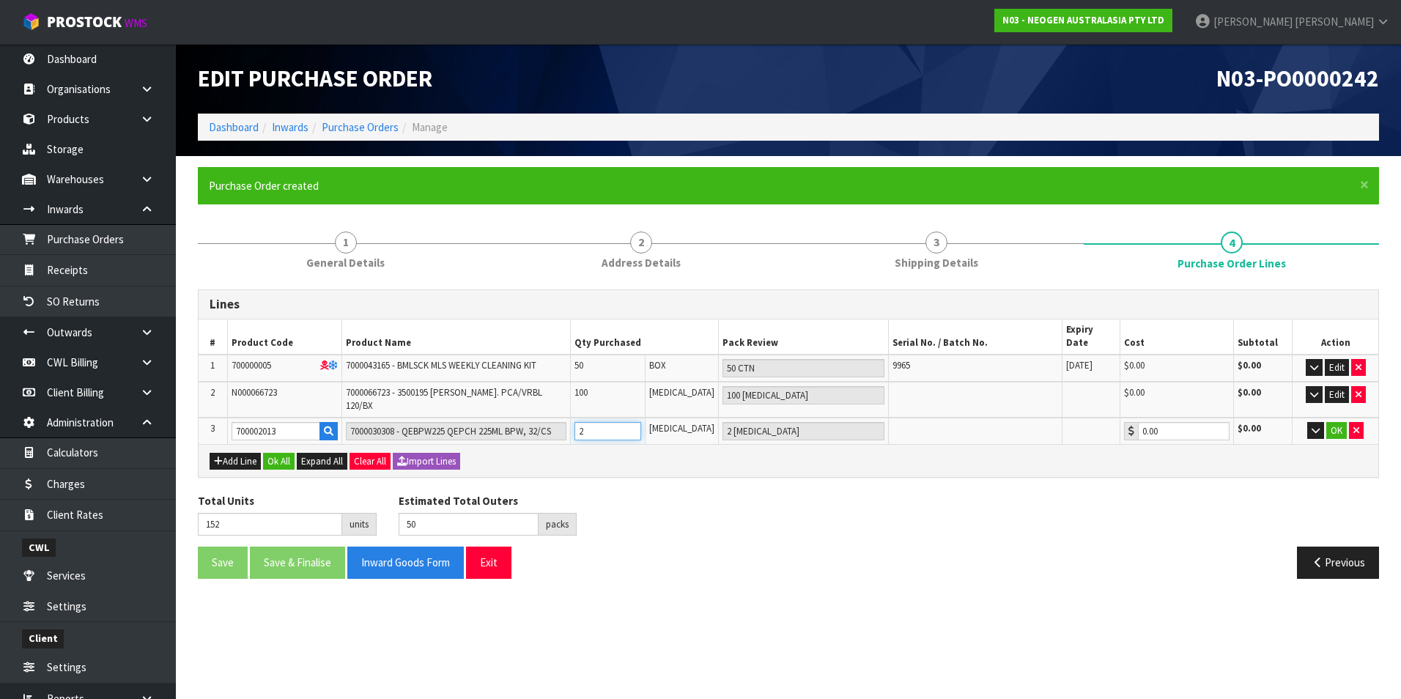
type input "20"
type input "20 PCE"
type input "350"
type input "200"
type input "200 PCE"
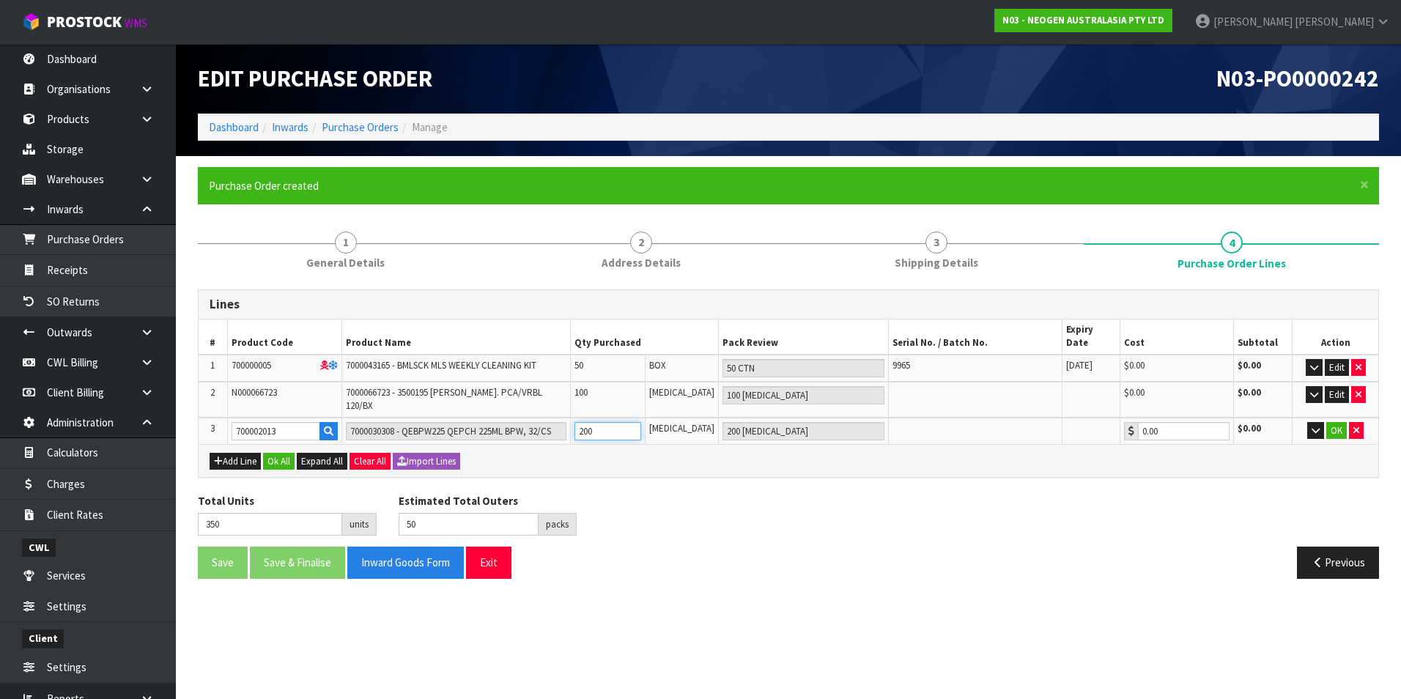
type input "200"
click at [1337, 422] on button "OK" at bounding box center [1336, 431] width 21 height 18
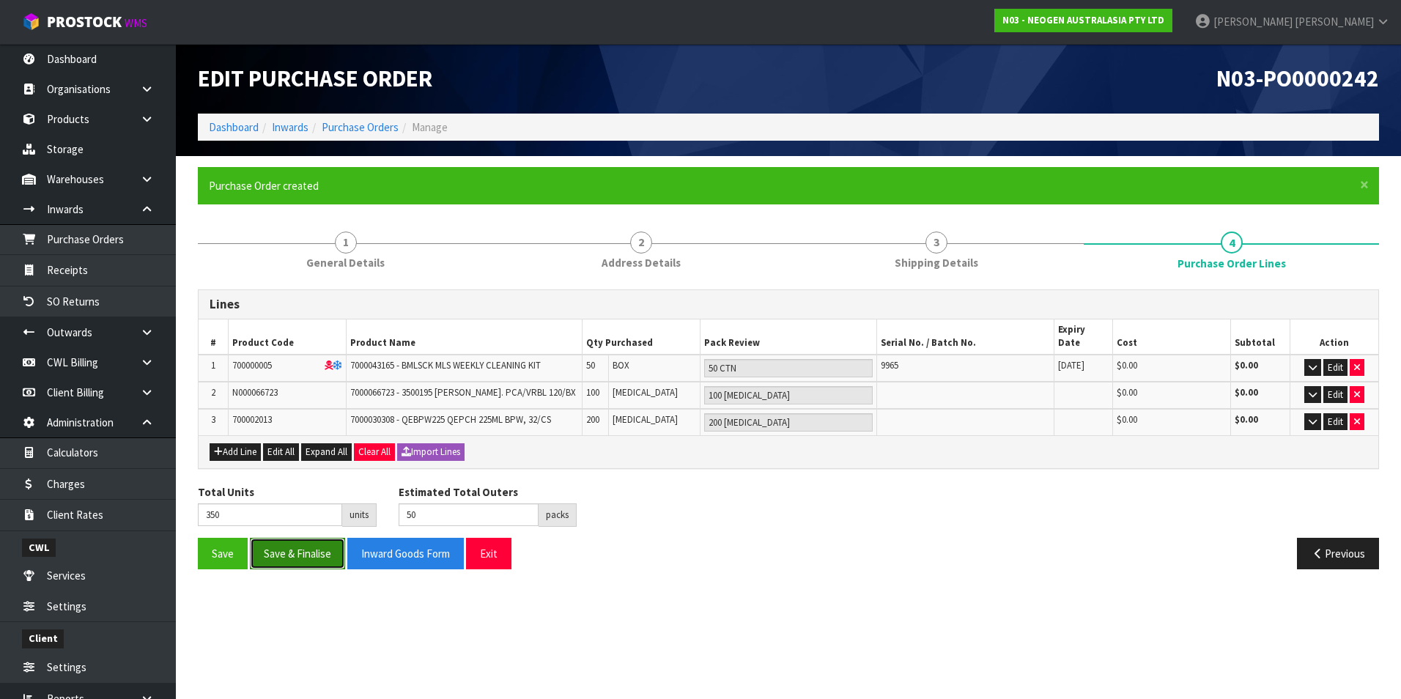
click at [295, 544] on button "Save & Finalise" at bounding box center [297, 554] width 95 height 32
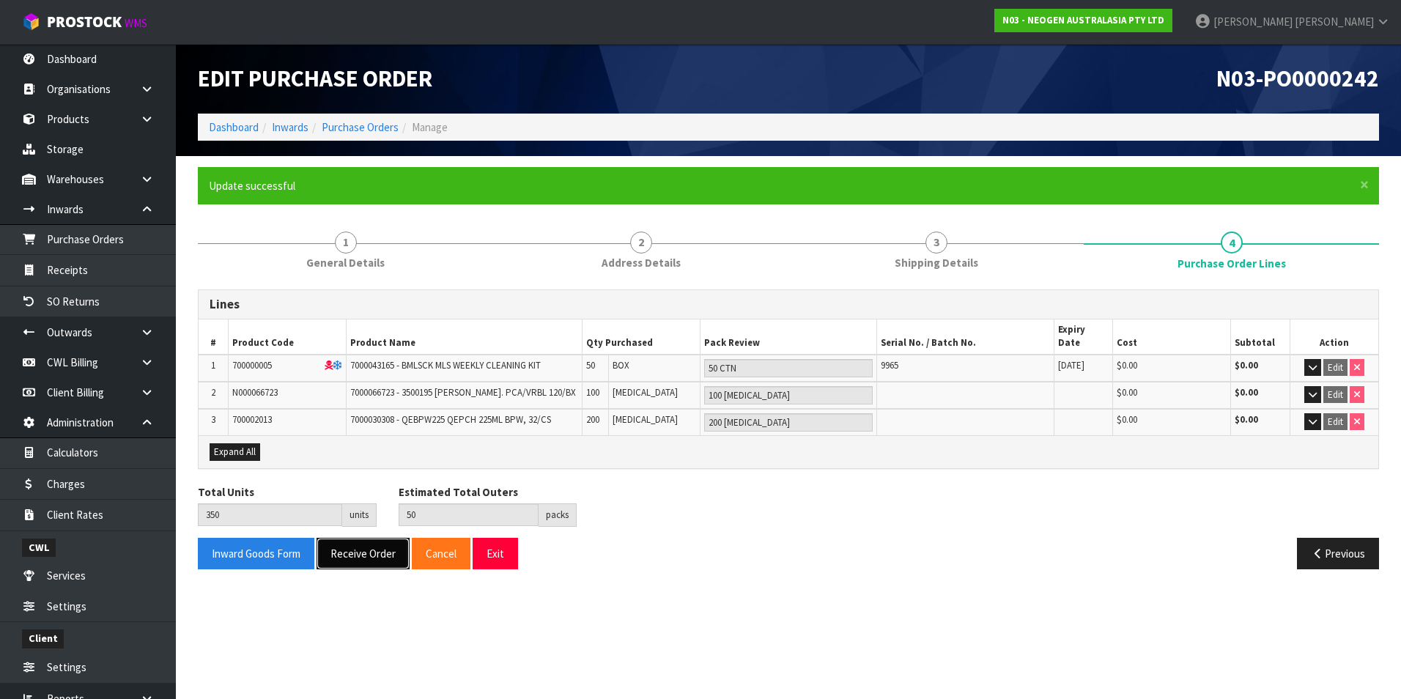
click at [393, 538] on button "Receive Order" at bounding box center [363, 554] width 93 height 32
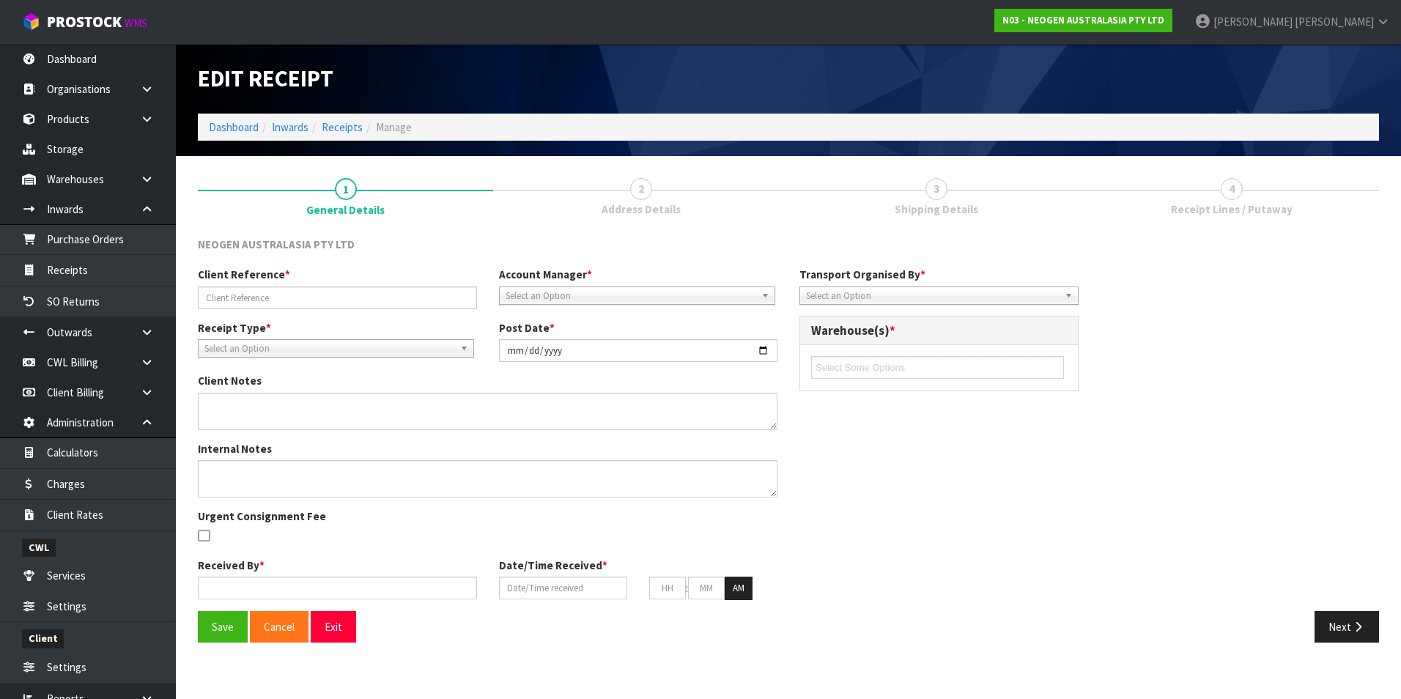
type input "1234"
type input "2025-08-27"
type input "[PERSON_NAME]"
type input "[DATE]"
type input "03"
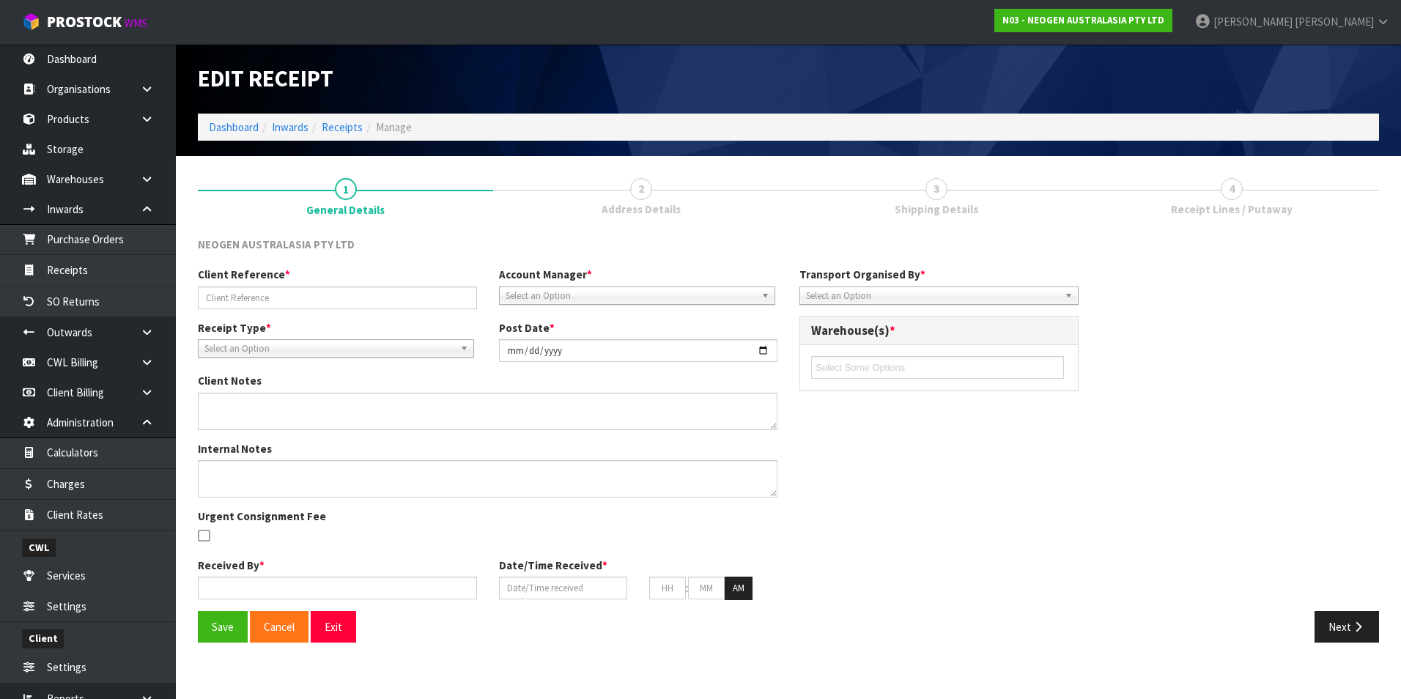
type input "07"
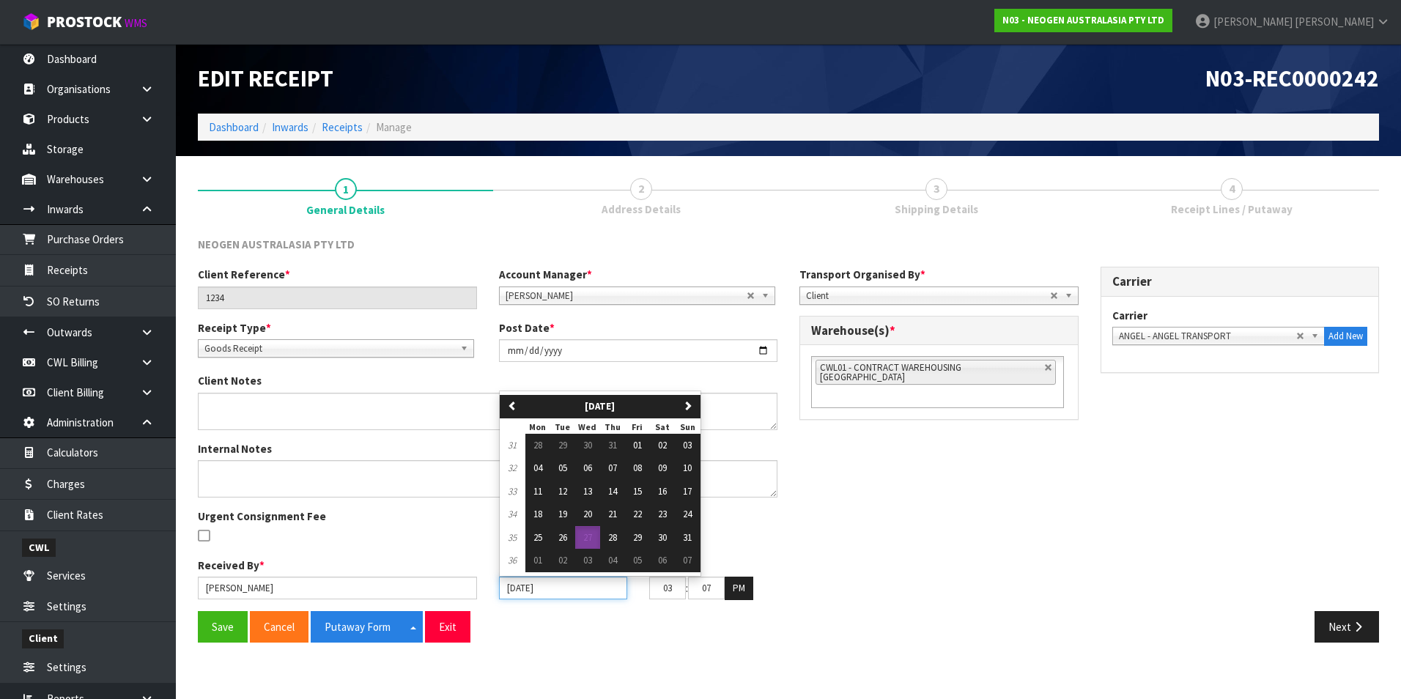
click at [598, 593] on input "[DATE]" at bounding box center [563, 588] width 128 height 23
click at [564, 535] on span "26" at bounding box center [562, 537] width 9 height 12
type input "[DATE]"
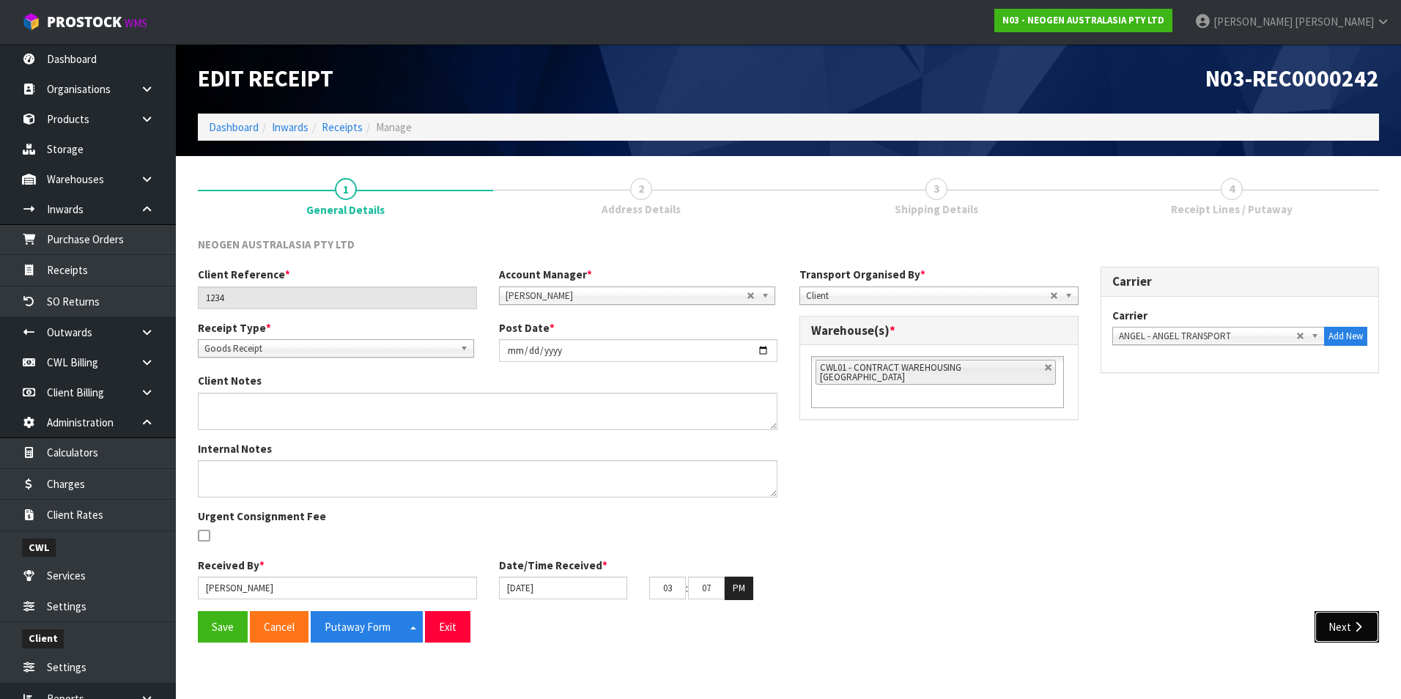
click at [1347, 626] on button "Next" at bounding box center [1346, 627] width 64 height 32
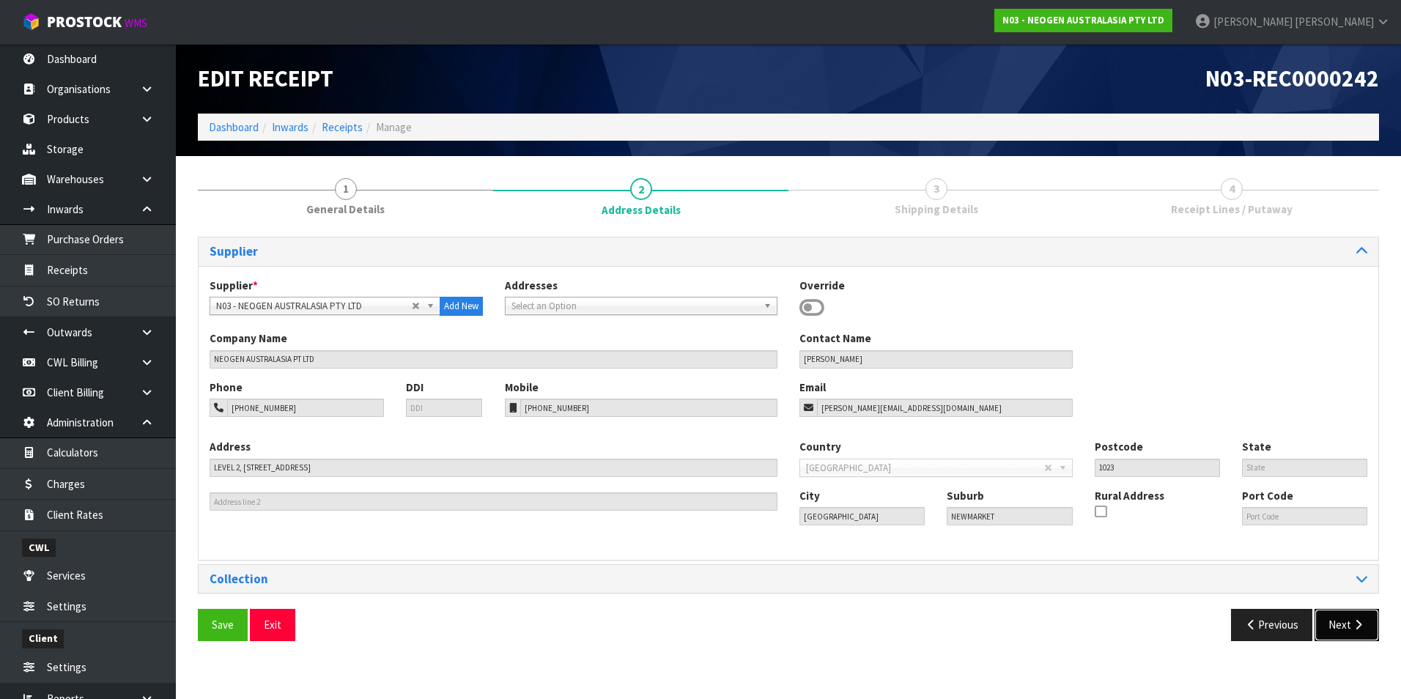
click at [1355, 632] on button "Next" at bounding box center [1346, 625] width 64 height 32
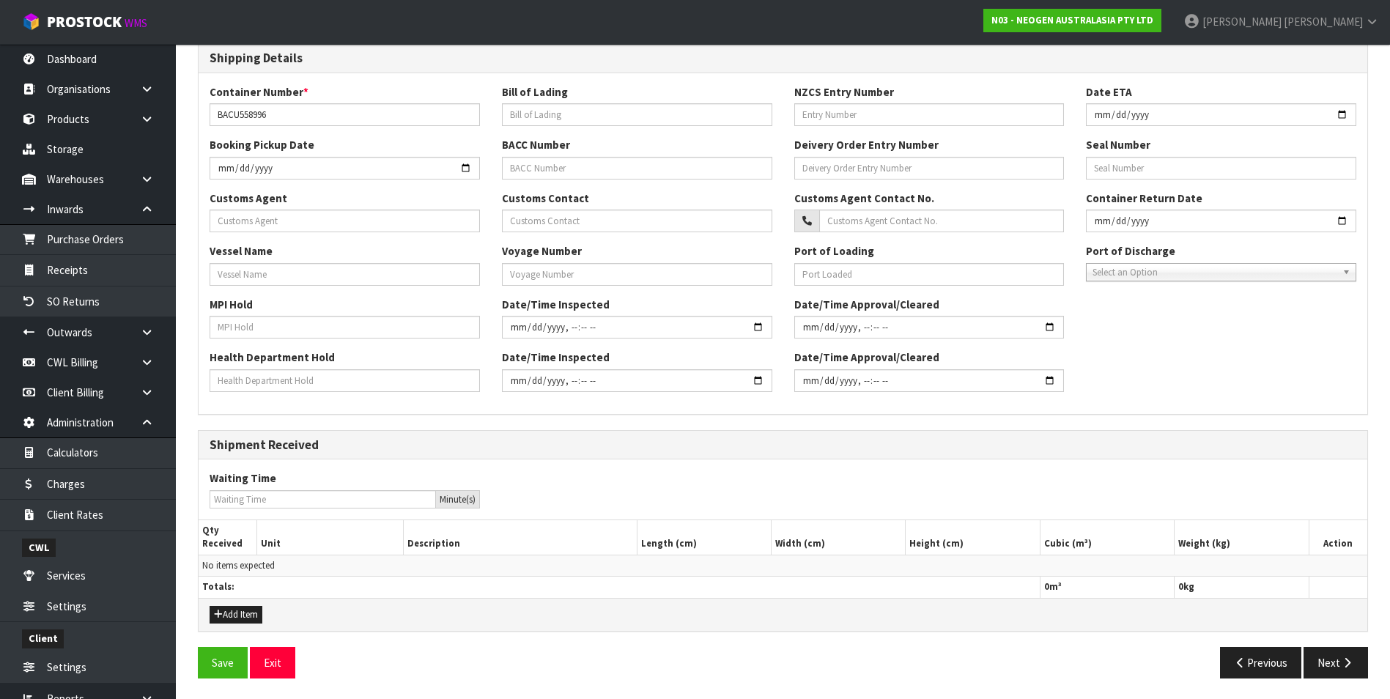
scroll to position [316, 0]
click at [1344, 664] on icon "button" at bounding box center [1347, 661] width 14 height 11
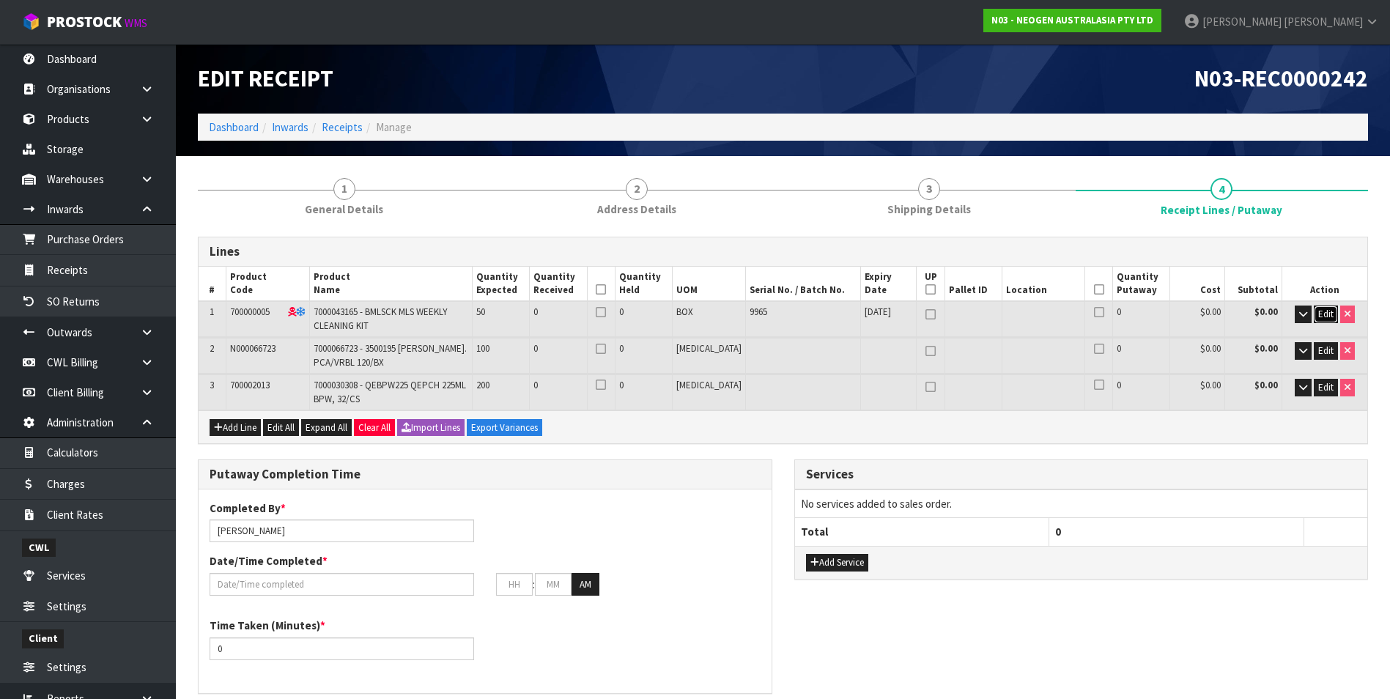
click at [1323, 311] on span "Edit" at bounding box center [1325, 314] width 15 height 12
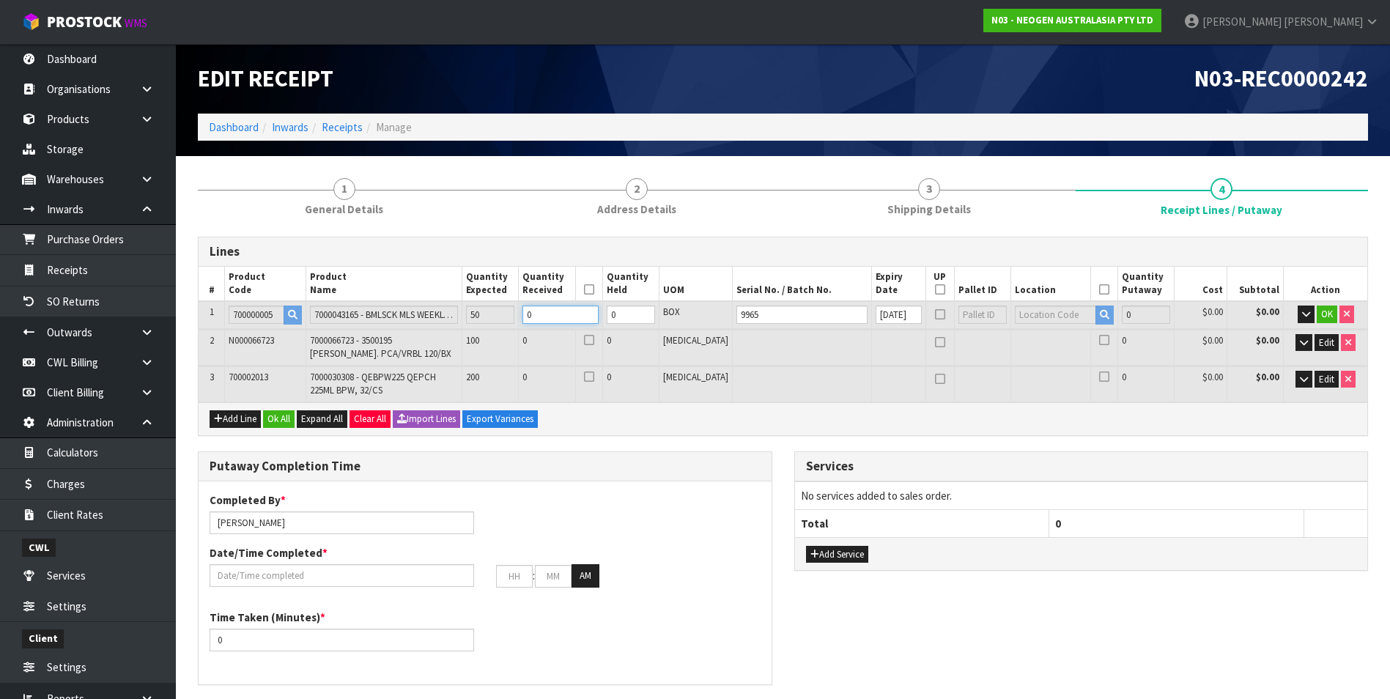
click at [583, 314] on input "0" at bounding box center [559, 315] width 75 height 18
type input "0"
type input "5"
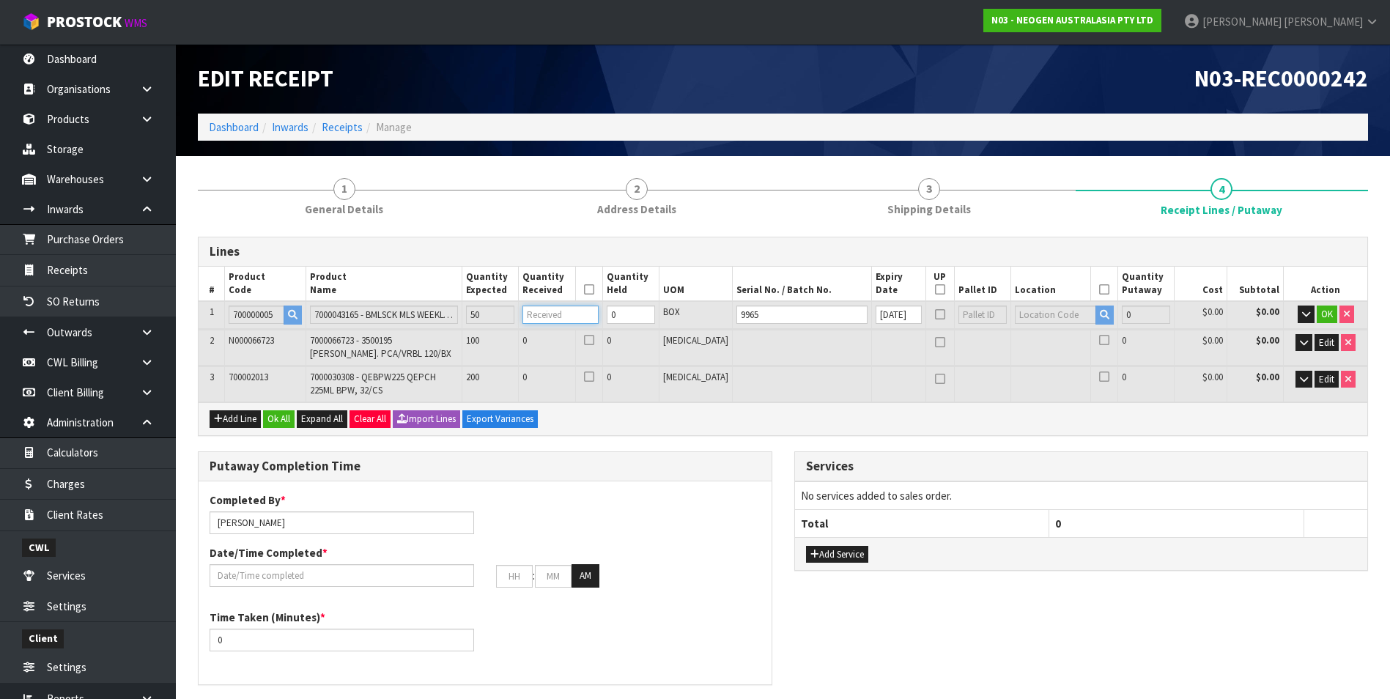
type input "0.018975"
type input "3.3"
type input "5"
type input "50"
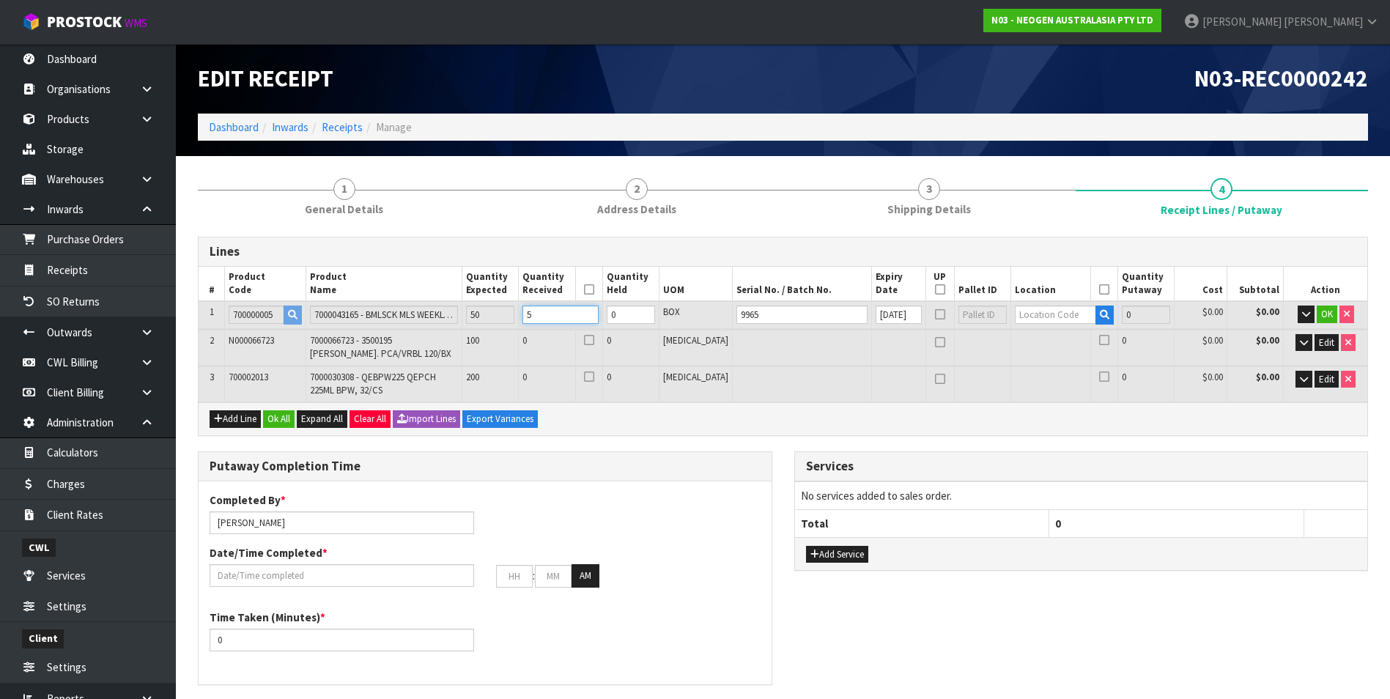
type input "0.18975"
type input "33"
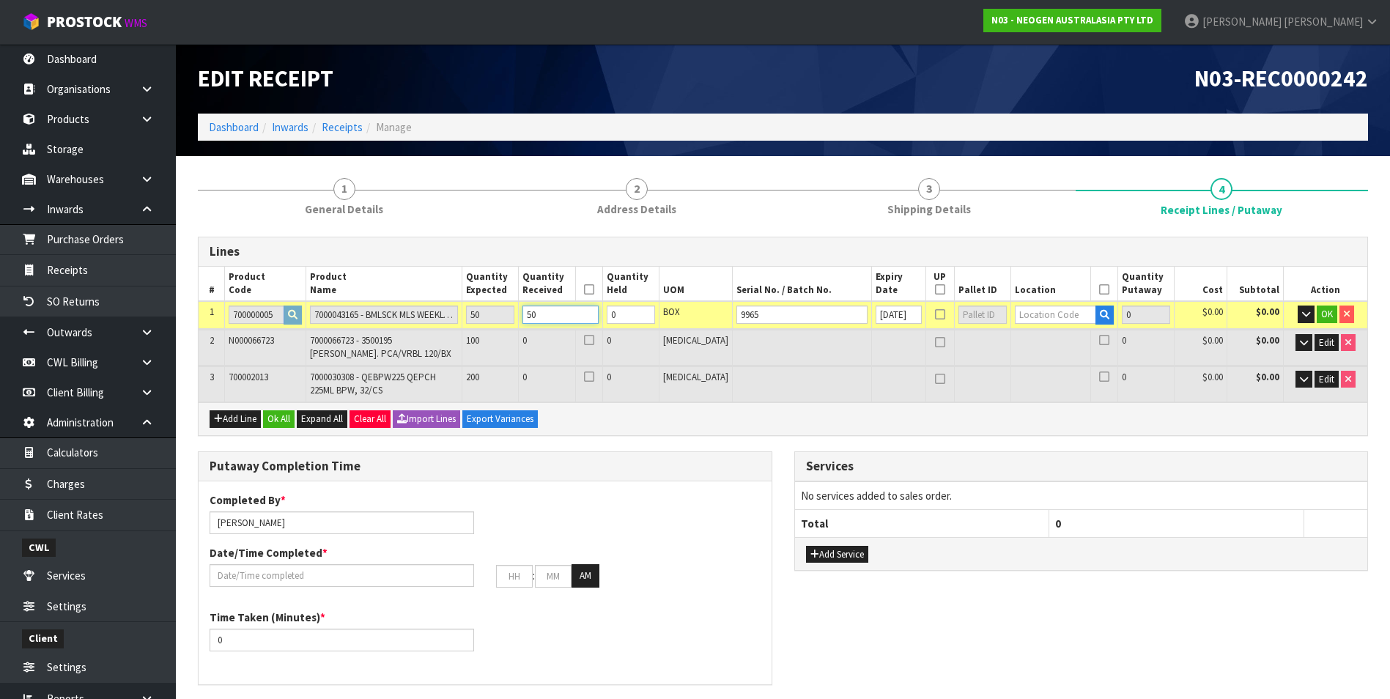
type input "50"
click at [1100, 314] on icon "button" at bounding box center [1105, 315] width 10 height 10
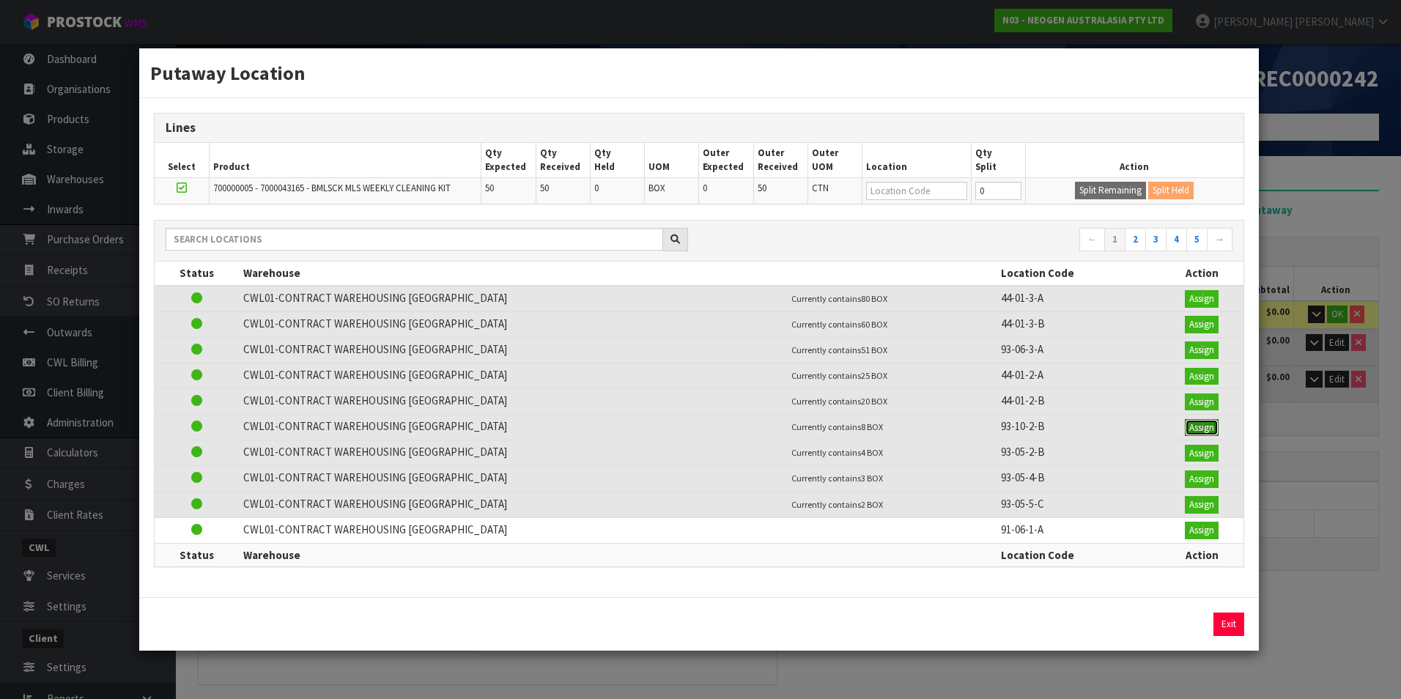
click at [1195, 426] on button "Assign" at bounding box center [1202, 428] width 34 height 18
type input "50"
type input "93-10-2-B"
type input "50"
type input "93-10-2-B"
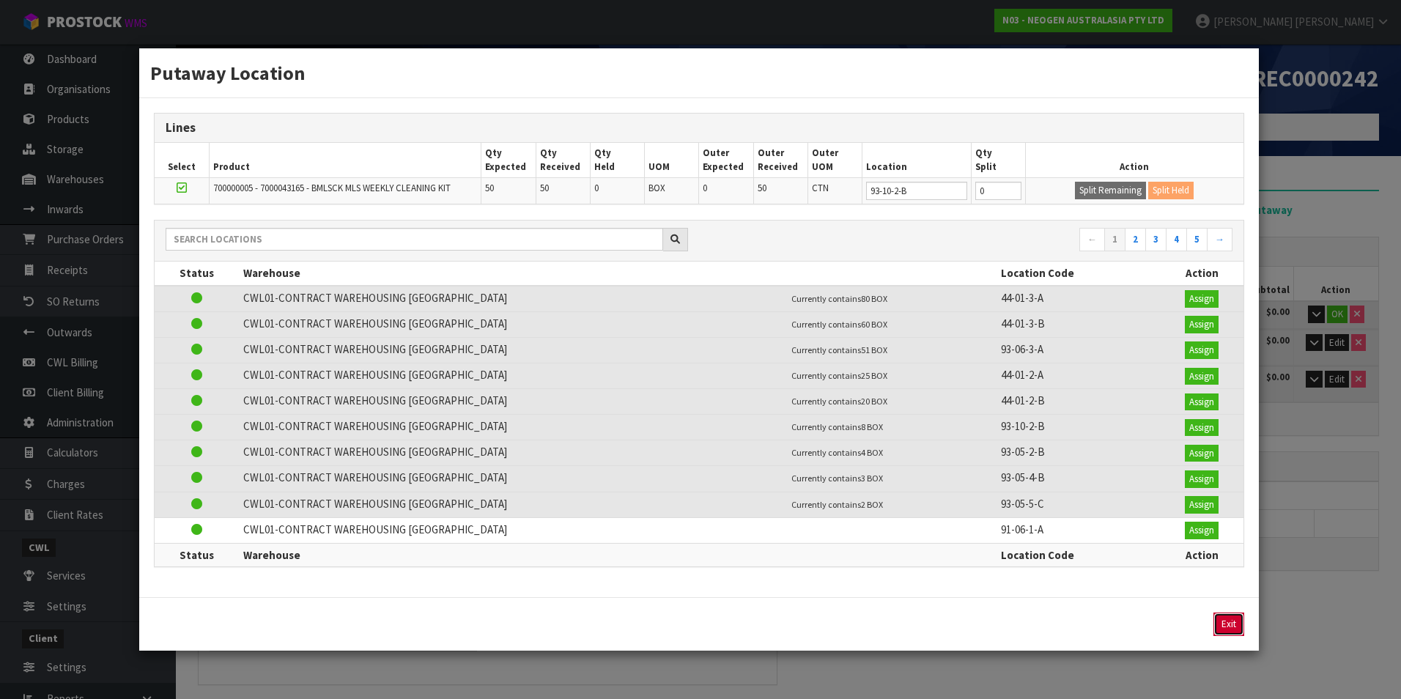
click at [1229, 626] on button "Exit" at bounding box center [1228, 624] width 31 height 23
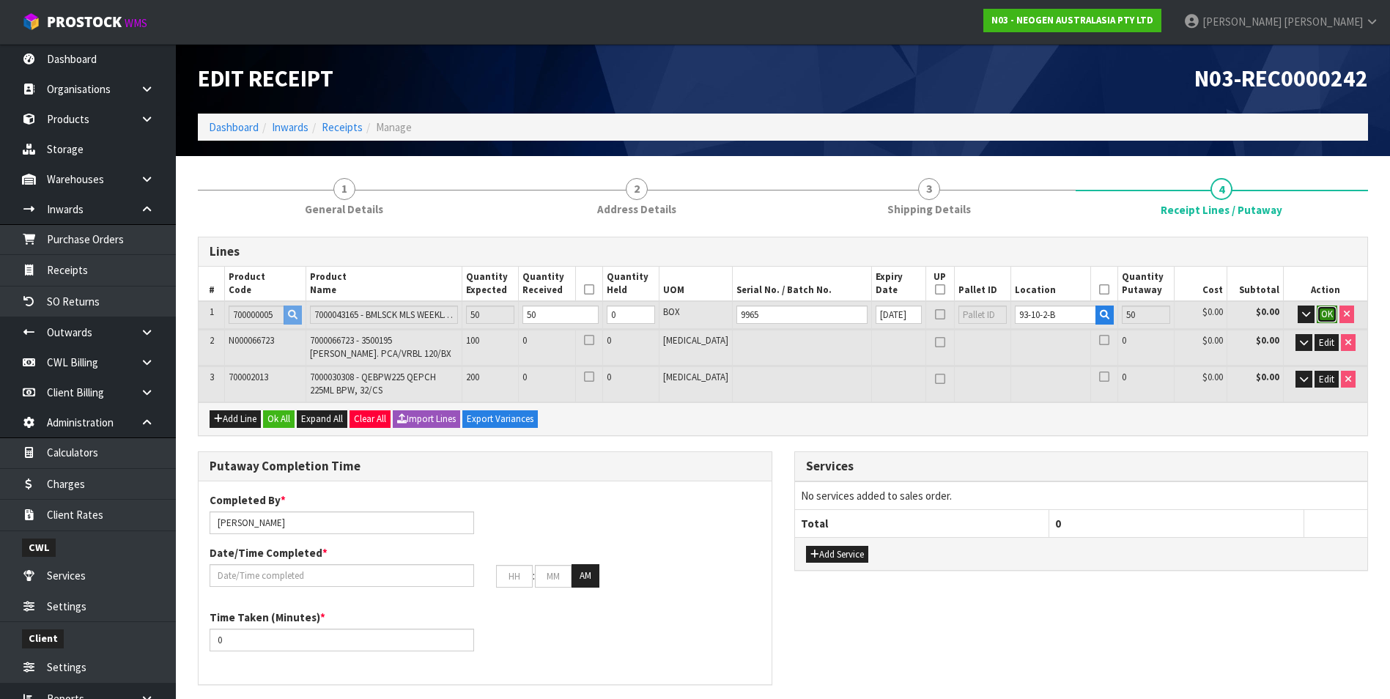
click at [1323, 311] on span "OK" at bounding box center [1327, 314] width 12 height 12
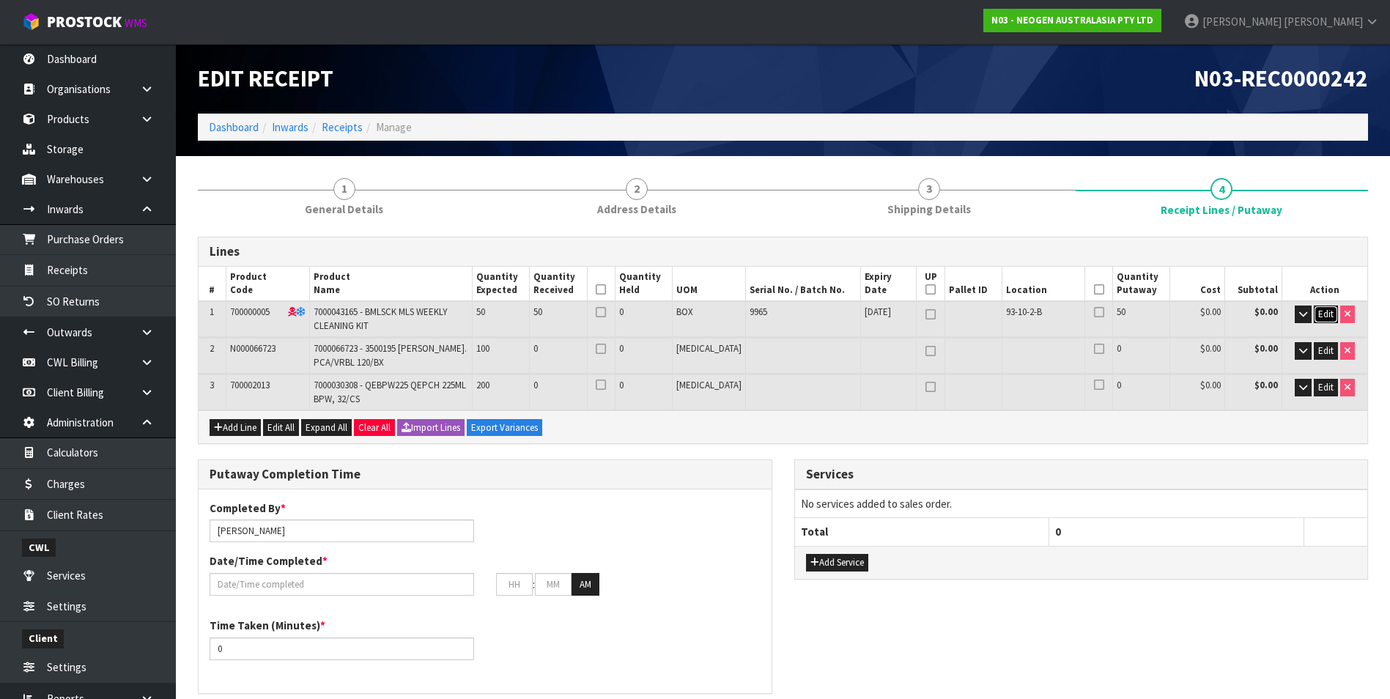
drag, startPoint x: 1322, startPoint y: 313, endPoint x: 963, endPoint y: 300, distance: 360.0
click at [1322, 312] on span "Edit" at bounding box center [1325, 314] width 15 height 12
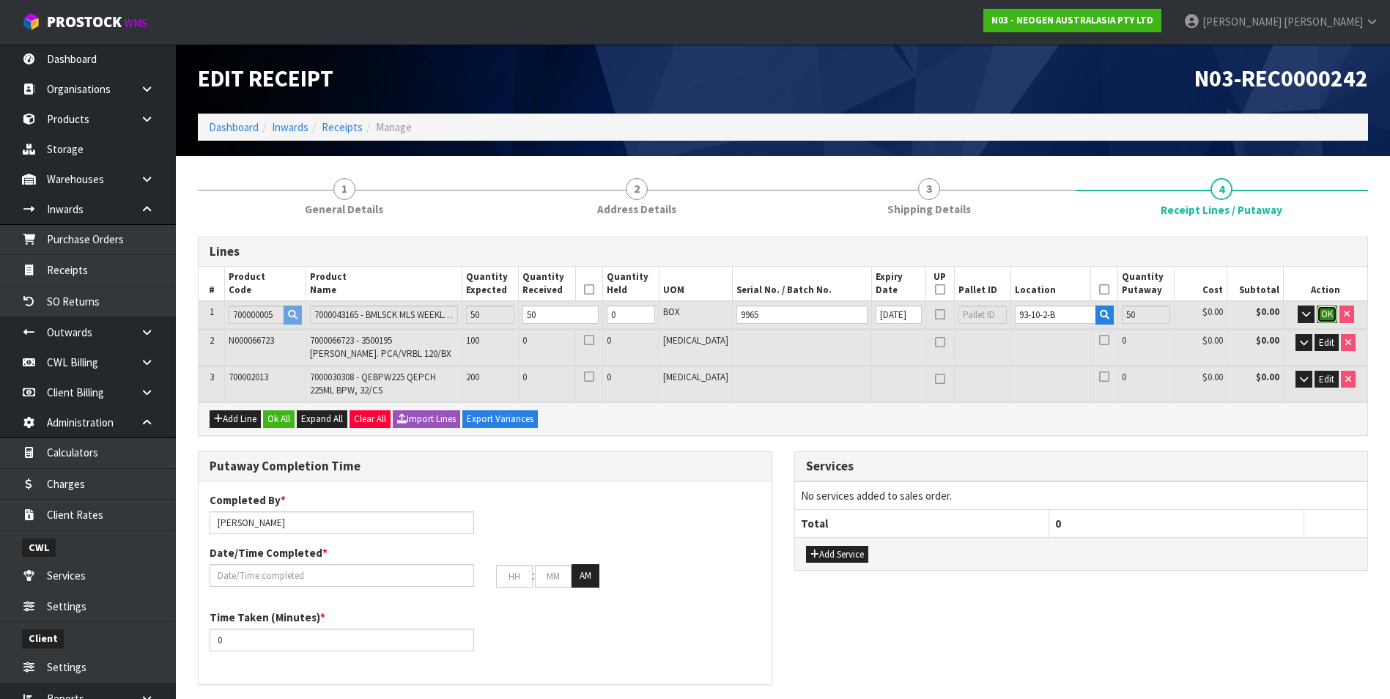
click at [1321, 314] on span "OK" at bounding box center [1327, 314] width 12 height 12
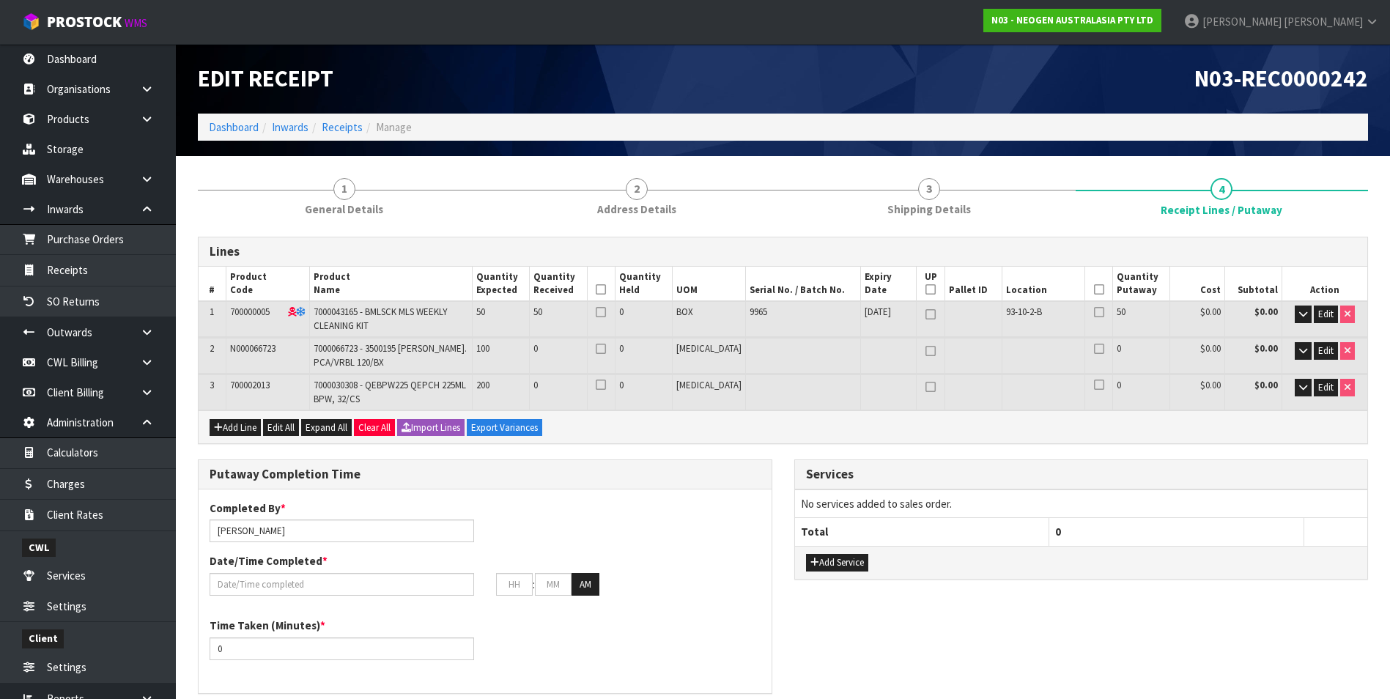
click at [606, 312] on icon at bounding box center [601, 312] width 10 height 1
click at [0, 0] on input "checkbox" at bounding box center [0, 0] width 0 height 0
click at [1329, 352] on span "Edit" at bounding box center [1325, 350] width 15 height 12
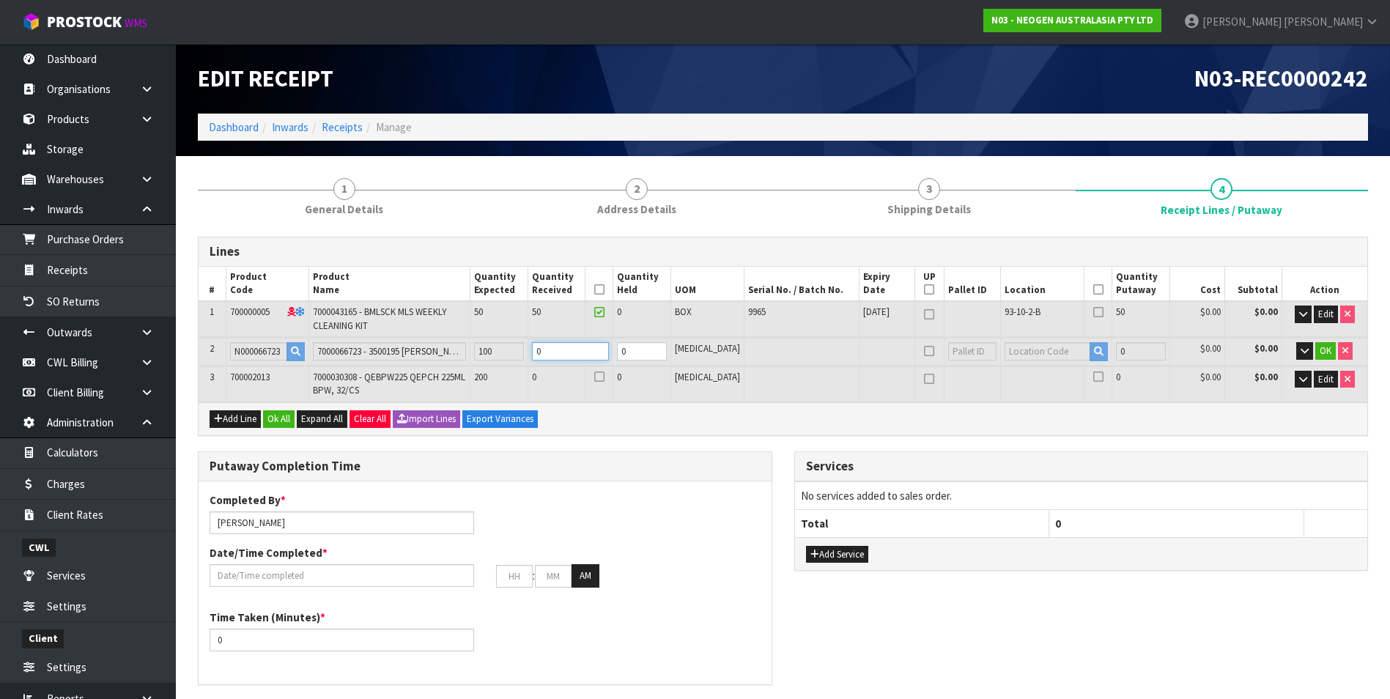
click at [588, 350] on input "0" at bounding box center [571, 351] width 78 height 18
type input "0"
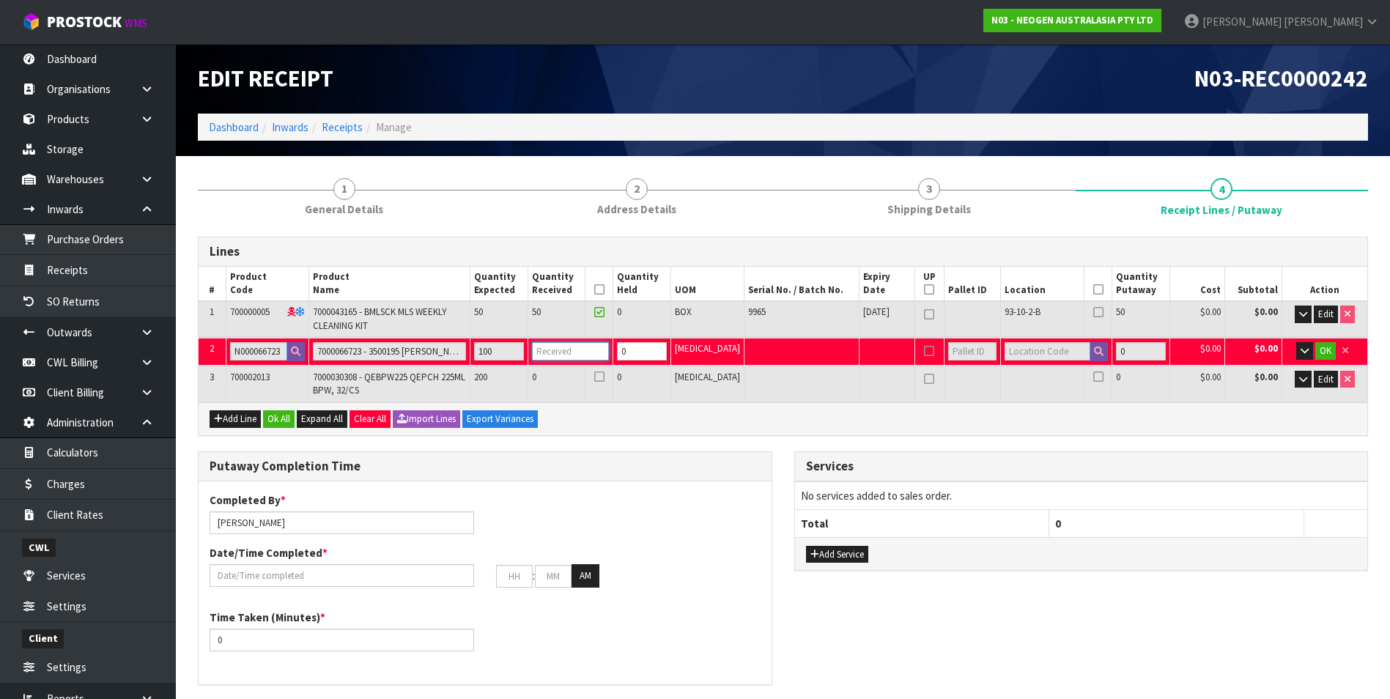
type input "0.18975"
type input "33"
click at [595, 353] on input "100" at bounding box center [571, 351] width 78 height 18
type input "120"
click at [1090, 355] on button "button" at bounding box center [1099, 351] width 18 height 19
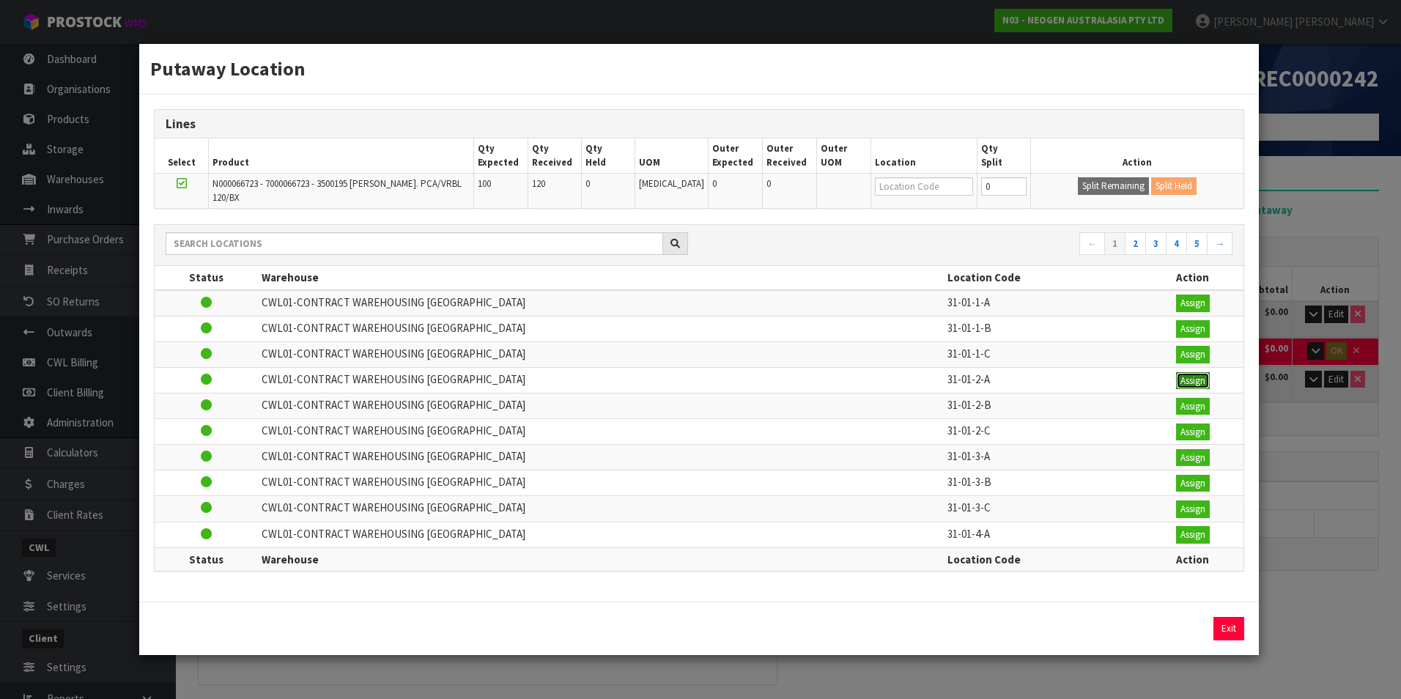
click at [1176, 377] on button "Assign" at bounding box center [1193, 381] width 34 height 18
type input "170"
type input "31-01-2-A"
type input "120"
type input "31-01-2-A"
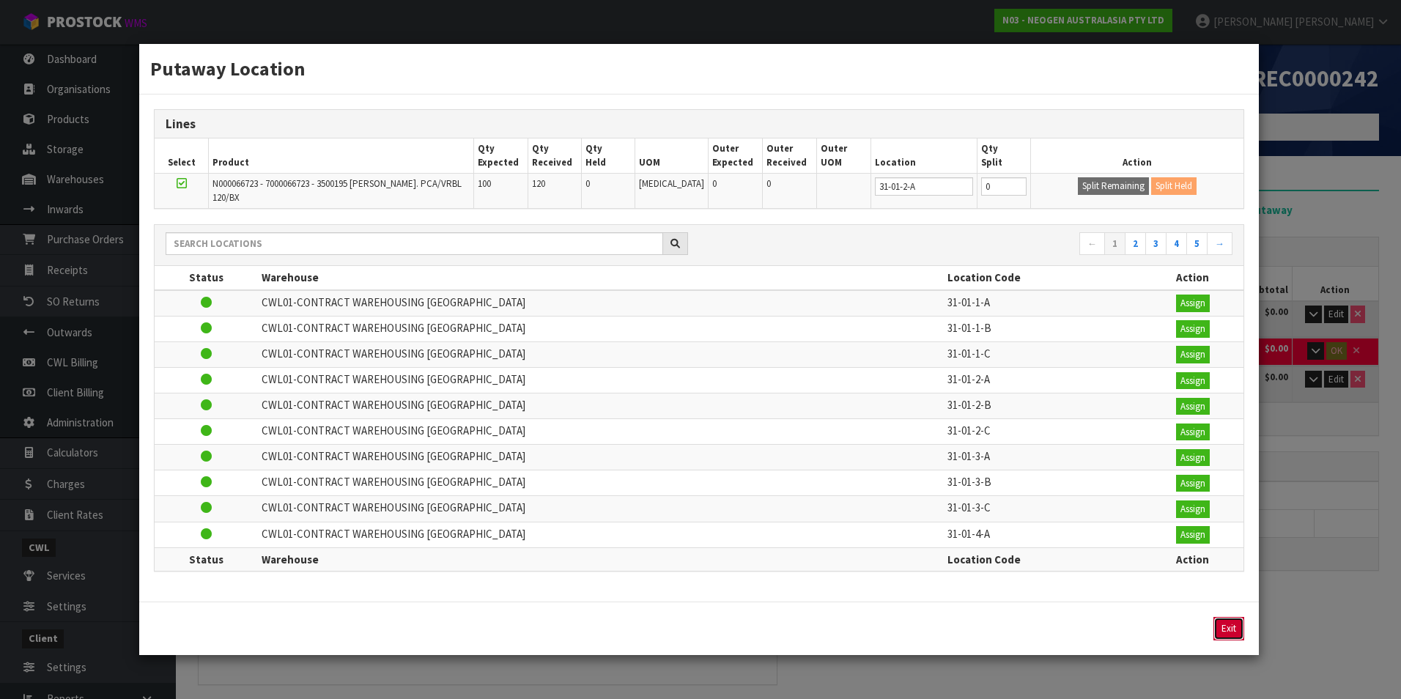
click at [1234, 626] on button "Exit" at bounding box center [1228, 628] width 31 height 23
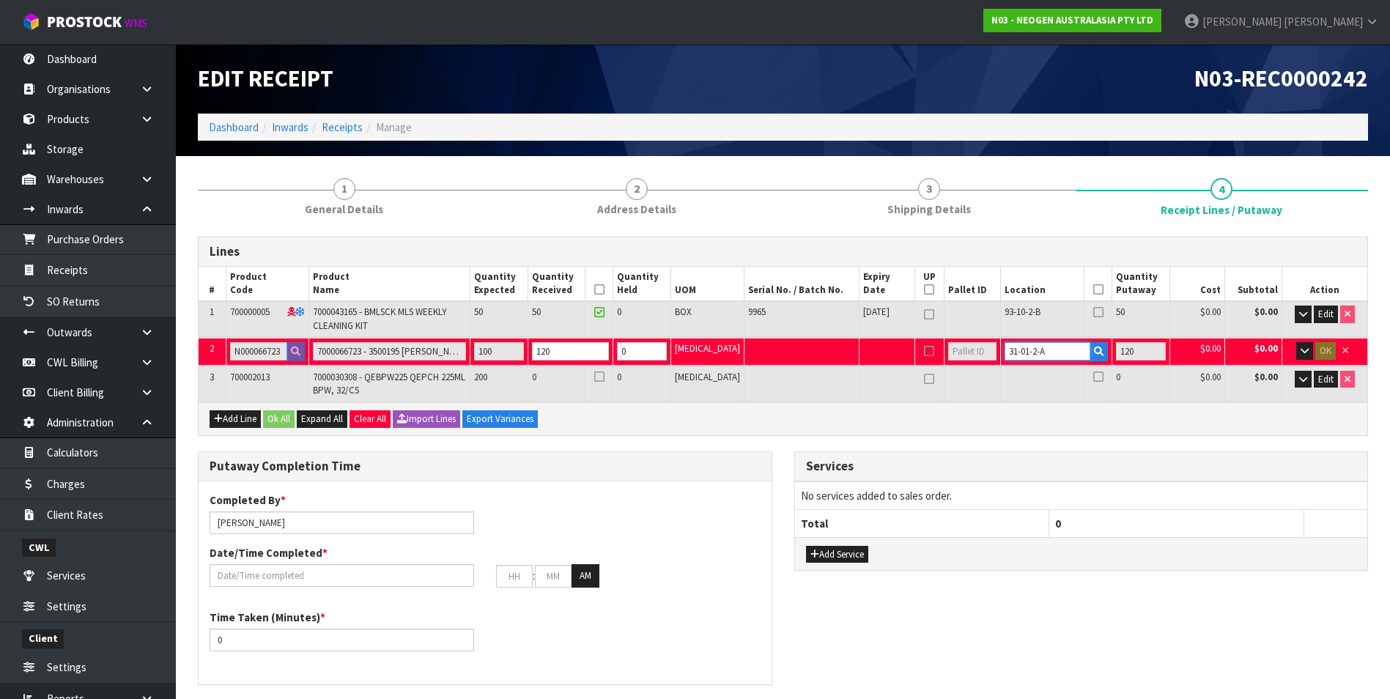
click at [1054, 352] on input "31-01-2-A" at bounding box center [1048, 351] width 86 height 18
click at [585, 351] on input "120" at bounding box center [571, 351] width 78 height 18
type input "12"
type input "100"
drag, startPoint x: 508, startPoint y: 414, endPoint x: 406, endPoint y: 350, distance: 120.8
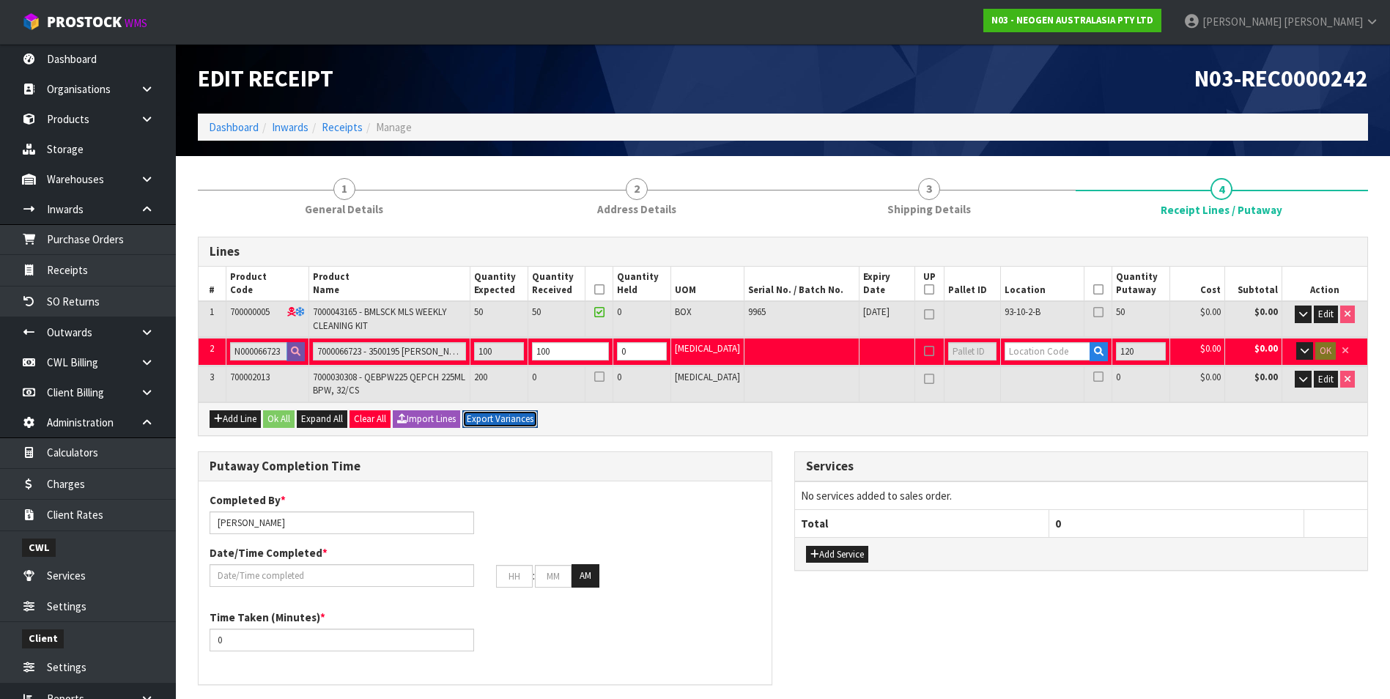
click at [508, 413] on button "Export Variances" at bounding box center [499, 419] width 75 height 18
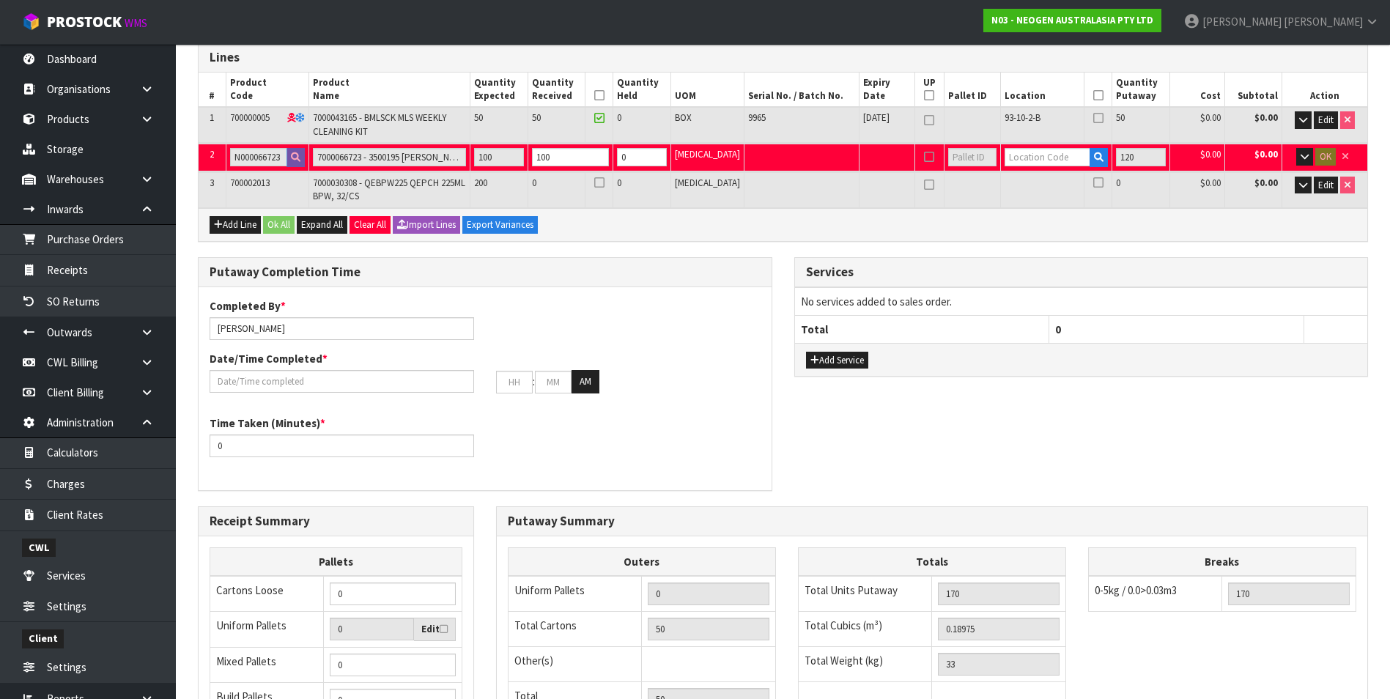
scroll to position [73, 0]
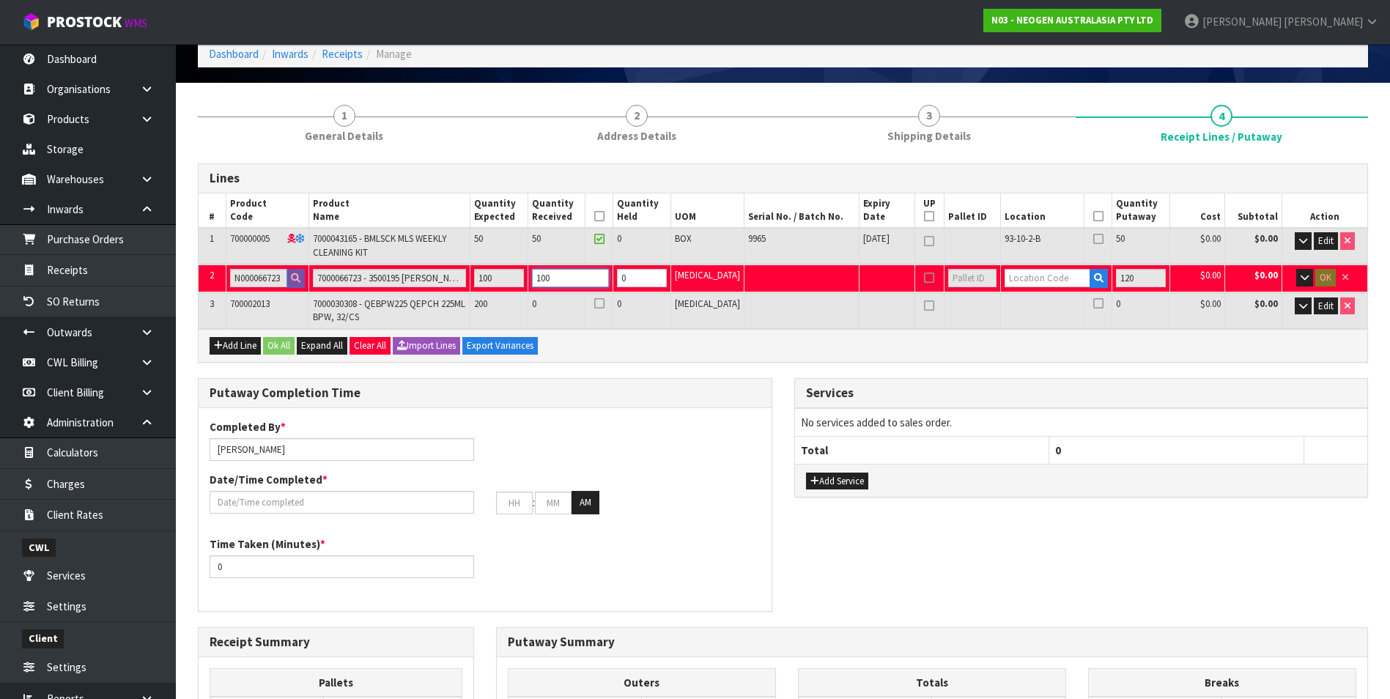
click at [607, 278] on input "100" at bounding box center [571, 278] width 78 height 18
click at [1174, 302] on td "$0.00" at bounding box center [1196, 310] width 55 height 35
click at [1114, 327] on td "0" at bounding box center [1140, 310] width 57 height 35
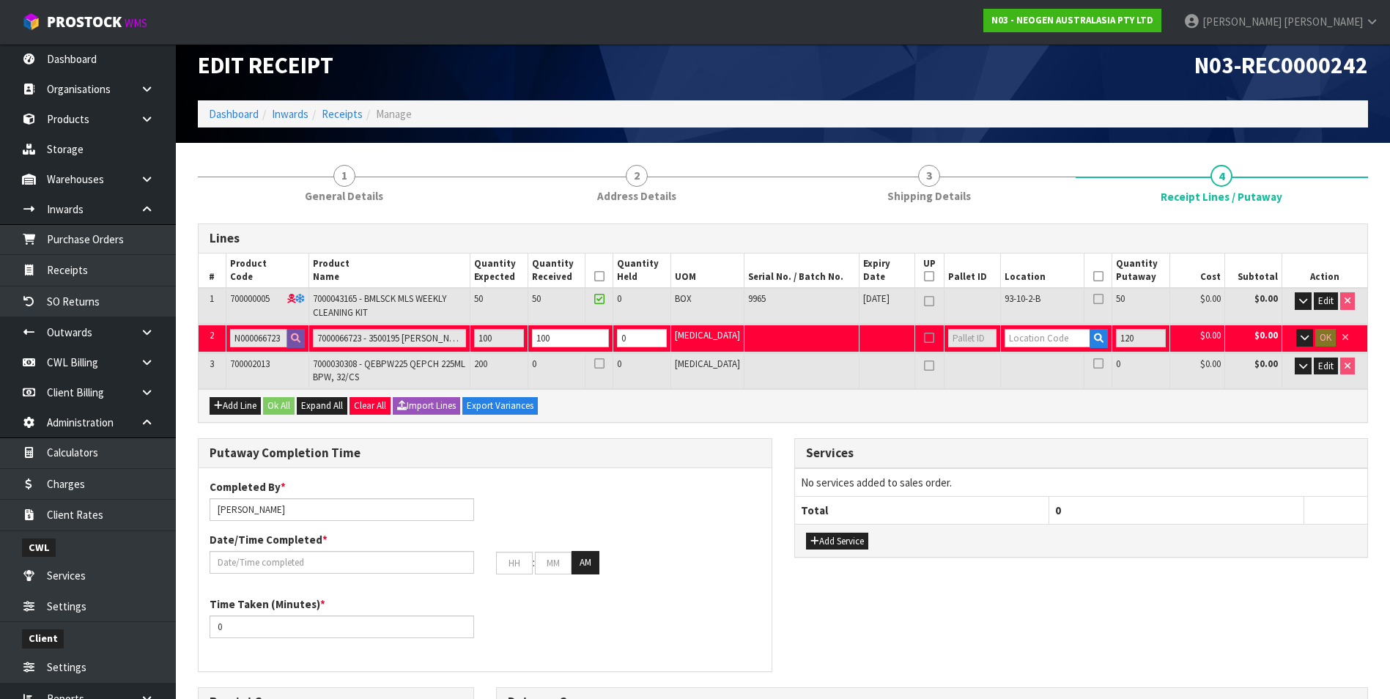
scroll to position [0, 0]
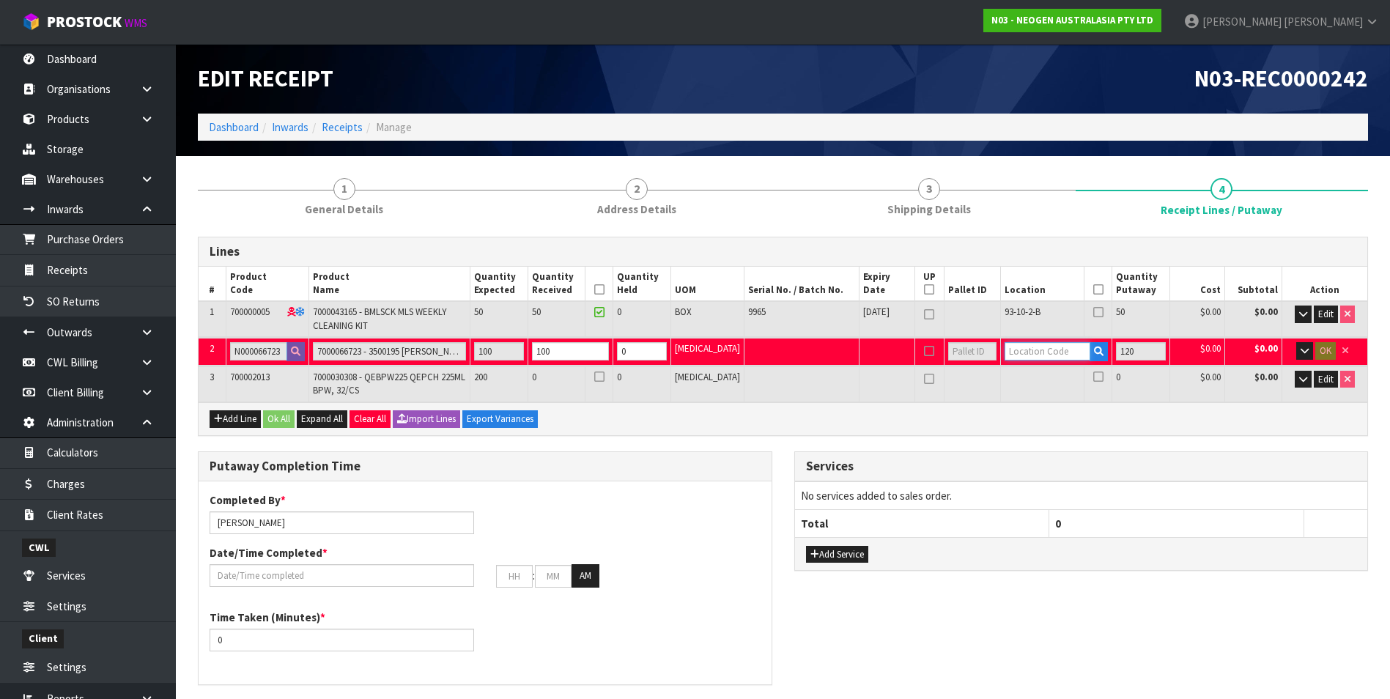
click at [1060, 353] on input "text" at bounding box center [1048, 351] width 86 height 18
type input "50"
type input "0"
click at [1094, 353] on icon "button" at bounding box center [1099, 352] width 10 height 10
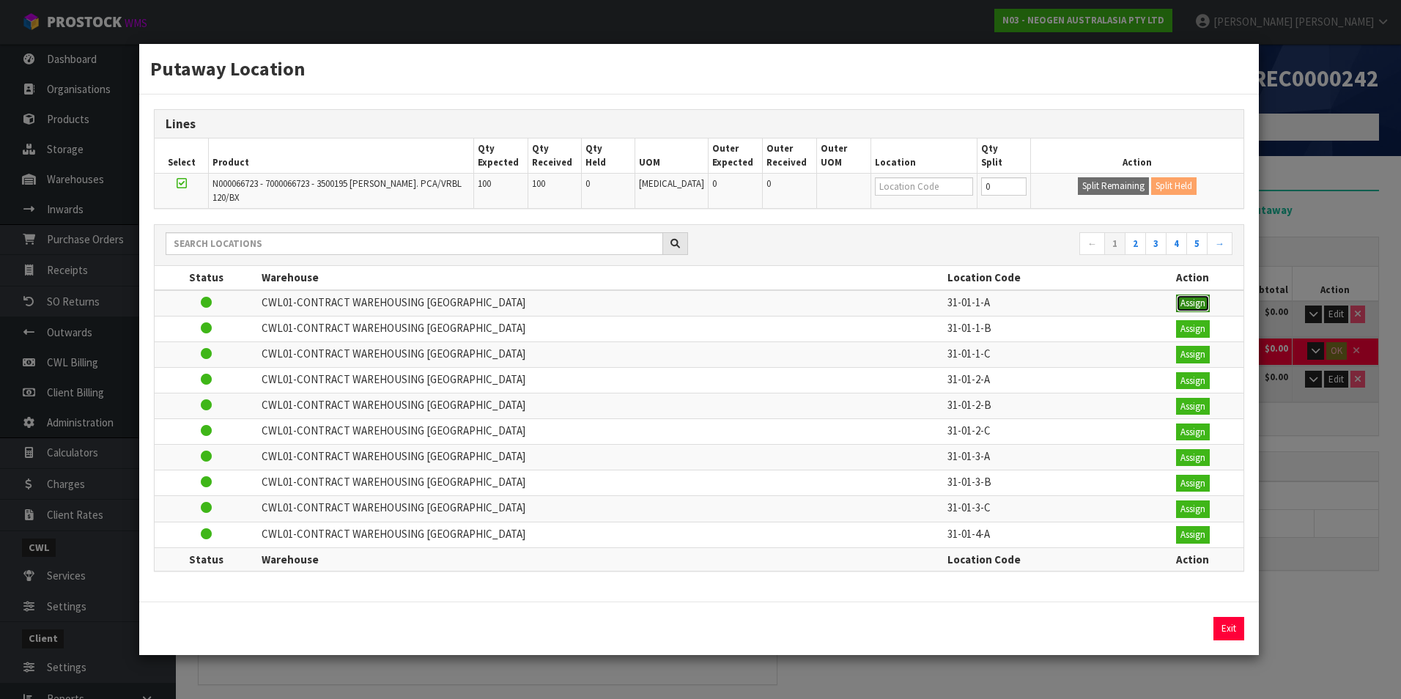
click at [1187, 298] on button "Assign" at bounding box center [1193, 304] width 34 height 18
type input "150"
type input "31-01-1-A"
type input "100"
type input "31-01-1-A"
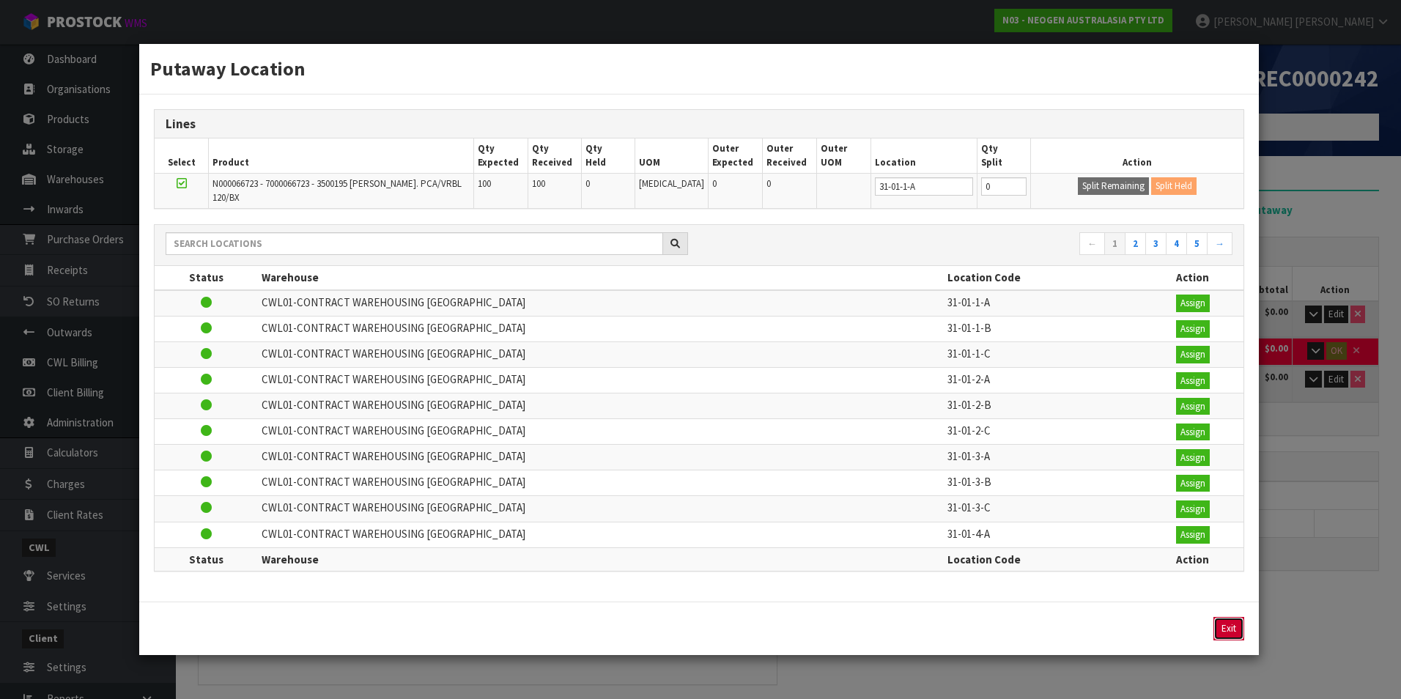
click at [1229, 624] on button "Exit" at bounding box center [1228, 628] width 31 height 23
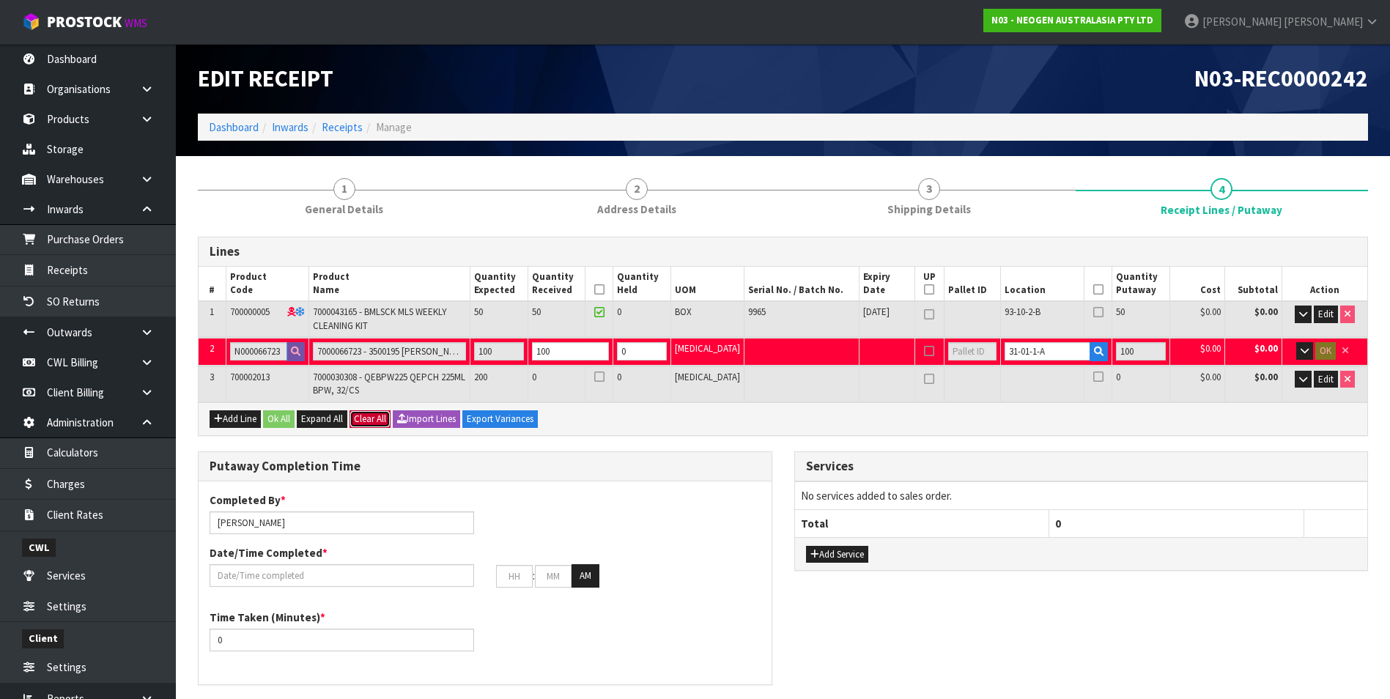
click at [378, 416] on button "Clear All" at bounding box center [369, 419] width 41 height 18
click at [384, 419] on span "Confirm" at bounding box center [370, 419] width 32 height 12
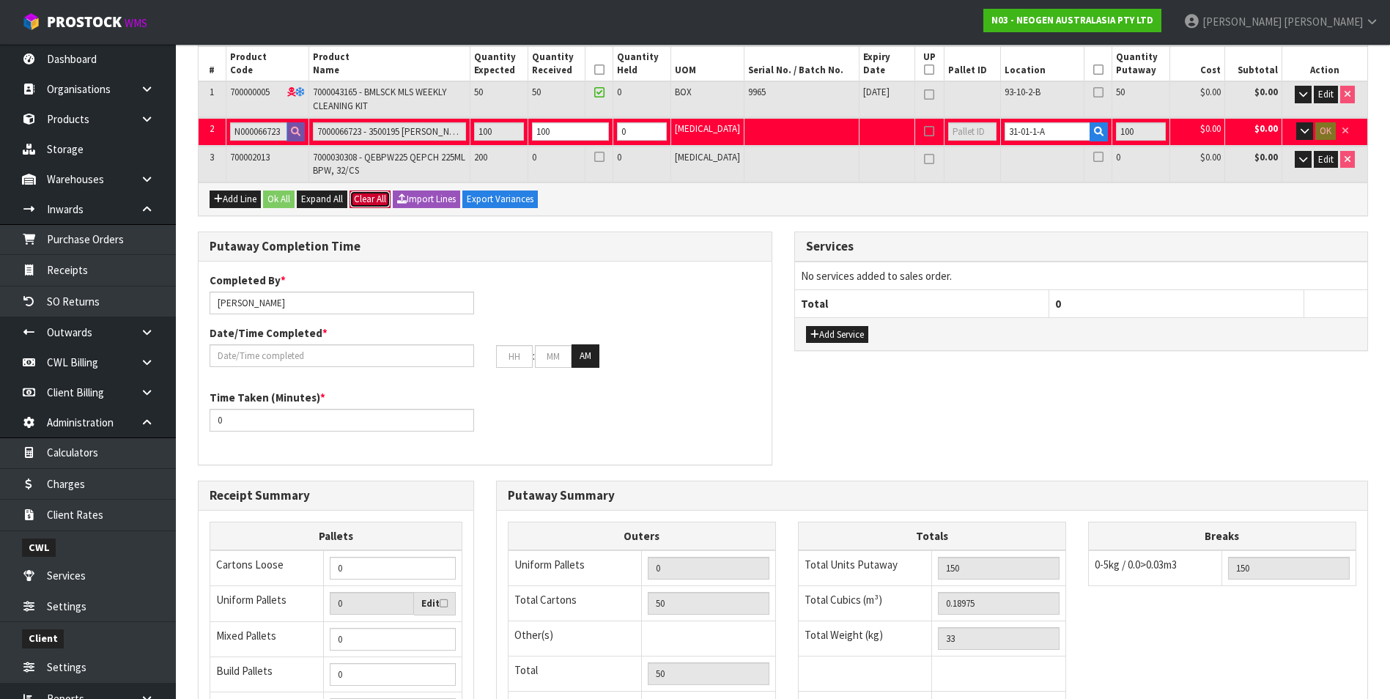
scroll to position [414, 0]
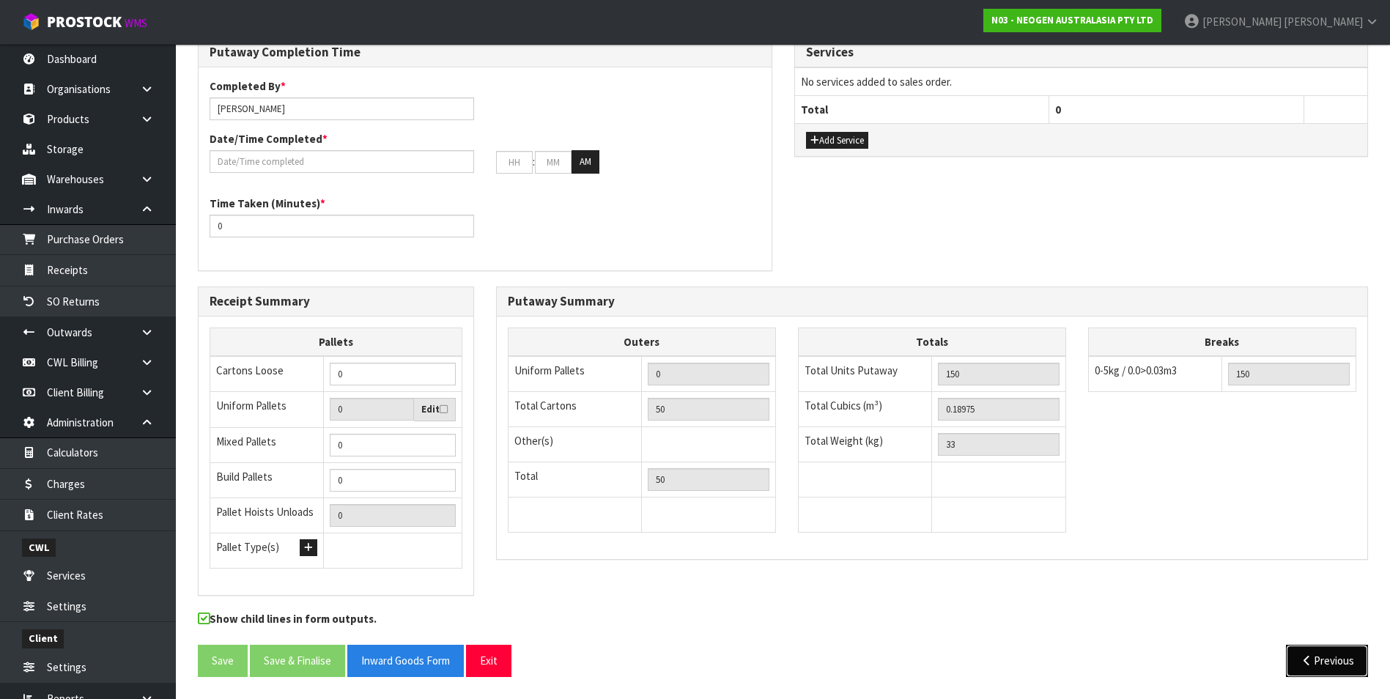
click at [1314, 659] on button "Previous" at bounding box center [1327, 661] width 82 height 32
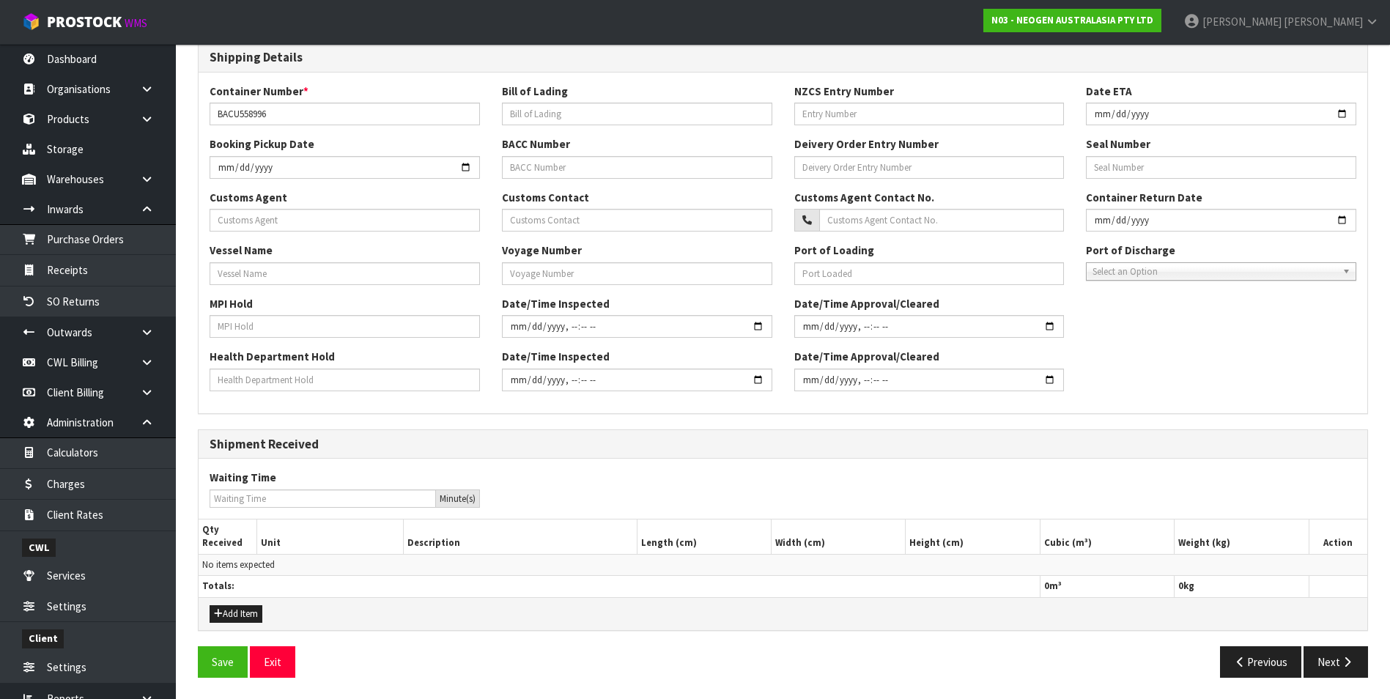
scroll to position [316, 0]
click at [1338, 668] on button "Next" at bounding box center [1335, 661] width 64 height 32
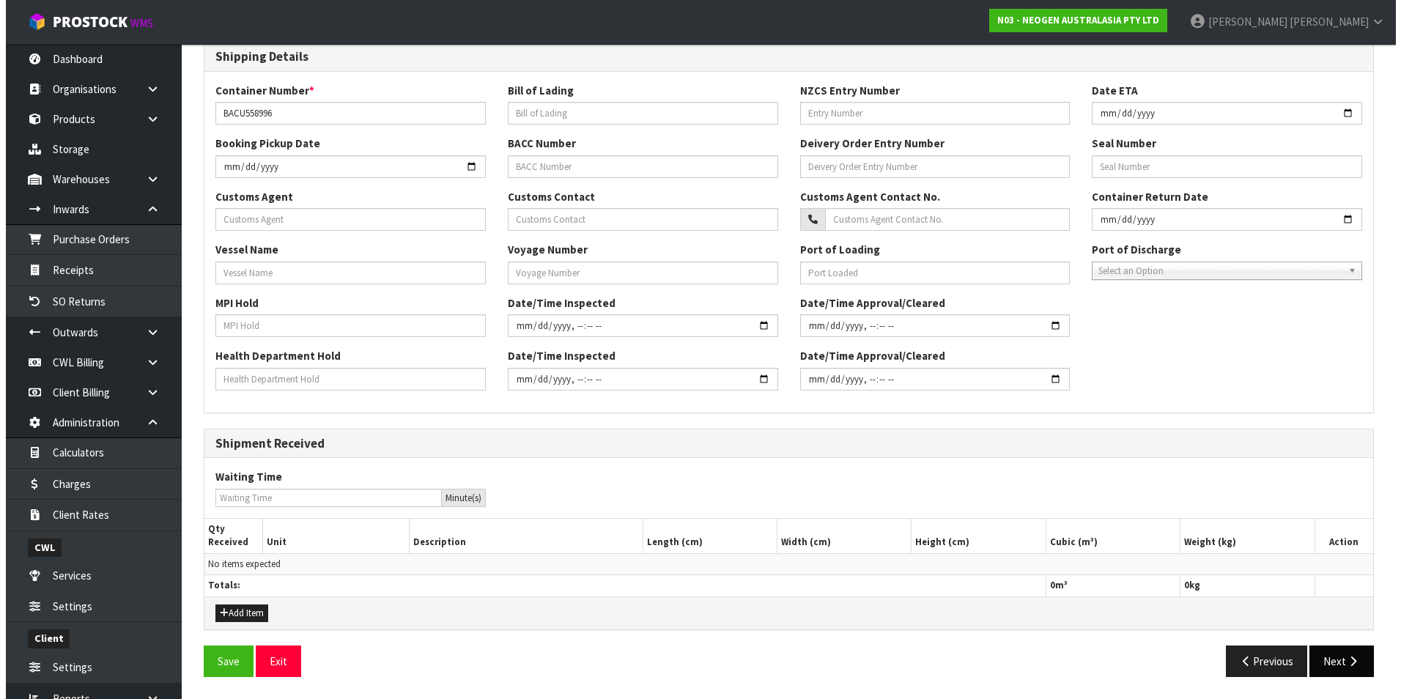
scroll to position [0, 0]
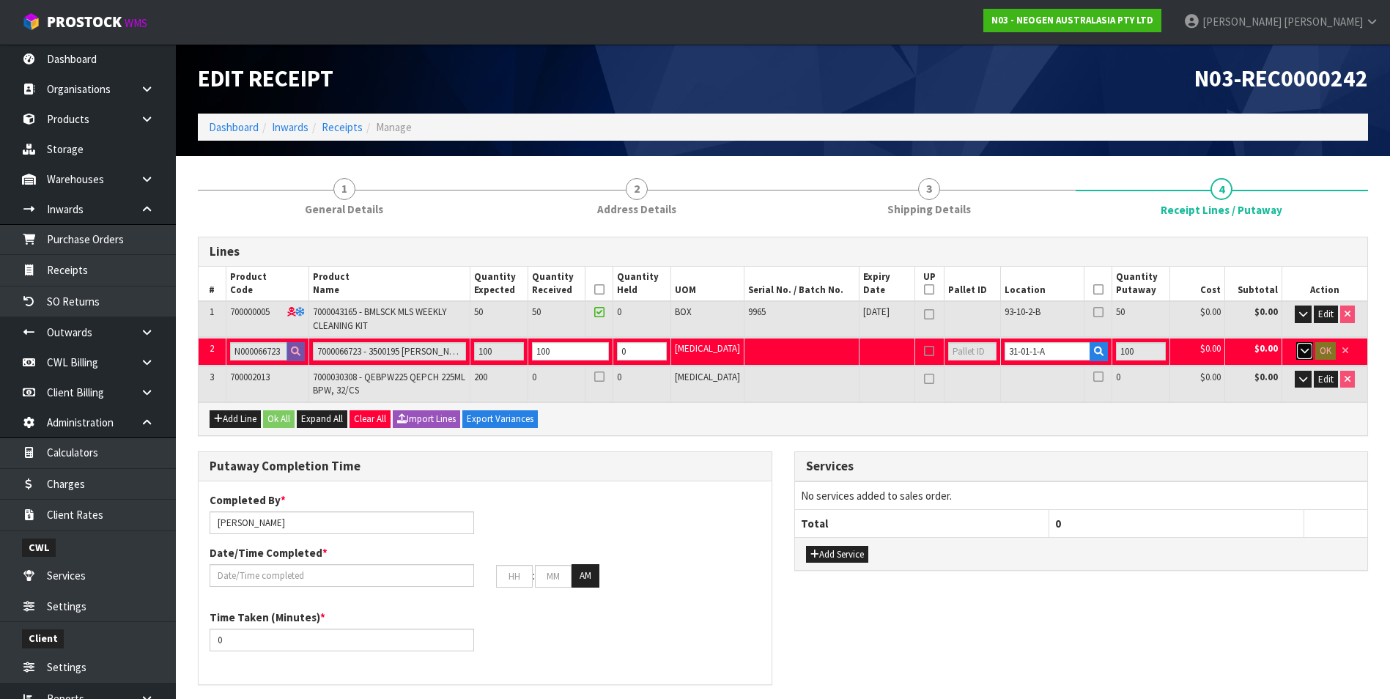
click at [1305, 349] on icon "button" at bounding box center [1305, 351] width 8 height 10
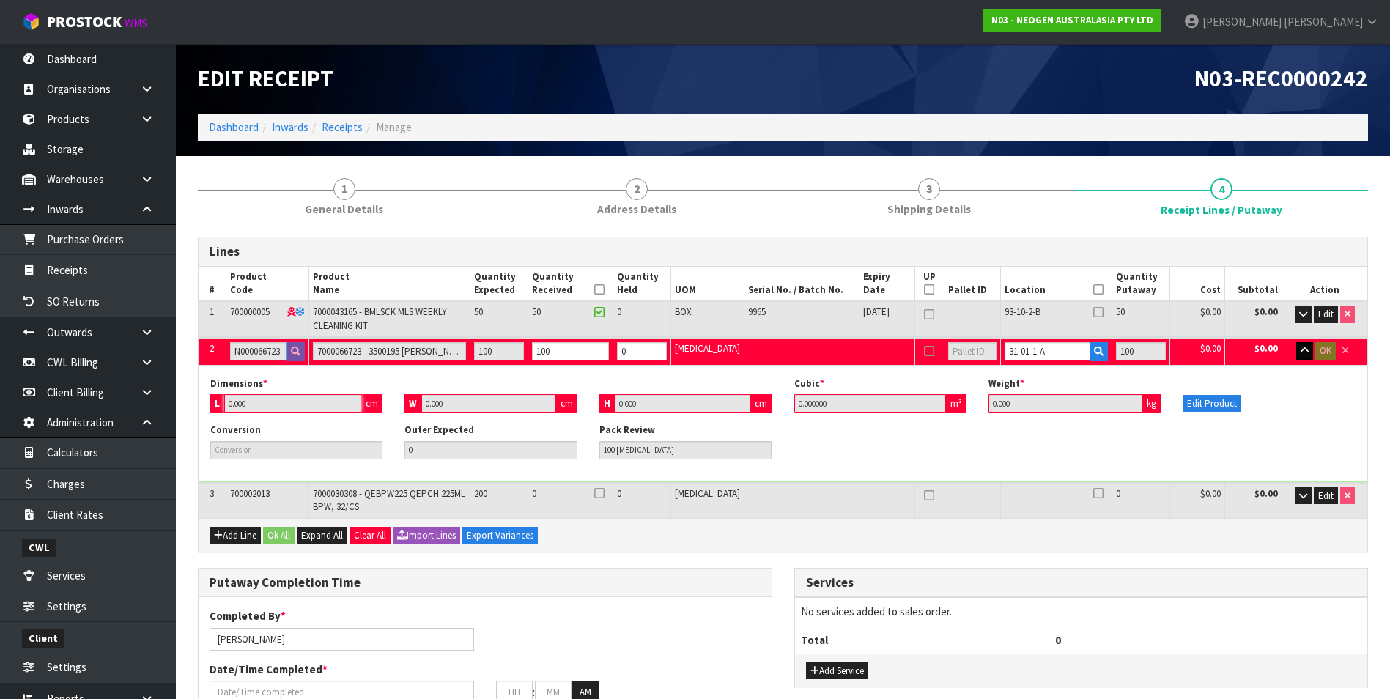
click at [333, 396] on input "0.000" at bounding box center [292, 403] width 137 height 18
click at [290, 405] on input "0.000" at bounding box center [292, 403] width 137 height 18
click at [372, 404] on div "cm" at bounding box center [371, 403] width 21 height 18
click at [1216, 399] on button "Edit Product" at bounding box center [1212, 404] width 59 height 18
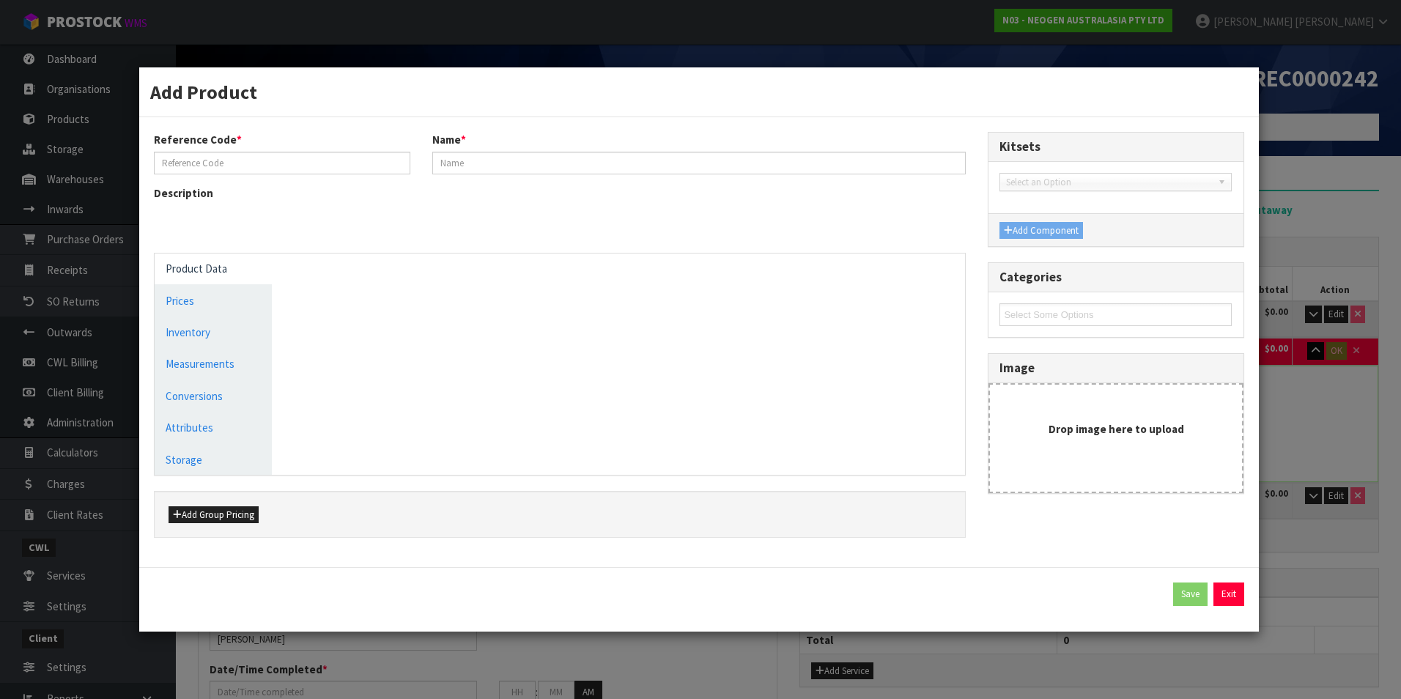
type input "N000066723"
type input "7000066723 - 3500195 LAM BIGEL. PCA/VRBL 120/BX"
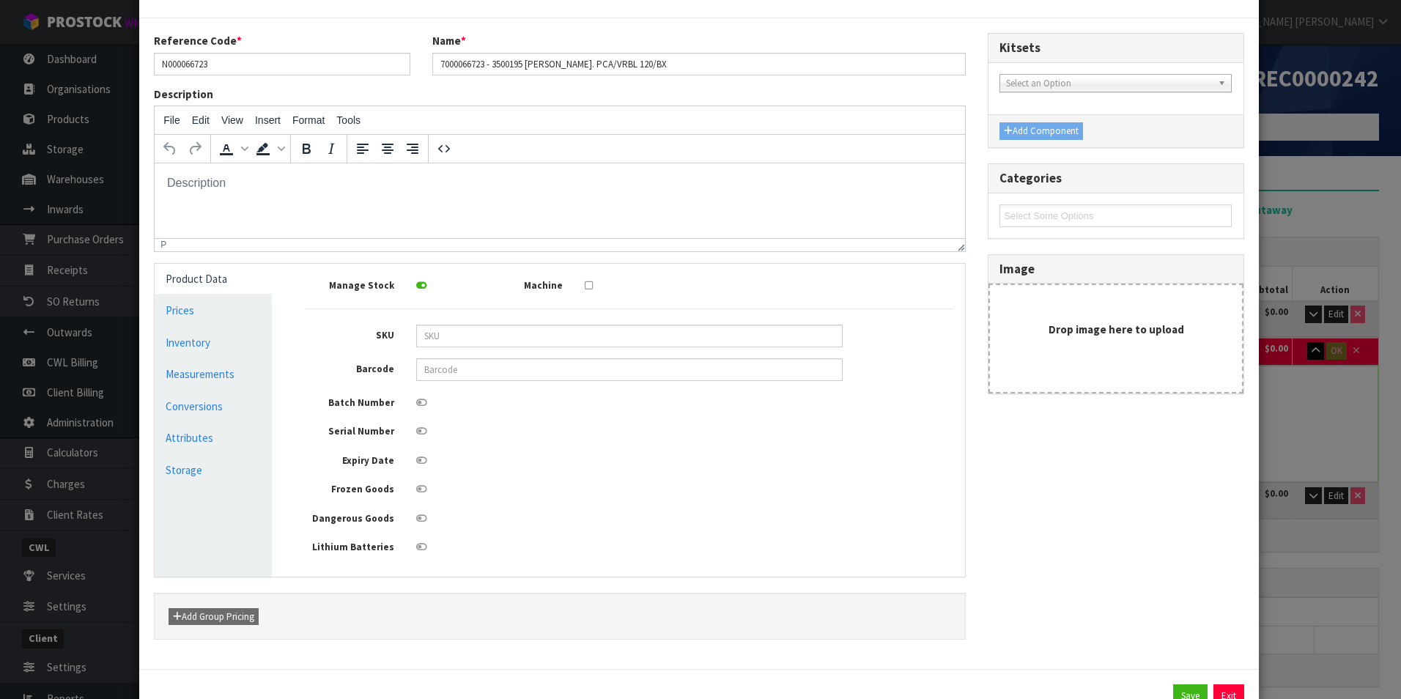
scroll to position [111, 0]
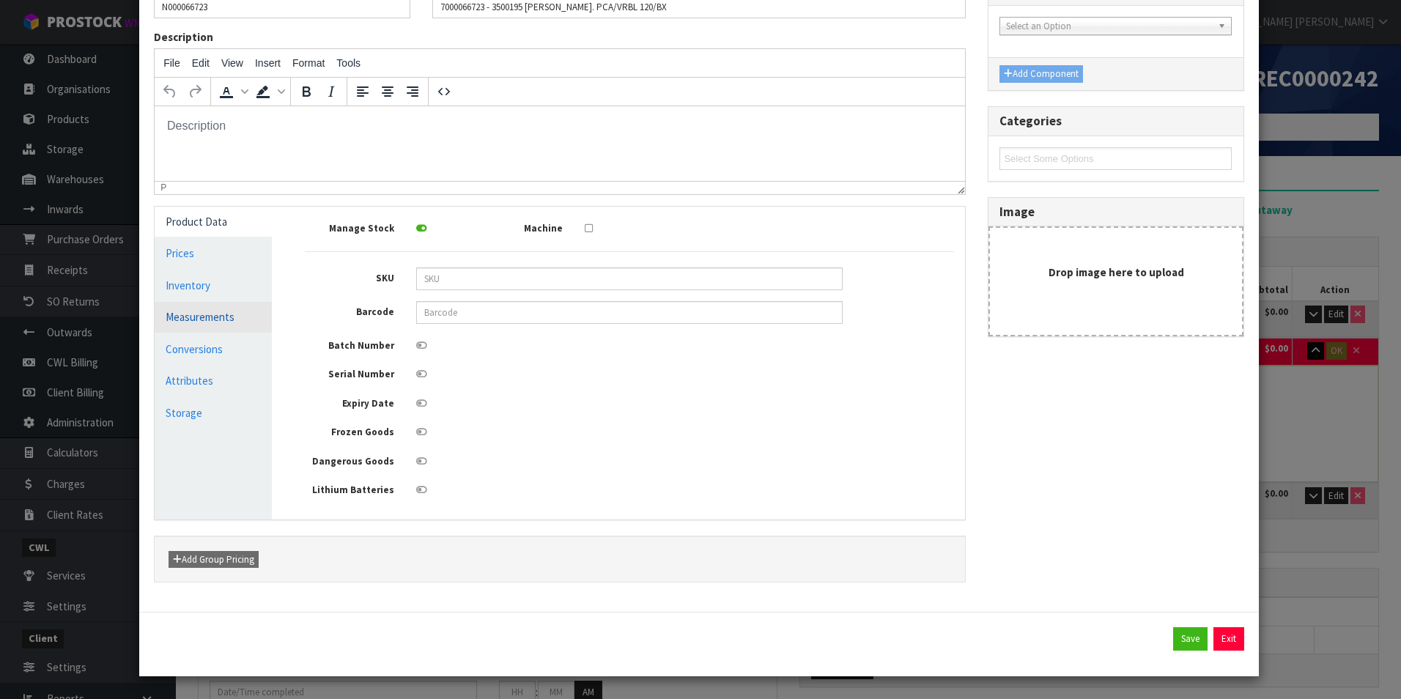
click at [223, 321] on link "Measurements" at bounding box center [213, 317] width 116 height 30
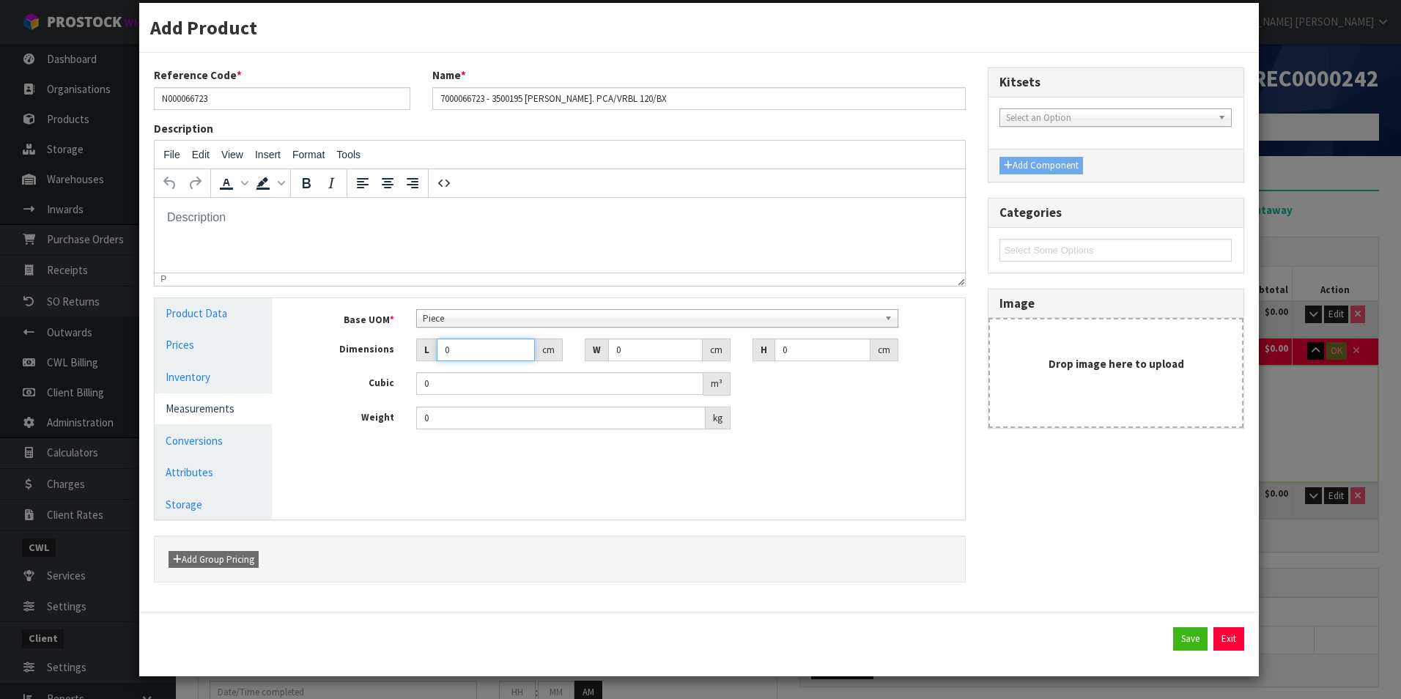
click at [484, 351] on input "0" at bounding box center [485, 349] width 97 height 23
type input "0.000001"
type input "1"
type input "2"
type input "1"
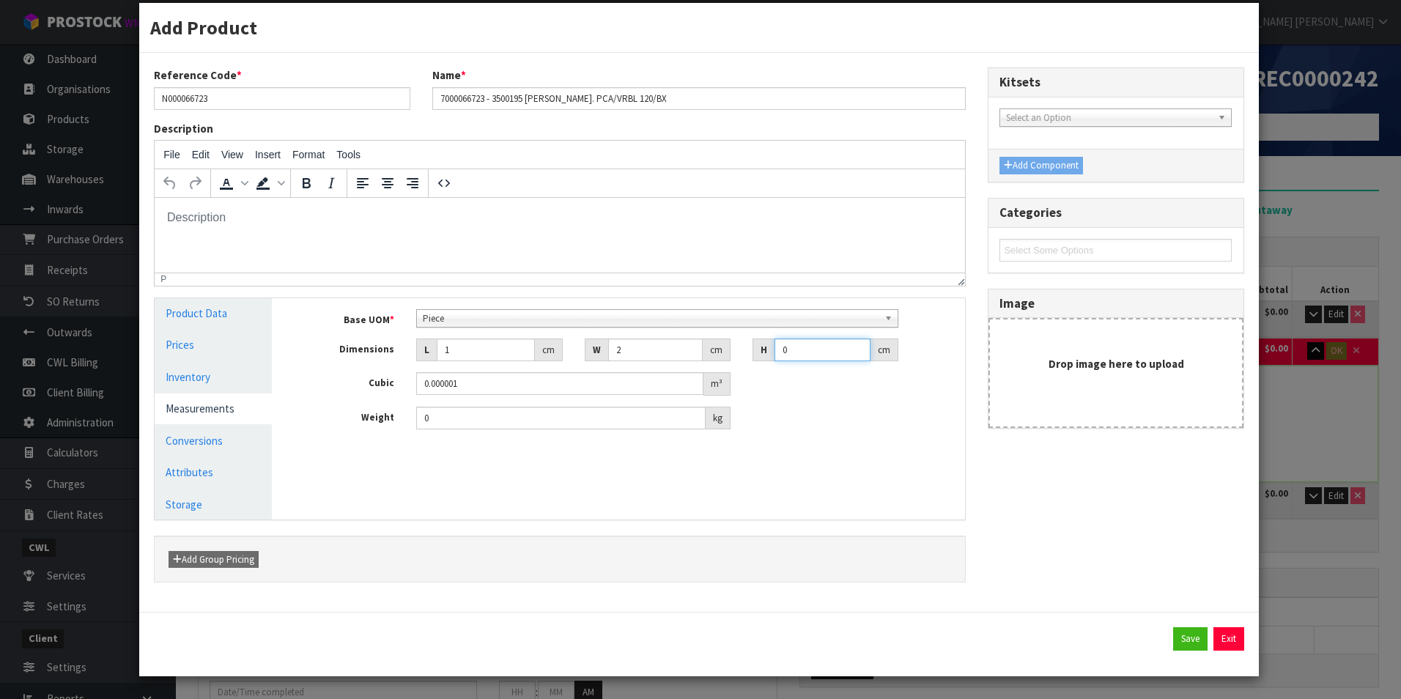
type input "0.000002"
type input "1"
type input "6"
click at [1187, 639] on button "Save" at bounding box center [1190, 638] width 34 height 23
type input "1"
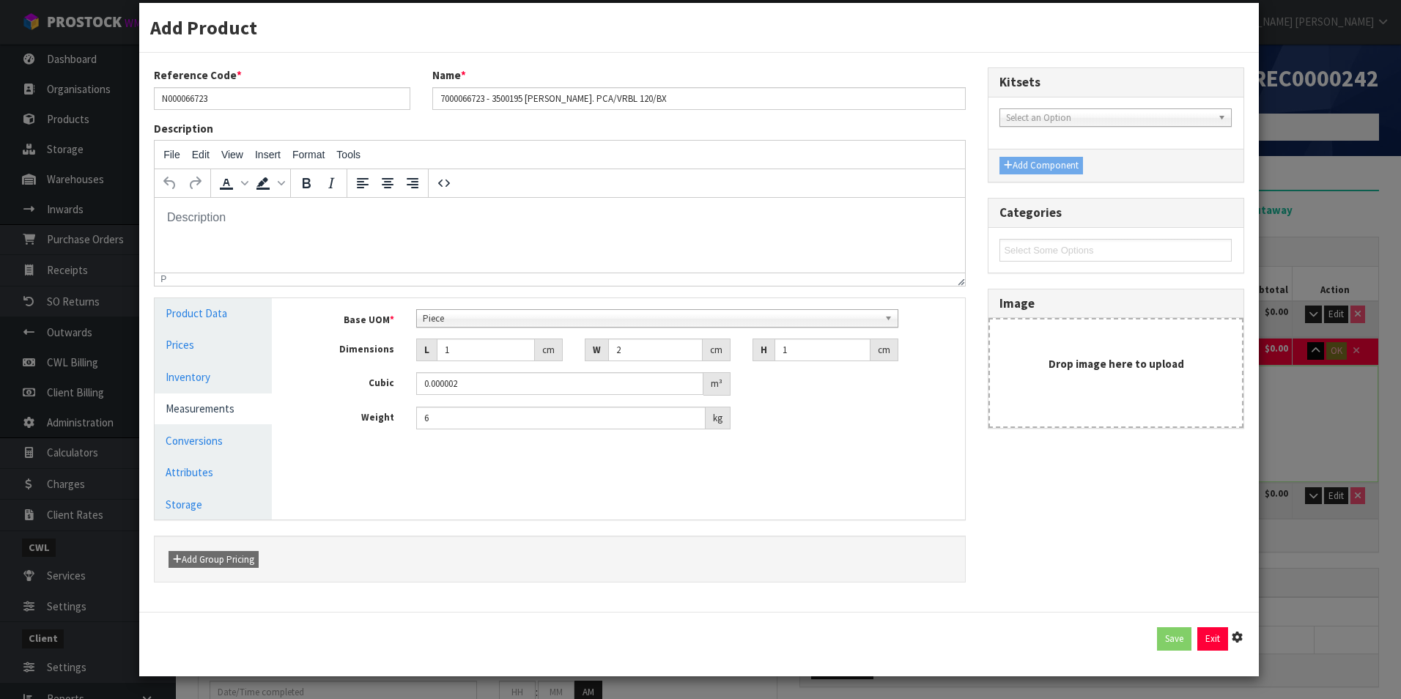
type input "2"
type input "1"
type input "0.000002"
type input "6"
type input "0.18995"
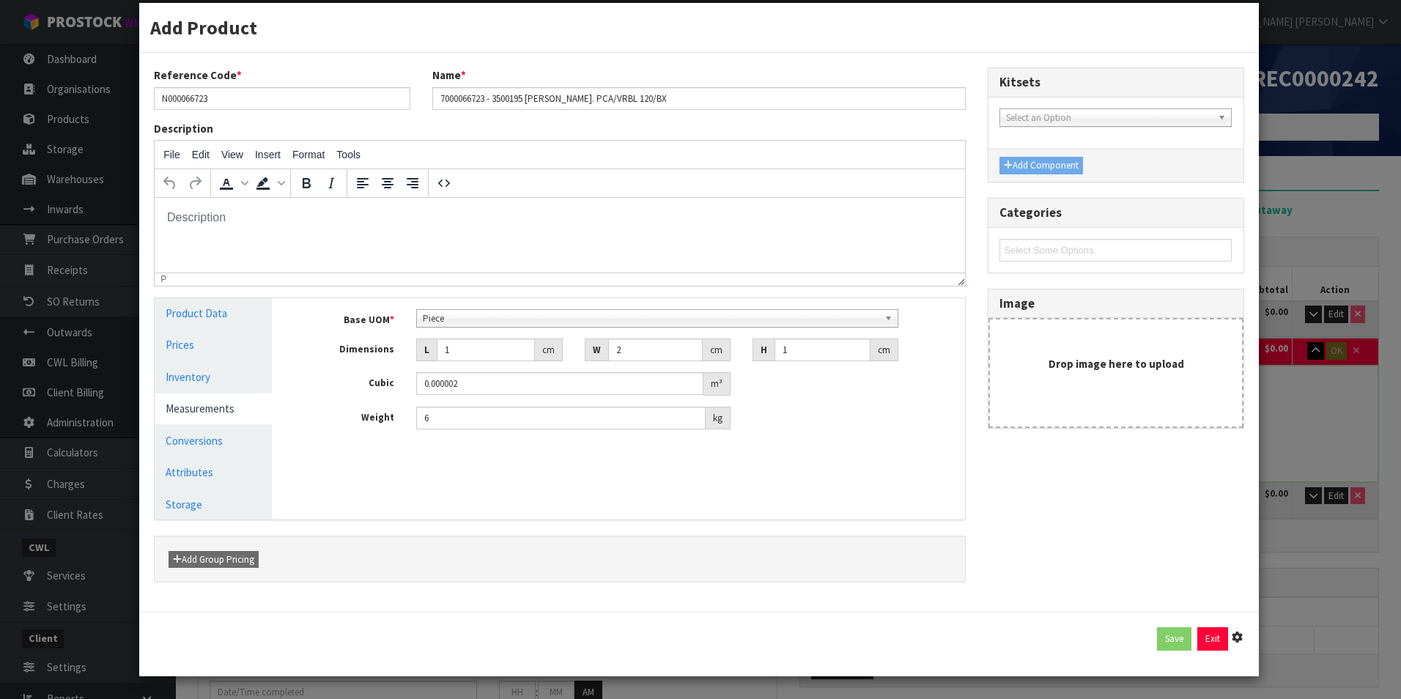
type input "633"
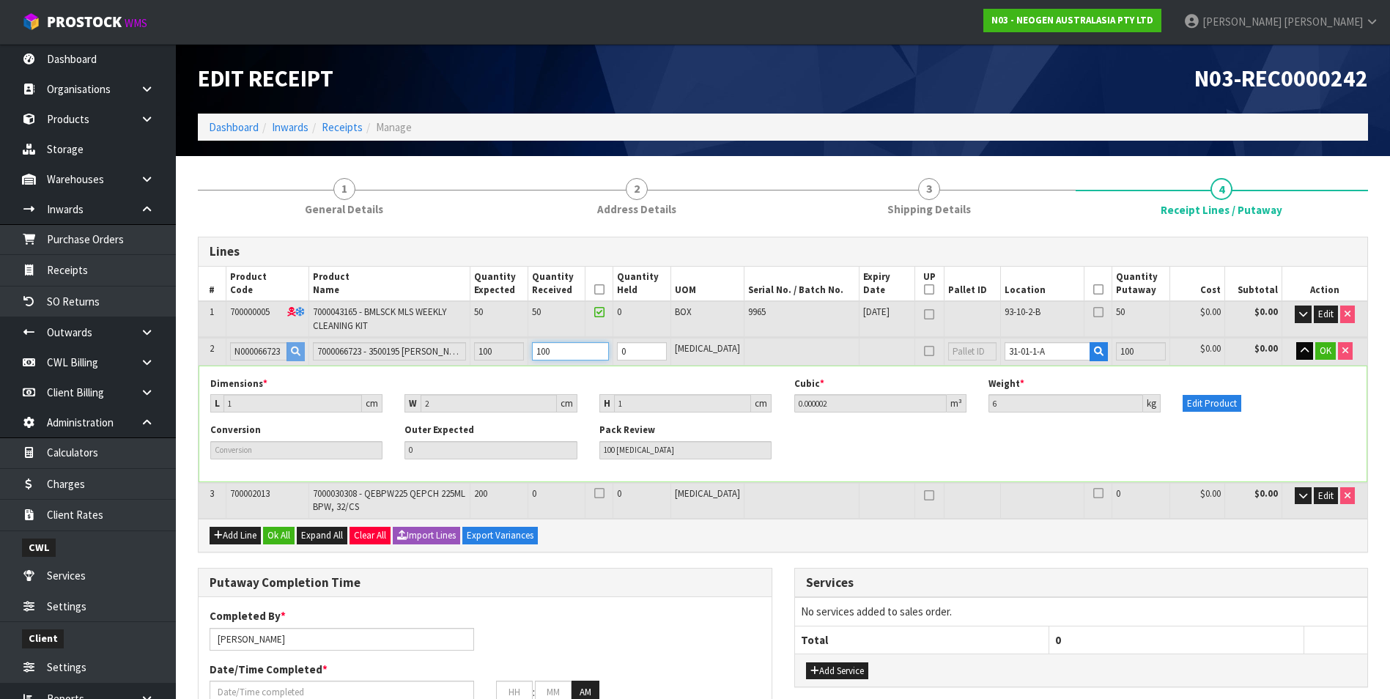
click at [593, 353] on input "100" at bounding box center [571, 351] width 78 height 18
type input "10"
type input "10 PCE"
type input "0.18977"
type input "93"
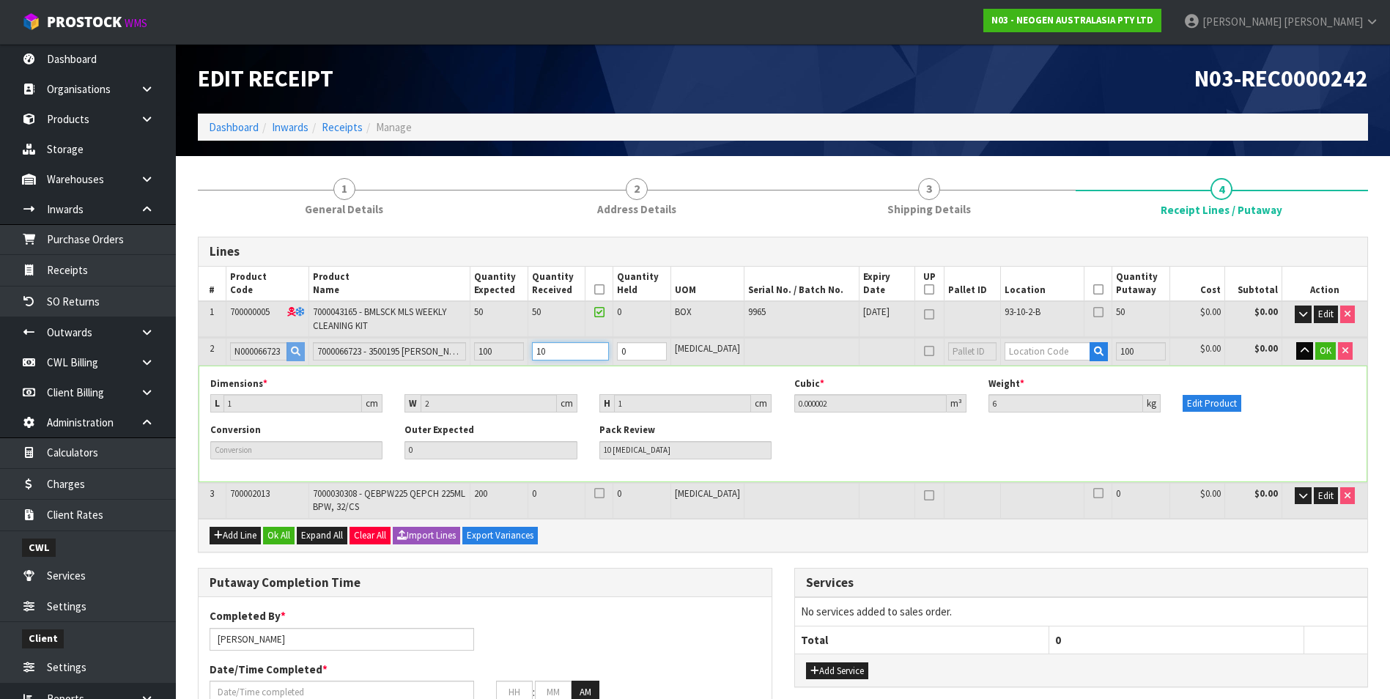
type input "1"
type input "1 PCE"
type input "0.189752"
type input "39"
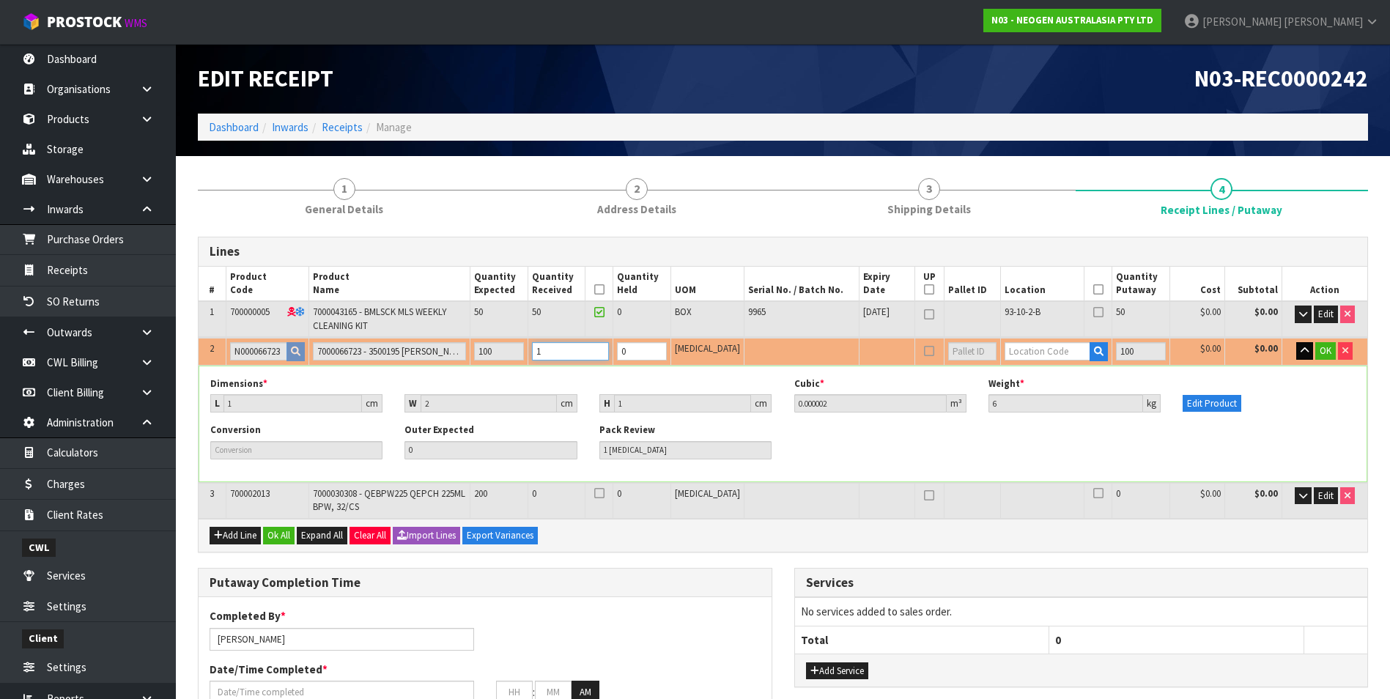
type input "12"
type input "12 PCE"
type input "0.189774"
type input "105"
type input "120"
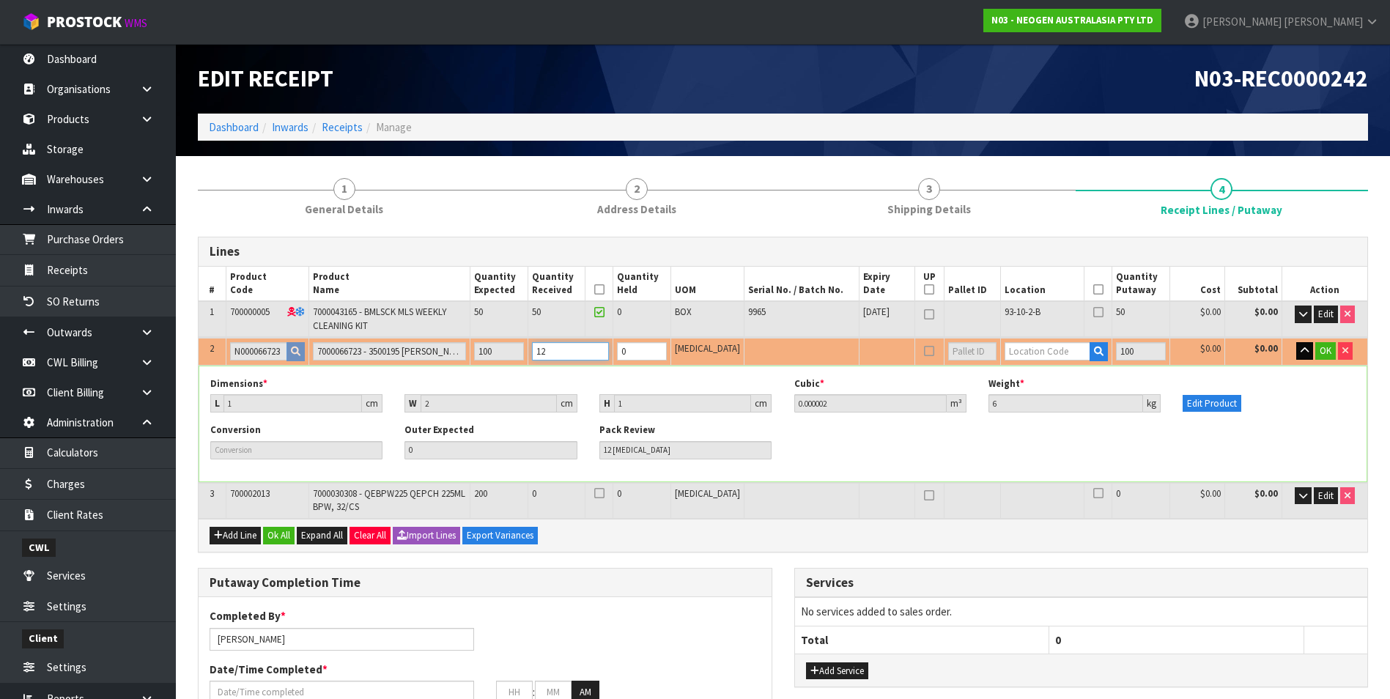
type input "120 PCE"
type input "0.18999"
type input "753"
type input "120"
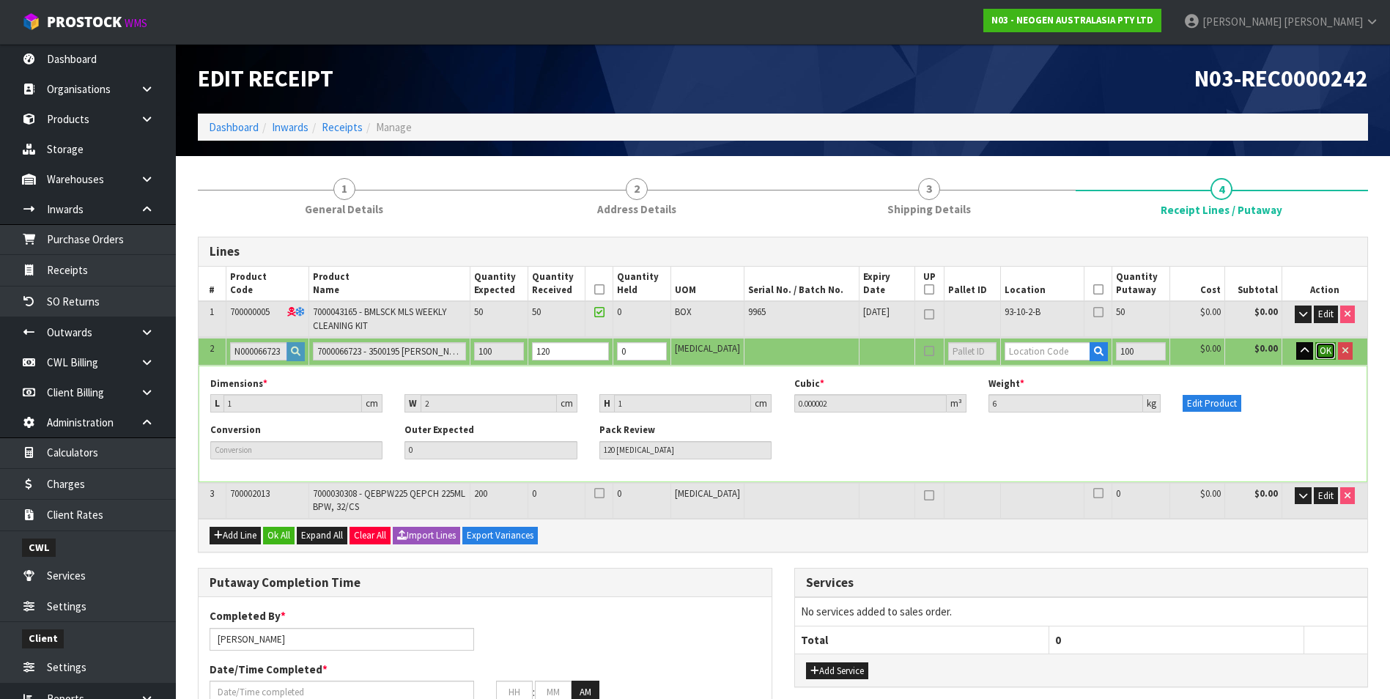
click at [1328, 355] on span "OK" at bounding box center [1326, 350] width 12 height 12
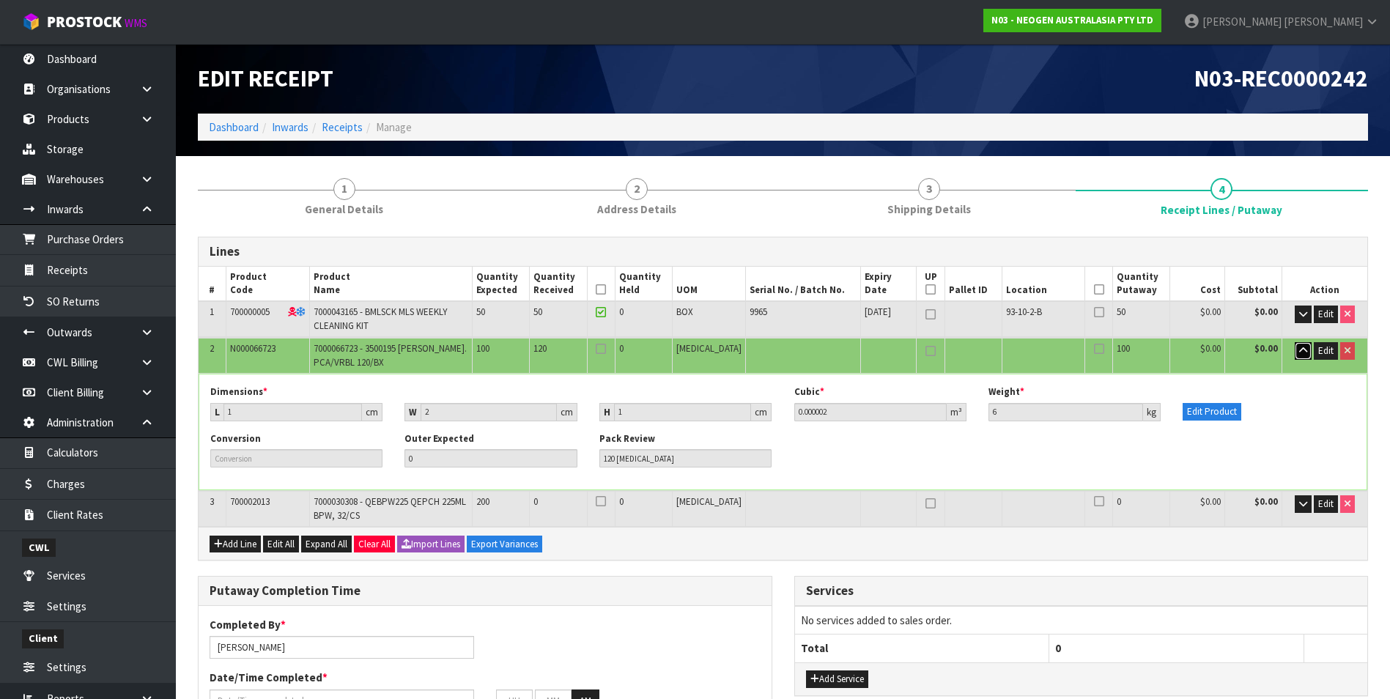
click at [1303, 347] on icon "button" at bounding box center [1303, 351] width 8 height 10
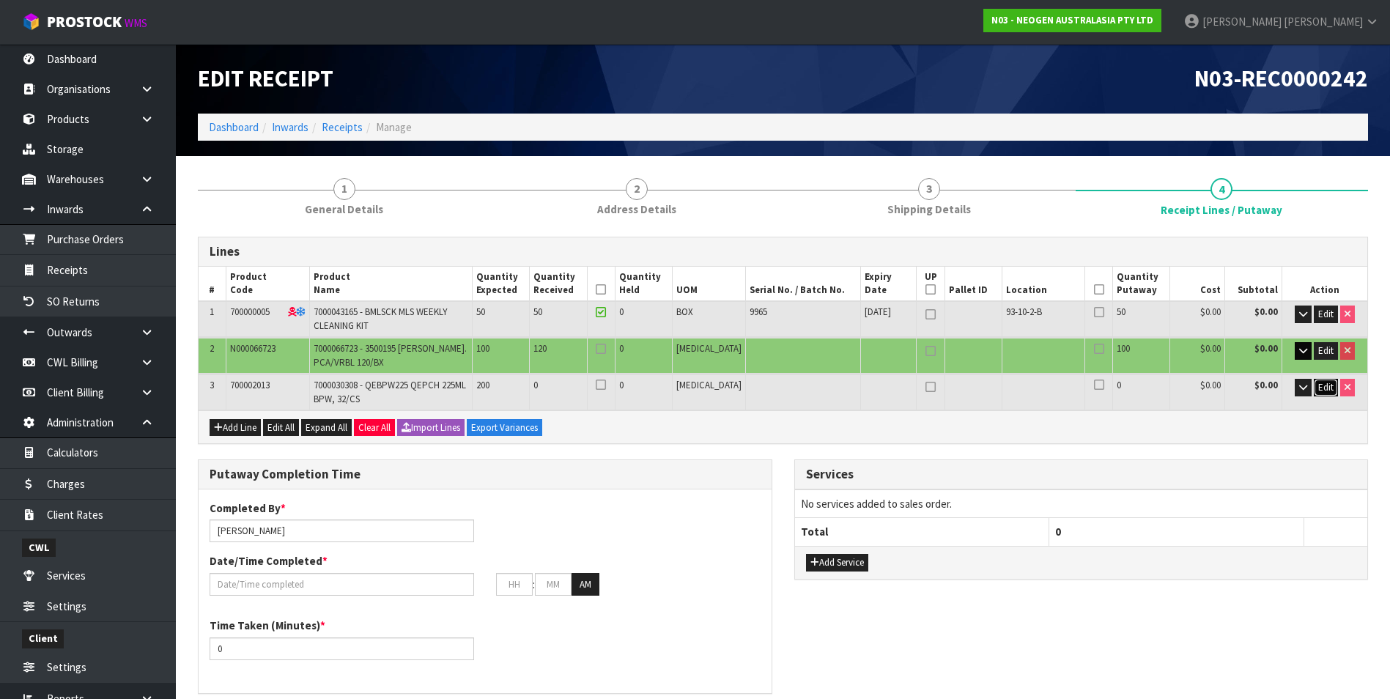
click at [1326, 387] on span "Edit" at bounding box center [1325, 387] width 15 height 12
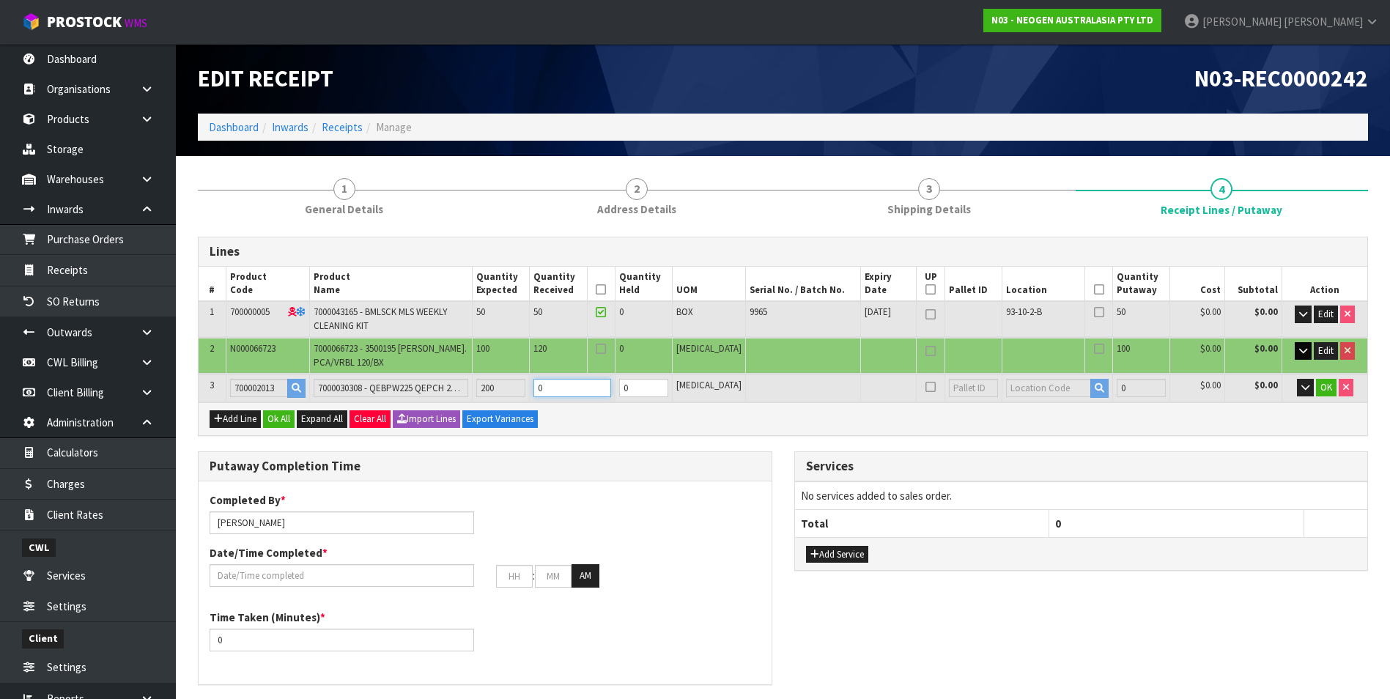
drag, startPoint x: 601, startPoint y: 382, endPoint x: 603, endPoint y: 372, distance: 9.8
click at [600, 380] on input "0" at bounding box center [571, 388] width 77 height 18
type input "0"
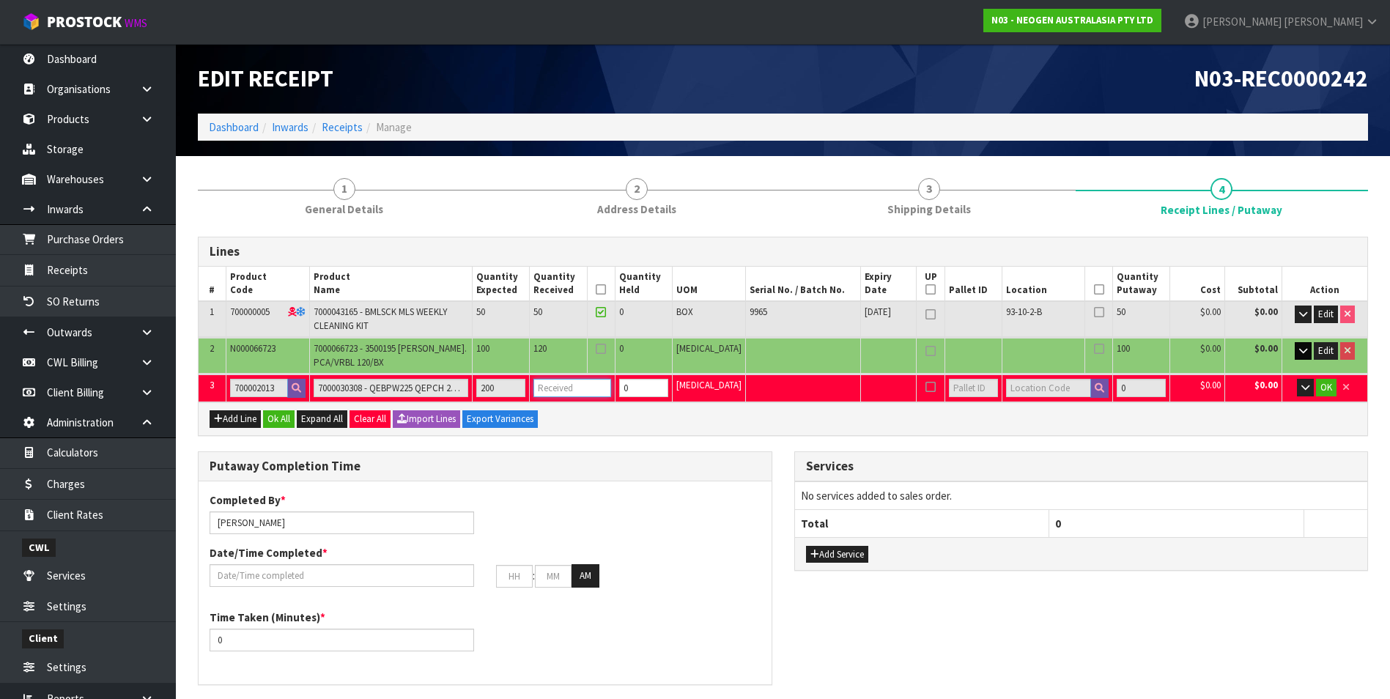
type input "0.18999"
type input "753"
type input "200"
click at [1303, 390] on icon "button" at bounding box center [1305, 387] width 8 height 10
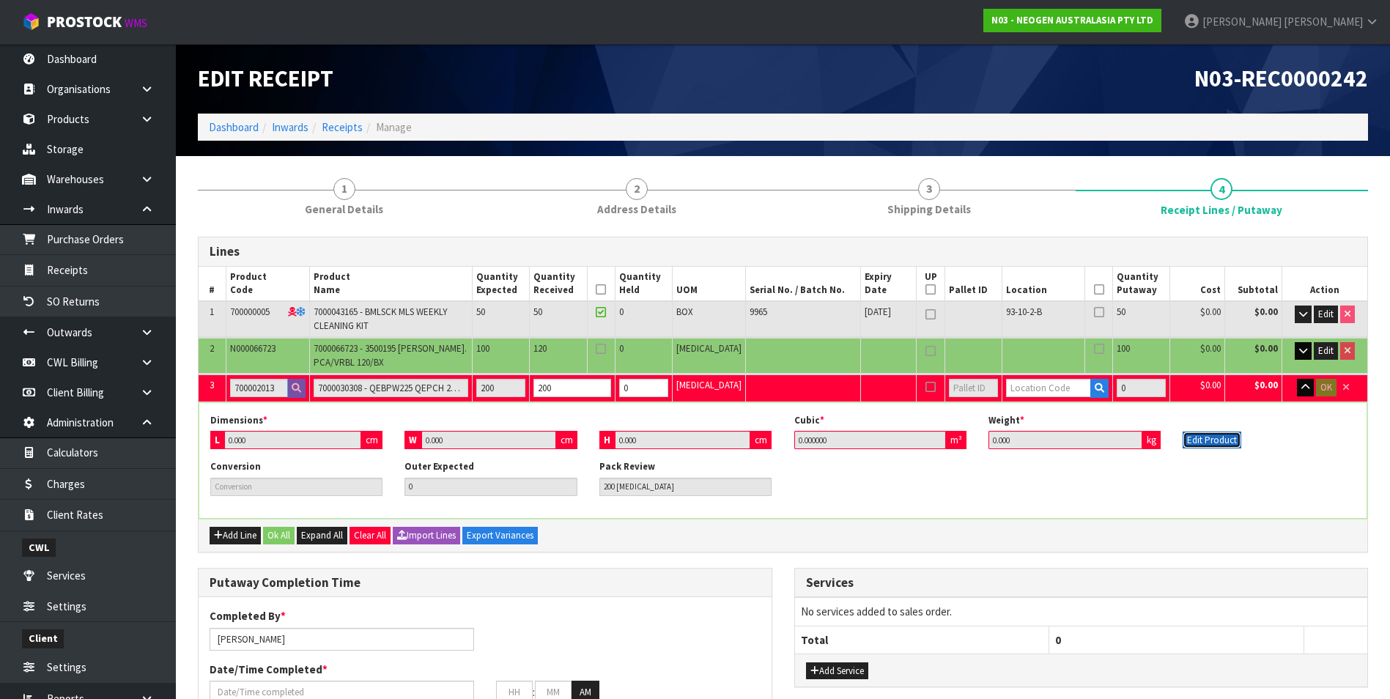
click at [1218, 439] on button "Edit Product" at bounding box center [1212, 441] width 59 height 18
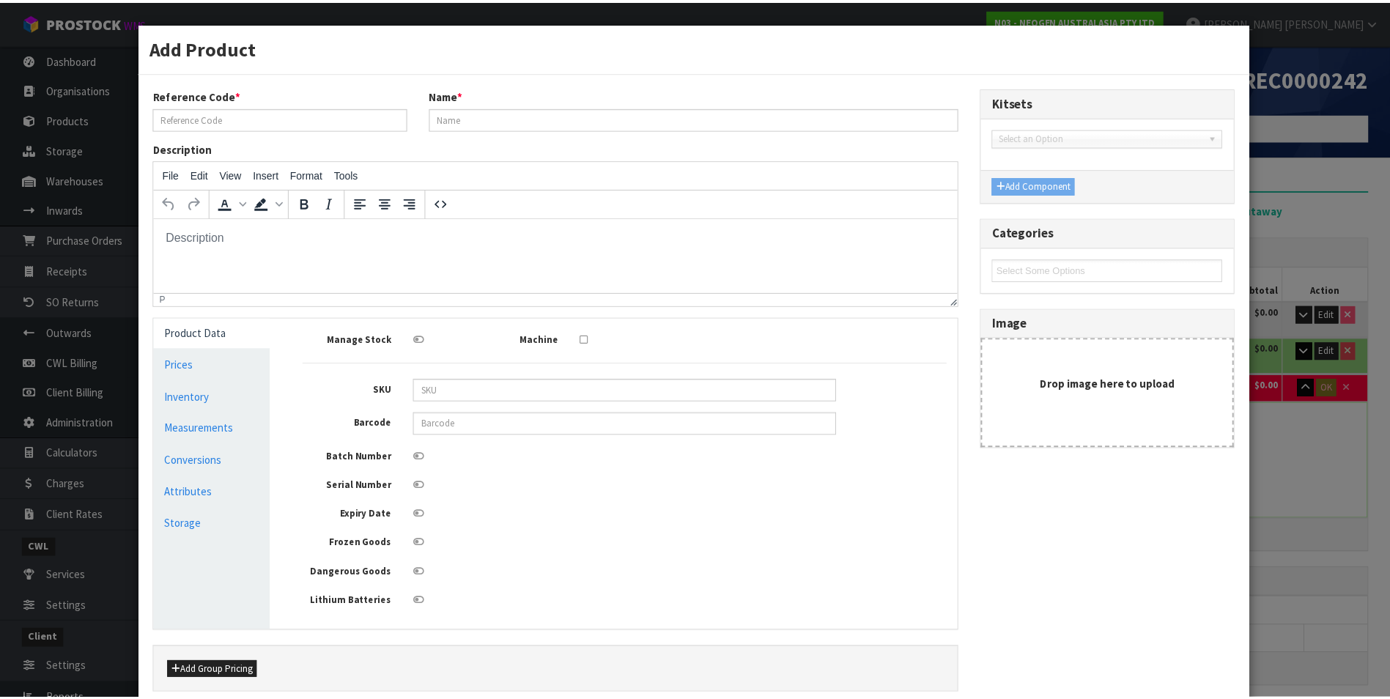
scroll to position [0, 0]
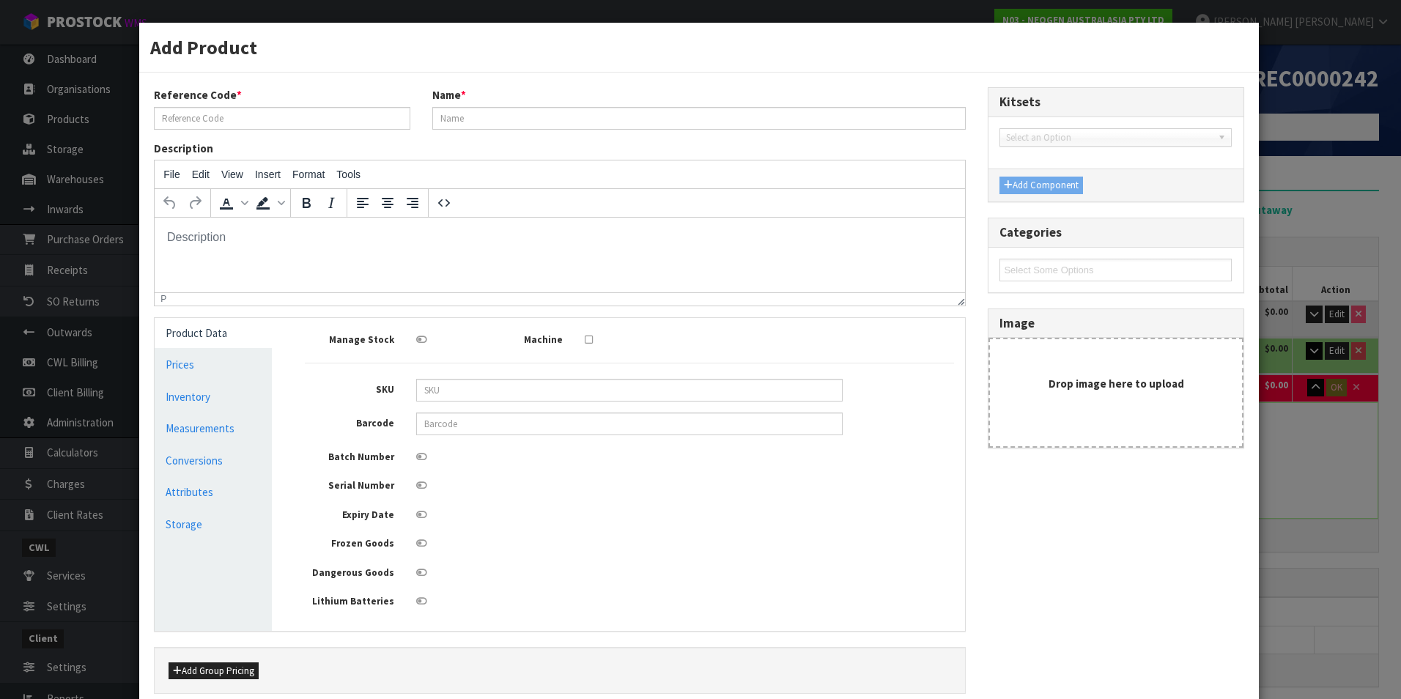
type input "700002013"
type input "7000030308 - QEBPW225 QEPCH 225ML BPW, 32/CS"
type input "0"
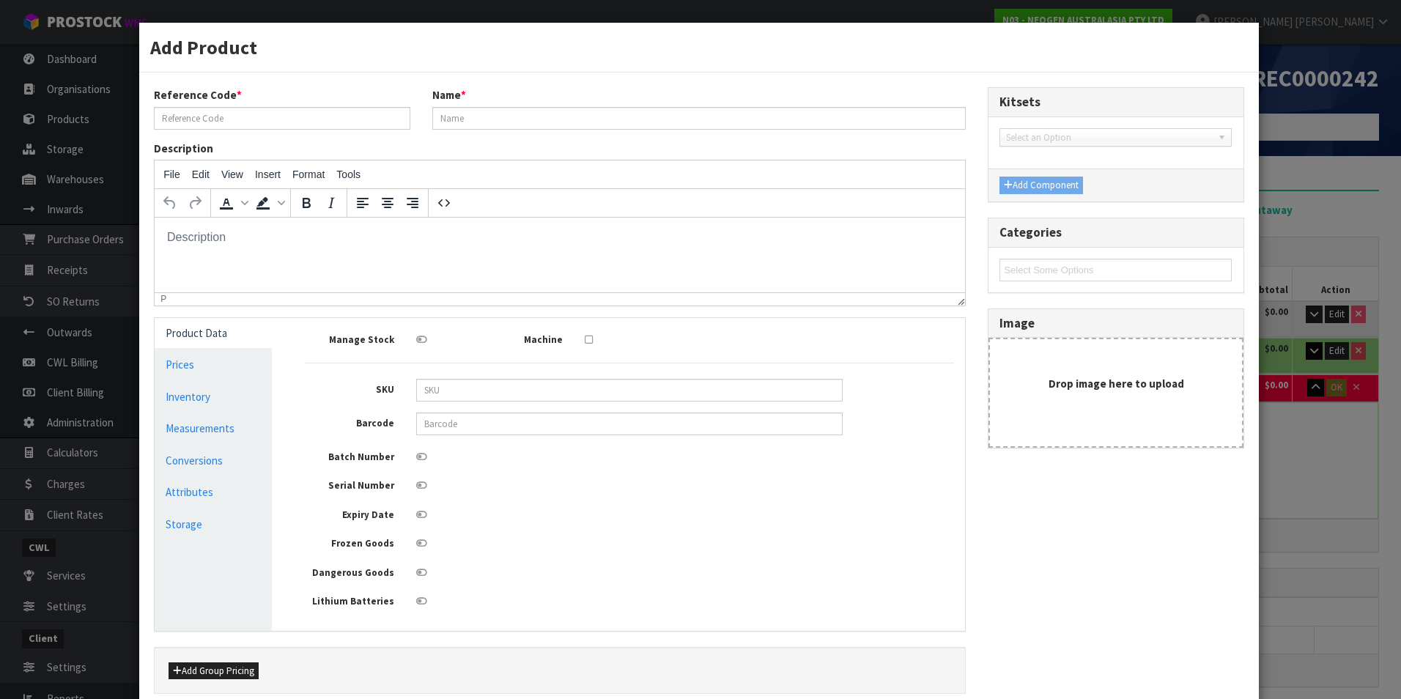
type input "0"
click at [204, 430] on link "Measurements" at bounding box center [213, 428] width 116 height 30
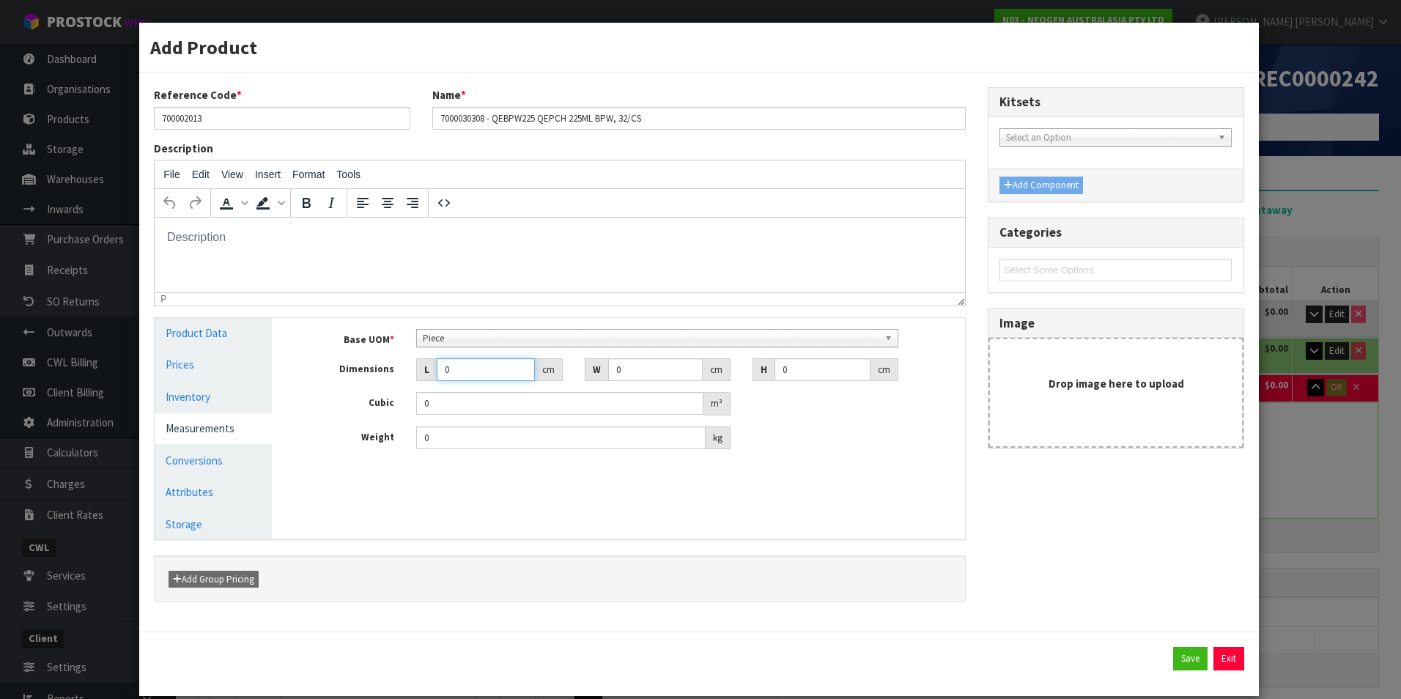
click at [457, 371] on input "0" at bounding box center [485, 369] width 97 height 23
type input "0.000001"
type input ".54"
type input ".2"
type input ".1"
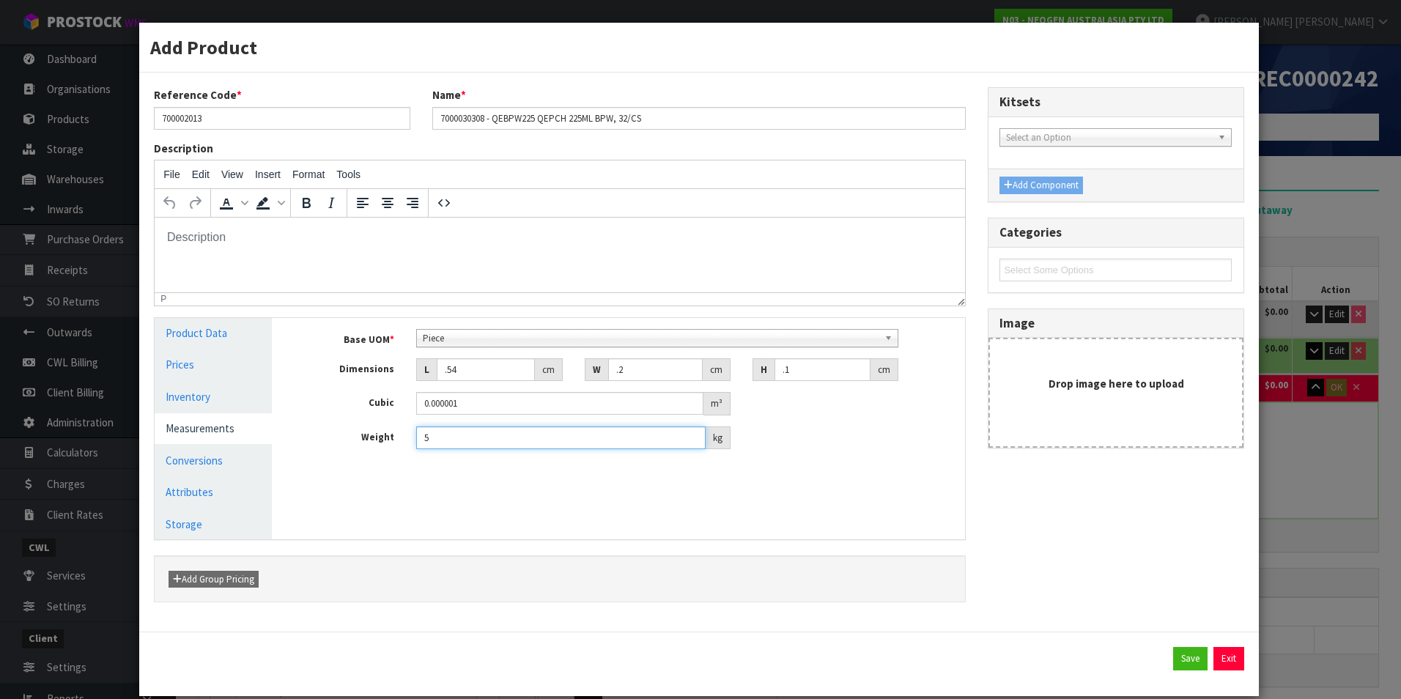
type input "5"
click at [1175, 659] on button "Save" at bounding box center [1190, 658] width 34 height 23
type input "0.19019"
type input "1753"
type input "0.54"
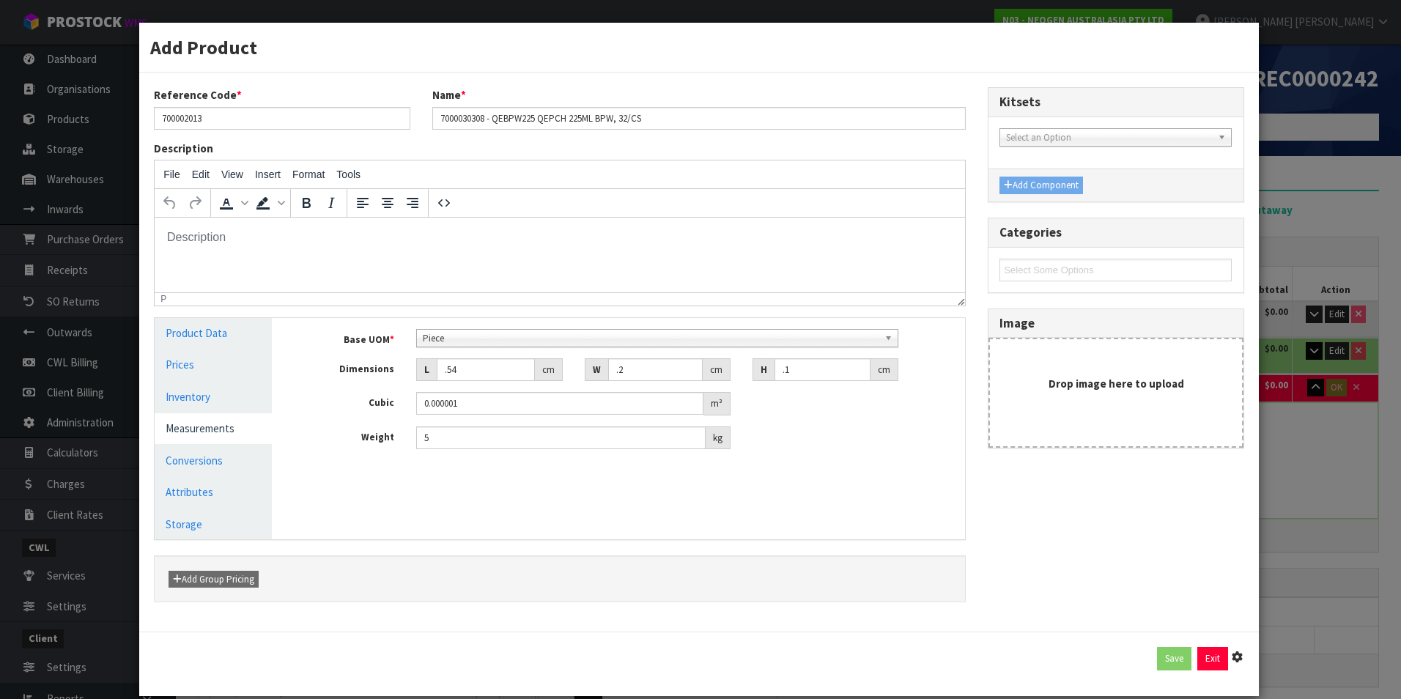
type input "0.2"
type input "0.1"
type input "0.000001"
type input "5"
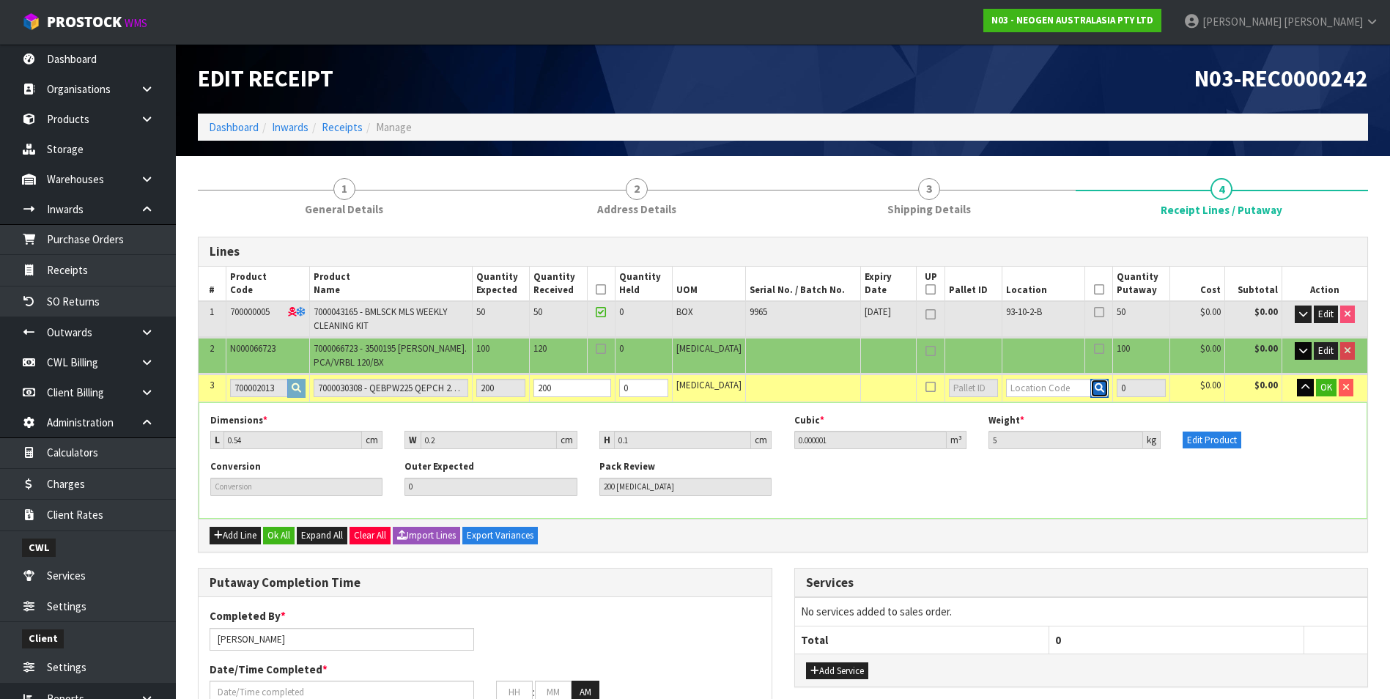
click at [1095, 389] on icon "button" at bounding box center [1100, 388] width 10 height 10
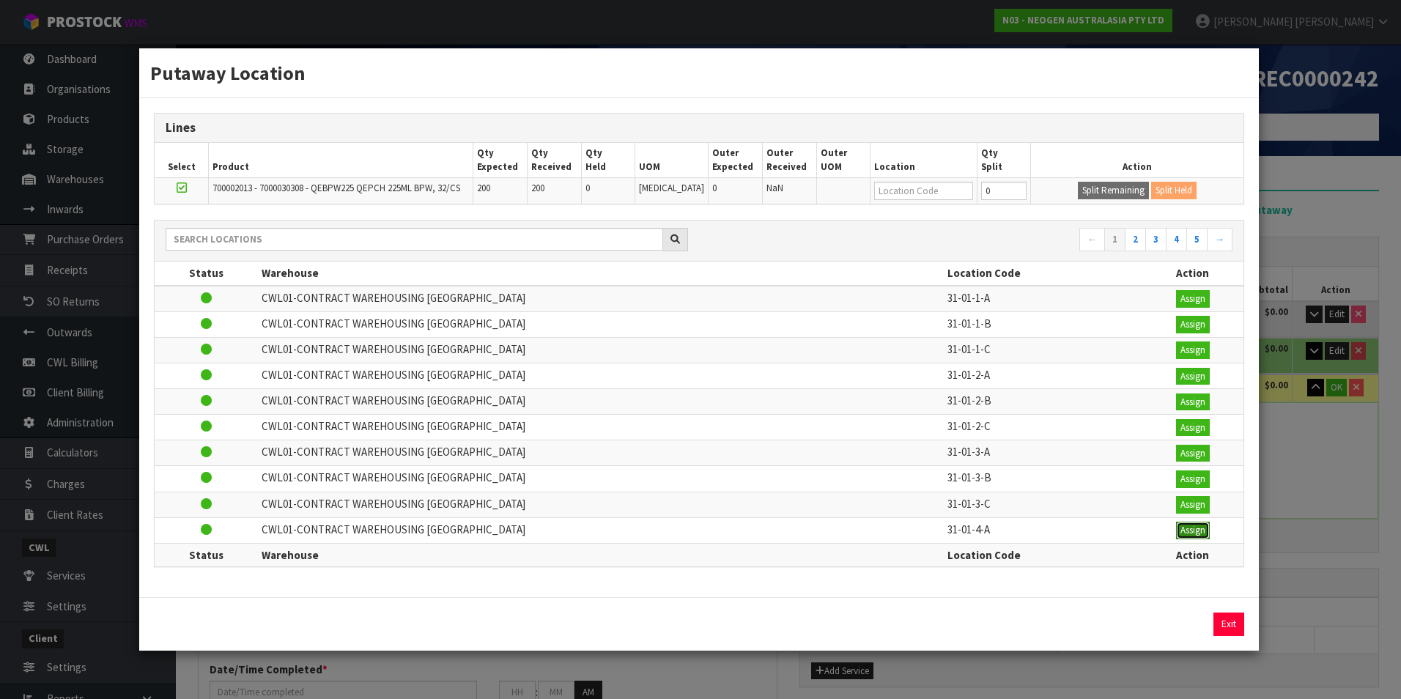
click at [1176, 531] on button "Assign" at bounding box center [1193, 531] width 34 height 18
type input "350"
type input "31-01-4-A"
type input "200"
type input "31-01-4-A"
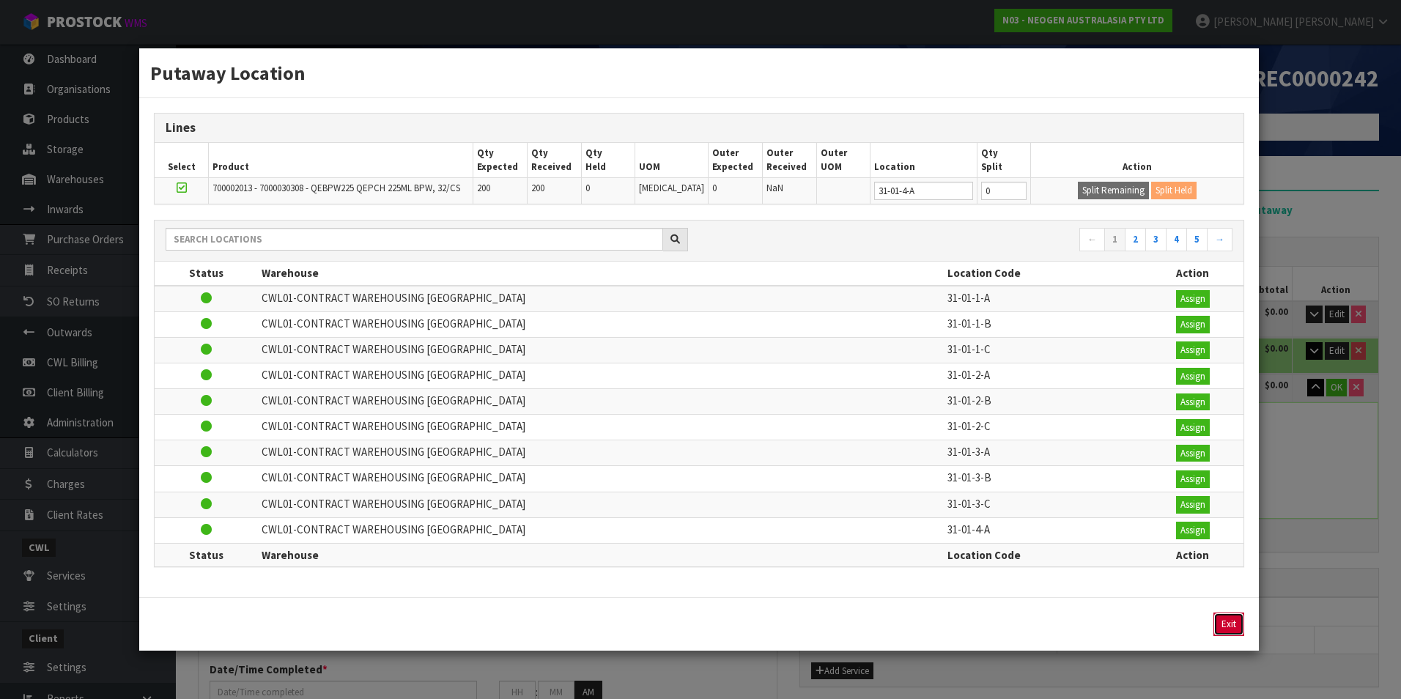
click at [1226, 619] on button "Exit" at bounding box center [1228, 624] width 31 height 23
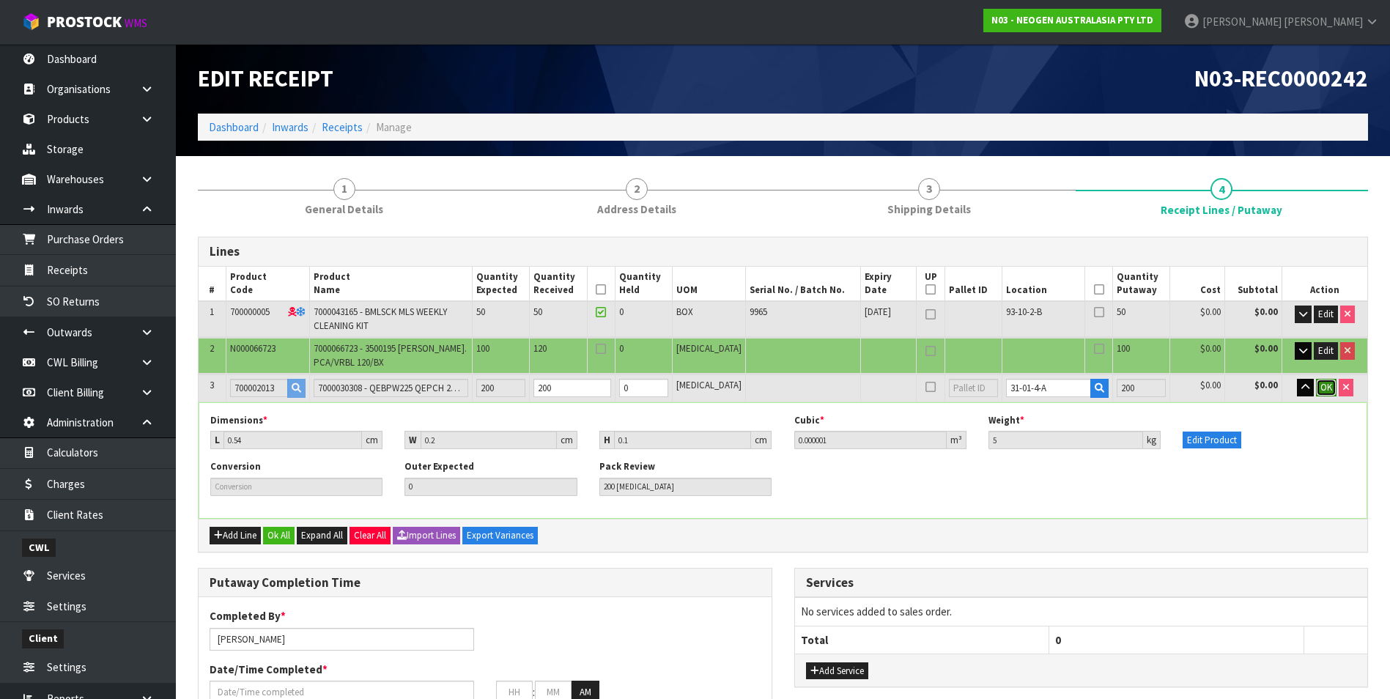
click at [1322, 385] on span "OK" at bounding box center [1326, 387] width 12 height 12
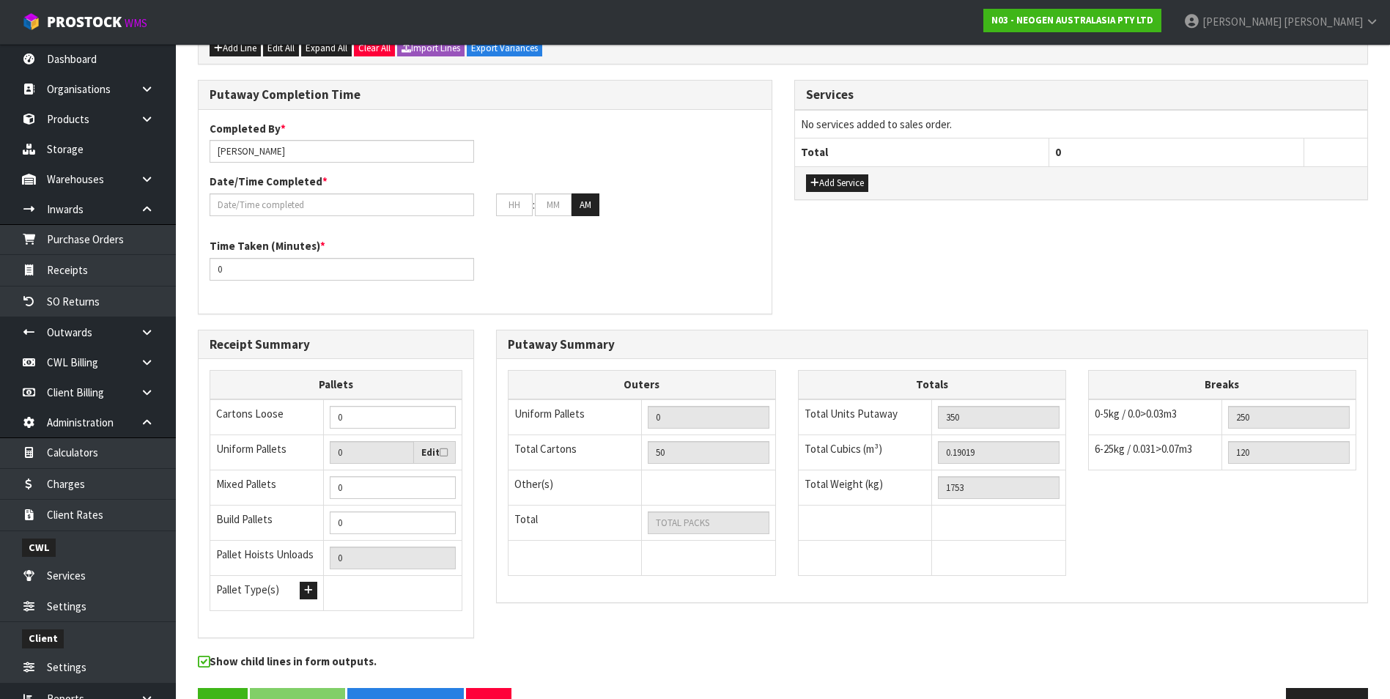
scroll to position [539, 0]
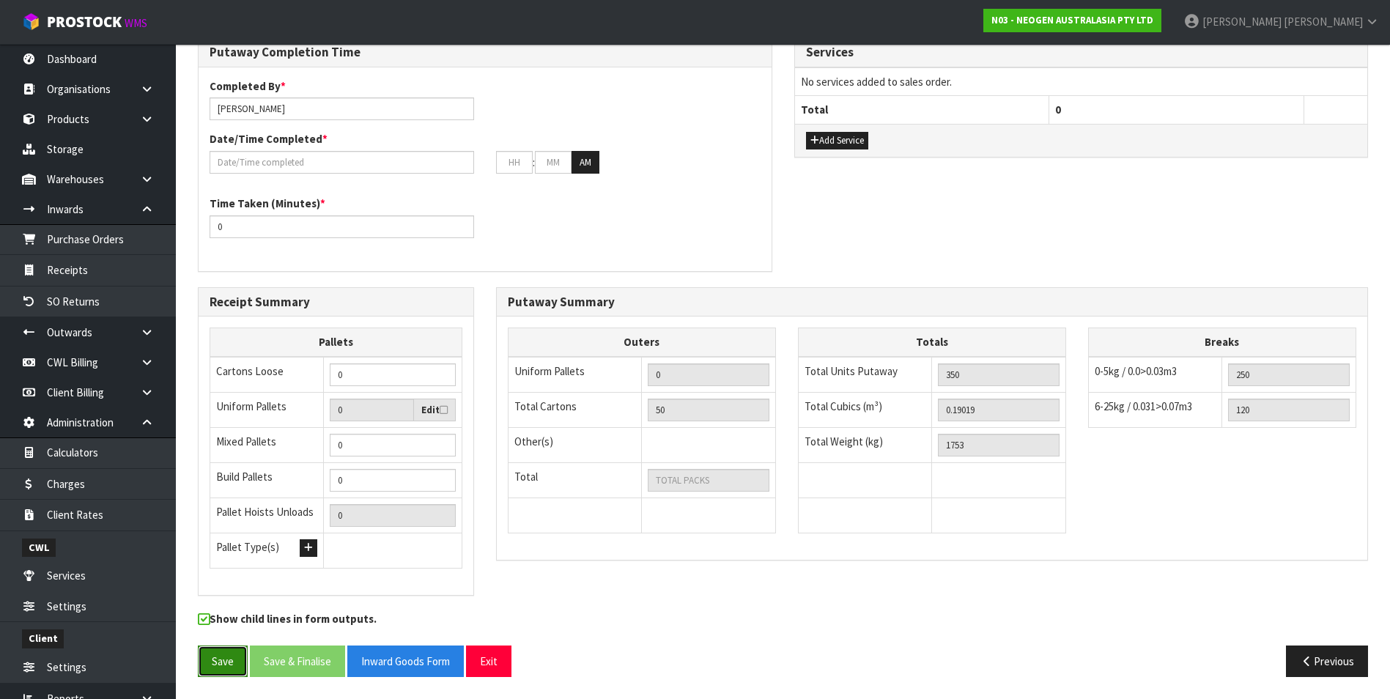
click at [225, 670] on button "Save" at bounding box center [223, 661] width 50 height 32
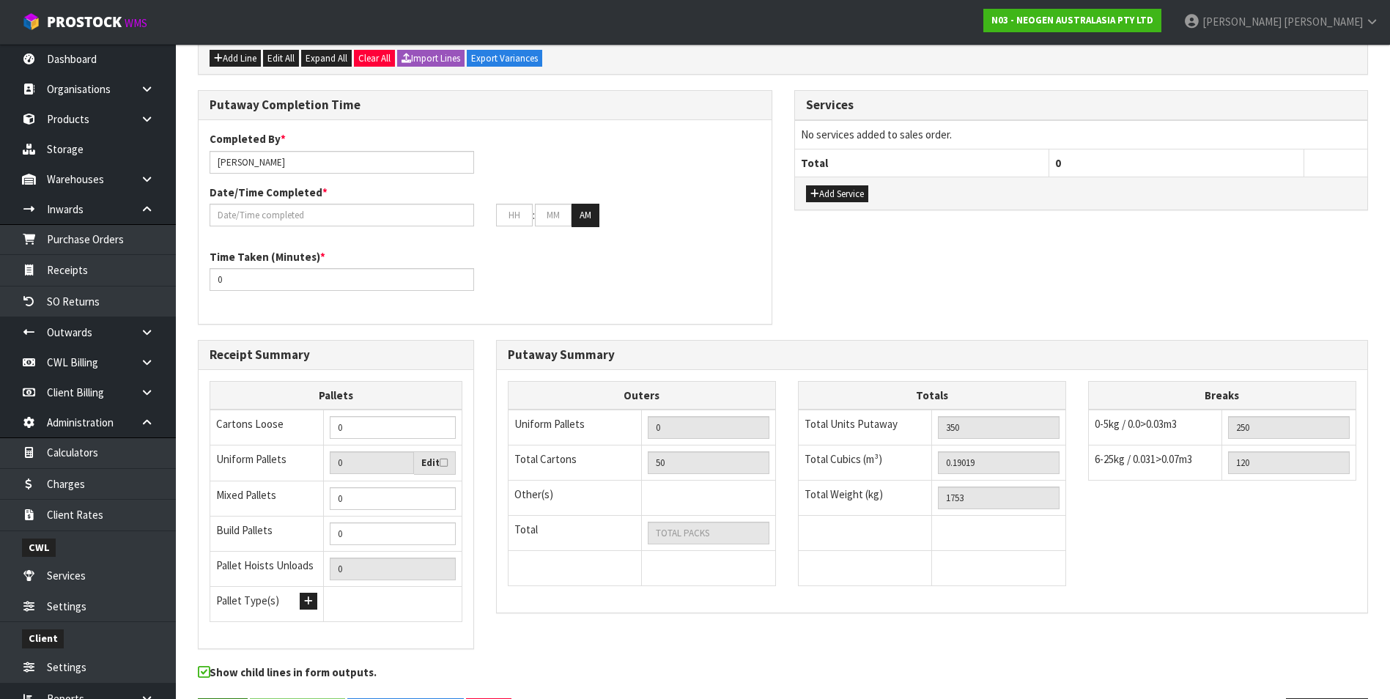
scroll to position [0, 0]
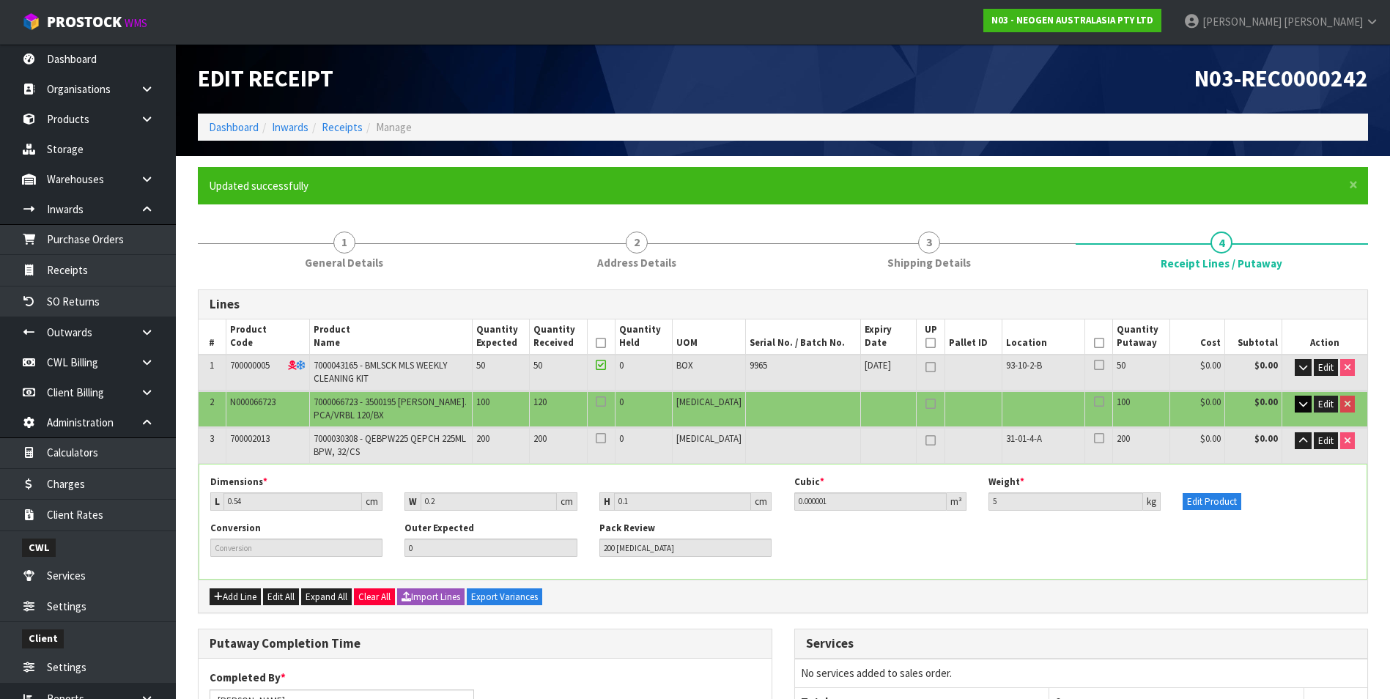
type input "50"
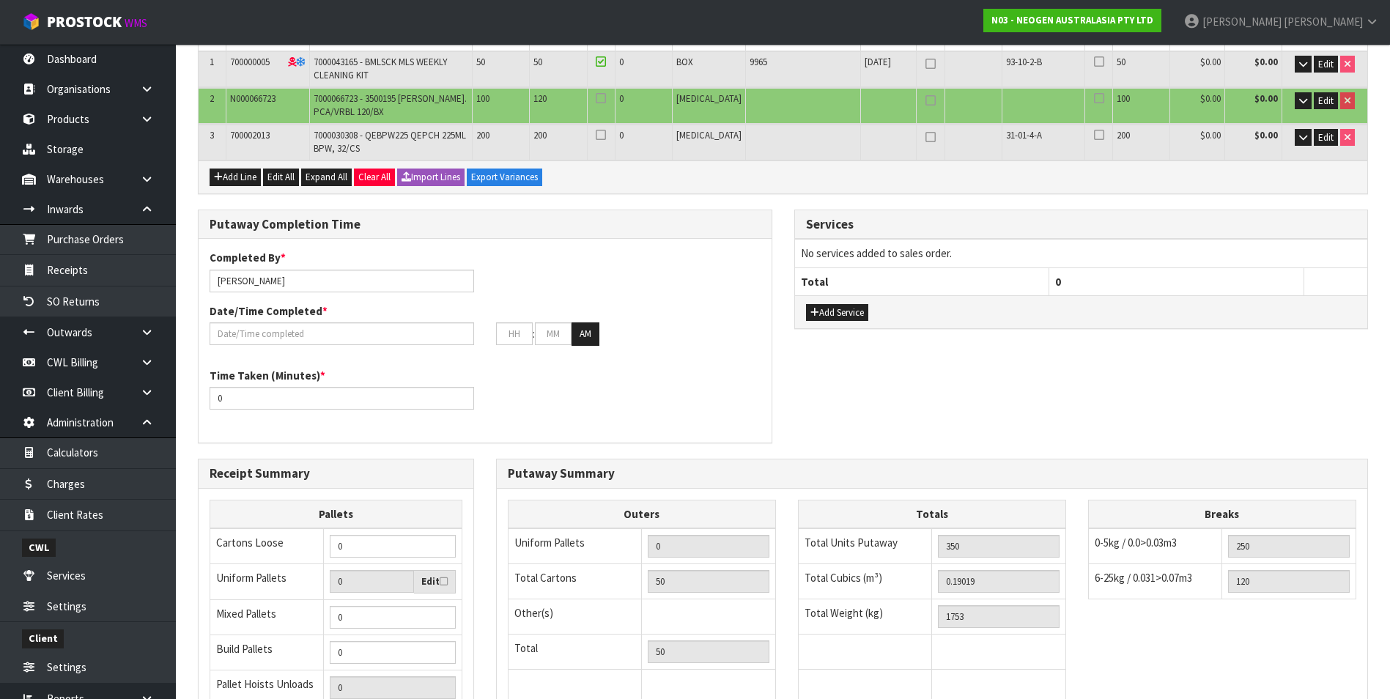
scroll to position [182, 0]
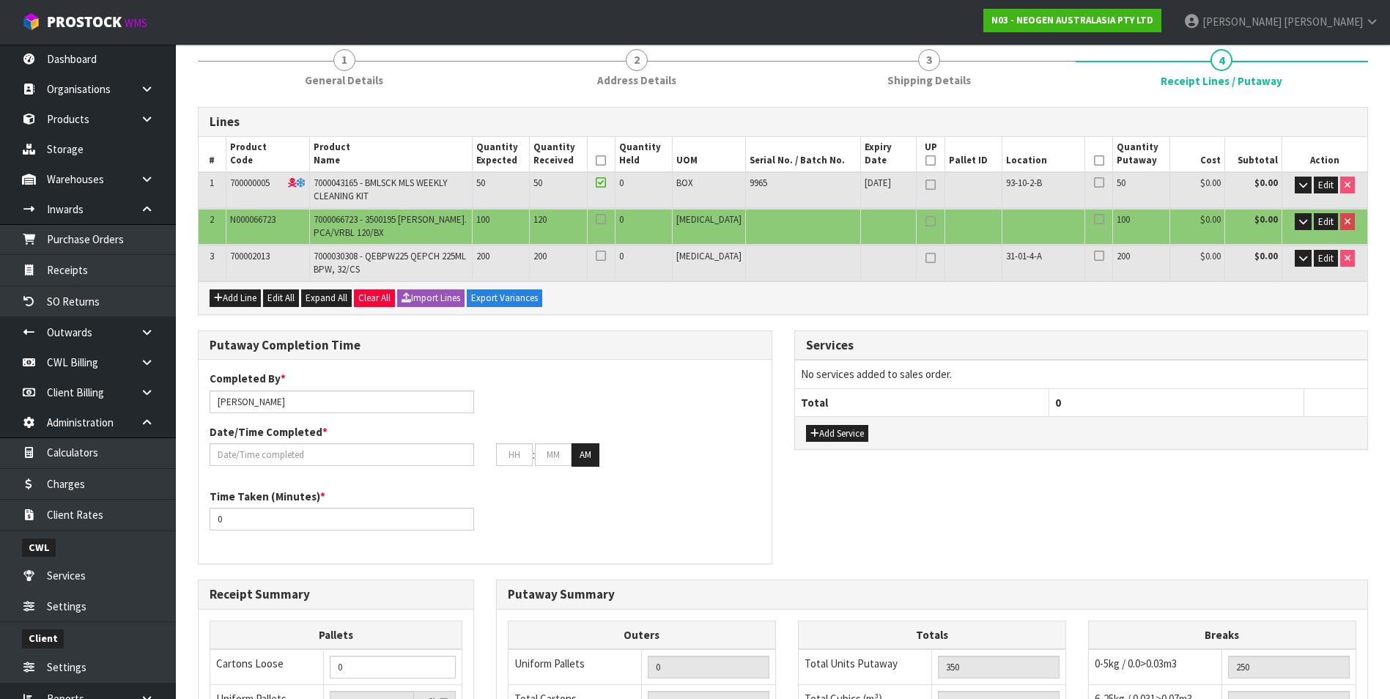
click at [275, 443] on div "Date/Time Completed * : : AM" at bounding box center [485, 445] width 573 height 42
click at [352, 459] on input "text" at bounding box center [342, 454] width 264 height 23
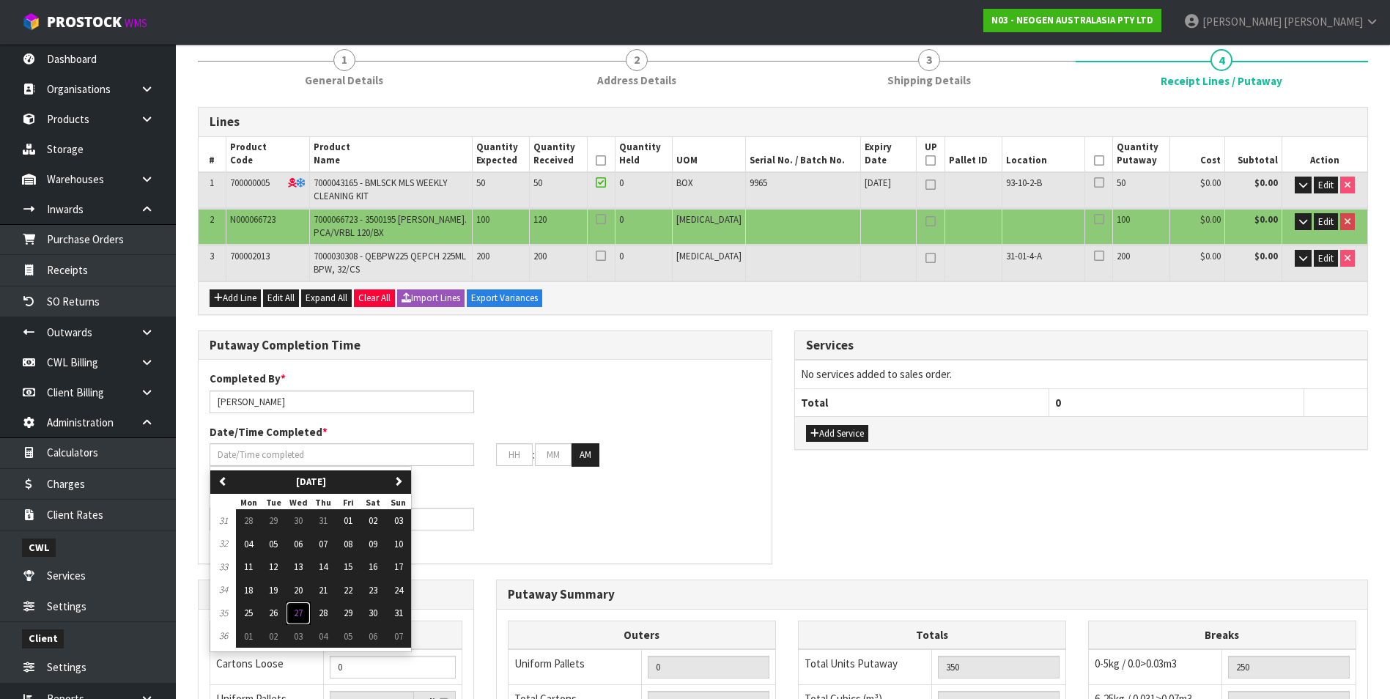
click at [300, 614] on span "27" at bounding box center [298, 613] width 9 height 12
type input "[DATE]"
type input "12"
type input "00"
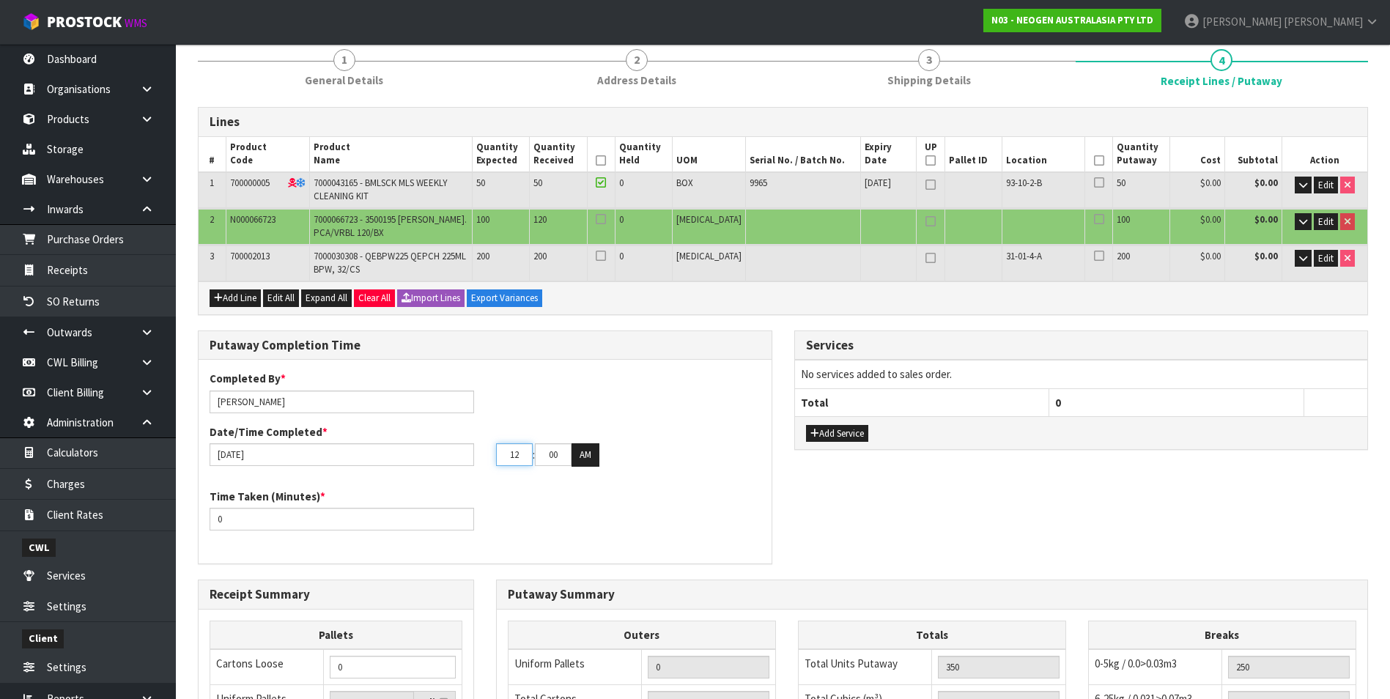
click at [522, 456] on input "12" at bounding box center [514, 454] width 37 height 23
type input "1"
type input "0"
type input "[DATE]"
type input "08"
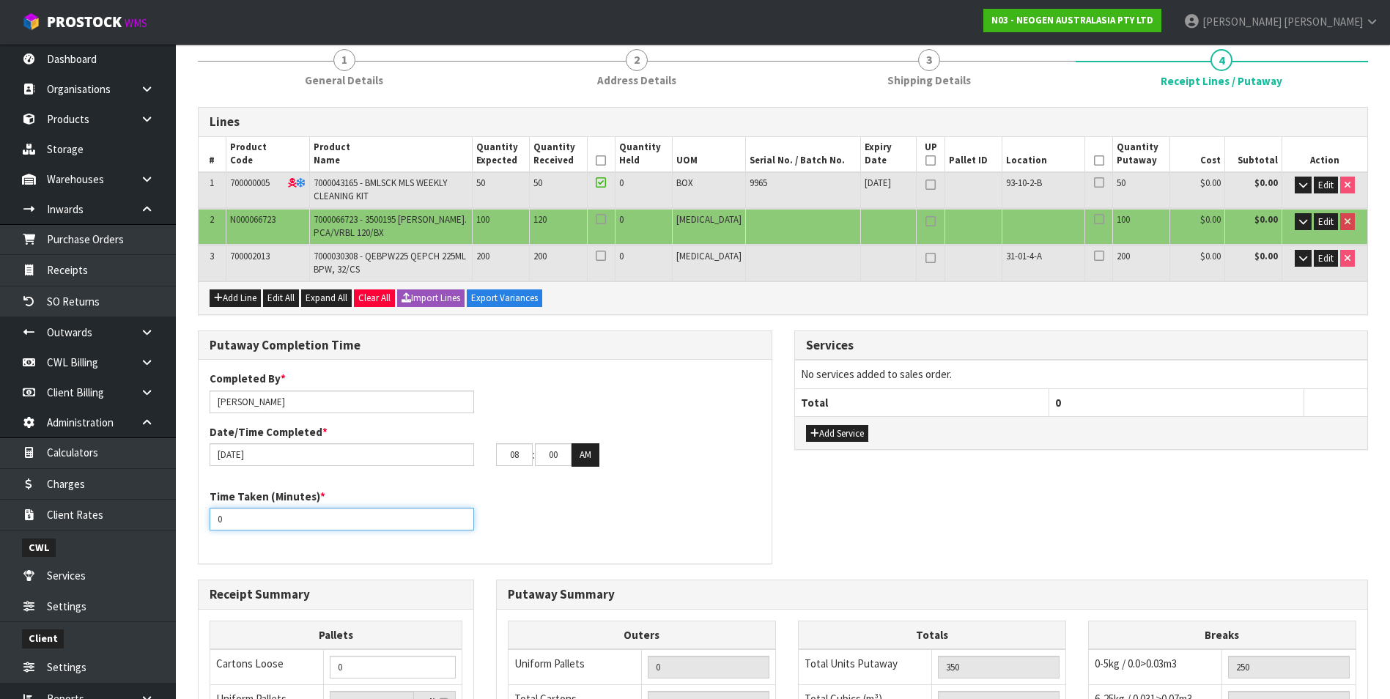
click at [269, 518] on input "0" at bounding box center [342, 519] width 264 height 23
type input "1"
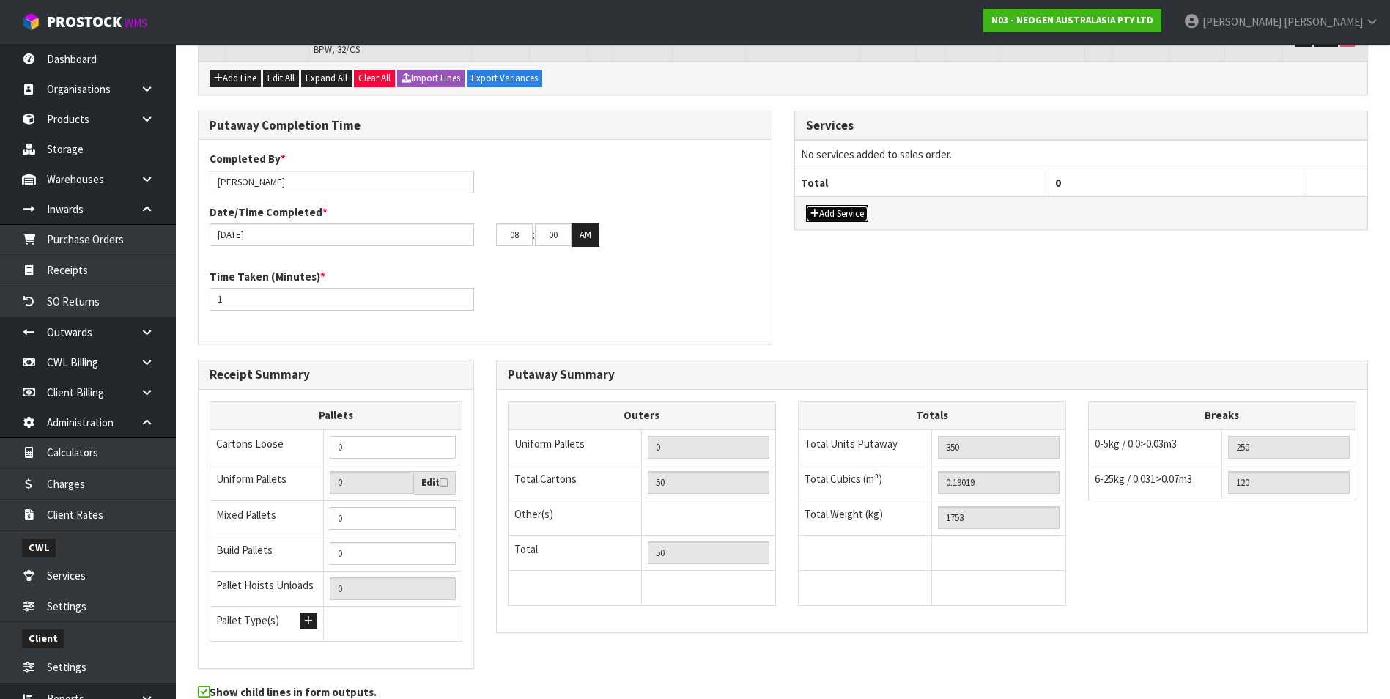
scroll to position [476, 0]
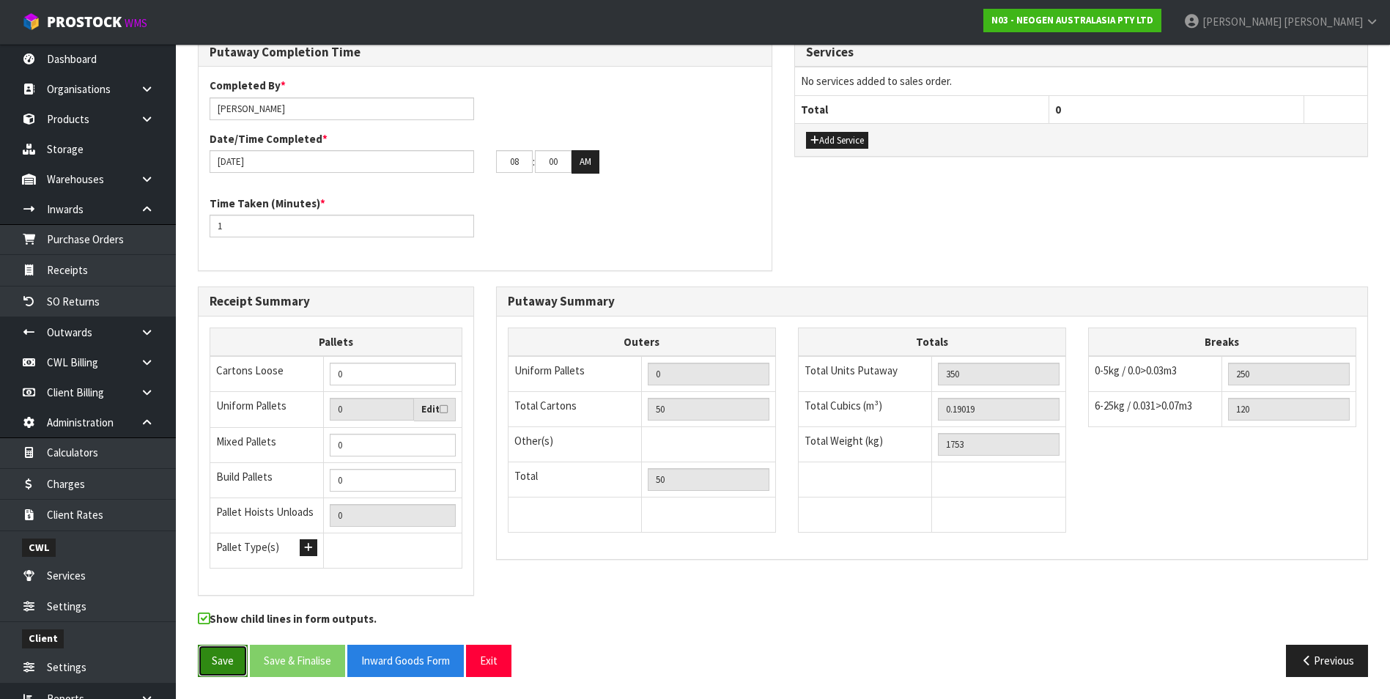
click at [215, 668] on button "Save" at bounding box center [223, 661] width 50 height 32
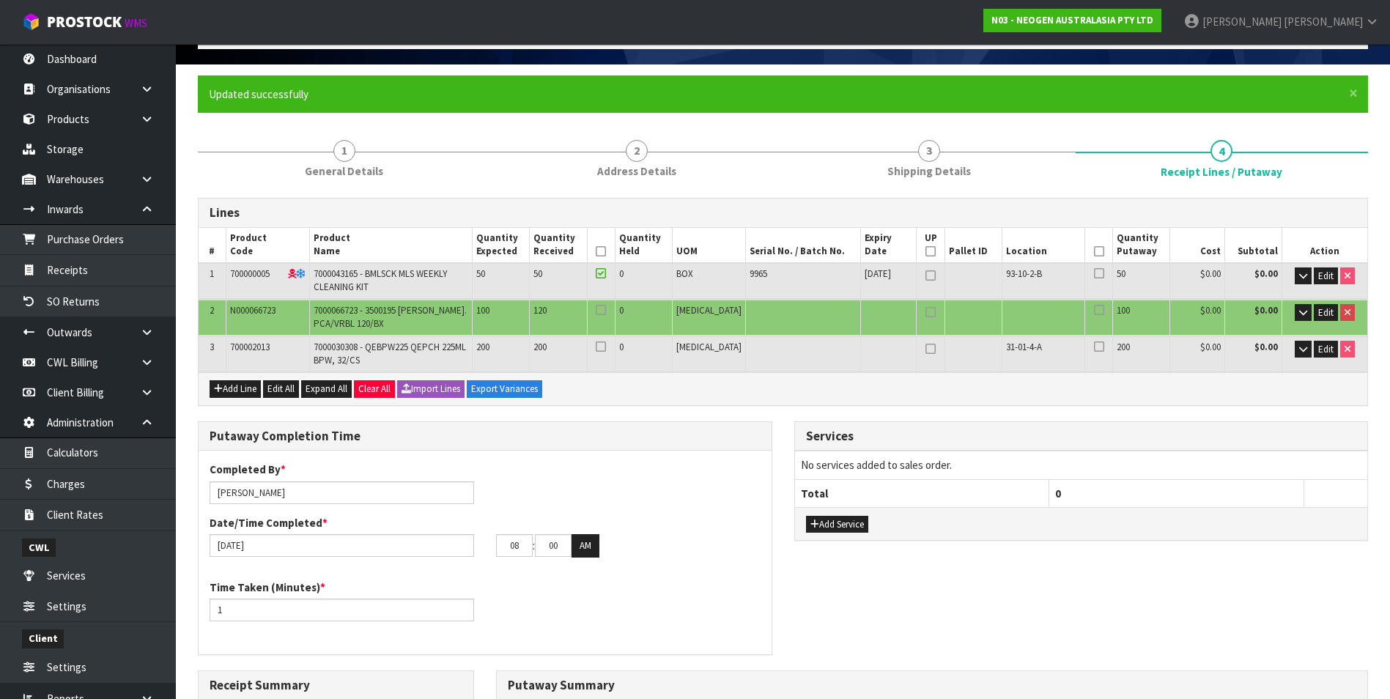
scroll to position [0, 0]
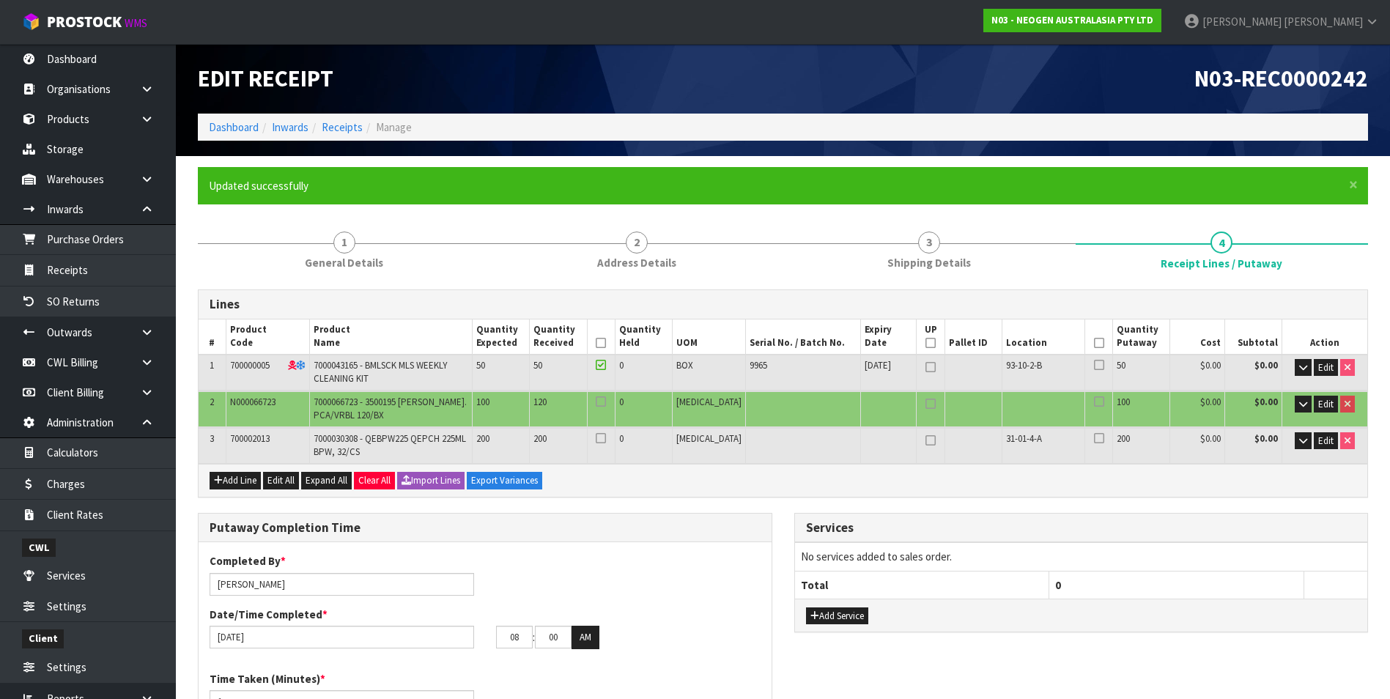
click at [606, 402] on icon at bounding box center [601, 402] width 10 height 1
click at [0, 0] on input "checkbox" at bounding box center [0, 0] width 0 height 0
click at [606, 438] on icon at bounding box center [601, 438] width 10 height 1
click at [0, 0] on input "checkbox" at bounding box center [0, 0] width 0 height 0
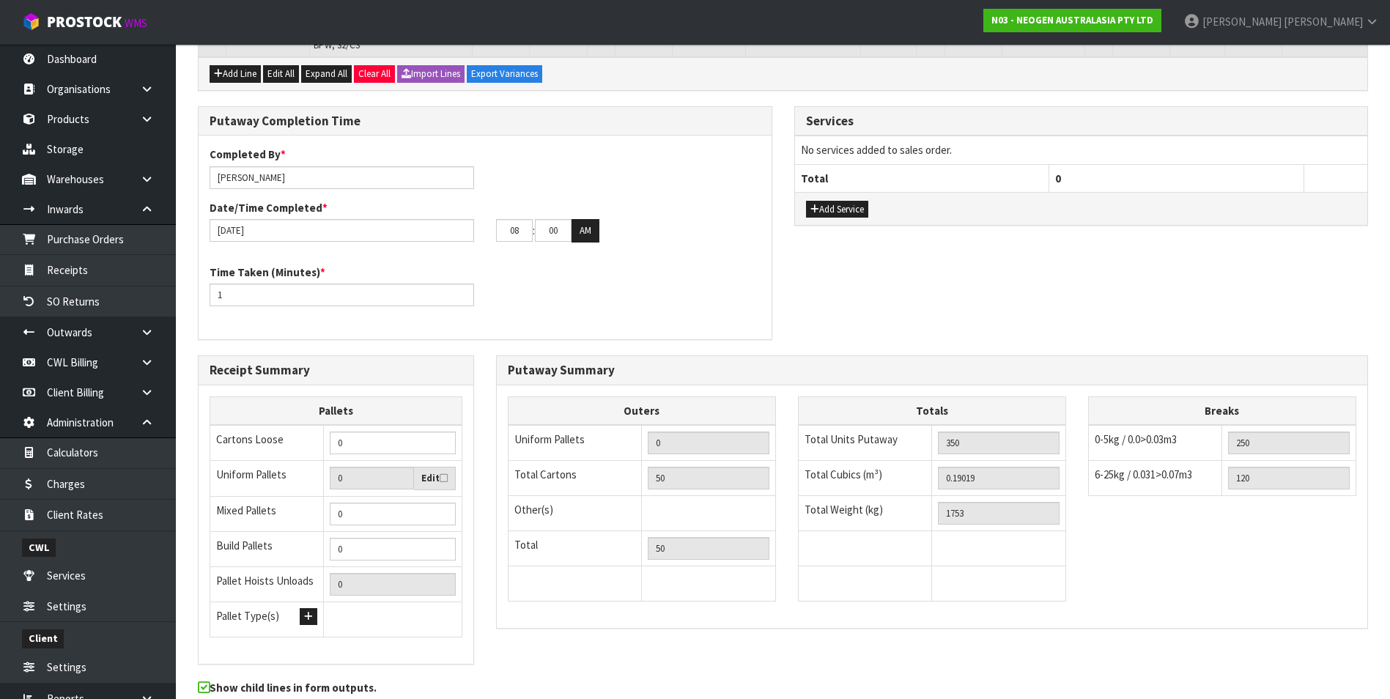
scroll to position [476, 0]
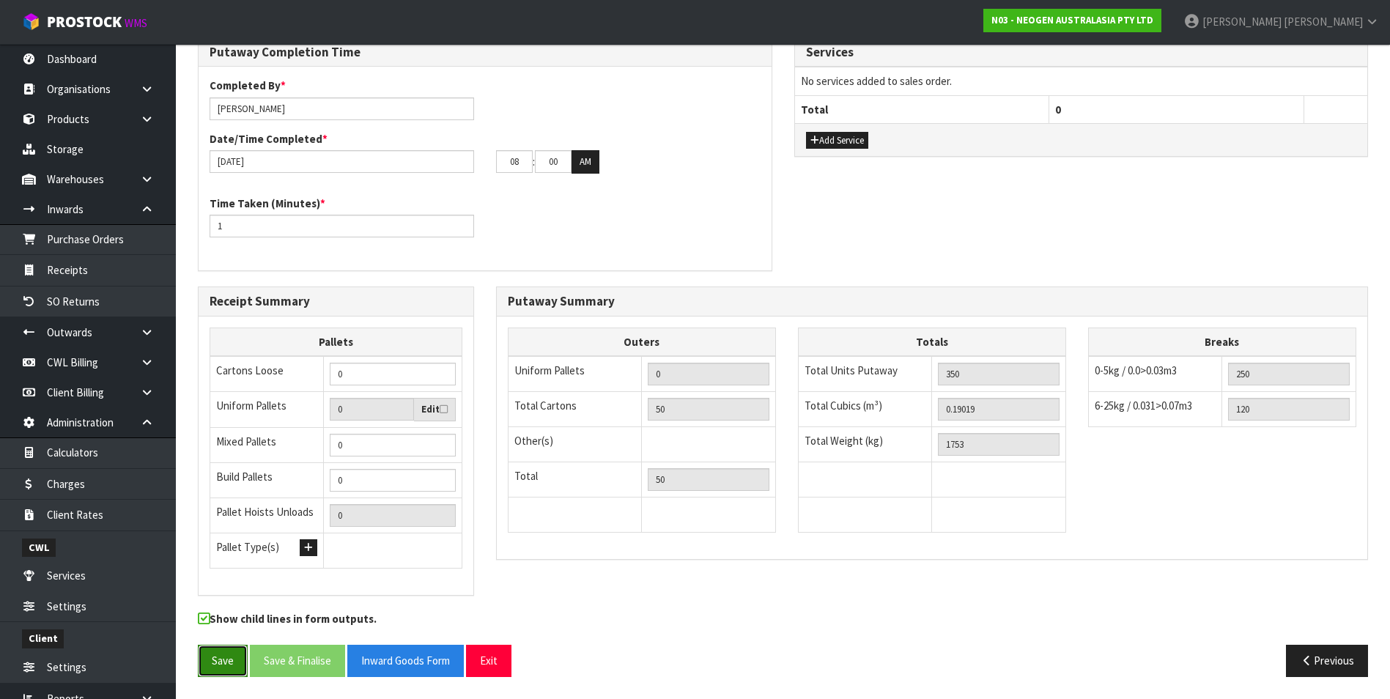
click at [234, 666] on button "Save" at bounding box center [223, 661] width 50 height 32
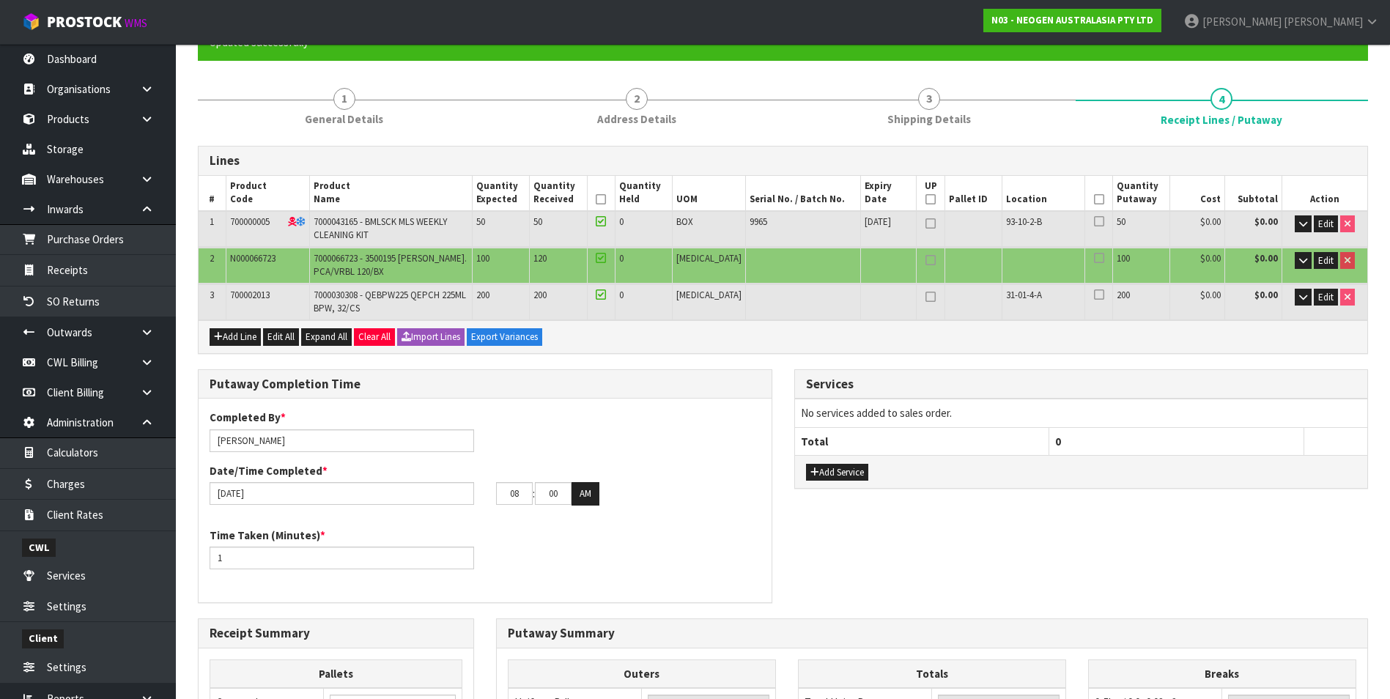
scroll to position [0, 0]
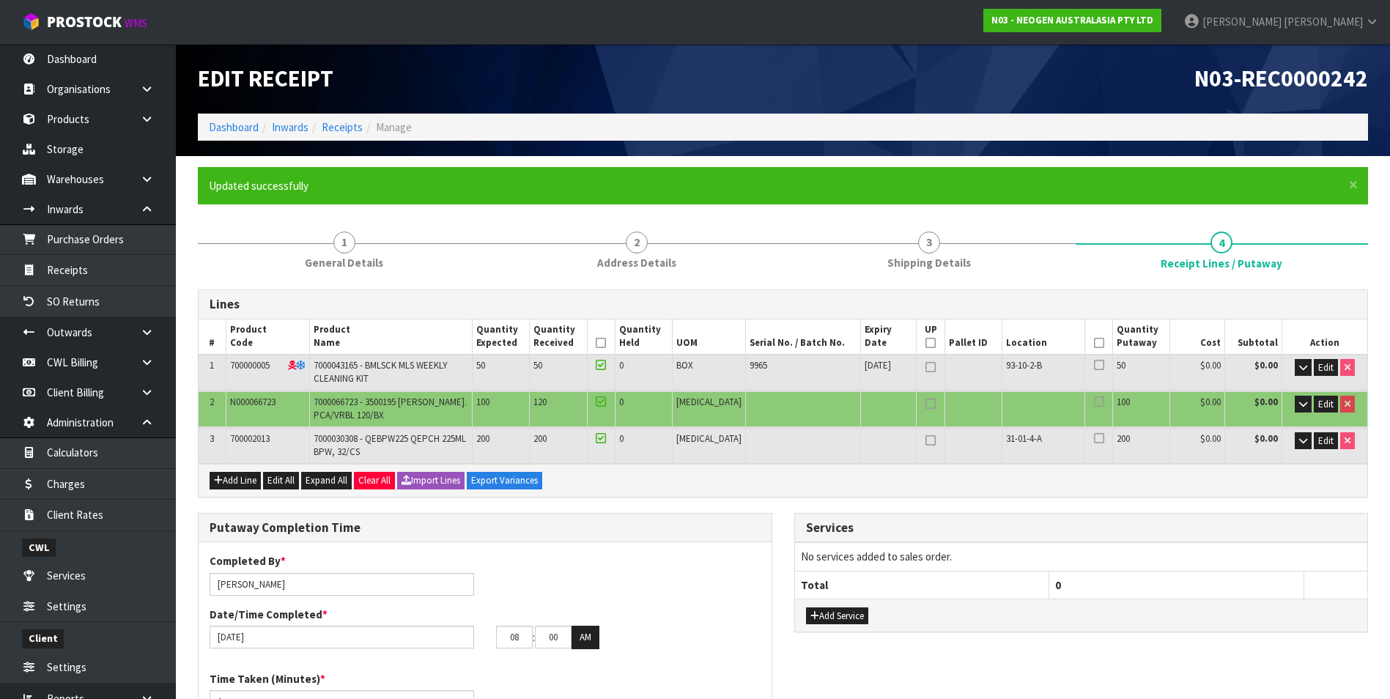
click at [606, 344] on icon at bounding box center [601, 343] width 10 height 1
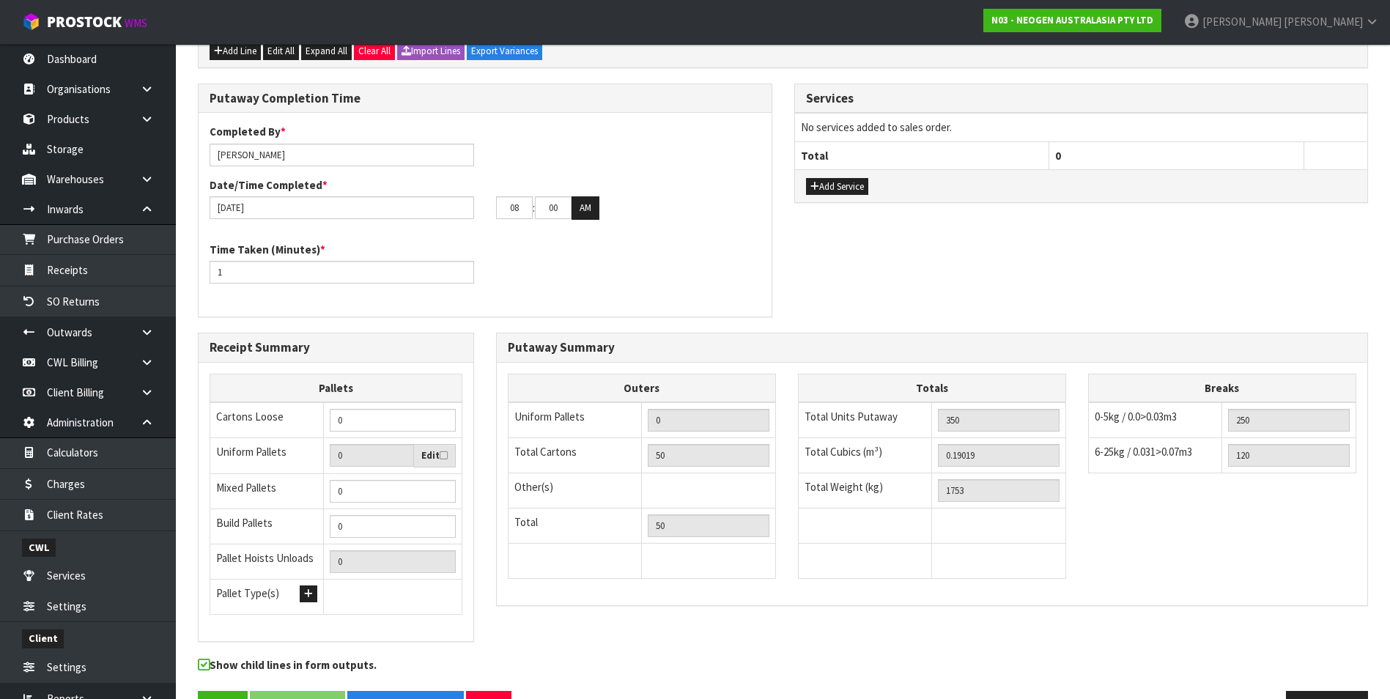
scroll to position [476, 0]
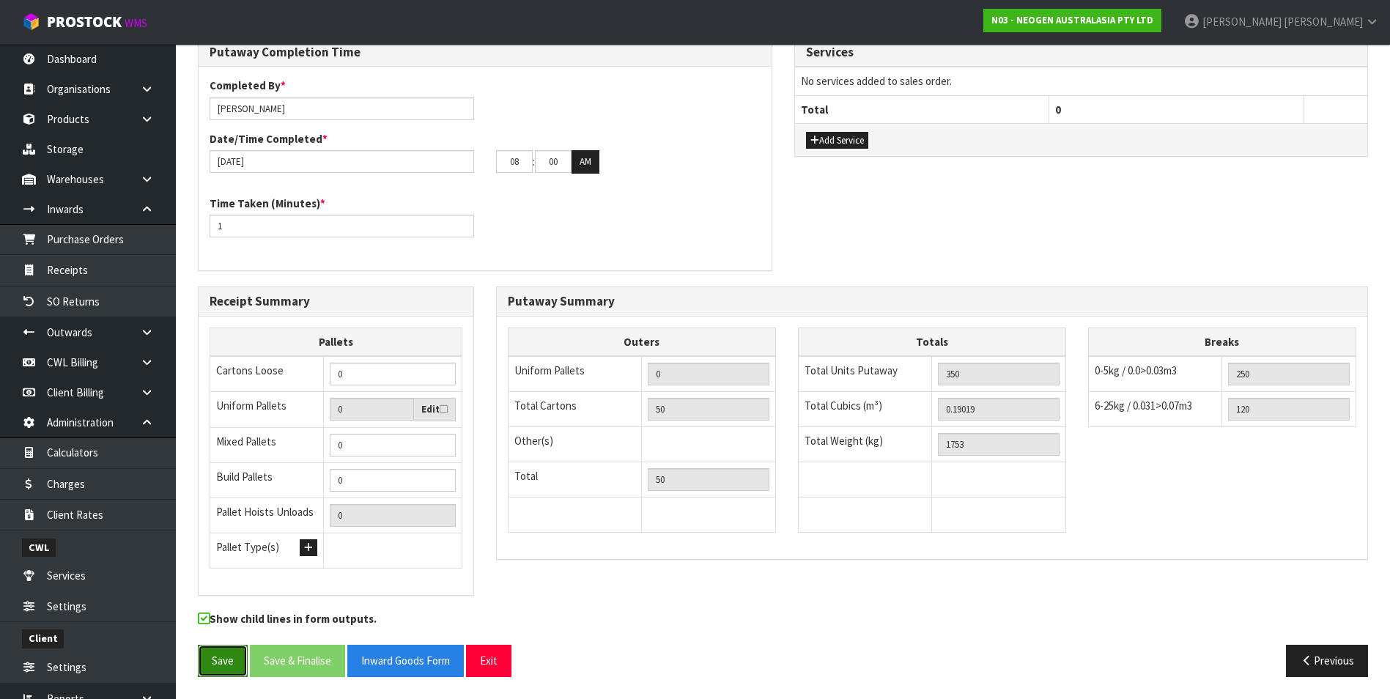
click at [231, 655] on button "Save" at bounding box center [223, 661] width 50 height 32
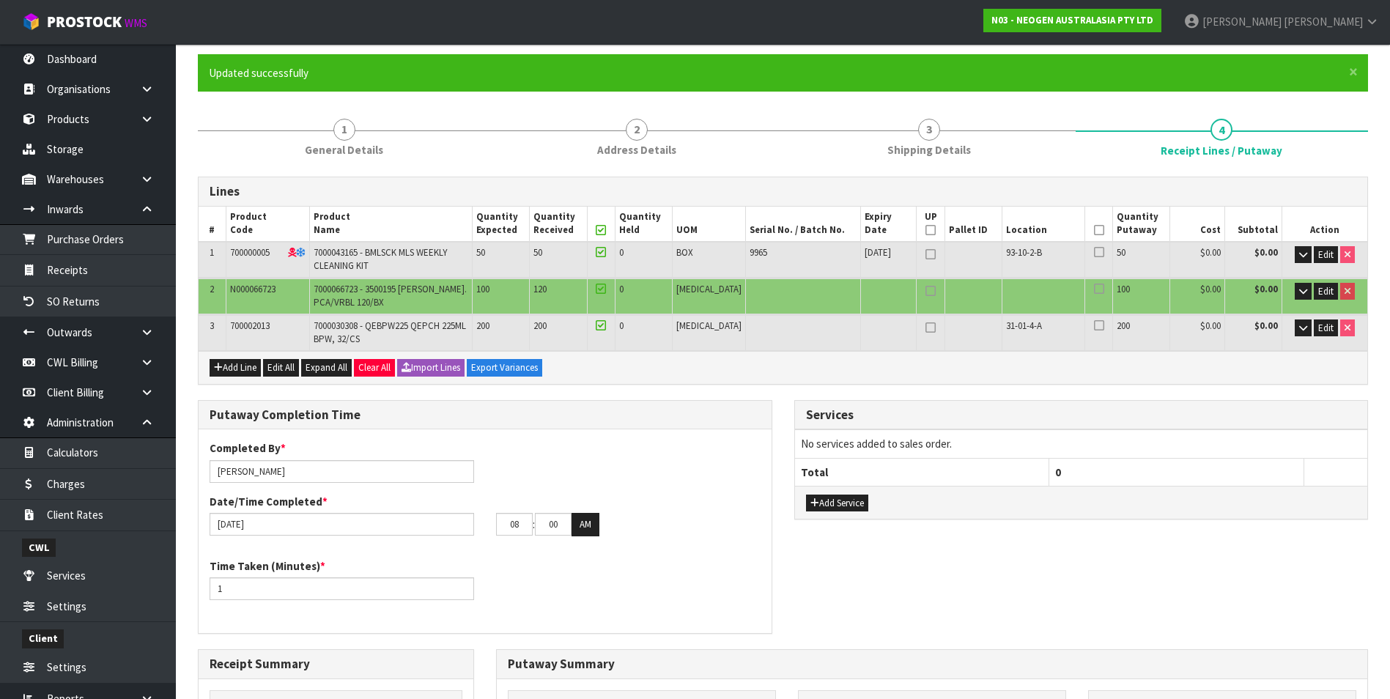
scroll to position [0, 0]
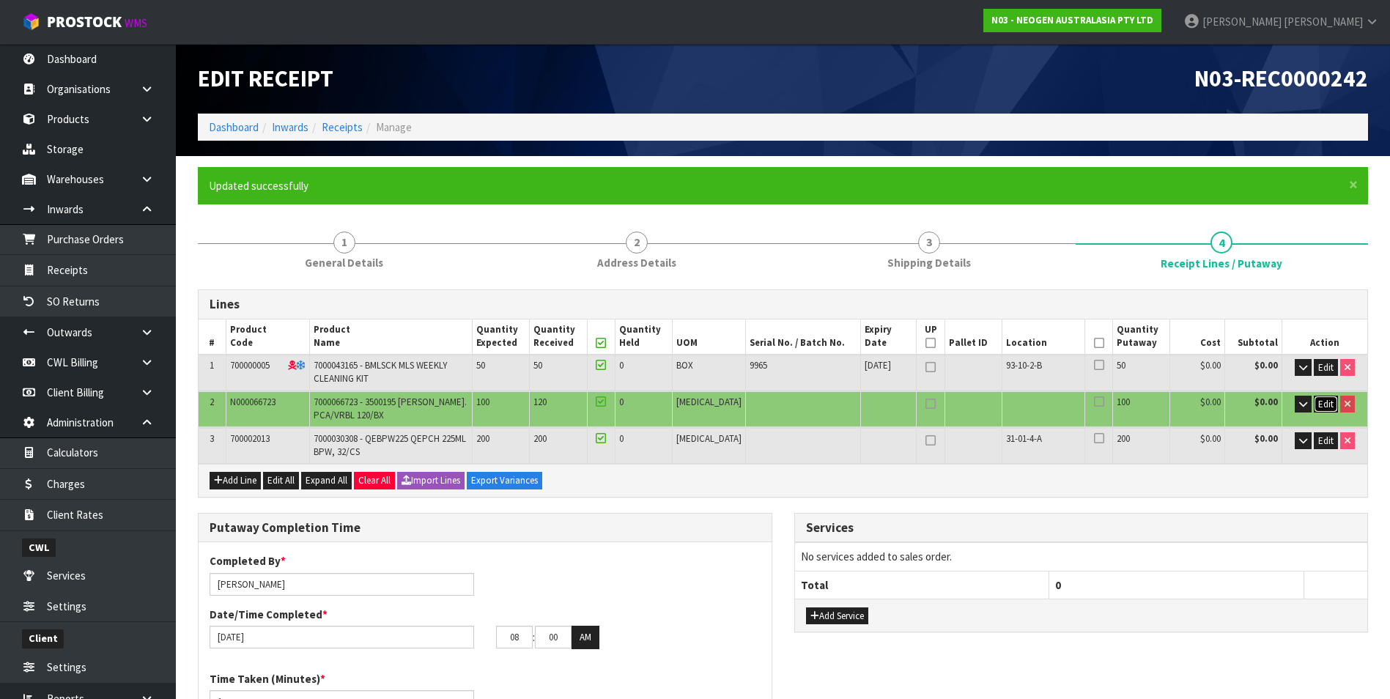
click at [1327, 404] on span "Edit" at bounding box center [1325, 404] width 15 height 12
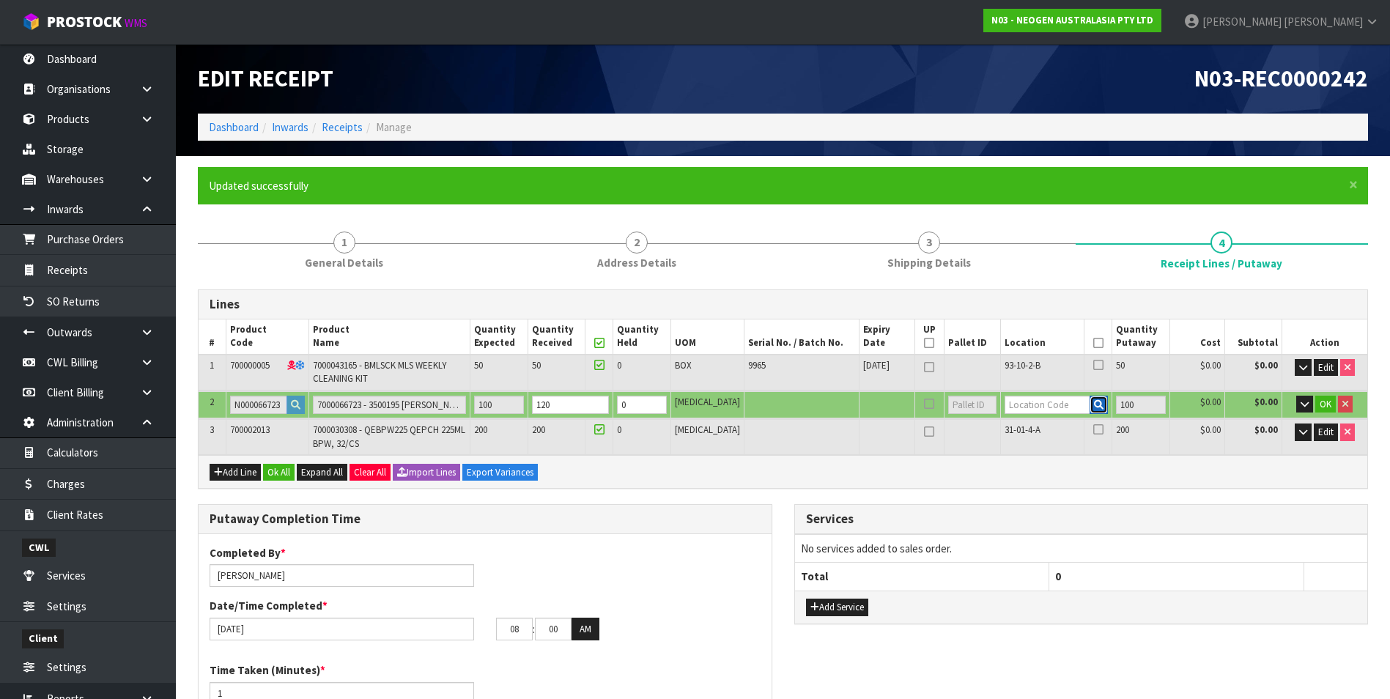
click at [1094, 404] on icon "button" at bounding box center [1099, 405] width 10 height 10
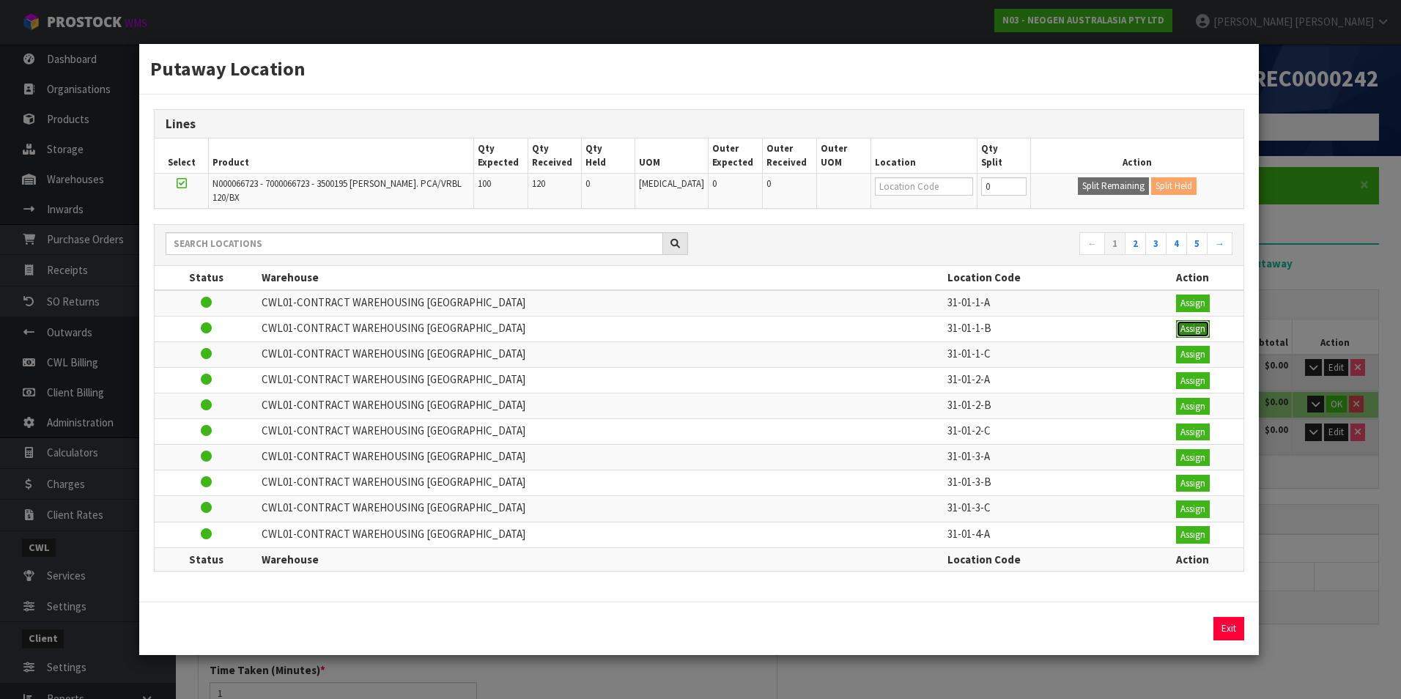
click at [1179, 323] on button "Assign" at bounding box center [1193, 329] width 34 height 18
type input "370"
type input "31-01-1-B"
type input "120"
type input "31-01-1-B"
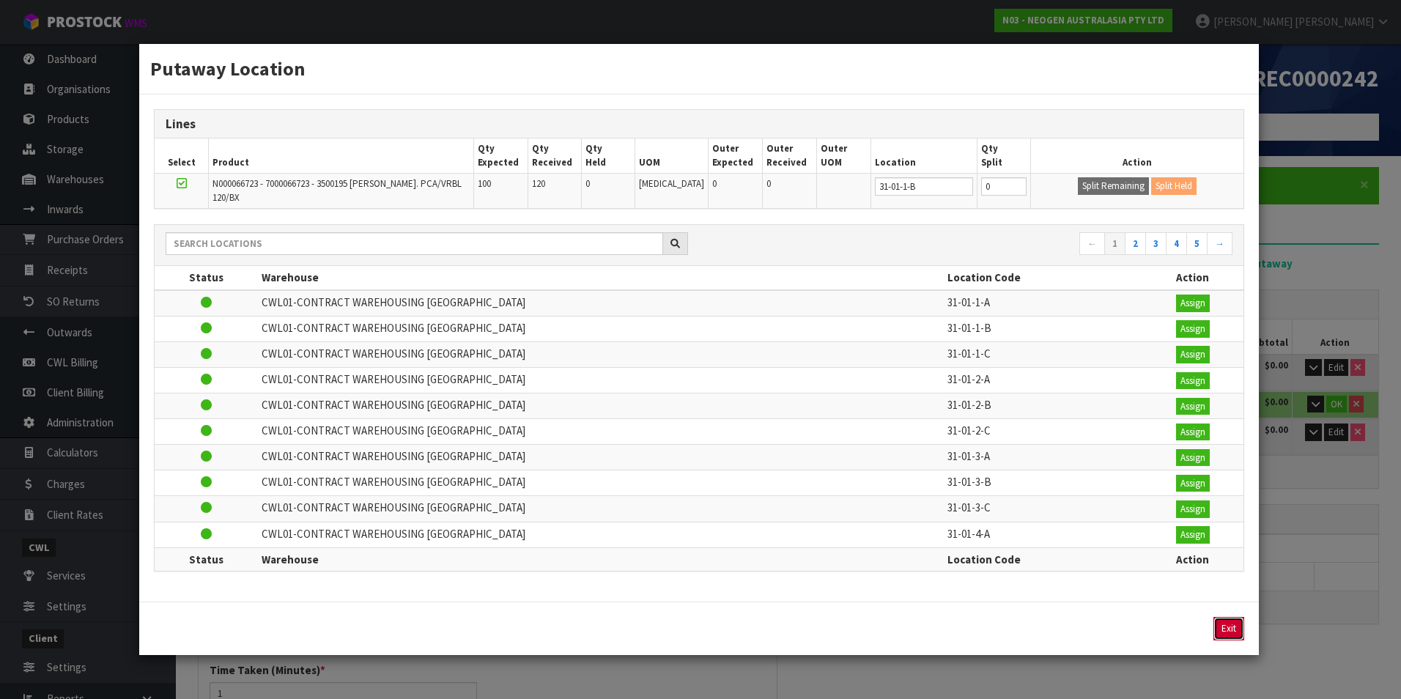
click at [1238, 621] on button "Exit" at bounding box center [1228, 628] width 31 height 23
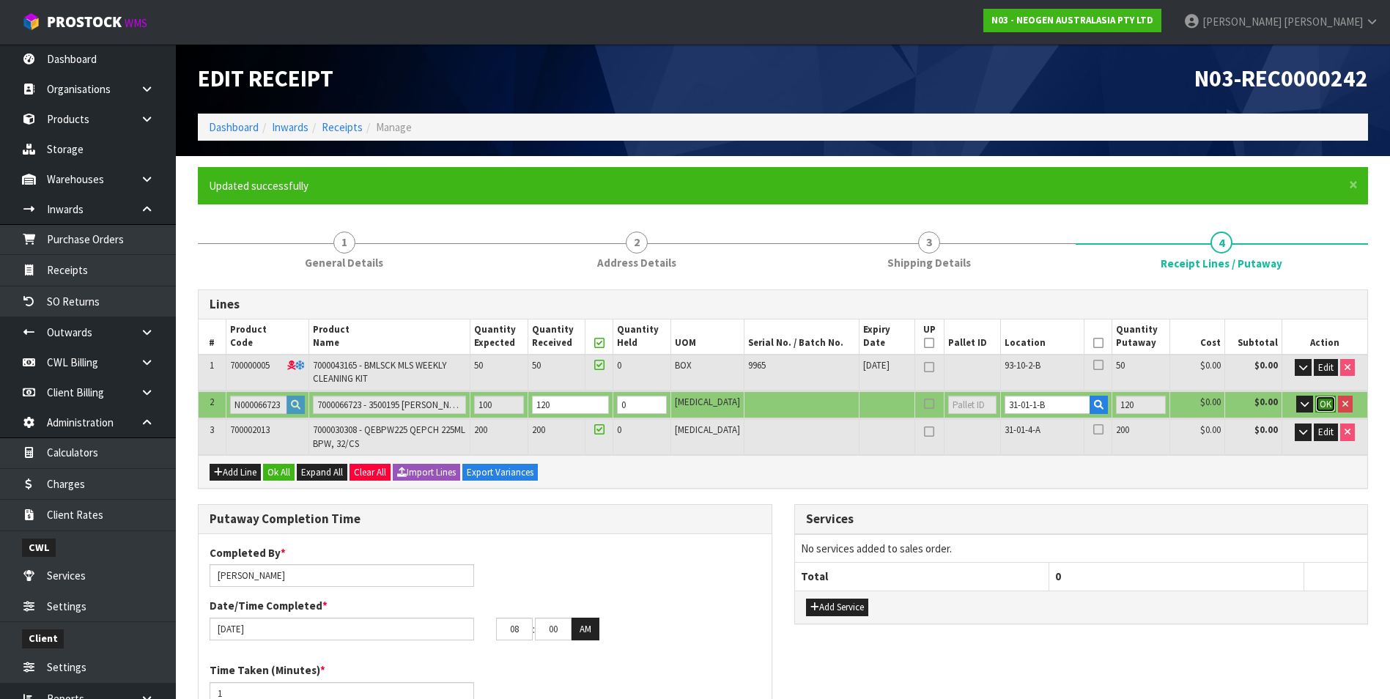
click at [1325, 405] on span "OK" at bounding box center [1326, 404] width 12 height 12
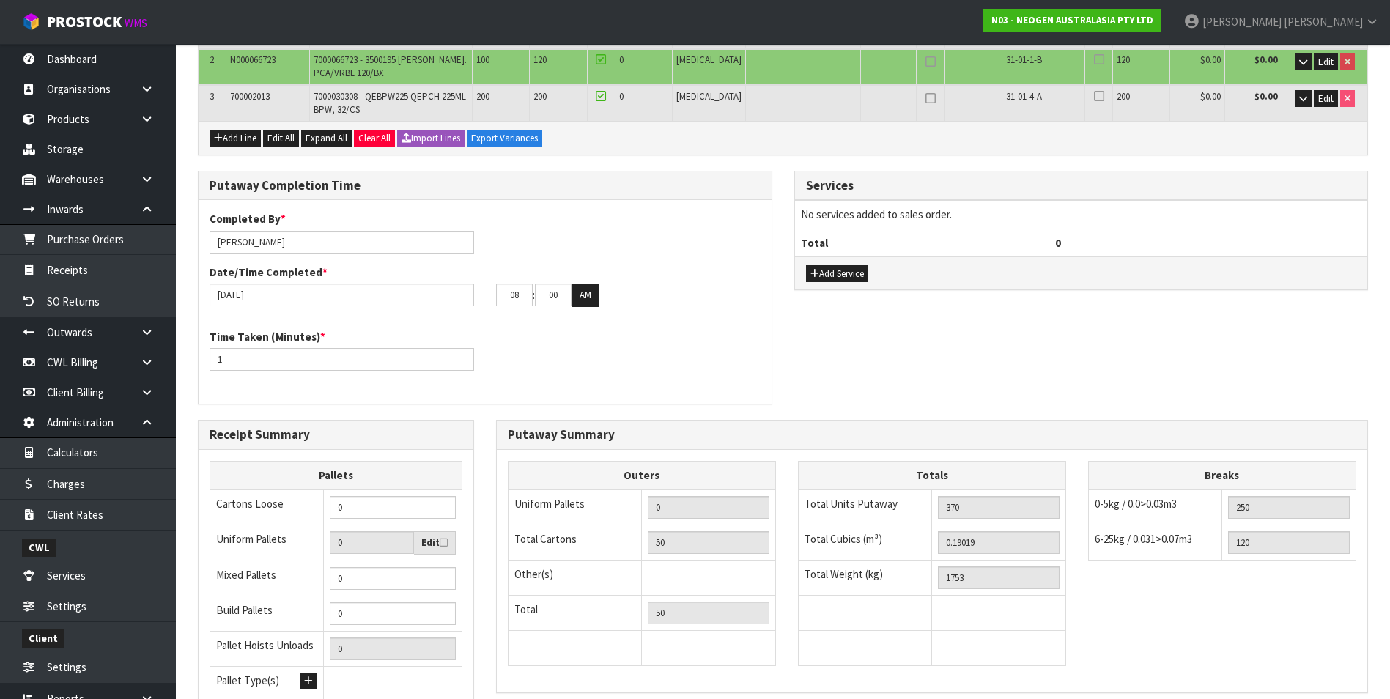
scroll to position [476, 0]
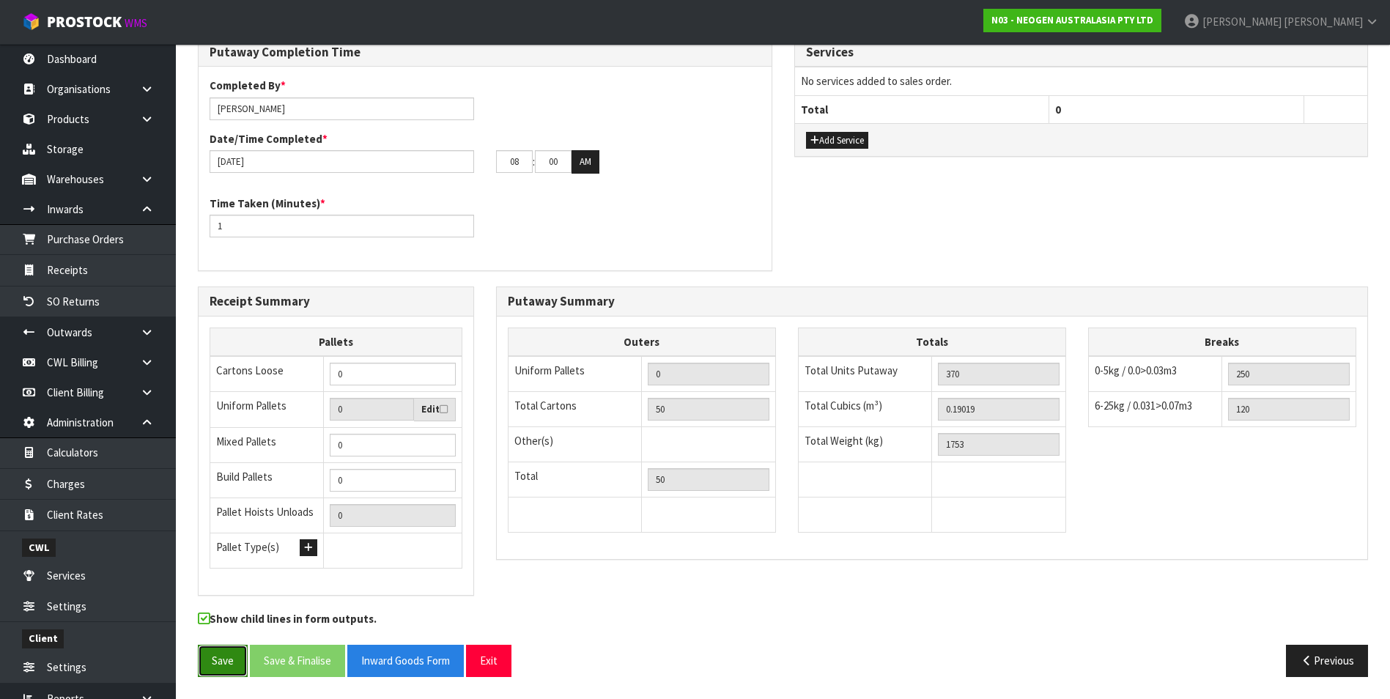
click at [227, 659] on button "Save" at bounding box center [223, 661] width 50 height 32
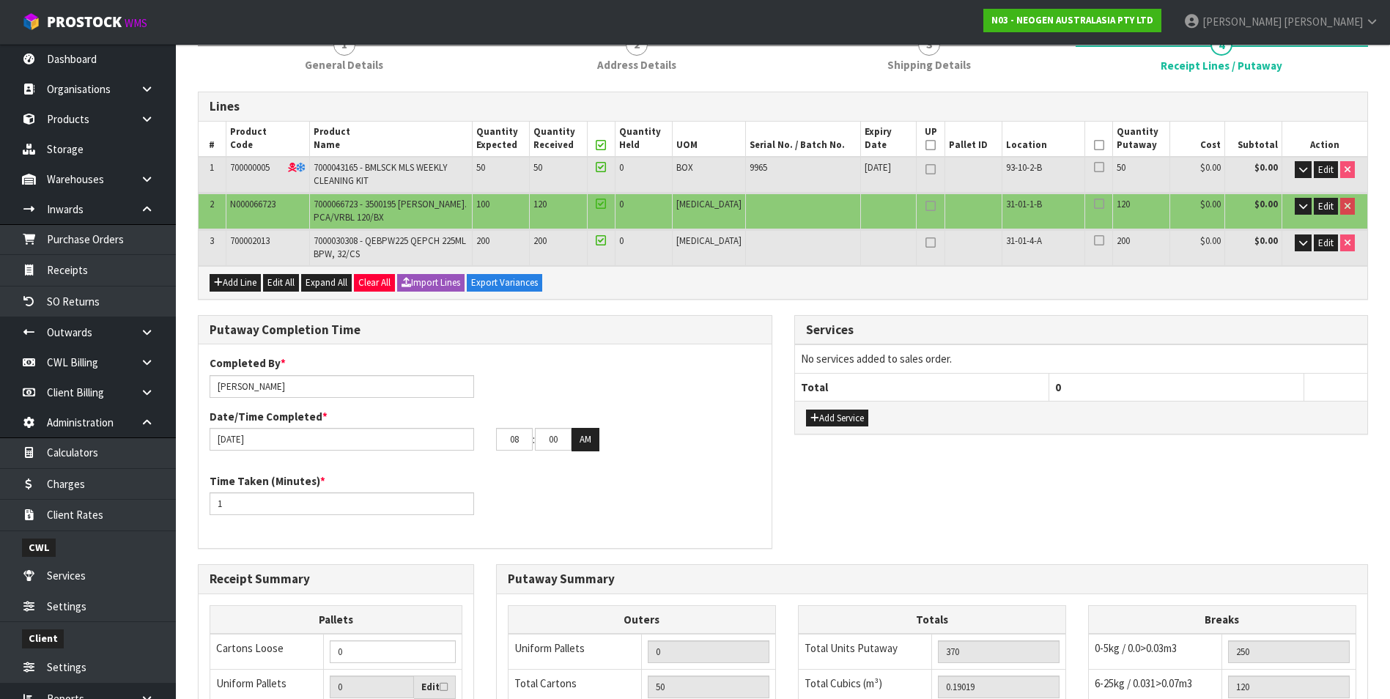
scroll to position [182, 0]
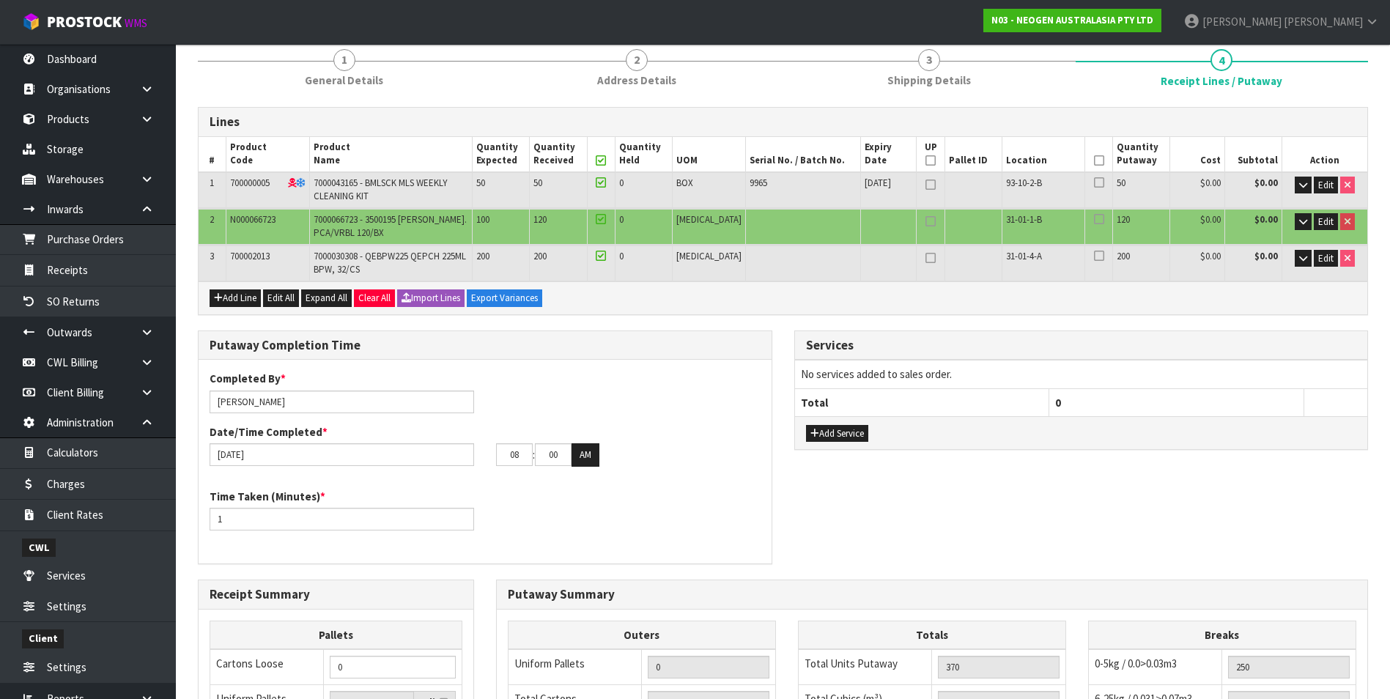
click at [606, 161] on icon at bounding box center [601, 160] width 10 height 1
click at [606, 182] on icon at bounding box center [601, 182] width 10 height 1
click at [0, 0] on input "checkbox" at bounding box center [0, 0] width 0 height 0
click at [606, 219] on icon at bounding box center [601, 219] width 10 height 1
click at [0, 0] on input "checkbox" at bounding box center [0, 0] width 0 height 0
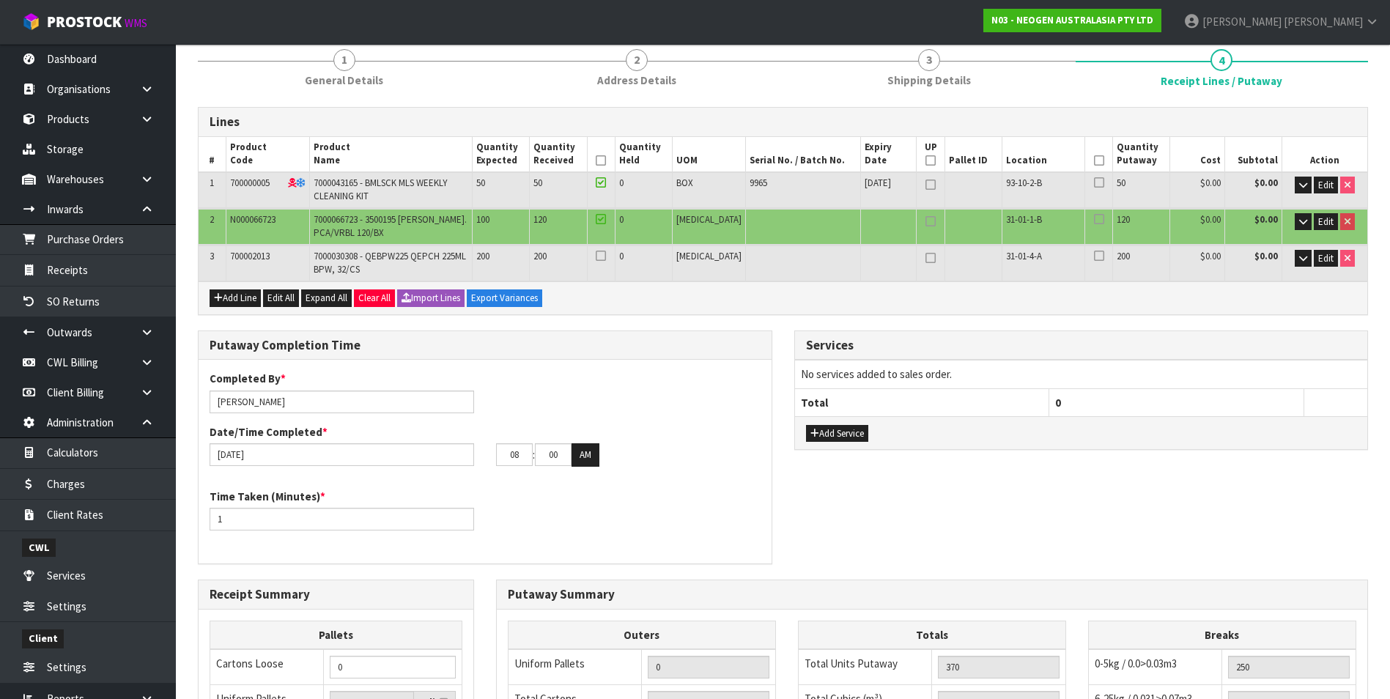
click at [606, 256] on icon at bounding box center [601, 256] width 10 height 1
click at [0, 0] on input "checkbox" at bounding box center [0, 0] width 0 height 0
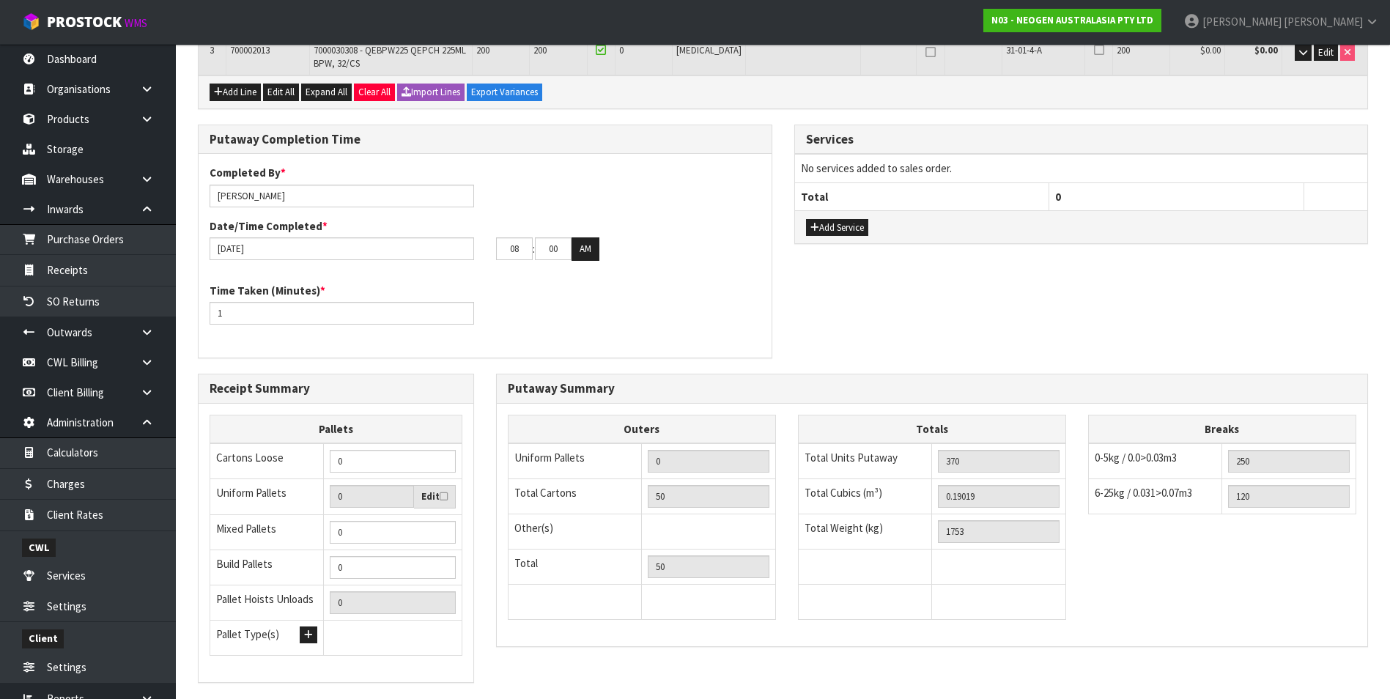
scroll to position [476, 0]
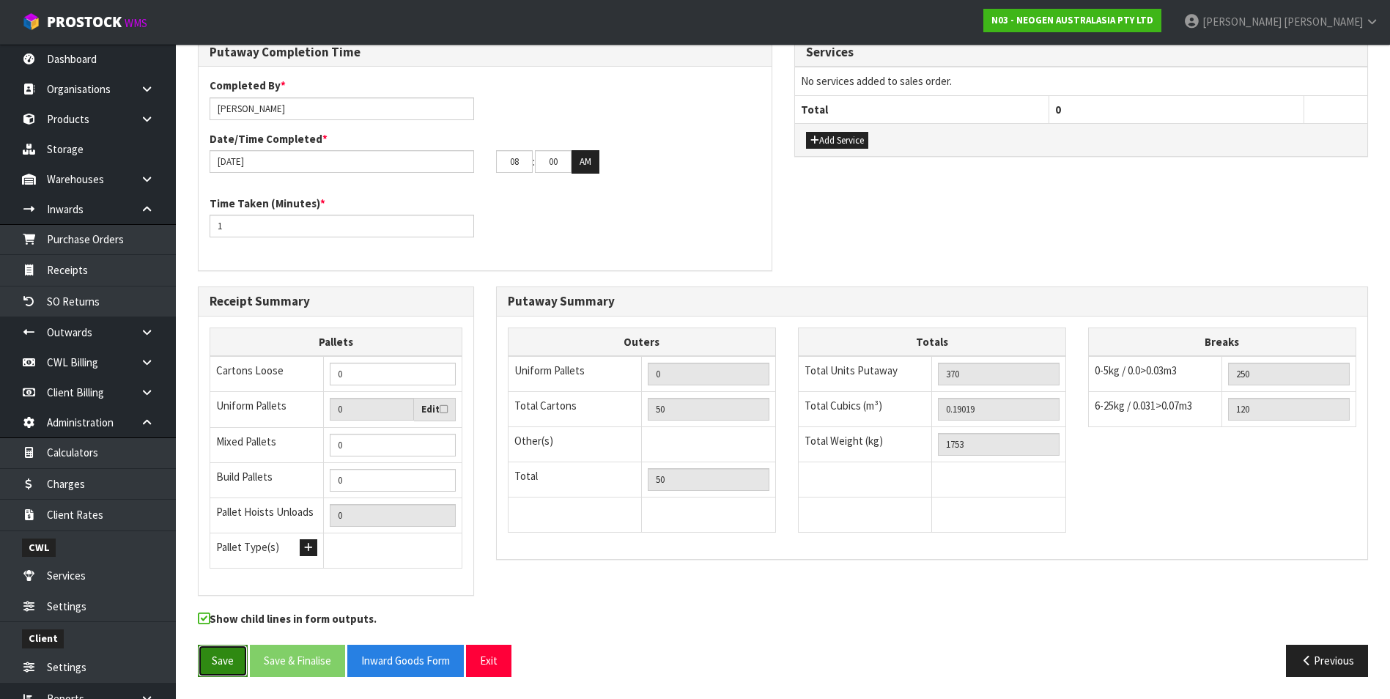
click at [223, 662] on button "Save" at bounding box center [223, 661] width 50 height 32
click at [223, 663] on button "Save" at bounding box center [223, 661] width 50 height 32
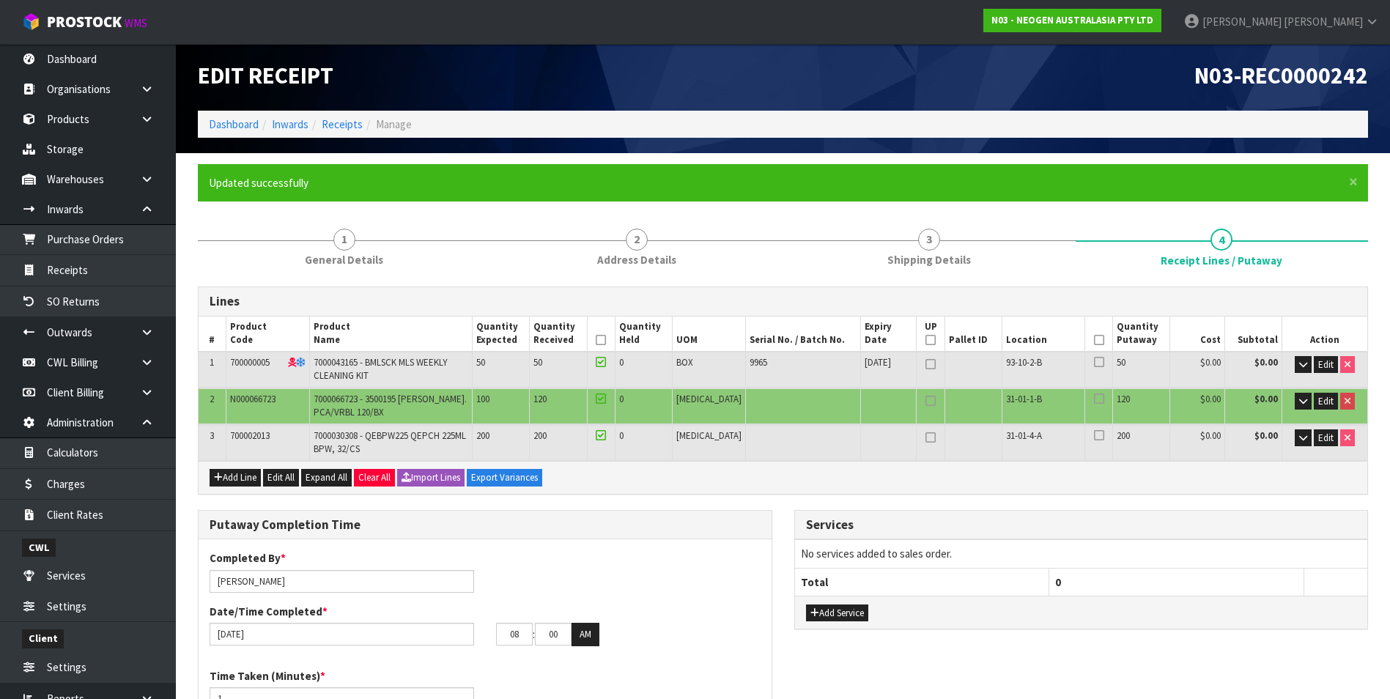
scroll to position [0, 0]
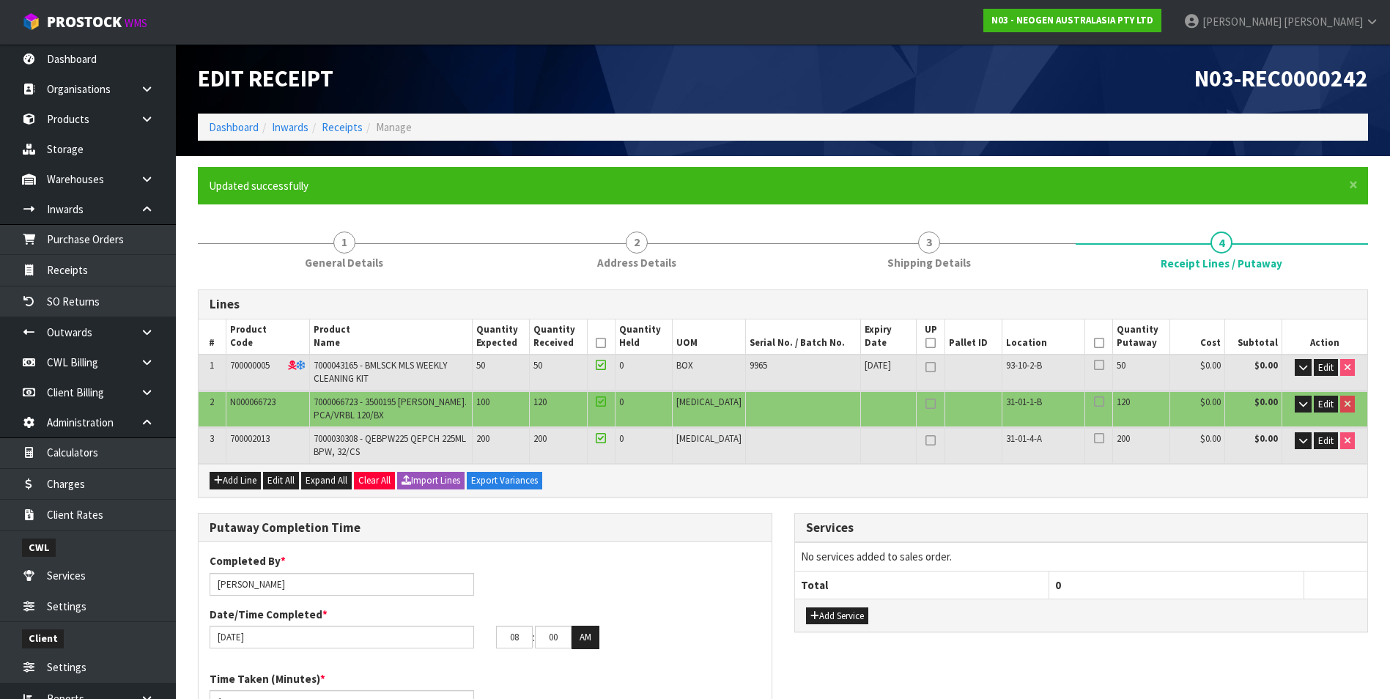
click at [925, 367] on icon at bounding box center [930, 367] width 10 height 1
type input "1"
type input "0"
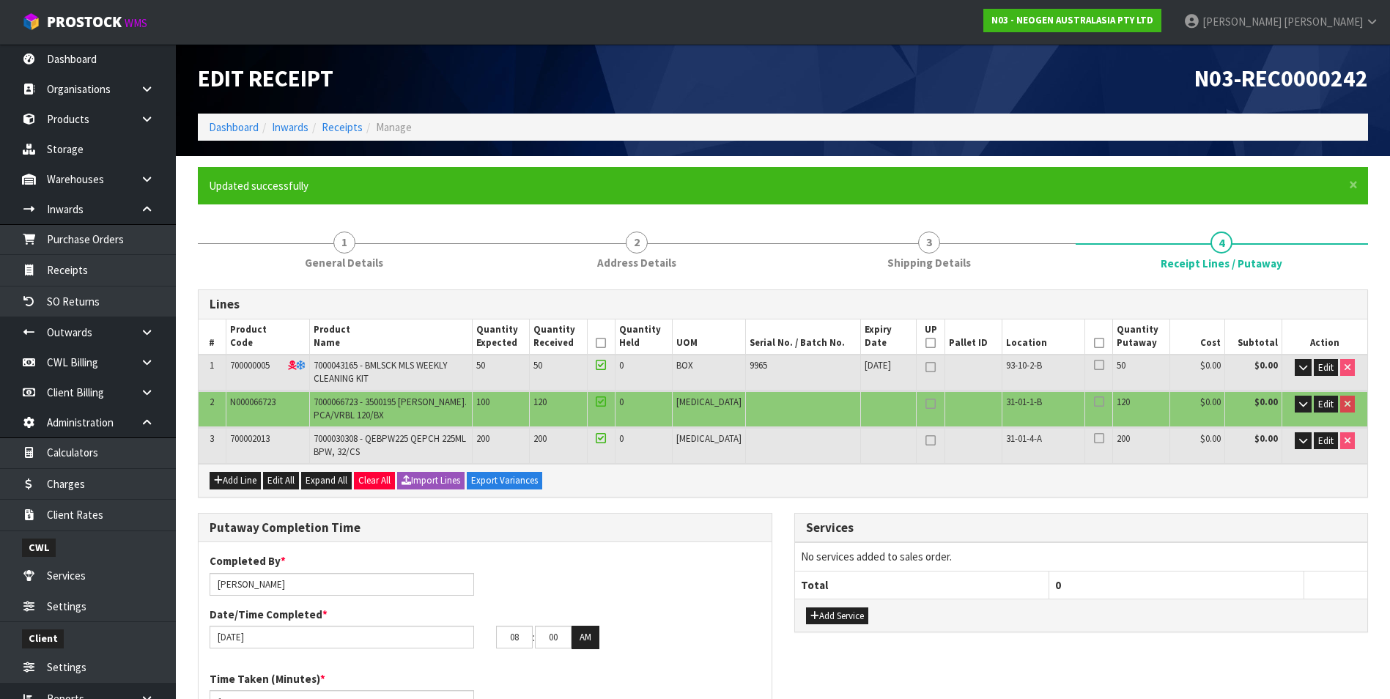
type input "1"
click at [925, 404] on icon at bounding box center [930, 404] width 10 height 1
click at [925, 368] on icon at bounding box center [930, 367] width 10 height 1
click at [925, 404] on icon at bounding box center [930, 404] width 10 height 1
click at [1094, 366] on icon at bounding box center [1099, 365] width 10 height 1
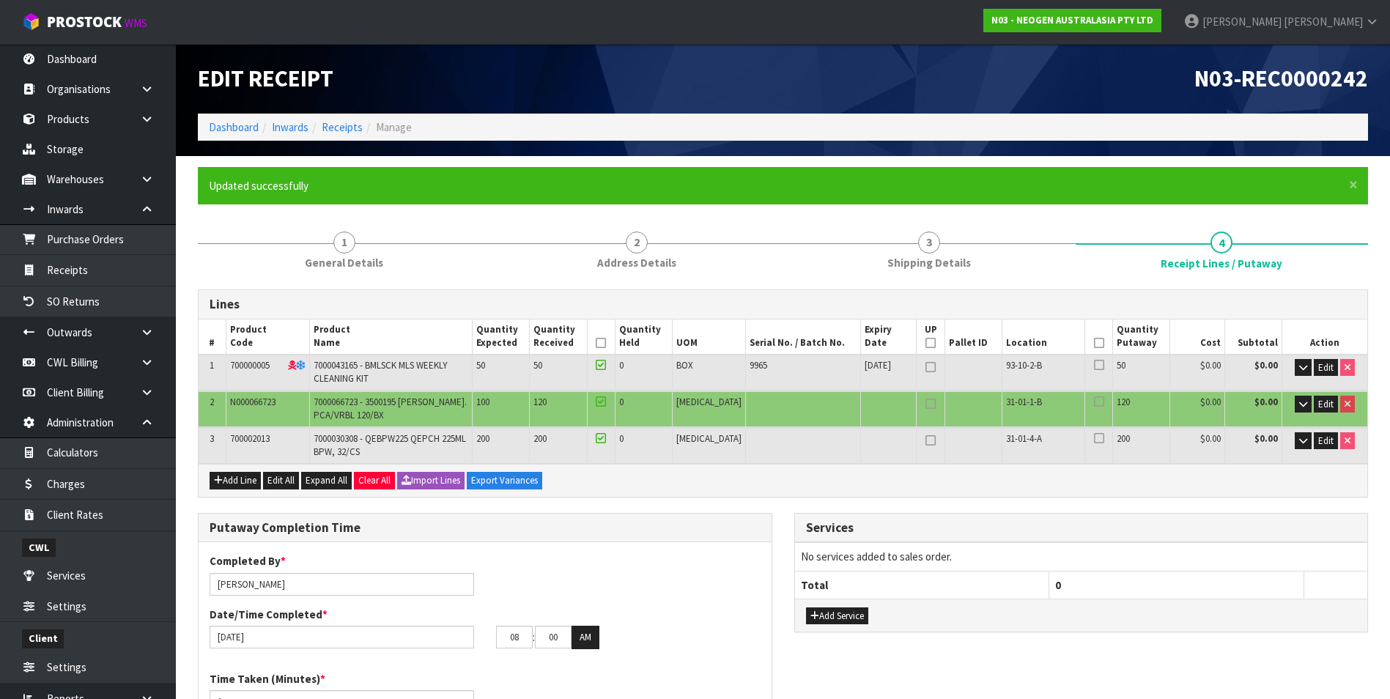
click at [0, 0] on input "checkbox" at bounding box center [0, 0] width 0 height 0
click at [1094, 402] on icon at bounding box center [1099, 402] width 10 height 1
click at [0, 0] on input "checkbox" at bounding box center [0, 0] width 0 height 0
click at [1094, 438] on icon at bounding box center [1099, 438] width 10 height 1
click at [0, 0] on input "checkbox" at bounding box center [0, 0] width 0 height 0
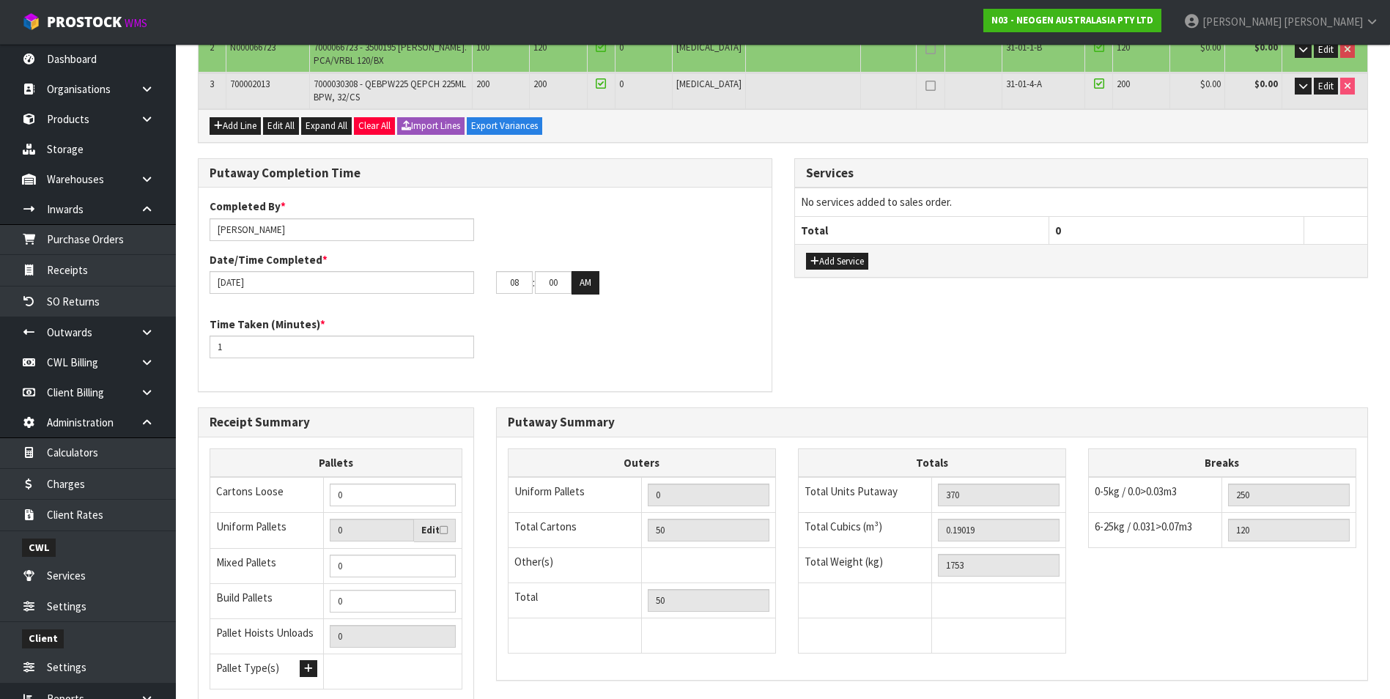
scroll to position [476, 0]
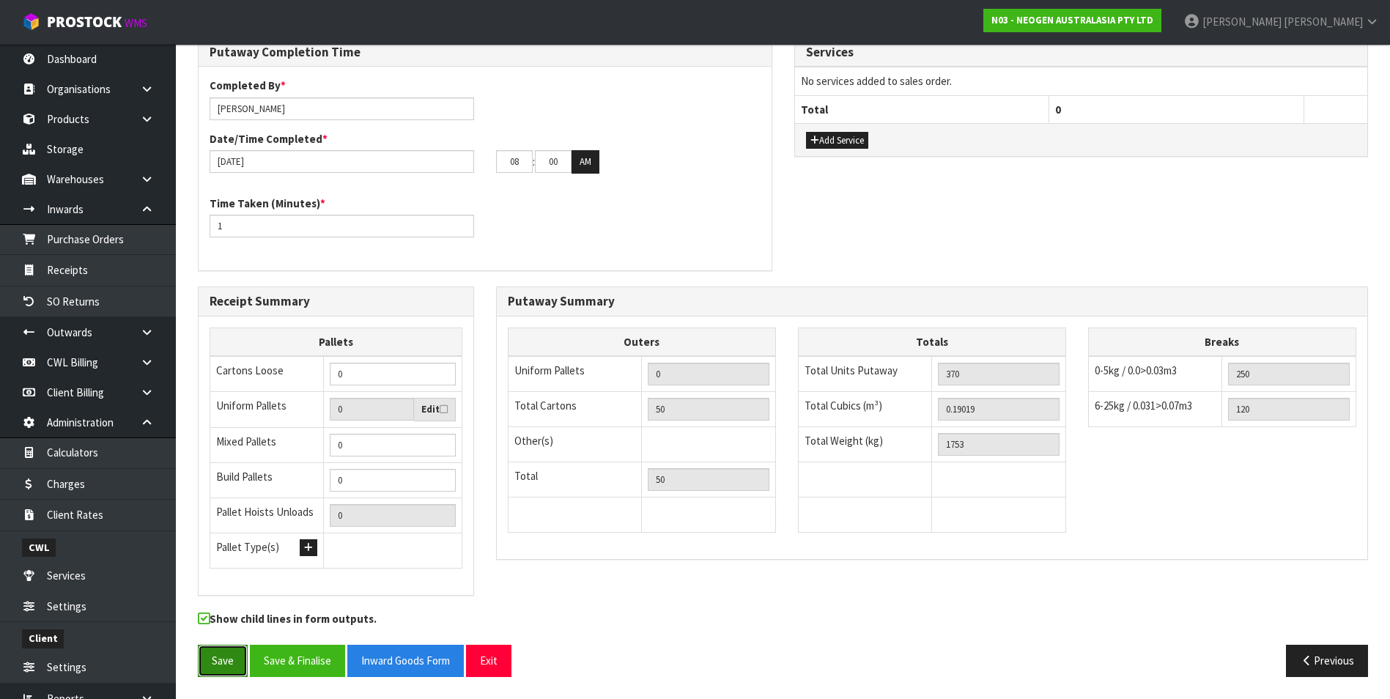
click at [234, 659] on button "Save" at bounding box center [223, 661] width 50 height 32
click at [319, 661] on button "Save & Finalise" at bounding box center [297, 661] width 95 height 32
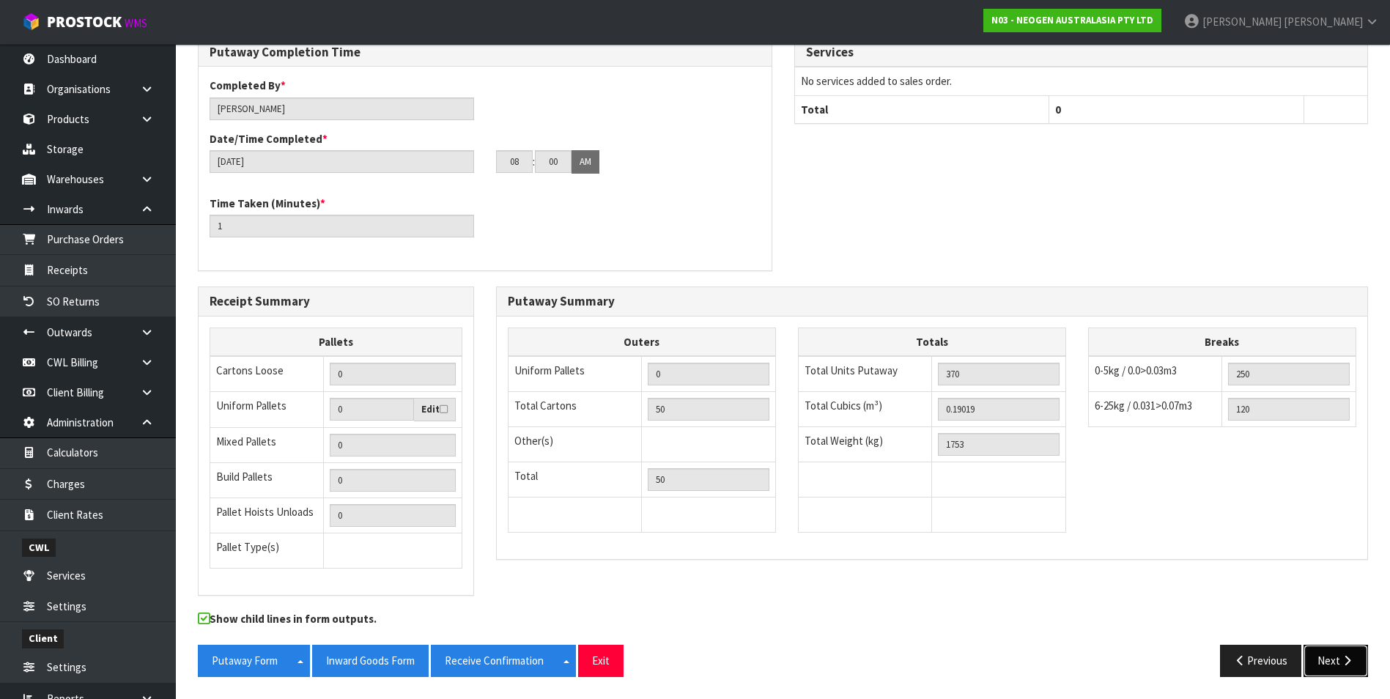
click at [1344, 663] on icon "button" at bounding box center [1347, 660] width 14 height 11
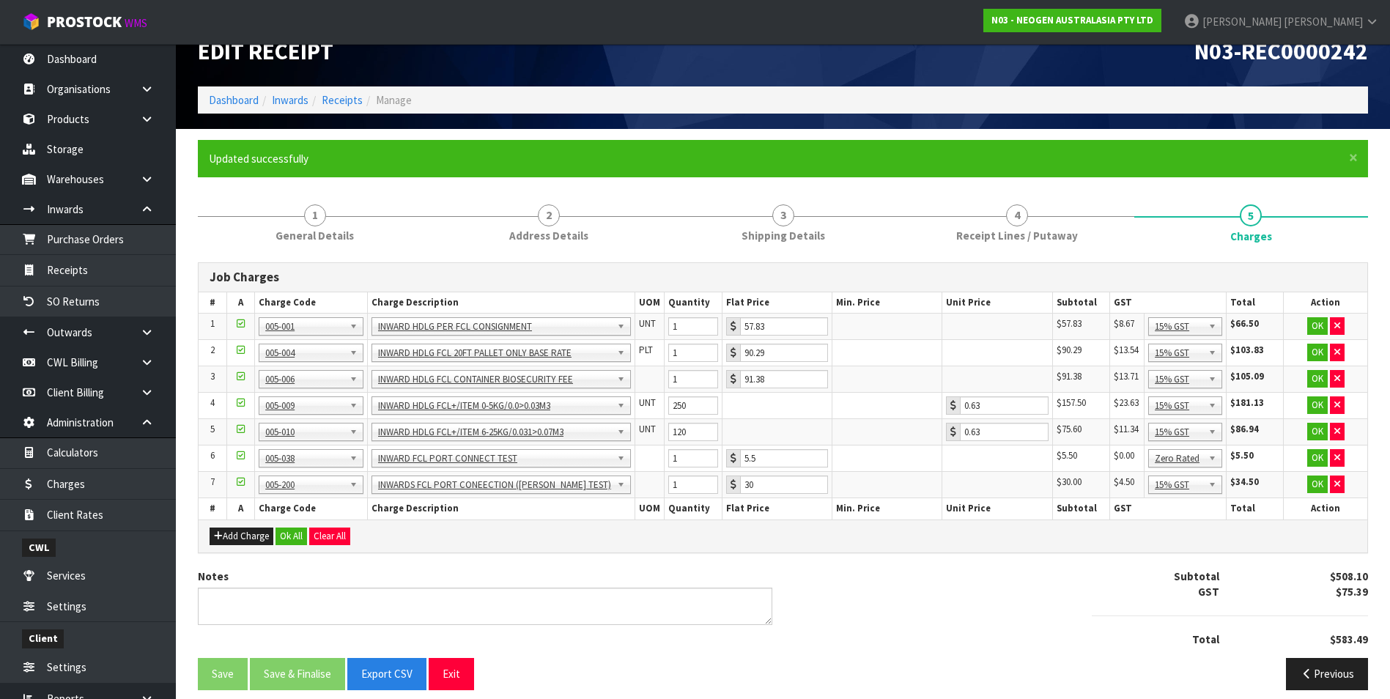
scroll to position [40, 0]
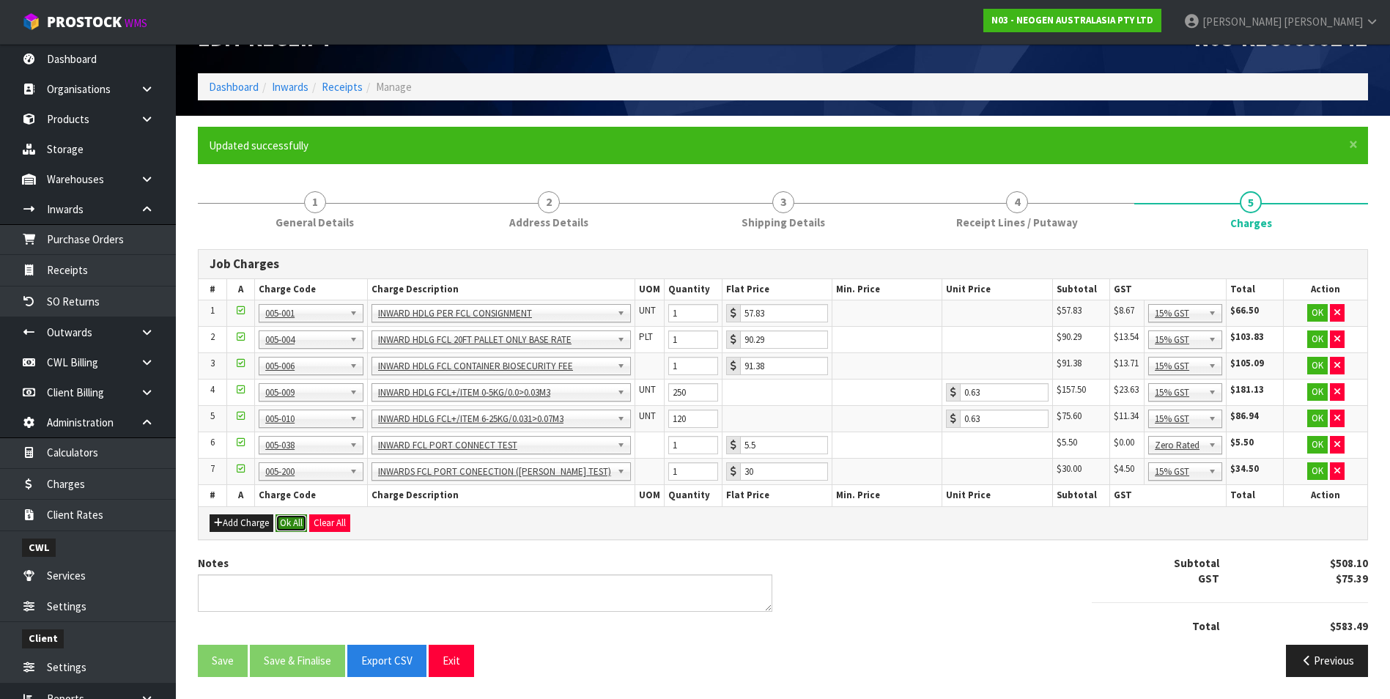
click at [293, 521] on button "Ok All" at bounding box center [291, 523] width 32 height 18
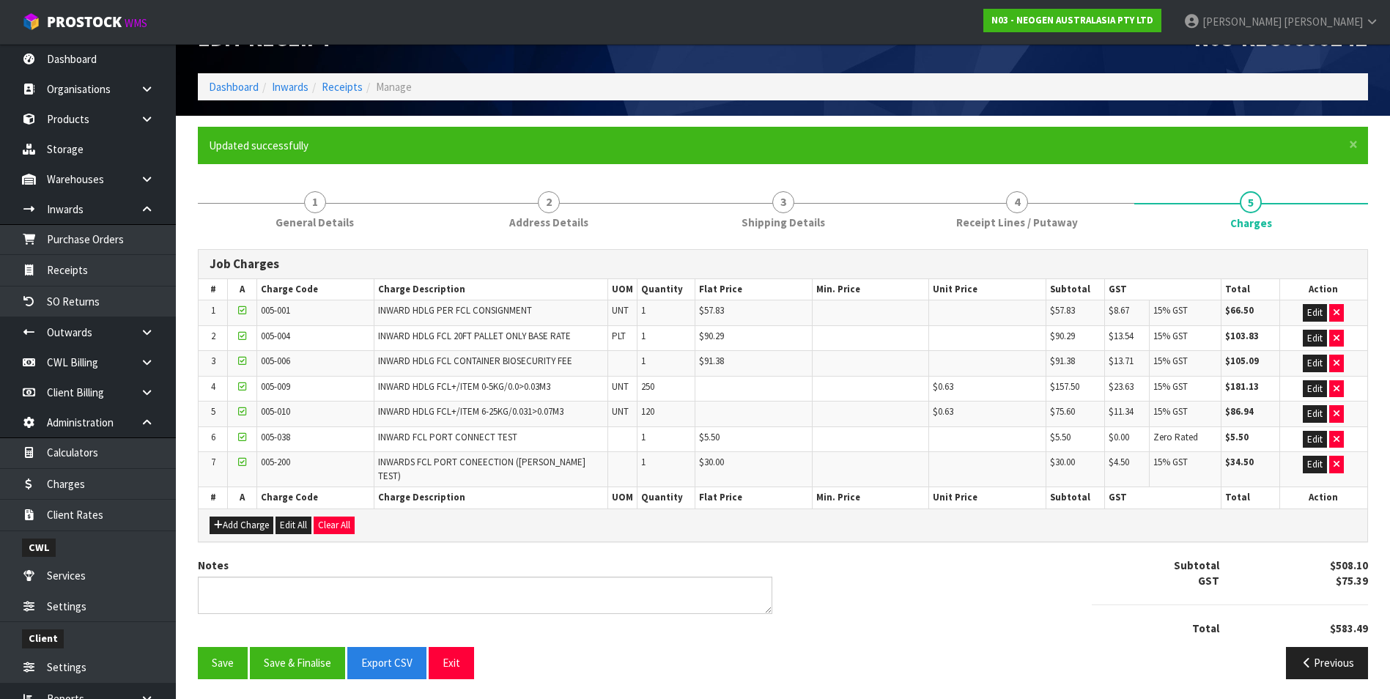
scroll to position [32, 0]
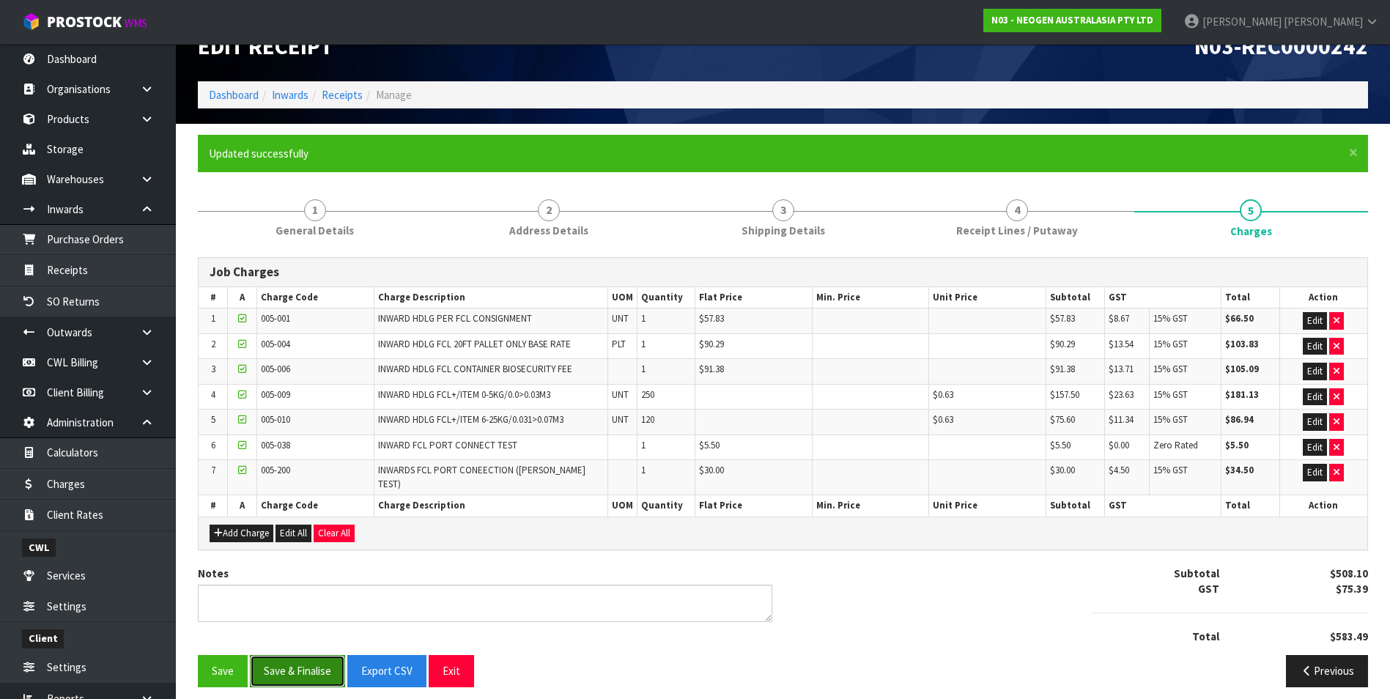
click at [316, 659] on button "Save & Finalise" at bounding box center [297, 671] width 95 height 32
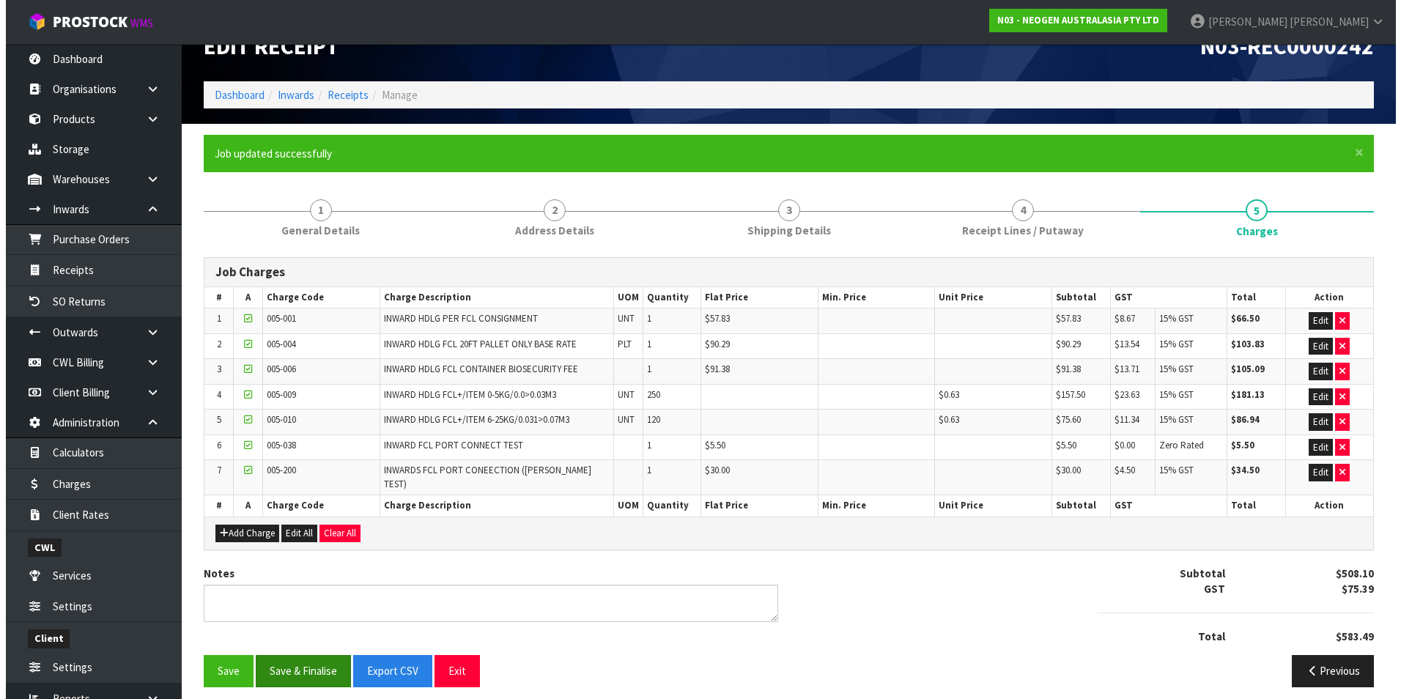
scroll to position [0, 0]
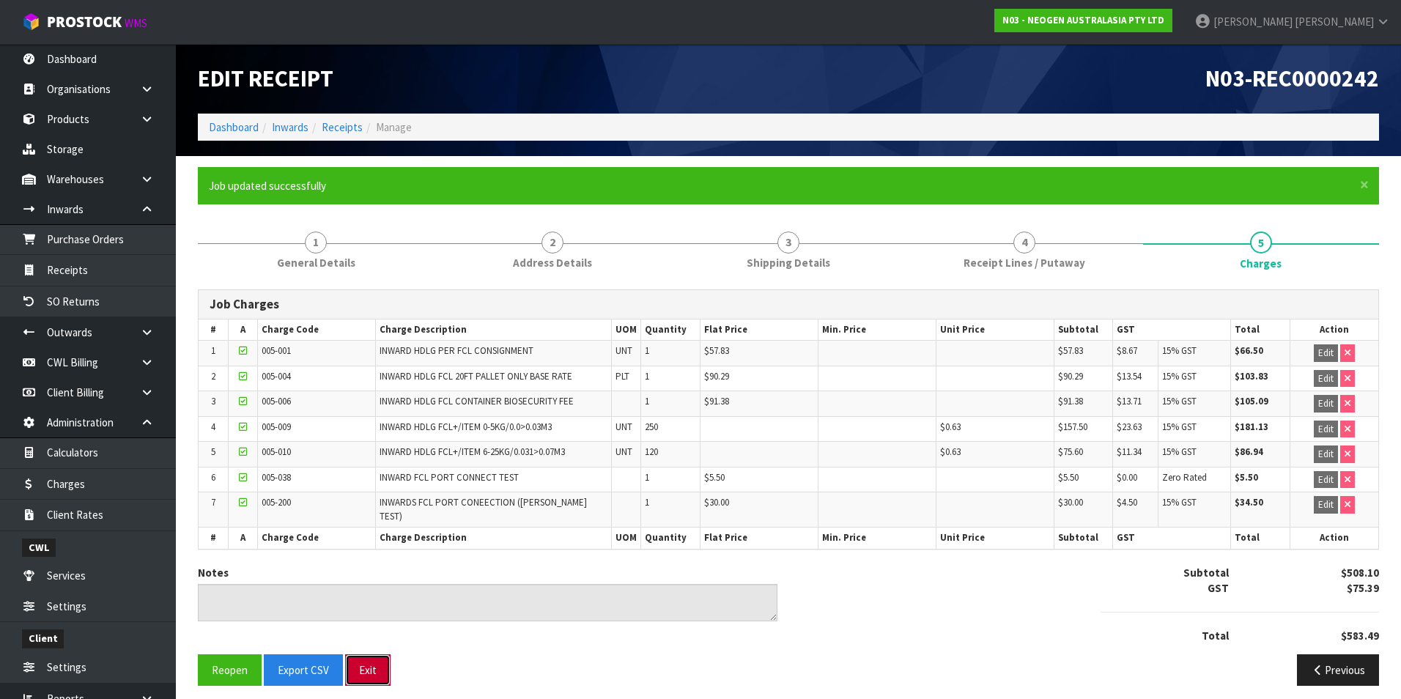
click at [369, 669] on button "Exit" at bounding box center [367, 670] width 45 height 32
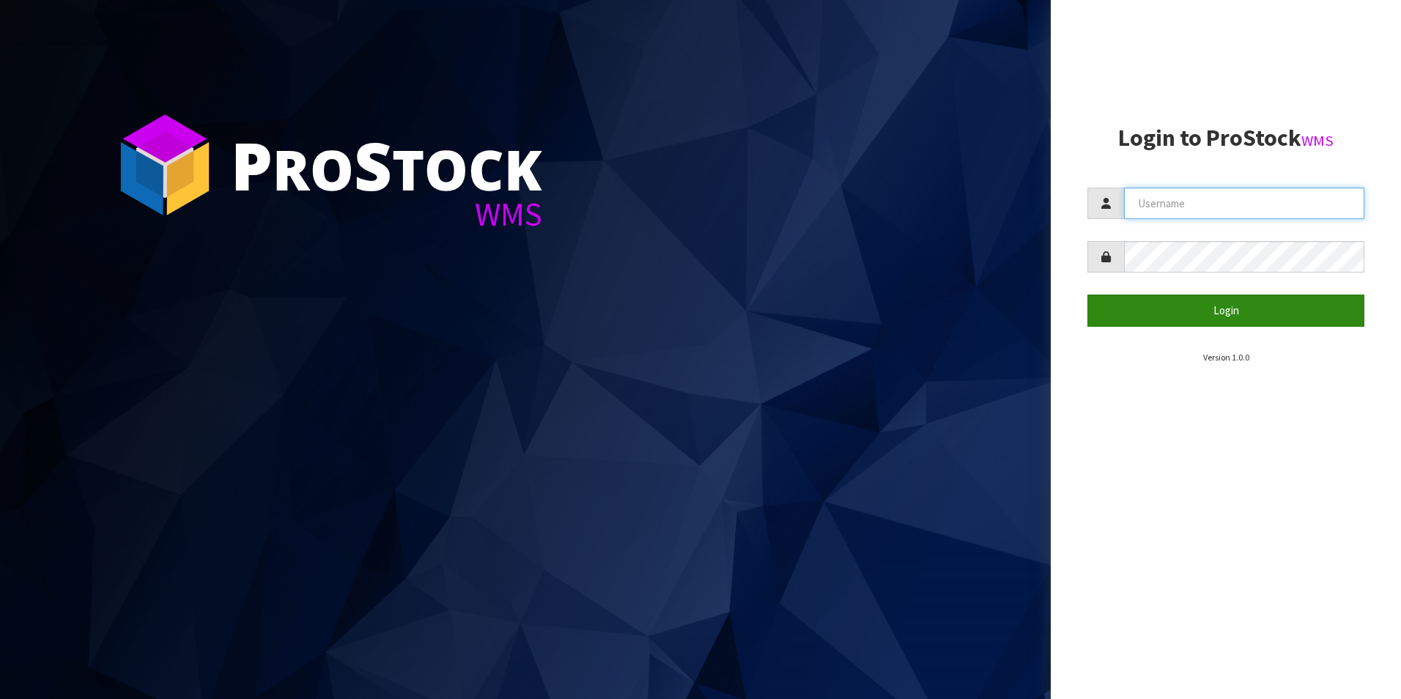
type input "[PERSON_NAME][EMAIL_ADDRESS][DOMAIN_NAME]"
click at [1238, 310] on button "Login" at bounding box center [1225, 311] width 277 height 32
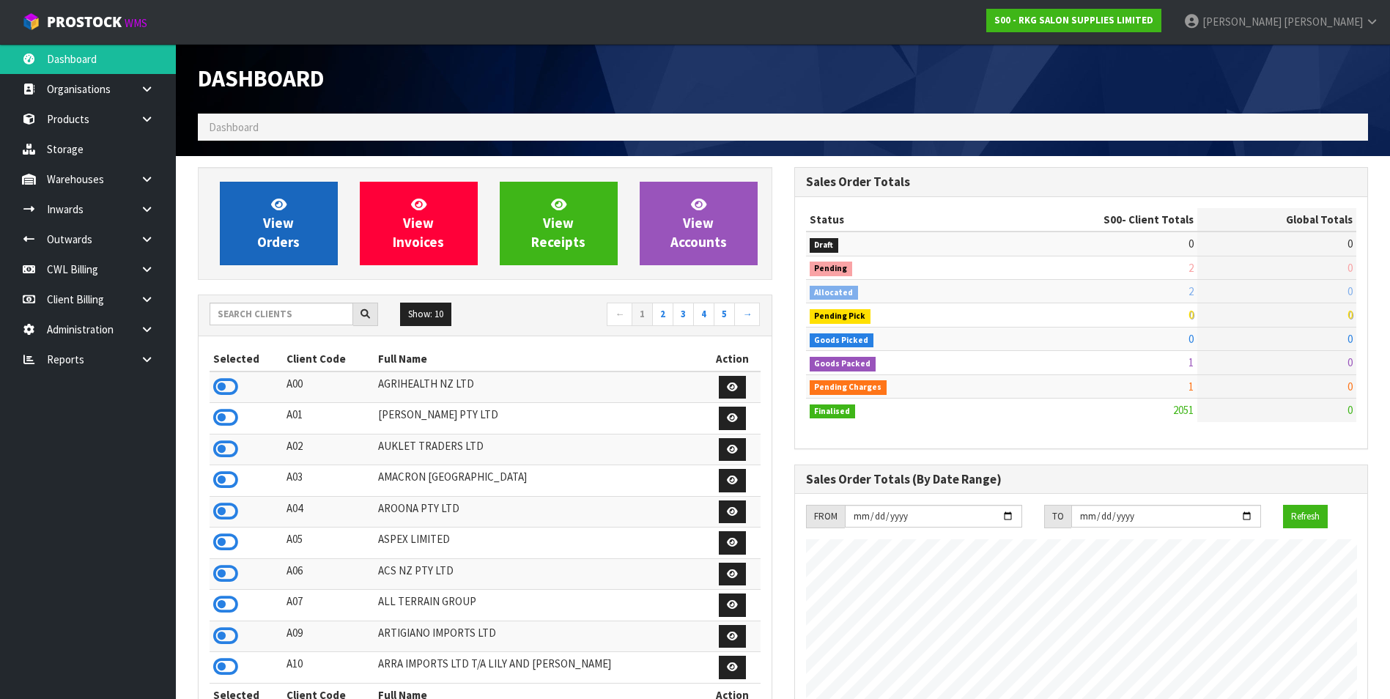
scroll to position [1110, 596]
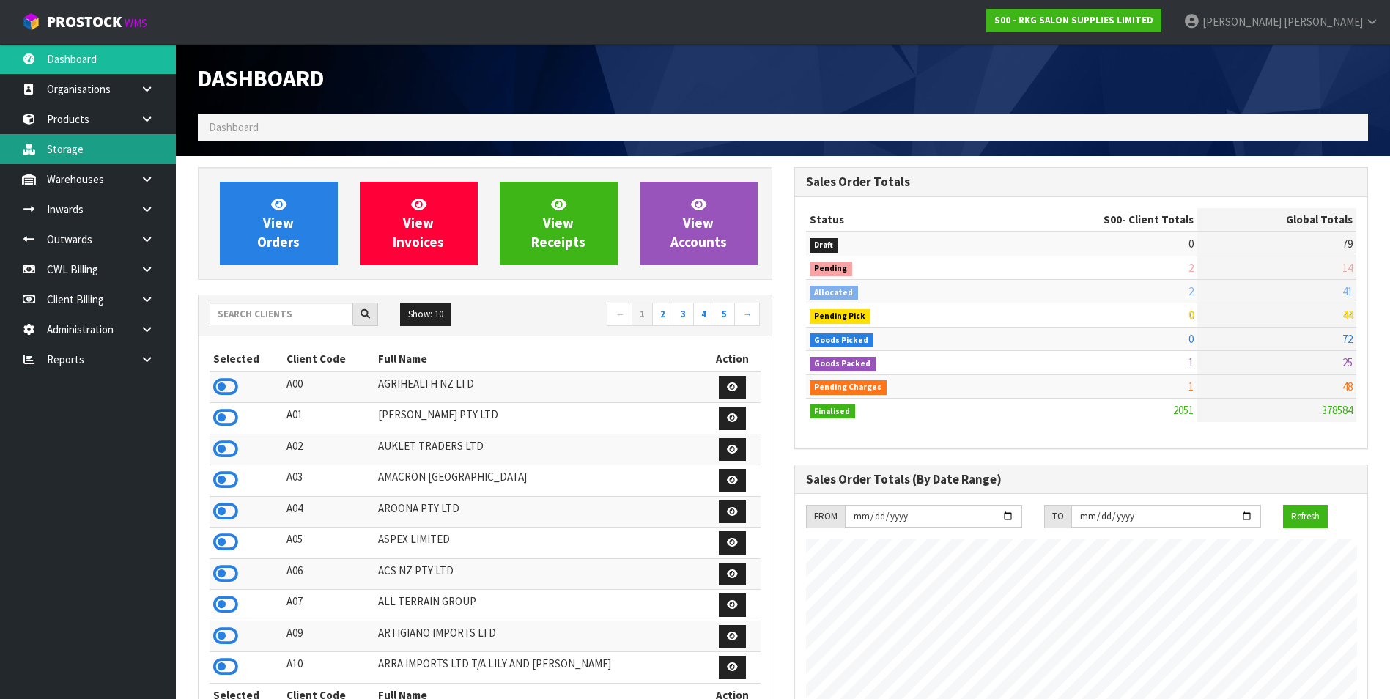
click at [95, 154] on link "Storage" at bounding box center [88, 149] width 176 height 30
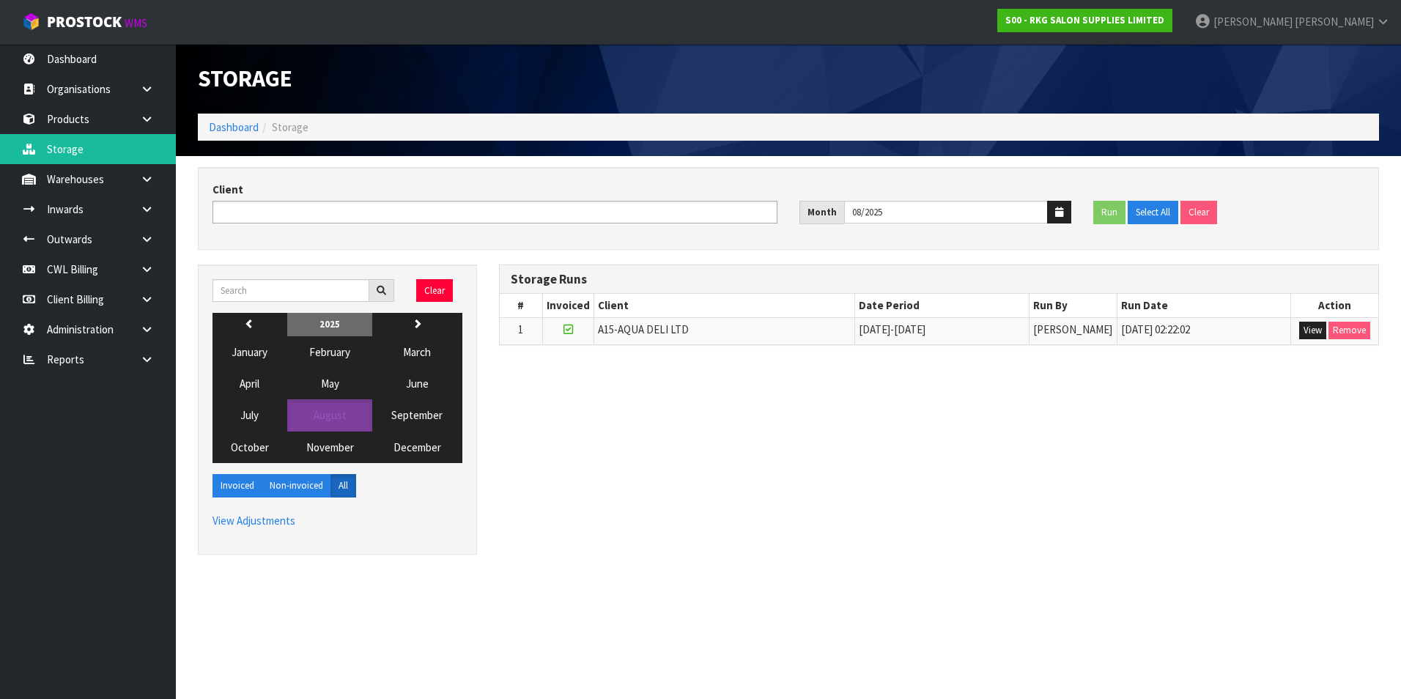
click at [273, 208] on input "text" at bounding box center [271, 212] width 108 height 18
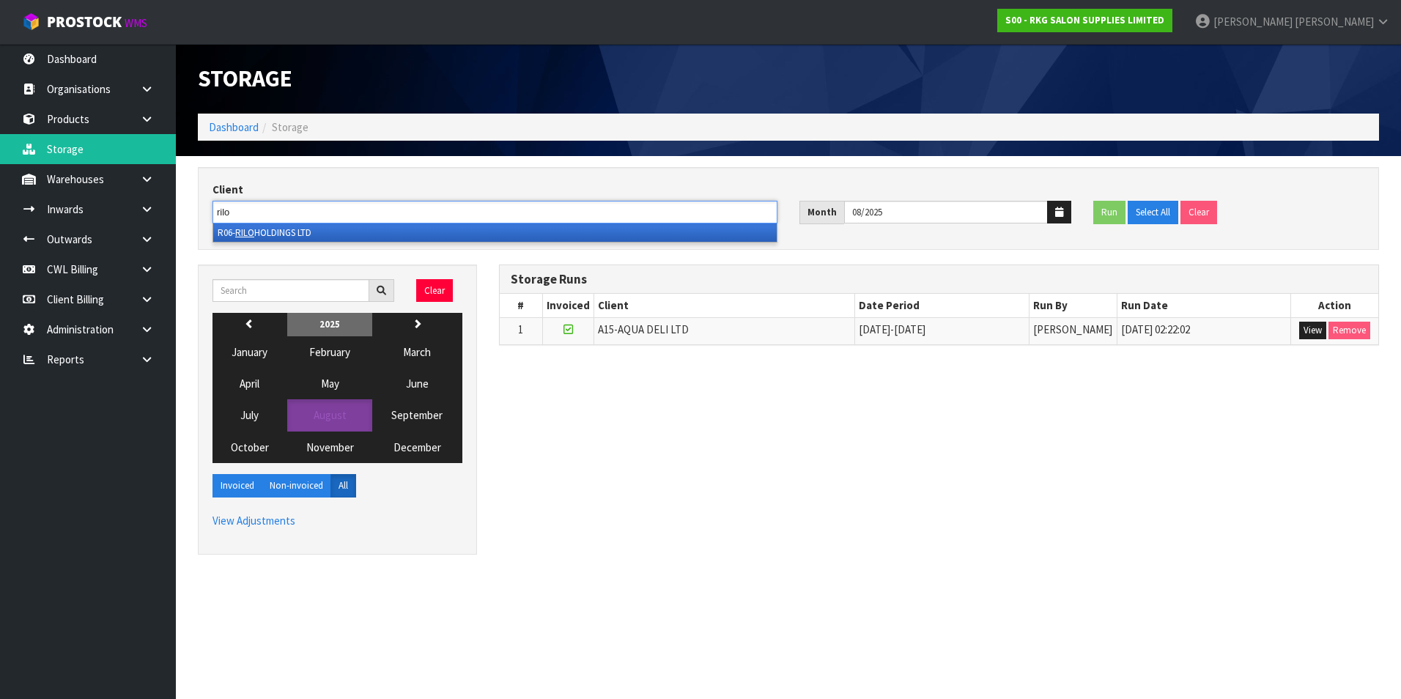
type input "rilo"
click at [284, 229] on li "R06- RILO HOLDINGS LTD" at bounding box center [494, 232] width 563 height 18
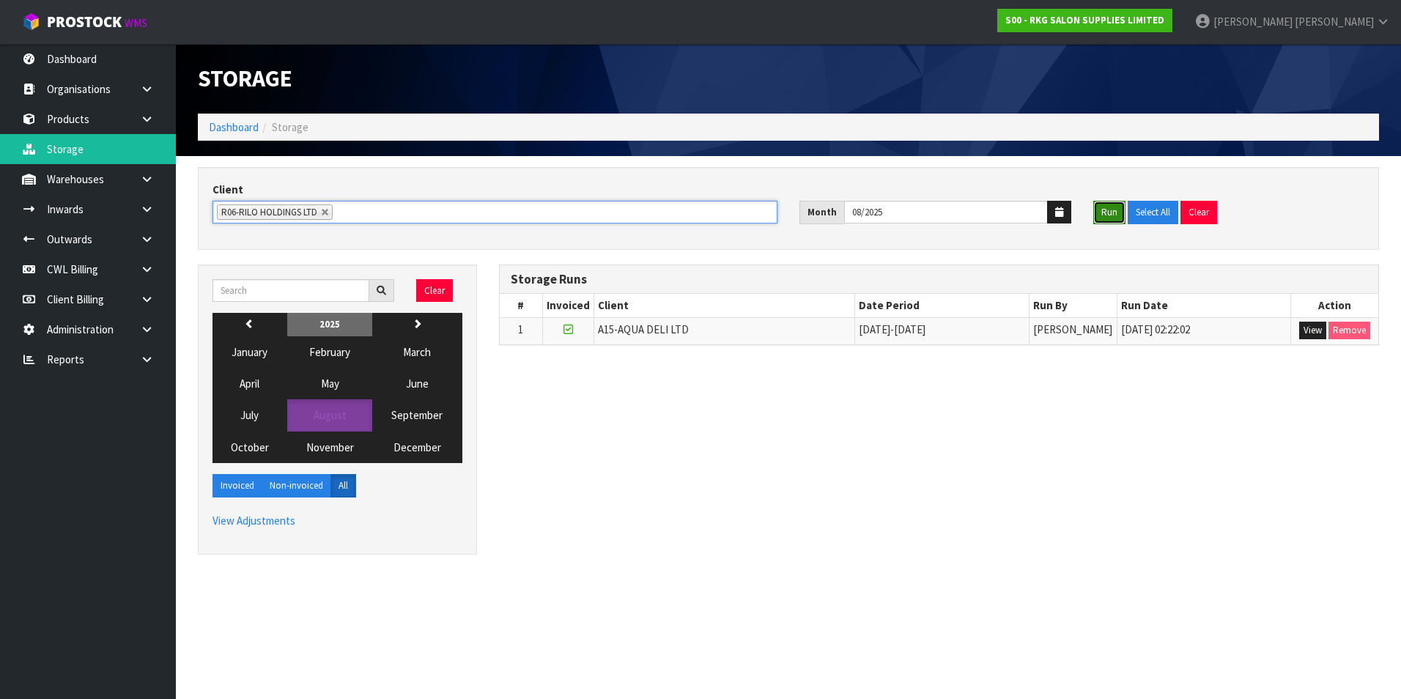
click at [1103, 209] on button "Run" at bounding box center [1109, 212] width 32 height 23
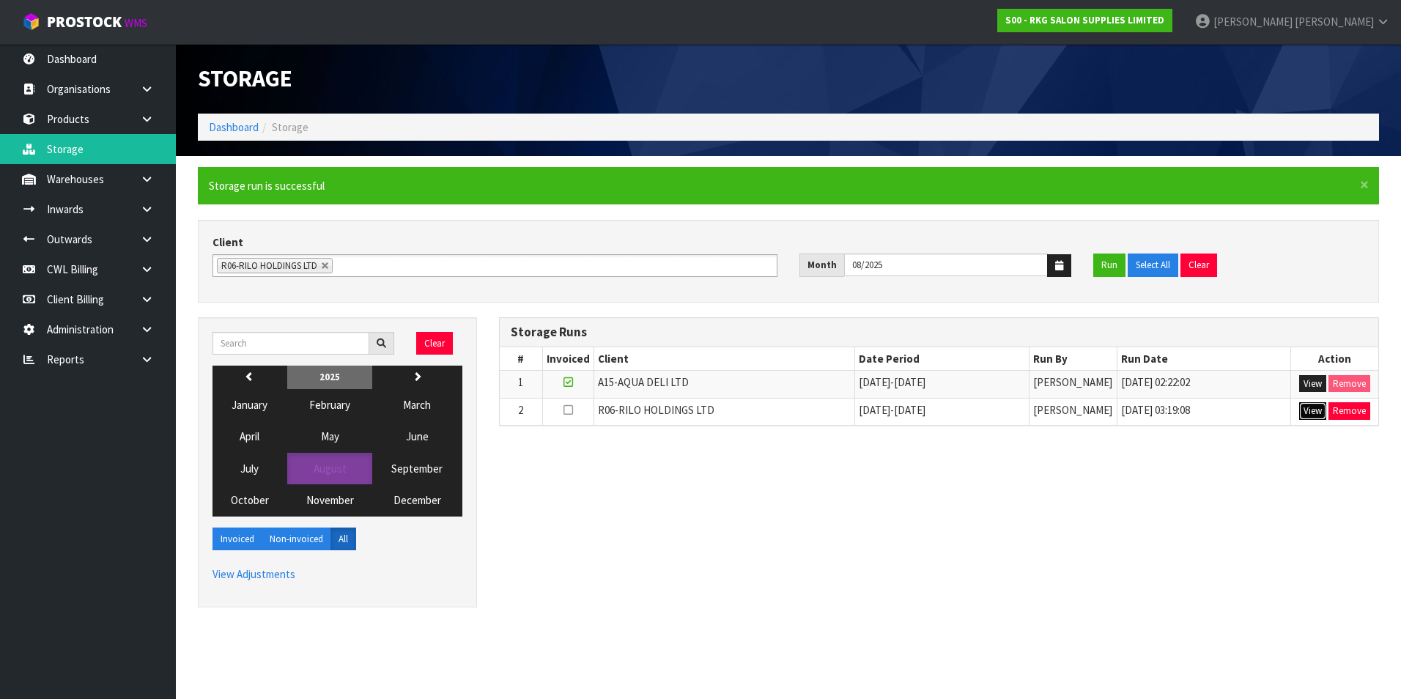
click at [1316, 414] on button "View" at bounding box center [1312, 411] width 27 height 18
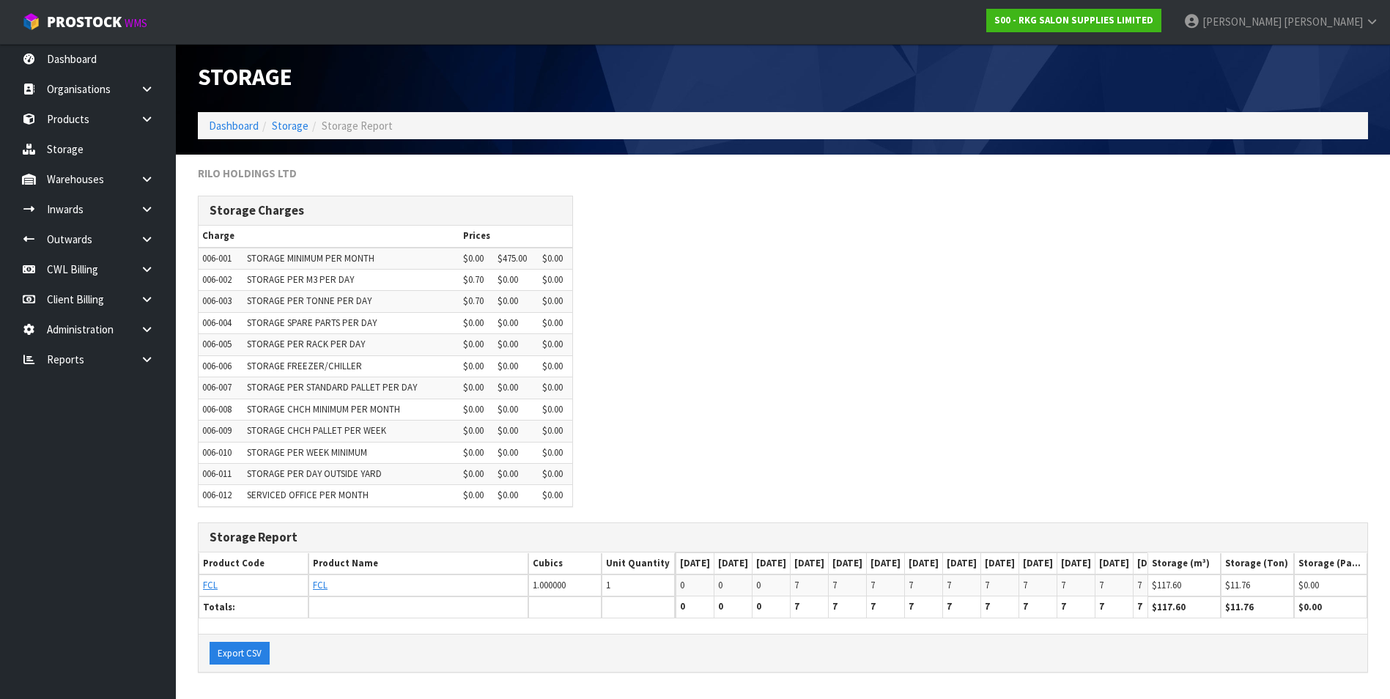
scroll to position [12, 0]
click at [243, 652] on button "Export CSV" at bounding box center [240, 653] width 60 height 23
click at [132, 210] on link at bounding box center [152, 209] width 47 height 30
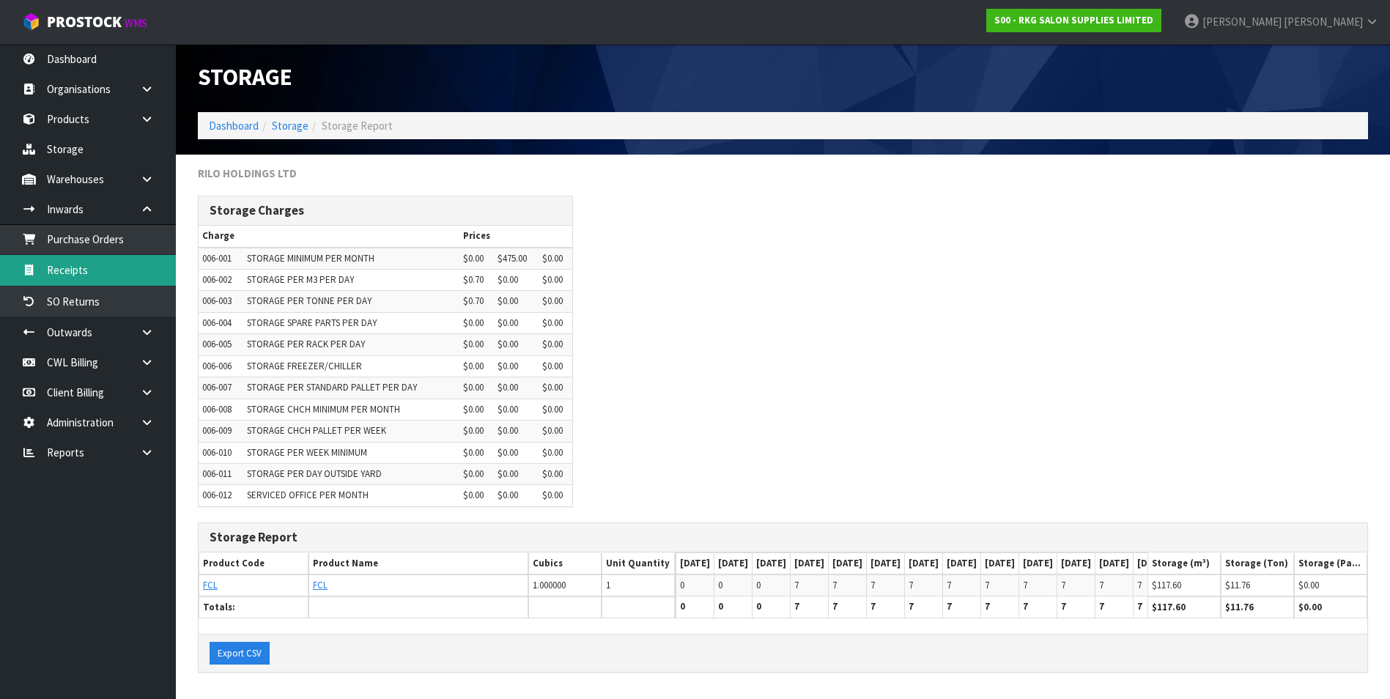
click at [97, 271] on link "Receipts" at bounding box center [88, 270] width 176 height 30
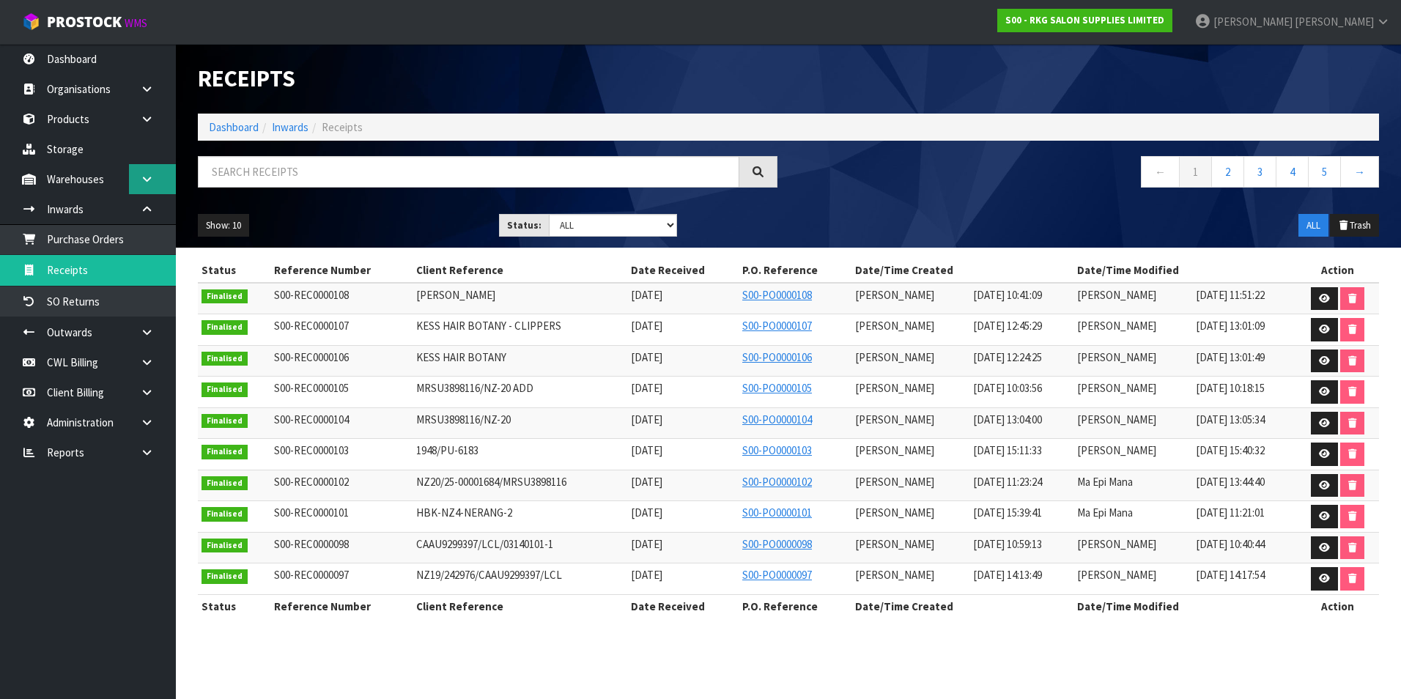
click at [145, 182] on icon at bounding box center [147, 179] width 14 height 11
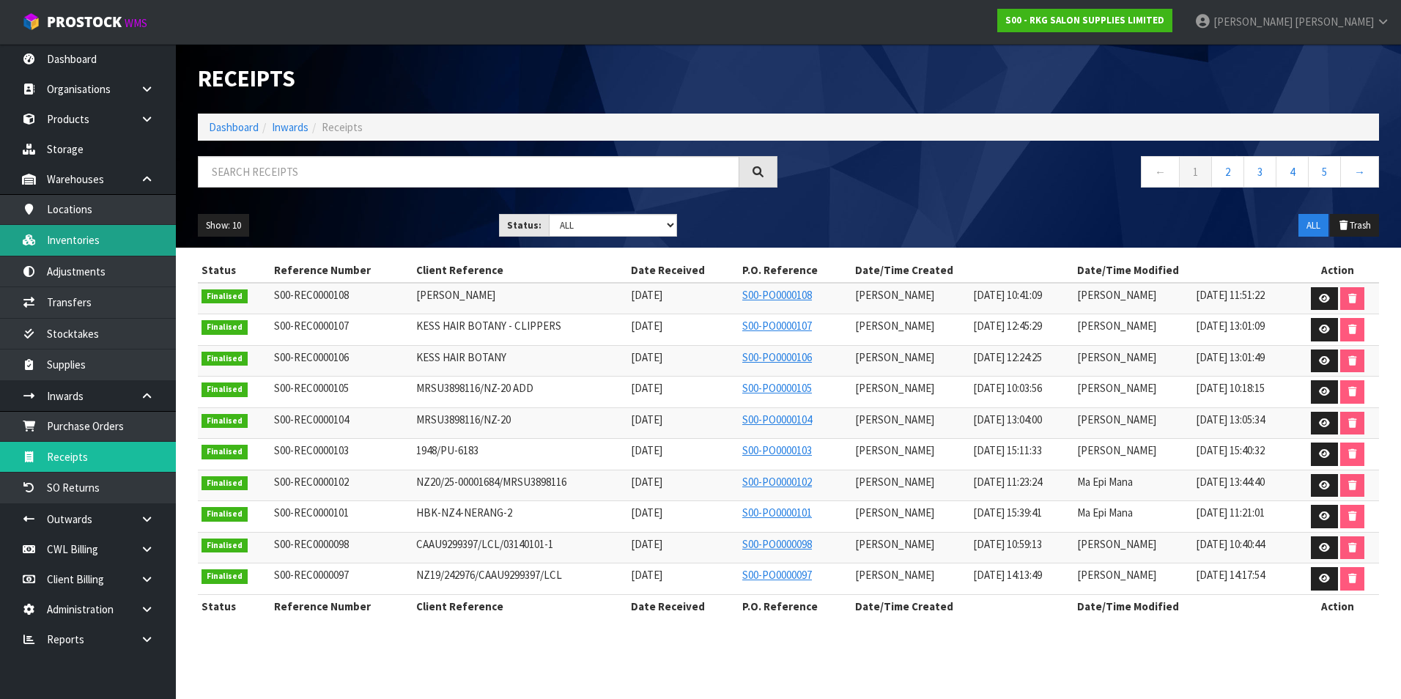
click at [112, 241] on link "Inventories" at bounding box center [88, 240] width 176 height 30
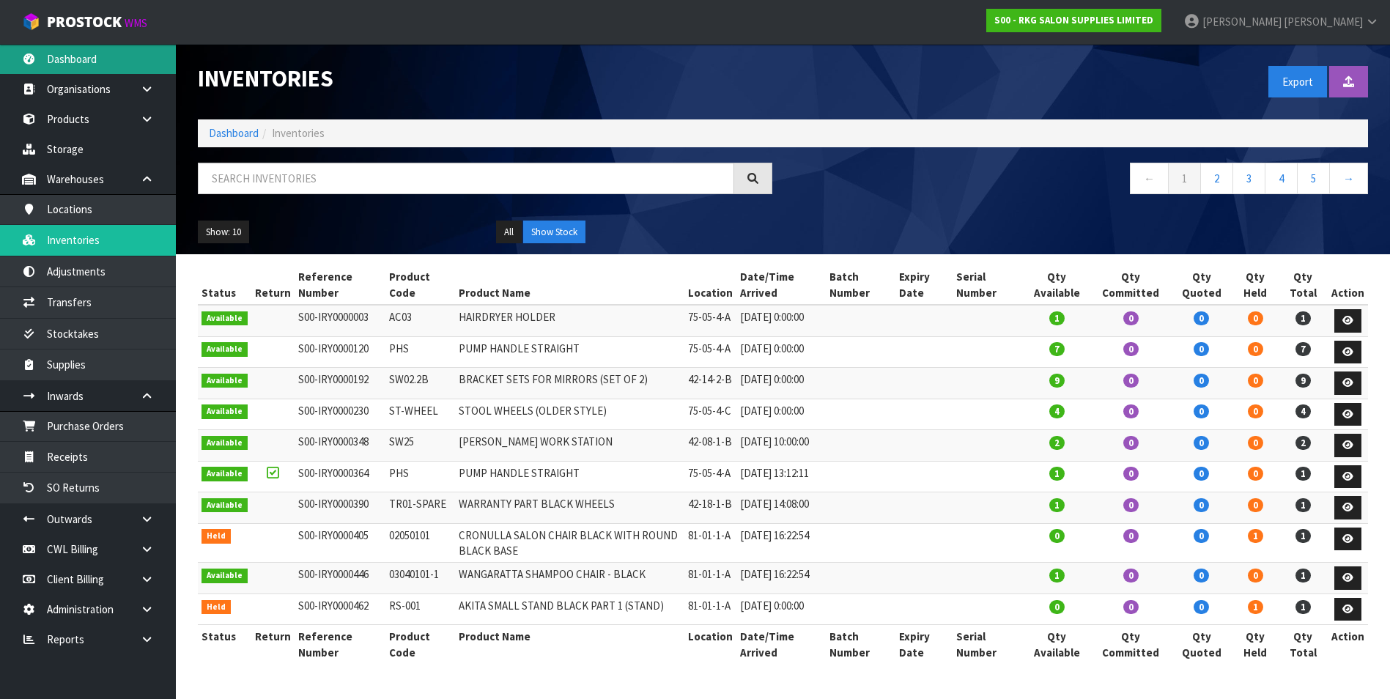
click at [108, 62] on link "Dashboard" at bounding box center [88, 59] width 176 height 30
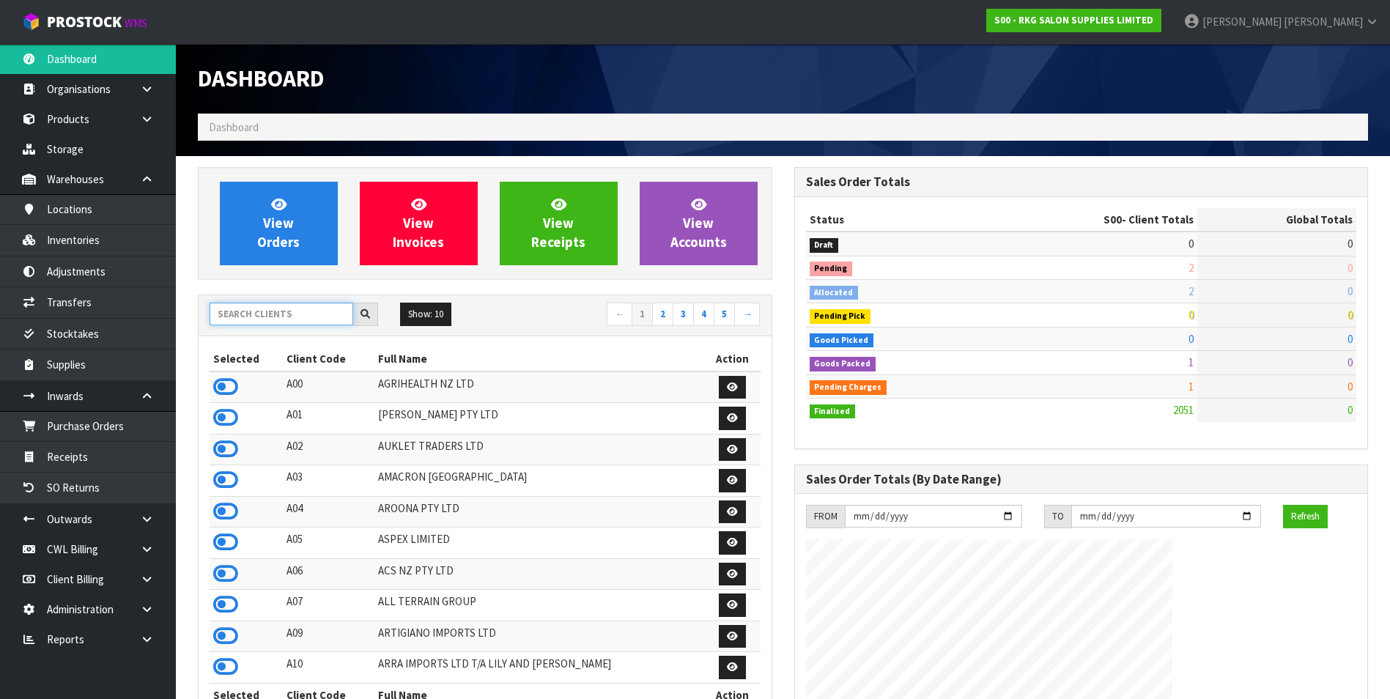
click at [229, 309] on input "text" at bounding box center [282, 314] width 144 height 23
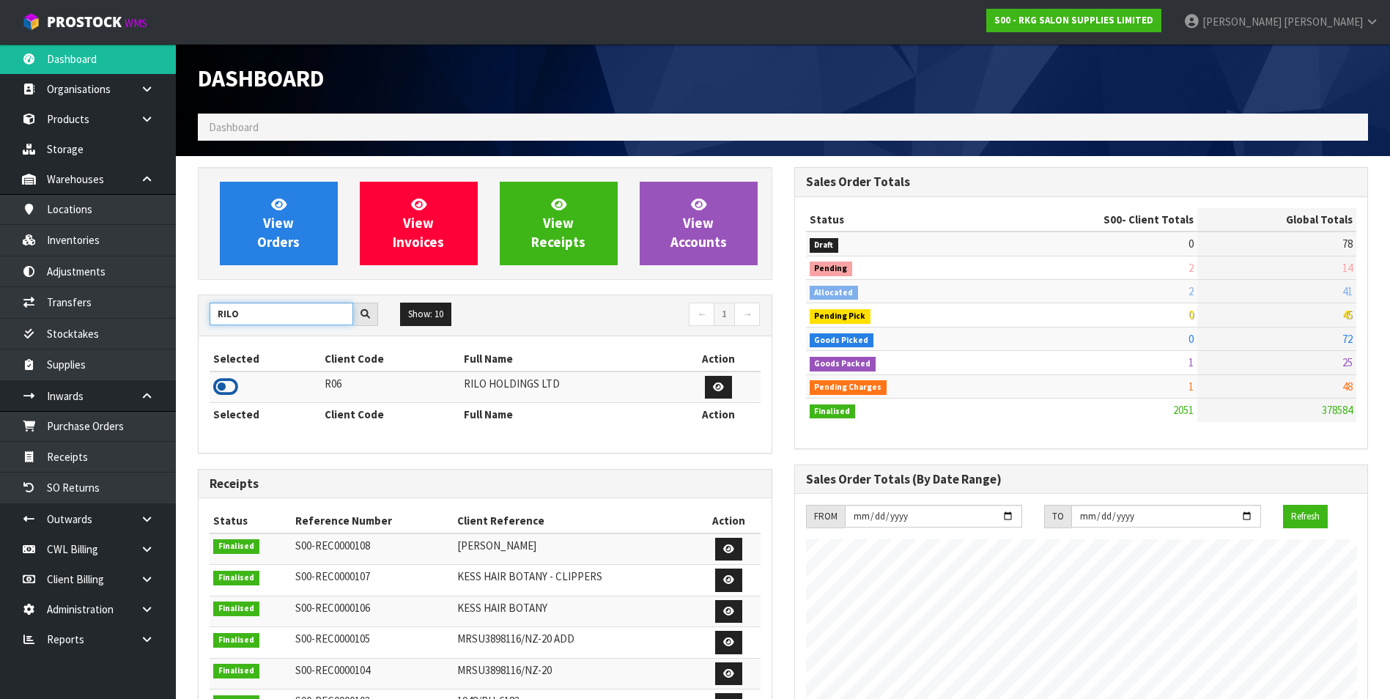
type input "RILO"
click at [227, 386] on icon at bounding box center [225, 387] width 25 height 22
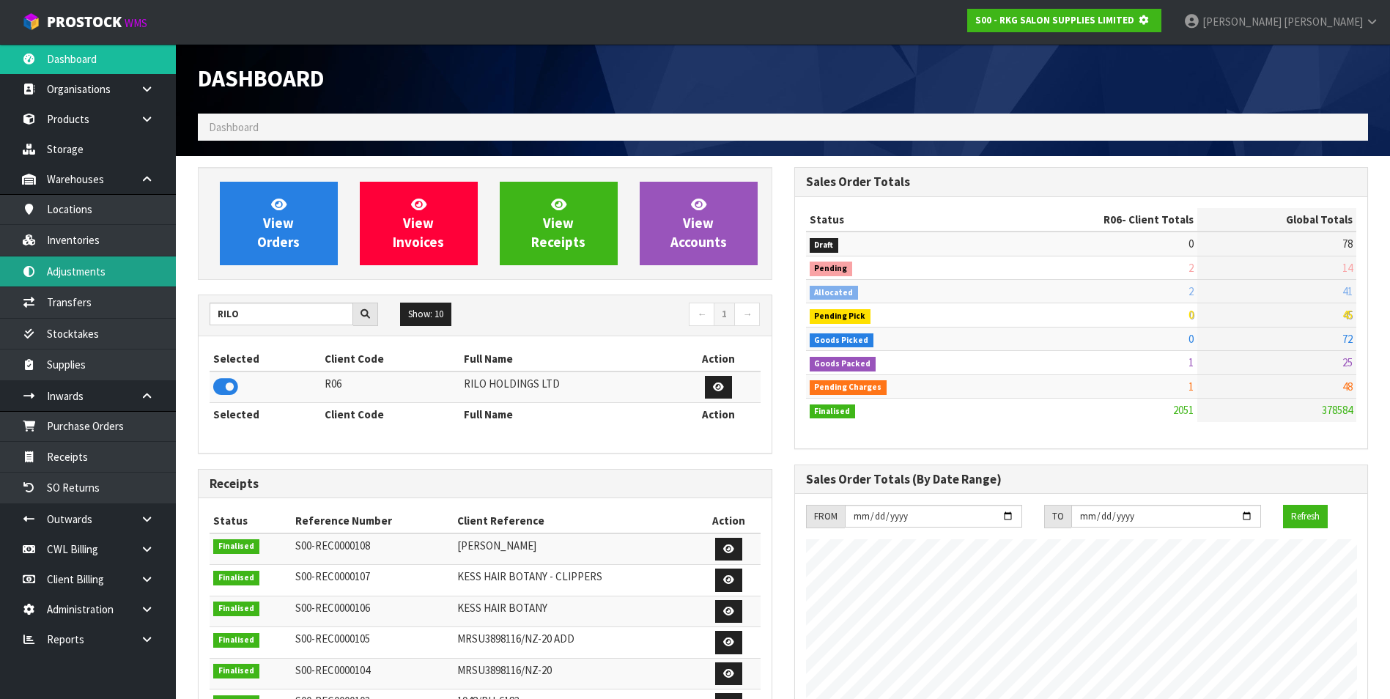
scroll to position [731770, 732087]
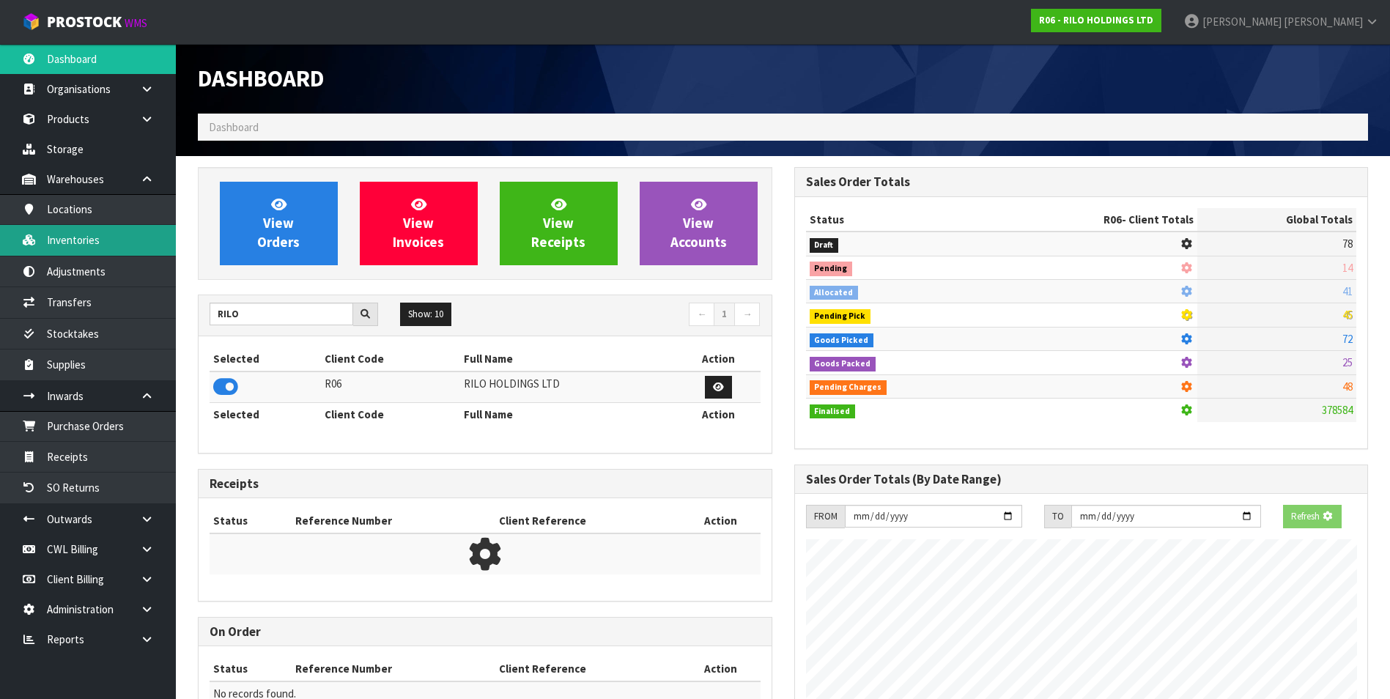
click at [117, 237] on link "Inventories" at bounding box center [88, 240] width 176 height 30
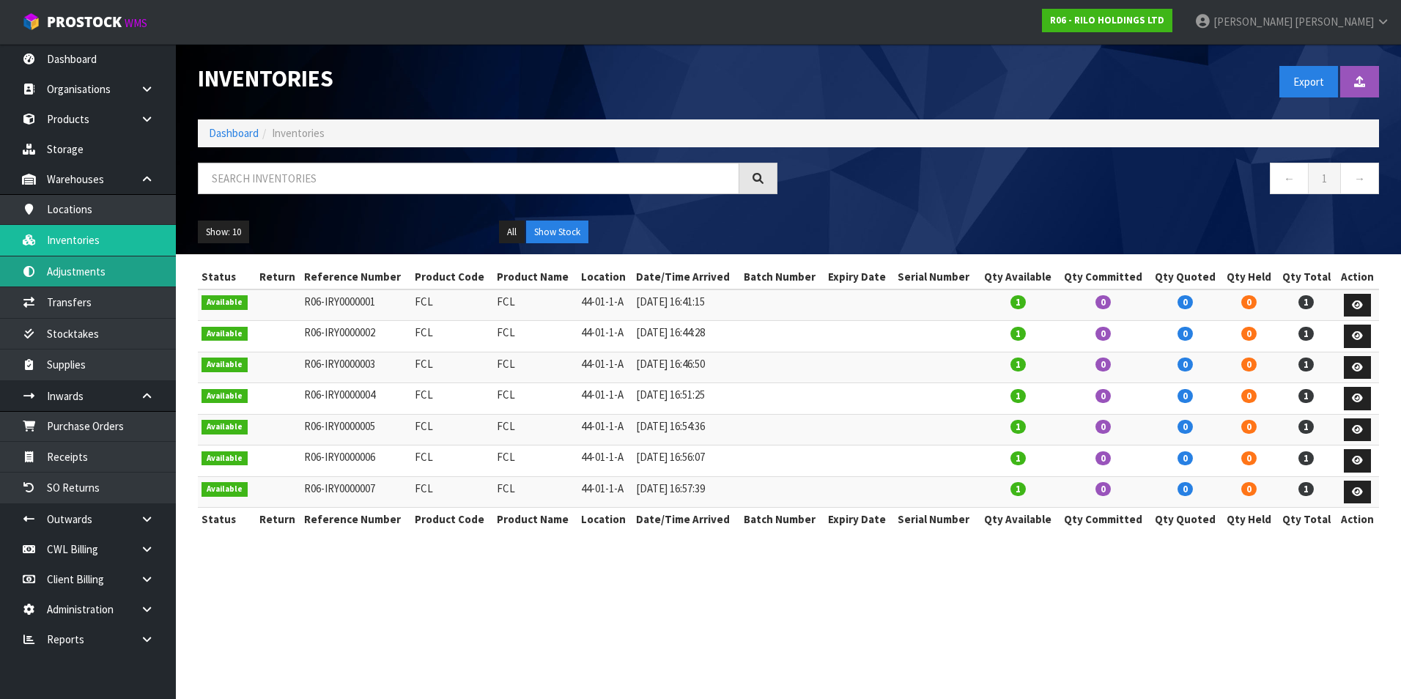
click at [119, 270] on link "Adjustments" at bounding box center [88, 271] width 176 height 30
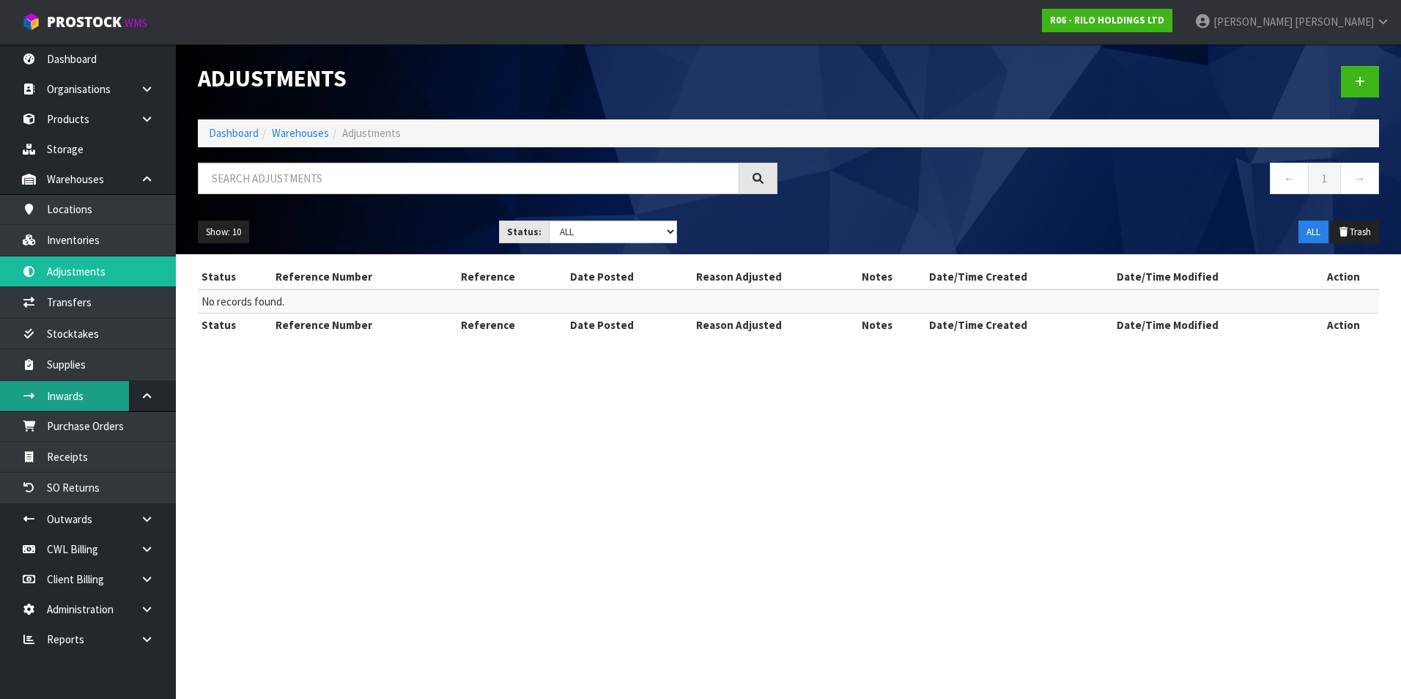
click at [92, 401] on link "Inwards" at bounding box center [88, 396] width 176 height 30
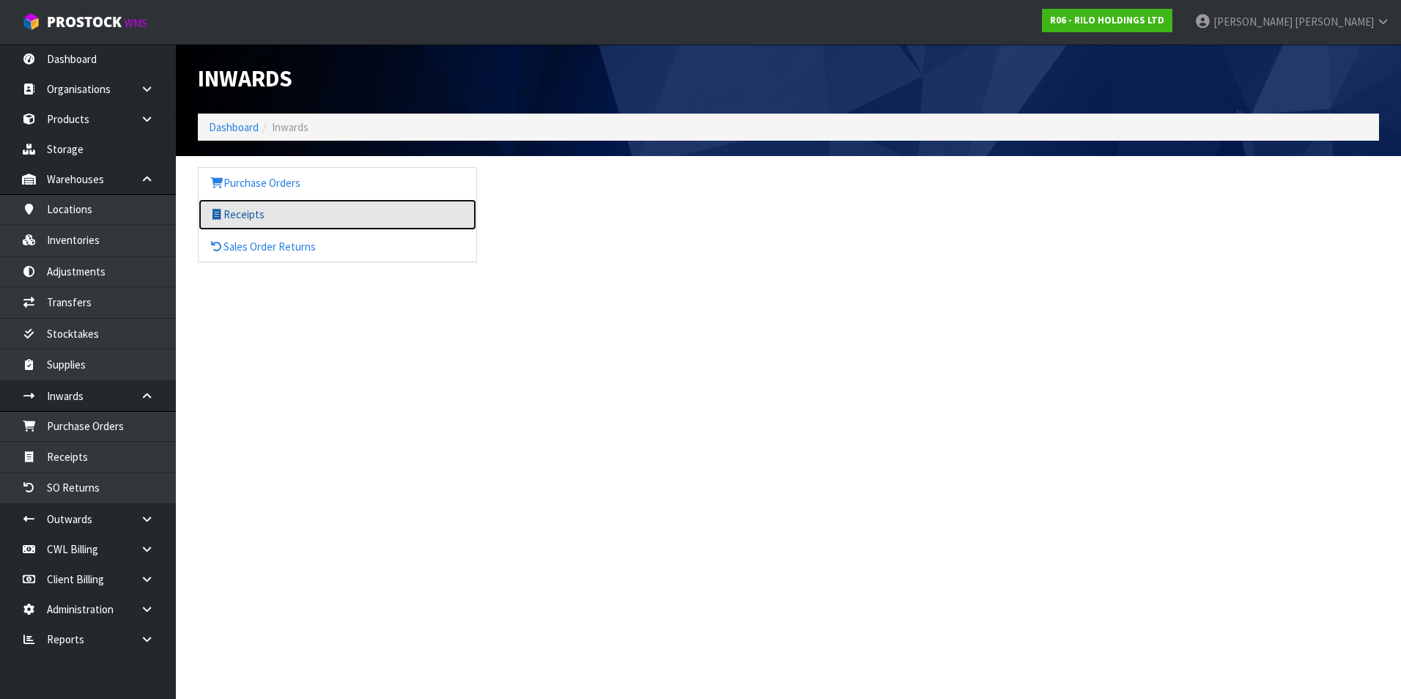
click at [264, 212] on link "Receipts" at bounding box center [338, 214] width 278 height 30
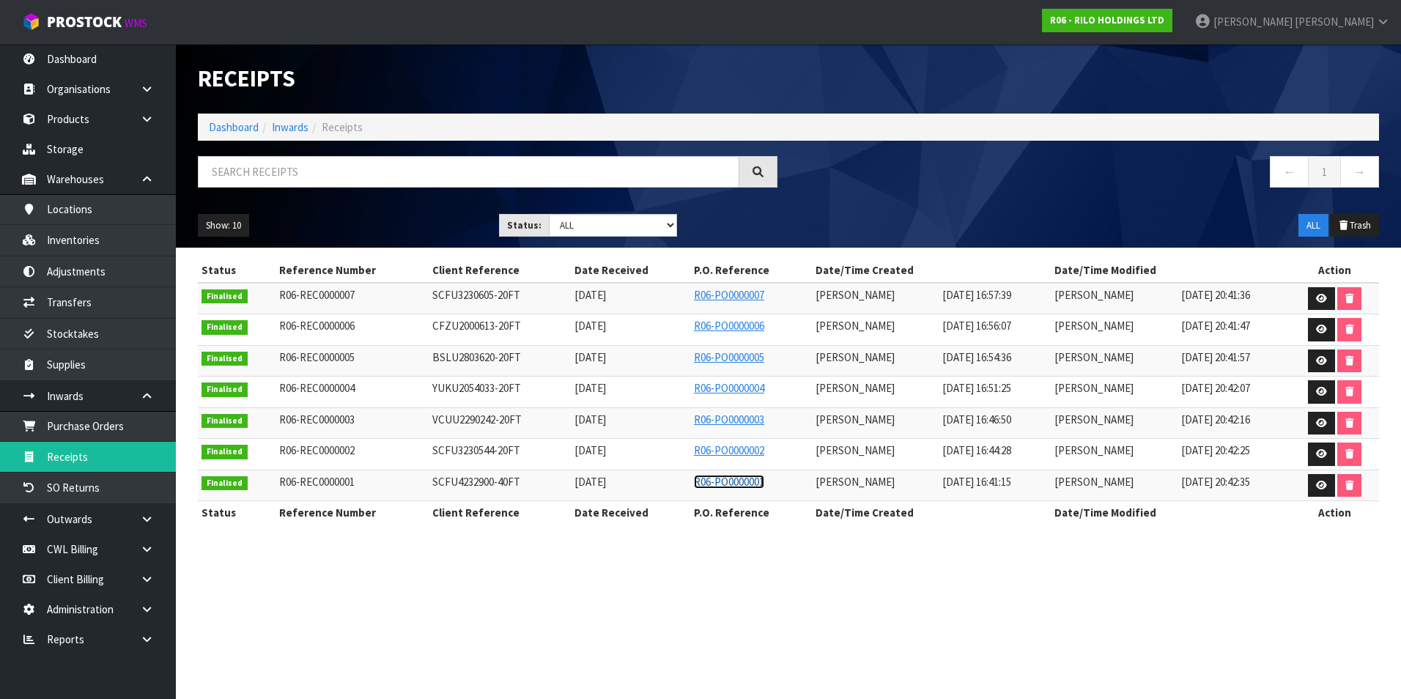
click at [702, 484] on link "R06-PO0000001" at bounding box center [729, 482] width 70 height 14
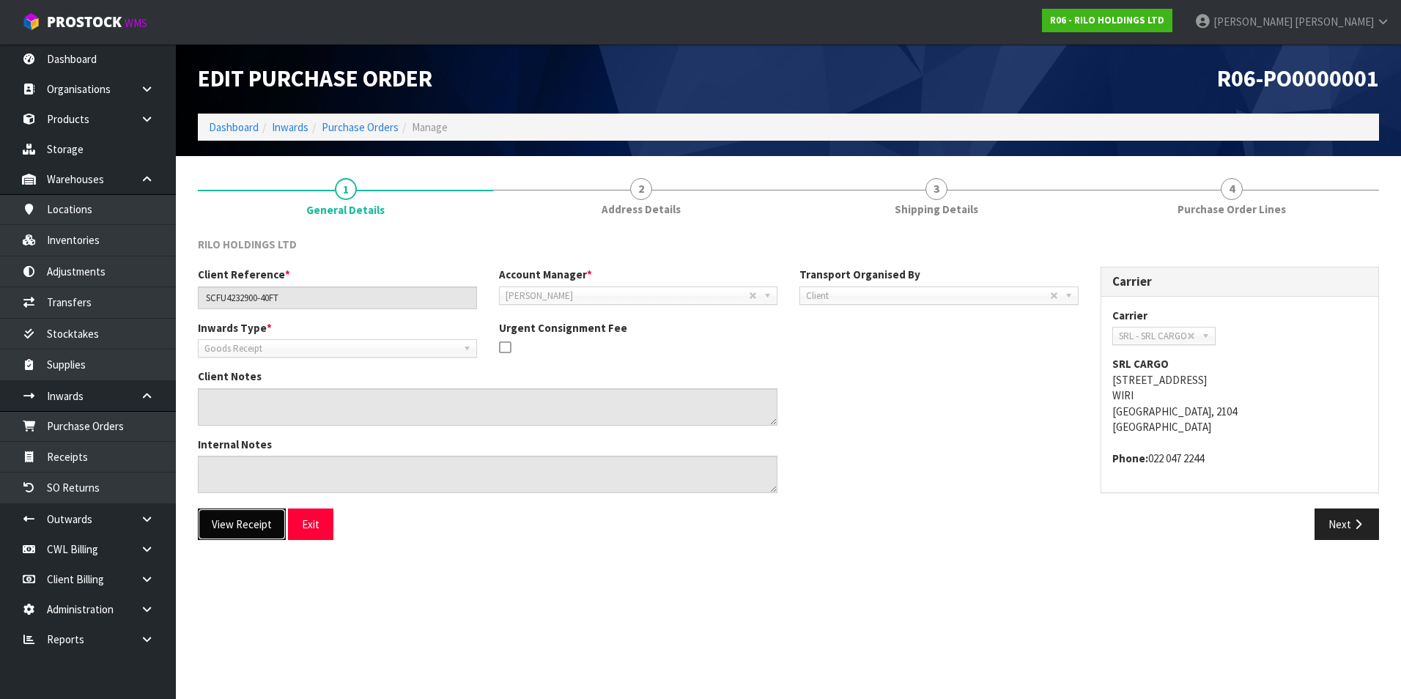
click at [253, 522] on button "View Receipt" at bounding box center [242, 524] width 88 height 32
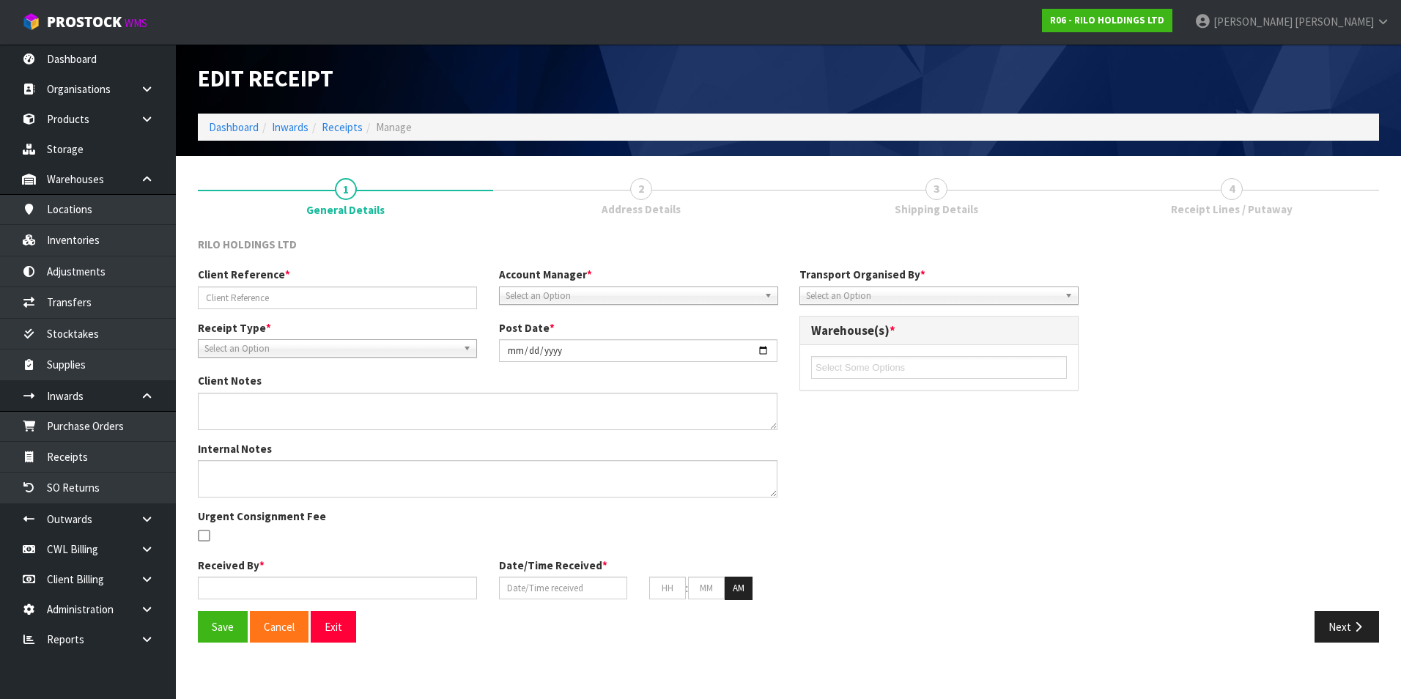
type input "SCFU4232900-40FT"
type input "2025-08-06"
type input "Prabhneet Kaur"
type input "04/08/2025"
type input "04"
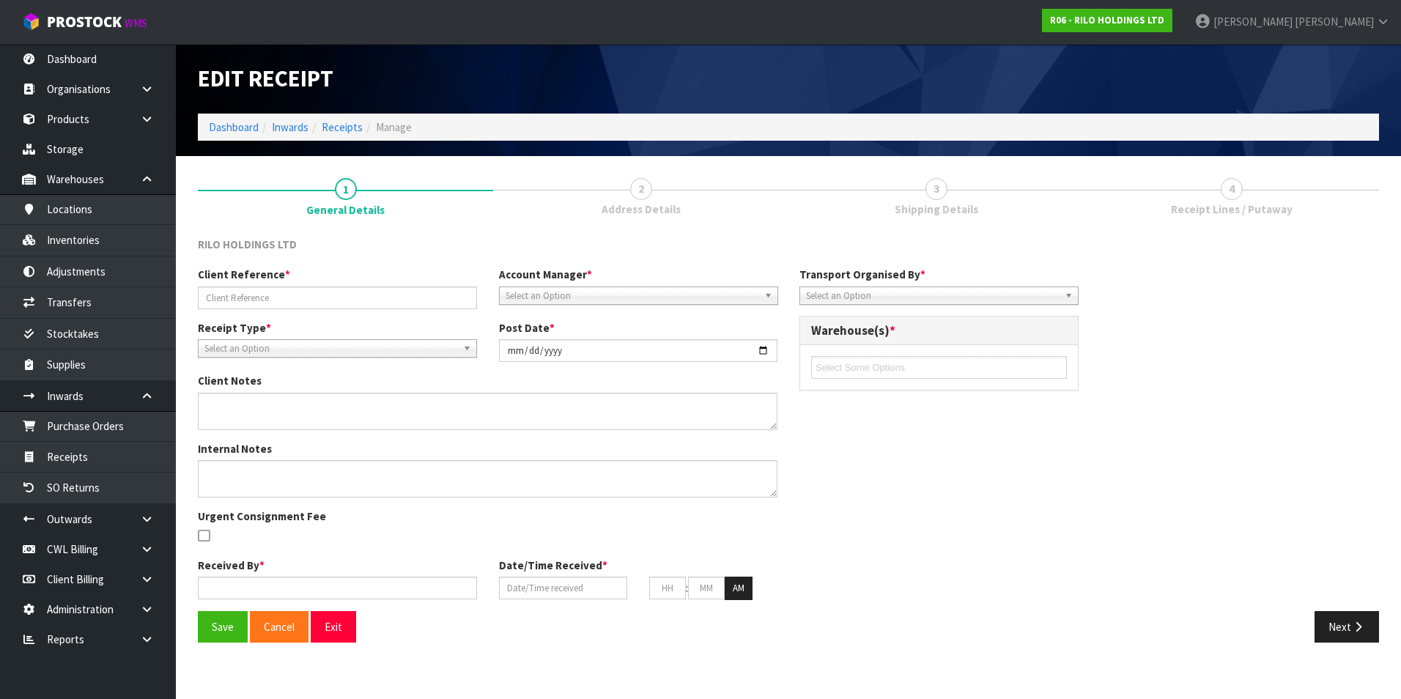
type input "41"
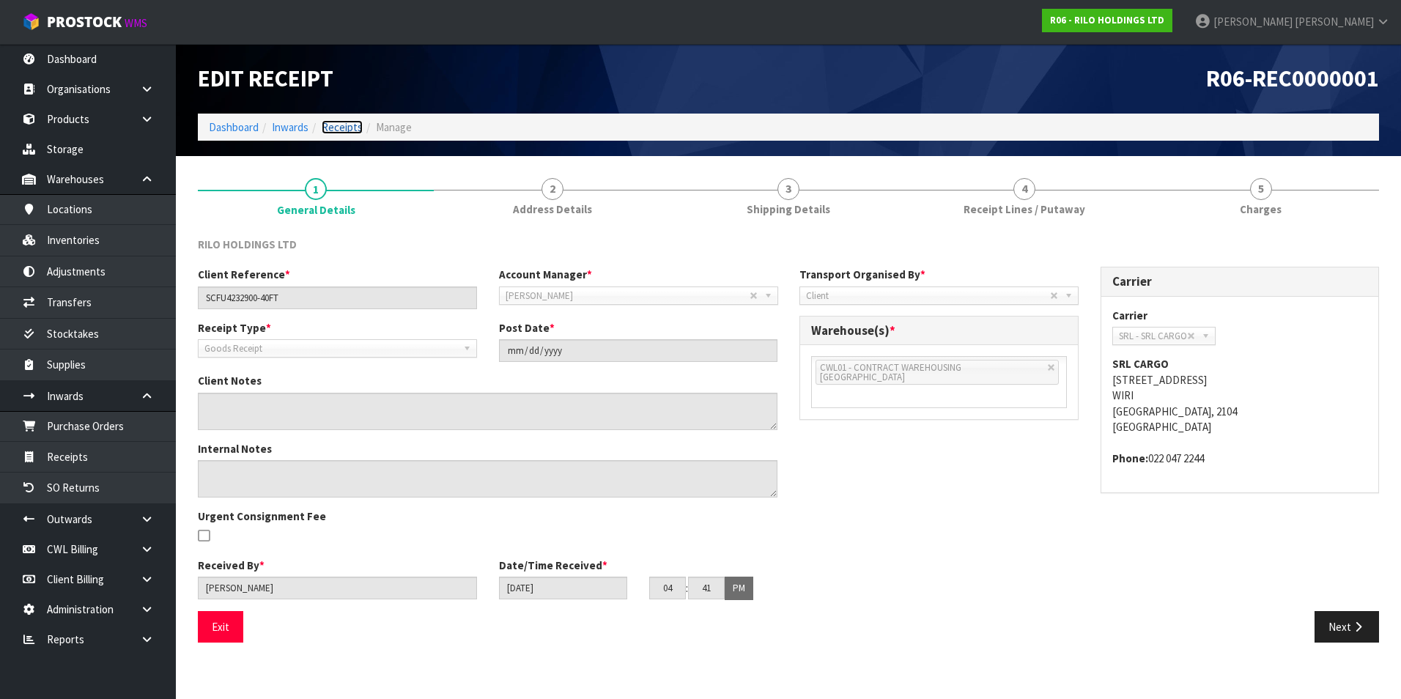
click at [347, 131] on link "Receipts" at bounding box center [342, 127] width 41 height 14
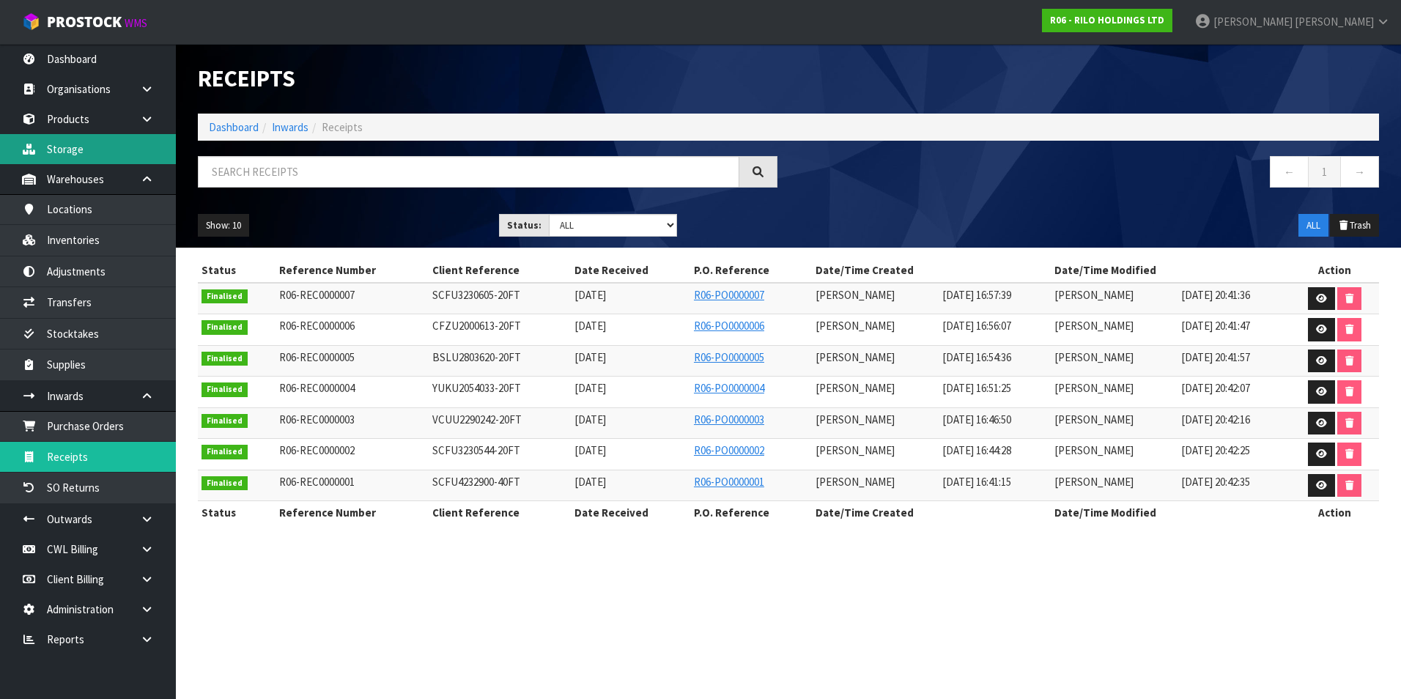
click at [75, 152] on link "Storage" at bounding box center [88, 149] width 176 height 30
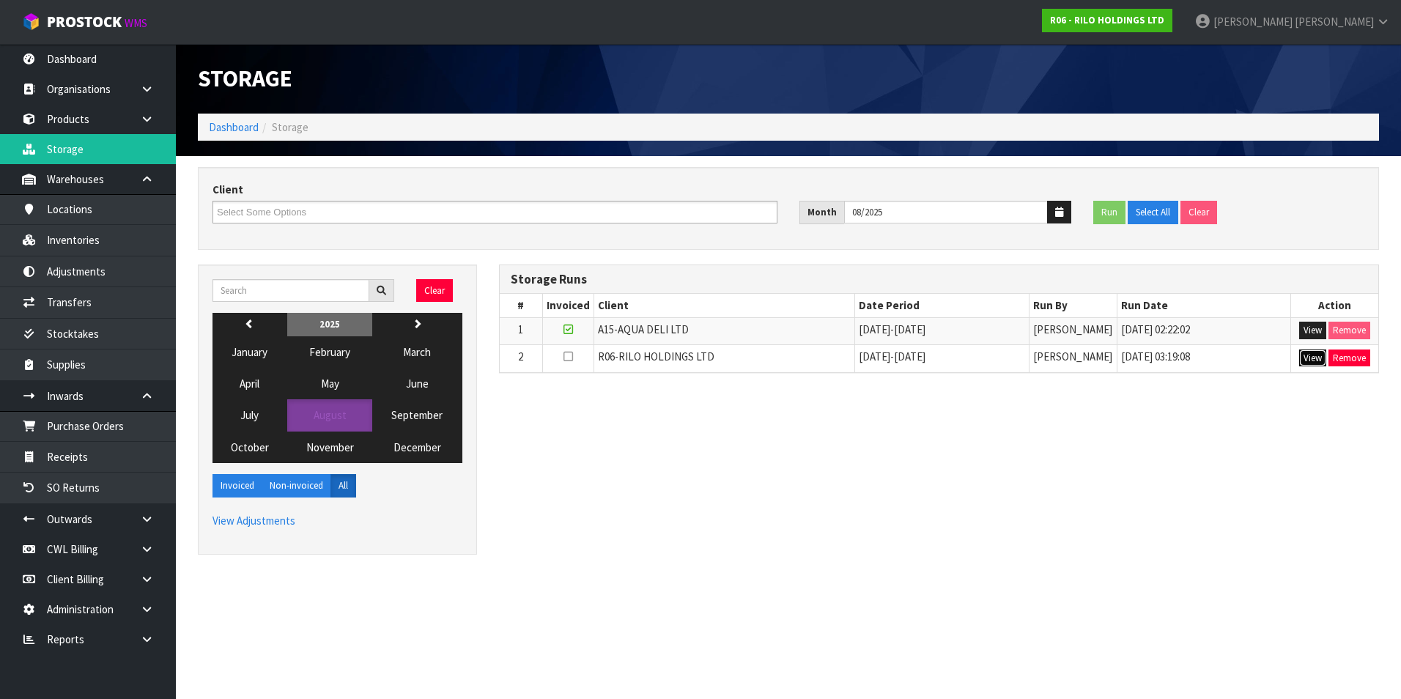
click at [1306, 360] on button "View" at bounding box center [1312, 358] width 27 height 18
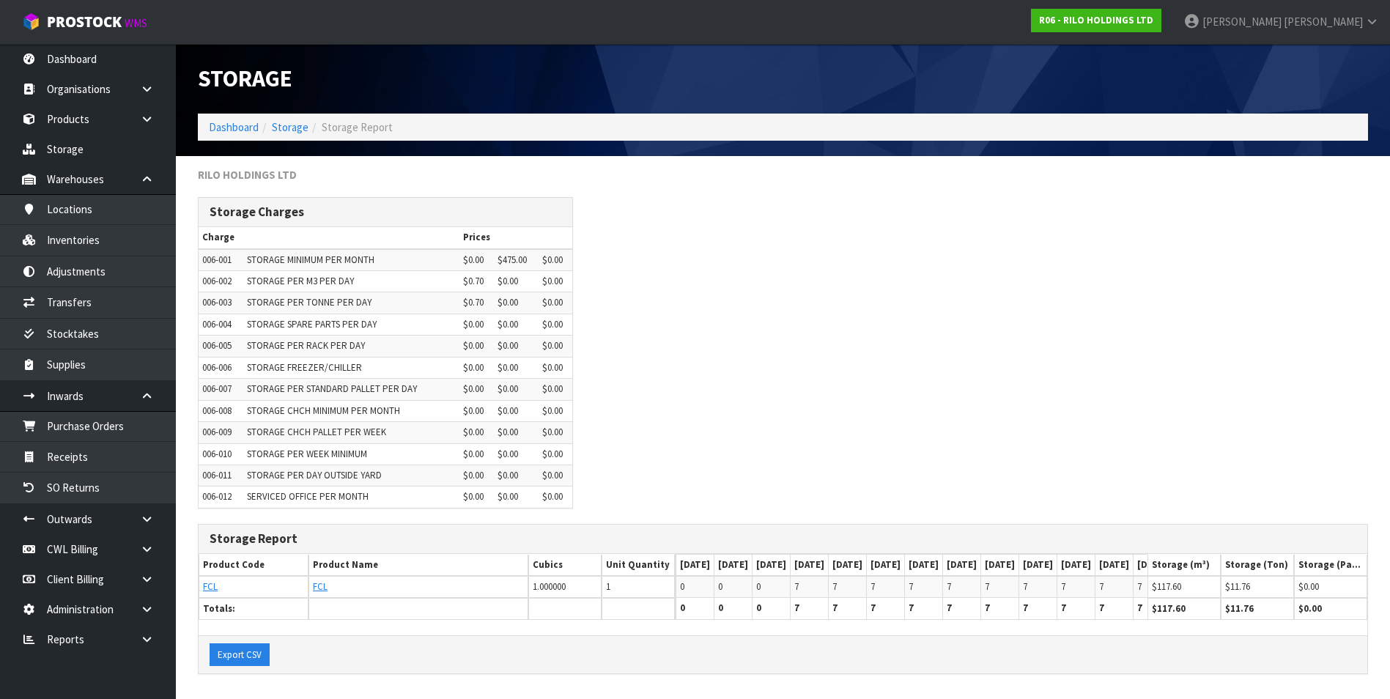
click at [560, 635] on div "Product Code Product Name Cubics Unit Quantity 01/08/2025 02/08/2025 03/08/2025…" at bounding box center [783, 594] width 1169 height 81
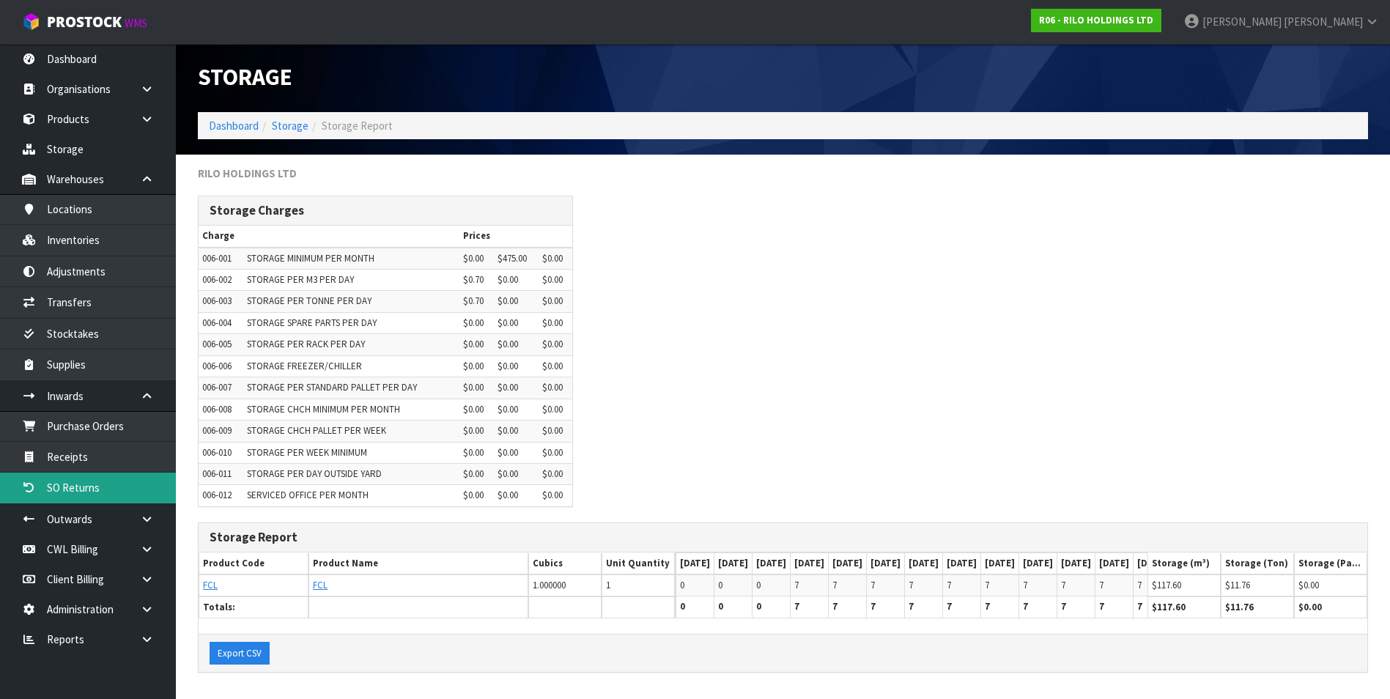
scroll to position [12, 0]
click at [142, 610] on icon at bounding box center [147, 609] width 14 height 11
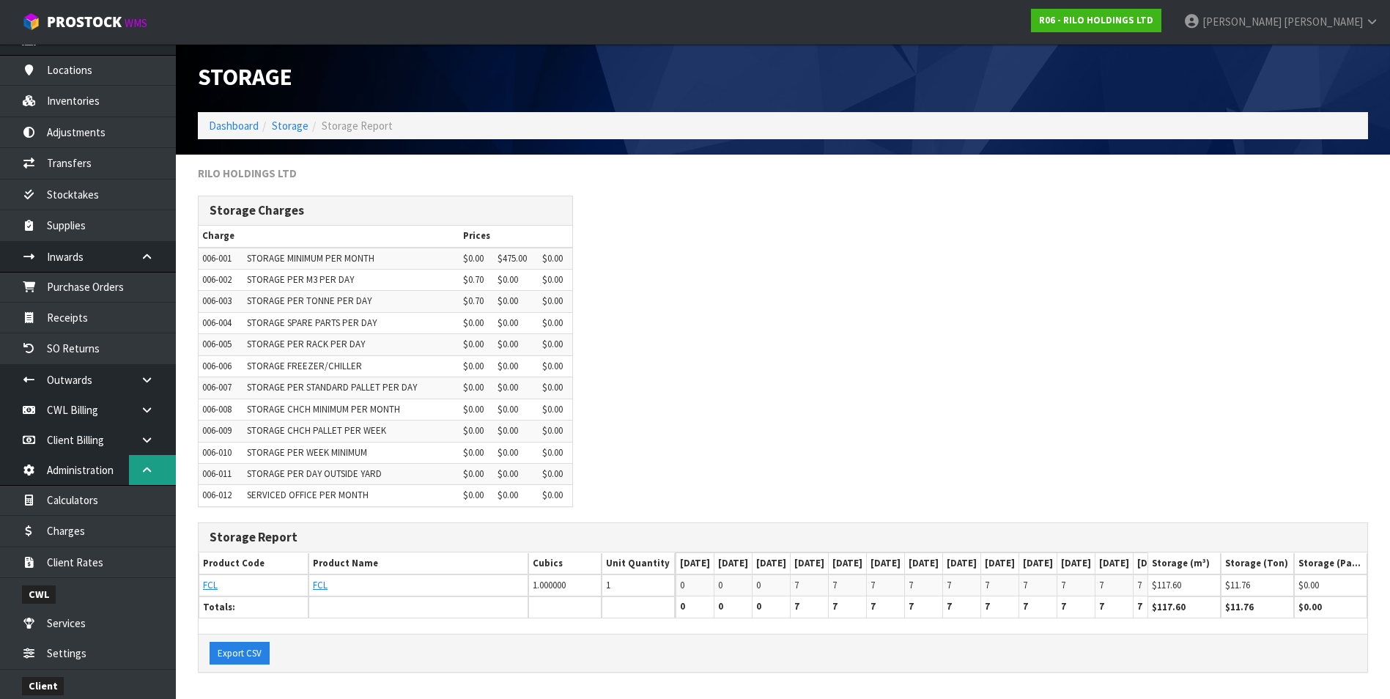
scroll to position [230, 0]
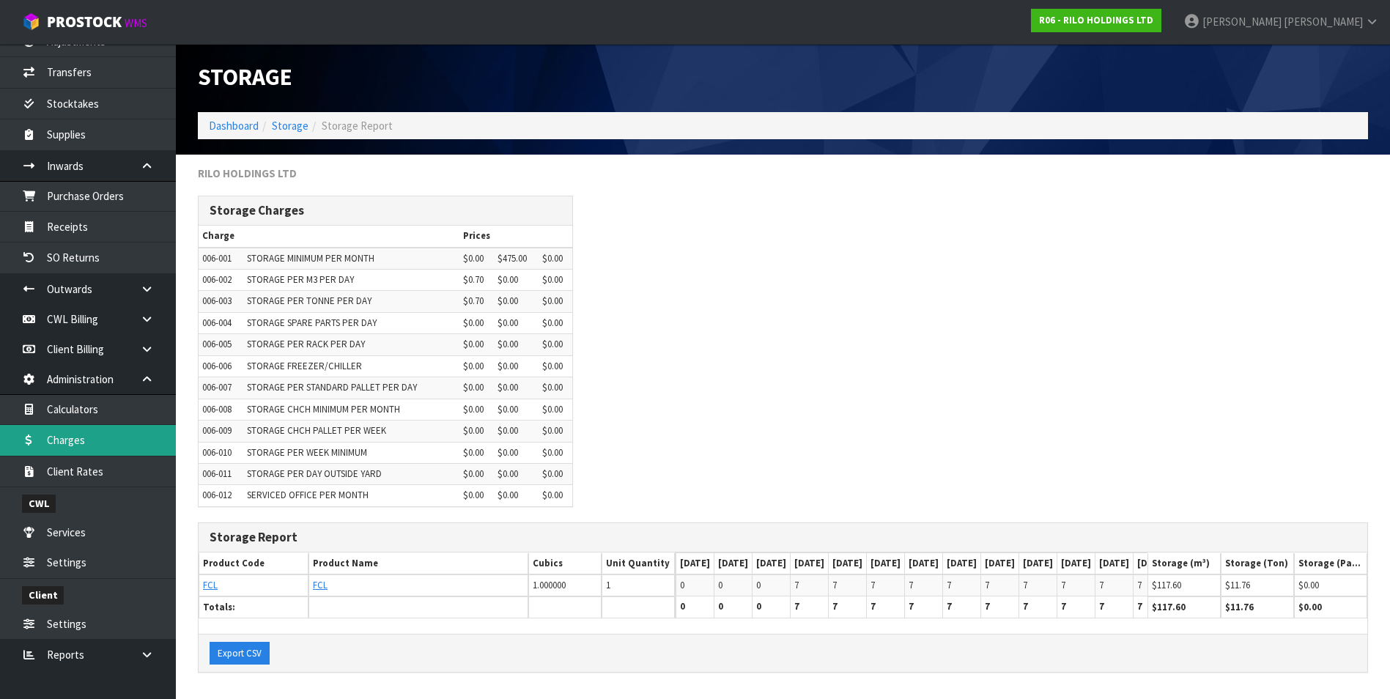
click at [105, 445] on link "Charges" at bounding box center [88, 440] width 176 height 30
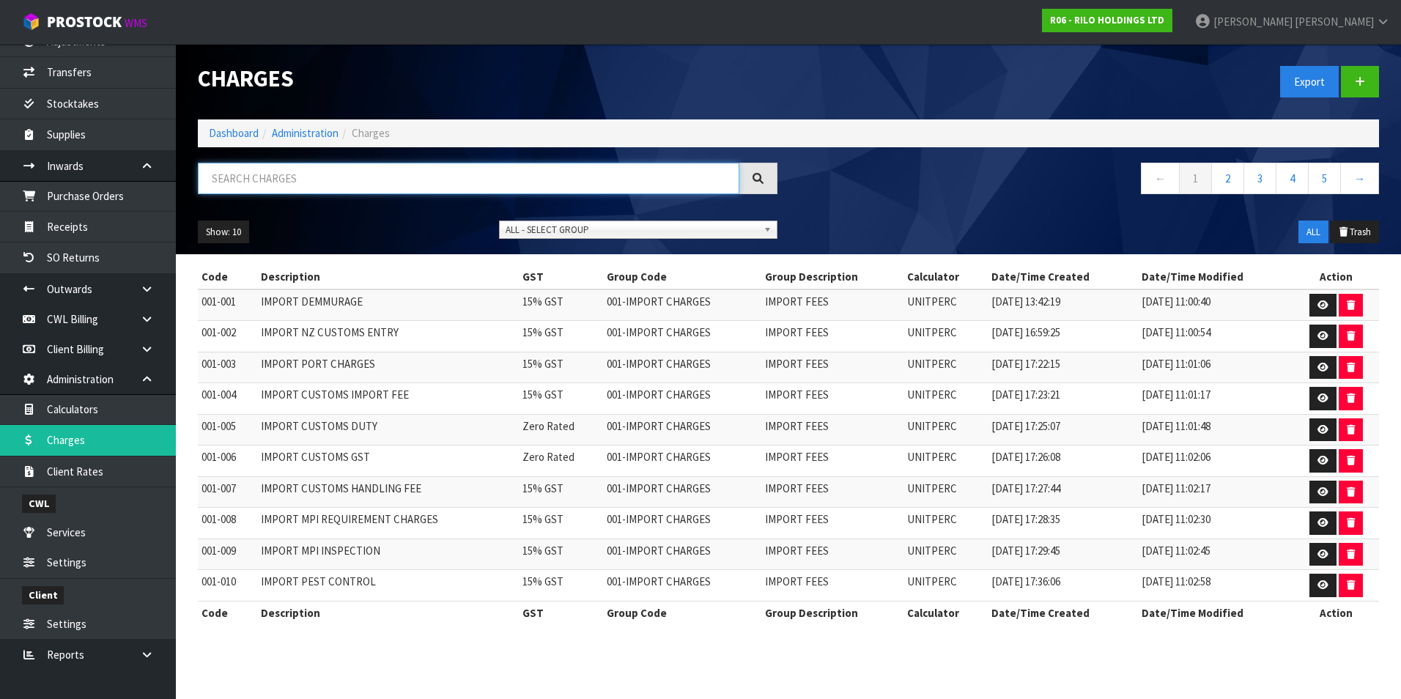
click at [294, 181] on input "text" at bounding box center [468, 179] width 541 height 32
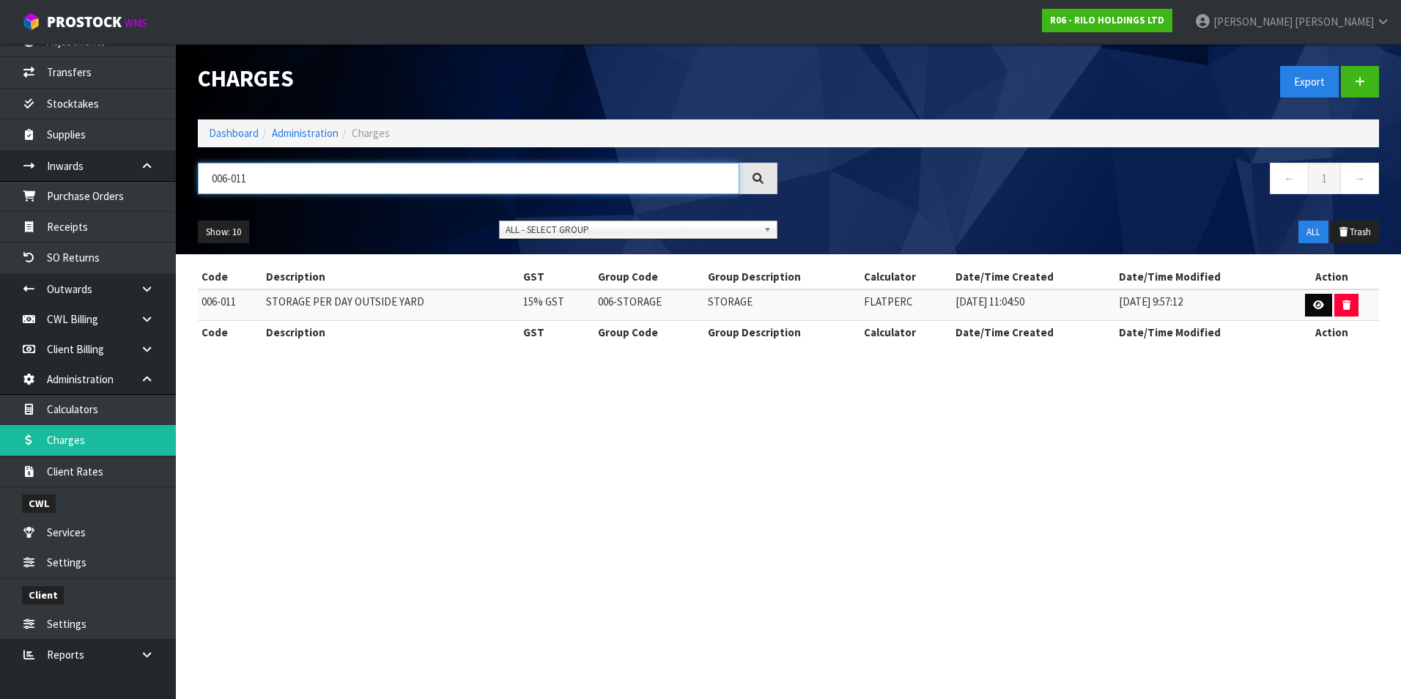
type input "006-011"
click at [1314, 306] on icon at bounding box center [1318, 305] width 11 height 10
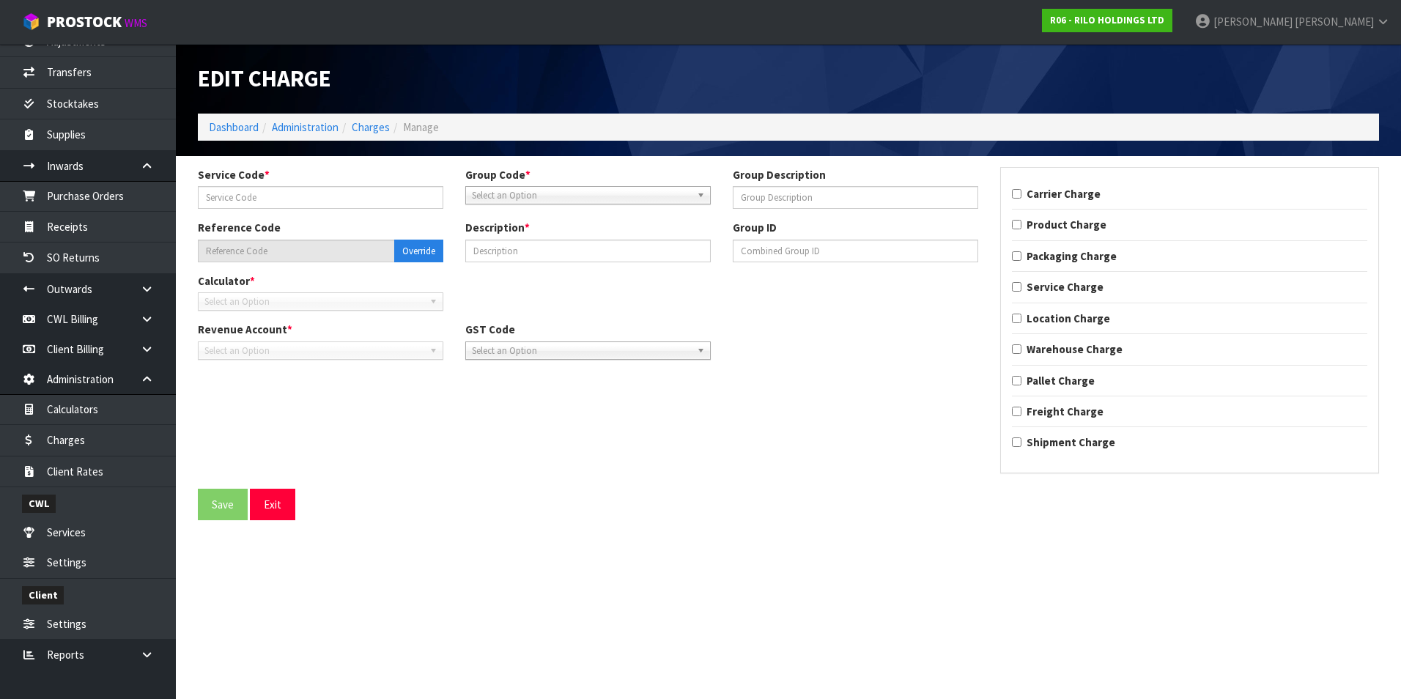
type input "011"
type input "STORAGE"
type input "006-011"
type input "STORAGE PER DAY OUTSIDE YARD"
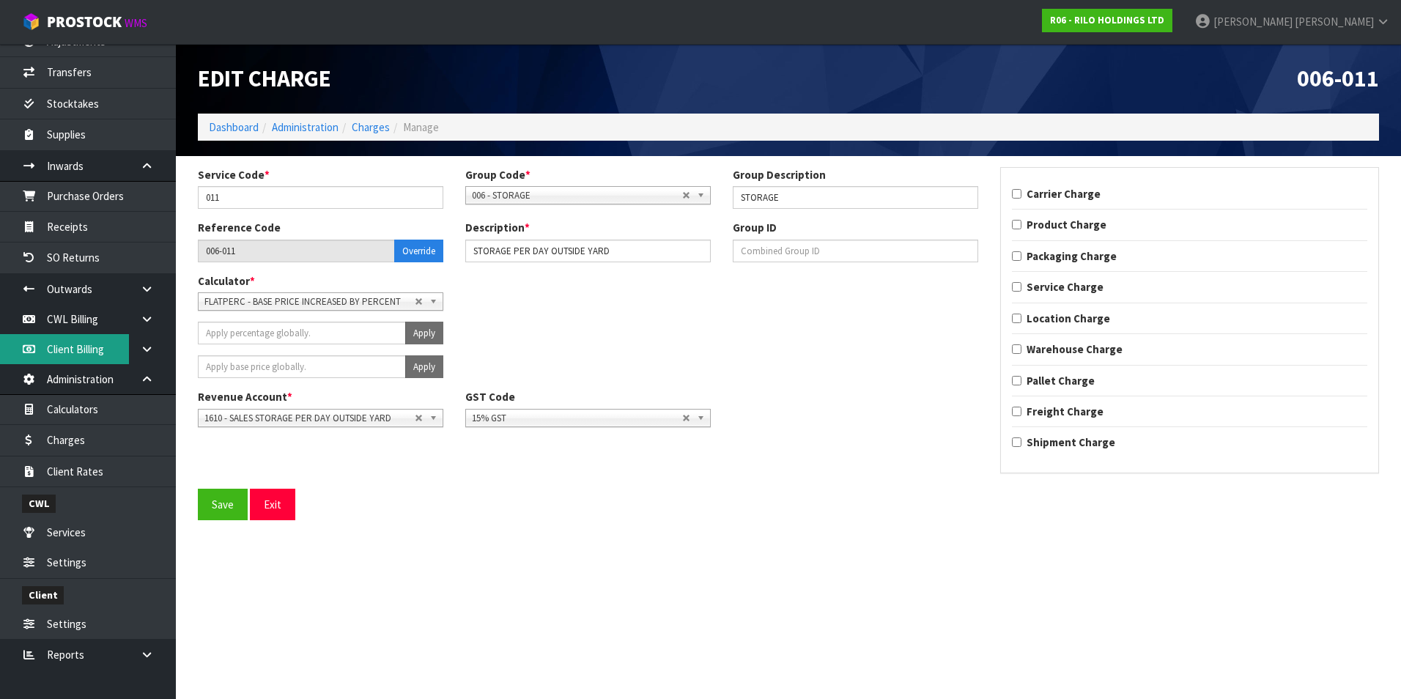
click at [100, 352] on link "Client Billing" at bounding box center [88, 349] width 176 height 30
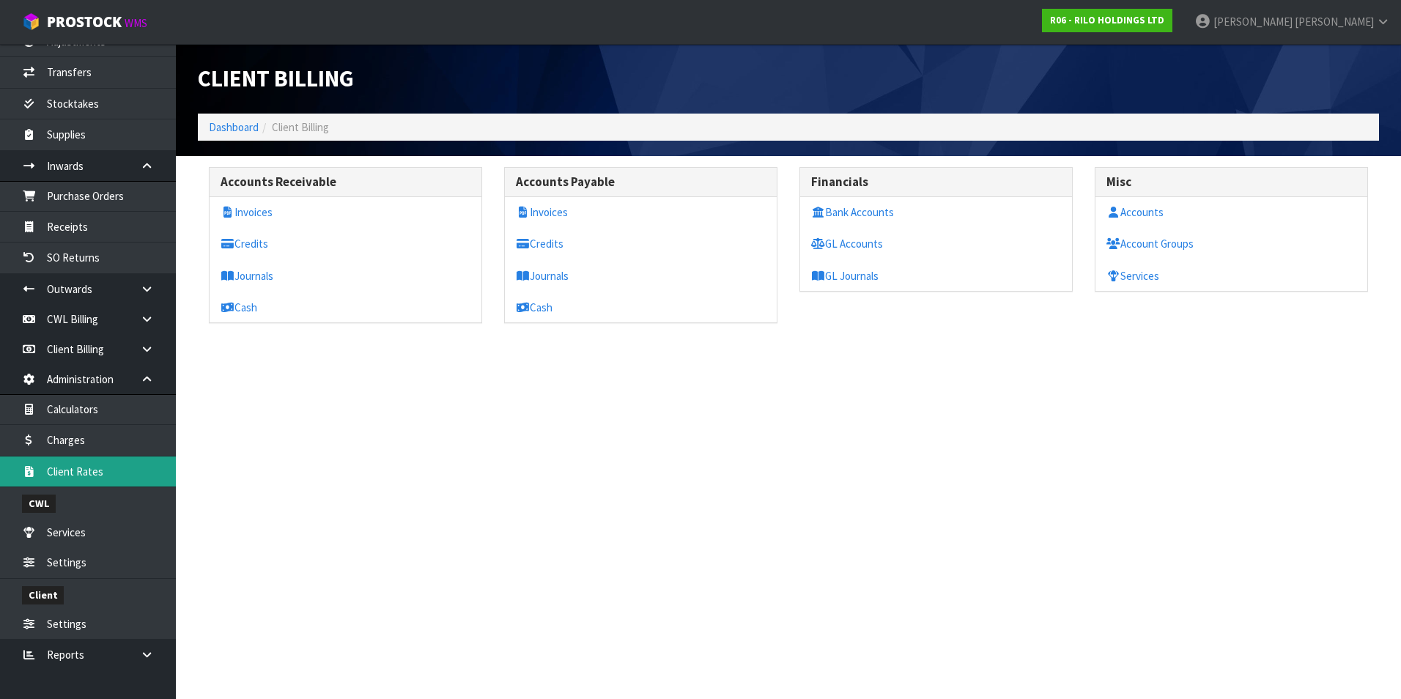
click at [93, 469] on link "Client Rates" at bounding box center [88, 471] width 176 height 30
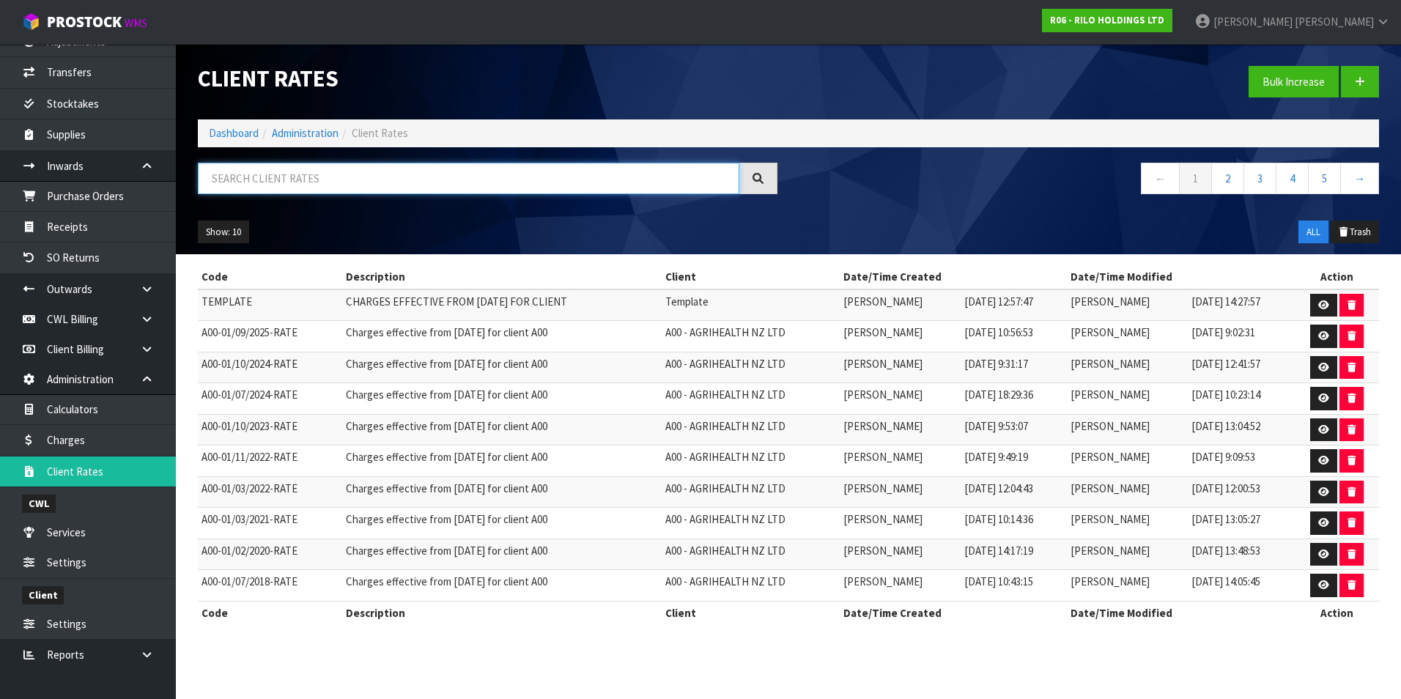
click at [308, 183] on input "text" at bounding box center [468, 179] width 541 height 32
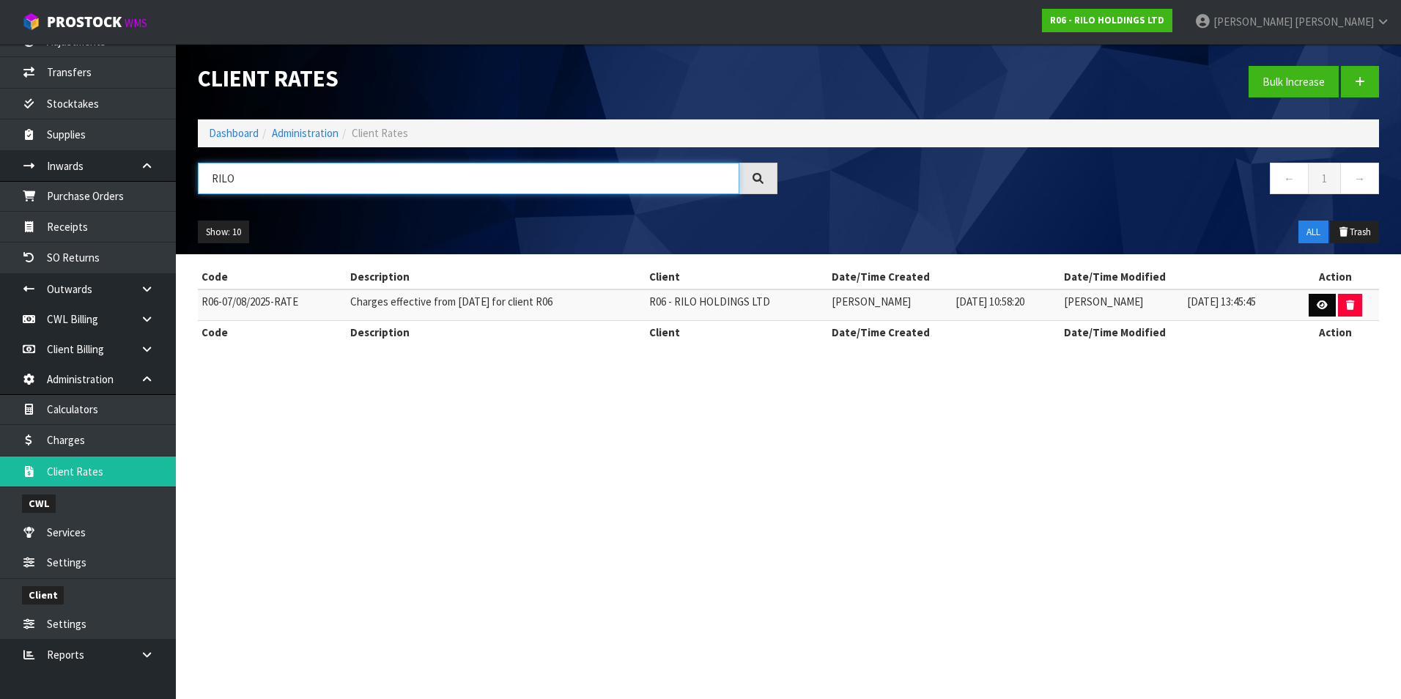
type input "RILO"
click at [1329, 308] on link at bounding box center [1322, 305] width 27 height 23
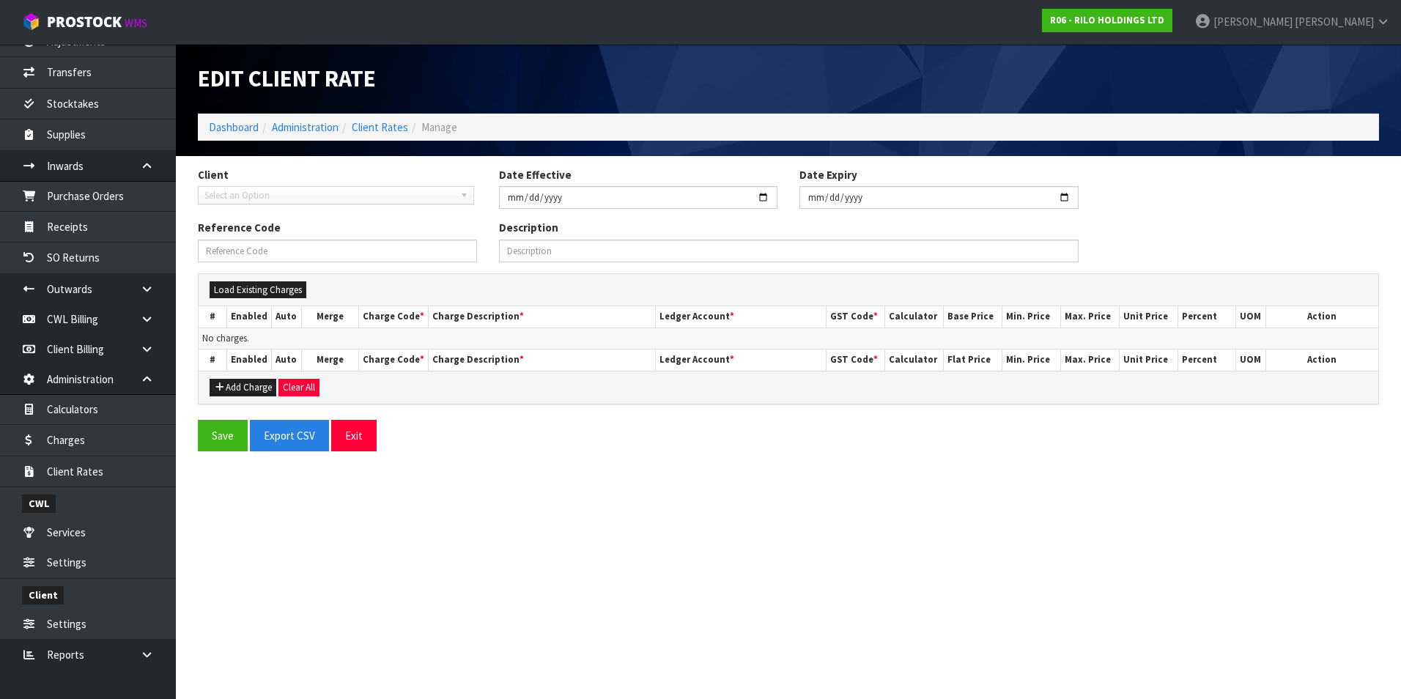
type input "[DATE]"
type input "R06-07/08/2025-RATE"
type input "Charges effective from [DATE] for client R06"
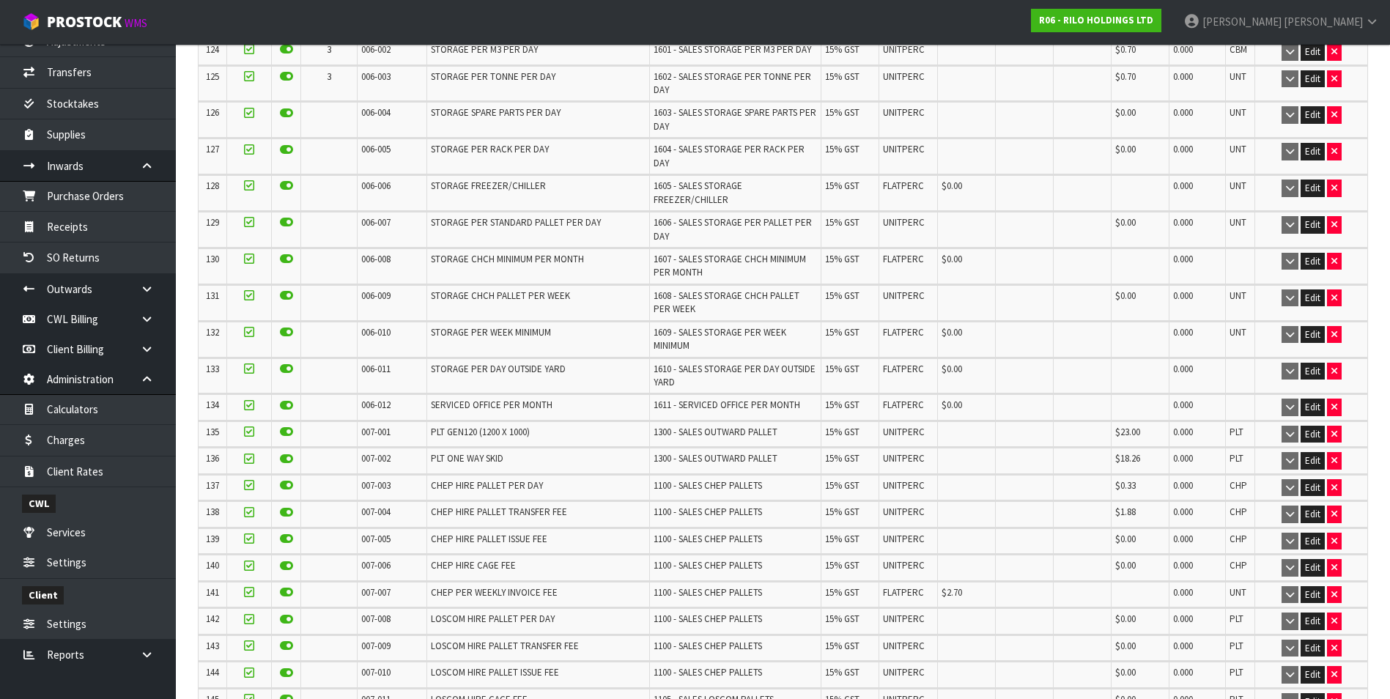
scroll to position [3852, 0]
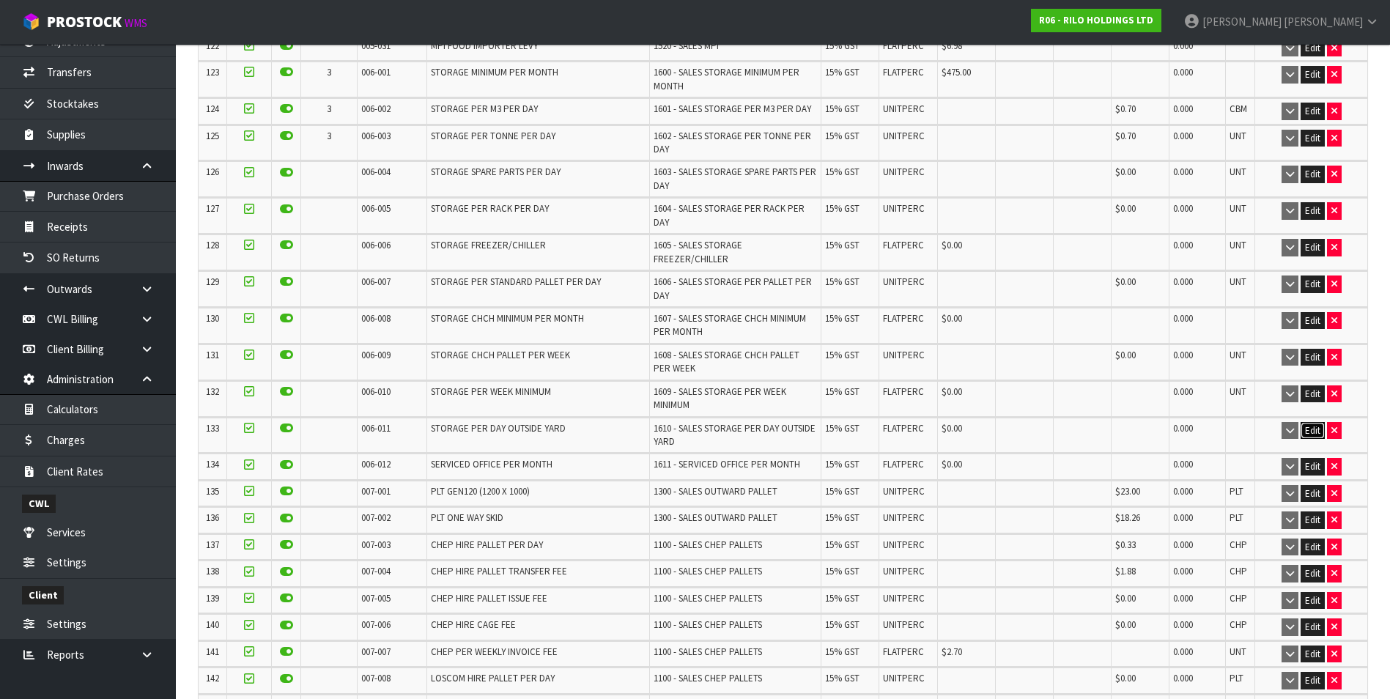
click at [1314, 422] on button "Edit" at bounding box center [1313, 431] width 24 height 18
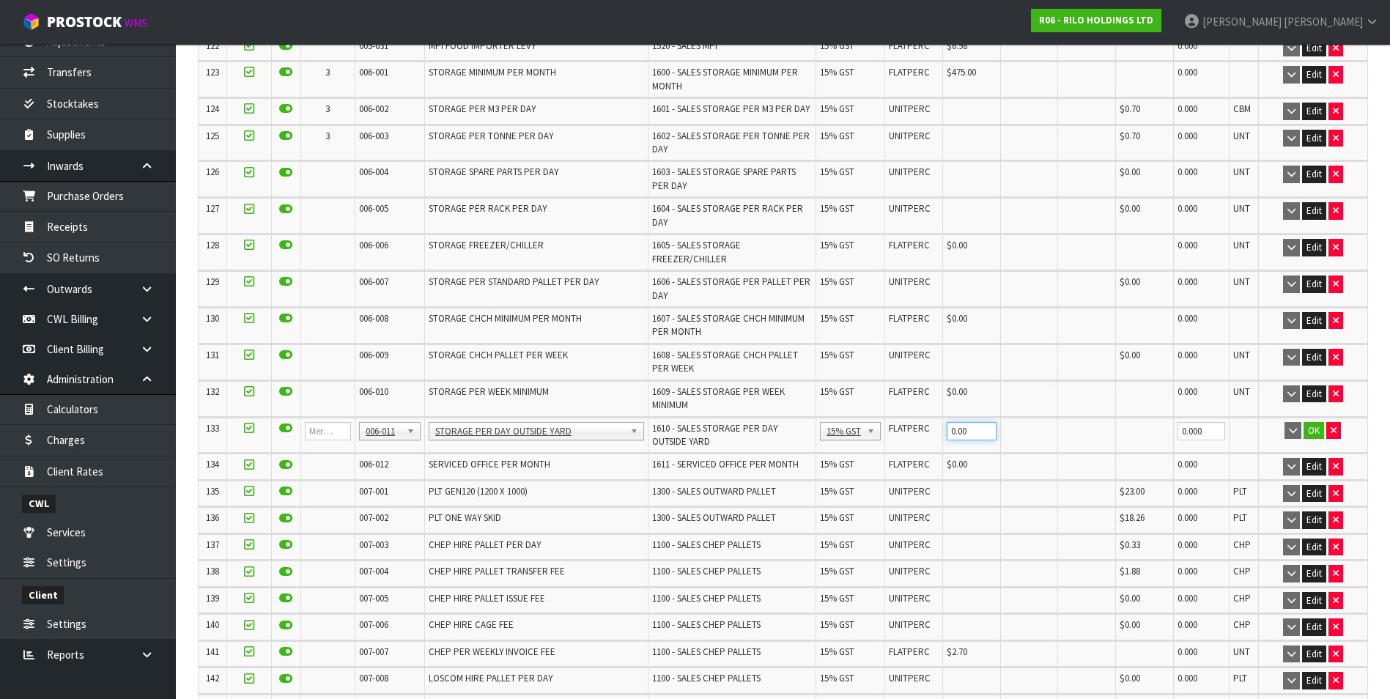
click at [968, 422] on input "0.00" at bounding box center [972, 431] width 50 height 18
type input "0"
type input "1050"
click at [1311, 422] on button "OK" at bounding box center [1313, 431] width 21 height 18
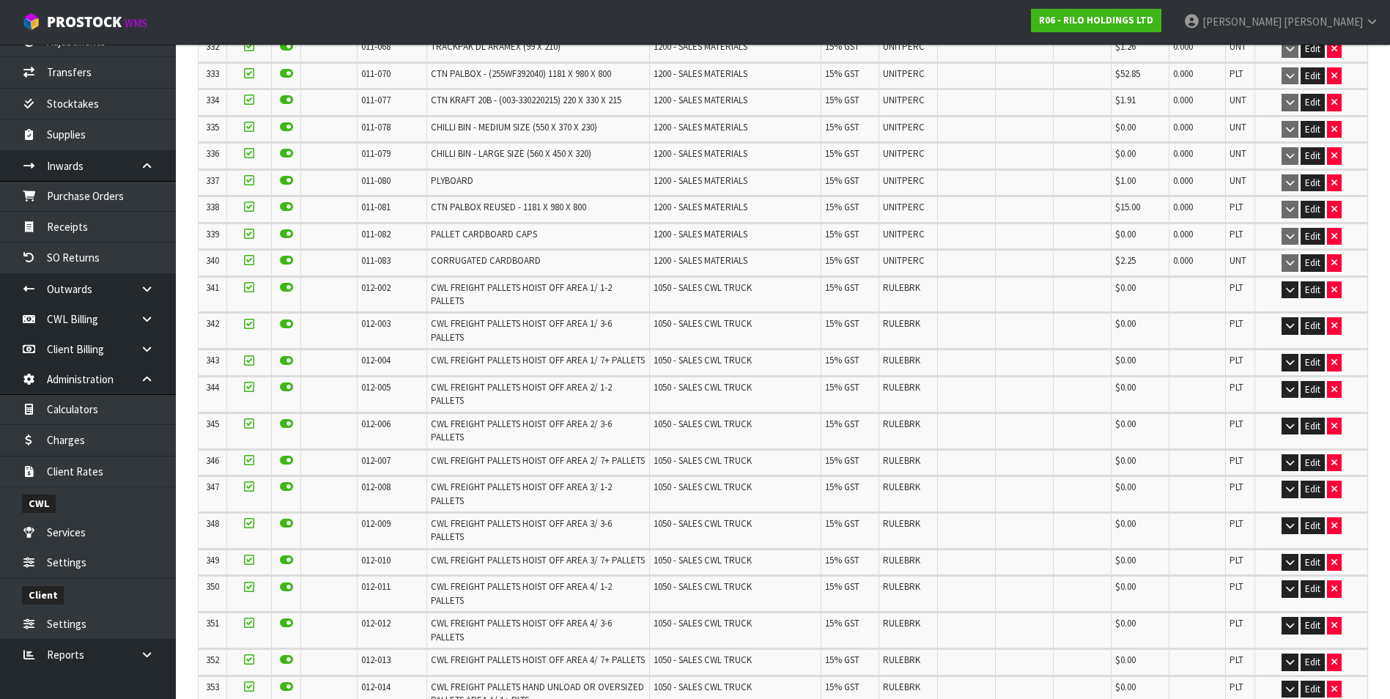
scroll to position [10121, 0]
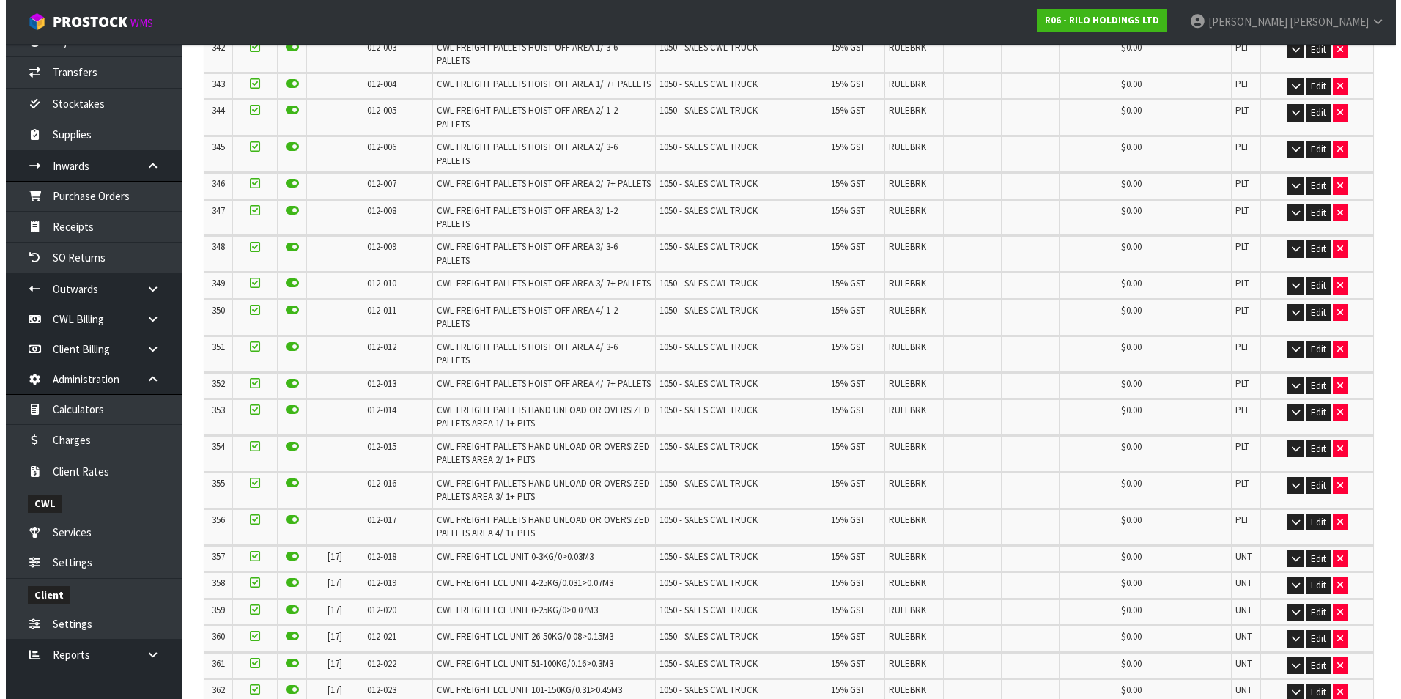
scroll to position [0, 0]
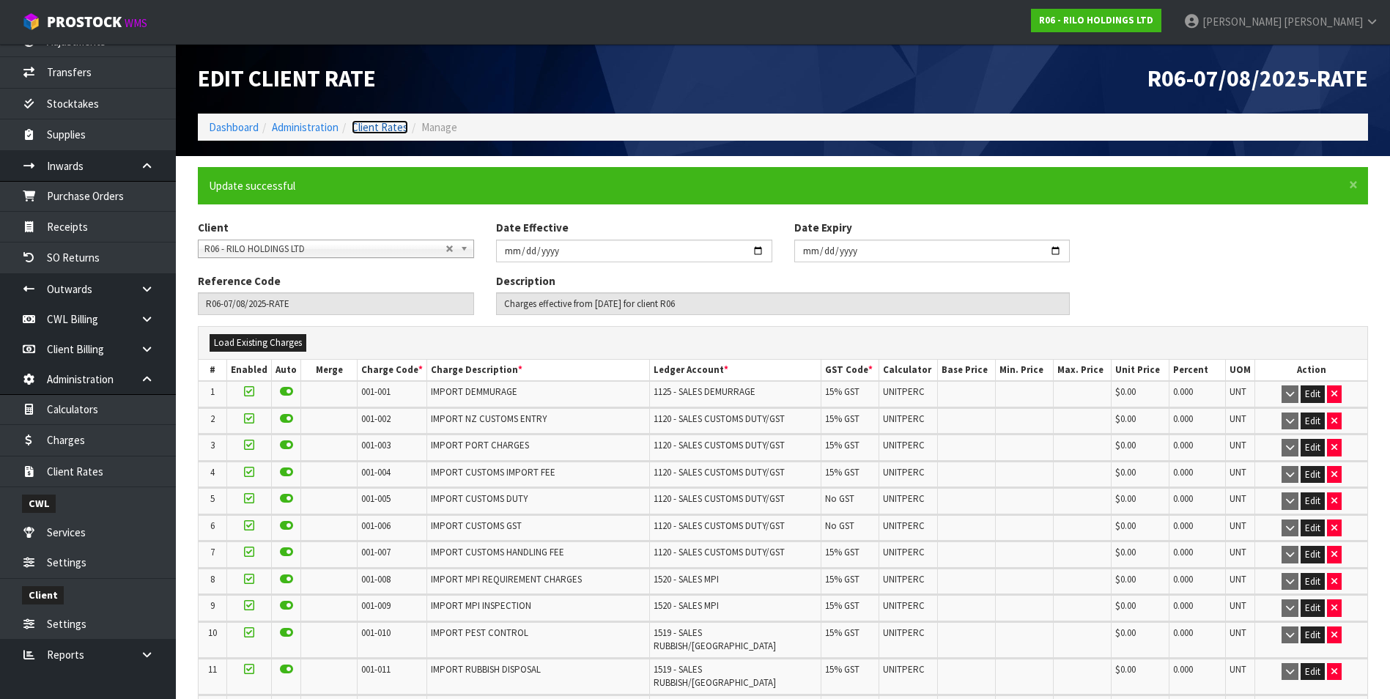
click at [391, 128] on link "Client Rates" at bounding box center [380, 127] width 56 height 14
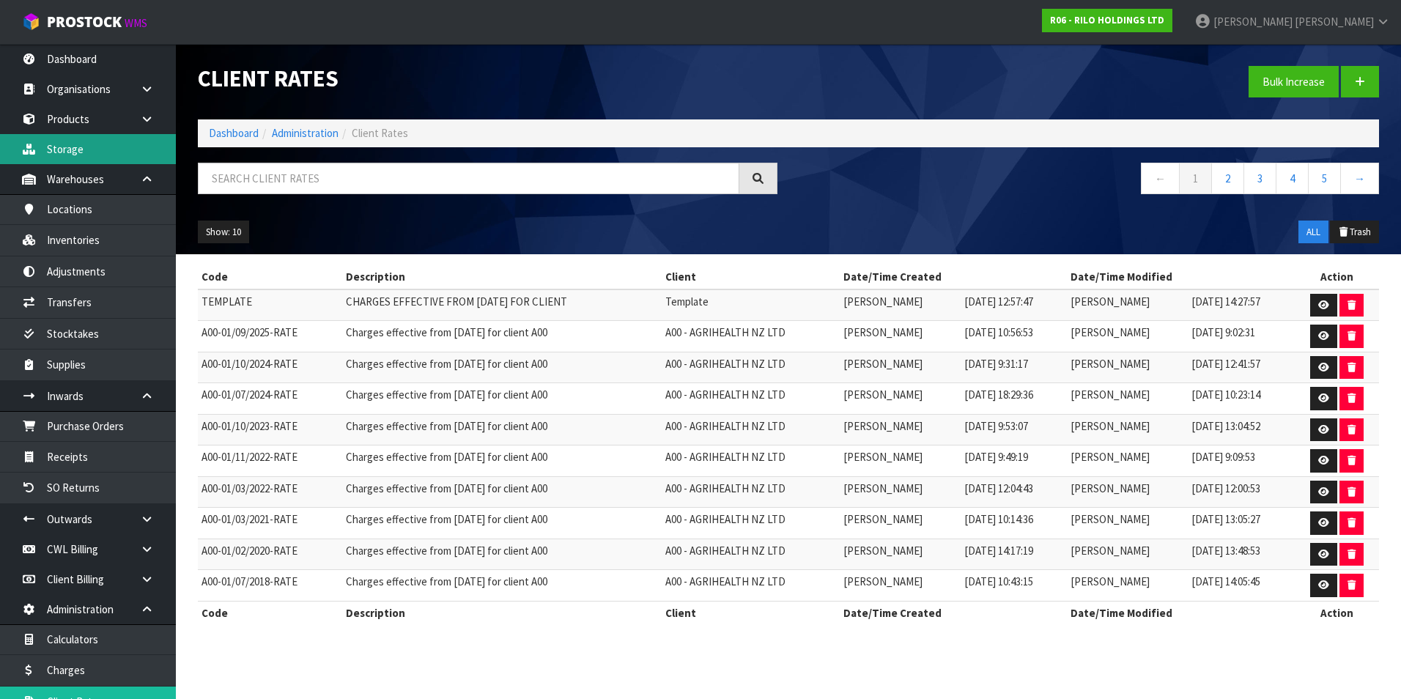
click at [91, 152] on link "Storage" at bounding box center [88, 149] width 176 height 30
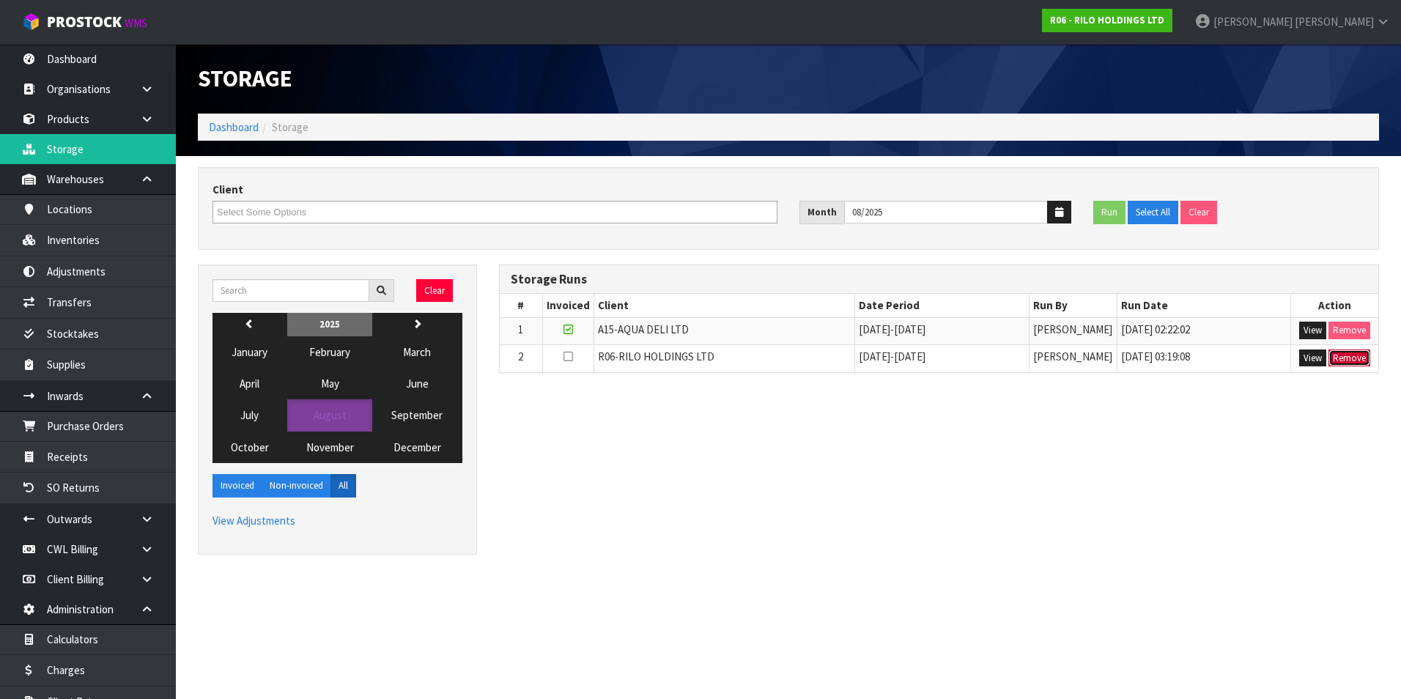
click at [1341, 358] on button "Remove" at bounding box center [1349, 358] width 42 height 18
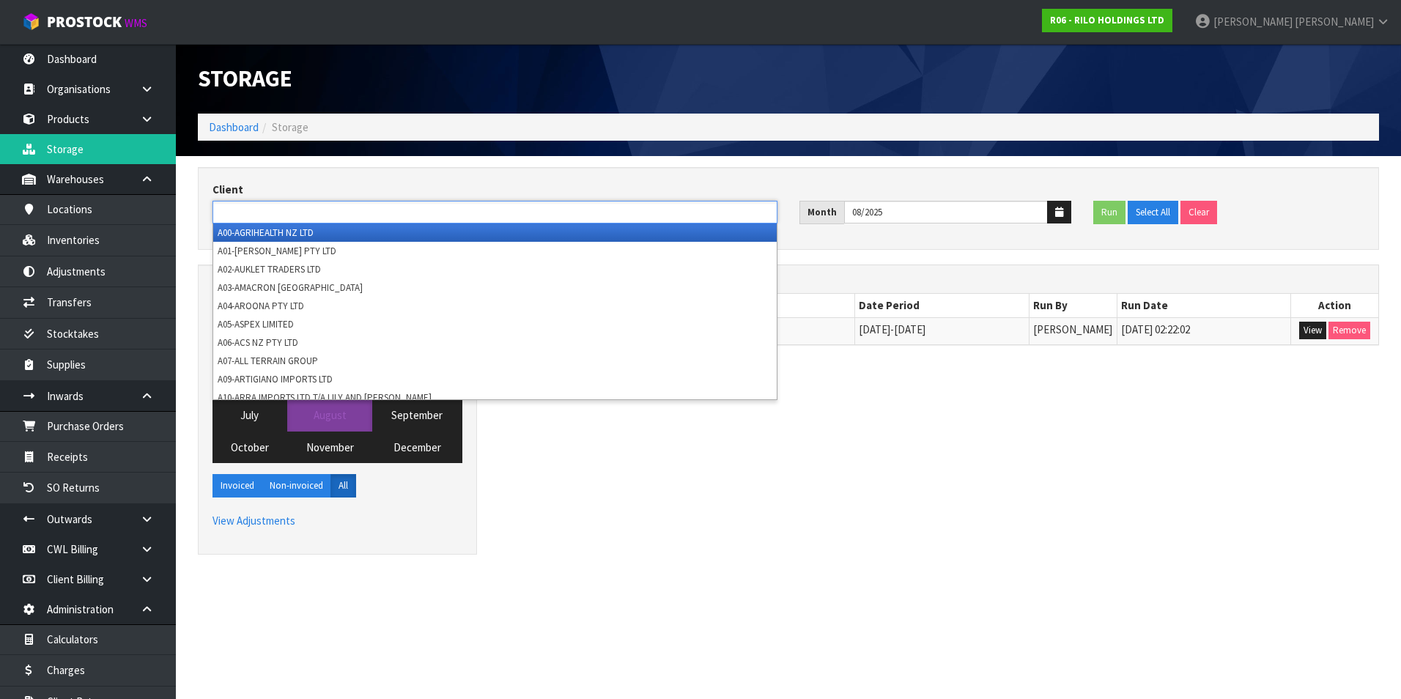
click at [331, 212] on ul at bounding box center [494, 212] width 565 height 23
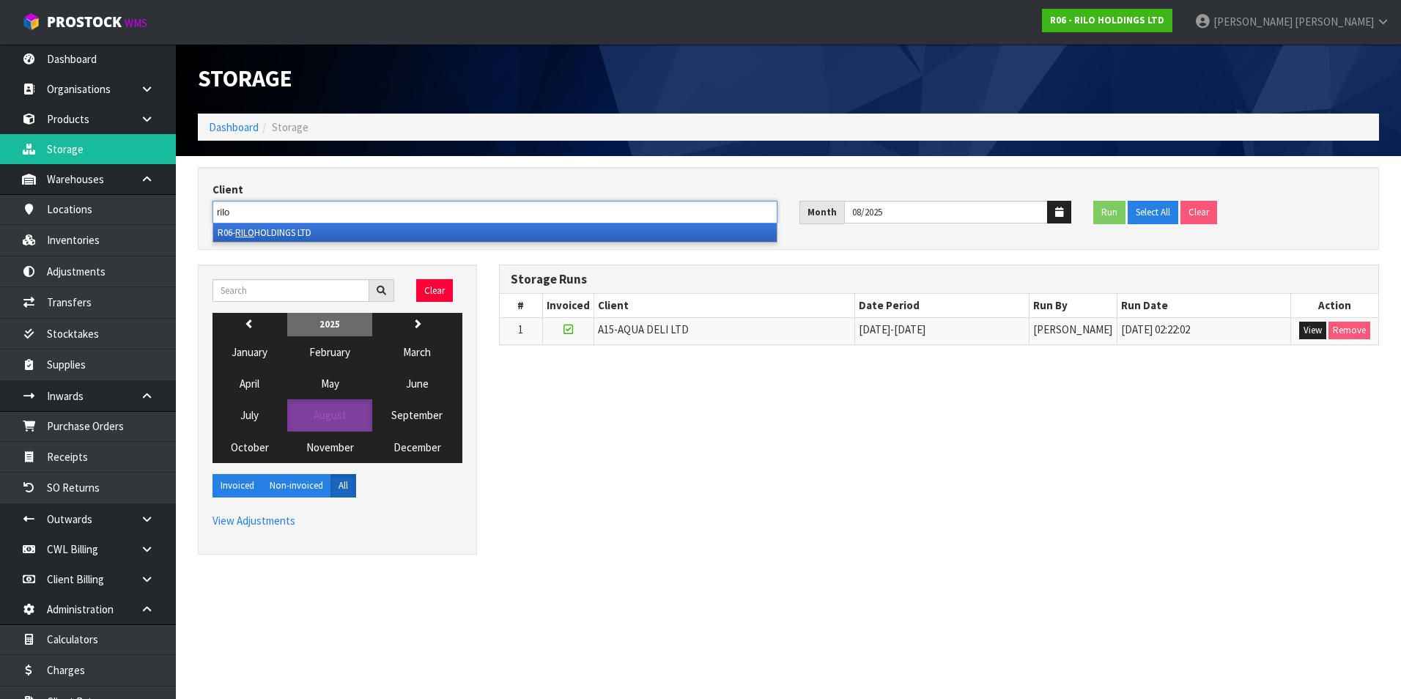
type input "rilo"
click at [297, 237] on li "R06- RILO HOLDINGS LTD" at bounding box center [494, 232] width 563 height 18
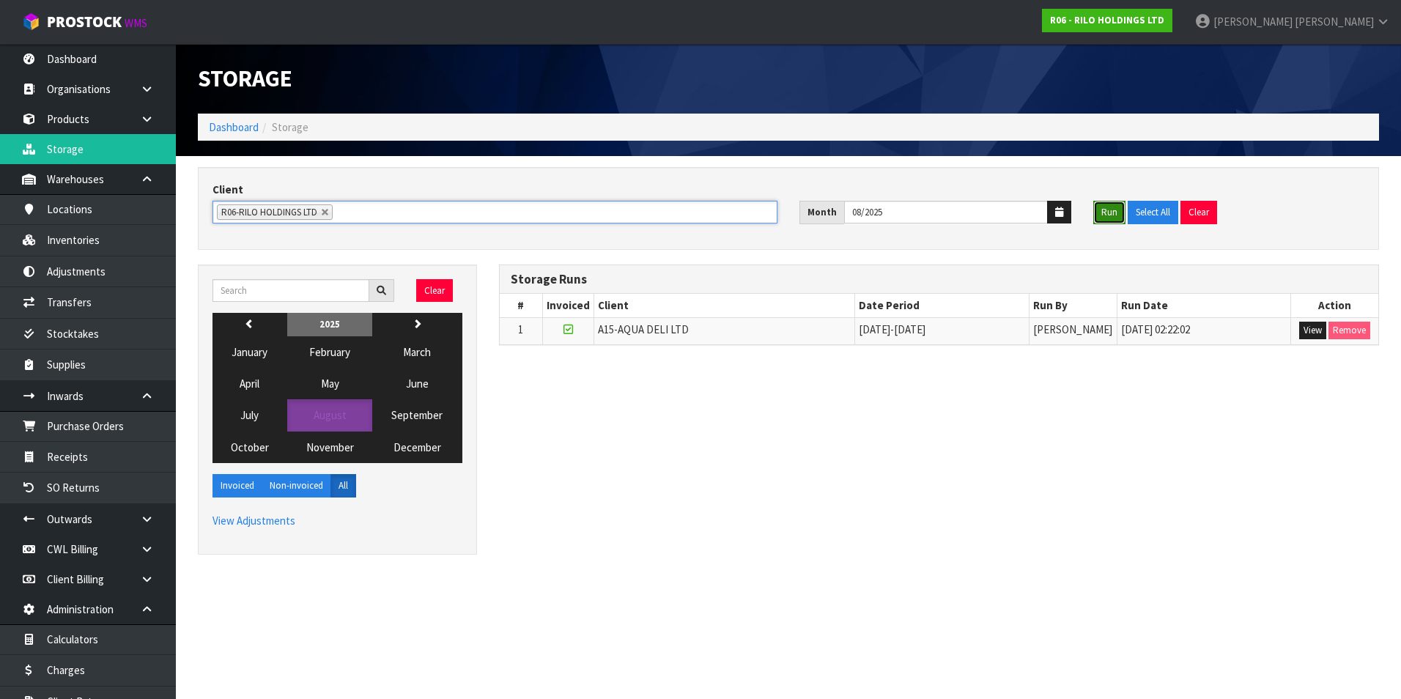
click at [1106, 215] on button "Run" at bounding box center [1109, 212] width 32 height 23
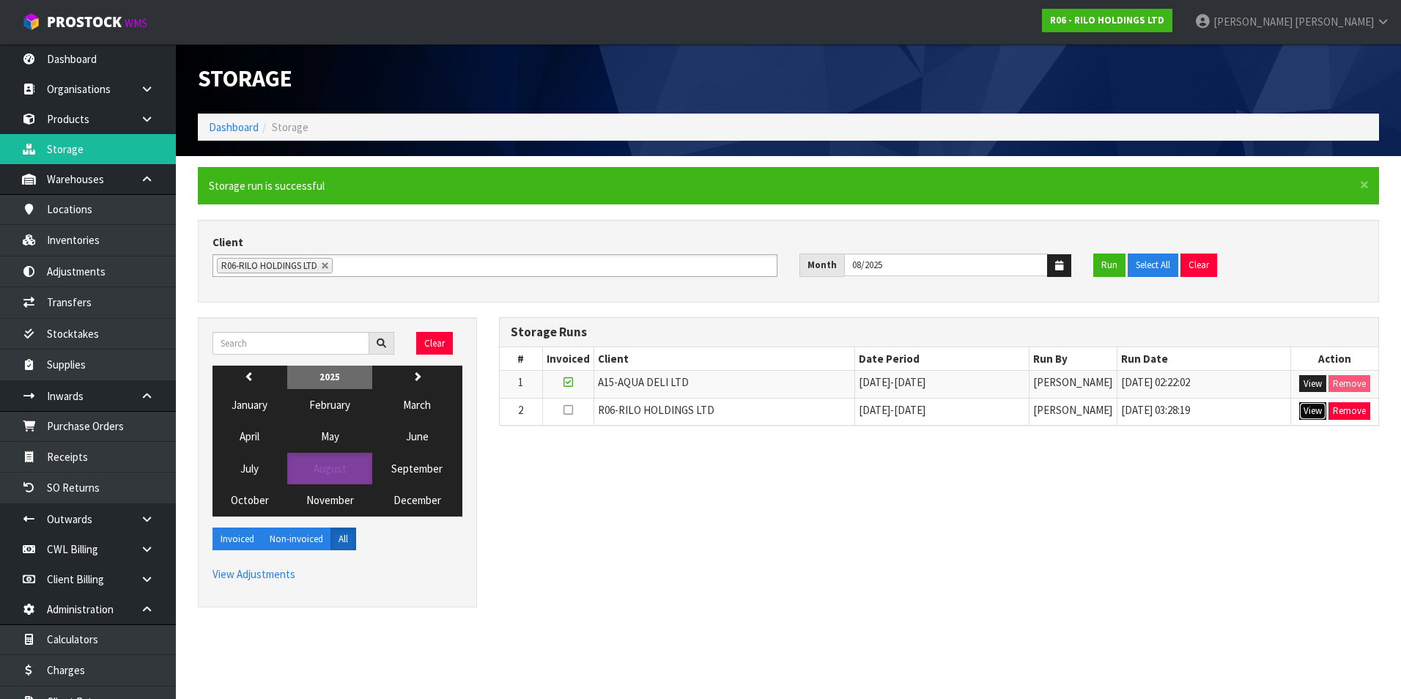
click at [1307, 411] on button "View" at bounding box center [1312, 411] width 27 height 18
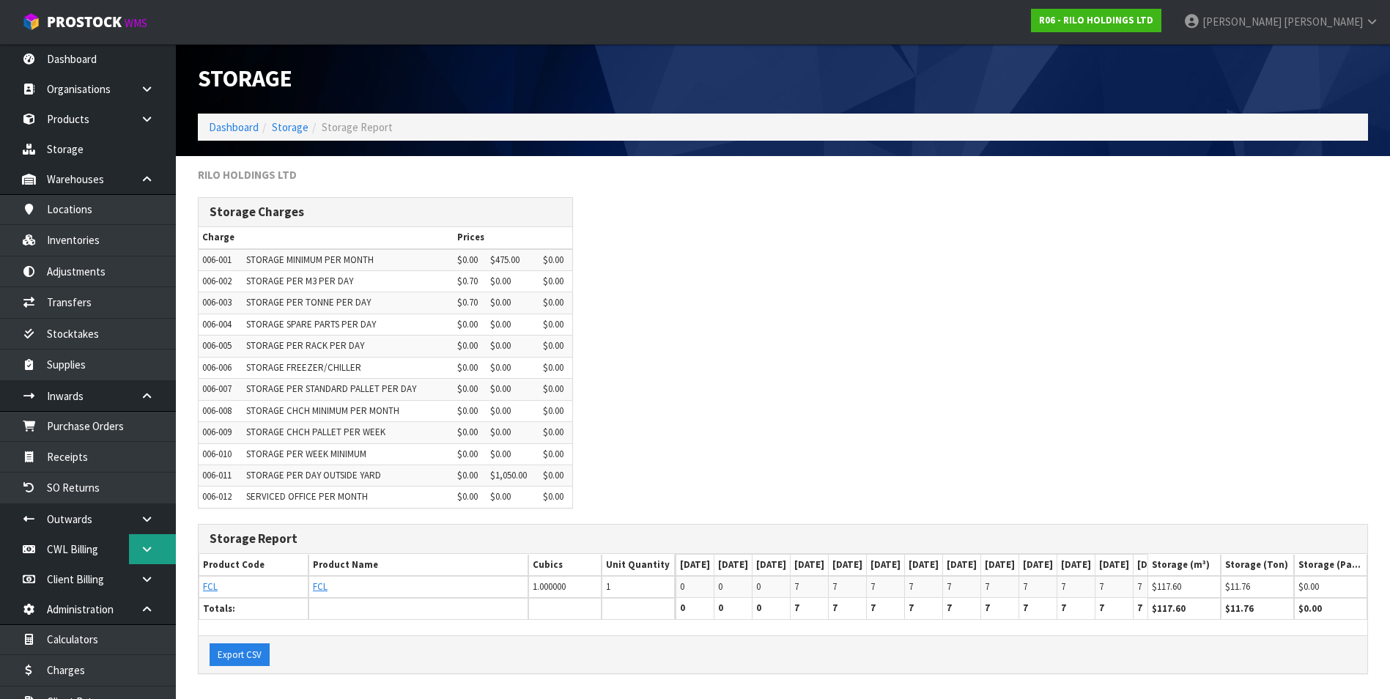
click at [141, 549] on icon at bounding box center [147, 549] width 14 height 11
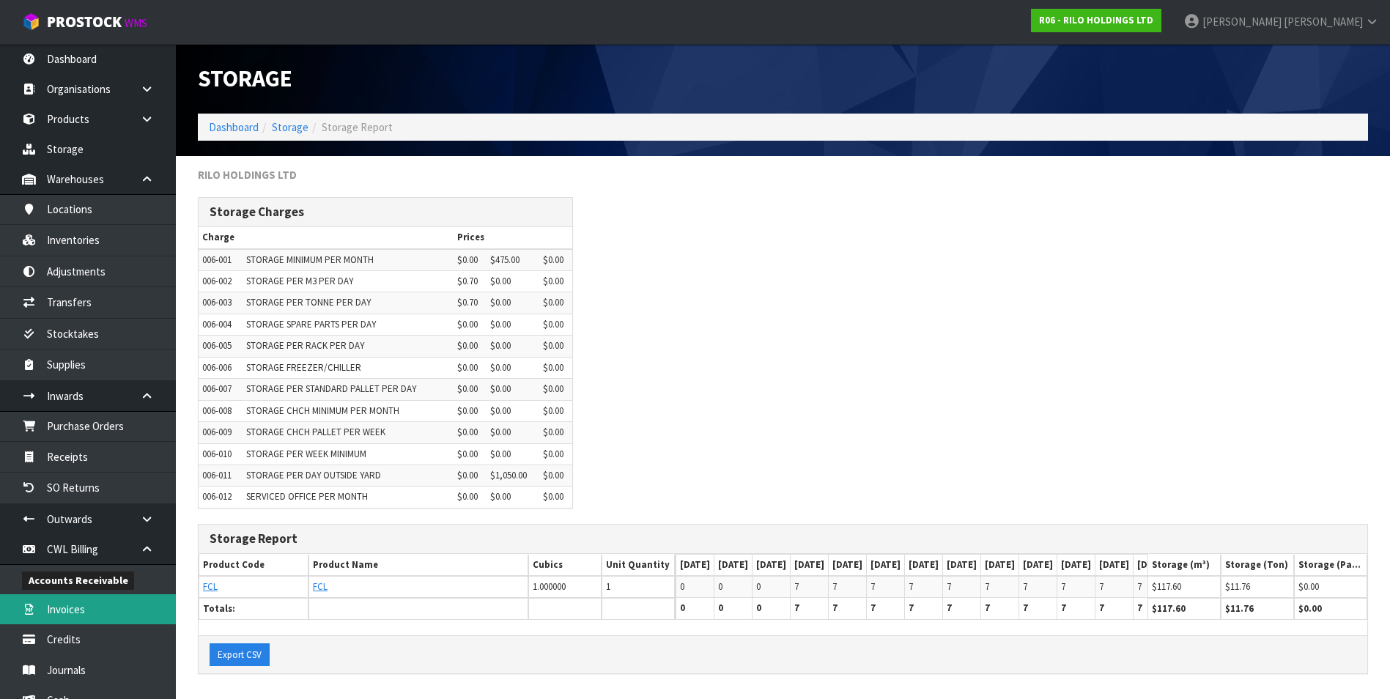
click at [81, 607] on link "Invoices" at bounding box center [88, 609] width 176 height 30
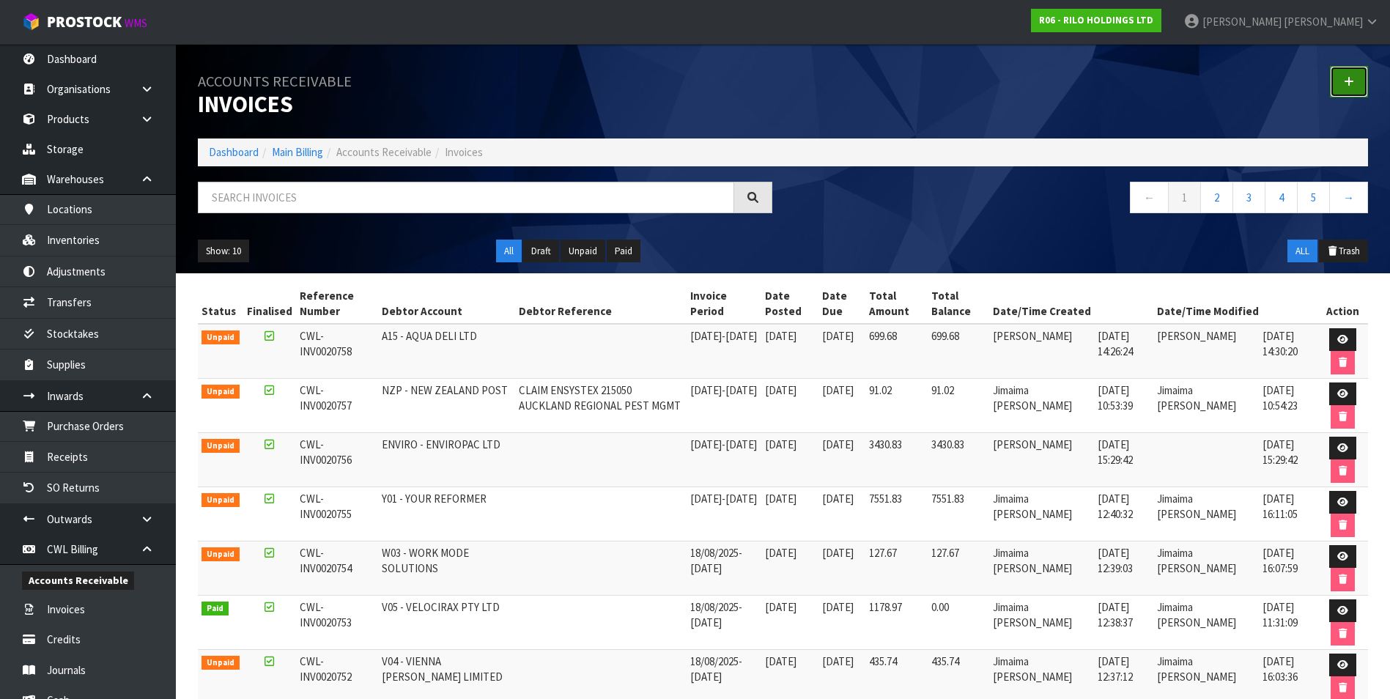
click at [1356, 83] on link at bounding box center [1349, 82] width 38 height 32
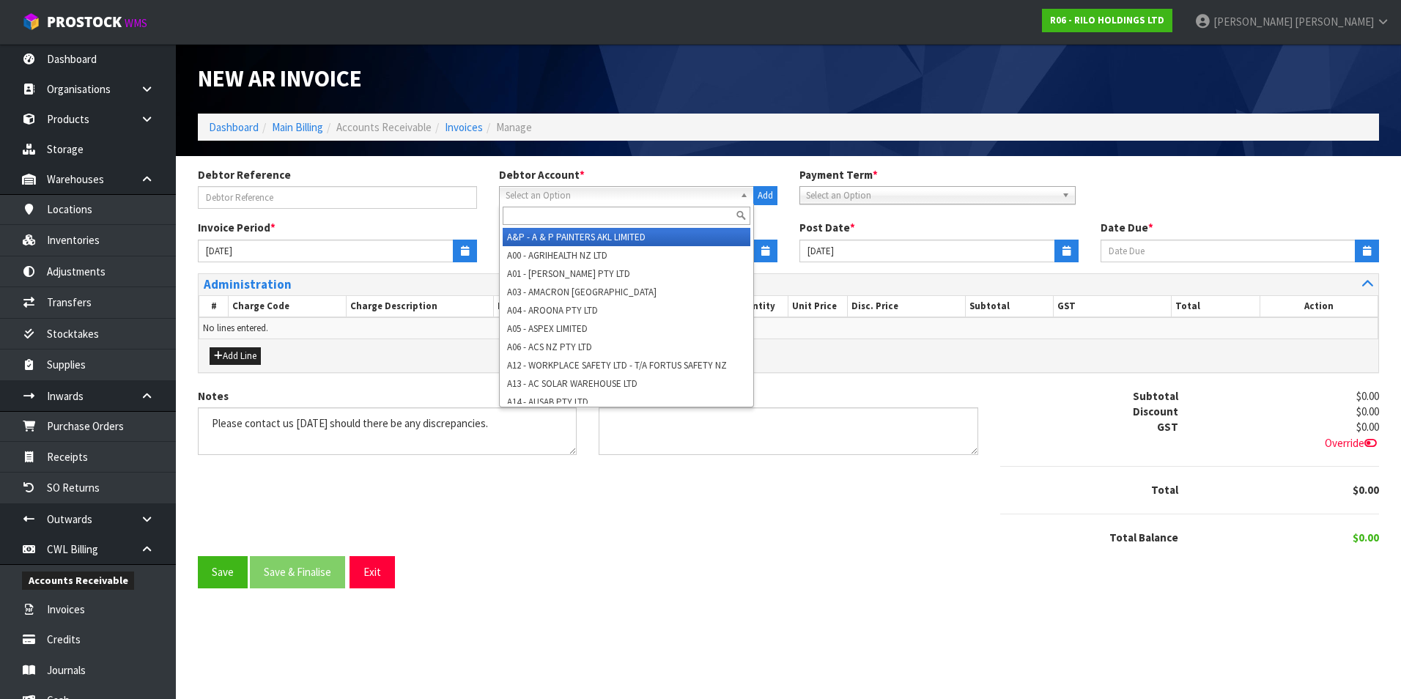
click at [535, 190] on span "Select an Option" at bounding box center [620, 196] width 229 height 18
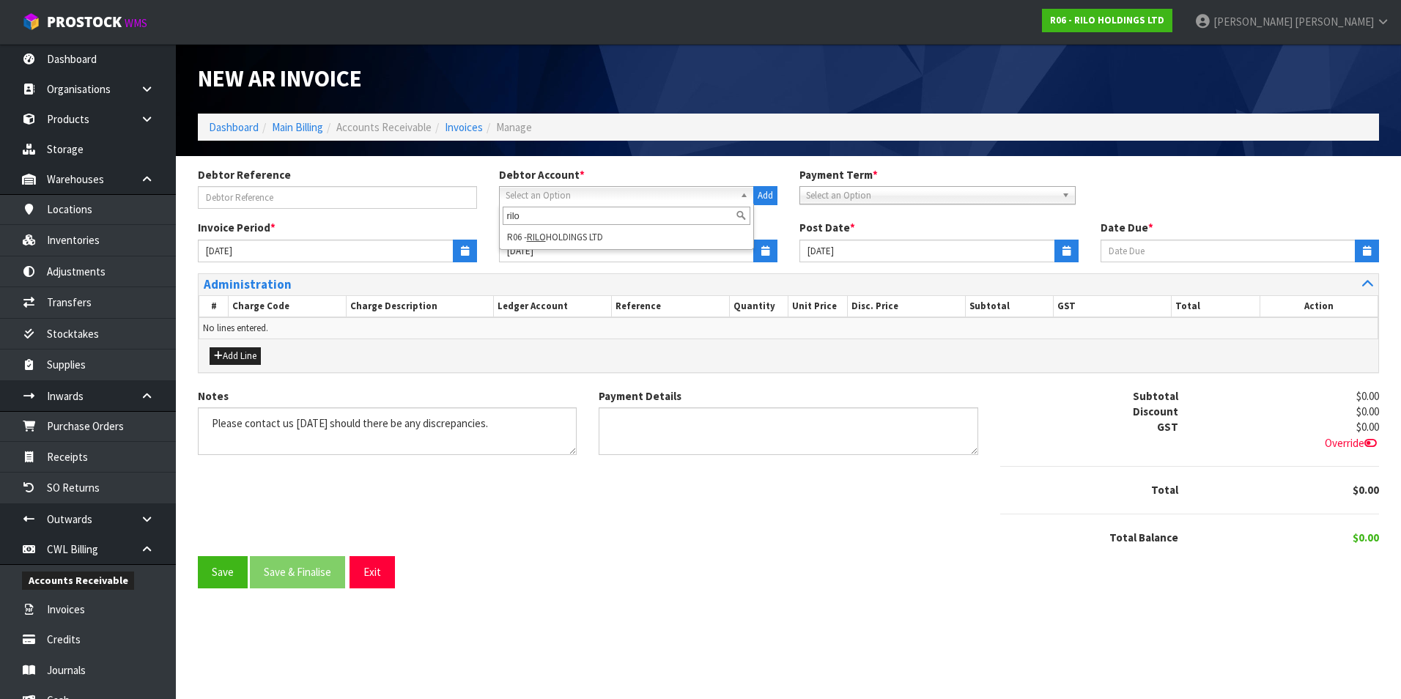
type input "rilo"
click at [590, 236] on li "R06 - RILO HOLDINGS LTD" at bounding box center [627, 237] width 248 height 18
type input "[DATE]"
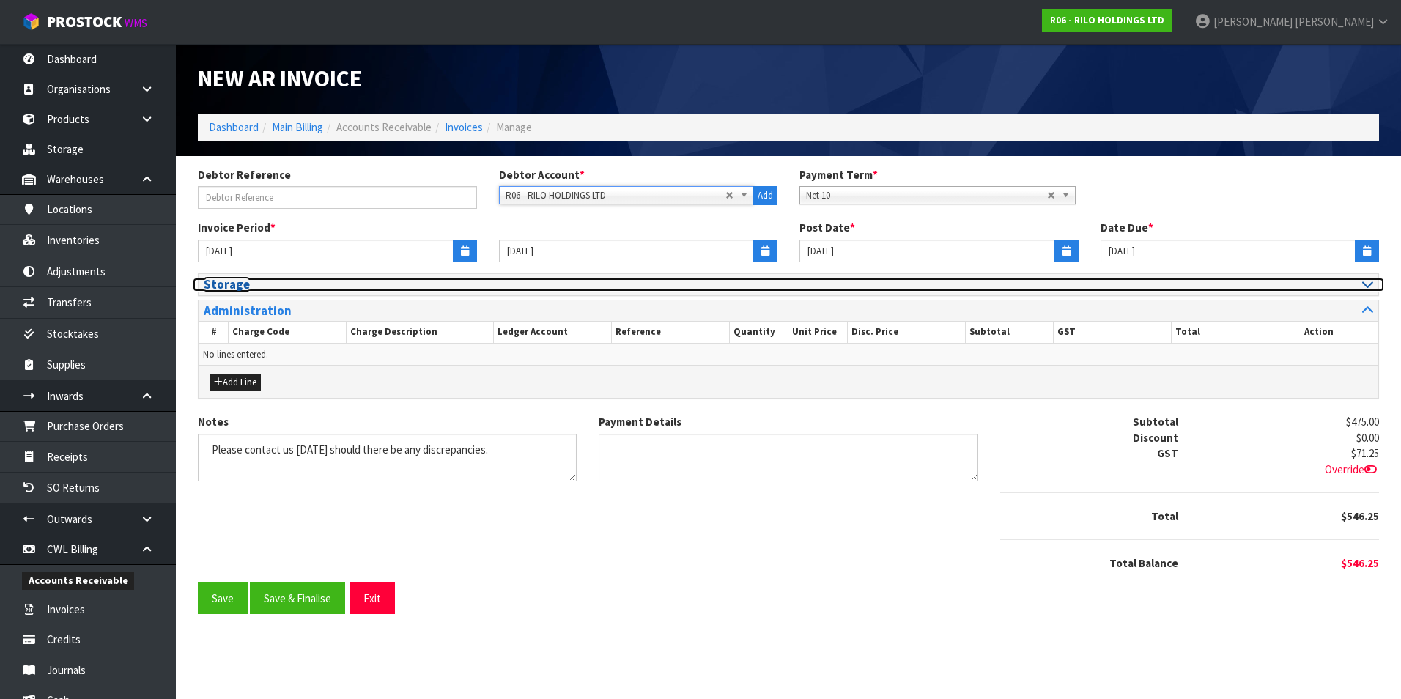
click at [1374, 286] on div at bounding box center [1086, 285] width 596 height 14
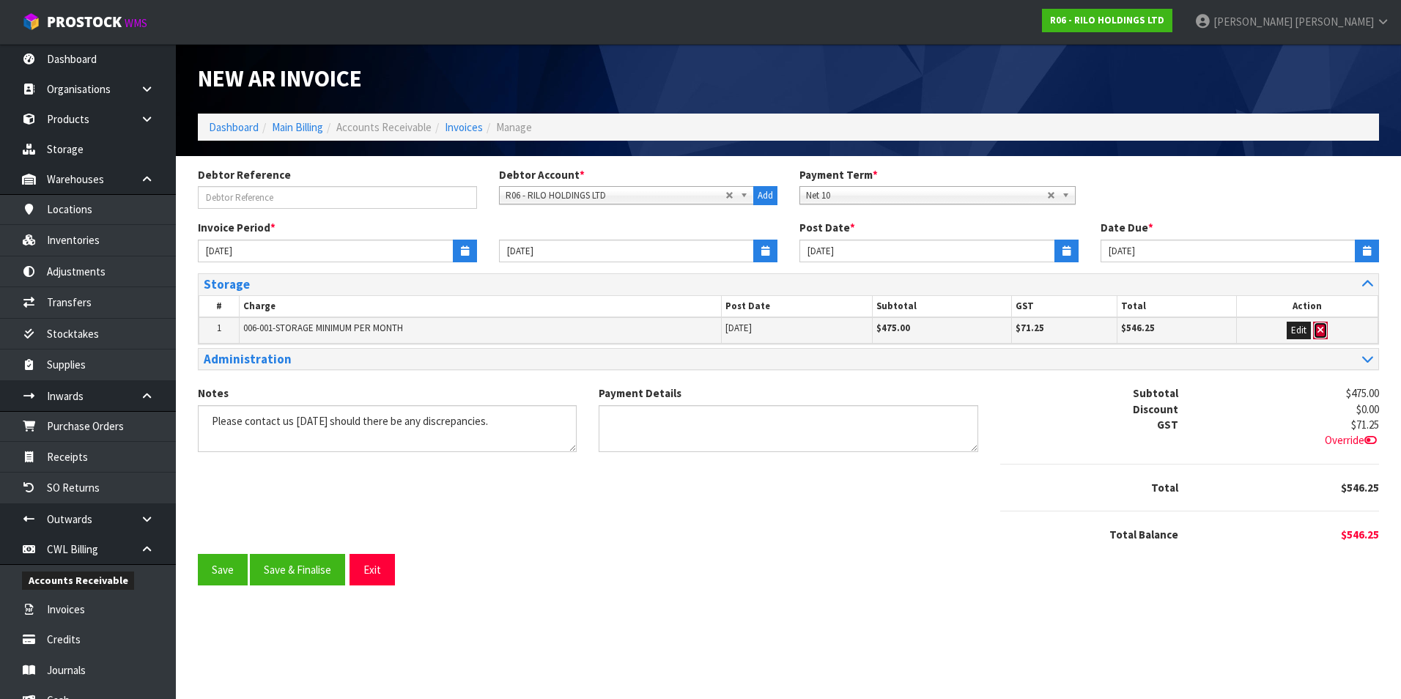
click at [1320, 333] on icon "button" at bounding box center [1320, 330] width 6 height 10
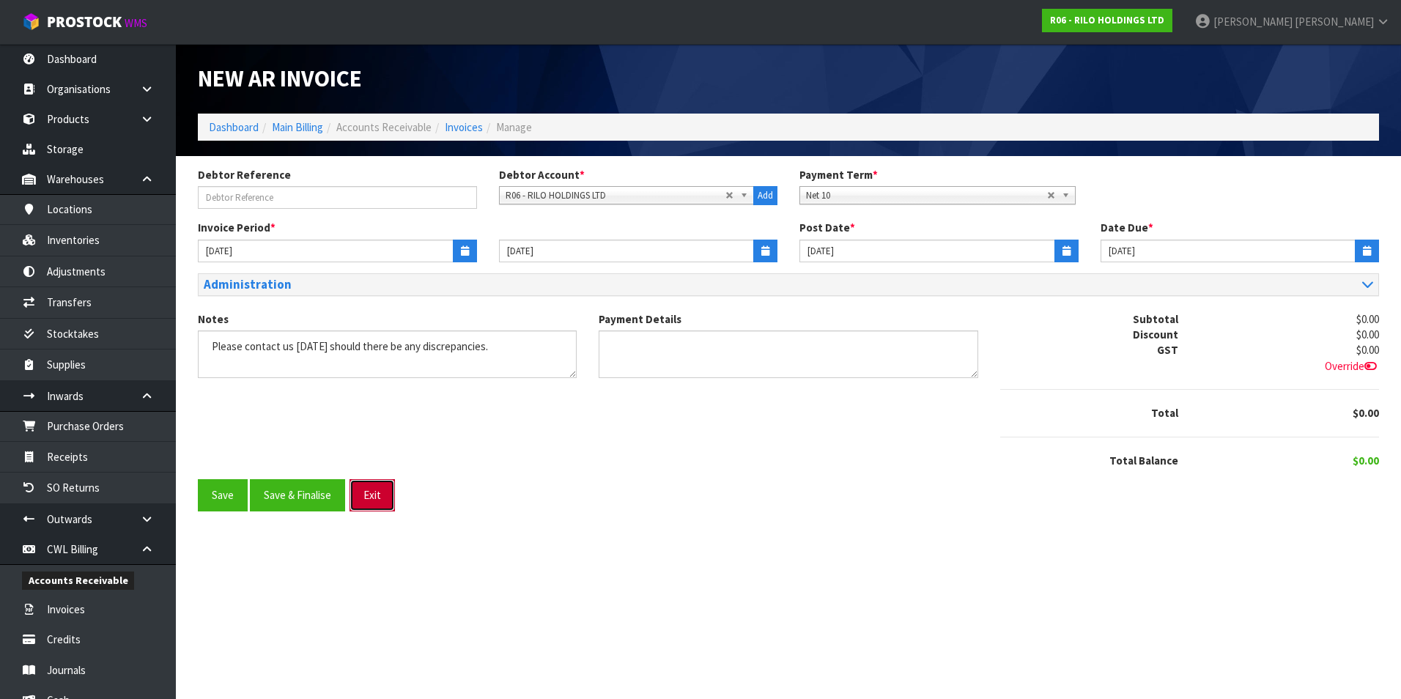
click at [380, 501] on button "Exit" at bounding box center [371, 495] width 45 height 32
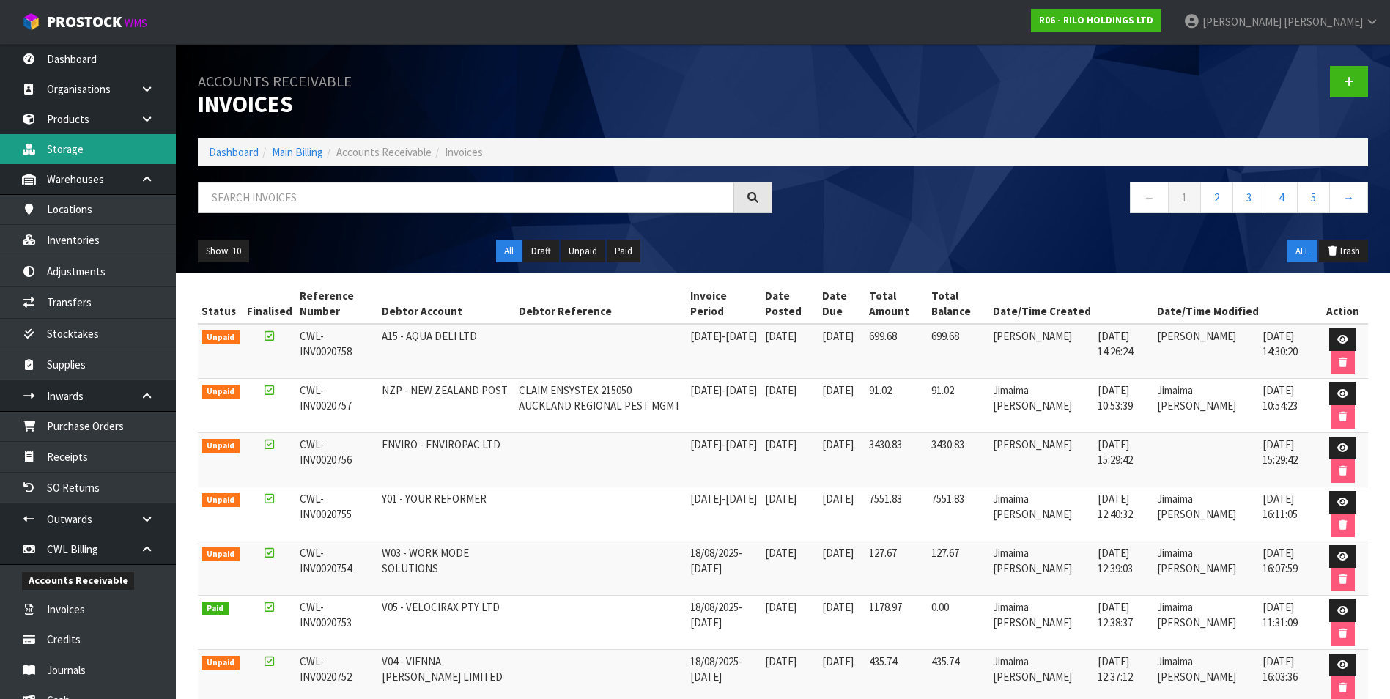
click at [62, 156] on link "Storage" at bounding box center [88, 149] width 176 height 30
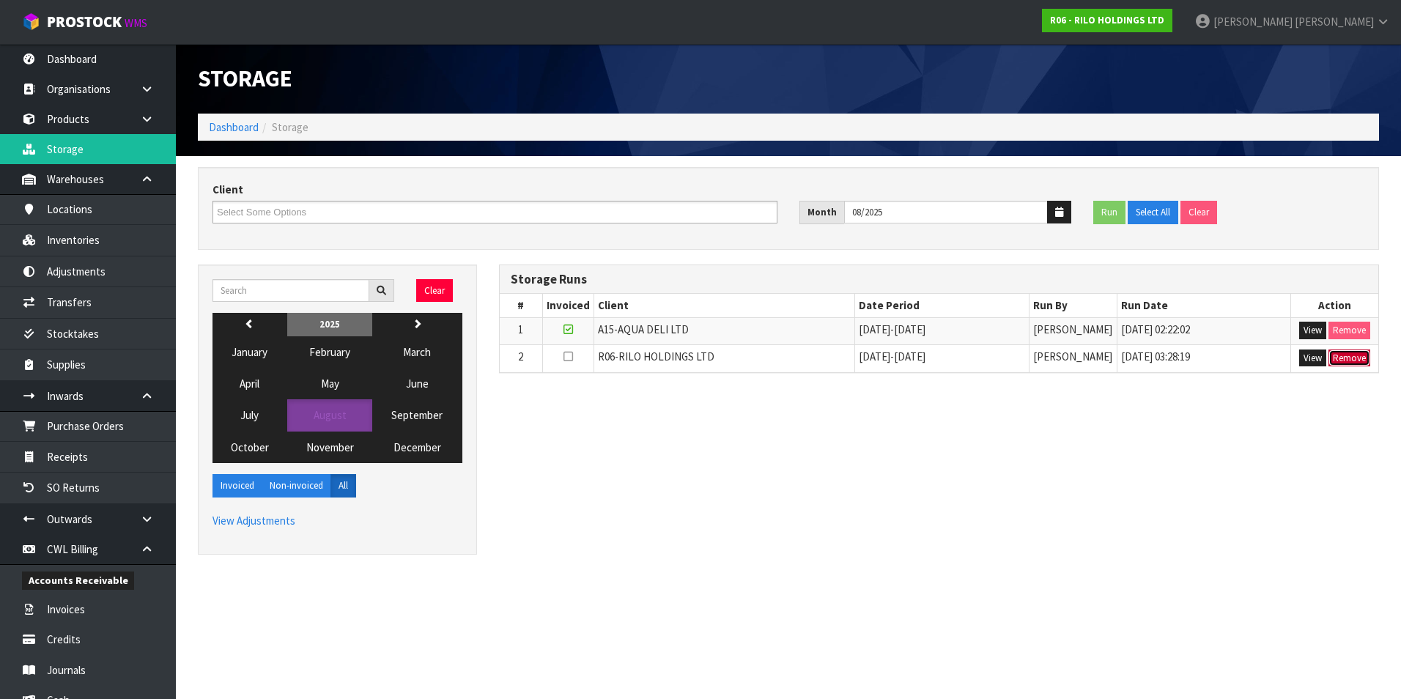
click at [1358, 358] on button "Remove" at bounding box center [1349, 358] width 42 height 18
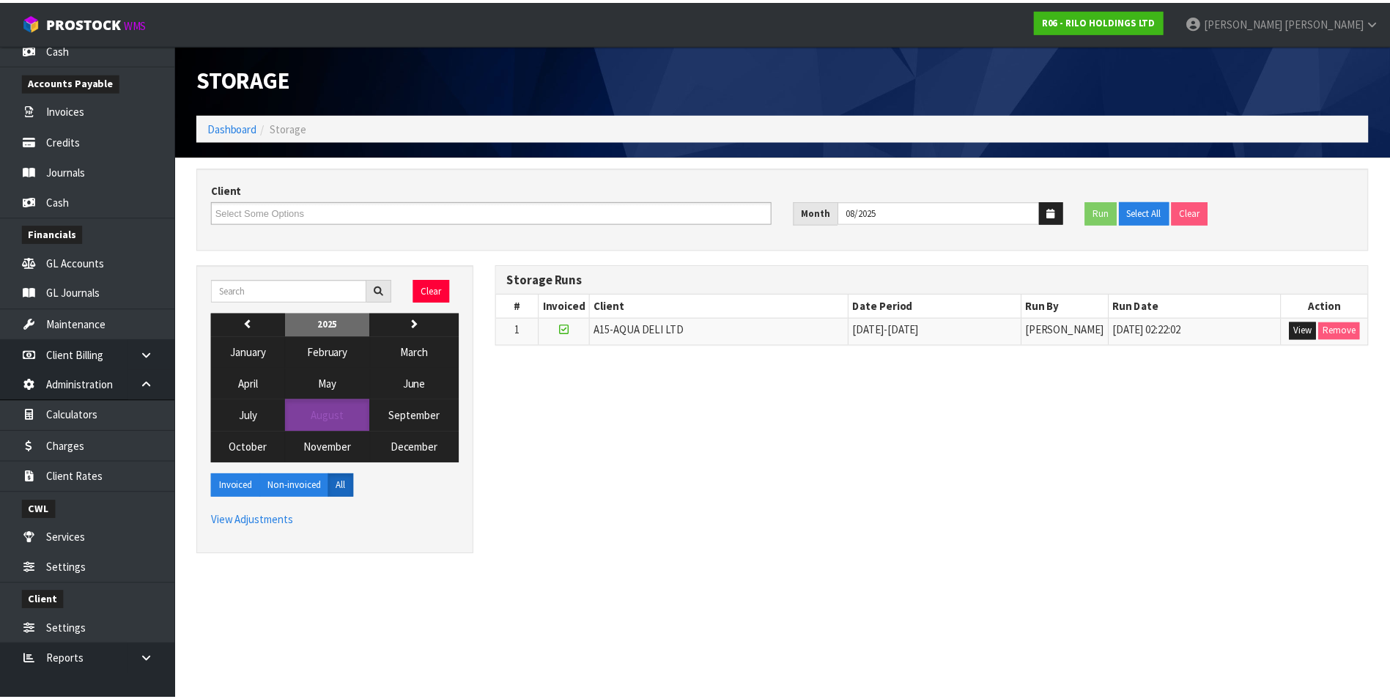
scroll to position [656, 0]
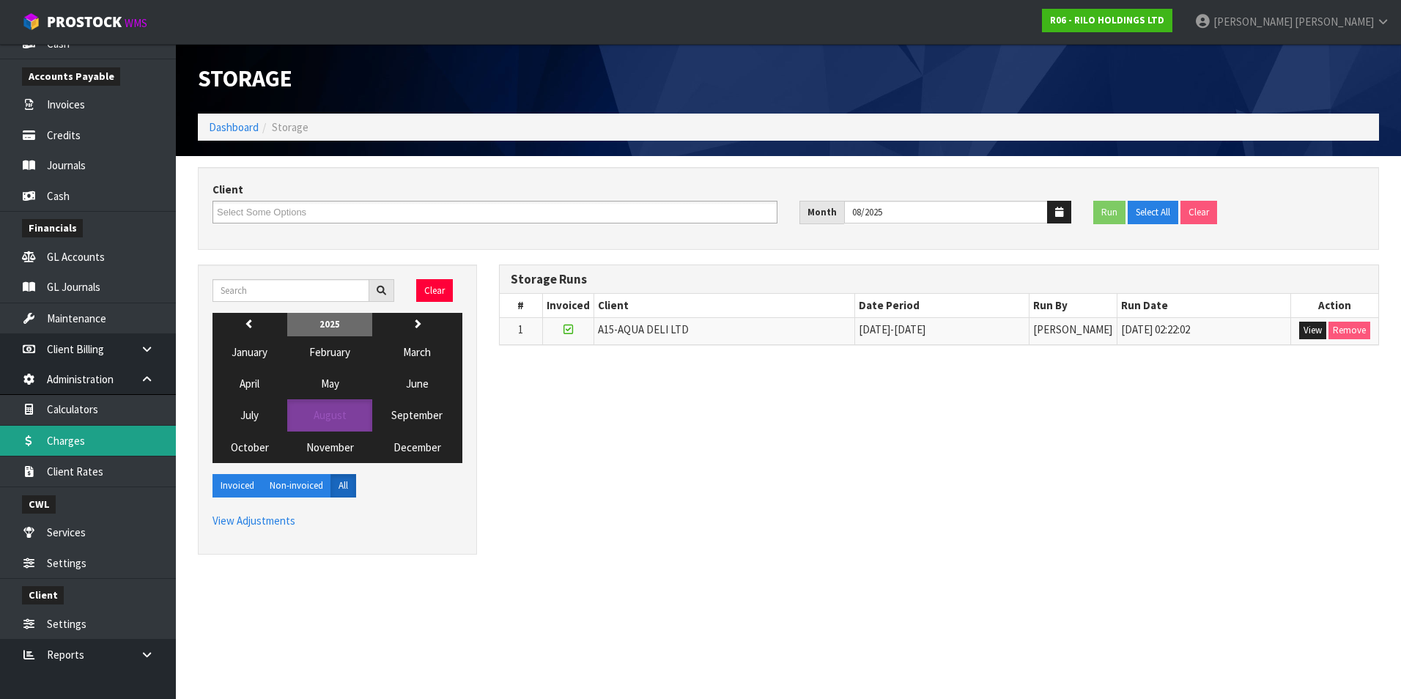
click at [109, 443] on link "Charges" at bounding box center [88, 441] width 176 height 30
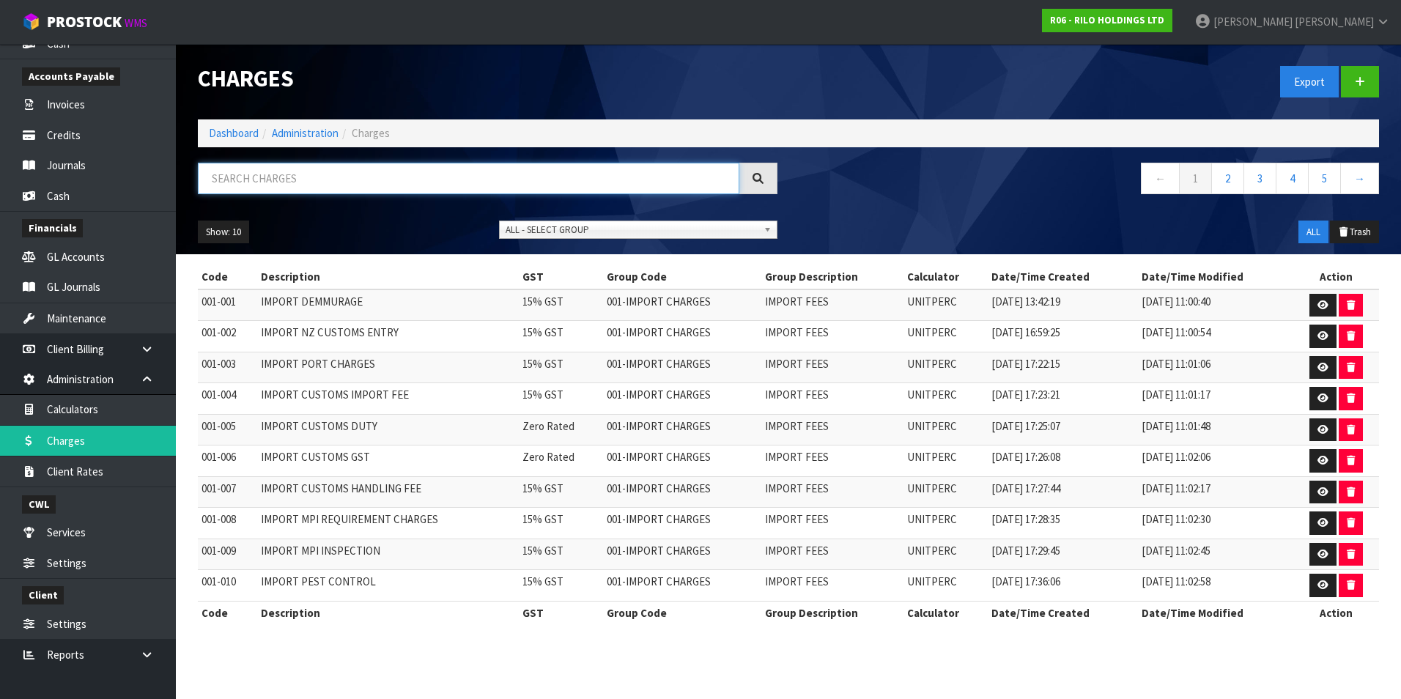
click at [276, 188] on input "text" at bounding box center [468, 179] width 541 height 32
type input "006-011"
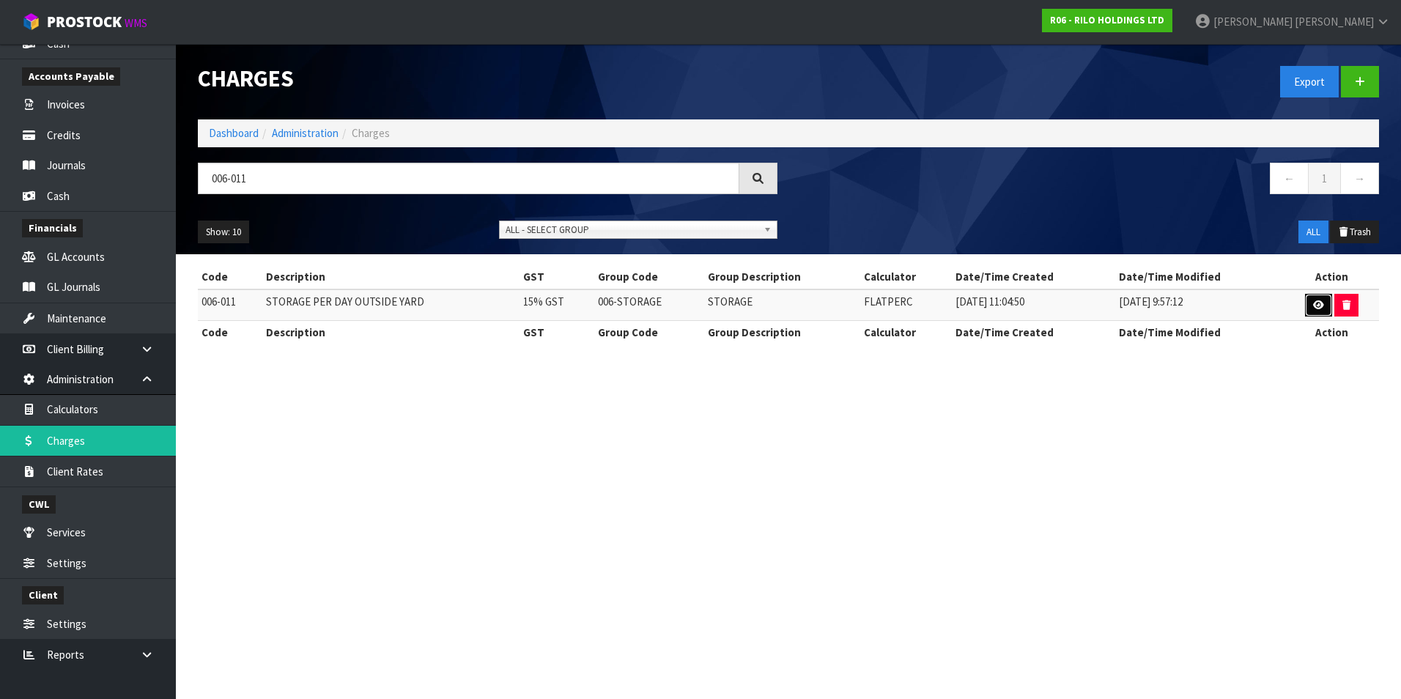
click at [1313, 306] on icon at bounding box center [1318, 305] width 11 height 10
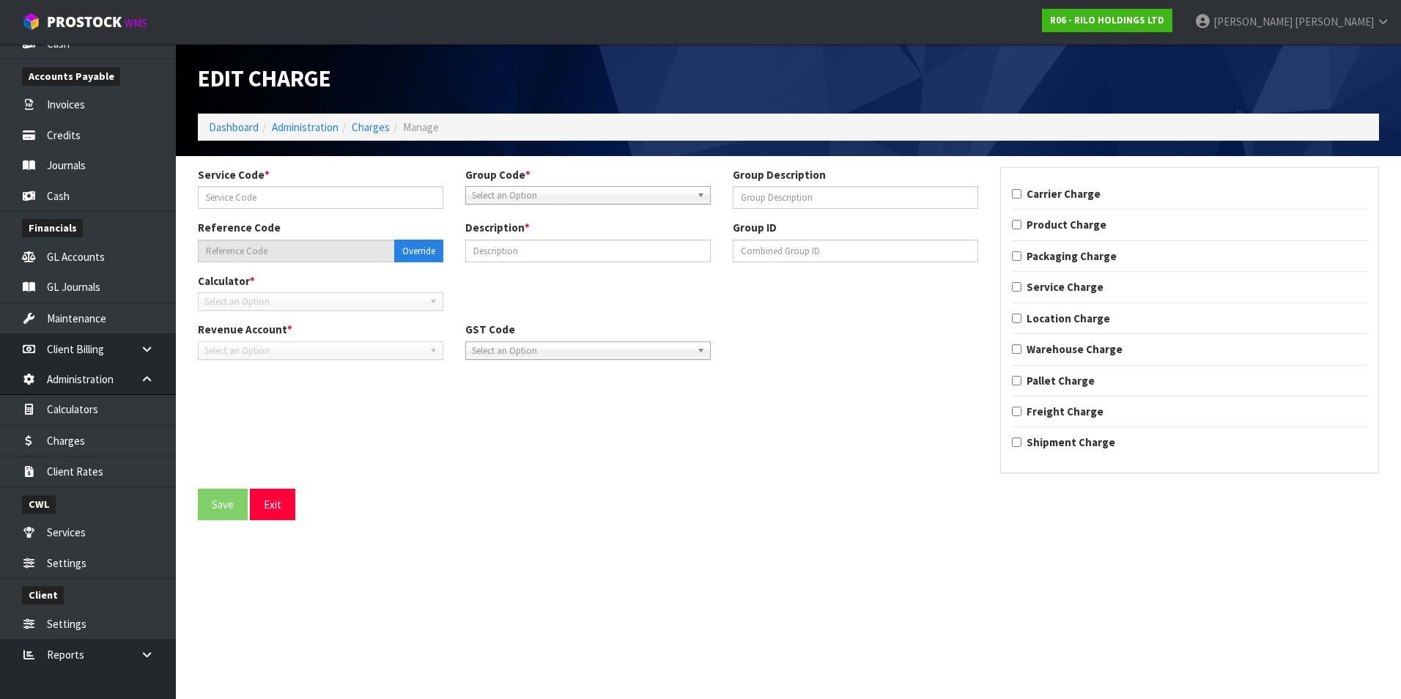
type input "011"
type input "STORAGE"
type input "006-011"
type input "STORAGE PER DAY OUTSIDE YARD"
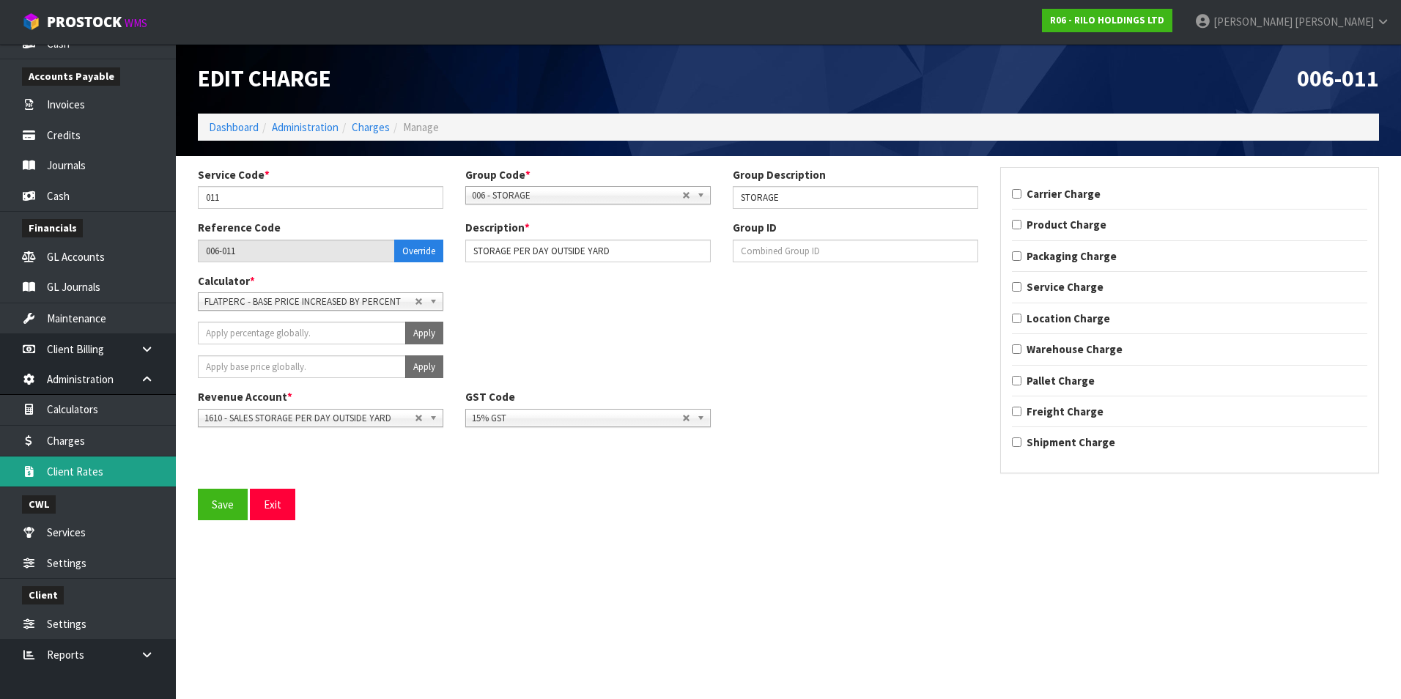
click at [67, 471] on link "Client Rates" at bounding box center [88, 471] width 176 height 30
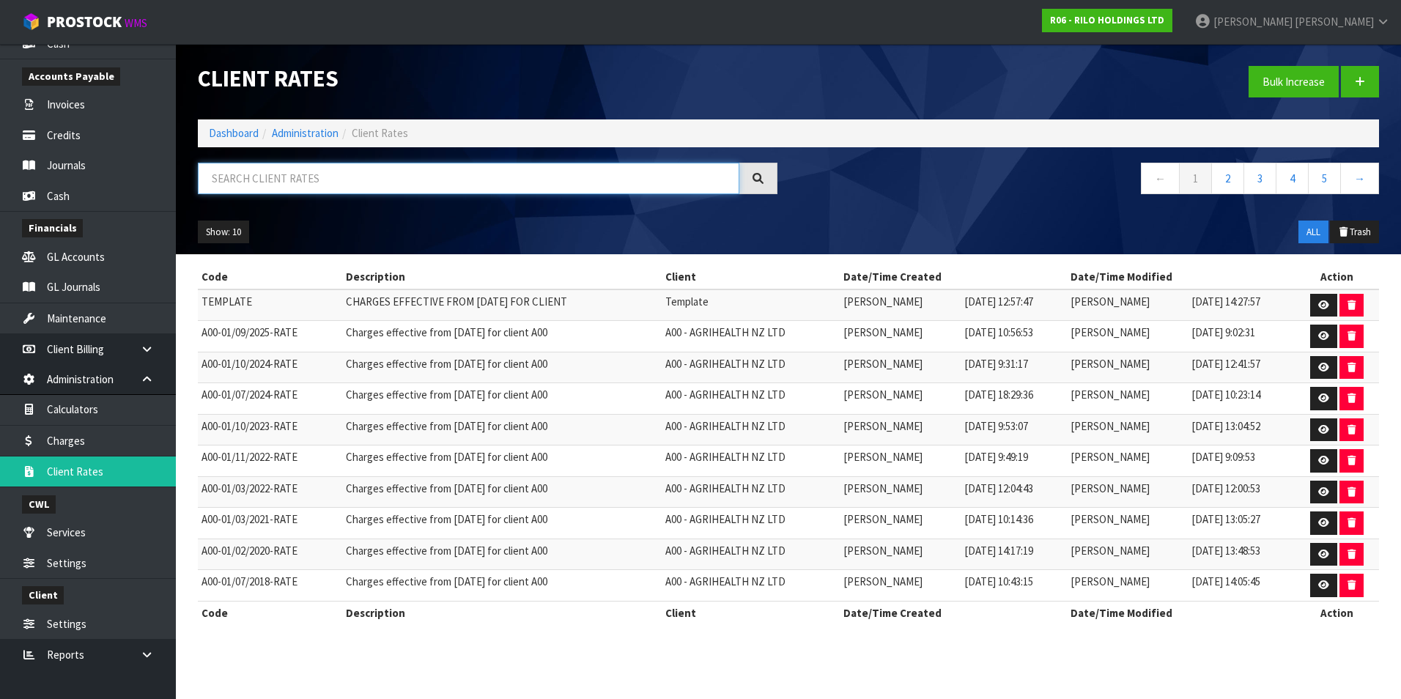
click at [273, 175] on input "text" at bounding box center [468, 179] width 541 height 32
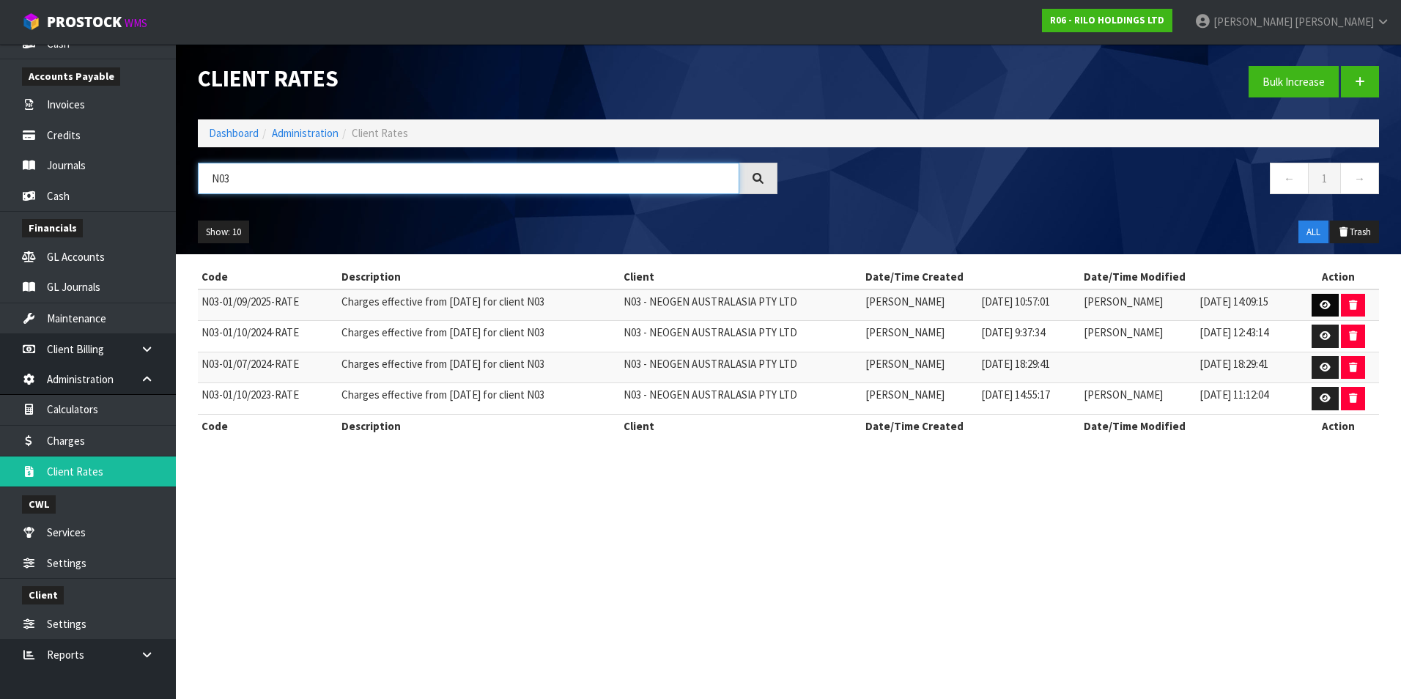
type input "N03"
click at [1319, 305] on link at bounding box center [1325, 305] width 27 height 23
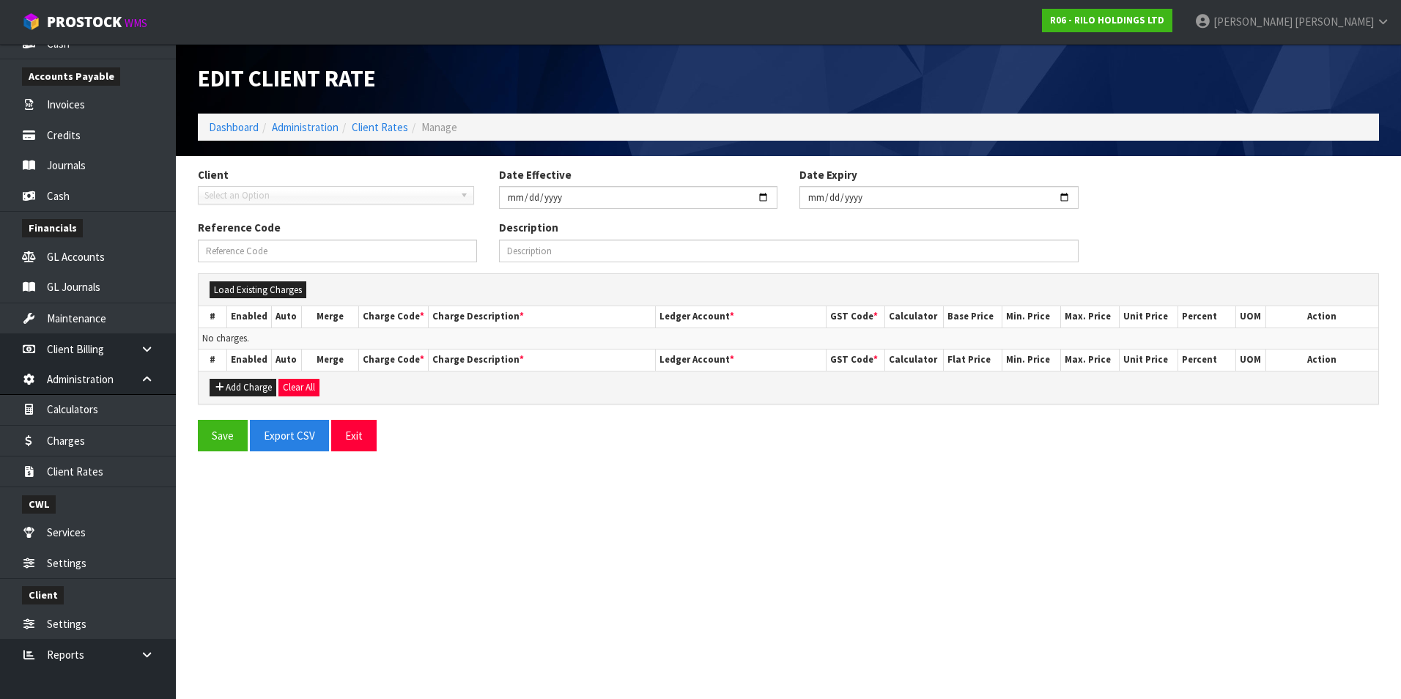
type input "[DATE]"
type input "N03-01/09/2025-RATE"
type input "Charges effective from 01/09/2025 for client N03"
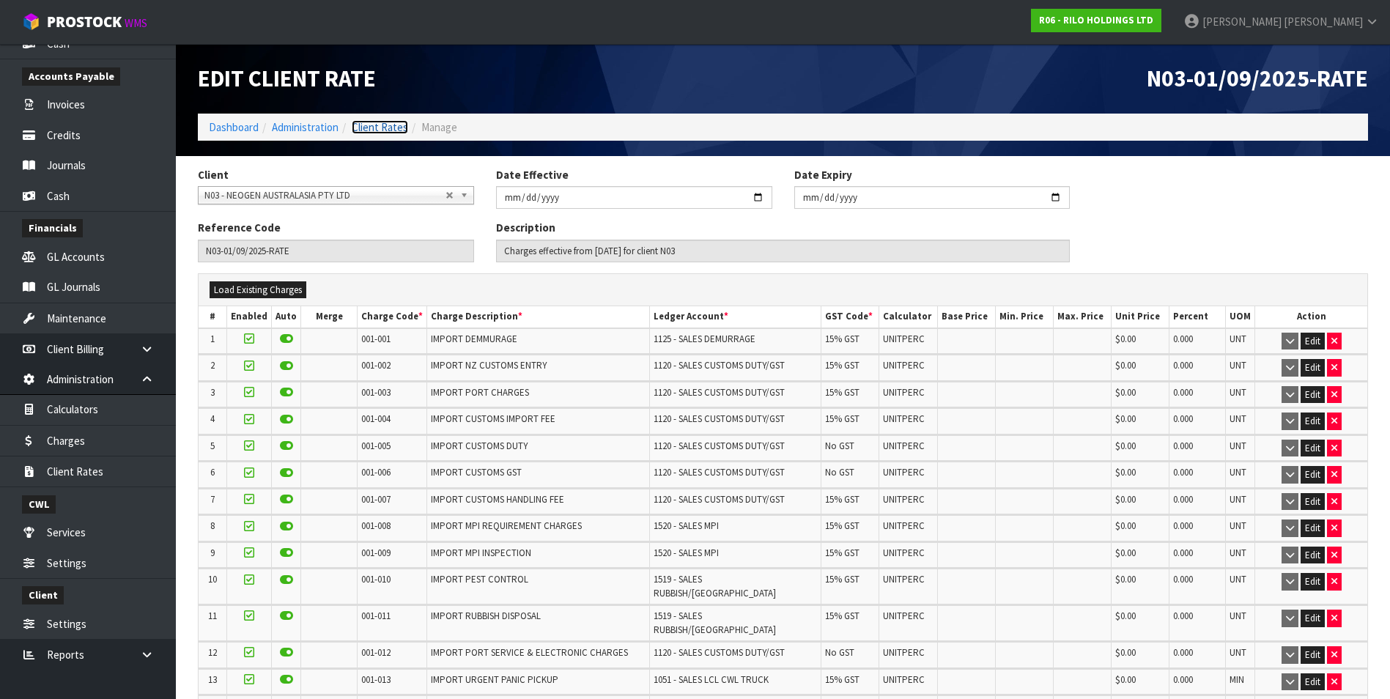
click at [382, 127] on link "Client Rates" at bounding box center [380, 127] width 56 height 14
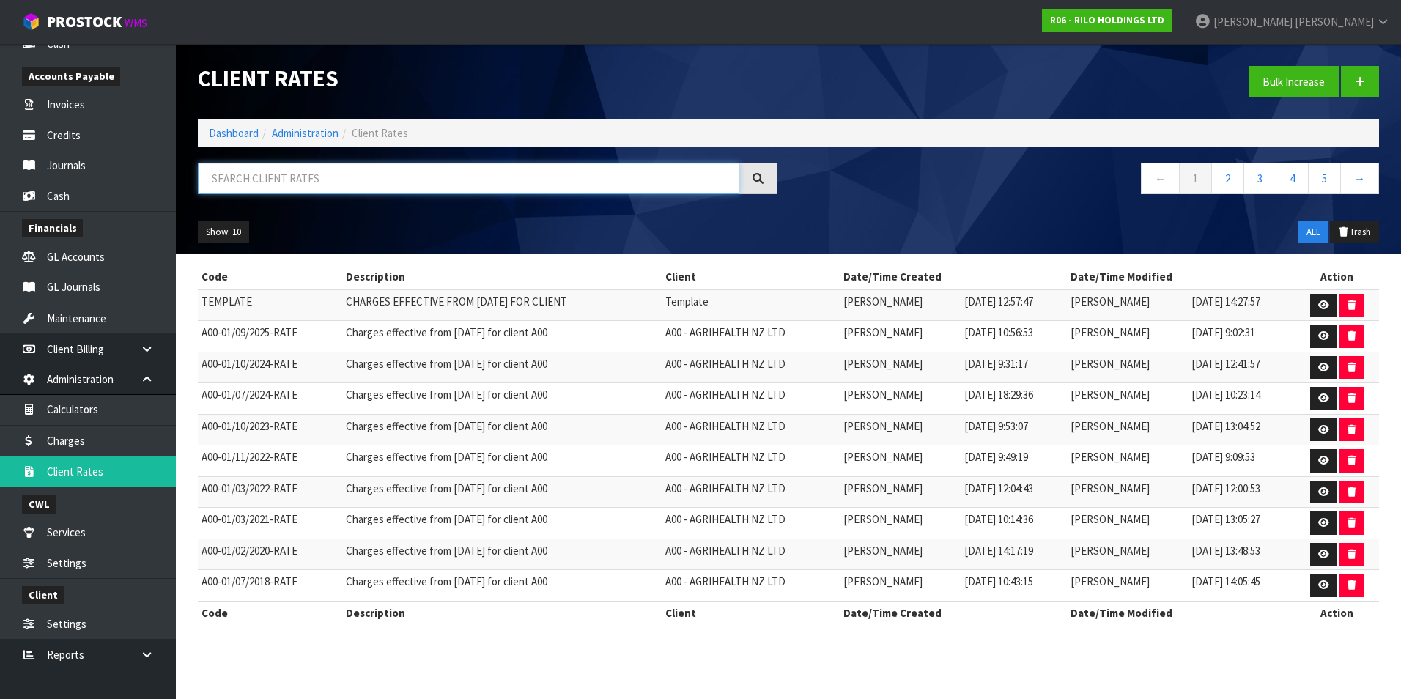
drag, startPoint x: 304, startPoint y: 182, endPoint x: 300, endPoint y: 168, distance: 15.1
click at [303, 182] on input "text" at bounding box center [468, 179] width 541 height 32
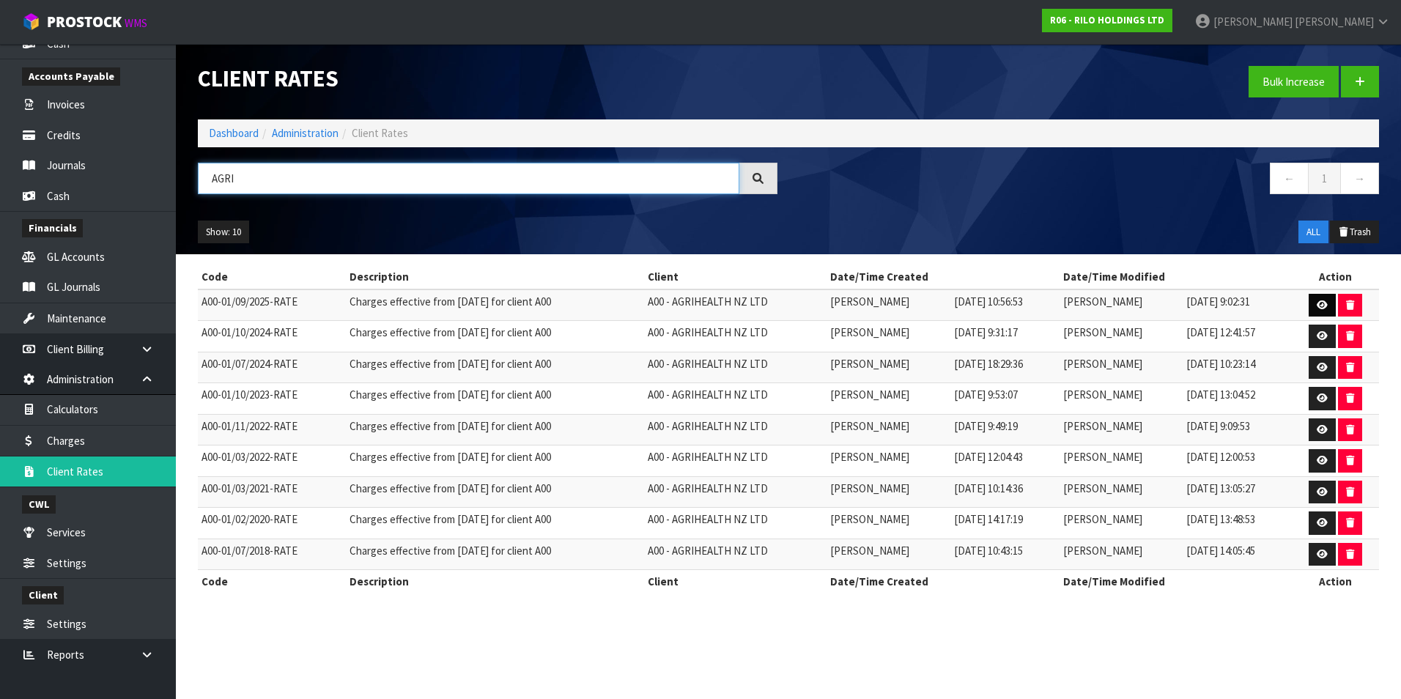
type input "AGRI"
click at [1320, 306] on icon at bounding box center [1322, 305] width 11 height 10
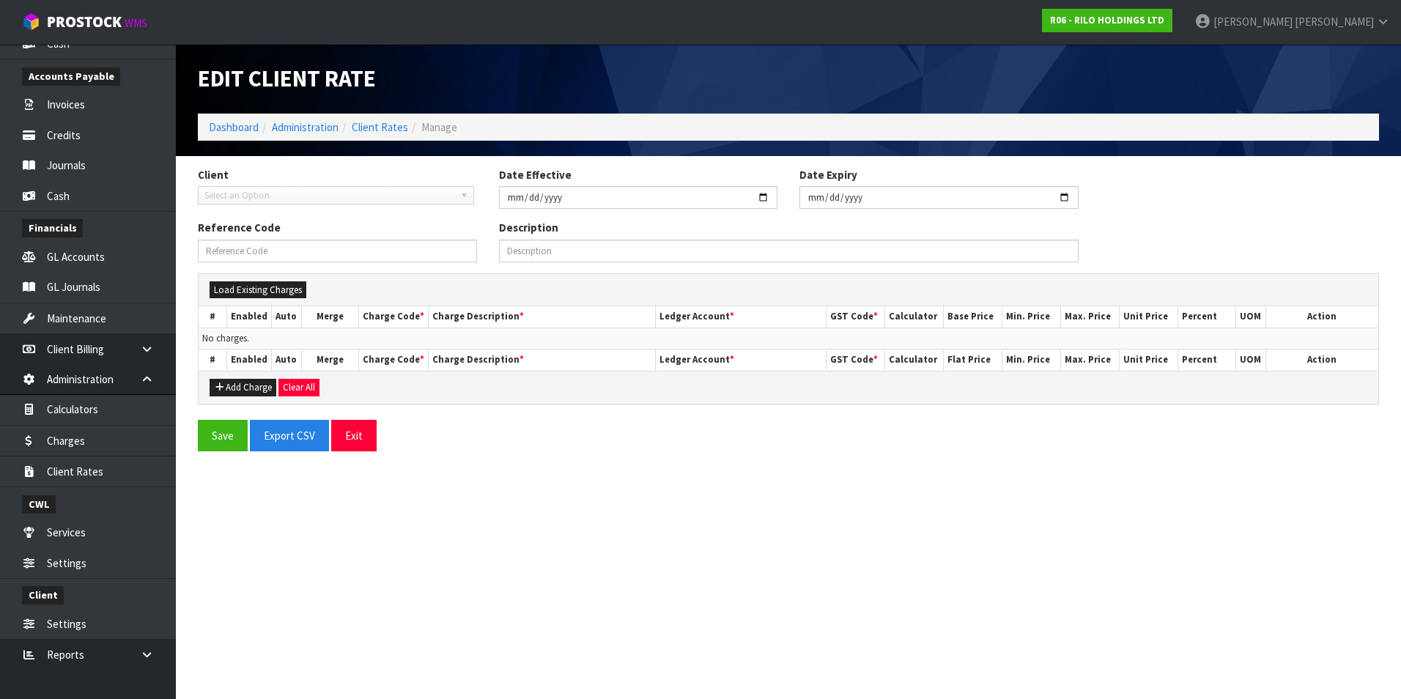
type input "[DATE]"
type input "A00-01/09/2025-RATE"
type input "Charges effective from [DATE] for client A00"
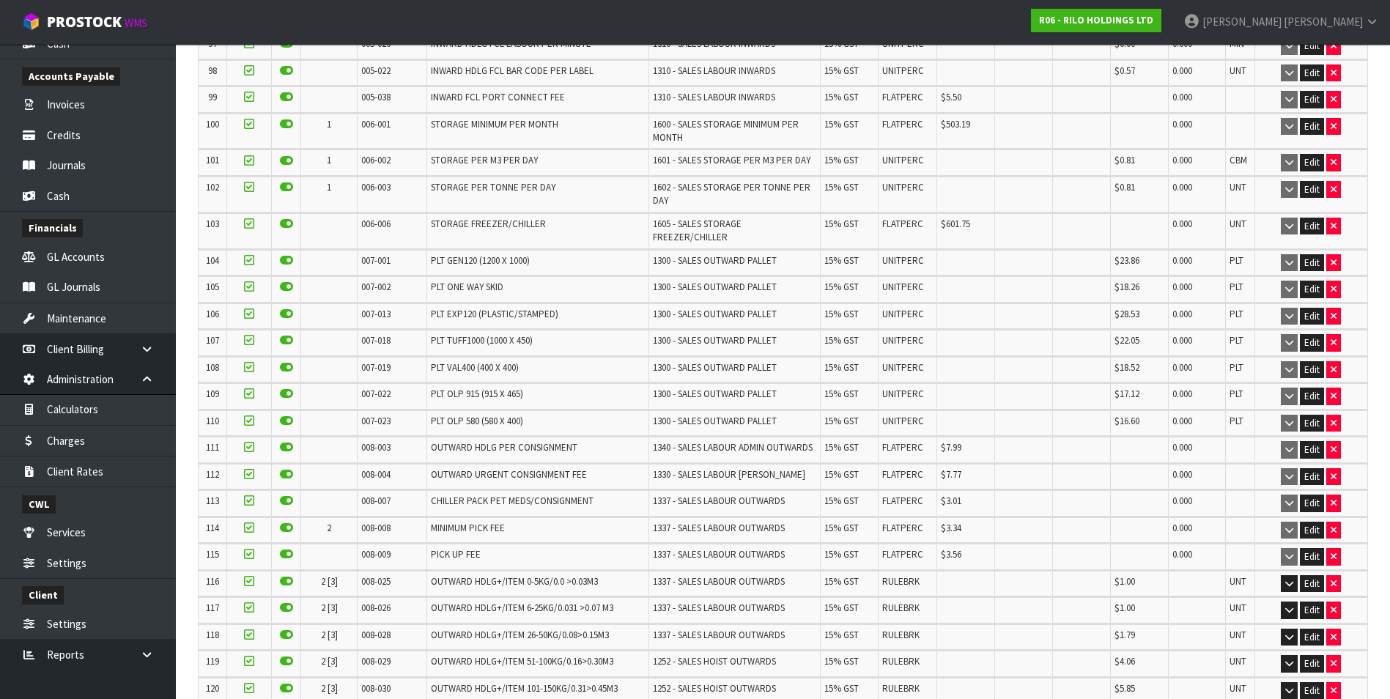
scroll to position [3077, 0]
click at [70, 441] on link "Charges" at bounding box center [88, 441] width 176 height 30
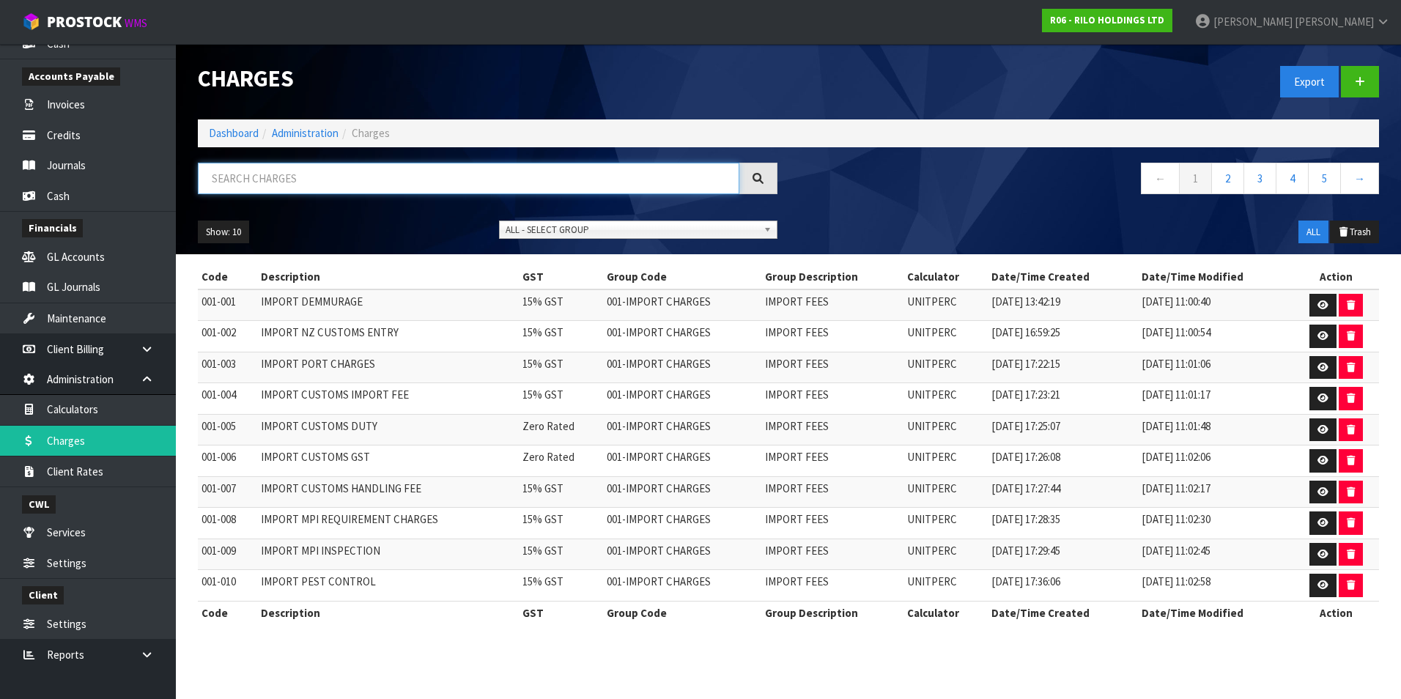
click at [256, 182] on input "text" at bounding box center [468, 179] width 541 height 32
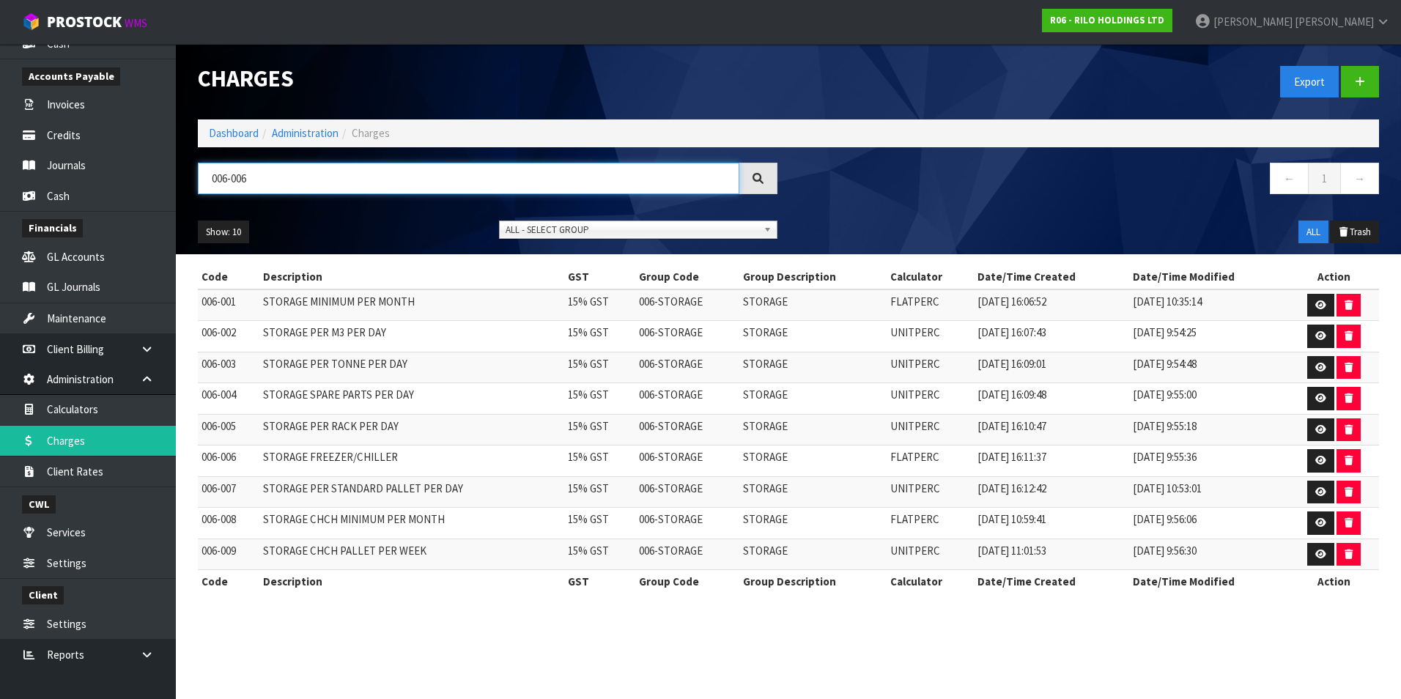
type input "006-006"
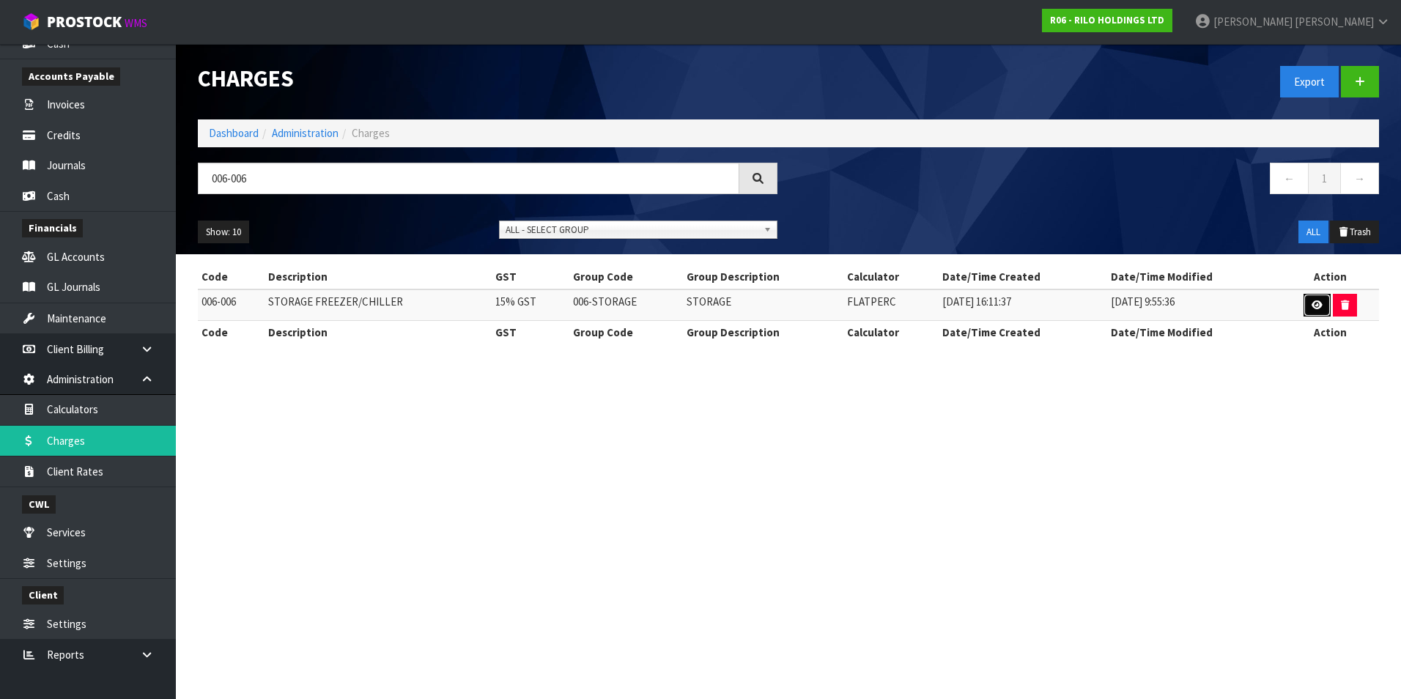
click at [1320, 308] on icon at bounding box center [1317, 305] width 11 height 10
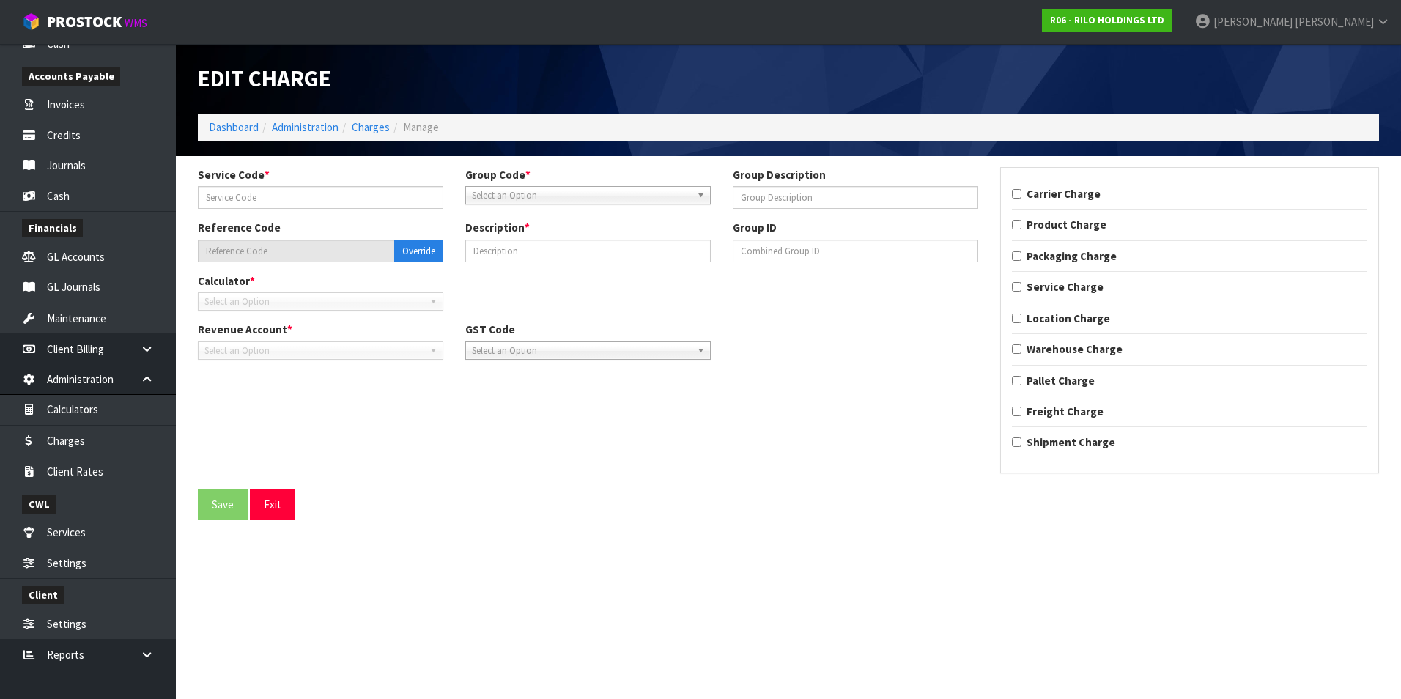
type input "006"
type input "STORAGE"
type input "006-006"
type input "STORAGE FREEZER/CHILLER"
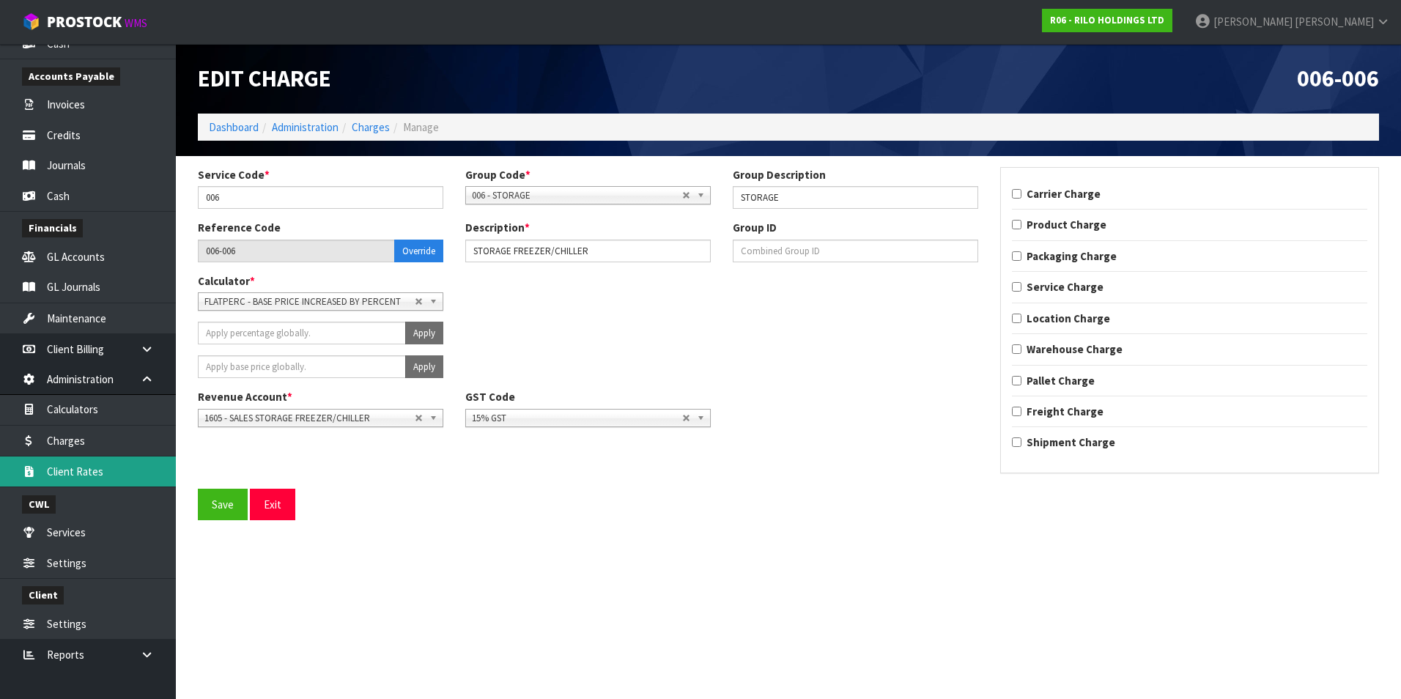
click at [81, 475] on link "Client Rates" at bounding box center [88, 471] width 176 height 30
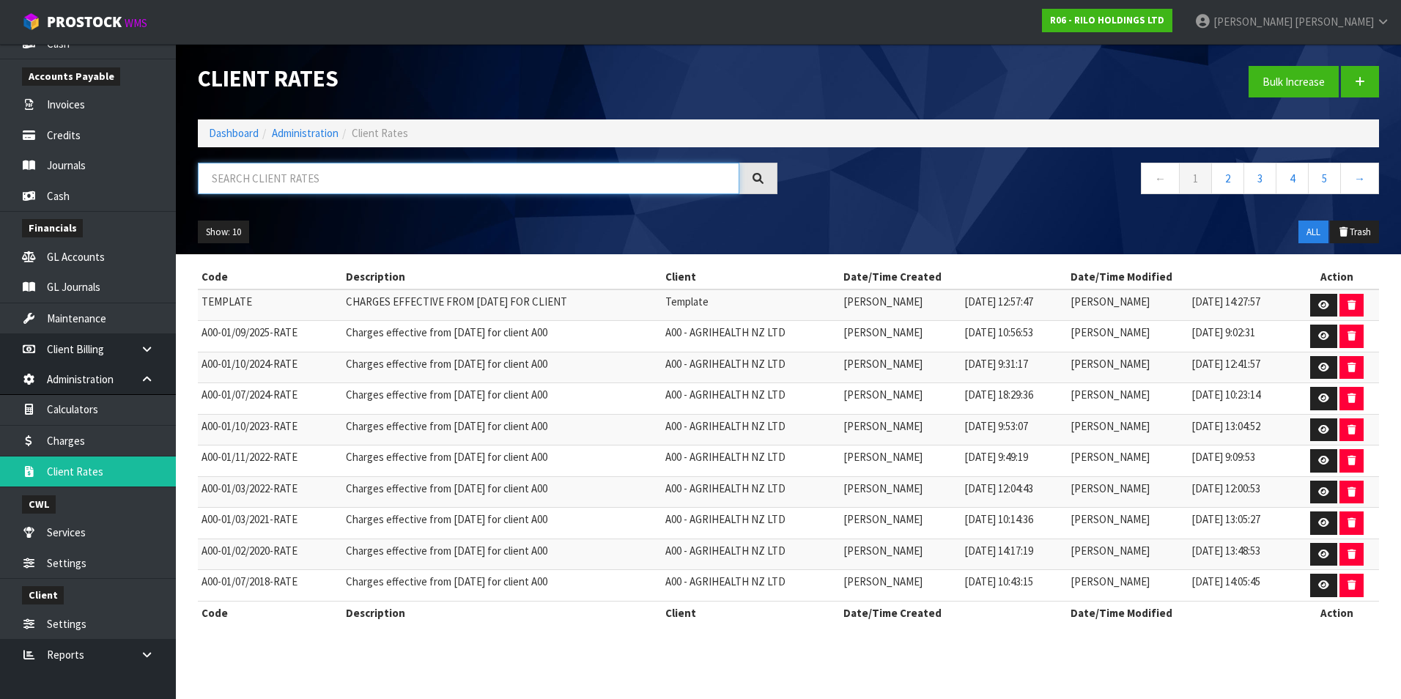
click at [240, 180] on input "text" at bounding box center [468, 179] width 541 height 32
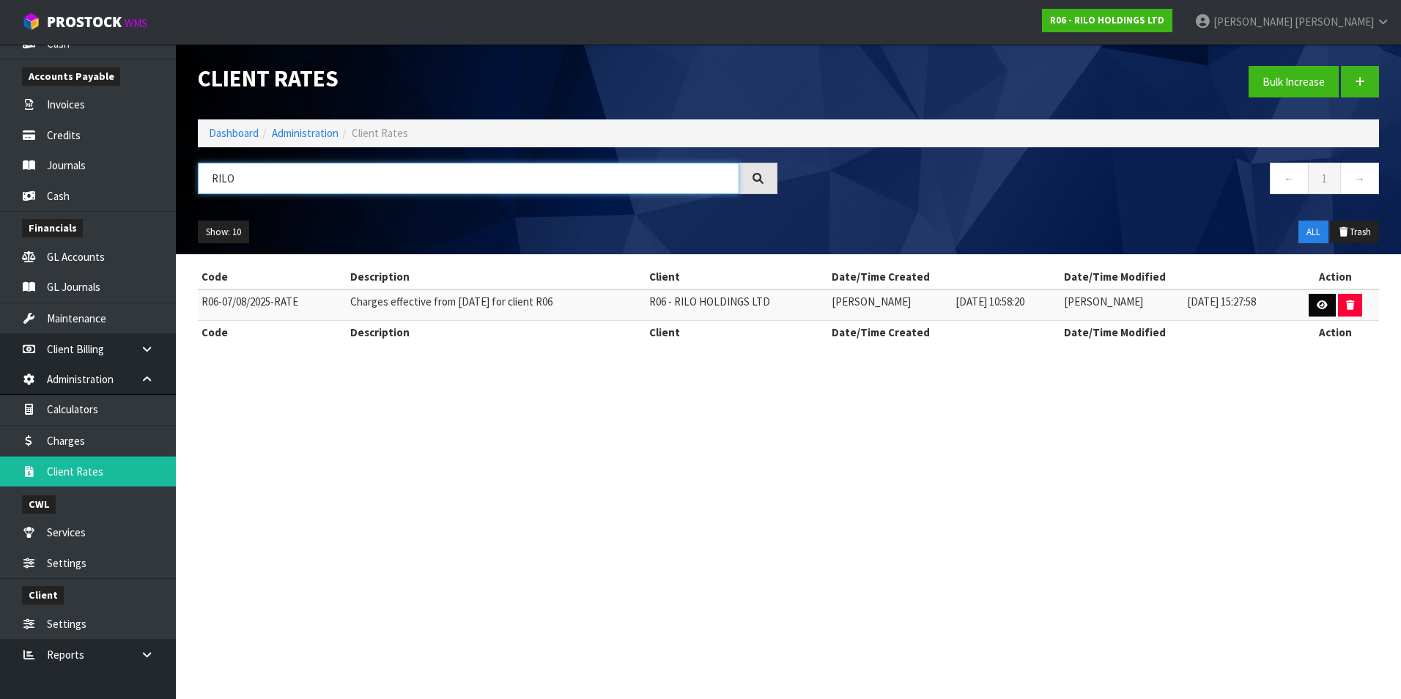
type input "RILO"
click at [1318, 298] on link at bounding box center [1322, 305] width 27 height 23
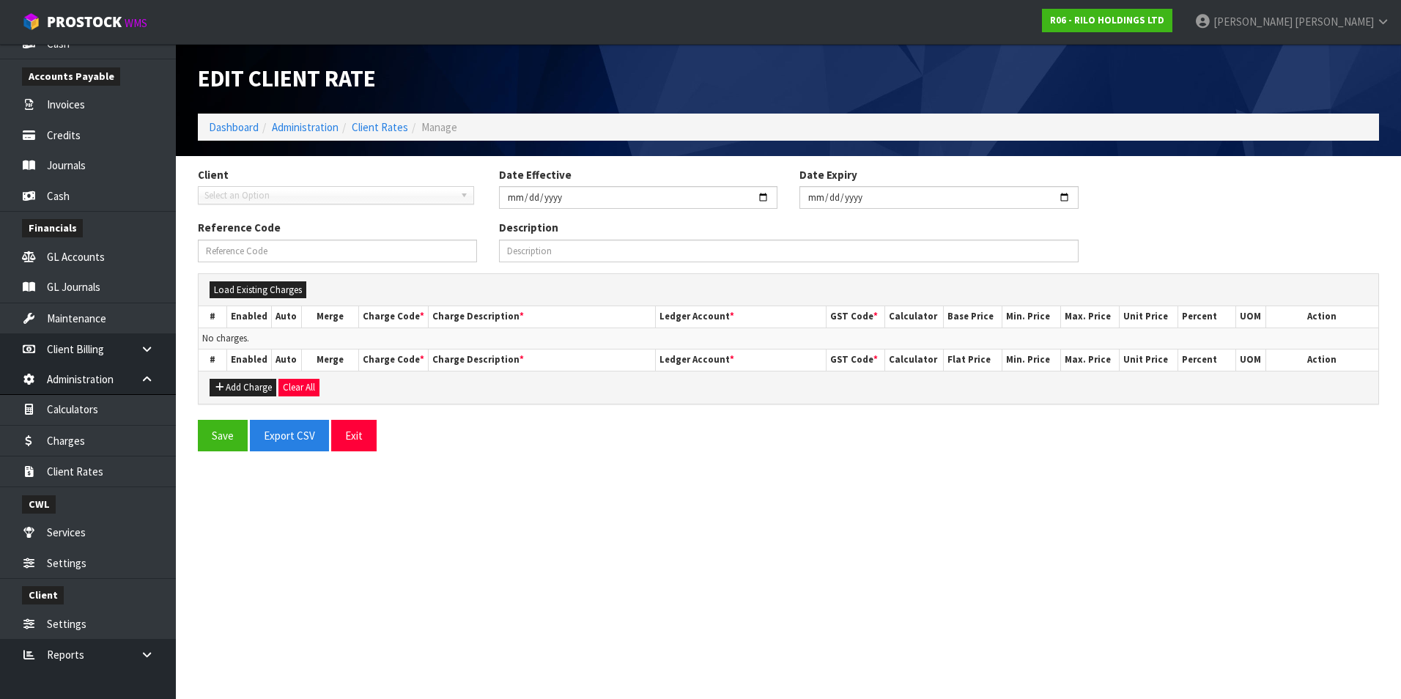
type input "[DATE]"
type input "R06-07/08/2025-RATE"
type input "Charges effective from [DATE] for client R06"
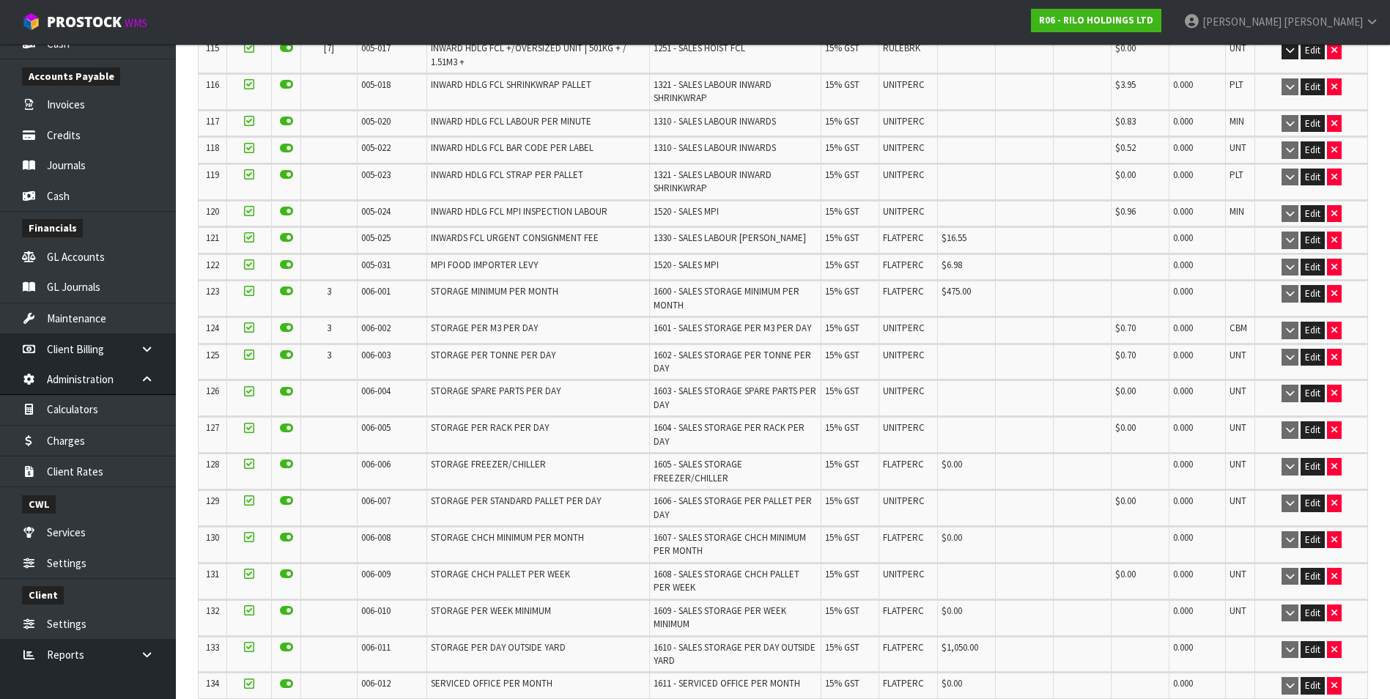
scroll to position [3810, 0]
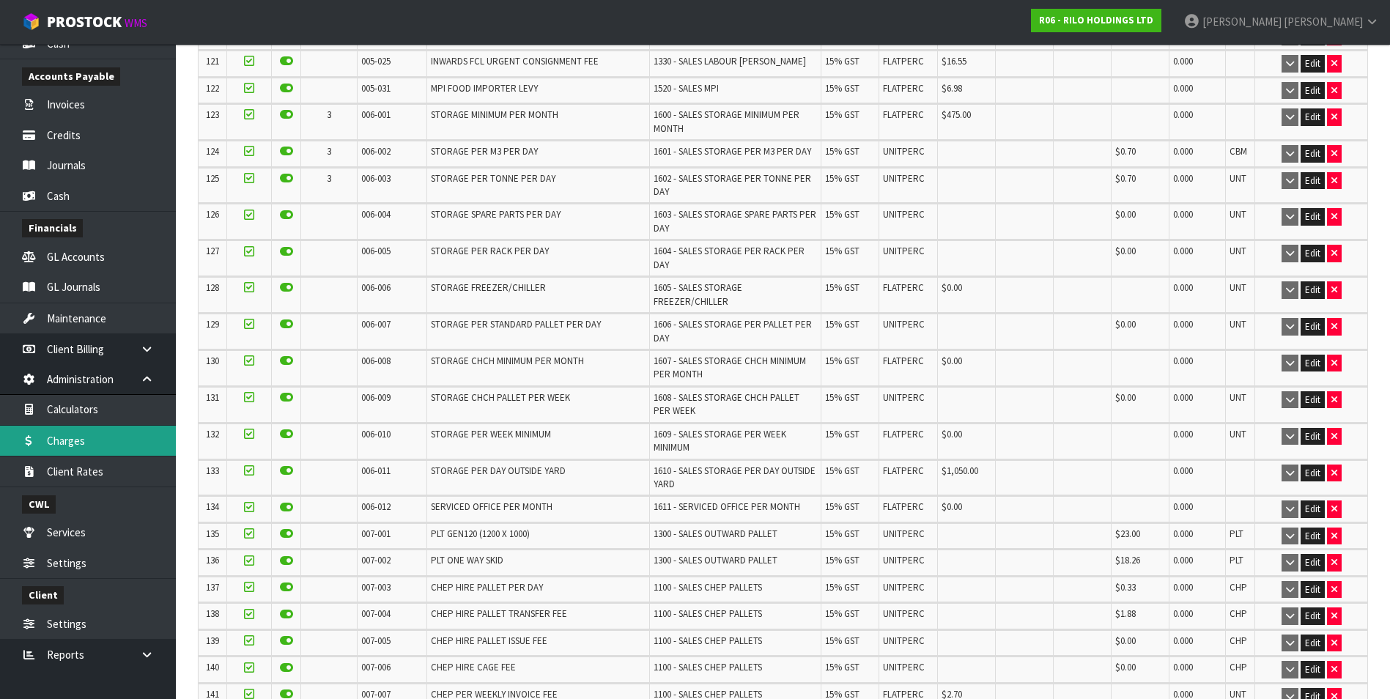
click at [83, 438] on link "Charges" at bounding box center [88, 441] width 176 height 30
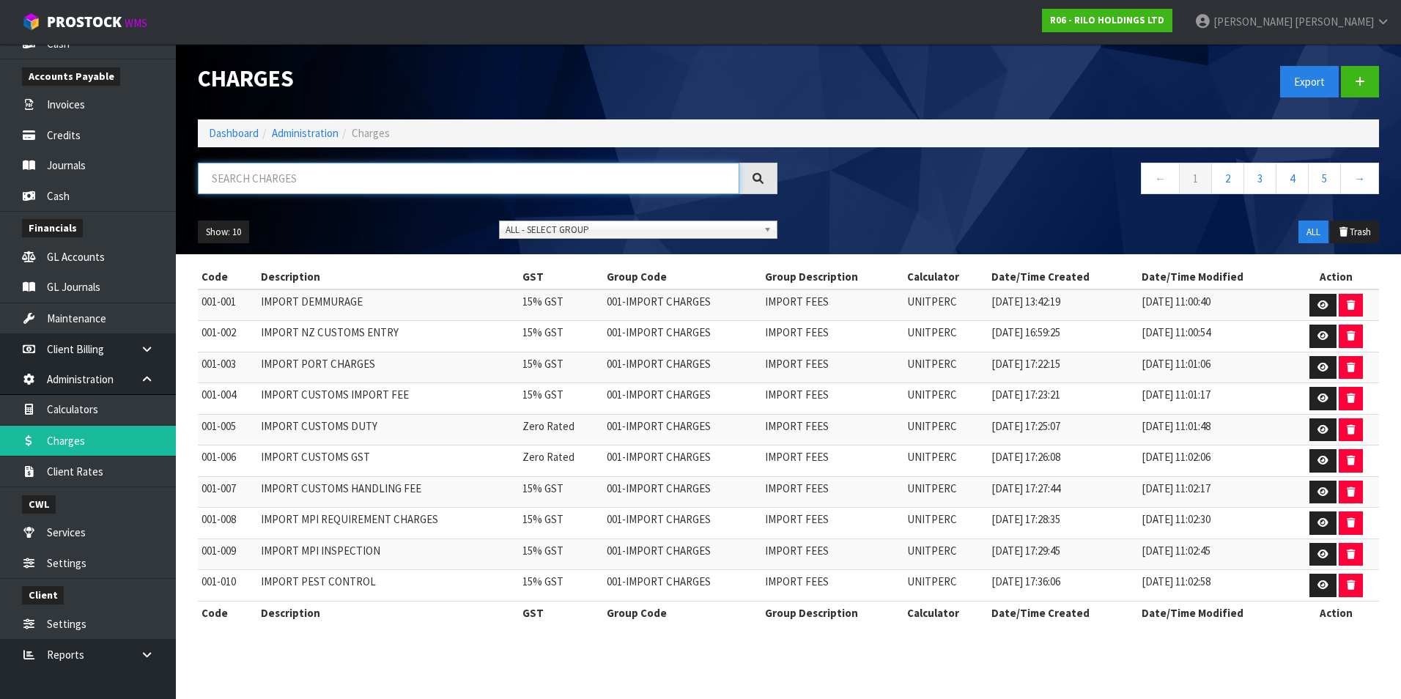
click at [239, 182] on input "text" at bounding box center [468, 179] width 541 height 32
type input "006-011"
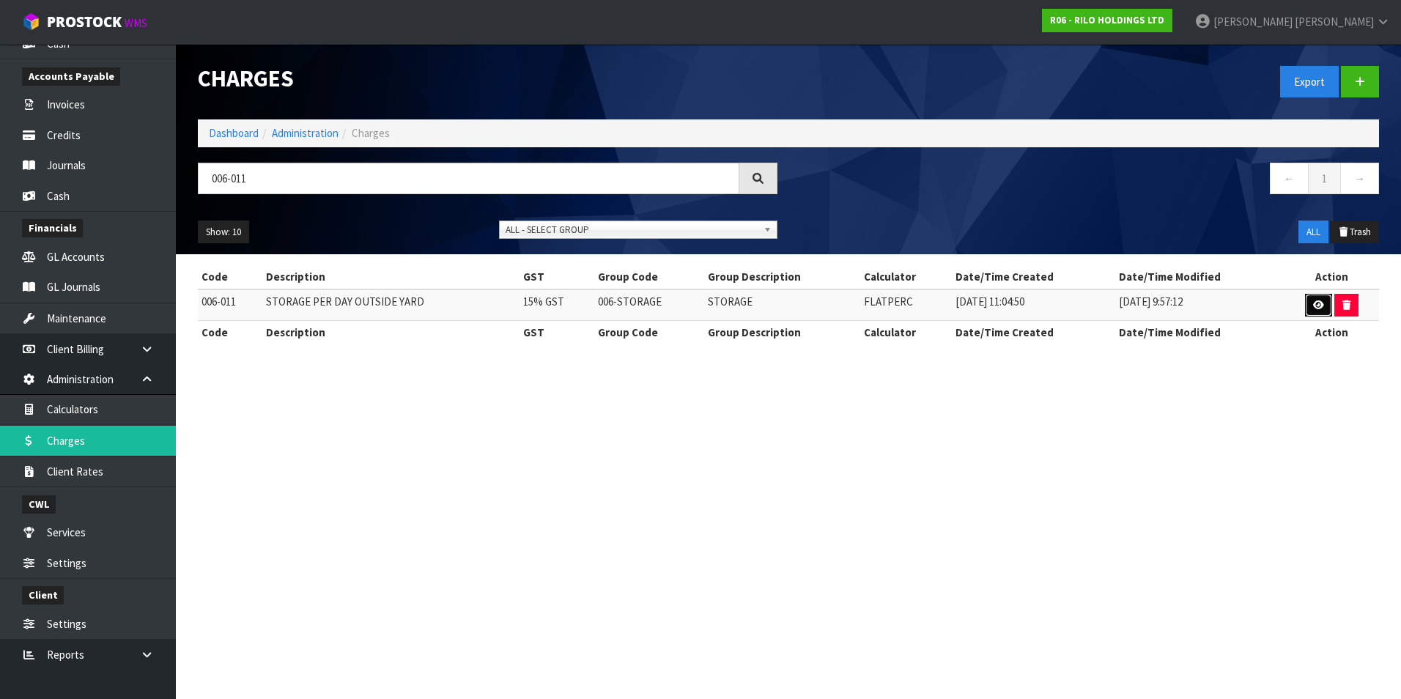
click at [1317, 303] on icon at bounding box center [1318, 305] width 11 height 10
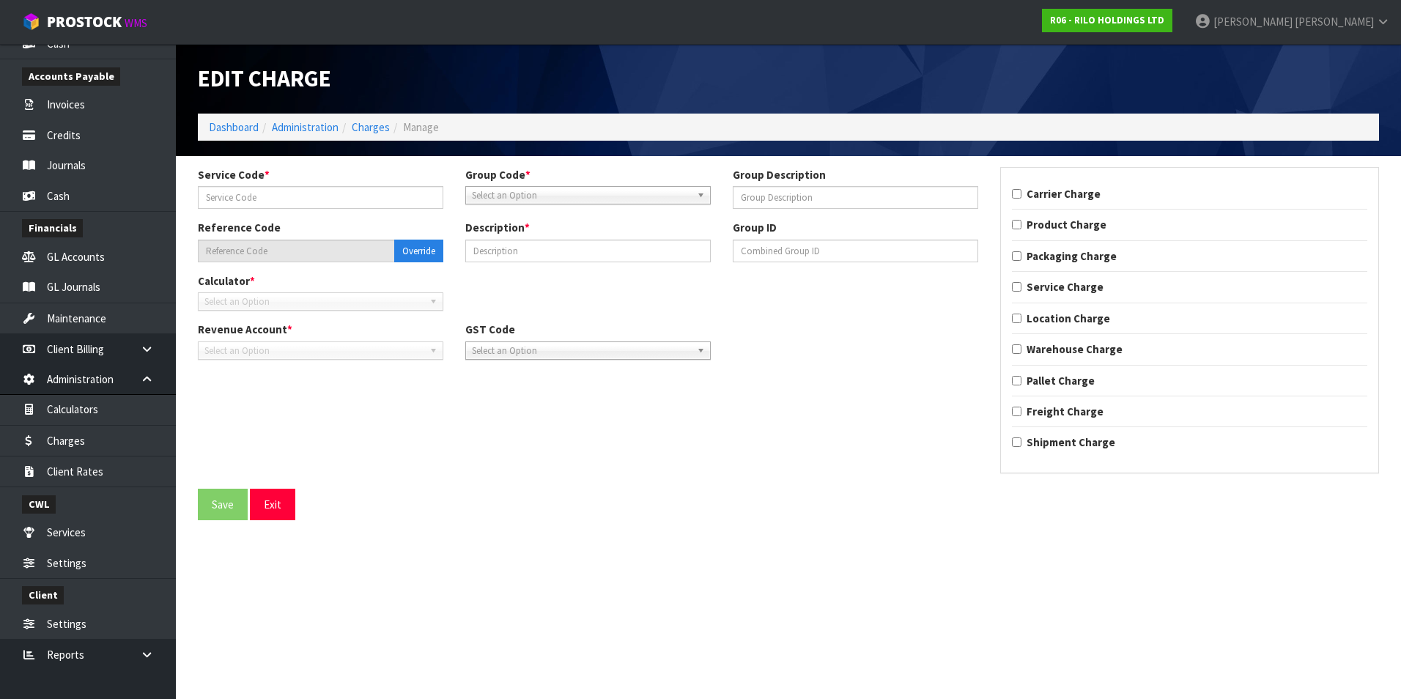
type input "011"
type input "STORAGE"
type input "006-011"
type input "STORAGE PER DAY OUTSIDE YARD"
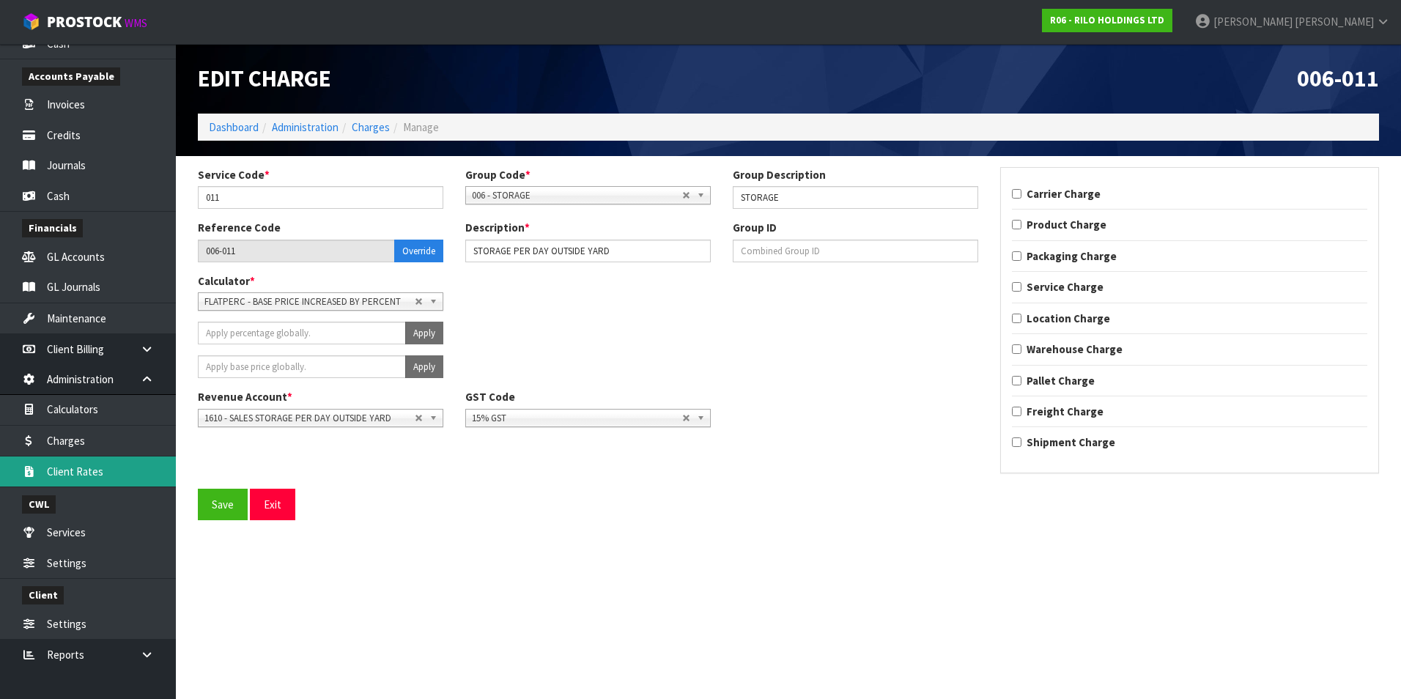
click at [115, 468] on link "Client Rates" at bounding box center [88, 471] width 176 height 30
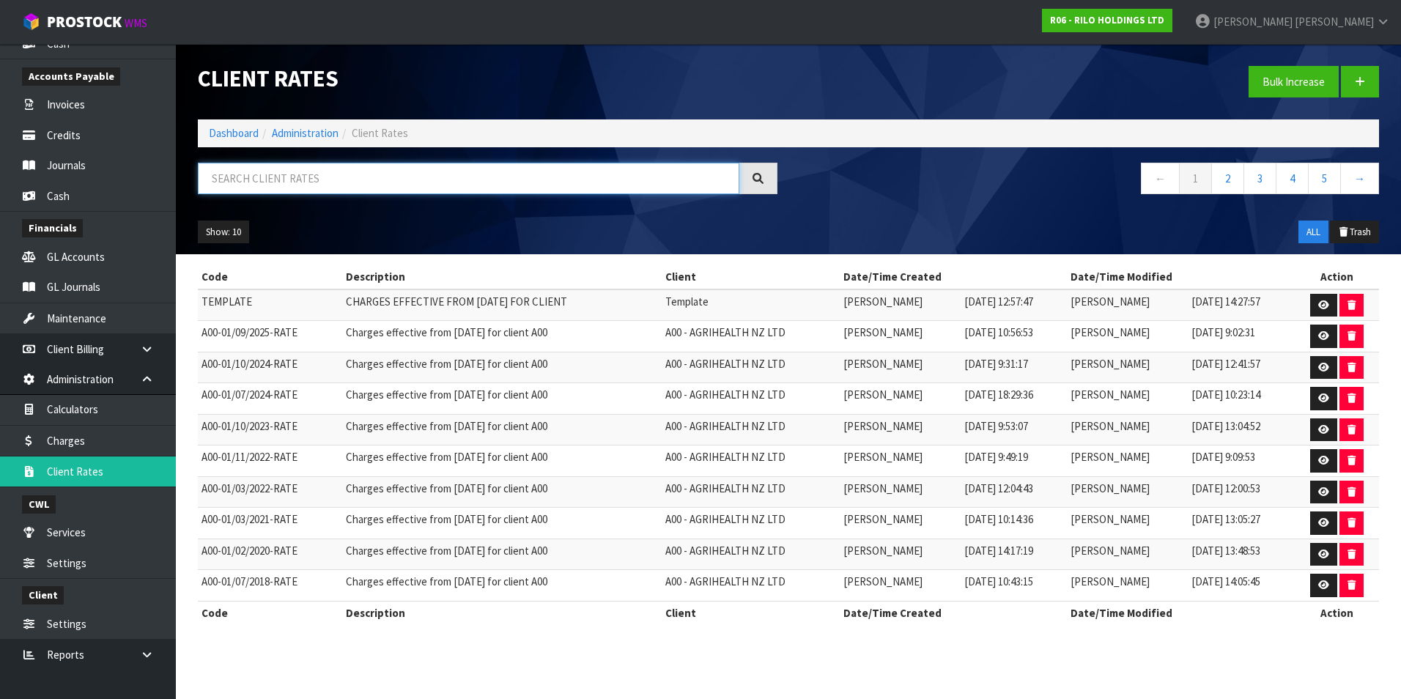
click at [303, 180] on input "text" at bounding box center [468, 179] width 541 height 32
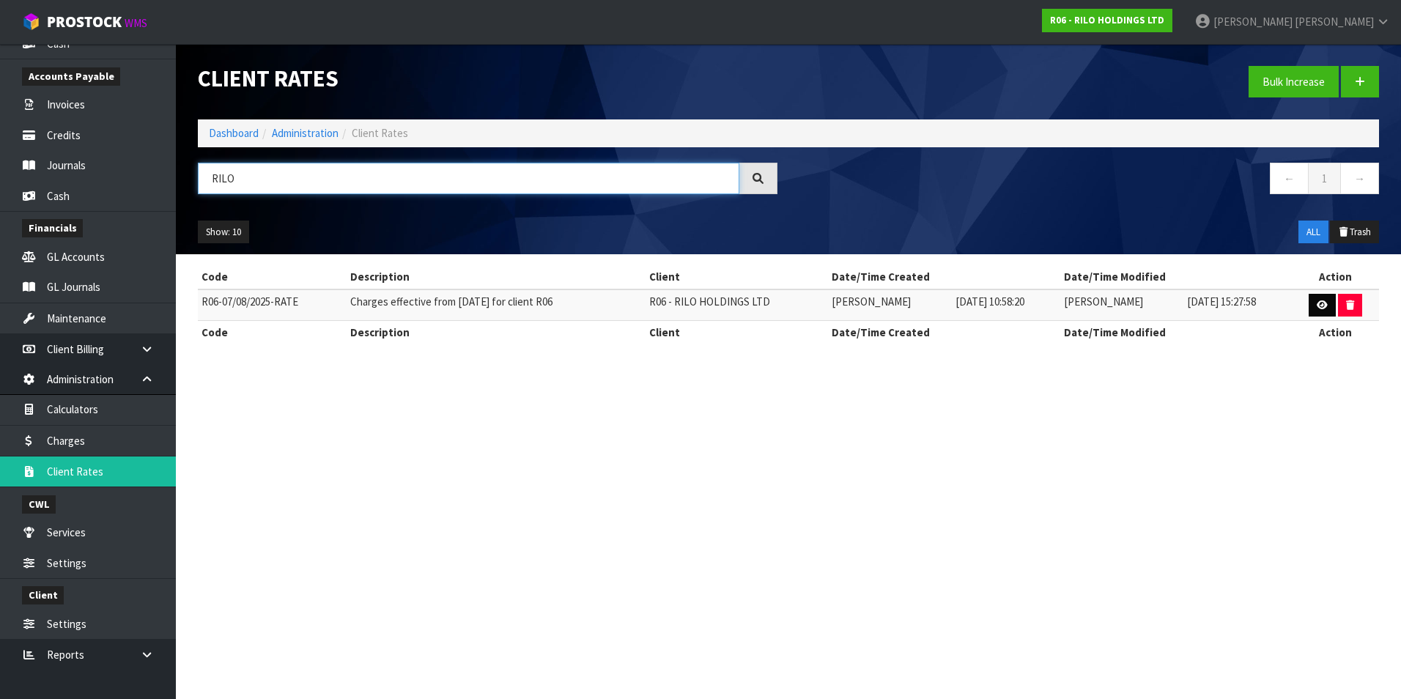
type input "RILO"
click at [1317, 301] on link at bounding box center [1322, 305] width 27 height 23
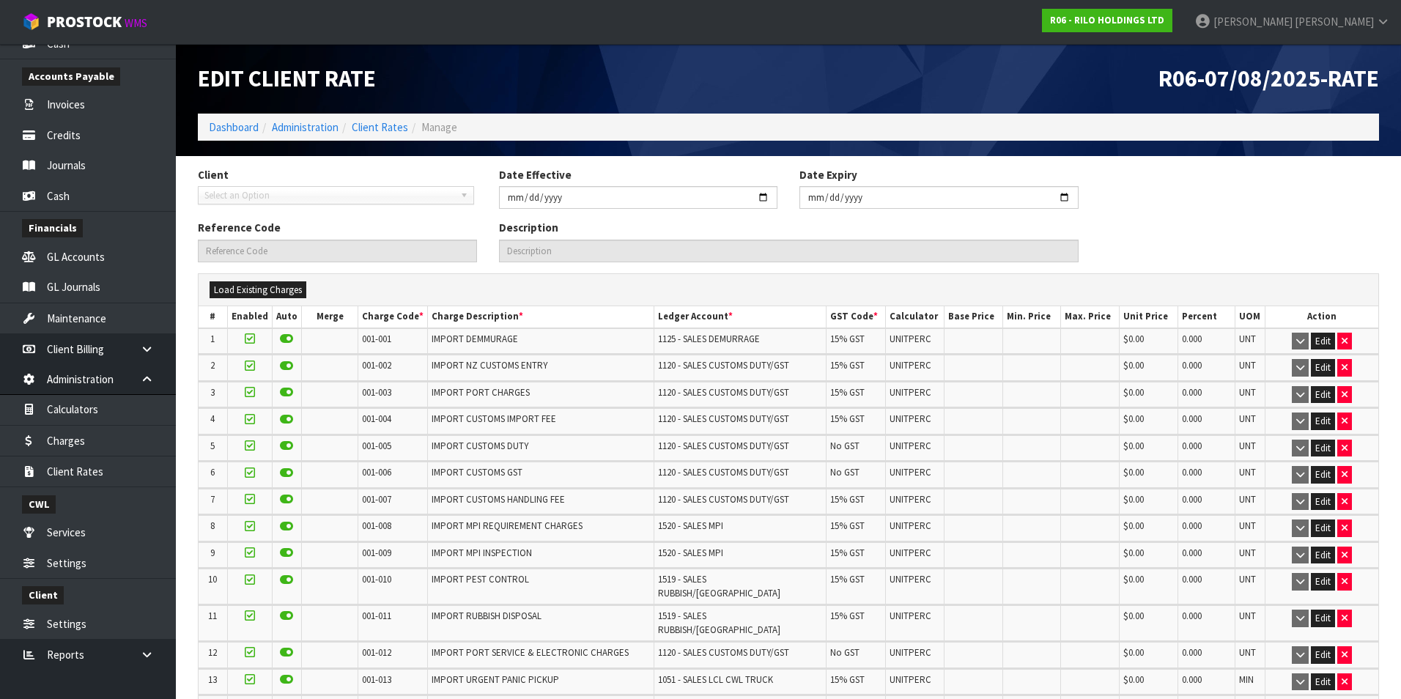
type input "[DATE]"
type input "R06-07/08/2025-RATE"
type input "Charges effective from [DATE] for client R06"
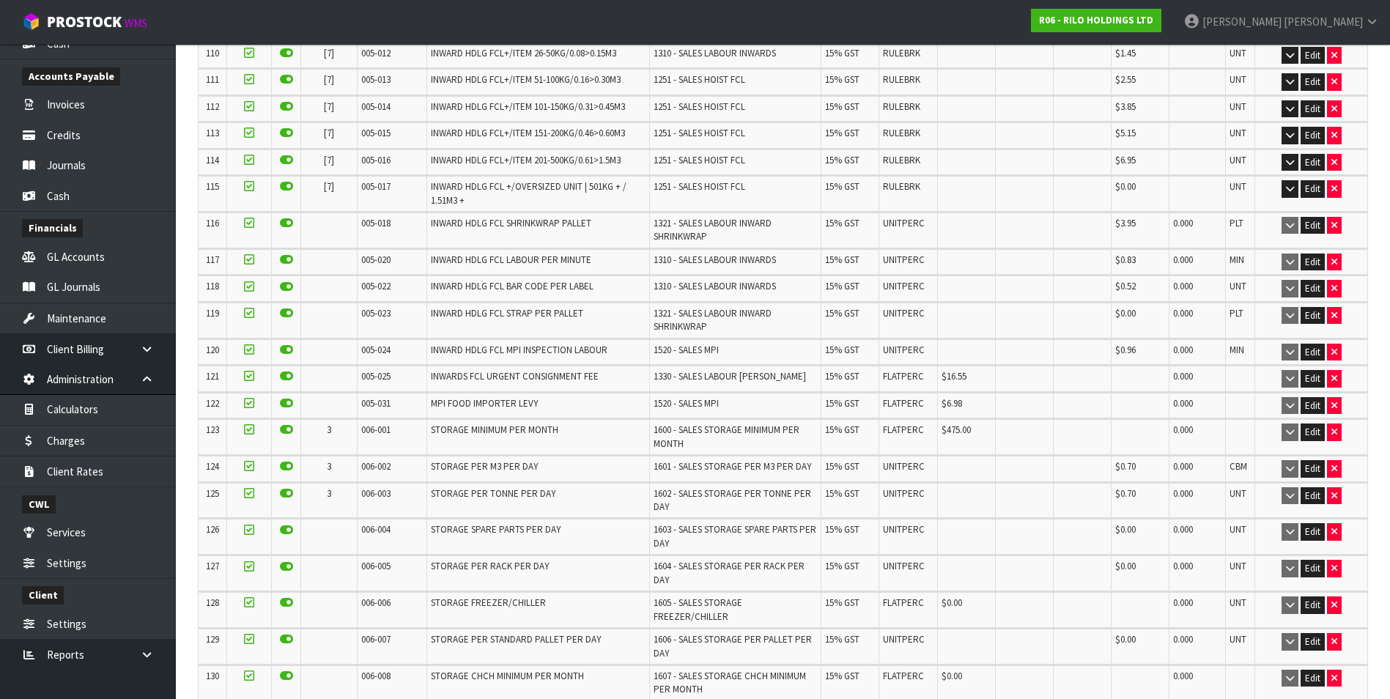
scroll to position [3737, 0]
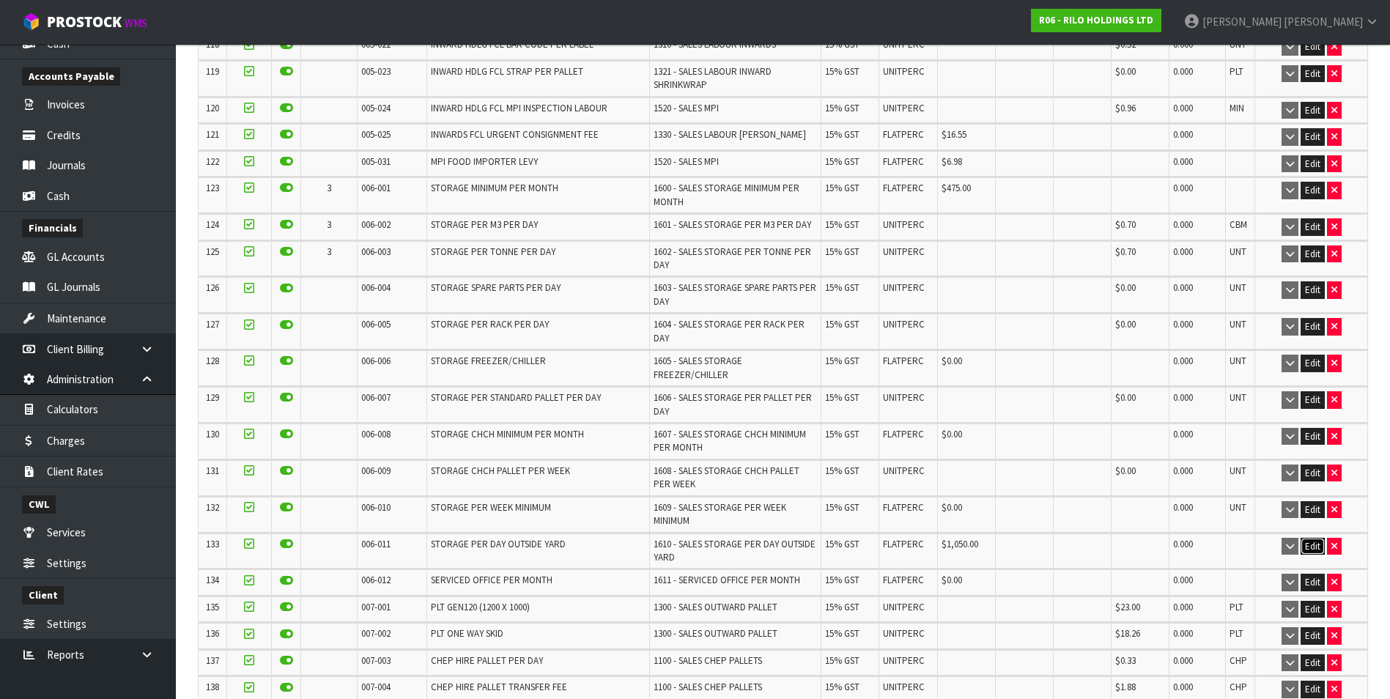
click at [1311, 538] on button "Edit" at bounding box center [1313, 547] width 24 height 18
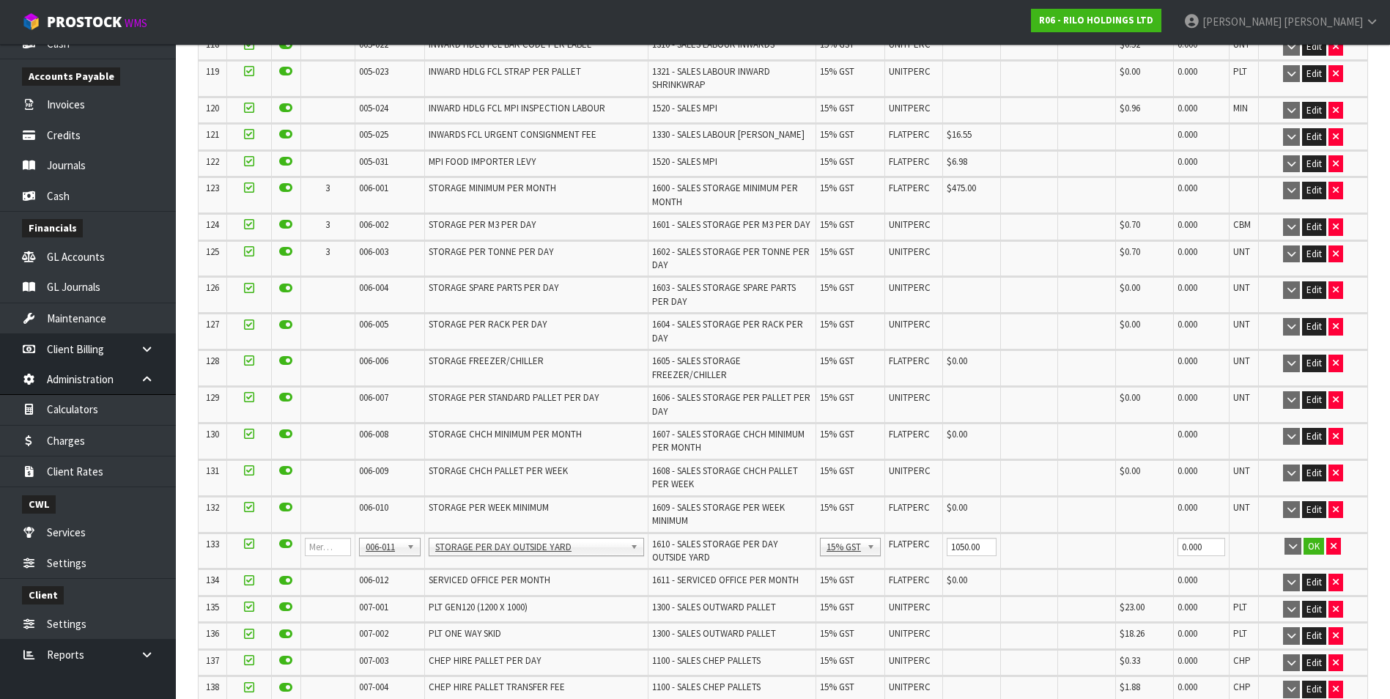
click at [1240, 533] on td at bounding box center [1243, 550] width 29 height 35
click at [93, 445] on link "Charges" at bounding box center [88, 441] width 176 height 30
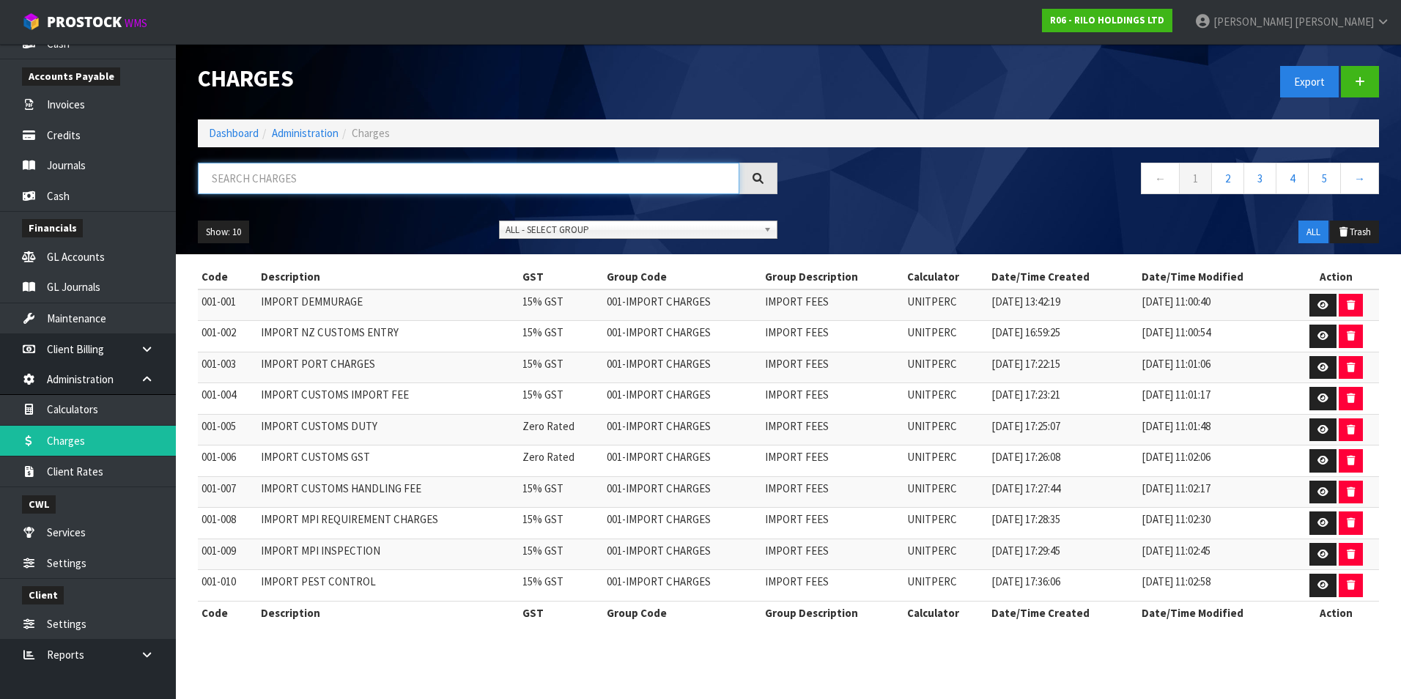
click at [245, 179] on input "text" at bounding box center [468, 179] width 541 height 32
type input "006-011"
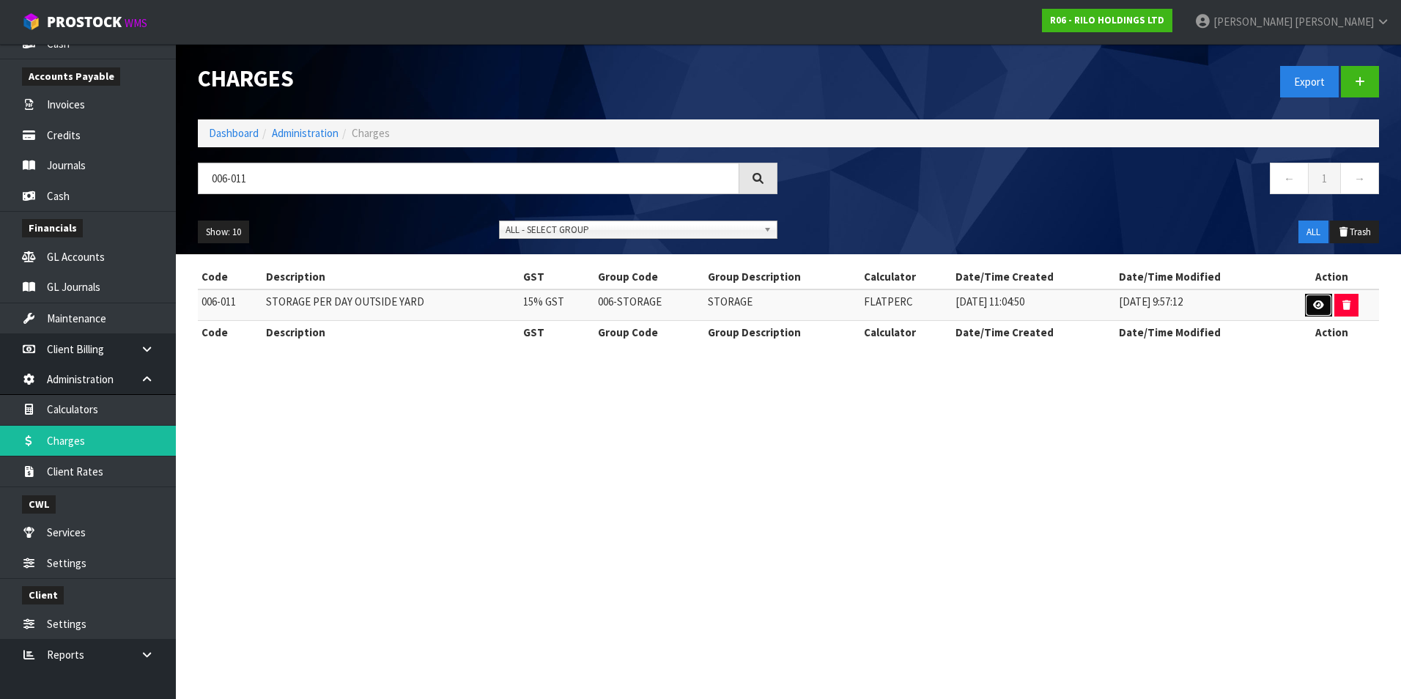
click at [1319, 301] on icon at bounding box center [1318, 305] width 11 height 10
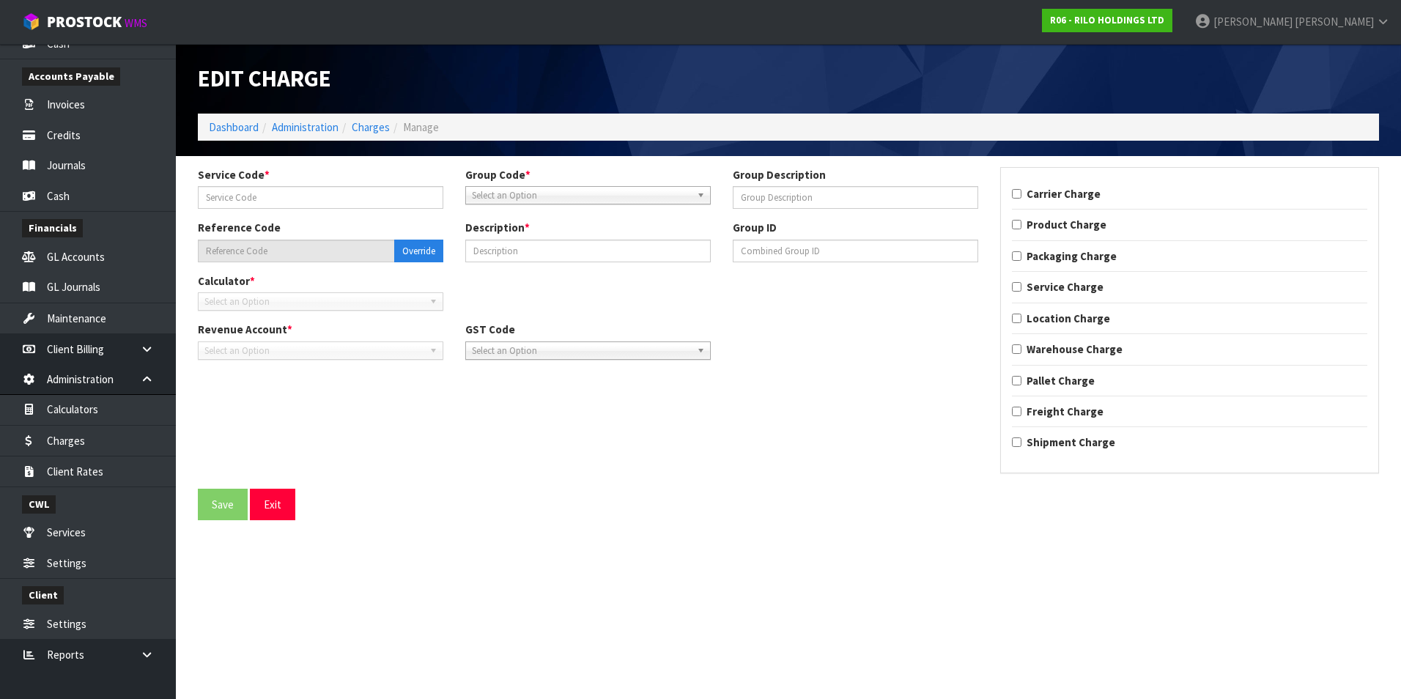
type input "011"
type input "STORAGE"
type input "006-011"
type input "STORAGE PER DAY OUTSIDE YARD"
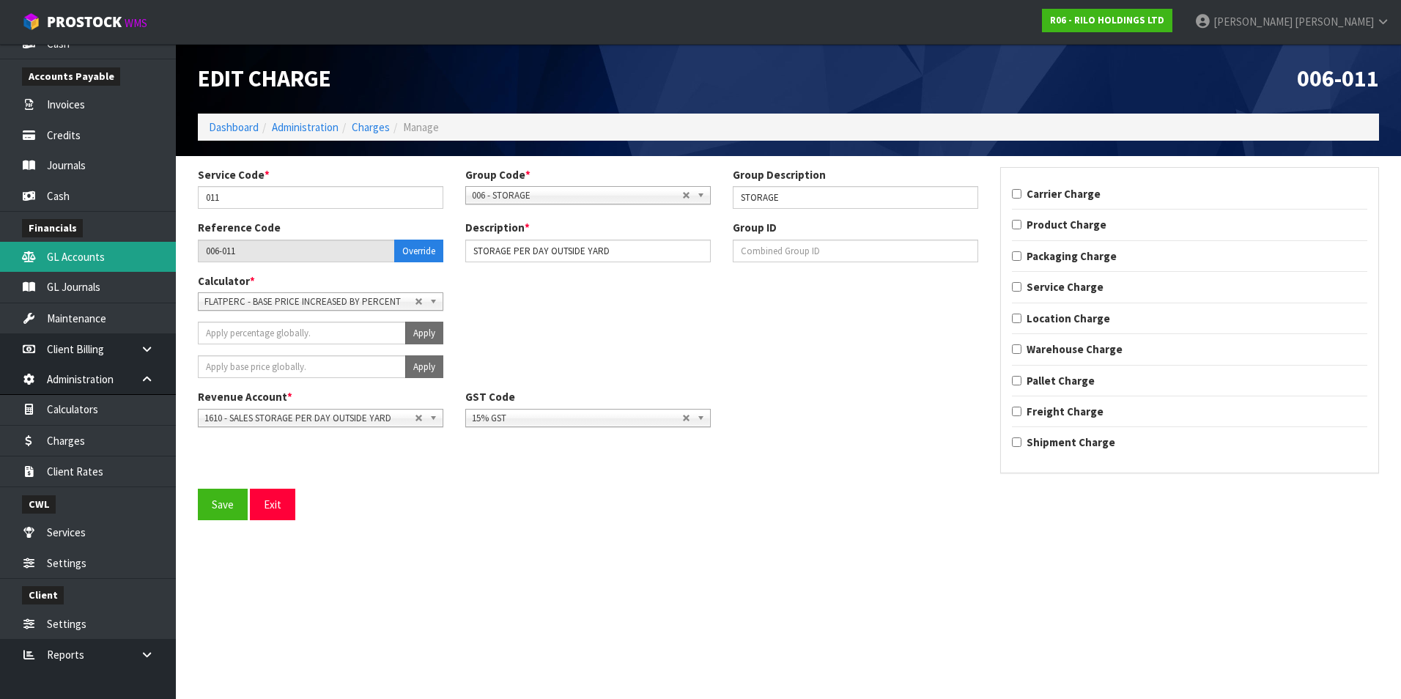
click at [105, 259] on link "GL Accounts" at bounding box center [88, 257] width 176 height 30
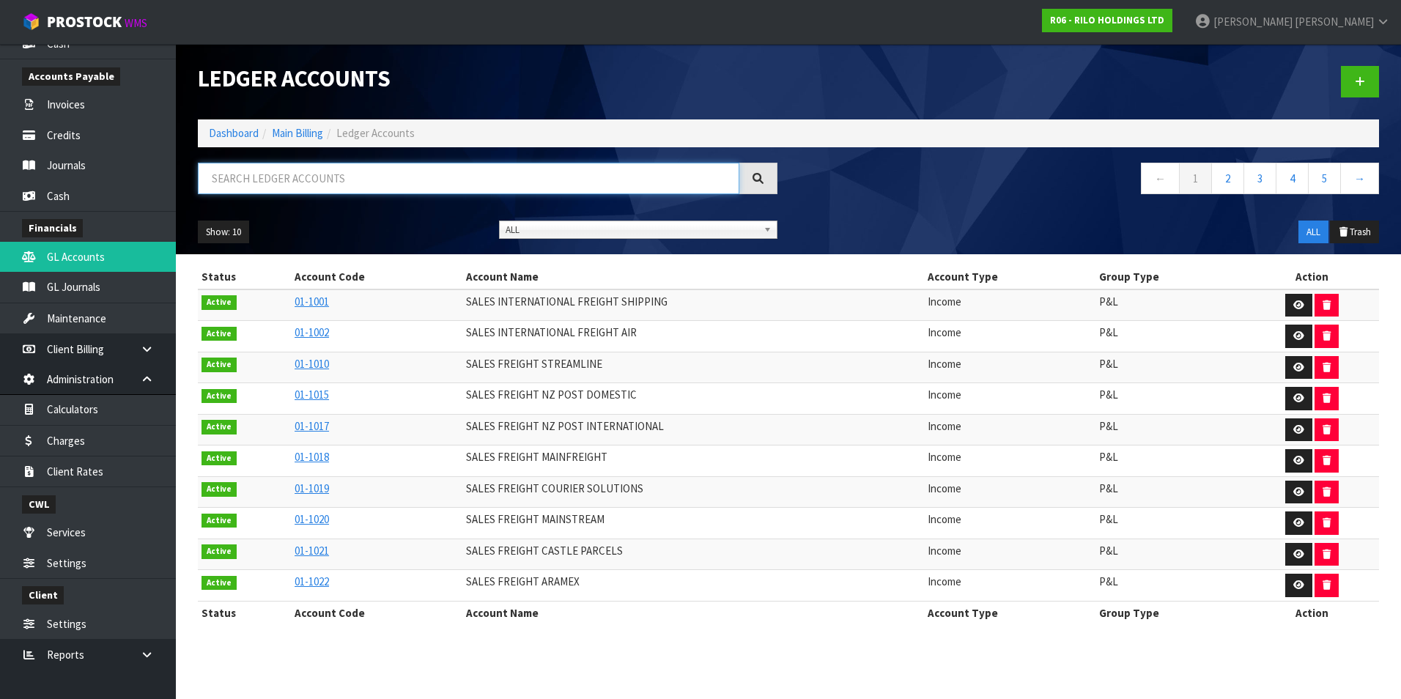
click at [280, 174] on input "text" at bounding box center [468, 179] width 541 height 32
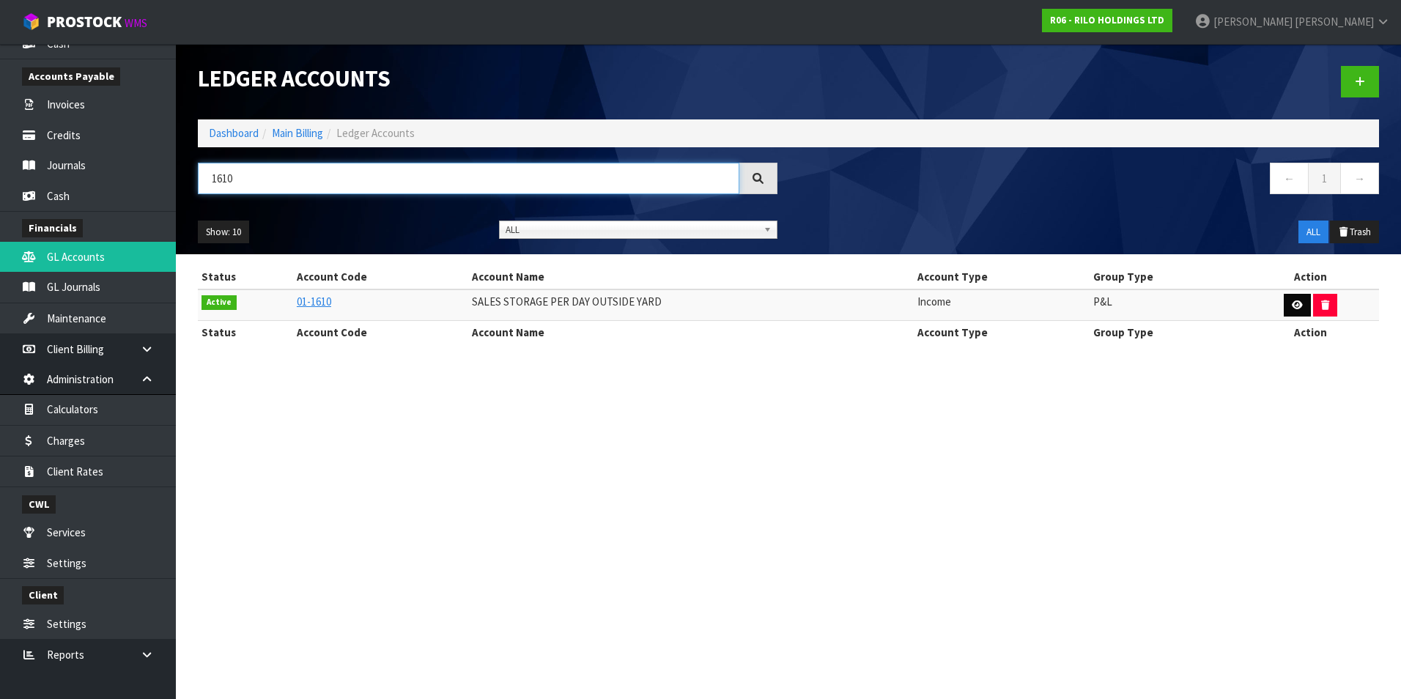
type input "1610"
click at [1284, 302] on button "button" at bounding box center [1297, 305] width 27 height 23
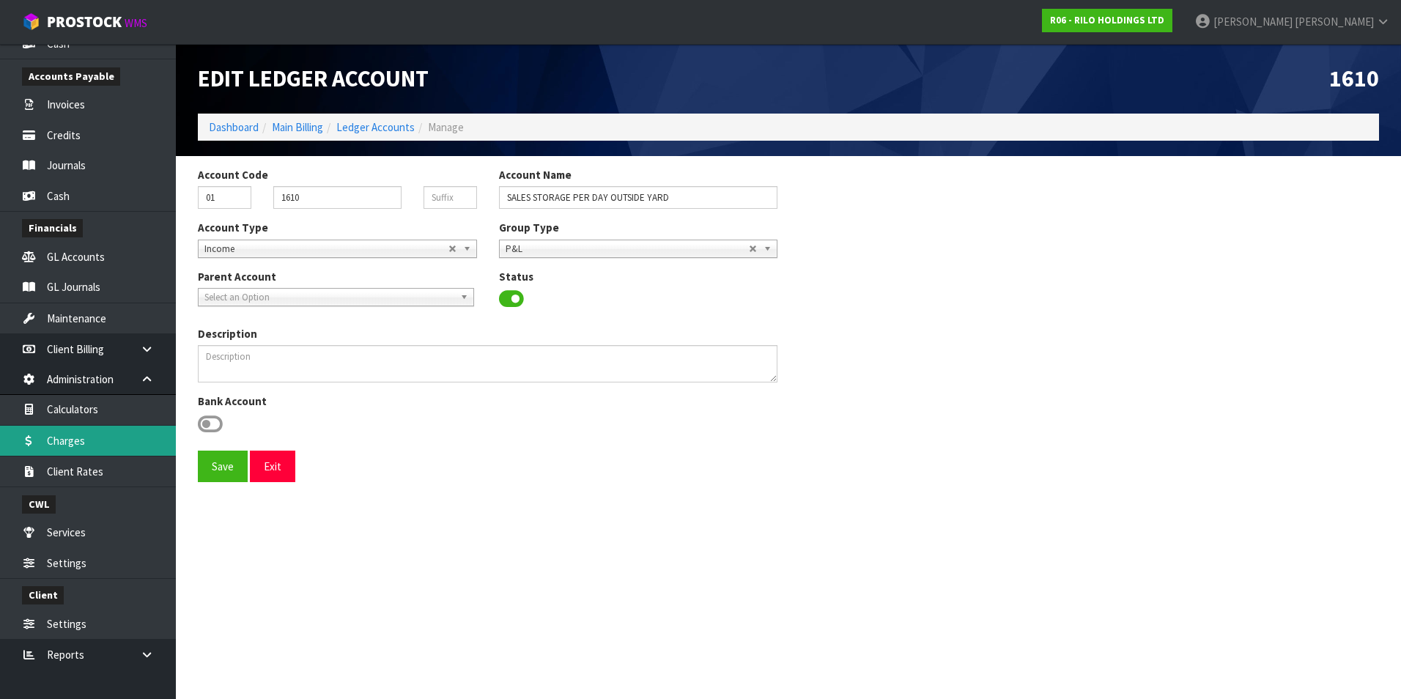
click at [79, 437] on link "Charges" at bounding box center [88, 441] width 176 height 30
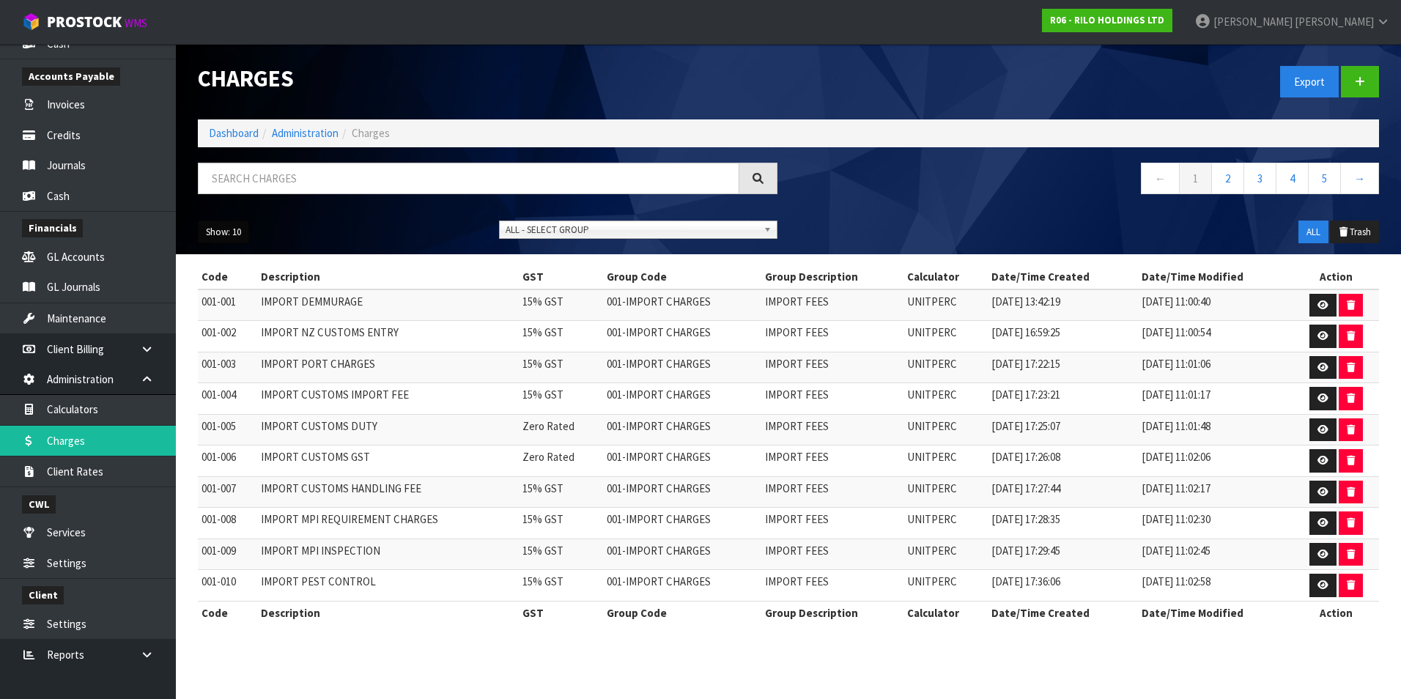
click at [224, 229] on button "Show: 10" at bounding box center [223, 232] width 51 height 23
click at [240, 326] on link "50" at bounding box center [257, 319] width 116 height 20
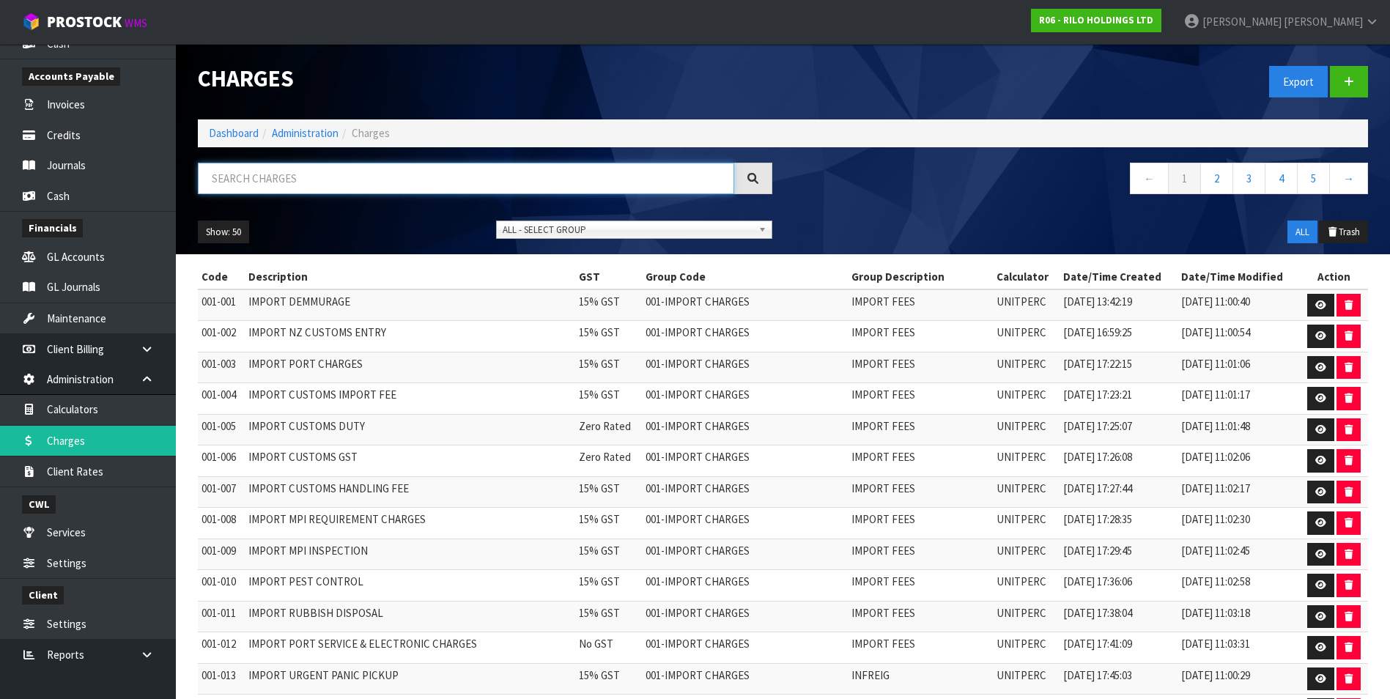
click at [248, 184] on input "text" at bounding box center [466, 179] width 536 height 32
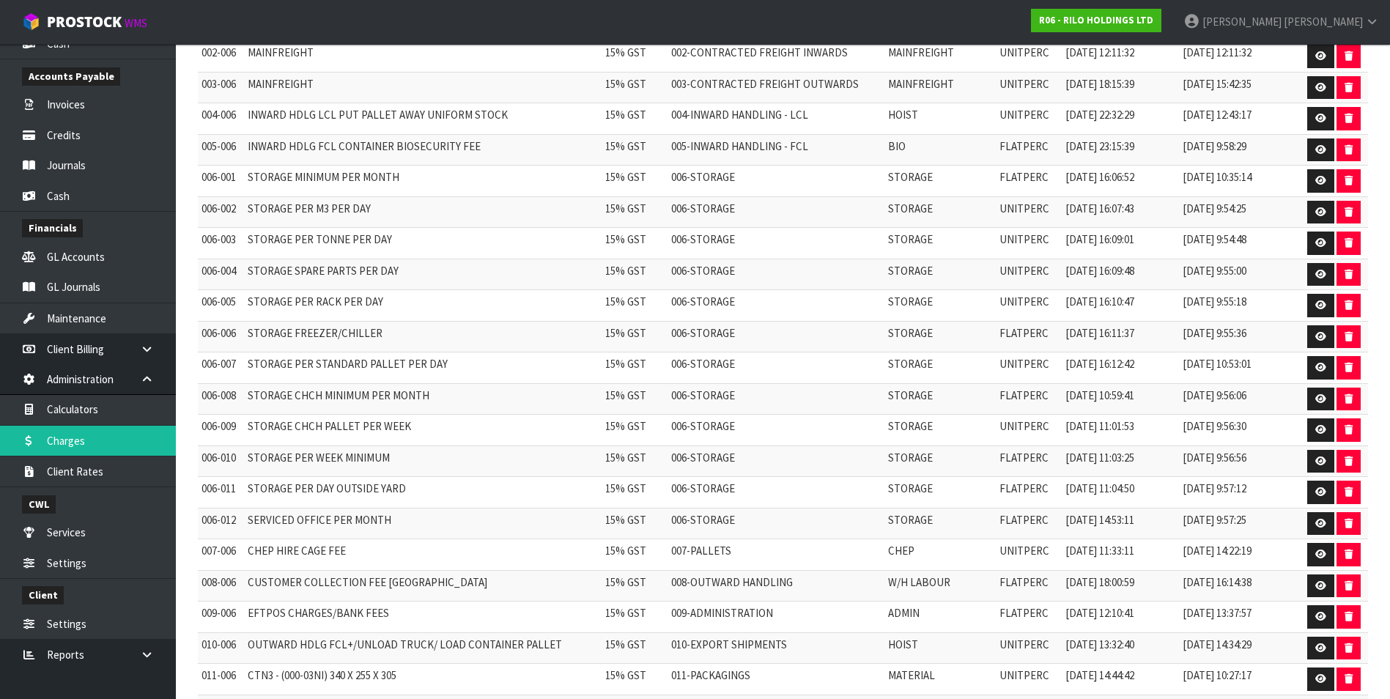
scroll to position [293, 0]
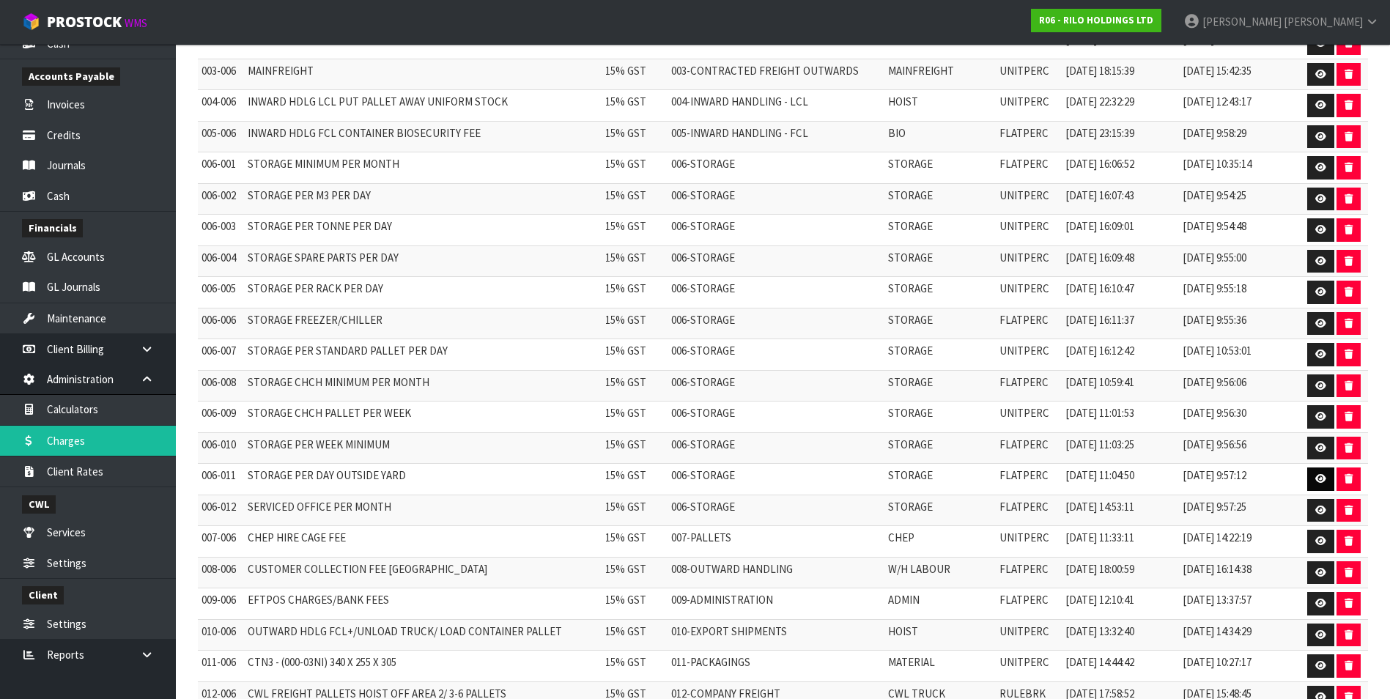
type input "006"
click at [1319, 480] on icon at bounding box center [1320, 479] width 11 height 10
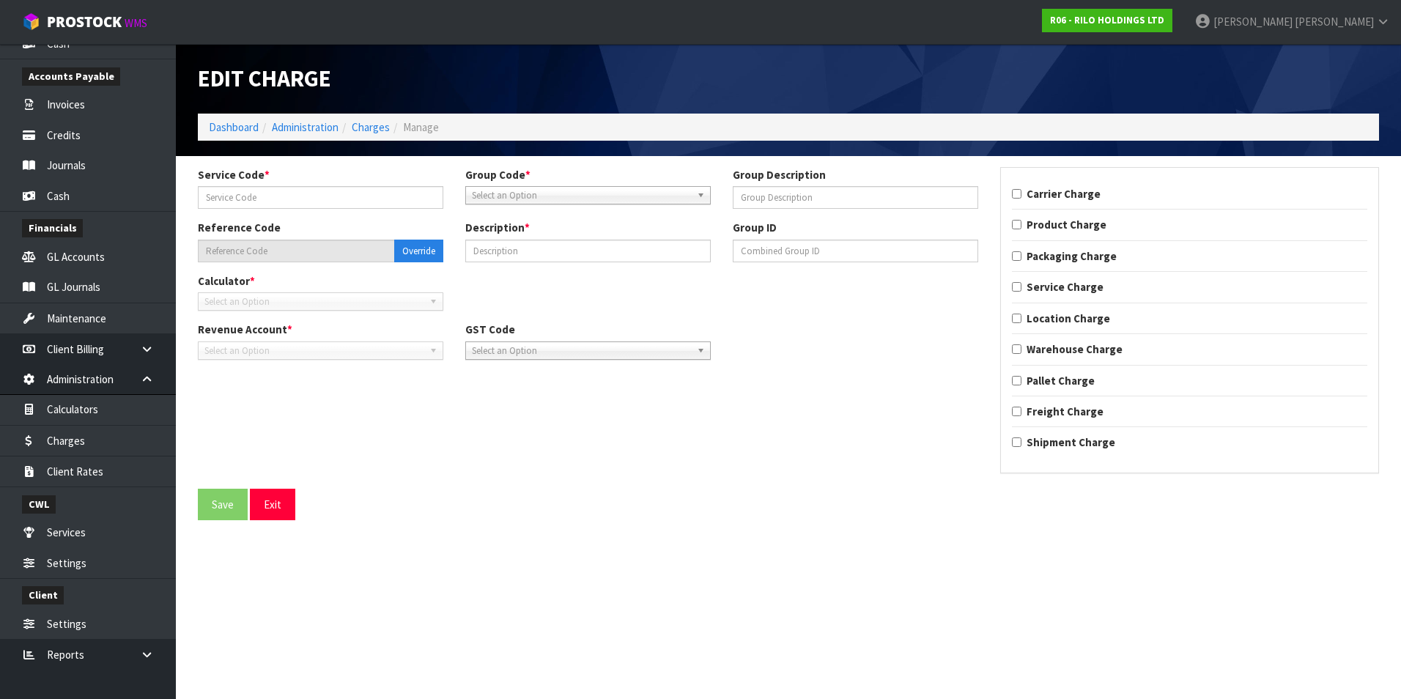
type input "011"
type input "STORAGE"
type input "006-011"
type input "STORAGE PER DAY OUTSIDE YARD"
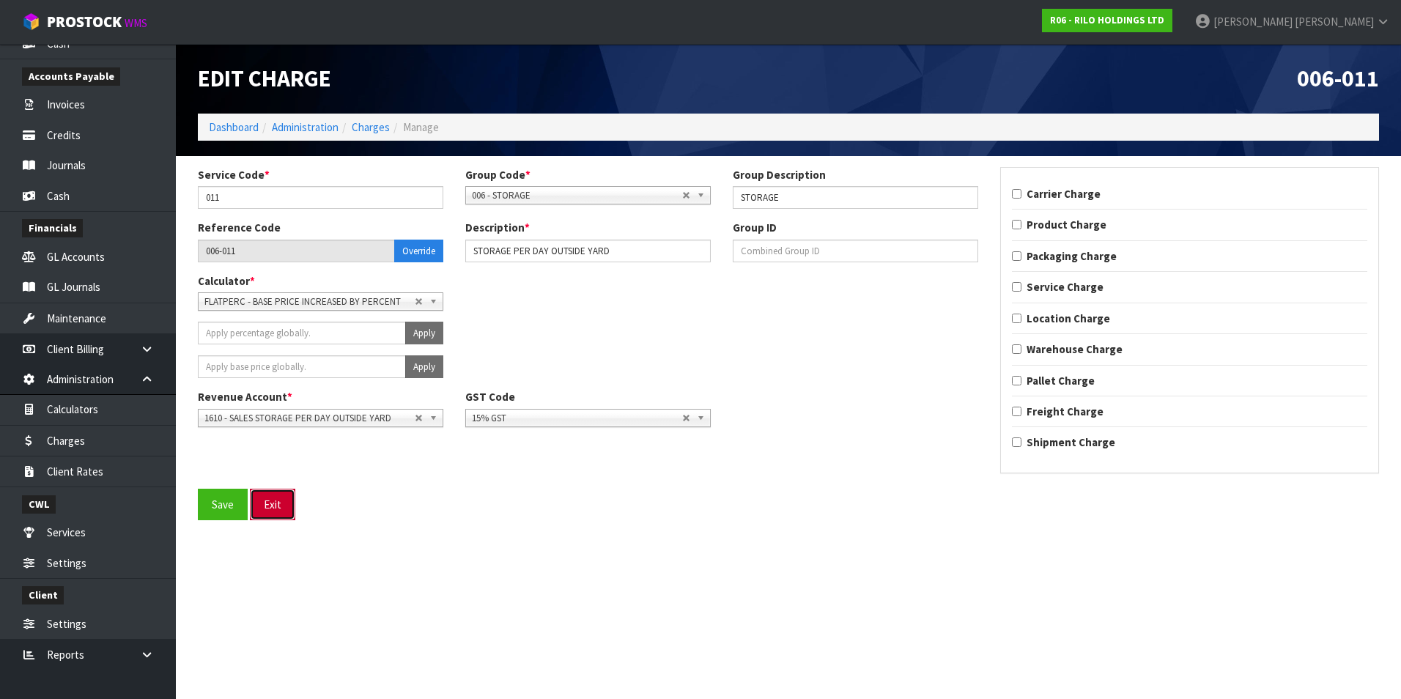
click at [277, 502] on button "Exit" at bounding box center [272, 505] width 45 height 32
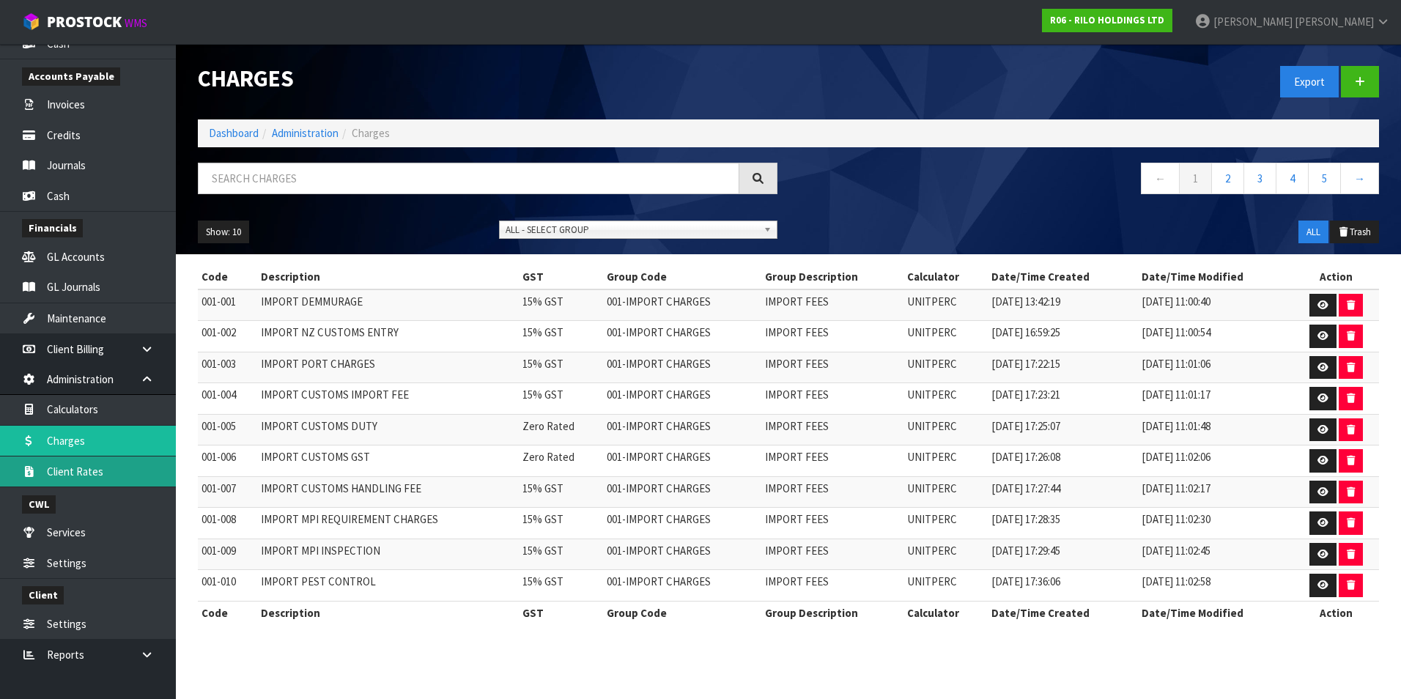
click at [75, 474] on link "Client Rates" at bounding box center [88, 471] width 176 height 30
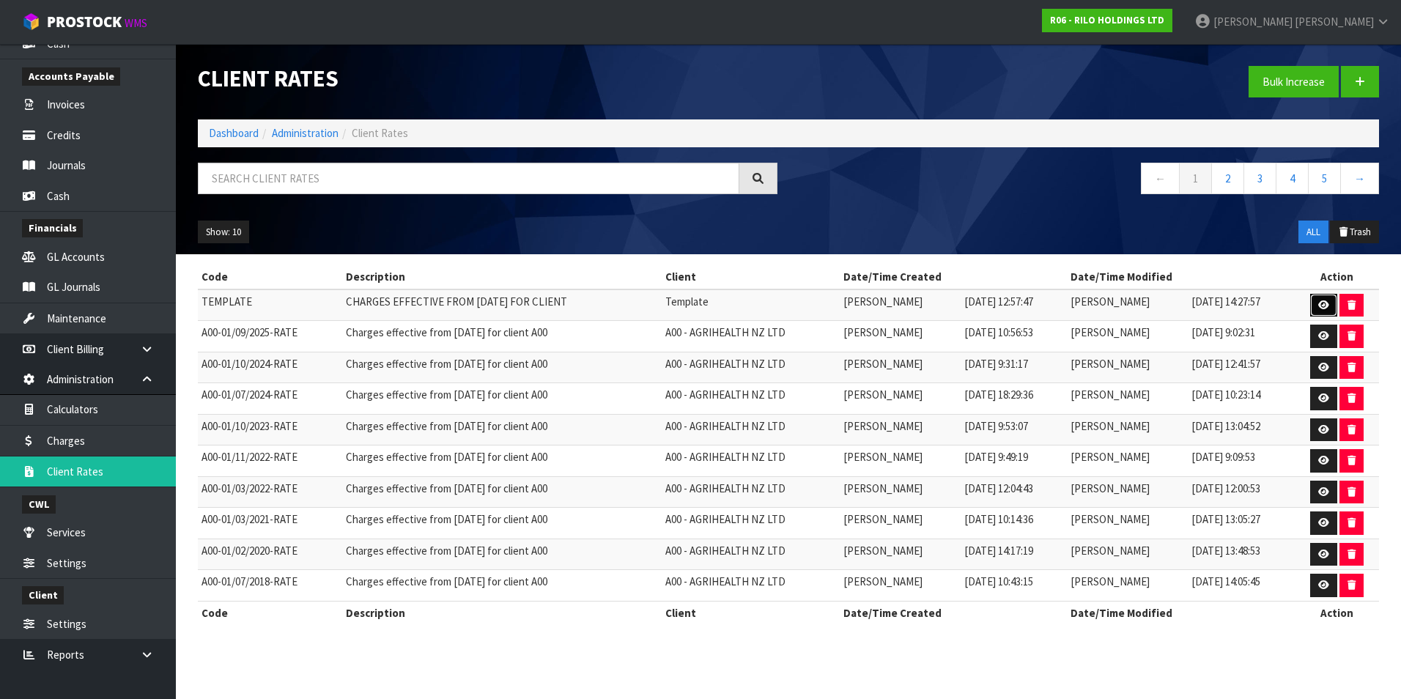
click at [1320, 303] on icon at bounding box center [1323, 305] width 11 height 10
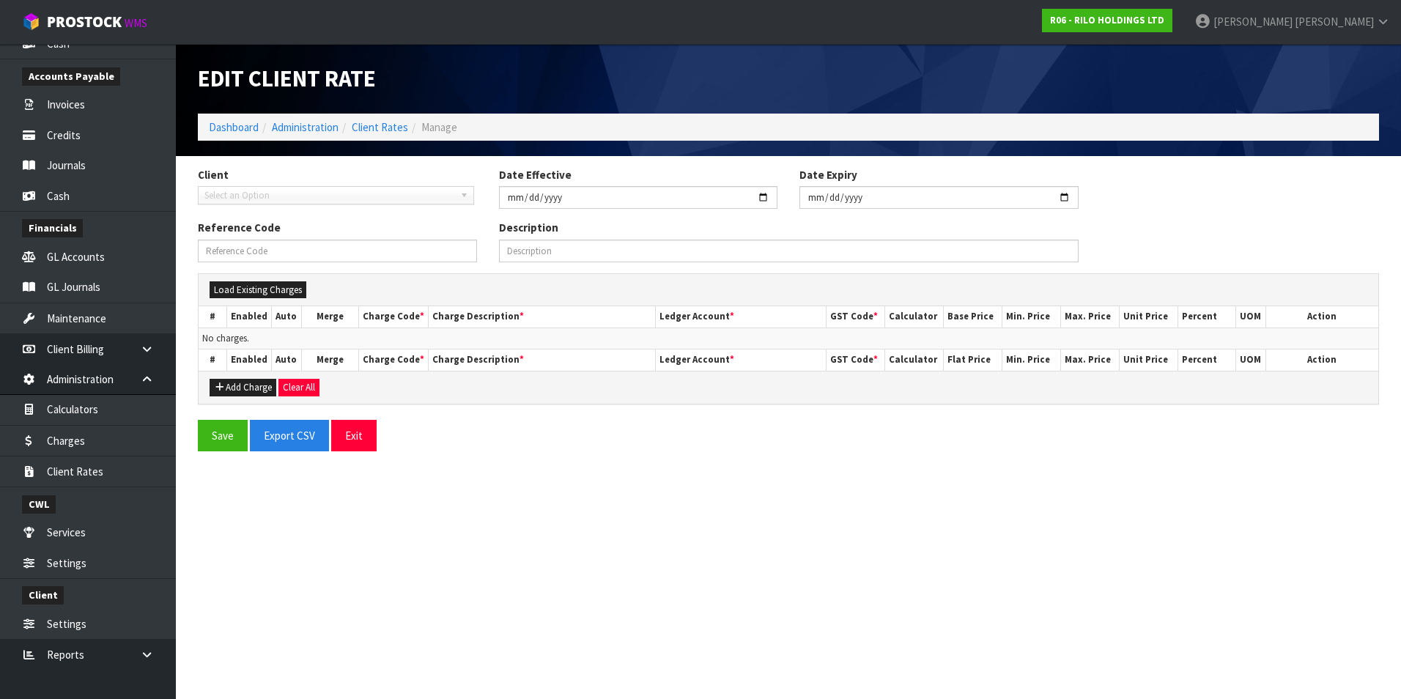
type input "2024-11-01"
type input "TEMPLATE"
type input "CHARGES EFFECTIVE FROM [DATE] FOR CLIENT"
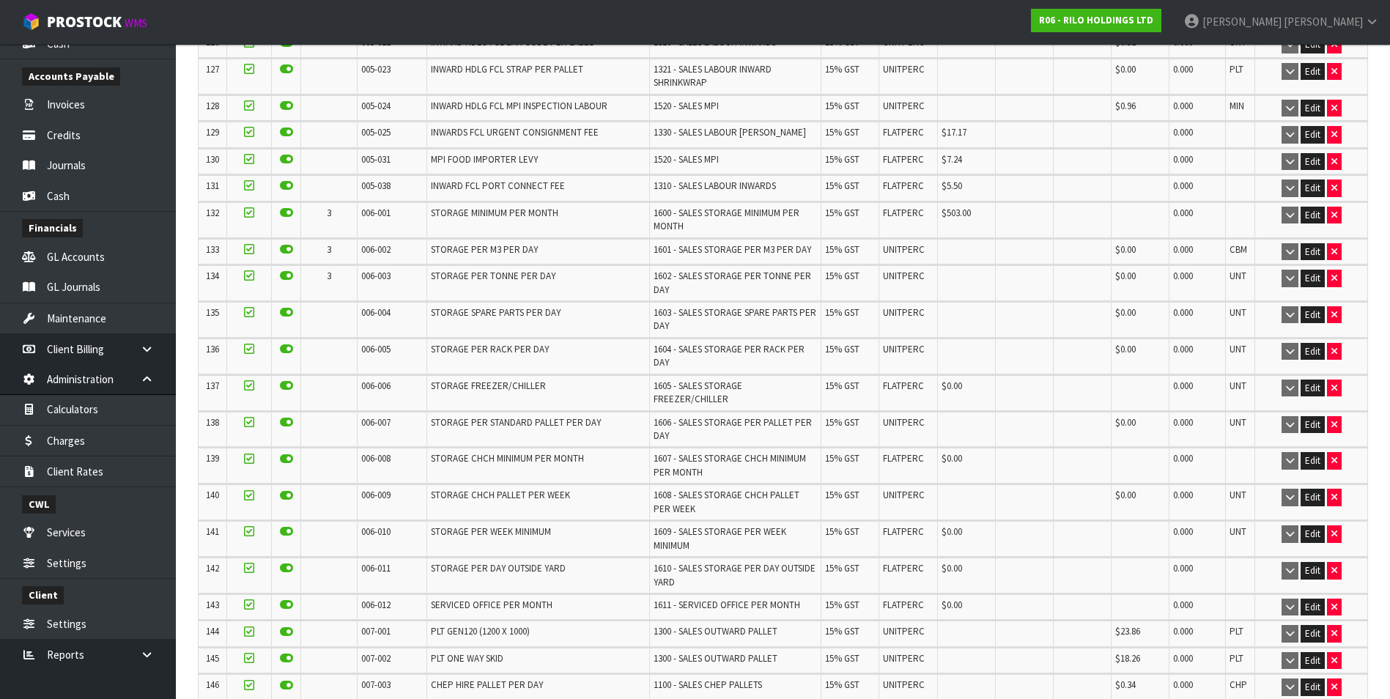
scroll to position [4103, 0]
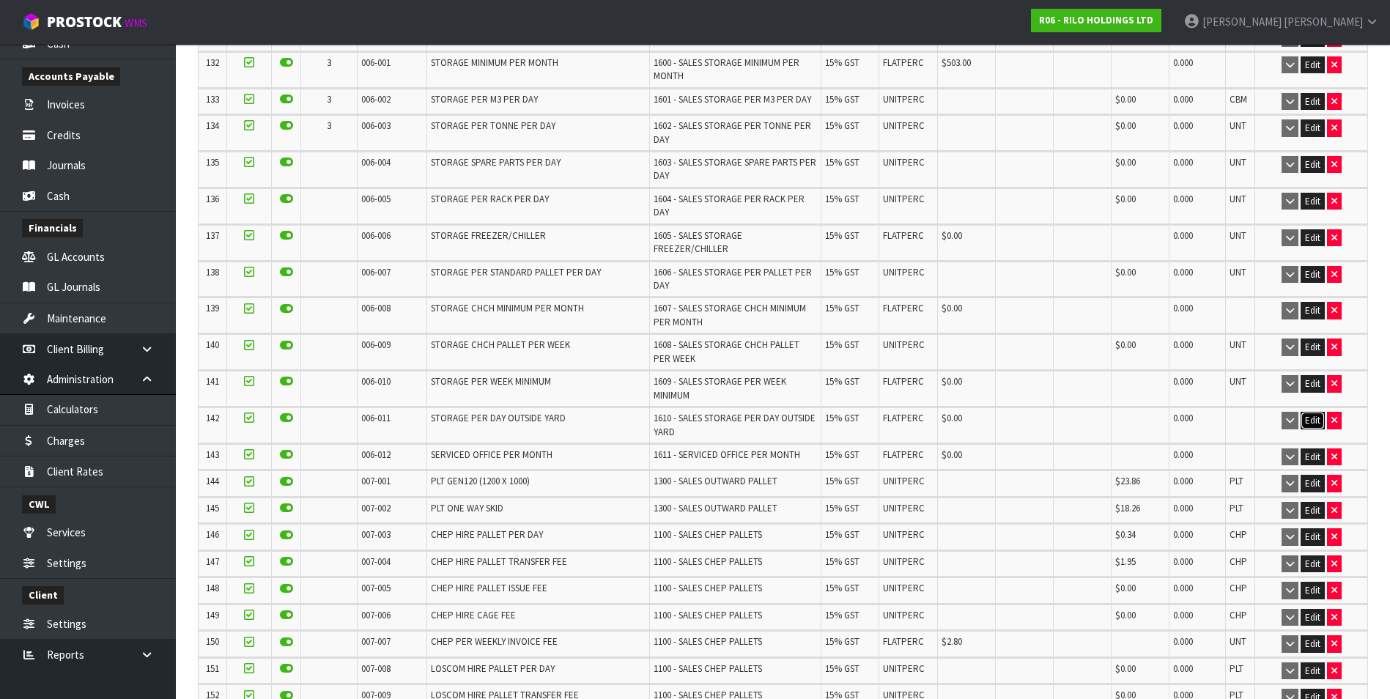
click at [1314, 412] on button "Edit" at bounding box center [1313, 421] width 24 height 18
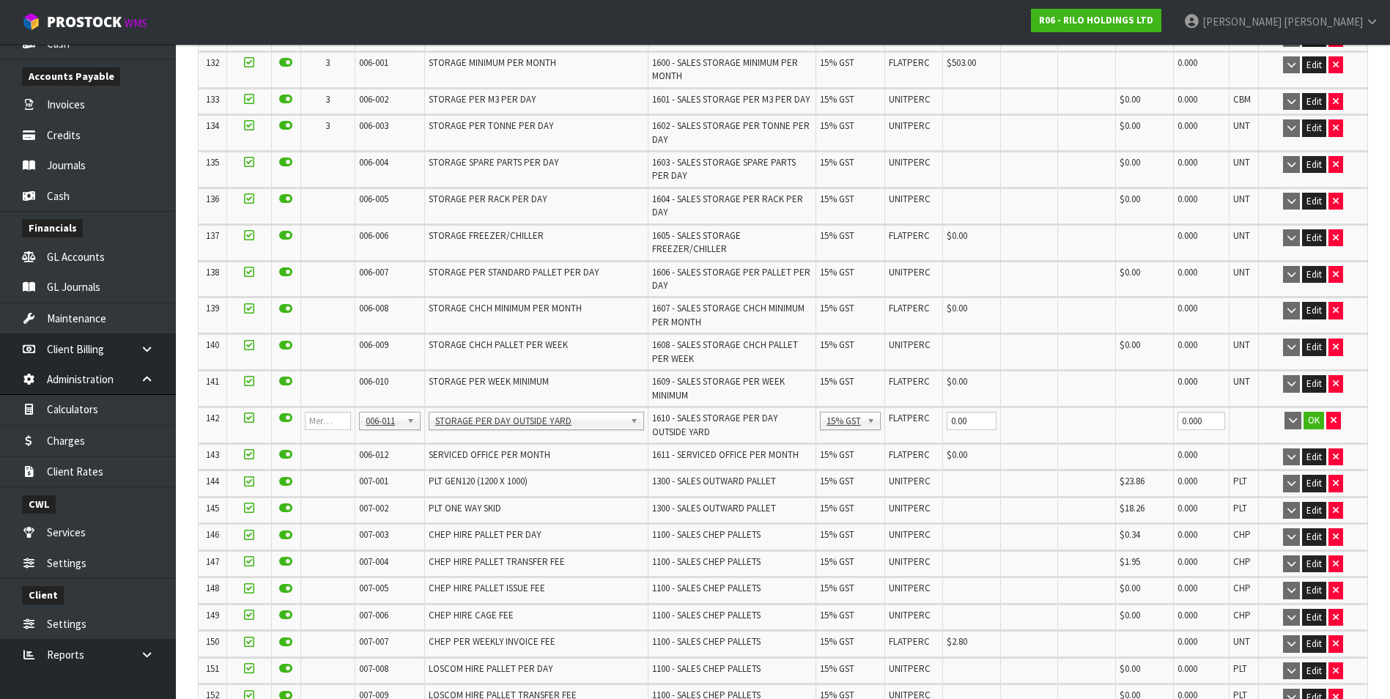
click at [1243, 407] on td at bounding box center [1243, 424] width 29 height 35
click at [1317, 412] on button "OK" at bounding box center [1313, 421] width 21 height 18
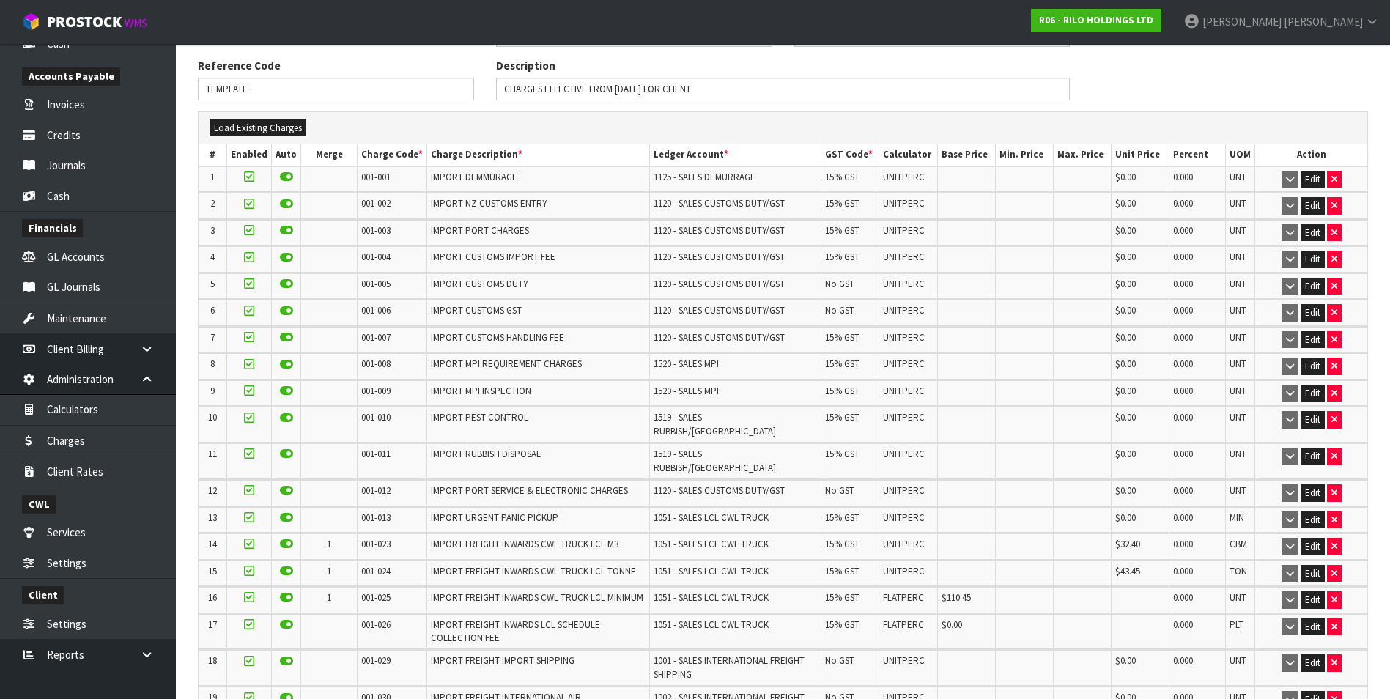
scroll to position [0, 0]
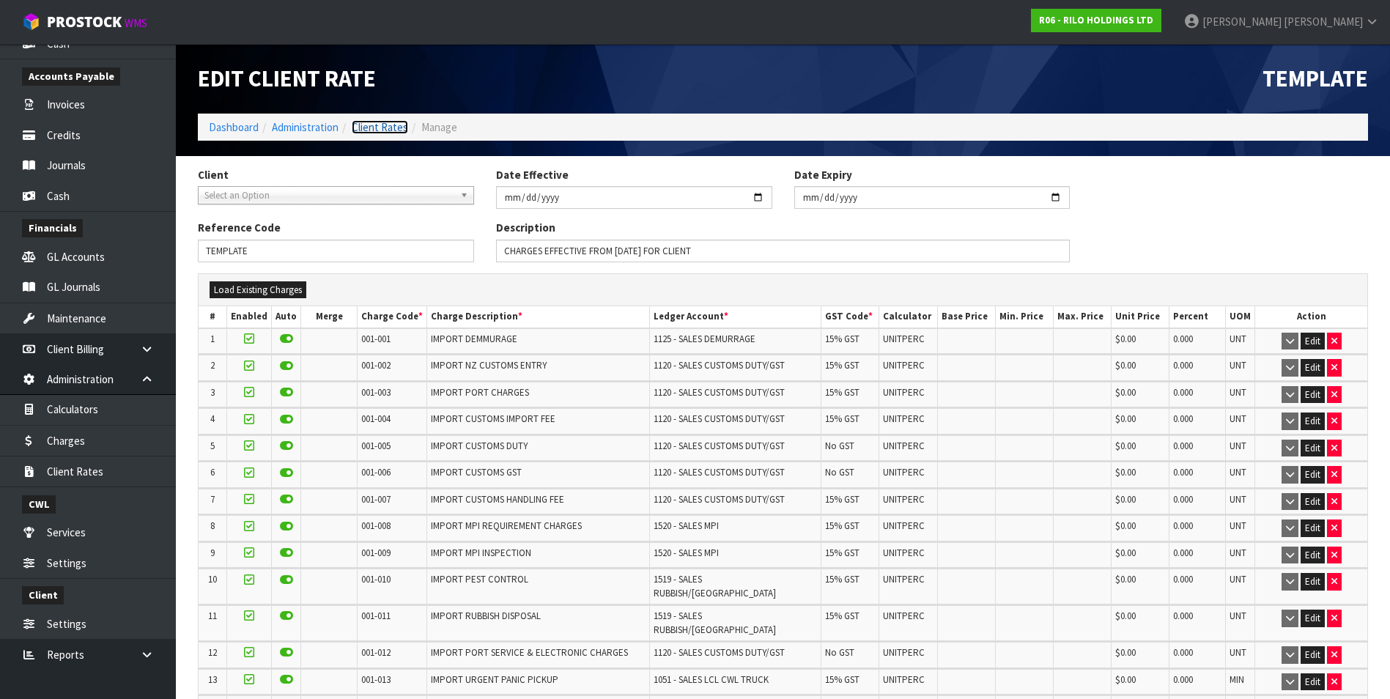
click at [392, 128] on link "Client Rates" at bounding box center [380, 127] width 56 height 14
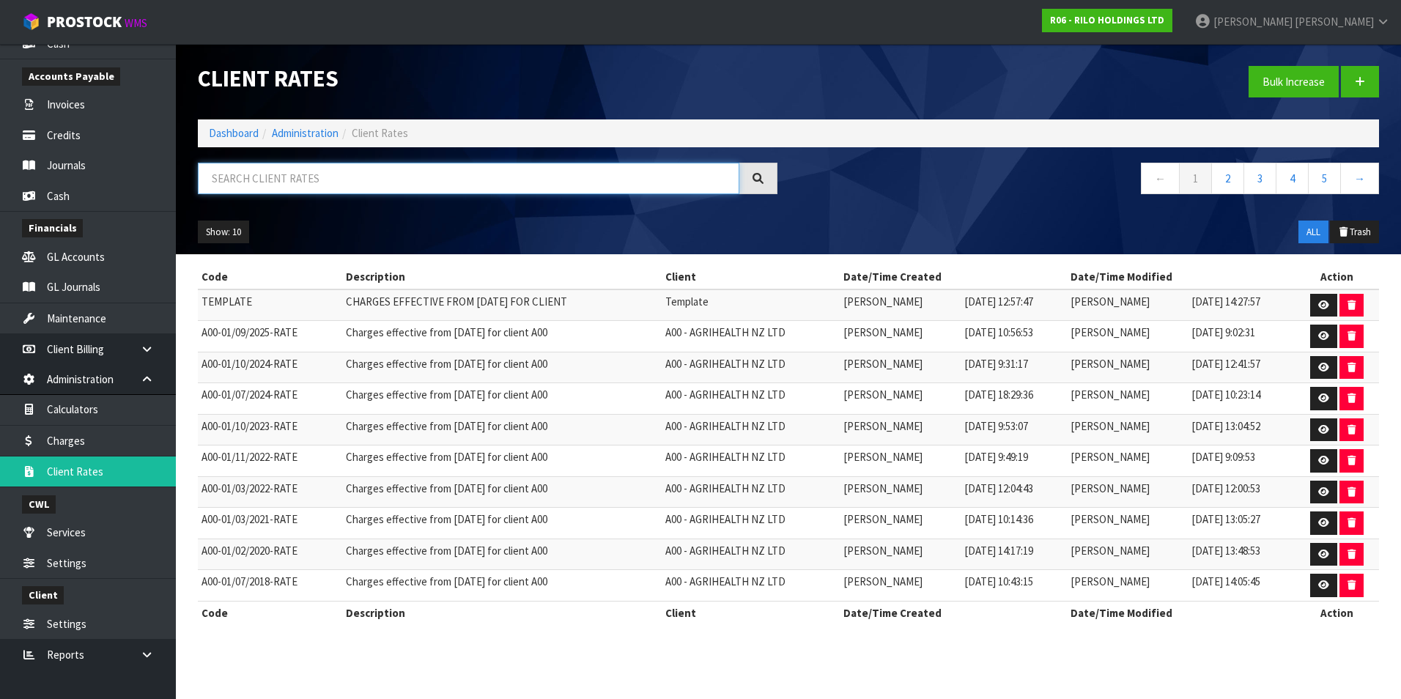
drag, startPoint x: 366, startPoint y: 171, endPoint x: 357, endPoint y: 166, distance: 11.2
click at [363, 171] on input "text" at bounding box center [468, 179] width 541 height 32
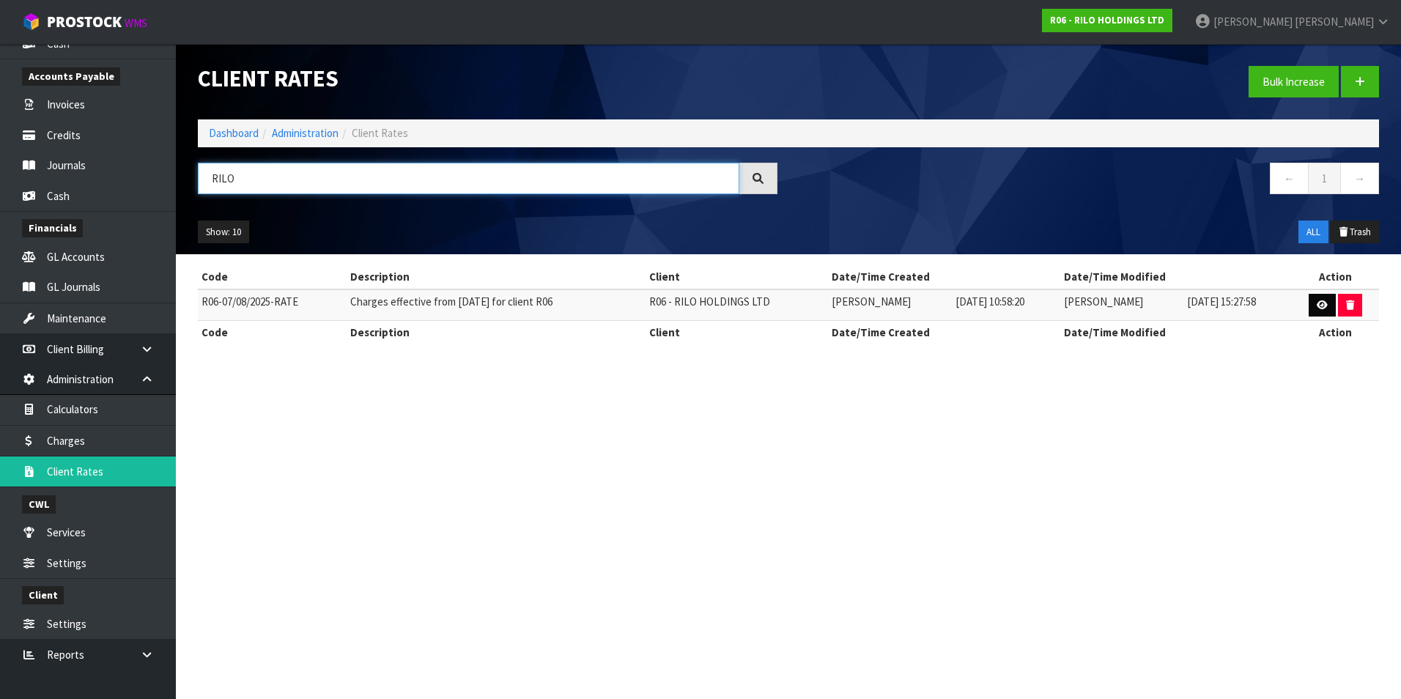
type input "RILO"
click at [1325, 308] on icon at bounding box center [1322, 305] width 11 height 10
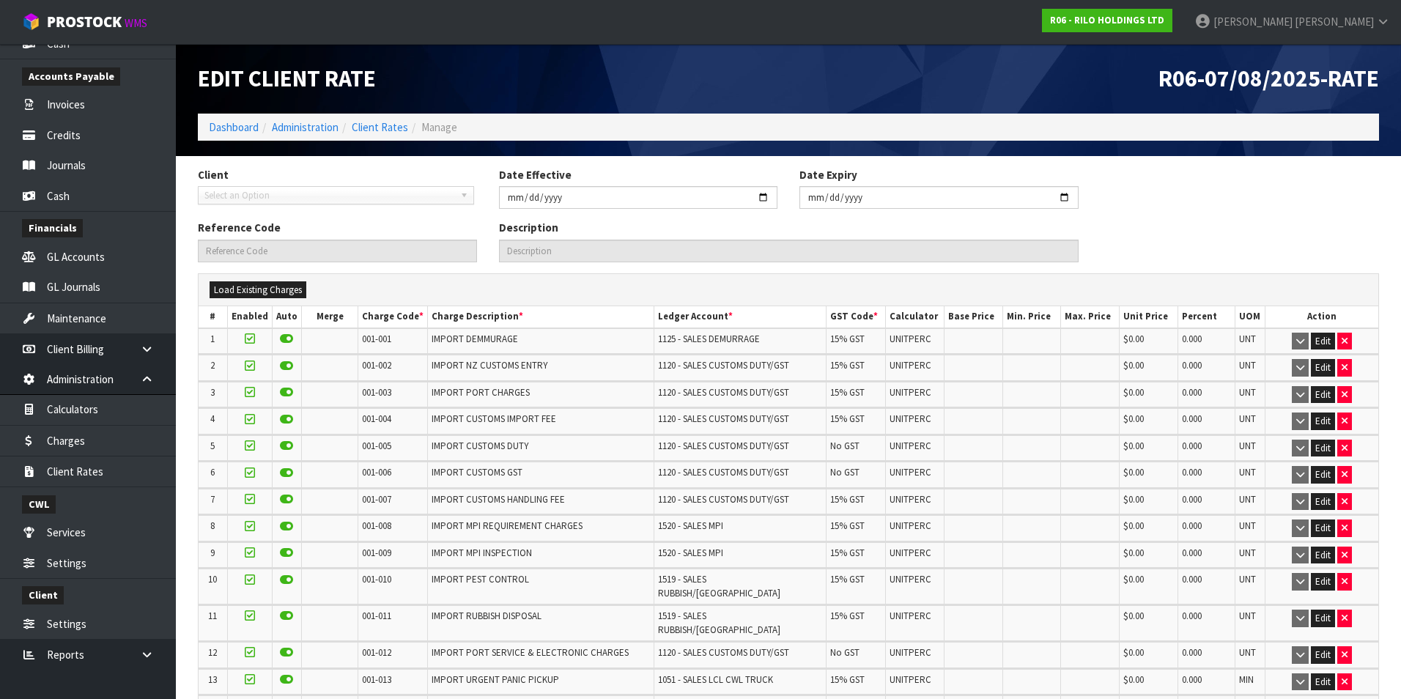
type input "[DATE]"
type input "R06-07/08/2025-RATE"
type input "Charges effective from [DATE] for client R06"
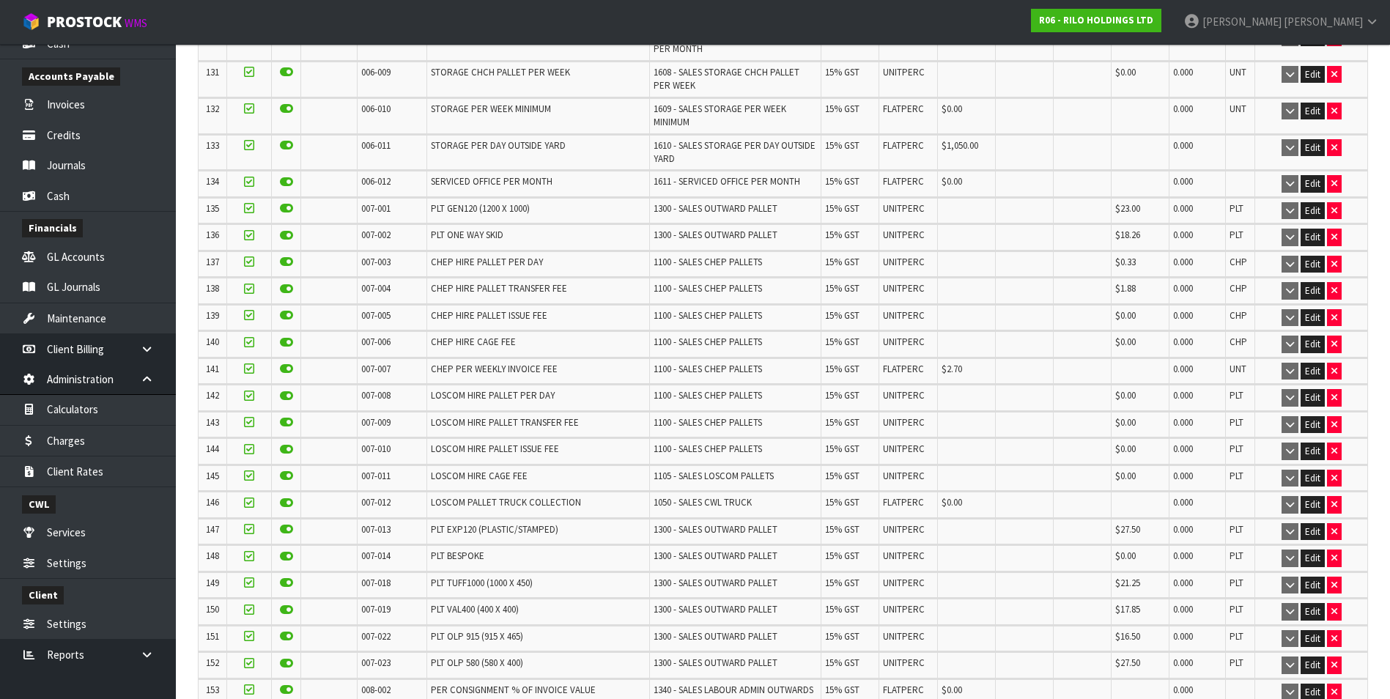
scroll to position [3982, 0]
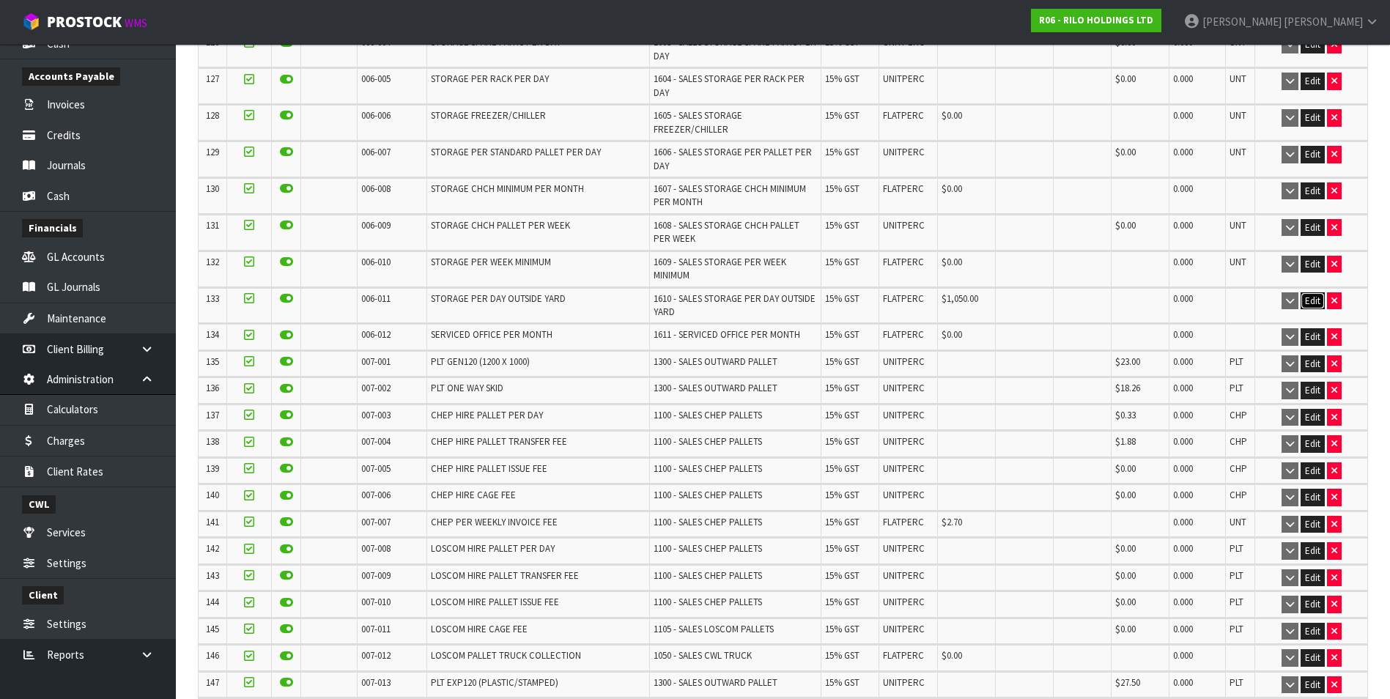
click at [1310, 292] on button "Edit" at bounding box center [1313, 301] width 24 height 18
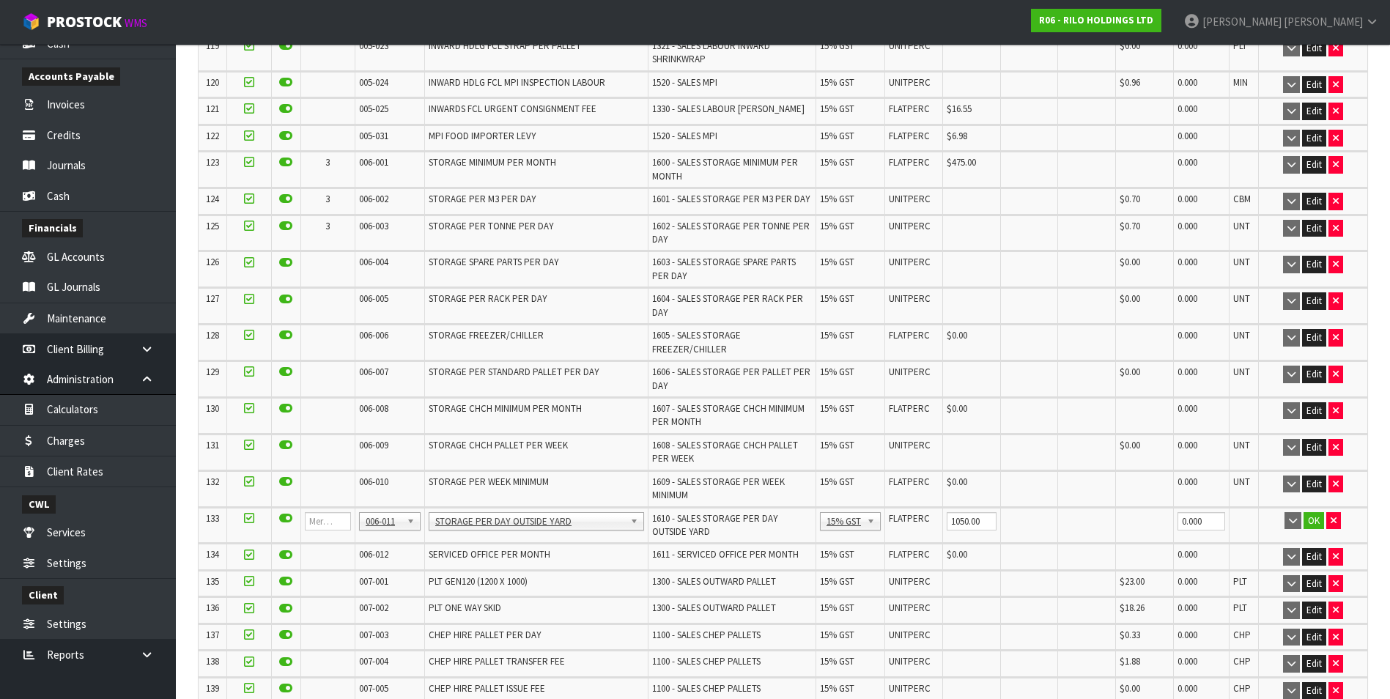
scroll to position [3836, 0]
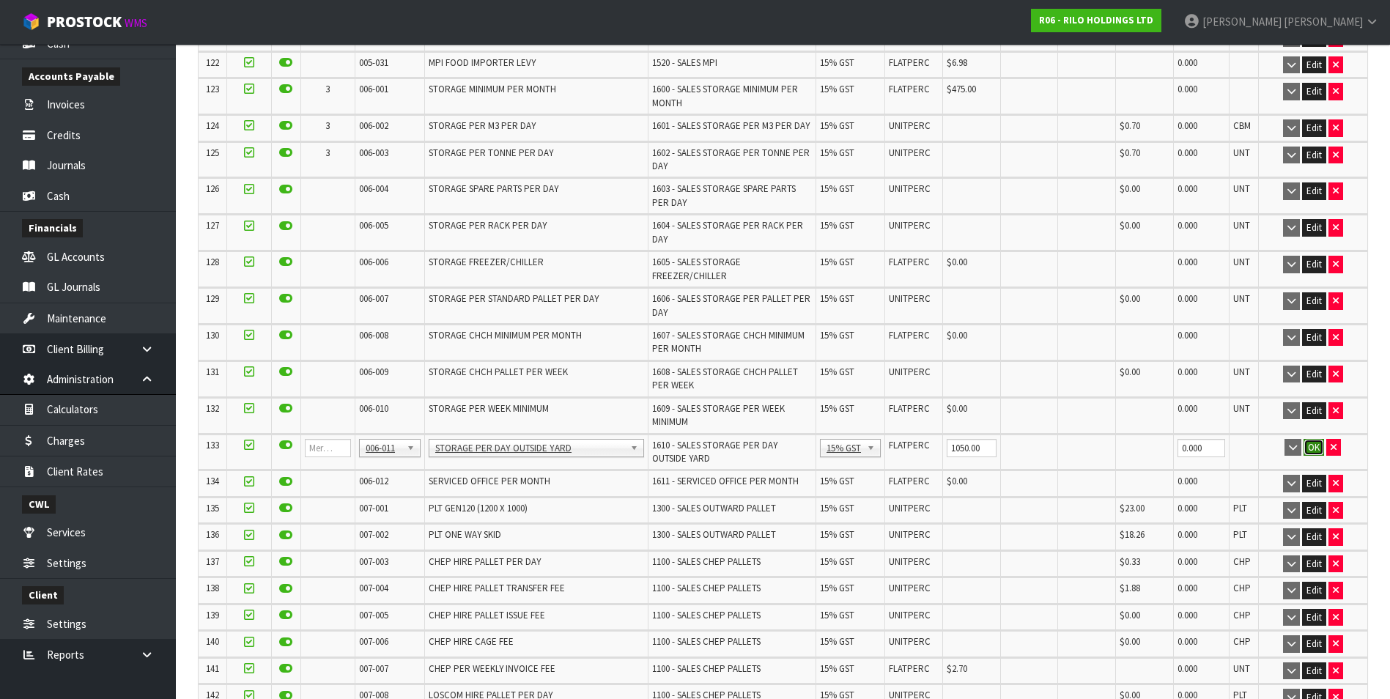
click at [1311, 439] on button "OK" at bounding box center [1313, 448] width 21 height 18
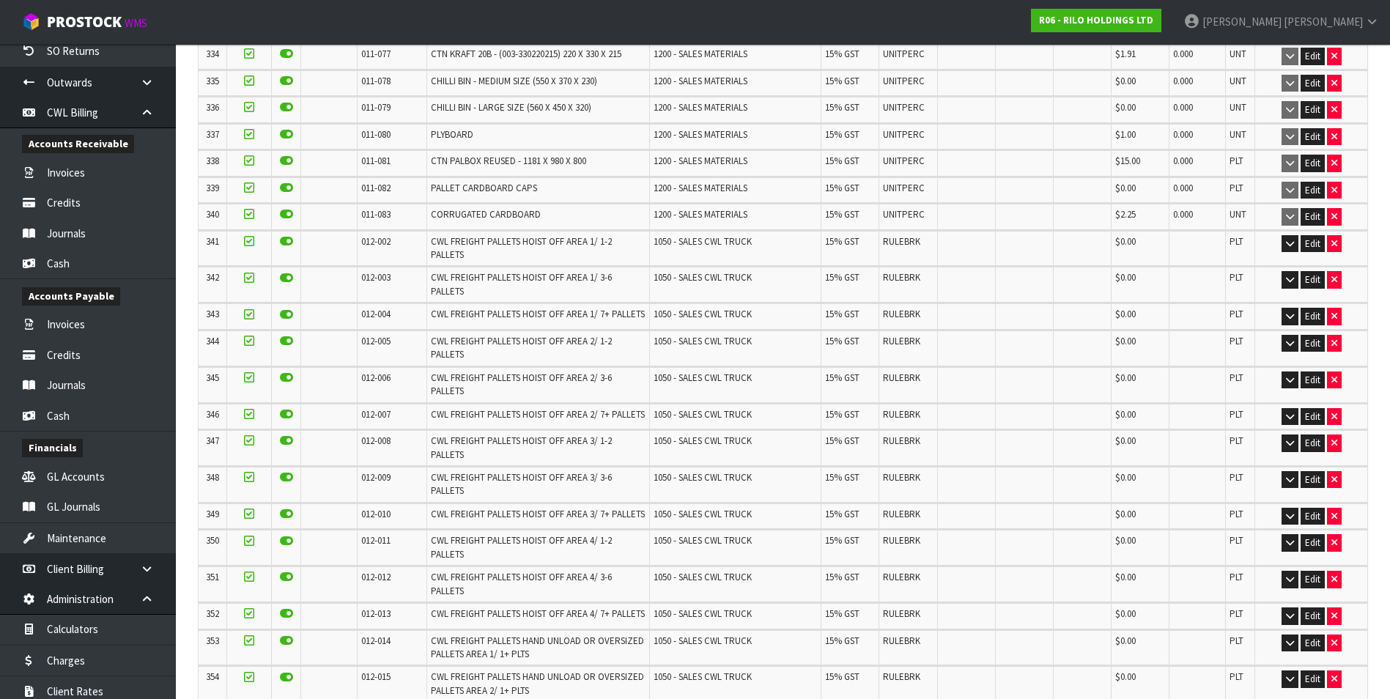
scroll to position [10121, 0]
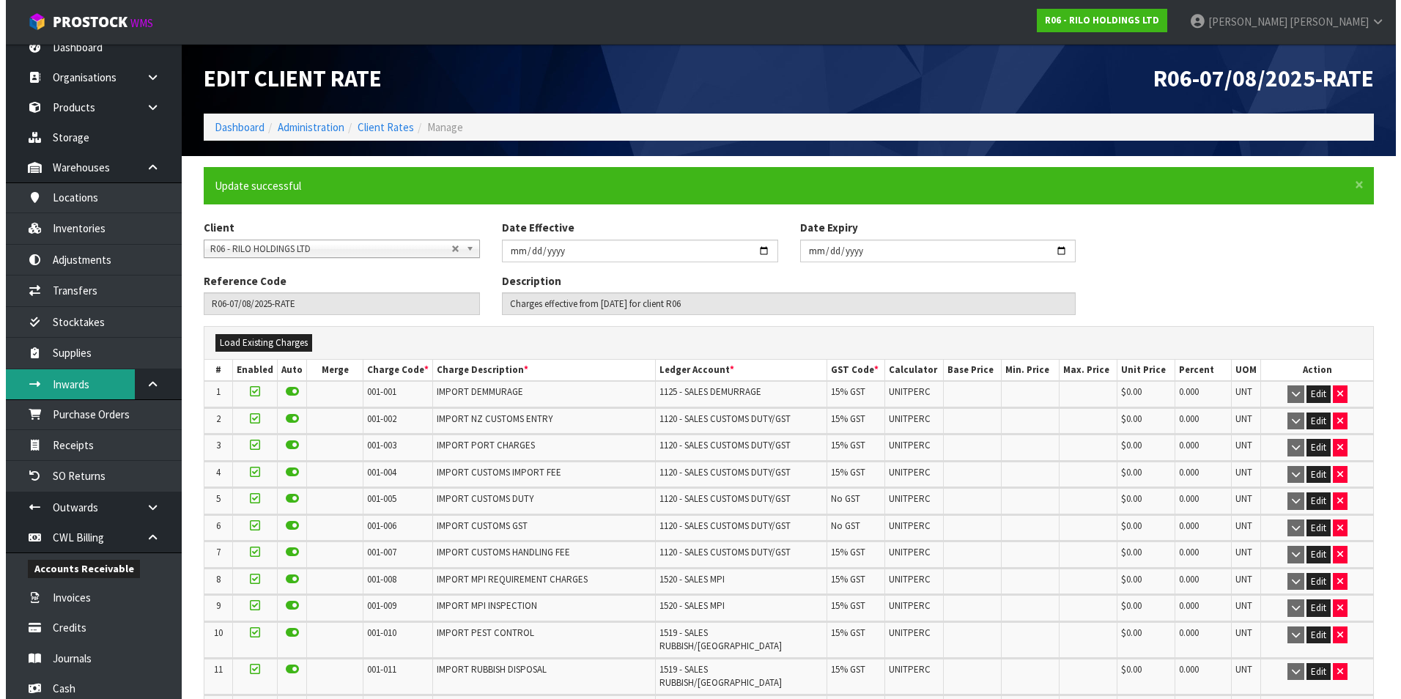
scroll to position [0, 0]
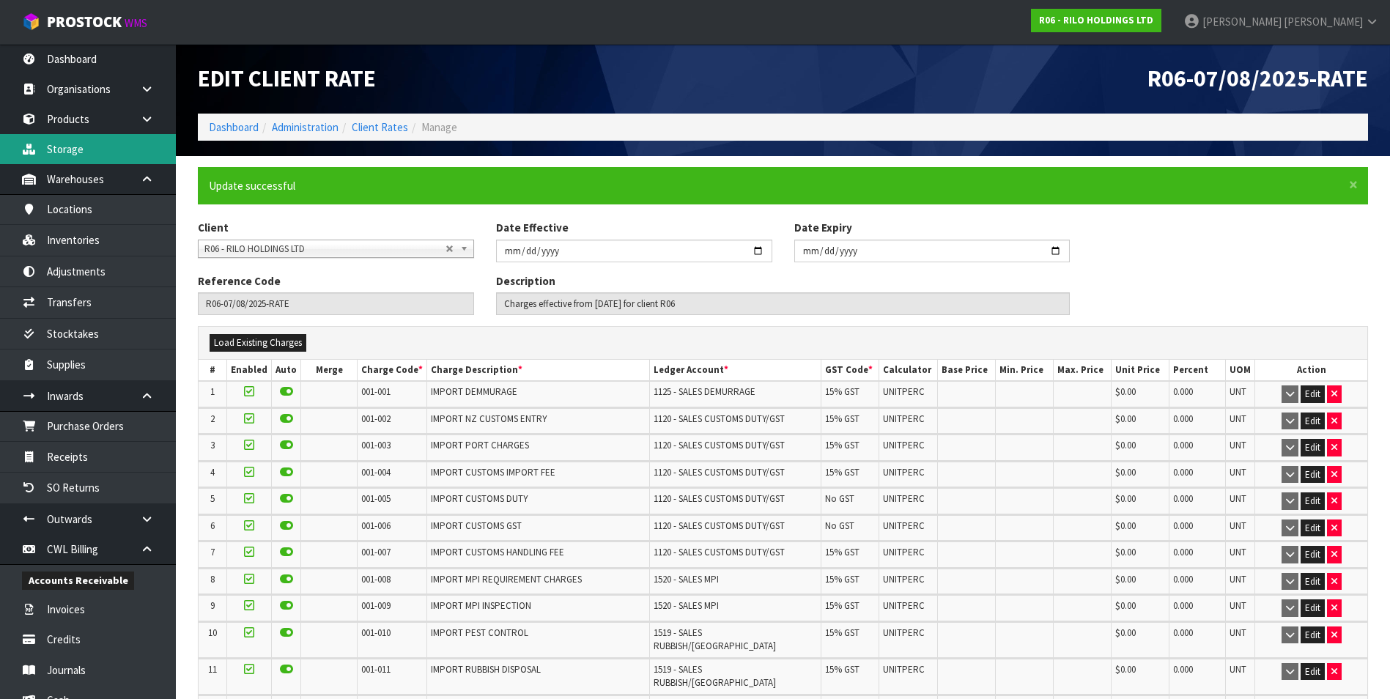
click at [97, 156] on link "Storage" at bounding box center [88, 149] width 176 height 30
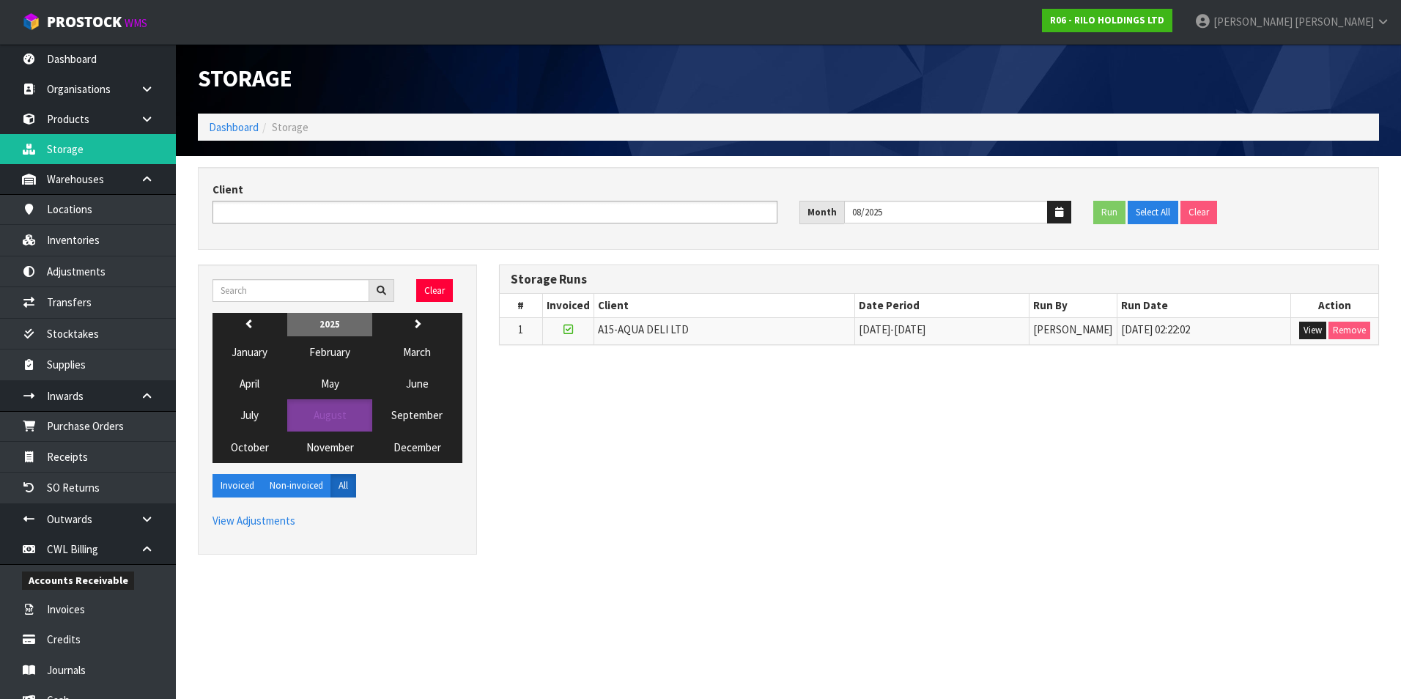
click at [286, 215] on input "text" at bounding box center [271, 212] width 108 height 18
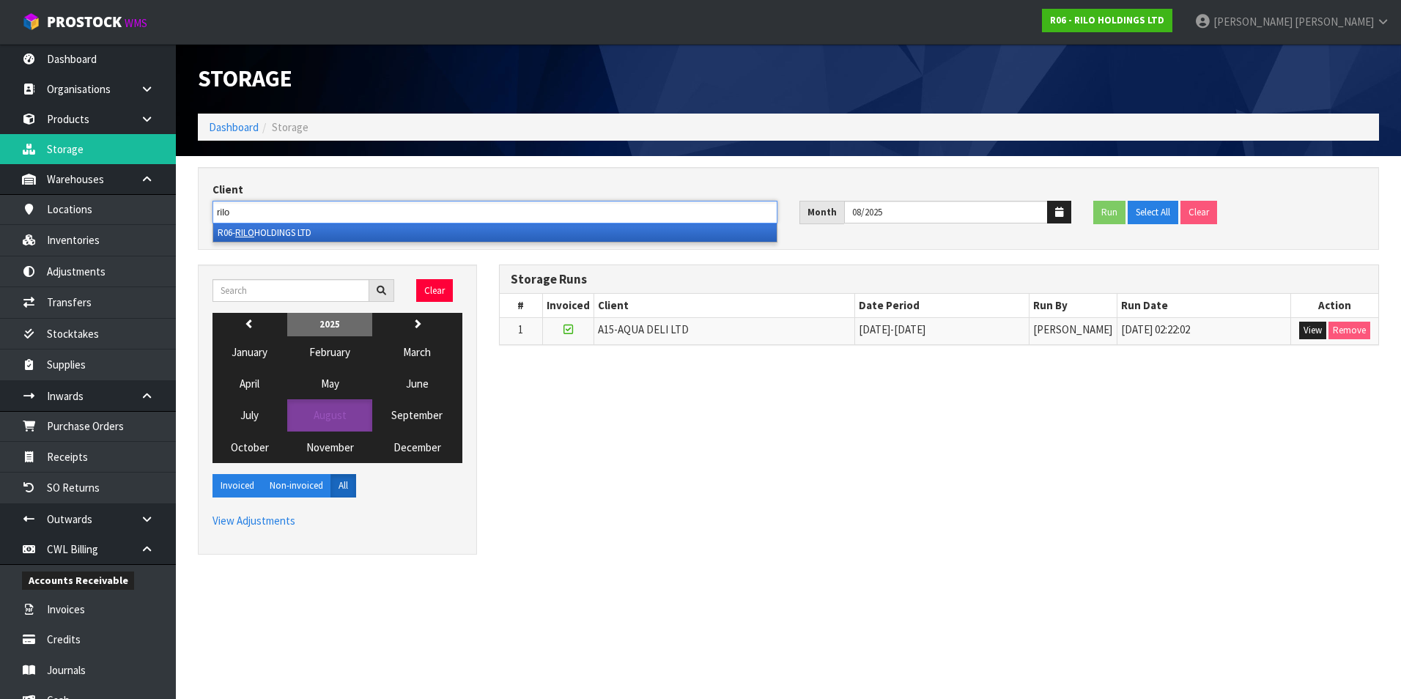
type input "rilo"
click at [312, 230] on li "R06- RILO HOLDINGS LTD" at bounding box center [494, 232] width 563 height 18
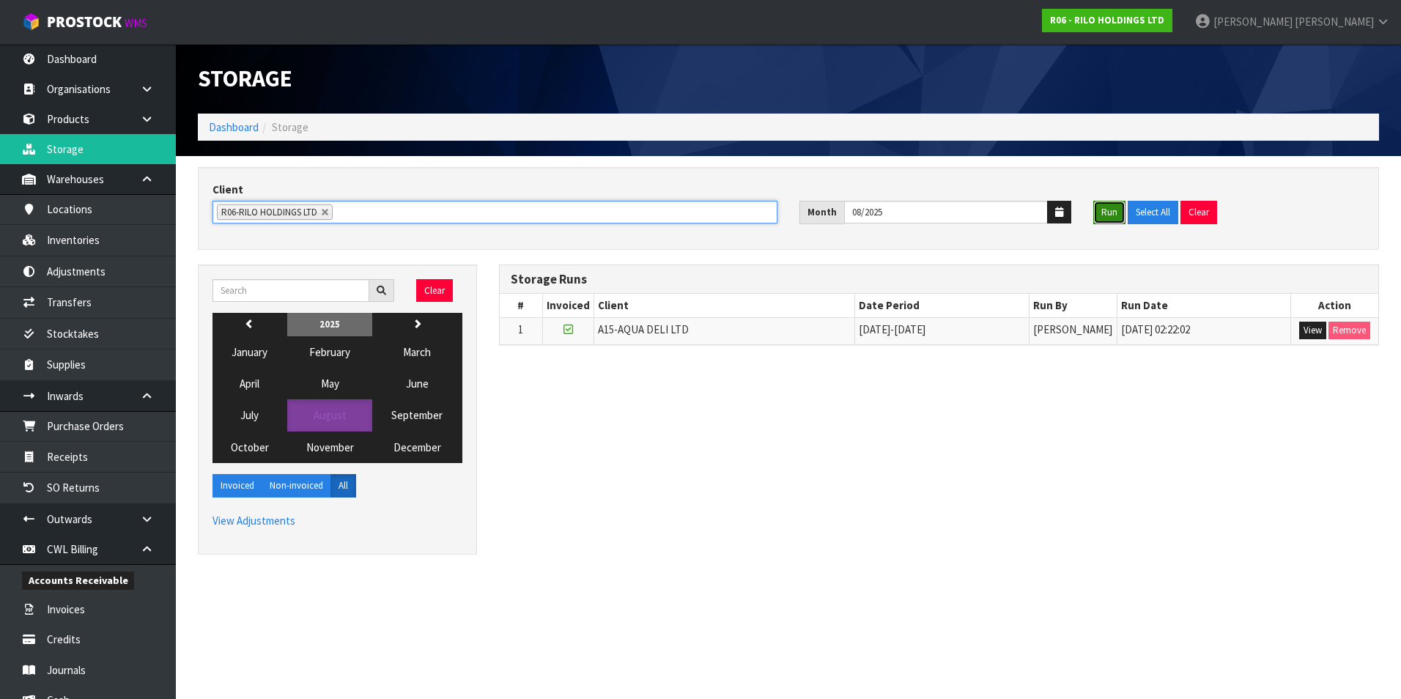
click at [1111, 210] on button "Run" at bounding box center [1109, 212] width 32 height 23
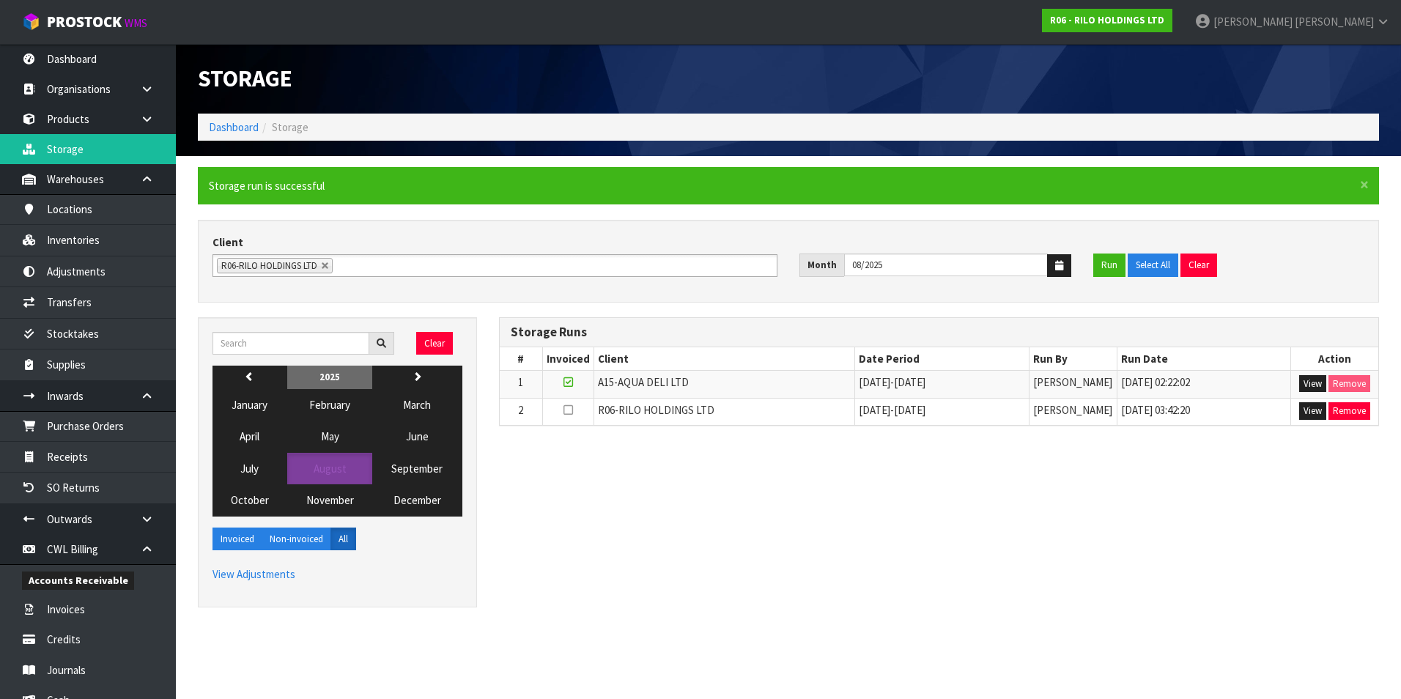
drag, startPoint x: 827, startPoint y: 538, endPoint x: 786, endPoint y: 526, distance: 42.7
click at [827, 538] on div "Clear previous 2025 next January February March April May June July August Sept…" at bounding box center [788, 469] width 1203 height 305
click at [1352, 414] on button "Remove" at bounding box center [1349, 411] width 42 height 18
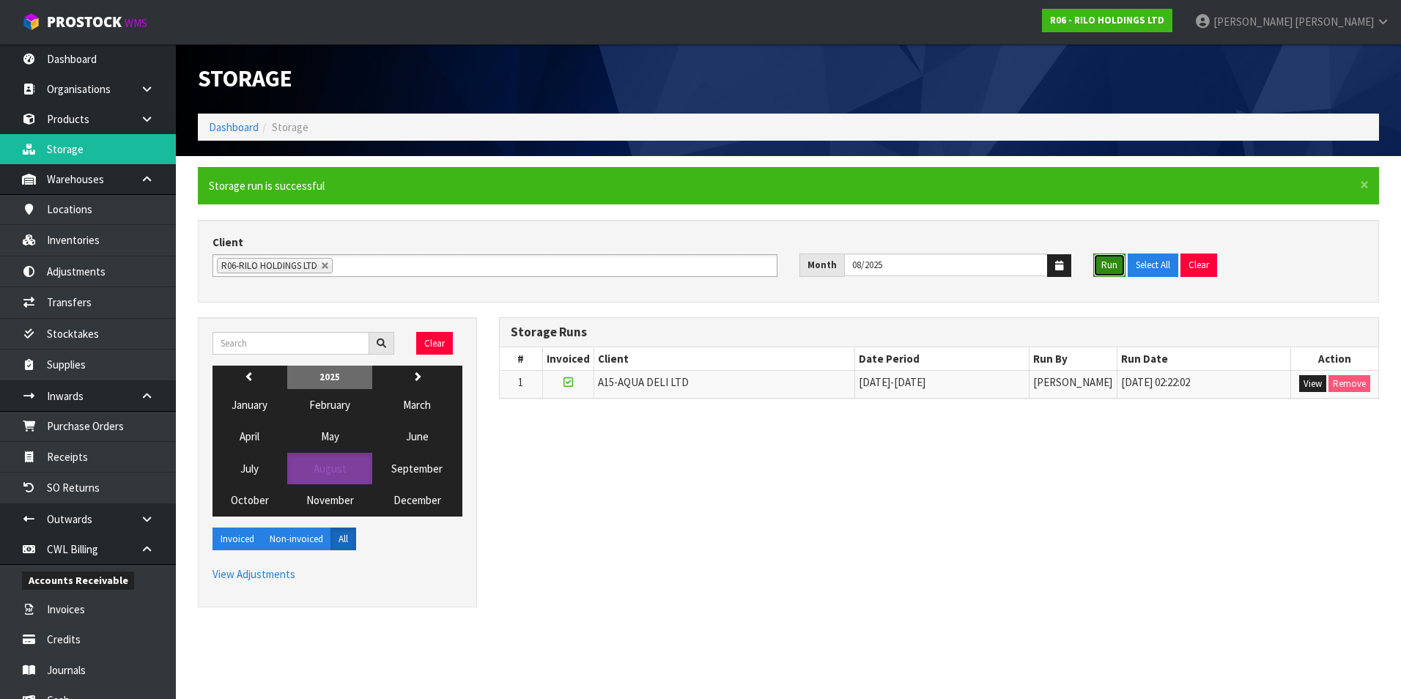
click at [1112, 267] on button "Run" at bounding box center [1109, 265] width 32 height 23
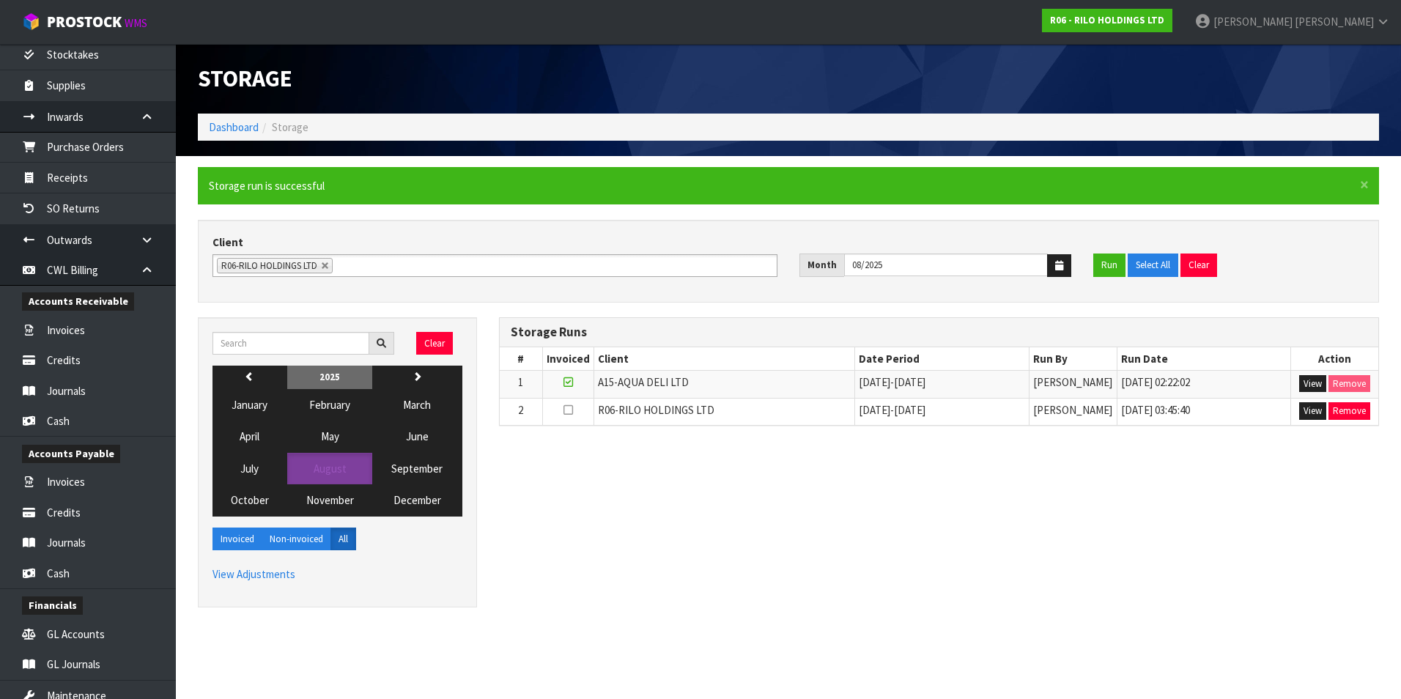
scroll to position [293, 0]
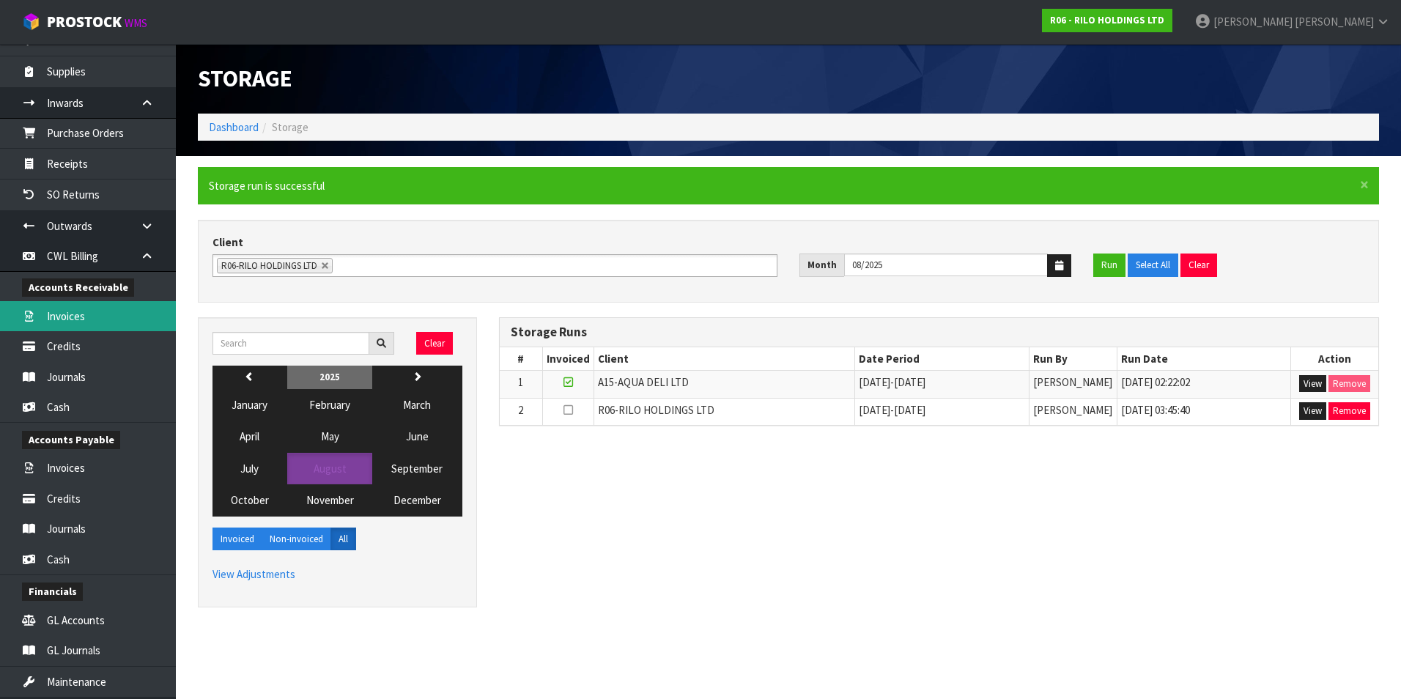
click at [78, 310] on link "Invoices" at bounding box center [88, 316] width 176 height 30
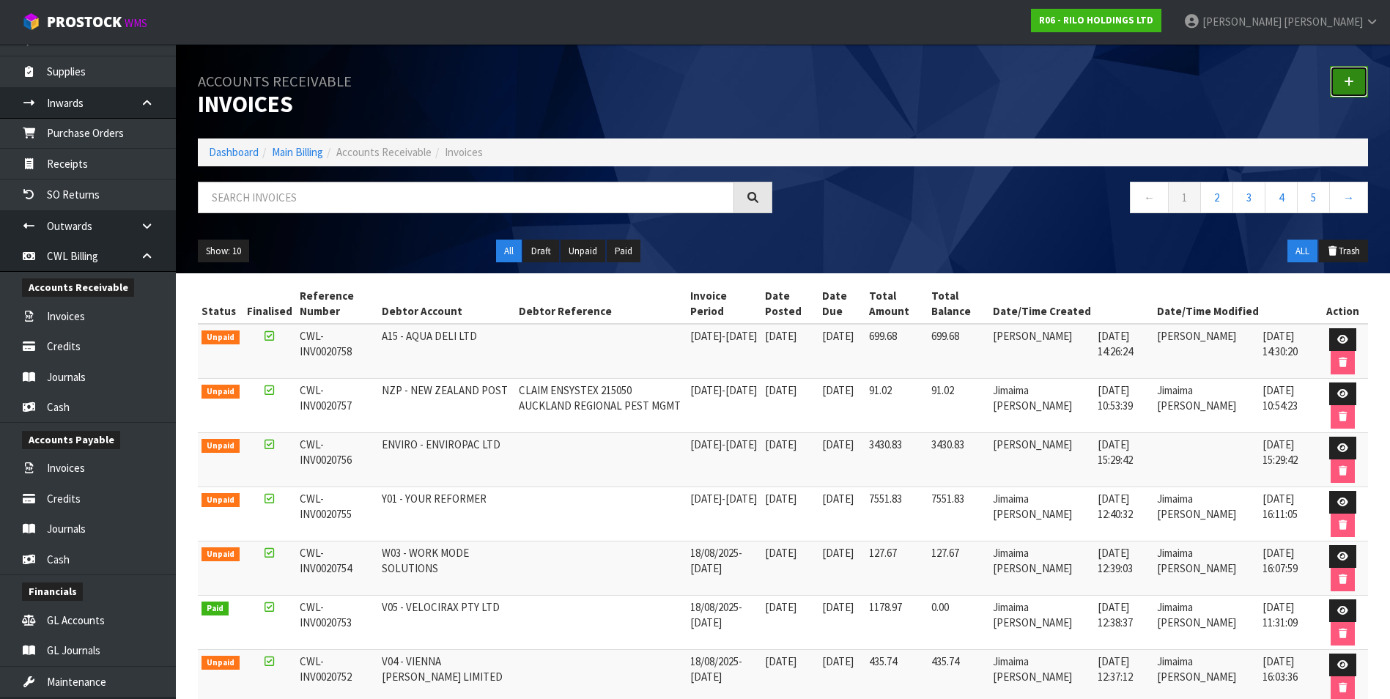
click at [1344, 79] on icon at bounding box center [1349, 81] width 10 height 11
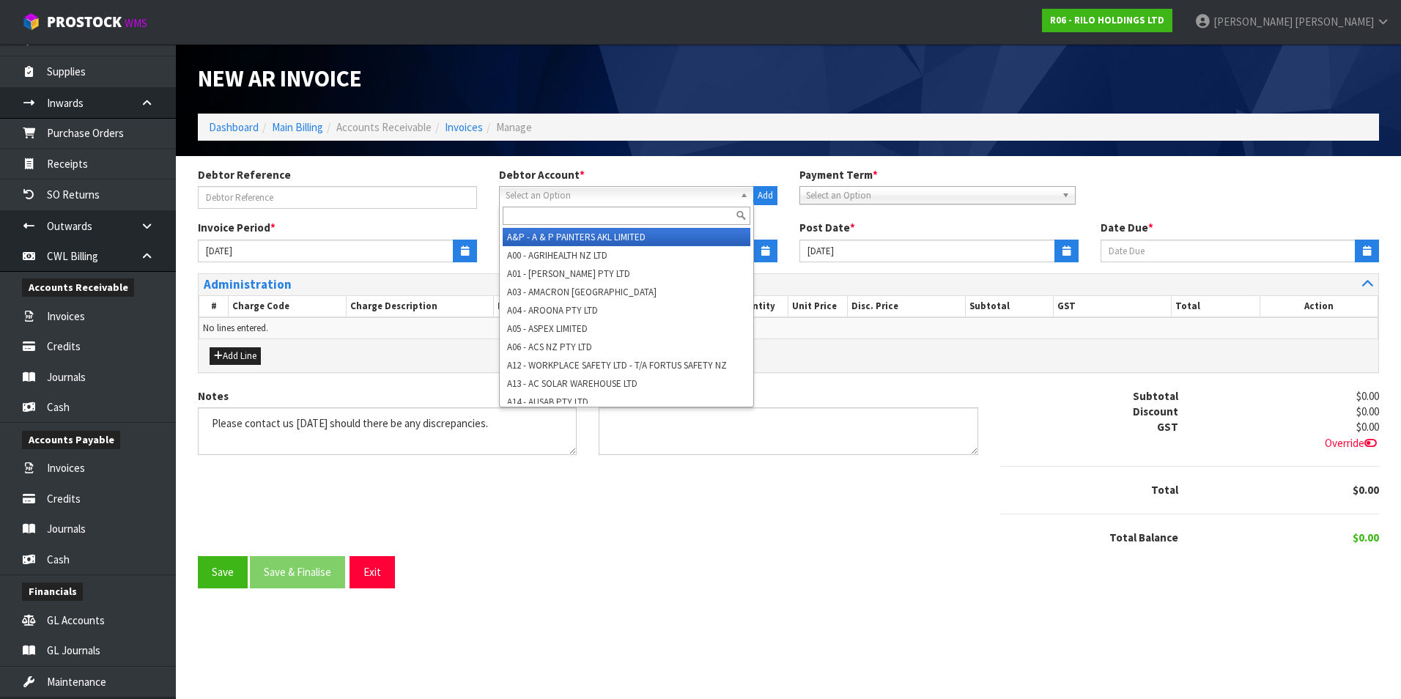
click at [546, 193] on span "Select an Option" at bounding box center [620, 196] width 229 height 18
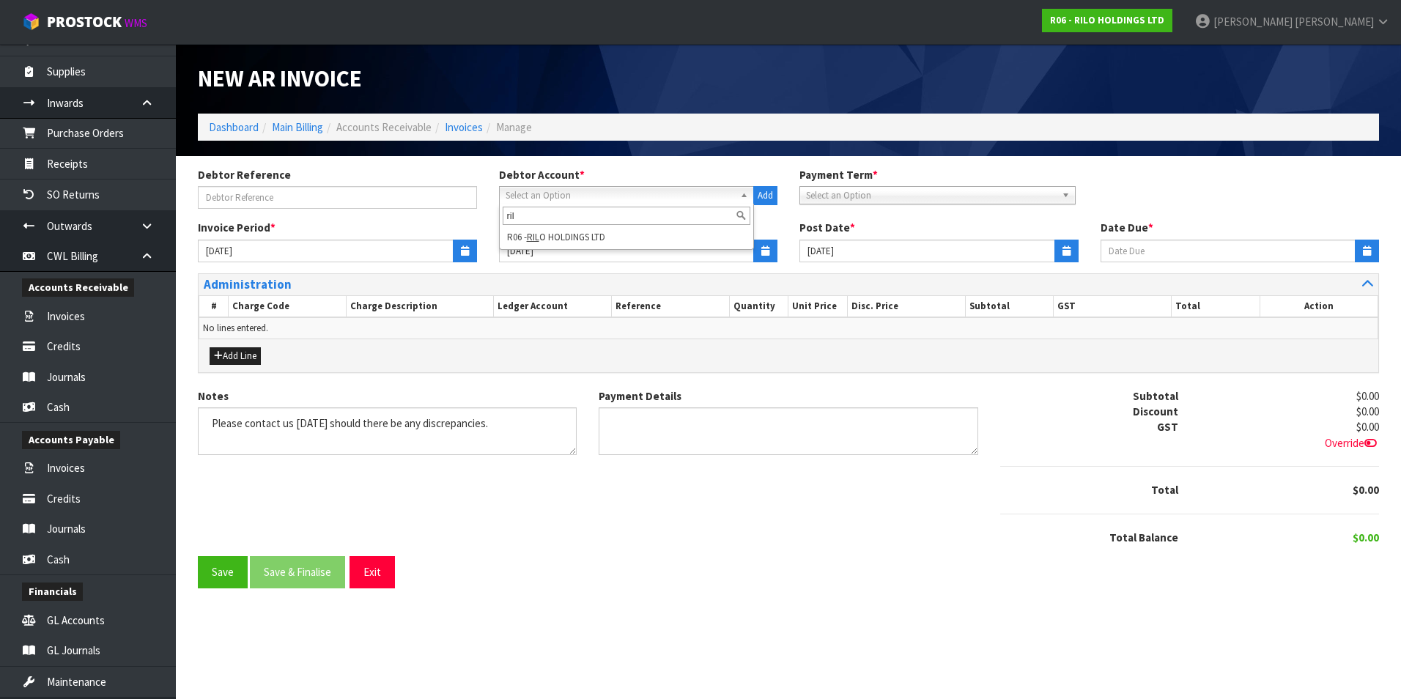
type input "ril"
click at [587, 240] on li "R06 - RIL O HOLDINGS LTD" at bounding box center [627, 237] width 248 height 18
type input "[DATE]"
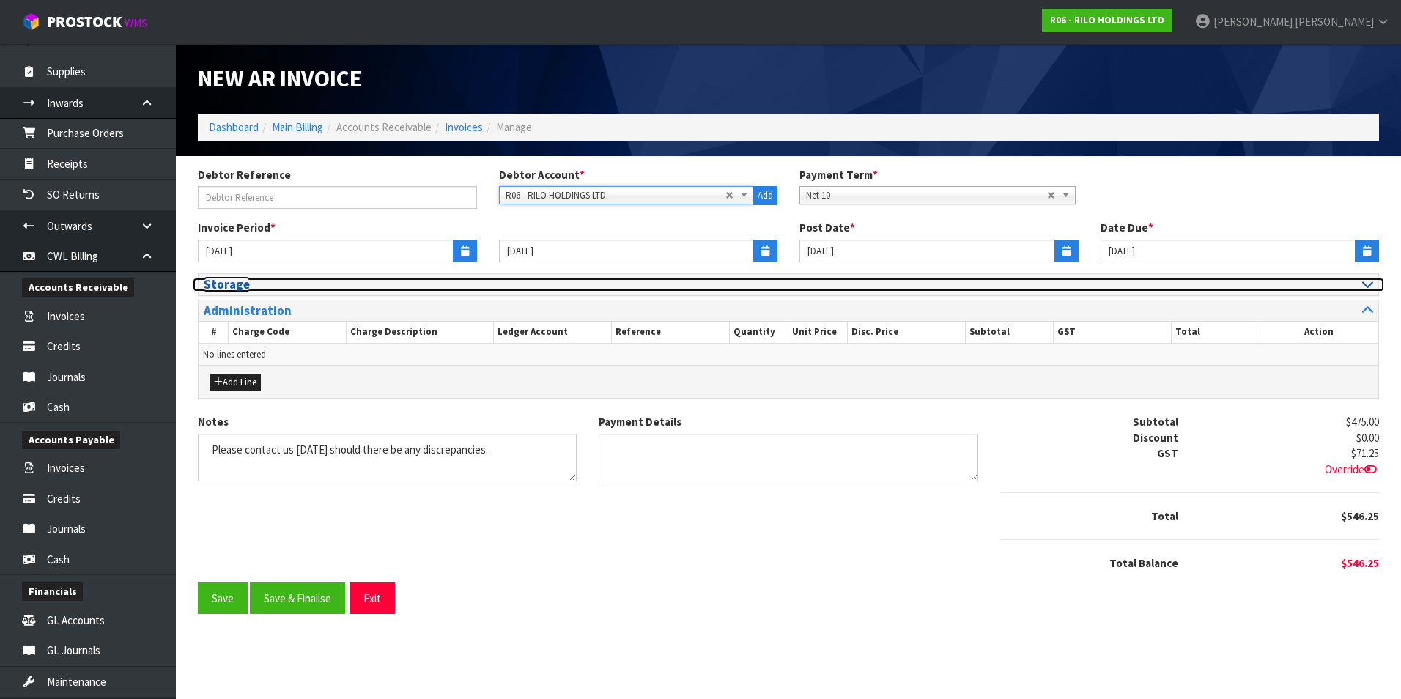
click at [1357, 284] on div at bounding box center [1086, 285] width 574 height 14
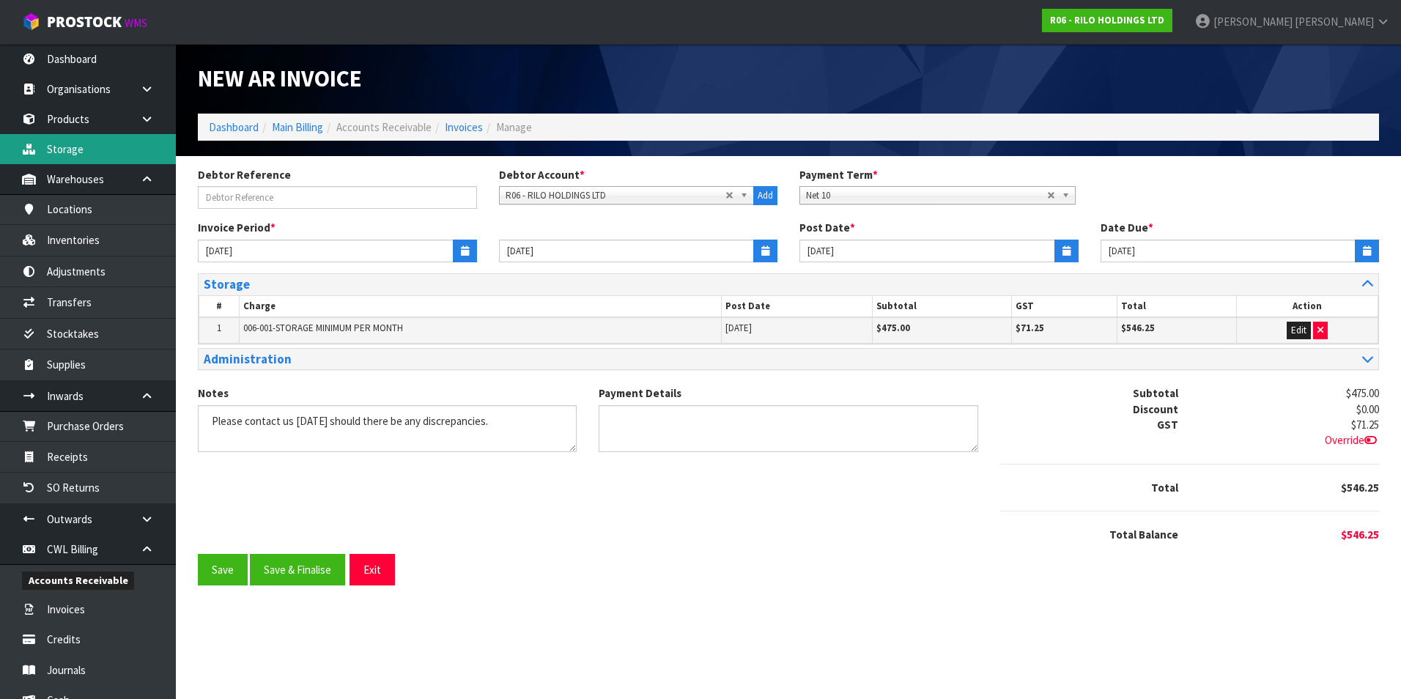
click at [89, 149] on link "Storage" at bounding box center [88, 149] width 176 height 30
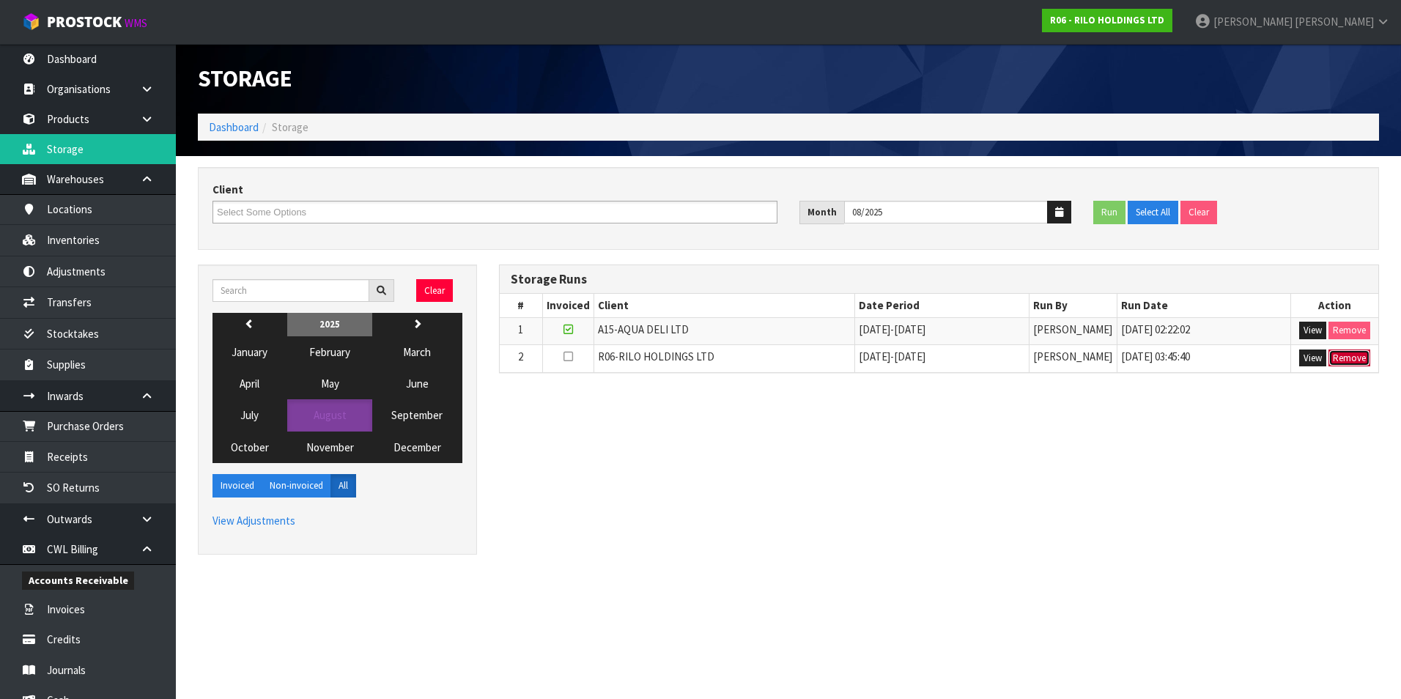
click at [1360, 359] on button "Remove" at bounding box center [1349, 358] width 42 height 18
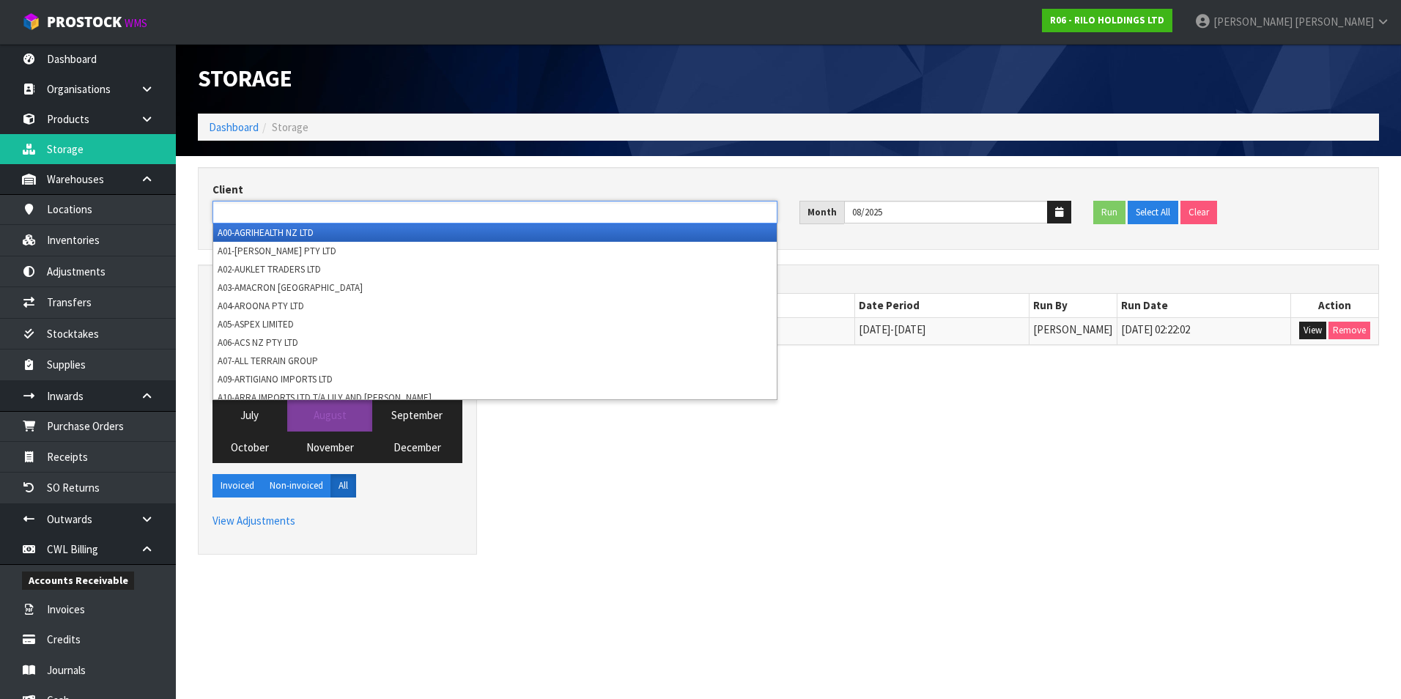
click at [289, 210] on input "text" at bounding box center [271, 212] width 108 height 18
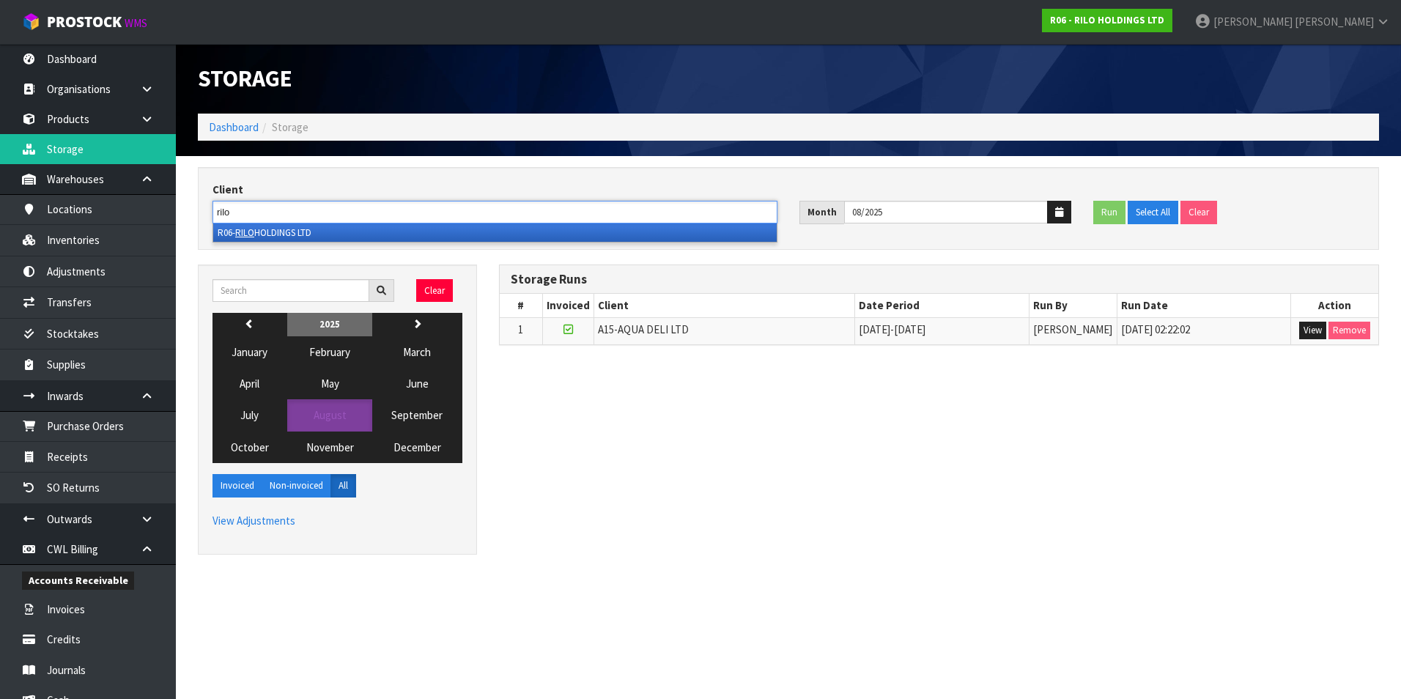
type input "rilo"
click at [299, 231] on li "R06- RILO HOLDINGS LTD" at bounding box center [494, 232] width 563 height 18
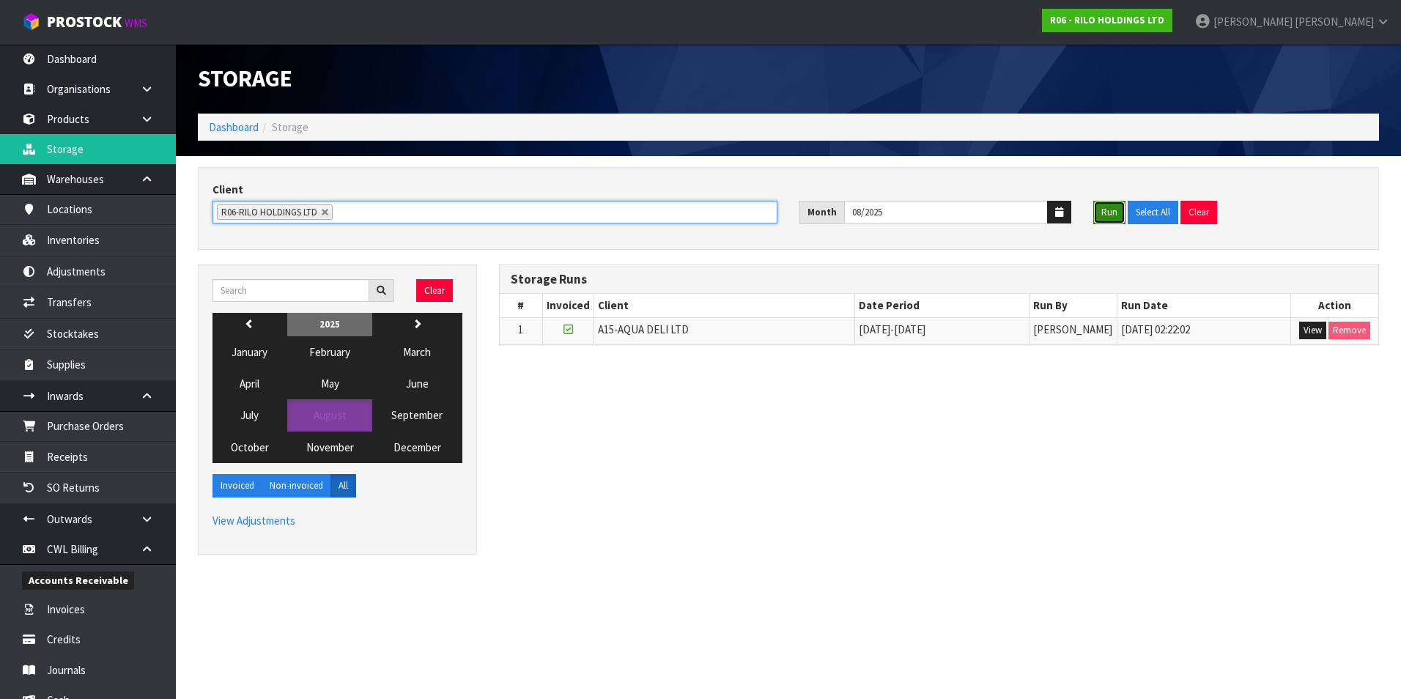
click at [1111, 208] on button "Run" at bounding box center [1109, 212] width 32 height 23
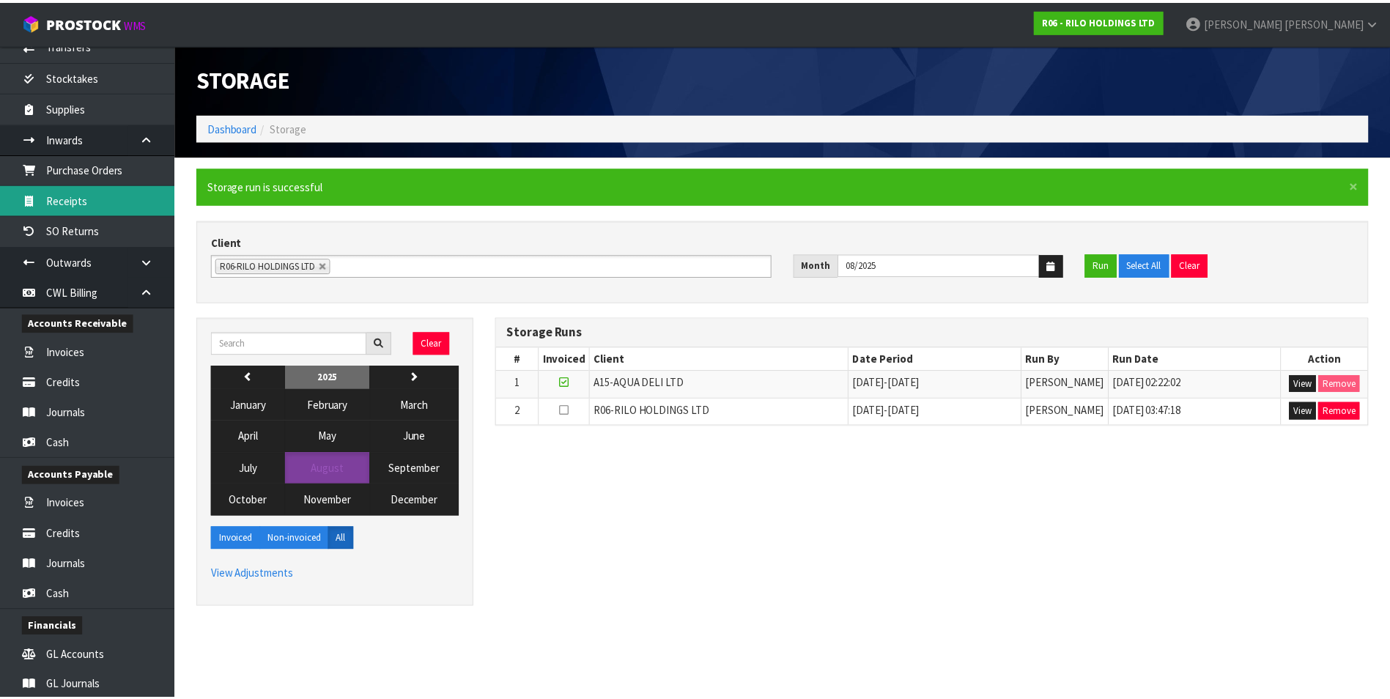
scroll to position [293, 0]
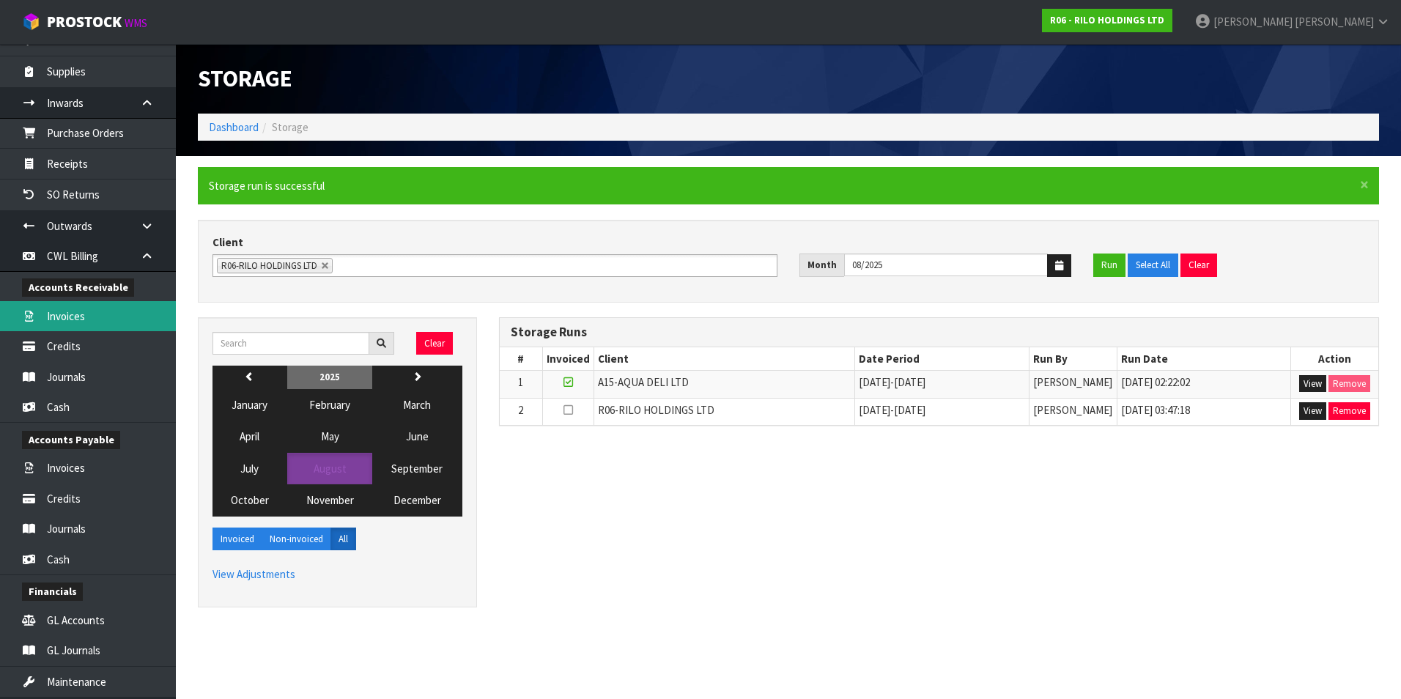
click at [73, 320] on link "Invoices" at bounding box center [88, 316] width 176 height 30
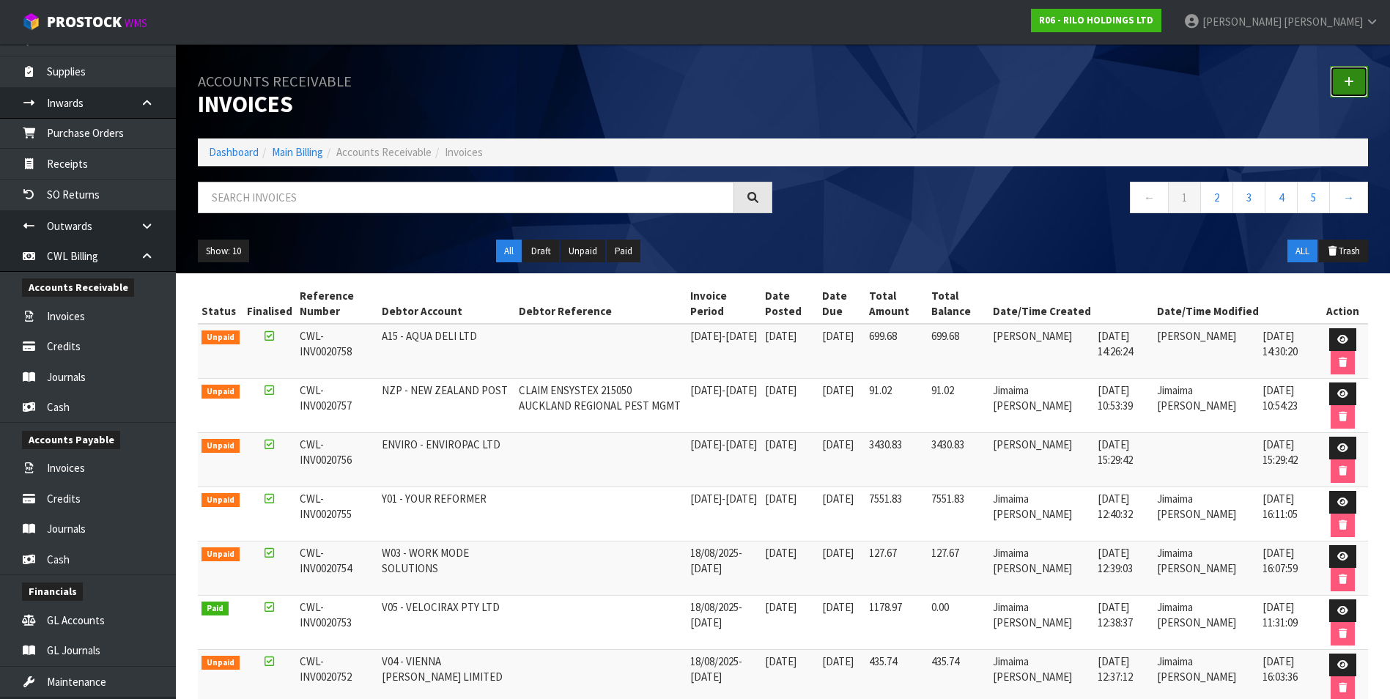
click at [1348, 75] on link at bounding box center [1349, 82] width 38 height 32
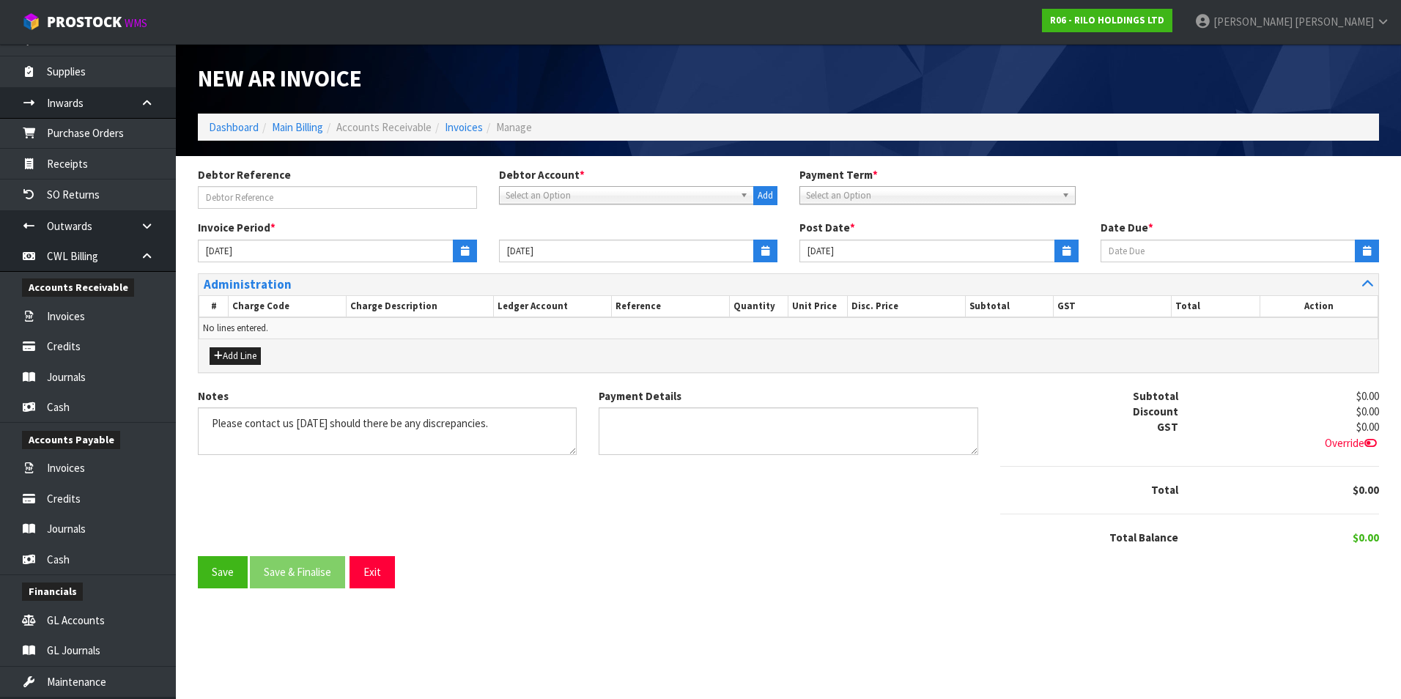
click at [528, 185] on div "Debtor Account * A&P - A & P PAINTERS AKL LIMITED A00 - AGRIHEALTH NZ LTD A01 -…" at bounding box center [638, 186] width 301 height 38
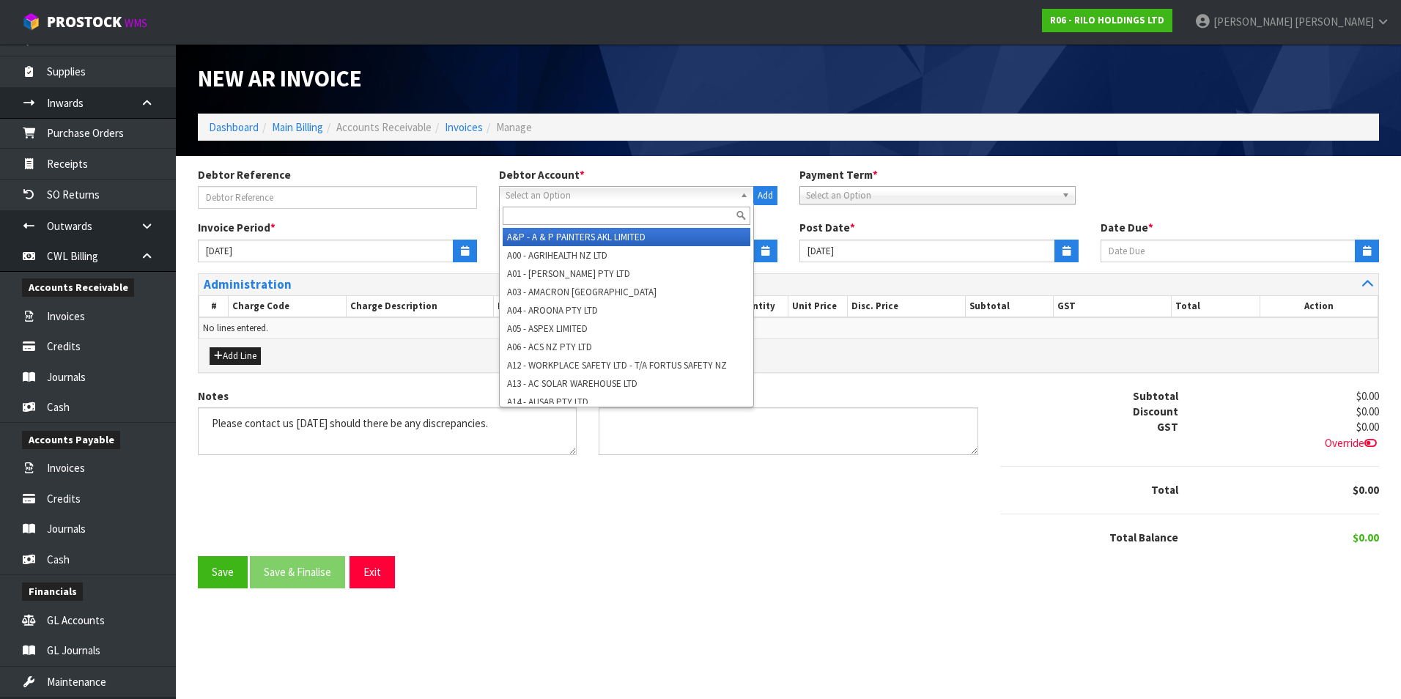
click at [525, 196] on span "Select an Option" at bounding box center [620, 196] width 229 height 18
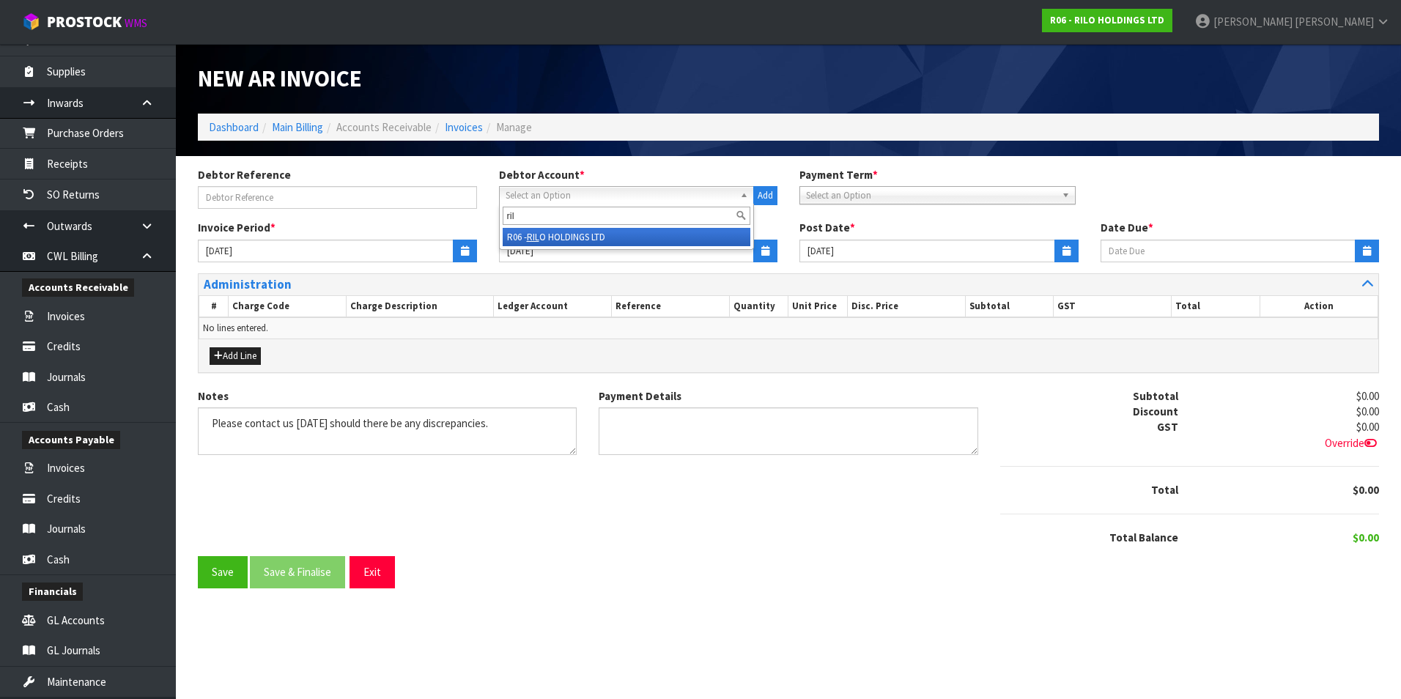
type input "ril"
click at [557, 239] on li "R06 - RIL O HOLDINGS LTD" at bounding box center [627, 237] width 248 height 18
type input "[DATE]"
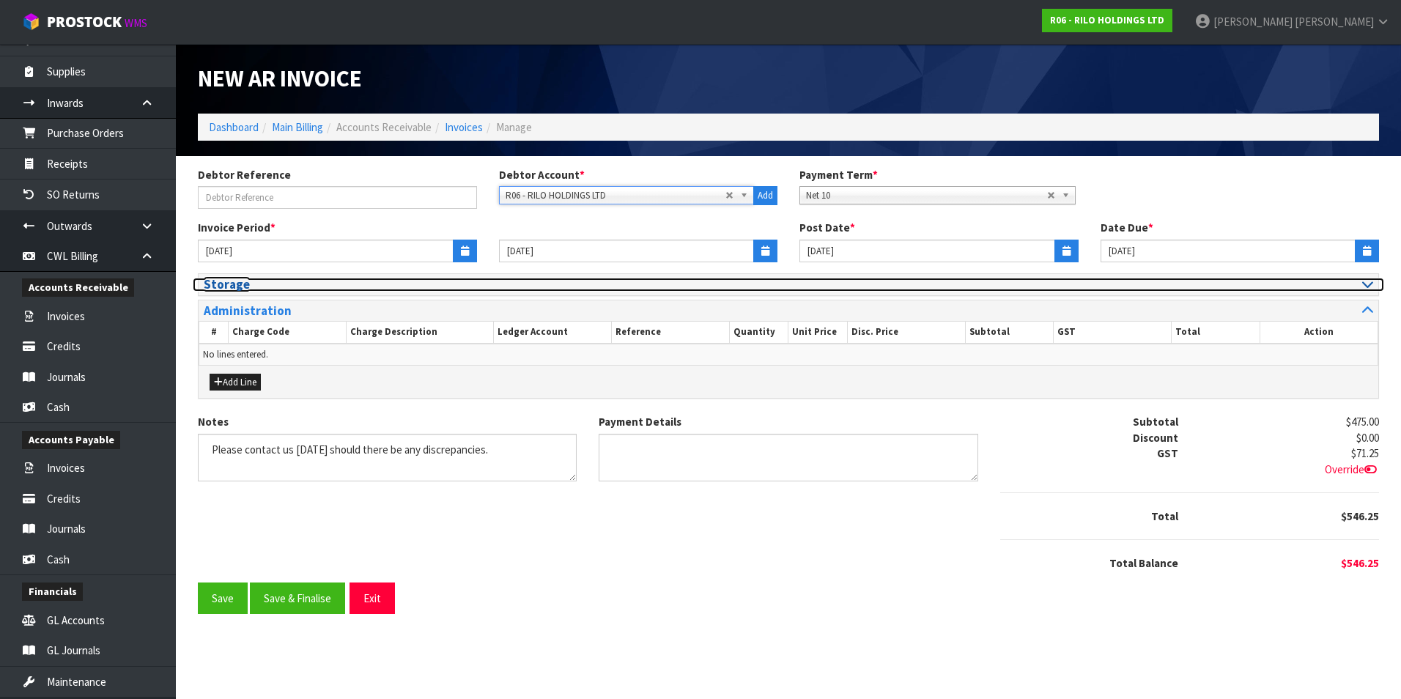
click at [1366, 286] on icon at bounding box center [1367, 284] width 11 height 12
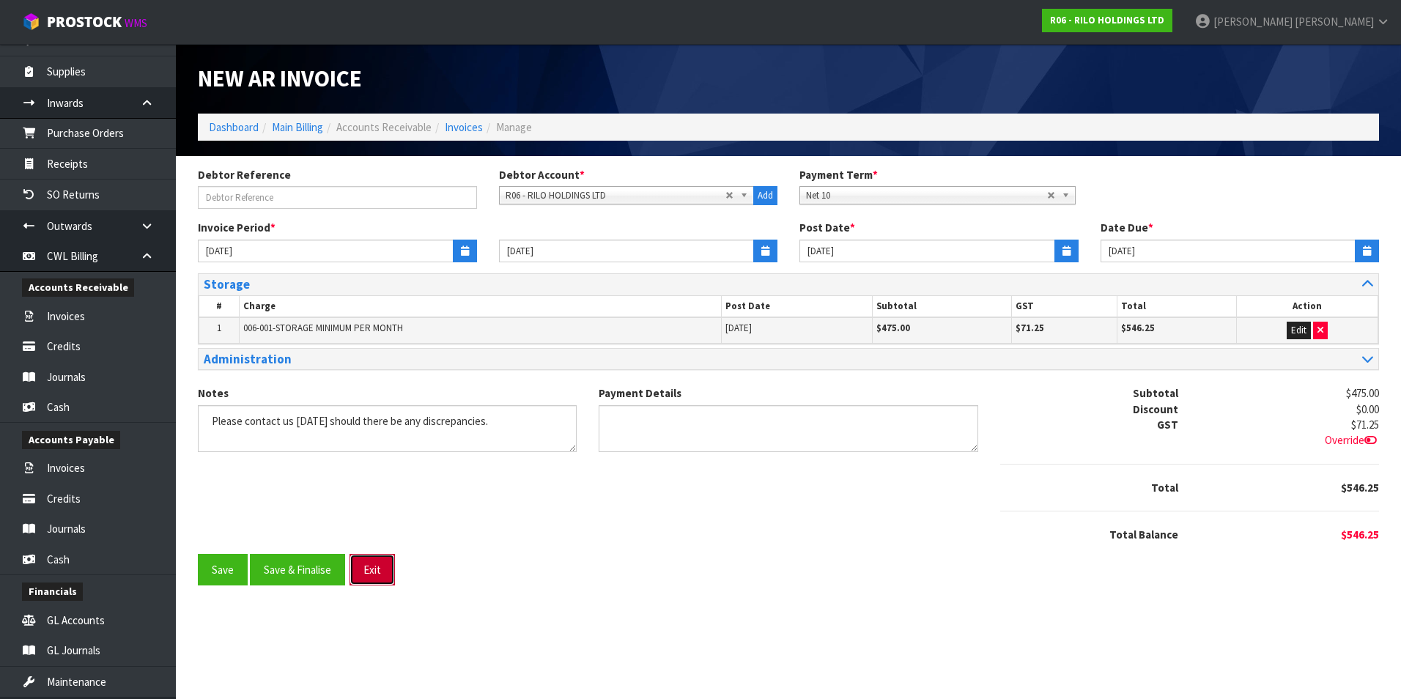
click at [377, 571] on button "Exit" at bounding box center [371, 570] width 45 height 32
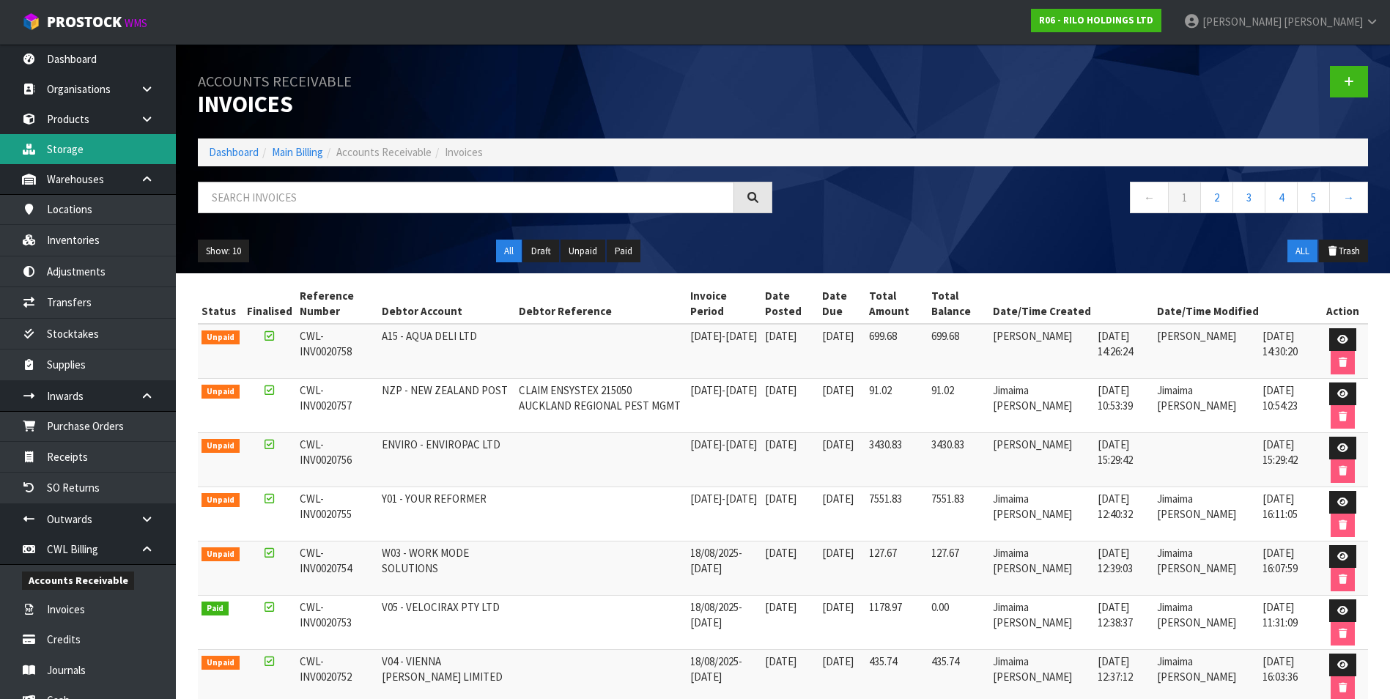
click at [92, 149] on link "Storage" at bounding box center [88, 149] width 176 height 30
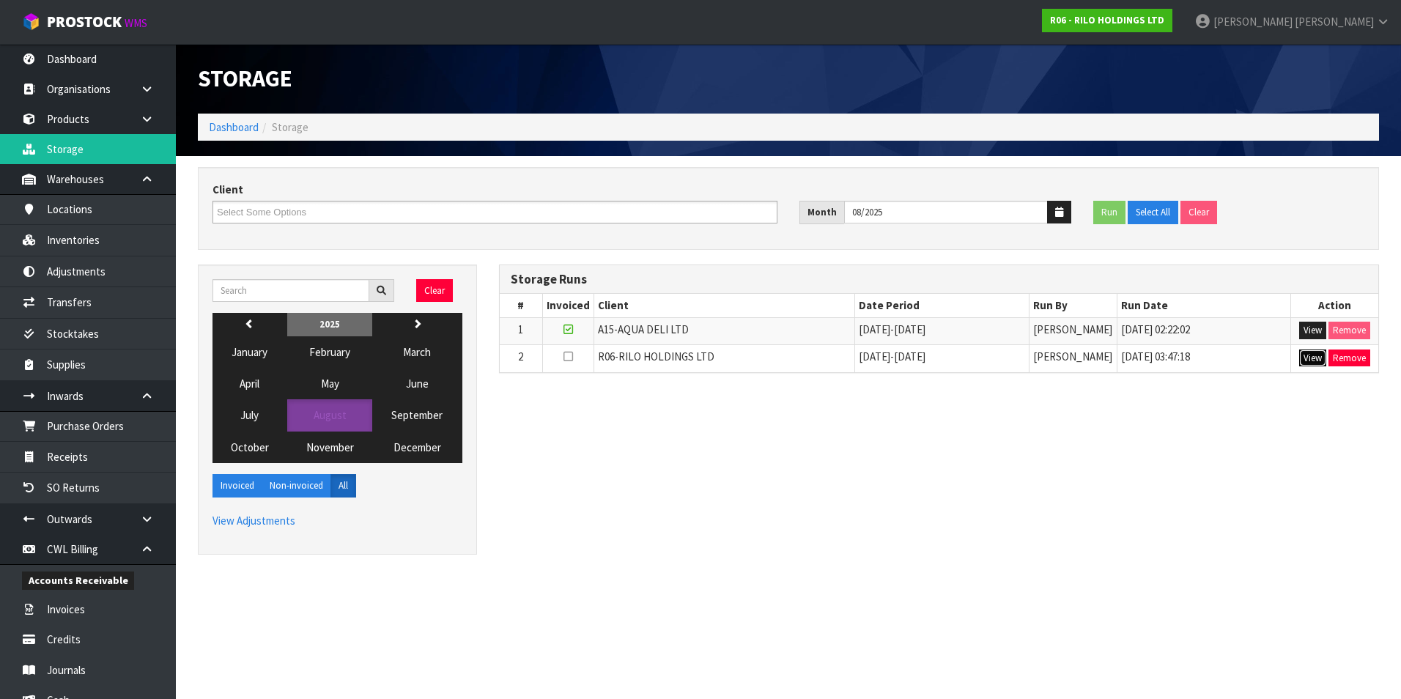
click at [1314, 358] on button "View" at bounding box center [1312, 358] width 27 height 18
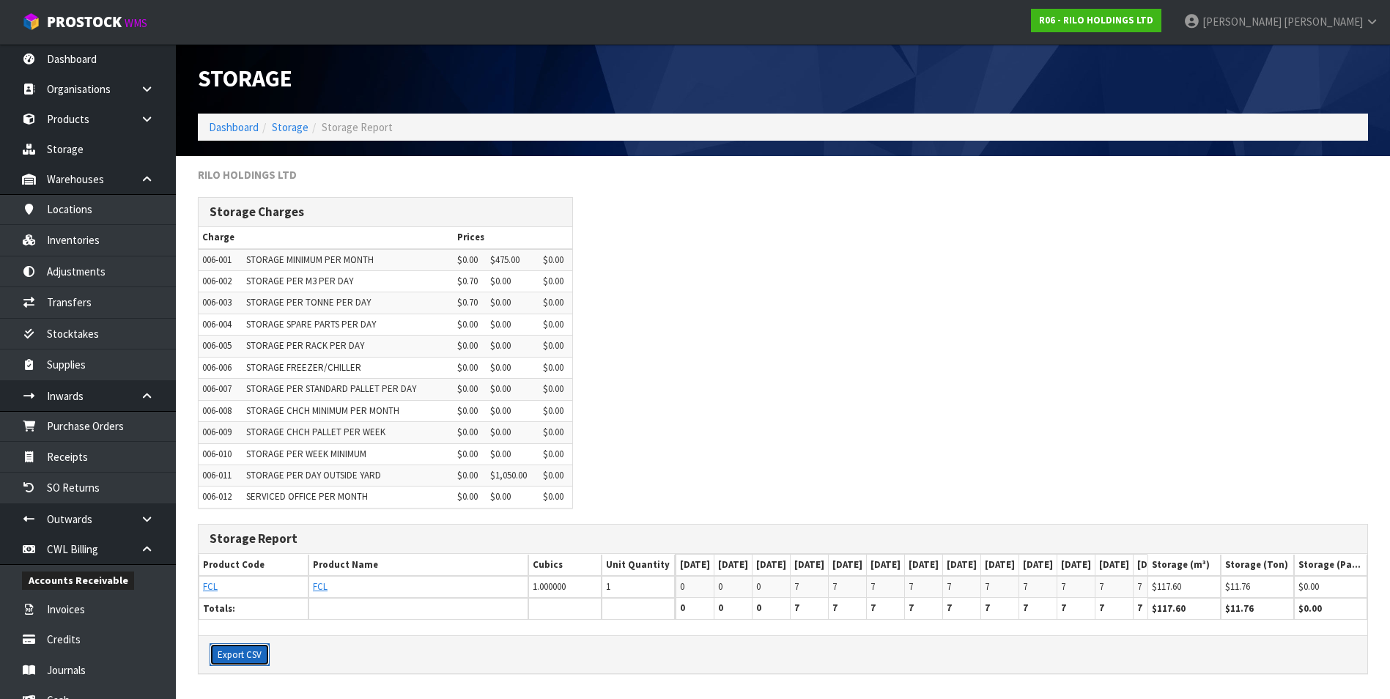
click at [256, 667] on button "Export CSV" at bounding box center [240, 654] width 60 height 23
click at [880, 325] on div "Storage Charges Charge Prices 006-001 STORAGE MINIMUM PER MONTH $0.00 $475.00 $…" at bounding box center [783, 360] width 1192 height 326
click at [294, 130] on link "Storage" at bounding box center [290, 127] width 37 height 14
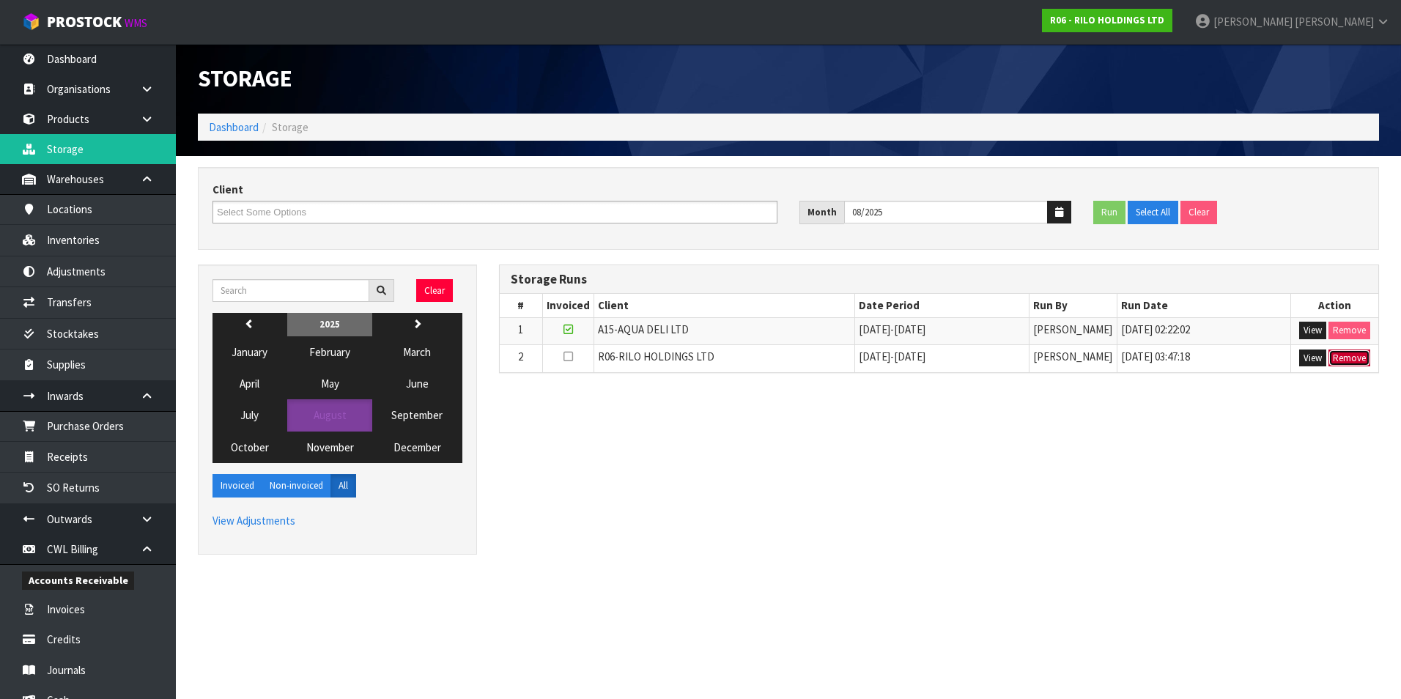
click at [1344, 359] on button "Remove" at bounding box center [1349, 358] width 42 height 18
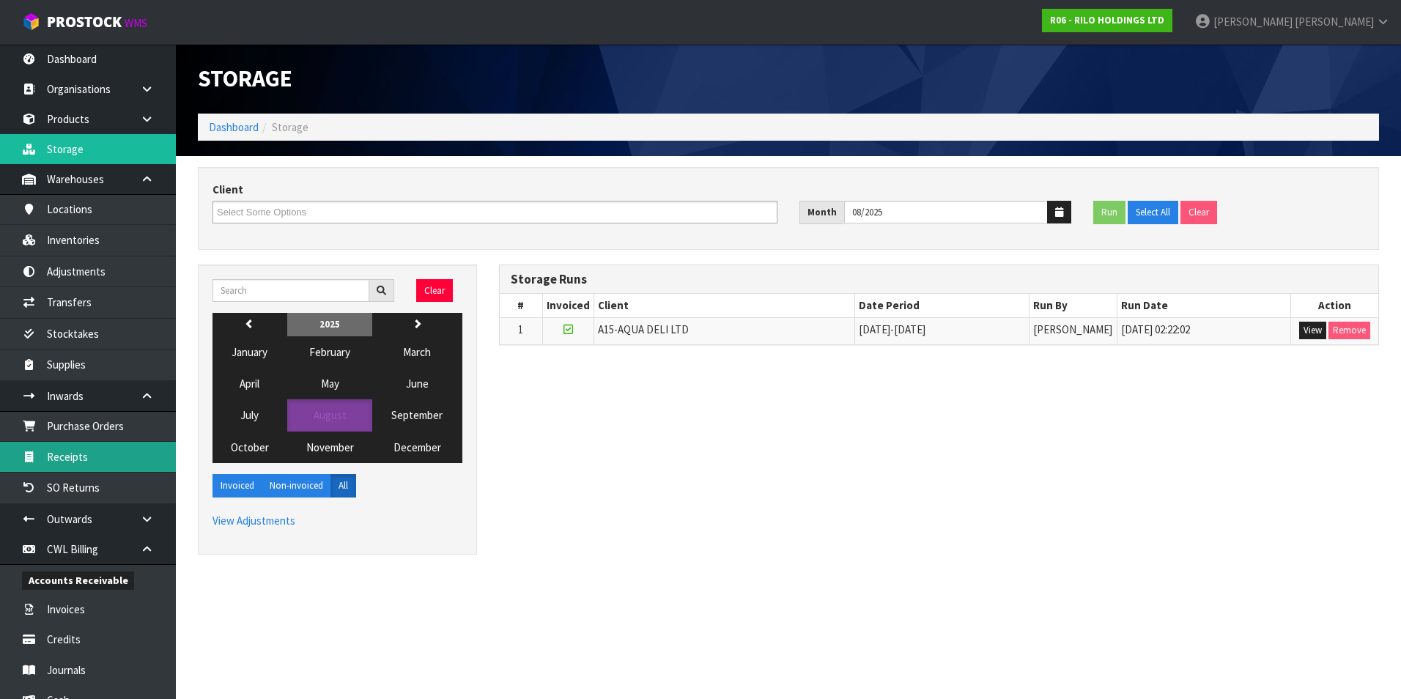
click at [89, 454] on link "Receipts" at bounding box center [88, 457] width 176 height 30
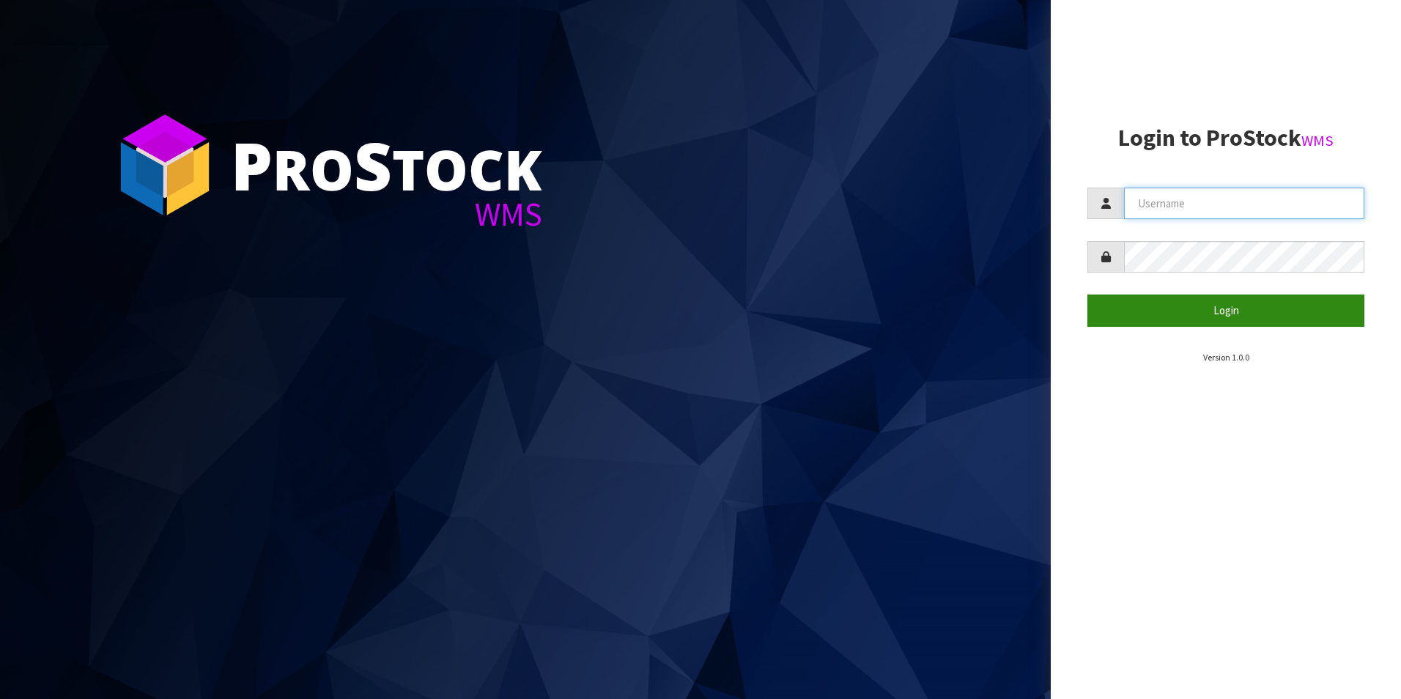
type input "[PERSON_NAME][EMAIL_ADDRESS][DOMAIN_NAME]"
click at [1156, 317] on button "Login" at bounding box center [1225, 311] width 277 height 32
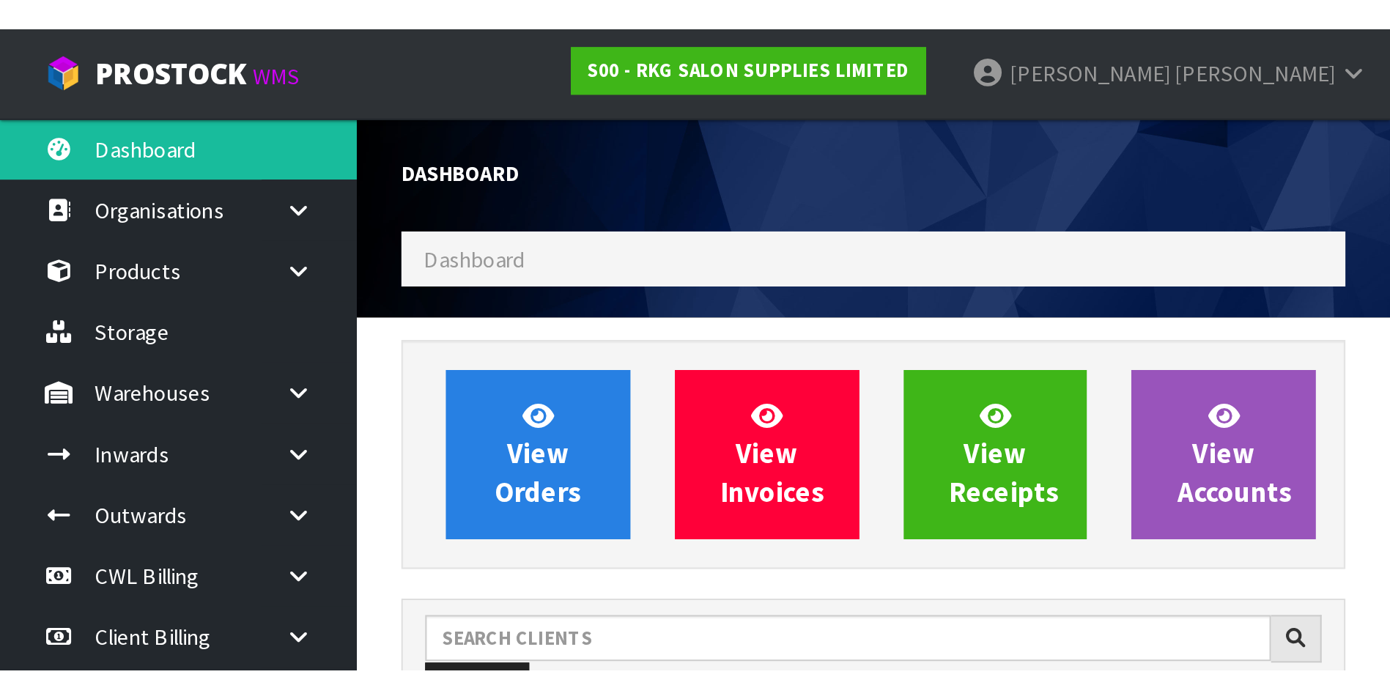
scroll to position [1110, 596]
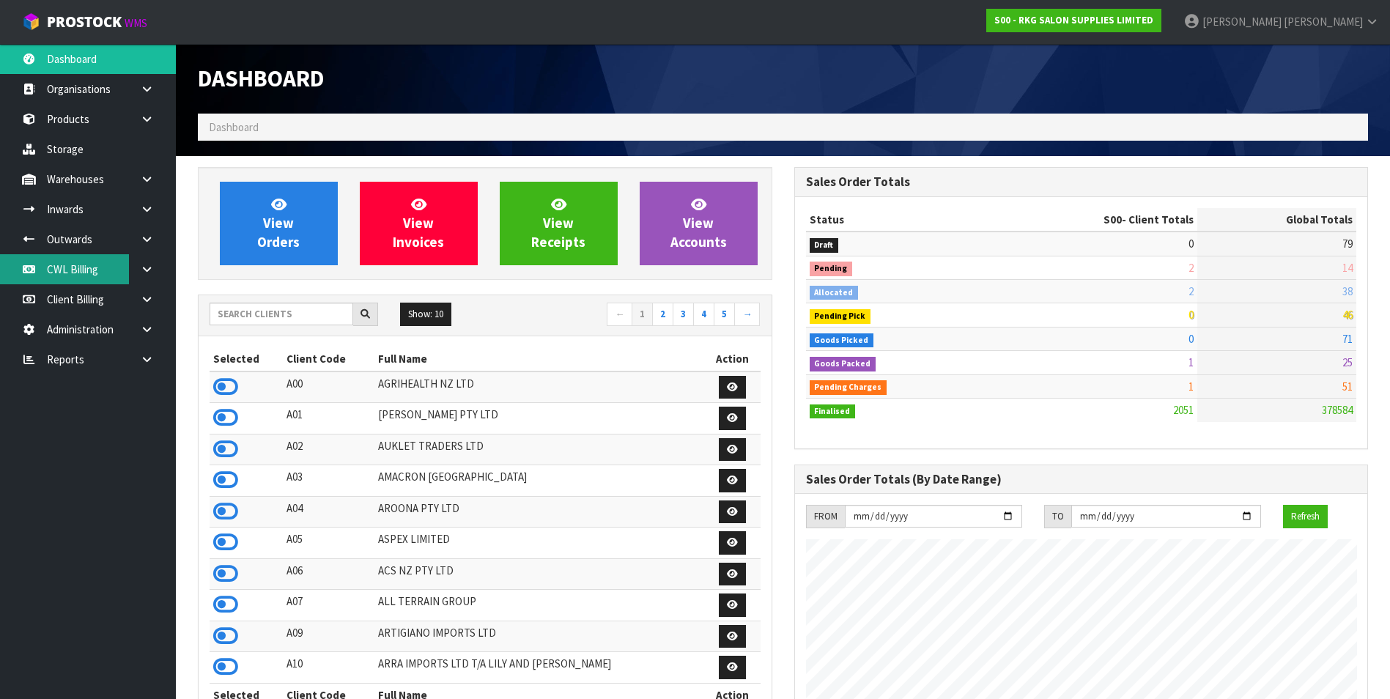
click at [105, 271] on link "CWL Billing" at bounding box center [88, 269] width 176 height 30
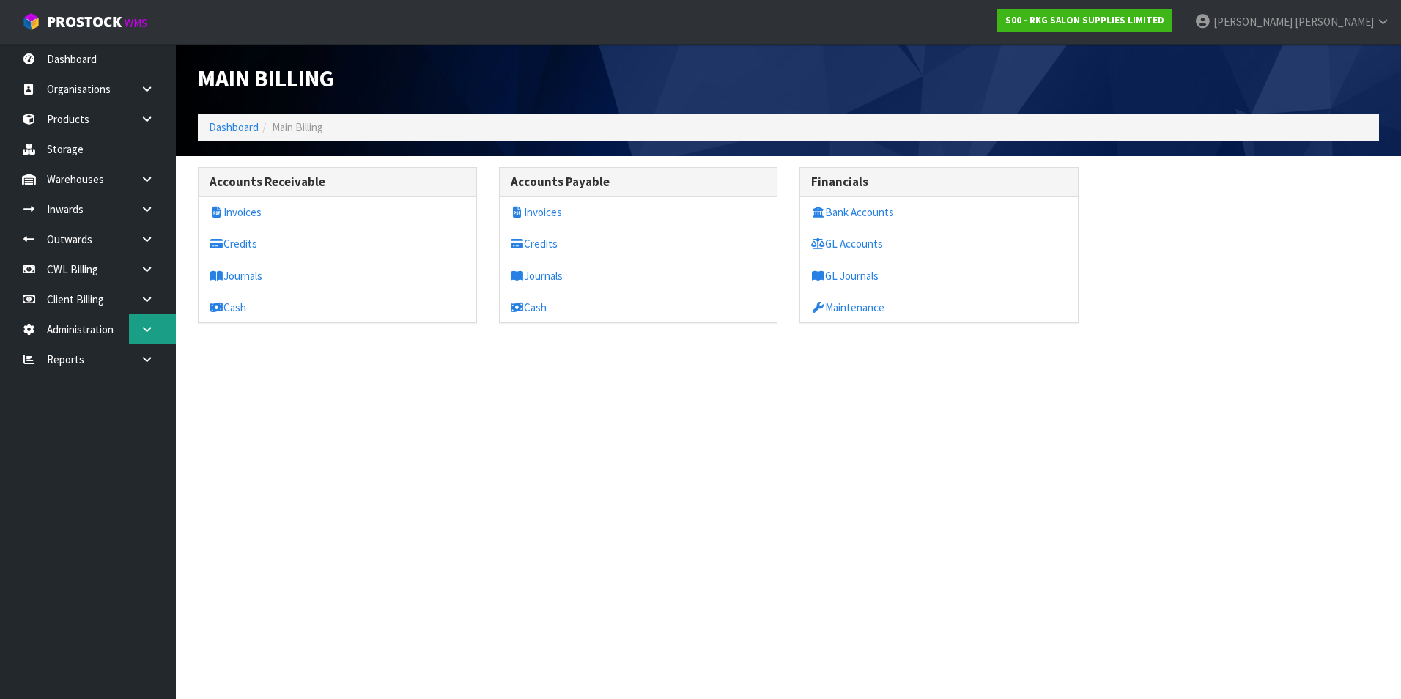
click at [147, 325] on icon at bounding box center [147, 329] width 14 height 11
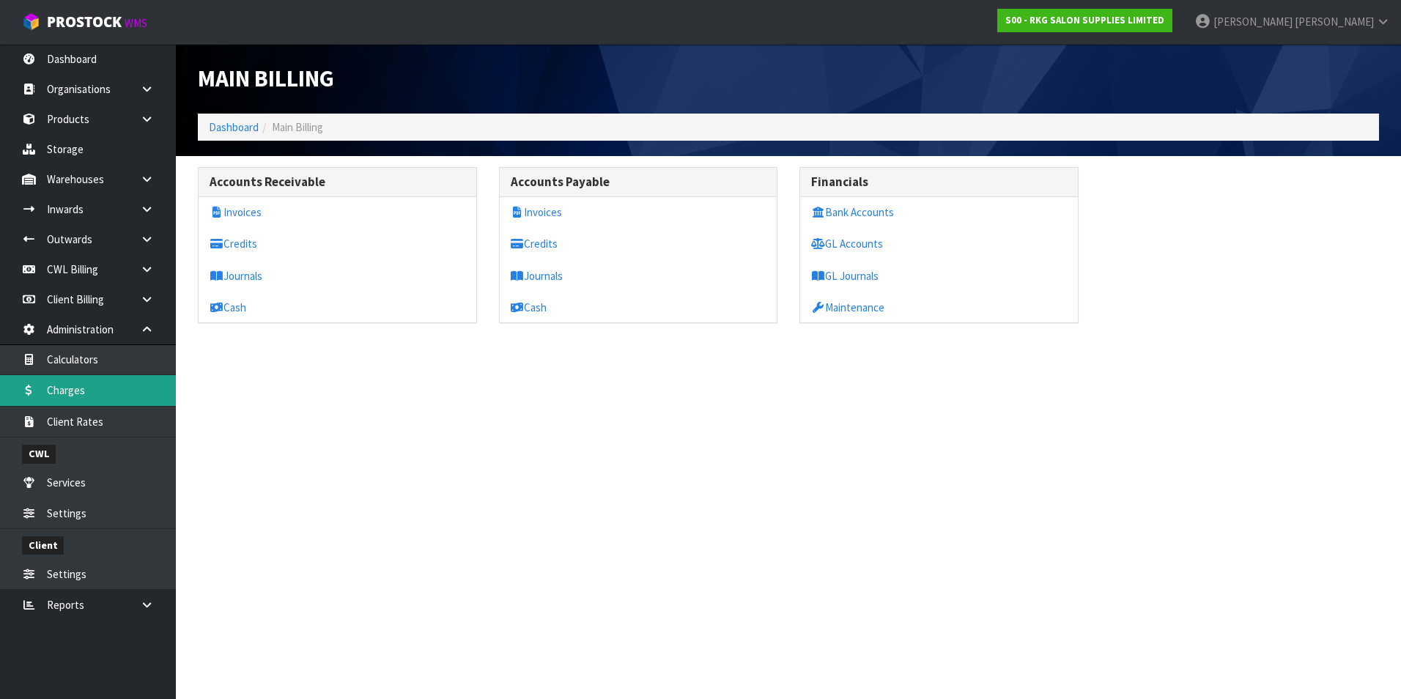
click at [106, 393] on link "Charges" at bounding box center [88, 390] width 176 height 30
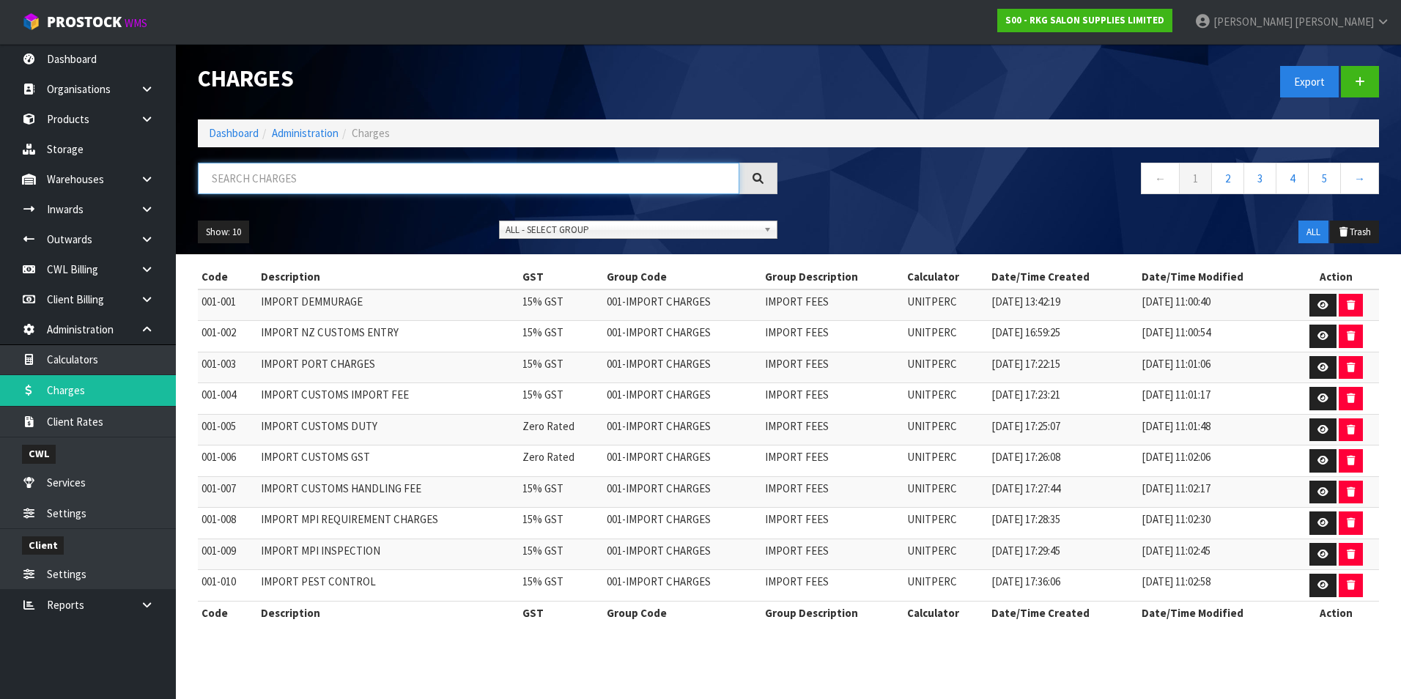
drag, startPoint x: 254, startPoint y: 182, endPoint x: 254, endPoint y: 171, distance: 10.3
click at [254, 178] on input "text" at bounding box center [468, 179] width 541 height 32
type input "006-006"
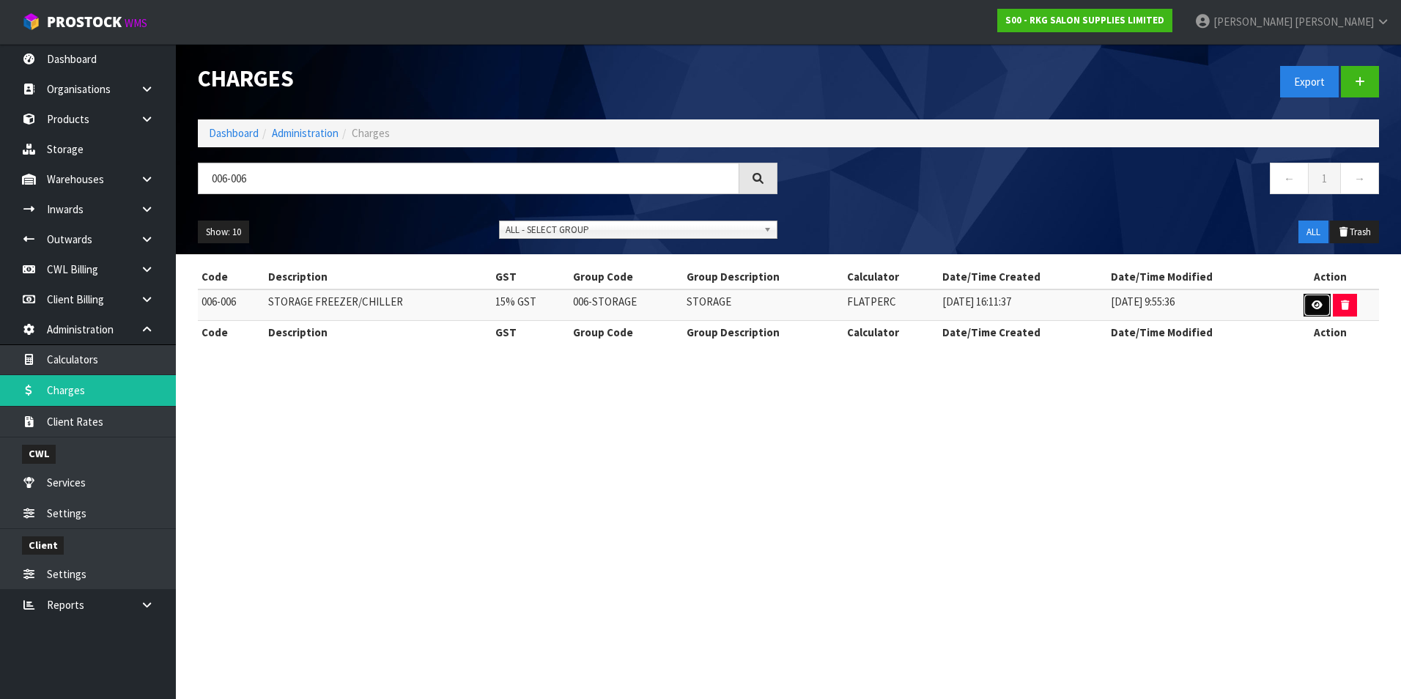
click at [1316, 300] on icon at bounding box center [1317, 305] width 11 height 10
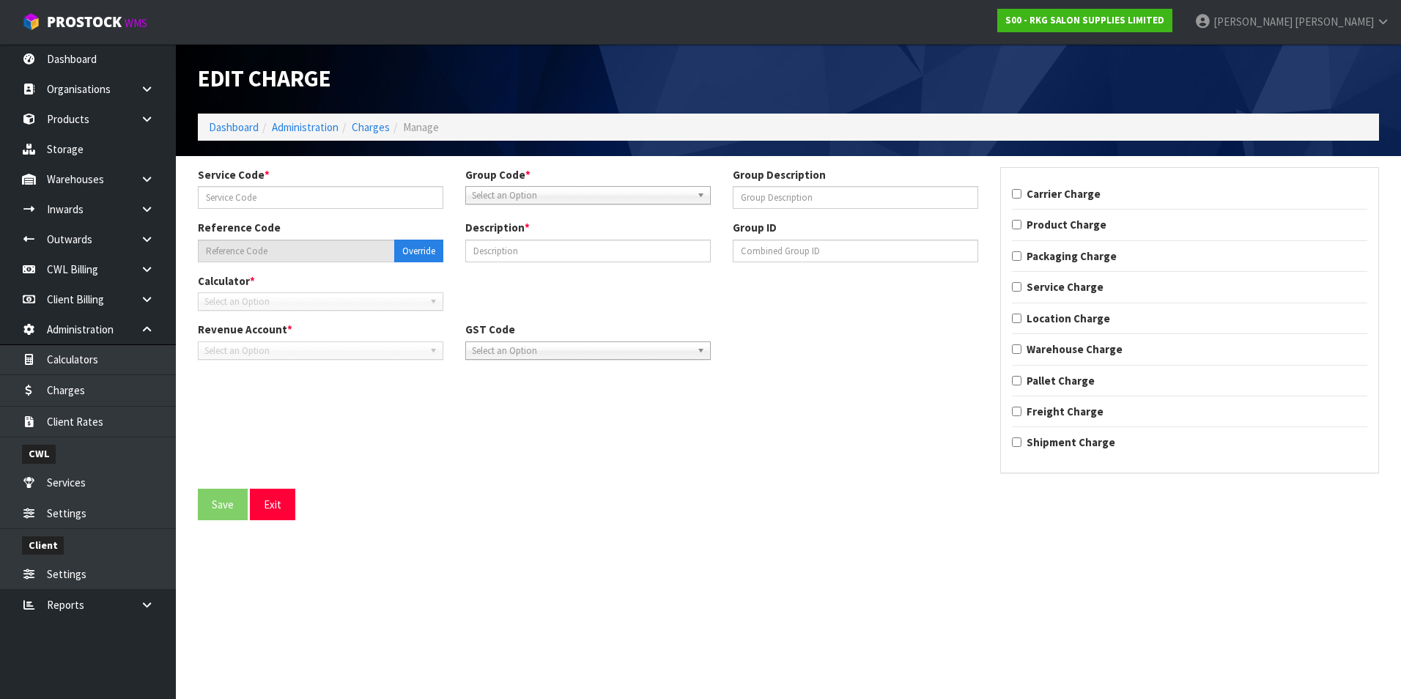
type input "006"
type input "STORAGE"
type input "006-006"
type input "STORAGE FREEZER/CHILLER"
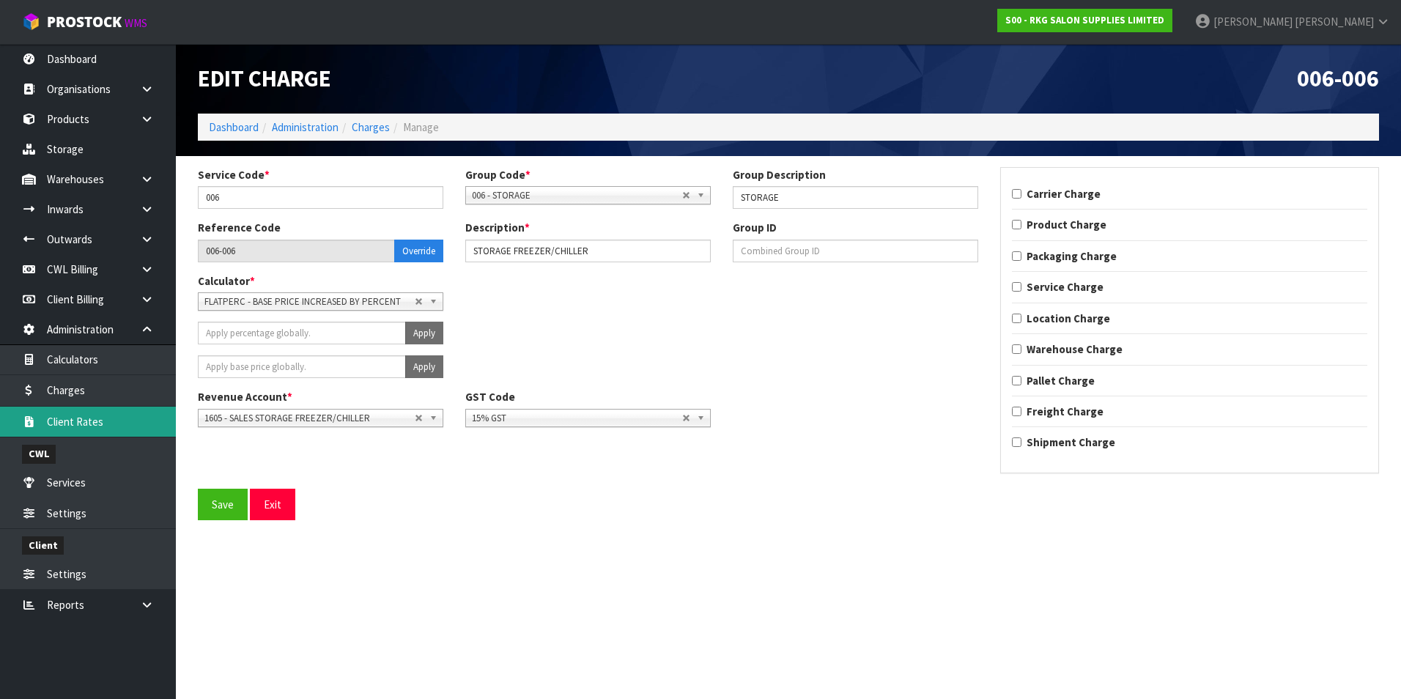
click at [69, 423] on link "Client Rates" at bounding box center [88, 422] width 176 height 30
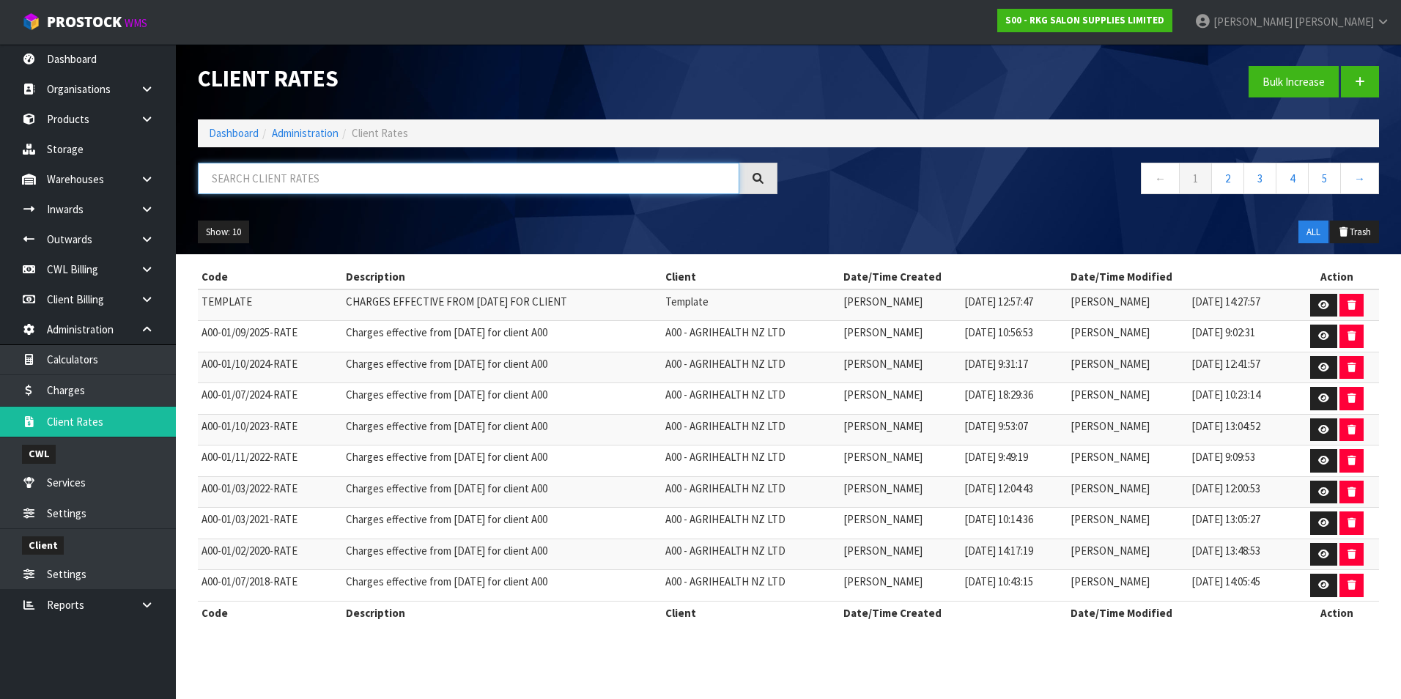
click at [278, 185] on input "text" at bounding box center [468, 179] width 541 height 32
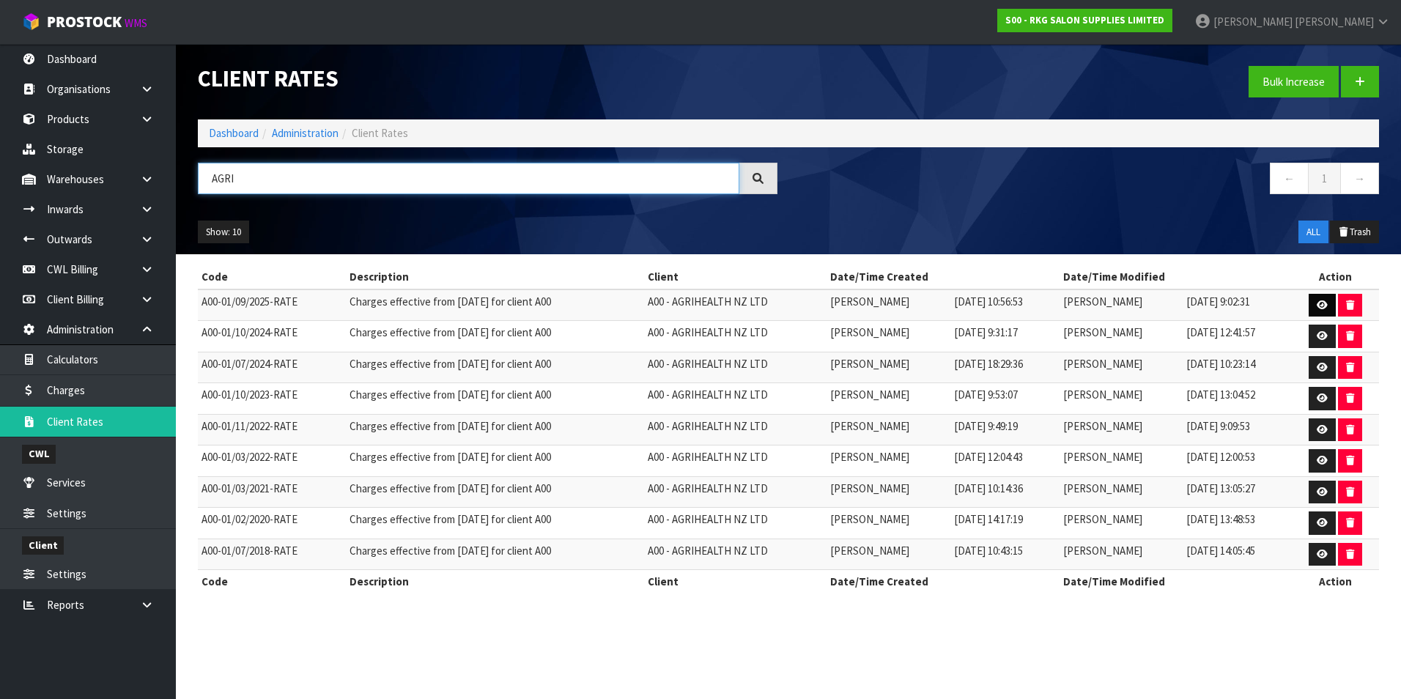
type input "AGRI"
click at [1325, 304] on icon at bounding box center [1322, 305] width 11 height 10
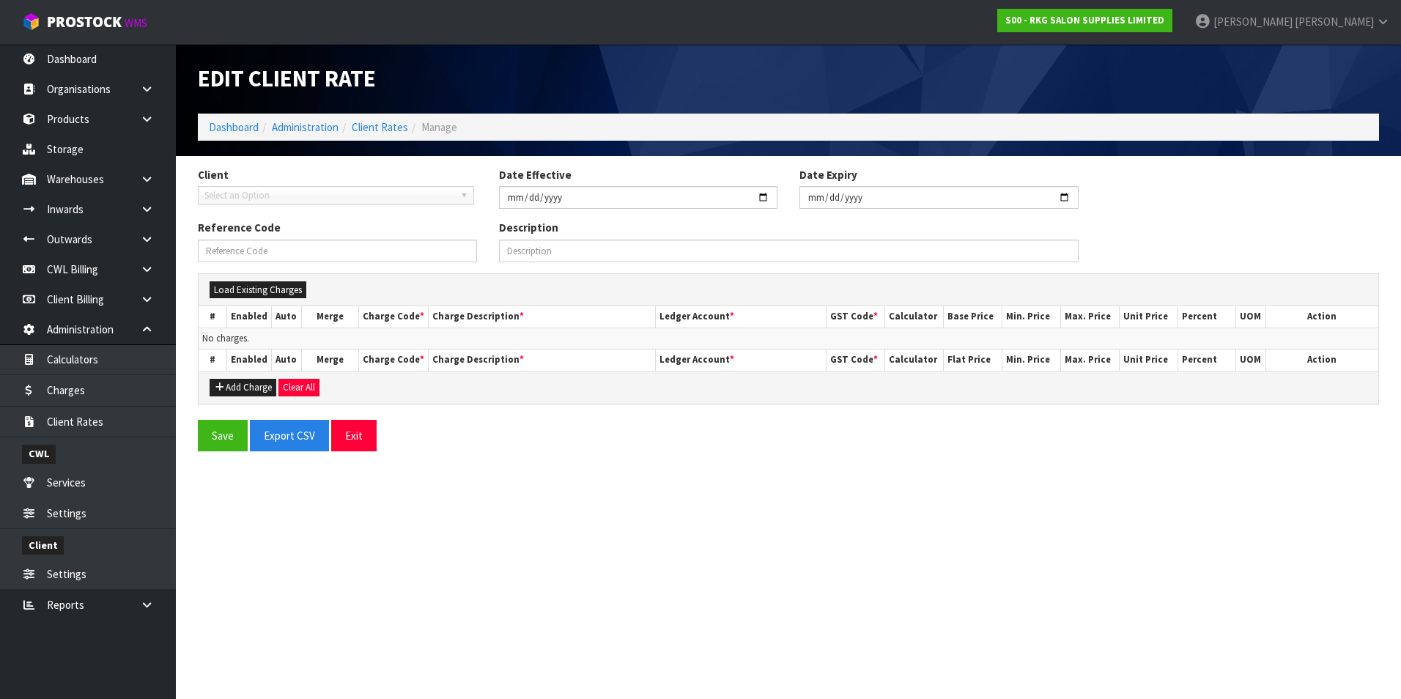
type input "[DATE]"
type input "A00-01/09/2025-RATE"
type input "Charges effective from [DATE] for client A00"
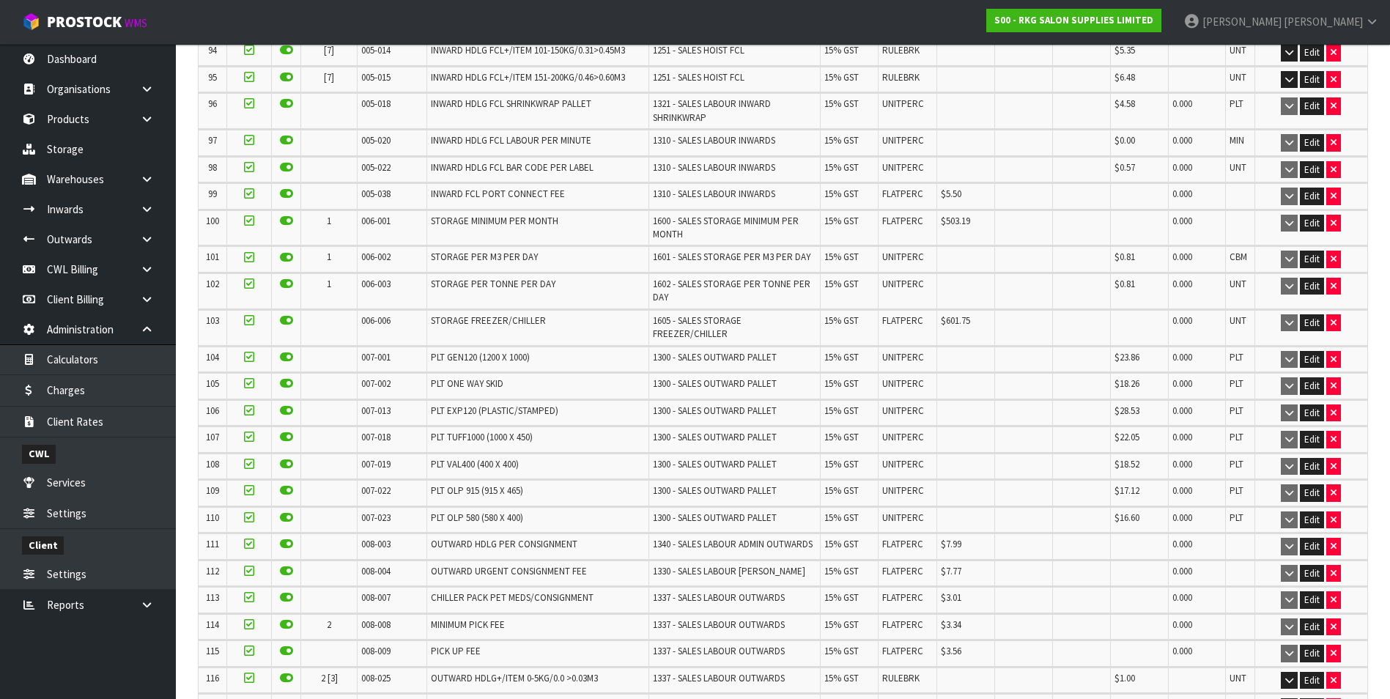
scroll to position [3004, 0]
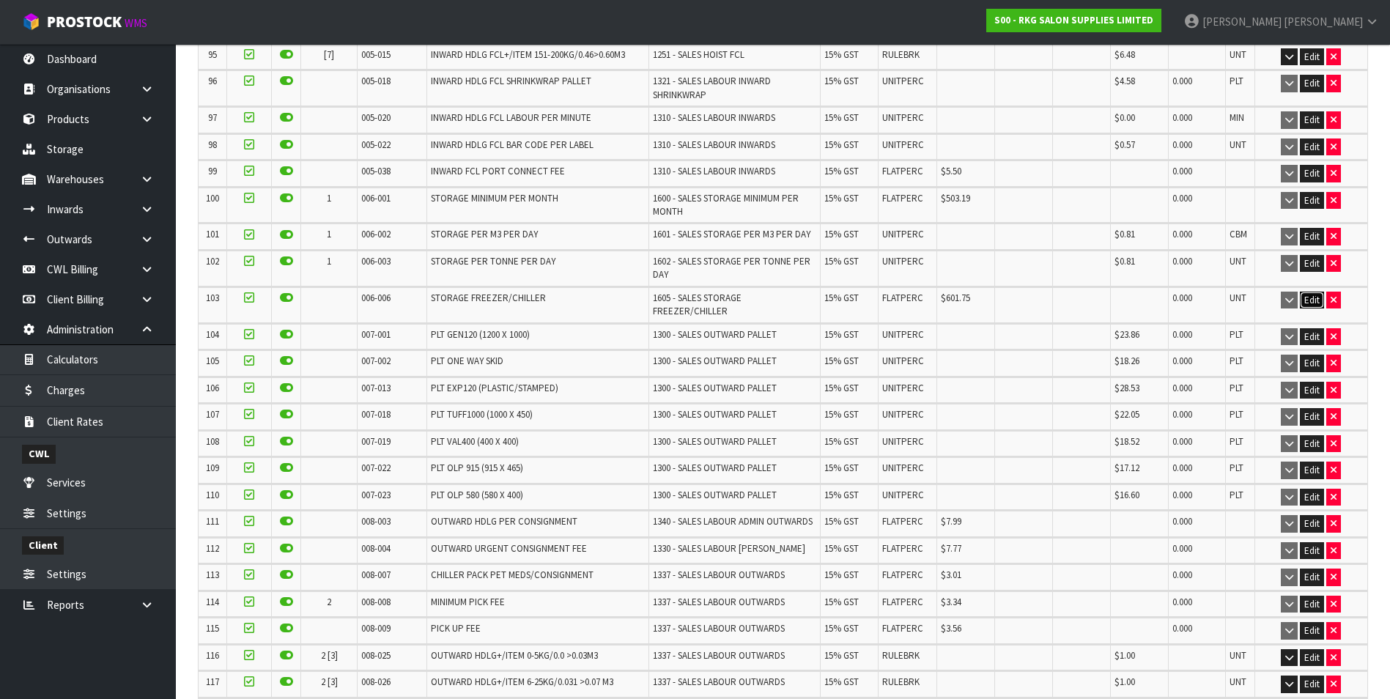
click at [1309, 292] on button "Edit" at bounding box center [1312, 301] width 24 height 18
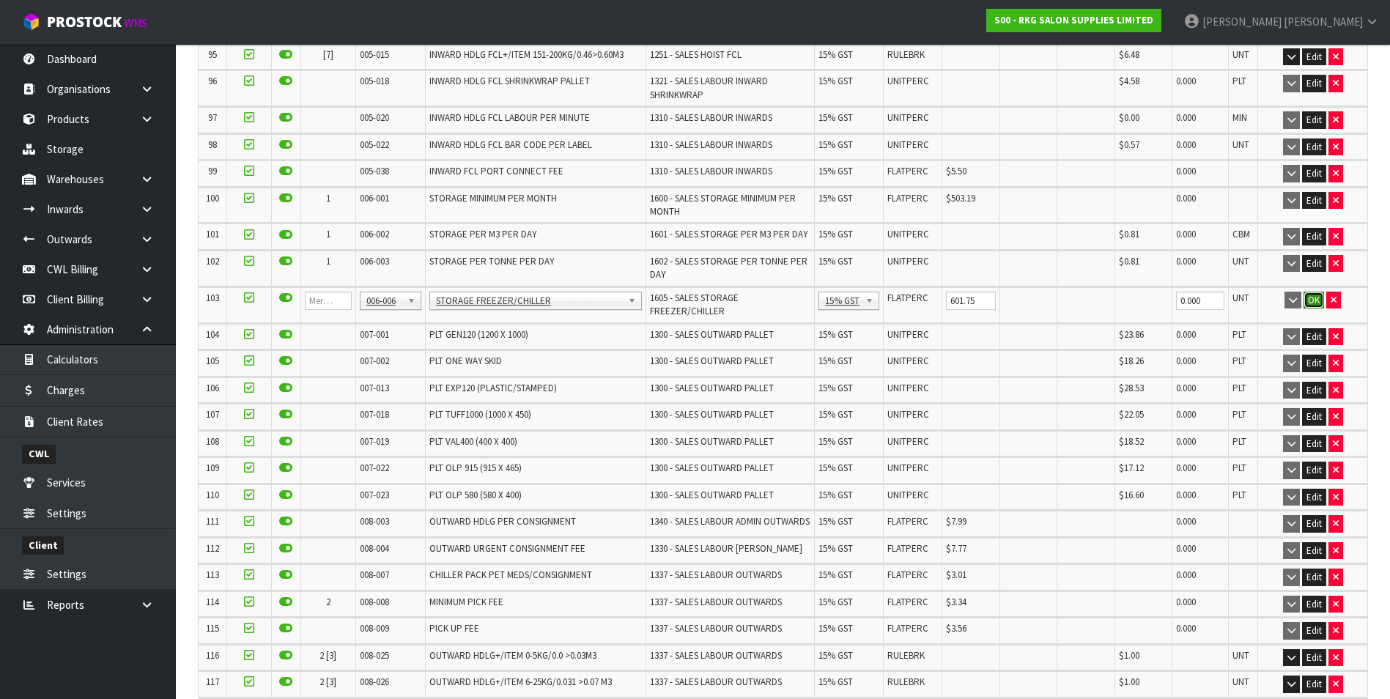
click at [1309, 292] on button "OK" at bounding box center [1313, 301] width 21 height 18
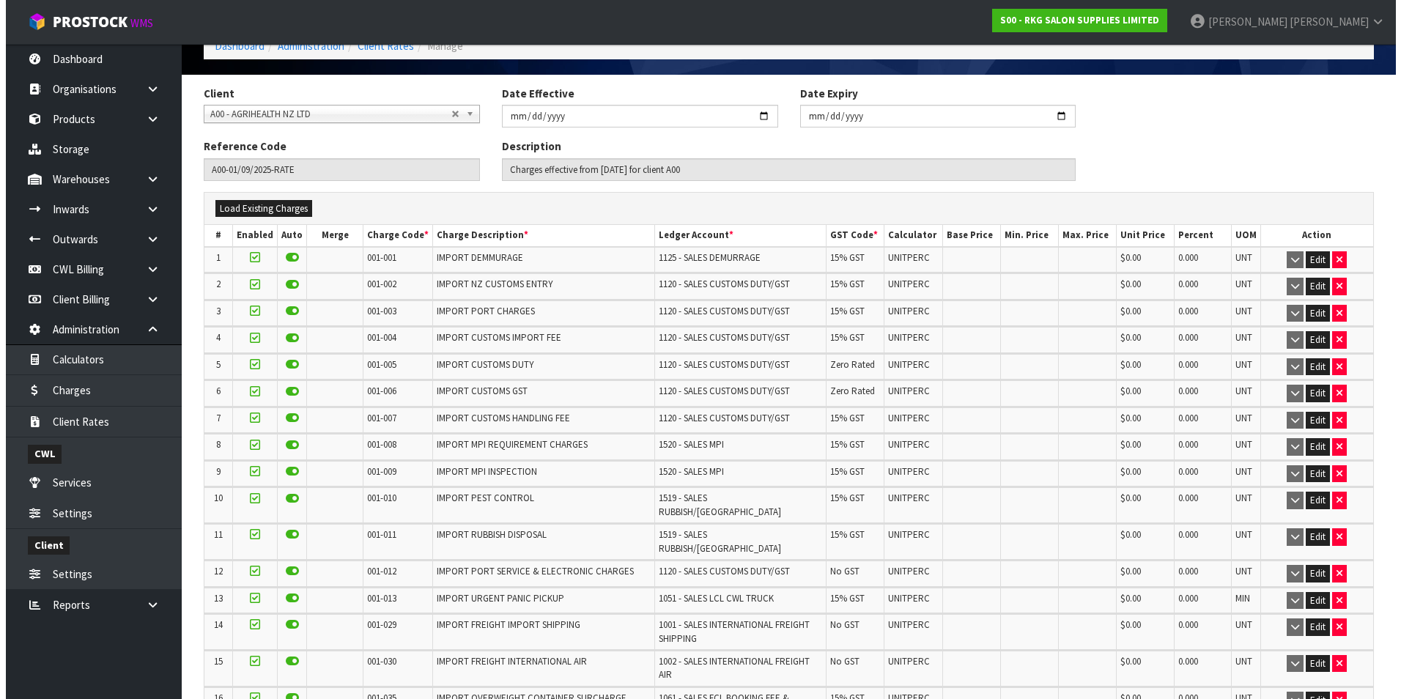
scroll to position [0, 0]
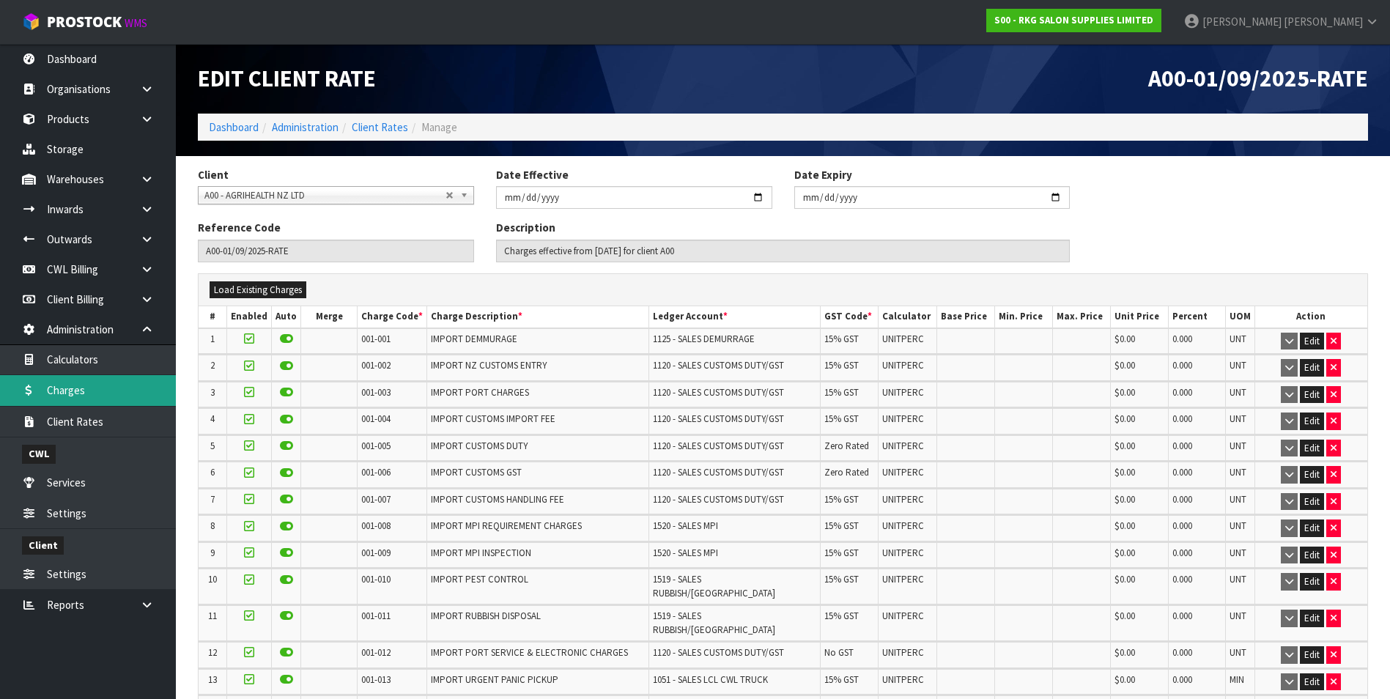
click at [84, 391] on link "Charges" at bounding box center [88, 390] width 176 height 30
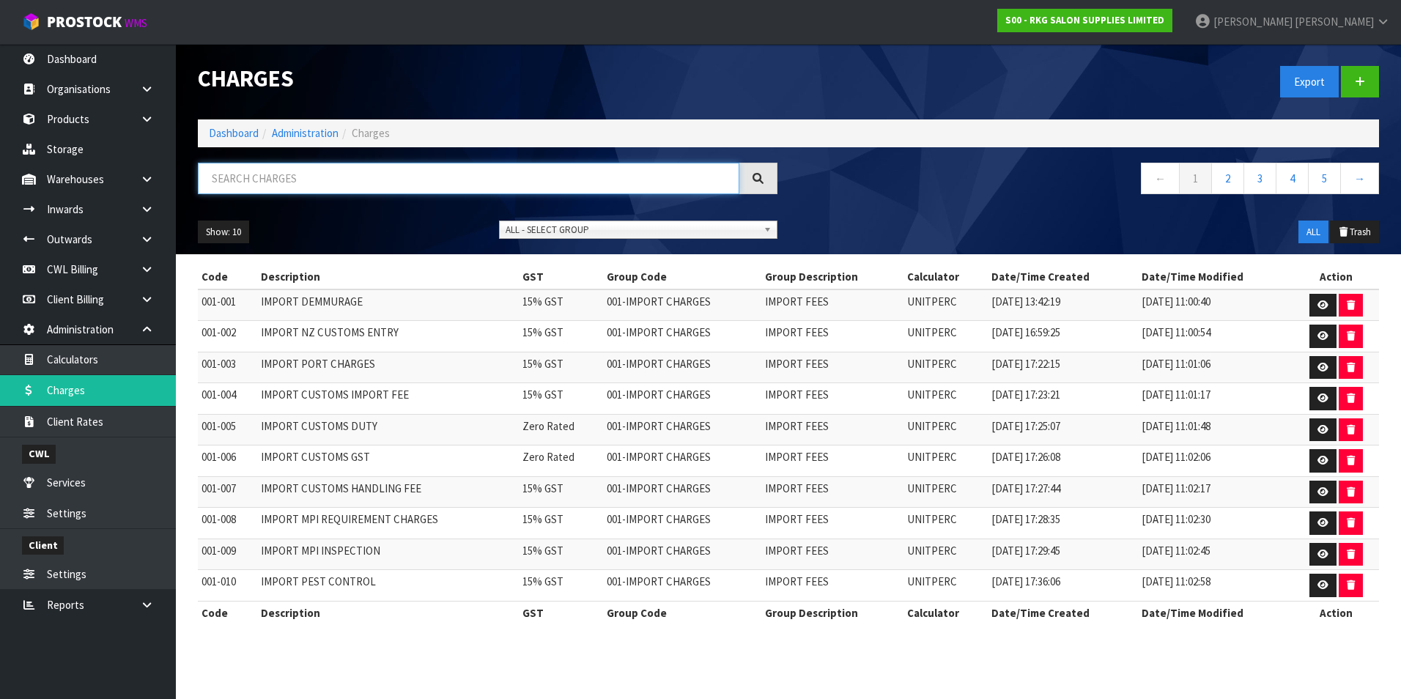
click at [243, 181] on input "text" at bounding box center [468, 179] width 541 height 32
type input "006-006"
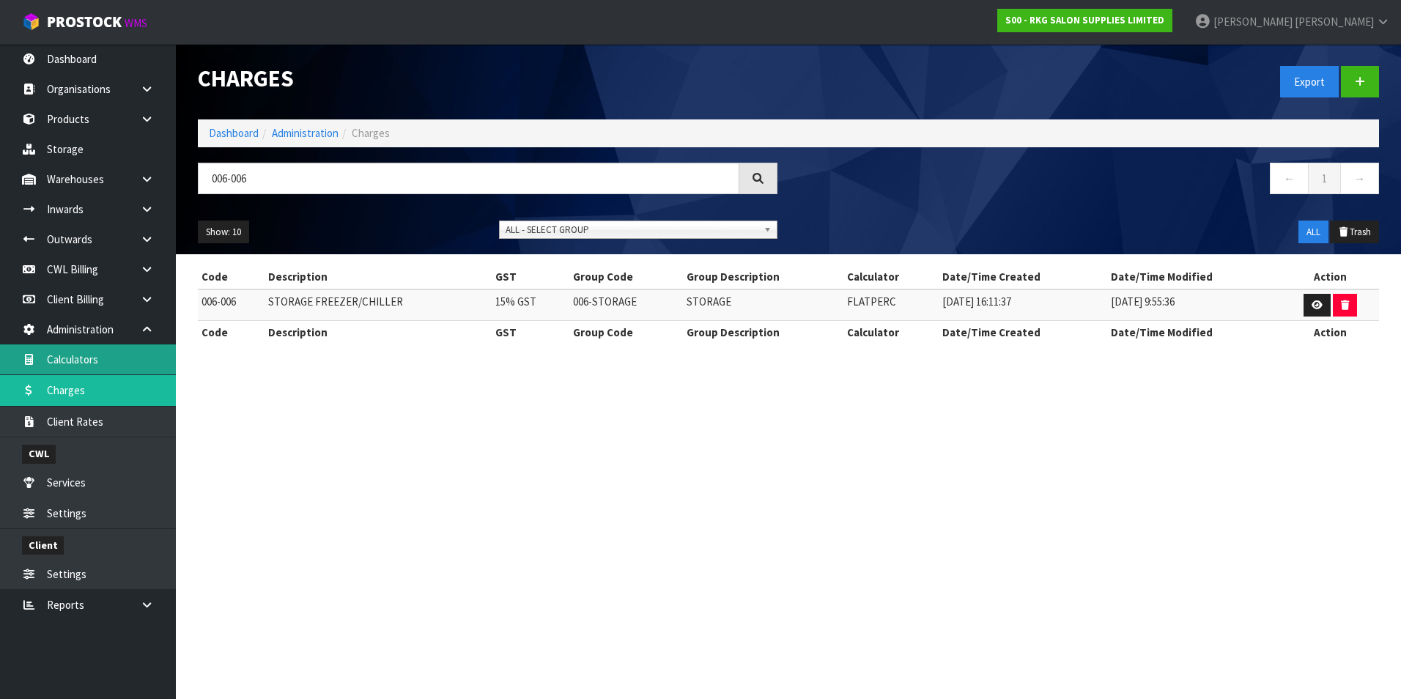
click at [67, 363] on link "Calculators" at bounding box center [88, 359] width 176 height 30
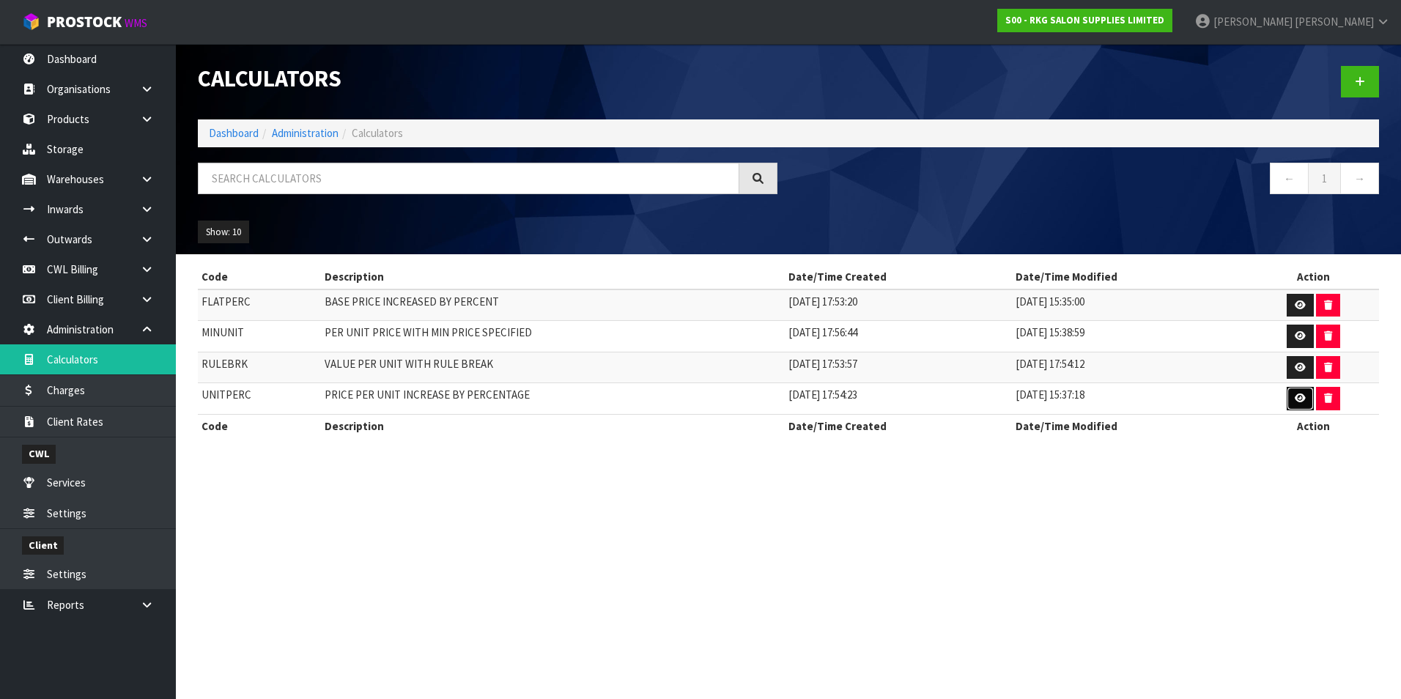
click at [1295, 401] on icon at bounding box center [1300, 398] width 11 height 10
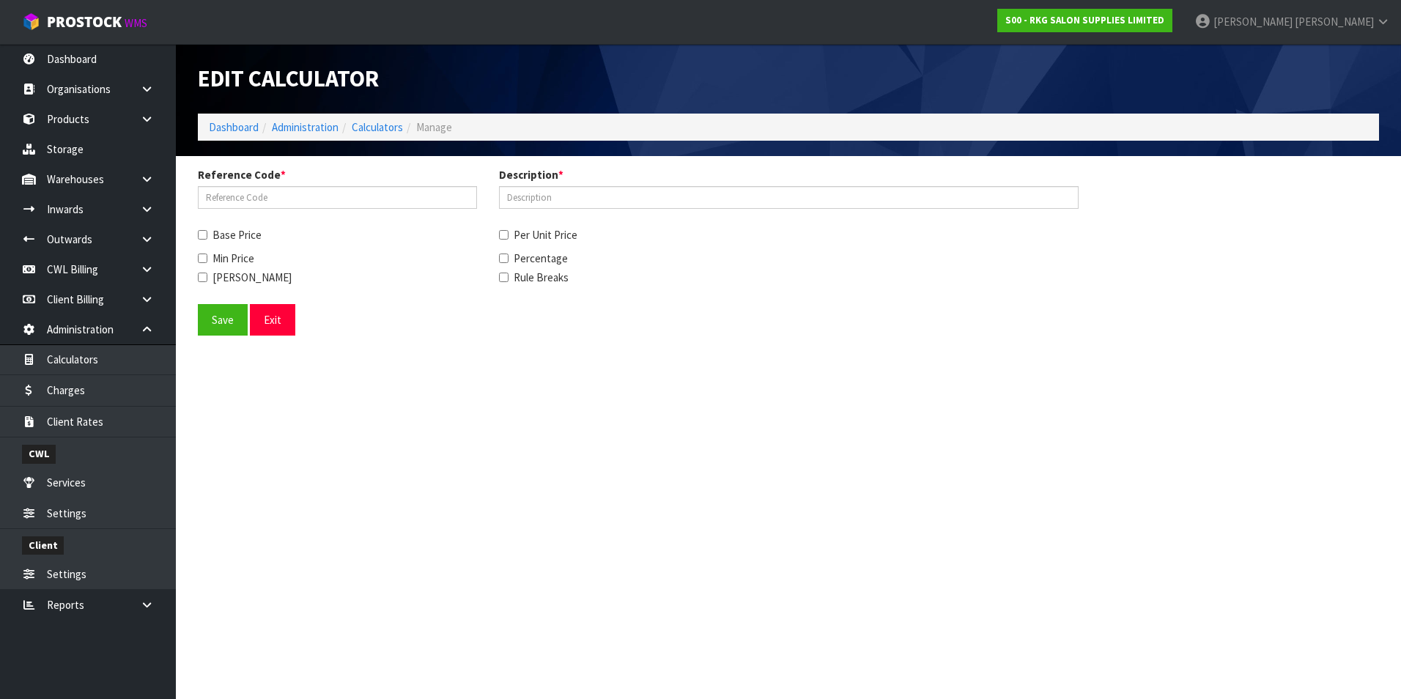
type input "UNITPERC"
type input "PRICE PER UNIT INCREASE BY PERCENTAGE"
checkbox input "true"
click at [277, 312] on button "Exit" at bounding box center [272, 320] width 45 height 32
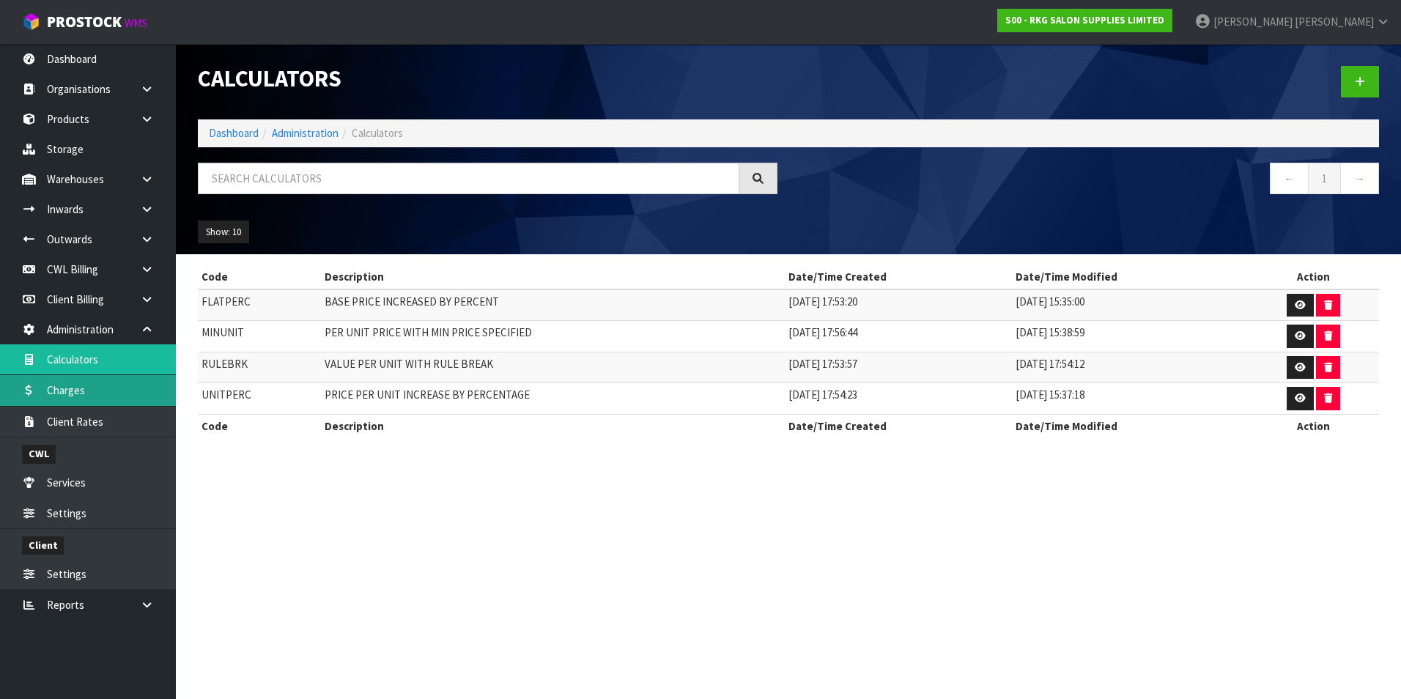
click at [139, 401] on link "Charges" at bounding box center [88, 390] width 176 height 30
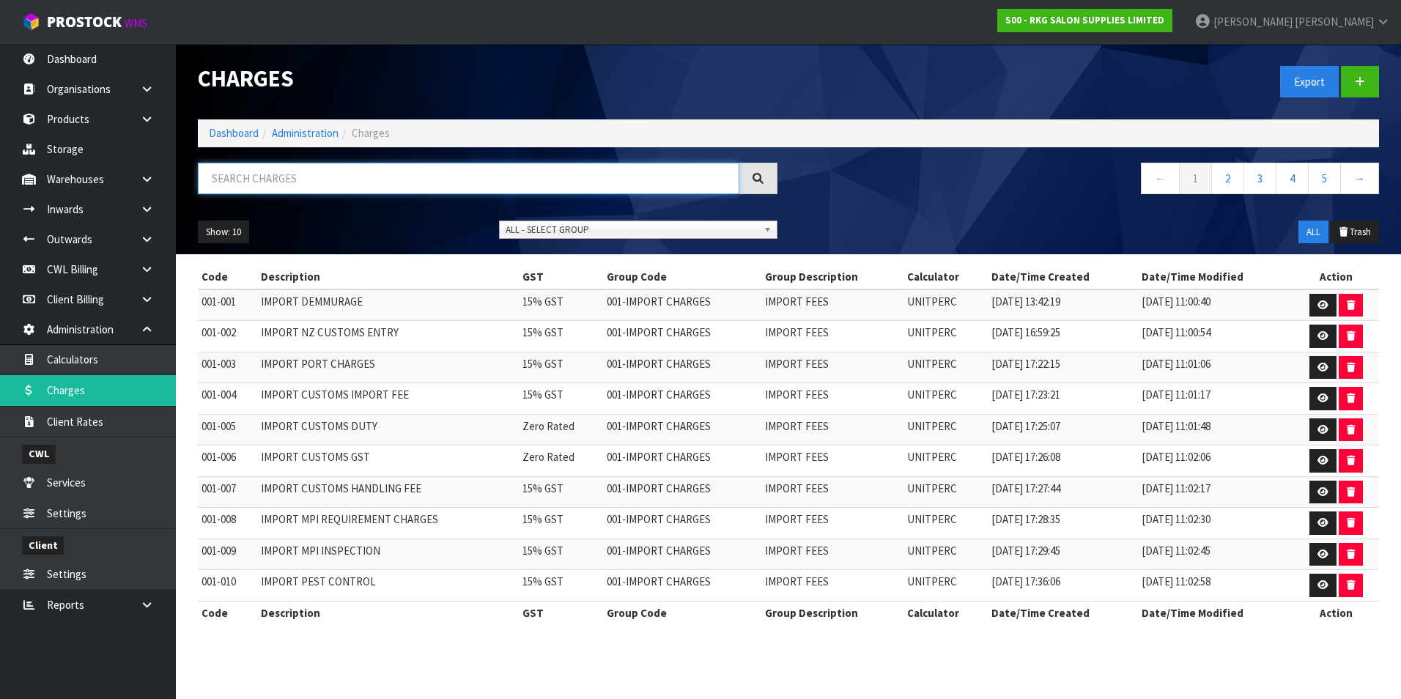
click at [248, 179] on input "text" at bounding box center [468, 179] width 541 height 32
type input "006-006"
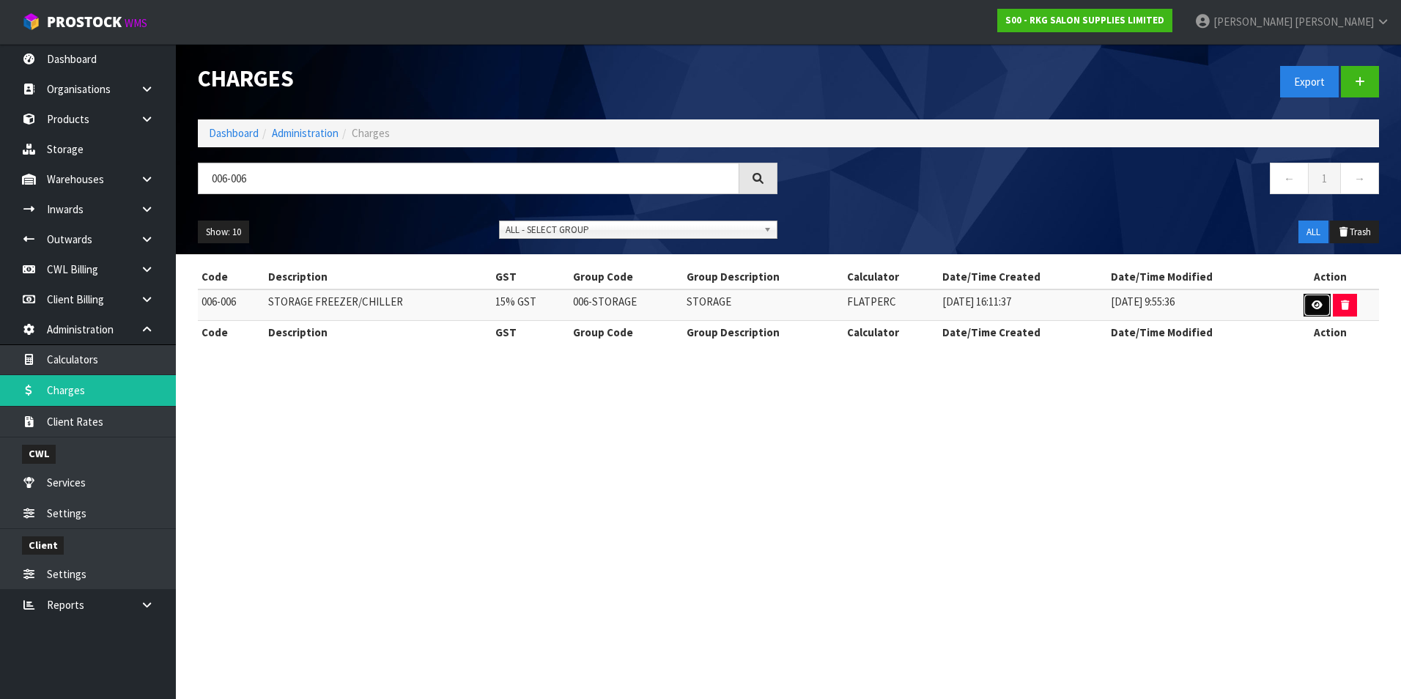
click at [1312, 307] on icon at bounding box center [1317, 305] width 11 height 10
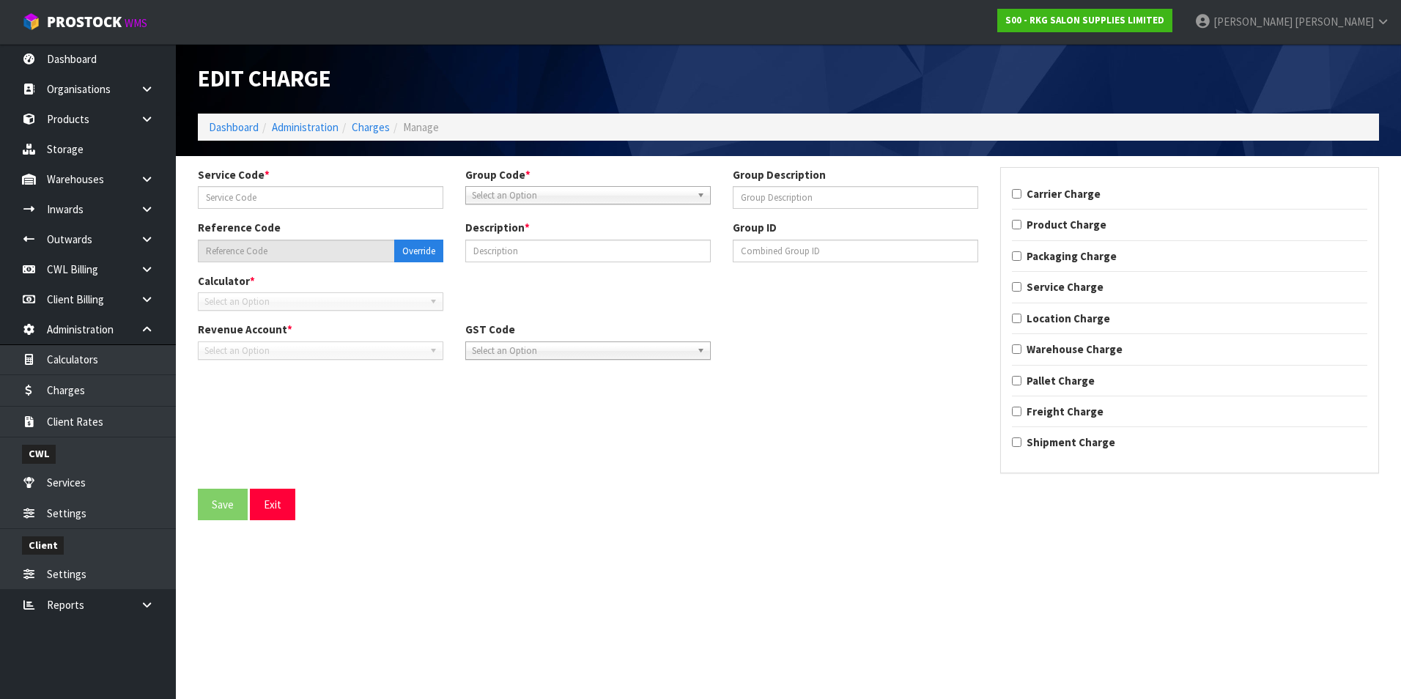
type input "006"
type input "STORAGE"
type input "006-006"
type input "STORAGE FREEZER/CHILLER"
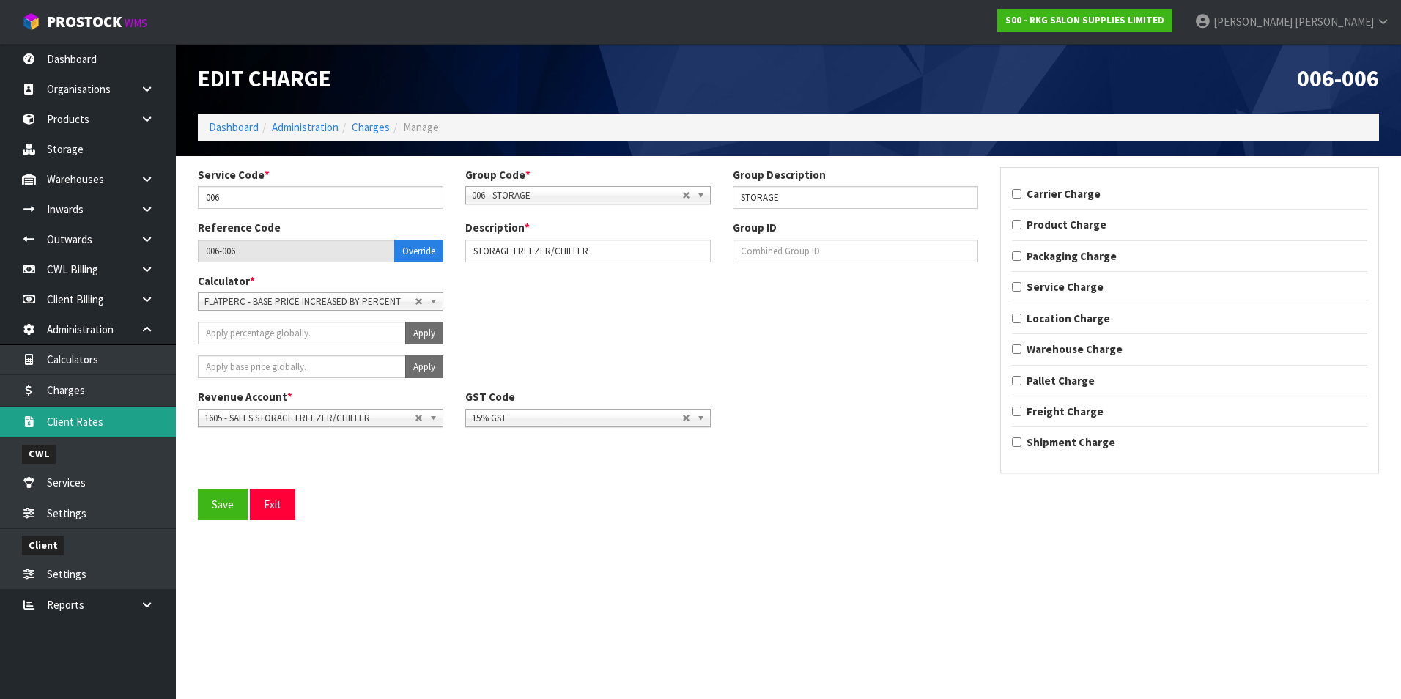
click at [114, 427] on link "Client Rates" at bounding box center [88, 422] width 176 height 30
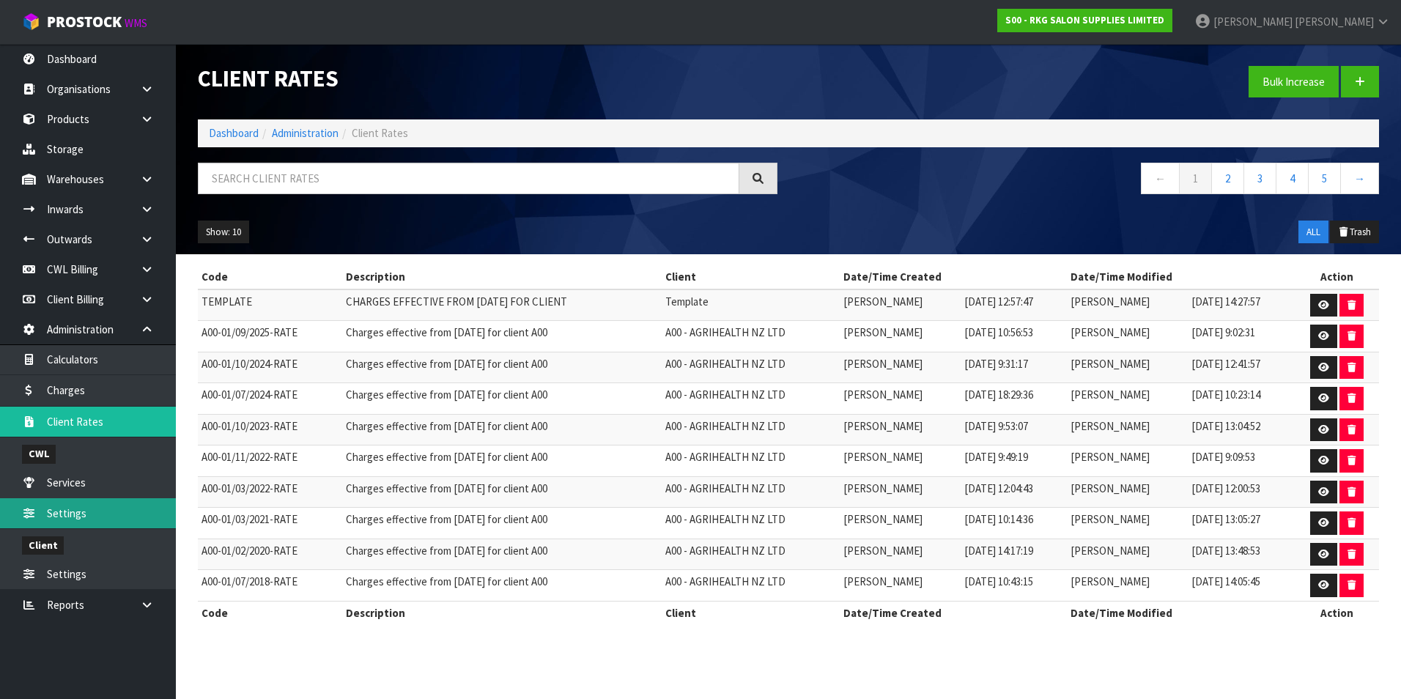
click at [87, 516] on link "Settings" at bounding box center [88, 513] width 176 height 30
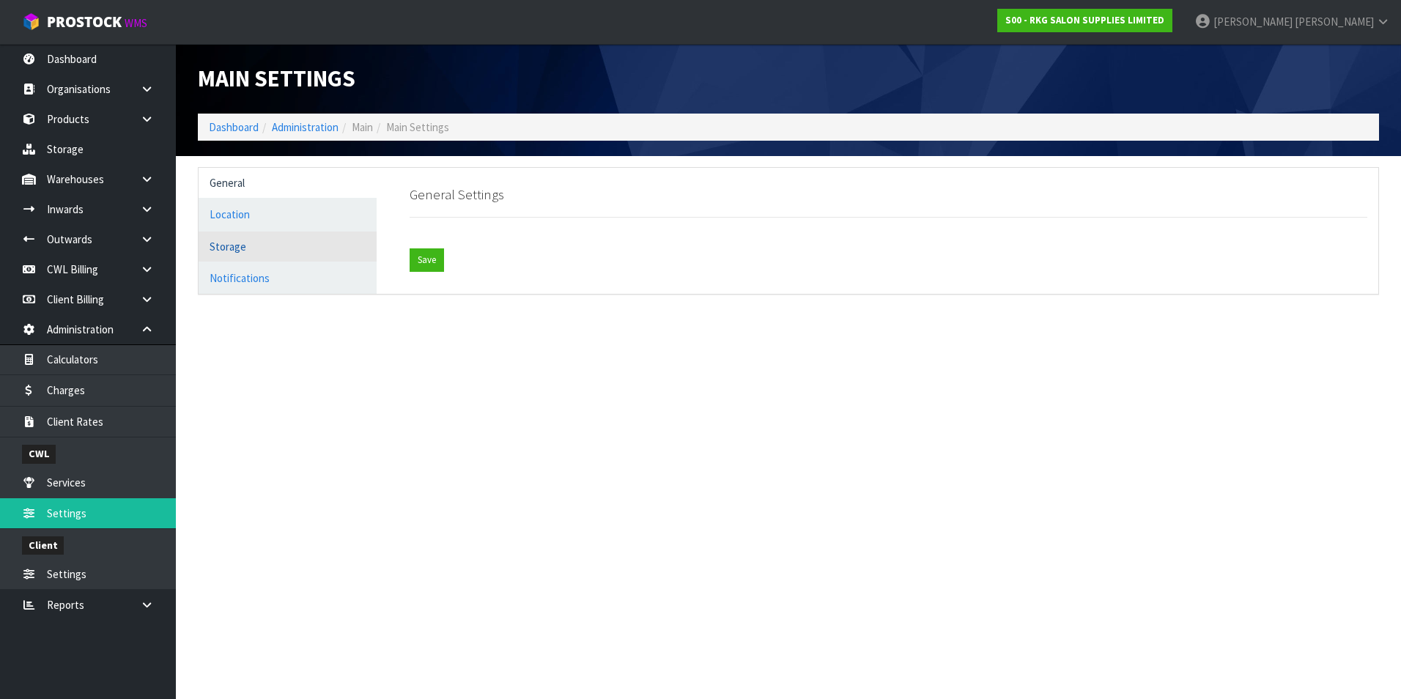
click at [240, 247] on link "Storage" at bounding box center [288, 247] width 178 height 30
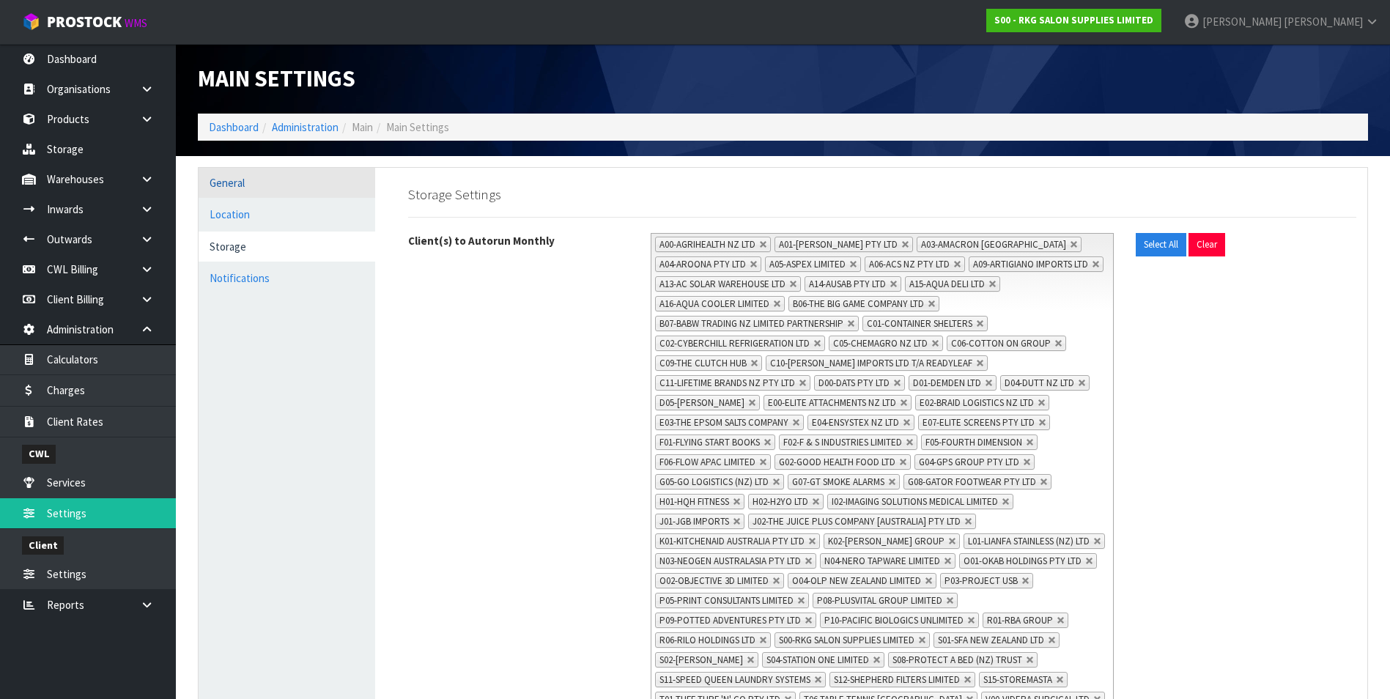
click at [238, 183] on link "General" at bounding box center [287, 183] width 177 height 30
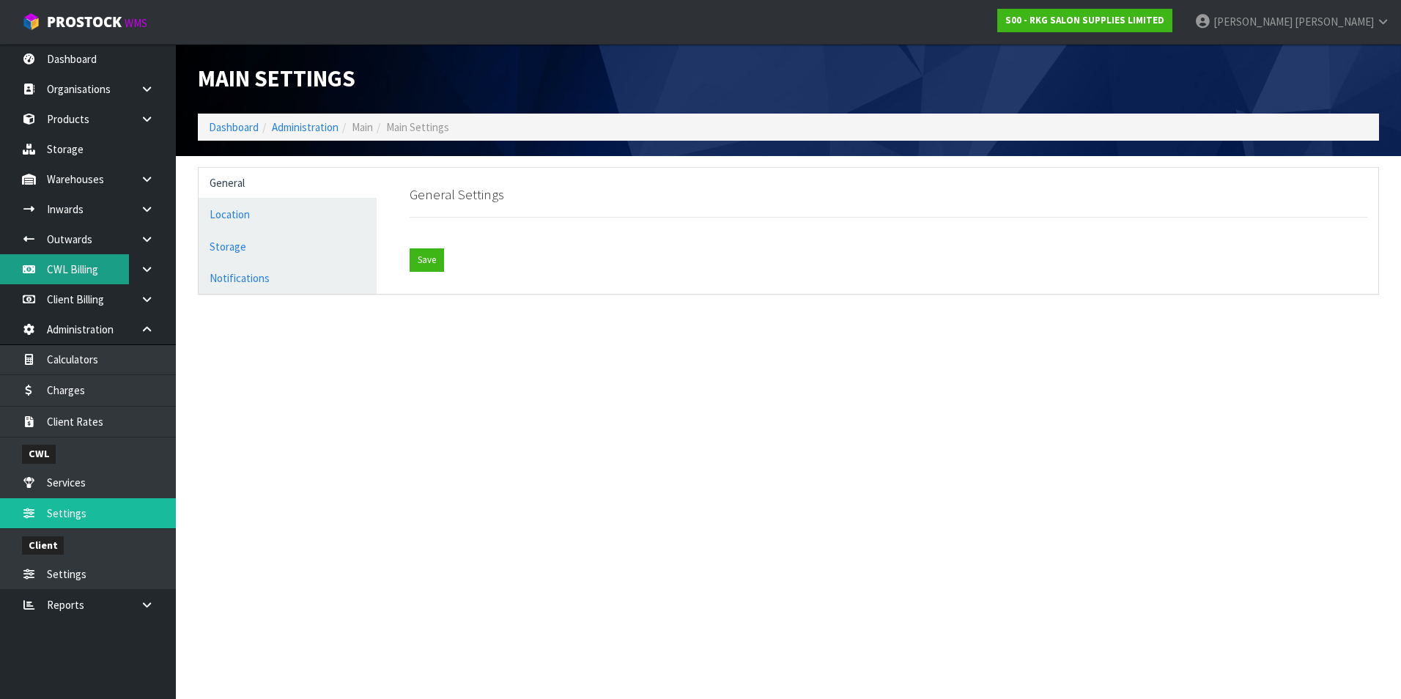
click at [93, 271] on link "CWL Billing" at bounding box center [88, 269] width 176 height 30
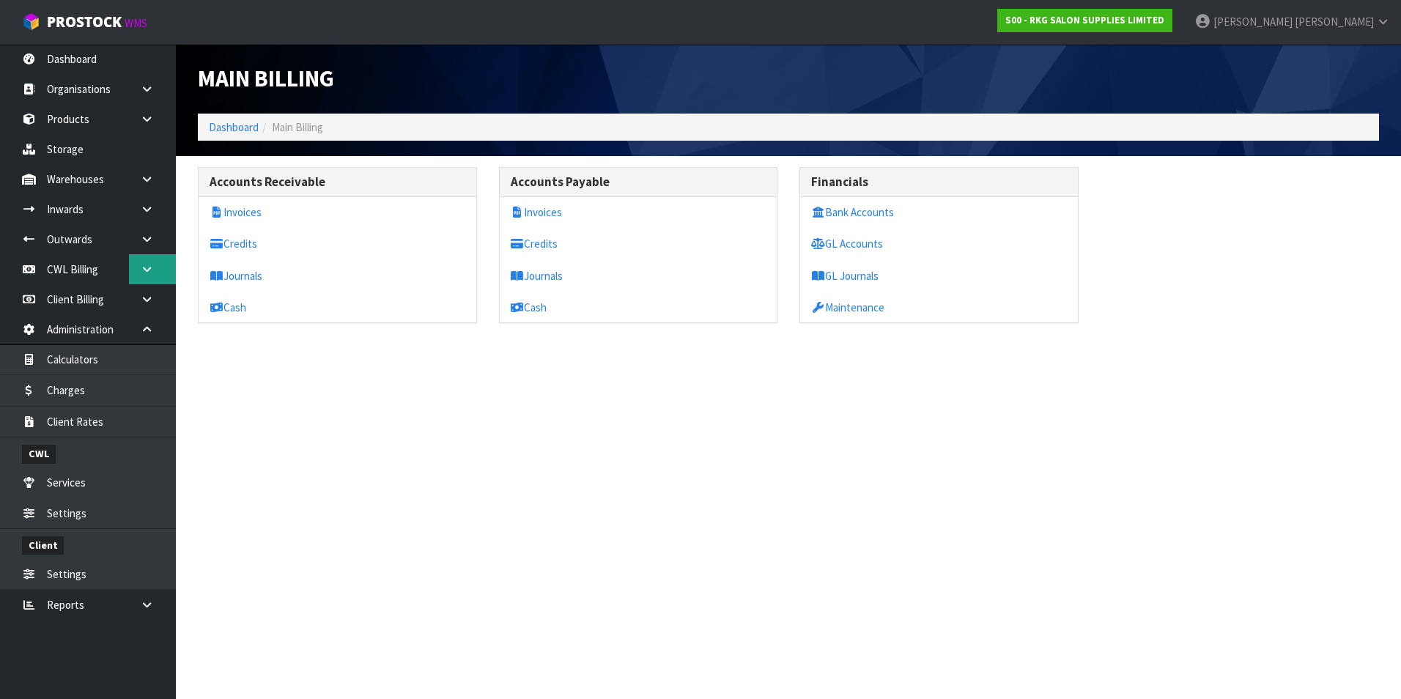
click at [136, 272] on link at bounding box center [152, 269] width 47 height 30
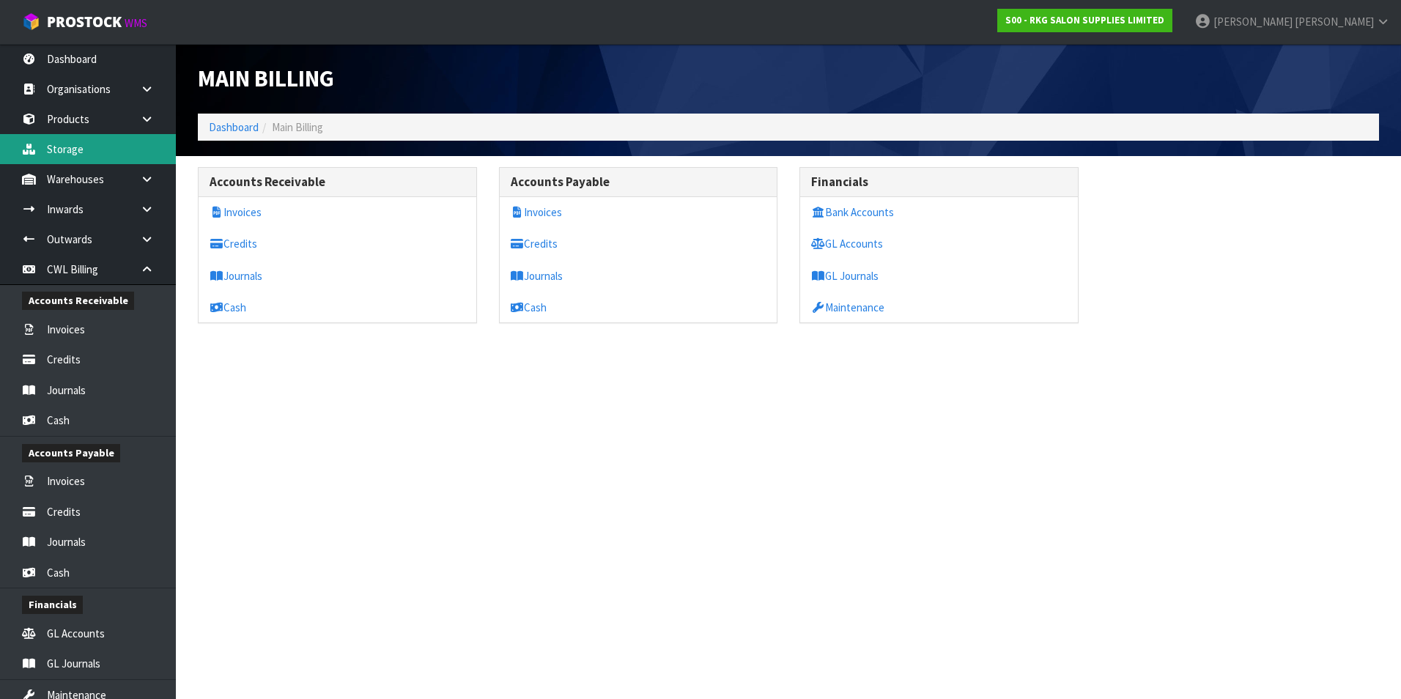
click at [62, 144] on link "Storage" at bounding box center [88, 149] width 176 height 30
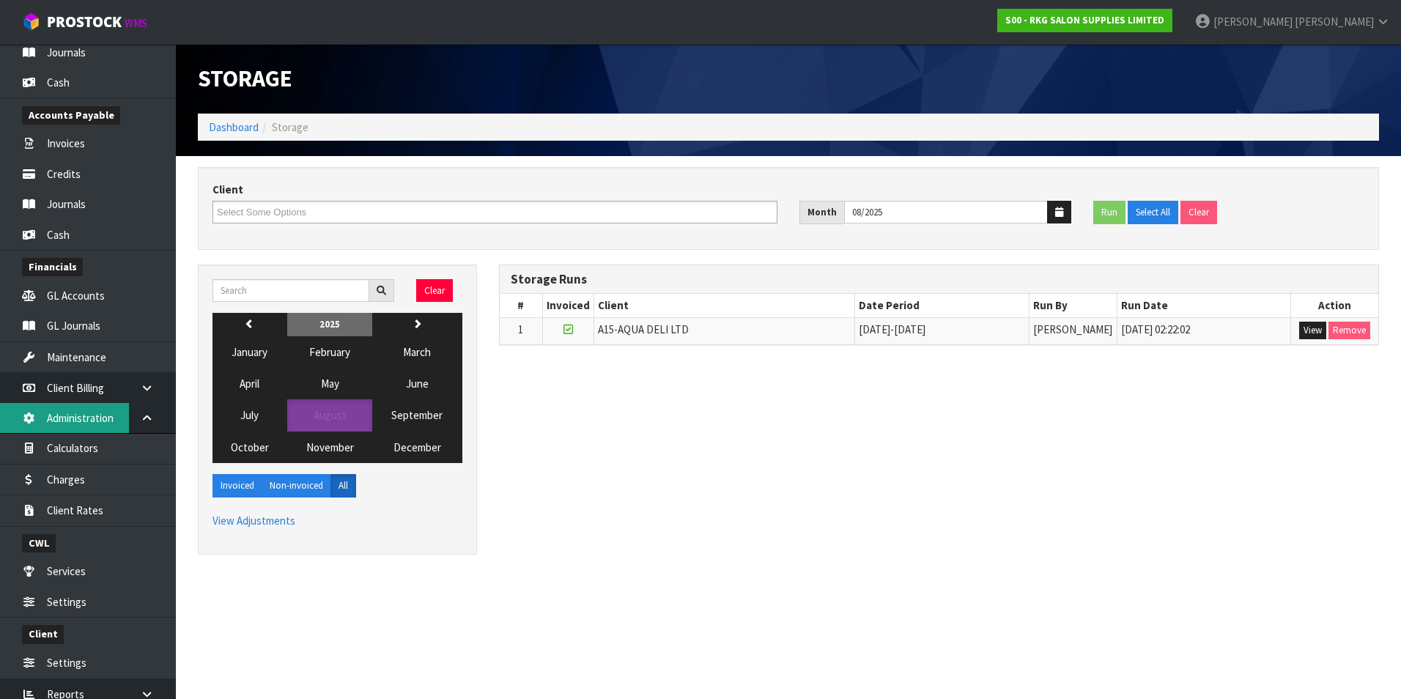
scroll to position [377, 0]
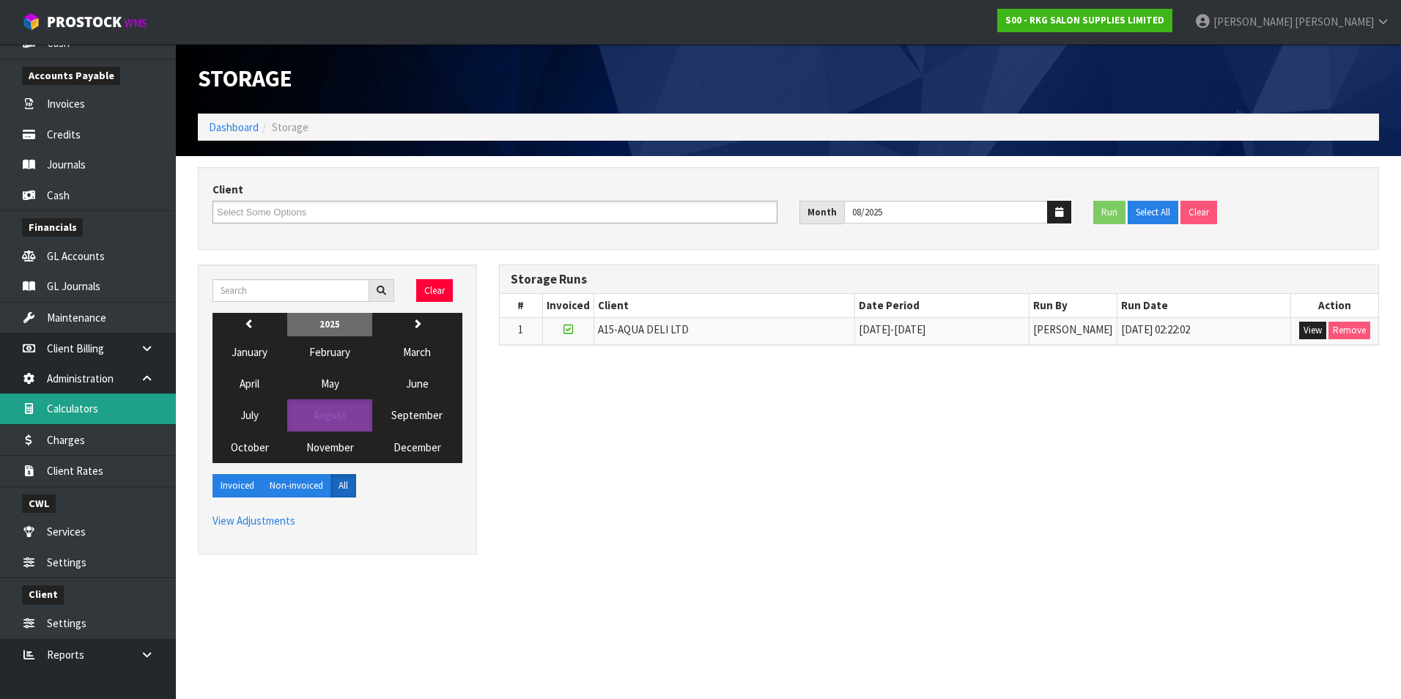
click at [106, 411] on link "Calculators" at bounding box center [88, 408] width 176 height 30
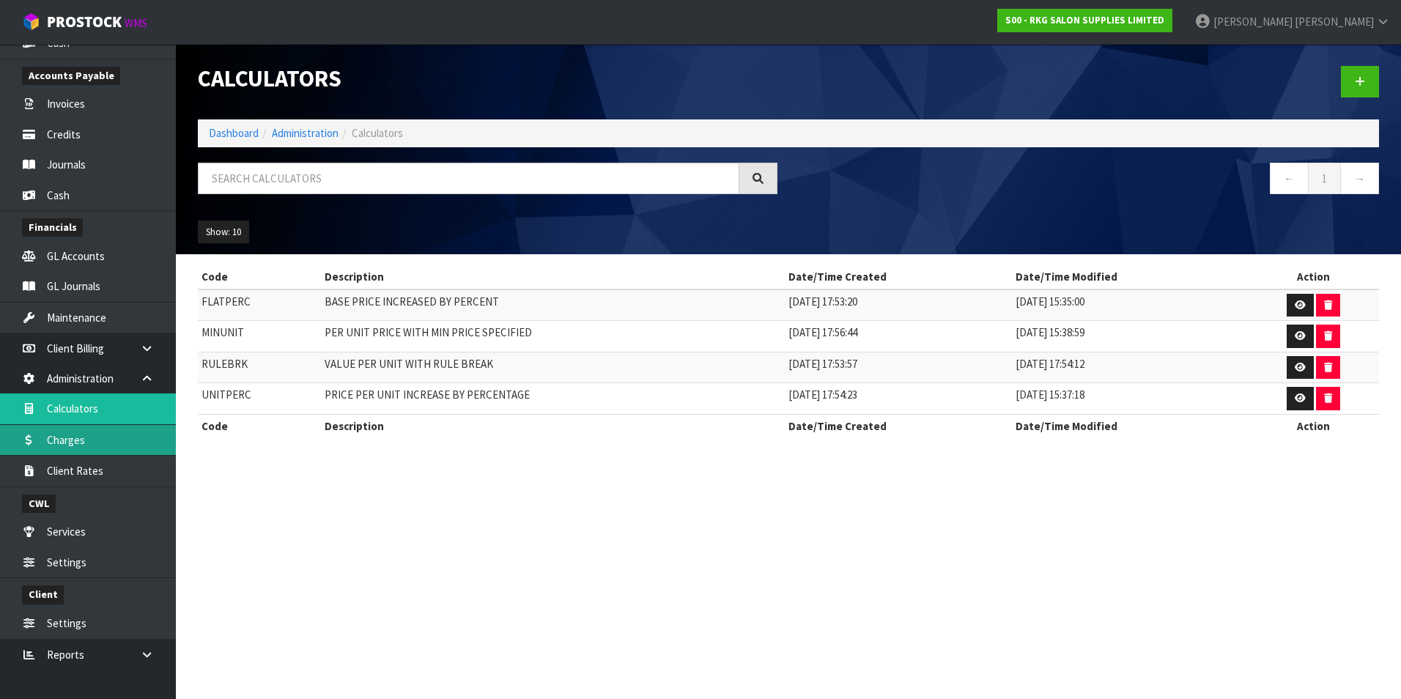
click at [81, 443] on link "Charges" at bounding box center [88, 440] width 176 height 30
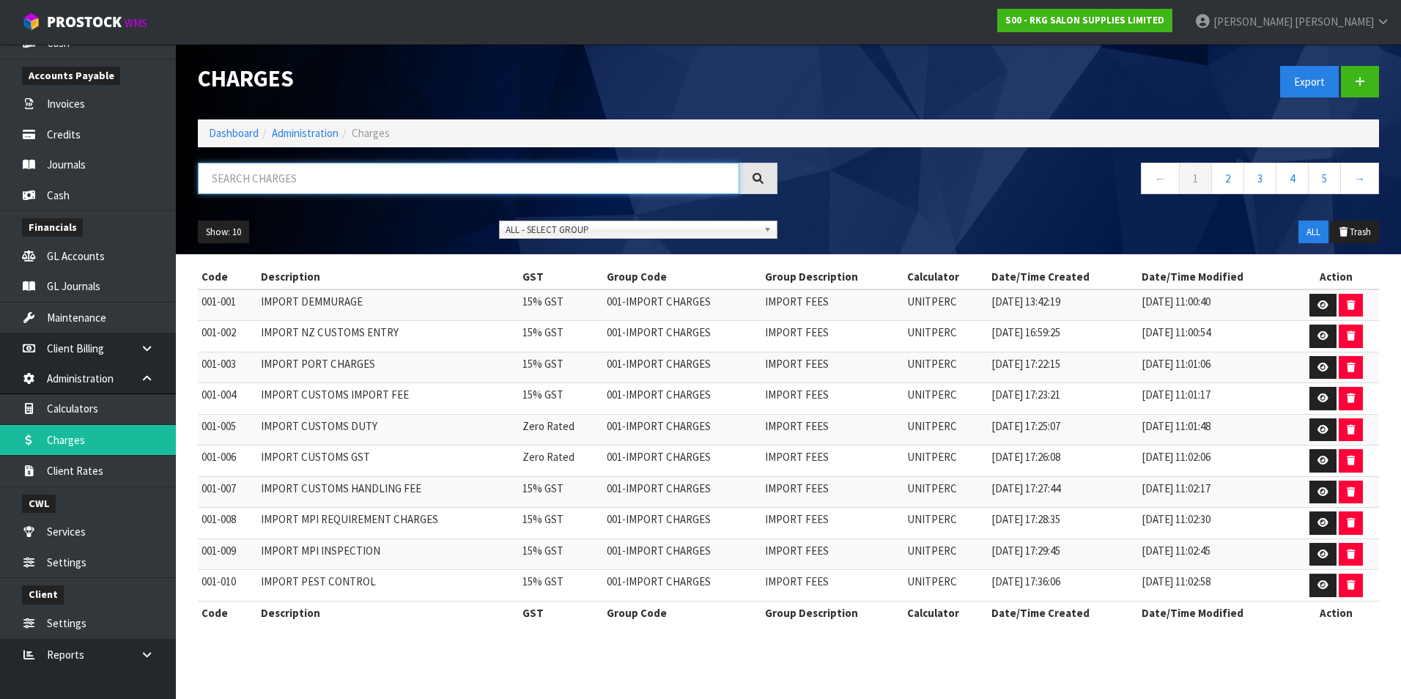
click at [215, 174] on input "text" at bounding box center [468, 179] width 541 height 32
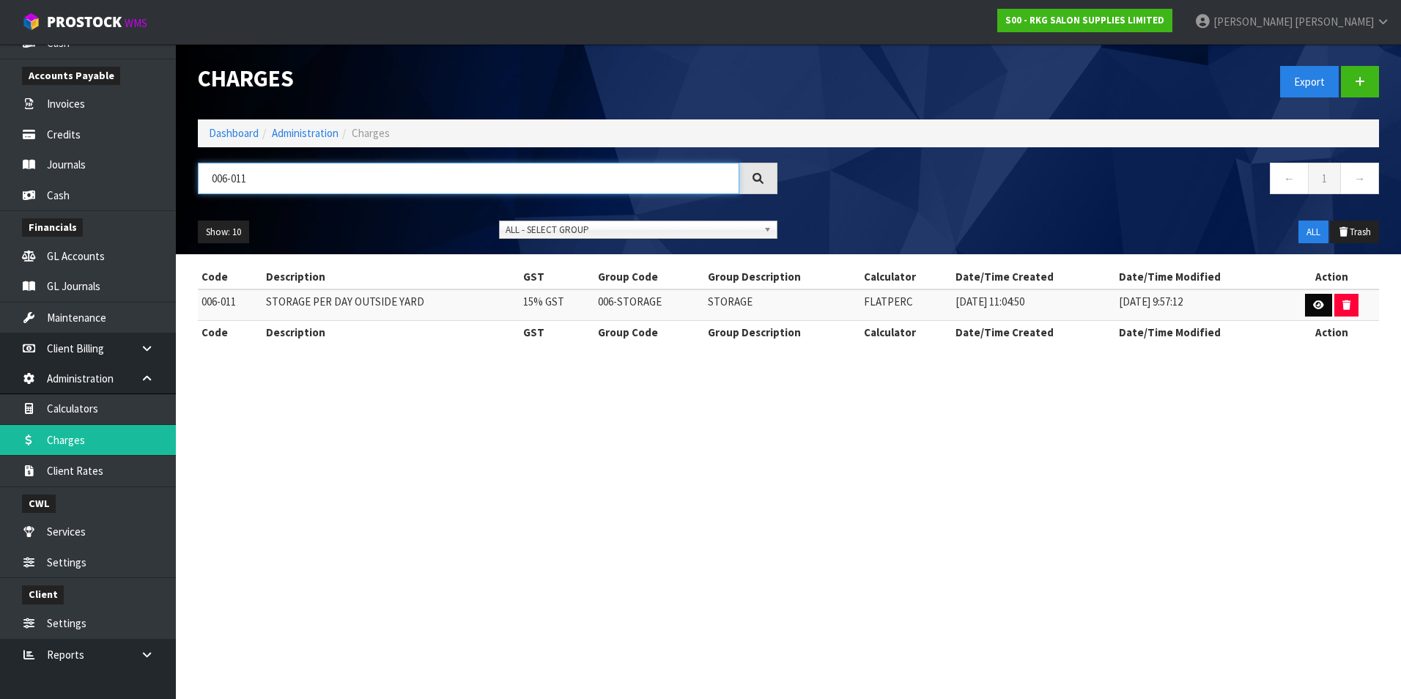
type input "006-011"
click at [1313, 305] on icon at bounding box center [1318, 305] width 11 height 10
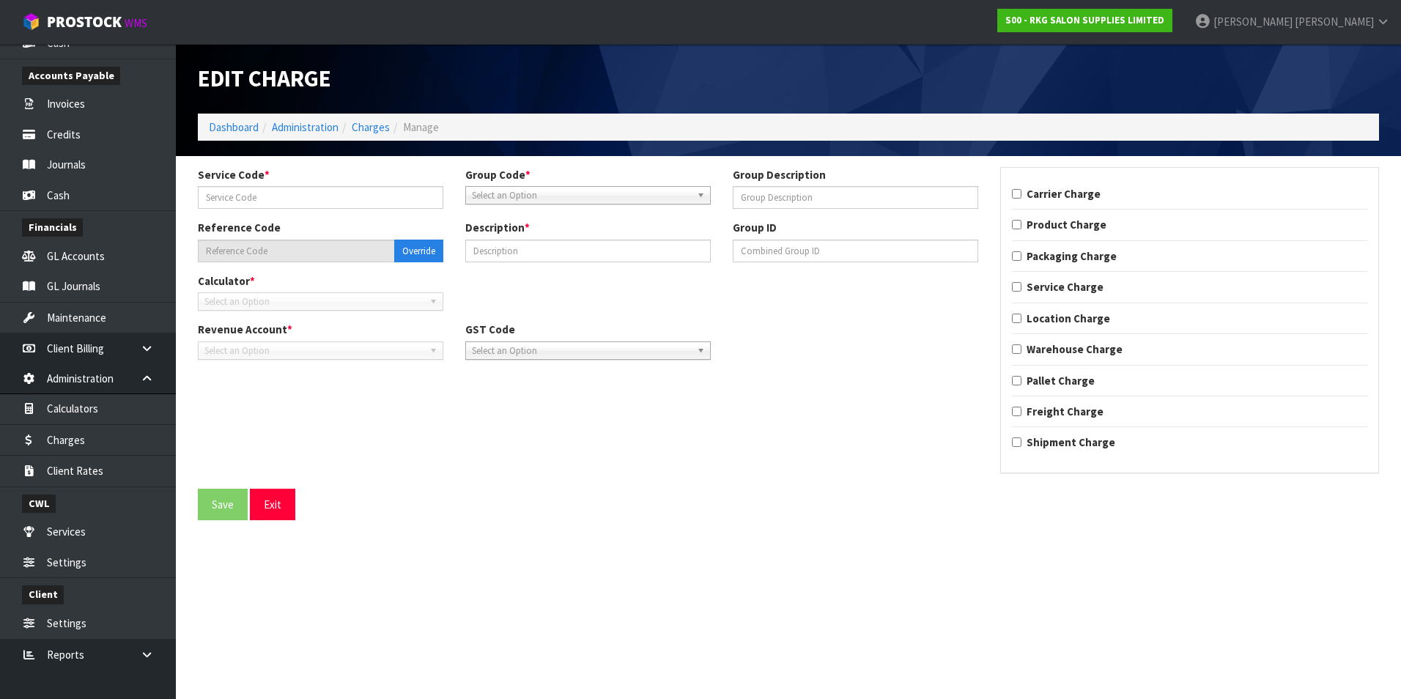
type input "011"
type input "STORAGE"
type input "006-011"
type input "STORAGE PER DAY OUTSIDE YARD"
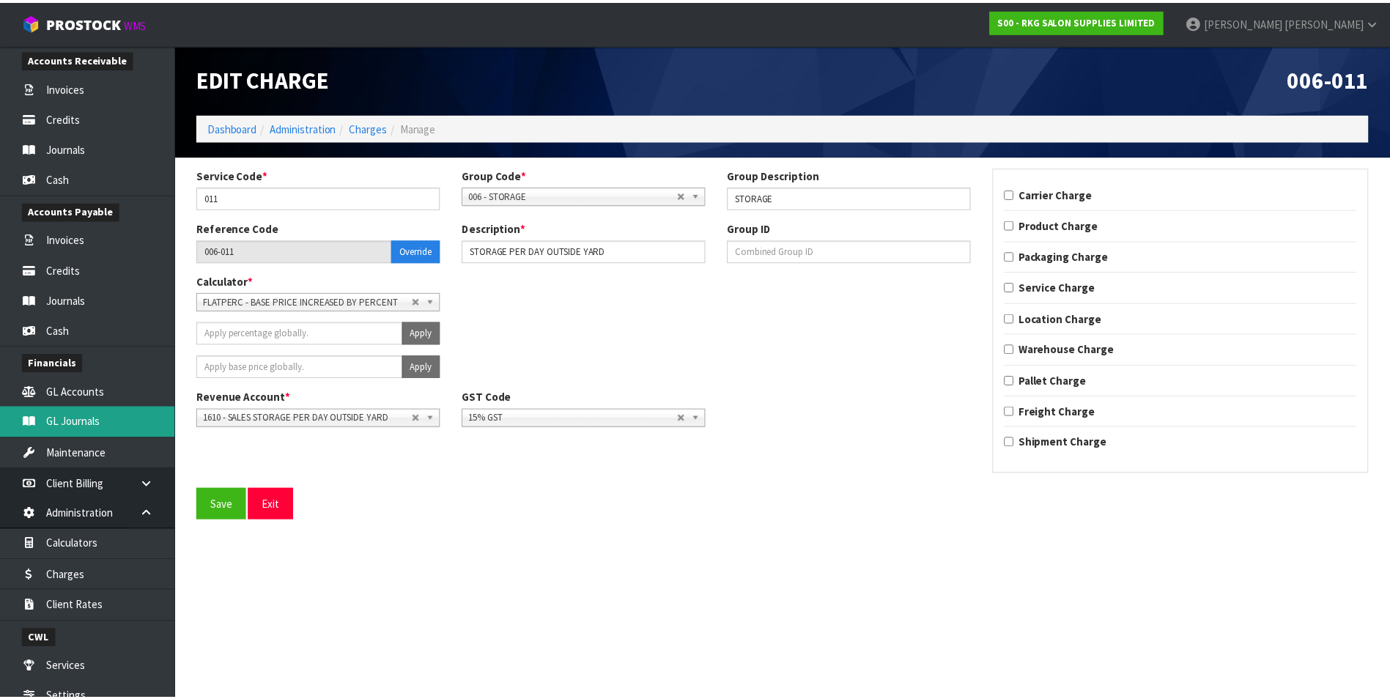
scroll to position [158, 0]
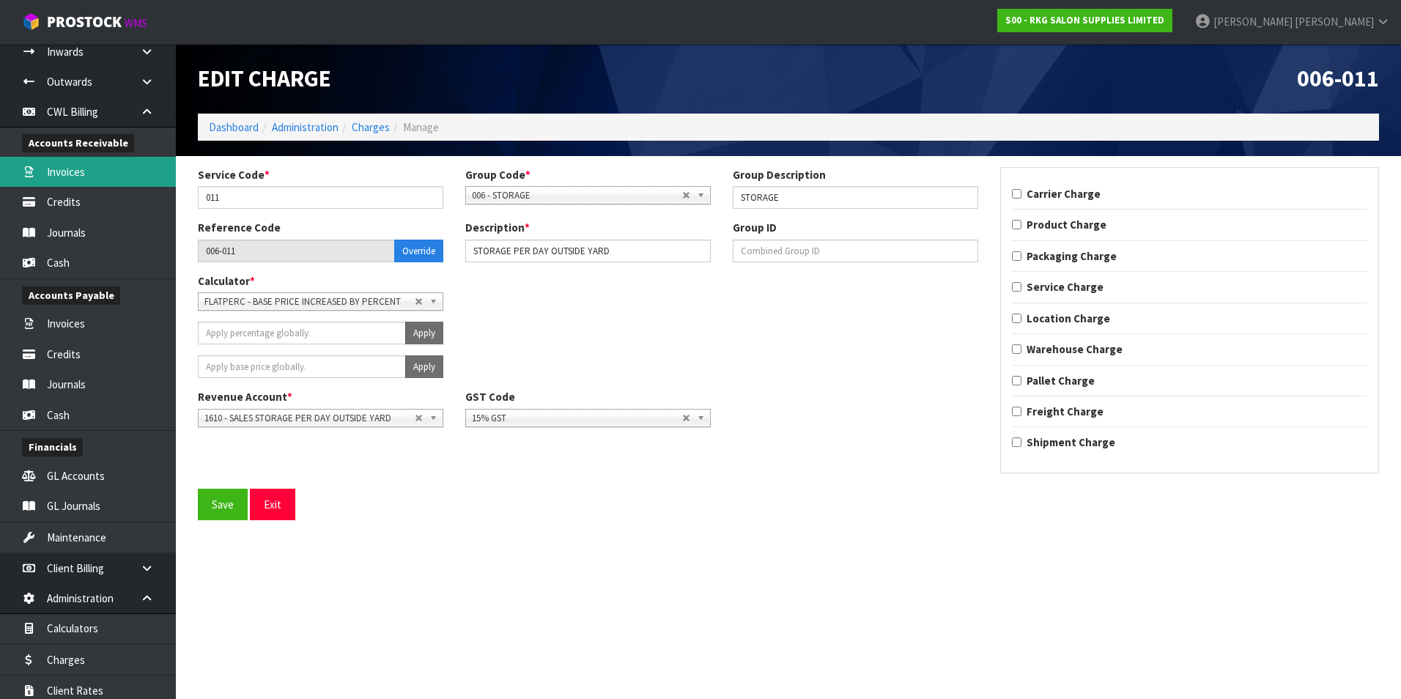
click at [95, 174] on link "Invoices" at bounding box center [88, 172] width 176 height 30
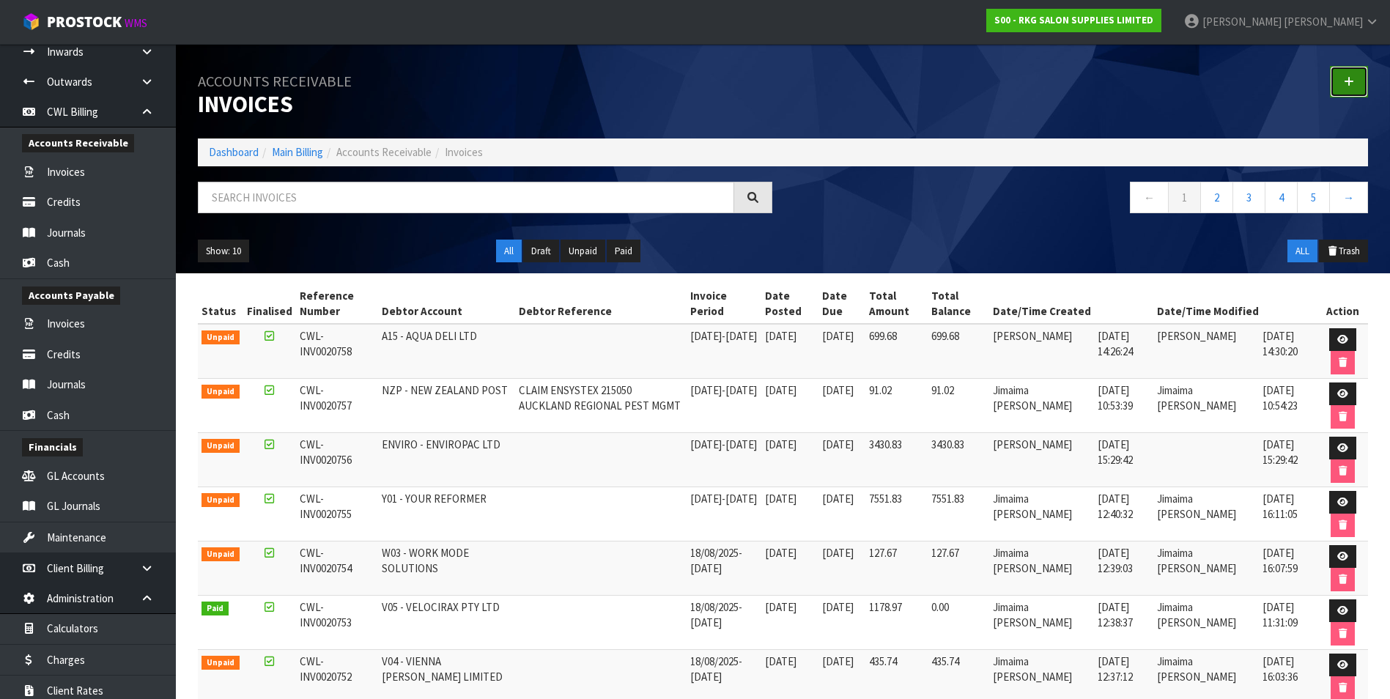
click at [1348, 82] on icon at bounding box center [1349, 81] width 10 height 11
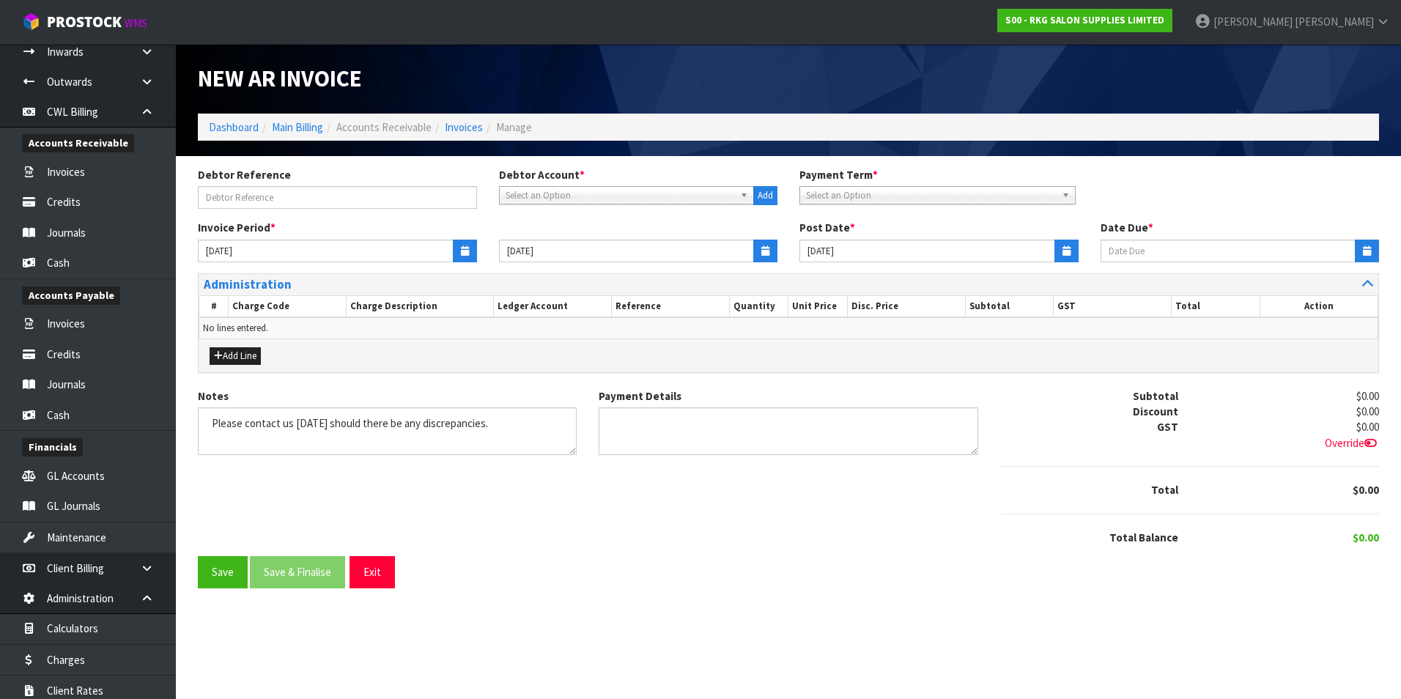
click at [544, 195] on span "Select an Option" at bounding box center [620, 196] width 229 height 18
type input "rilo"
click at [566, 234] on li "R06 - RILO HOLDINGS LTD" at bounding box center [627, 237] width 248 height 18
type input "[DATE]"
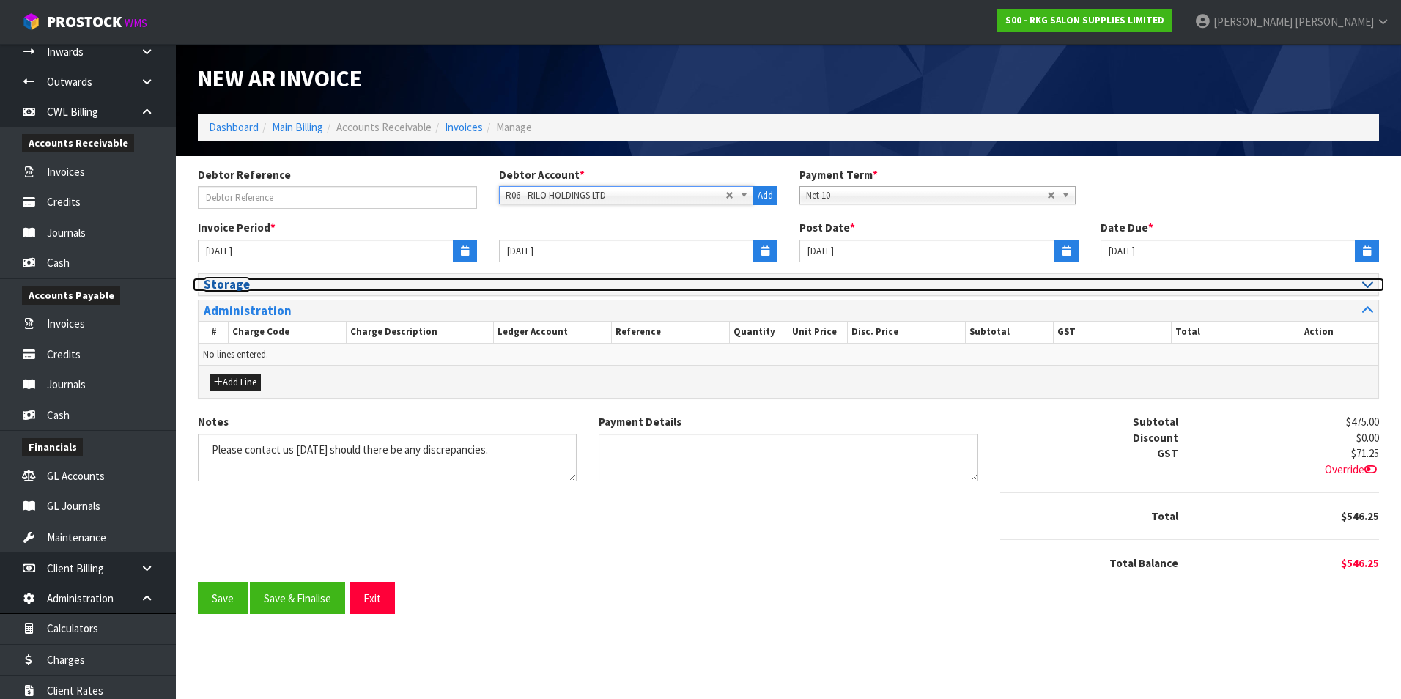
click at [1363, 283] on icon at bounding box center [1367, 284] width 11 height 12
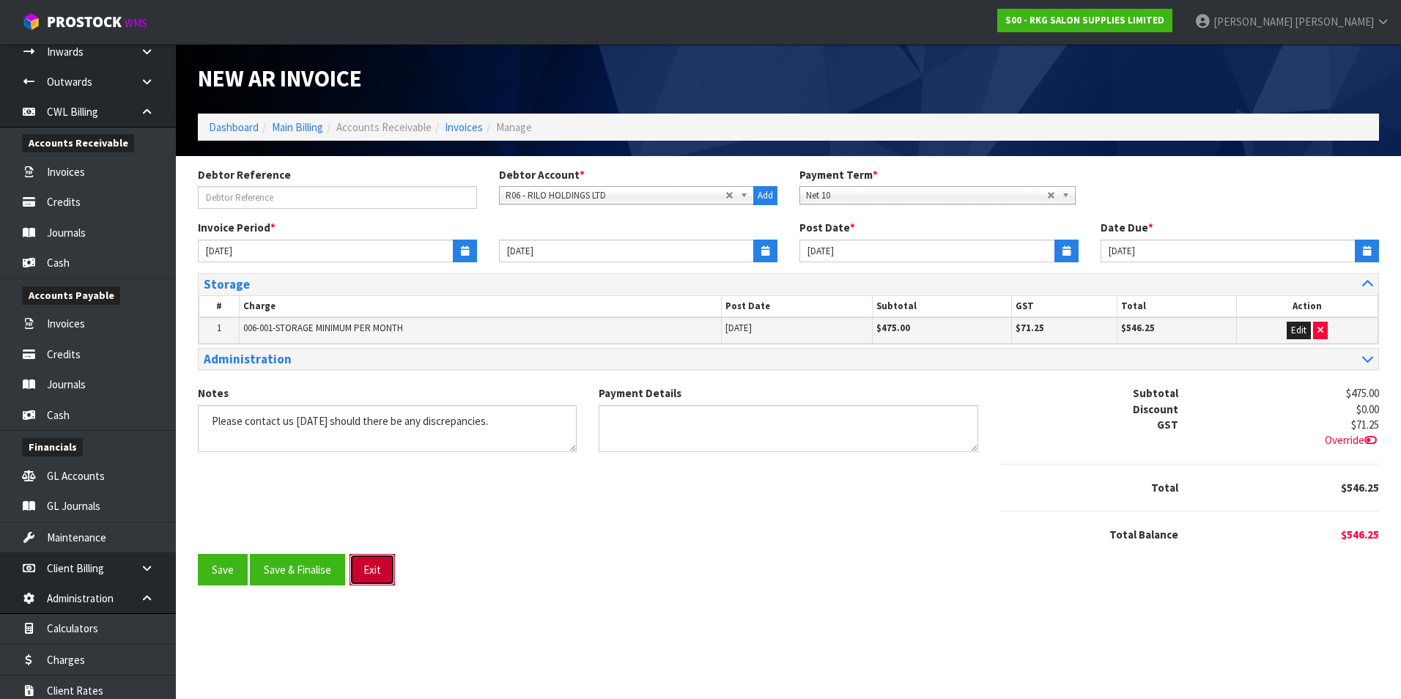
click at [381, 566] on button "Exit" at bounding box center [371, 570] width 45 height 32
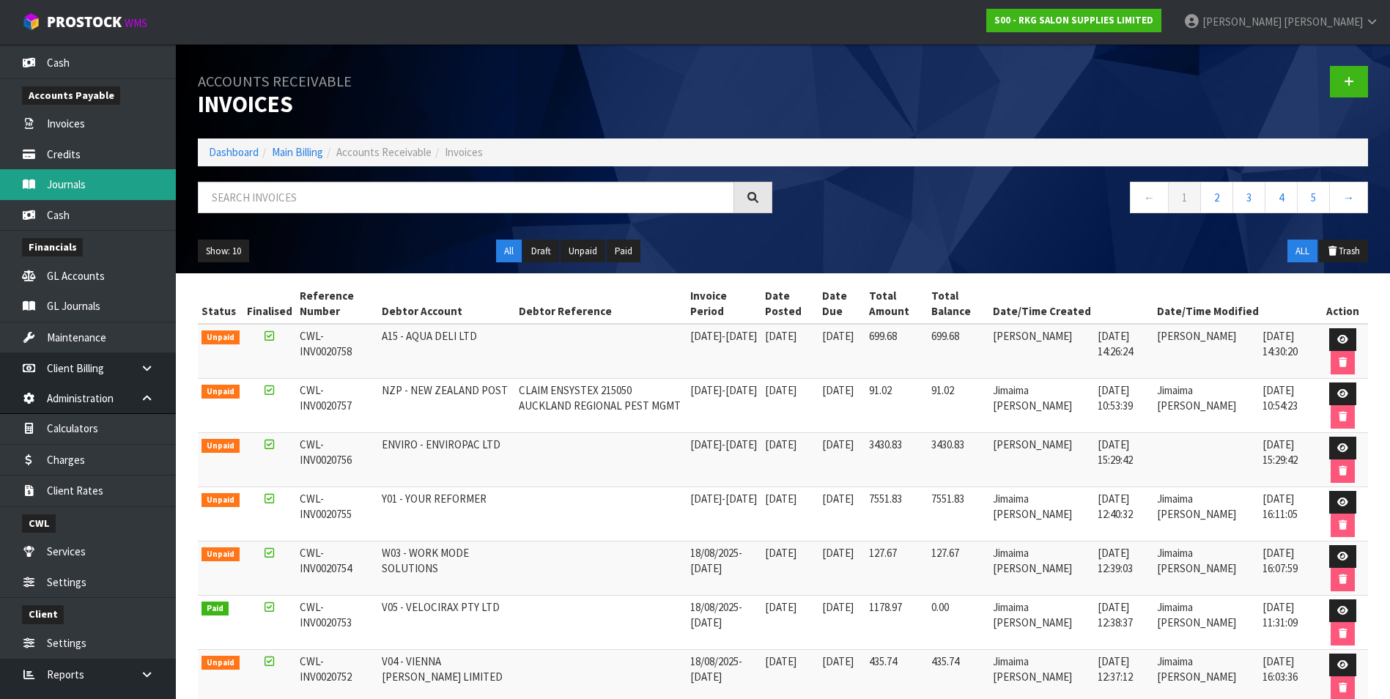
scroll to position [377, 0]
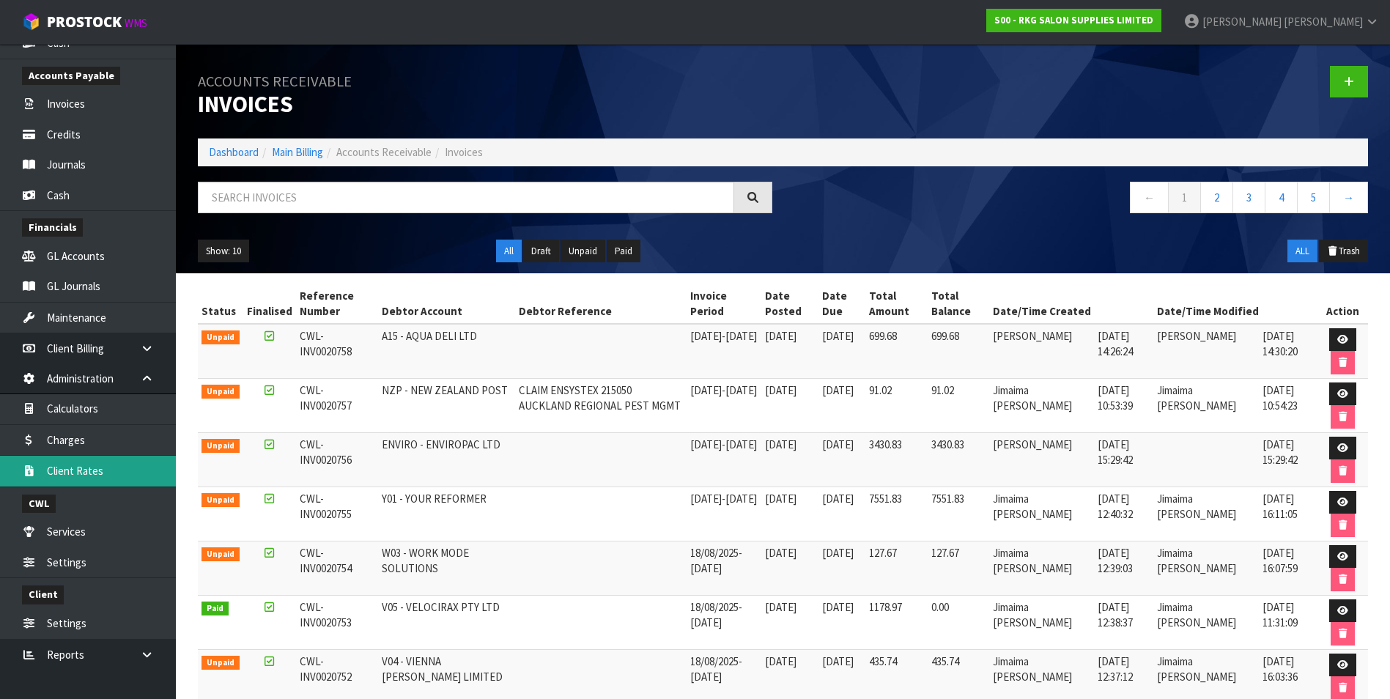
click at [102, 467] on link "Client Rates" at bounding box center [88, 471] width 176 height 30
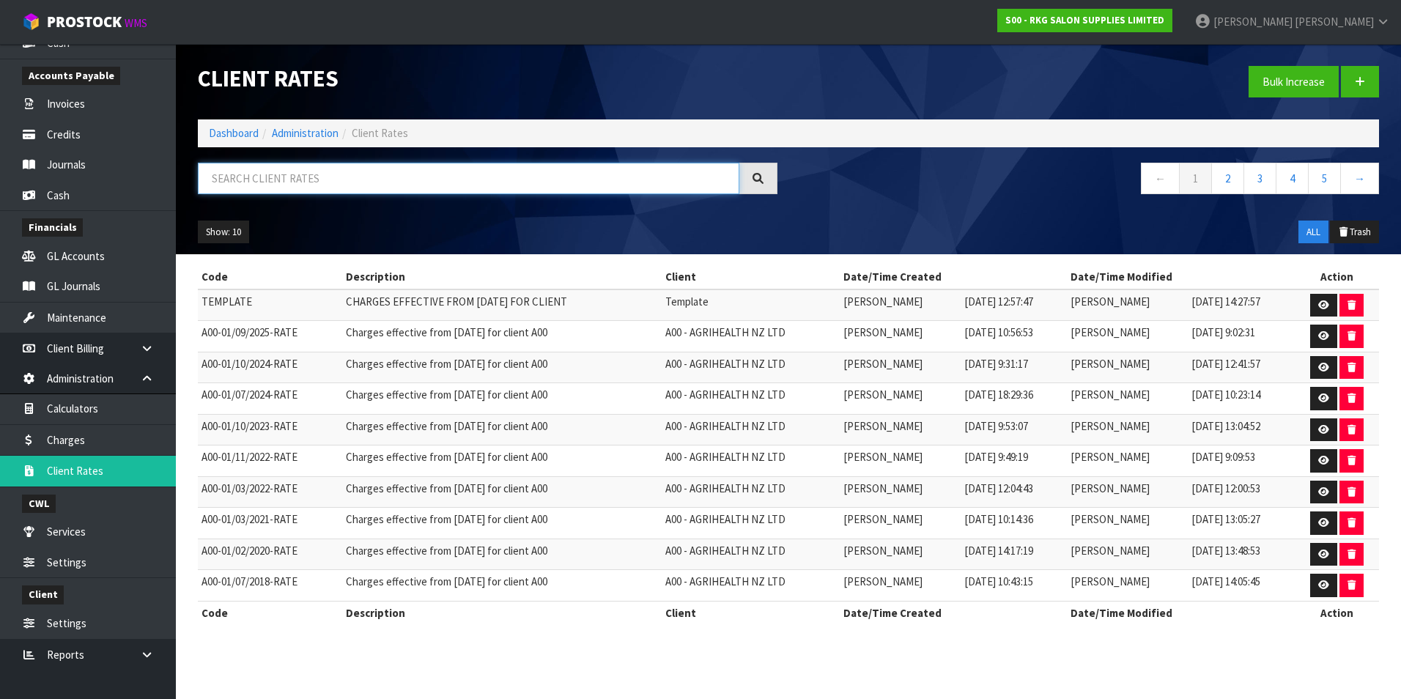
click at [266, 176] on input "text" at bounding box center [468, 179] width 541 height 32
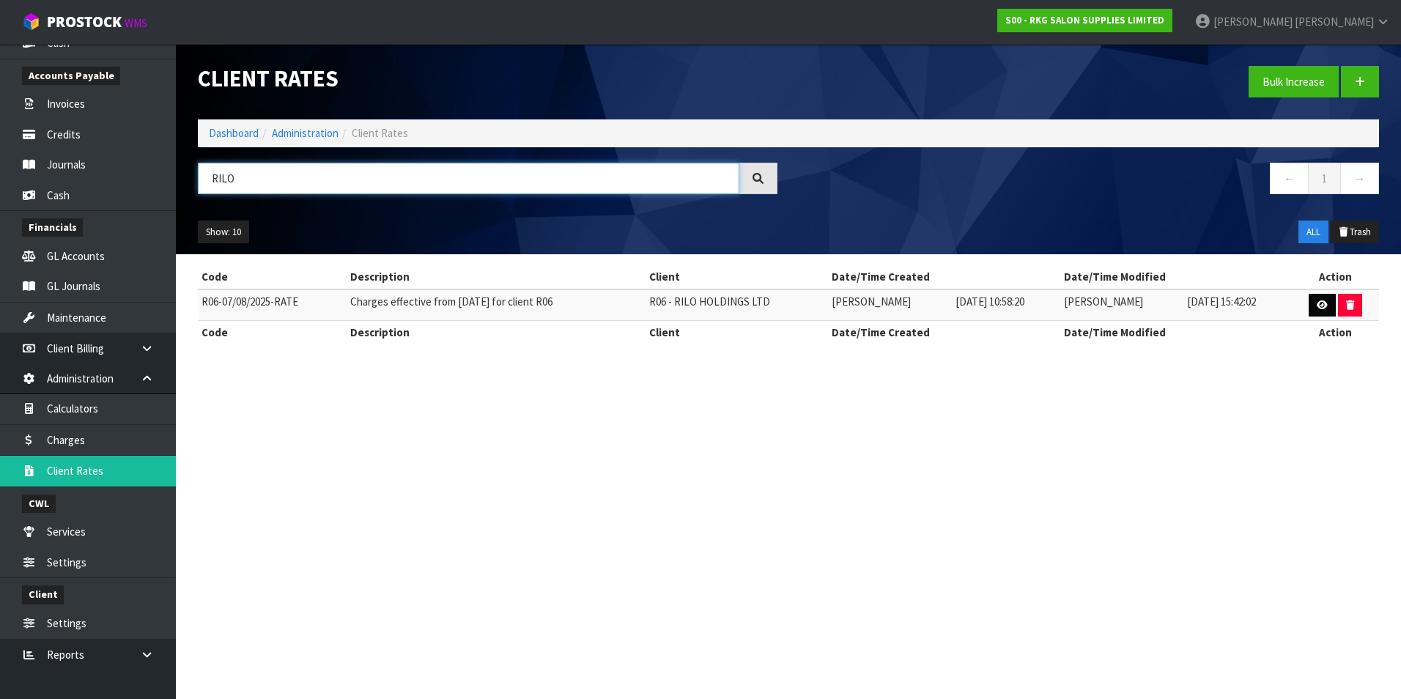
type input "RILO"
click at [1322, 306] on icon at bounding box center [1322, 305] width 11 height 10
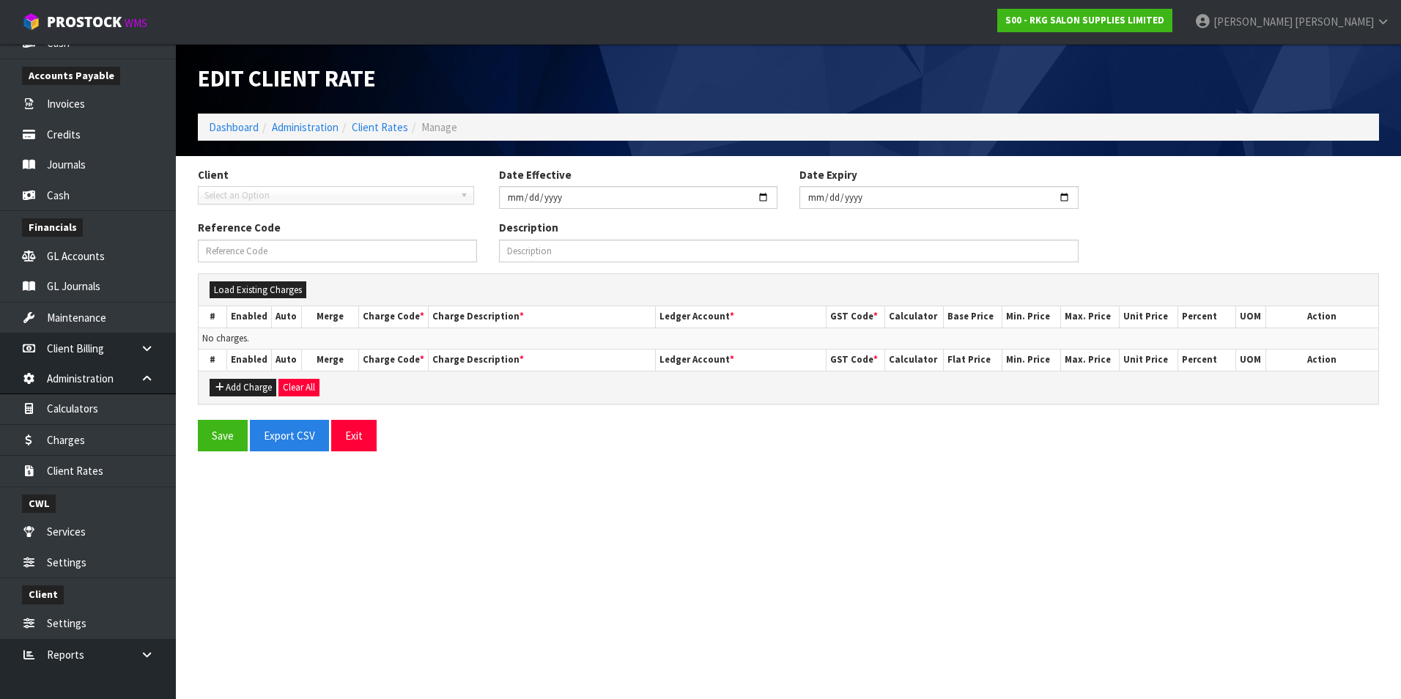
type input "[DATE]"
type input "R06-07/08/2025-RATE"
type input "Charges effective from [DATE] for client R06"
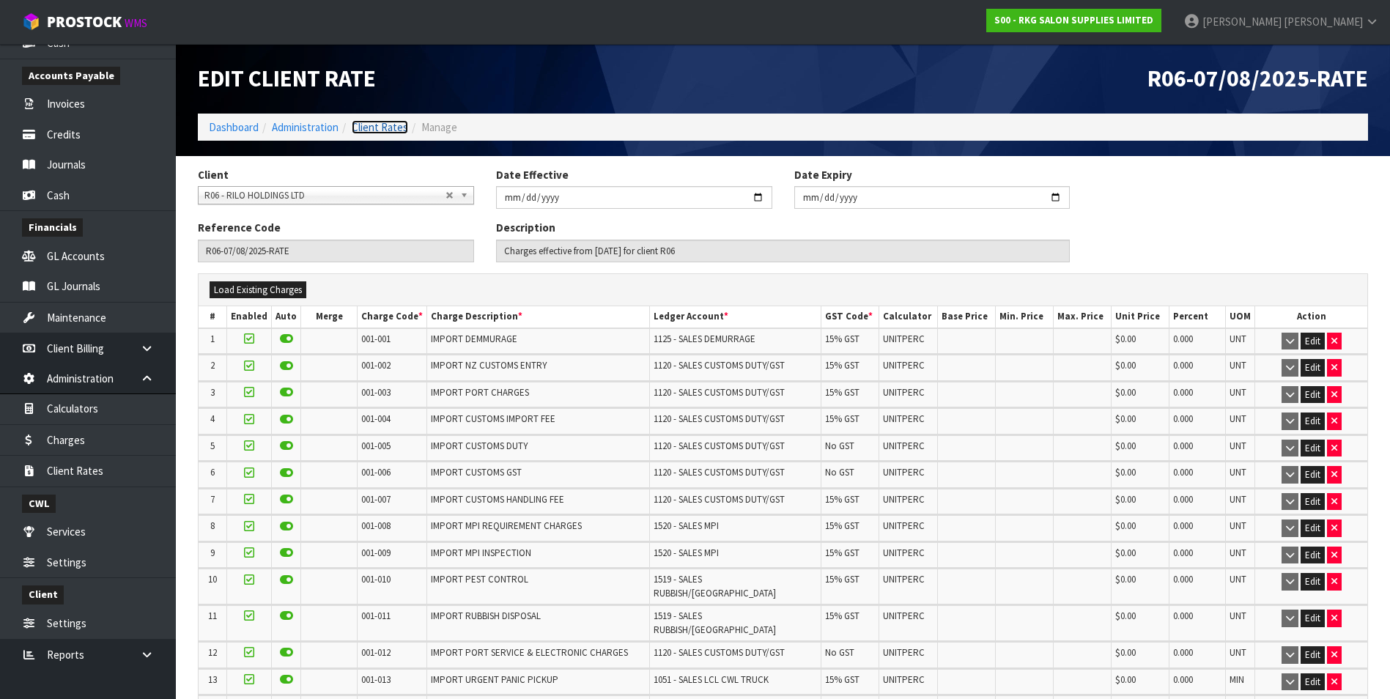
click at [369, 130] on link "Client Rates" at bounding box center [380, 127] width 56 height 14
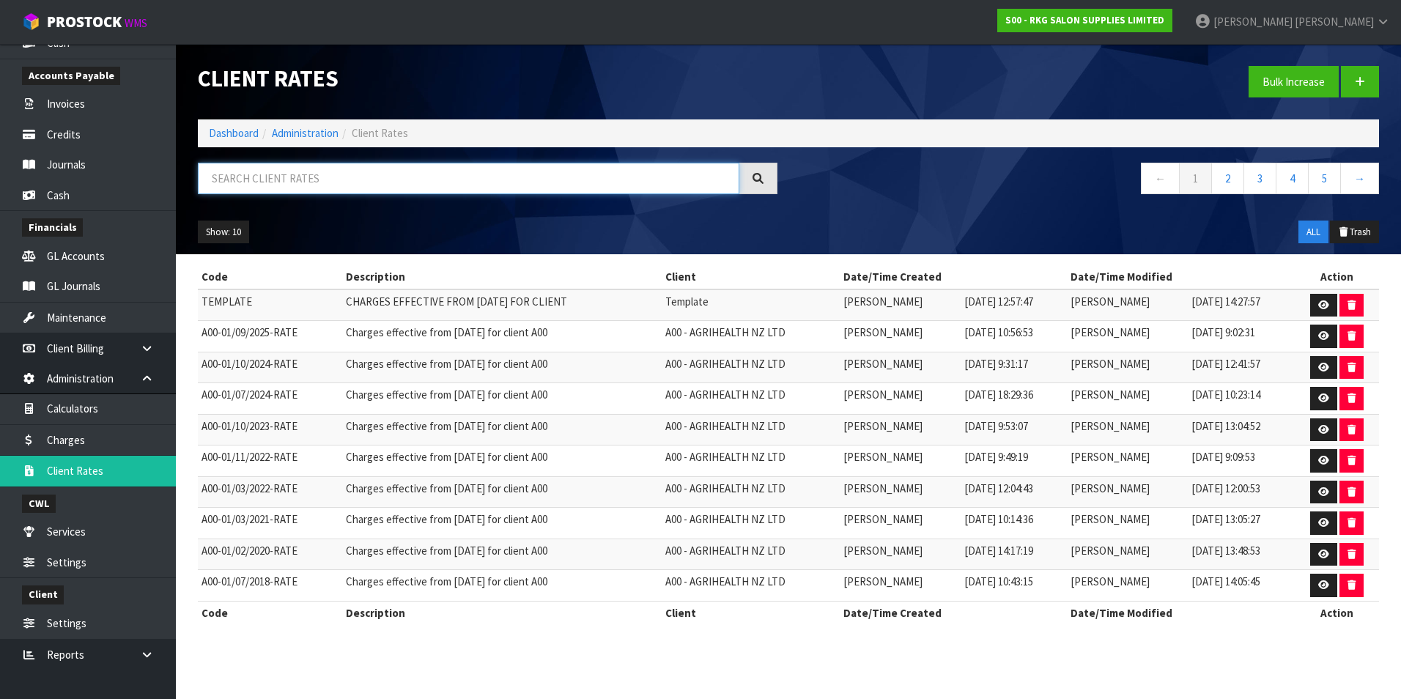
click at [312, 182] on input "text" at bounding box center [468, 179] width 541 height 32
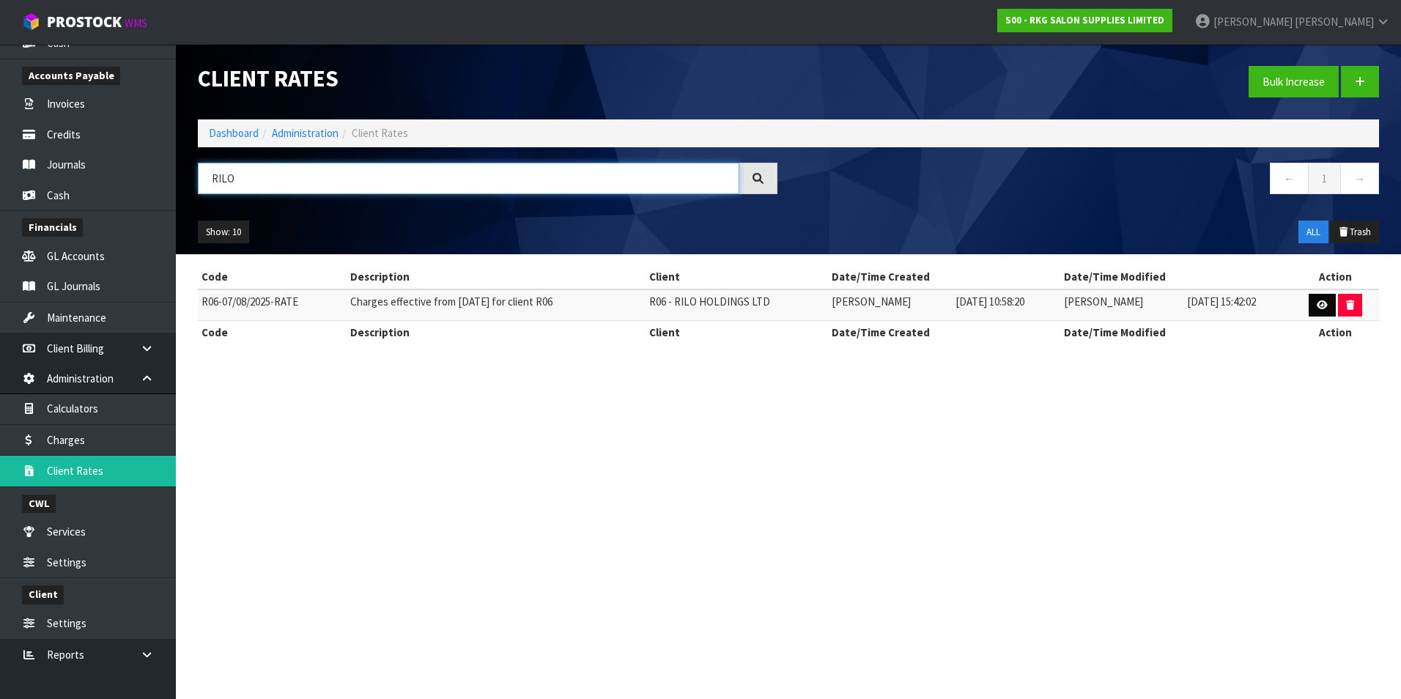
type input "RILO"
click at [1321, 306] on icon at bounding box center [1322, 305] width 11 height 10
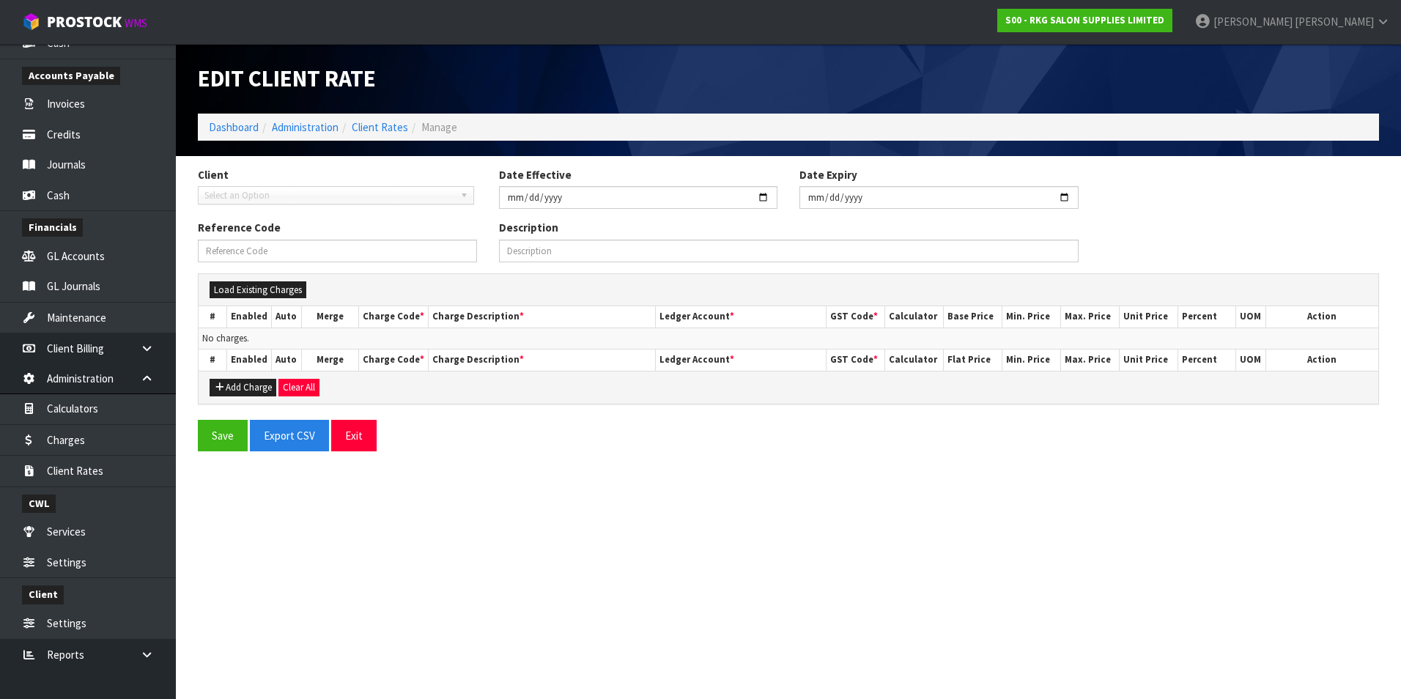
type input "[DATE]"
type input "R06-07/08/2025-RATE"
type input "Charges effective from [DATE] for client R06"
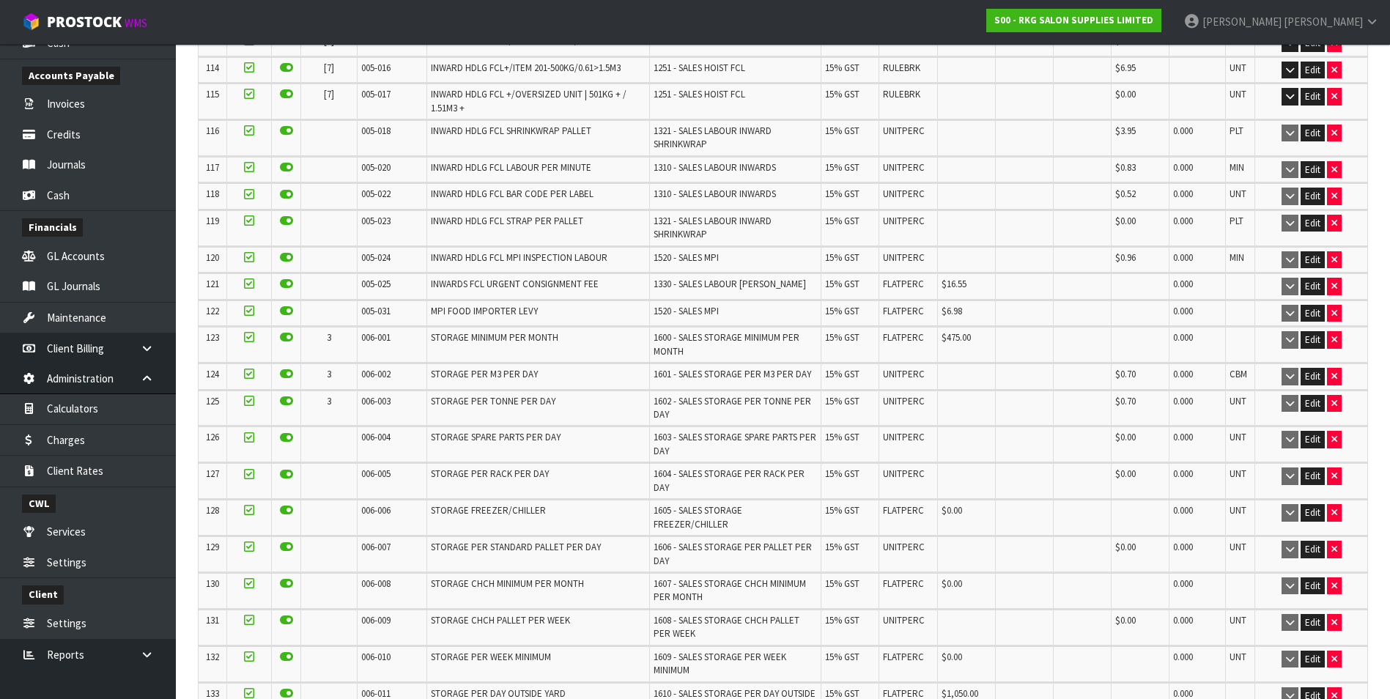
scroll to position [3737, 0]
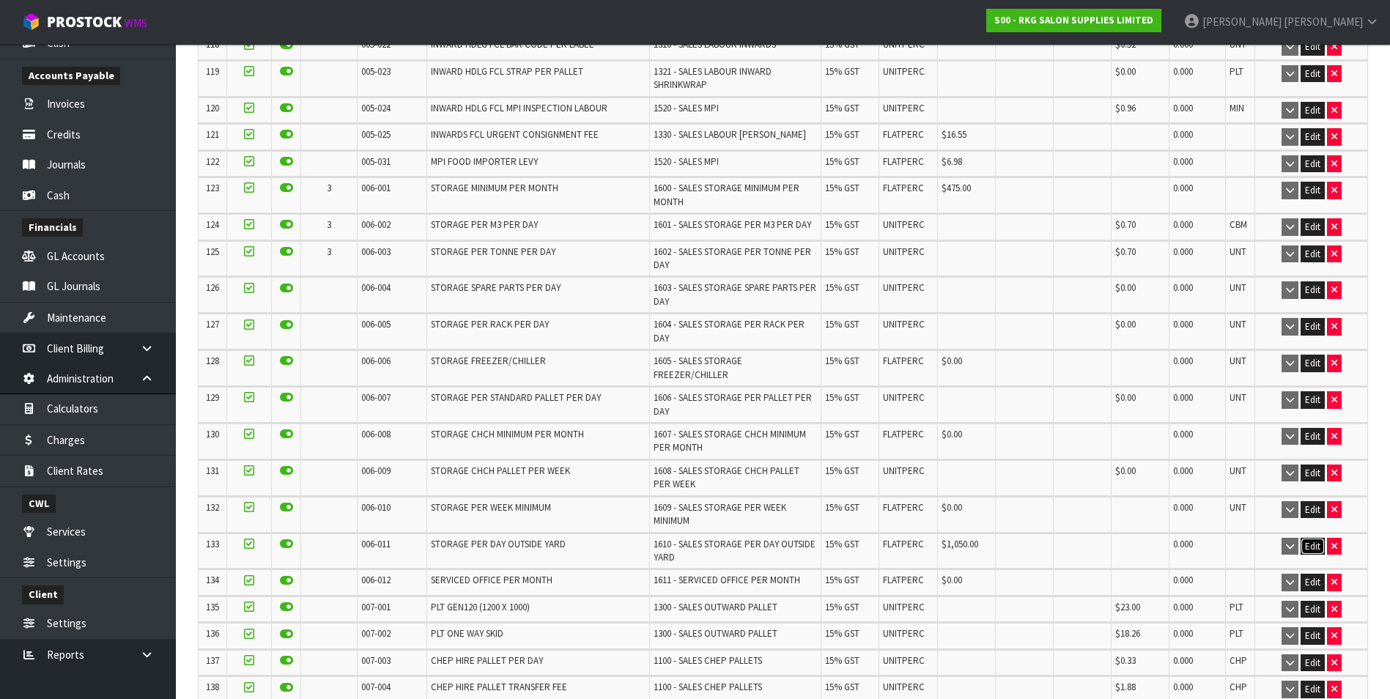
click at [1315, 538] on button "Edit" at bounding box center [1313, 547] width 24 height 18
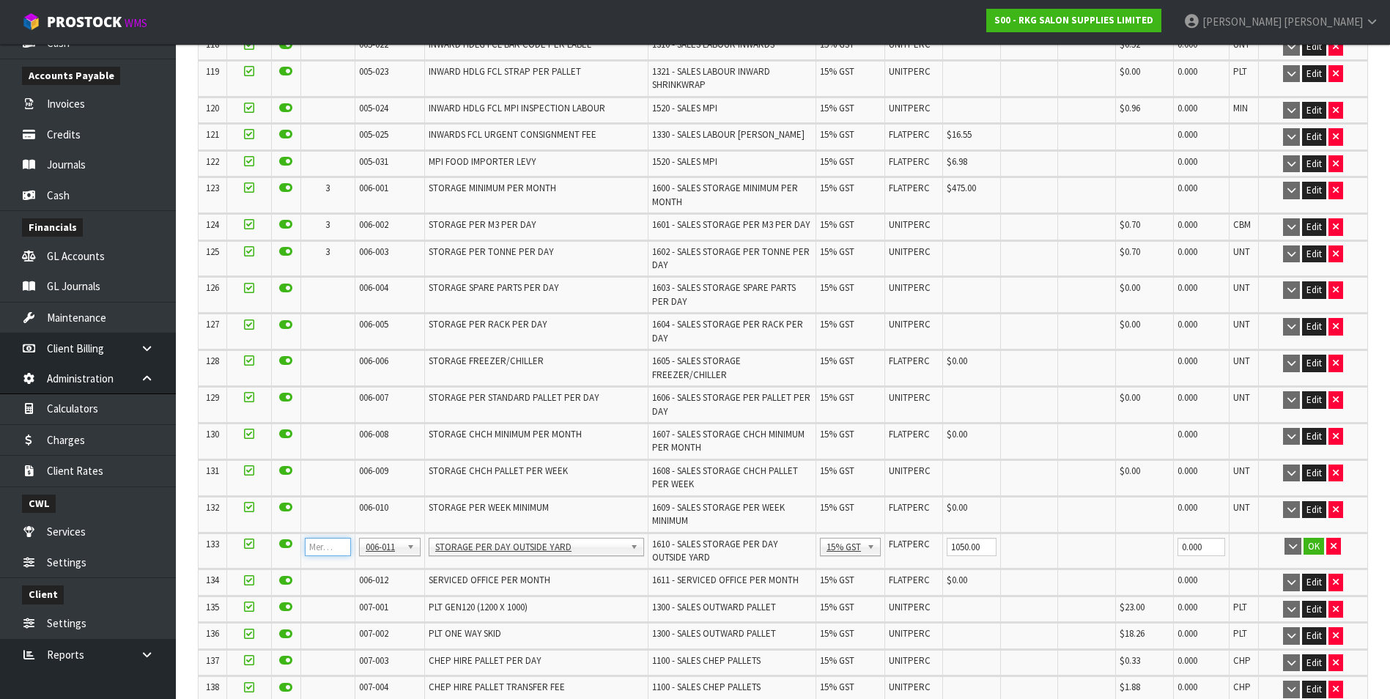
click at [325, 538] on input "number" at bounding box center [328, 547] width 47 height 18
type input "3"
click at [1311, 538] on button "OK" at bounding box center [1313, 547] width 21 height 18
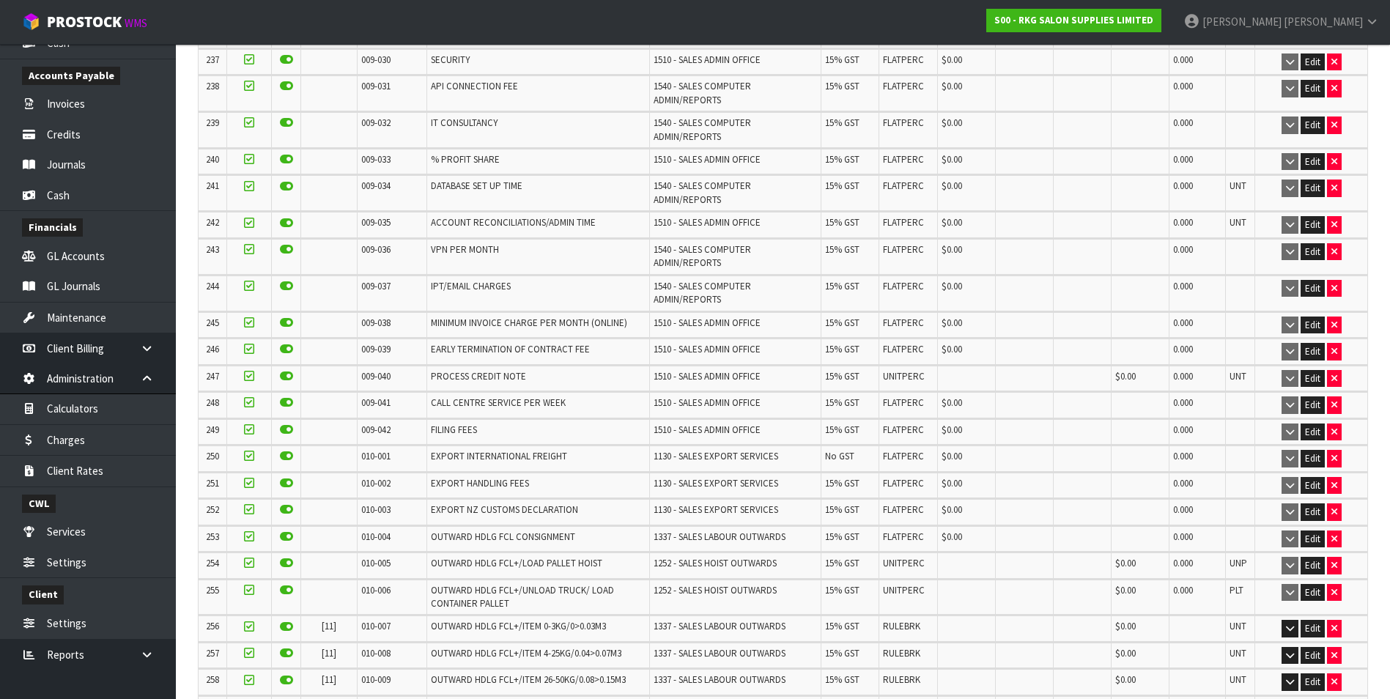
scroll to position [10121, 0]
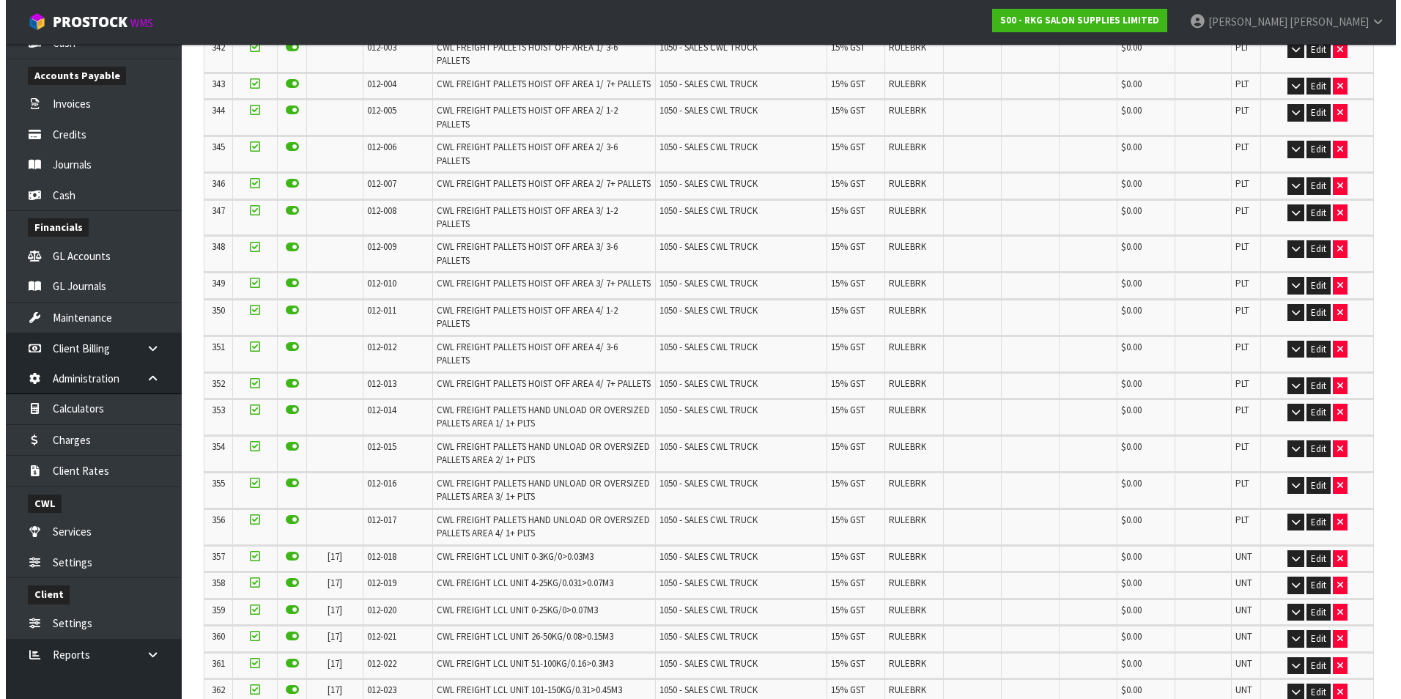
scroll to position [0, 0]
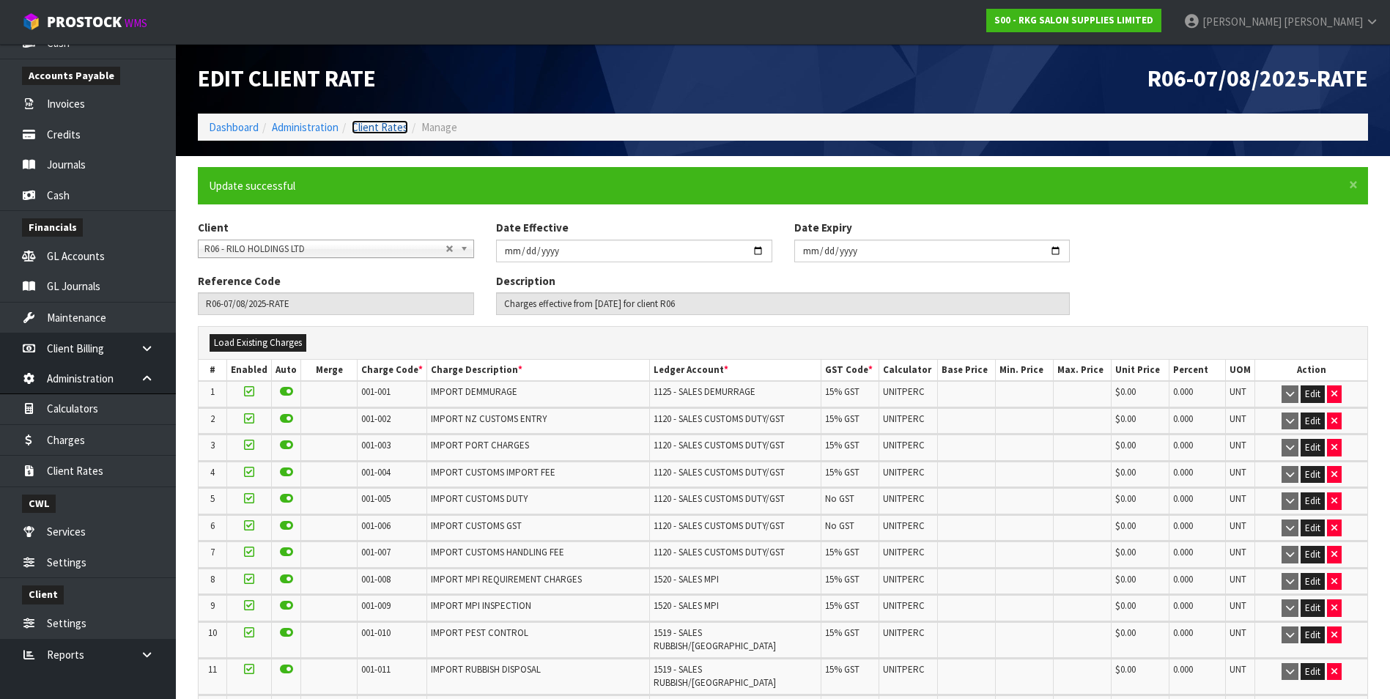
click at [393, 127] on link "Client Rates" at bounding box center [380, 127] width 56 height 14
